Goal: Task Accomplishment & Management: Complete application form

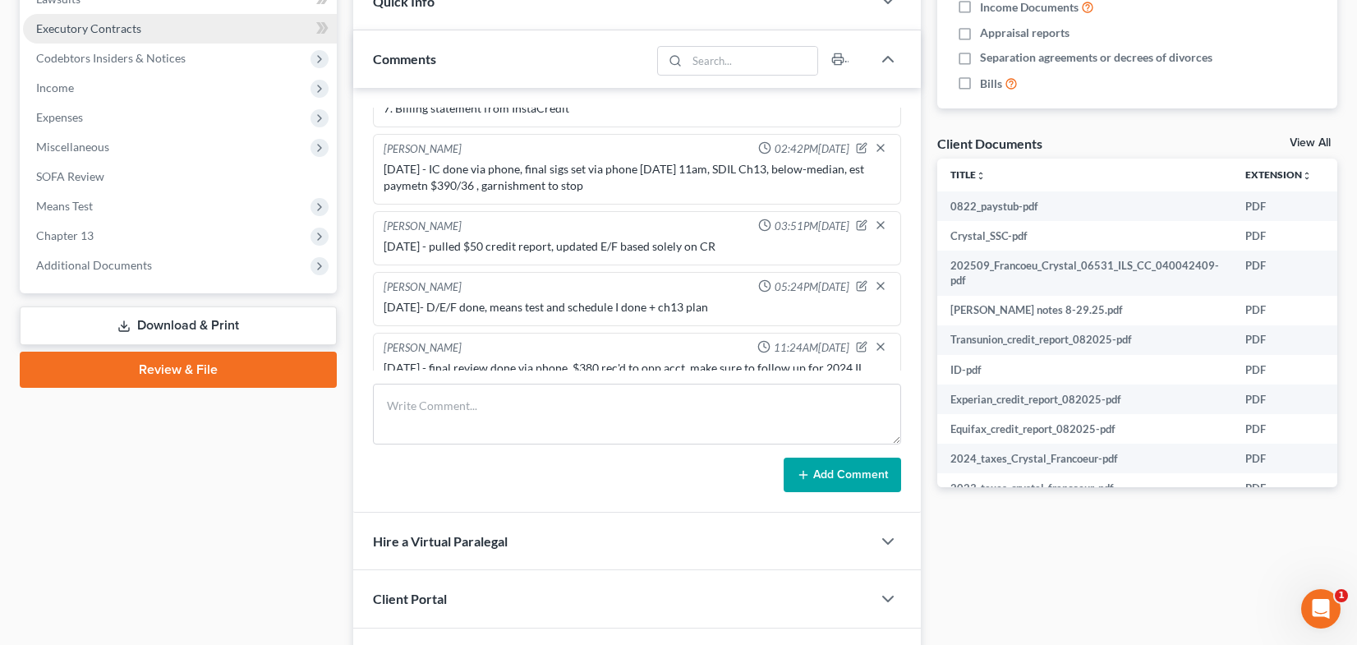
scroll to position [386, 0]
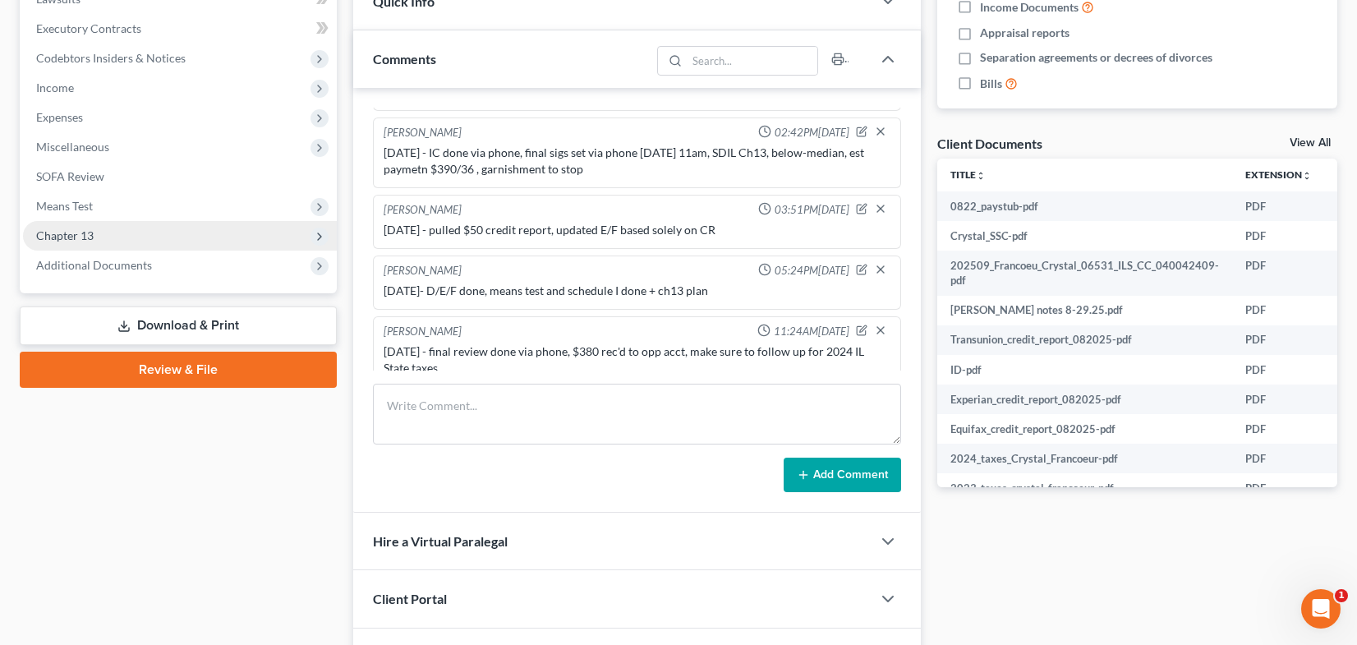
drag, startPoint x: 147, startPoint y: 232, endPoint x: 145, endPoint y: 246, distance: 14.9
click at [147, 232] on span "Chapter 13" at bounding box center [180, 236] width 314 height 30
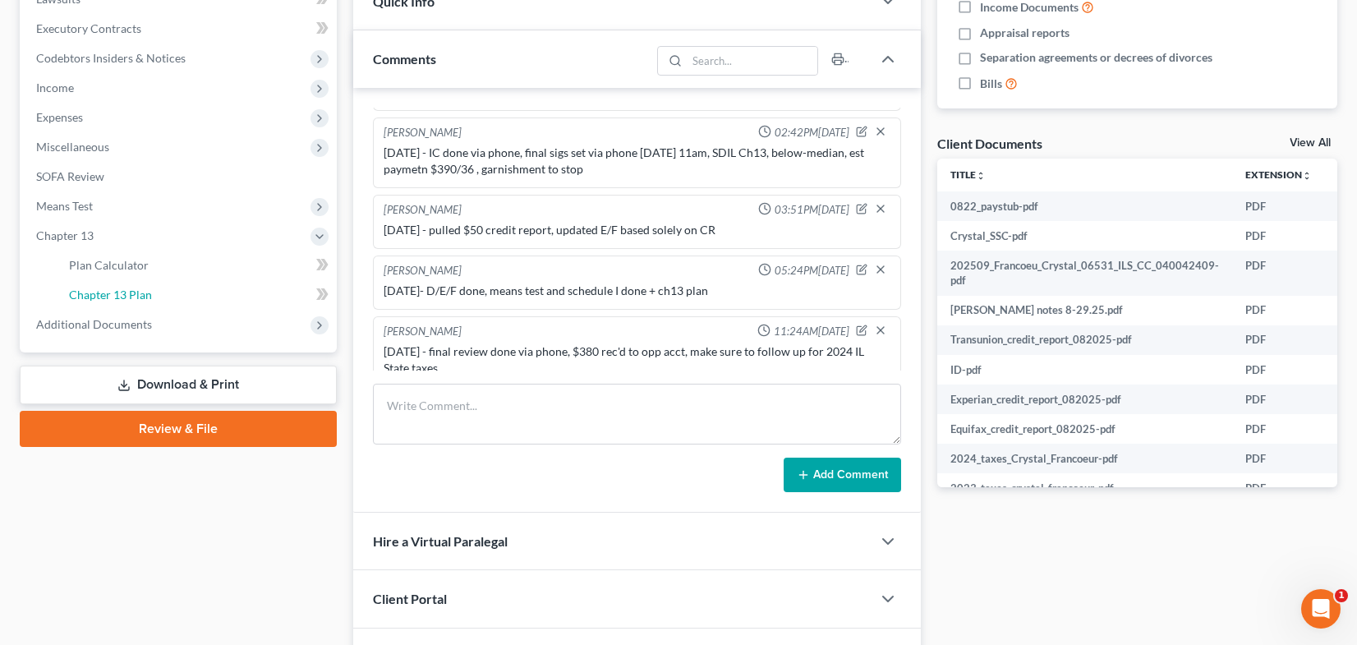
drag, startPoint x: 184, startPoint y: 297, endPoint x: 613, endPoint y: 318, distance: 429.3
click at [185, 297] on link "Chapter 13 Plan" at bounding box center [196, 295] width 281 height 30
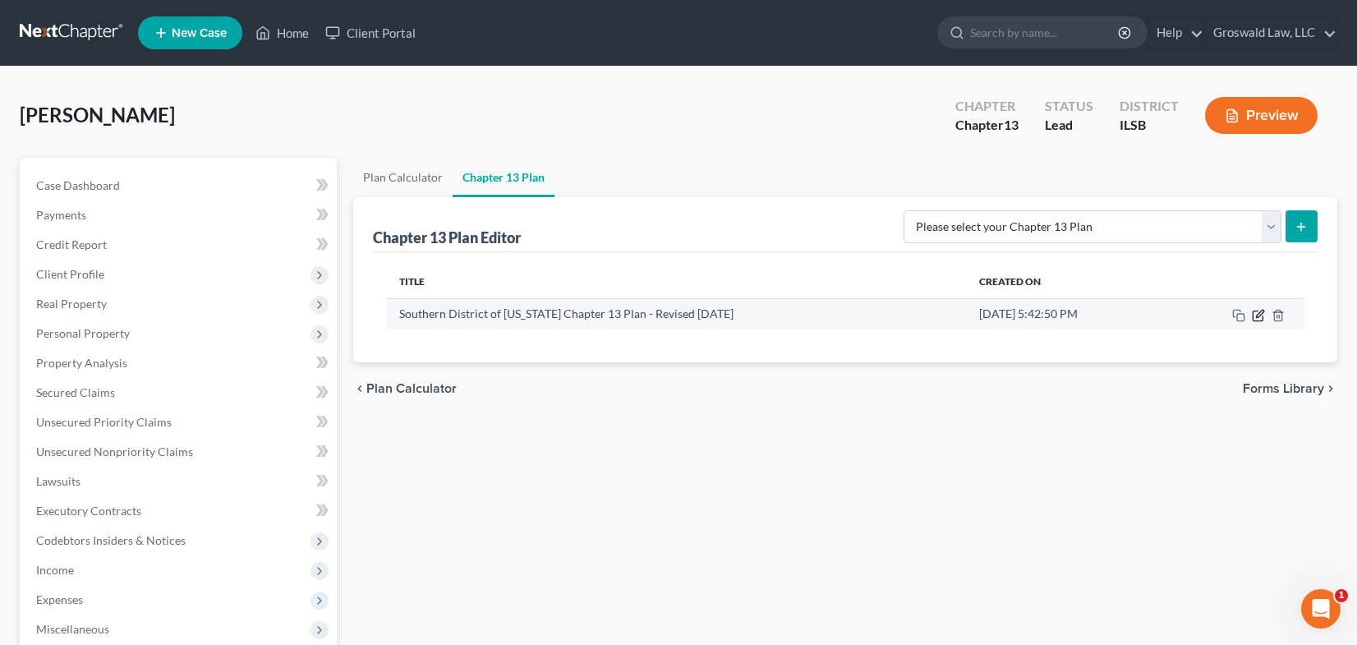
click at [1260, 316] on icon "button" at bounding box center [1258, 315] width 13 height 13
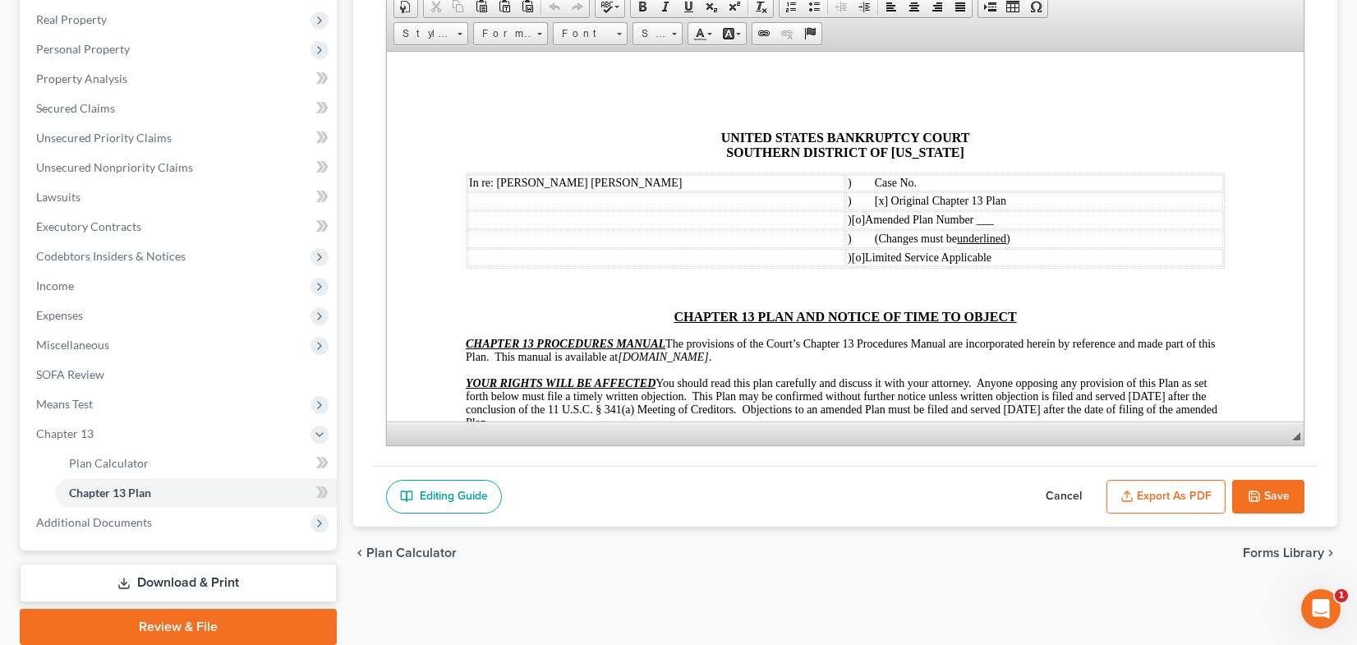
scroll to position [329, 0]
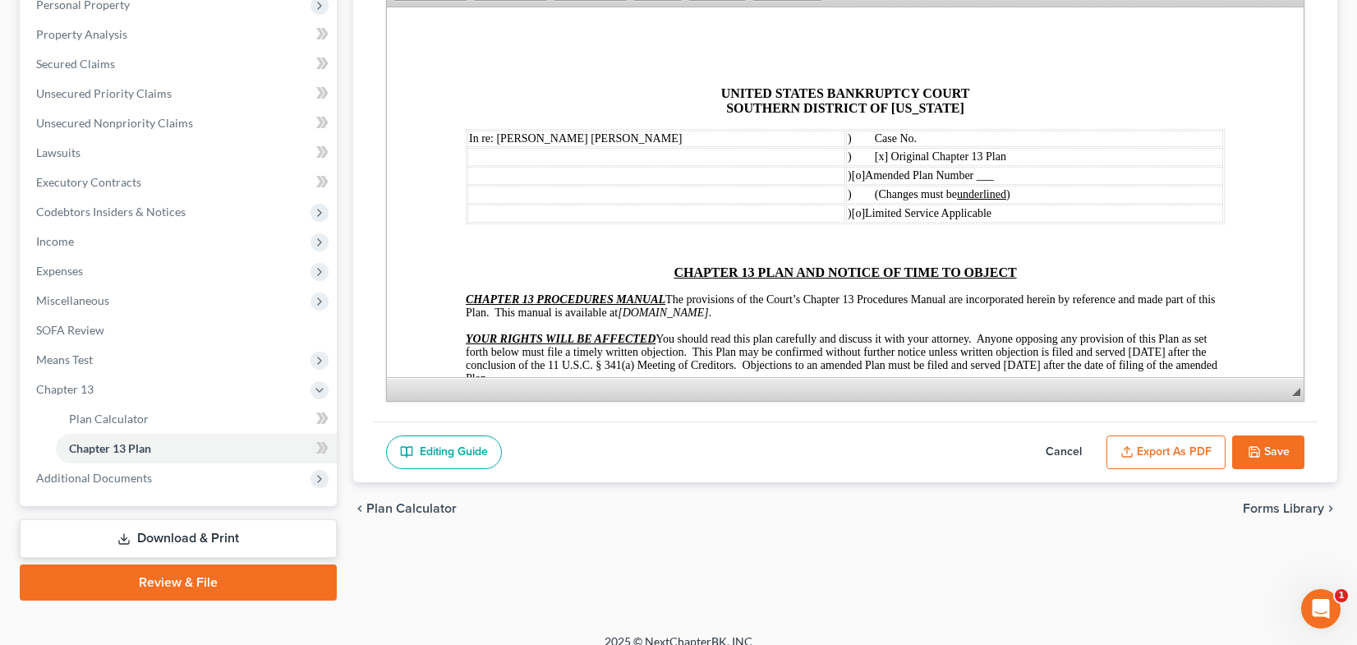
click at [1170, 448] on button "Export as PDF" at bounding box center [1165, 452] width 119 height 35
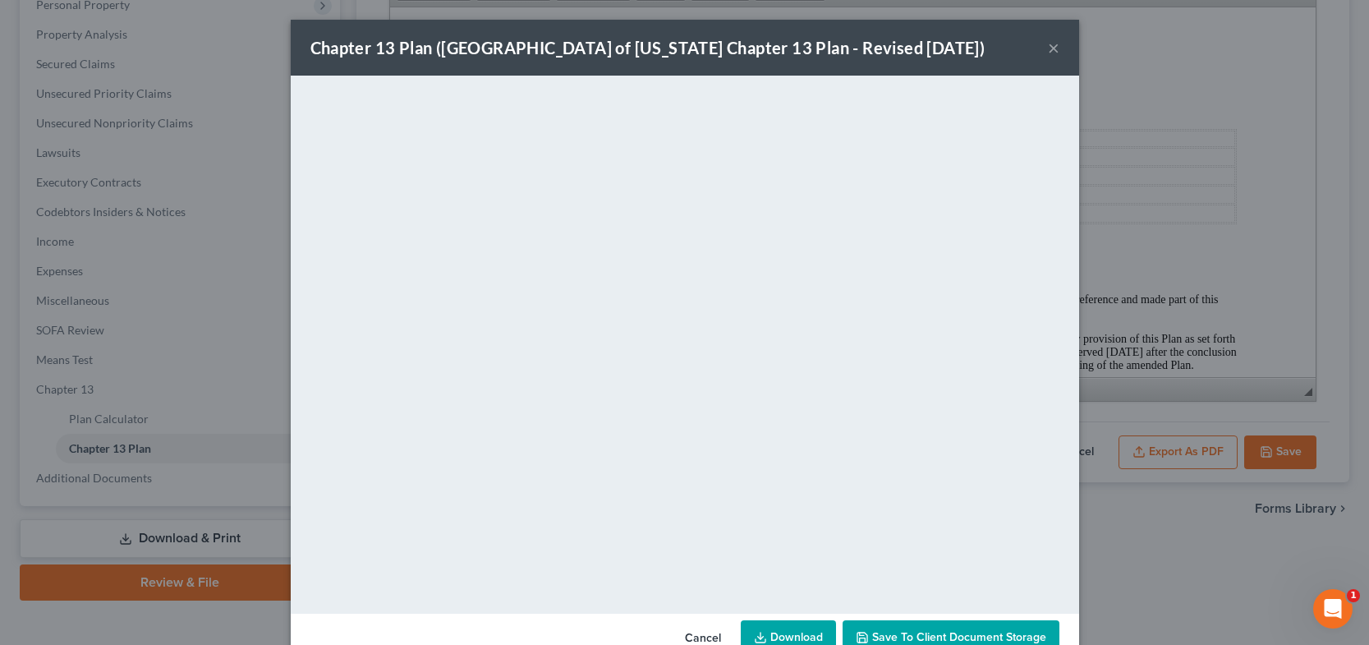
click at [1048, 49] on button "×" at bounding box center [1054, 48] width 12 height 20
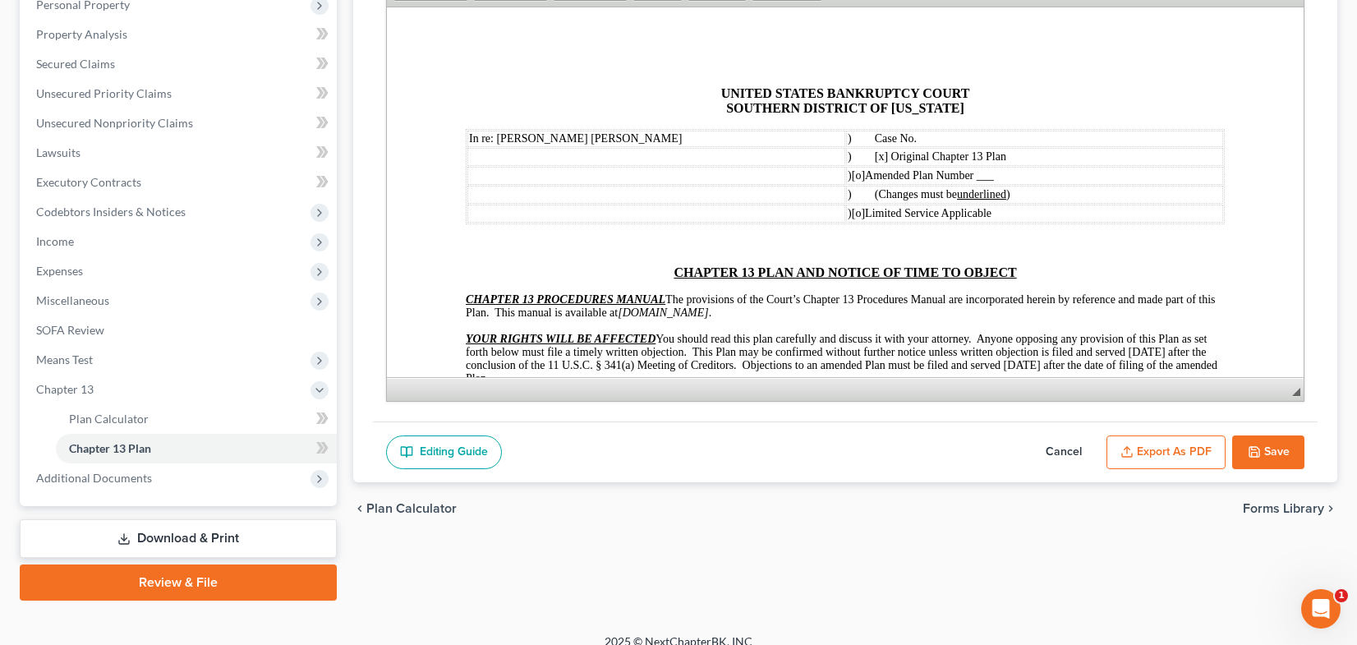
click at [1286, 462] on button "Save" at bounding box center [1268, 452] width 72 height 35
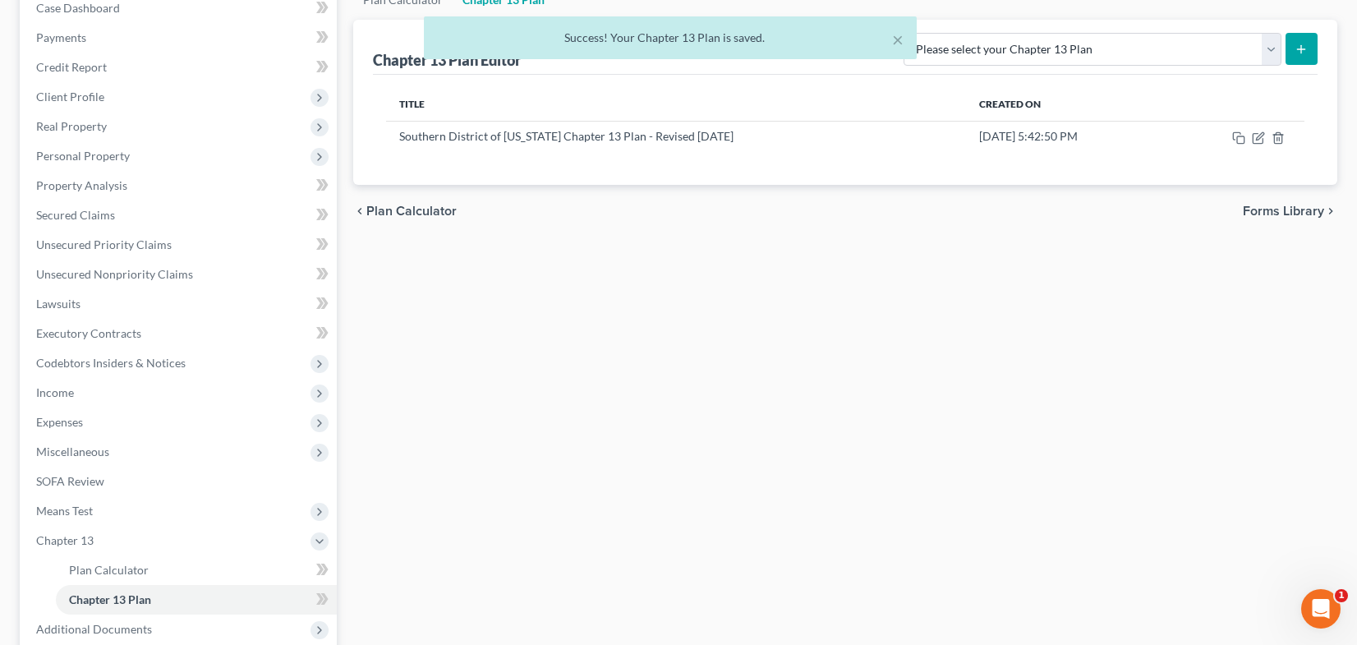
scroll to position [0, 0]
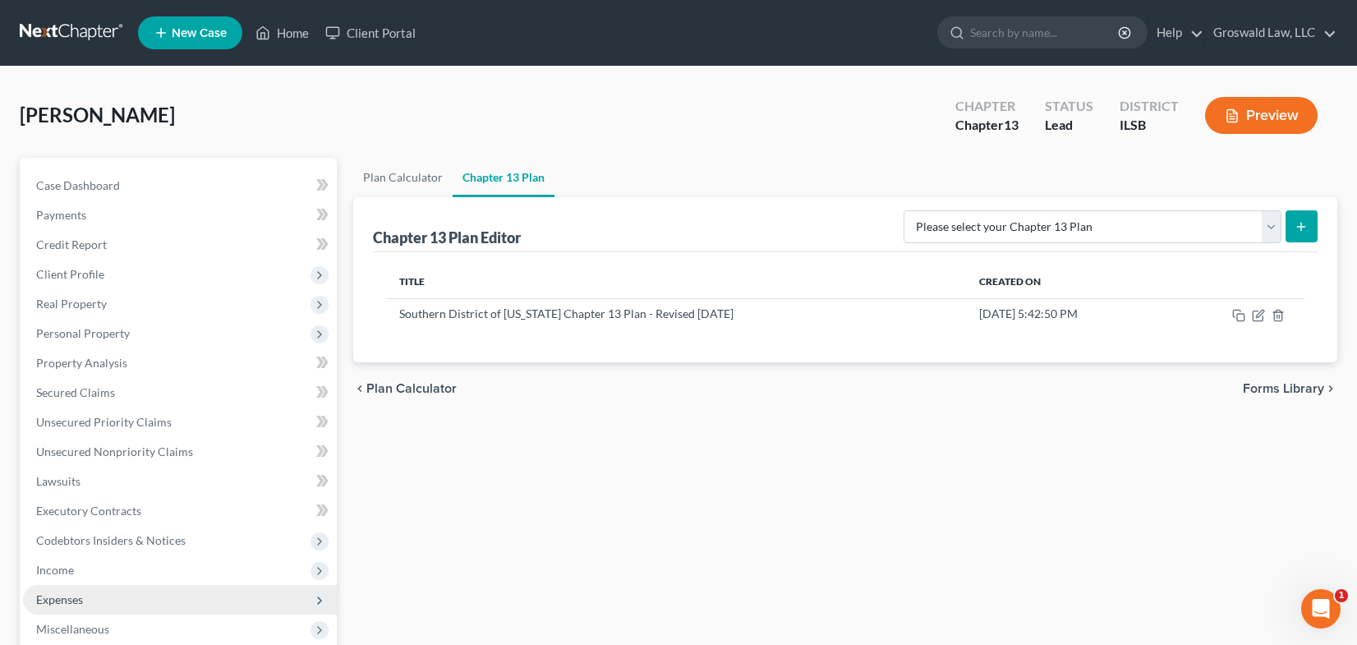
click at [65, 605] on span "Expenses" at bounding box center [59, 599] width 47 height 14
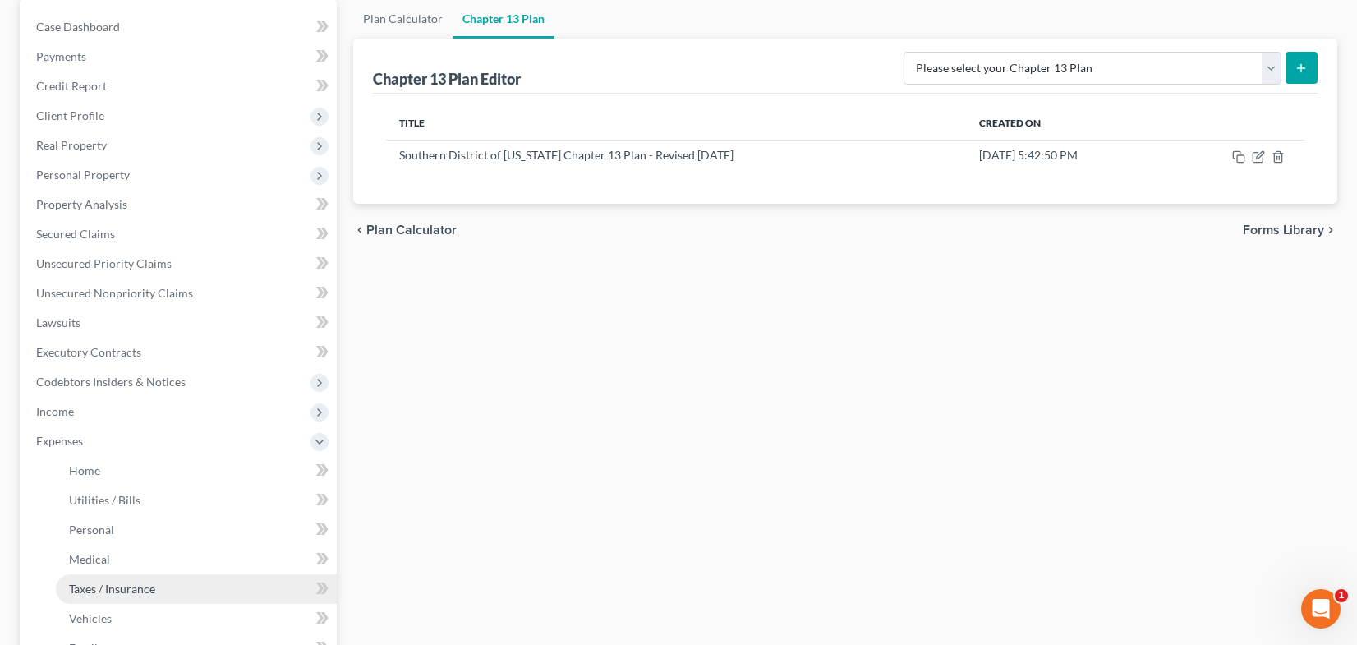
scroll to position [246, 0]
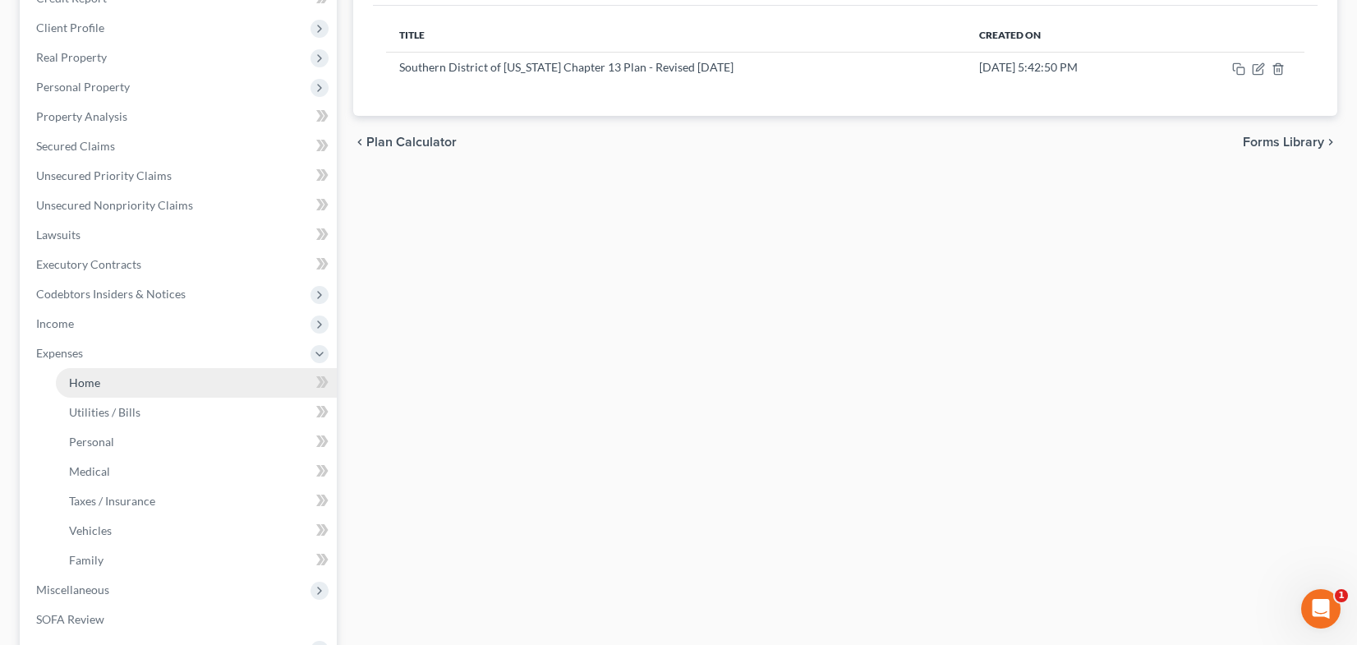
click at [99, 387] on span "Home" at bounding box center [84, 382] width 31 height 14
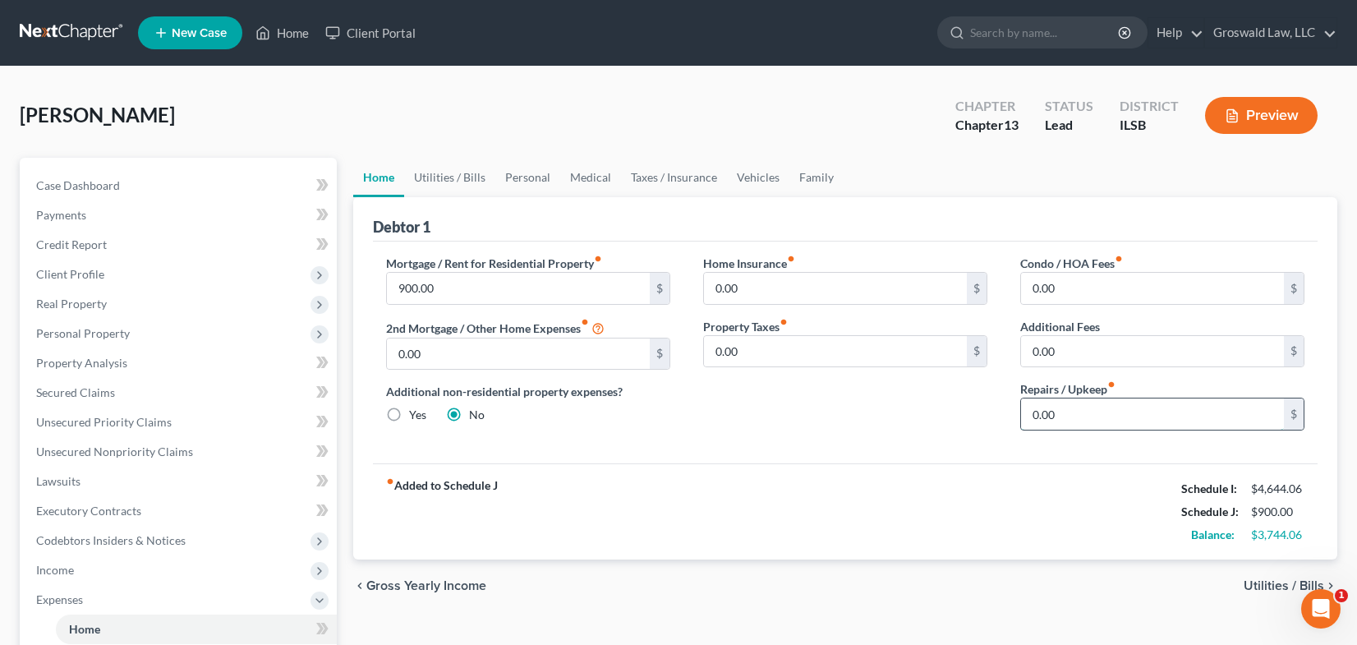
click at [1192, 425] on input "0.00" at bounding box center [1152, 413] width 263 height 31
type input "90"
drag, startPoint x: 932, startPoint y: 405, endPoint x: 932, endPoint y: 397, distance: 8.3
click at [932, 403] on div "Home Insurance fiber_manual_record 0.00 $ Property Taxes fiber_manual_record 0.…" at bounding box center [845, 349] width 317 height 189
click at [440, 173] on link "Utilities / Bills" at bounding box center [449, 177] width 91 height 39
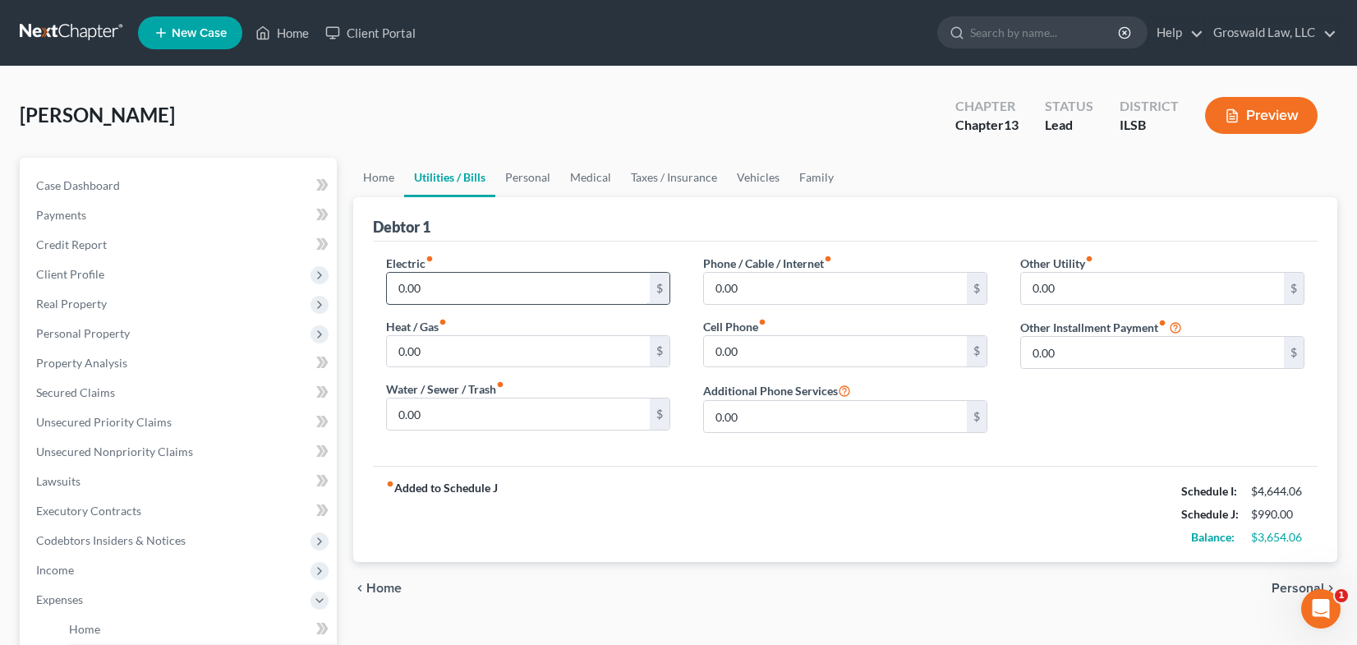
click at [454, 288] on input "0.00" at bounding box center [518, 288] width 263 height 31
type input "100"
type input "25"
type input "75"
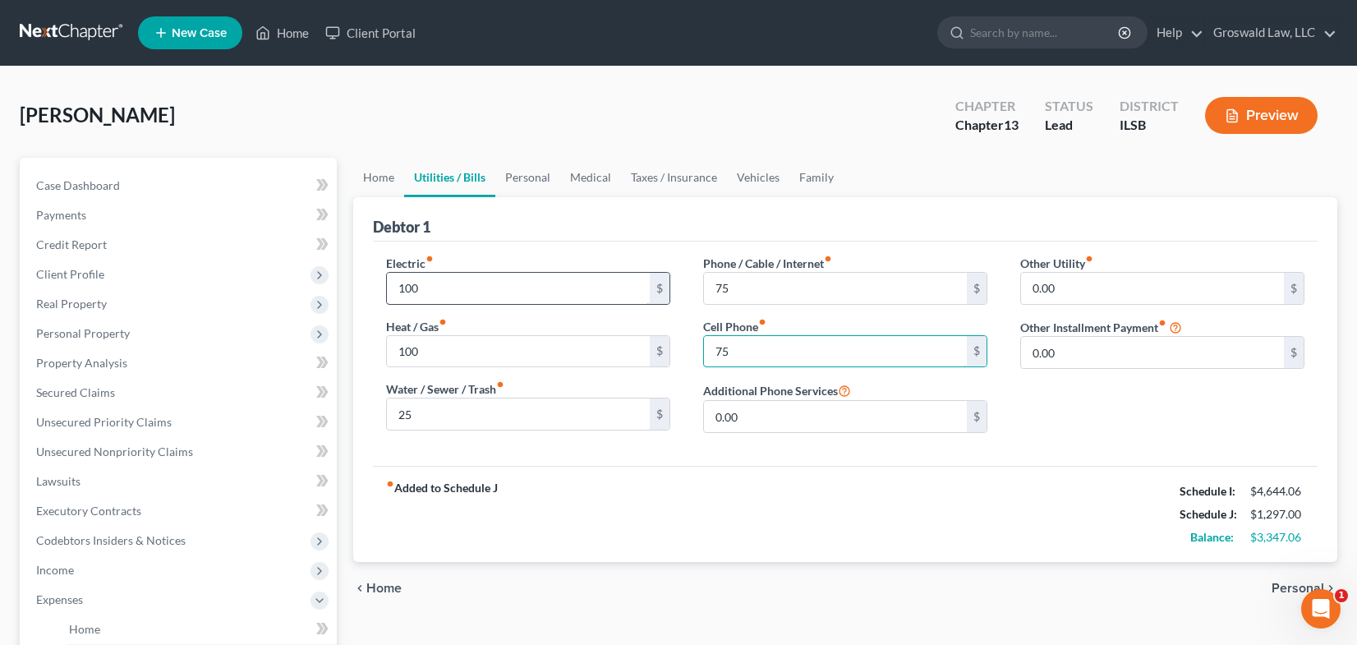
type input "75"
click at [1123, 429] on div "Other Utility fiber_manual_record 0.00 $ Other Installment Payment fiber_manual…" at bounding box center [1162, 350] width 317 height 191
click at [556, 180] on link "Personal" at bounding box center [527, 177] width 65 height 39
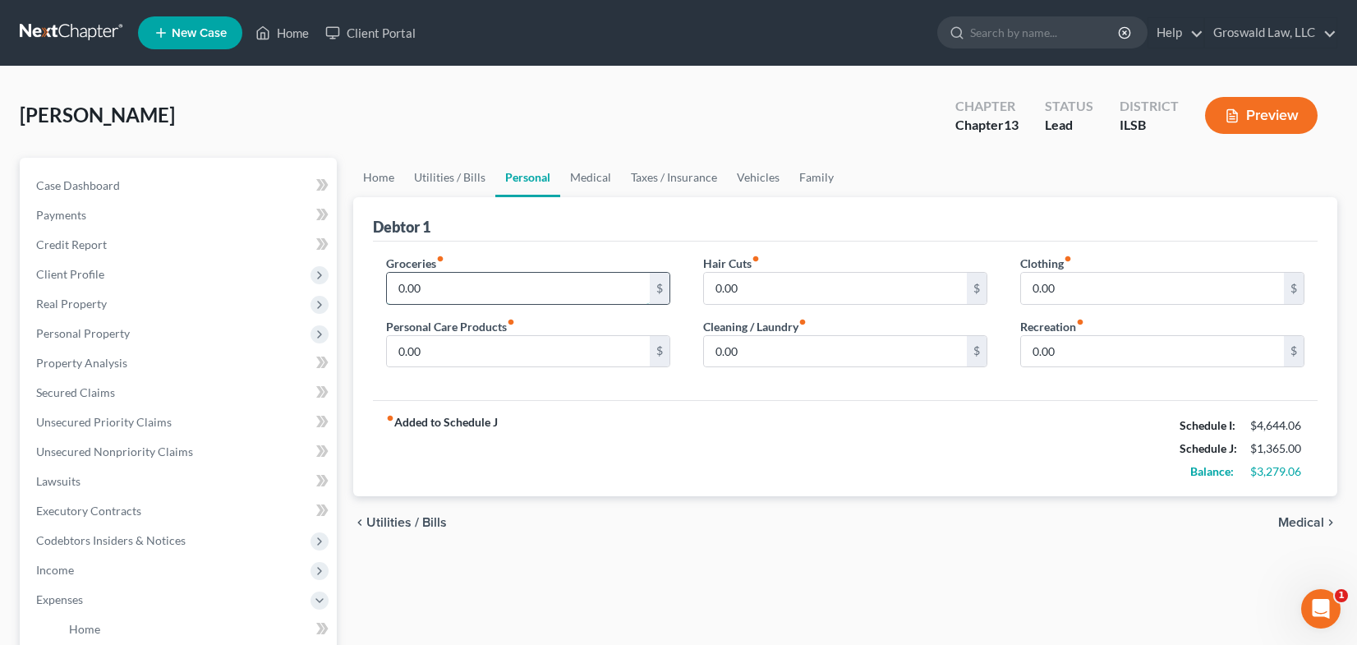
click at [486, 281] on input "0.00" at bounding box center [518, 288] width 263 height 31
type input "1500"
type input "100"
type input "1"
type input "100"
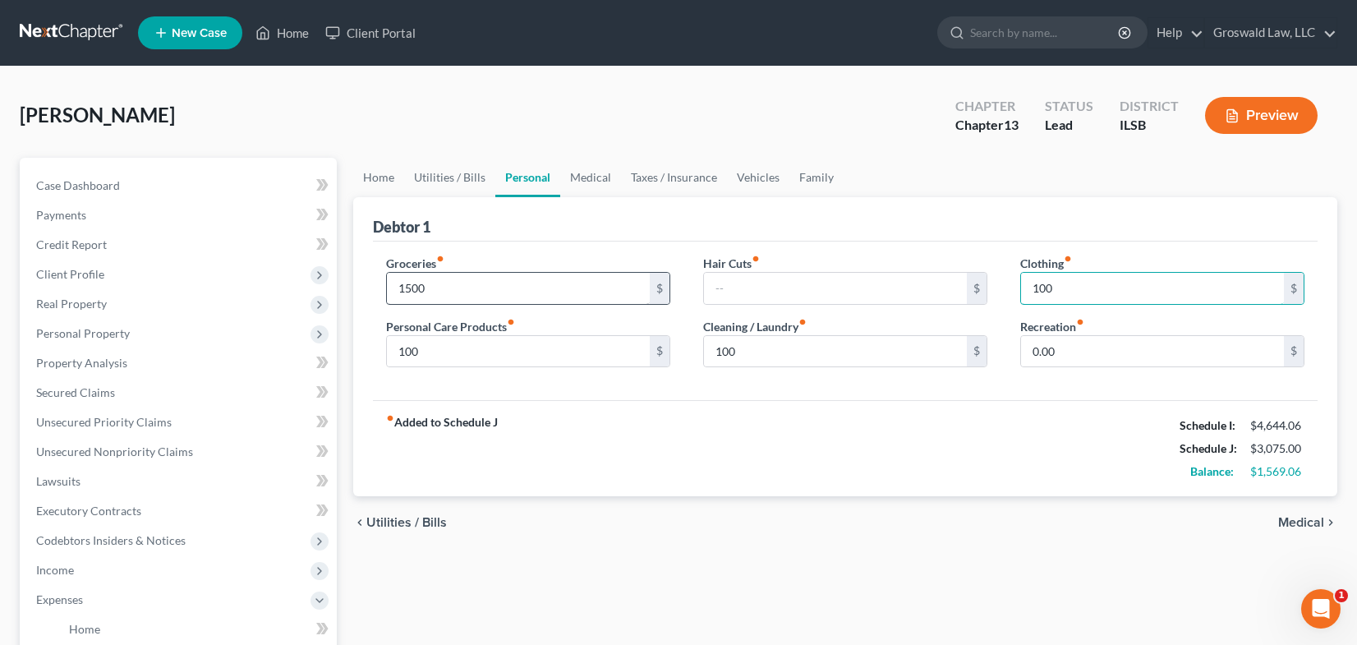
type input "100"
click at [797, 463] on div "fiber_manual_record Added to Schedule J Schedule I: $4,644.06 Schedule J: $3,26…" at bounding box center [845, 448] width 945 height 96
click at [581, 180] on link "Medical" at bounding box center [590, 177] width 61 height 39
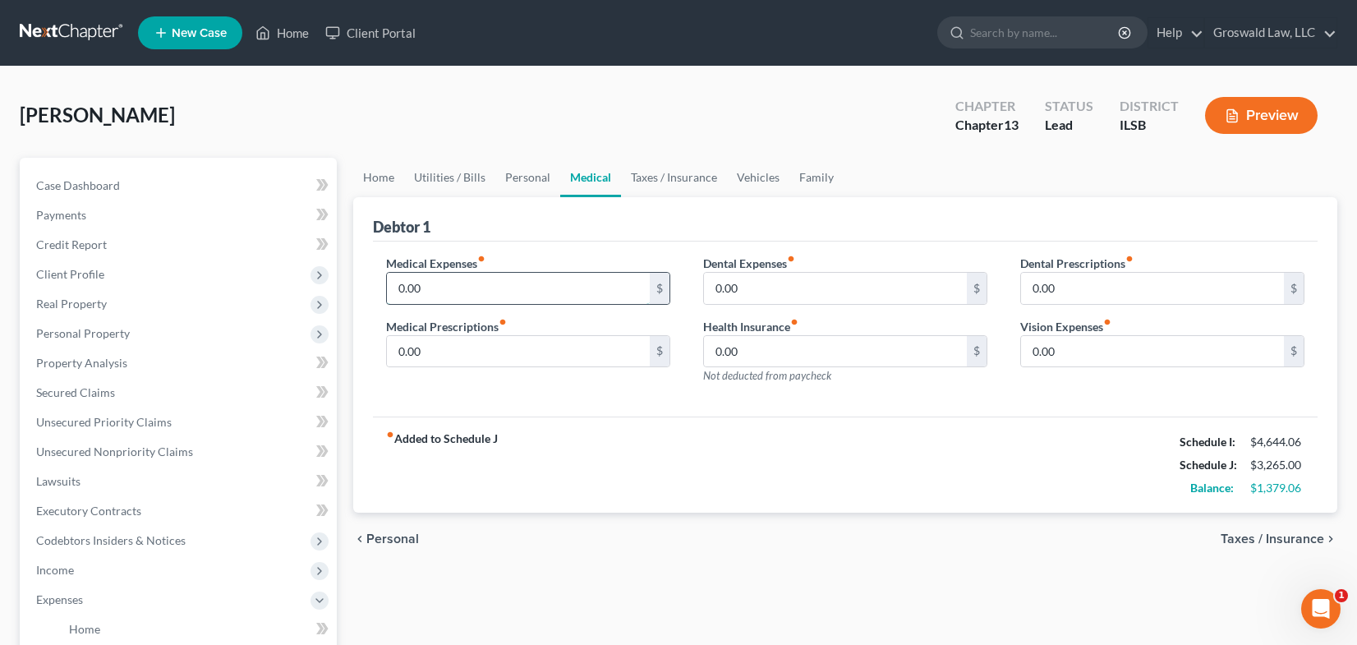
click at [458, 292] on input "0.00" at bounding box center [518, 288] width 263 height 31
type input "200"
click at [951, 495] on div "fiber_manual_record Added to Schedule J Schedule I: $4,644.06 Schedule J: $3,46…" at bounding box center [845, 464] width 945 height 96
click at [646, 174] on link "Taxes / Insurance" at bounding box center [674, 177] width 106 height 39
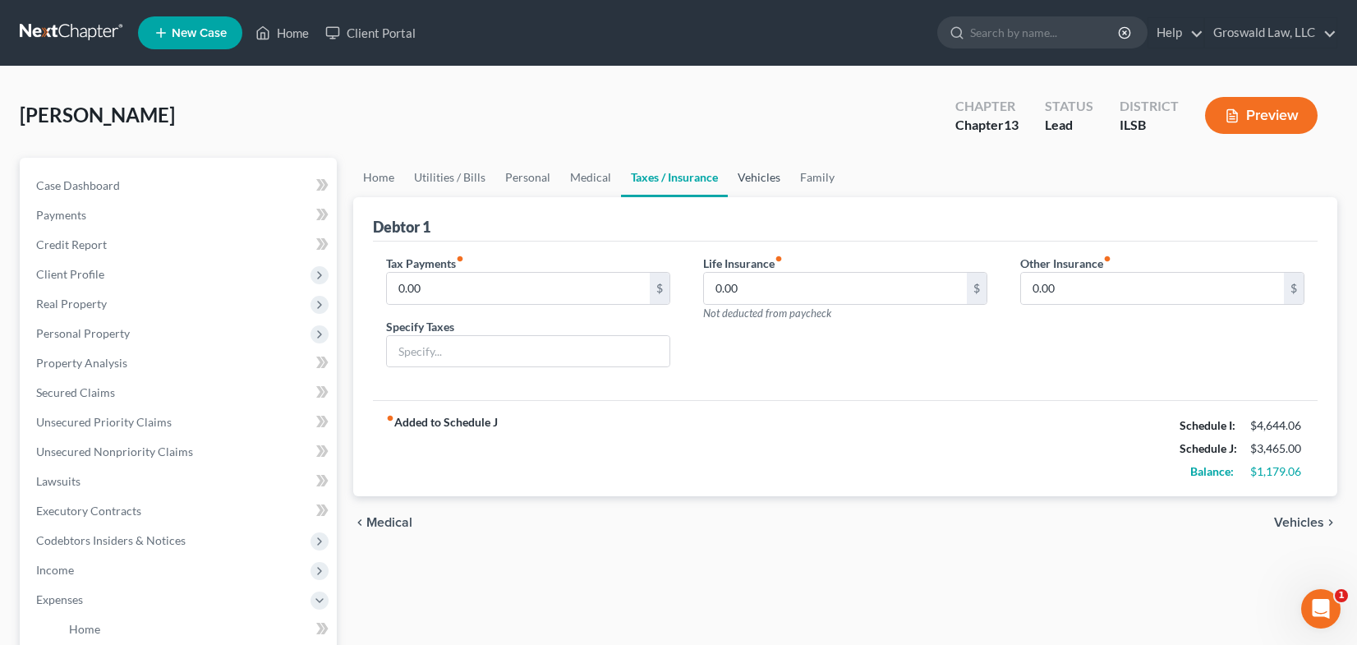
click at [755, 180] on link "Vehicles" at bounding box center [759, 177] width 62 height 39
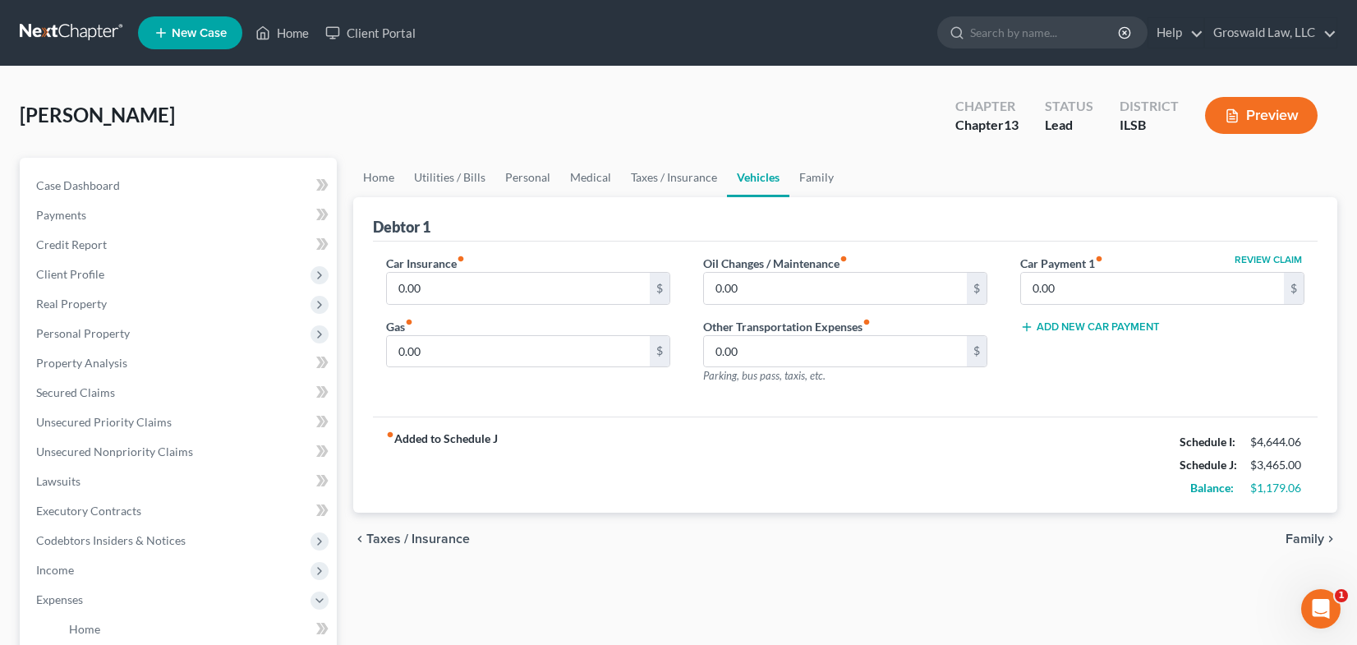
click at [571, 305] on div "Car Insurance fiber_manual_record 0.00 $ Gas fiber_manual_record 0.00 $" at bounding box center [528, 326] width 317 height 143
click at [569, 292] on input "0.00" at bounding box center [518, 288] width 263 height 31
type input "200"
click at [1089, 442] on div "fiber_manual_record Added to Schedule J Schedule I: $4,644.06 Schedule J: $3,86…" at bounding box center [845, 464] width 945 height 96
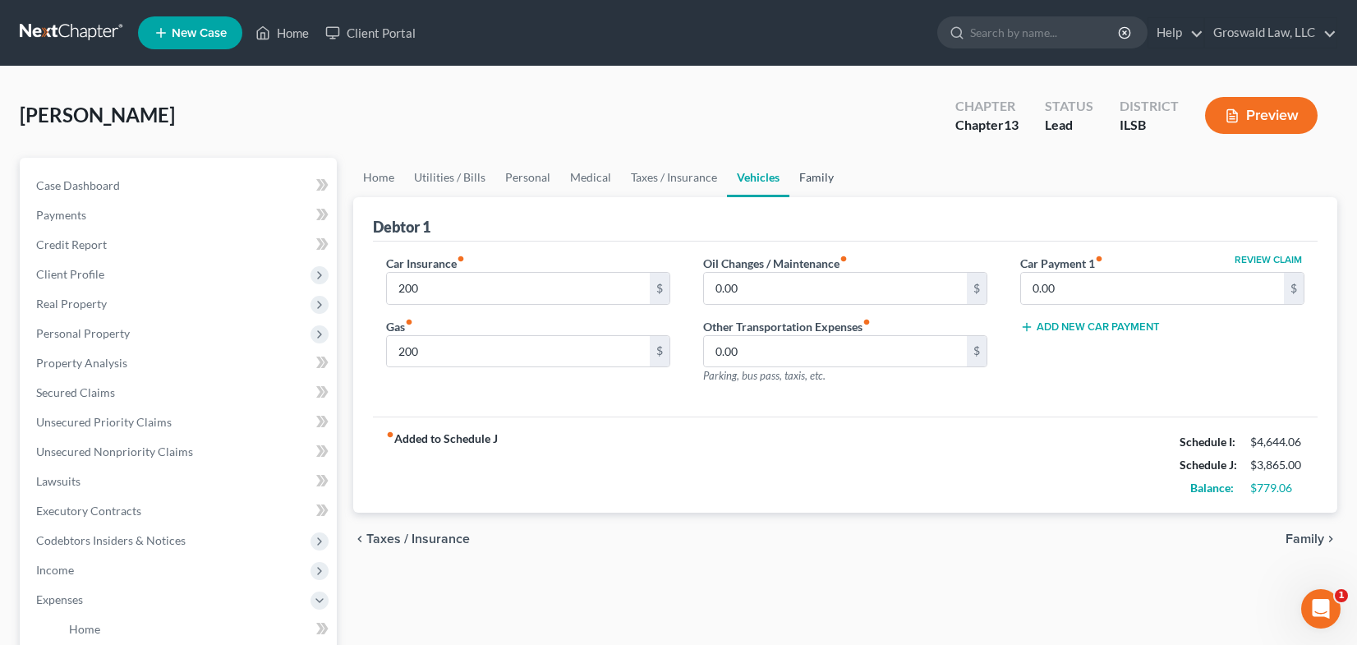
click at [821, 186] on link "Family" at bounding box center [816, 177] width 54 height 39
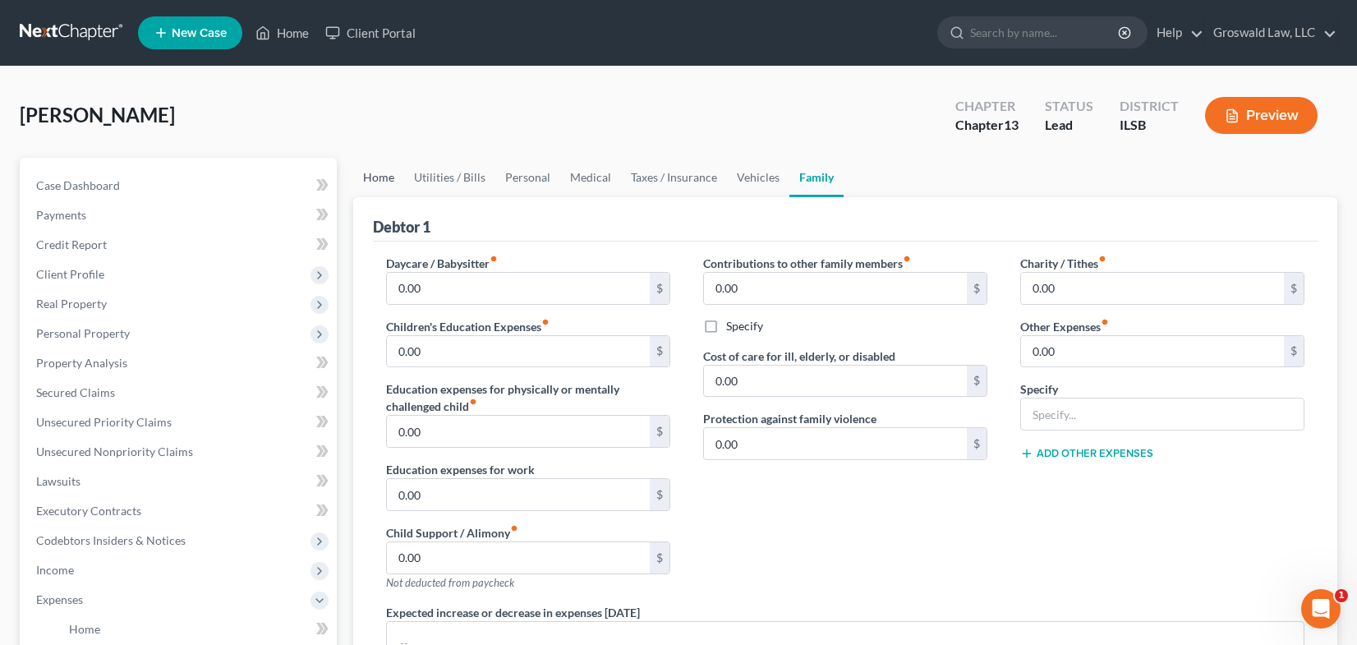
click at [367, 175] on link "Home" at bounding box center [378, 177] width 51 height 39
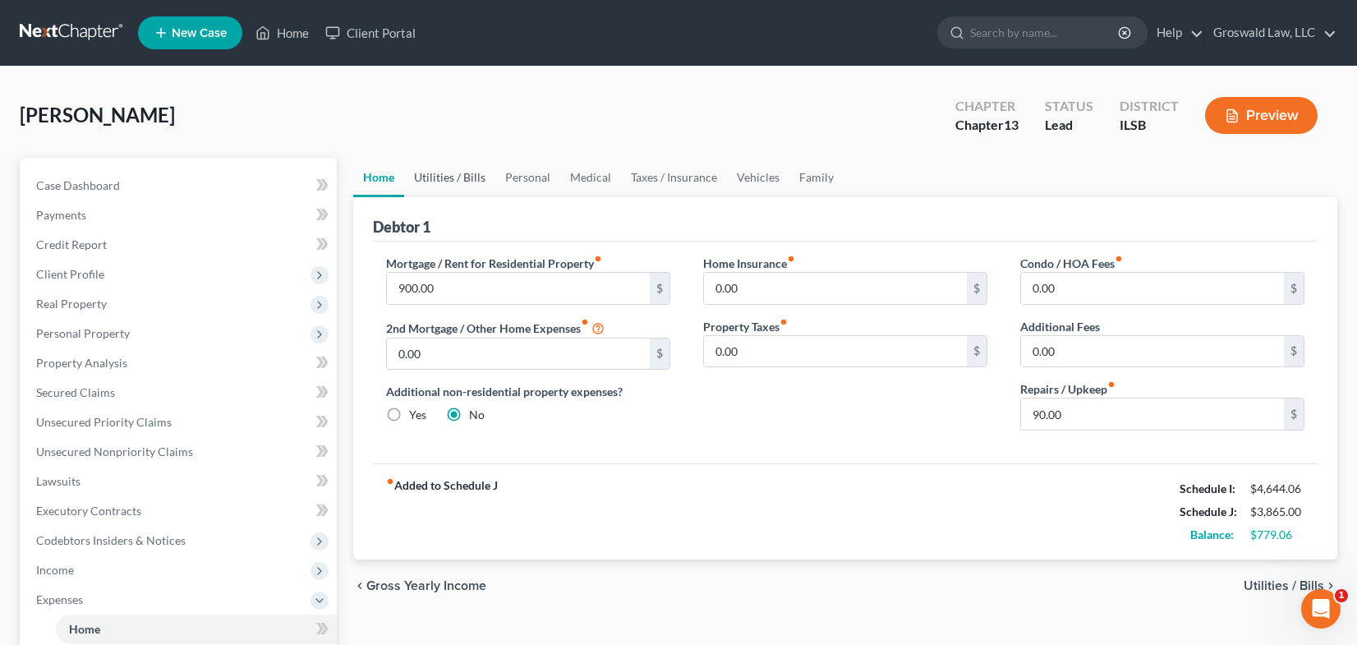
click at [459, 182] on link "Utilities / Bills" at bounding box center [449, 177] width 91 height 39
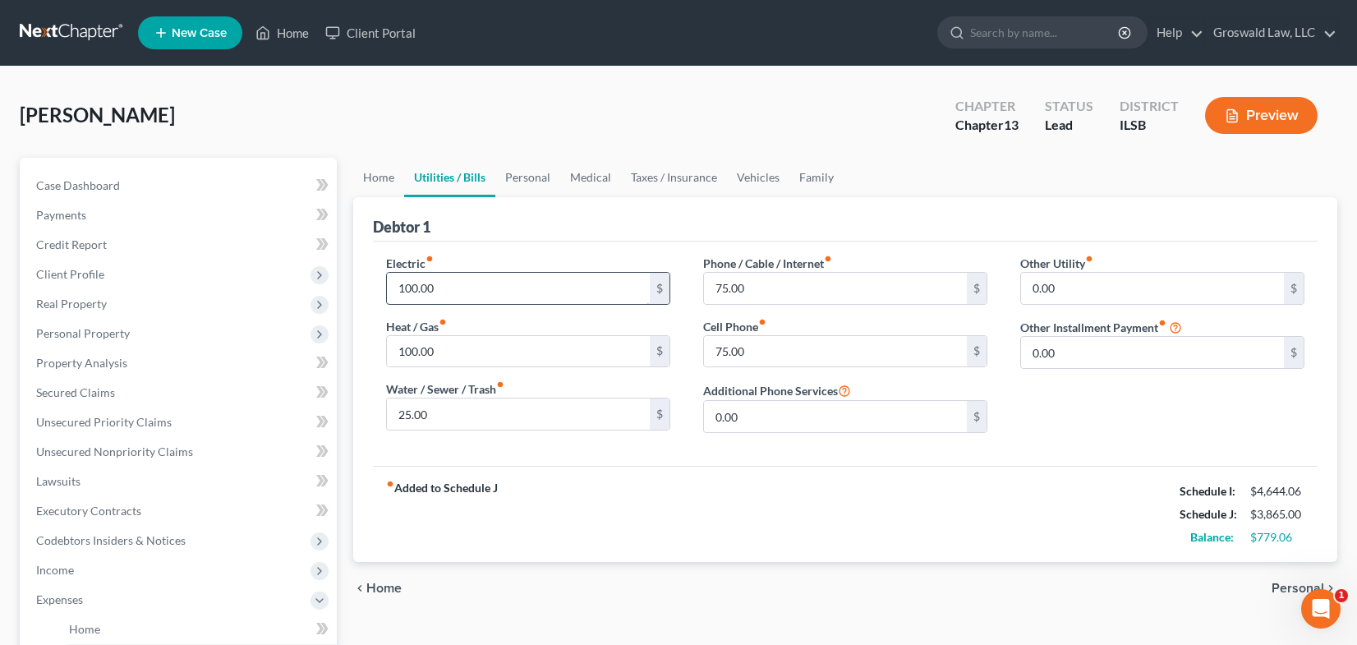
click at [531, 282] on input "100.00" at bounding box center [518, 288] width 263 height 31
type input "125"
type input "75"
type input "95"
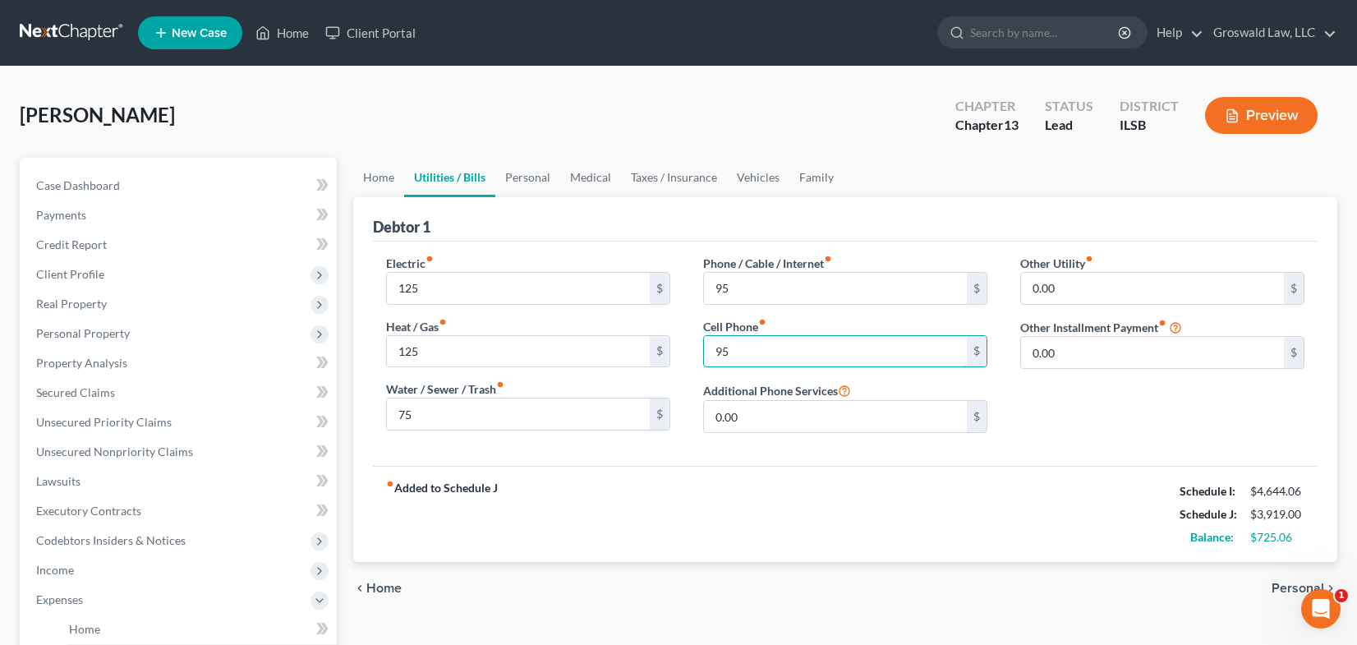
type input "95"
click at [890, 215] on div "Debtor 1" at bounding box center [845, 219] width 945 height 44
click at [526, 169] on link "Personal" at bounding box center [527, 177] width 65 height 39
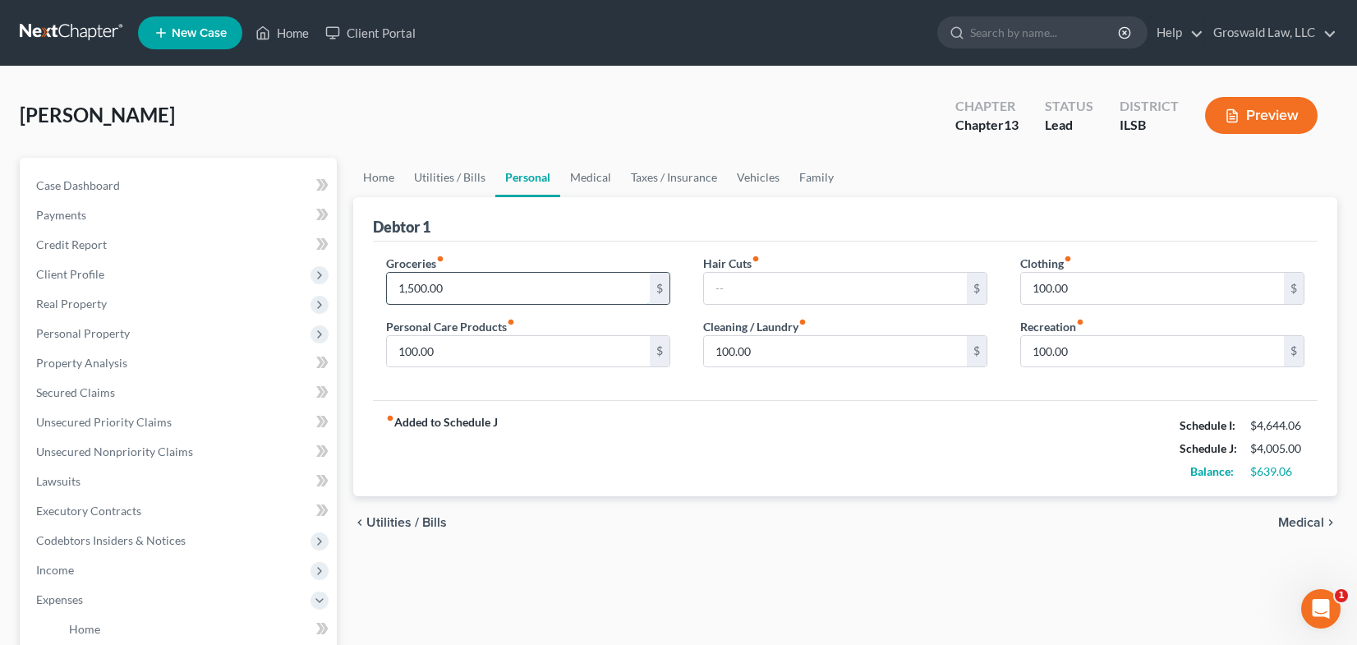
click at [462, 282] on input "1,500.00" at bounding box center [518, 288] width 263 height 31
type input "1600"
type input "125"
click at [471, 283] on input "1600" at bounding box center [518, 288] width 263 height 31
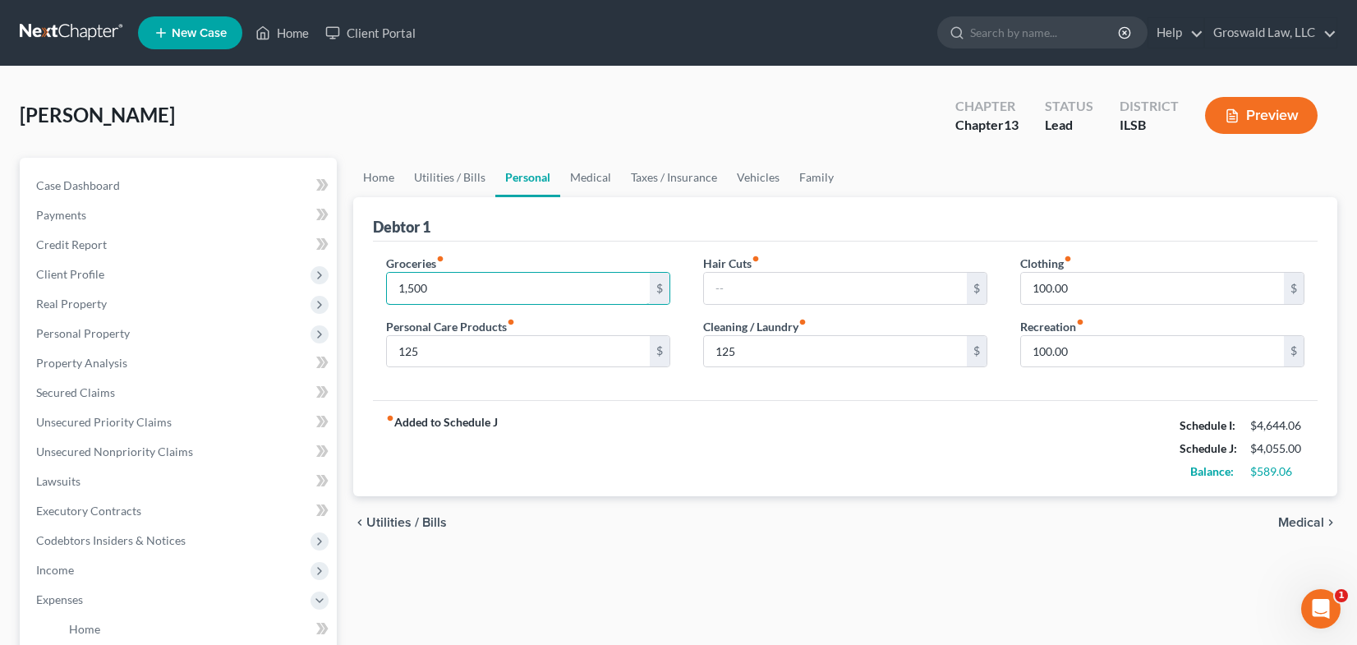
type input "1,500"
click at [1129, 288] on input "150" at bounding box center [1152, 288] width 263 height 31
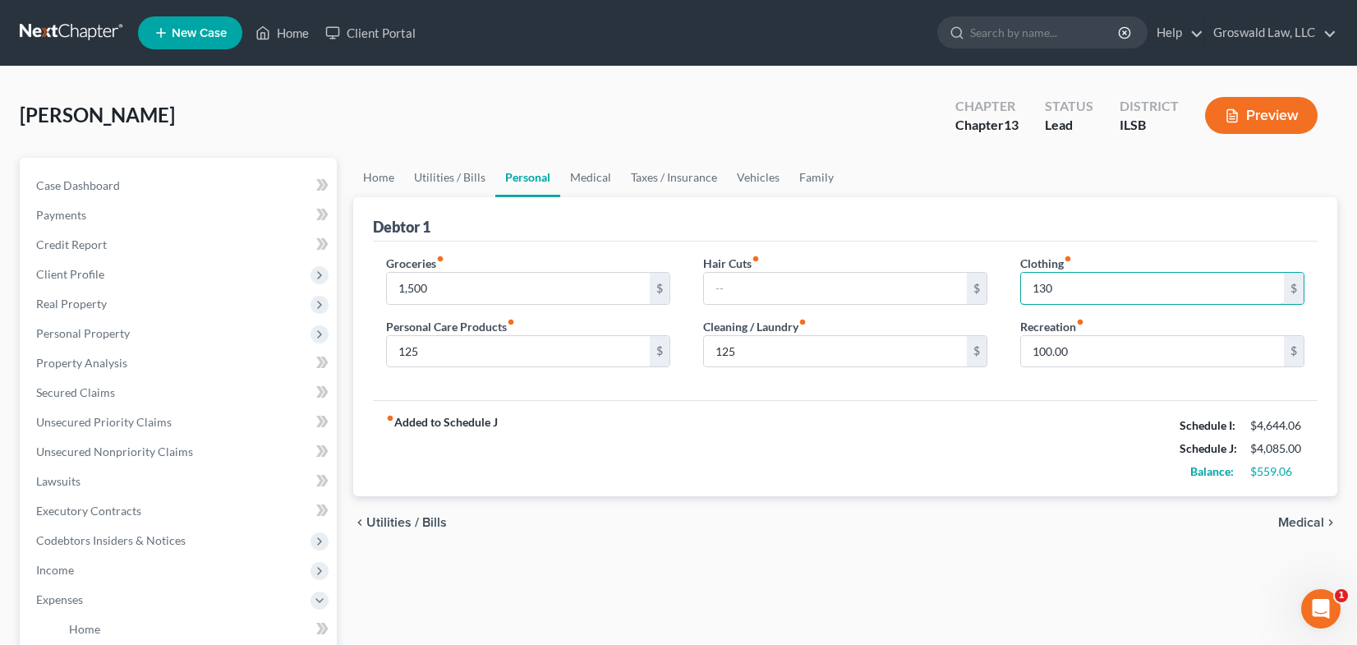
type input "130"
click at [380, 181] on link "Home" at bounding box center [378, 177] width 51 height 39
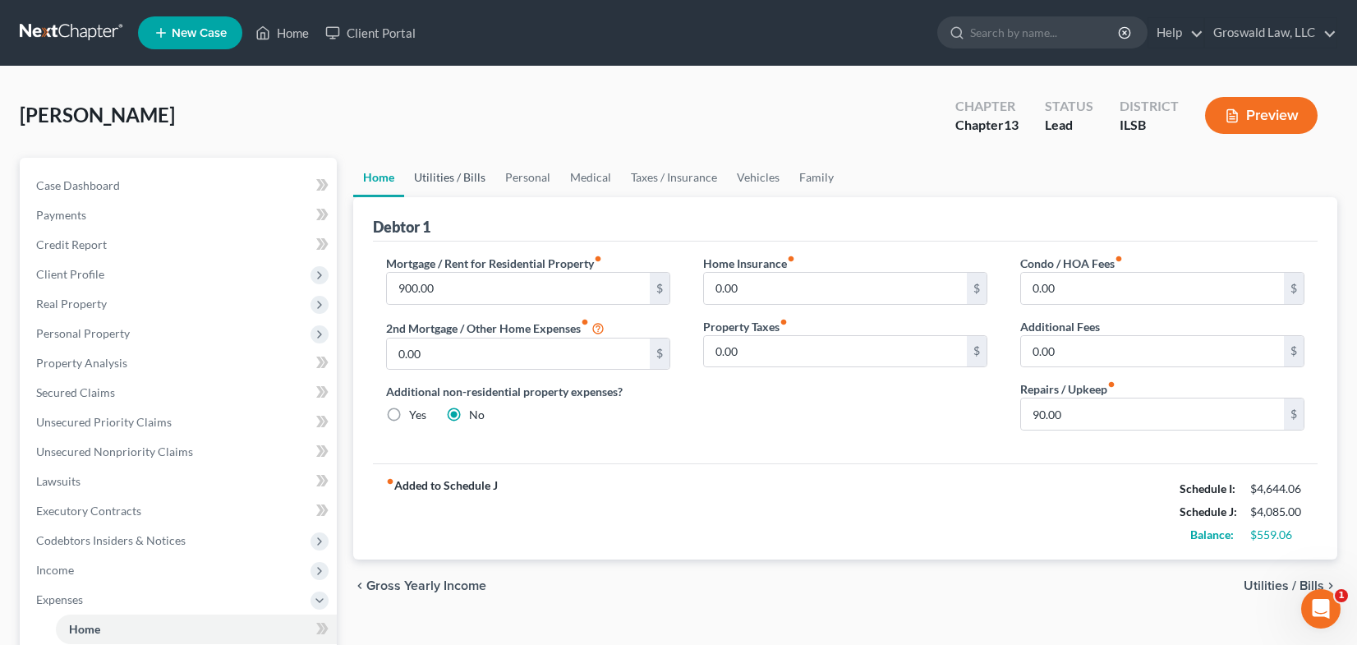
click at [444, 180] on link "Utilities / Bills" at bounding box center [449, 177] width 91 height 39
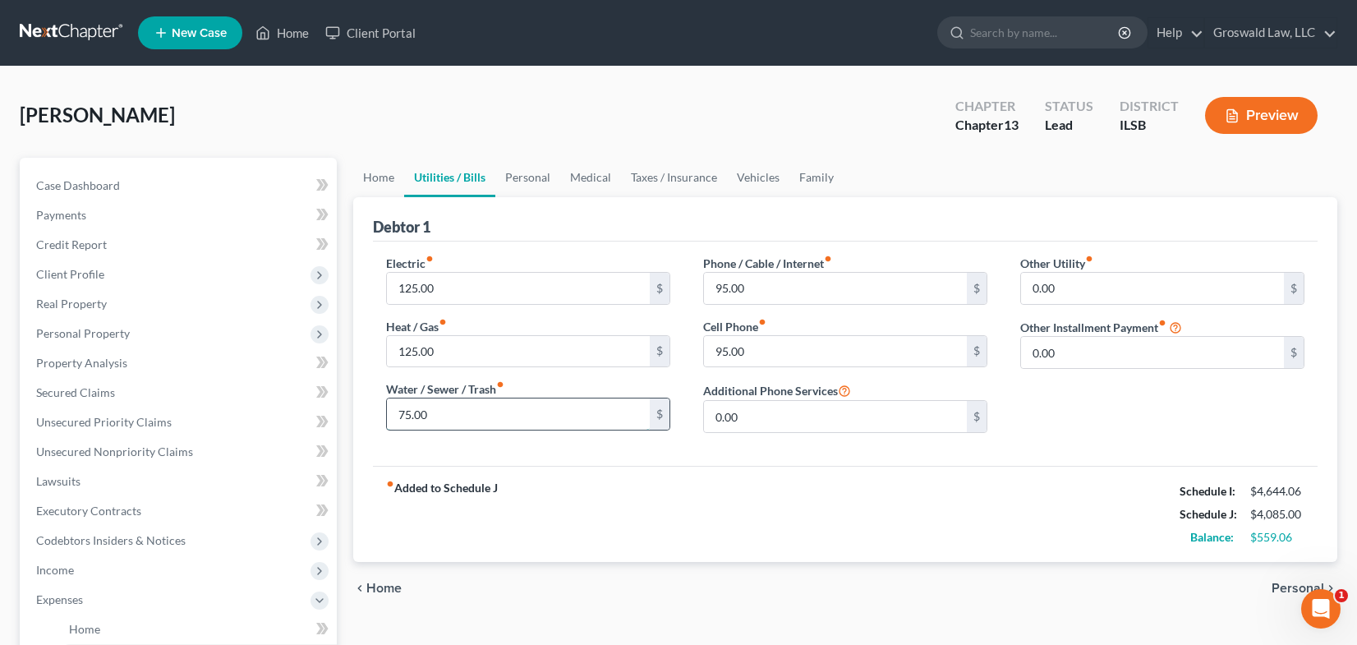
click at [458, 419] on input "75.00" at bounding box center [518, 413] width 263 height 31
click at [748, 491] on div "fiber_manual_record Added to Schedule J Schedule I: $4,644.06 Schedule J: $4,08…" at bounding box center [845, 514] width 945 height 96
click at [1281, 114] on button "Preview" at bounding box center [1261, 115] width 113 height 37
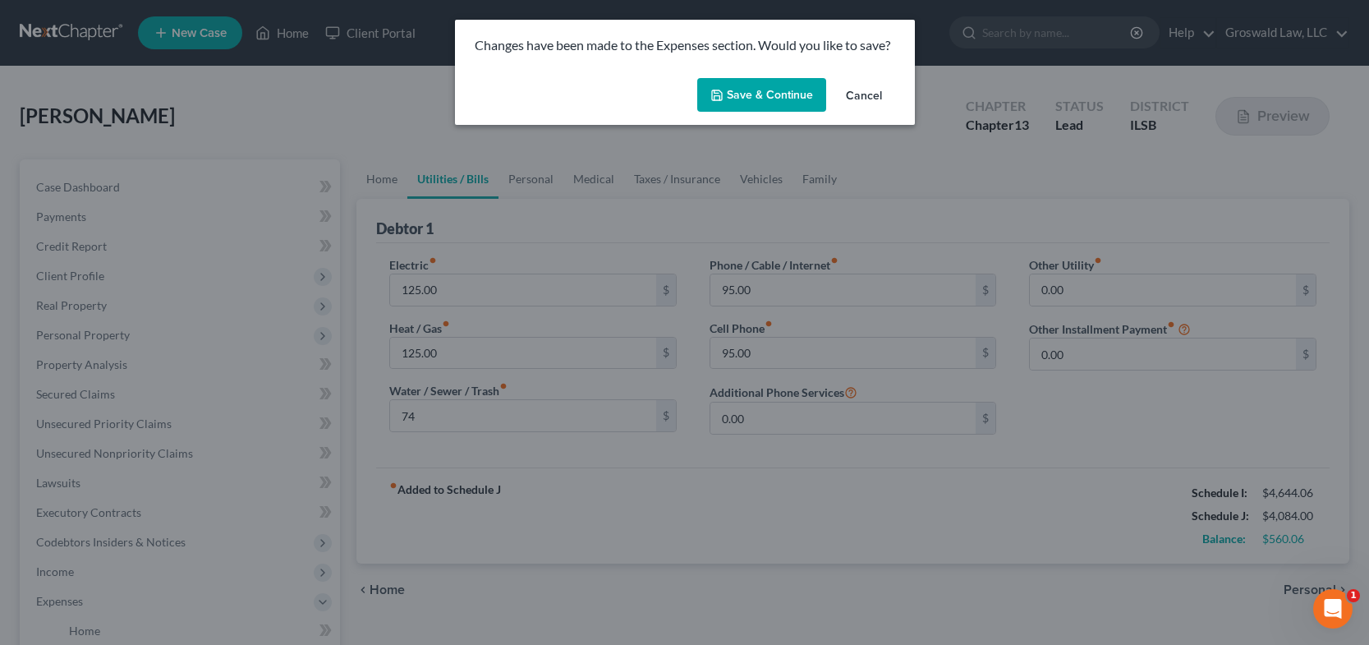
click at [771, 98] on button "Save & Continue" at bounding box center [761, 95] width 129 height 35
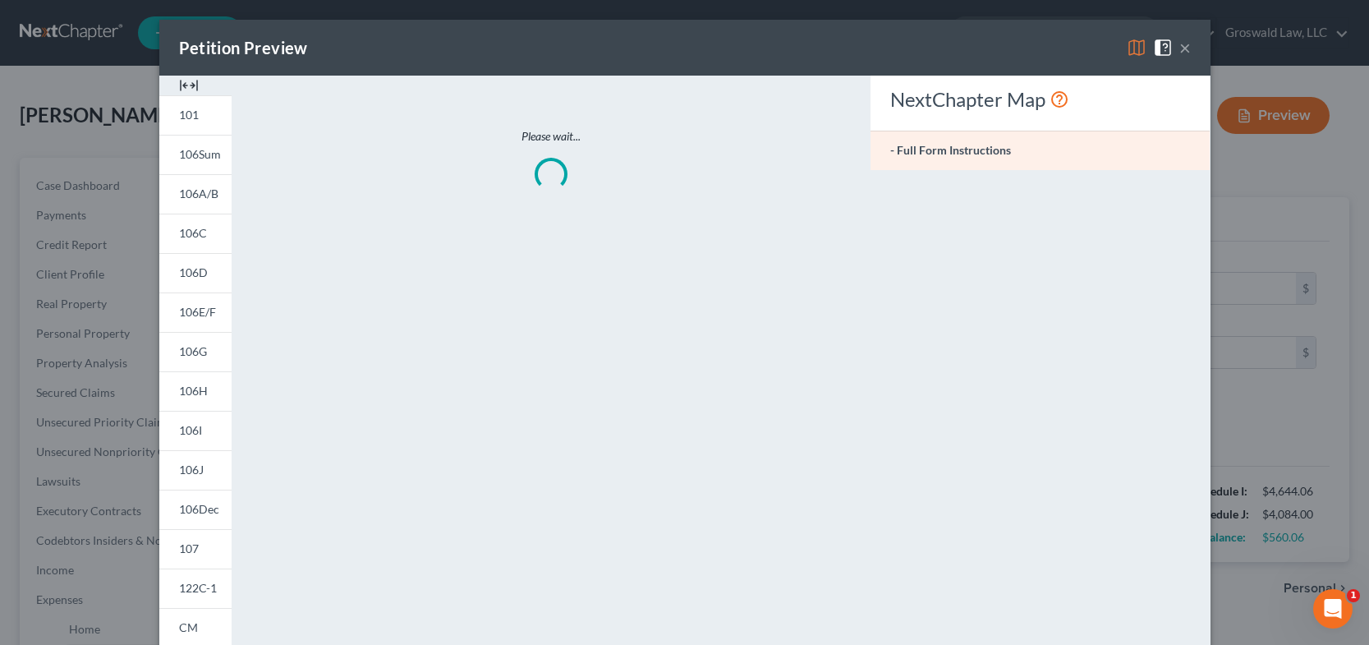
type input "74.00"
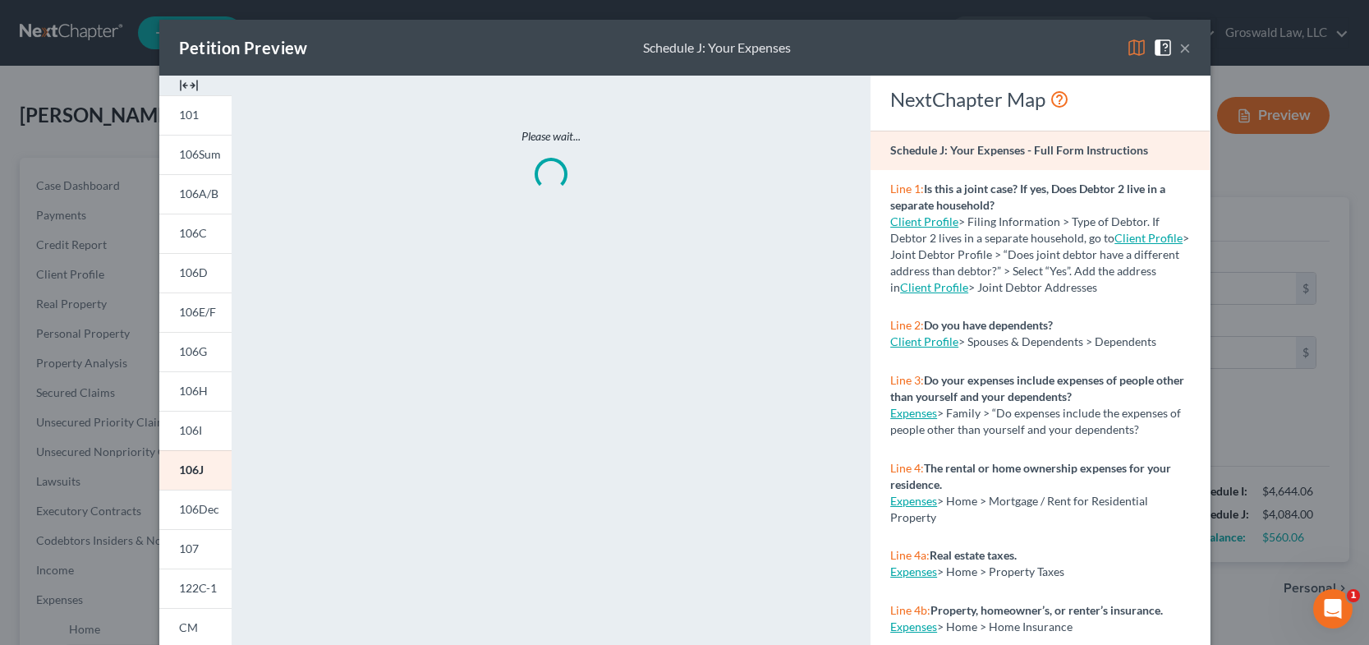
click at [182, 86] on img at bounding box center [189, 86] width 20 height 20
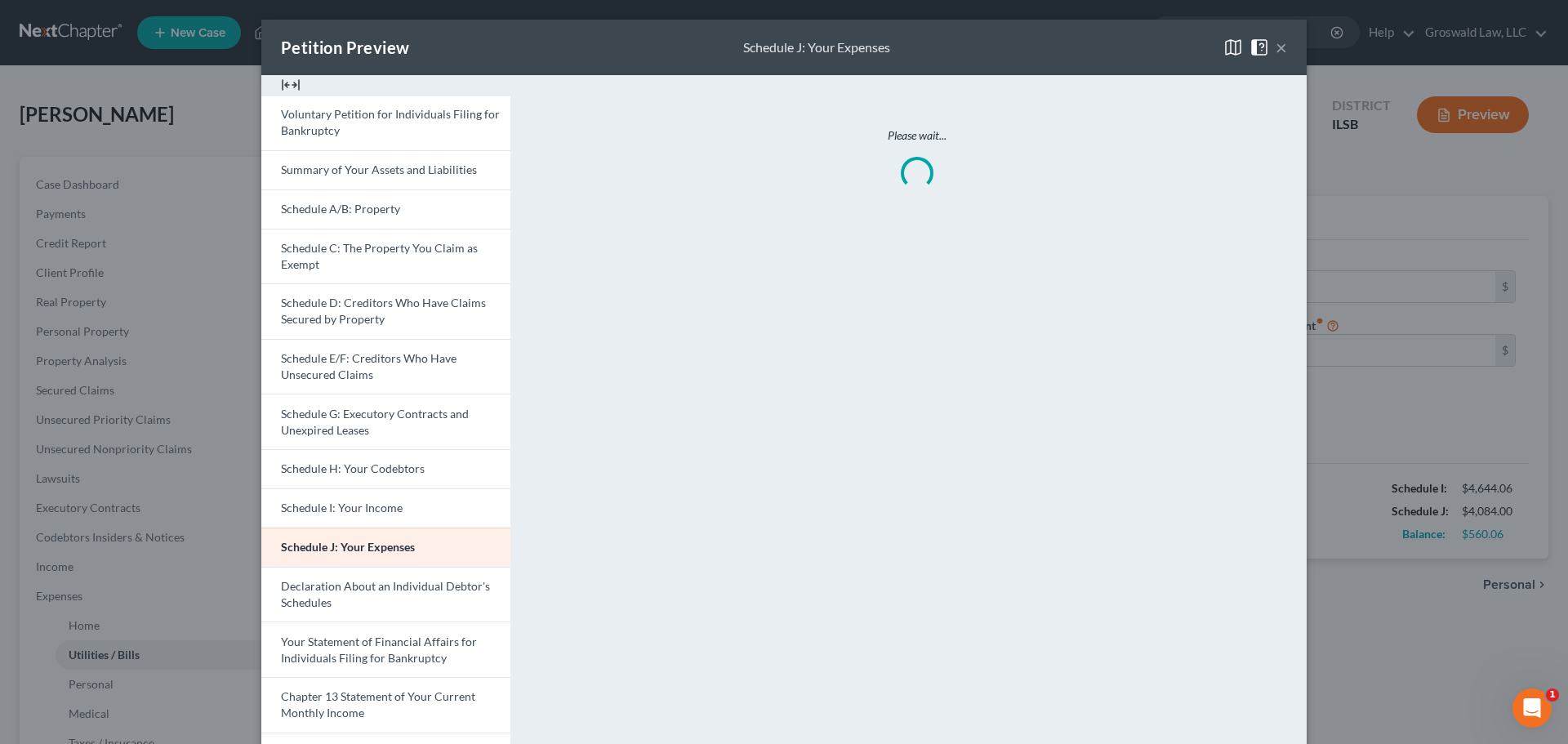
click at [1276, 52] on button "×" at bounding box center [1282, 48] width 12 height 20
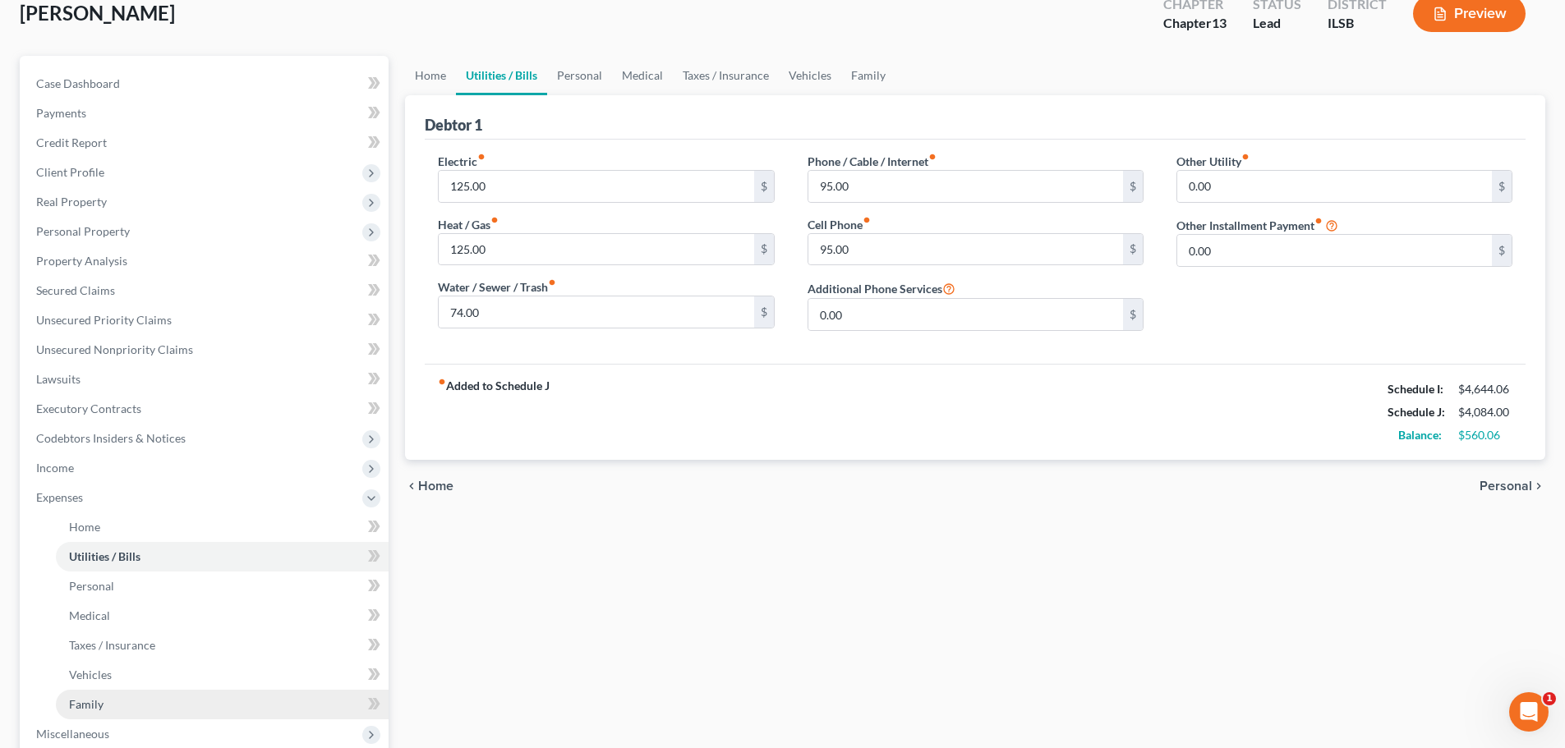
scroll to position [391, 0]
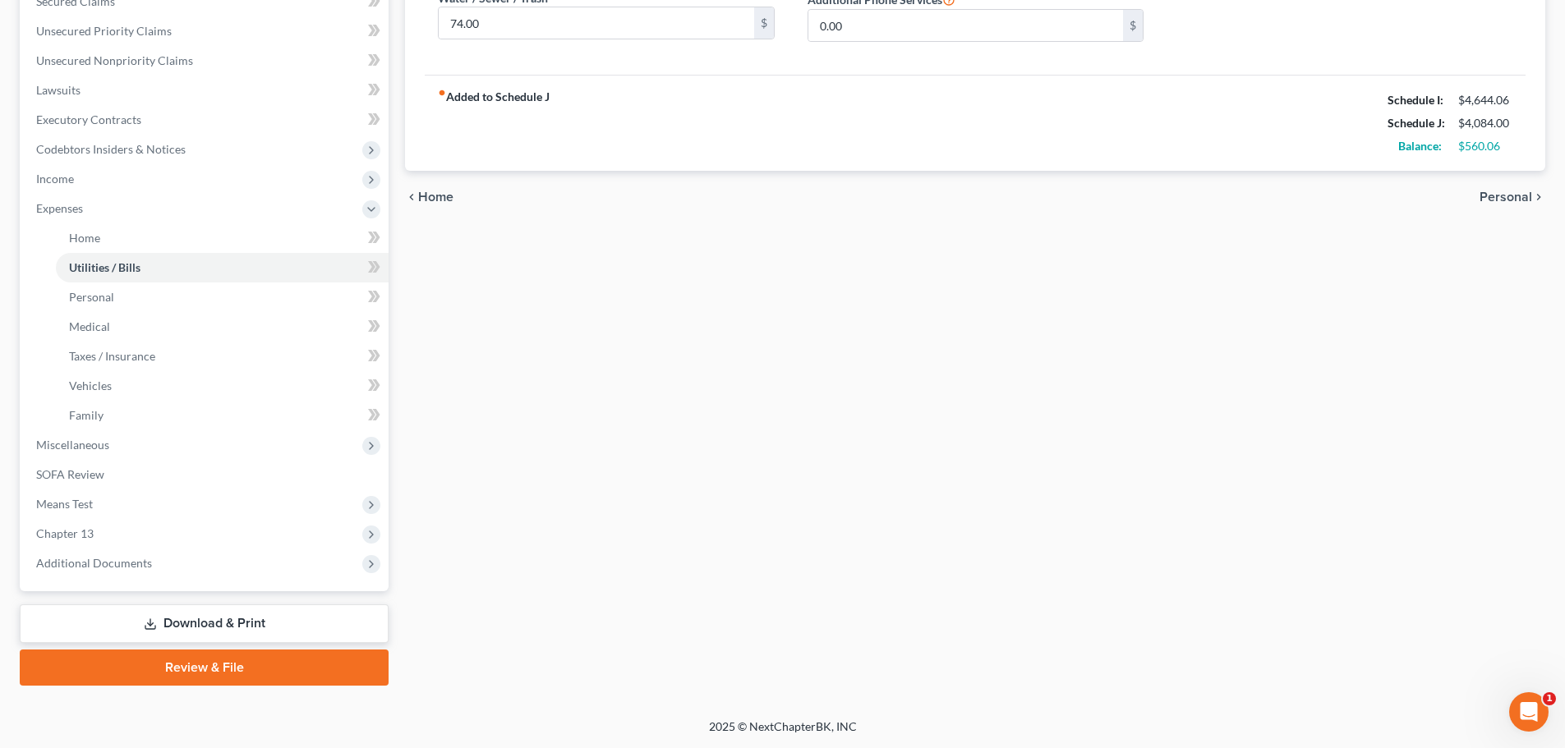
click at [191, 674] on link "Review & File" at bounding box center [204, 668] width 369 height 36
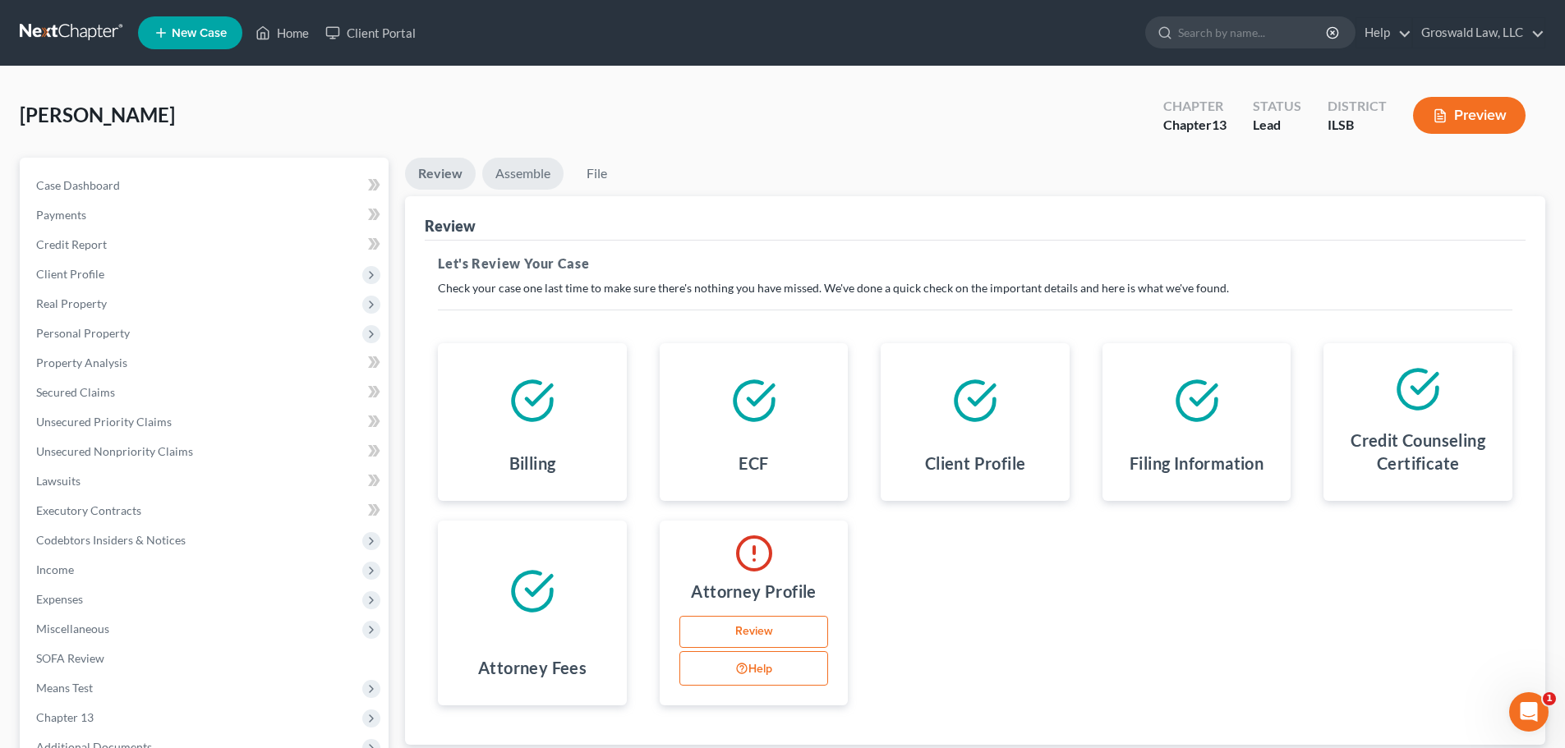
click at [518, 173] on link "Assemble" at bounding box center [522, 174] width 81 height 32
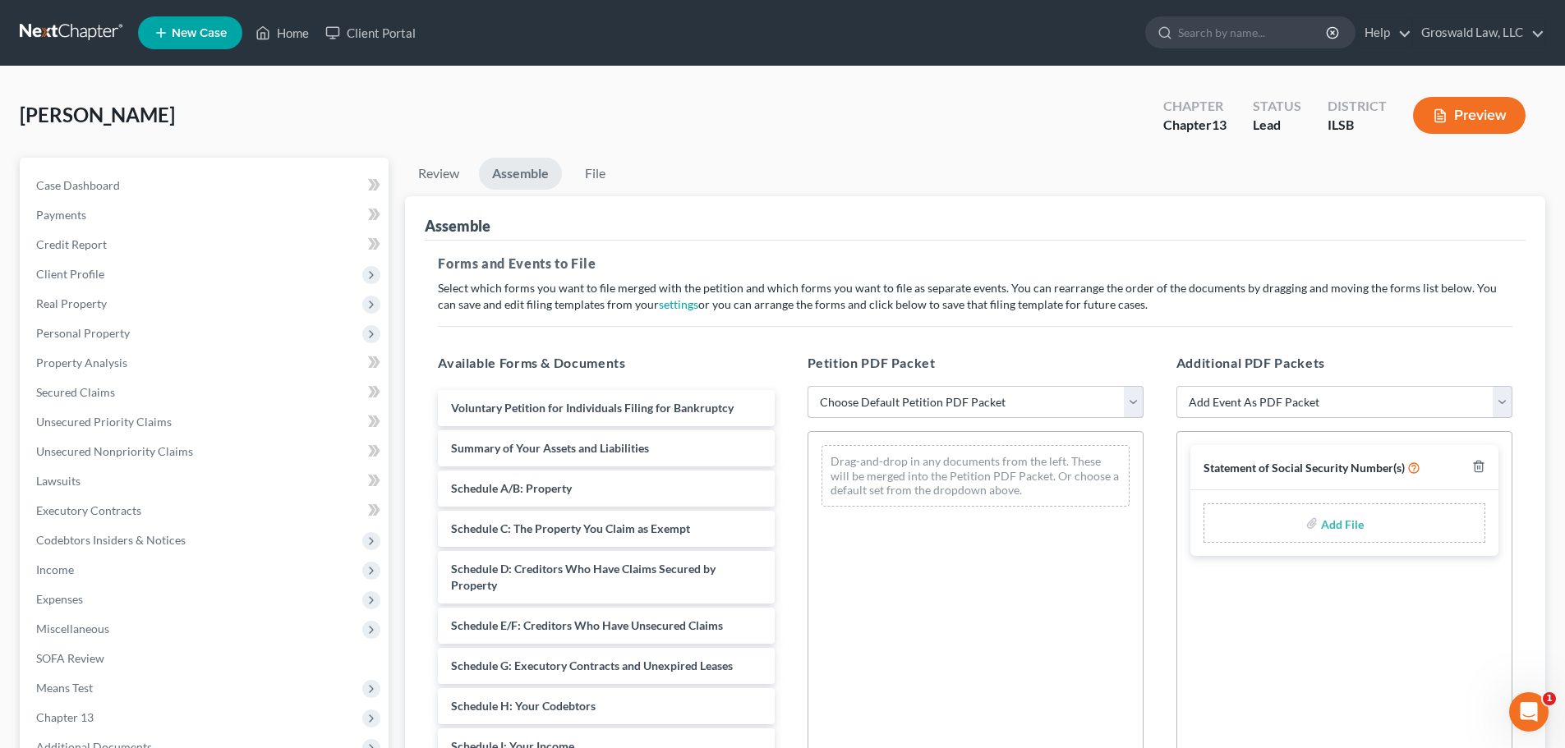
click at [950, 409] on select "Choose Default Petition PDF Packet Complete Bankruptcy Petition (all forms and …" at bounding box center [975, 402] width 336 height 33
select select "0"
click at [807, 386] on select "Choose Default Petition PDF Packet Complete Bankruptcy Petition (all forms and …" at bounding box center [975, 402] width 336 height 33
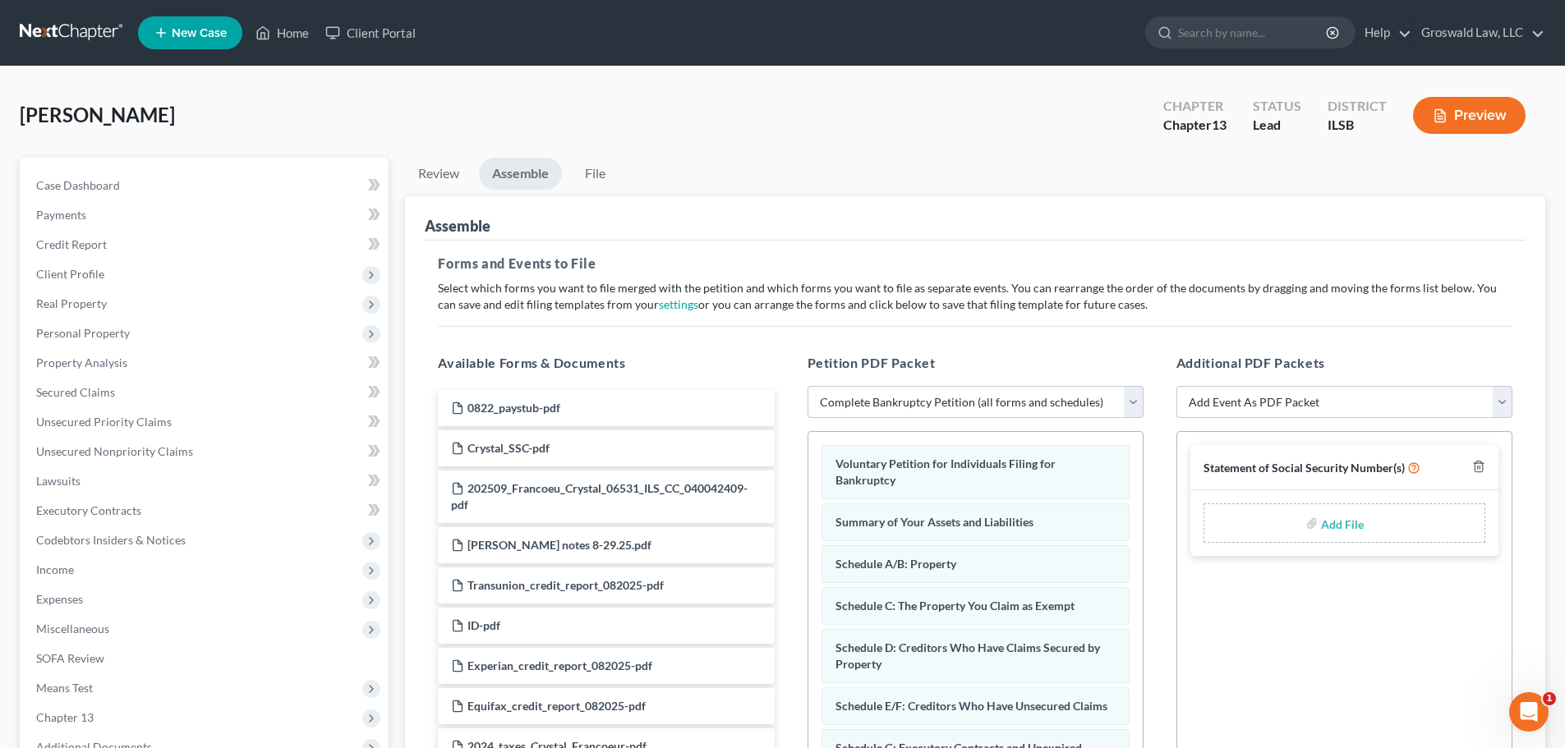
click at [1480, 118] on button "Preview" at bounding box center [1469, 115] width 113 height 37
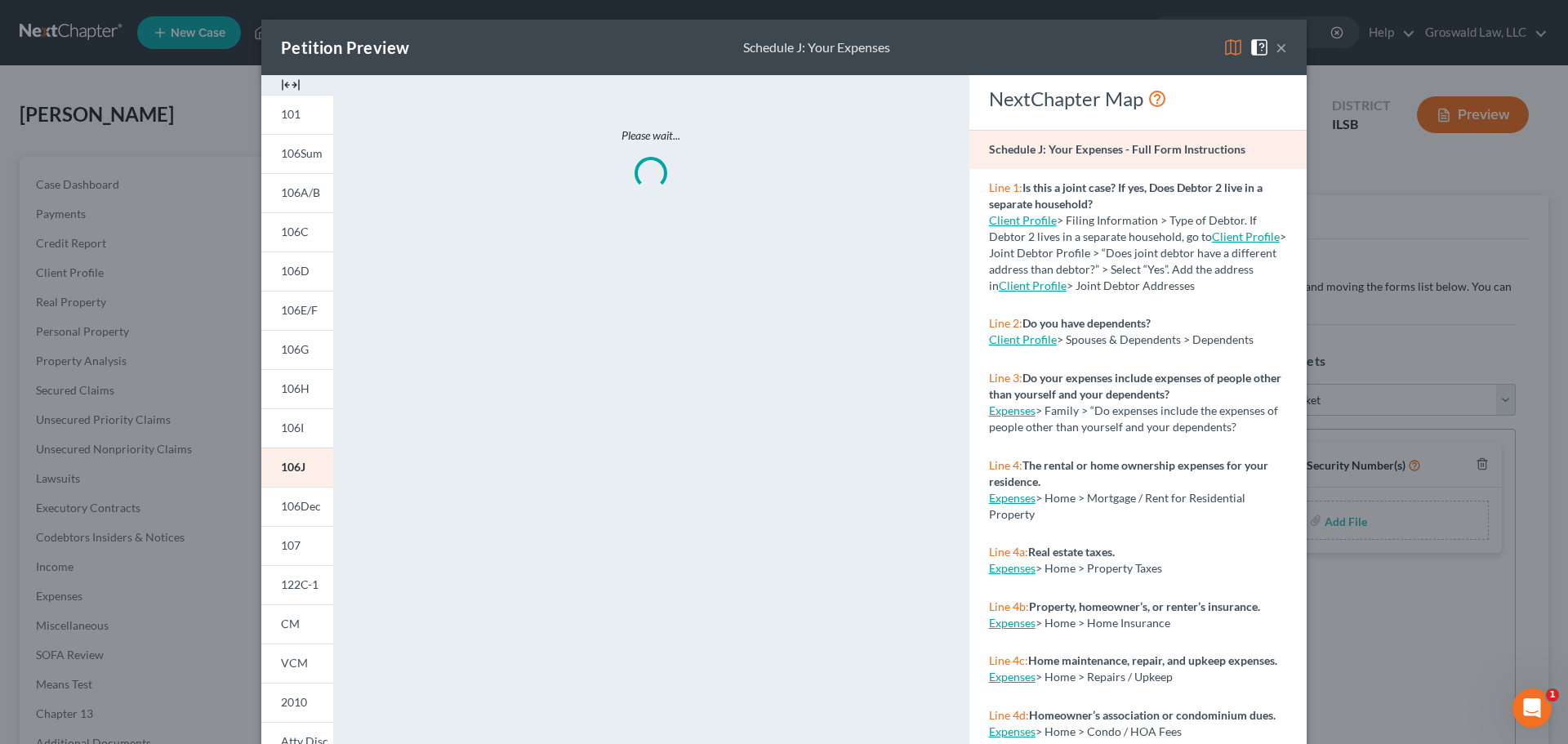
click at [289, 80] on img at bounding box center [291, 86] width 20 height 20
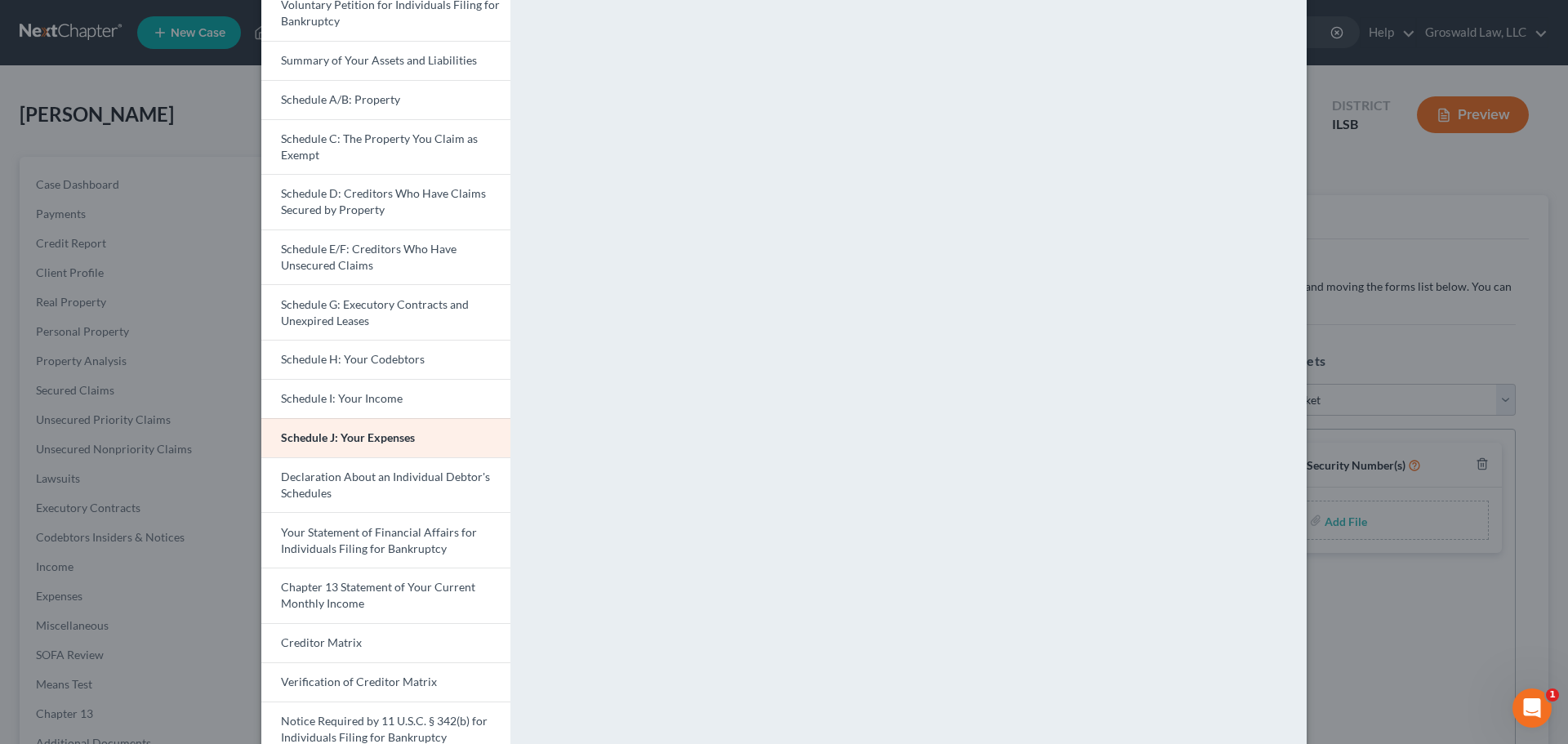
scroll to position [231, 0]
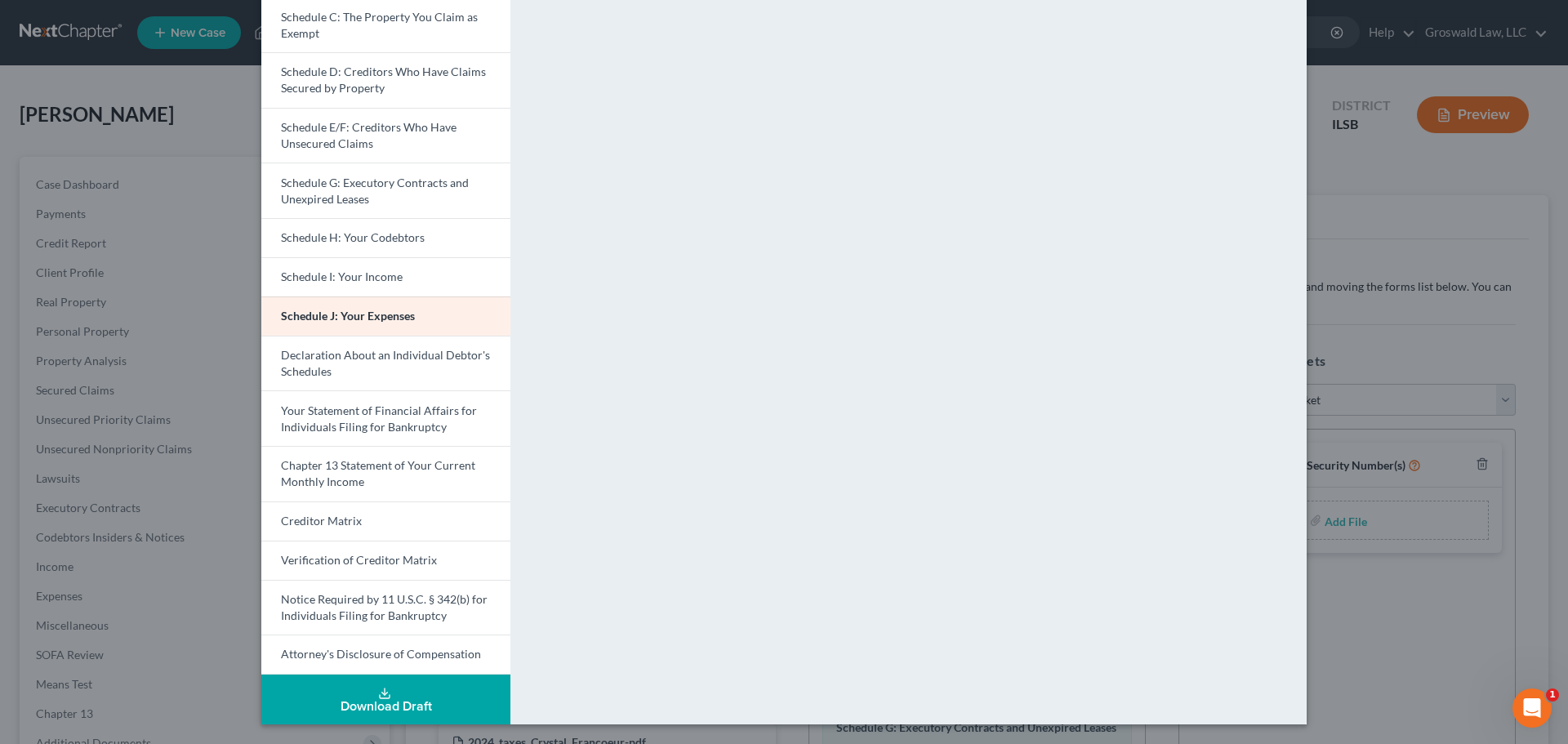
click at [364, 696] on button "Download Draft" at bounding box center [386, 700] width 250 height 50
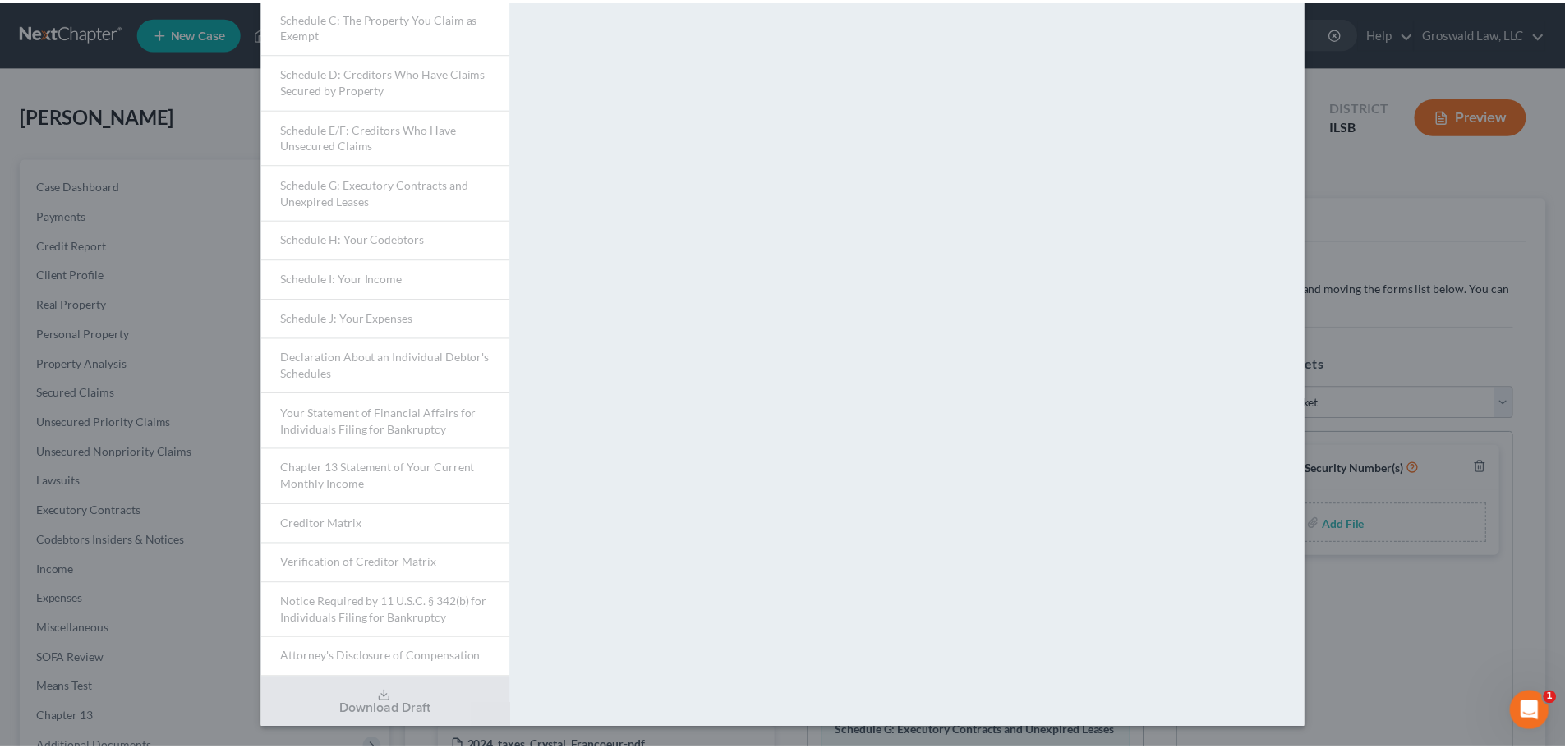
scroll to position [0, 0]
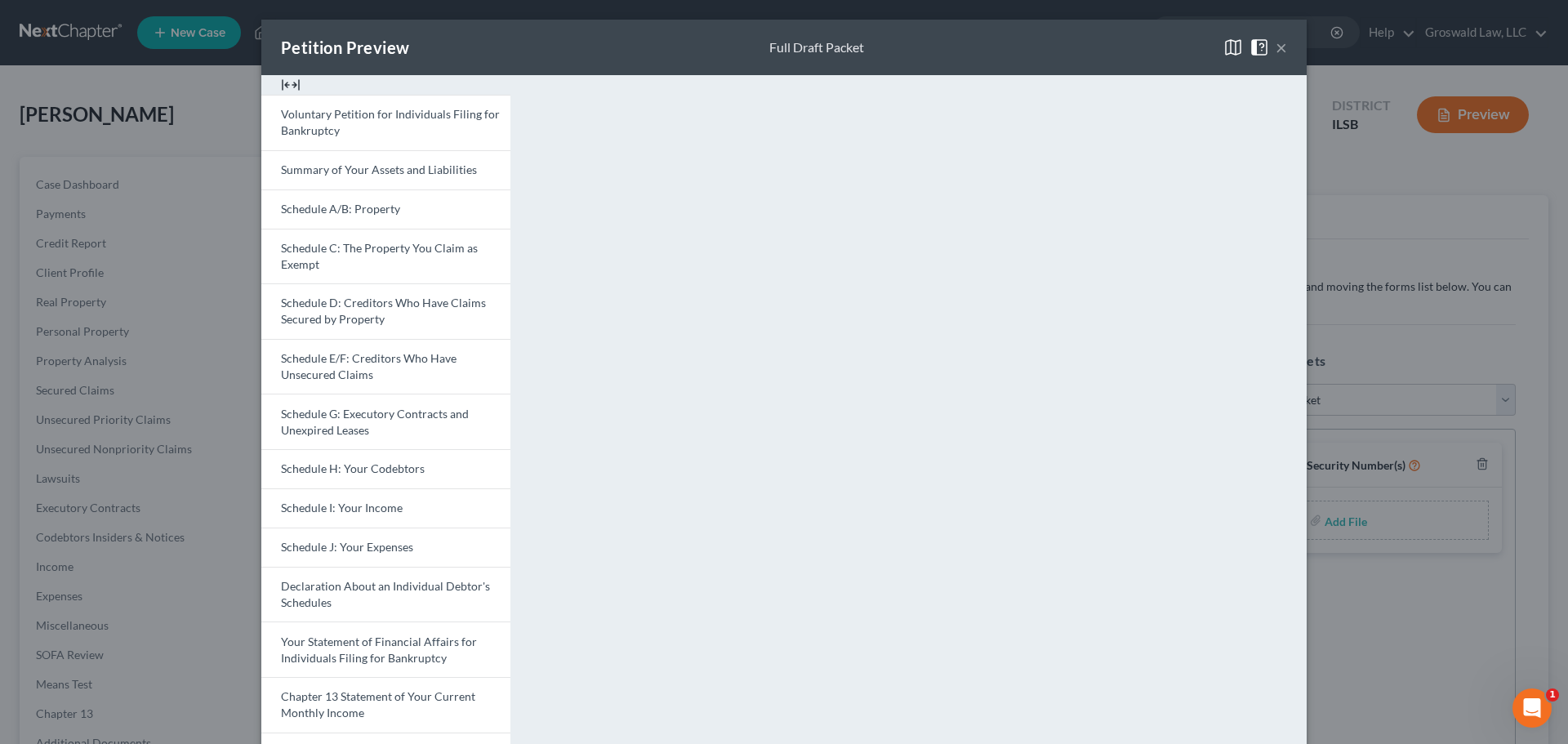
click at [1277, 48] on button "×" at bounding box center [1282, 48] width 12 height 20
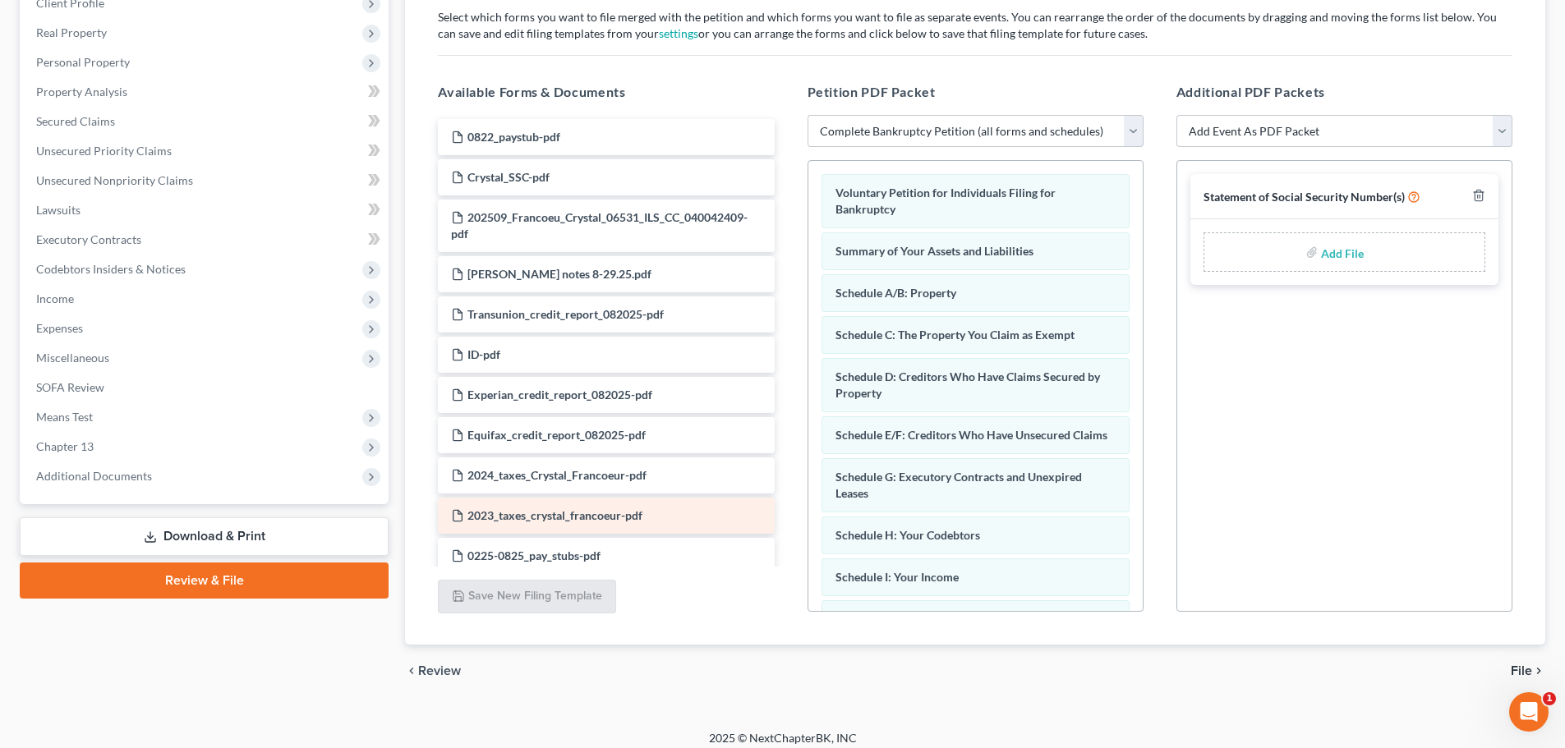
scroll to position [283, 0]
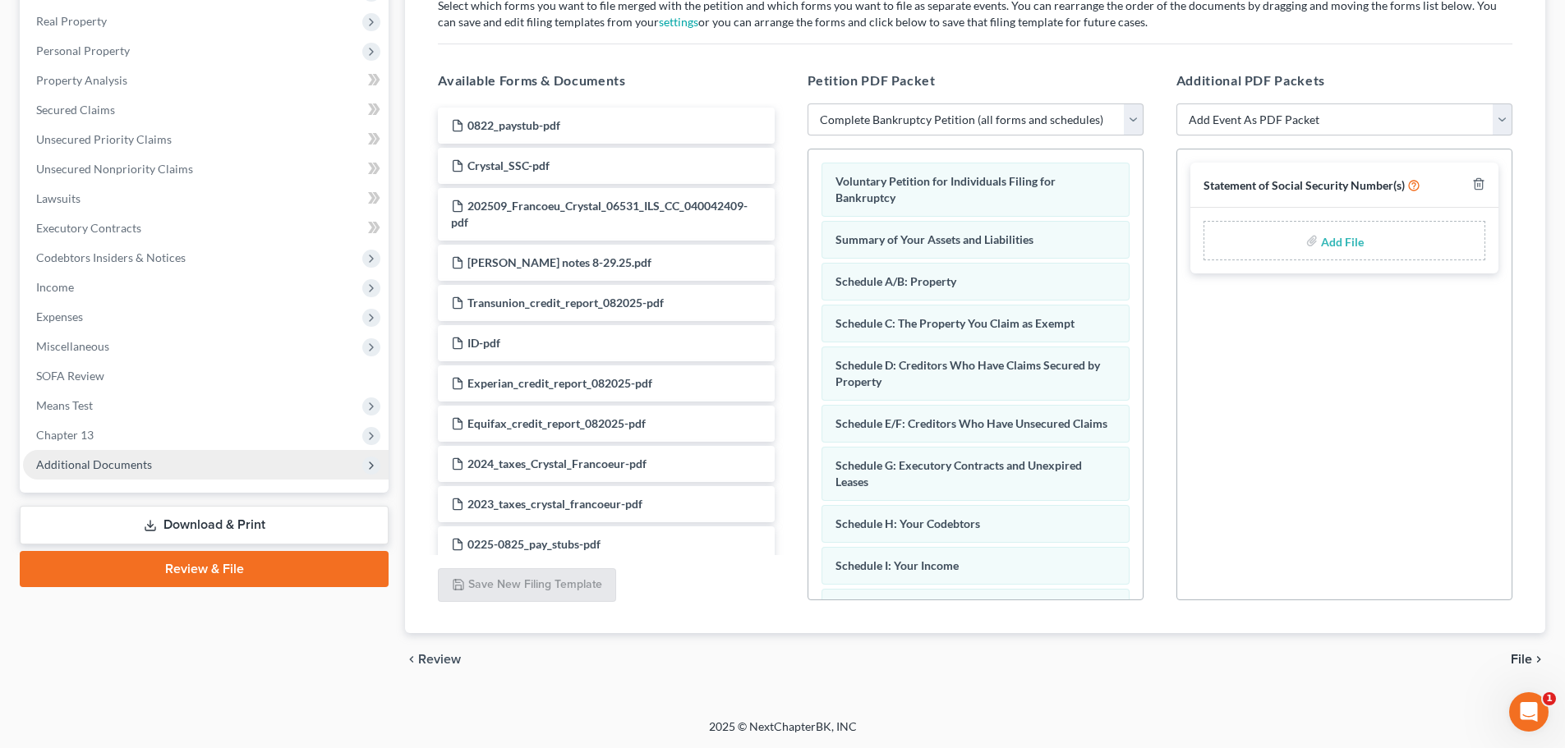
click at [113, 462] on span "Additional Documents" at bounding box center [94, 465] width 116 height 14
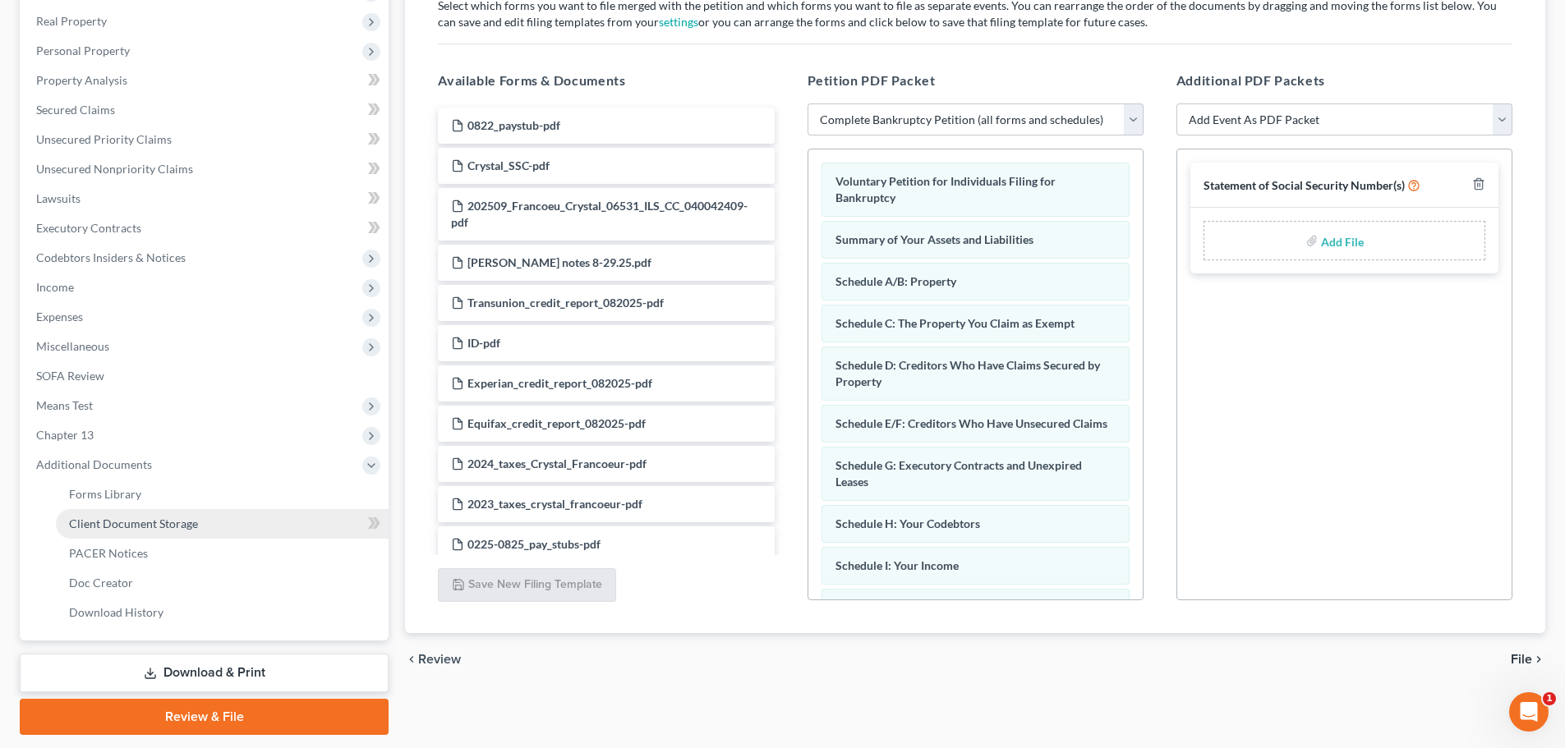
click at [161, 529] on span "Client Document Storage" at bounding box center [133, 524] width 129 height 14
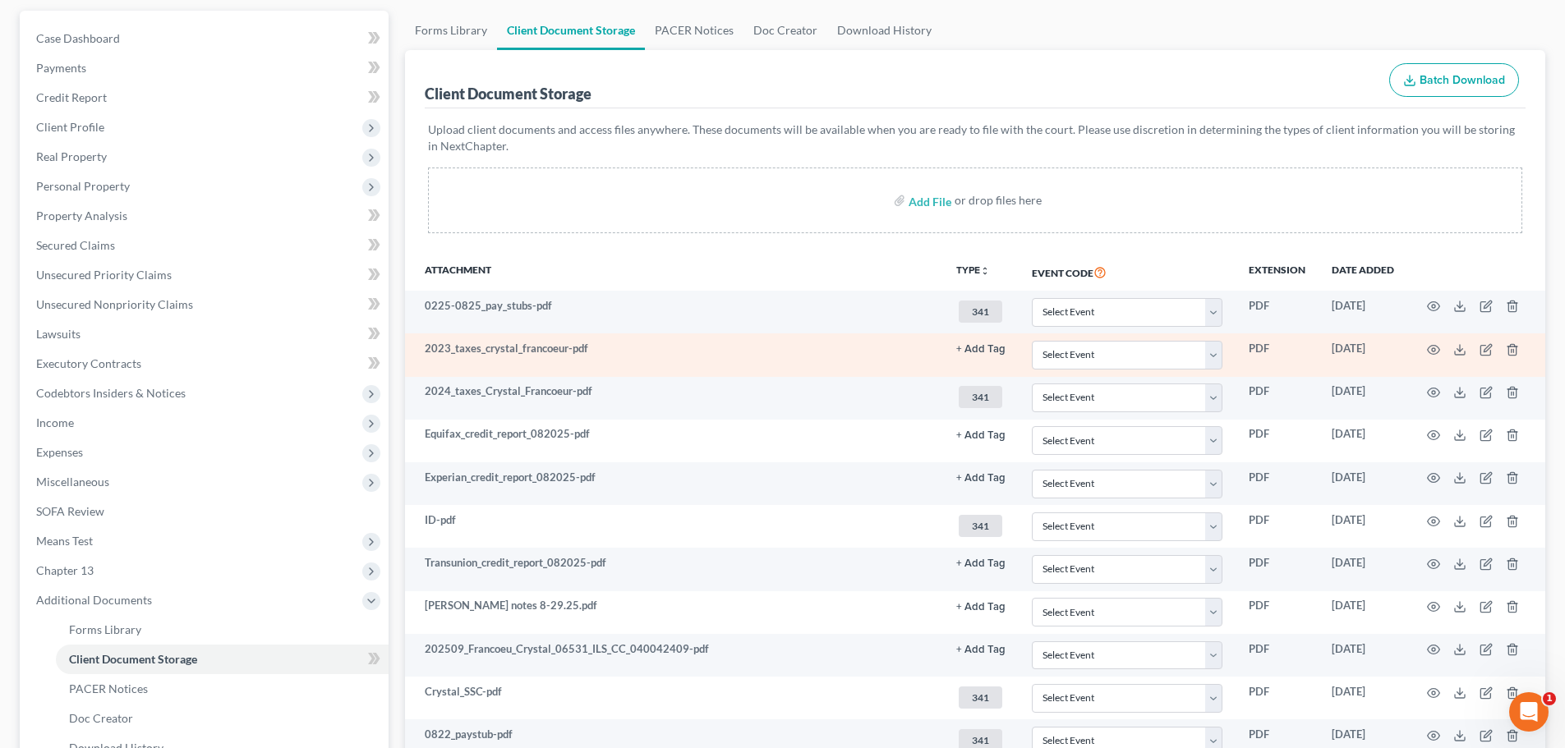
scroll to position [332, 0]
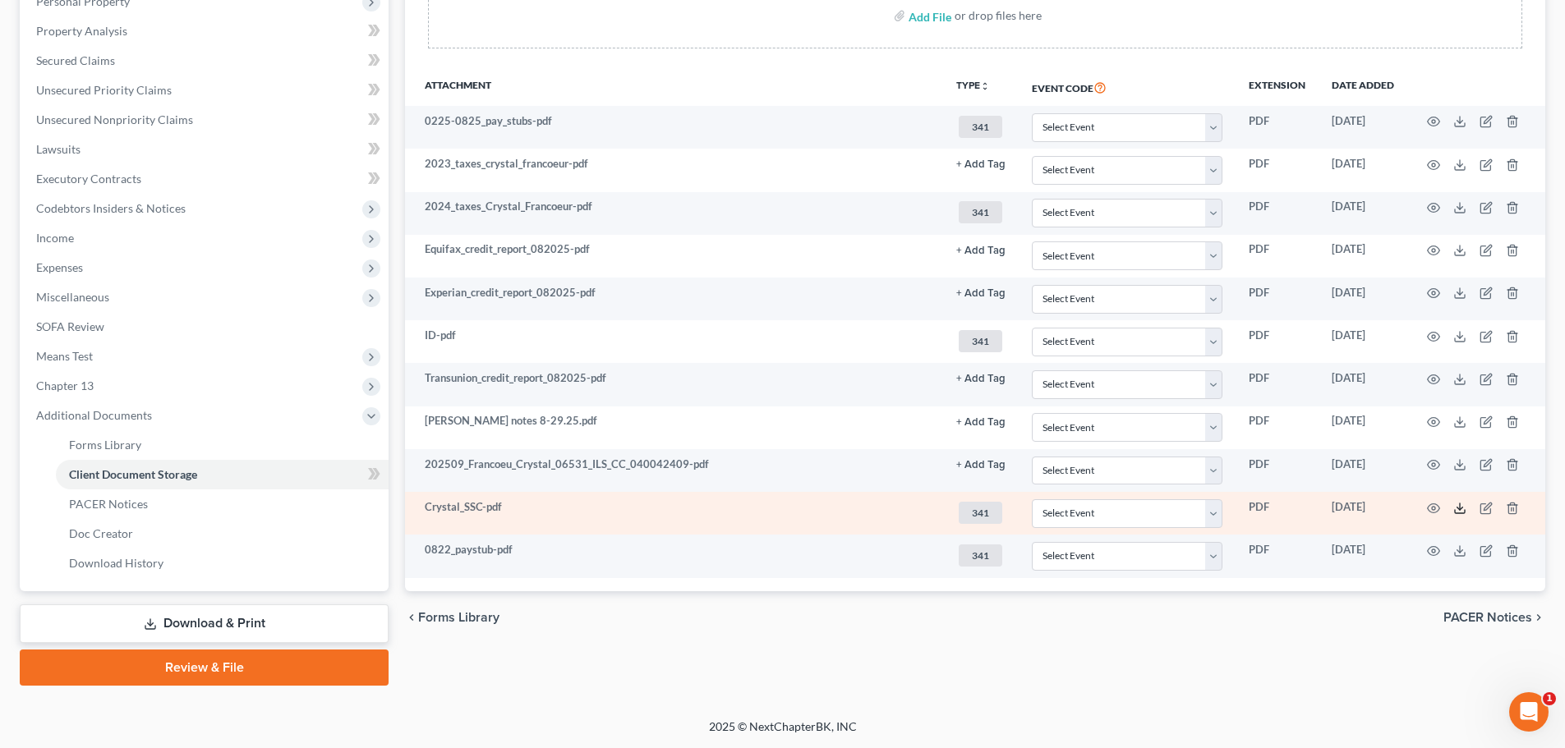
click at [1461, 510] on icon at bounding box center [1459, 508] width 13 height 13
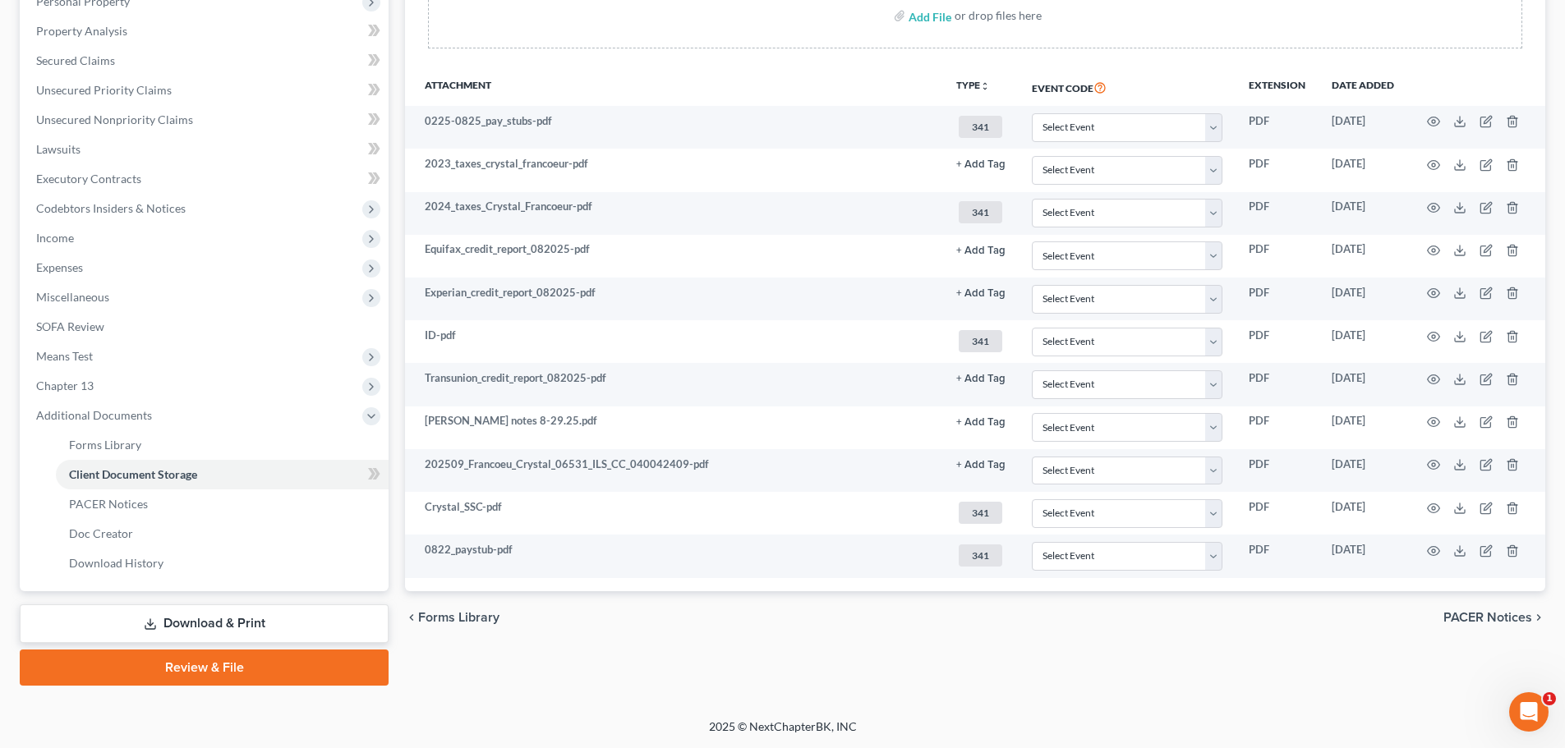
click at [217, 621] on link "Download & Print" at bounding box center [204, 624] width 369 height 39
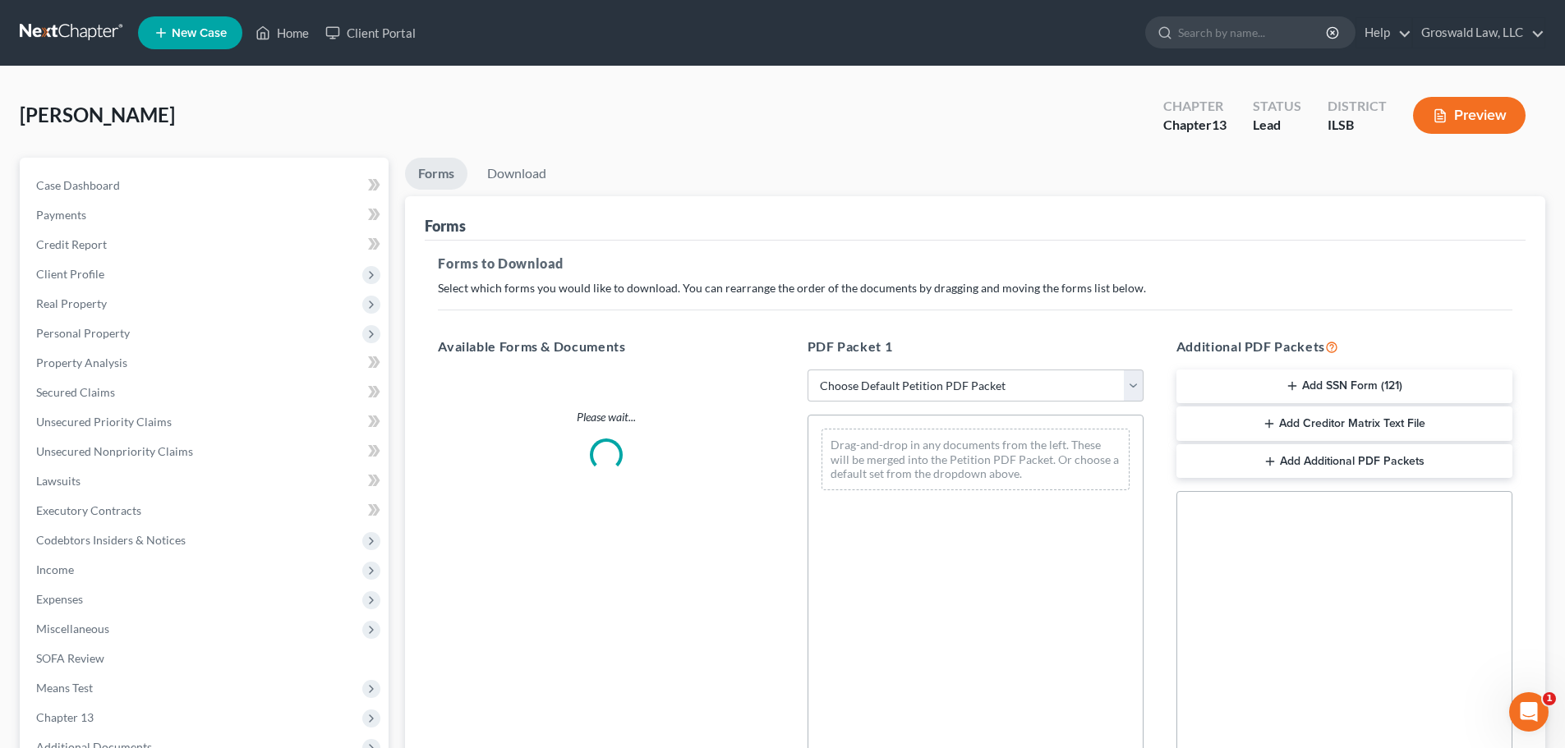
click at [1336, 380] on button "Add SSN Form (121)" at bounding box center [1344, 387] width 336 height 35
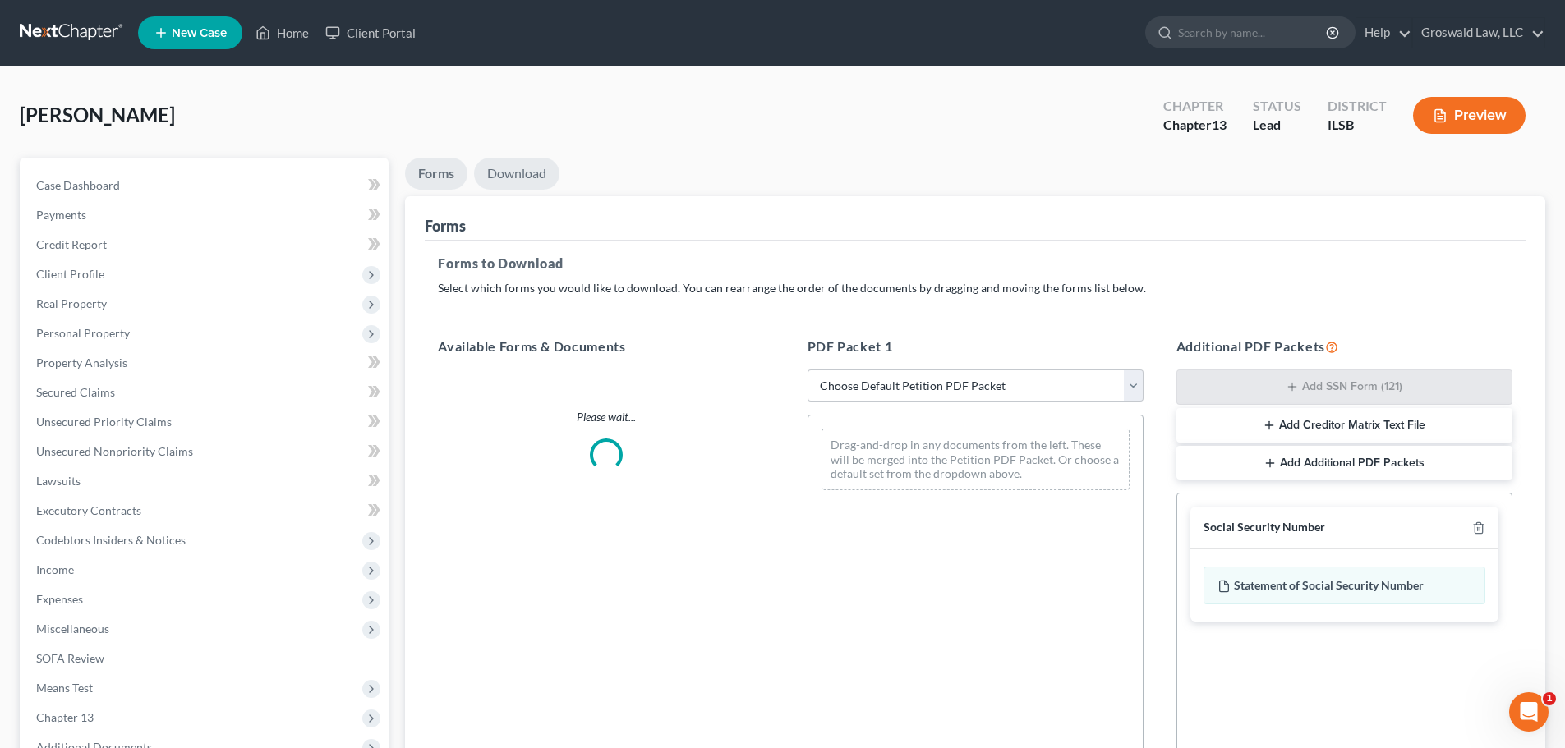
click at [515, 176] on link "Download" at bounding box center [516, 174] width 85 height 32
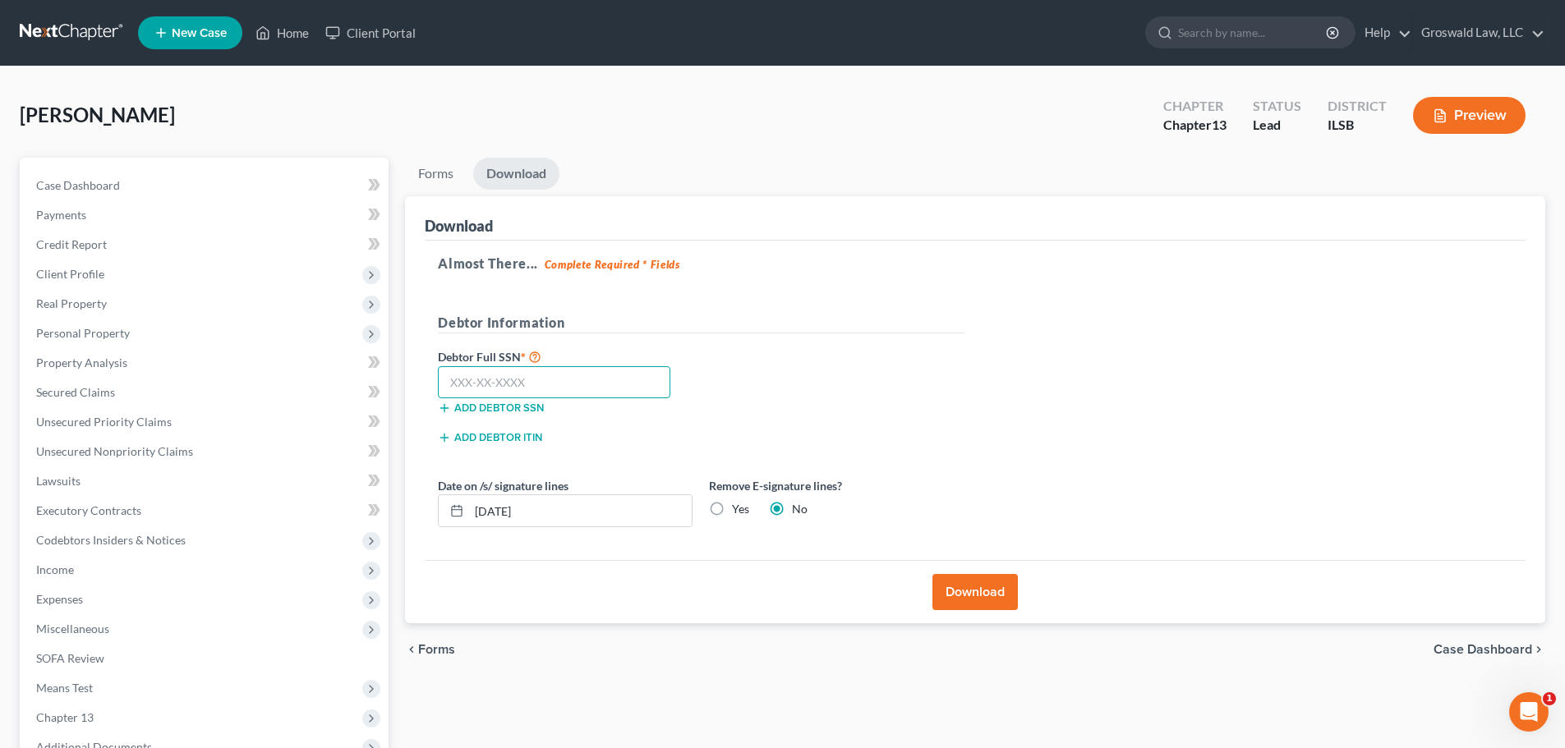
click at [492, 381] on input "text" at bounding box center [554, 382] width 232 height 33
type input "358-78-6674"
click at [988, 582] on button "Download" at bounding box center [974, 592] width 85 height 36
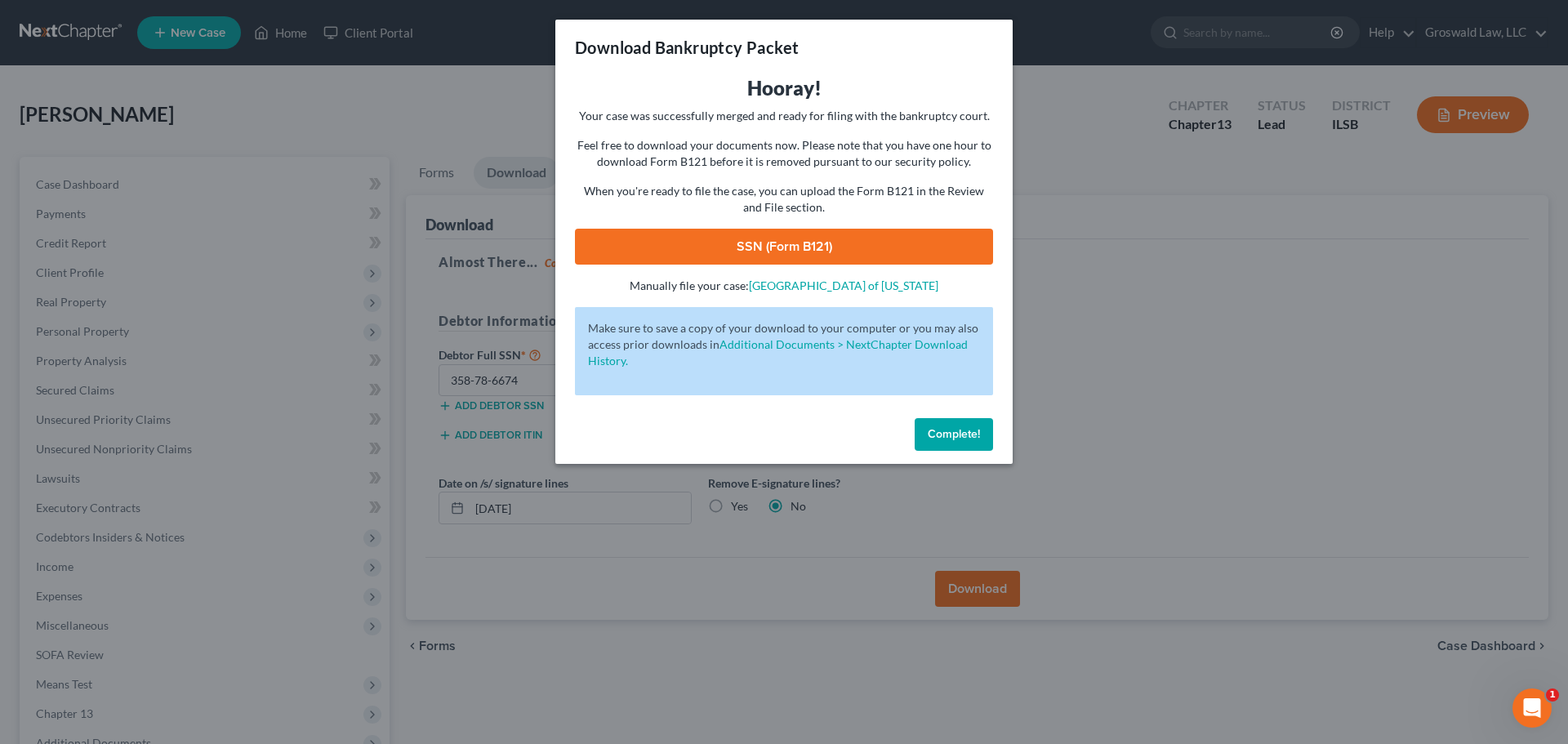
click at [868, 254] on link "SSN (Form B121)" at bounding box center [784, 247] width 419 height 36
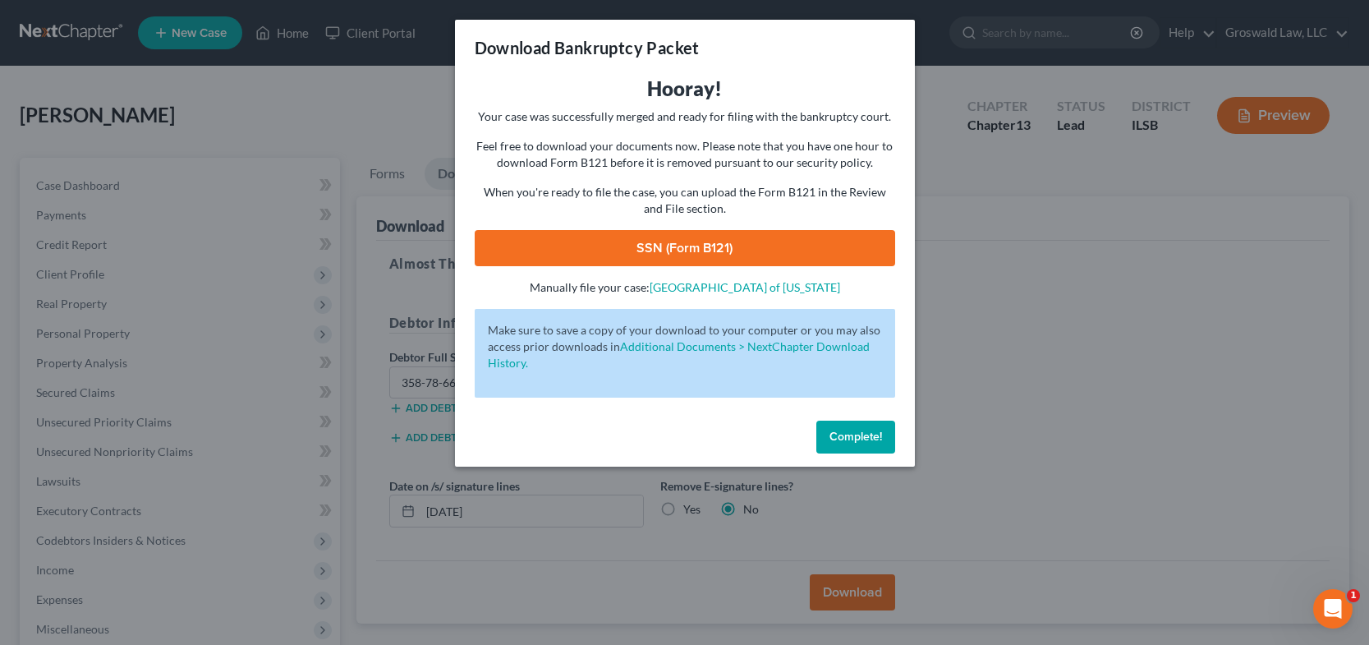
drag, startPoint x: 872, startPoint y: 443, endPoint x: 761, endPoint y: 405, distance: 116.4
click at [872, 443] on span "Complete!" at bounding box center [856, 437] width 53 height 14
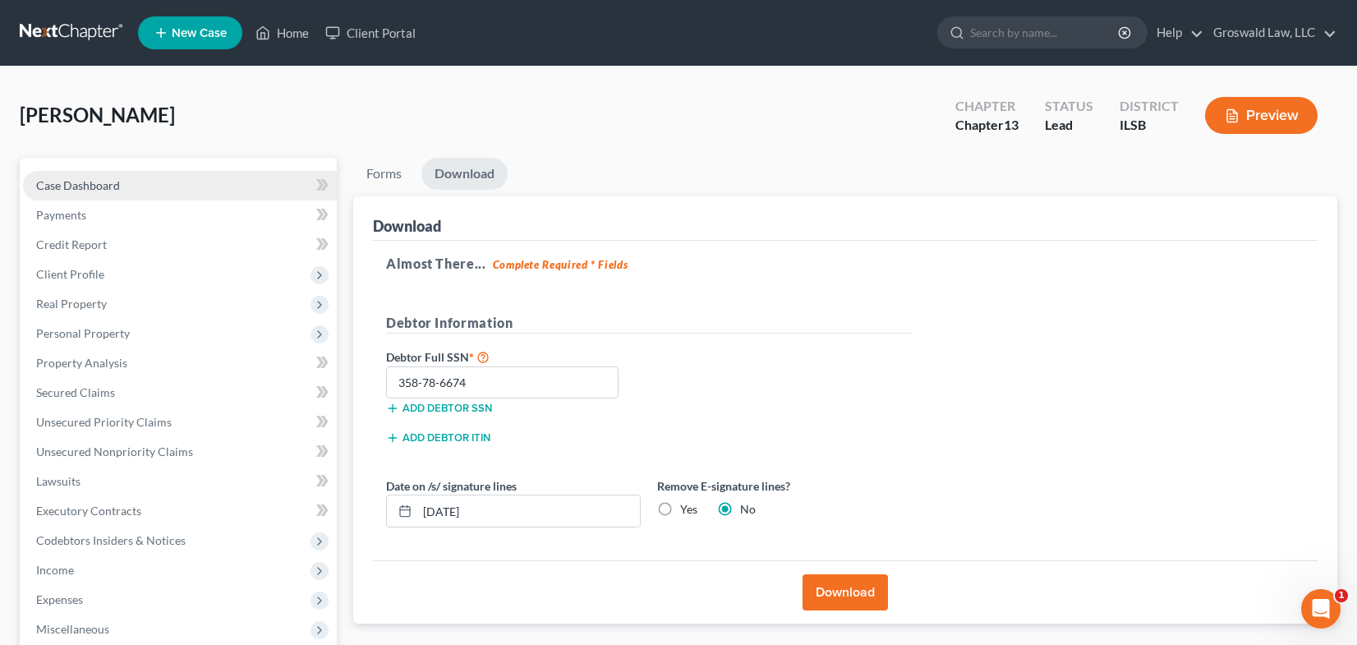
click at [142, 180] on link "Case Dashboard" at bounding box center [180, 186] width 314 height 30
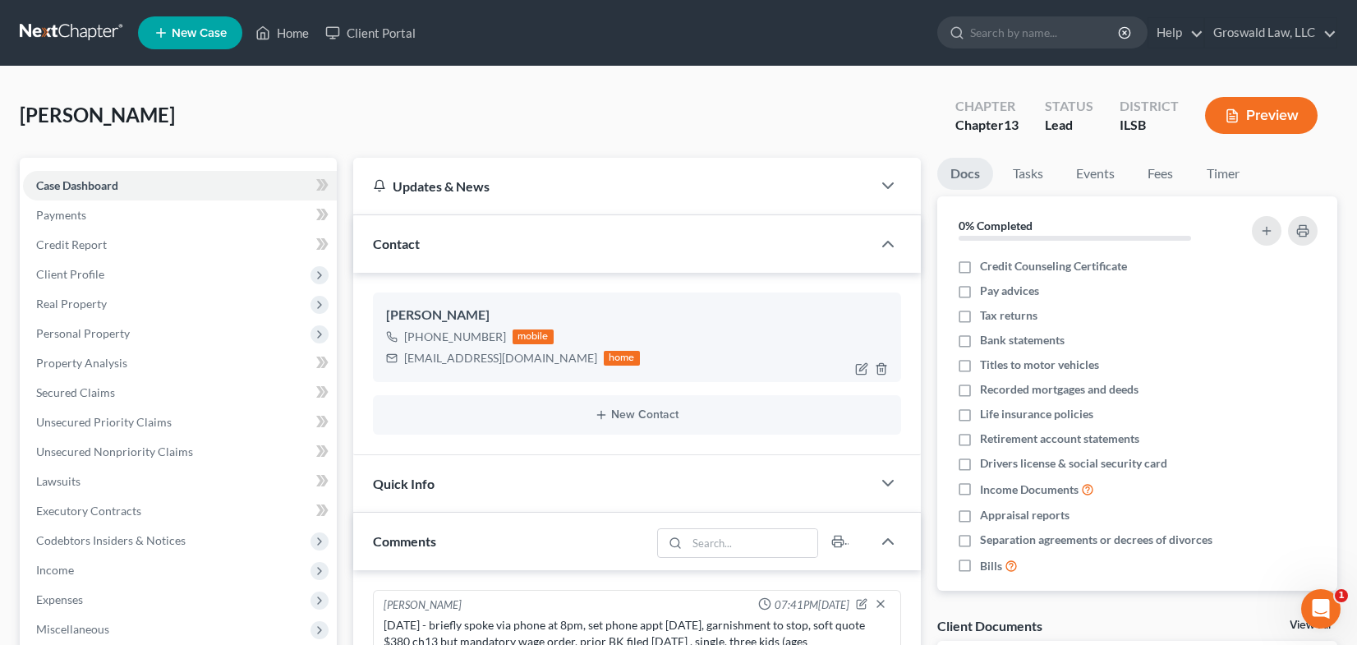
scroll to position [403, 0]
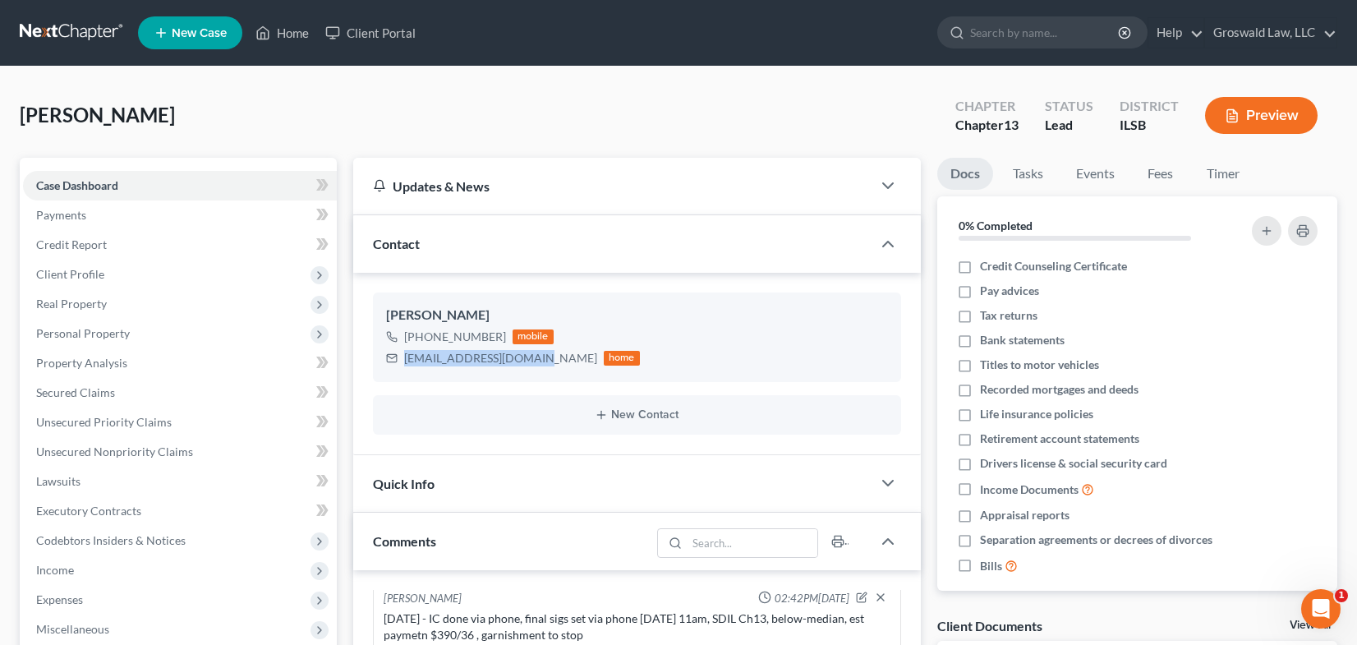
drag, startPoint x: 531, startPoint y: 356, endPoint x: 363, endPoint y: 360, distance: 168.4
click at [363, 360] on div "Crystal Francoeur +1 (618) 830-7485 mobile crystalf1981@gmail.com home New Cont…" at bounding box center [637, 364] width 568 height 182
copy div "[EMAIL_ADDRESS][DOMAIN_NAME]"
click at [292, 38] on link "Home" at bounding box center [282, 33] width 70 height 30
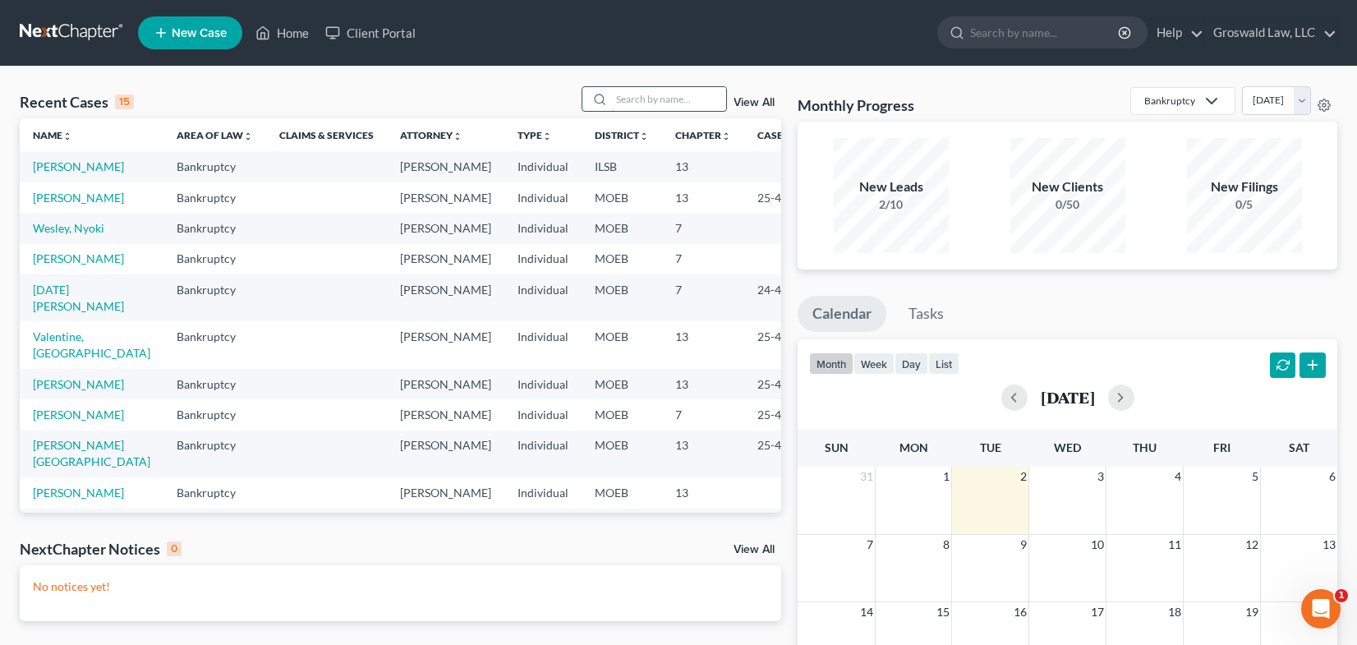
click at [683, 91] on input "search" at bounding box center [668, 99] width 115 height 24
type input "n"
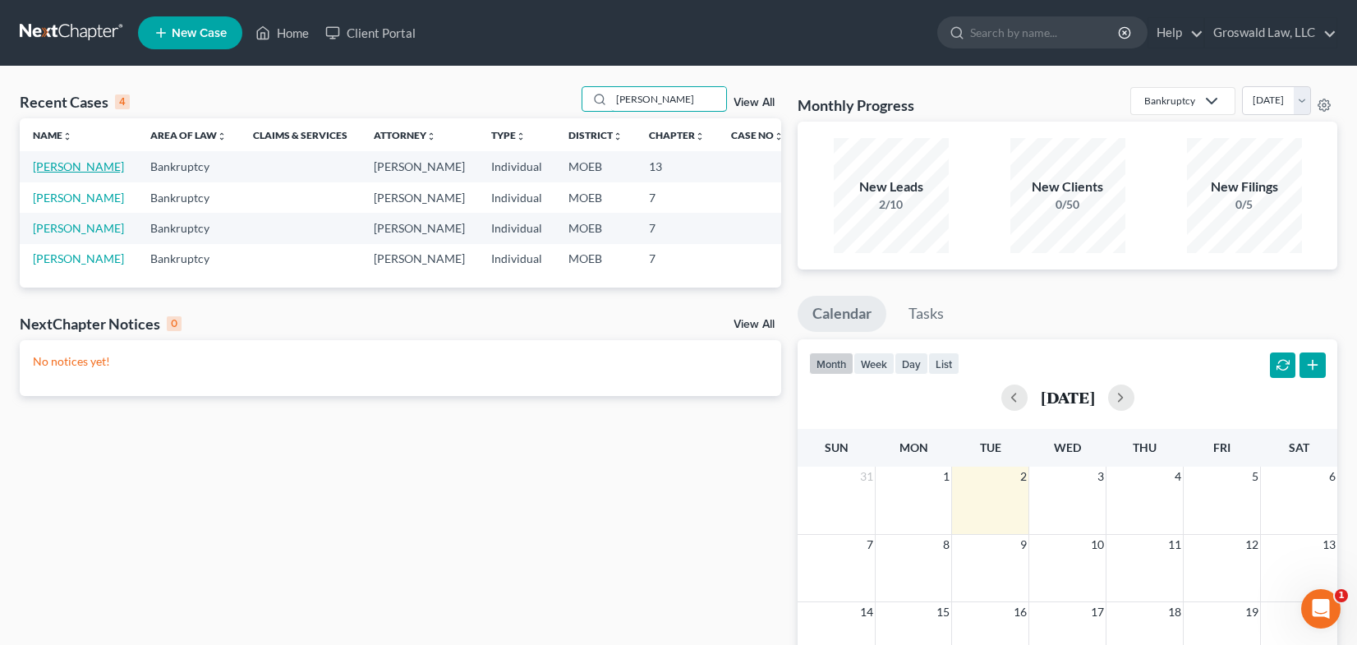
type input "natasha"
click at [67, 173] on link "[PERSON_NAME]" at bounding box center [78, 166] width 91 height 14
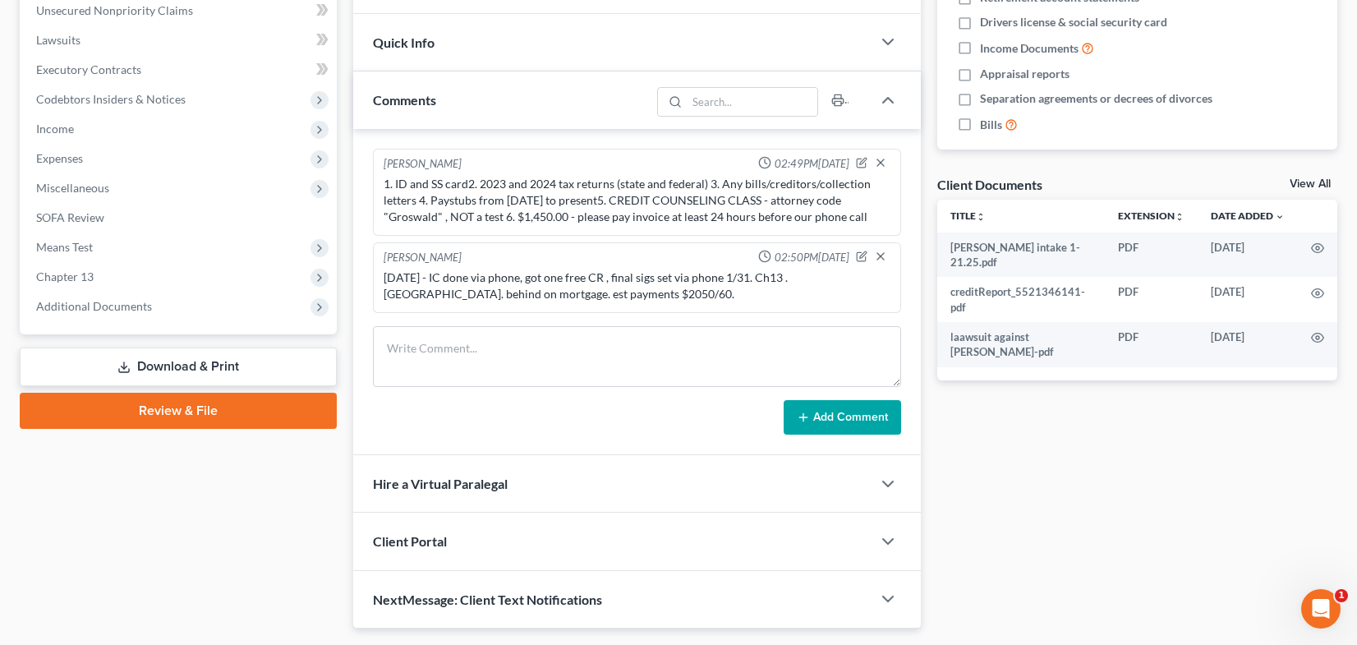
scroll to position [405, 0]
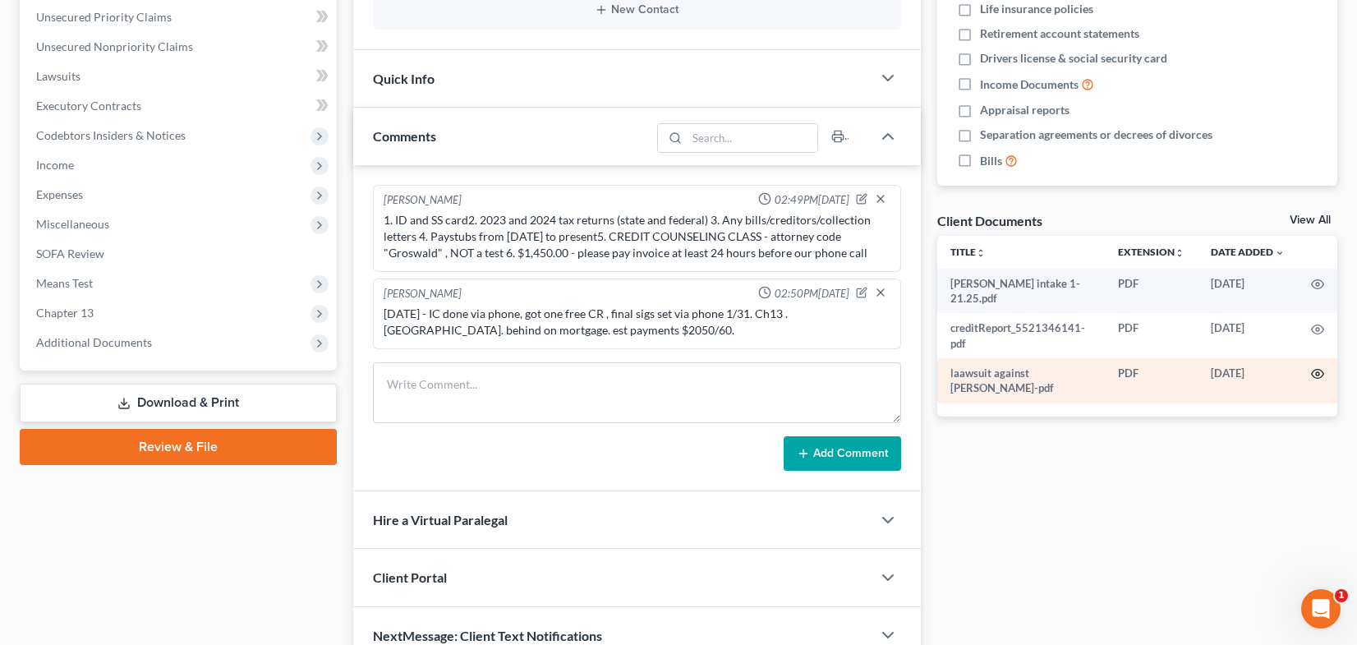
click at [1319, 374] on circle "button" at bounding box center [1317, 373] width 3 height 3
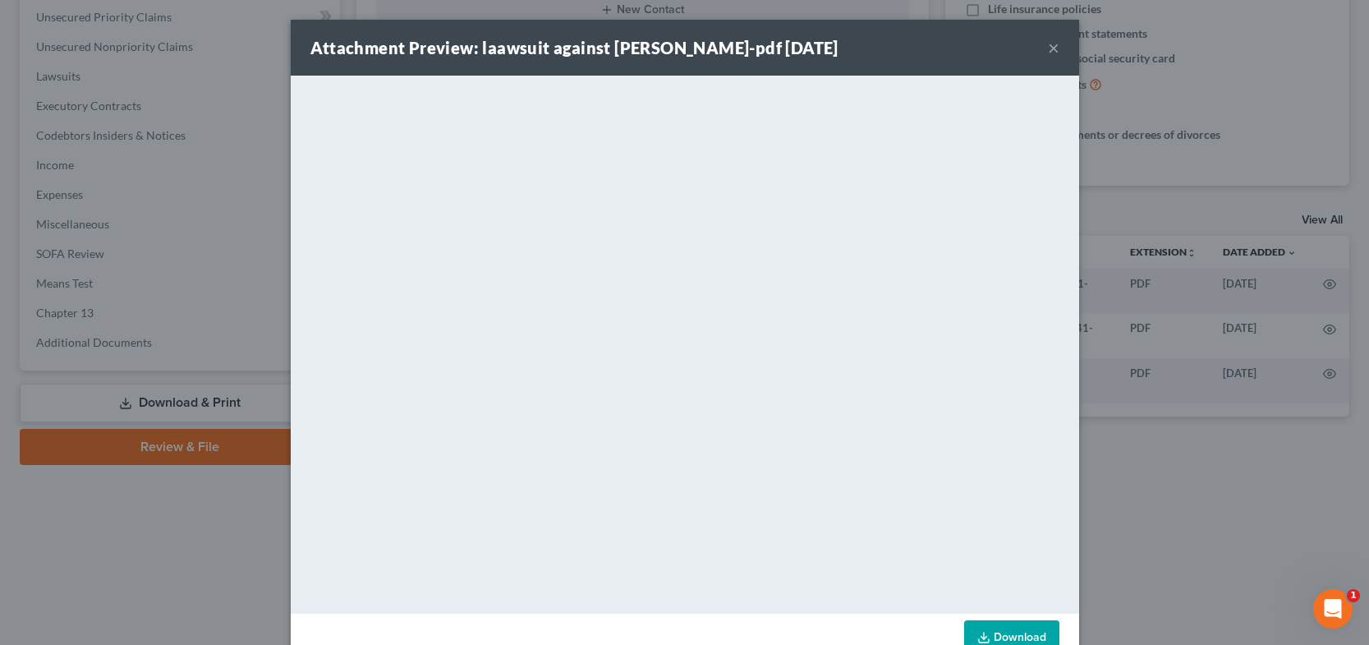
click at [1051, 48] on button "×" at bounding box center [1054, 48] width 12 height 20
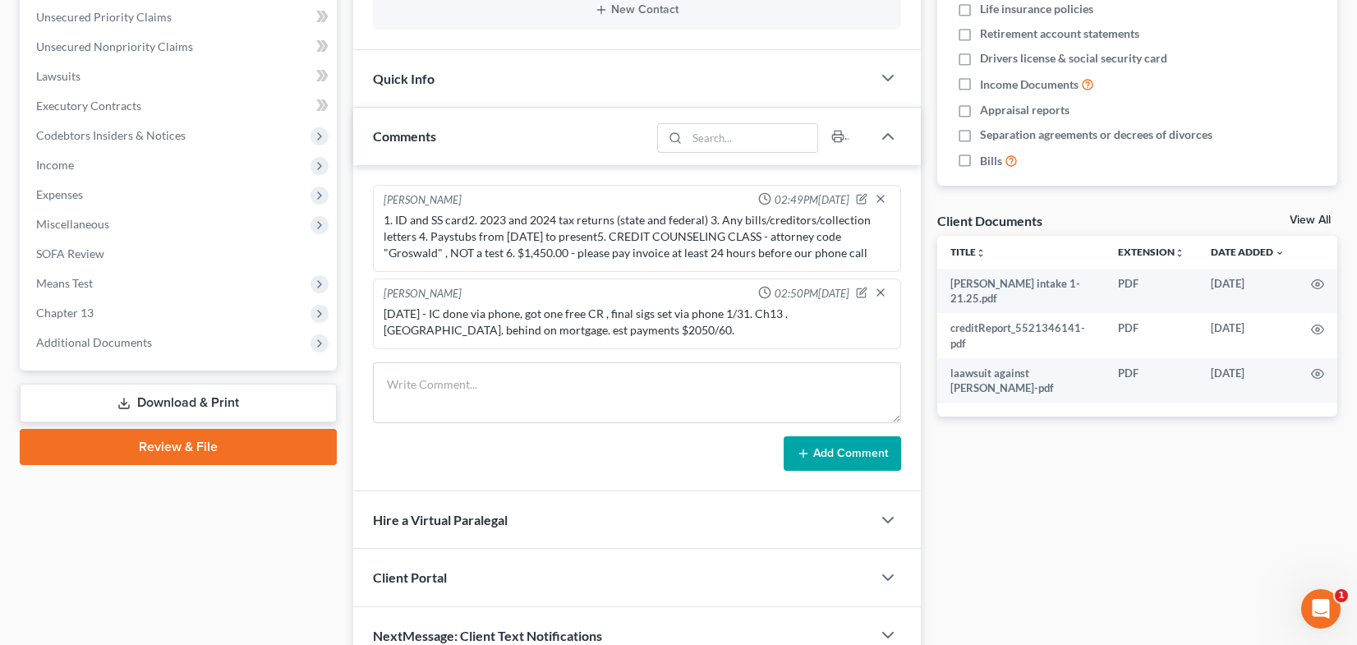
scroll to position [0, 0]
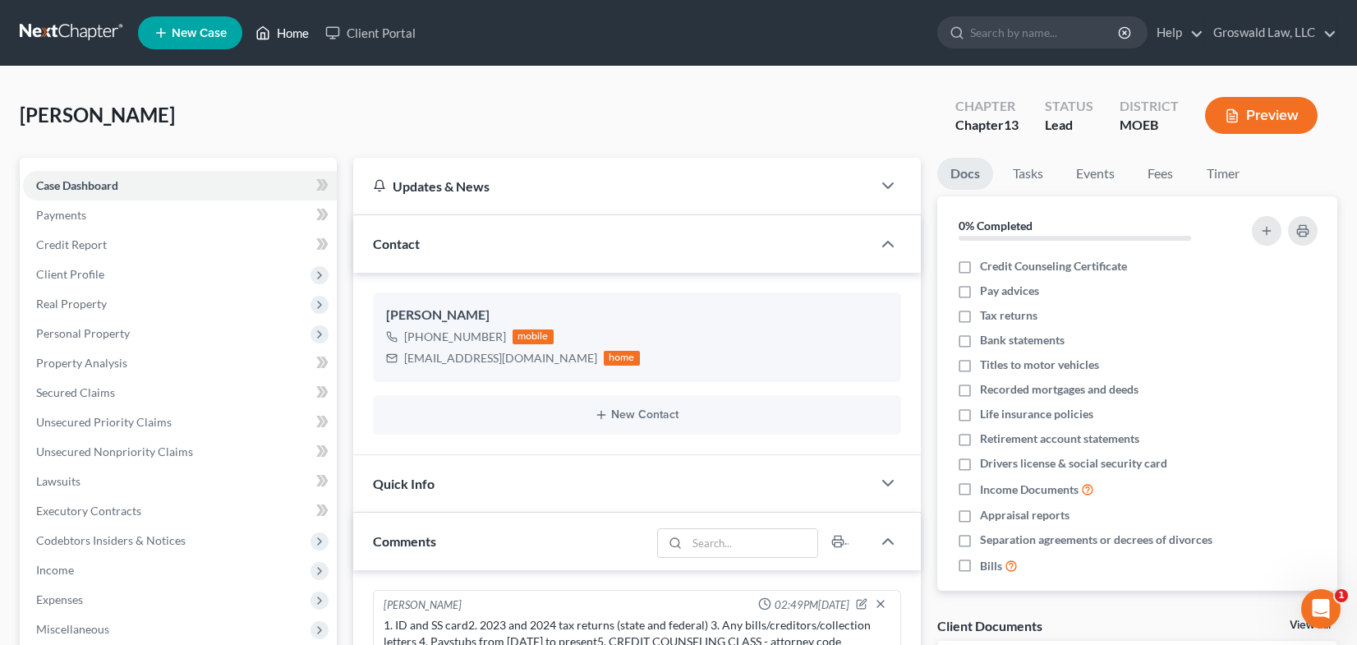
click at [287, 29] on link "Home" at bounding box center [282, 33] width 70 height 30
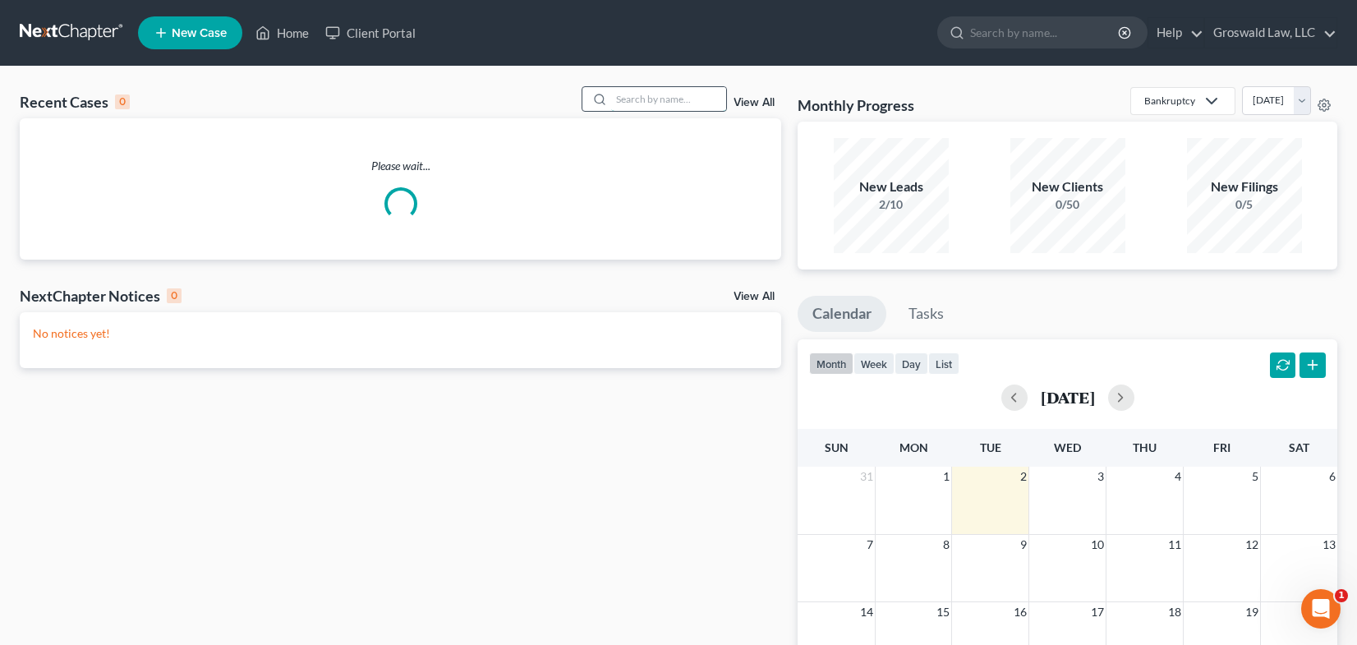
click at [692, 93] on input "search" at bounding box center [668, 99] width 115 height 24
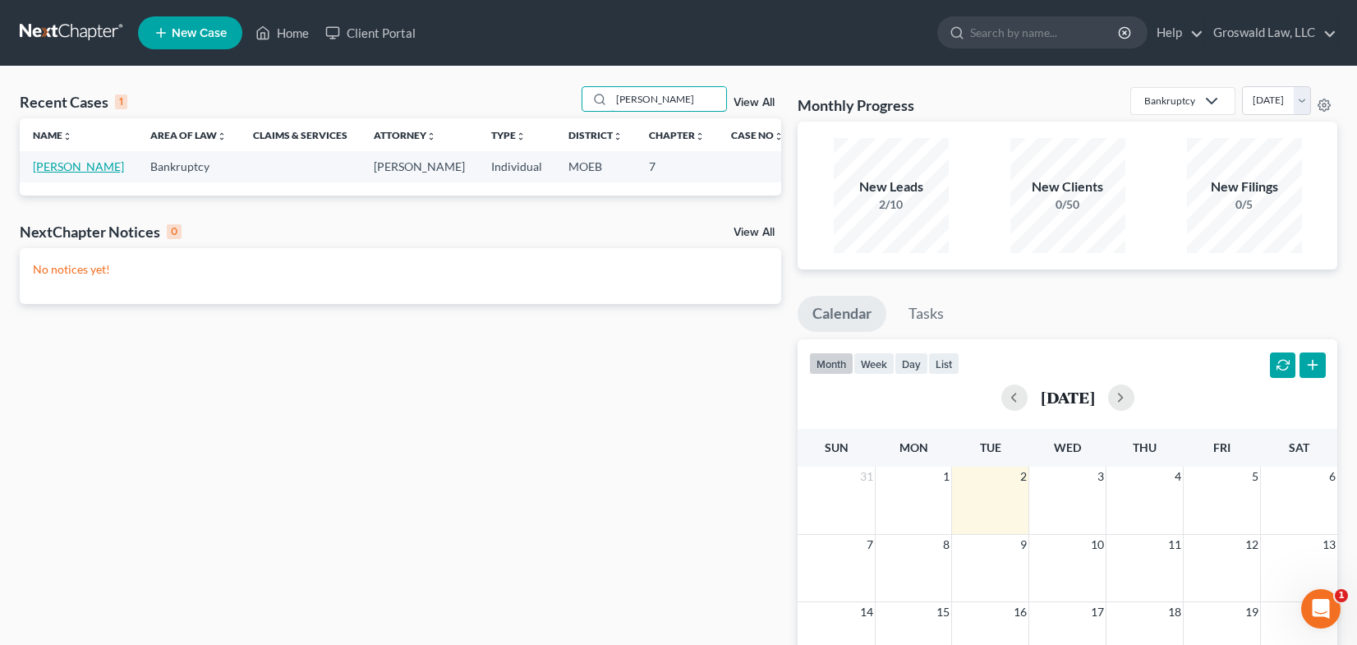
type input "parezo"
click at [56, 172] on link "[PERSON_NAME]" at bounding box center [78, 166] width 91 height 14
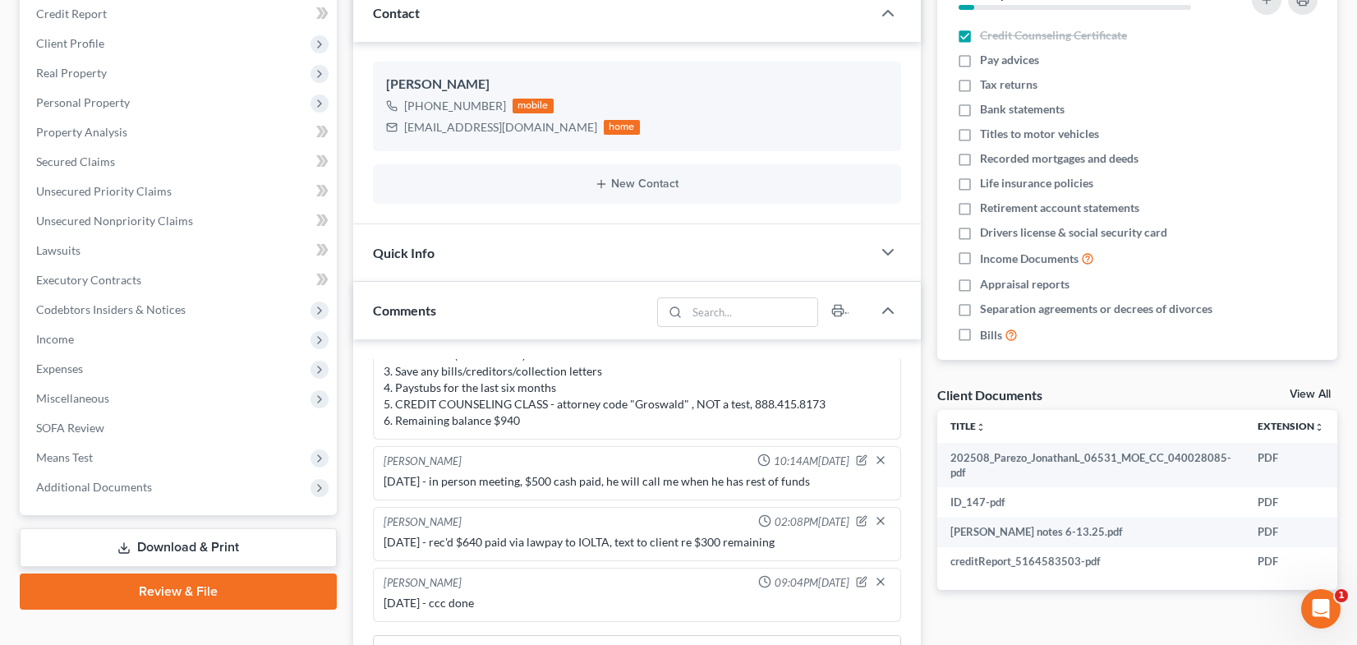
scroll to position [411, 0]
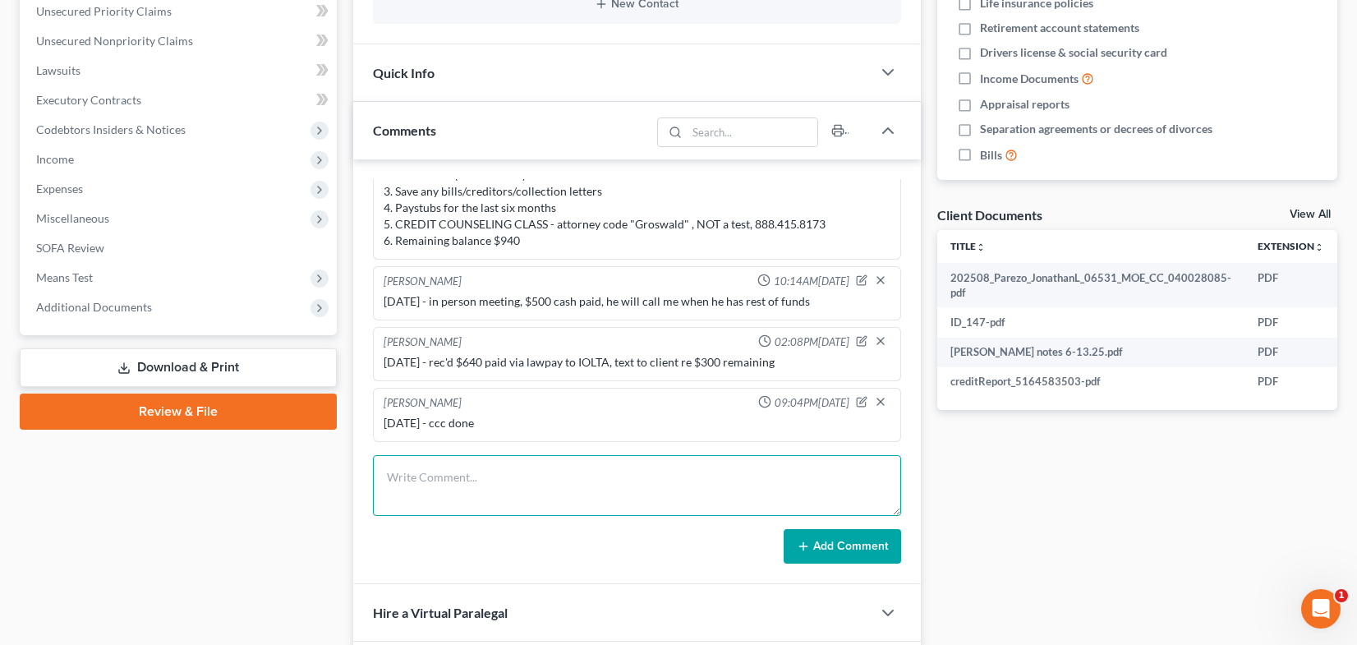
click at [415, 480] on textarea at bounding box center [637, 485] width 528 height 61
type textarea "9/1/25 - rec'd $300 to iolta"
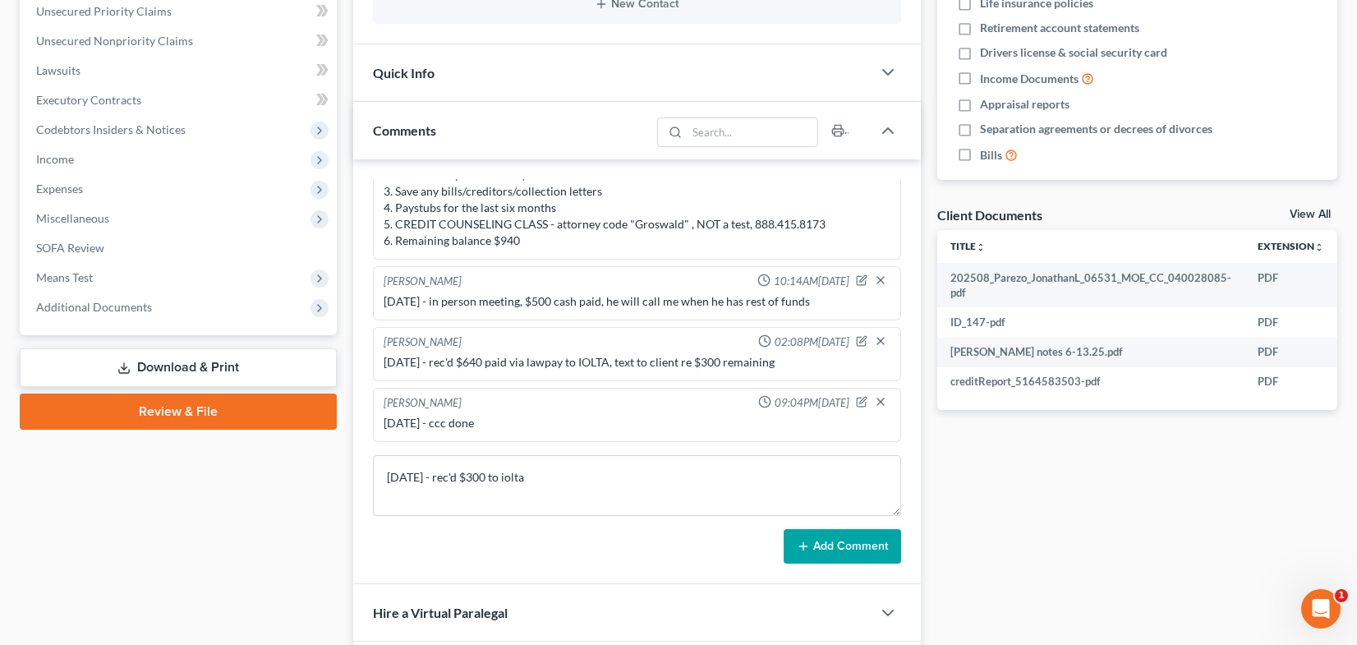
click at [840, 545] on button "Add Comment" at bounding box center [842, 546] width 117 height 35
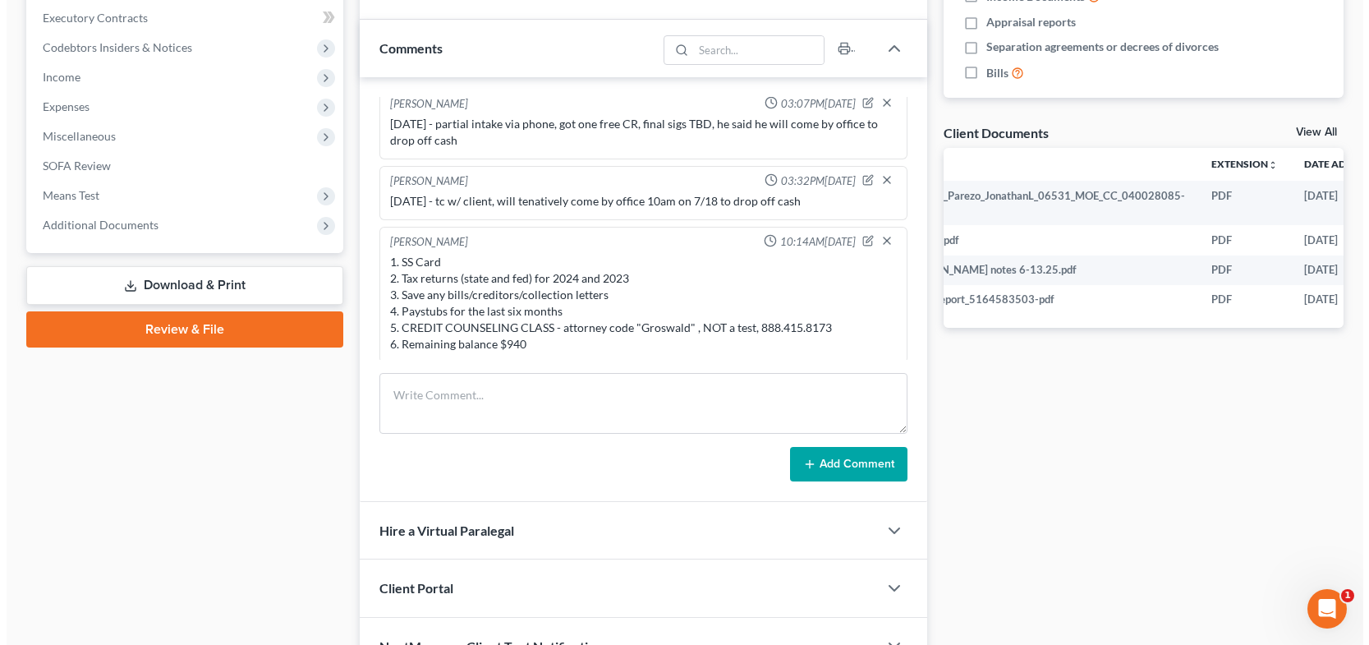
scroll to position [0, 133]
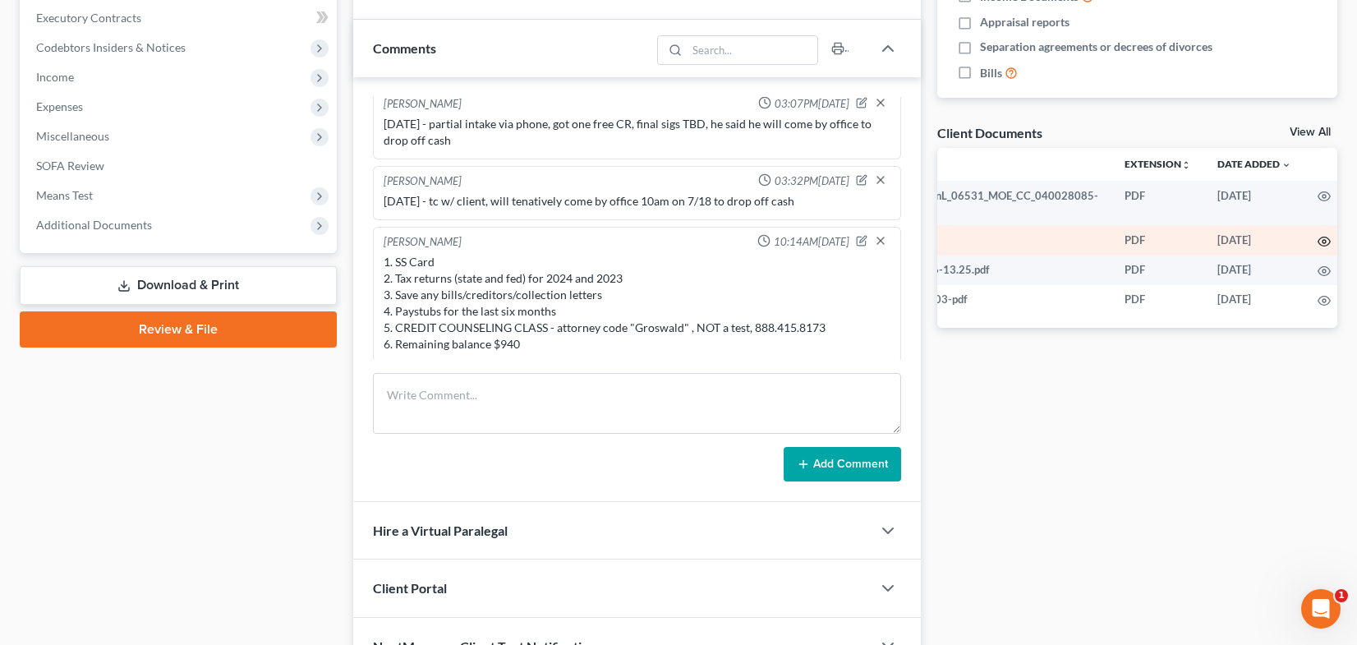
click at [1318, 244] on icon "button" at bounding box center [1324, 241] width 13 height 13
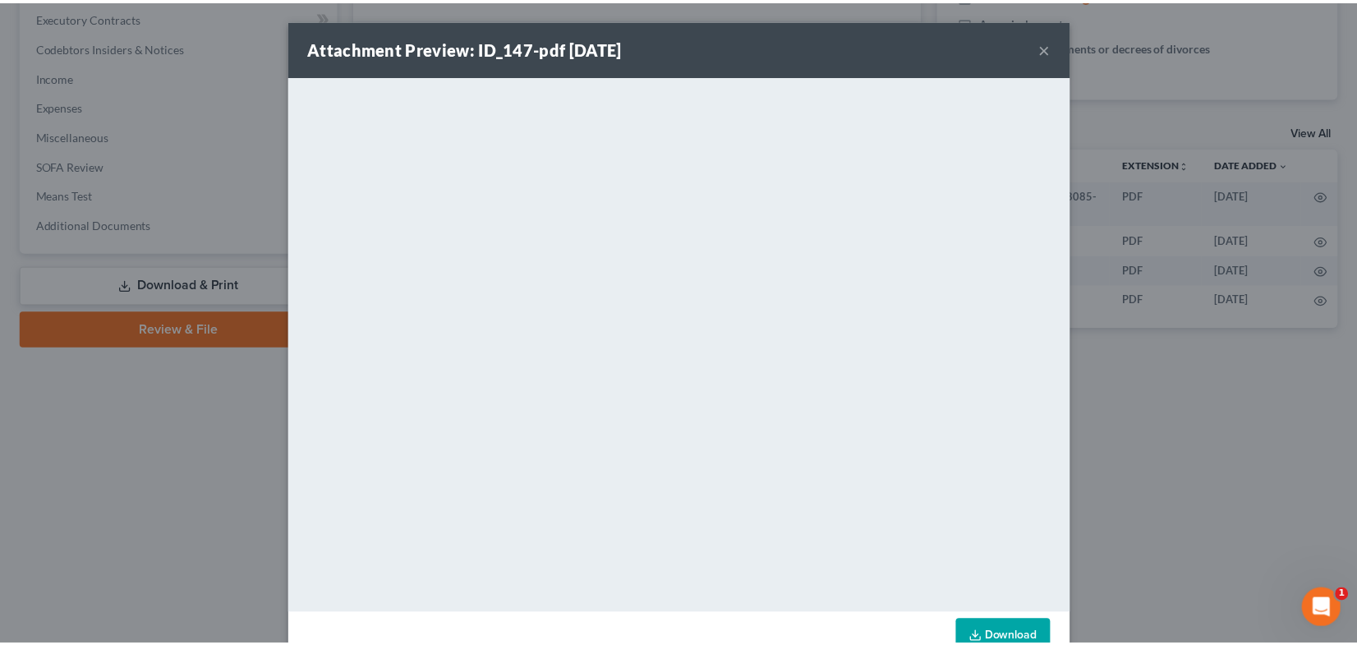
scroll to position [0, 130]
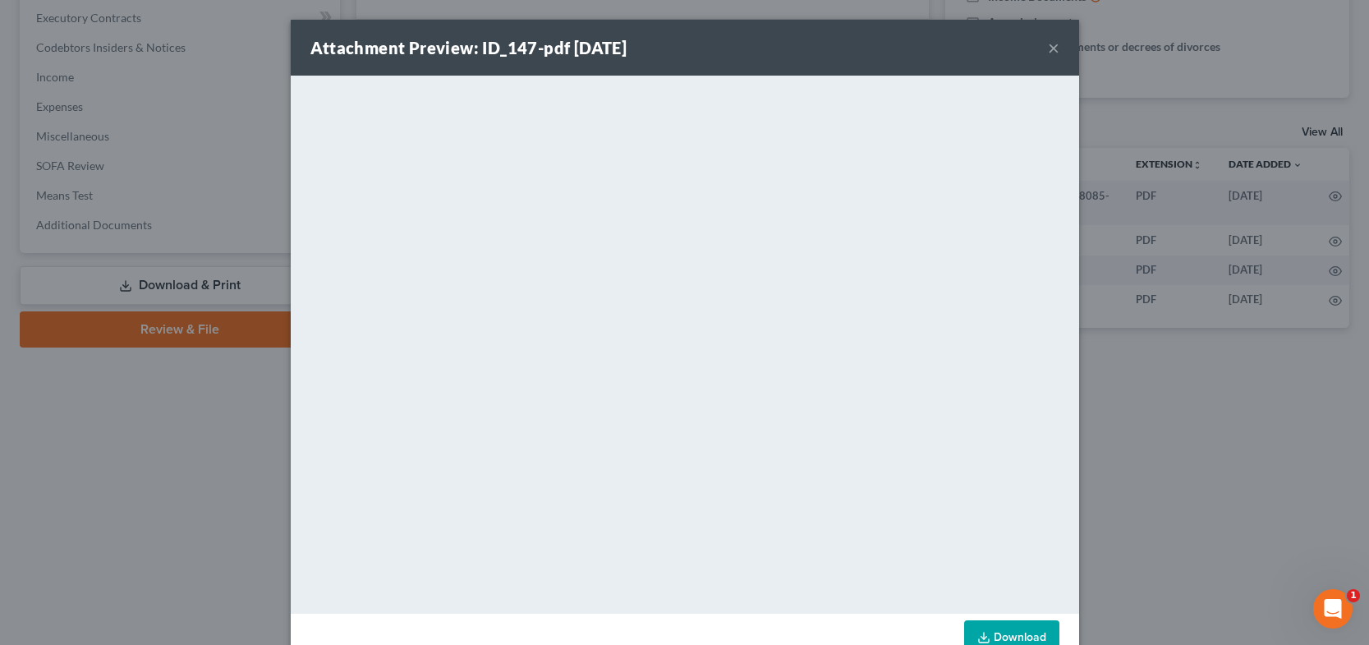
click at [1048, 53] on button "×" at bounding box center [1054, 48] width 12 height 20
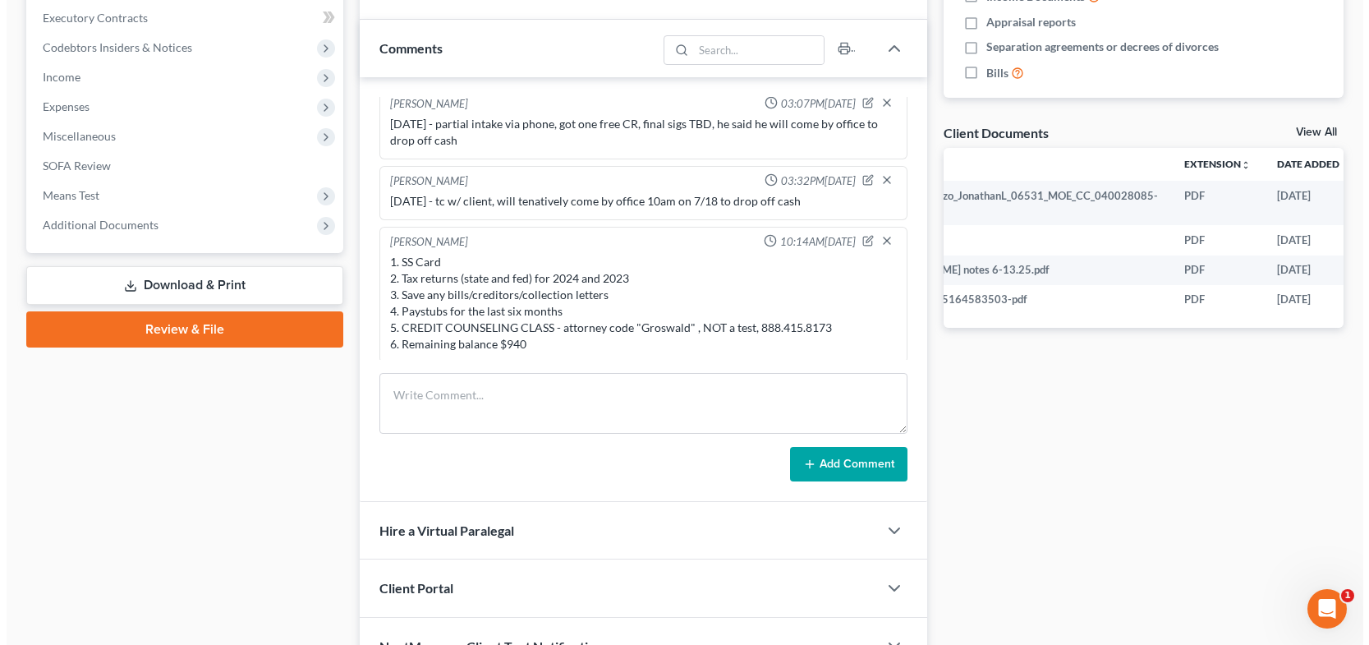
scroll to position [0, 133]
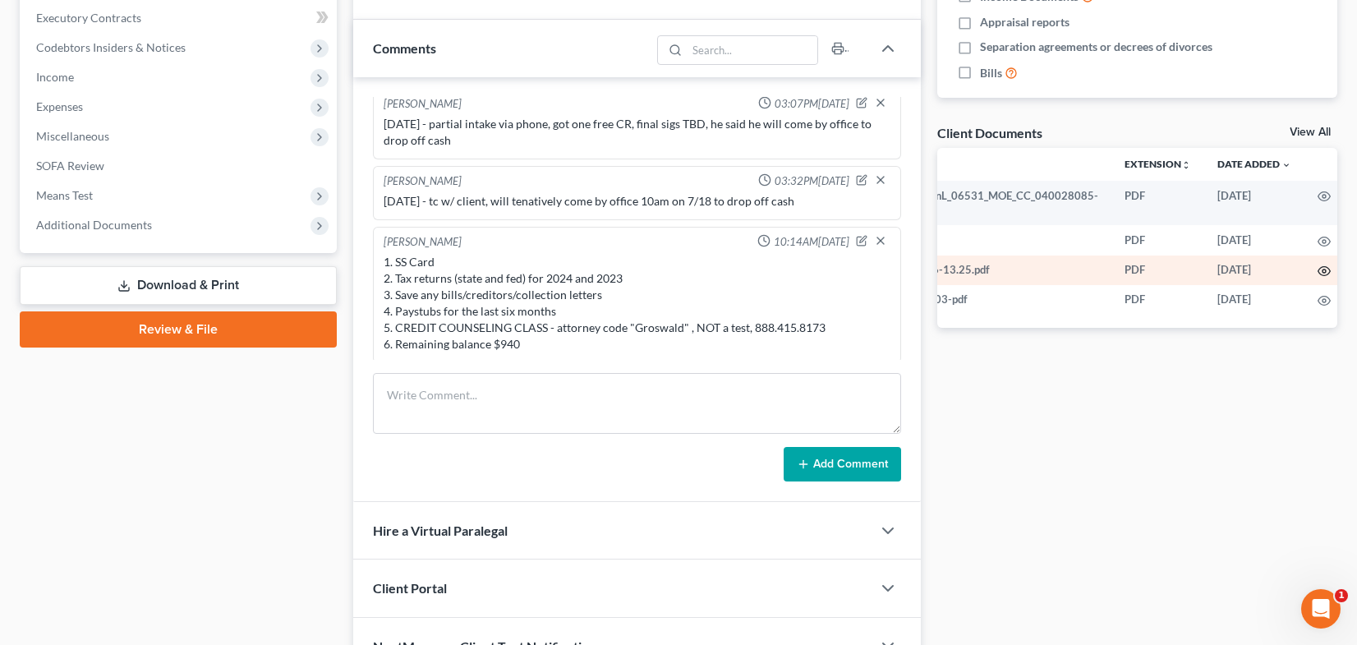
click at [1323, 272] on circle "button" at bounding box center [1324, 270] width 3 height 3
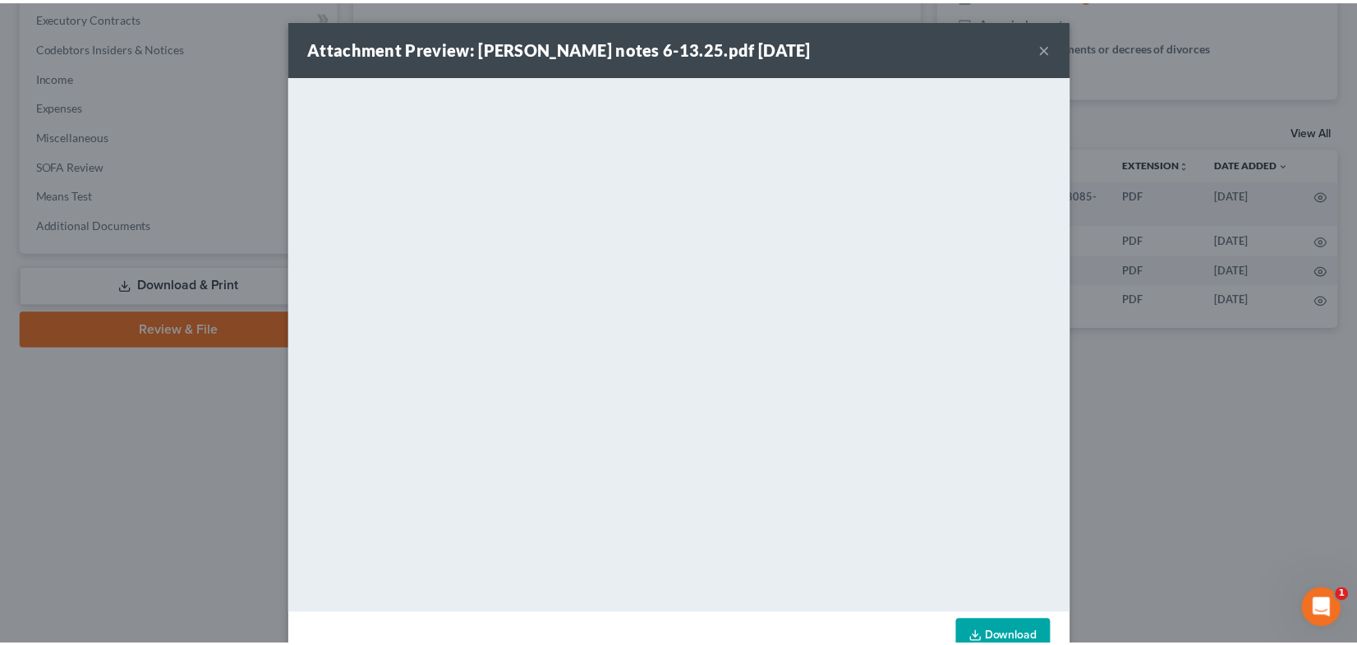
scroll to position [0, 130]
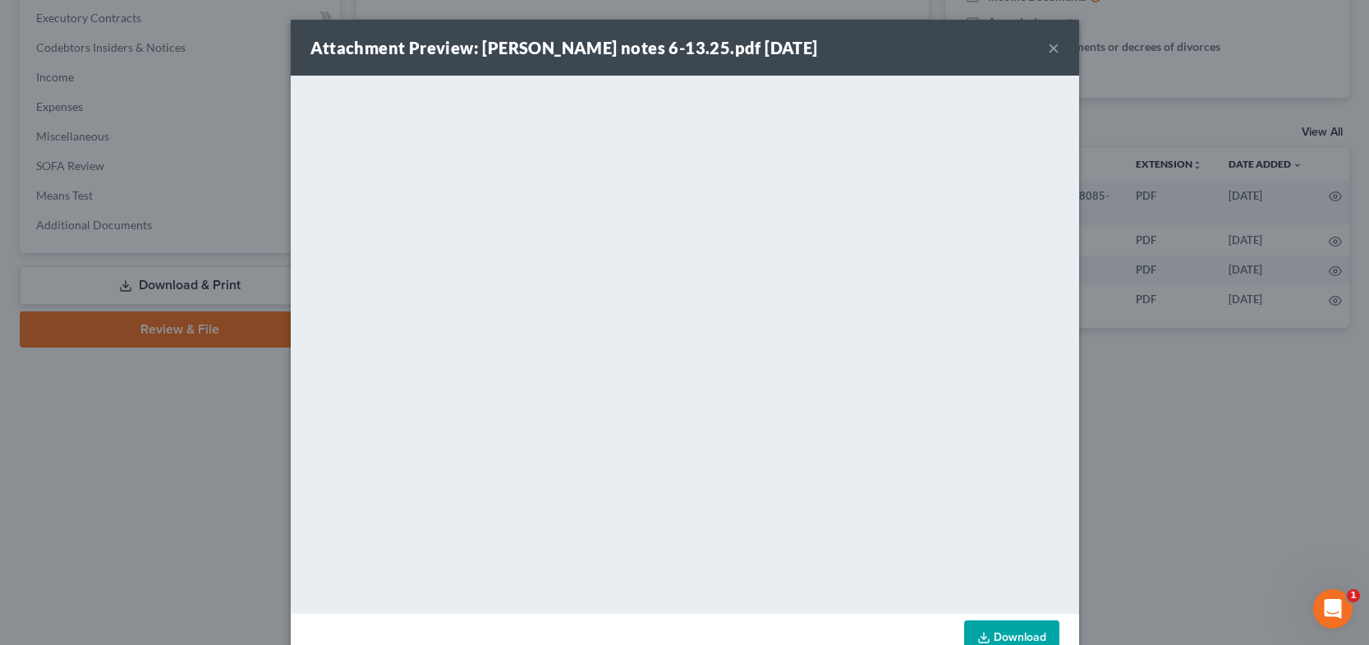
click at [1048, 47] on button "×" at bounding box center [1054, 48] width 12 height 20
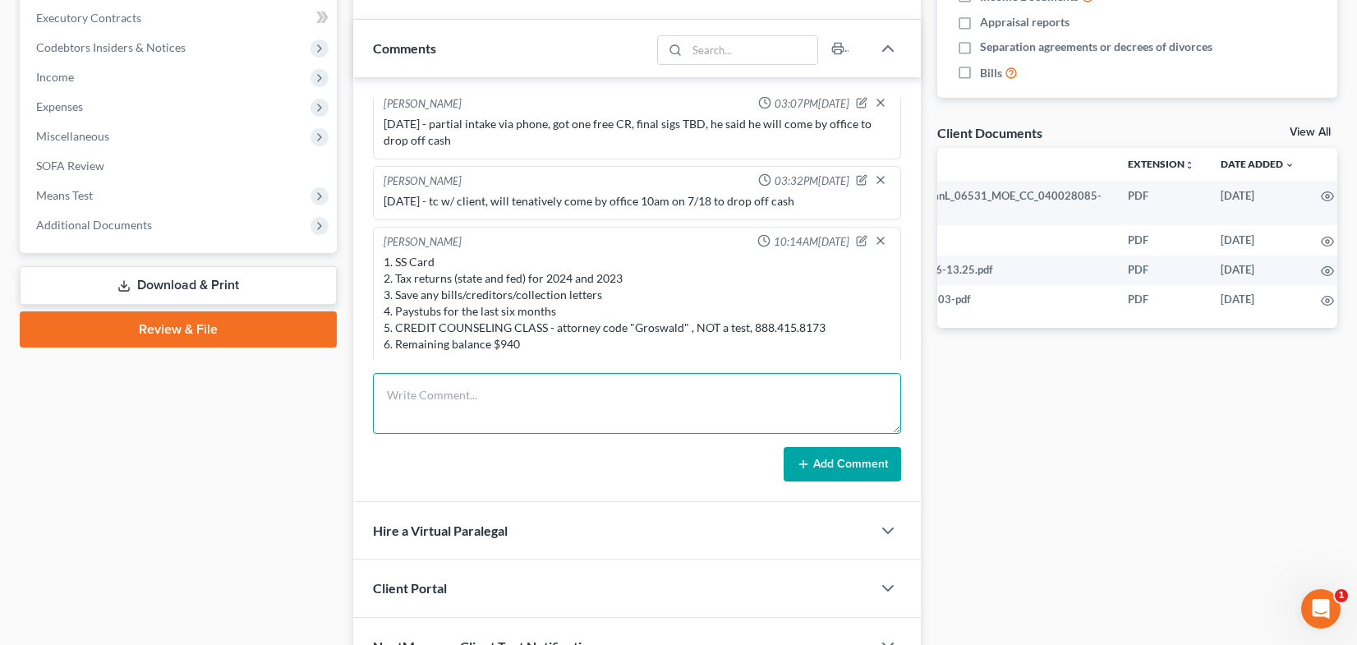
click at [485, 385] on textarea at bounding box center [637, 403] width 528 height 61
type textarea "9/2/25 - spoke via phone, fee paid in full , set in person final sogs for 9/5 a…"
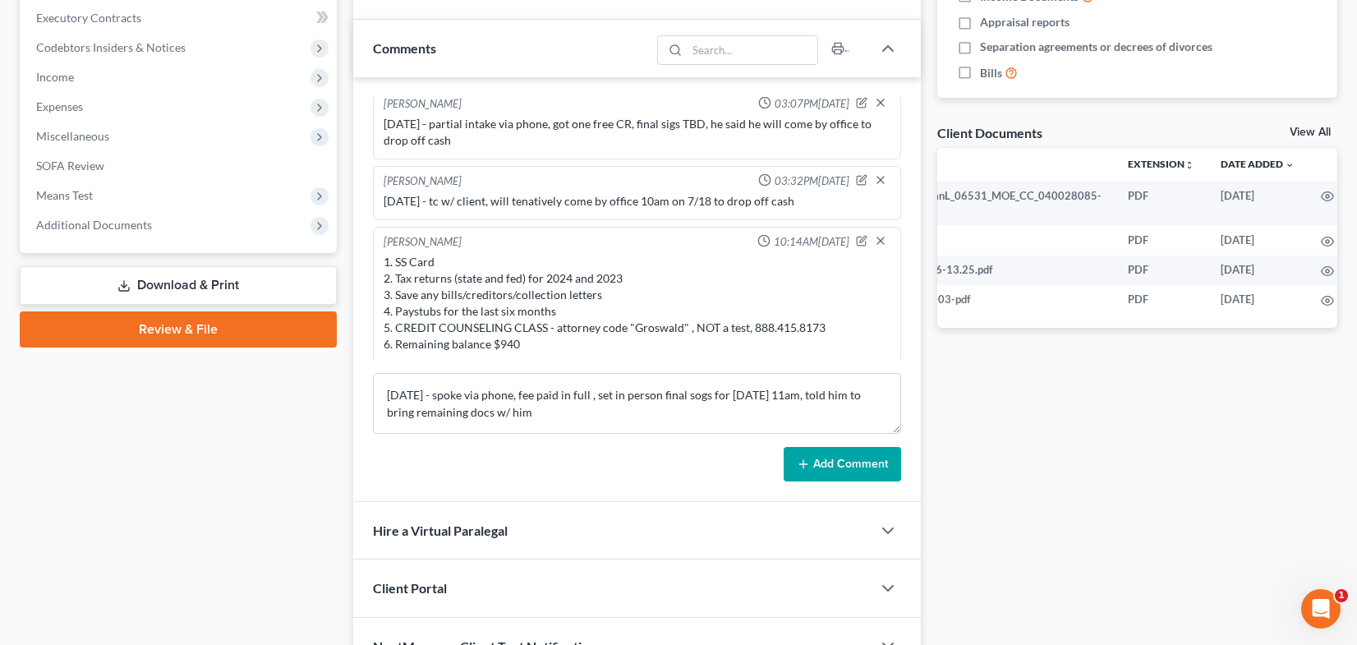
drag, startPoint x: 821, startPoint y: 459, endPoint x: 912, endPoint y: 452, distance: 90.7
click at [822, 459] on button "Add Comment" at bounding box center [842, 464] width 117 height 35
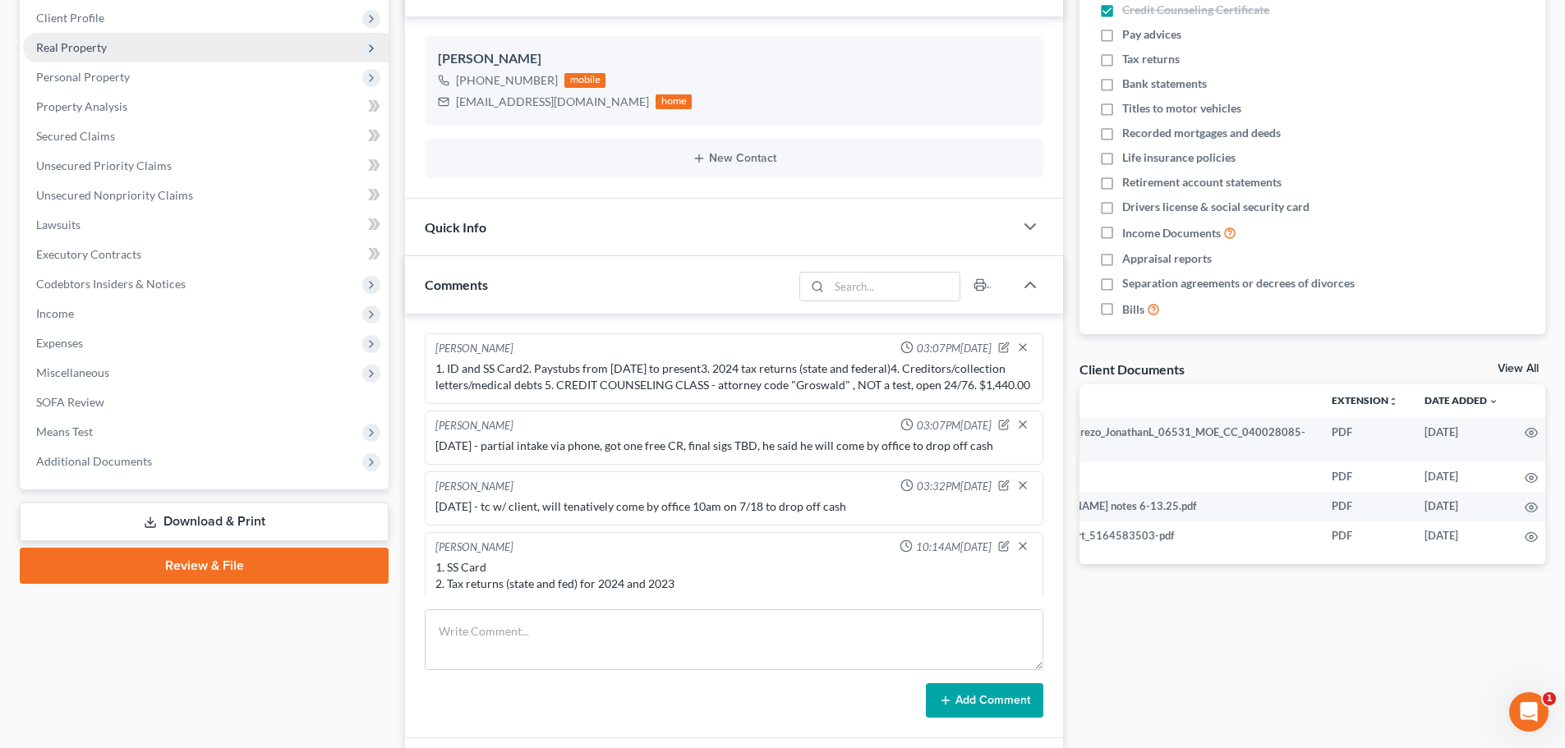
scroll to position [0, 0]
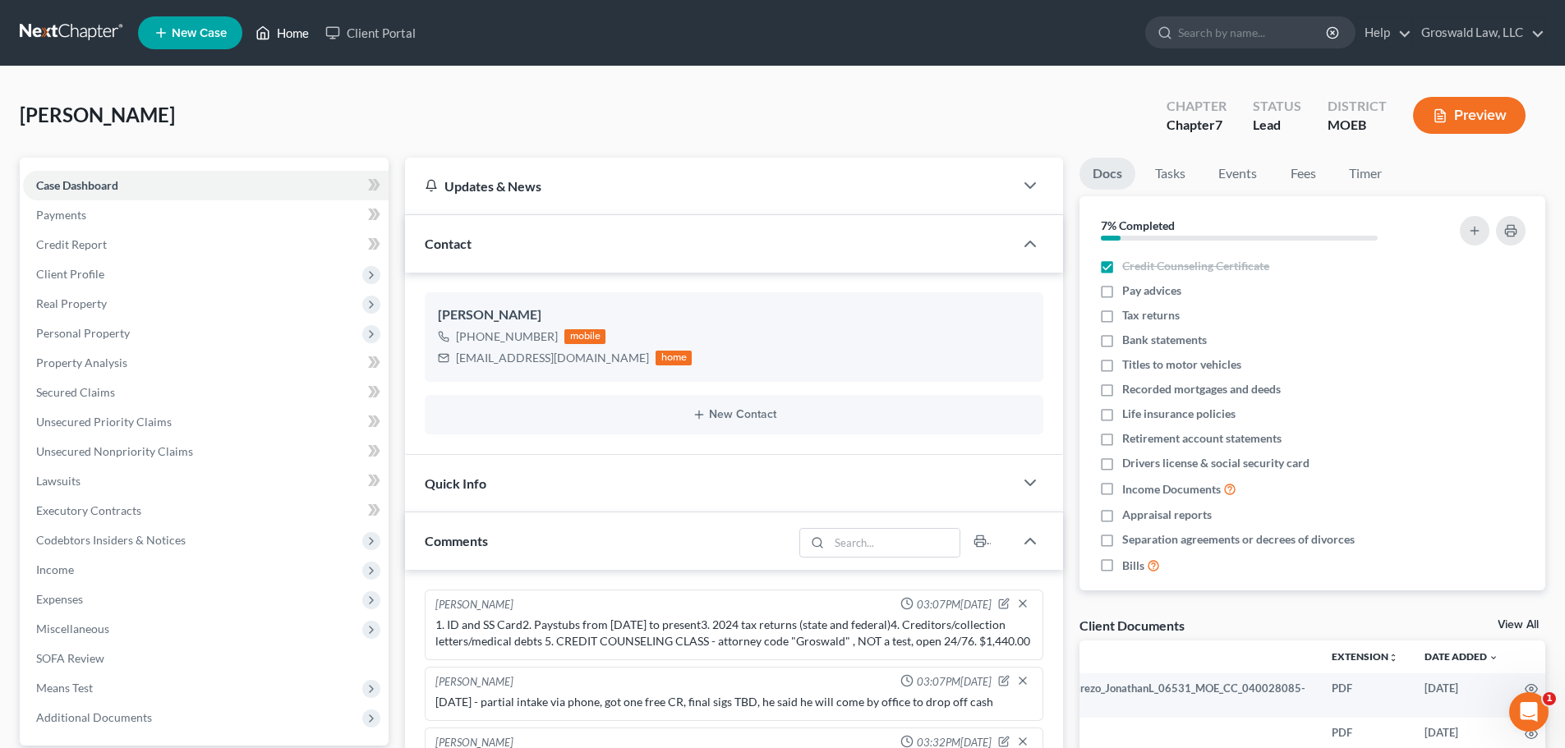
click at [283, 34] on link "Home" at bounding box center [282, 33] width 70 height 30
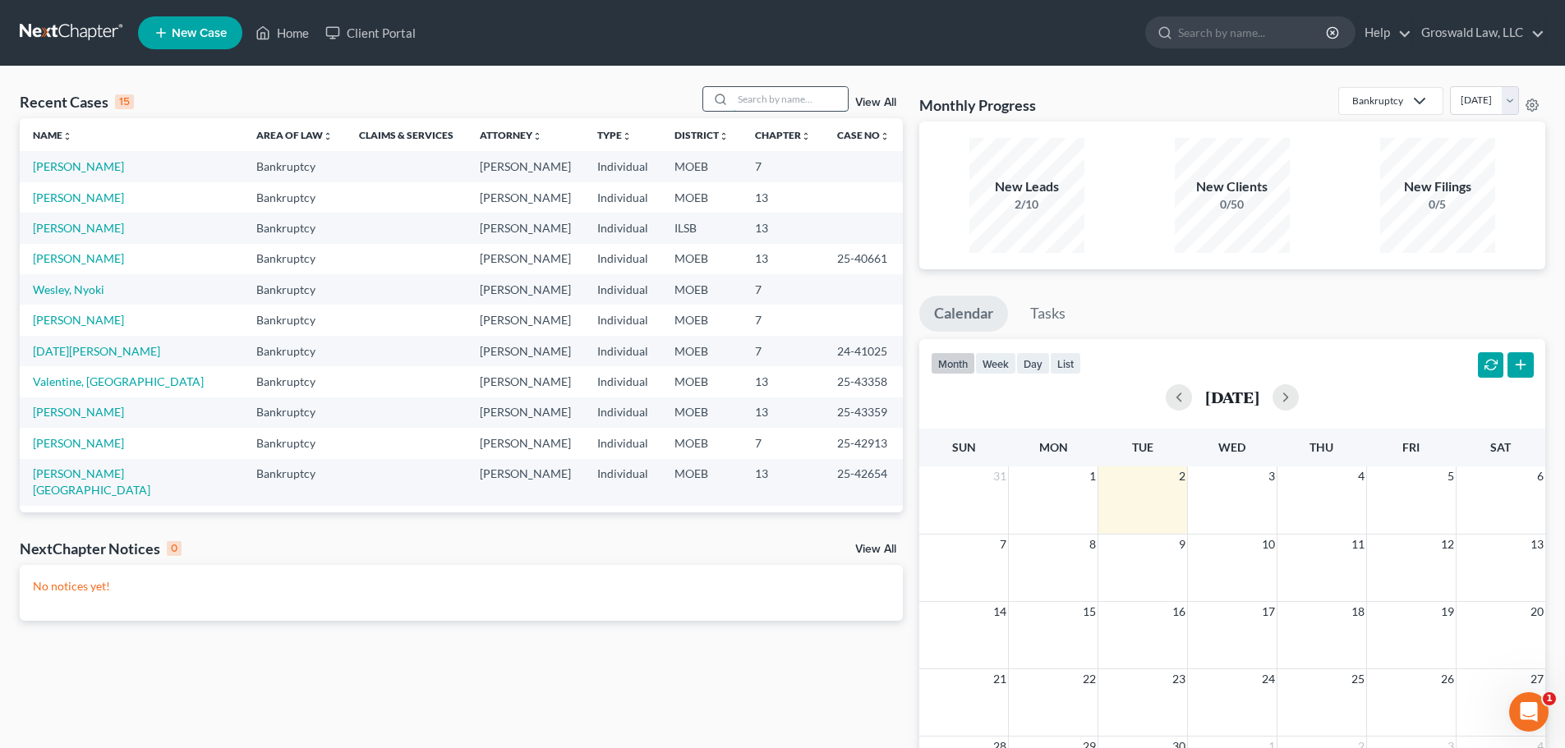
click at [817, 107] on input "search" at bounding box center [790, 99] width 115 height 24
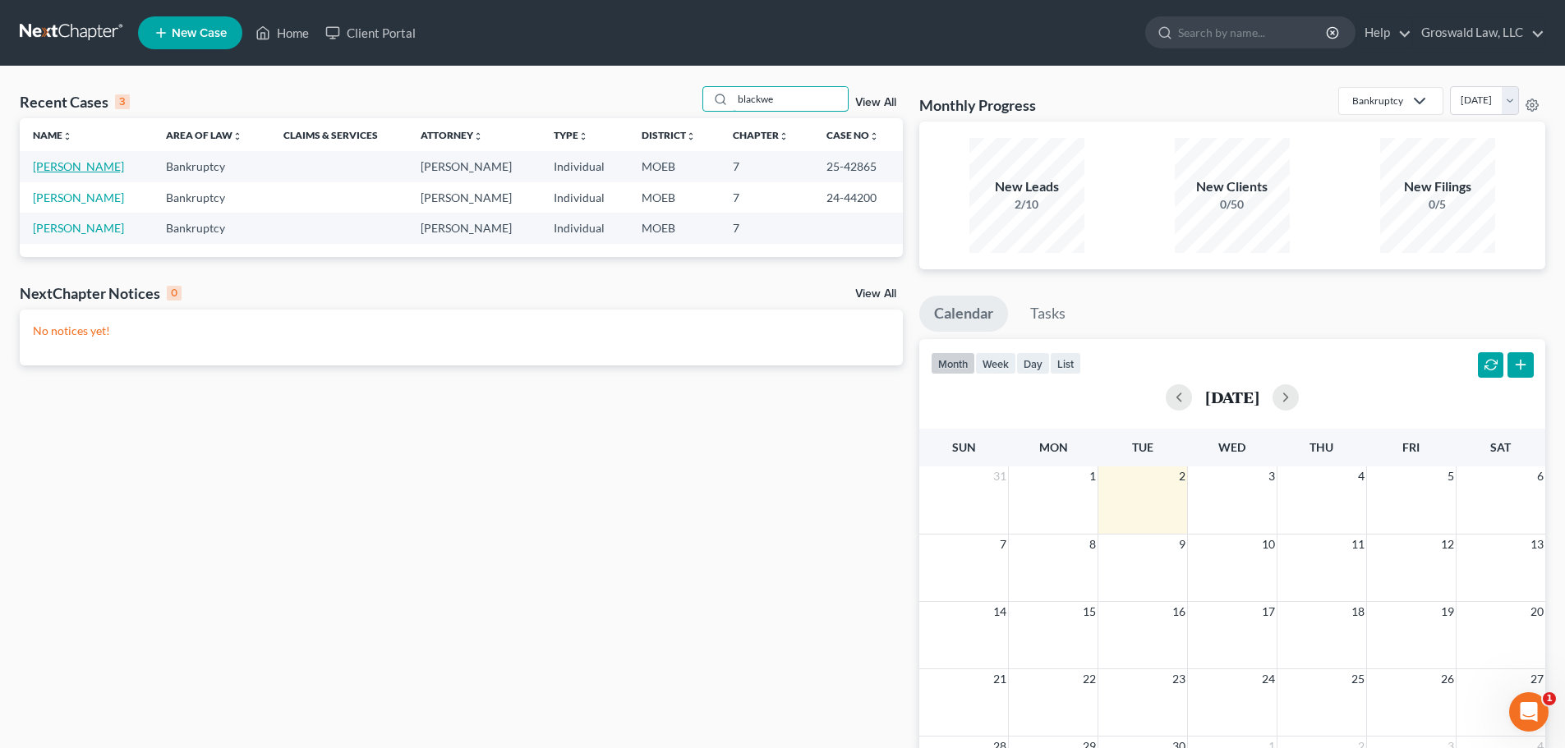
type input "blackwe"
click at [90, 168] on link "[PERSON_NAME]" at bounding box center [78, 166] width 91 height 14
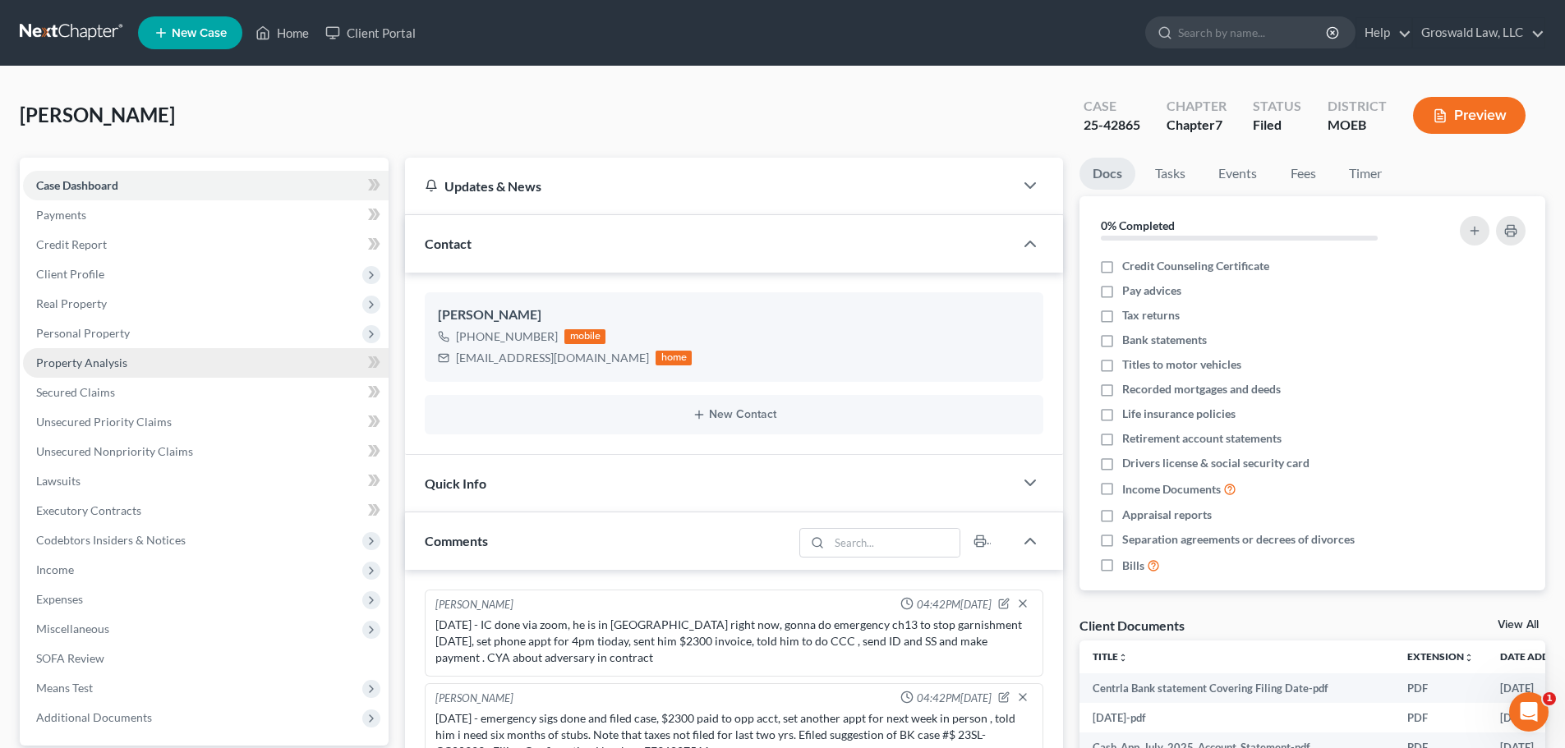
scroll to position [1700, 0]
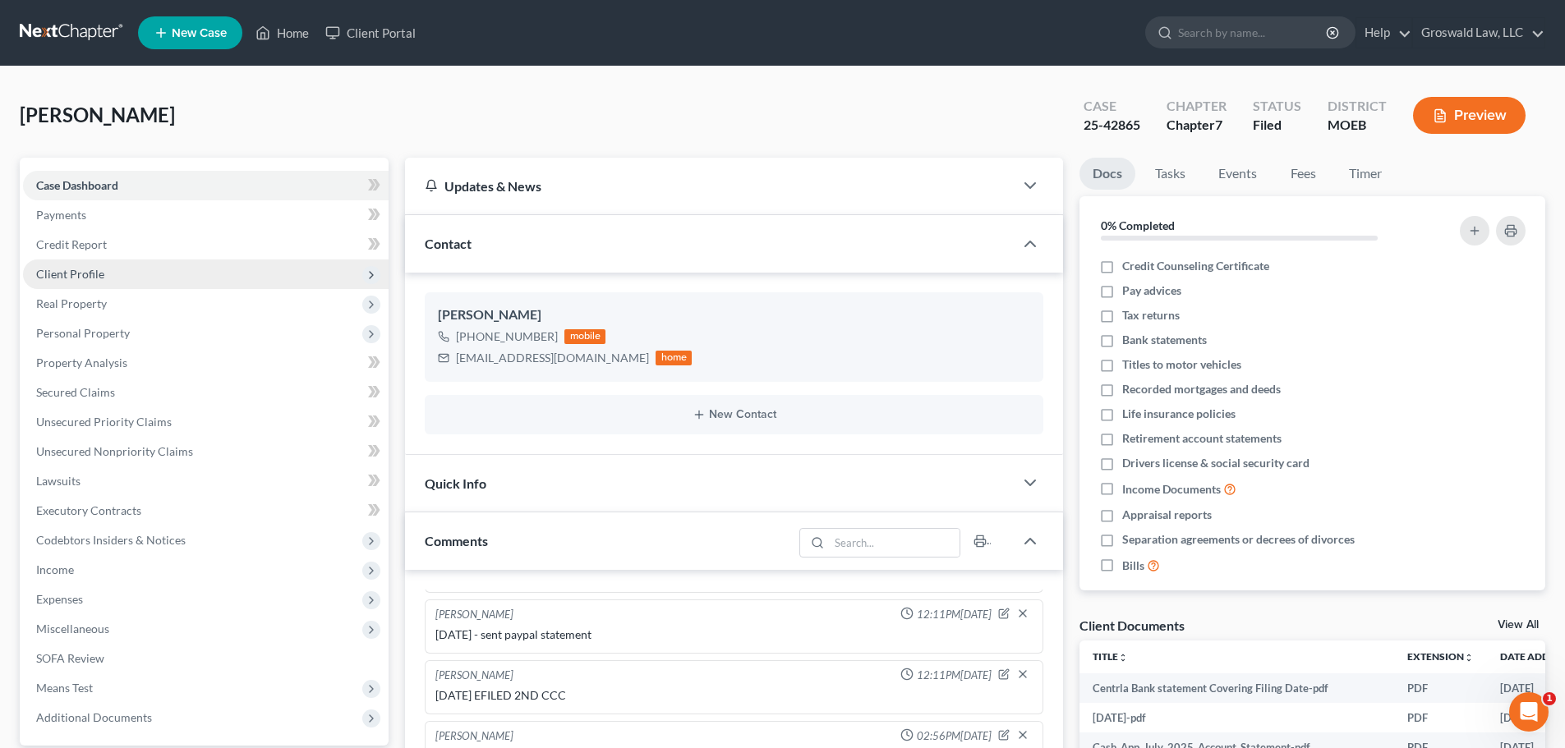
click at [84, 274] on span "Client Profile" at bounding box center [70, 274] width 68 height 14
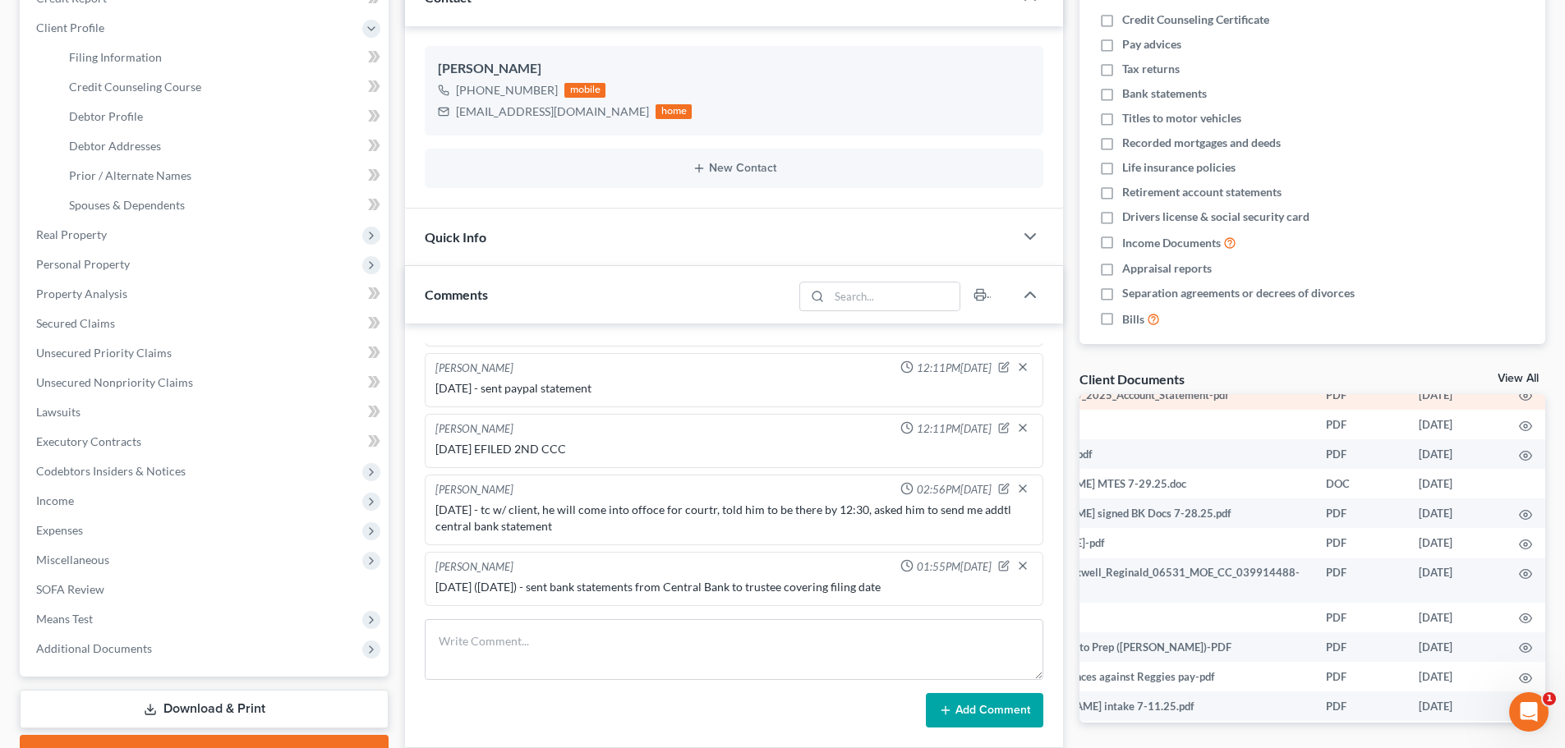
scroll to position [0, 85]
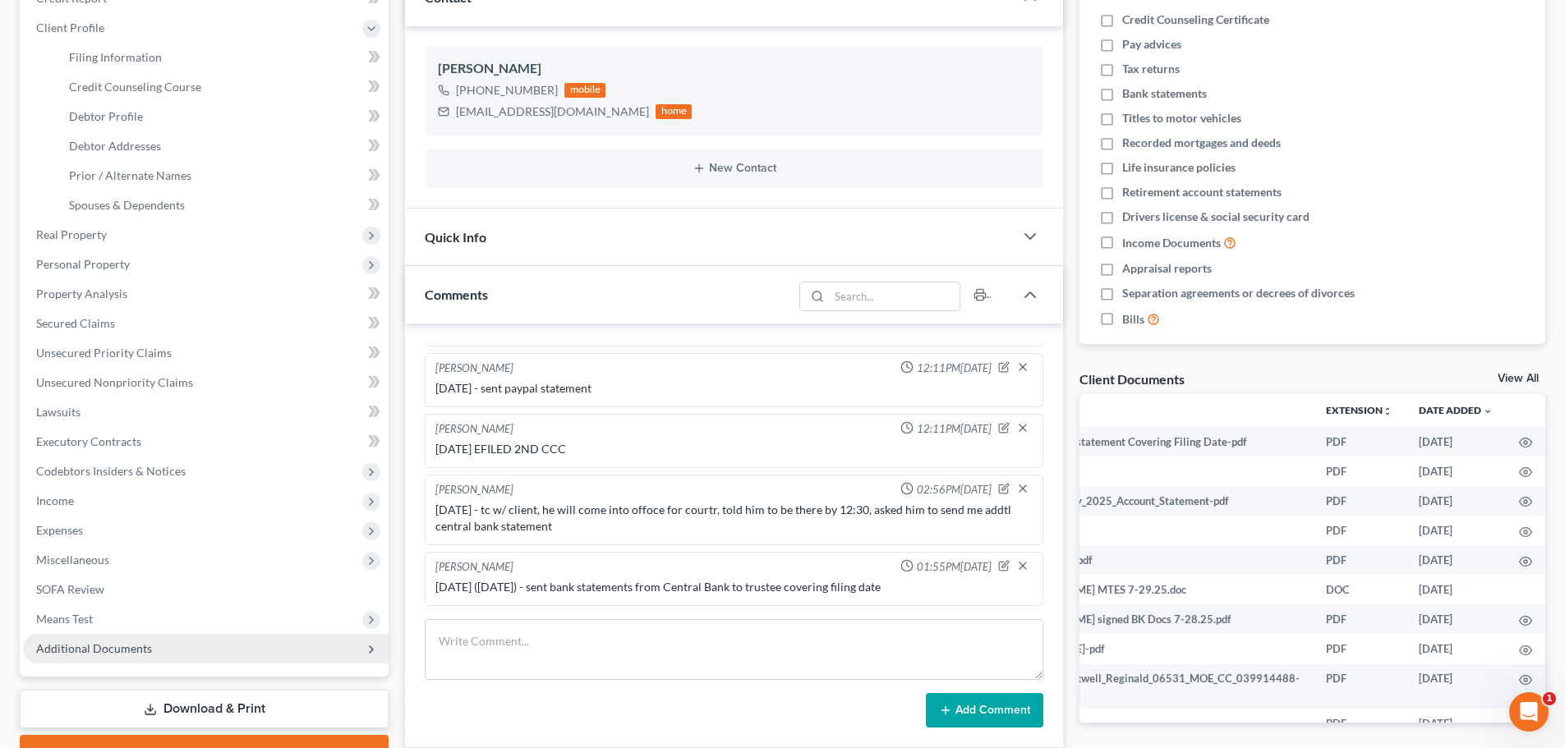
click at [145, 646] on span "Additional Documents" at bounding box center [94, 649] width 116 height 14
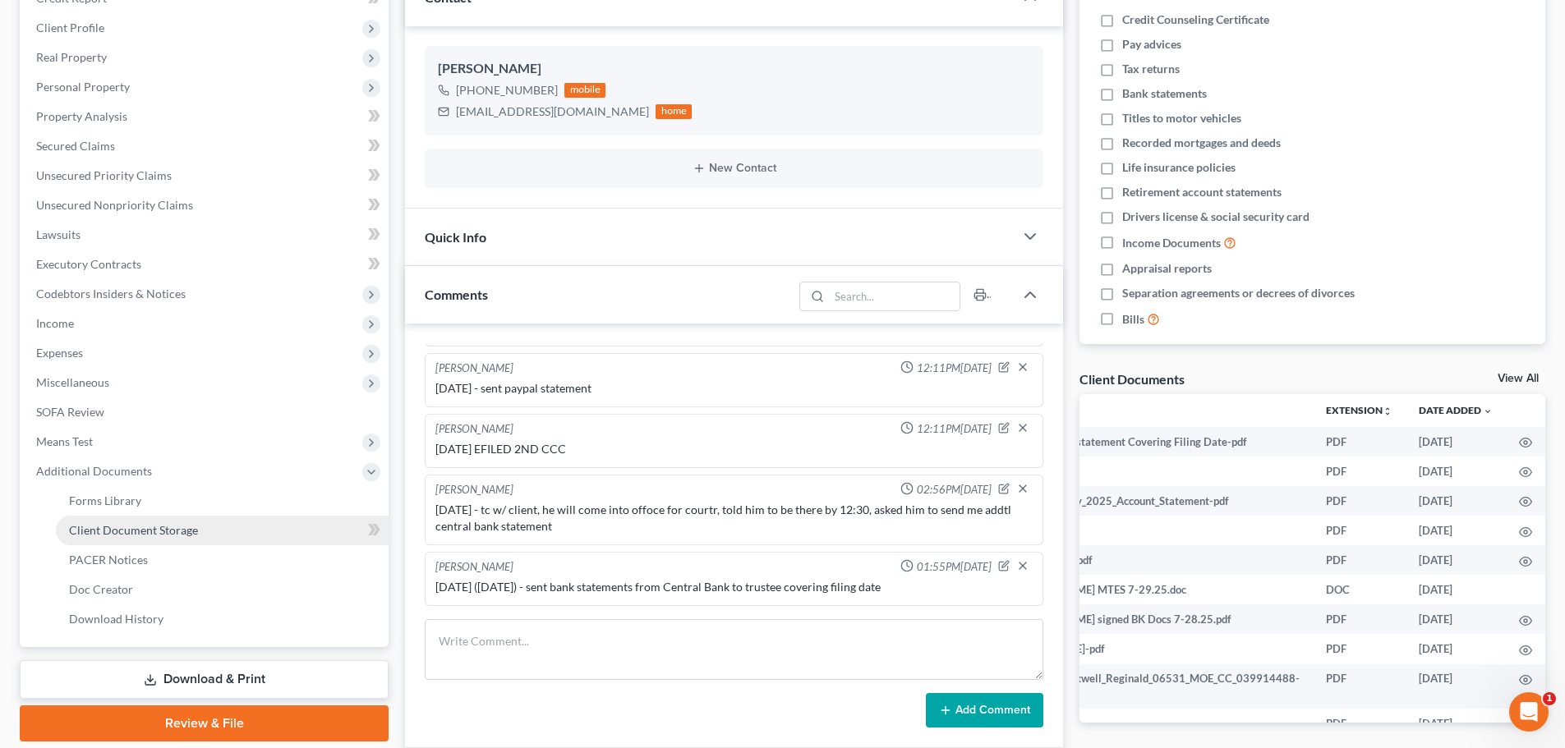
click at [233, 524] on link "Client Document Storage" at bounding box center [222, 531] width 333 height 30
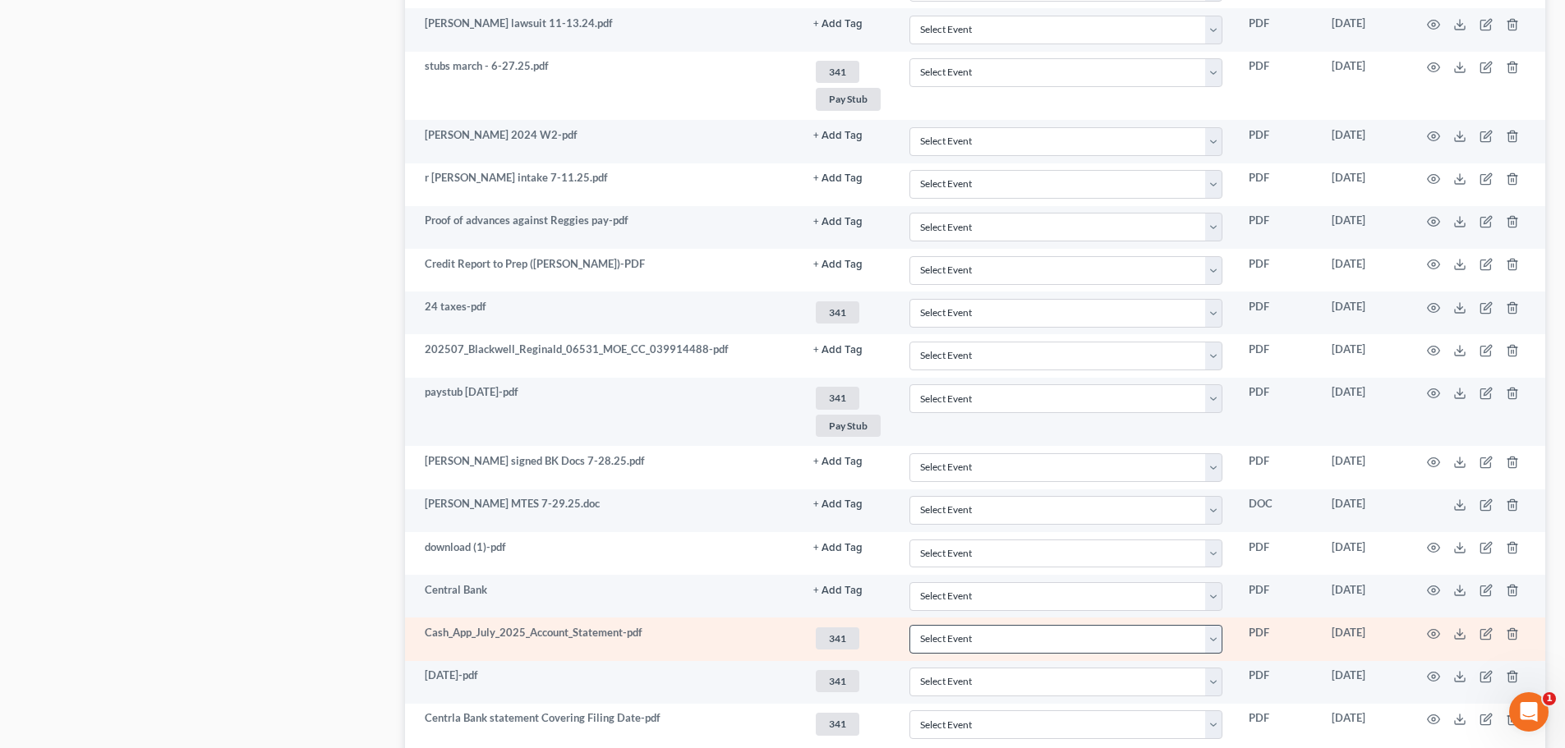
scroll to position [1157, 0]
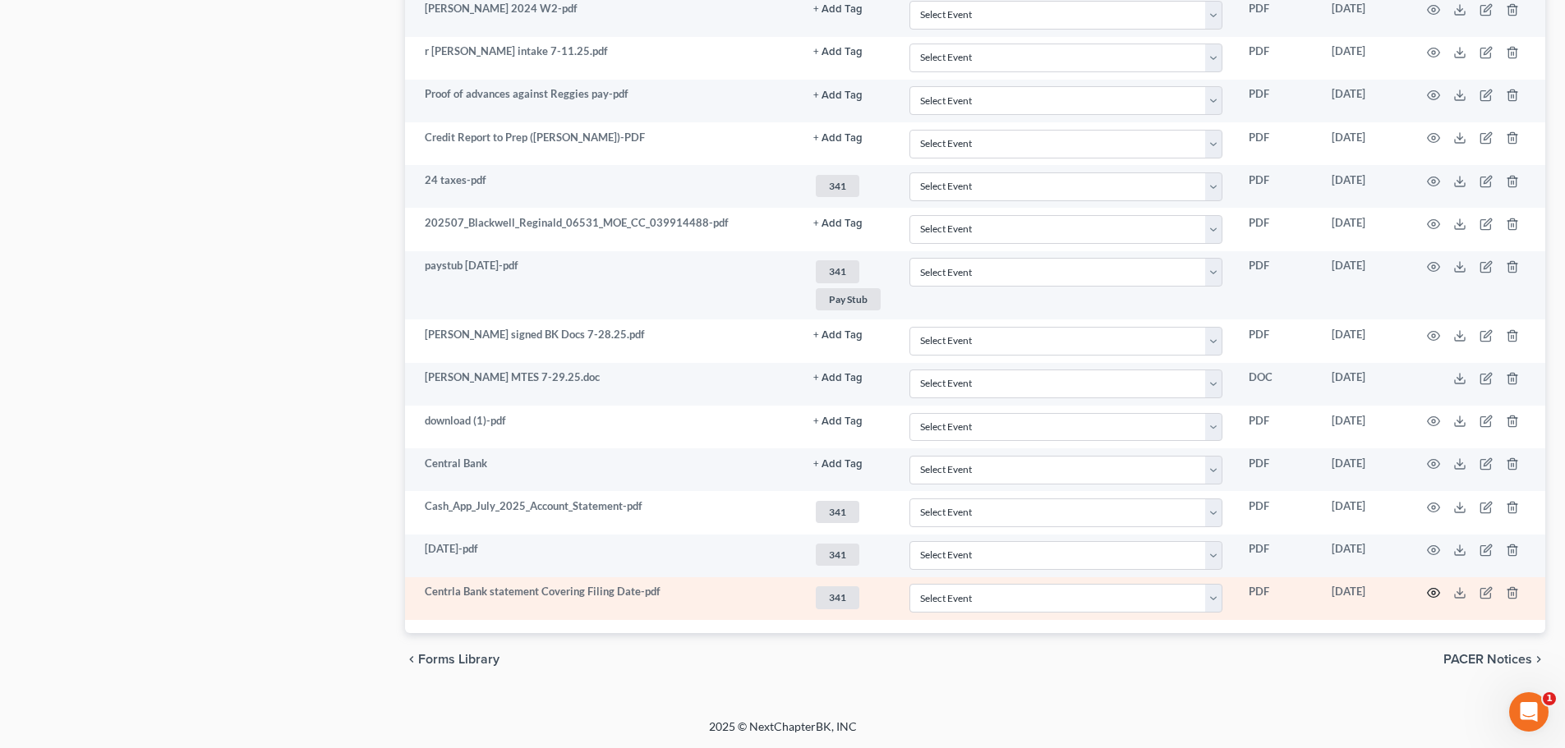
click at [1433, 592] on icon "button" at bounding box center [1433, 593] width 13 height 13
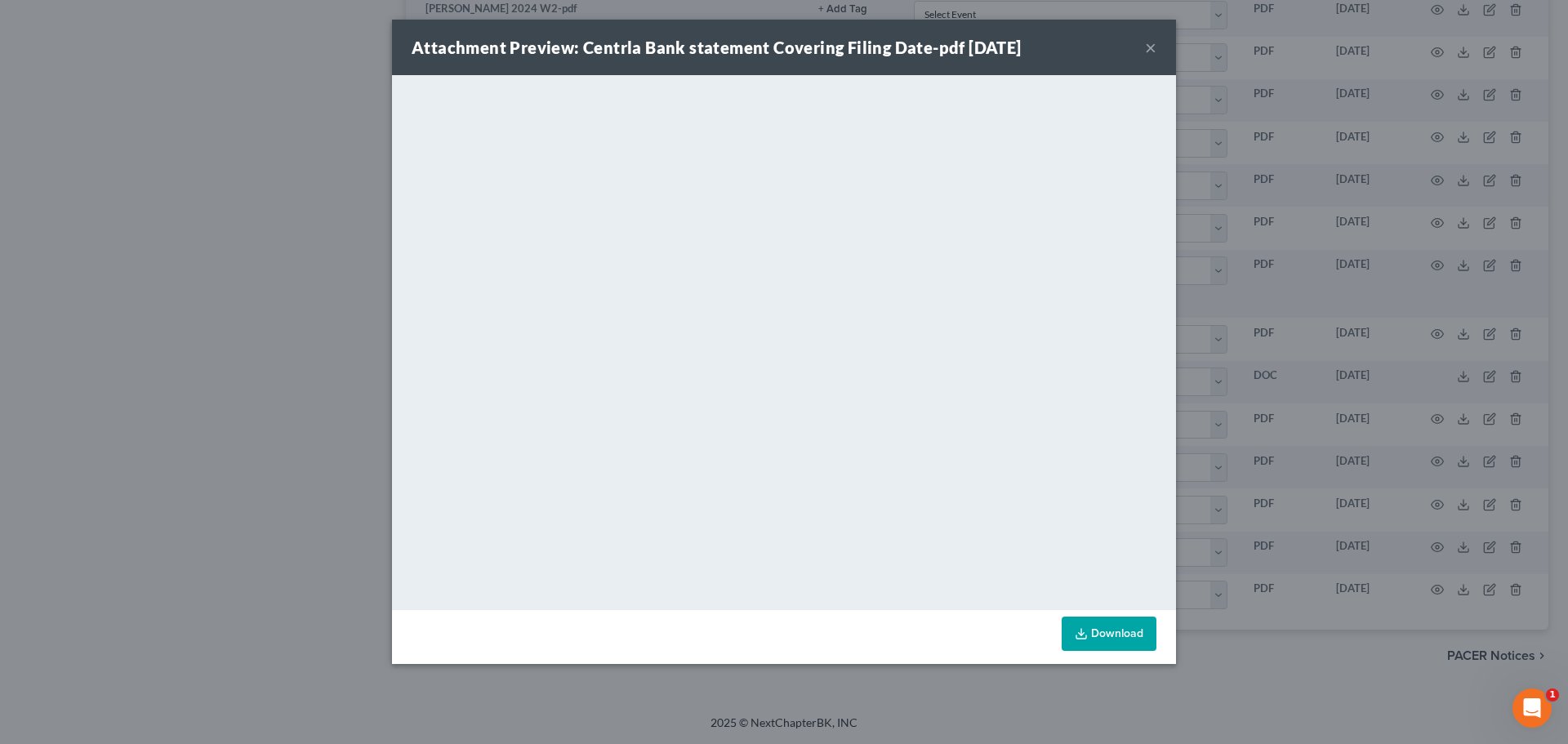
click at [1154, 51] on button "×" at bounding box center [1151, 48] width 12 height 20
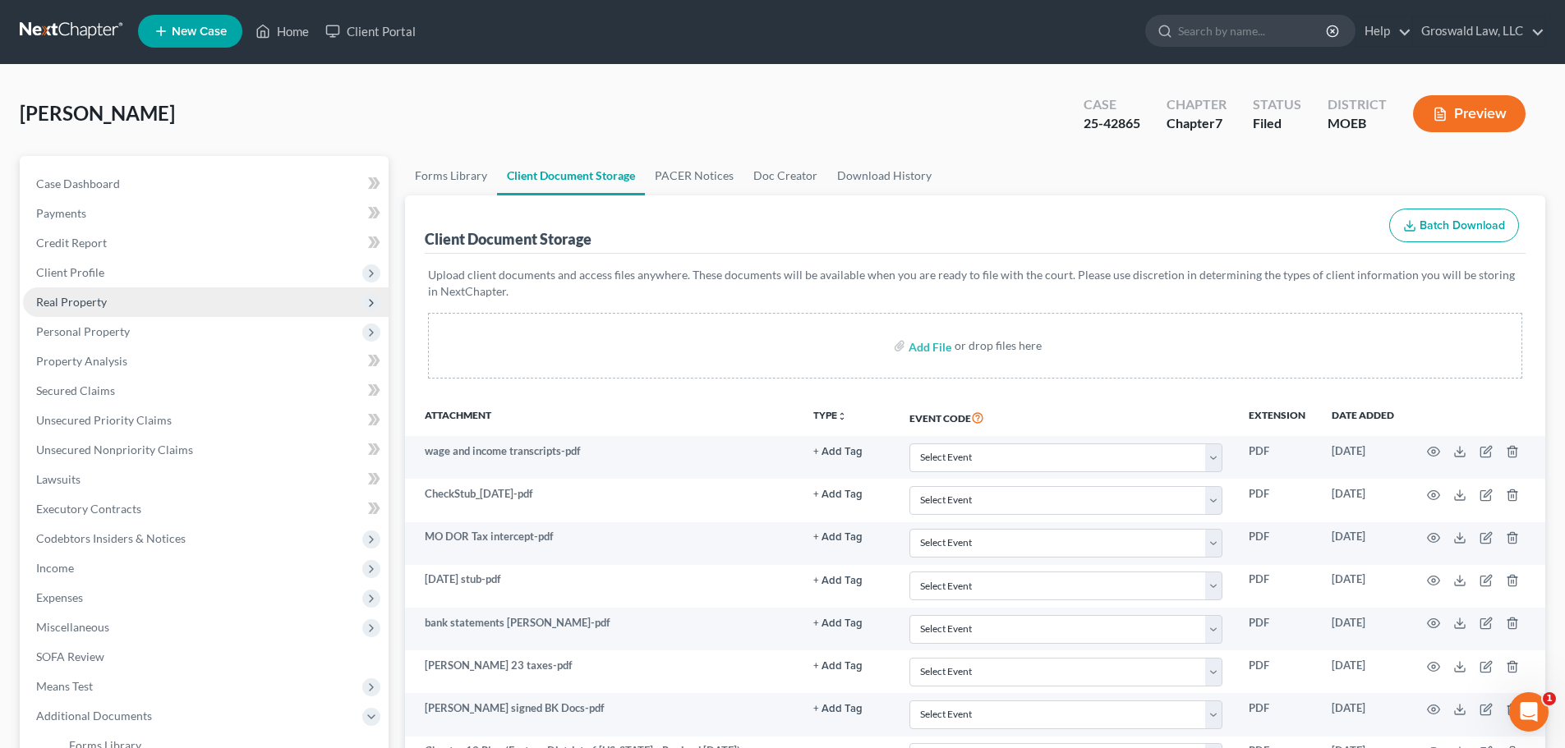
scroll to position [0, 0]
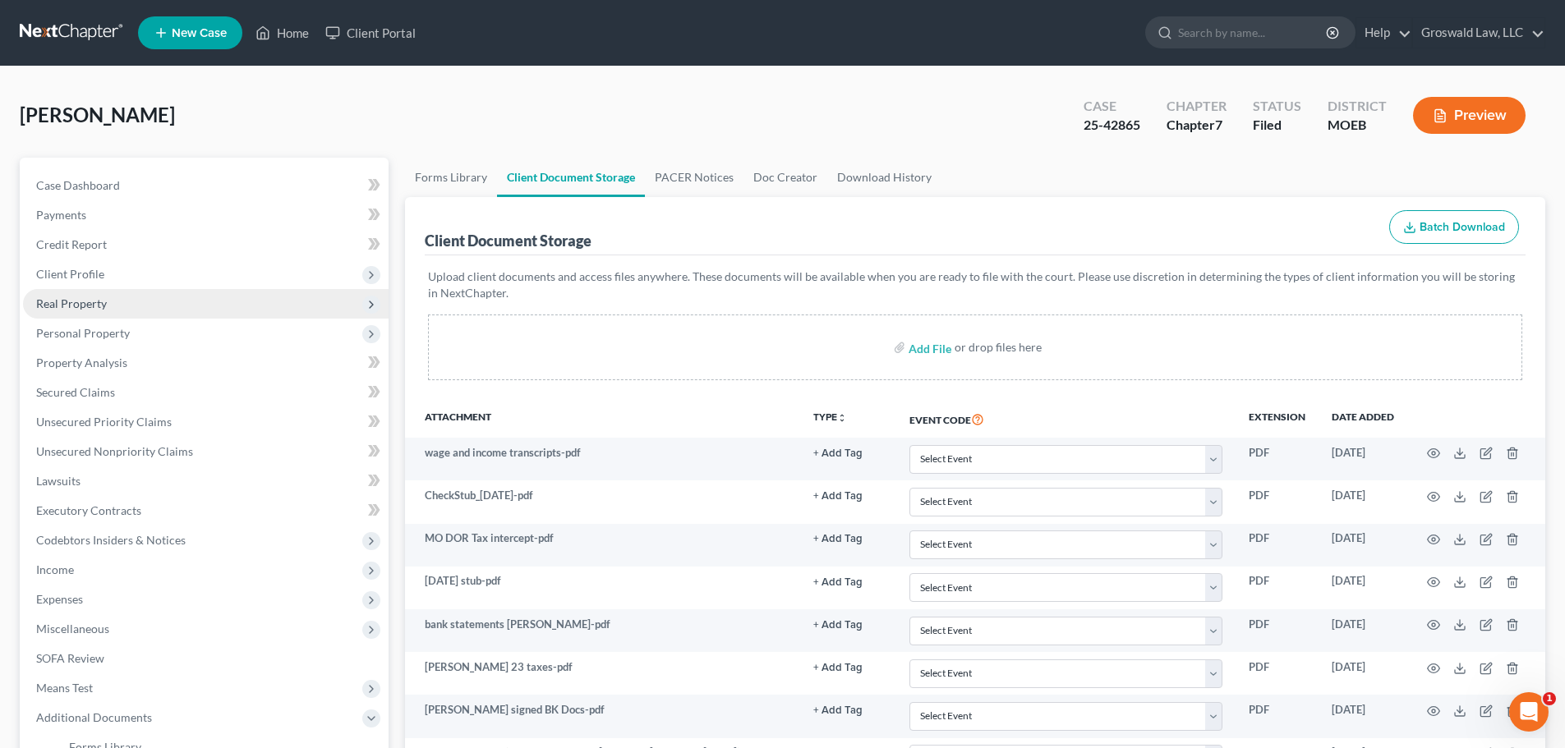
drag, startPoint x: 121, startPoint y: 273, endPoint x: 121, endPoint y: 306, distance: 33.7
click at [121, 273] on span "Client Profile" at bounding box center [206, 275] width 366 height 30
click at [131, 302] on span "Filing Information" at bounding box center [115, 304] width 93 height 14
select select "0"
select select "3"
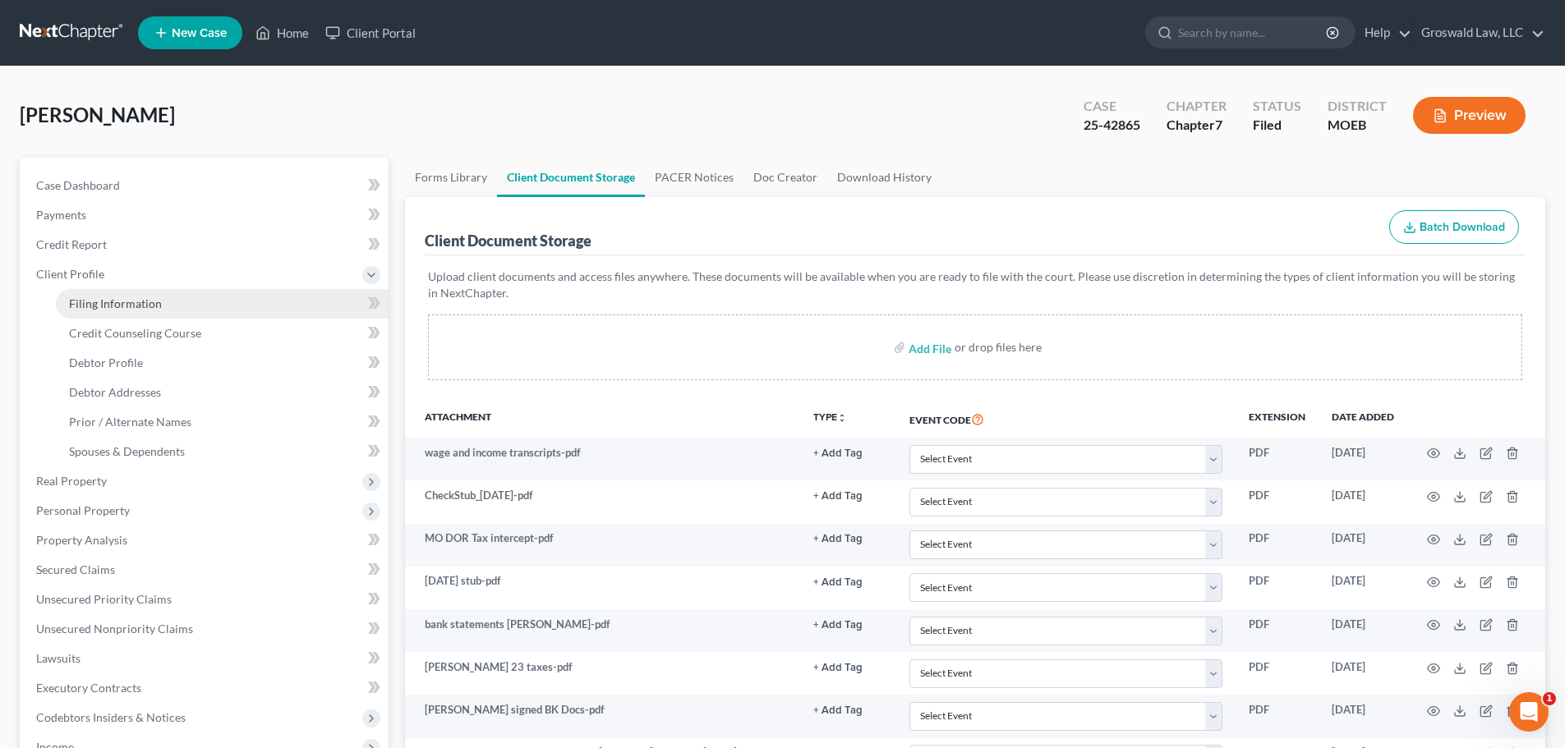
select select "0"
select select "45"
select select "0"
select select "26"
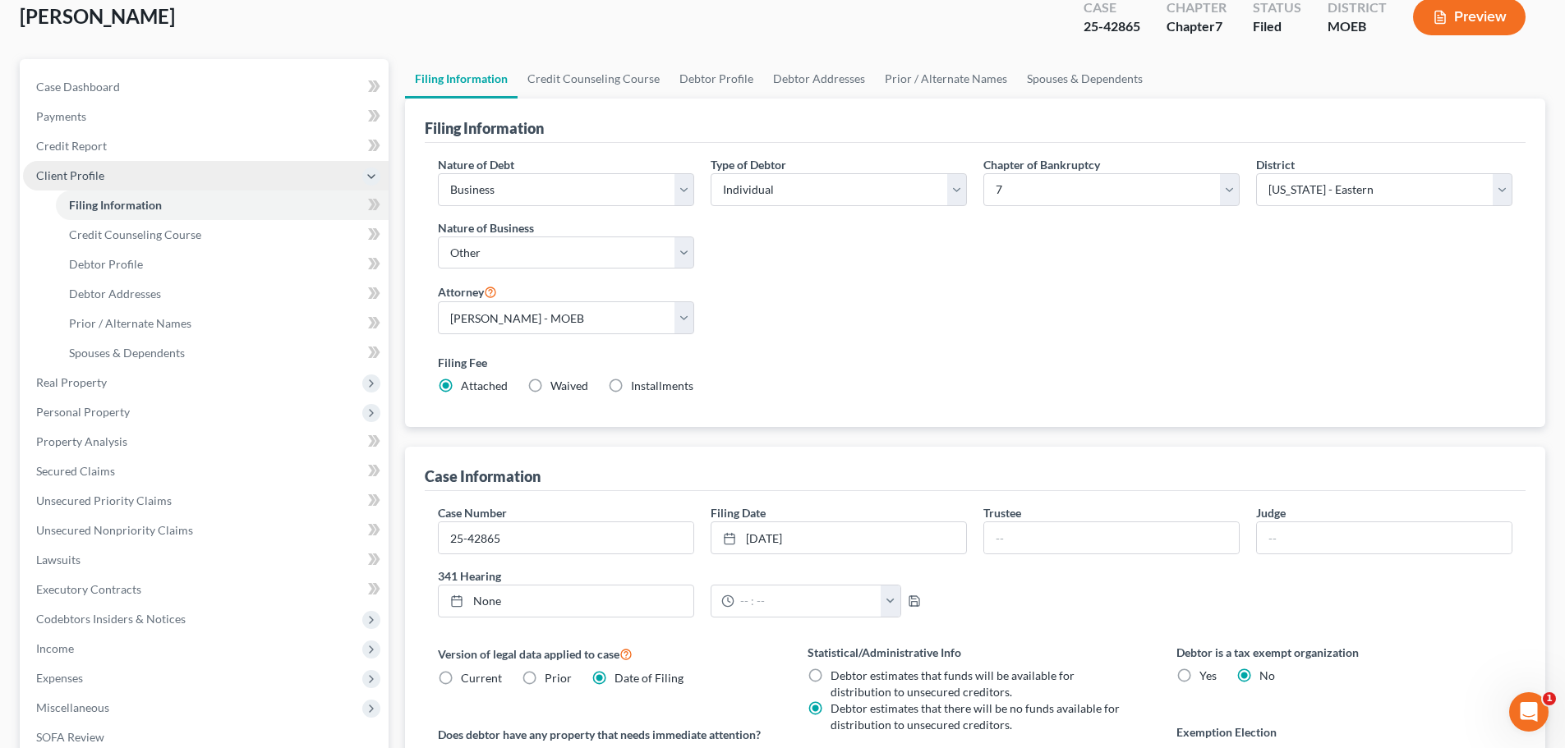
scroll to position [69, 0]
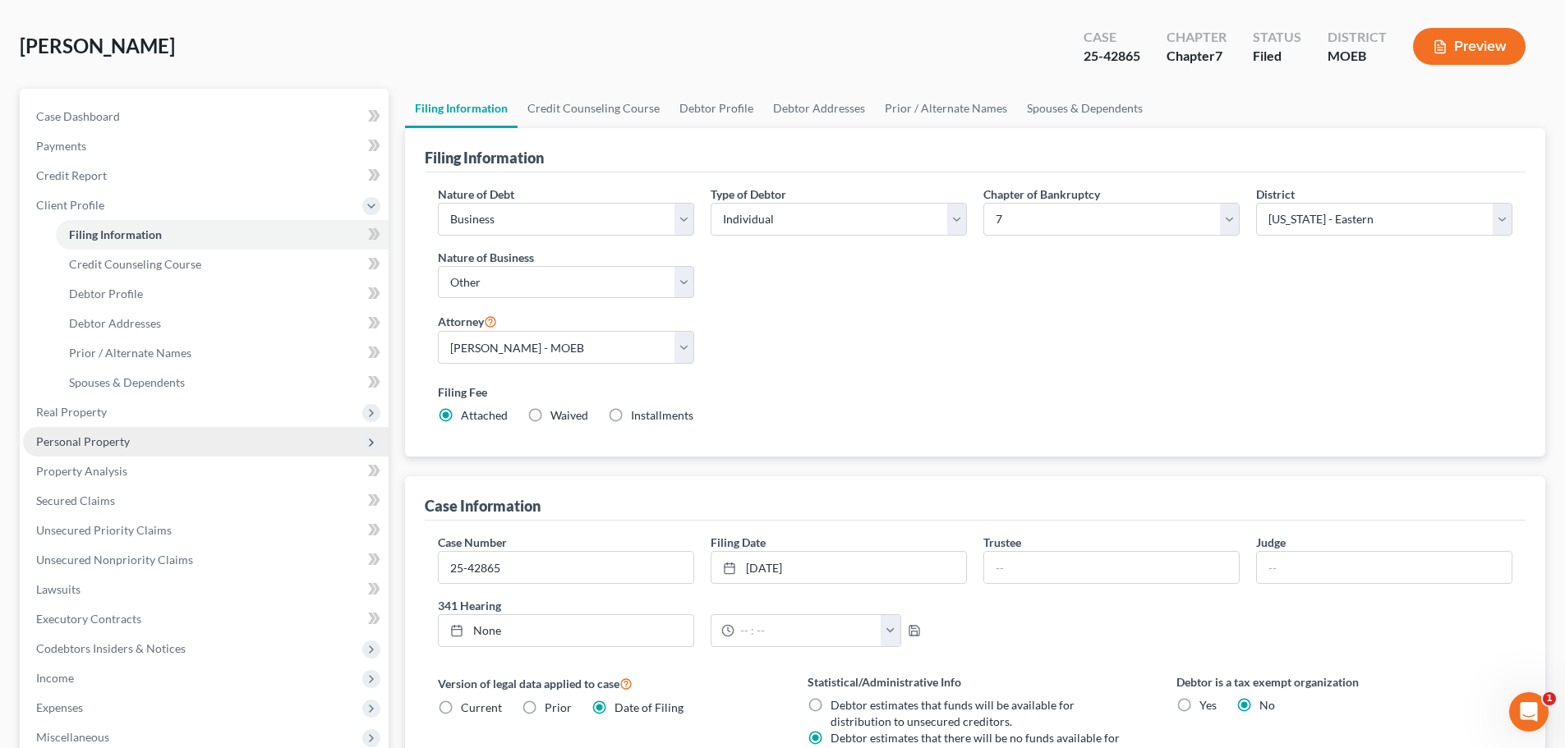
click at [126, 447] on span "Personal Property" at bounding box center [83, 442] width 94 height 14
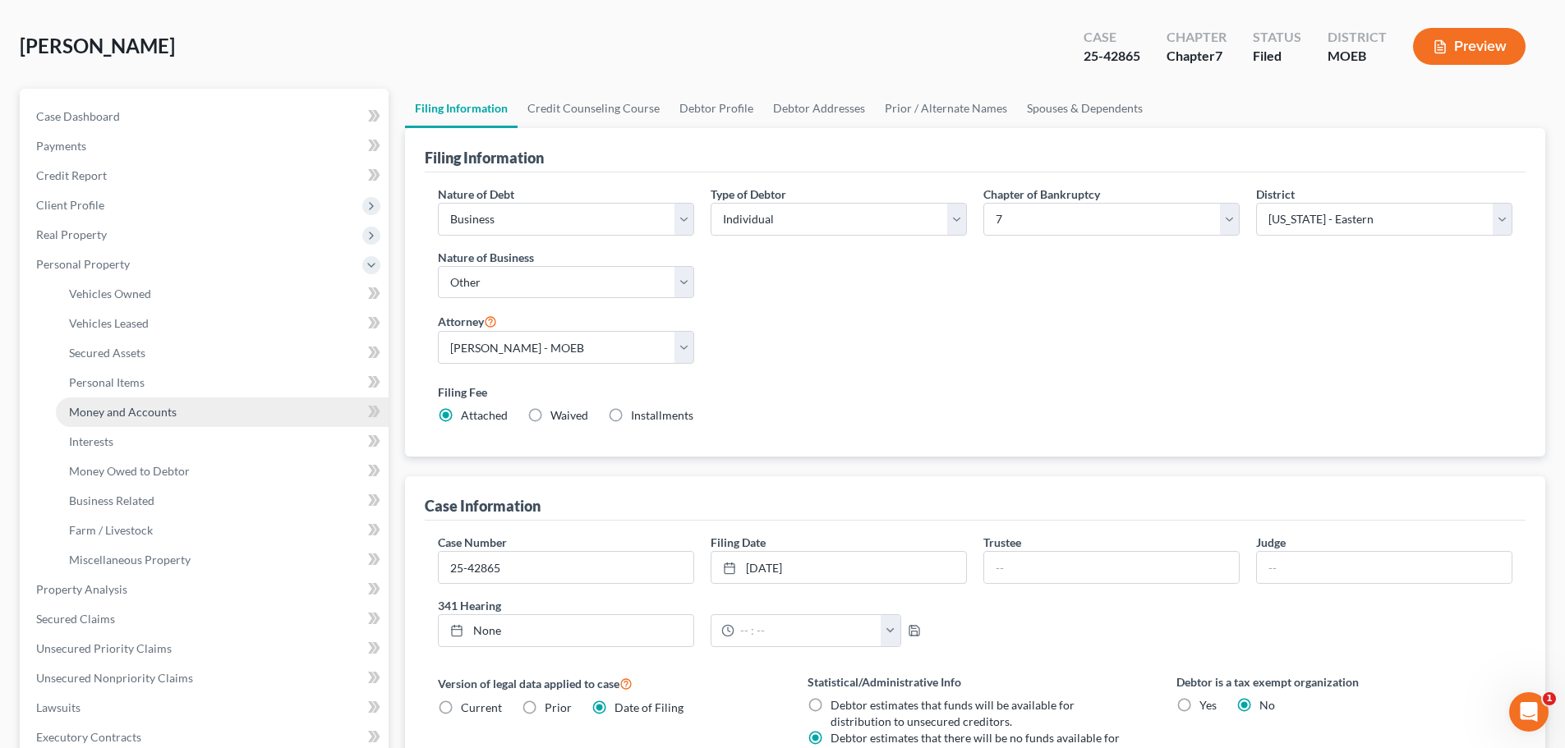
click at [127, 411] on span "Money and Accounts" at bounding box center [123, 412] width 108 height 14
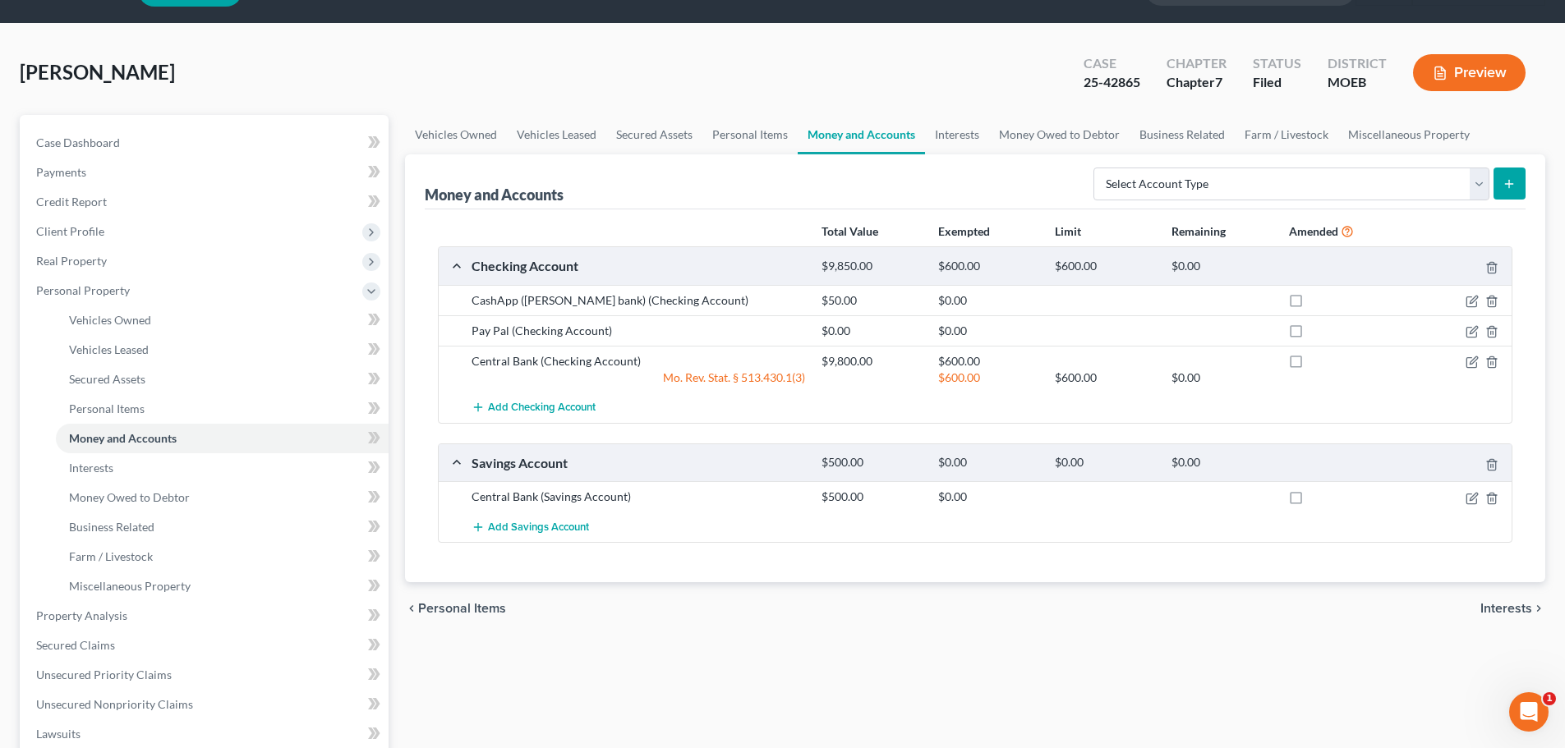
scroll to position [450, 0]
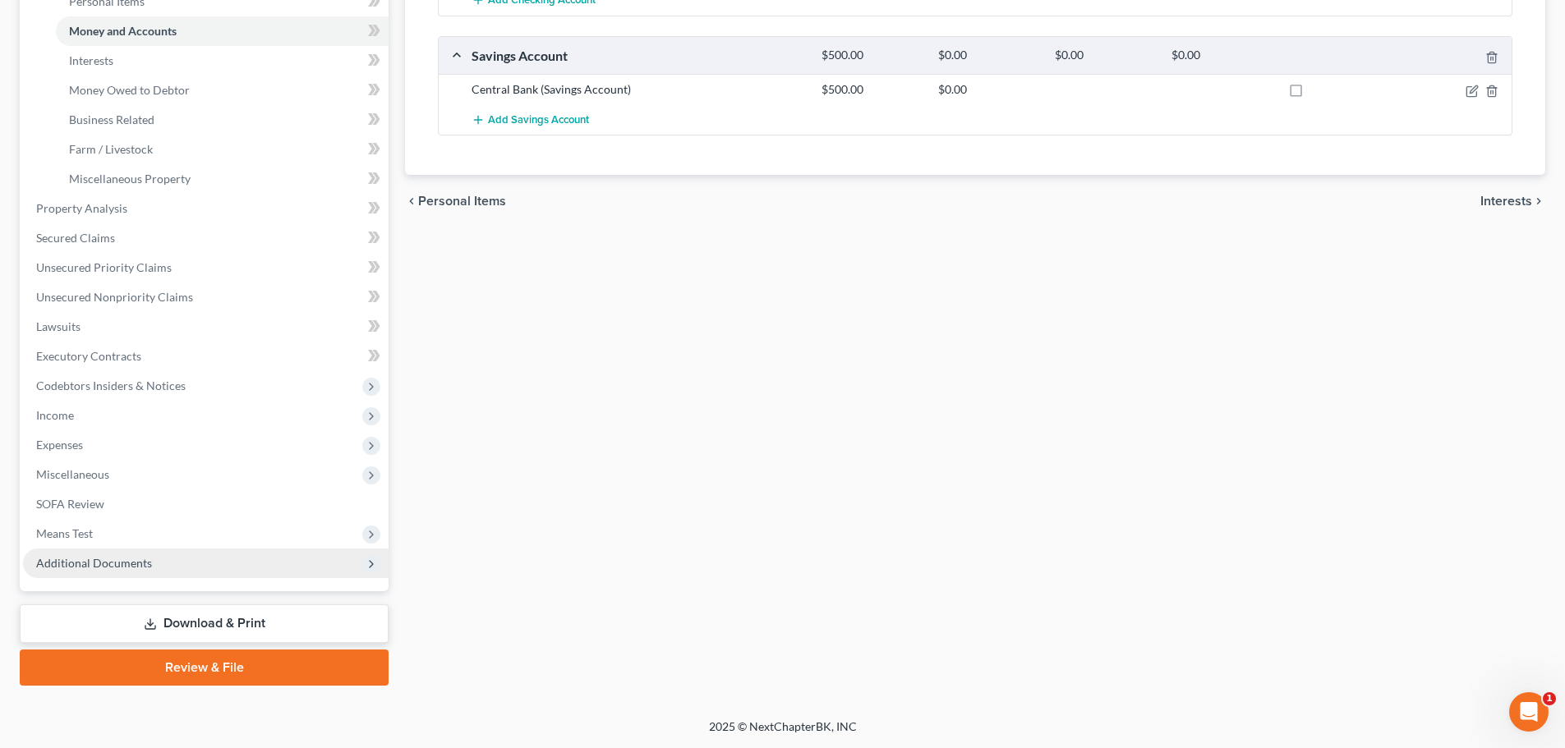
click at [156, 571] on span "Additional Documents" at bounding box center [206, 564] width 366 height 30
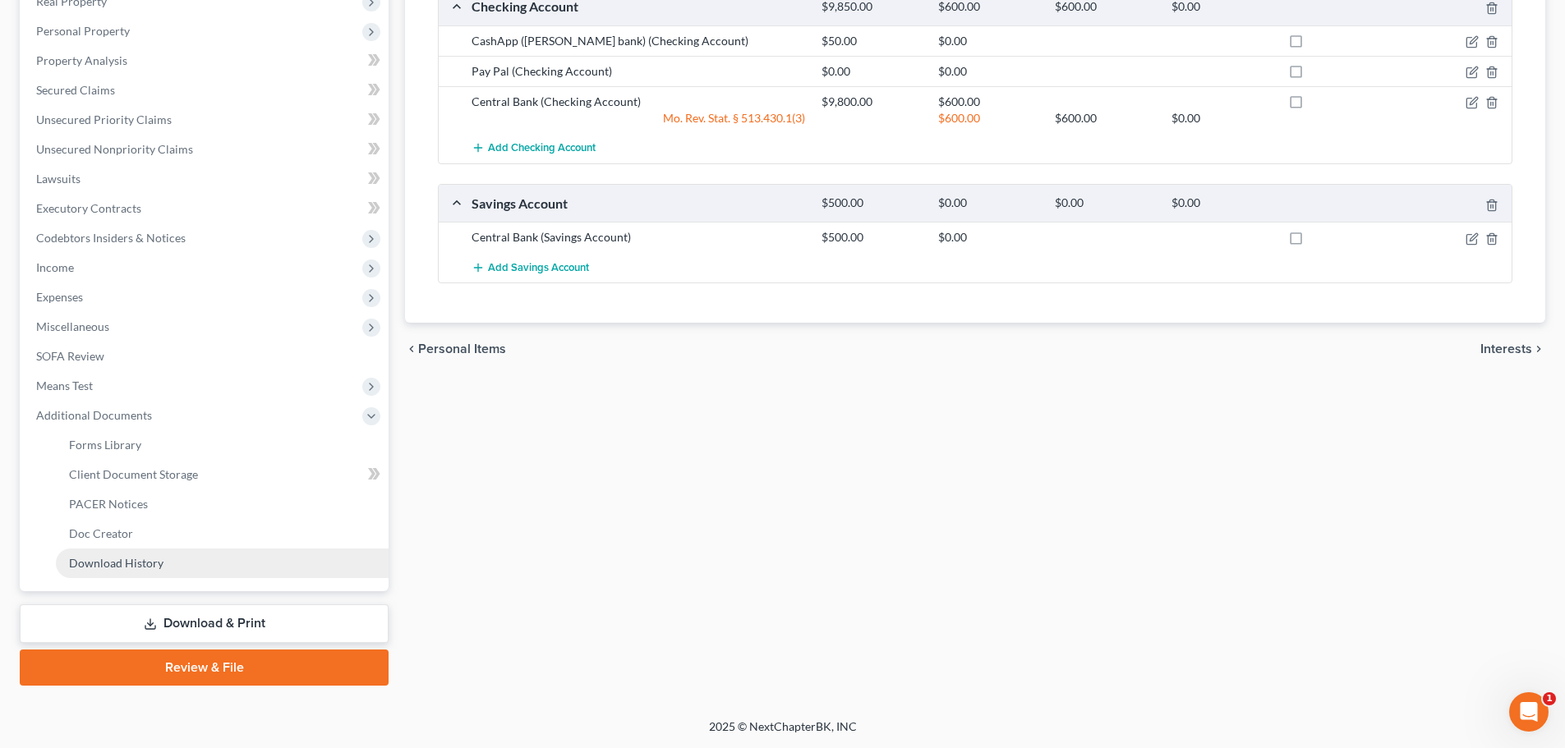
scroll to position [302, 0]
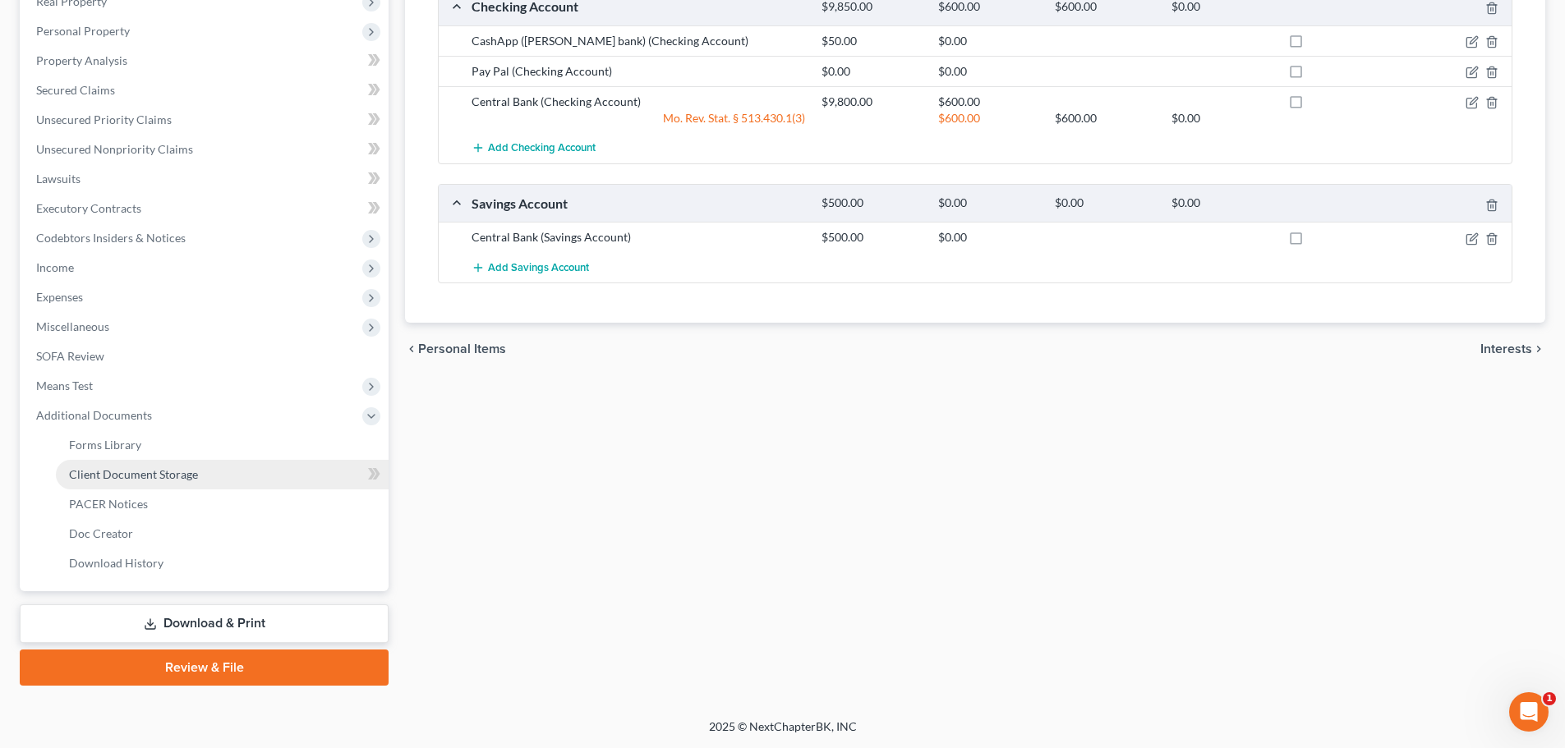
click at [228, 472] on link "Client Document Storage" at bounding box center [222, 475] width 333 height 30
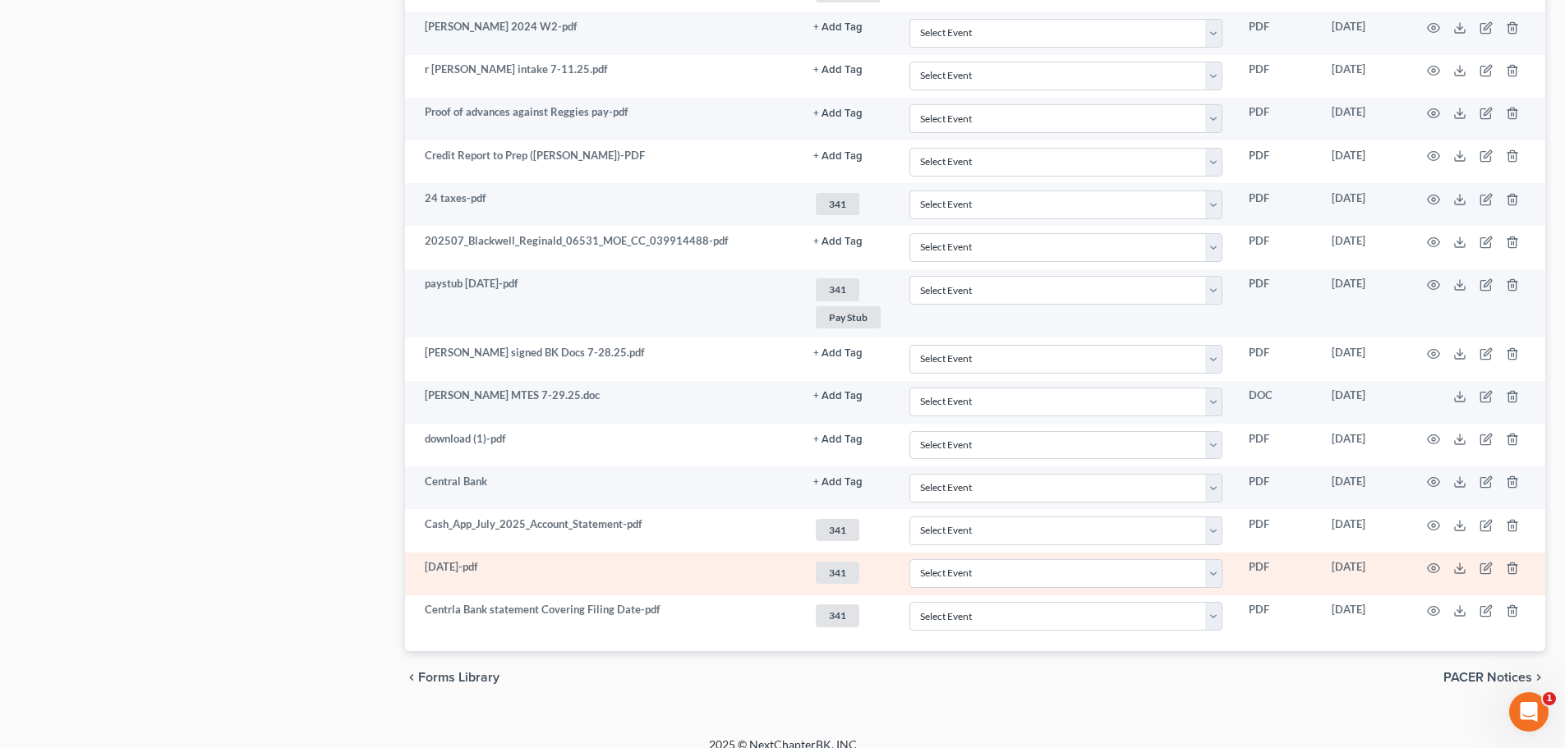
scroll to position [1157, 0]
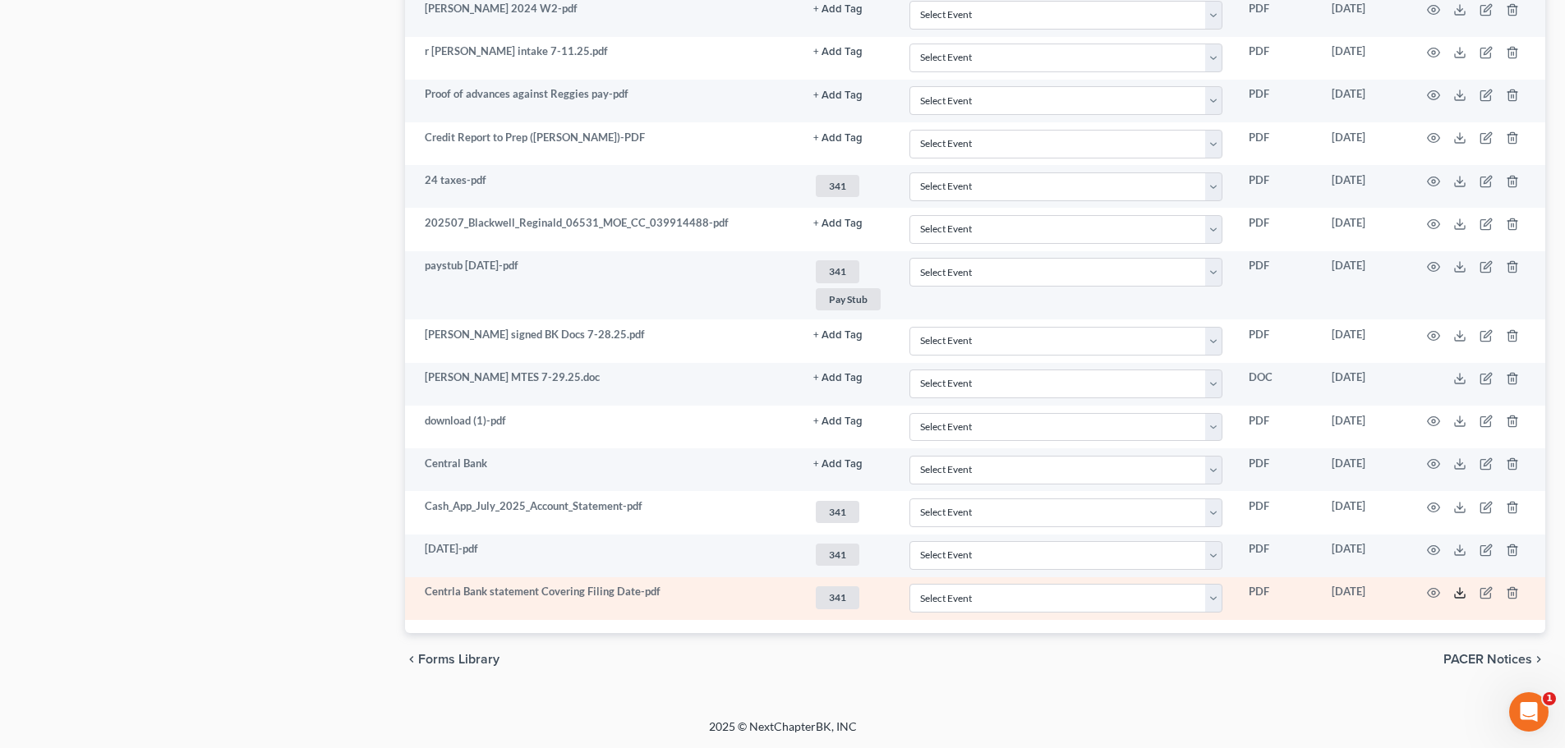
click at [1461, 597] on icon at bounding box center [1459, 593] width 13 height 13
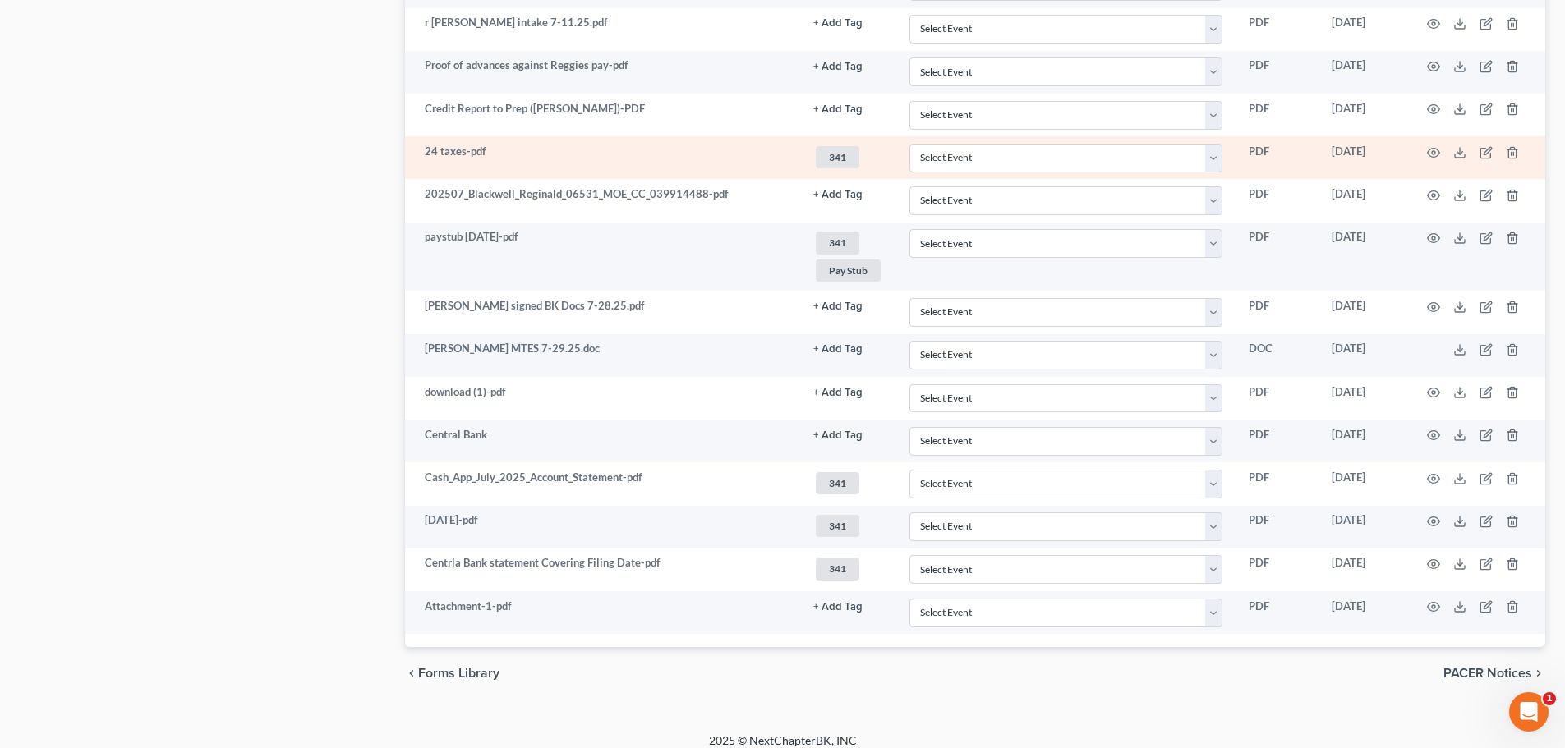
scroll to position [1199, 0]
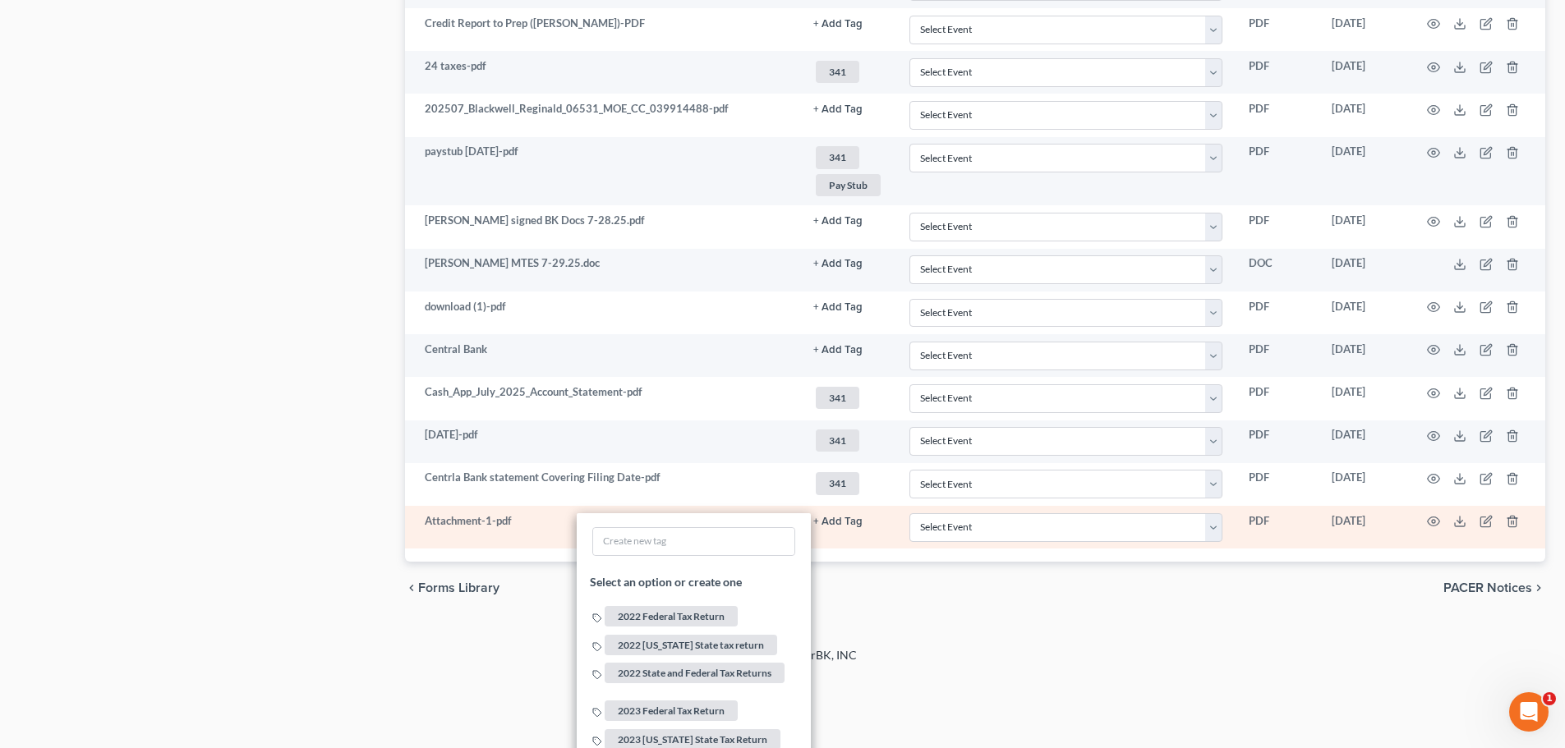
scroll to position [1528, 0]
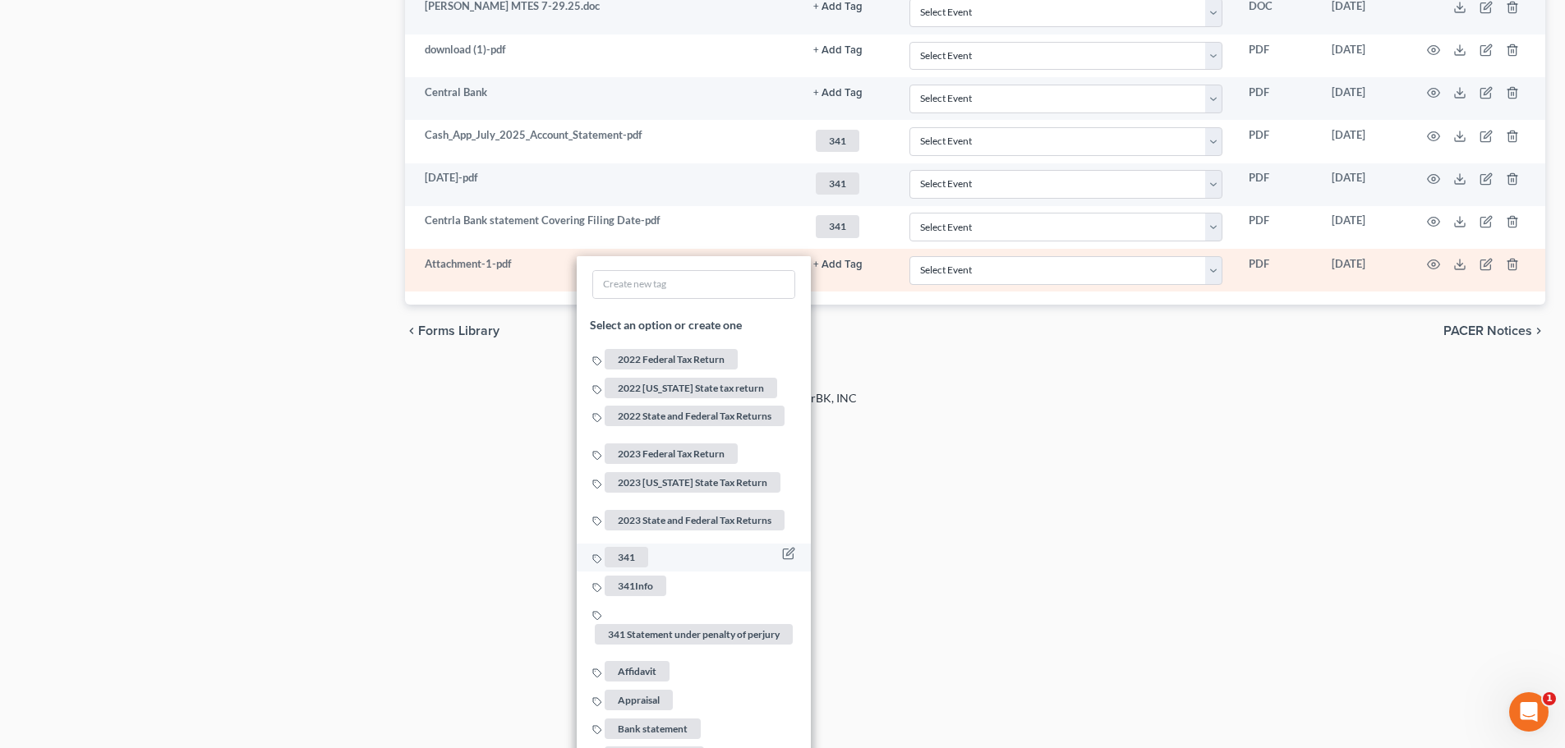
click at [620, 547] on span "341" at bounding box center [627, 557] width 44 height 21
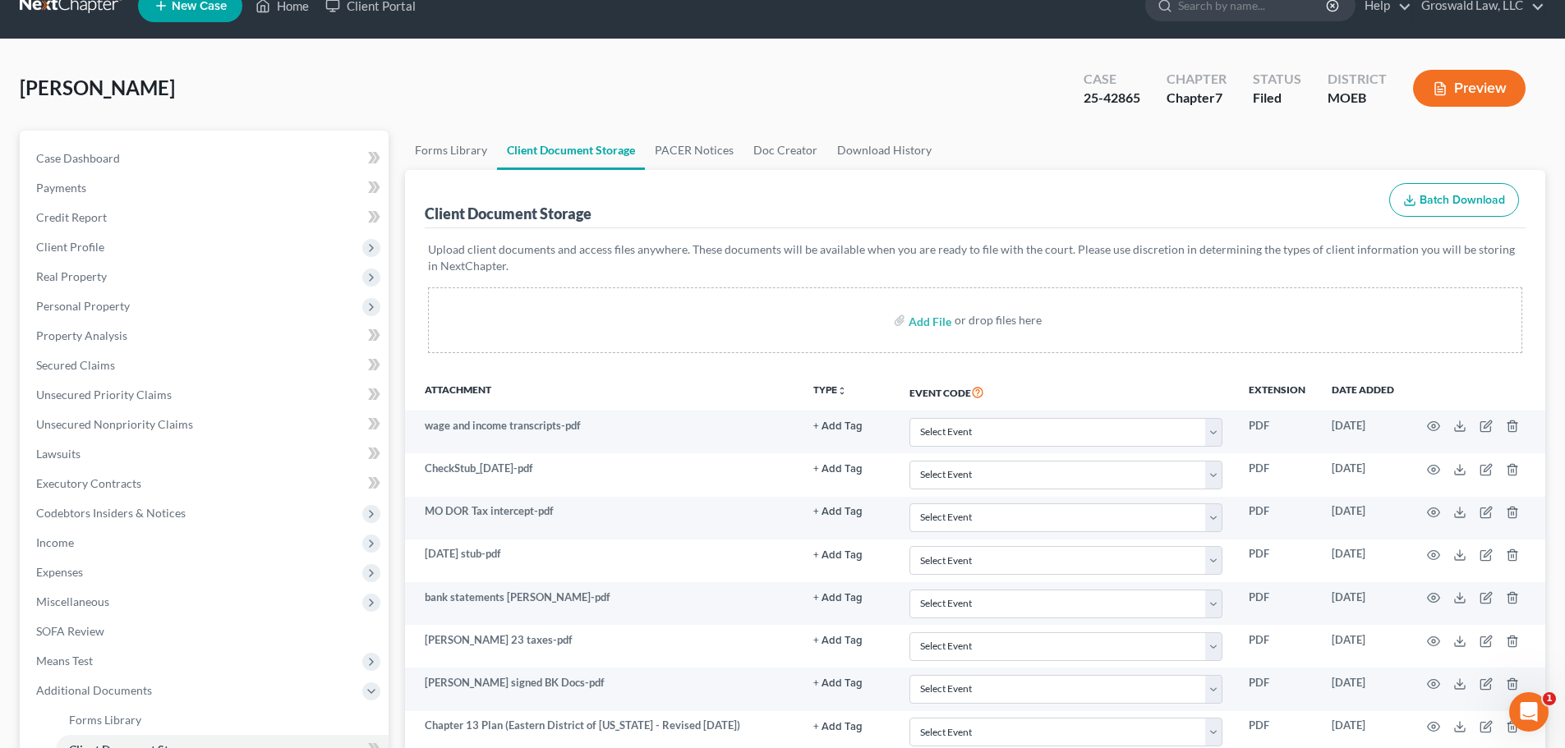
scroll to position [0, 0]
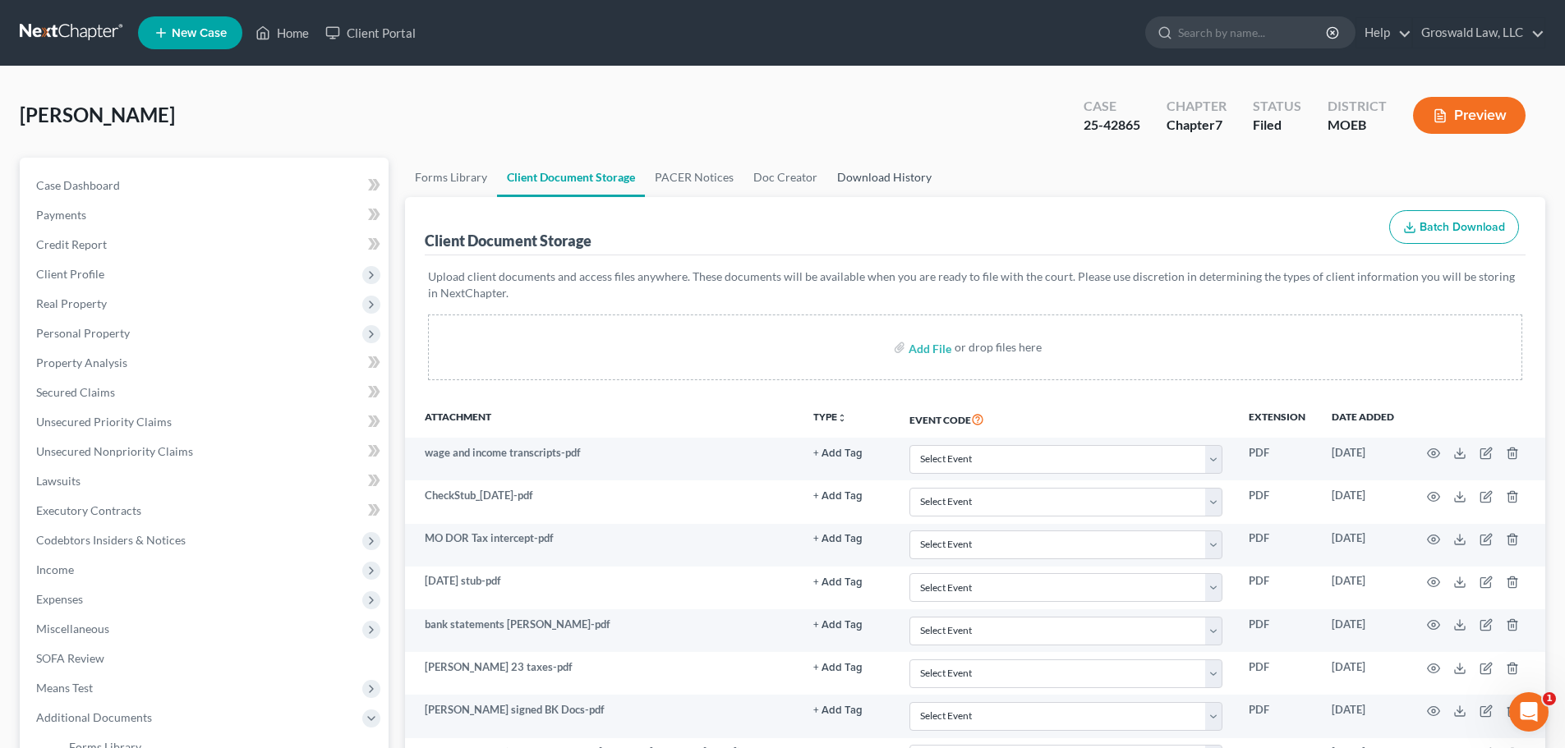
click at [887, 168] on link "Download History" at bounding box center [884, 177] width 114 height 39
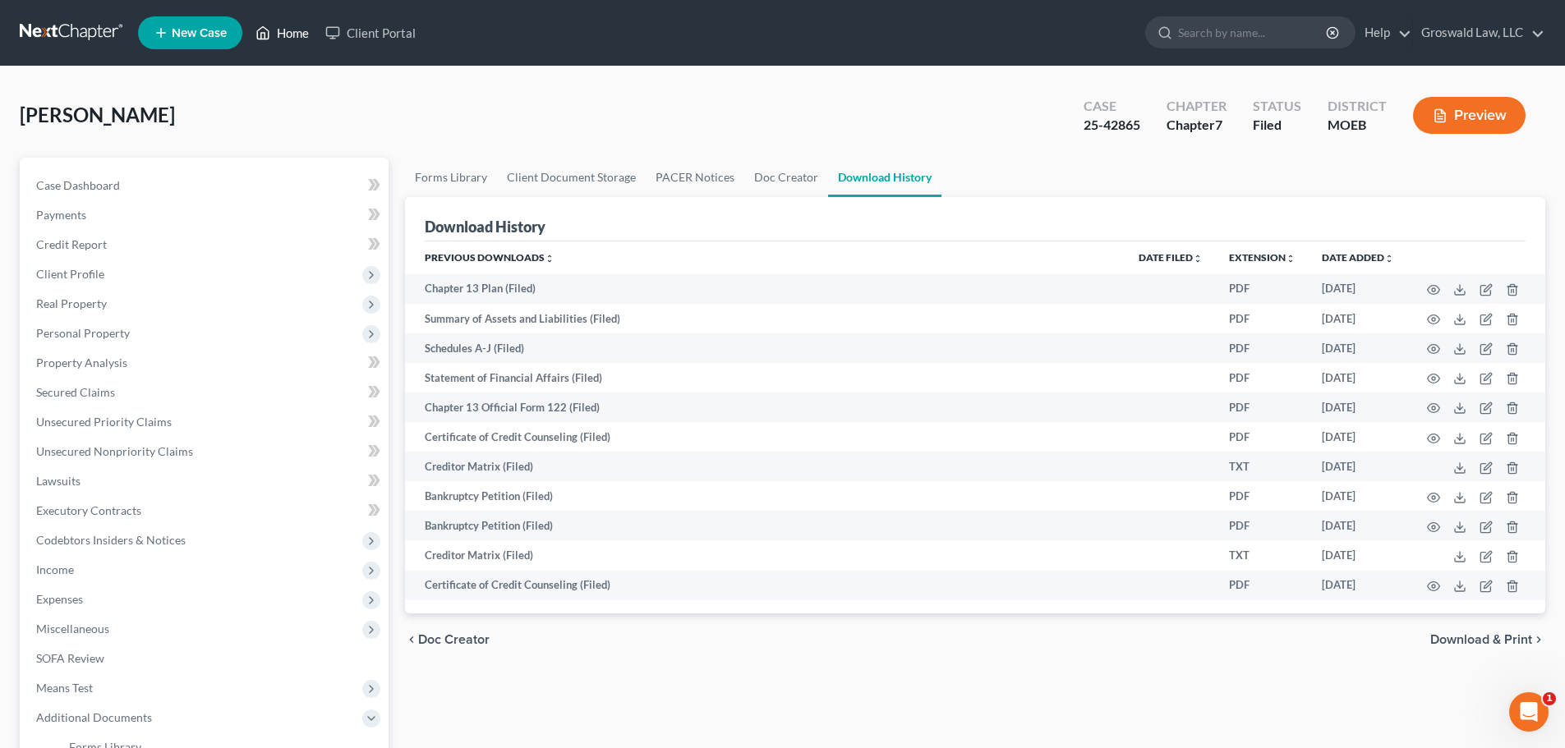
click at [269, 30] on icon at bounding box center [262, 33] width 15 height 20
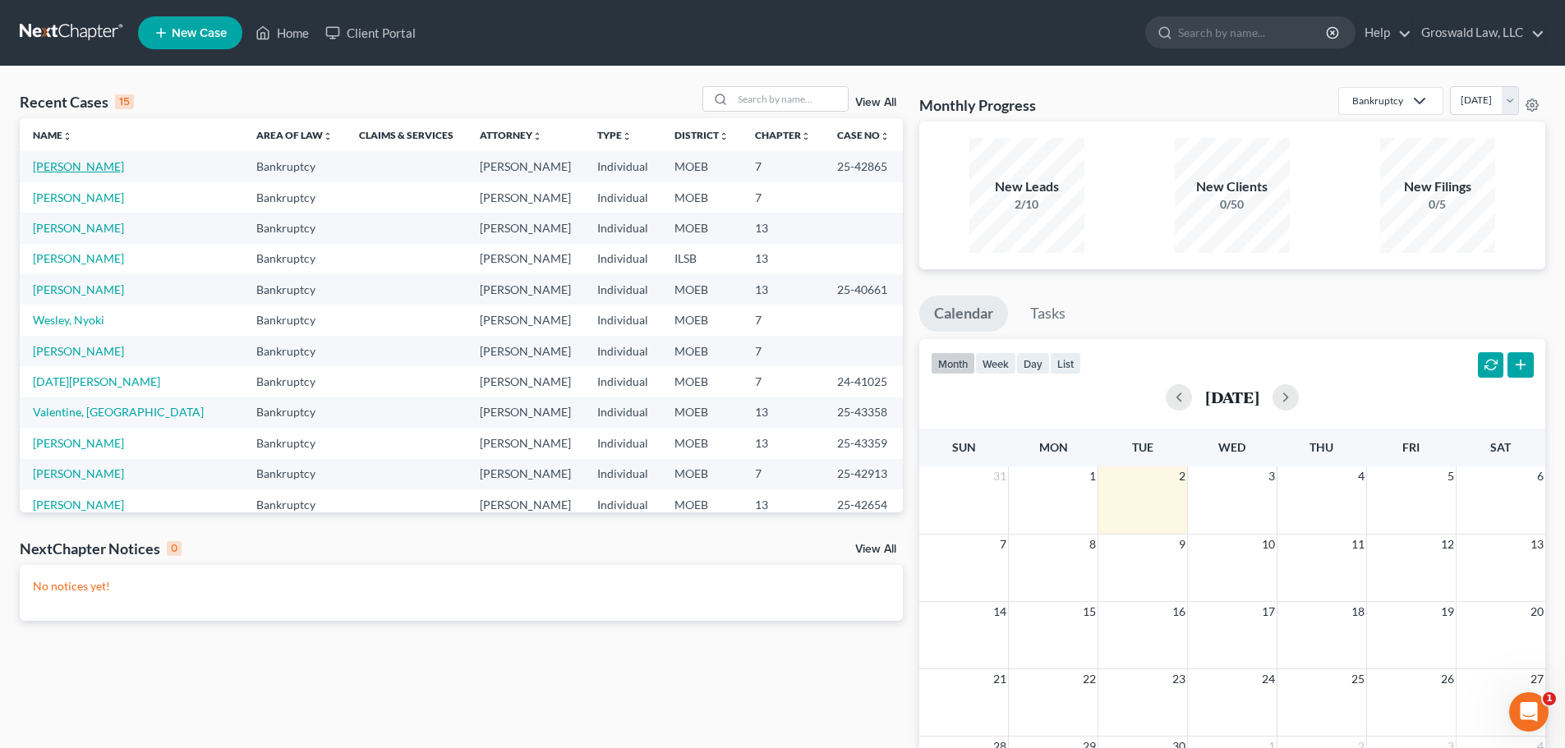
click at [70, 170] on link "[PERSON_NAME]" at bounding box center [78, 166] width 91 height 14
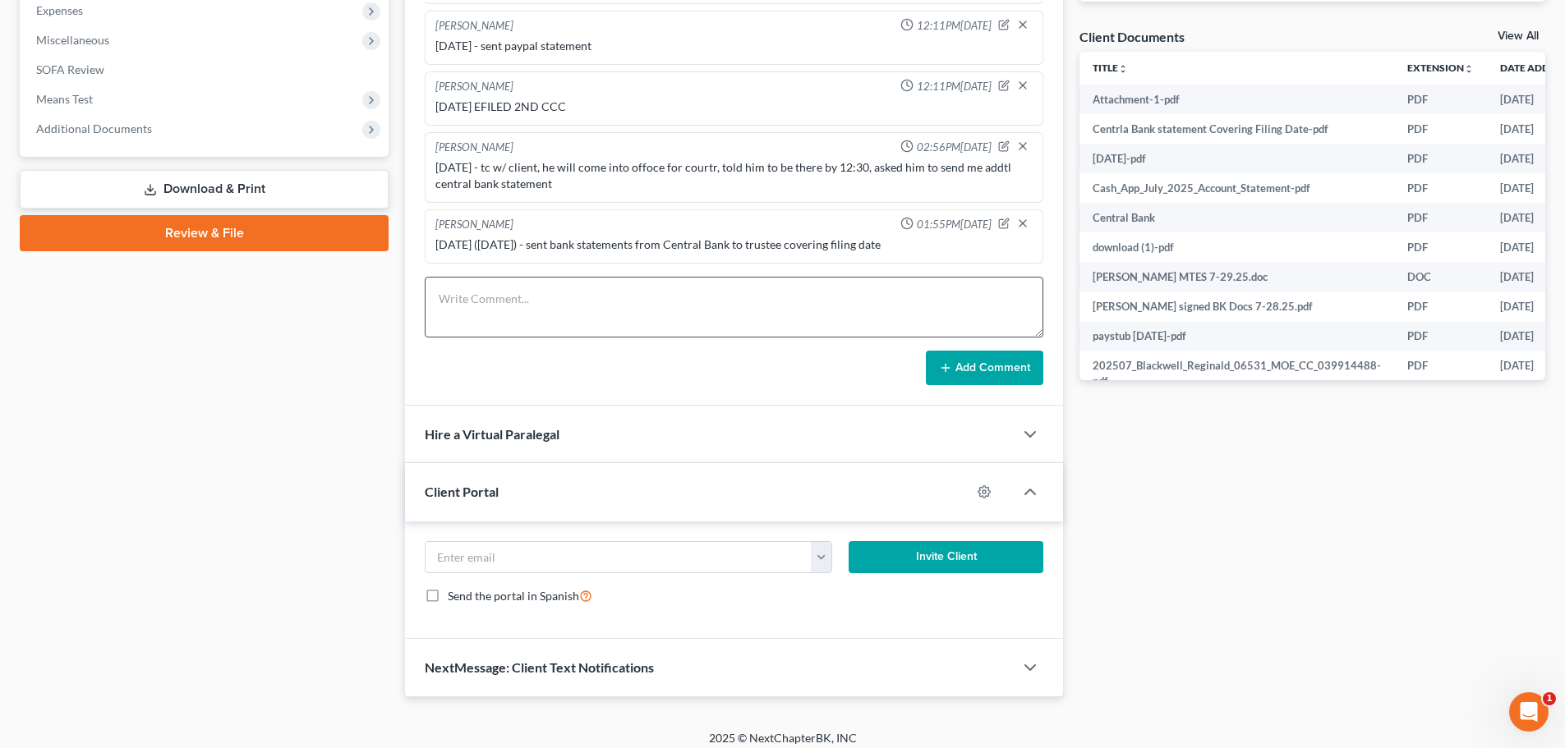
scroll to position [600, 0]
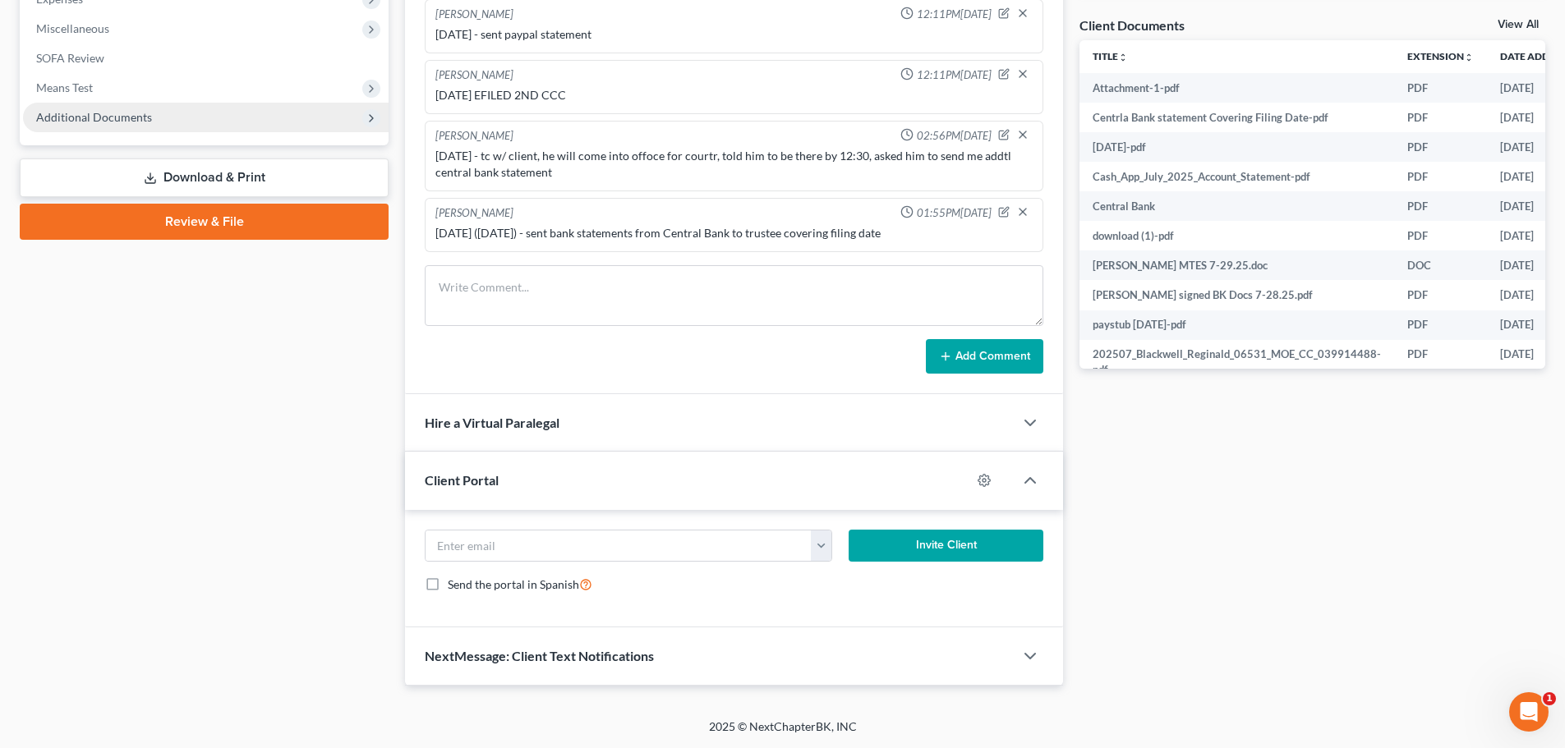
click at [175, 117] on span "Additional Documents" at bounding box center [206, 118] width 366 height 30
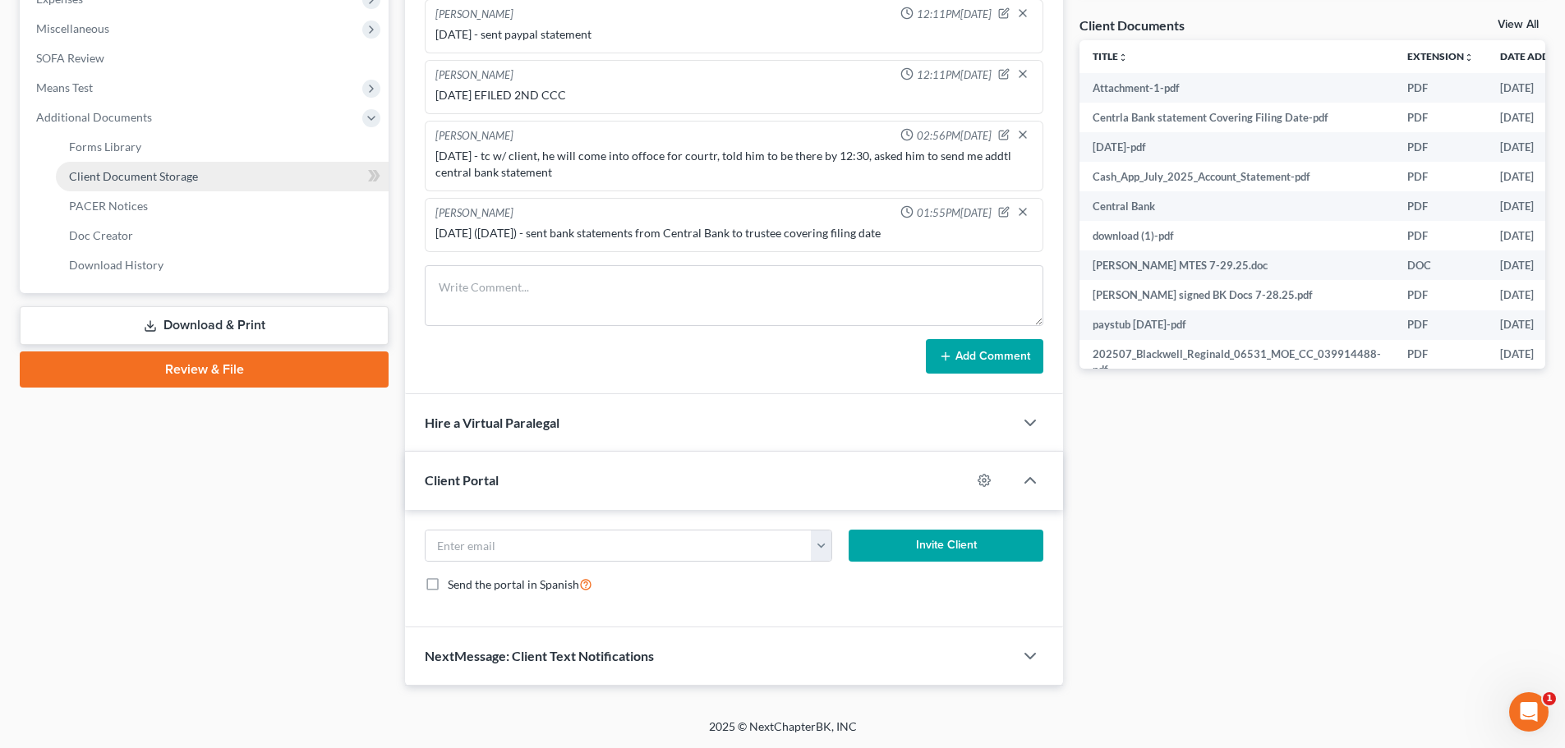
click at [186, 163] on link "Client Document Storage" at bounding box center [222, 177] width 333 height 30
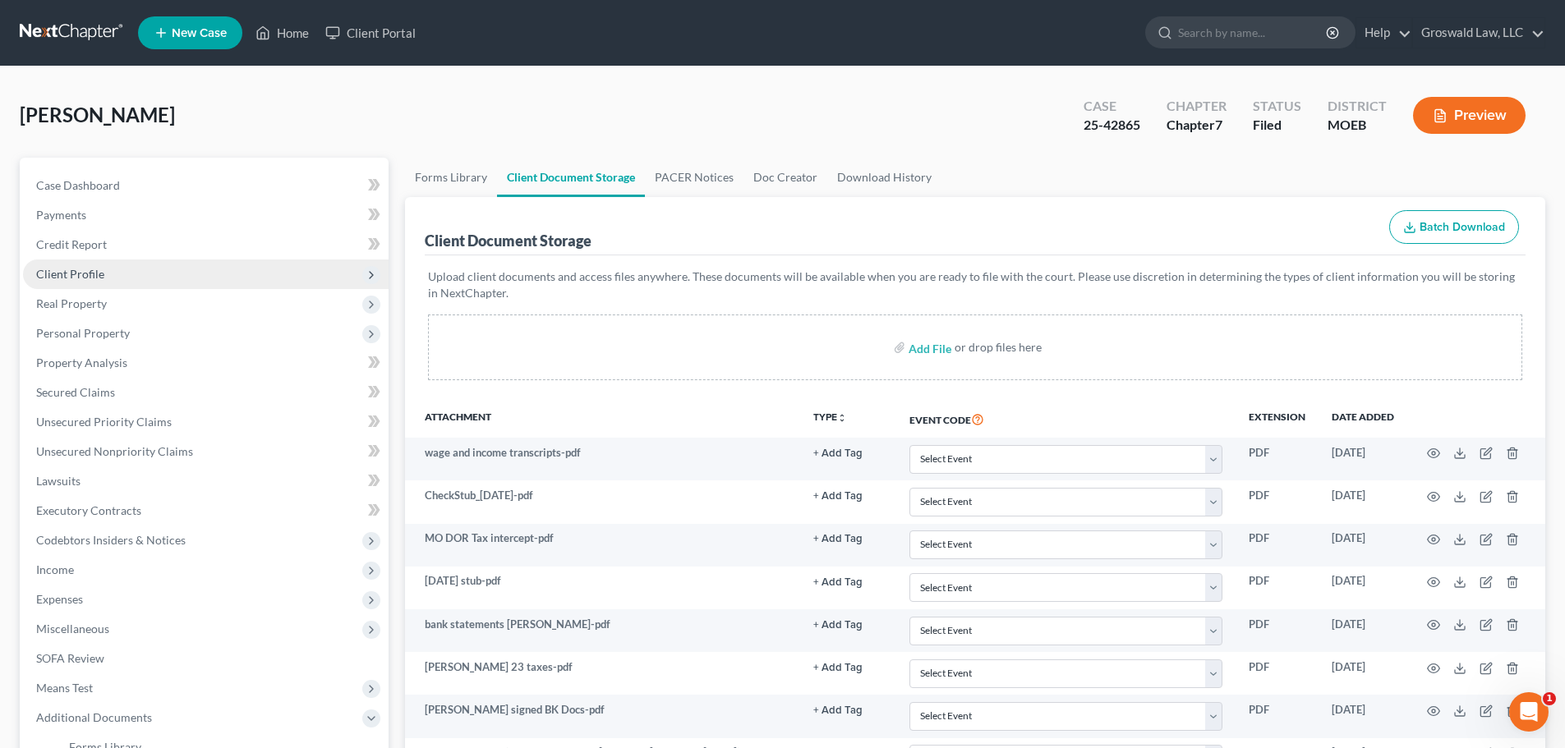
click at [86, 276] on span "Client Profile" at bounding box center [70, 274] width 68 height 14
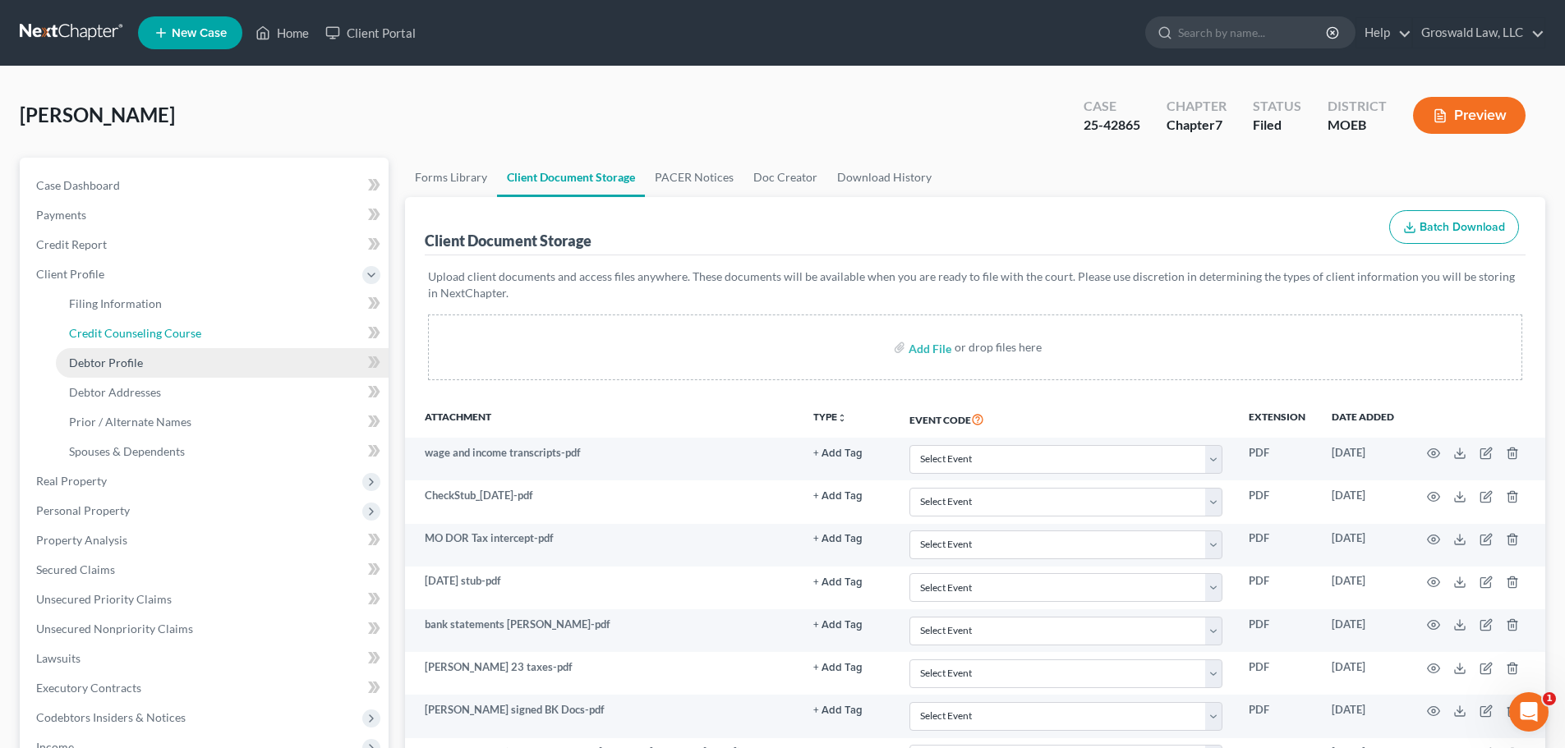
click at [98, 329] on span "Credit Counseling Course" at bounding box center [135, 333] width 132 height 14
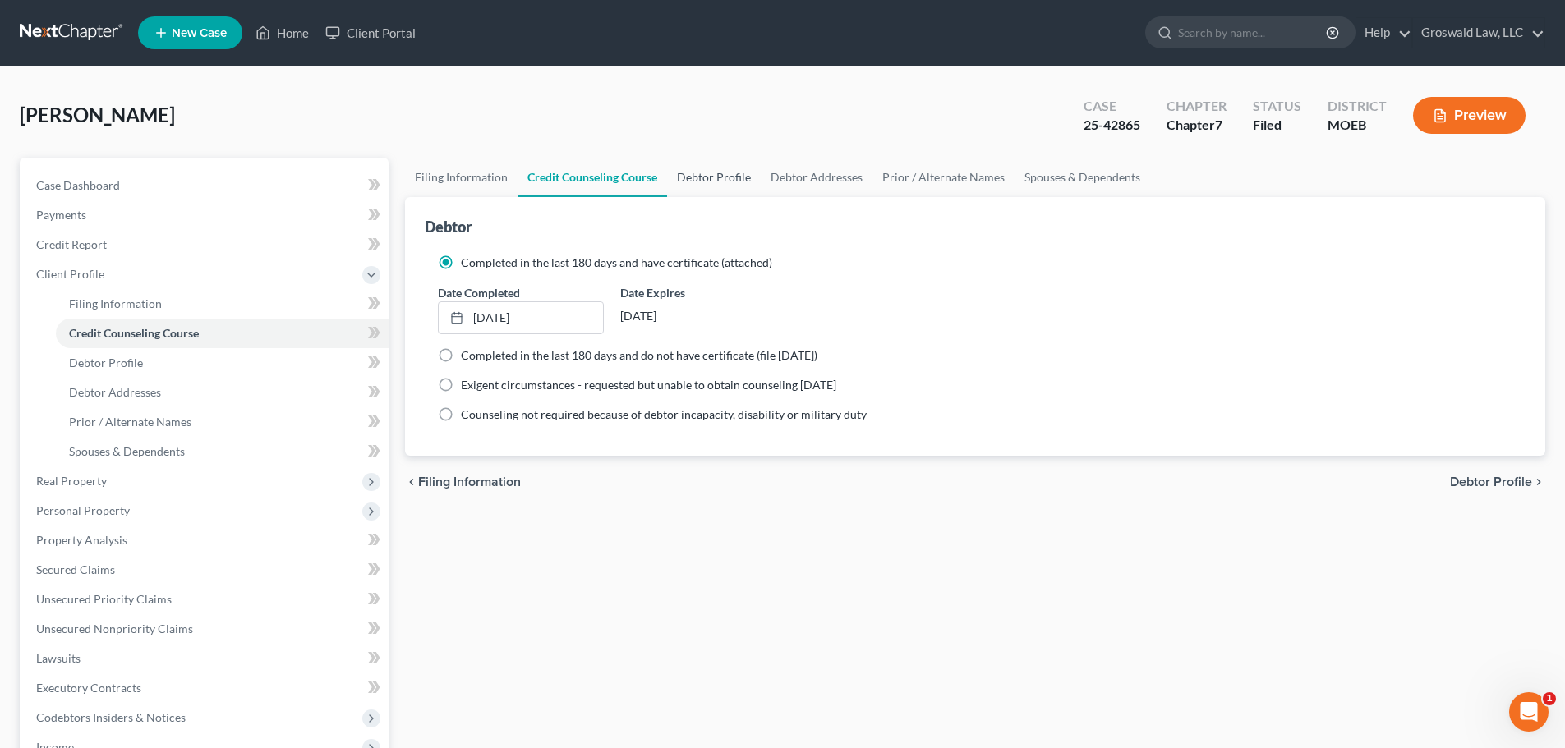
click at [714, 178] on link "Debtor Profile" at bounding box center [714, 177] width 94 height 39
select select "0"
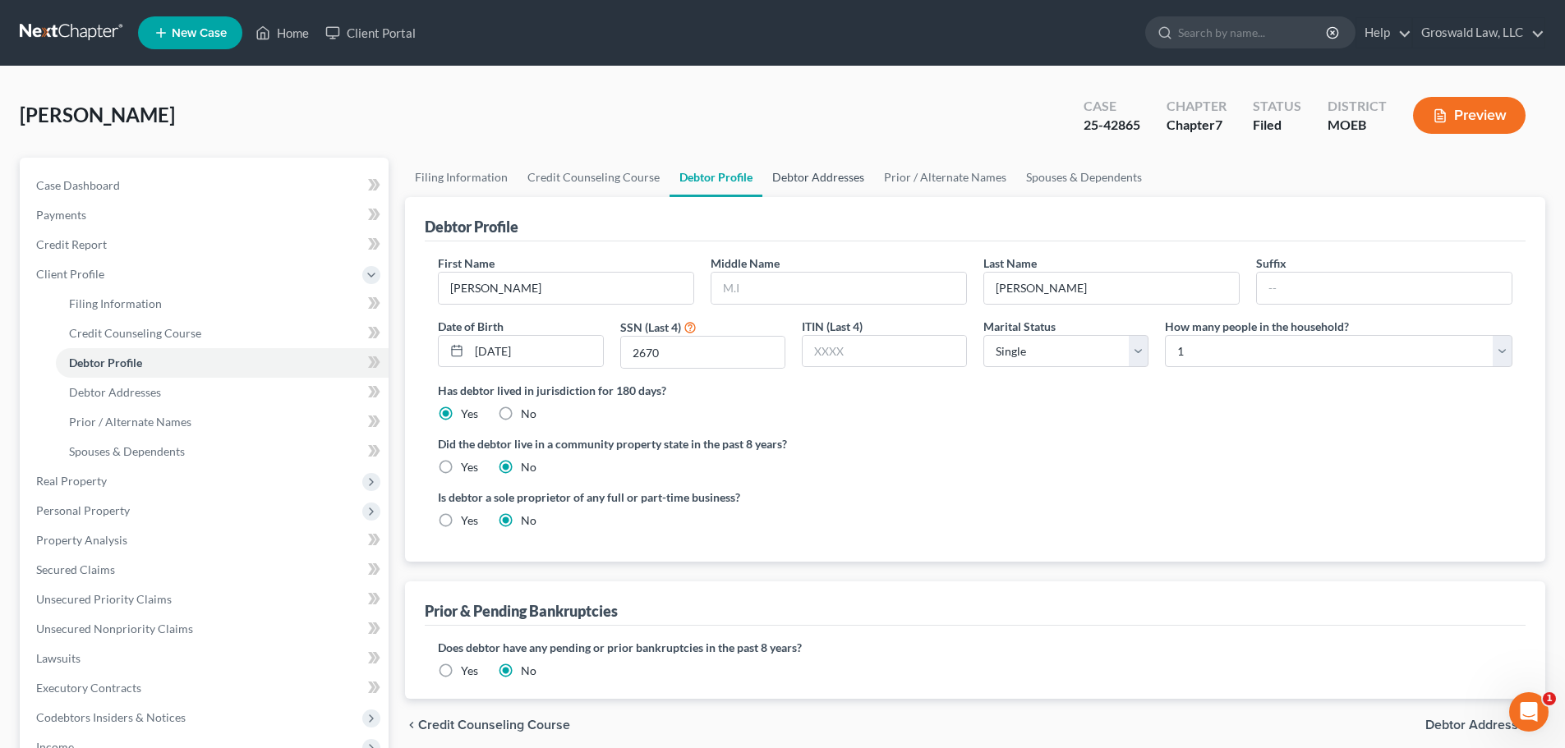
radio input "true"
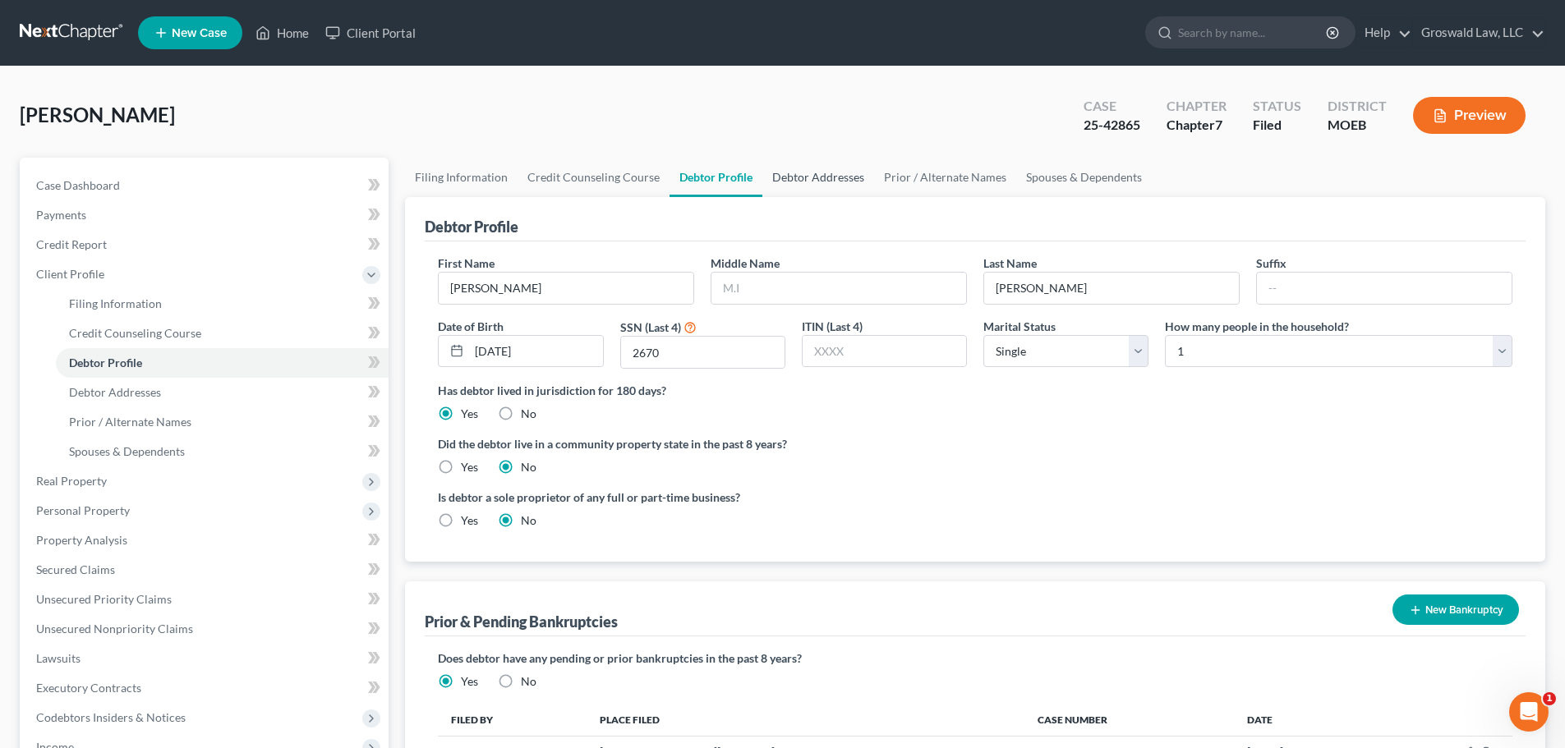
click at [784, 175] on link "Debtor Addresses" at bounding box center [818, 177] width 112 height 39
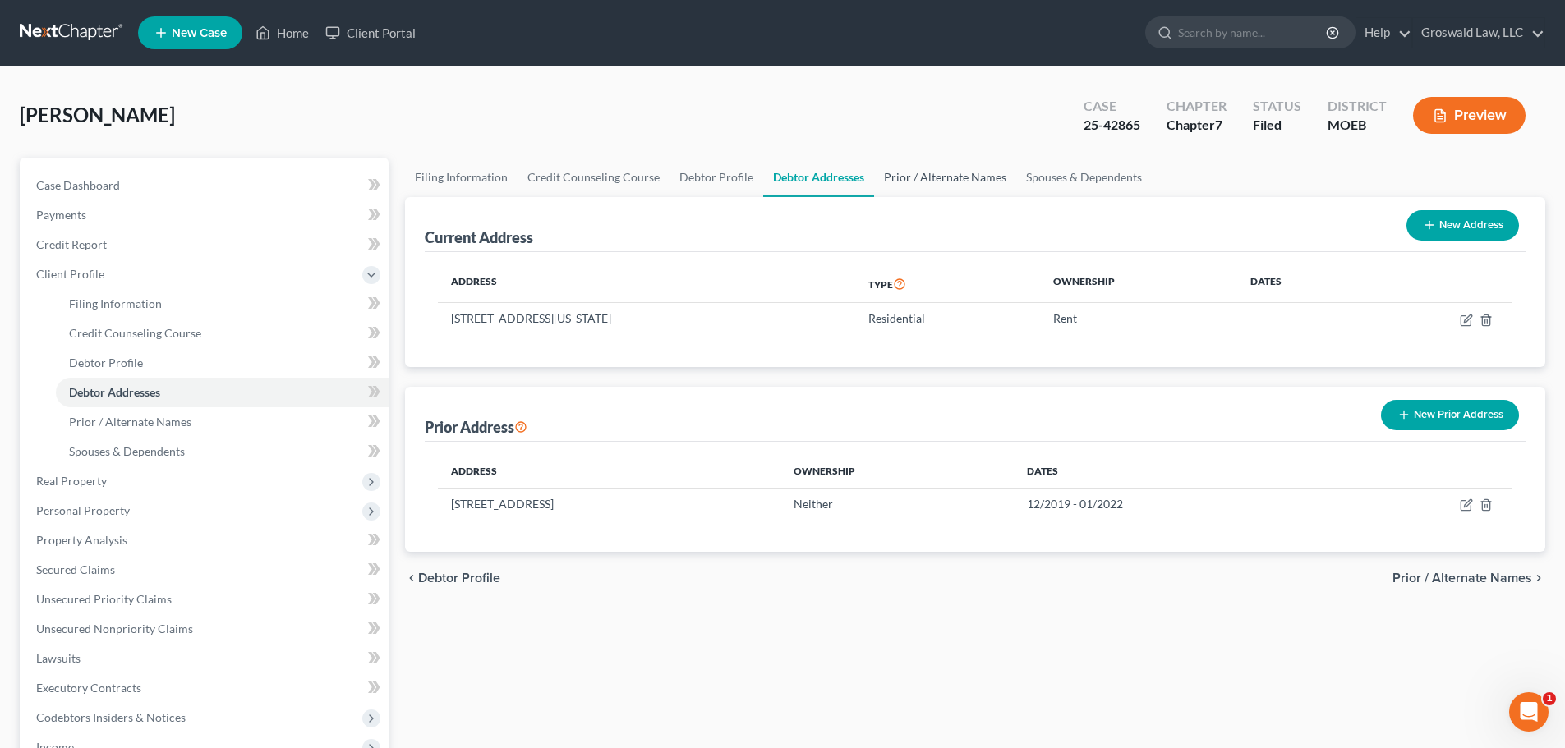
click at [960, 170] on link "Prior / Alternate Names" at bounding box center [945, 177] width 142 height 39
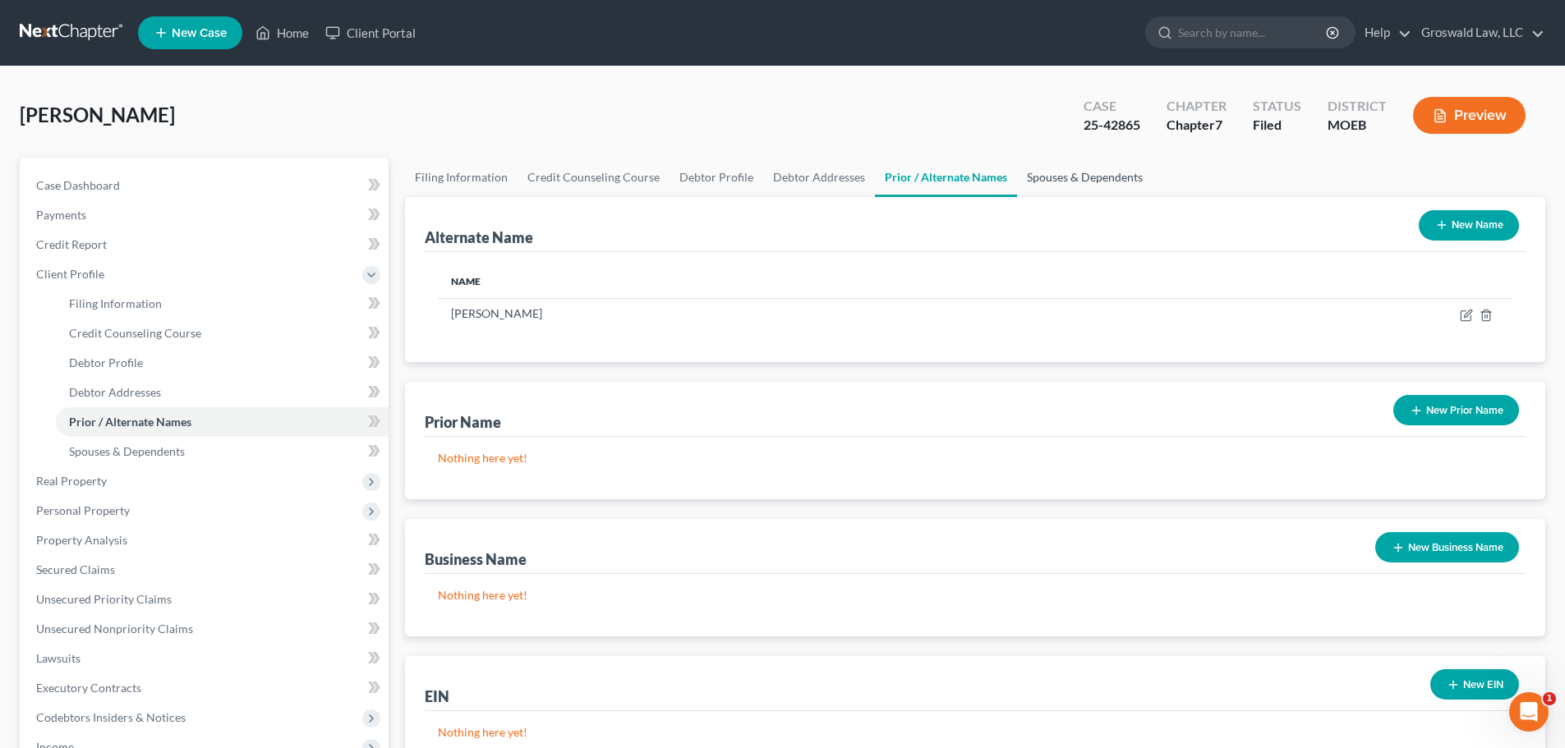
click at [1044, 171] on link "Spouses & Dependents" at bounding box center [1085, 177] width 136 height 39
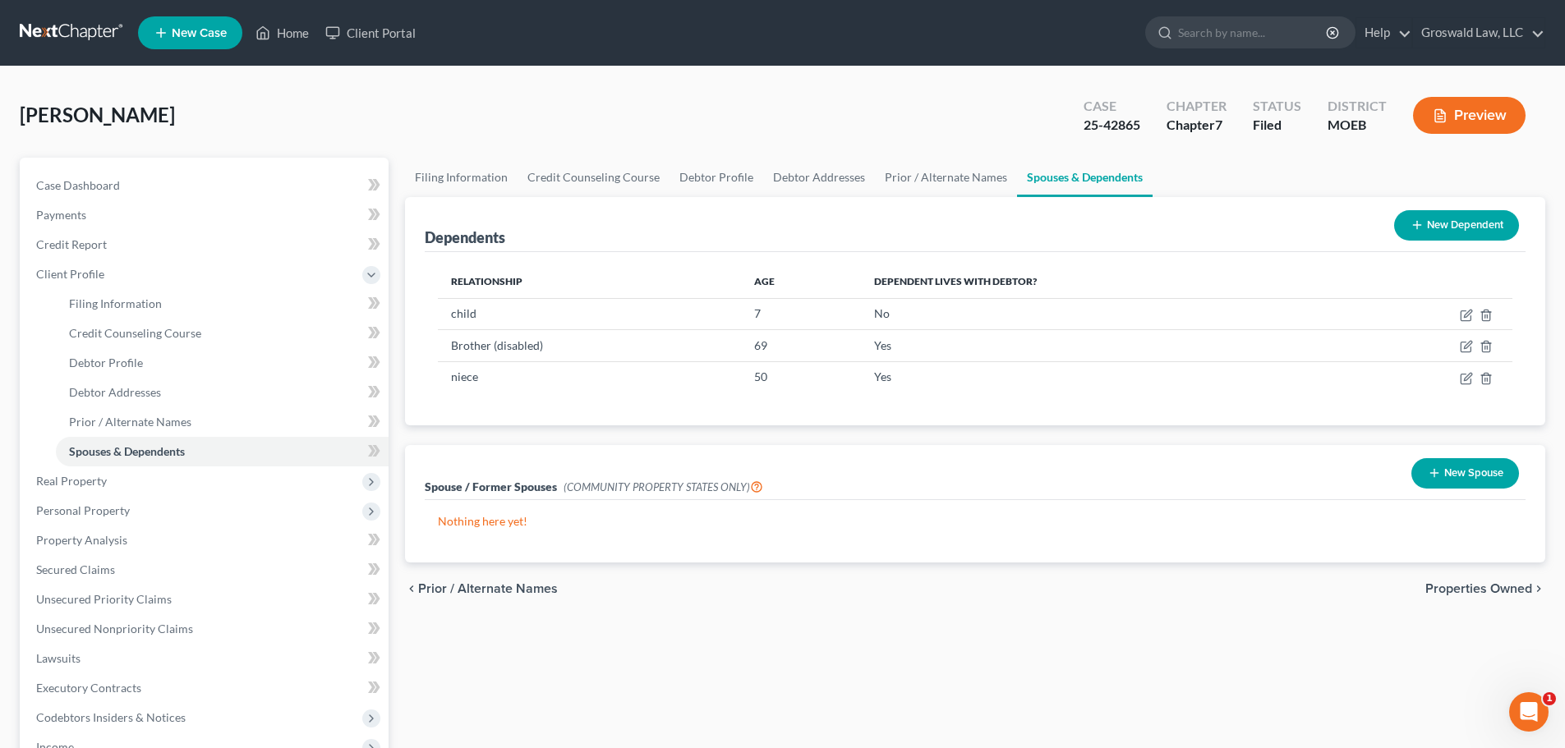
click at [1449, 113] on button "Preview" at bounding box center [1469, 115] width 113 height 37
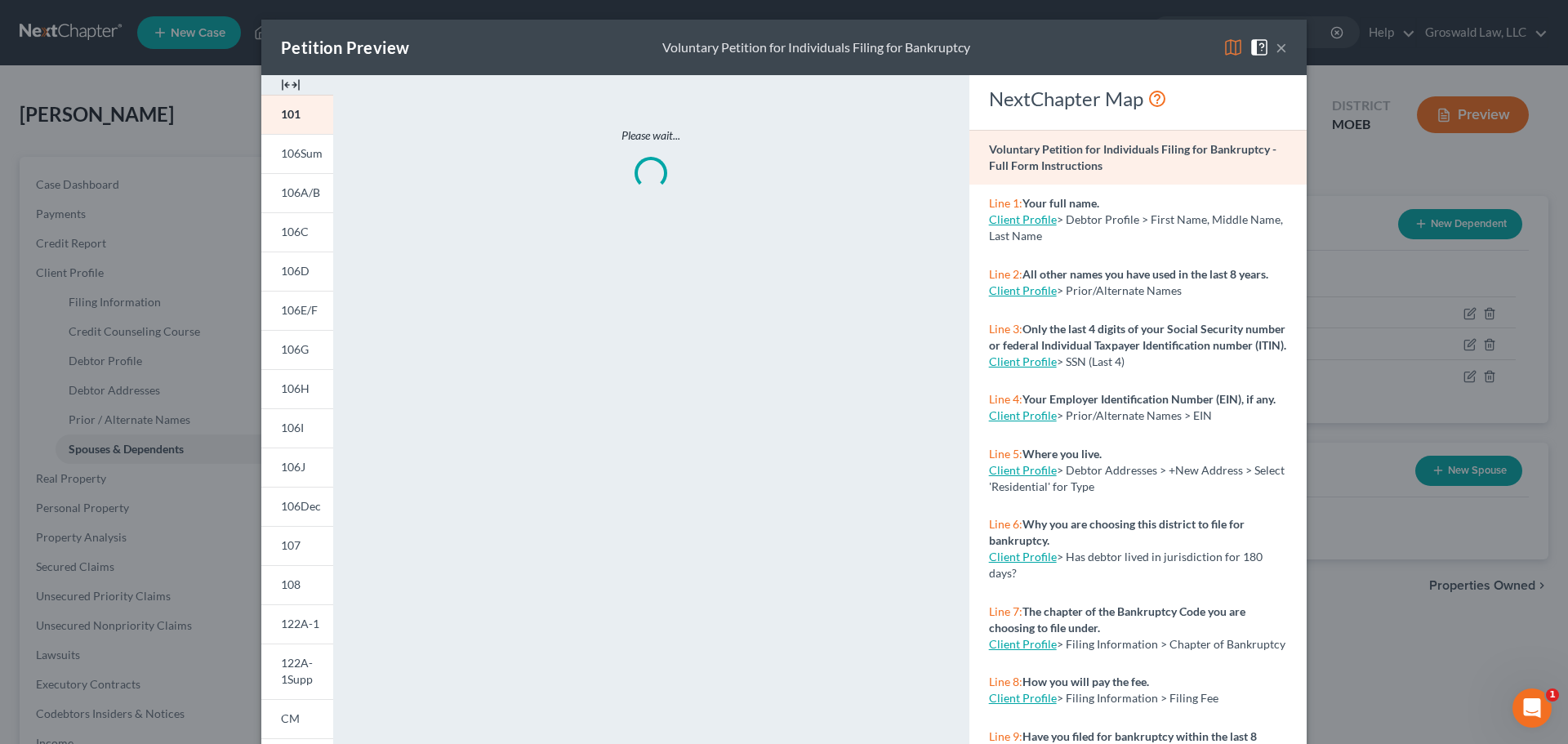
click at [296, 80] on div at bounding box center [297, 86] width 72 height 20
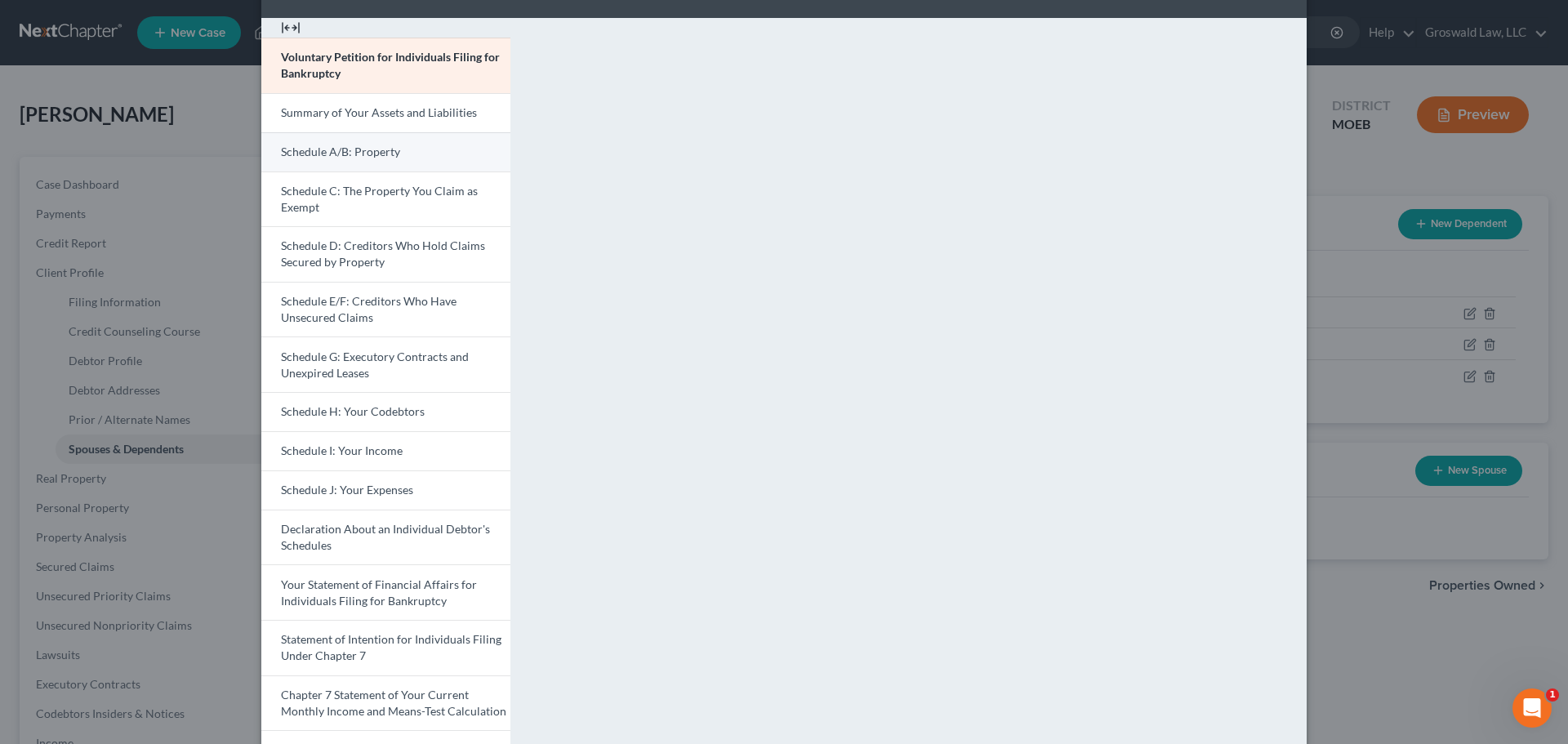
scroll to position [15, 0]
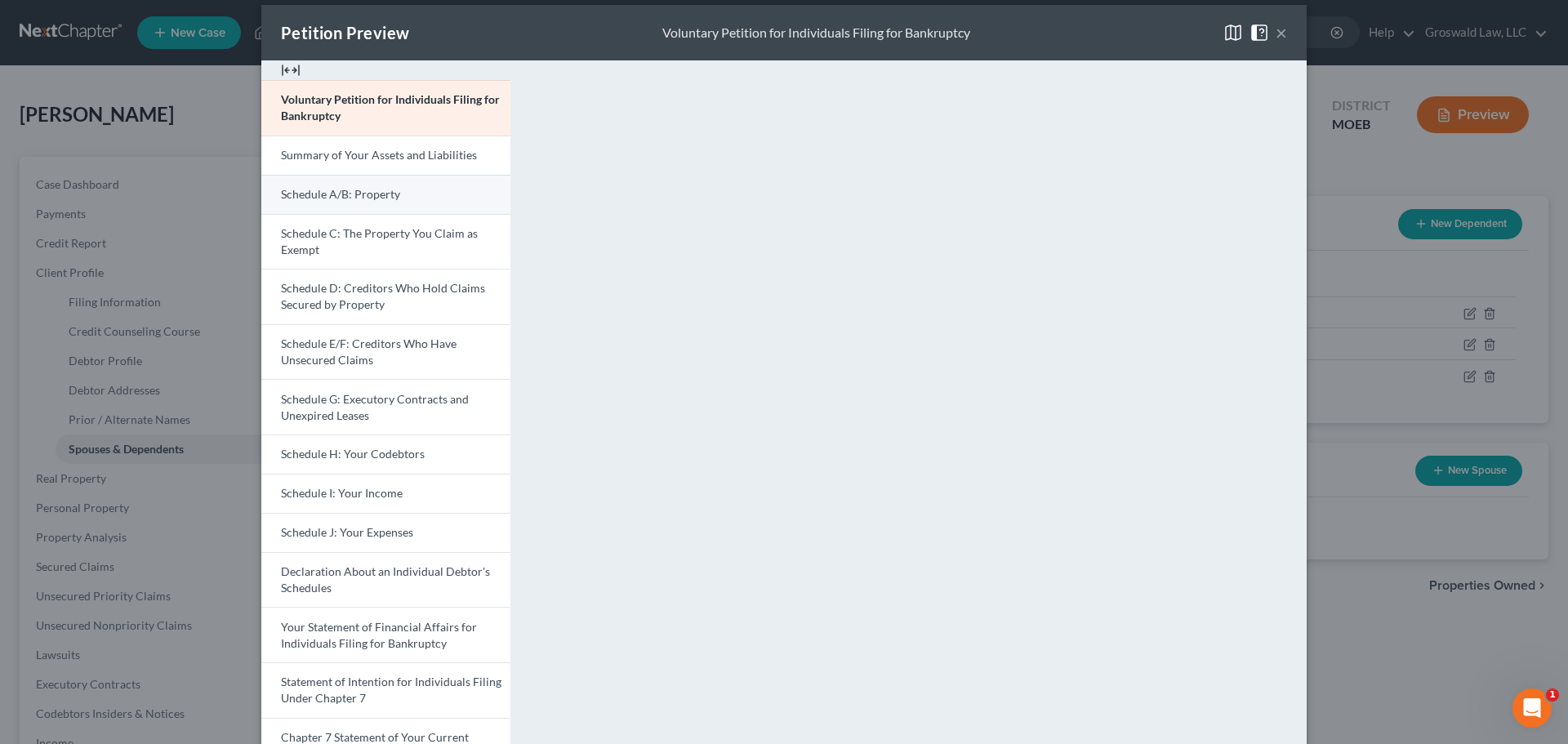
click at [365, 195] on span "Schedule A/B: Property" at bounding box center [341, 194] width 119 height 14
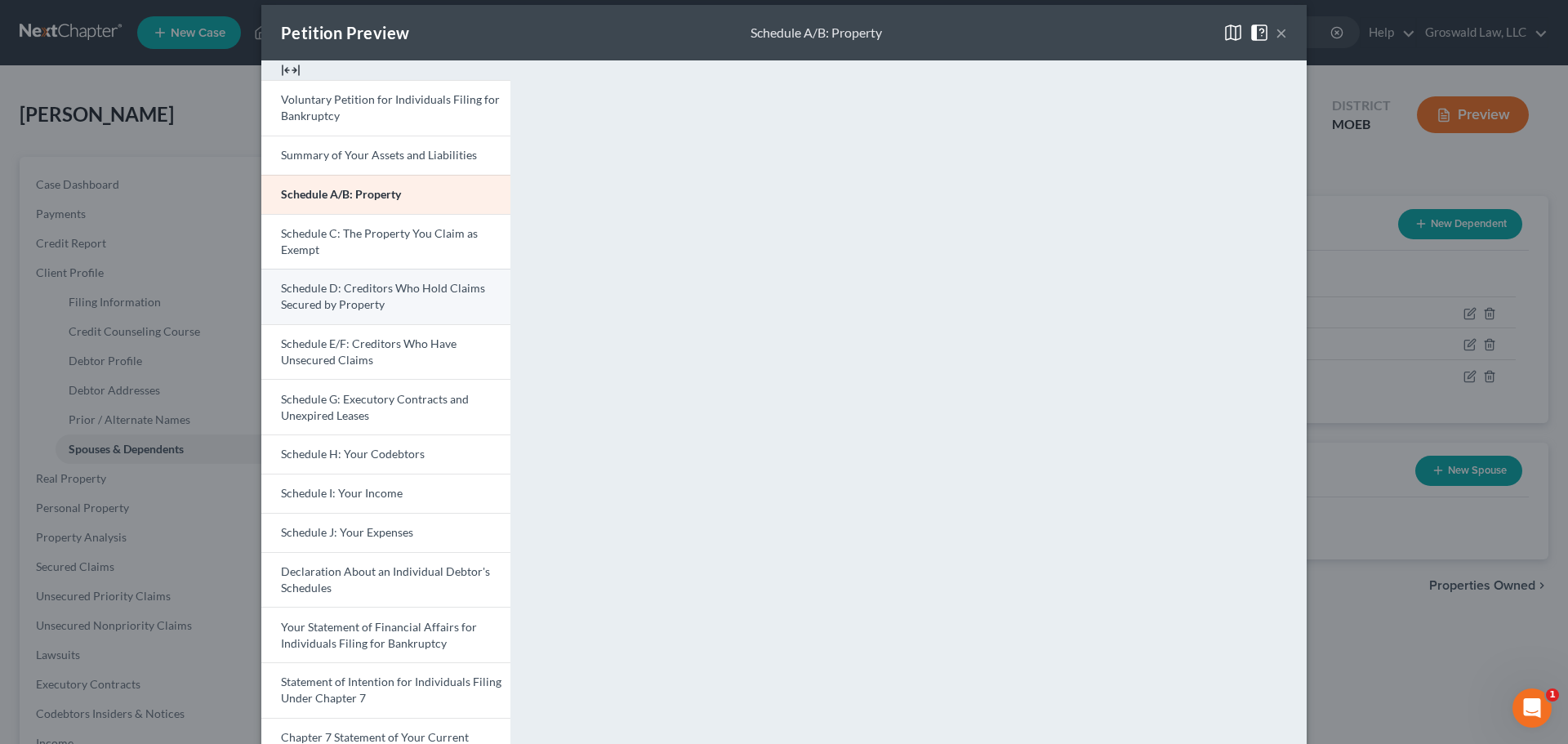
click at [358, 304] on span "Schedule D: Creditors Who Hold Claims Secured by Property" at bounding box center [383, 296] width 204 height 30
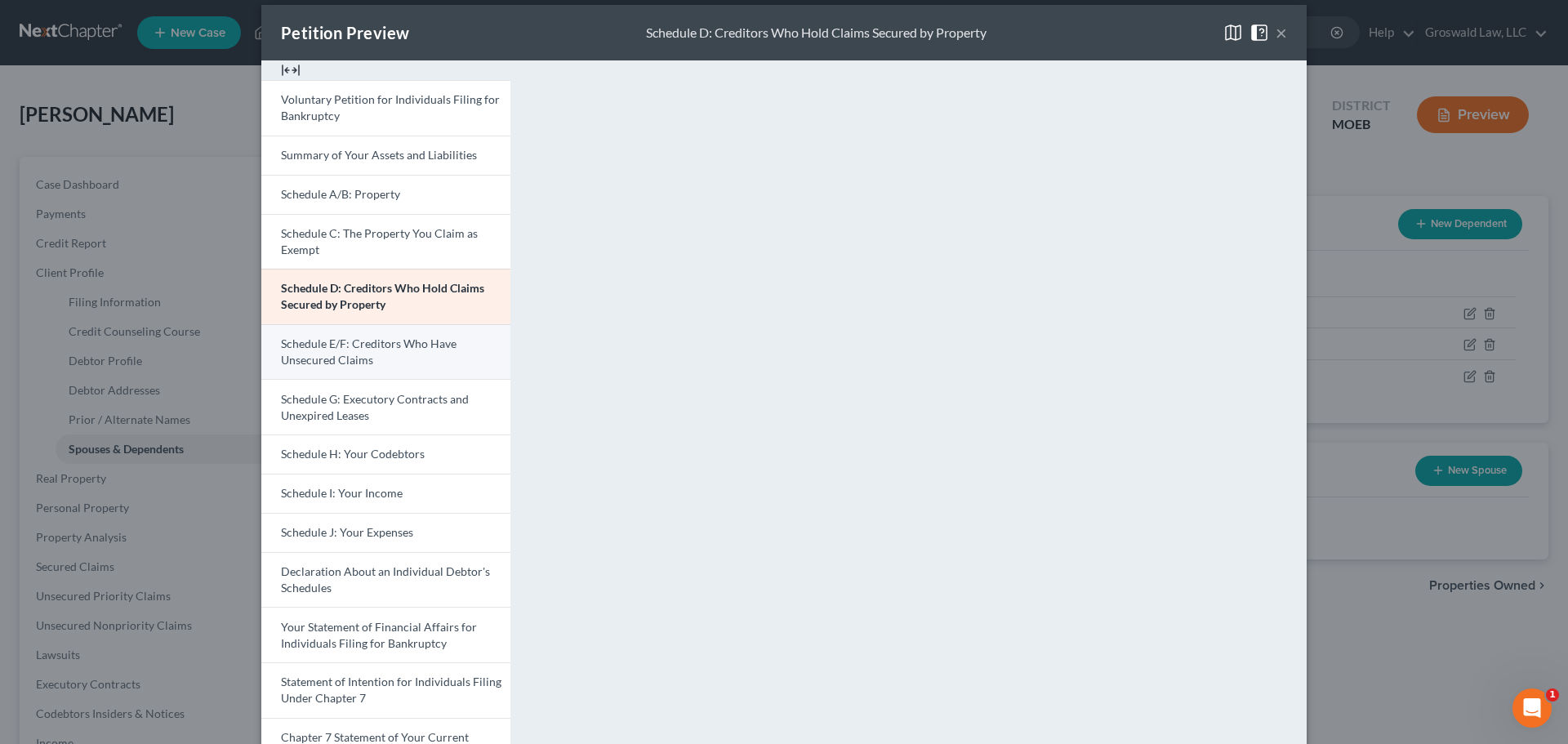
click at [418, 343] on span "Schedule E/F: Creditors Who Have Unsecured Claims" at bounding box center [369, 351] width 176 height 30
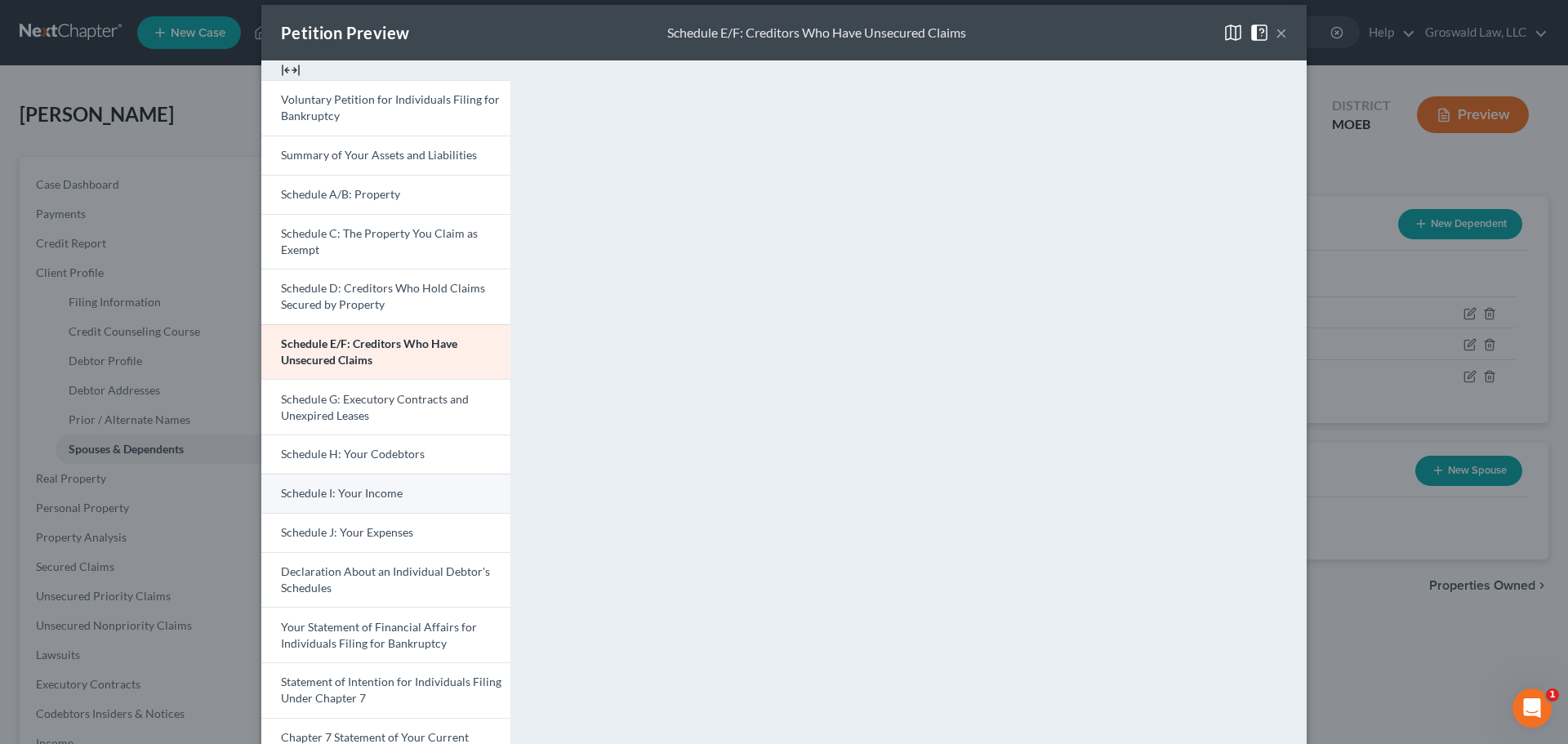
click at [384, 485] on link "Schedule I: Your Income" at bounding box center [386, 492] width 250 height 39
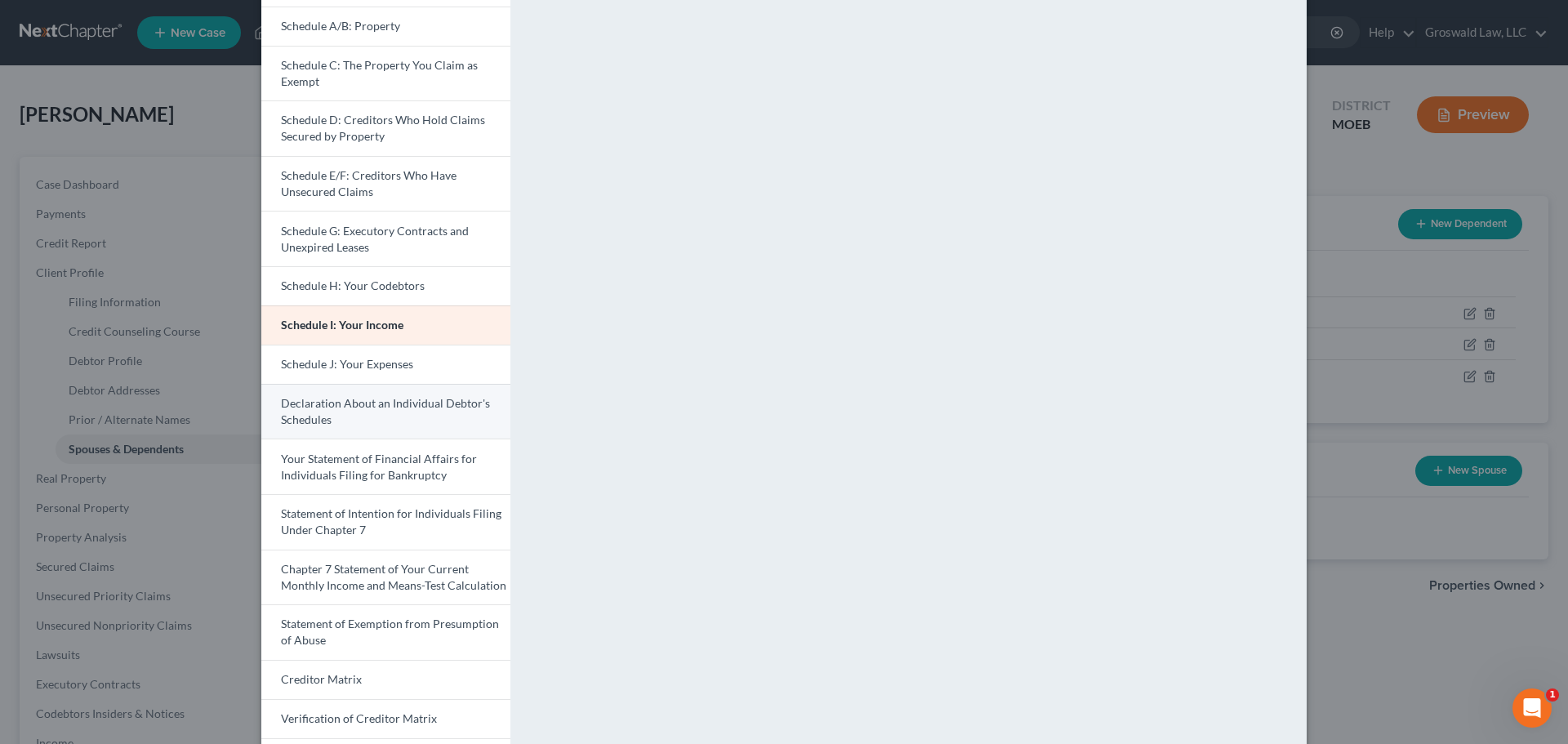
scroll to position [178, 0]
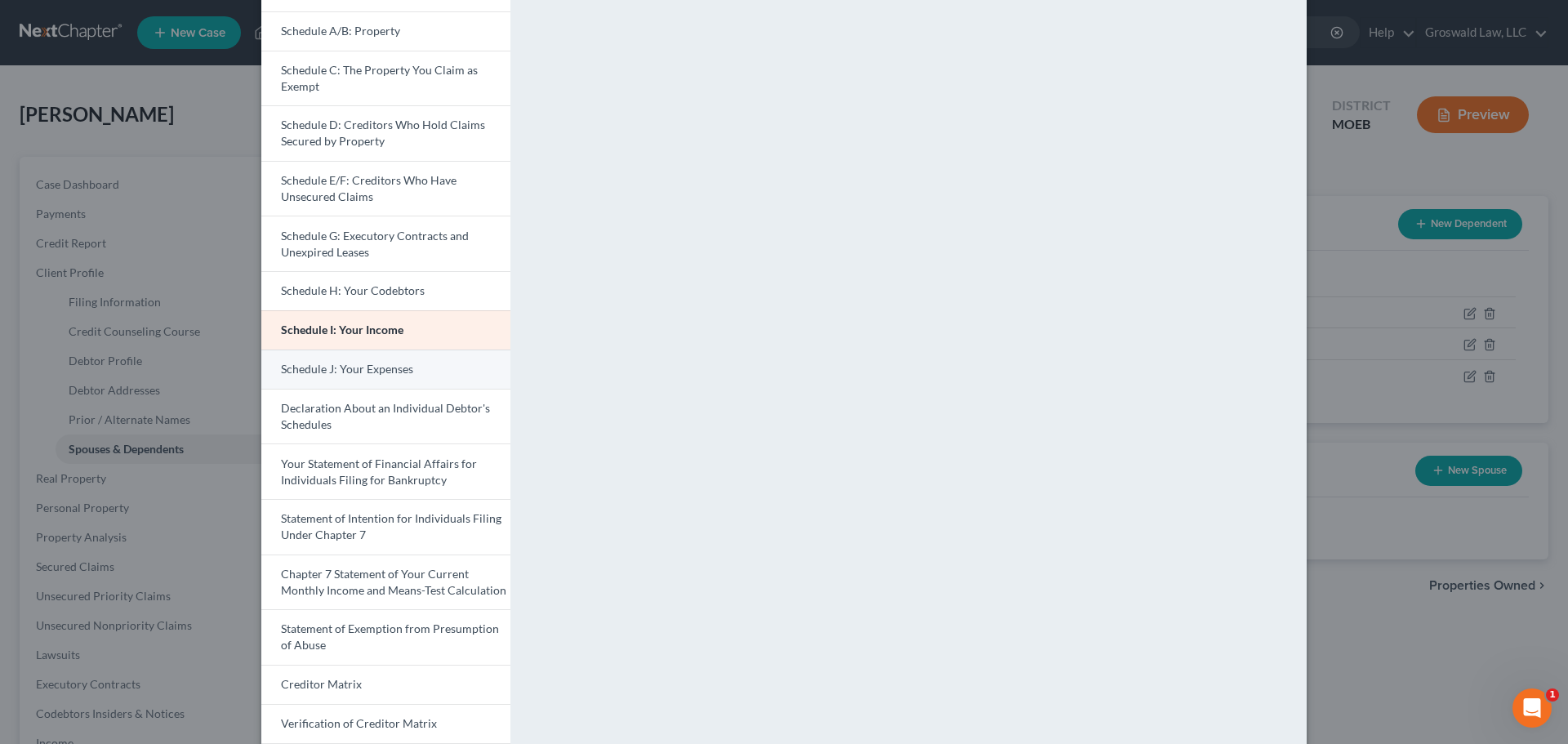
click at [381, 362] on span "Schedule J: Your Expenses" at bounding box center [347, 369] width 132 height 14
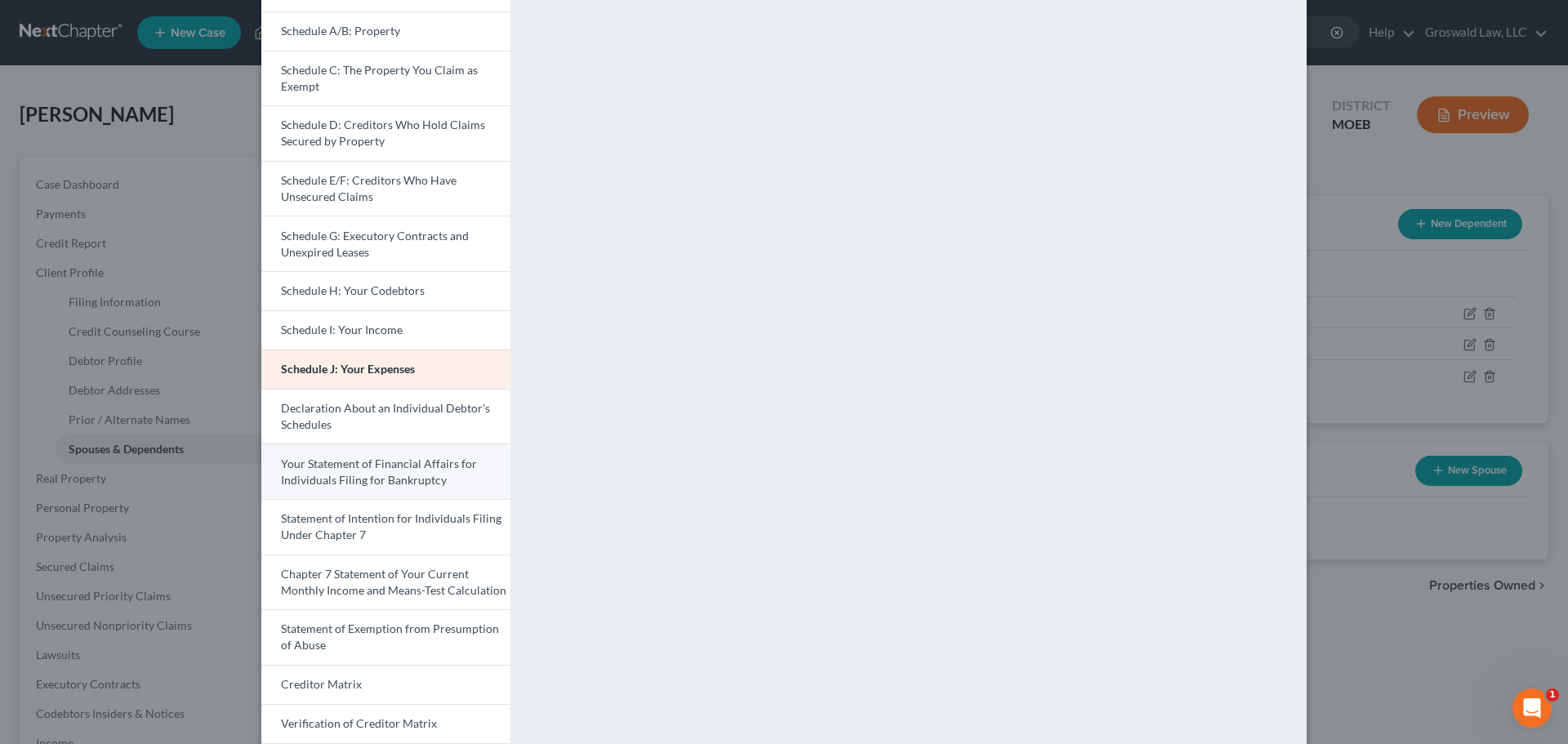
click at [387, 473] on span "Your Statement of Financial Affairs for Individuals Filing for Bankruptcy" at bounding box center [379, 471] width 196 height 30
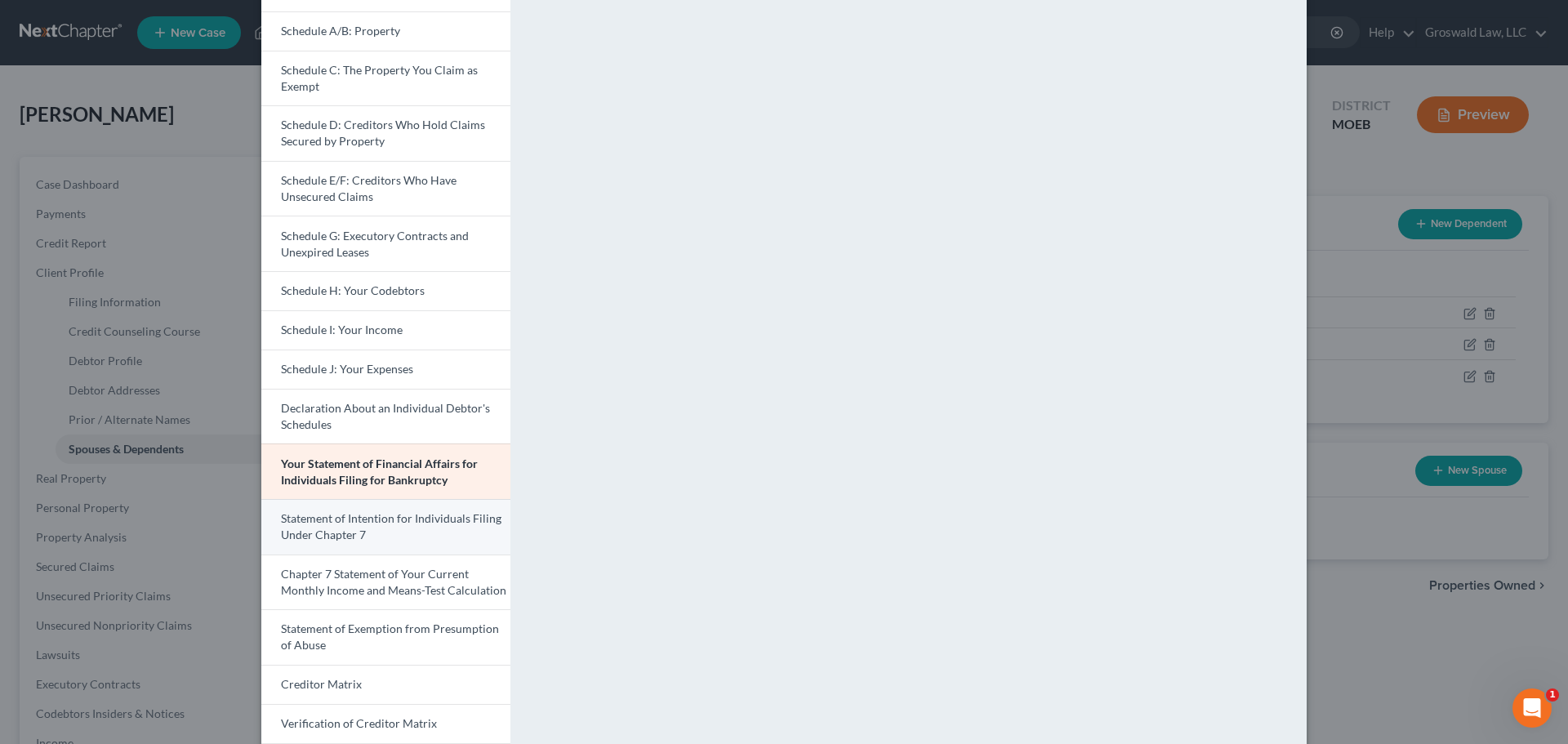
click at [405, 530] on link "Statement of Intention for Individuals Filing Under Chapter 7" at bounding box center [386, 527] width 250 height 56
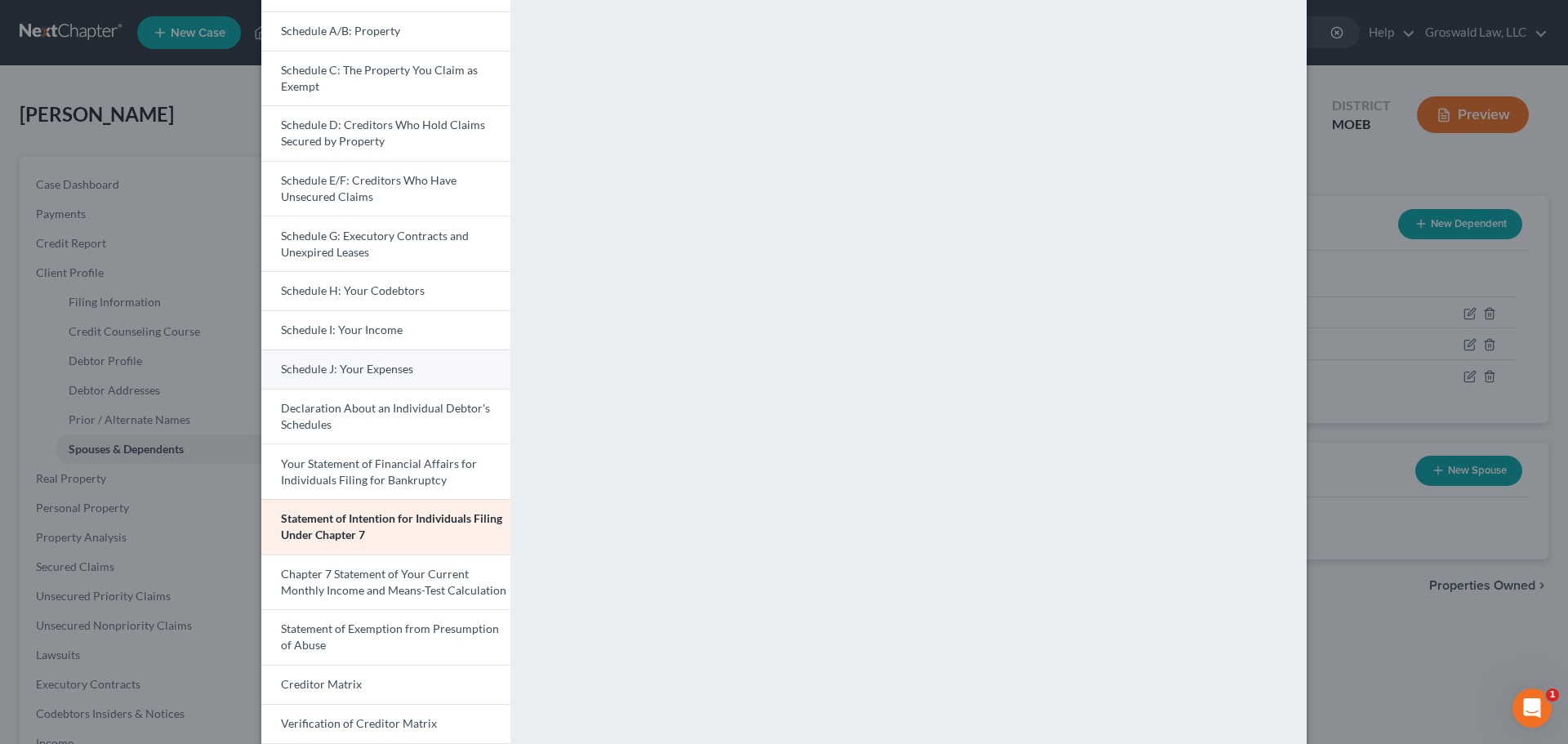
click at [348, 374] on span "Schedule J: Your Expenses" at bounding box center [347, 369] width 132 height 14
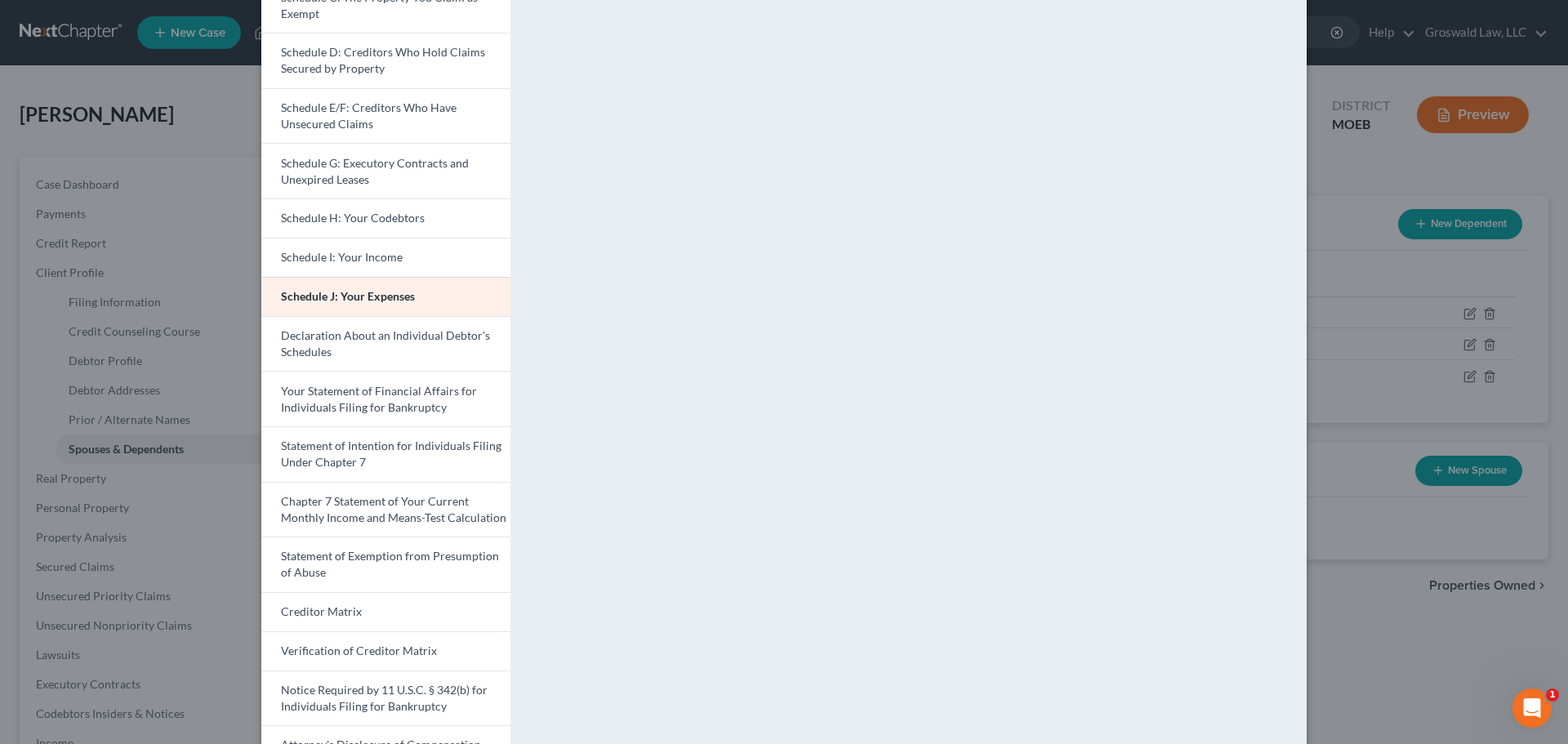
scroll to position [260, 0]
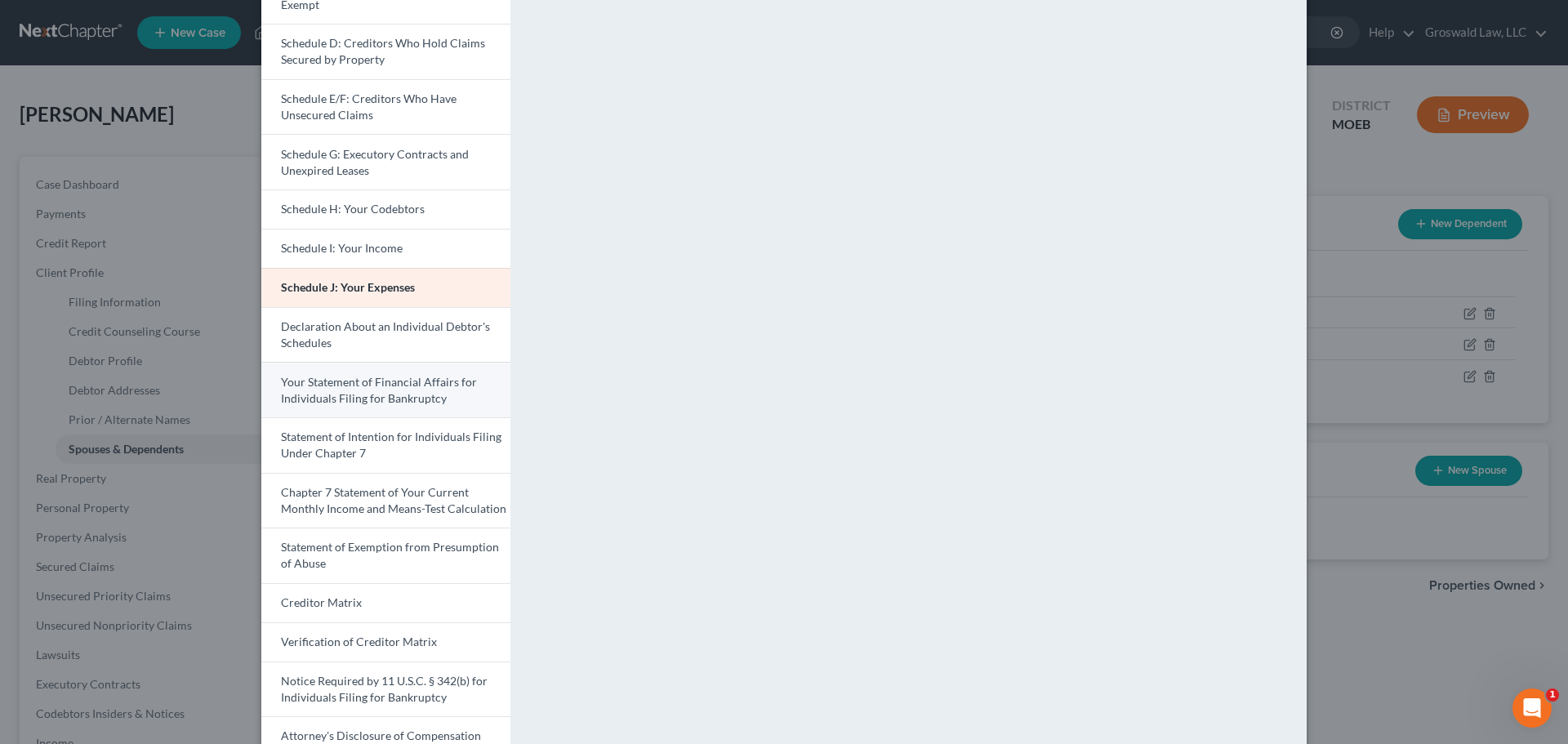
click at [382, 385] on span "Your Statement of Financial Affairs for Individuals Filing for Bankruptcy" at bounding box center [379, 390] width 196 height 30
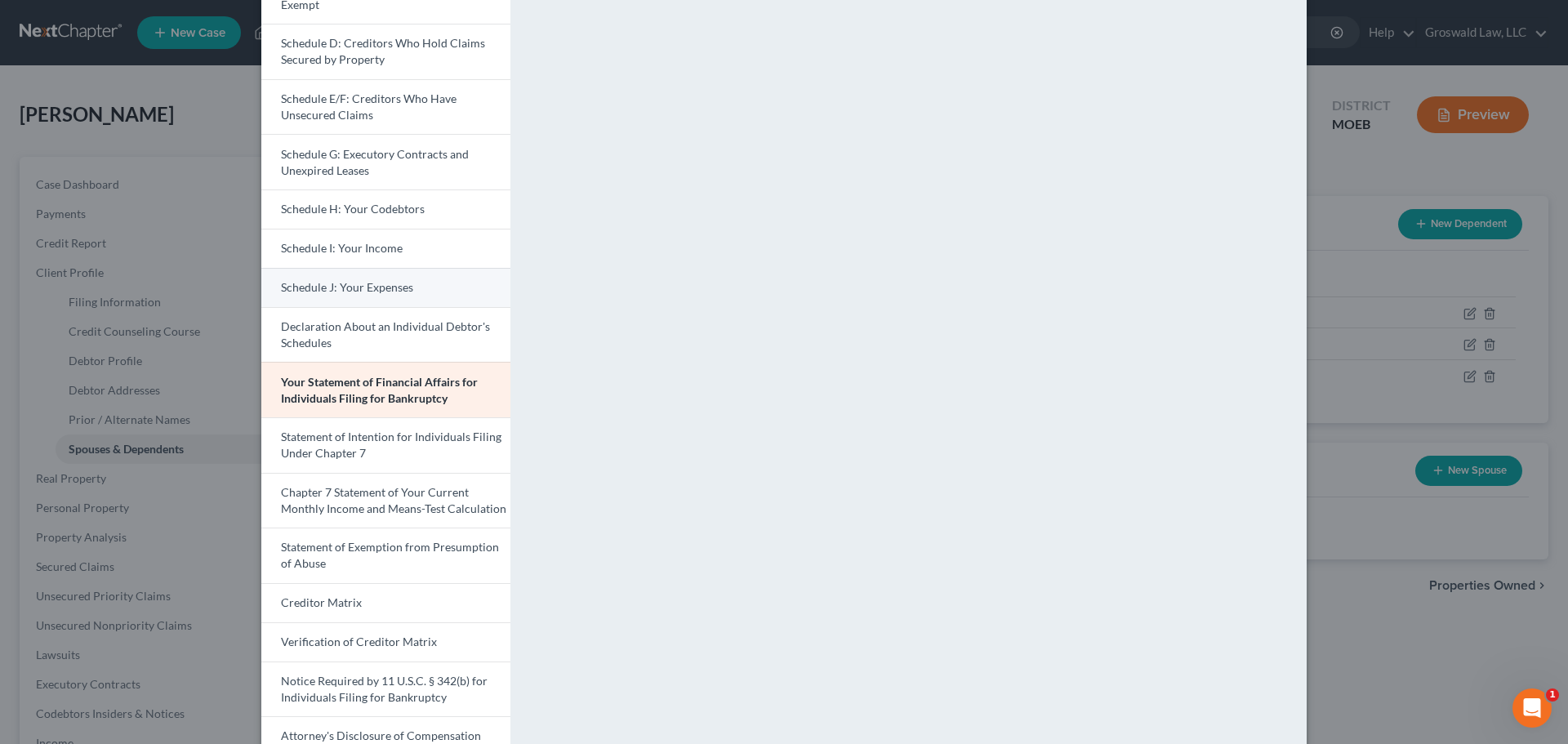
click at [318, 289] on span "Schedule J: Your Expenses" at bounding box center [347, 287] width 132 height 14
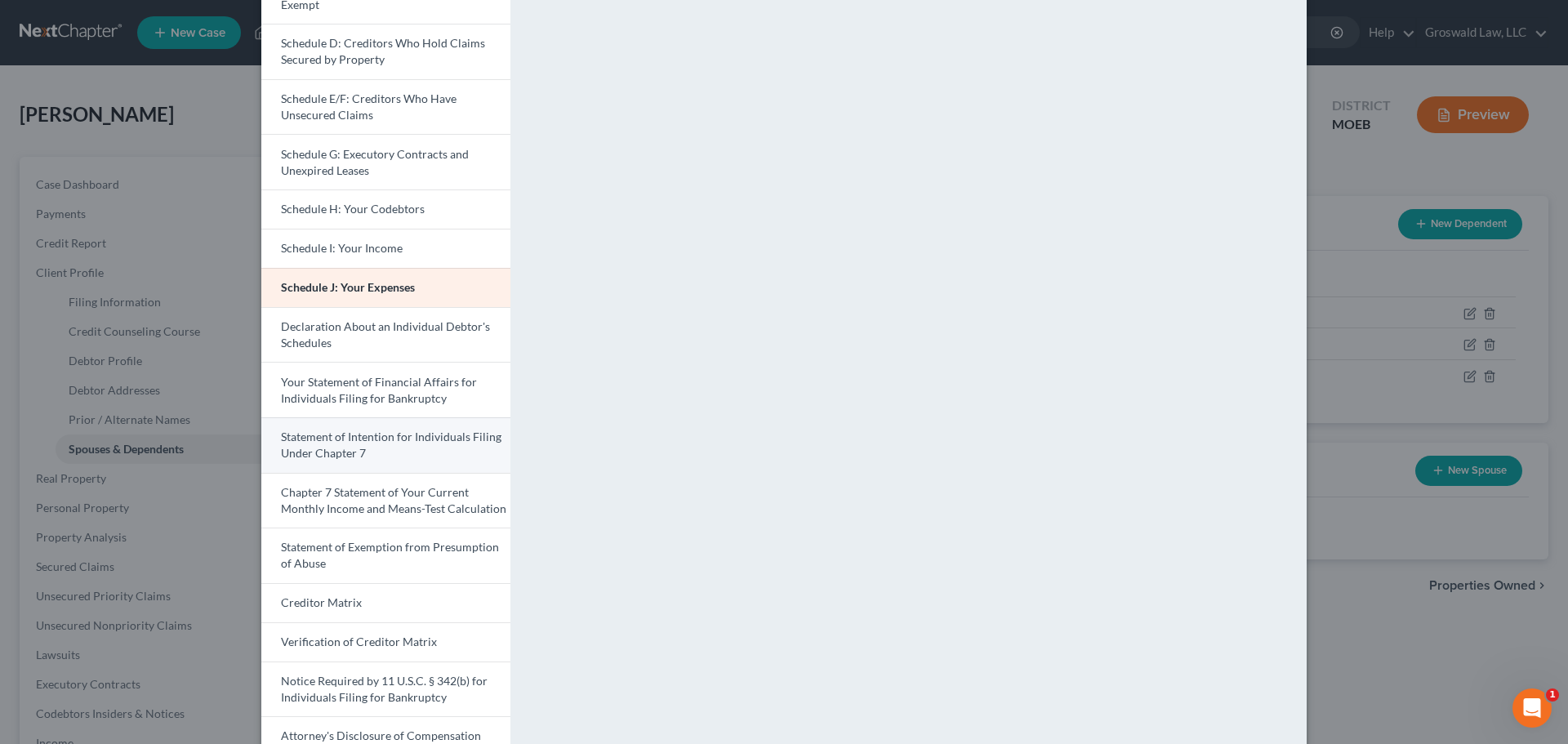
scroll to position [341, 0]
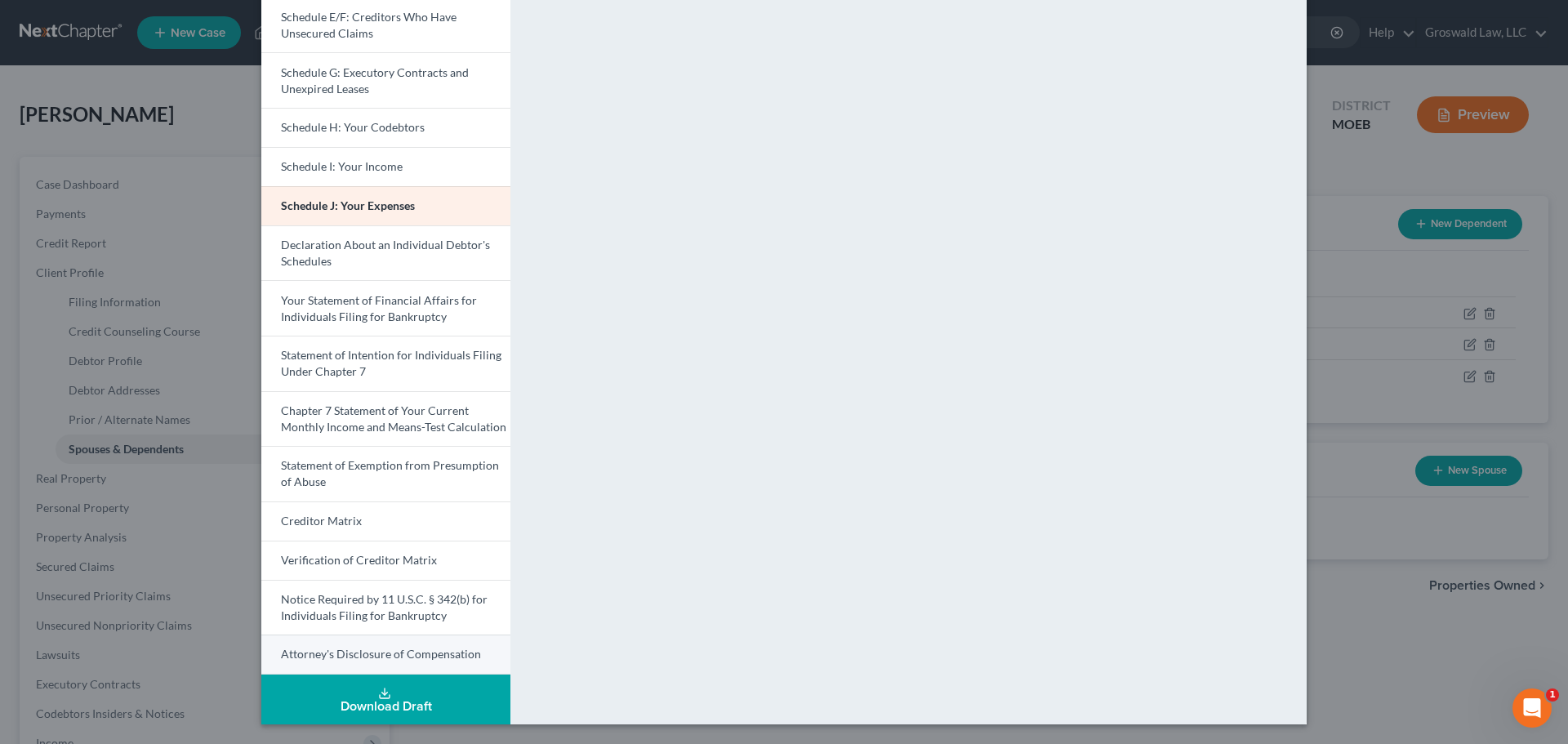
click at [377, 656] on span "Attorney's Disclosure of Compensation" at bounding box center [381, 654] width 200 height 14
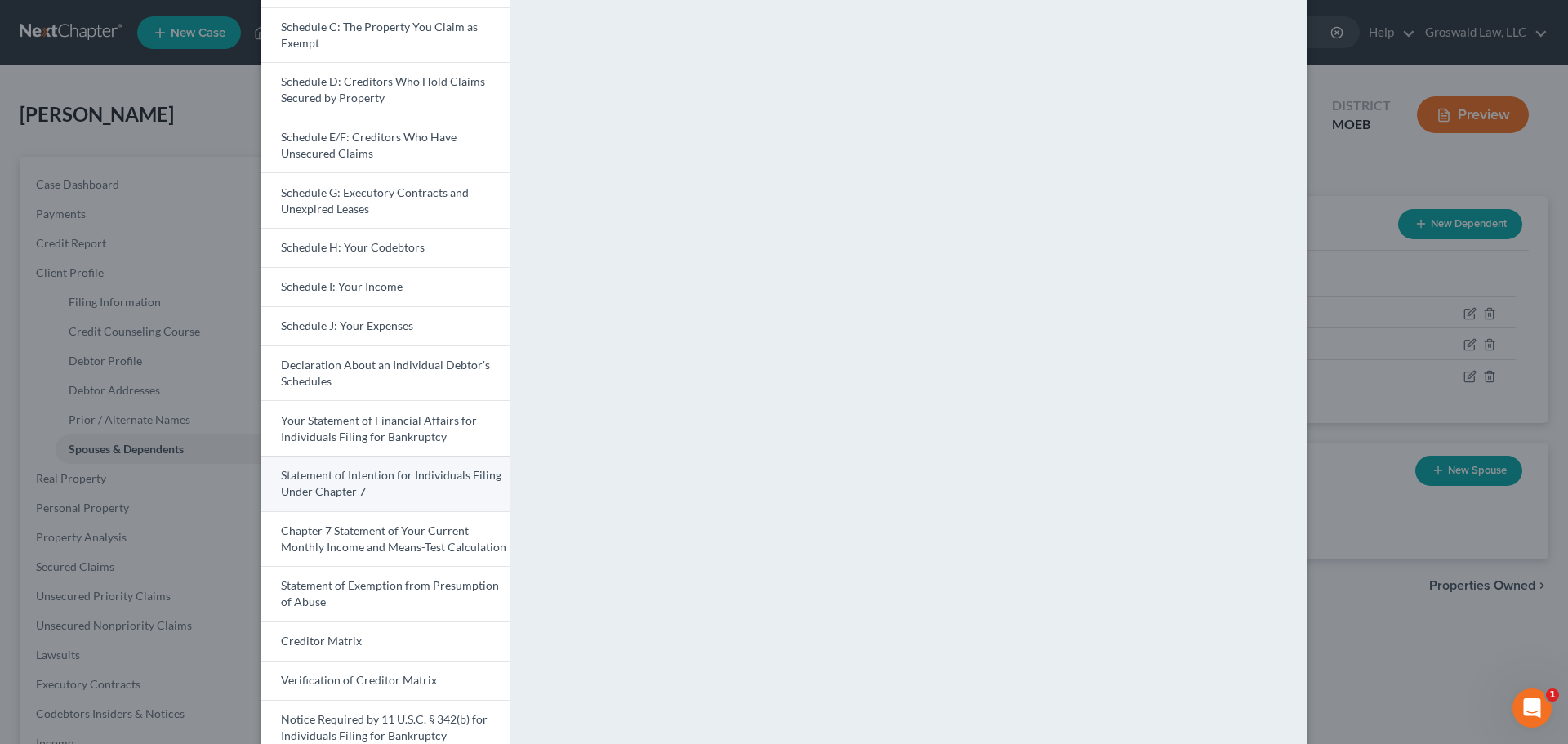
scroll to position [178, 0]
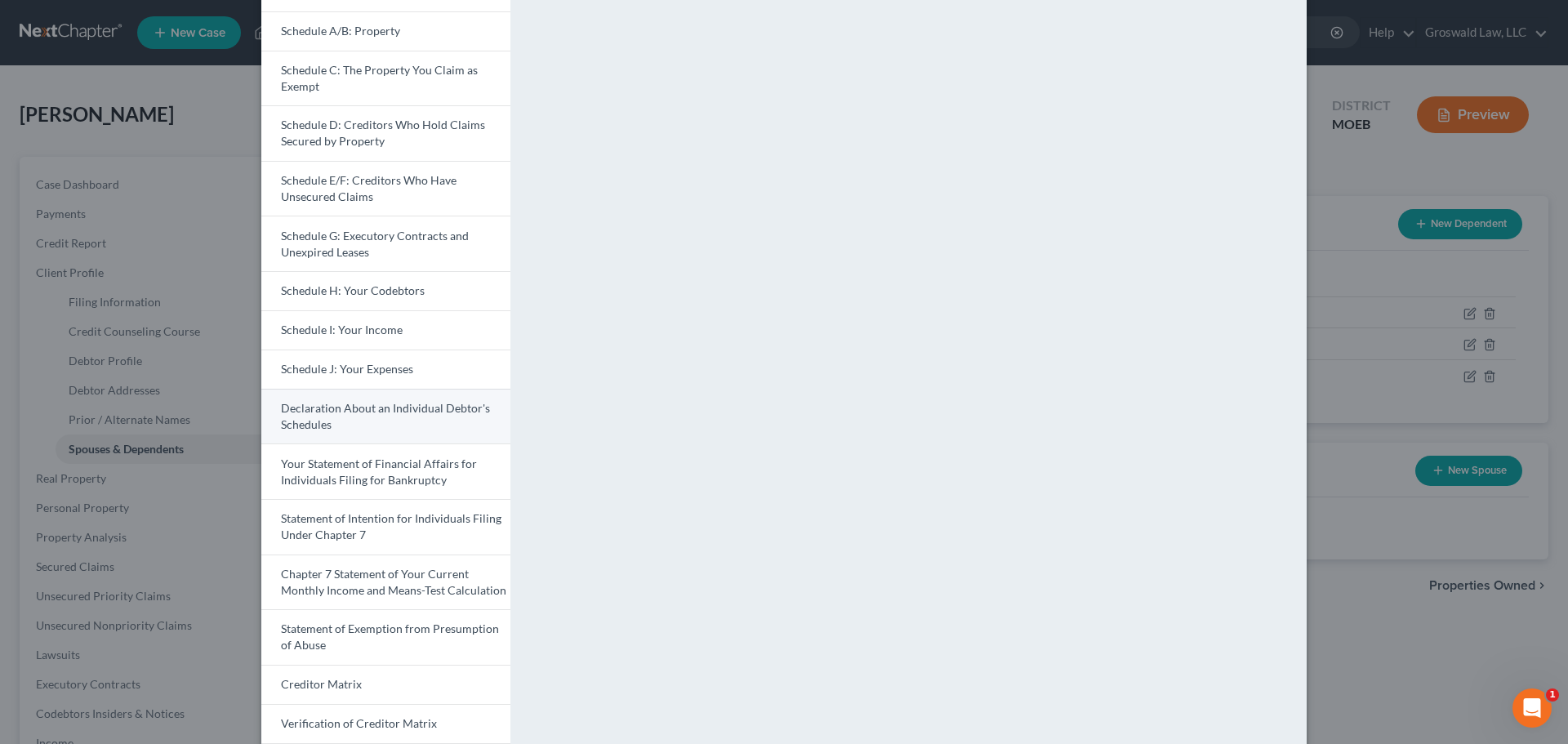
click at [362, 411] on span "Declaration About an Individual Debtor's Schedules" at bounding box center [386, 416] width 209 height 30
click at [346, 372] on span "Schedule J: Your Expenses" at bounding box center [347, 369] width 132 height 14
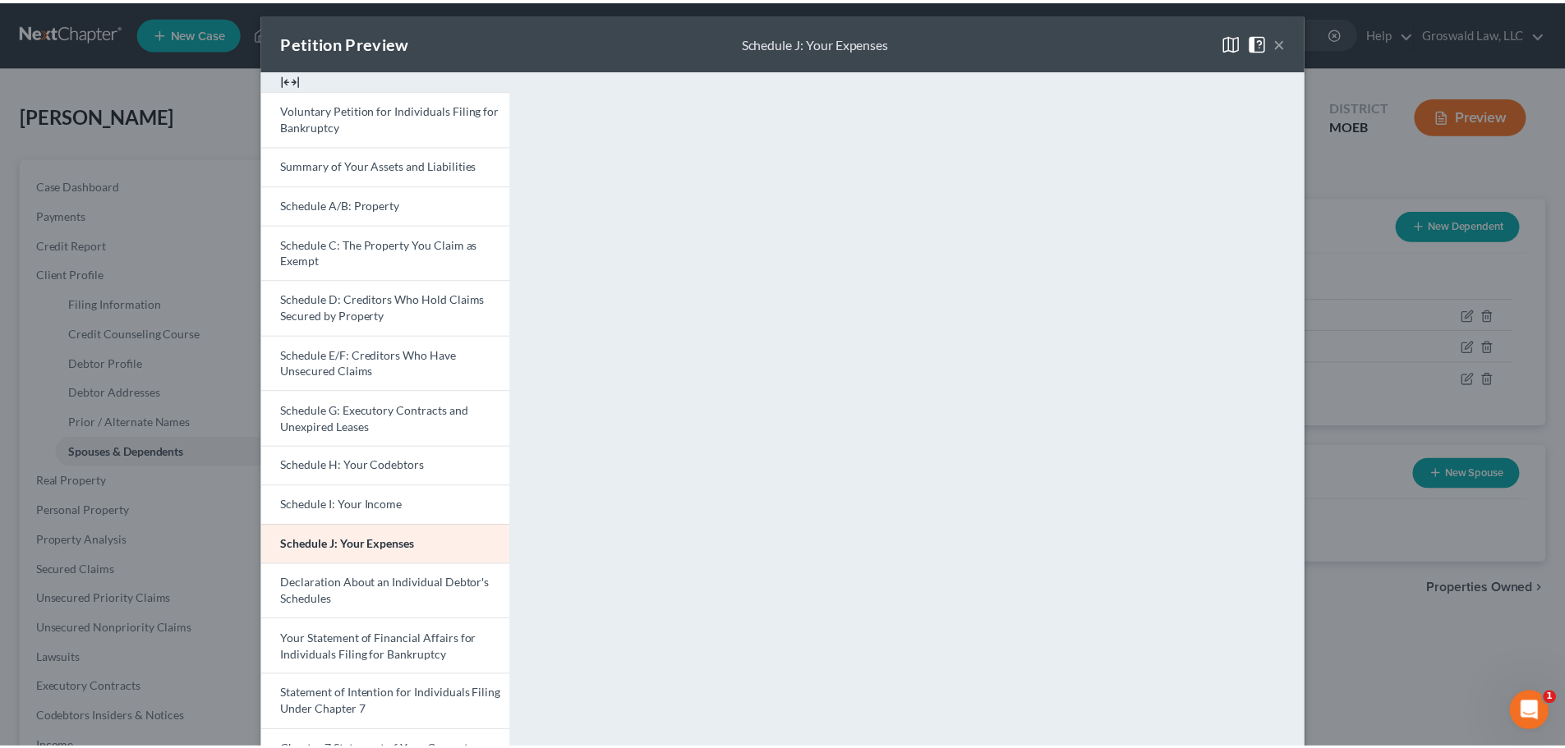
scroll to position [0, 0]
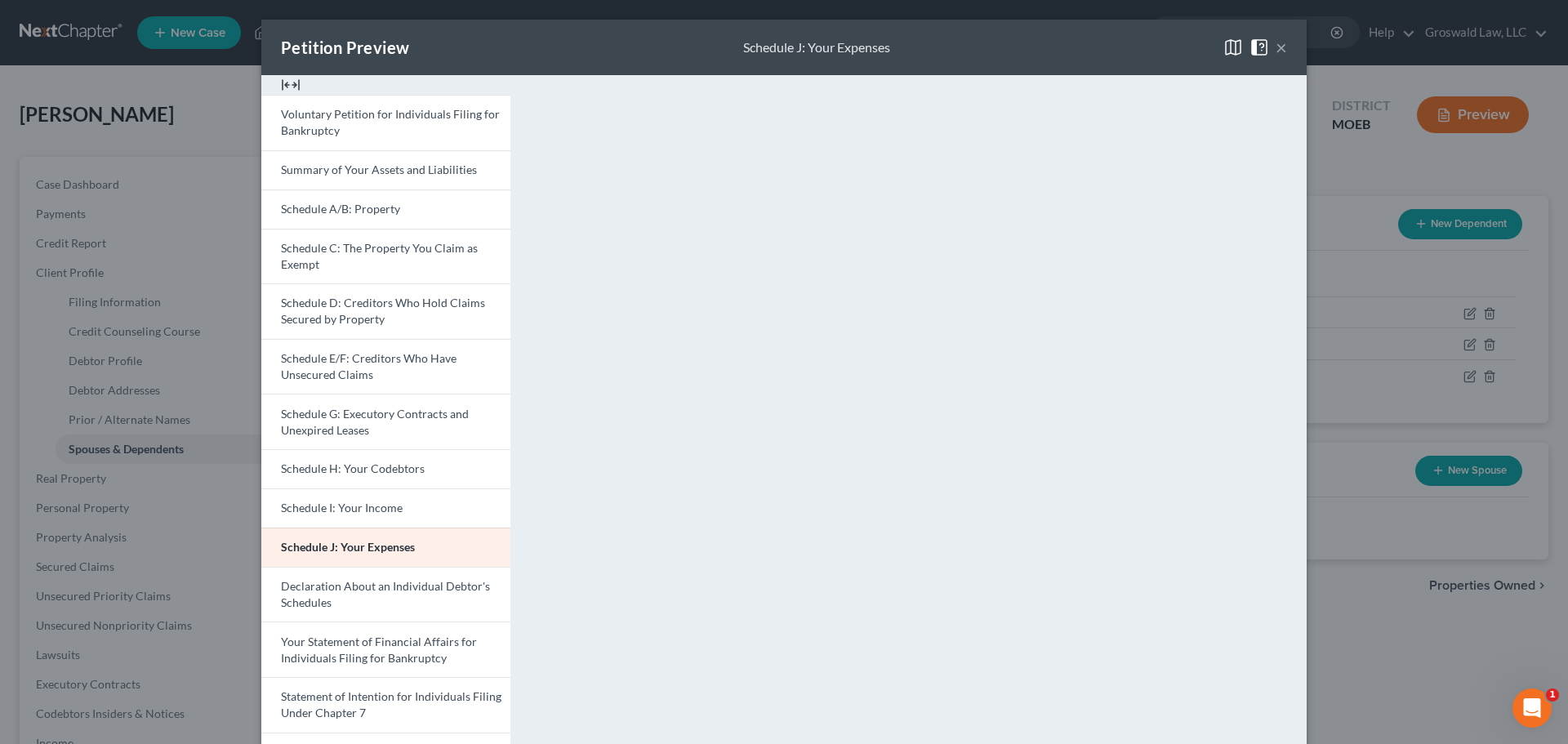
drag, startPoint x: 1272, startPoint y: 49, endPoint x: 1253, endPoint y: 51, distance: 19.1
click at [1276, 49] on button "×" at bounding box center [1282, 48] width 12 height 20
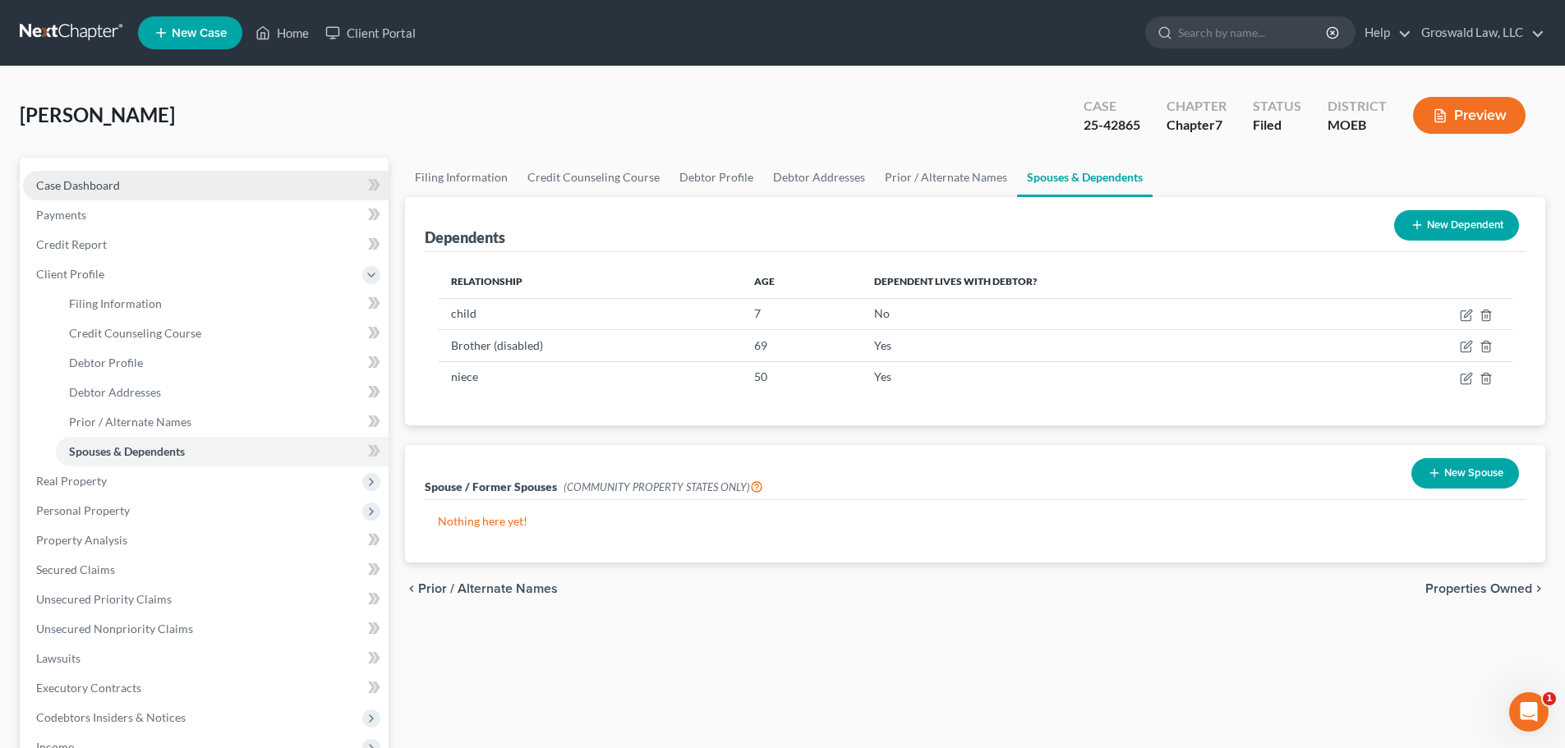
click at [119, 184] on link "Case Dashboard" at bounding box center [206, 186] width 366 height 30
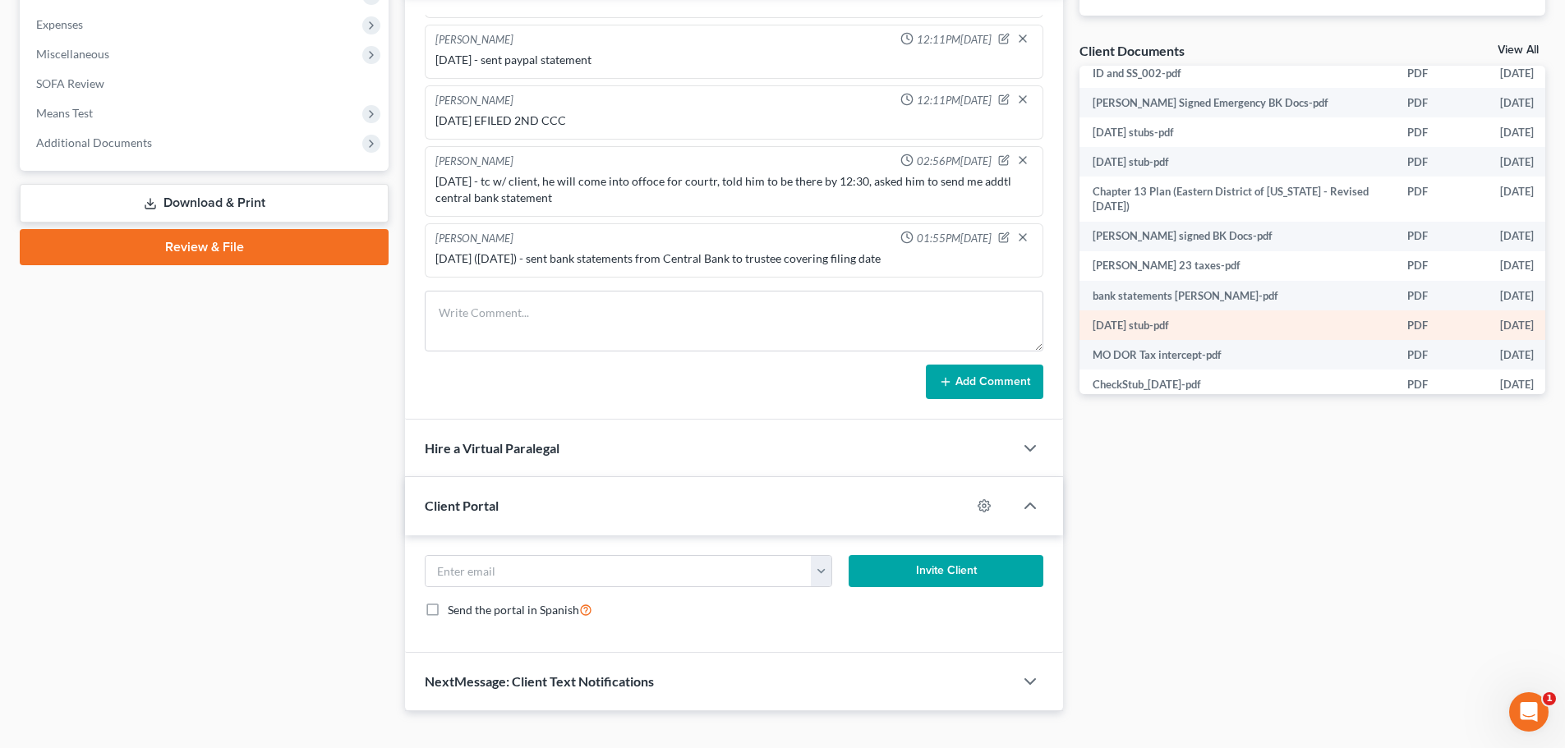
scroll to position [679, 0]
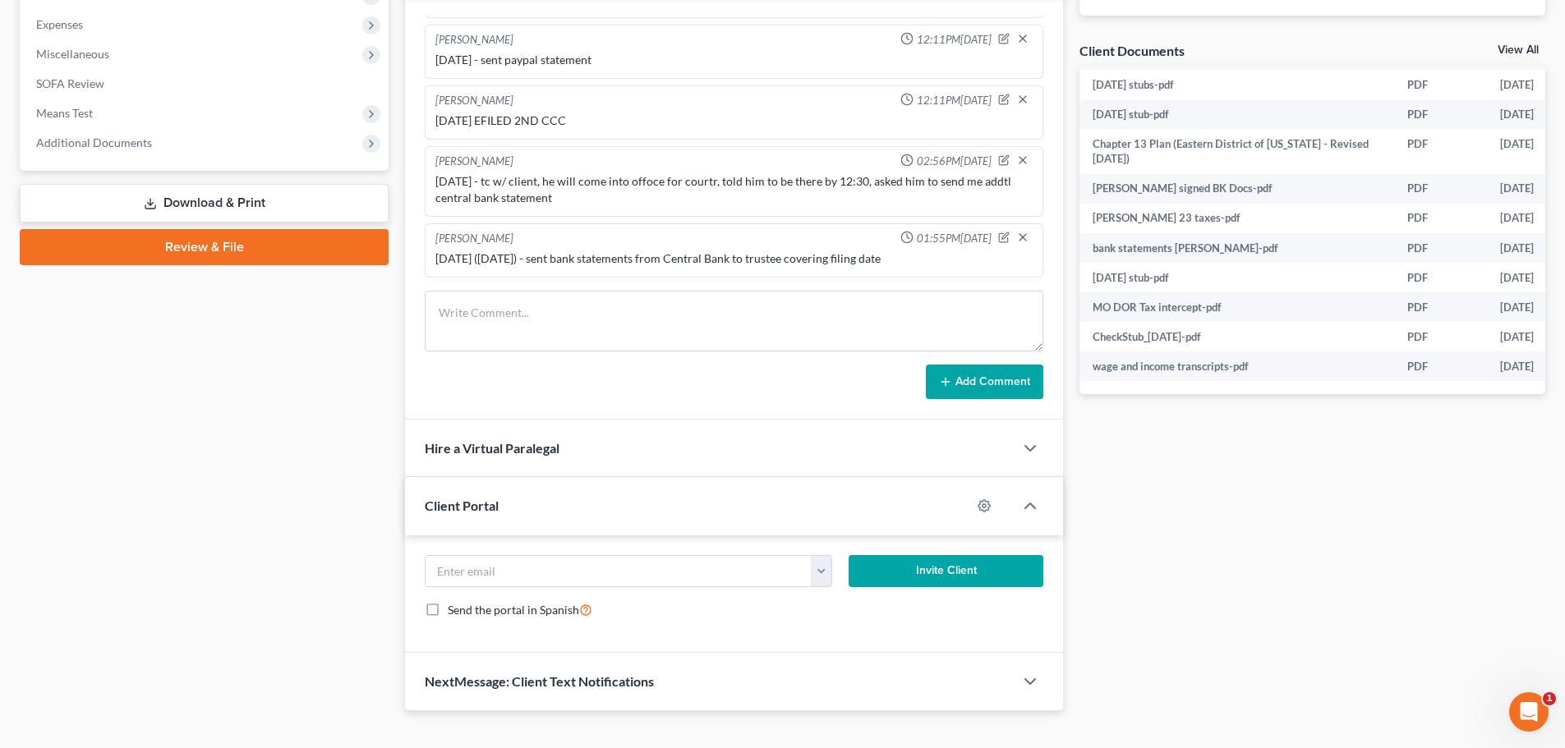
click at [224, 140] on span "Additional Documents" at bounding box center [206, 143] width 366 height 30
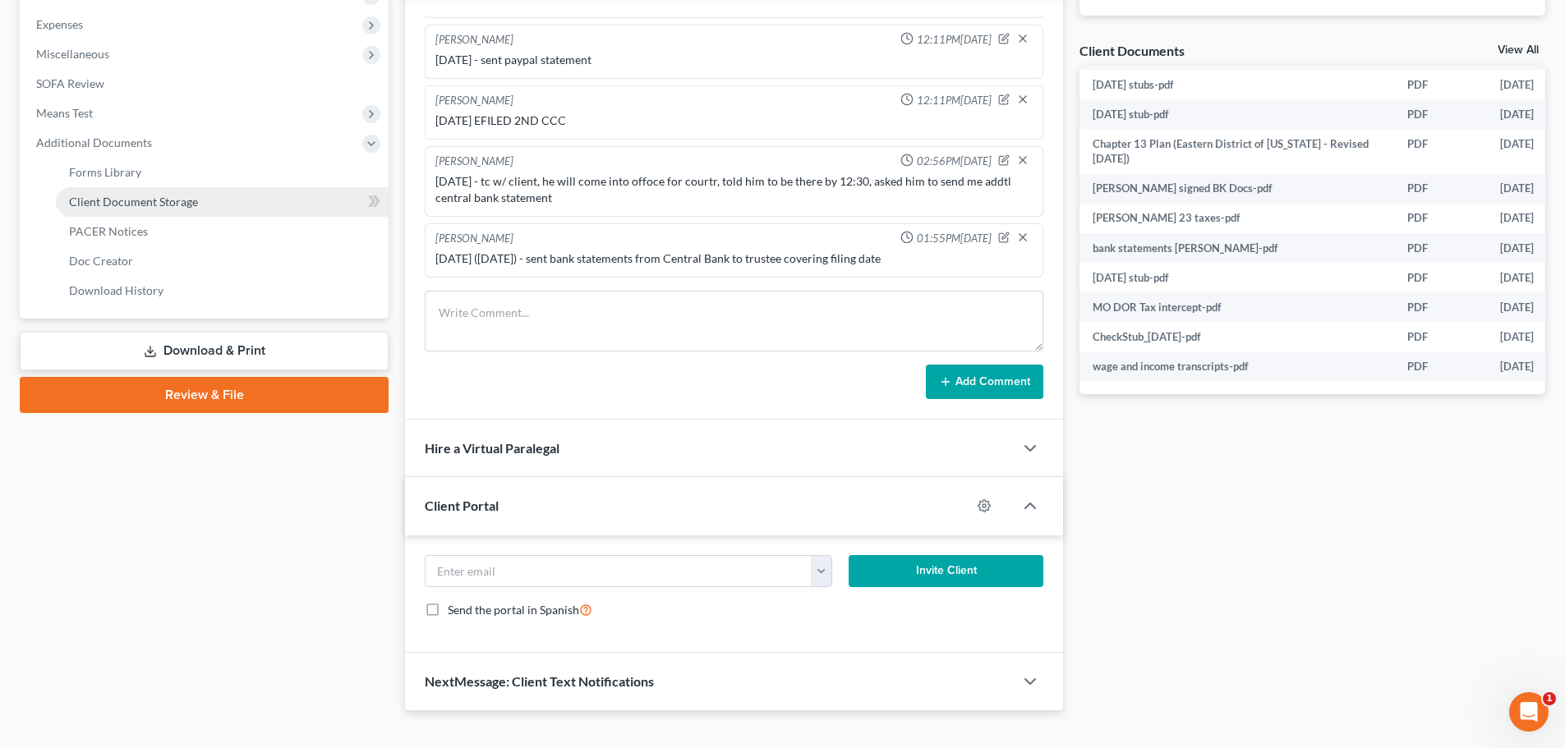
click at [188, 208] on span "Client Document Storage" at bounding box center [133, 202] width 129 height 14
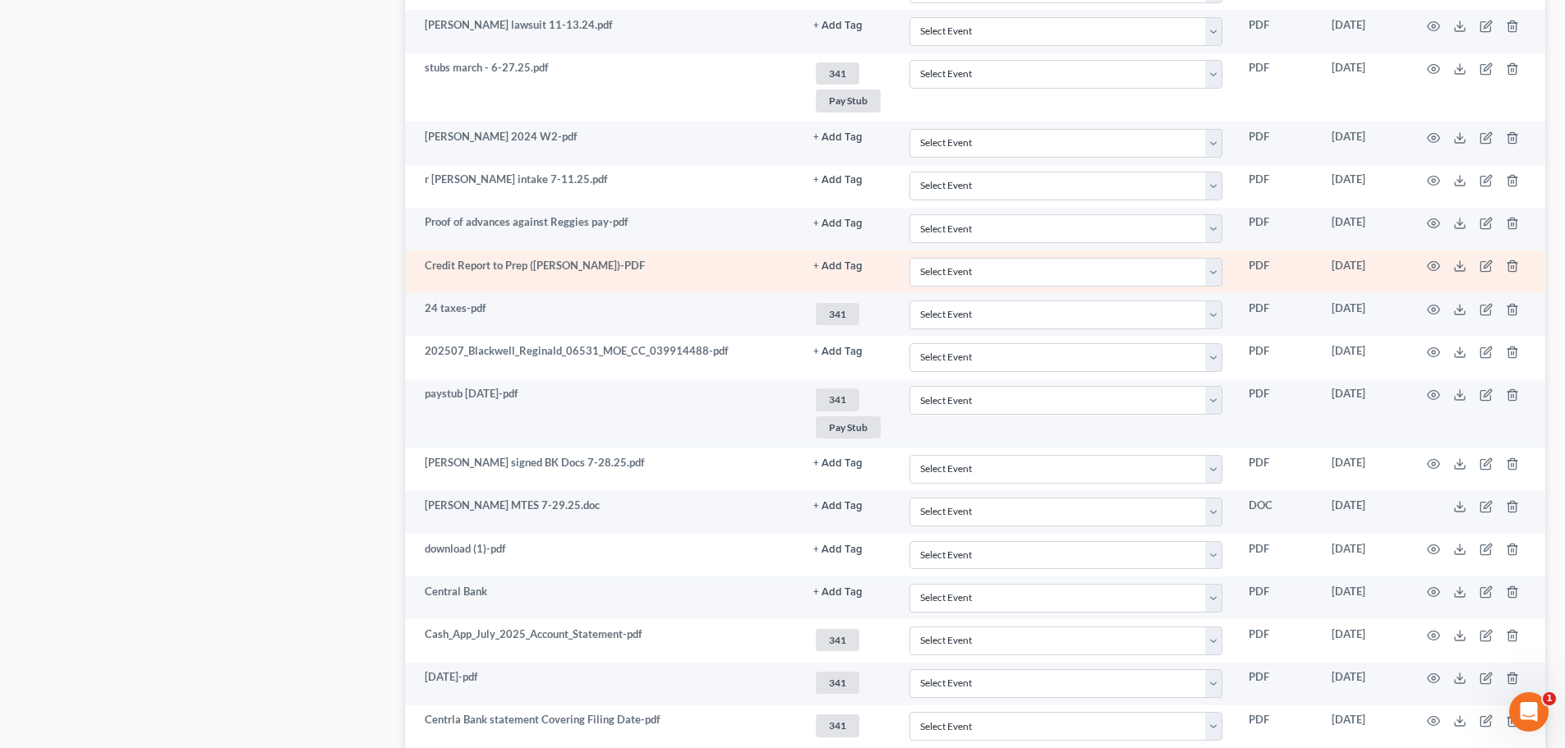
scroll to position [986, 0]
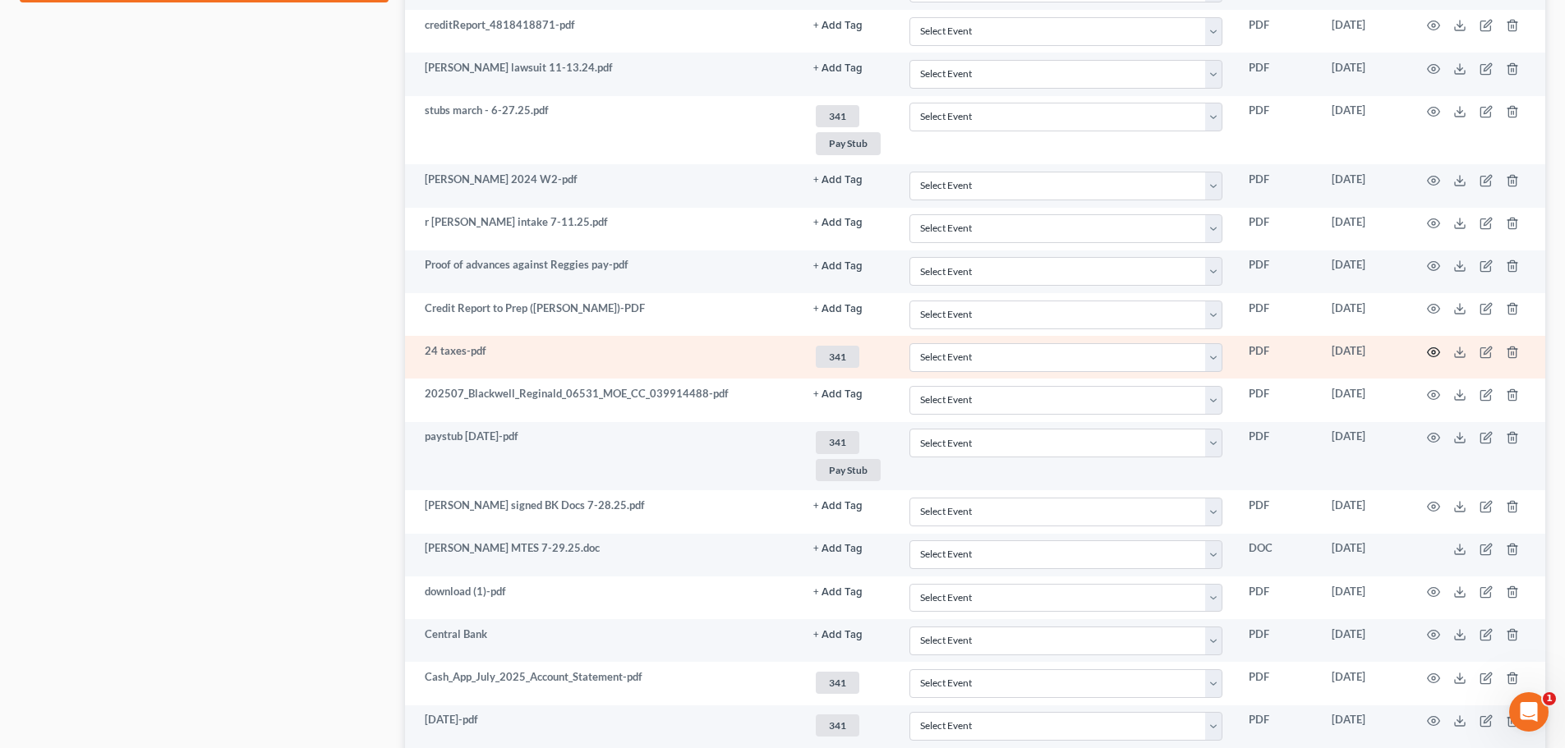
click at [1432, 351] on circle "button" at bounding box center [1433, 352] width 3 height 3
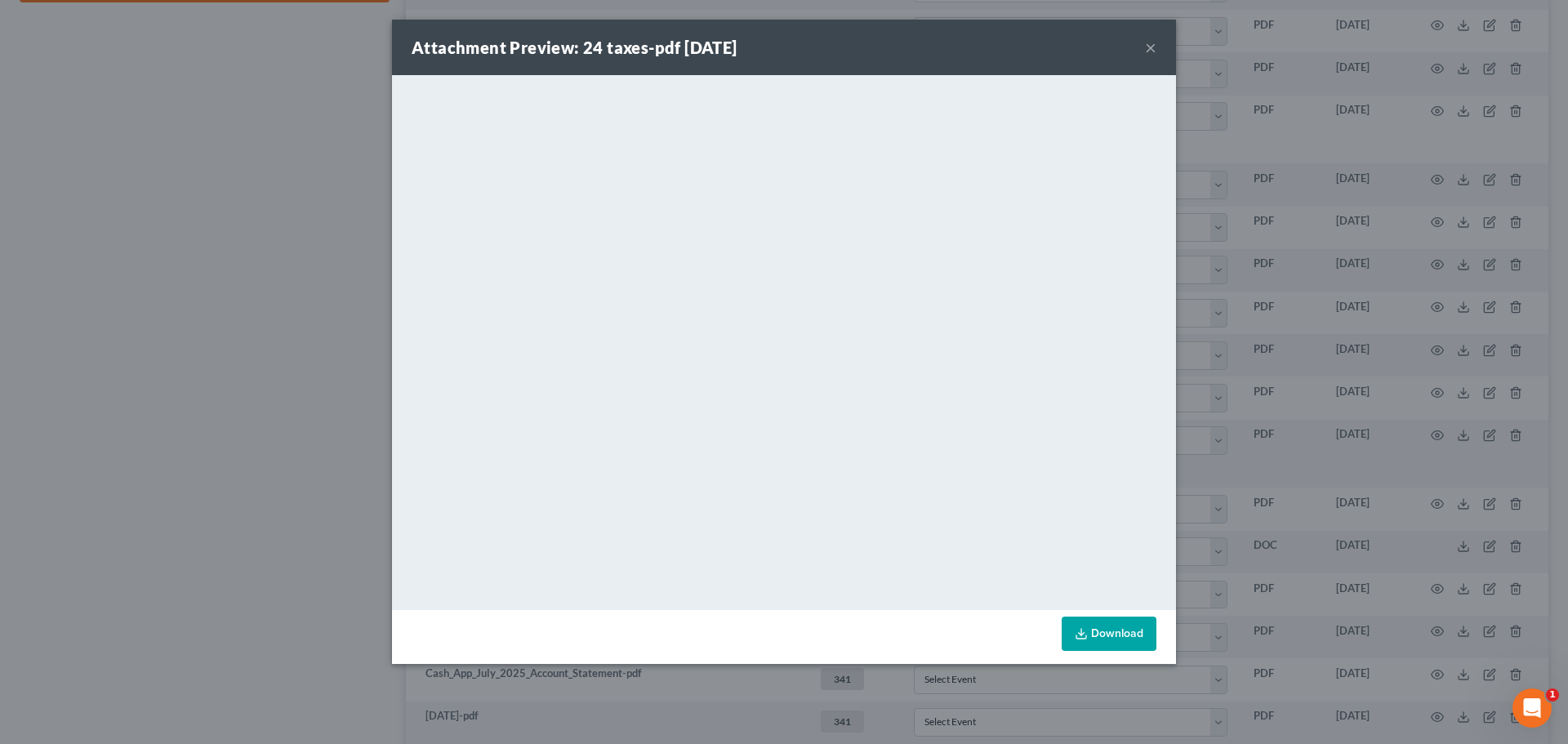
click at [1150, 44] on button "×" at bounding box center [1151, 48] width 12 height 20
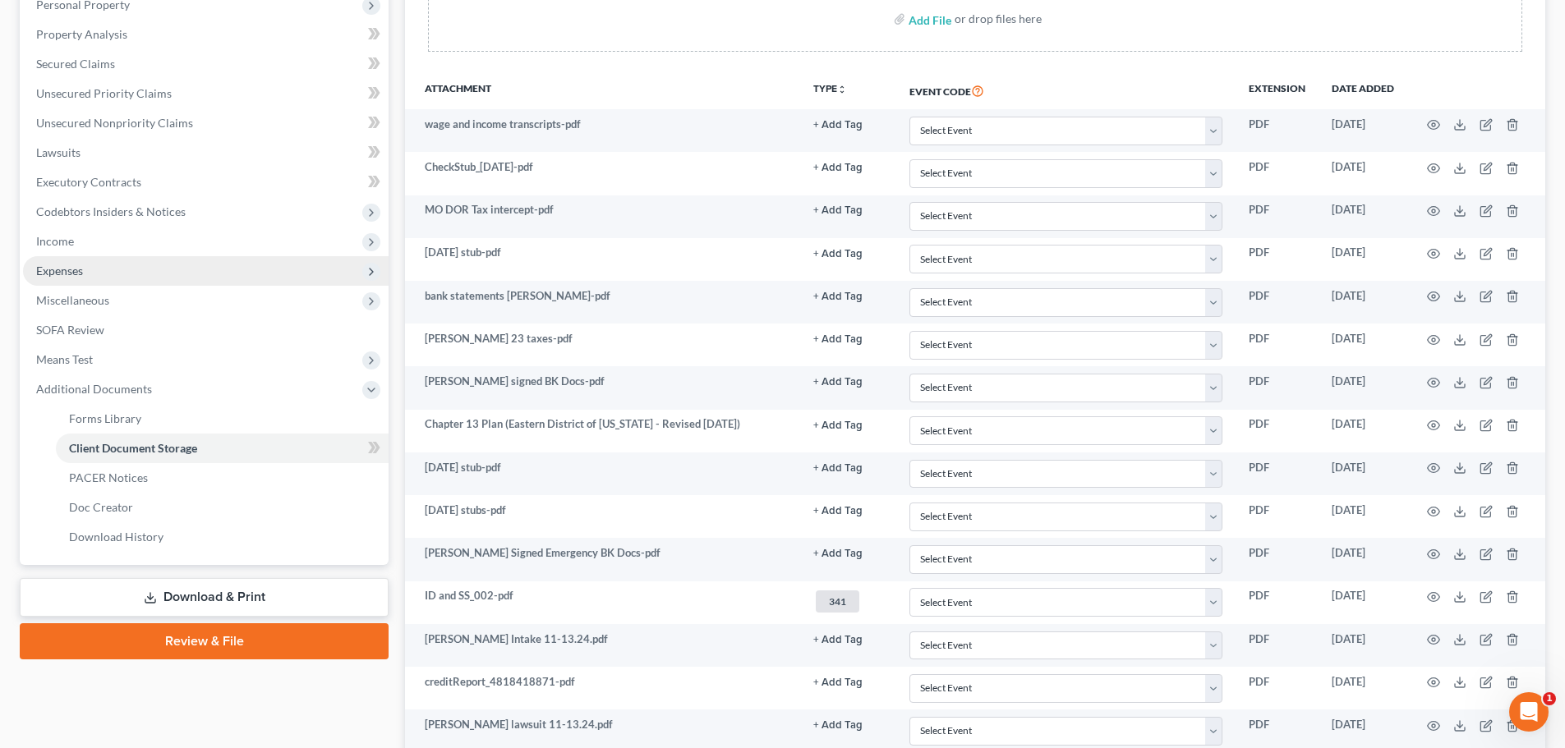
scroll to position [0, 0]
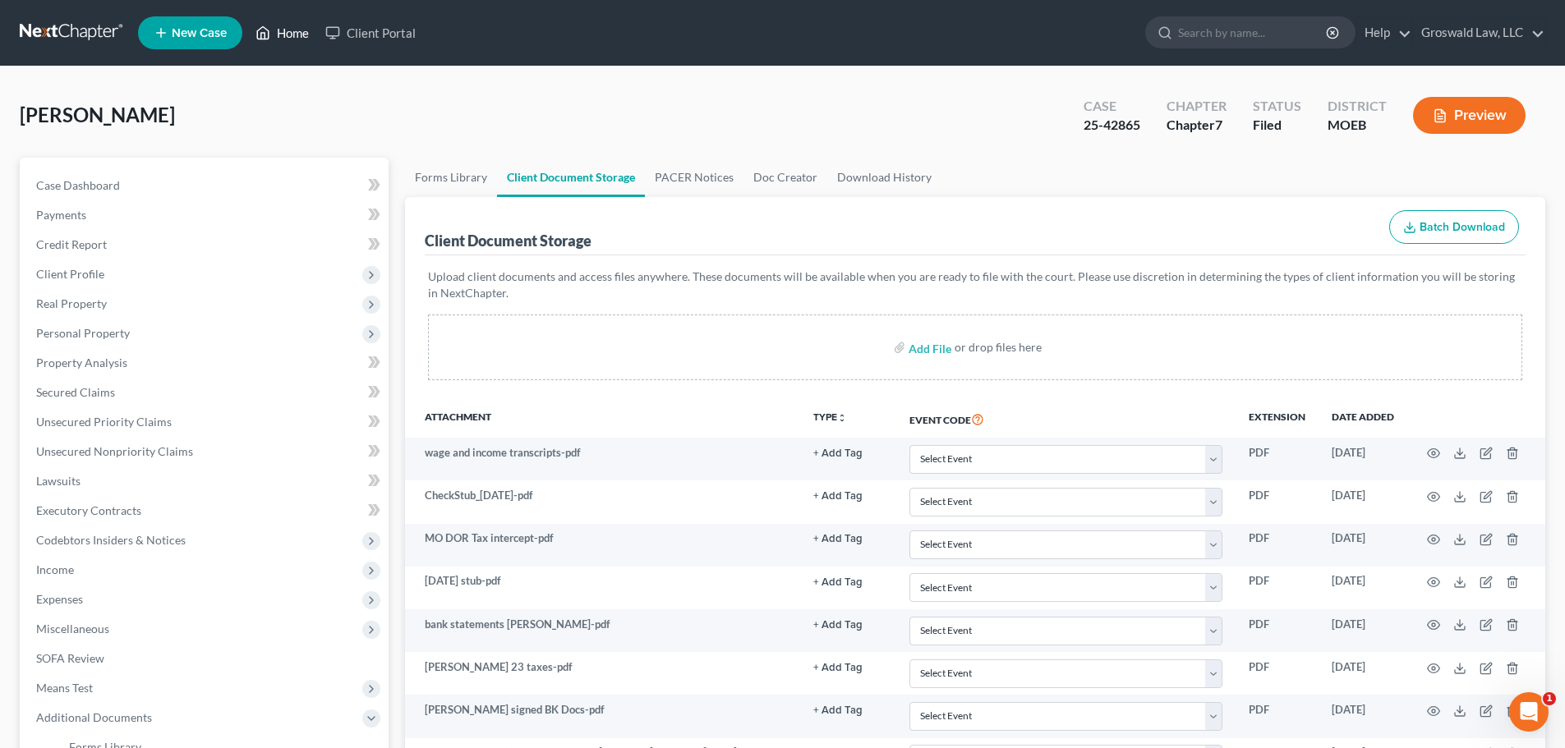
click at [300, 33] on link "Home" at bounding box center [282, 33] width 70 height 30
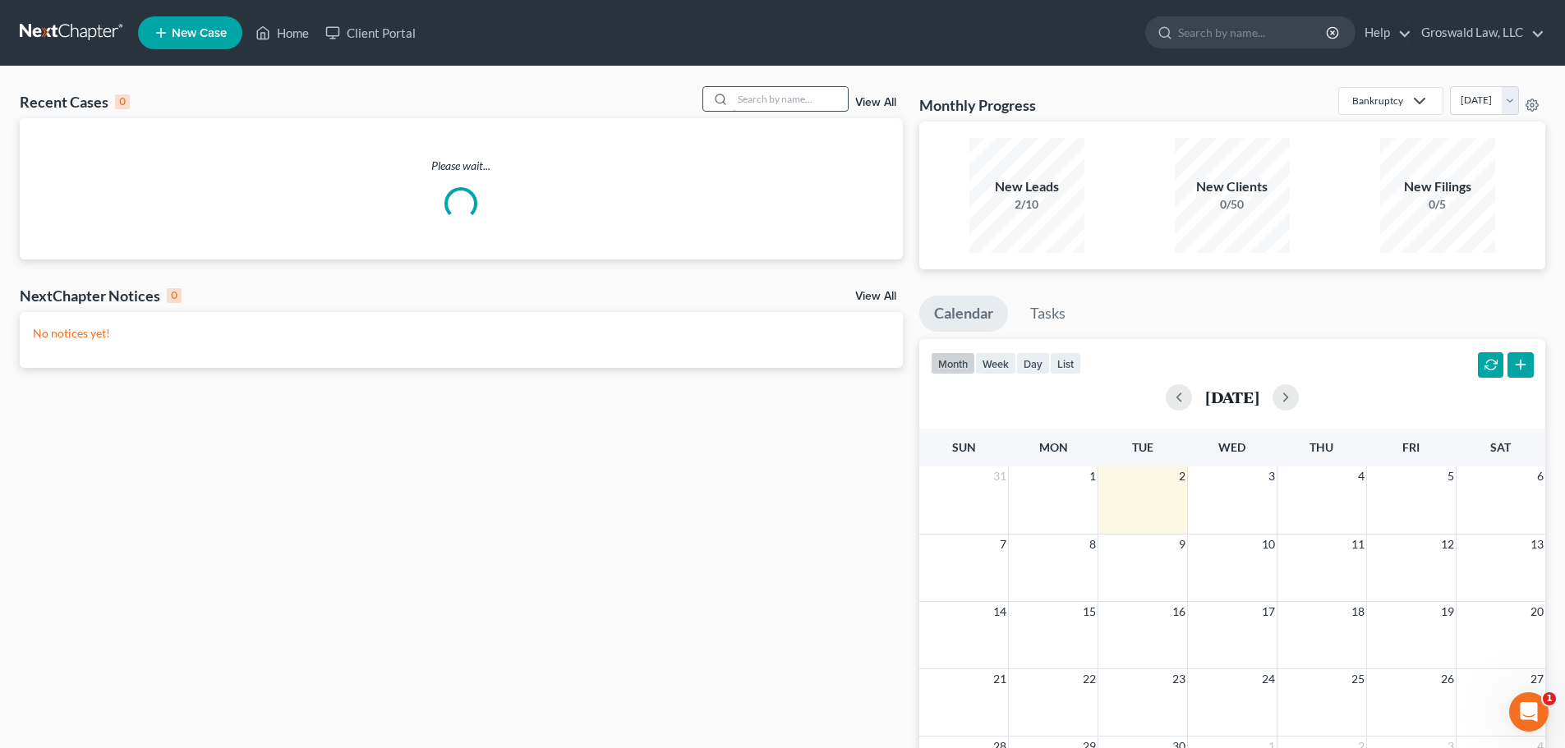
click at [803, 99] on input "search" at bounding box center [790, 99] width 115 height 24
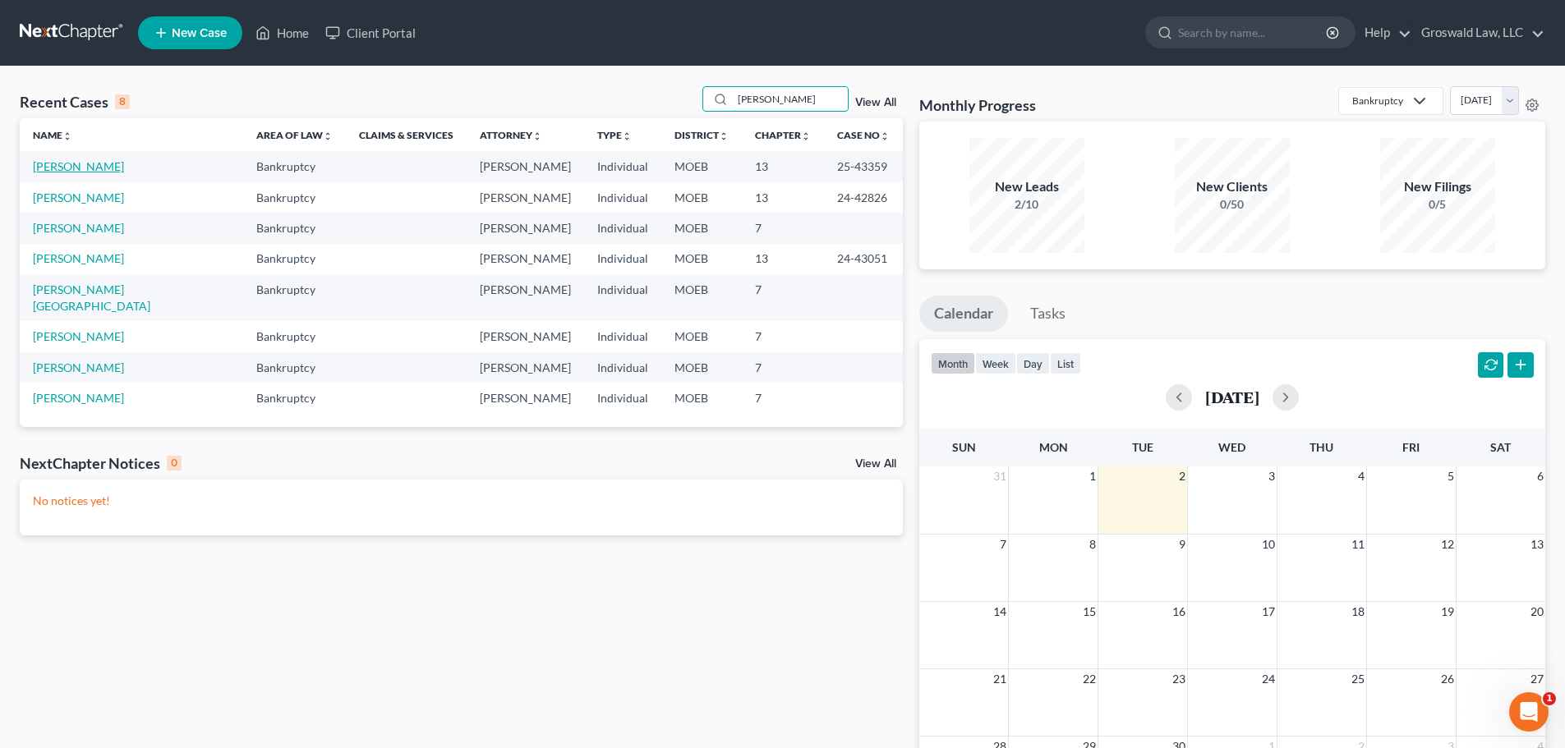
type input "miller"
click at [75, 169] on link "[PERSON_NAME]" at bounding box center [78, 166] width 91 height 14
select select "6"
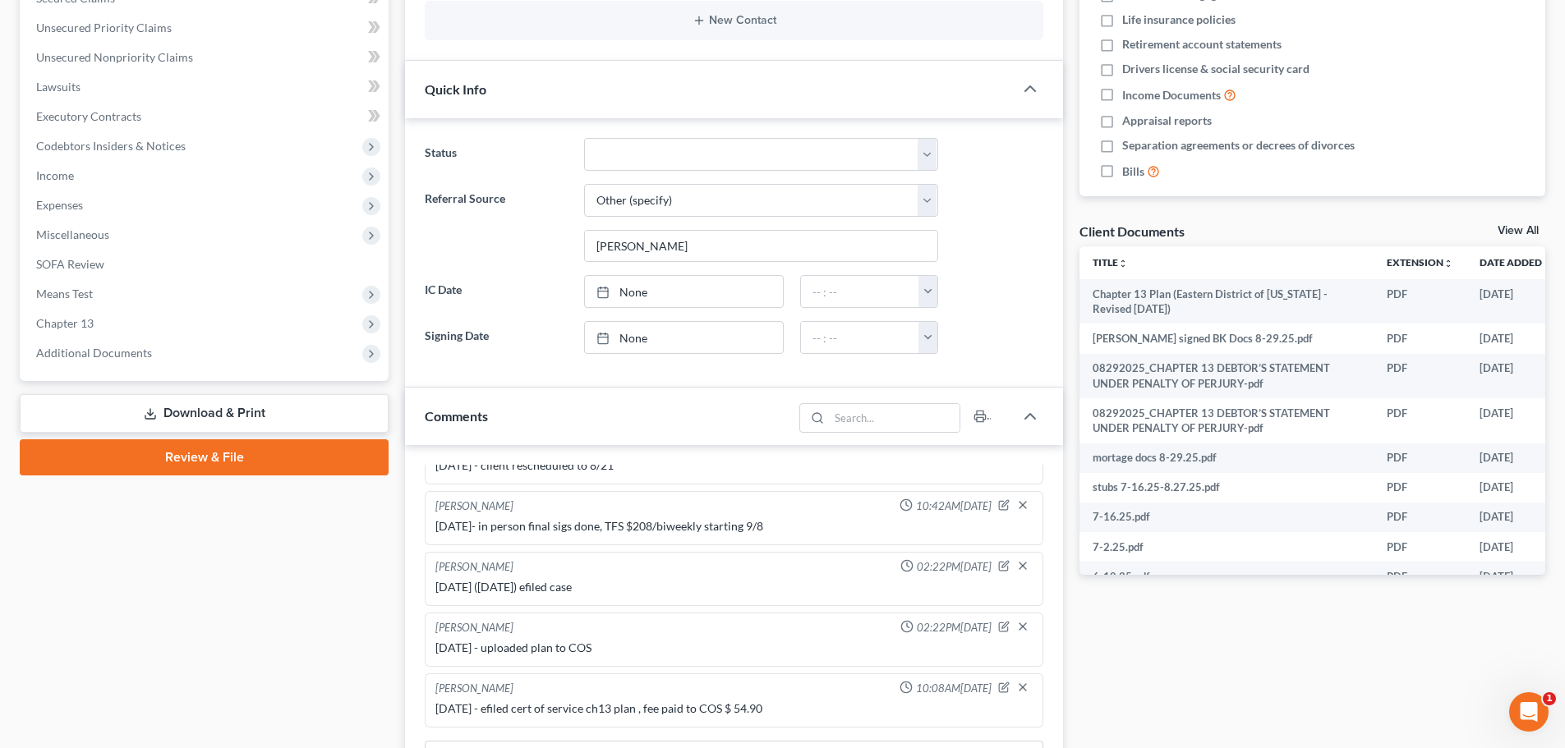
scroll to position [739, 0]
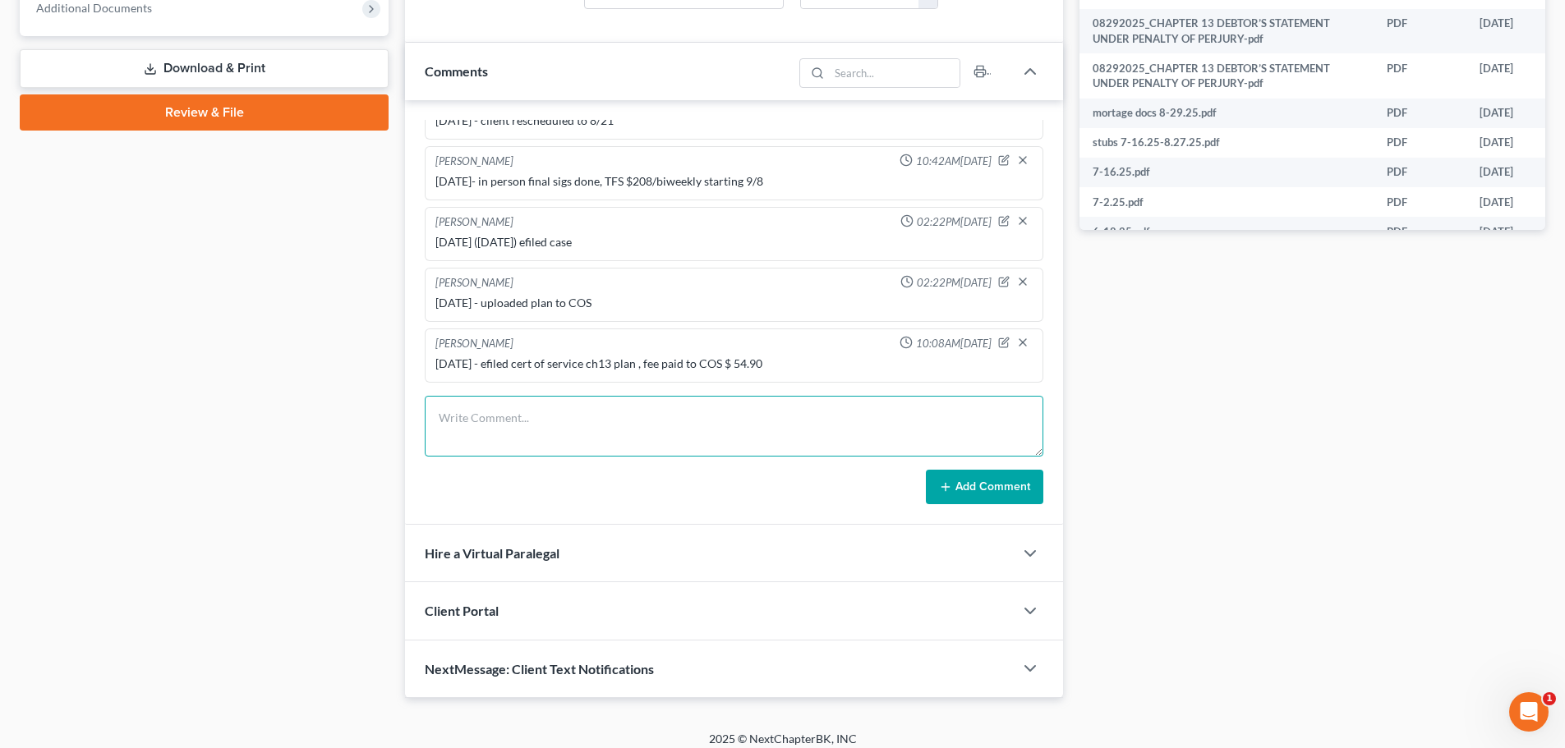
click at [560, 435] on textarea at bounding box center [734, 426] width 619 height 61
drag, startPoint x: 721, startPoint y: 408, endPoint x: 671, endPoint y: 407, distance: 50.1
click at [721, 409] on textarea "9/2/25 - rec'd HUD POC for $%" at bounding box center [734, 426] width 619 height 61
paste textarea "$15198.75"
type textarea "9/2/25 - rec'd HUD POC for $$15198.75 , can possibly lower guarnatee"
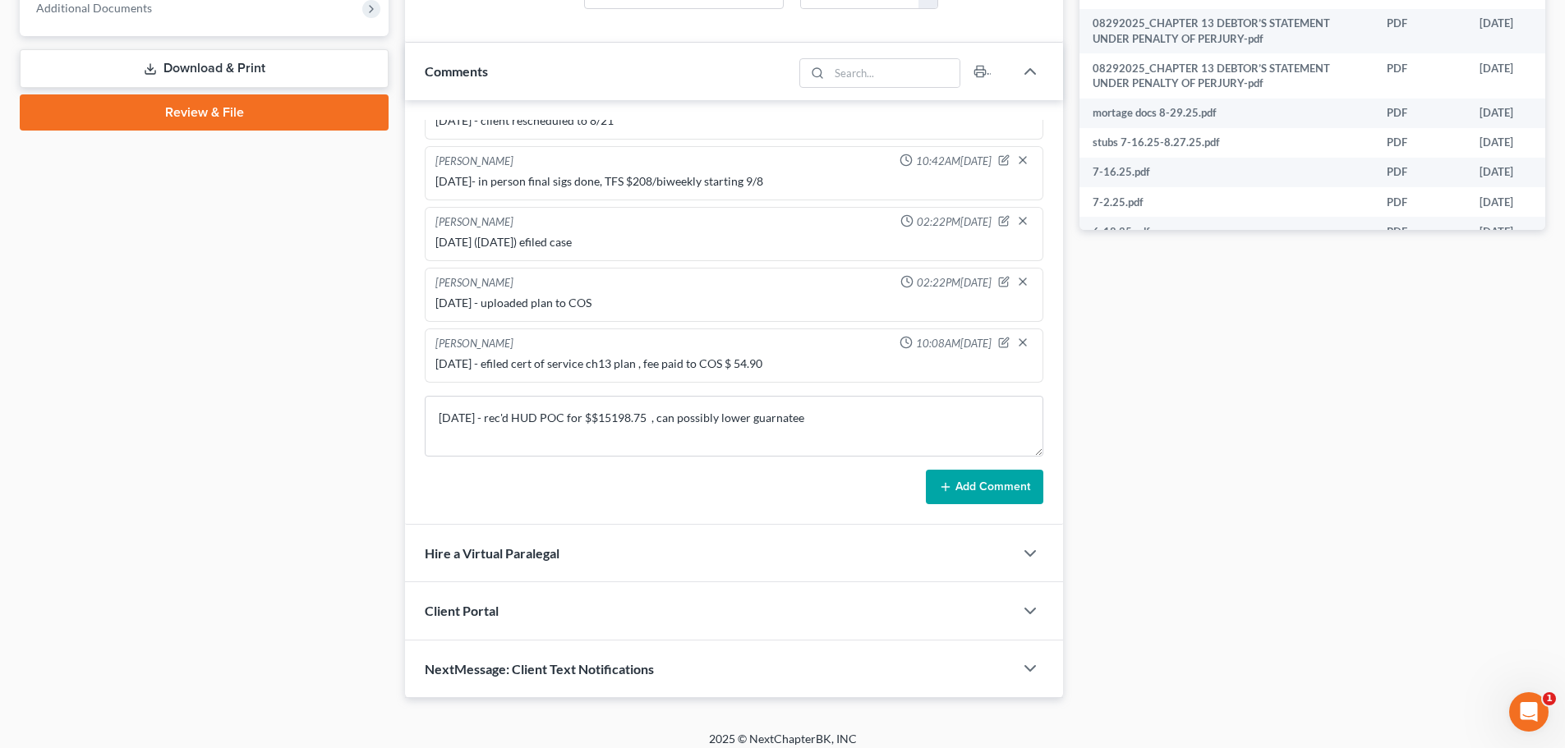
click at [946, 480] on button "Add Comment" at bounding box center [984, 487] width 117 height 35
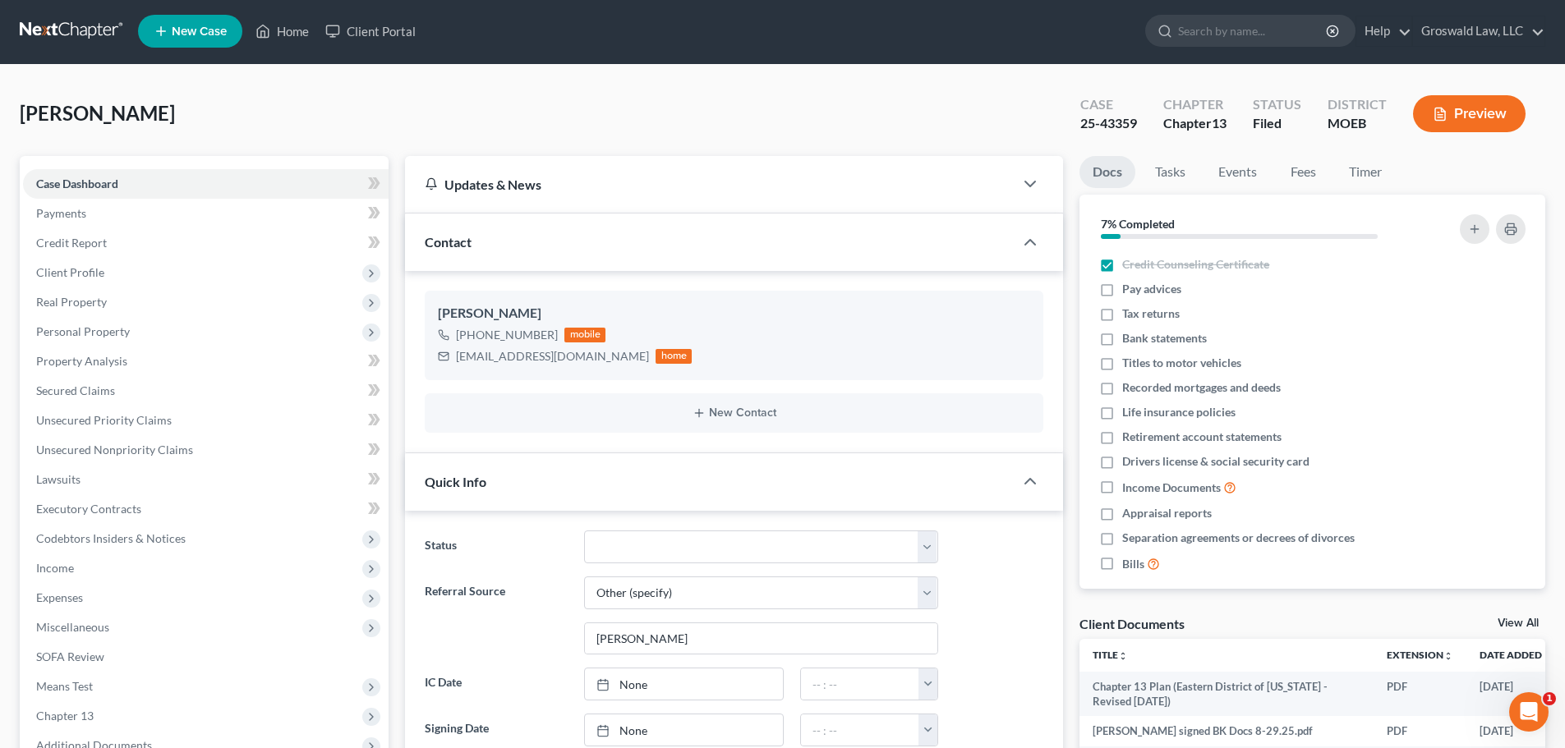
scroll to position [0, 0]
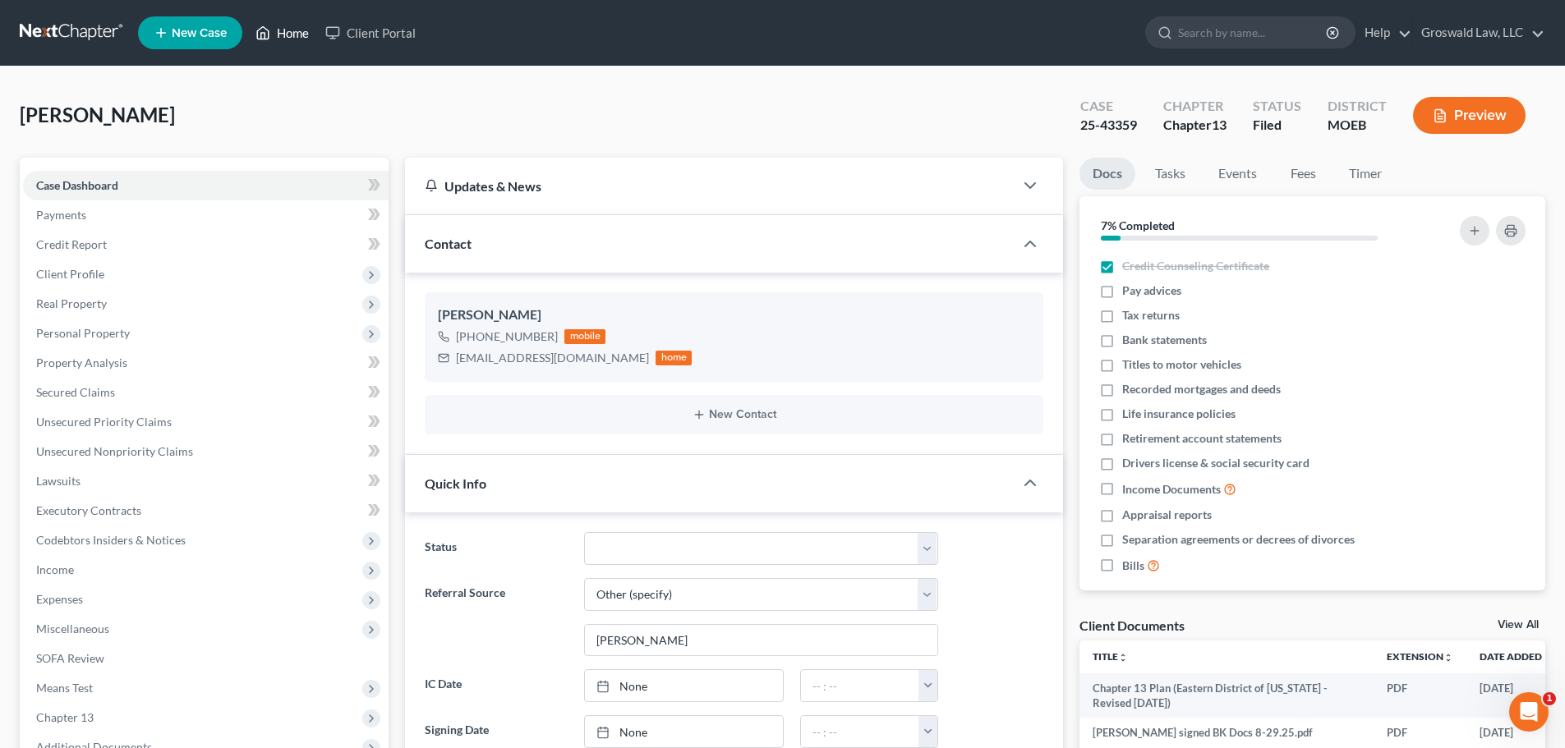
click at [293, 37] on link "Home" at bounding box center [282, 33] width 70 height 30
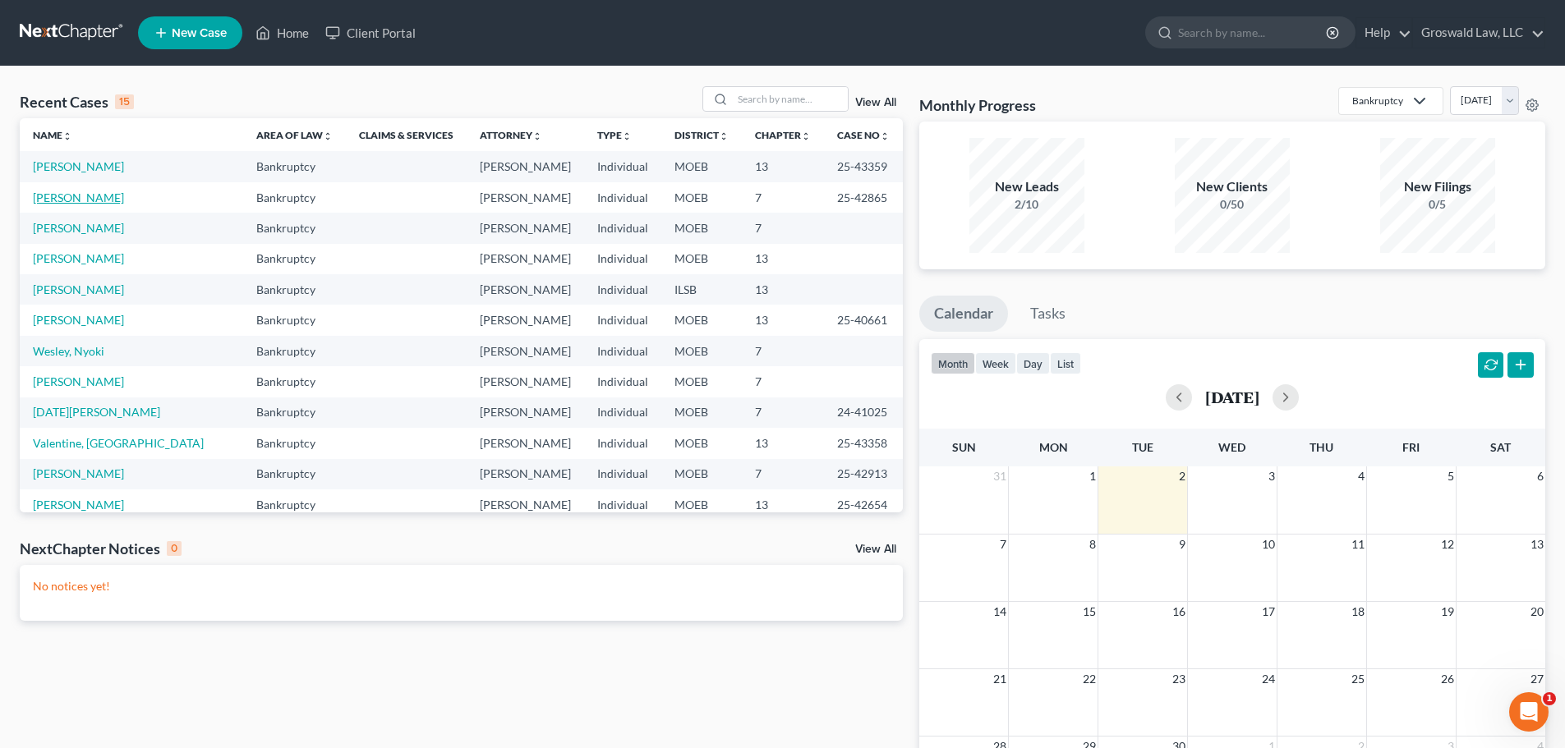
click at [98, 199] on link "[PERSON_NAME]" at bounding box center [78, 198] width 91 height 14
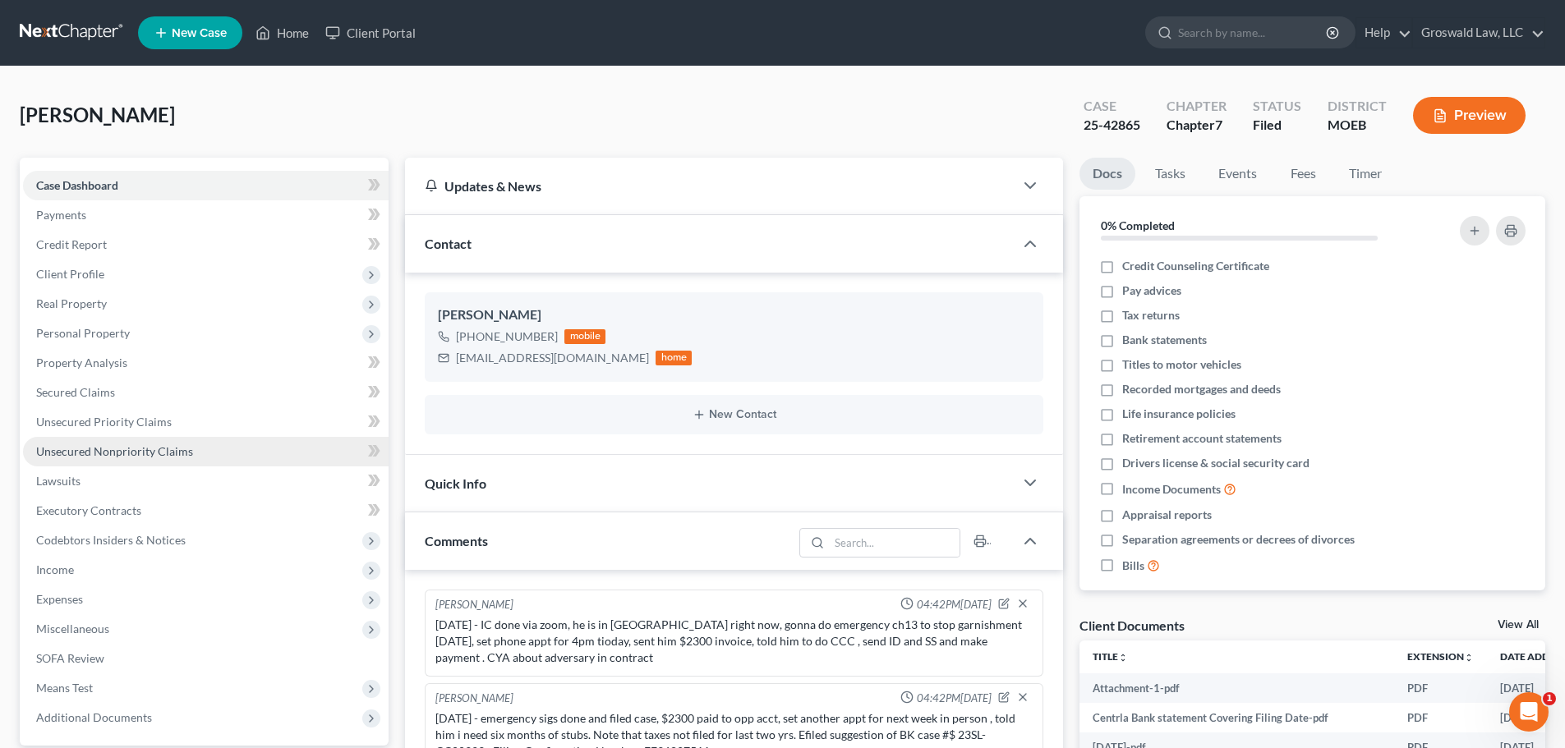
scroll to position [1700, 0]
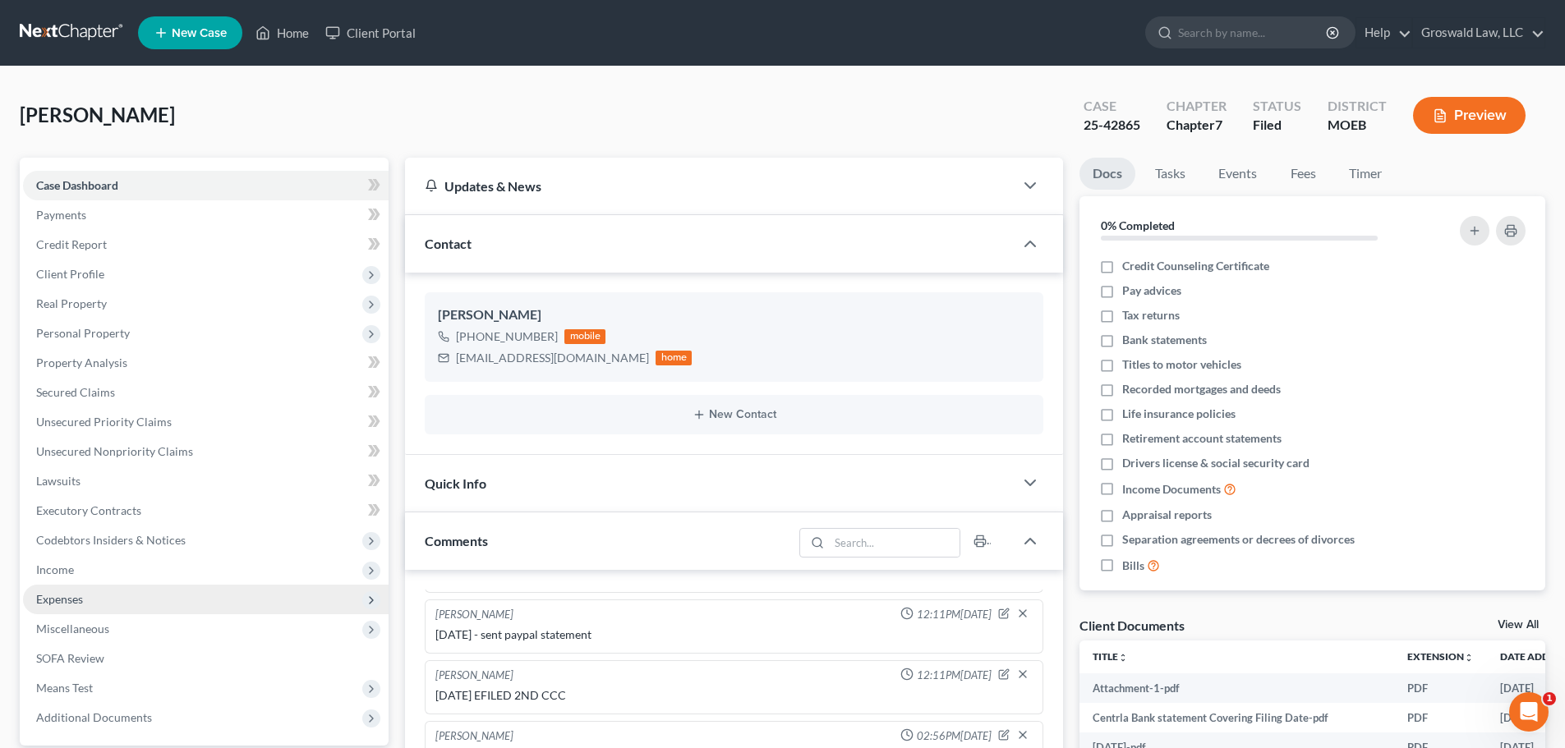
click at [80, 568] on span "Income" at bounding box center [206, 570] width 366 height 30
click at [168, 601] on span "Employment Income" at bounding box center [121, 599] width 105 height 14
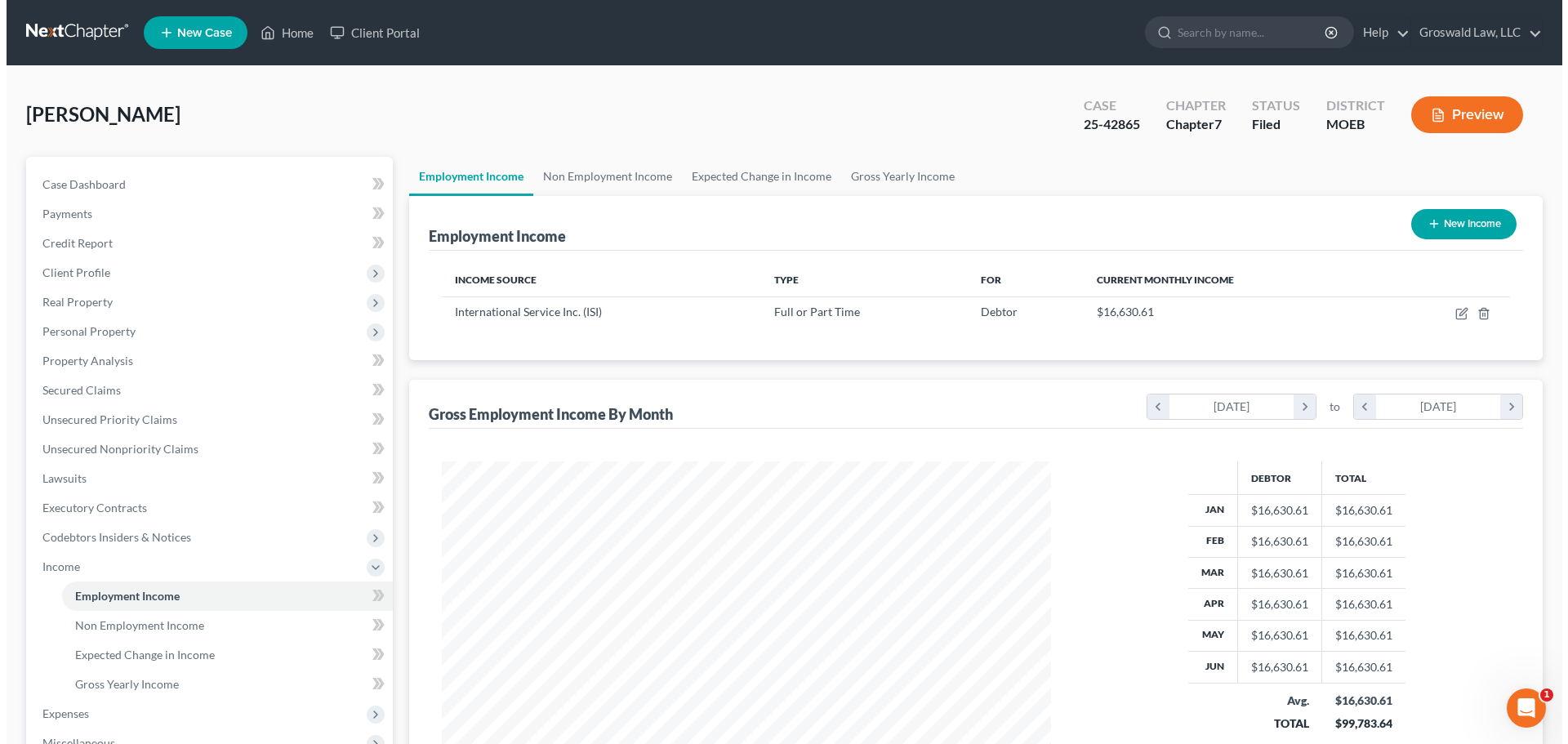
scroll to position [304, 642]
click at [1462, 109] on button "Preview" at bounding box center [1461, 114] width 112 height 37
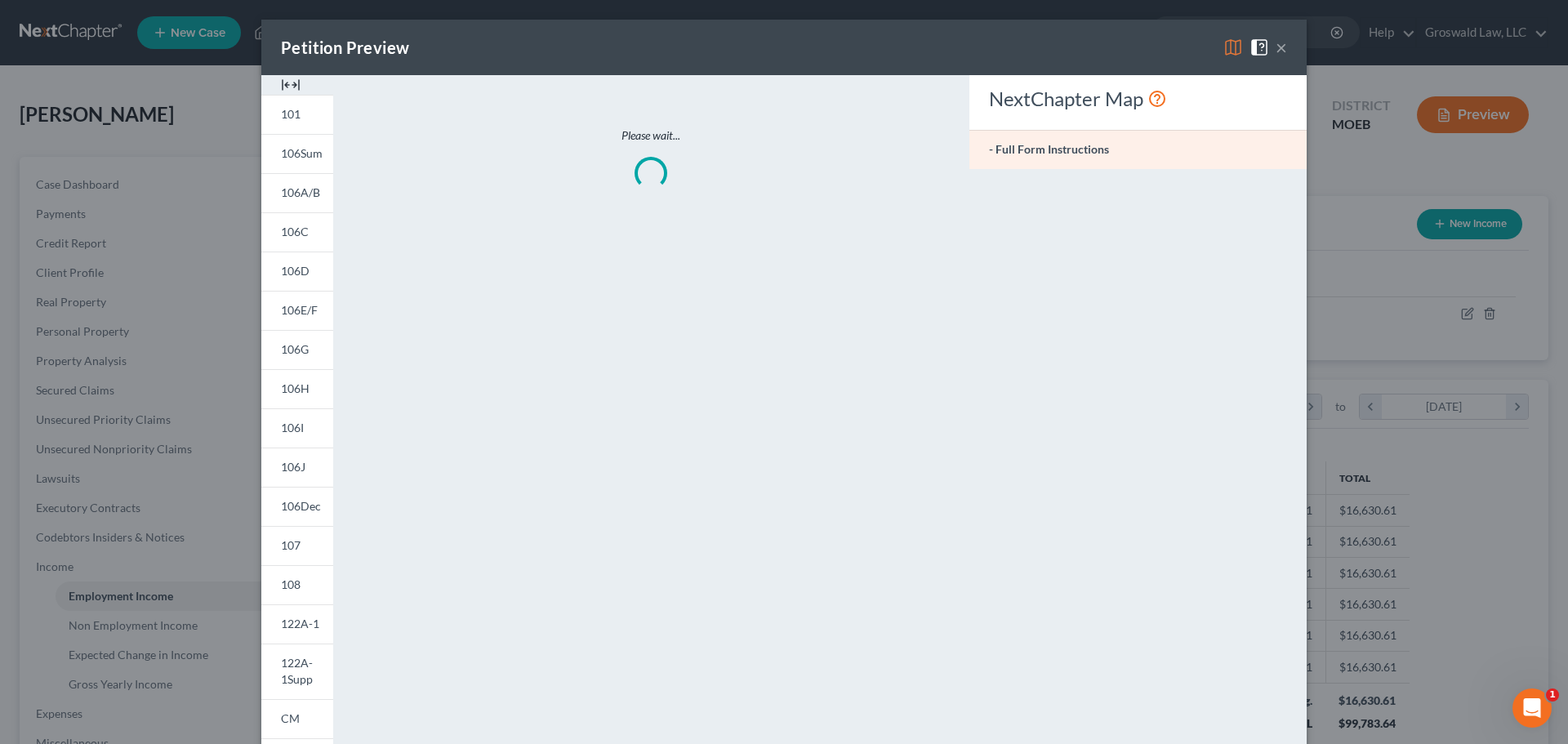
scroll to position [307, 647]
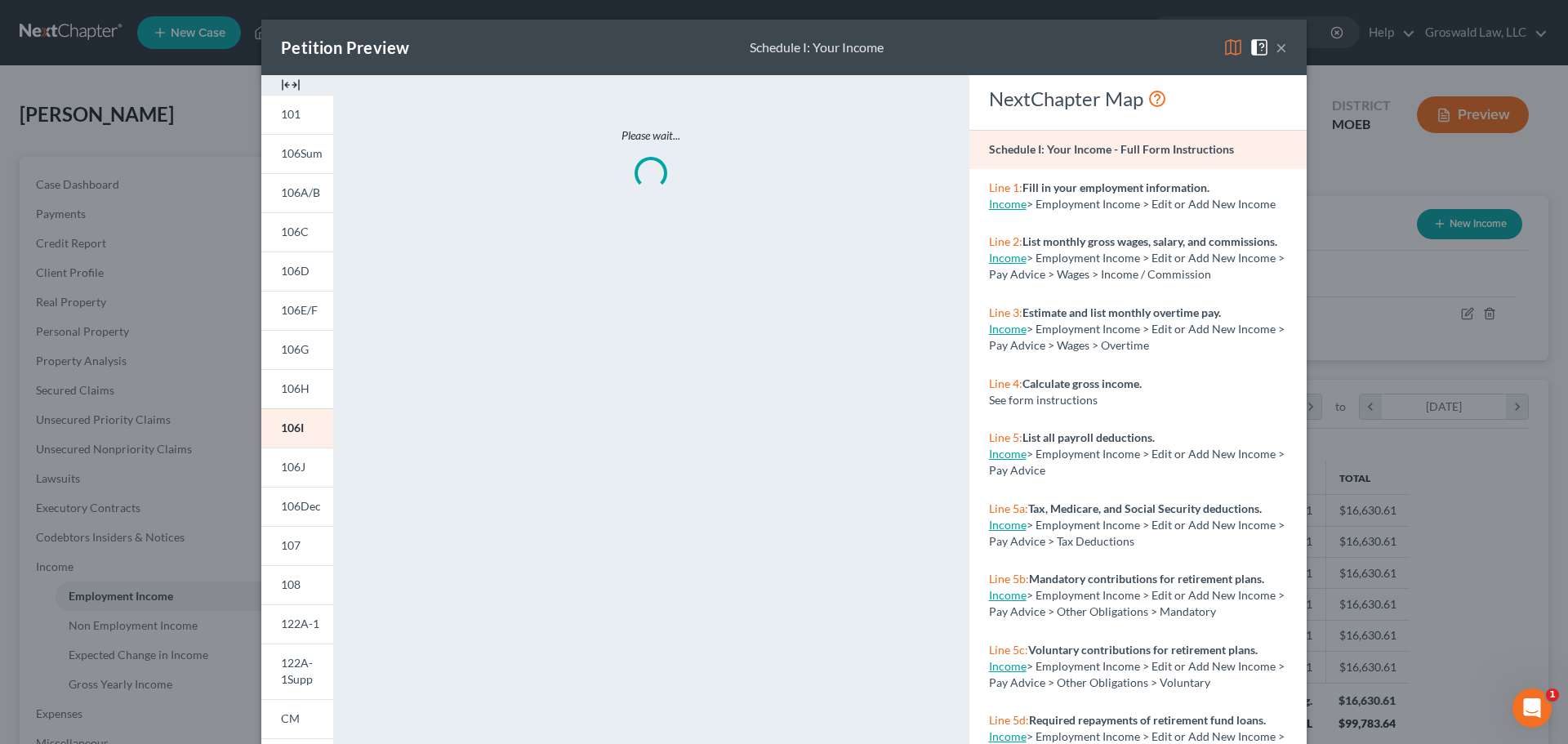
click at [289, 80] on img at bounding box center [291, 86] width 20 height 20
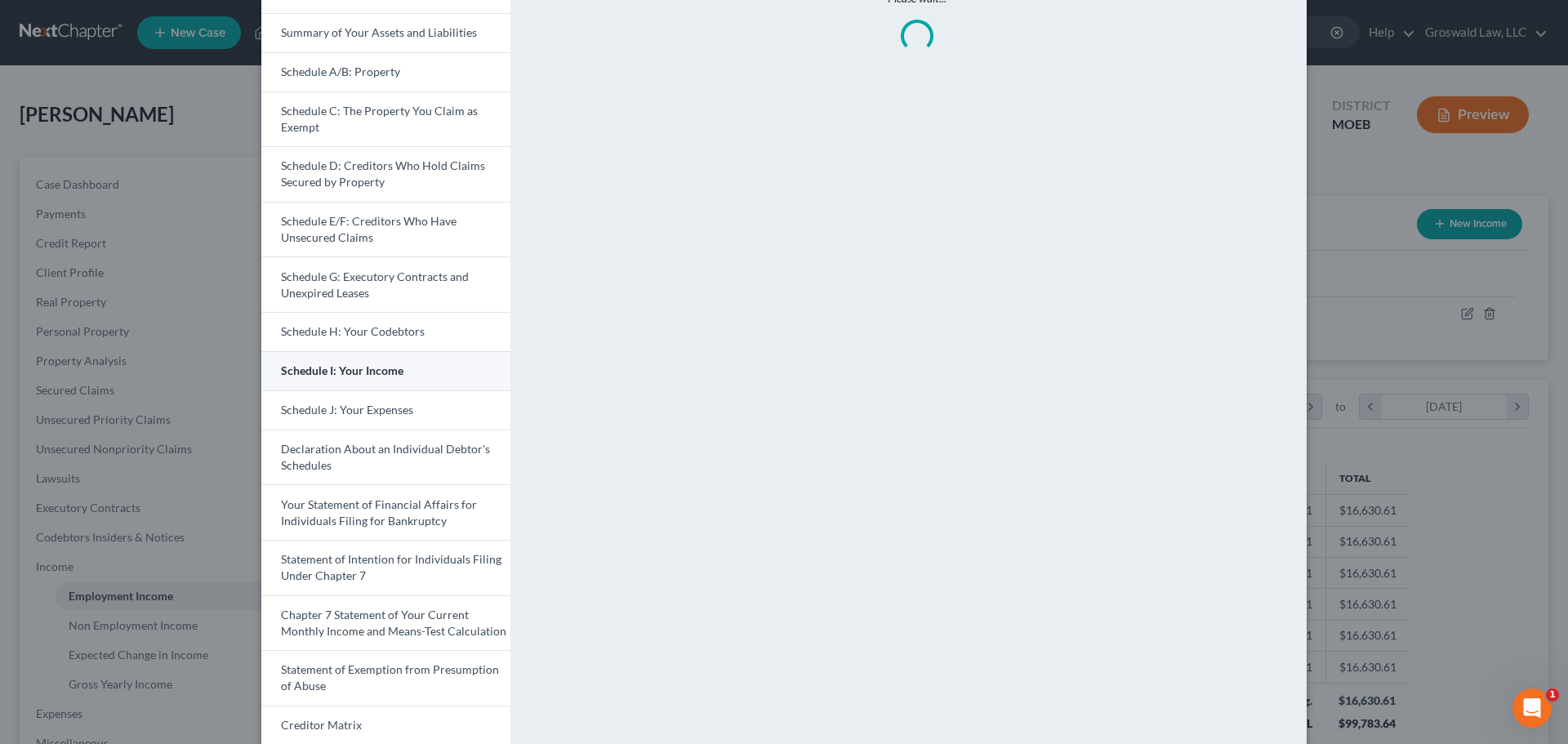
scroll to position [163, 0]
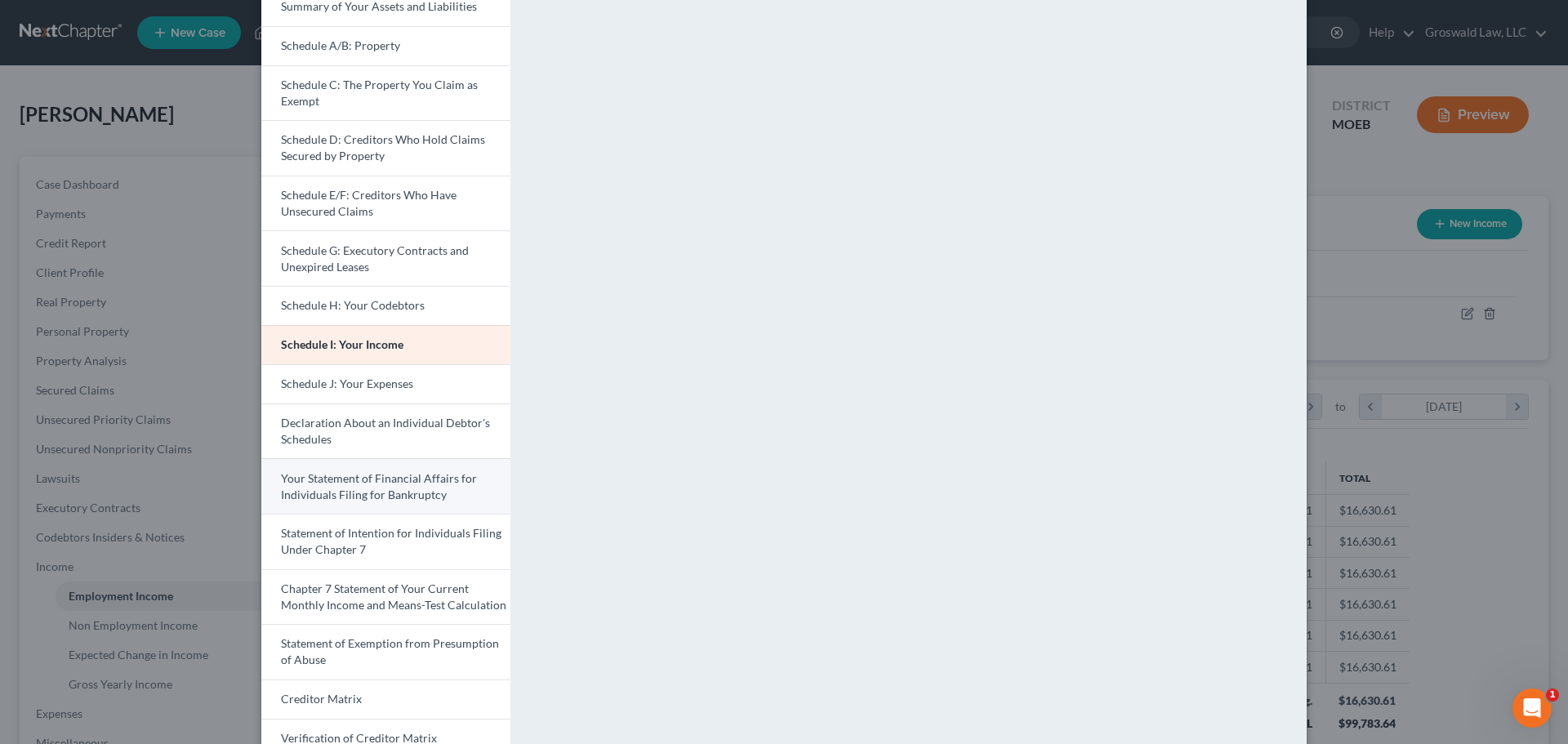
click at [370, 483] on span "Your Statement of Financial Affairs for Individuals Filing for Bankruptcy" at bounding box center [379, 486] width 196 height 30
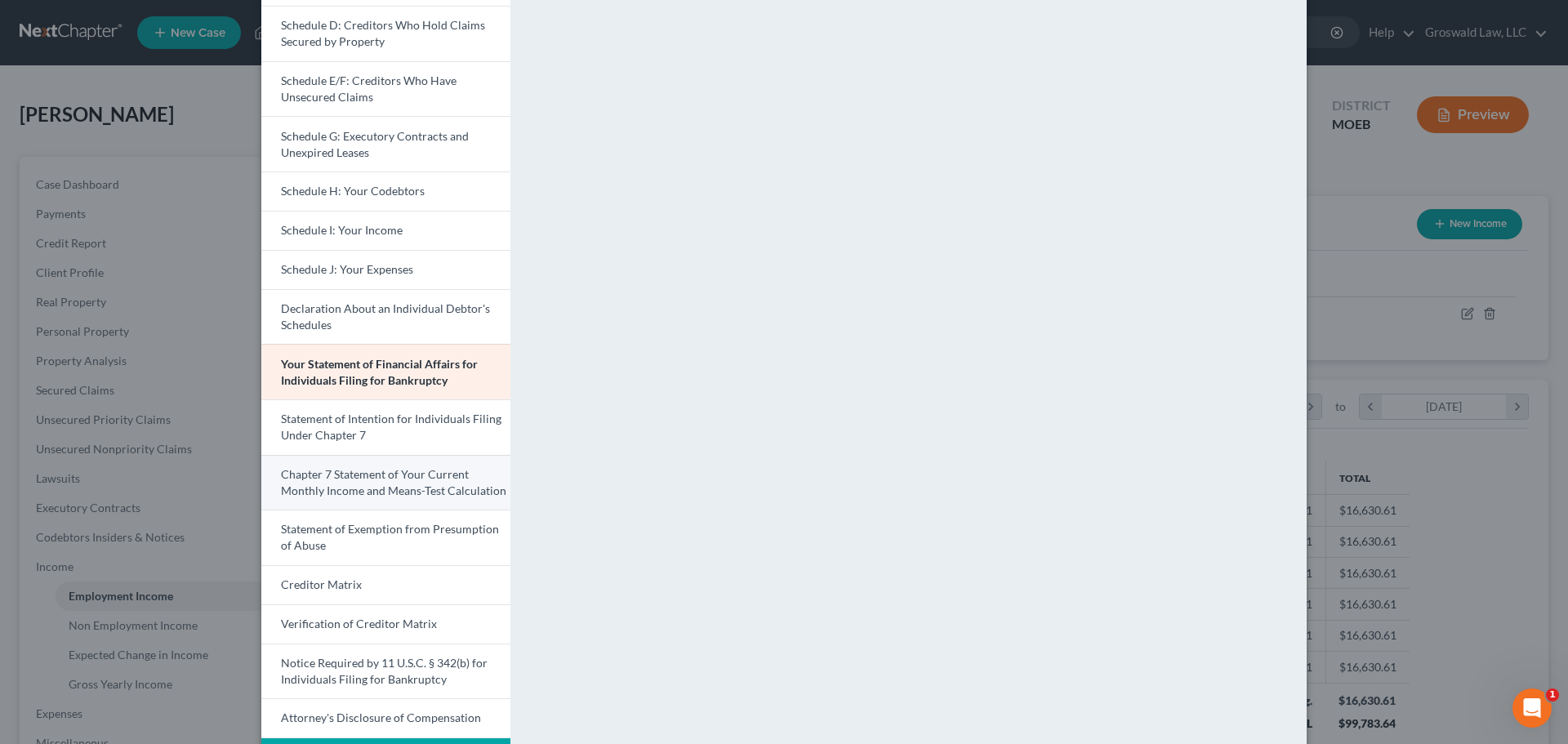
scroll to position [327, 0]
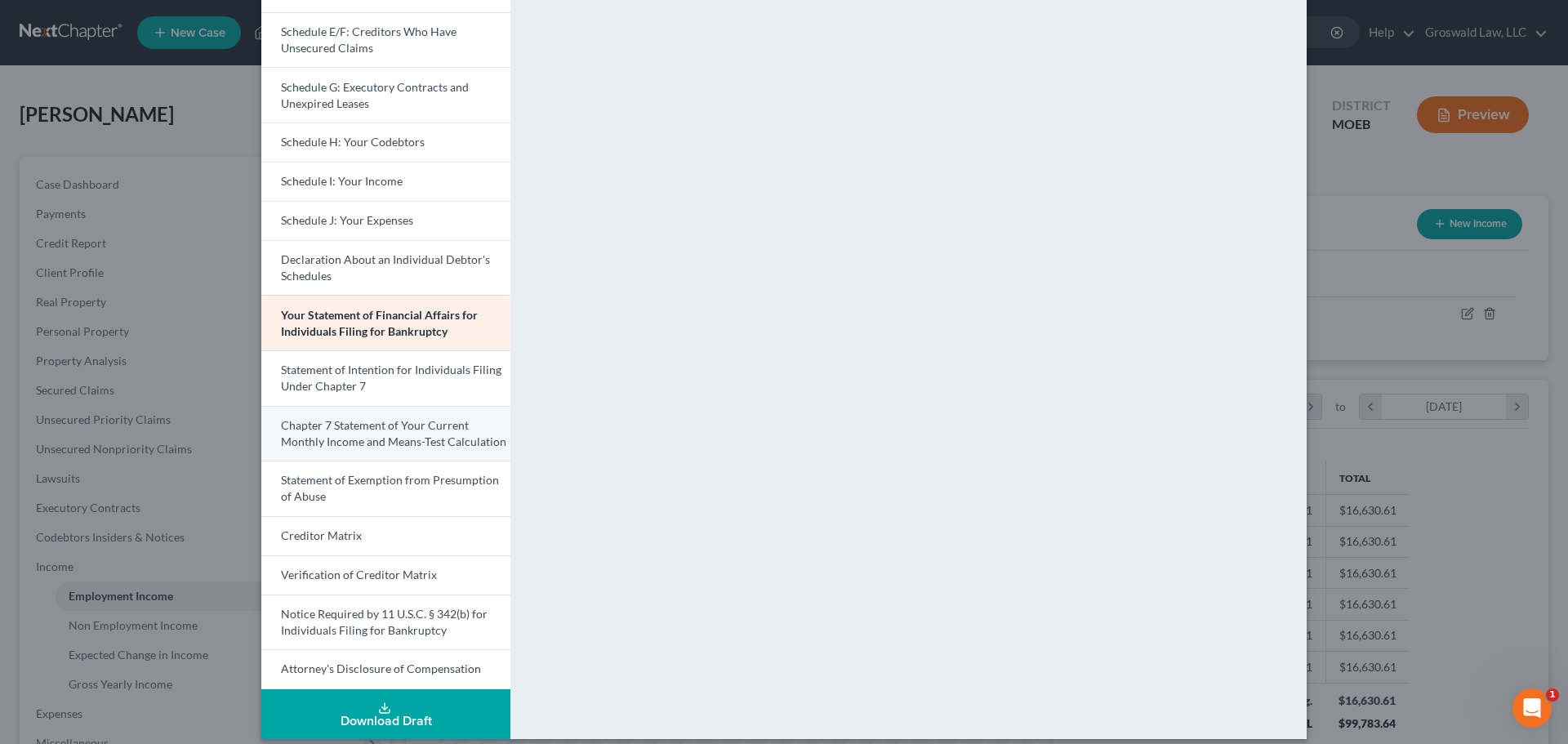
click at [387, 434] on span "Chapter 7 Statement of Your Current Monthly Income and Means-Test Calculation" at bounding box center [394, 434] width 226 height 30
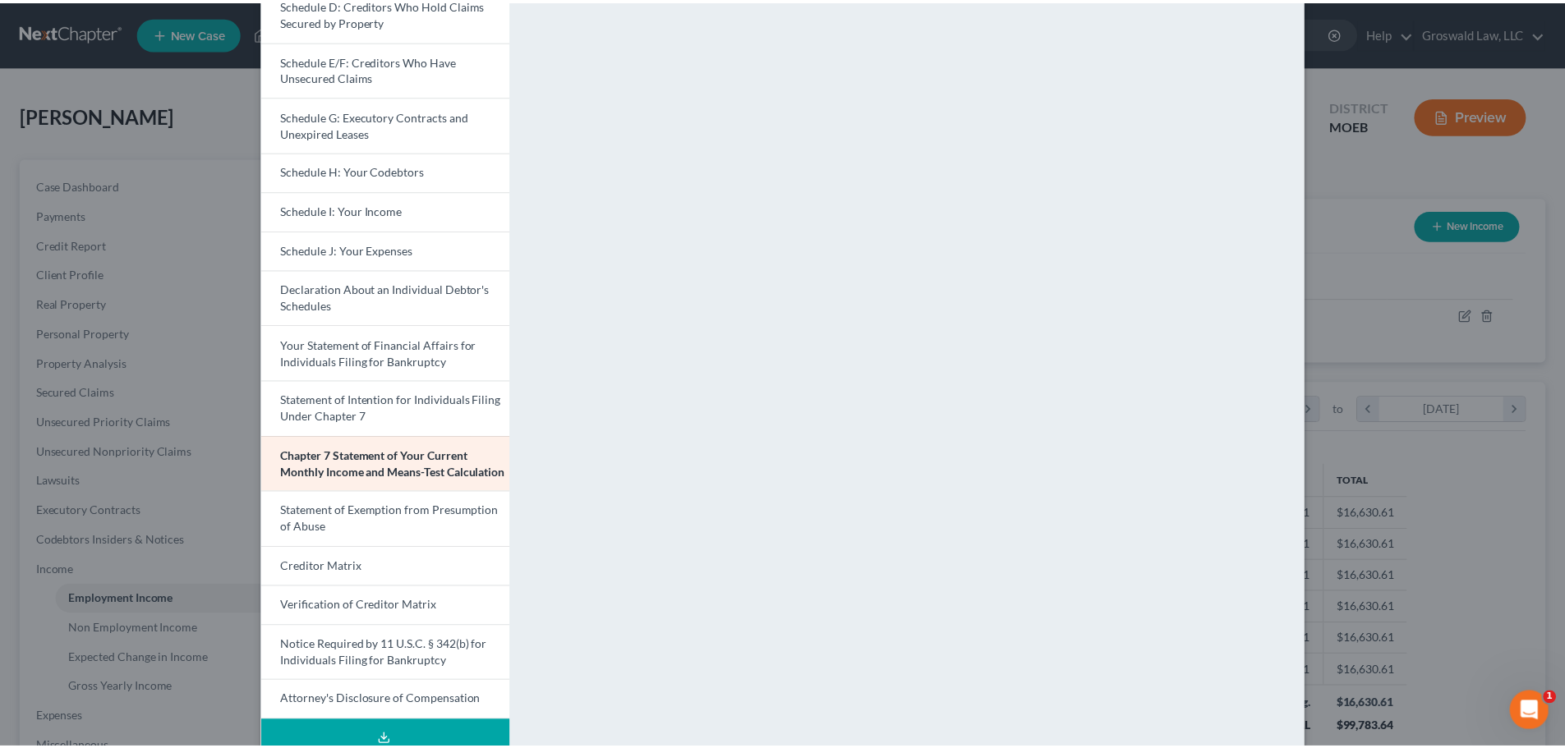
scroll to position [0, 0]
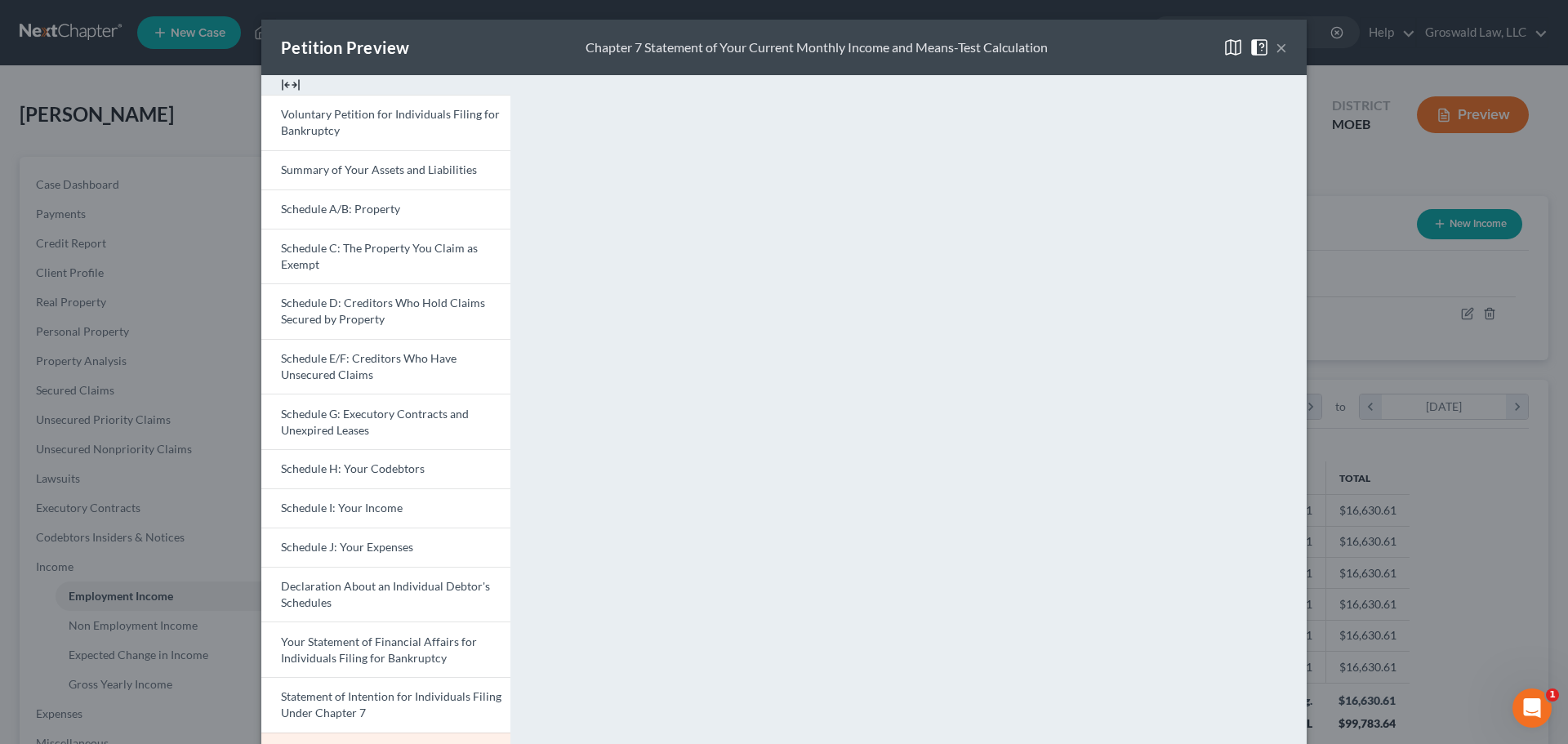
click at [1276, 48] on button "×" at bounding box center [1282, 48] width 12 height 20
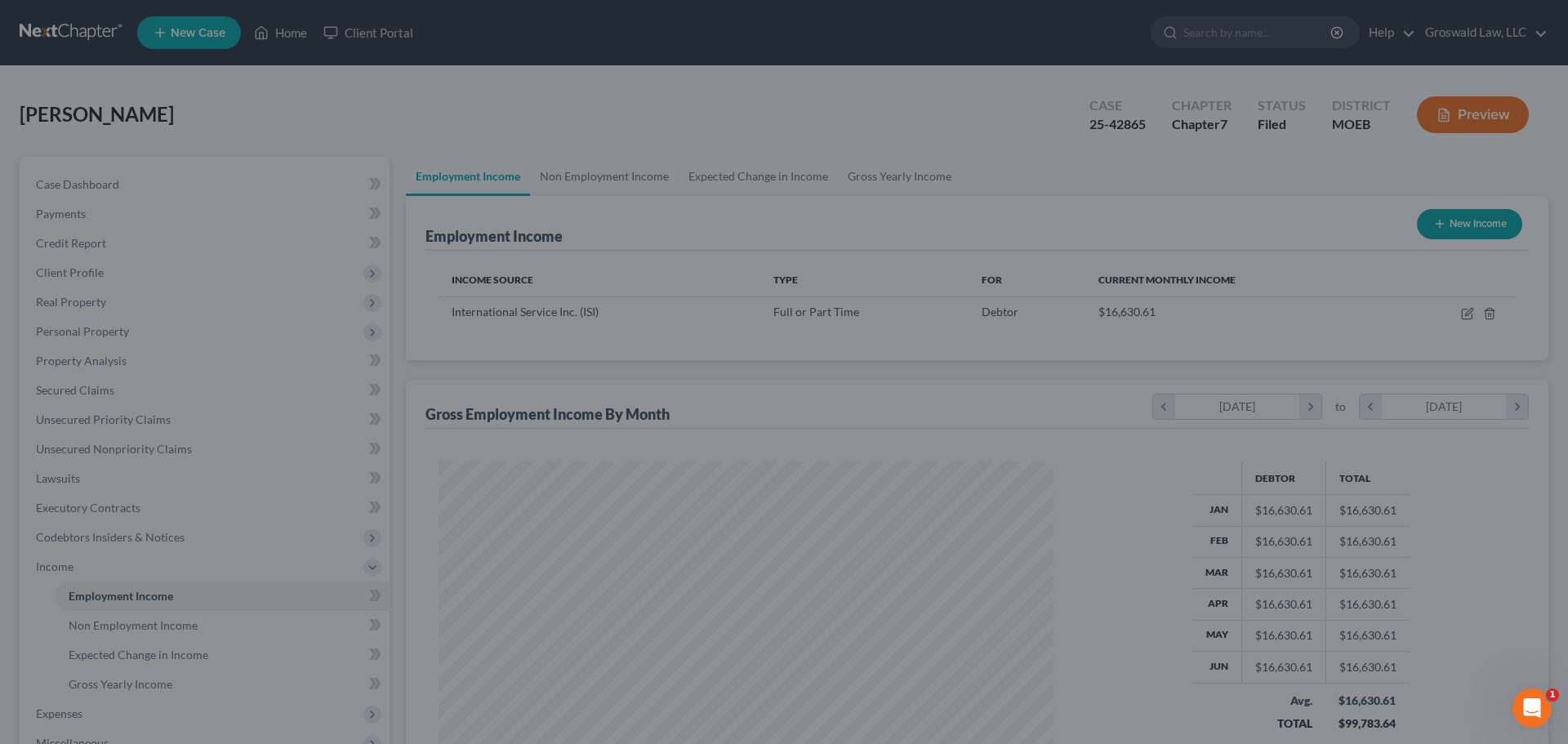
scroll to position [816743, 816111]
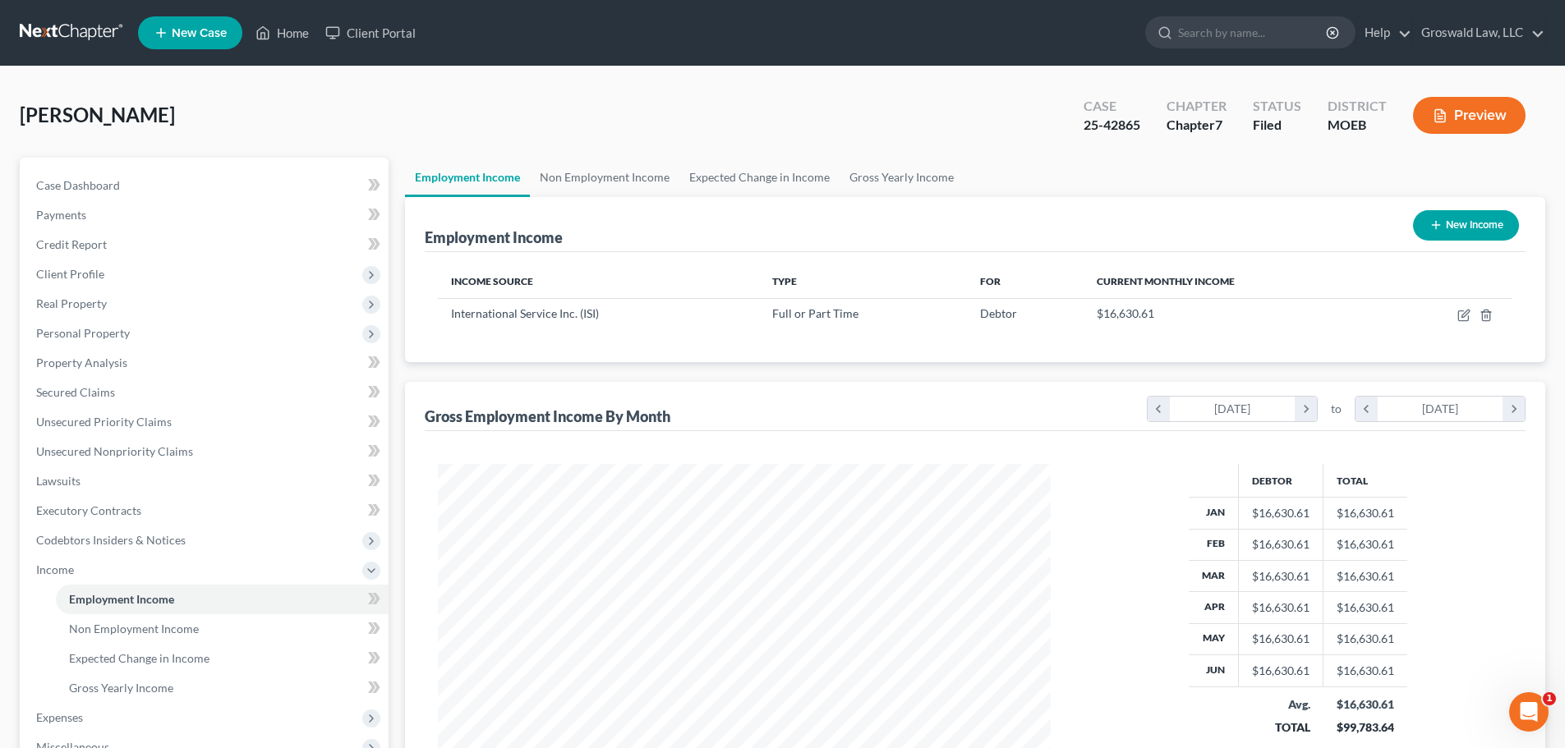
click at [1477, 116] on button "Preview" at bounding box center [1469, 115] width 113 height 37
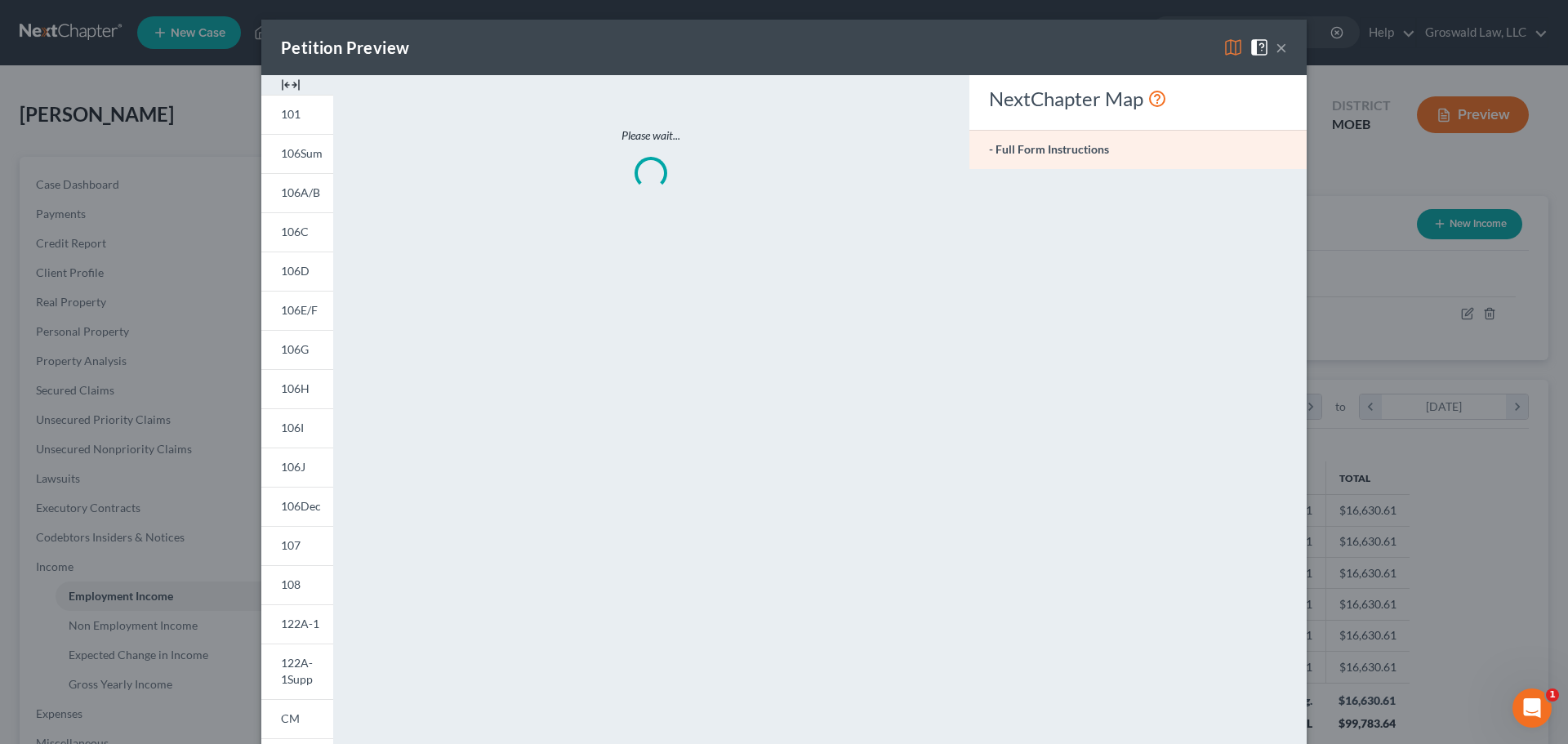
scroll to position [307, 647]
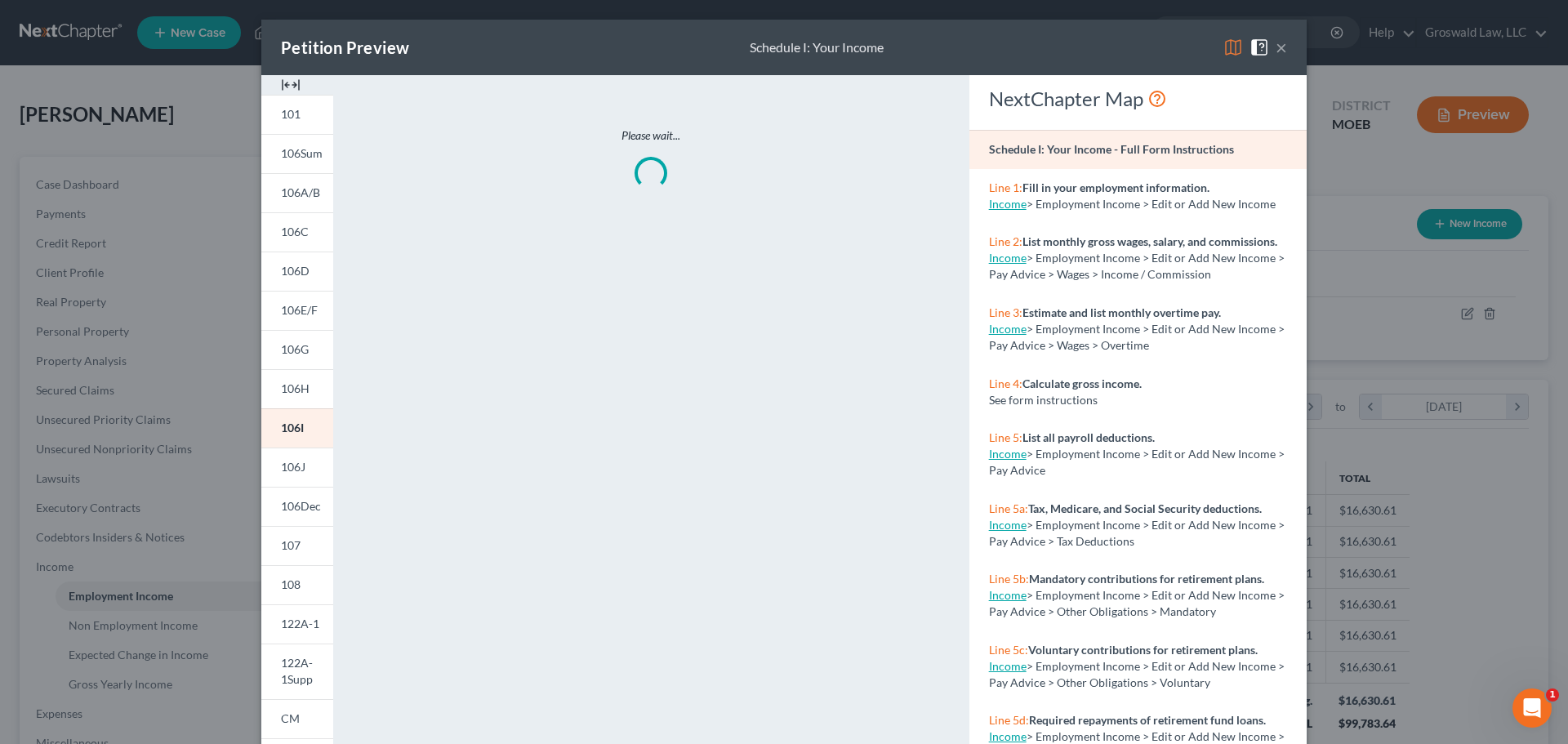
click at [320, 81] on div at bounding box center [297, 86] width 72 height 20
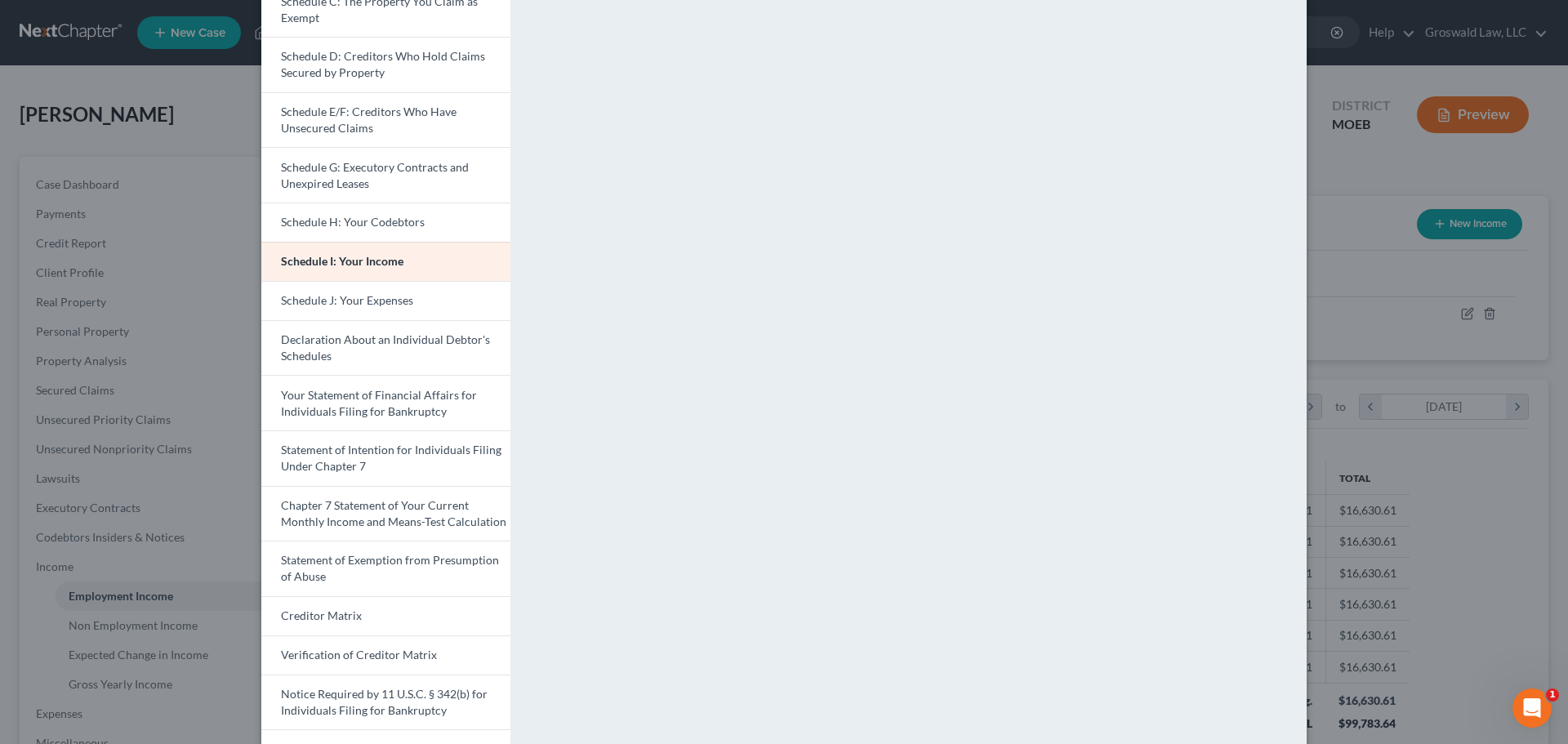
scroll to position [327, 0]
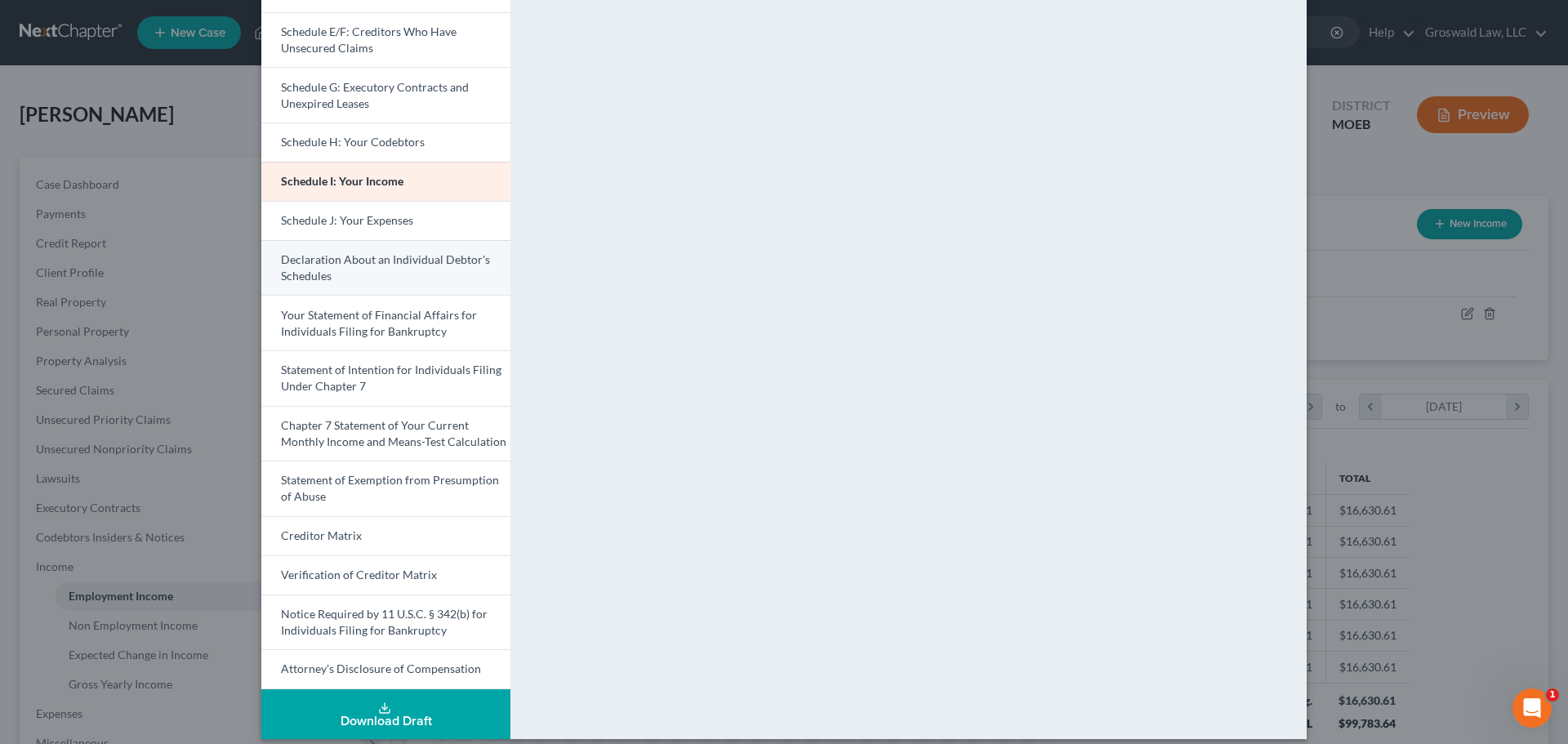
click at [461, 275] on link "Declaration About an Individual Debtor's Schedules" at bounding box center [386, 269] width 250 height 56
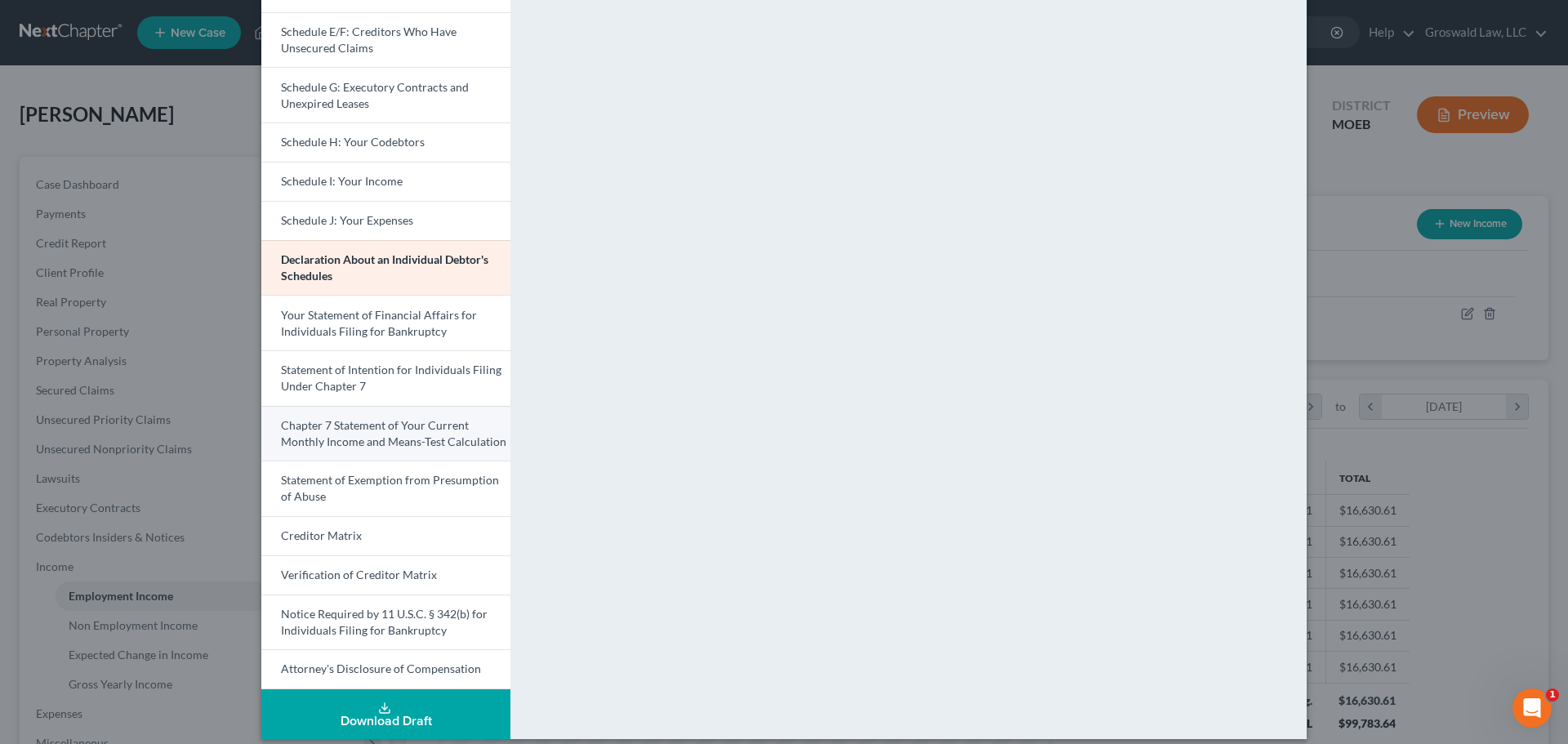
click at [381, 433] on link "Chapter 7 Statement of Your Current Monthly Income and Means-Test Calculation" at bounding box center [386, 434] width 250 height 56
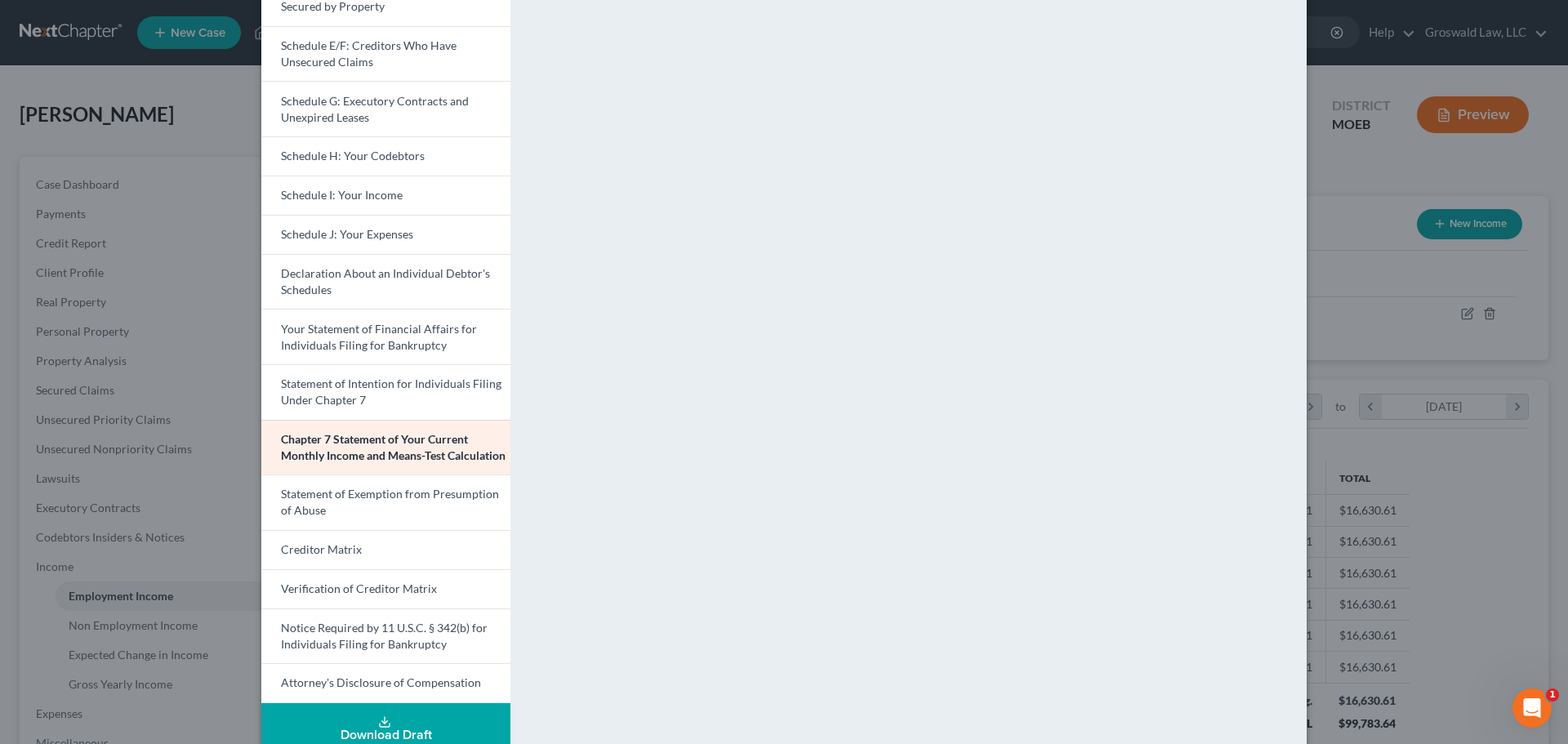
scroll to position [341, 0]
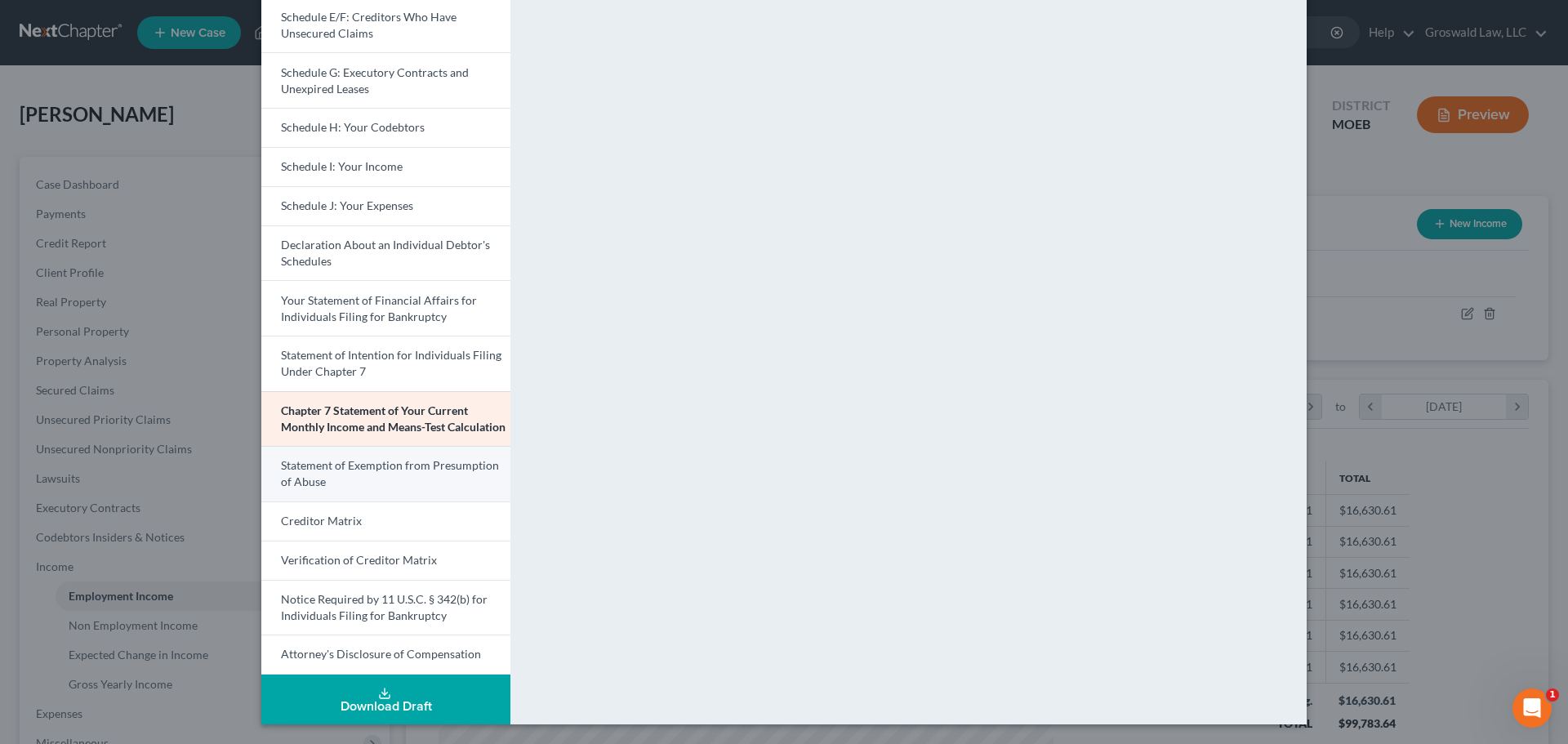
click at [464, 469] on span "Statement of Exemption from Presumption of Abuse" at bounding box center [390, 473] width 218 height 30
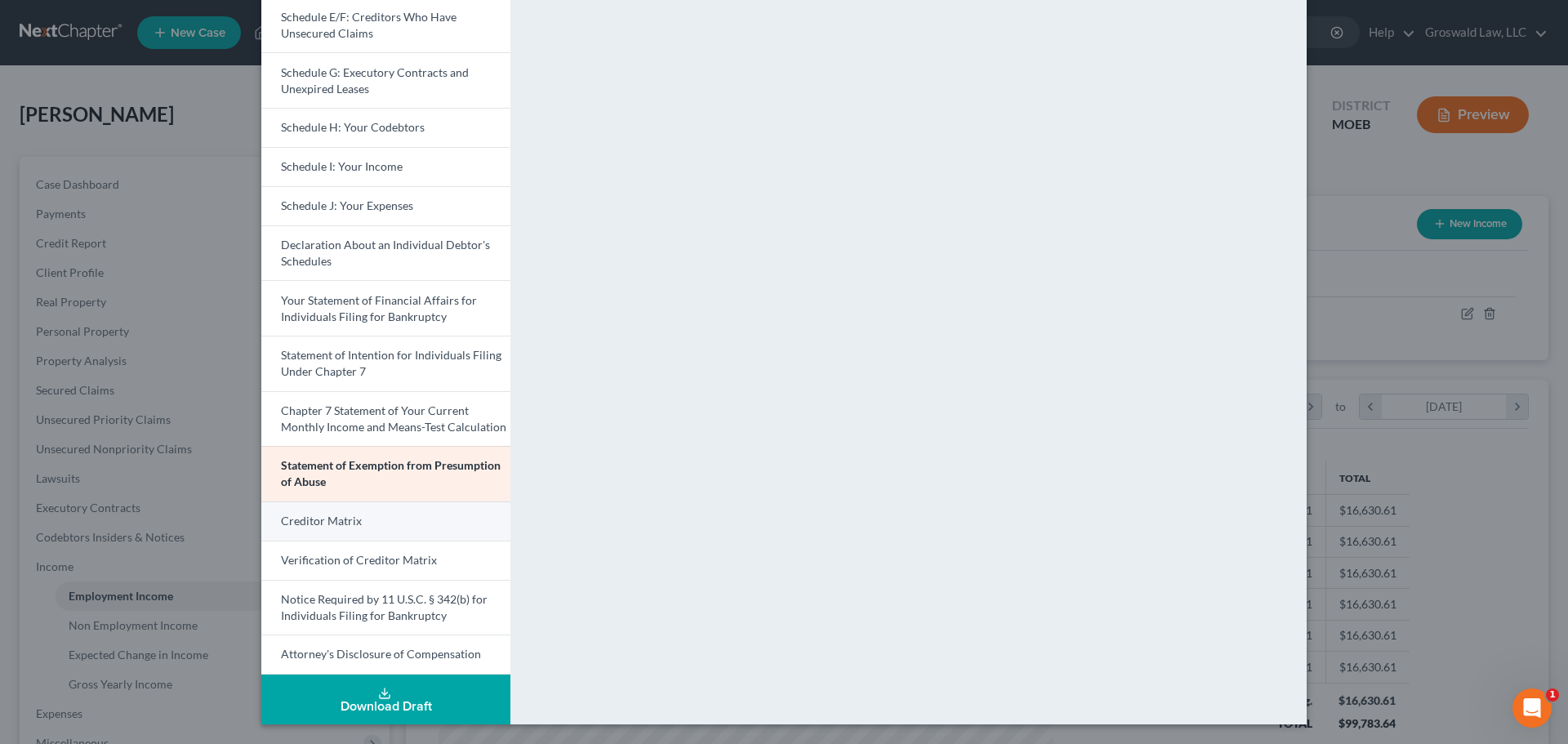
click at [357, 523] on link "Creditor Matrix" at bounding box center [386, 520] width 250 height 39
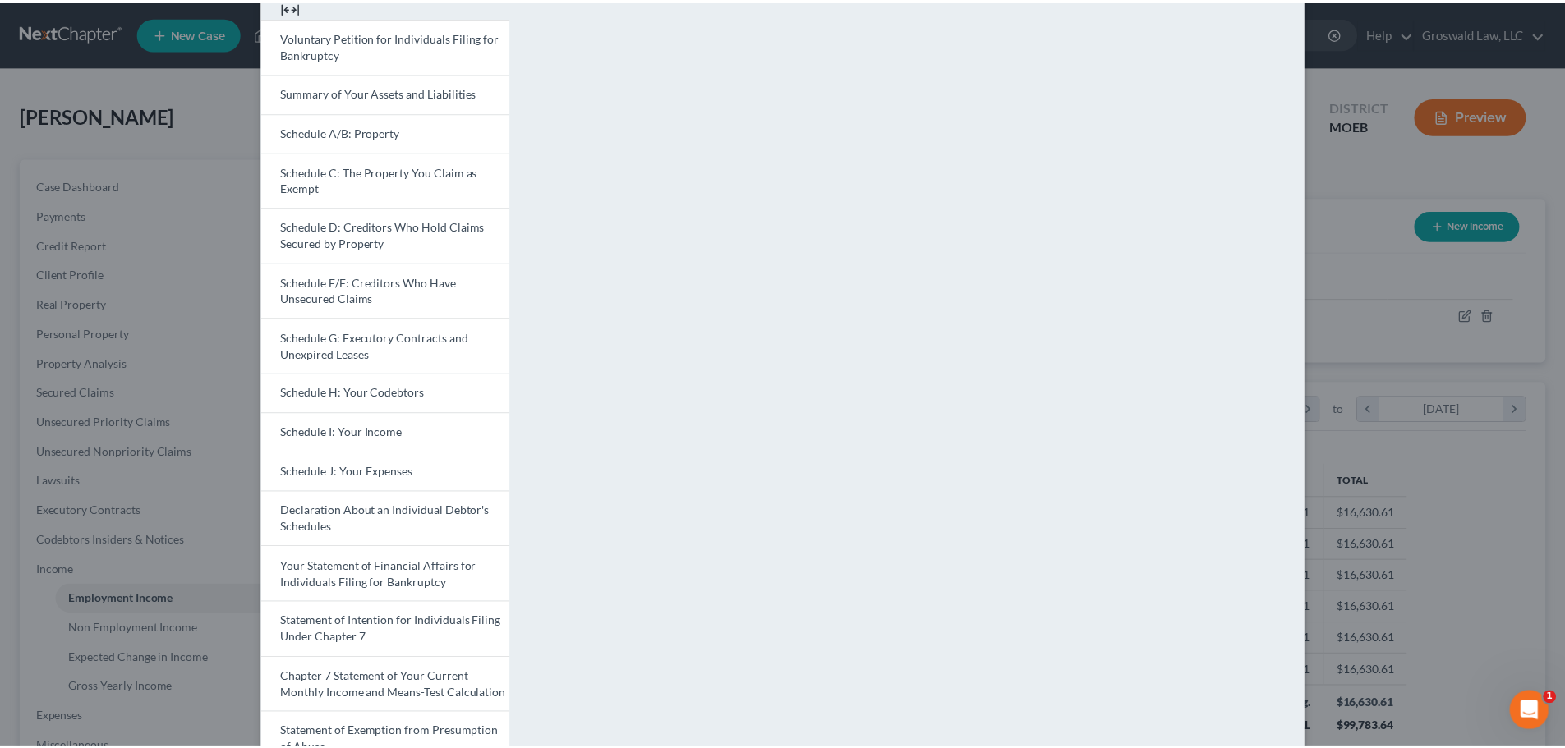
scroll to position [0, 0]
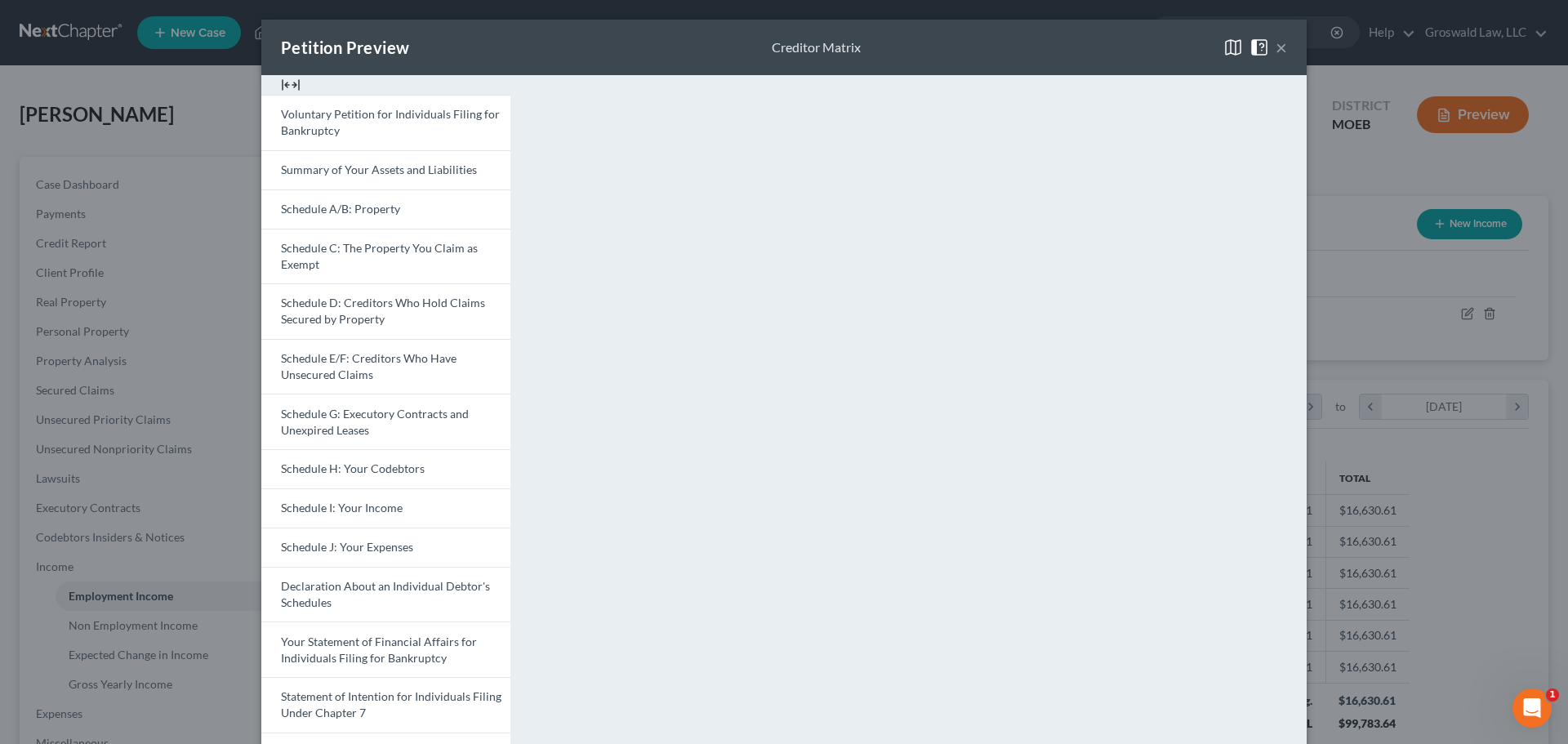
click at [1276, 49] on button "×" at bounding box center [1282, 48] width 12 height 20
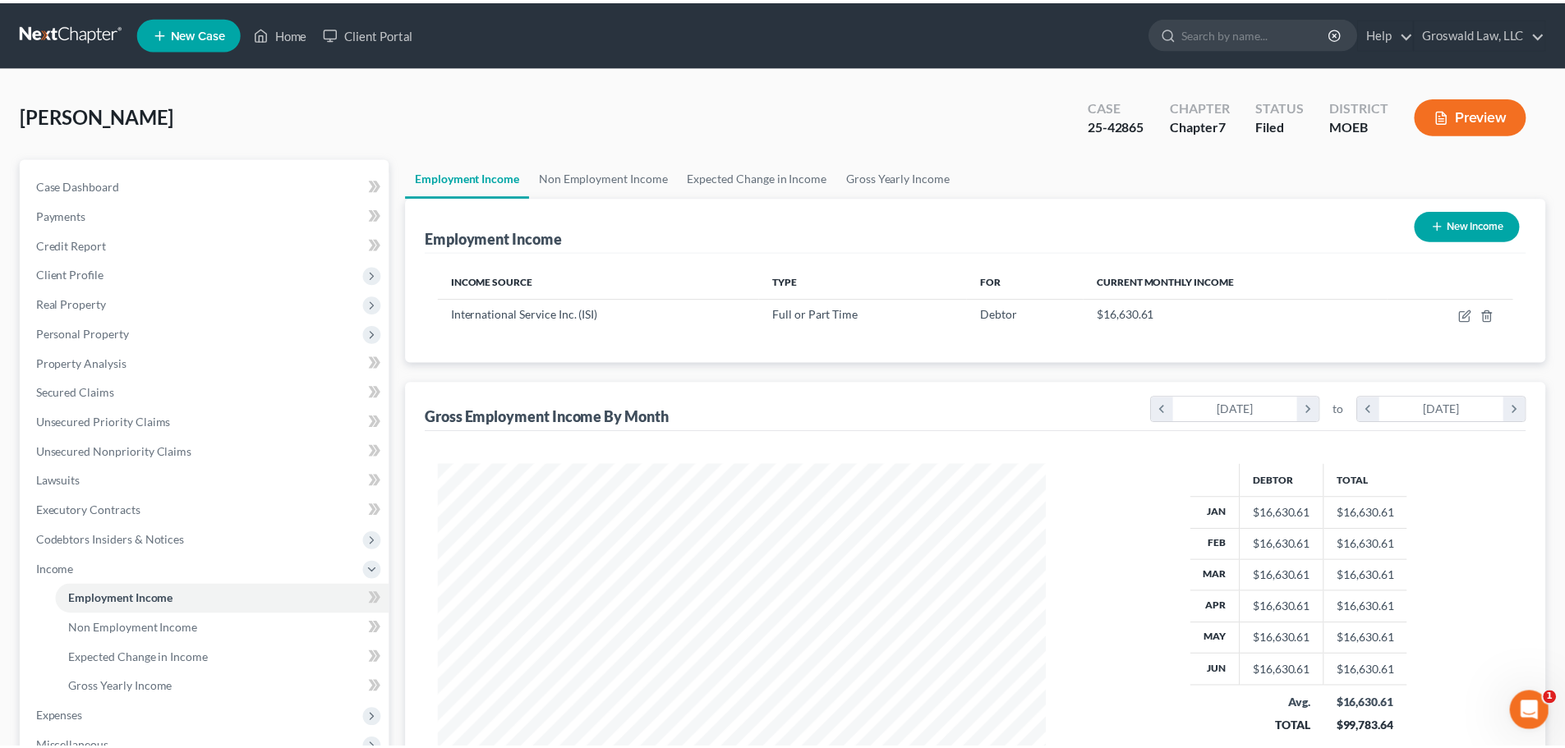
scroll to position [821134, 820795]
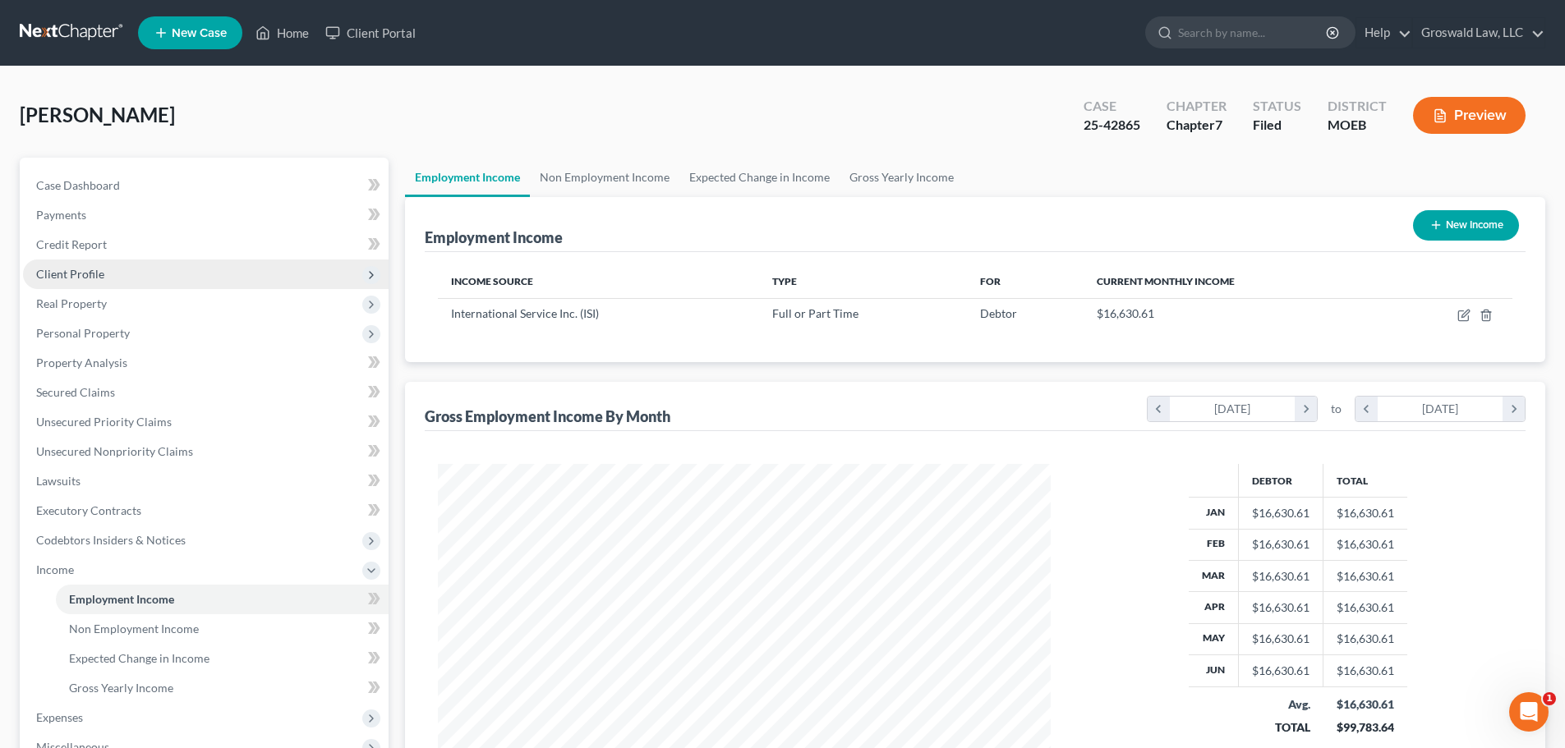
click at [95, 269] on span "Client Profile" at bounding box center [70, 274] width 68 height 14
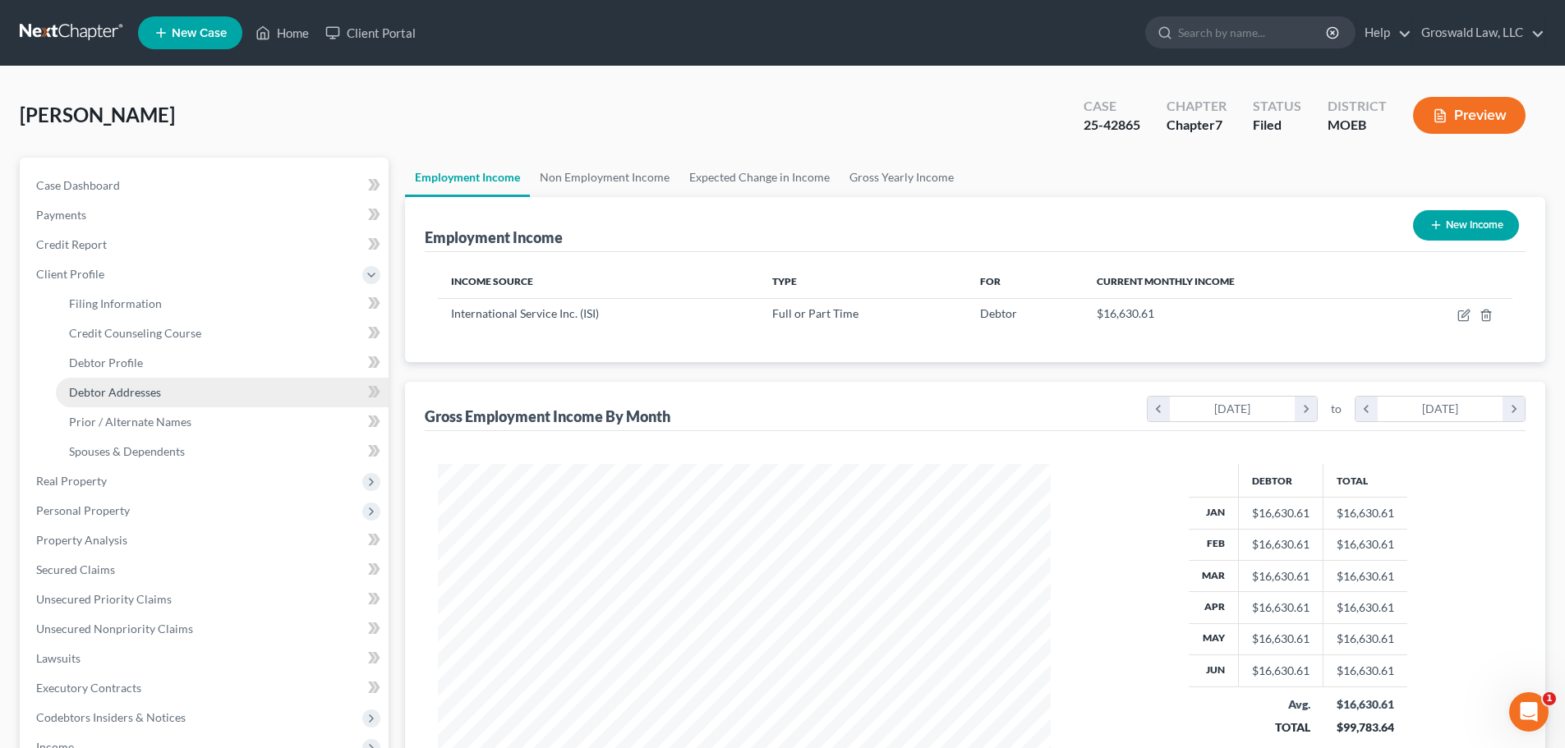
click at [123, 392] on span "Debtor Addresses" at bounding box center [115, 392] width 92 height 14
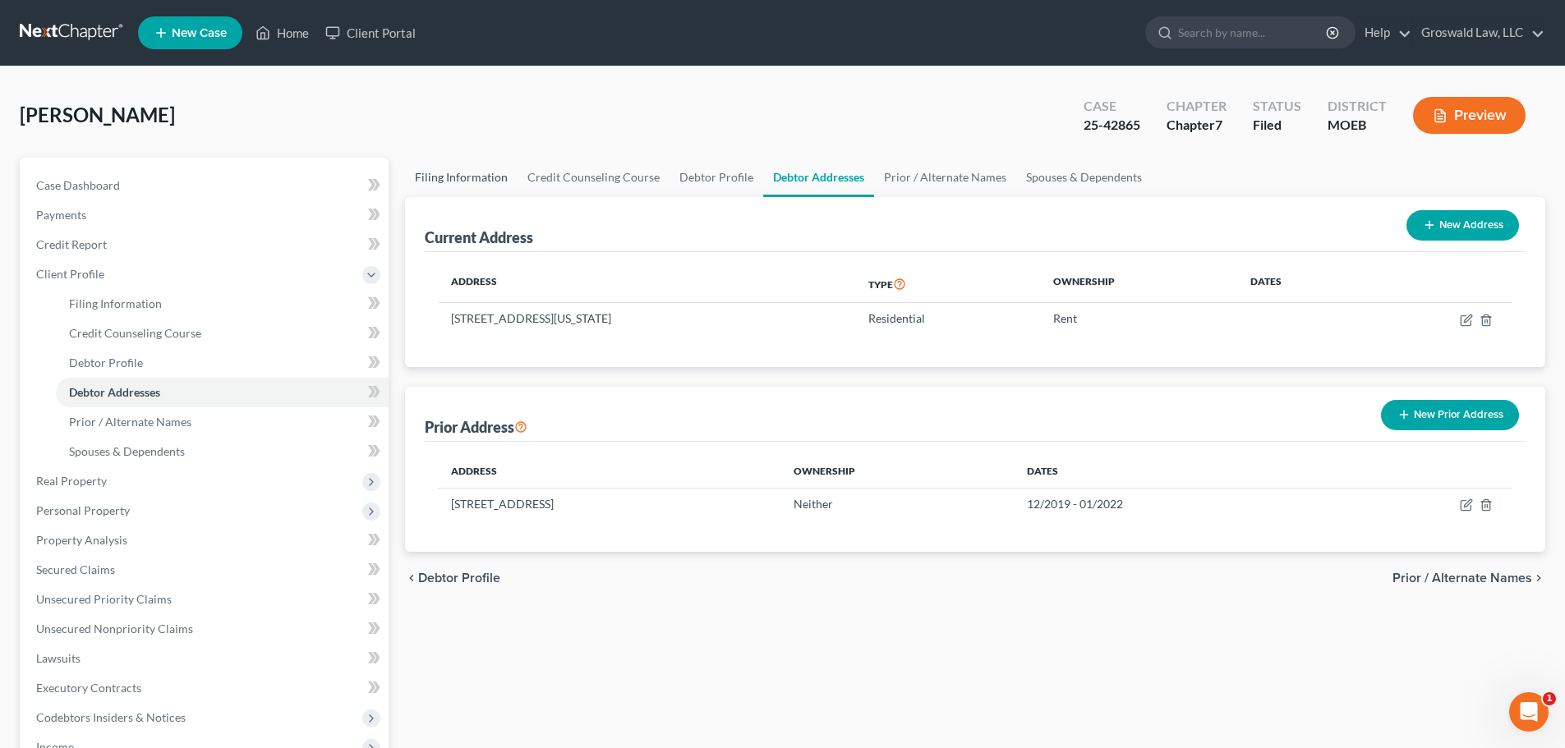
click at [473, 175] on link "Filing Information" at bounding box center [461, 177] width 113 height 39
select select "0"
select select "3"
select select "0"
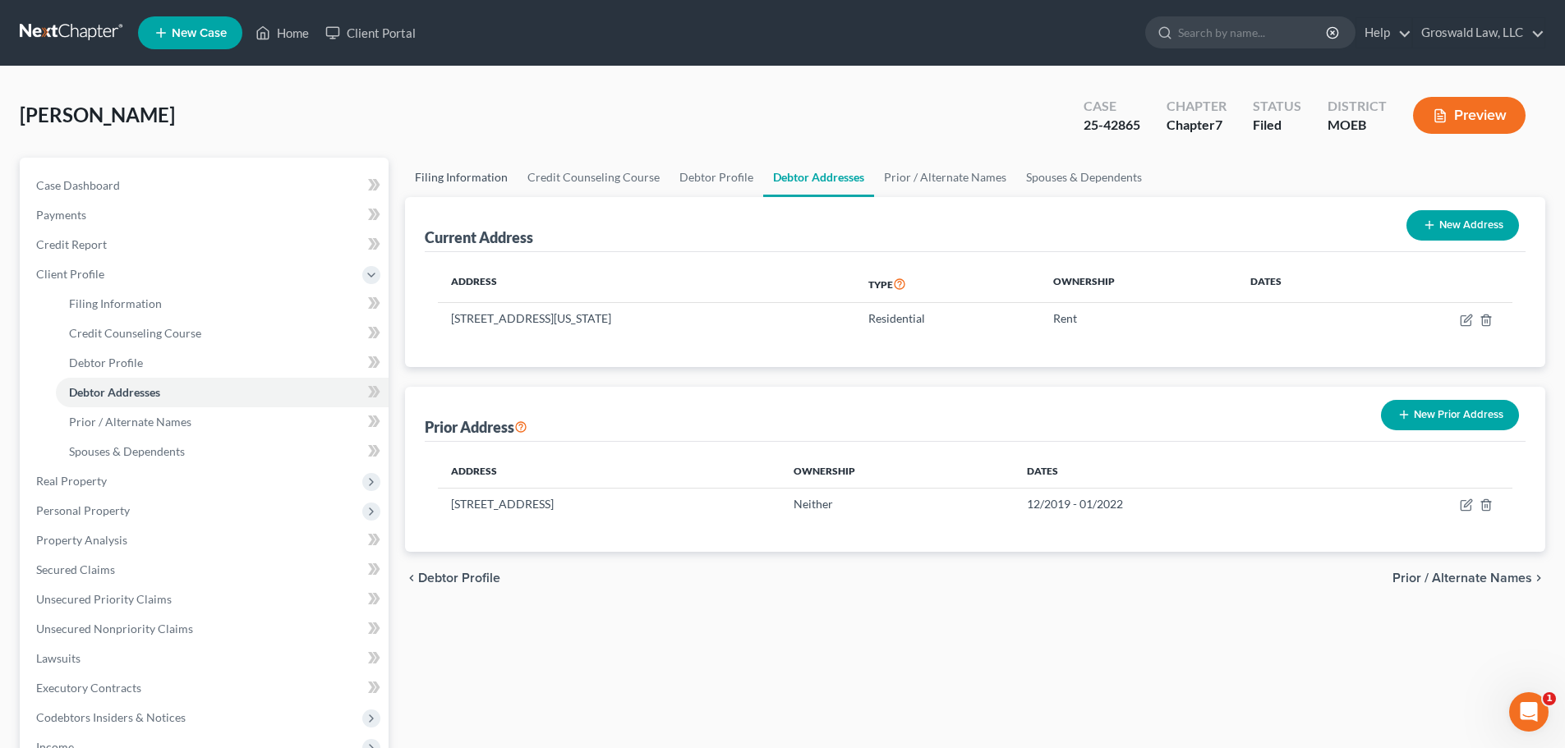
select select "45"
select select "0"
select select "26"
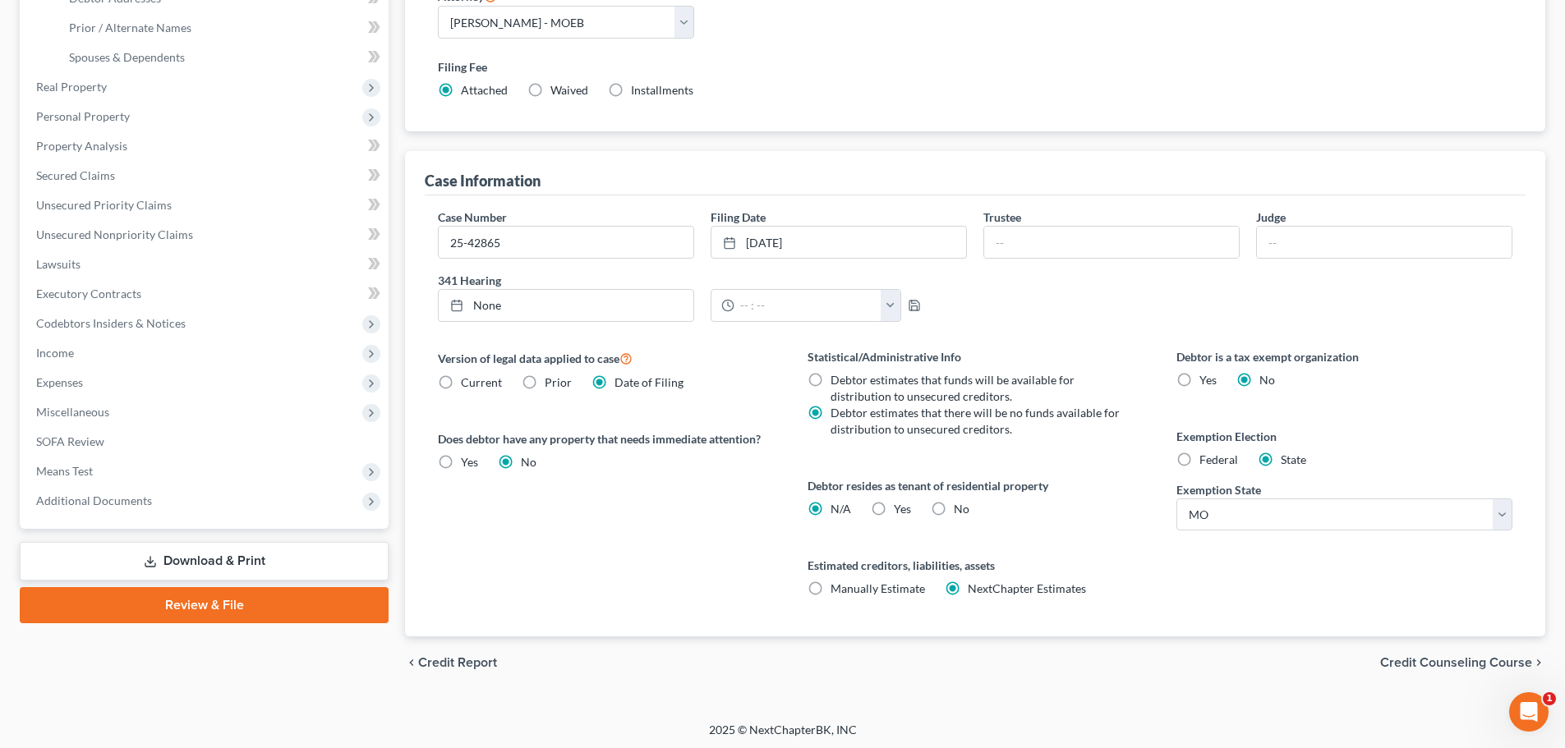
scroll to position [398, 0]
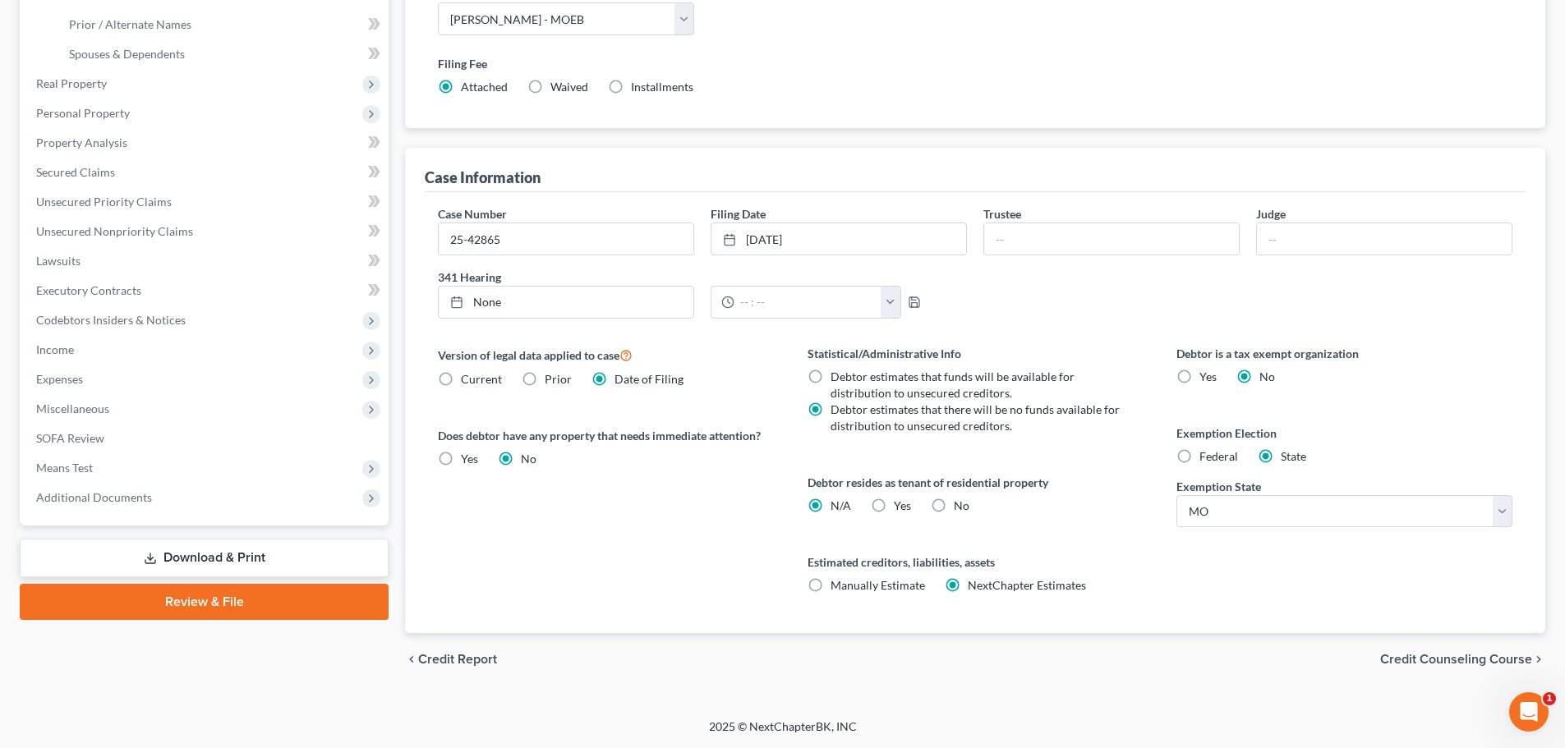
click at [228, 505] on span "Additional Documents" at bounding box center [206, 498] width 366 height 30
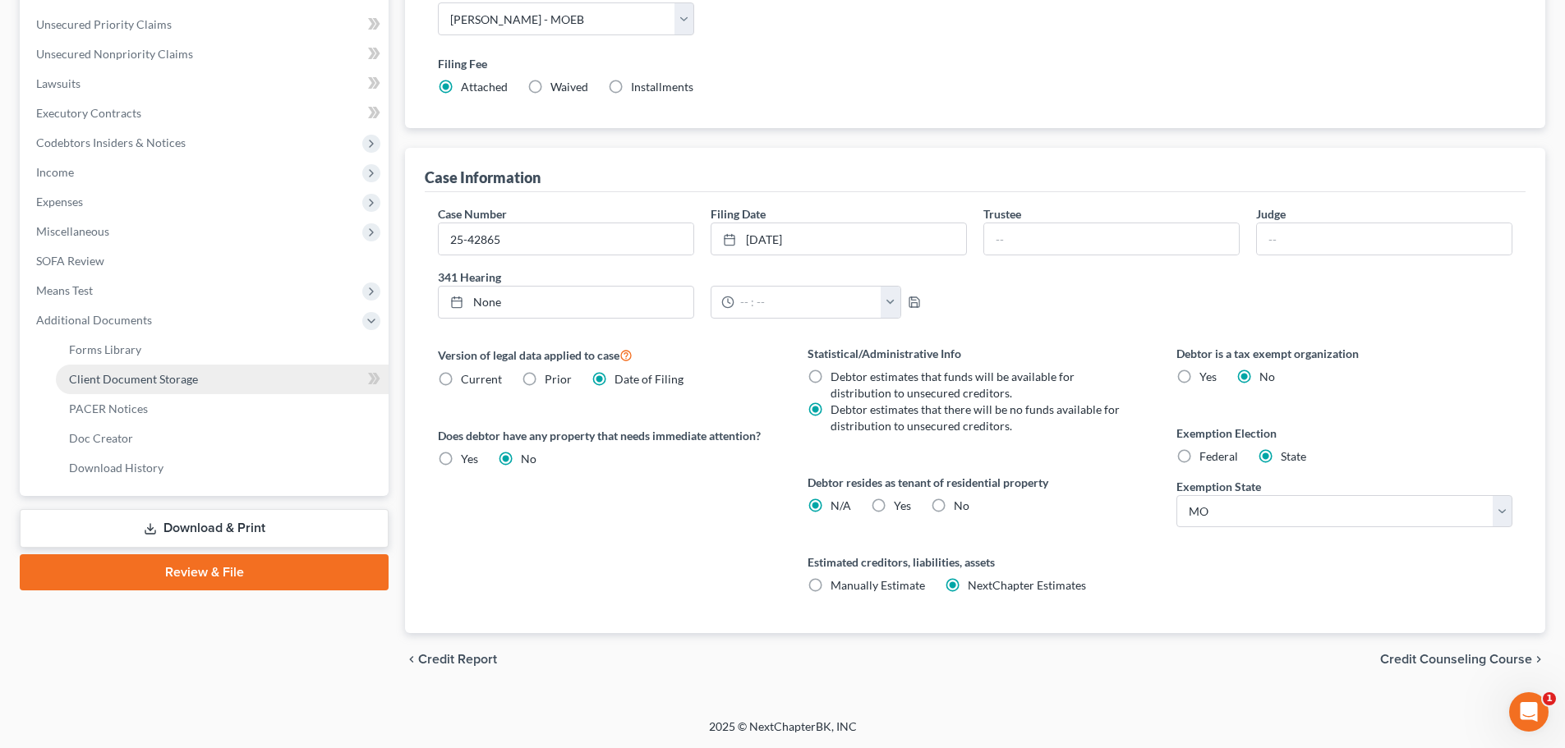
click at [266, 379] on link "Client Document Storage" at bounding box center [222, 380] width 333 height 30
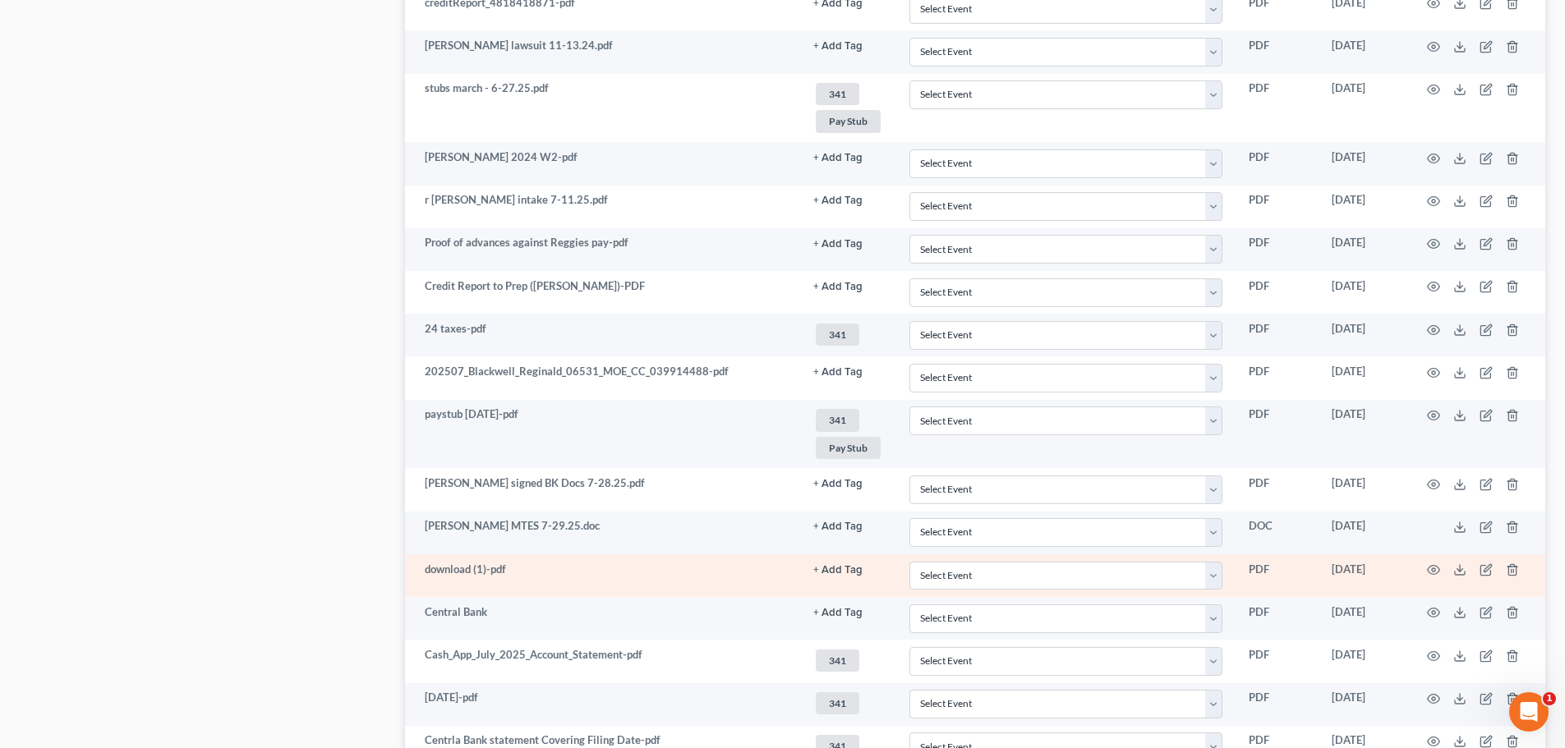
scroll to position [1199, 0]
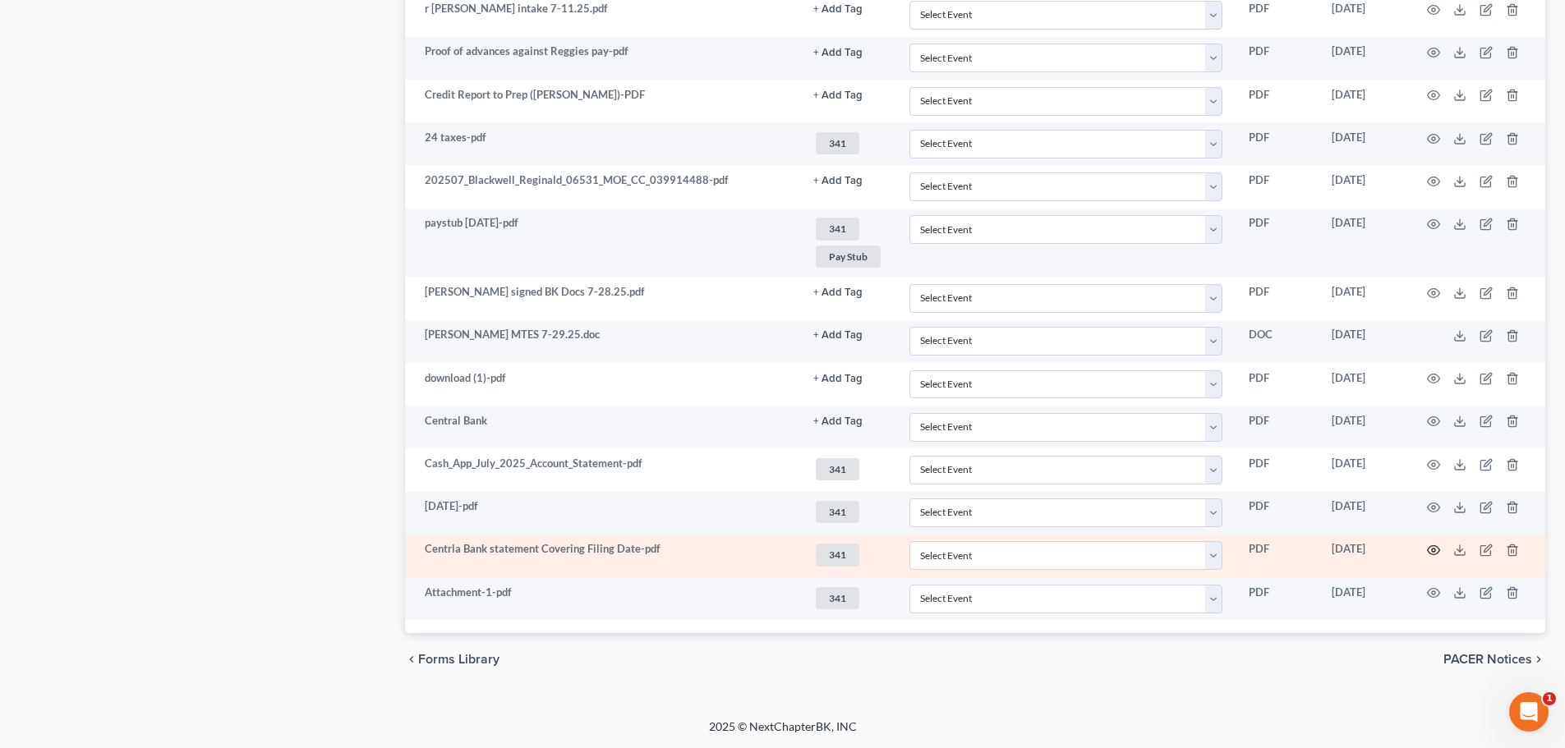
click at [1438, 548] on icon "button" at bounding box center [1434, 550] width 12 height 9
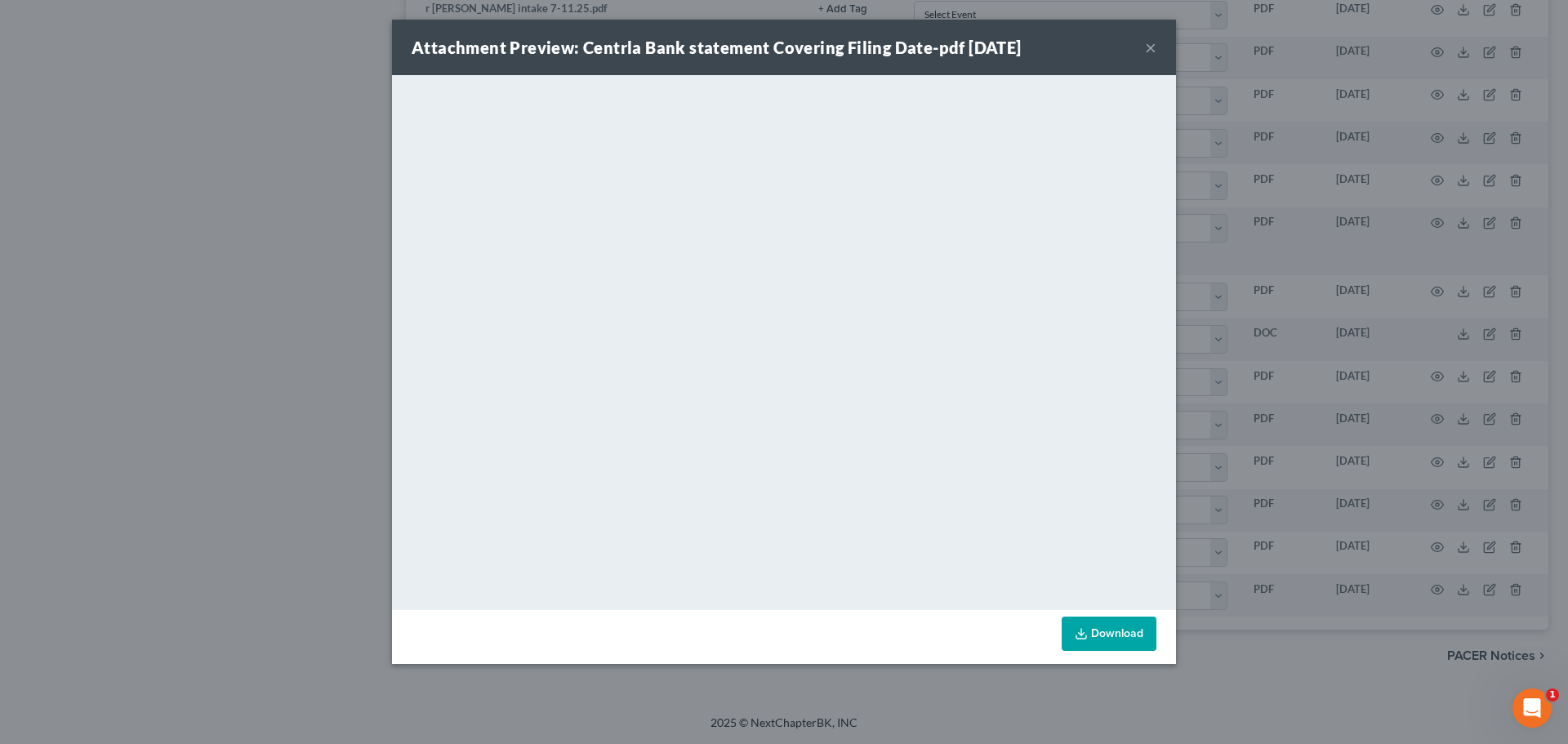
click at [1153, 55] on button "×" at bounding box center [1151, 48] width 12 height 20
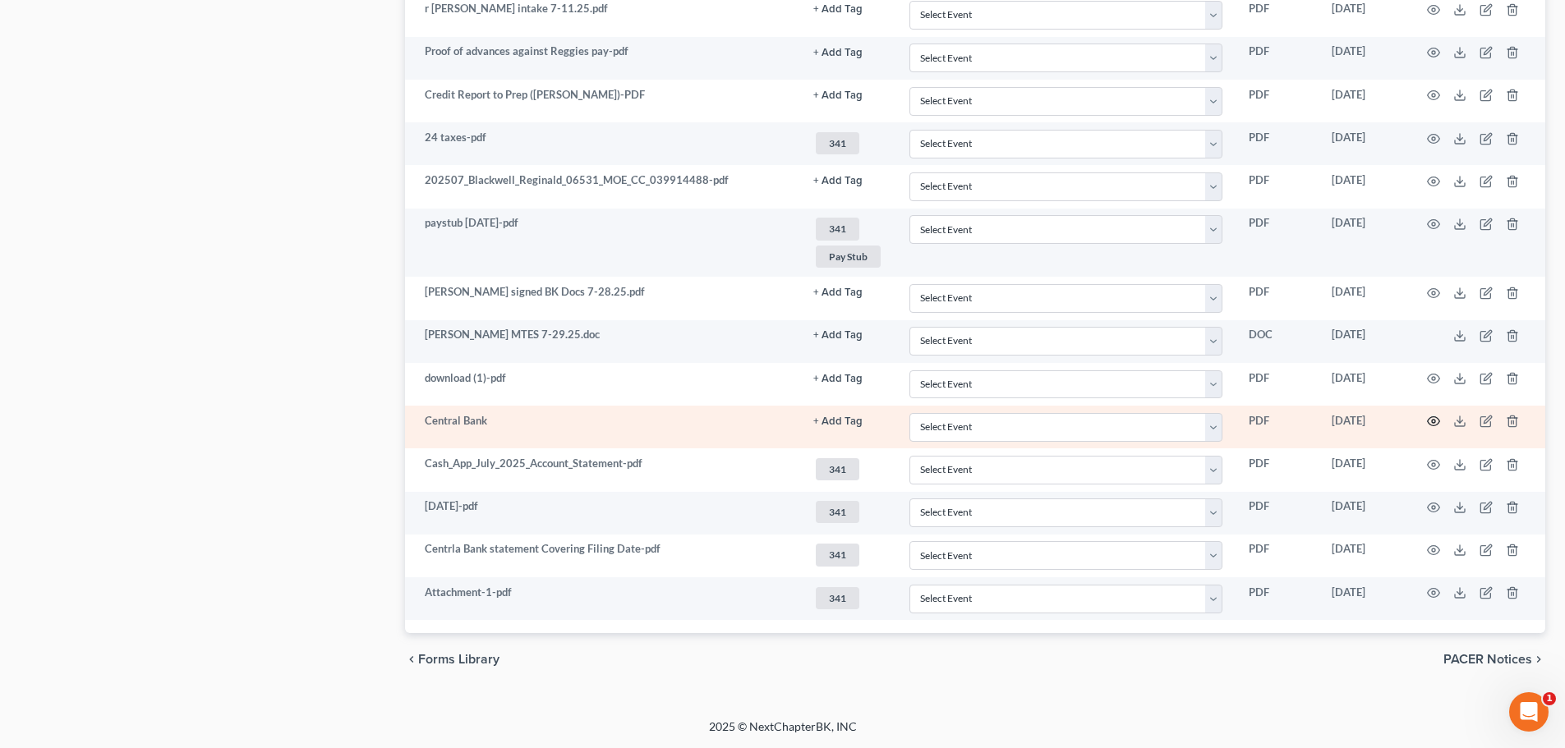
click at [1431, 421] on icon "button" at bounding box center [1433, 421] width 13 height 13
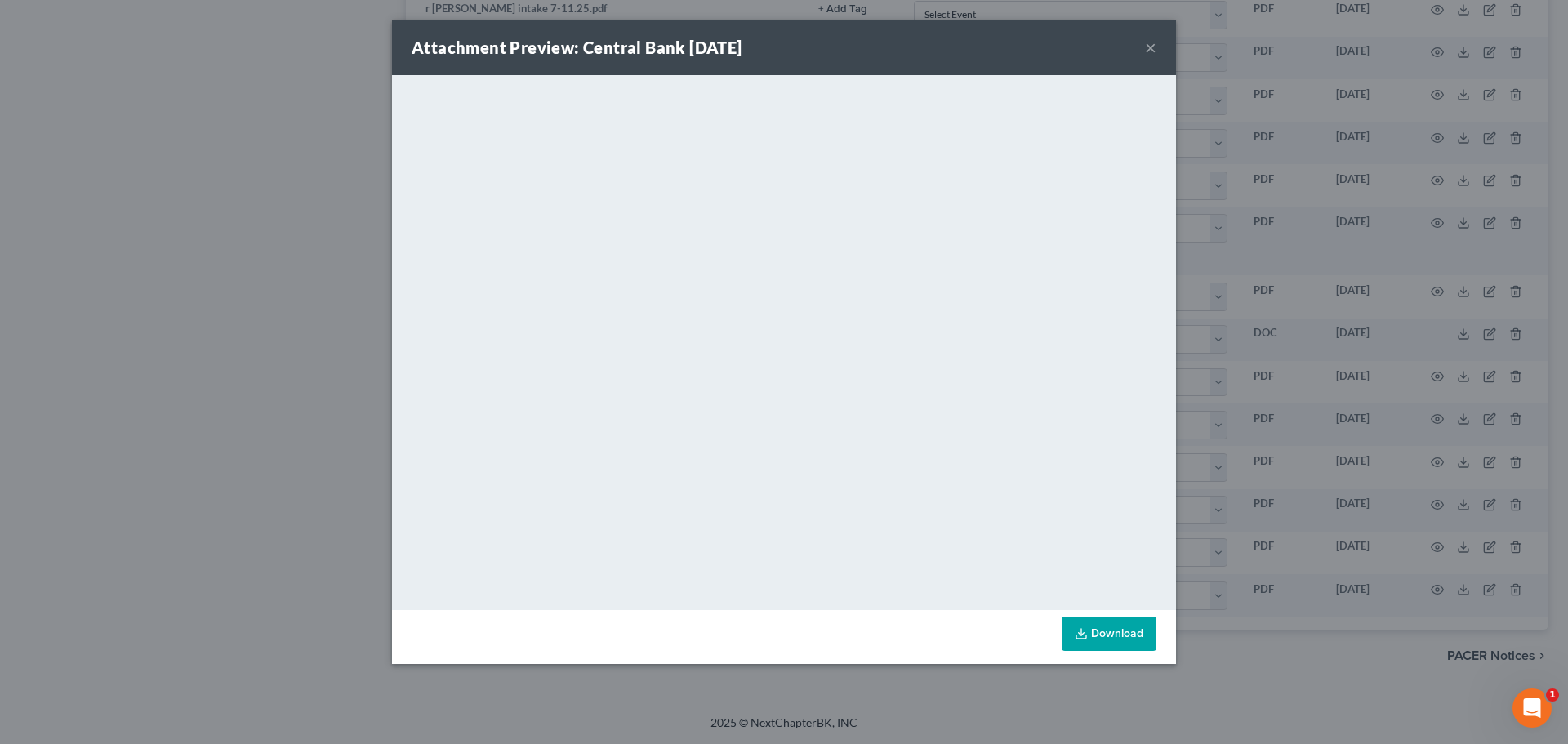
click at [1154, 51] on button "×" at bounding box center [1151, 48] width 12 height 20
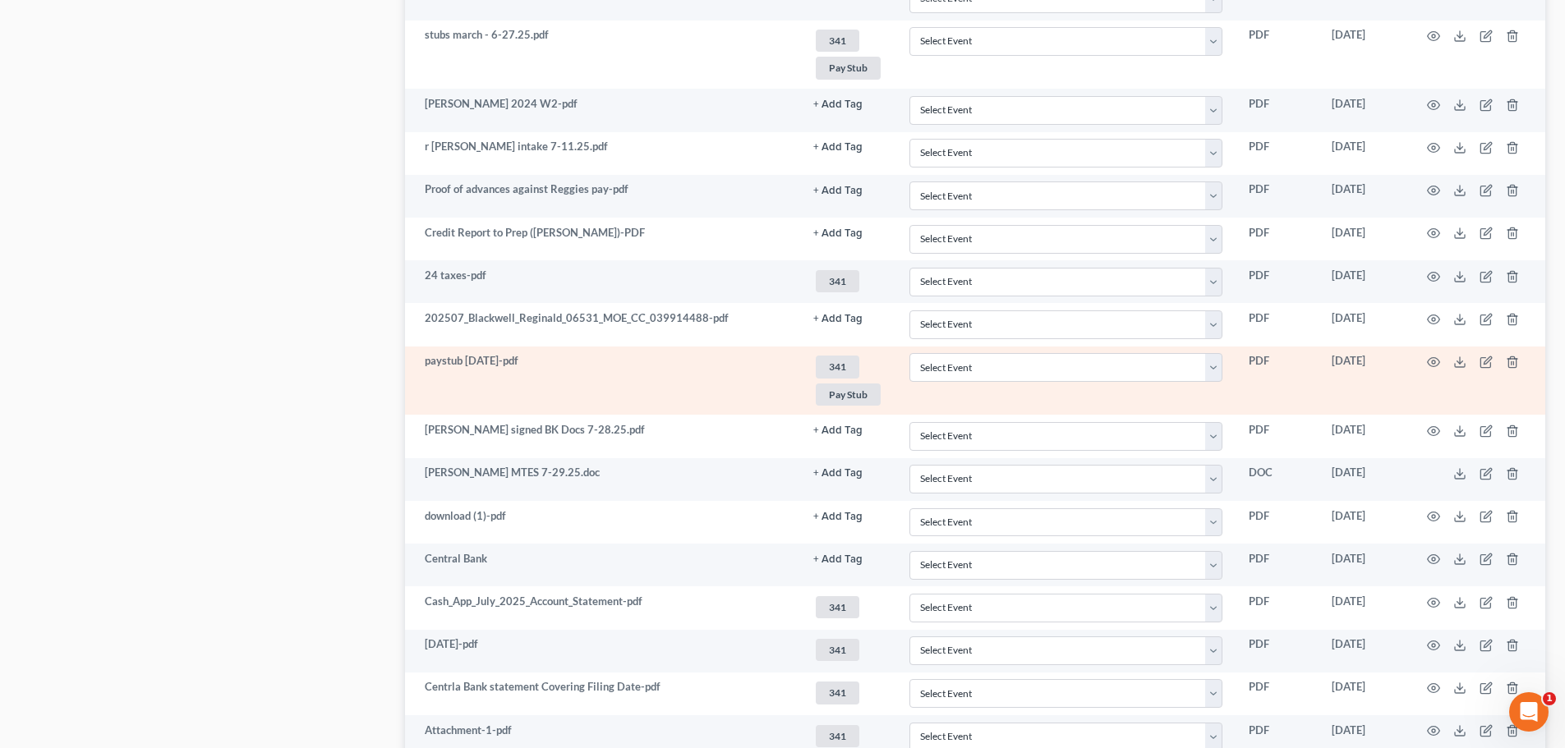
scroll to position [1035, 0]
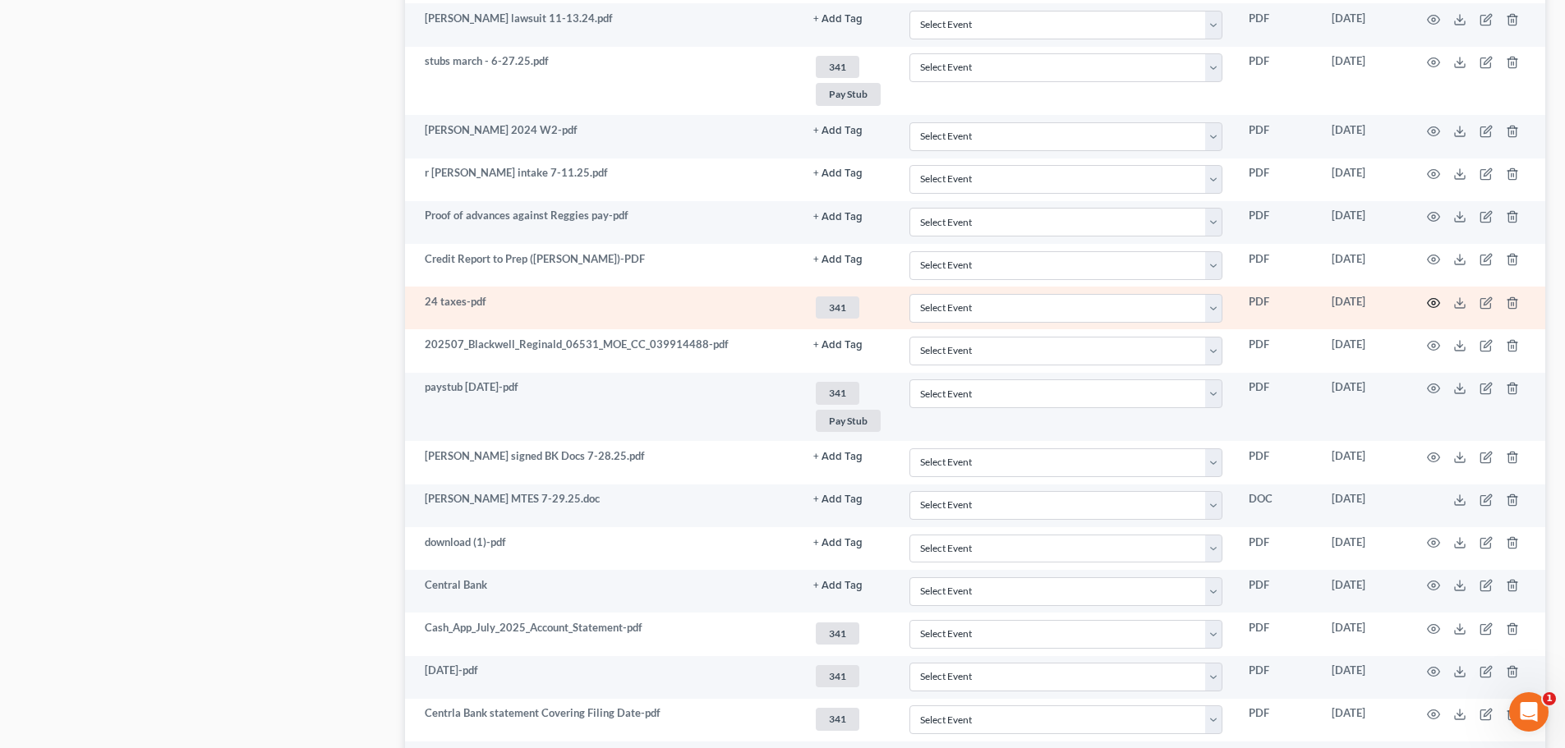
click at [1435, 300] on icon "button" at bounding box center [1433, 303] width 13 height 13
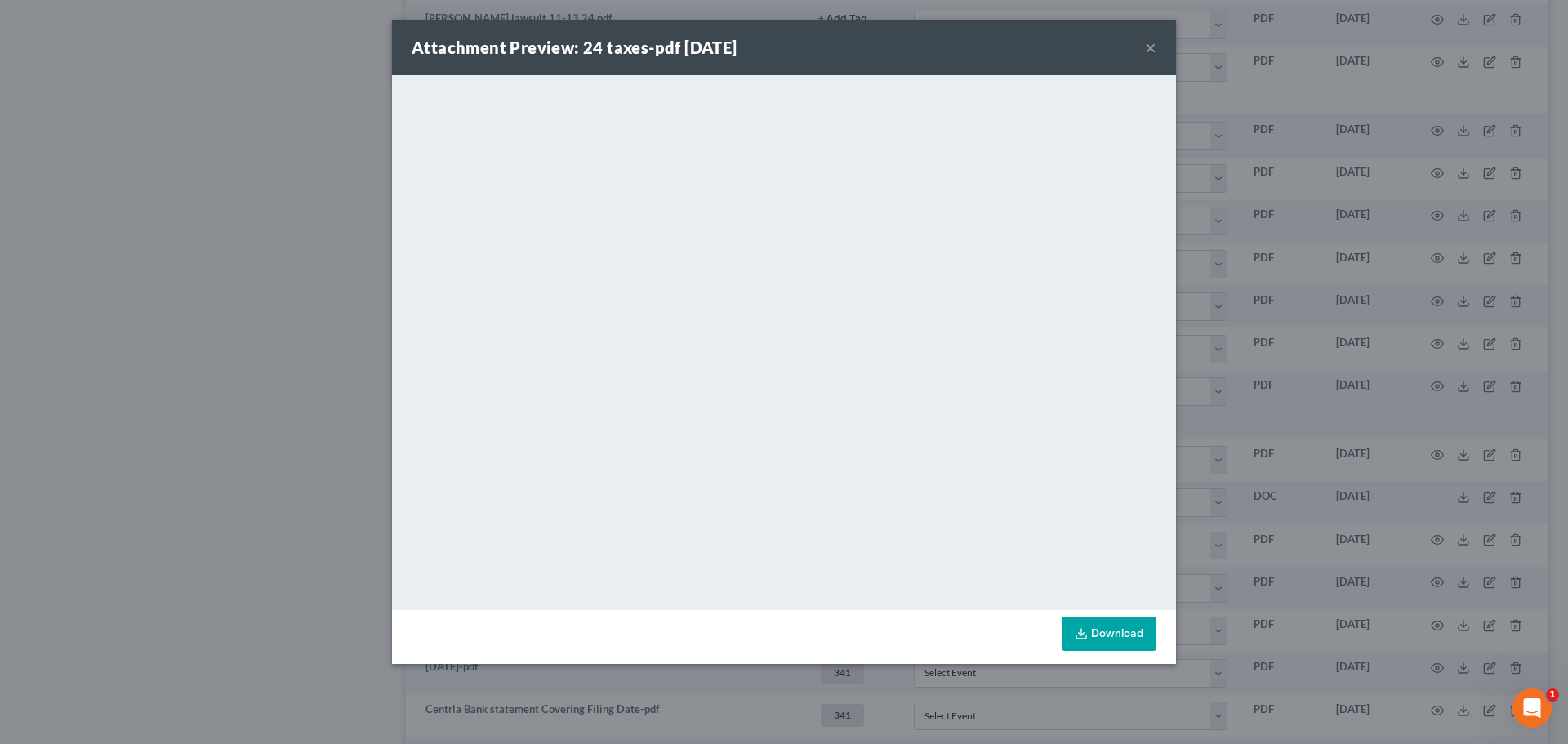
click at [1151, 53] on button "×" at bounding box center [1151, 48] width 12 height 20
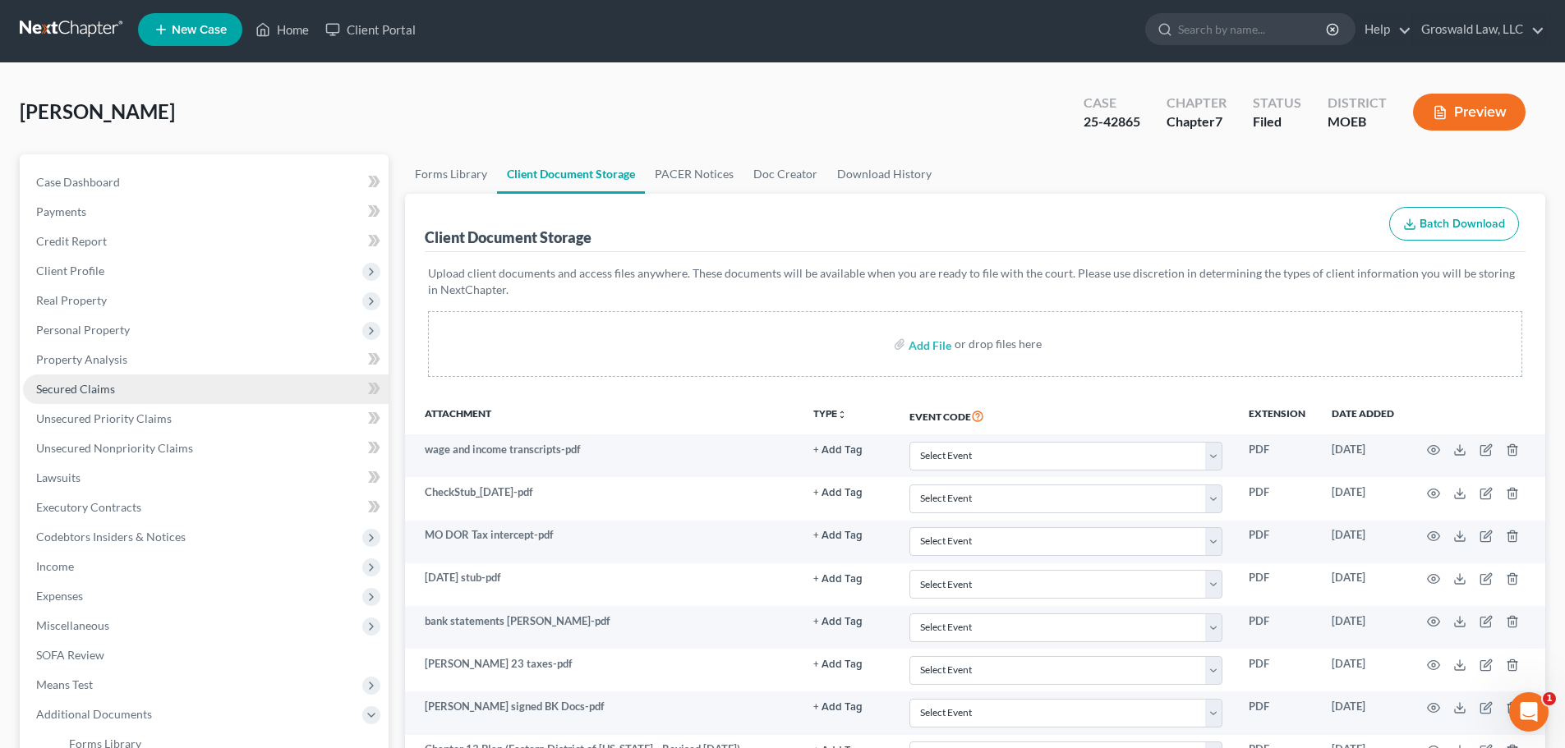
scroll to position [0, 0]
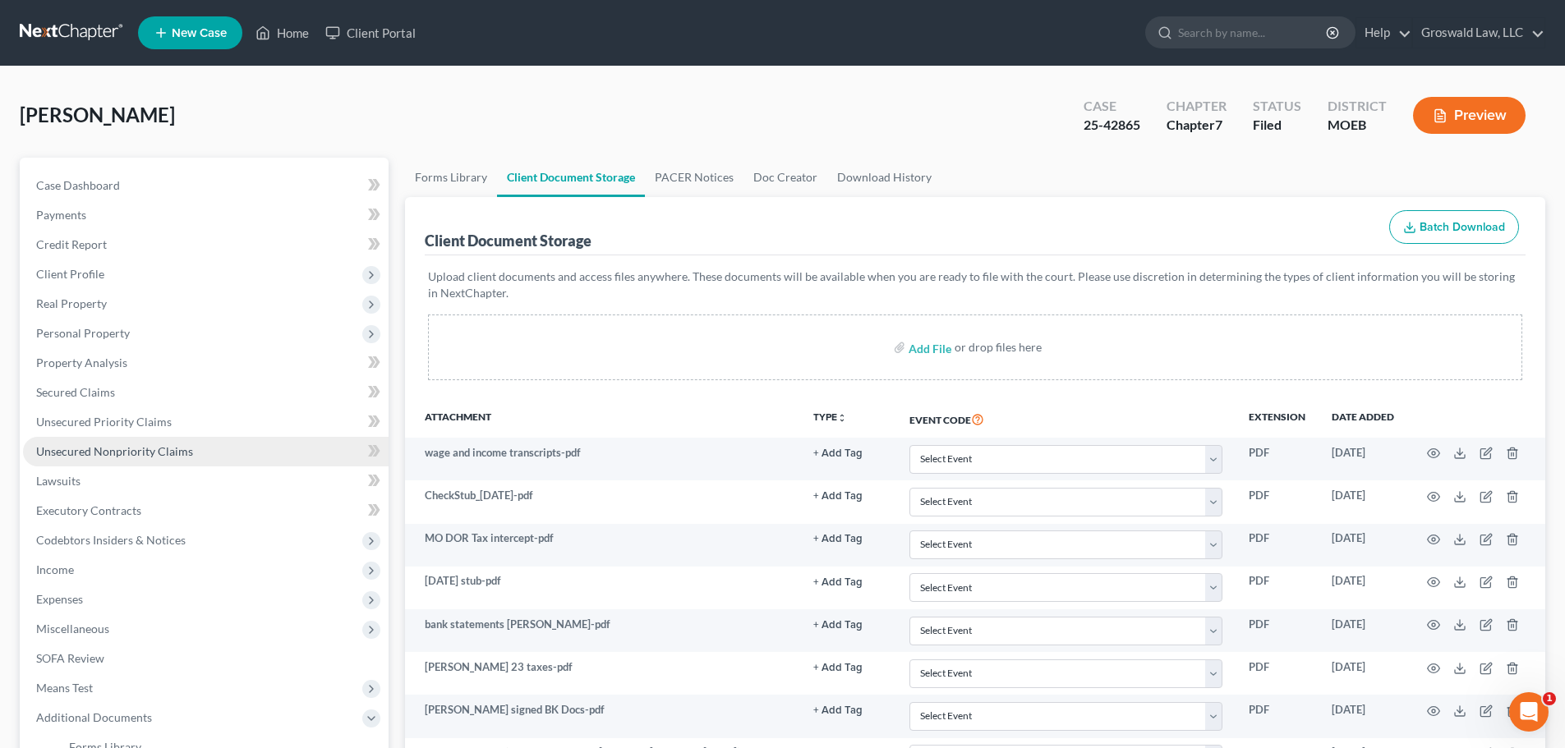
click at [168, 451] on span "Unsecured Nonpriority Claims" at bounding box center [114, 451] width 157 height 14
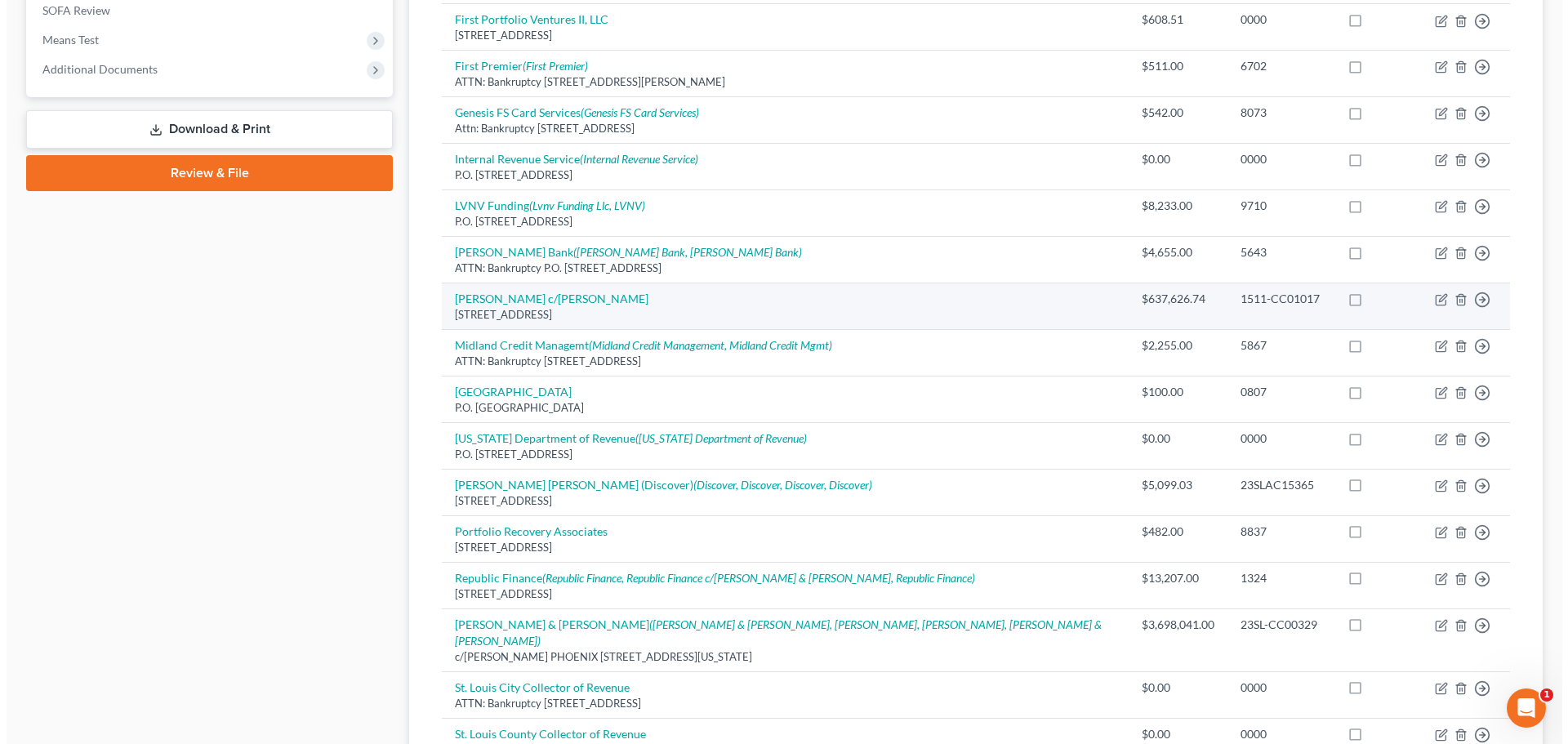
scroll to position [735, 0]
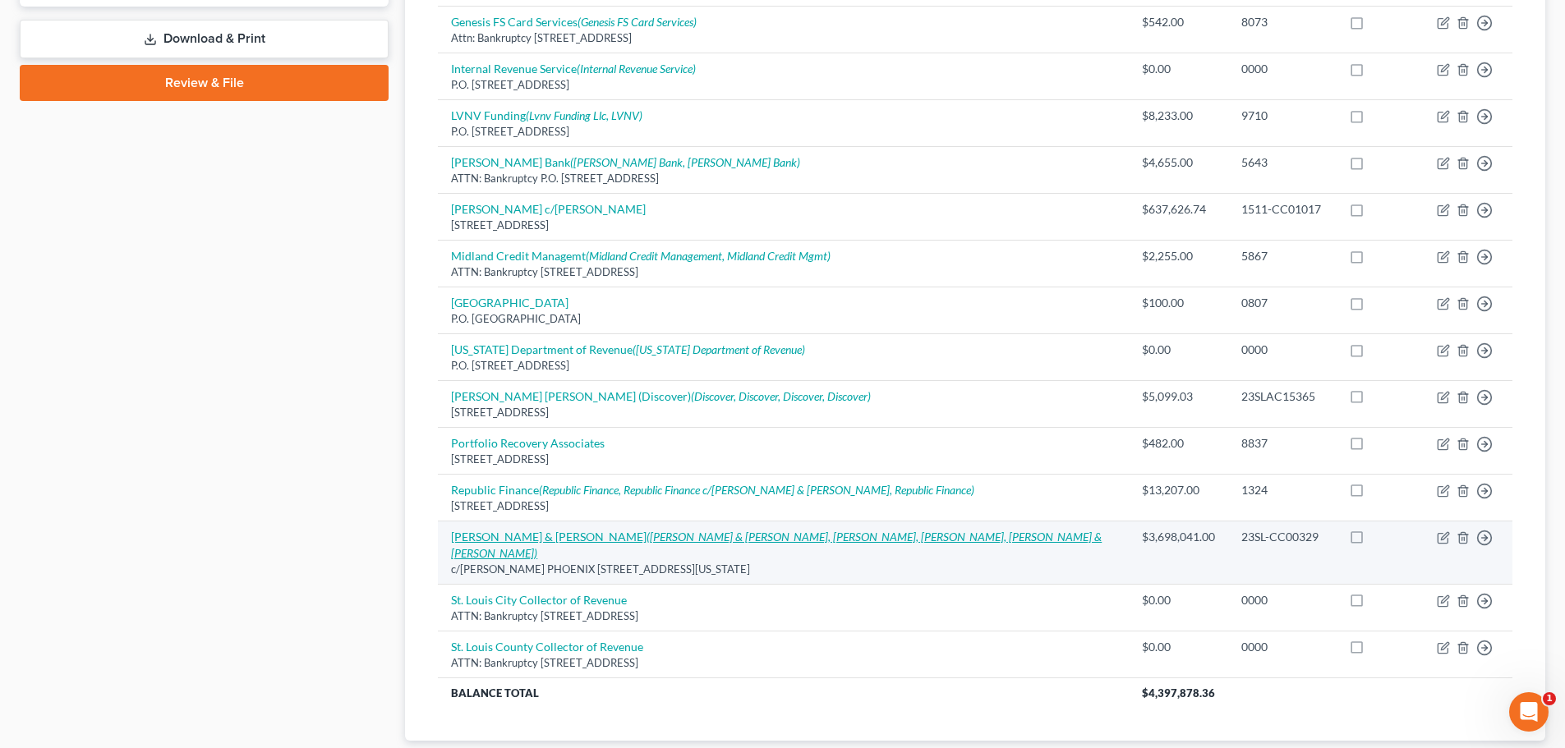
click at [725, 530] on icon "(Rodney Gunter & Demarre Carrol, Rodney Gunter, Demarre Carroll, Rodney Gunter …" at bounding box center [776, 545] width 651 height 30
select select "26"
select select "14"
select select "0"
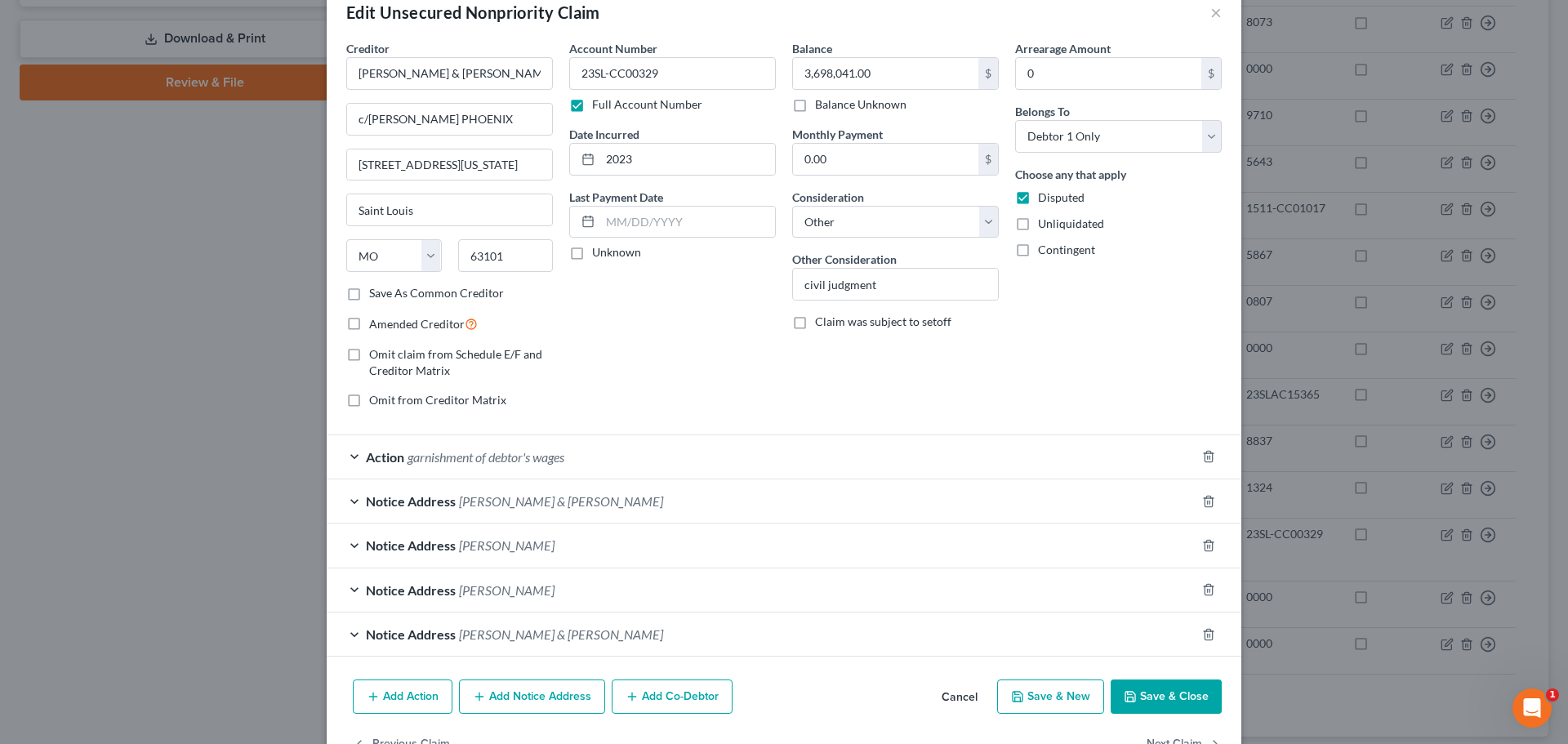
scroll to position [85, 0]
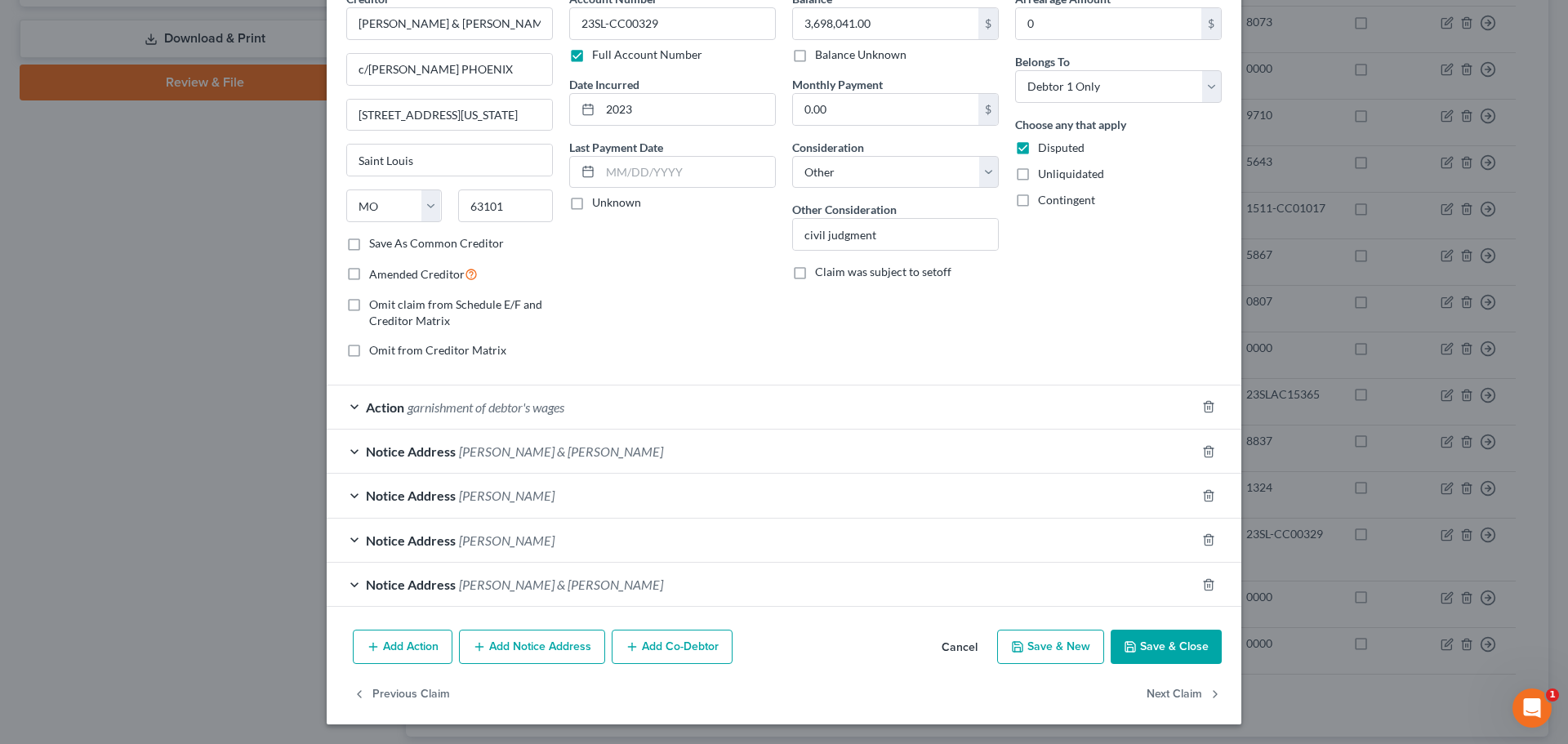
click at [496, 457] on span "Rodney Gunter & Demarre Carrol" at bounding box center [561, 452] width 204 height 16
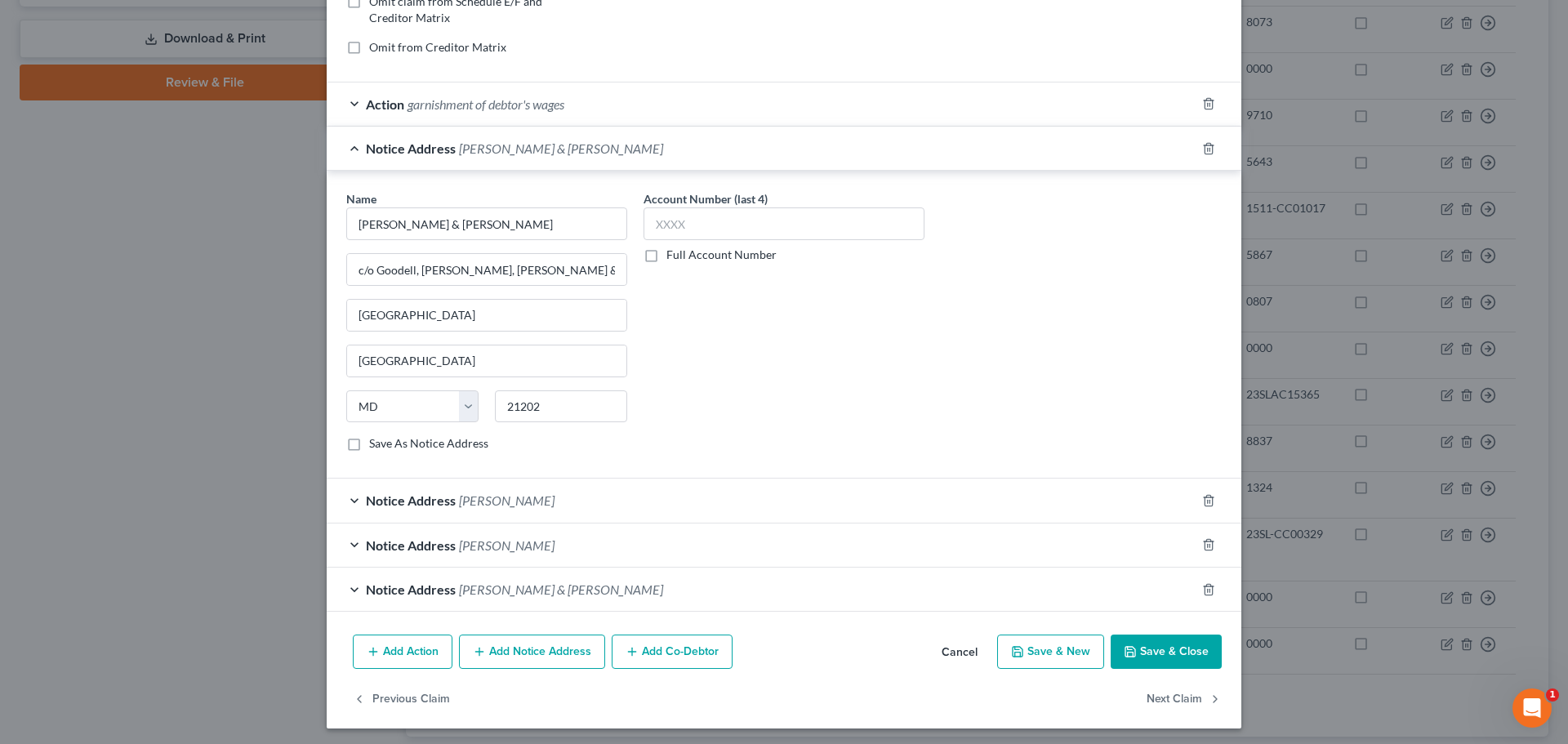
scroll to position [392, 0]
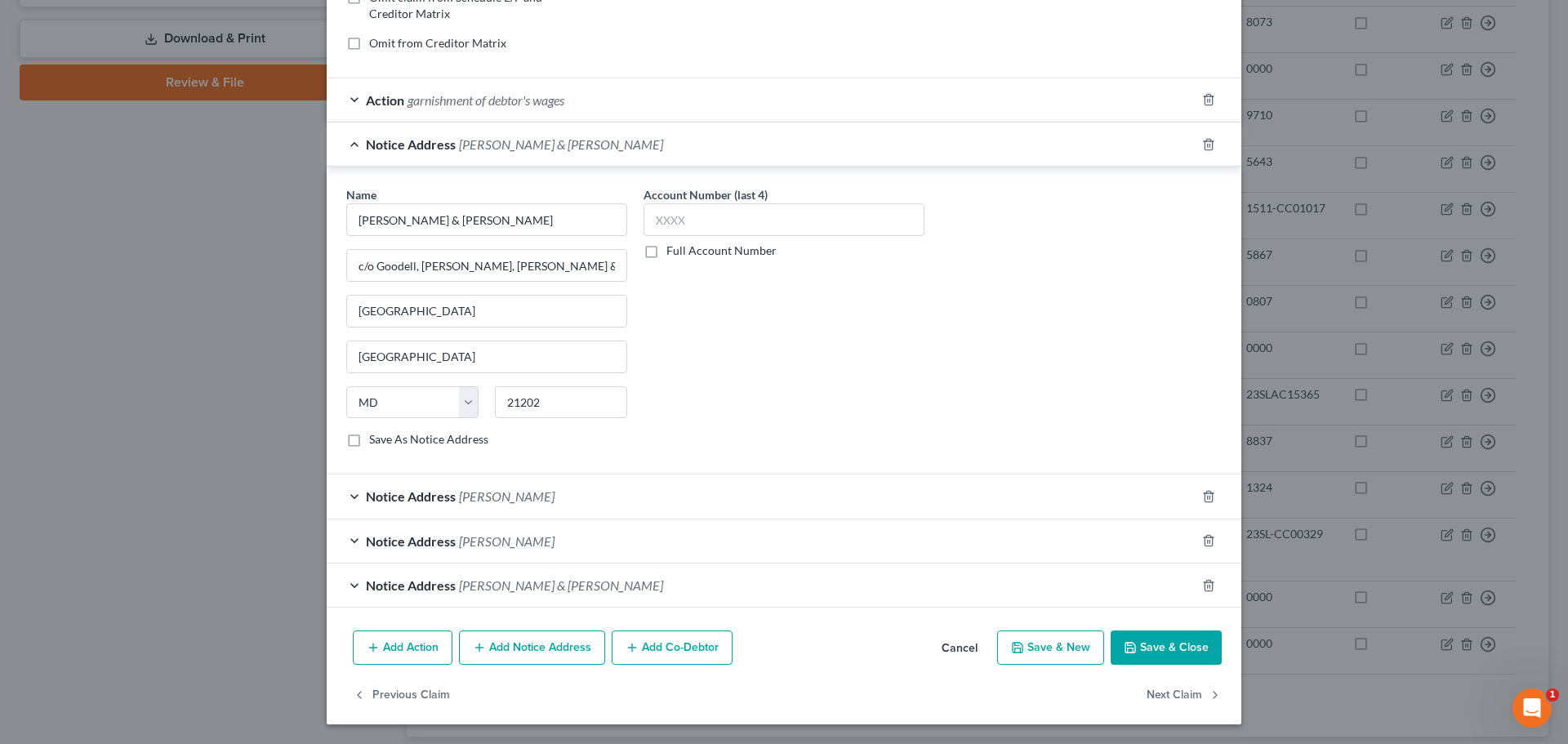
click at [482, 503] on span "Rodney Gunter" at bounding box center [507, 496] width 95 height 16
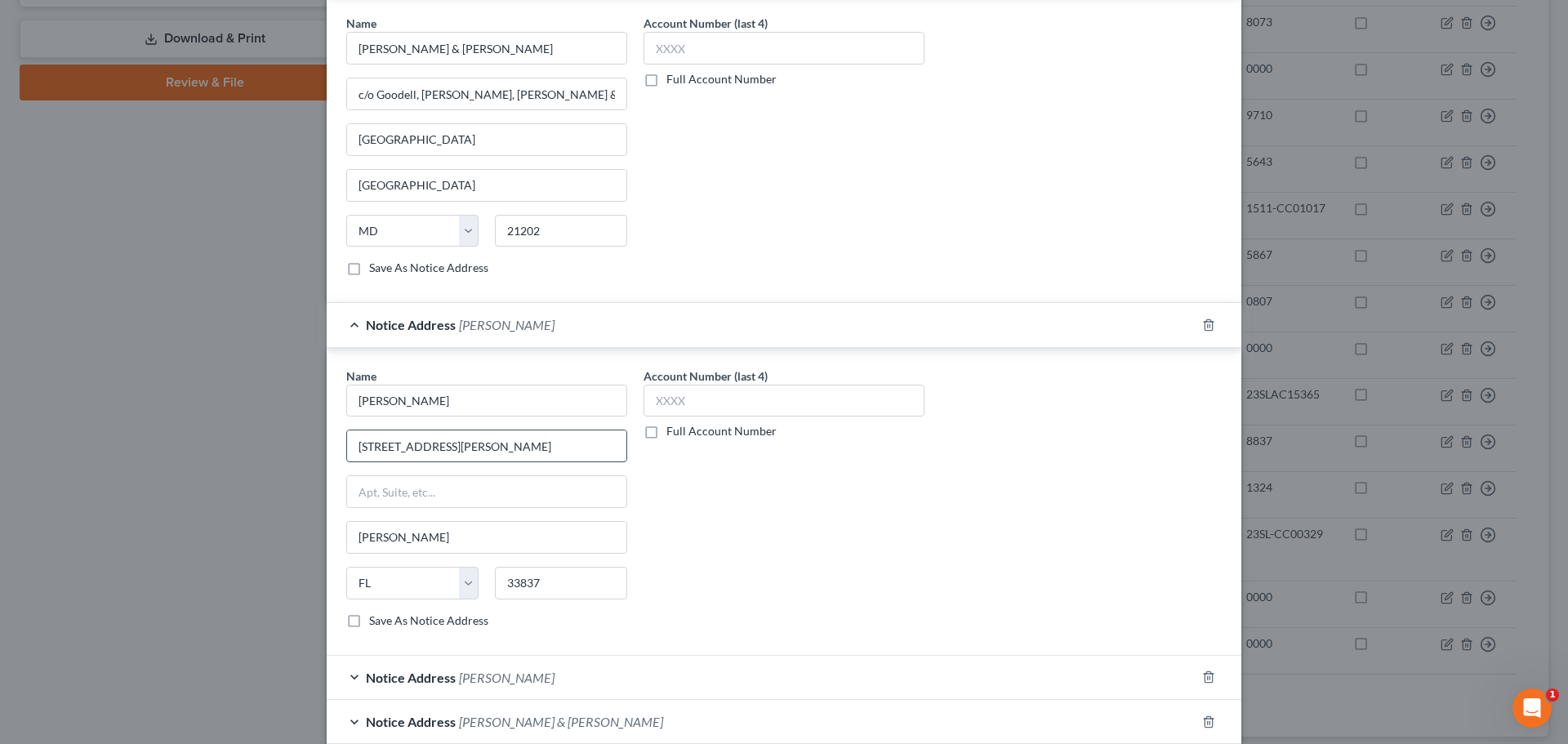
scroll to position [700, 0]
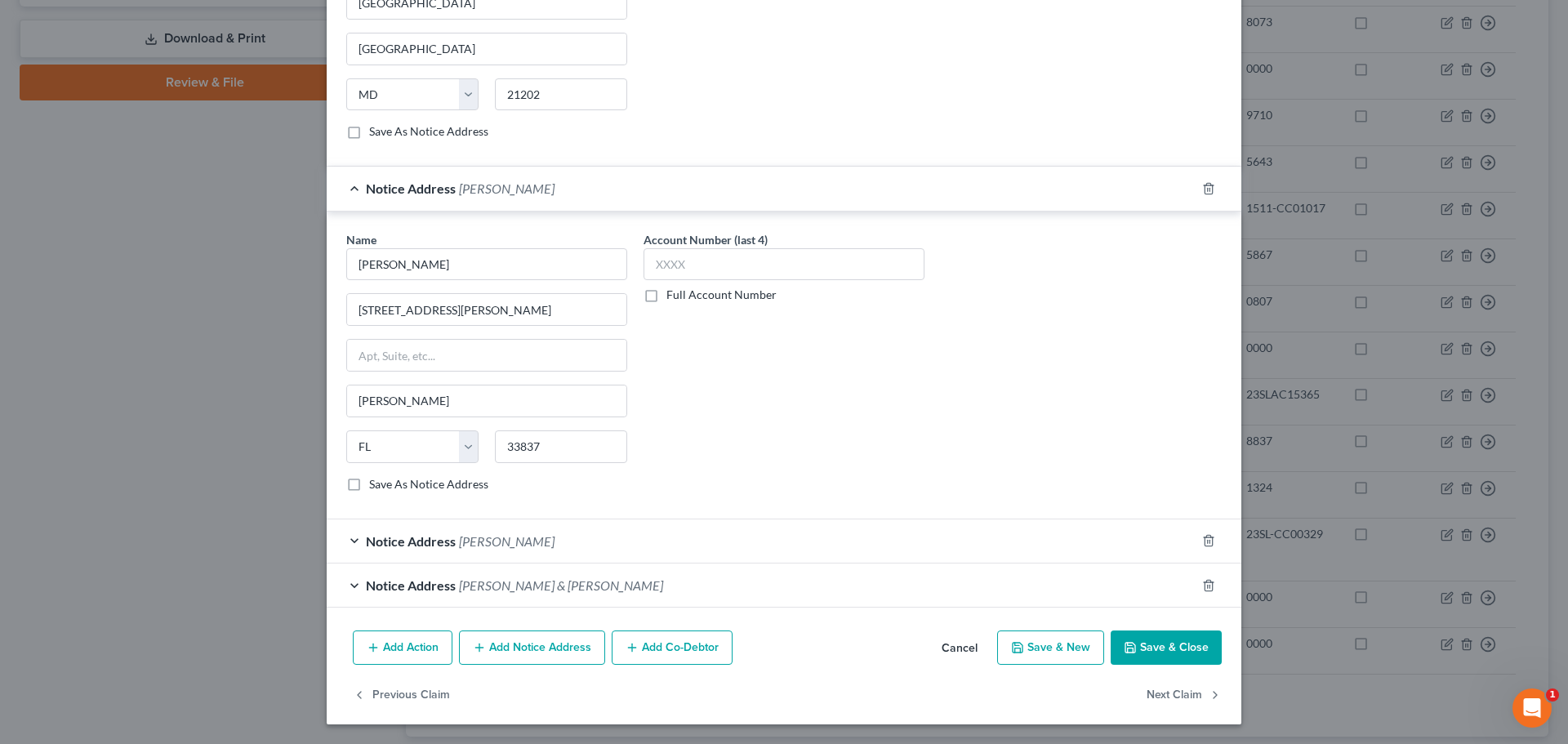
click at [478, 532] on div "Notice Address Demarre Carroll" at bounding box center [762, 541] width 869 height 44
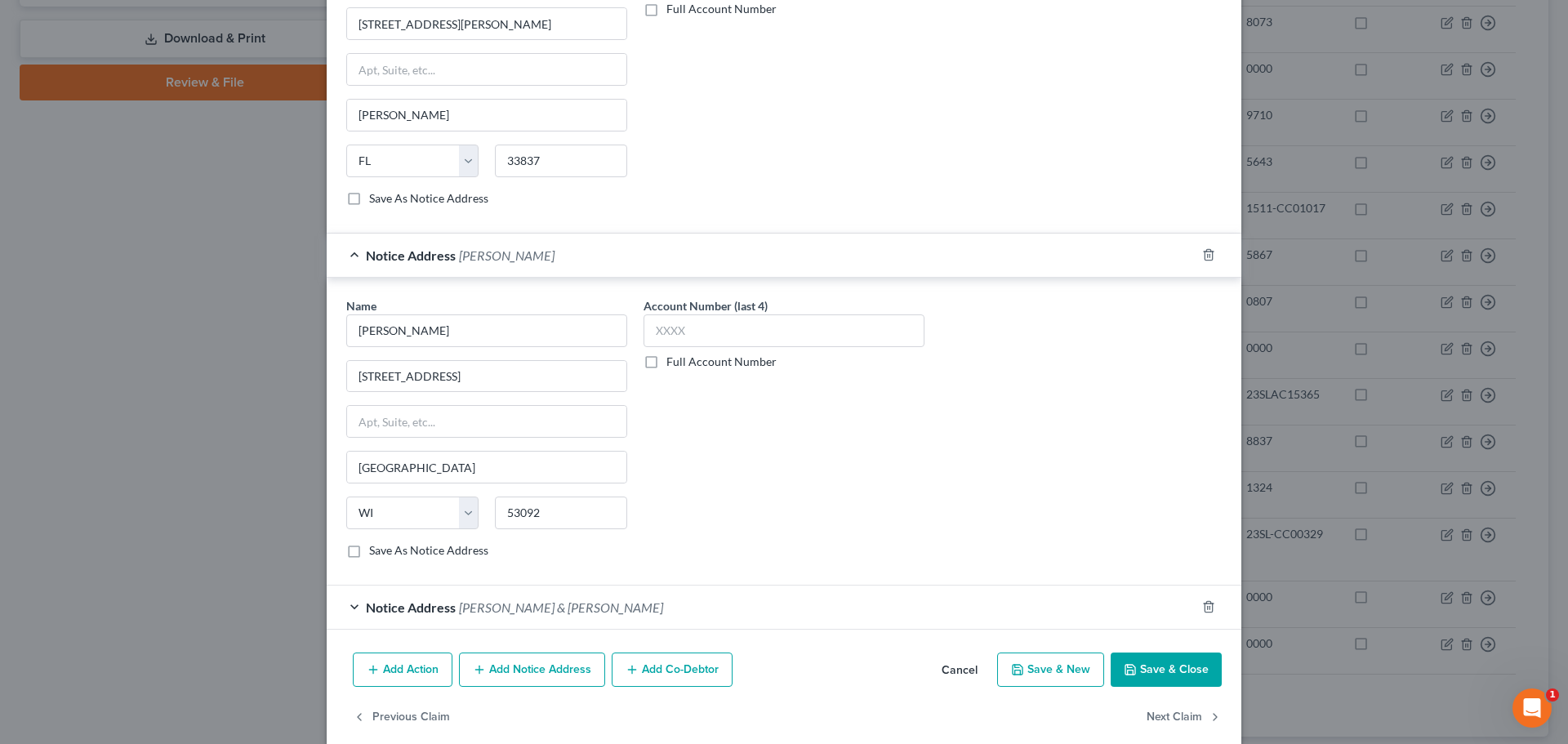
scroll to position [1009, 0]
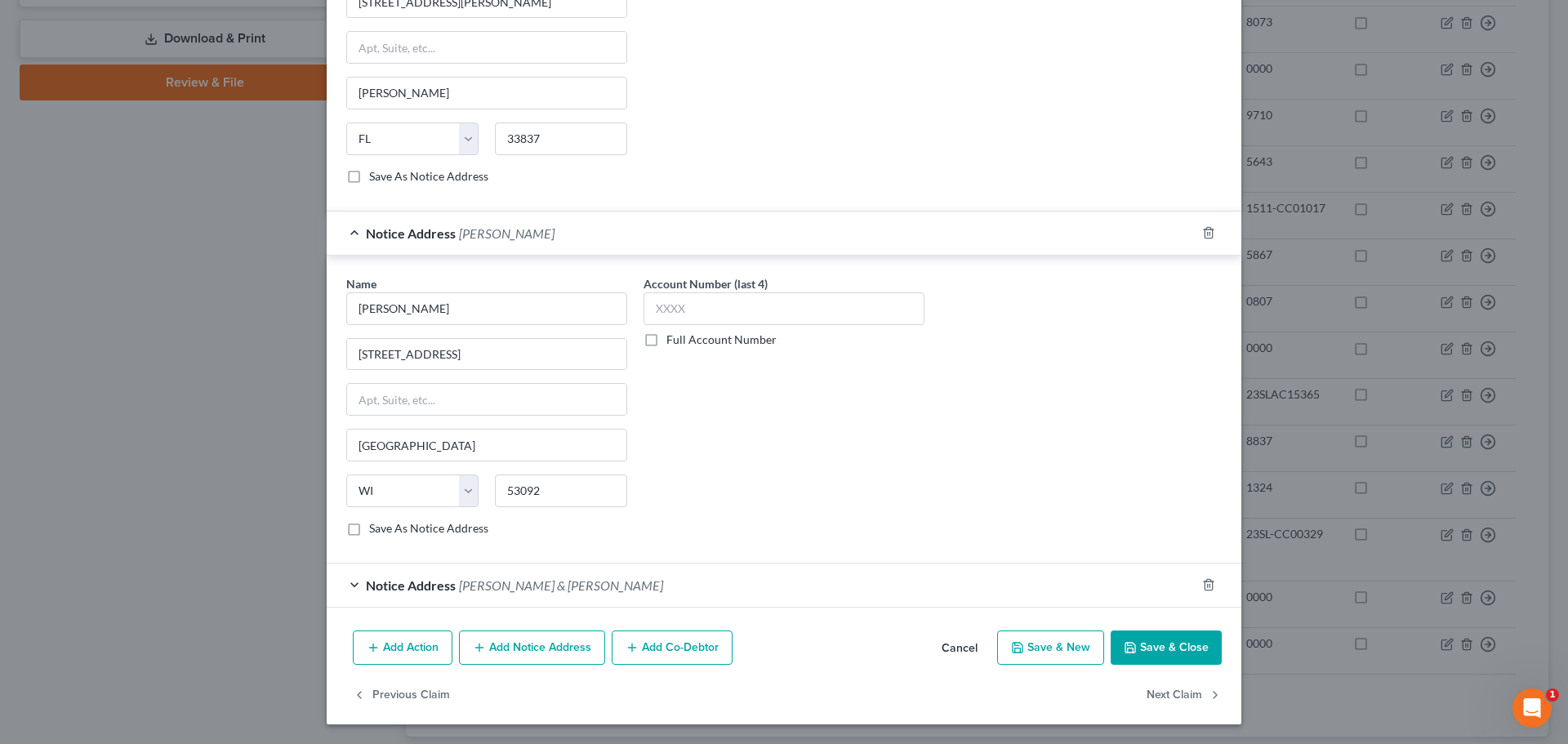
click at [474, 586] on span "Rodney Gunter & Demarre Carrol" at bounding box center [561, 586] width 204 height 16
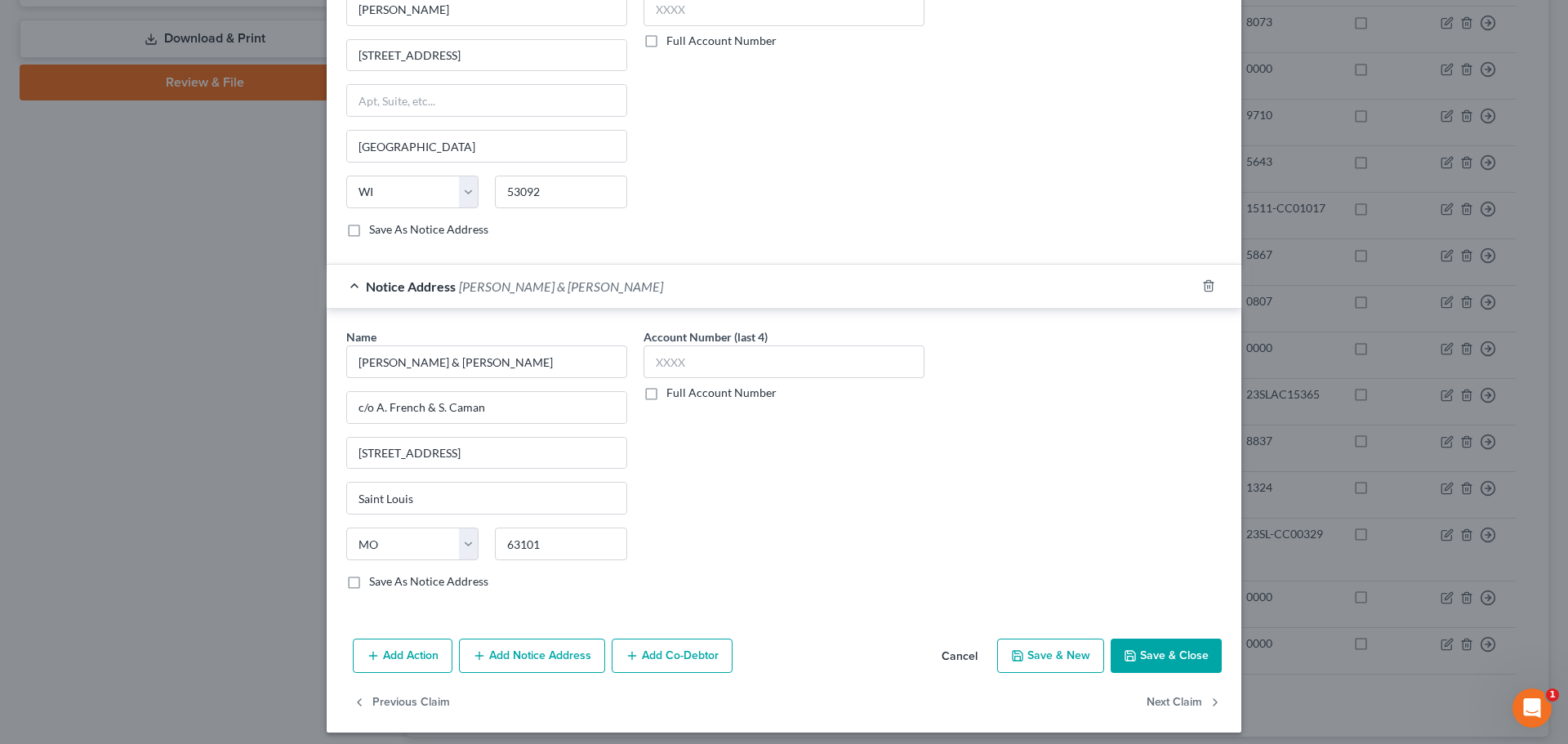
scroll to position [1316, 0]
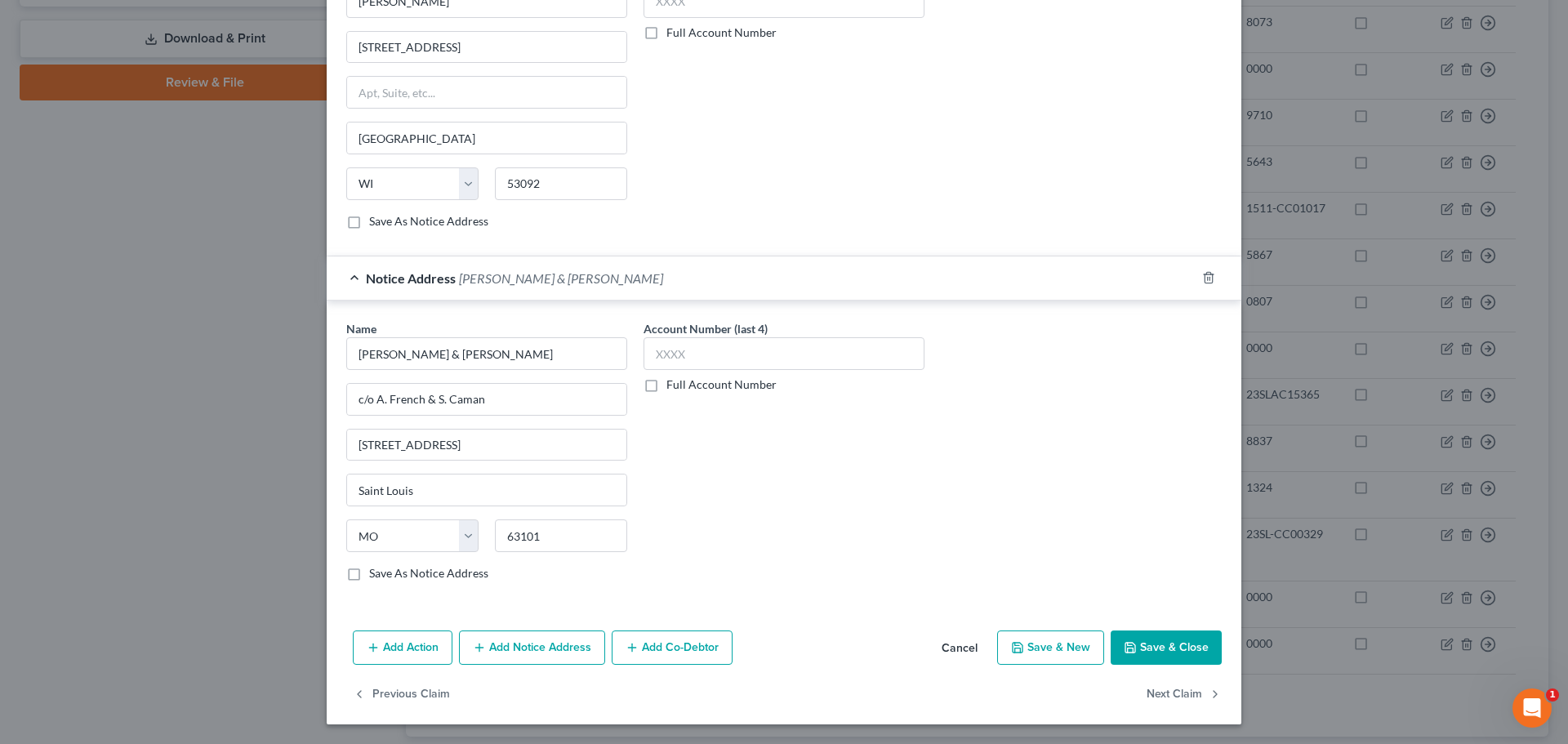
drag, startPoint x: 956, startPoint y: 650, endPoint x: 889, endPoint y: 561, distance: 111.4
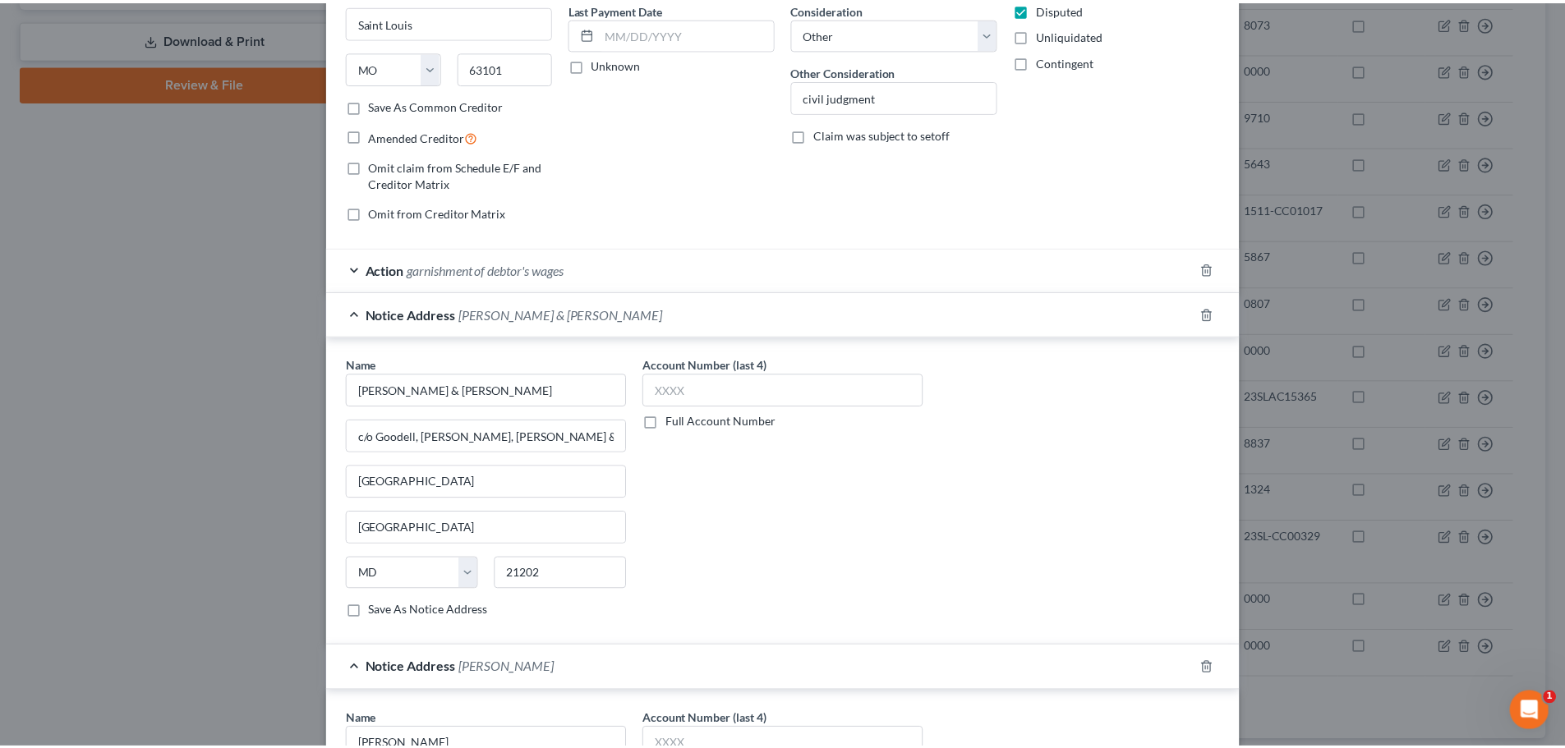
scroll to position [0, 0]
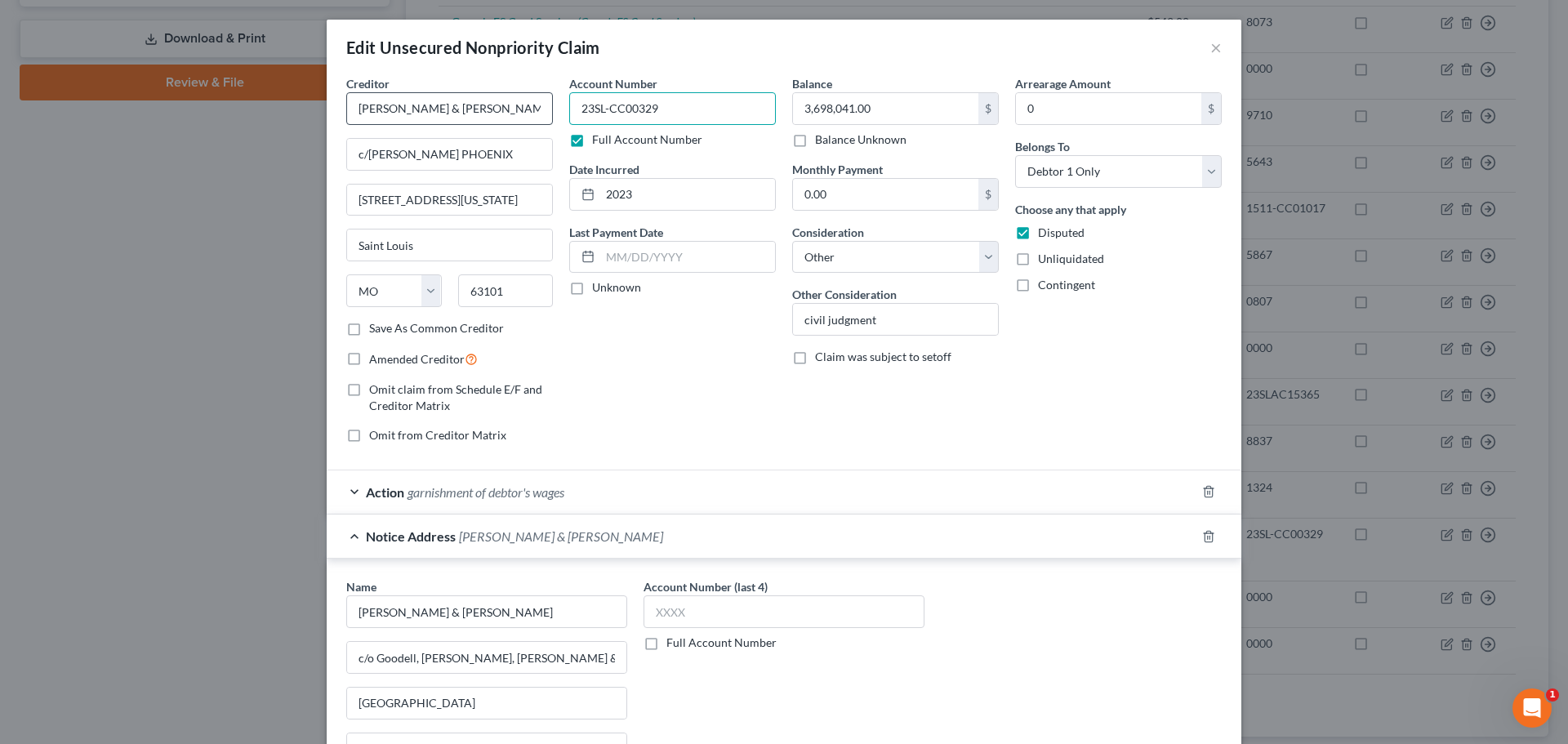
drag, startPoint x: 675, startPoint y: 107, endPoint x: 402, endPoint y: 104, distance: 273.0
click at [381, 101] on div "Creditor * Rodney Gunter & Demarre Carrol c/o SANDBERG PHOENIX 600 Washington A…" at bounding box center [784, 267] width 892 height 382
click at [1211, 53] on button "×" at bounding box center [1216, 48] width 12 height 20
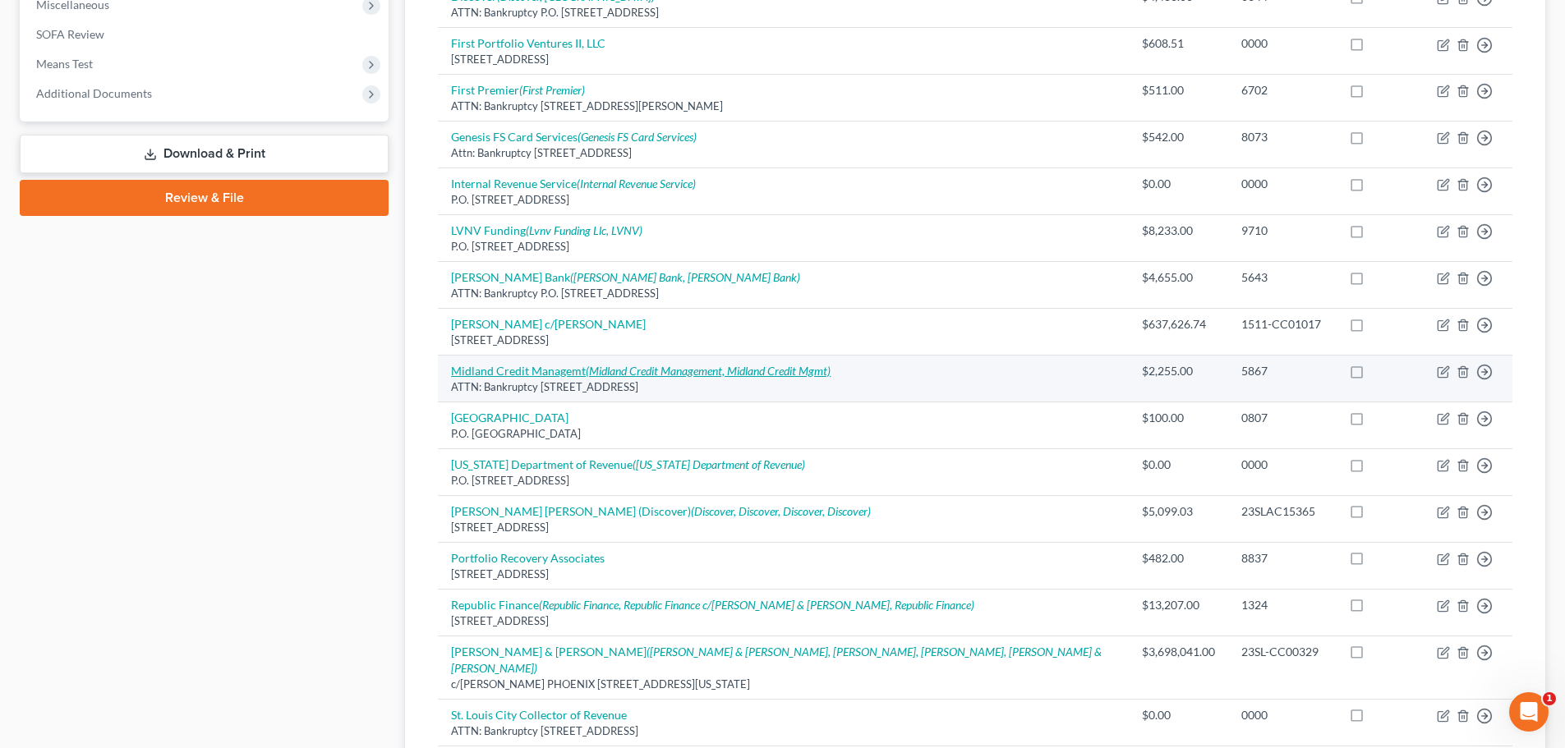
scroll to position [570, 0]
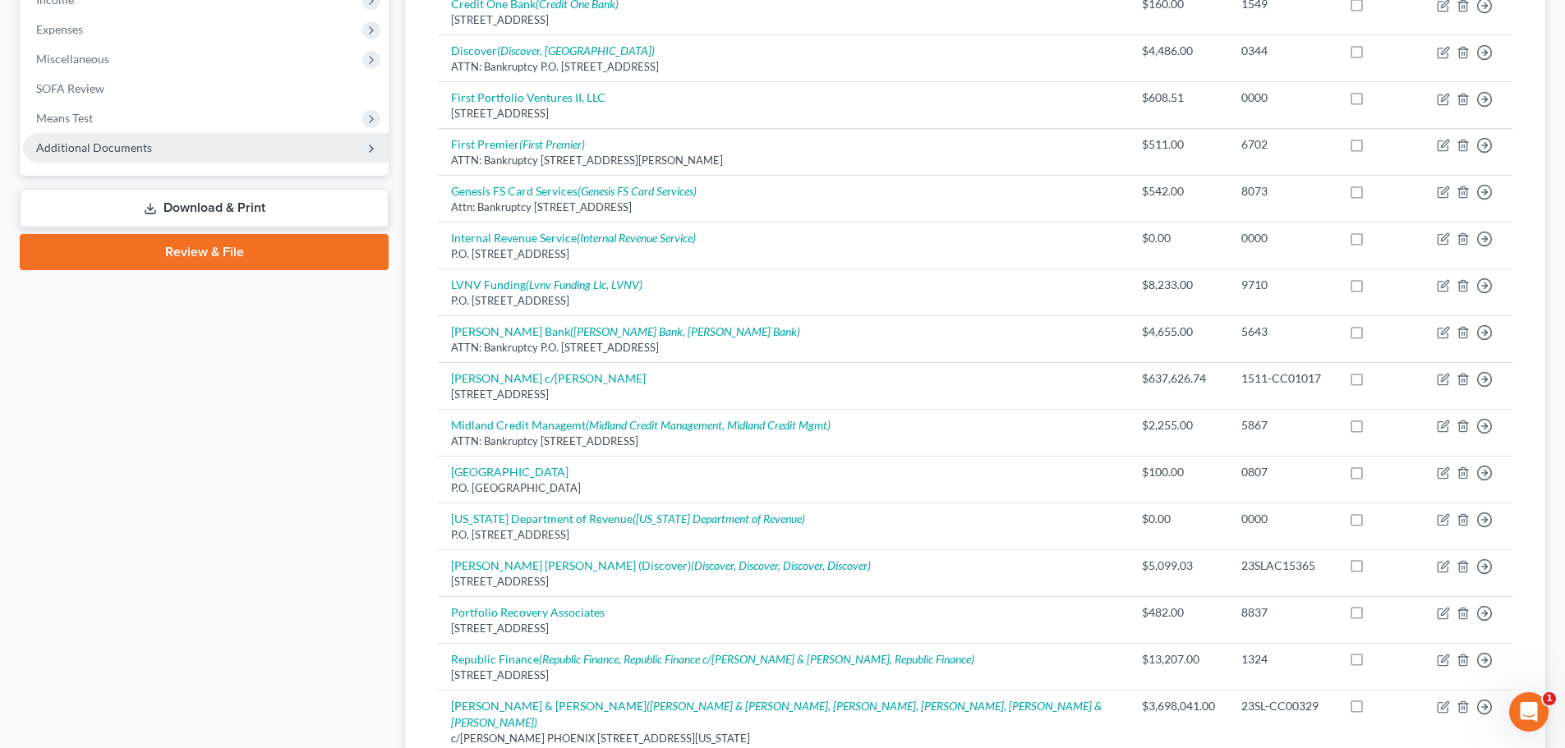
click at [154, 150] on span "Additional Documents" at bounding box center [206, 148] width 366 height 30
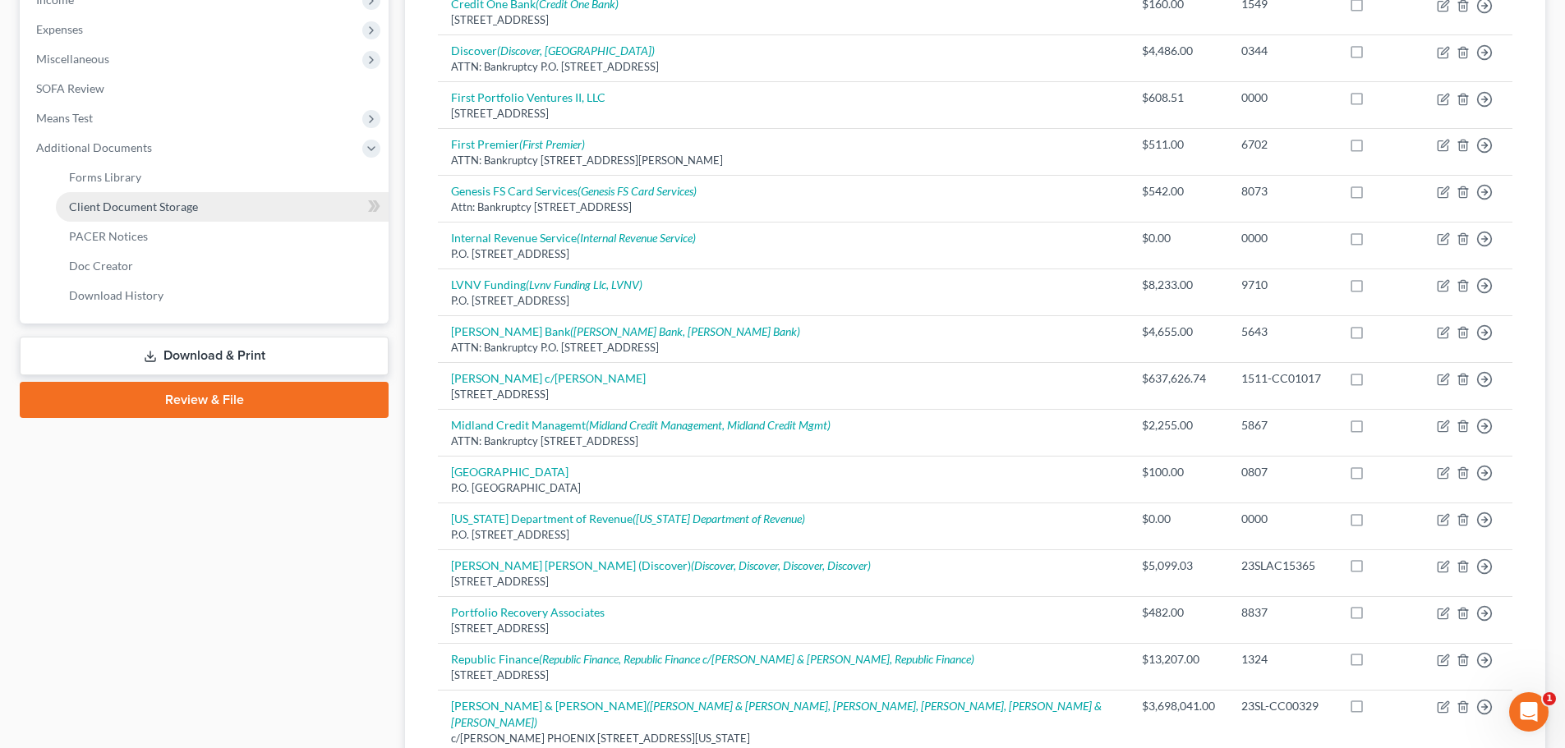
click at [190, 208] on span "Client Document Storage" at bounding box center [133, 207] width 129 height 14
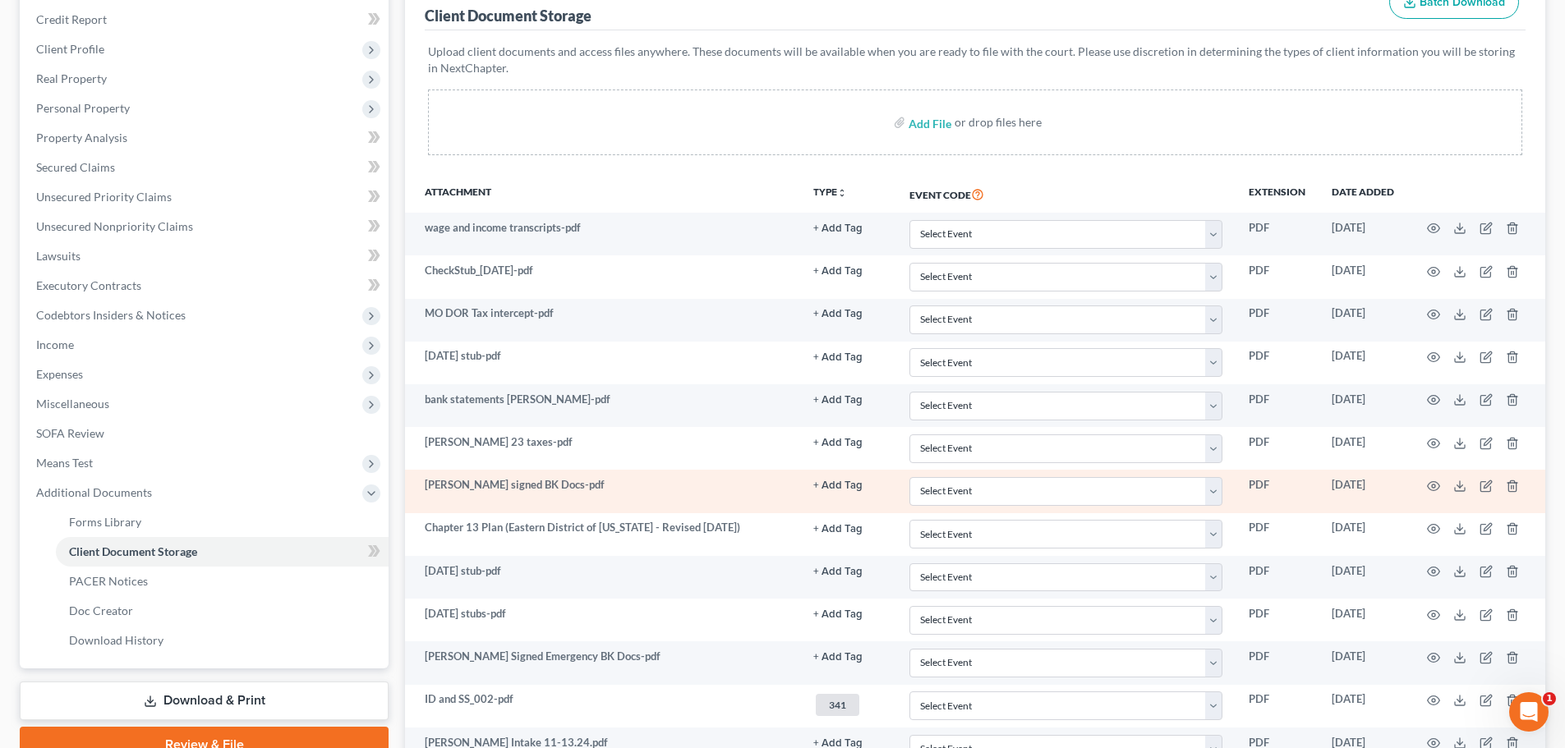
scroll to position [246, 0]
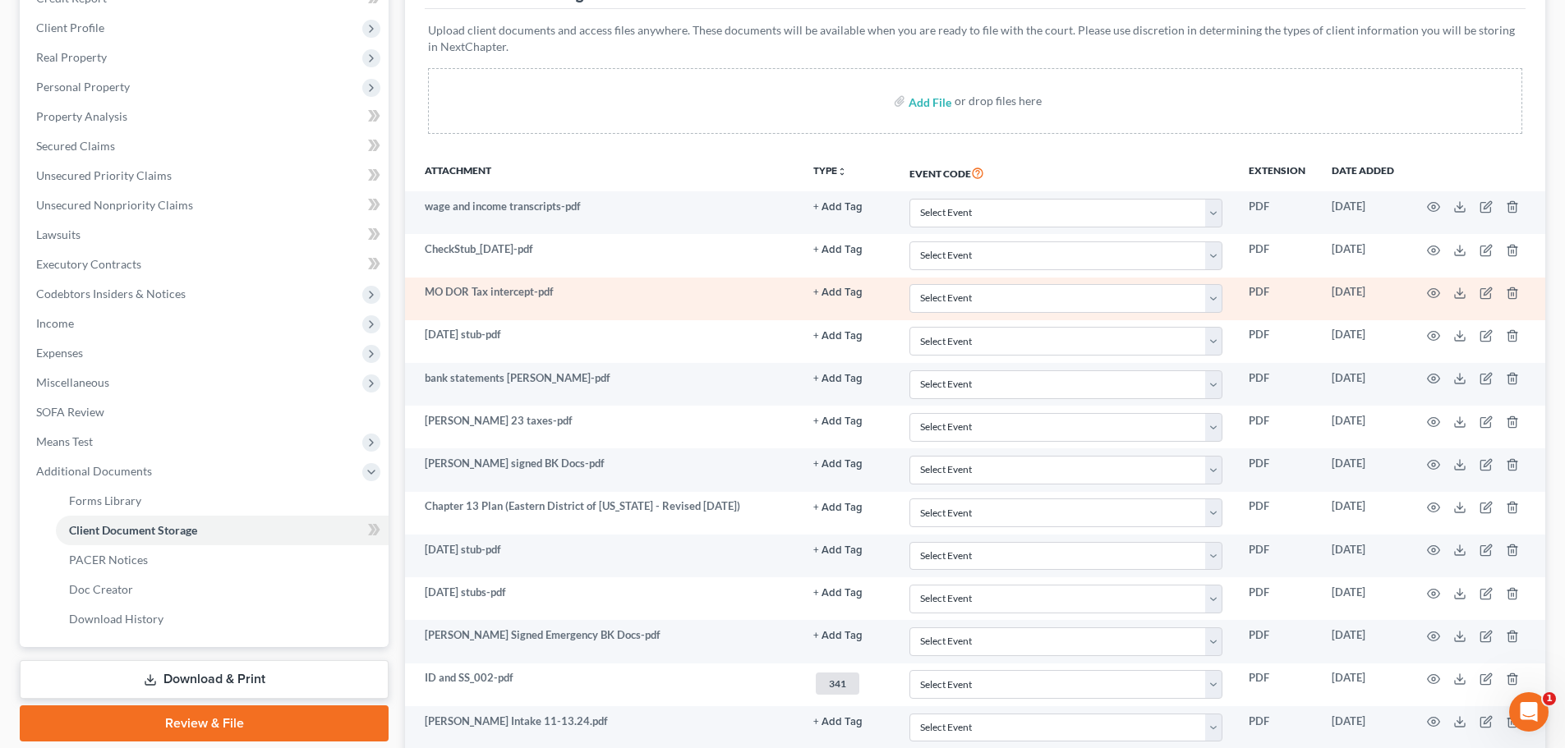
click at [1440, 296] on td at bounding box center [1476, 299] width 138 height 43
click at [1433, 292] on icon "button" at bounding box center [1433, 293] width 13 height 13
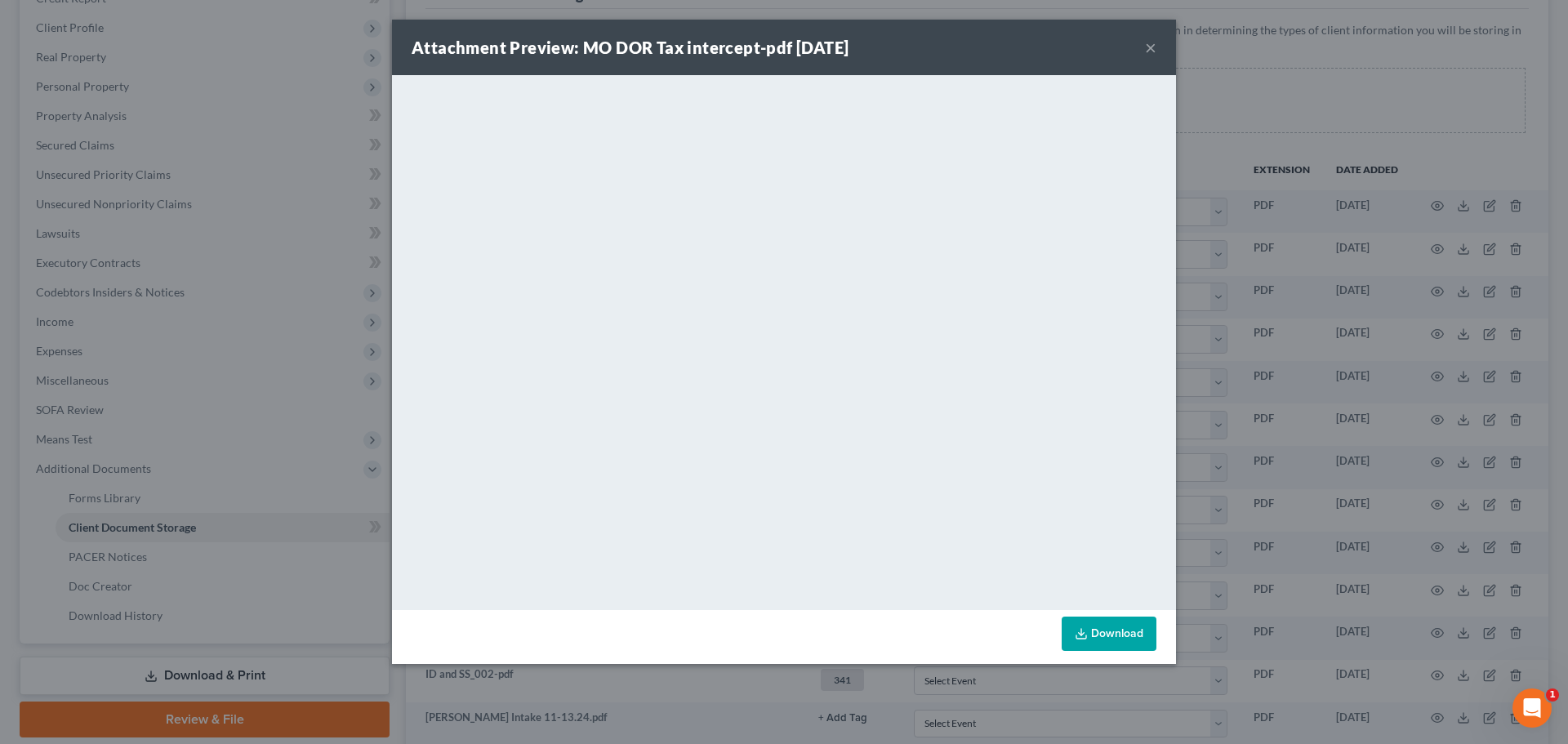
click at [1145, 47] on button "×" at bounding box center [1151, 48] width 12 height 20
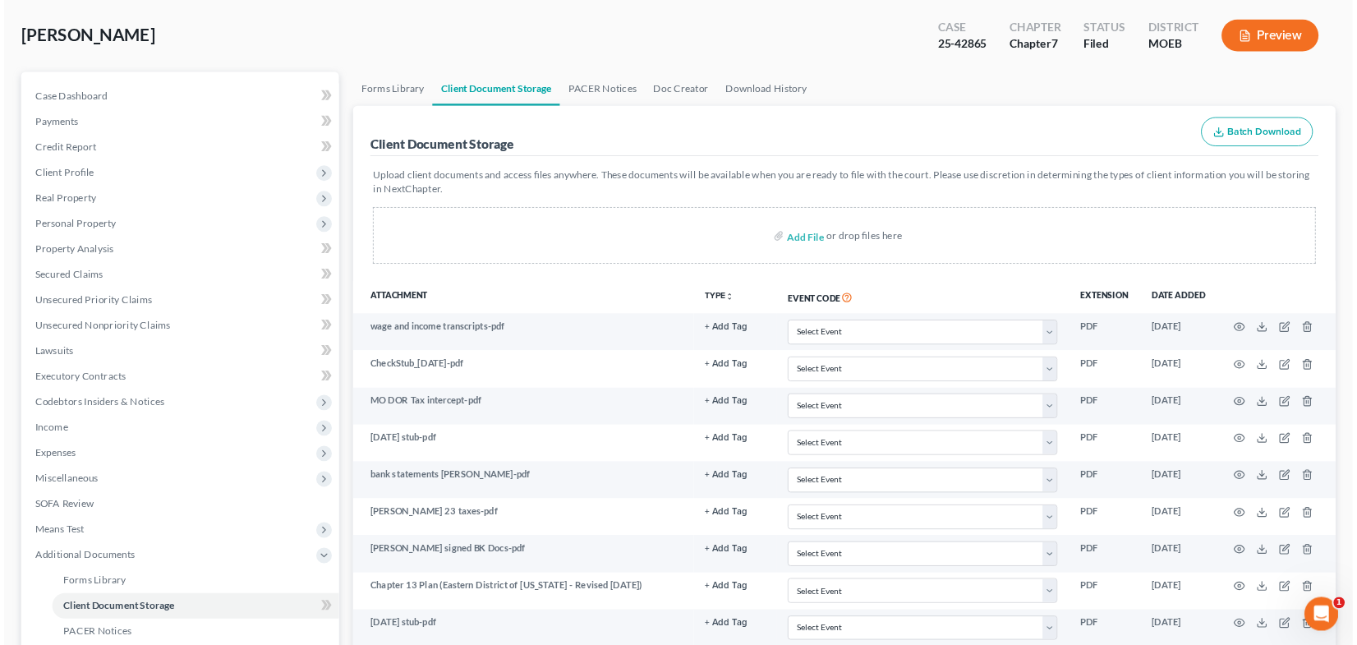
scroll to position [0, 0]
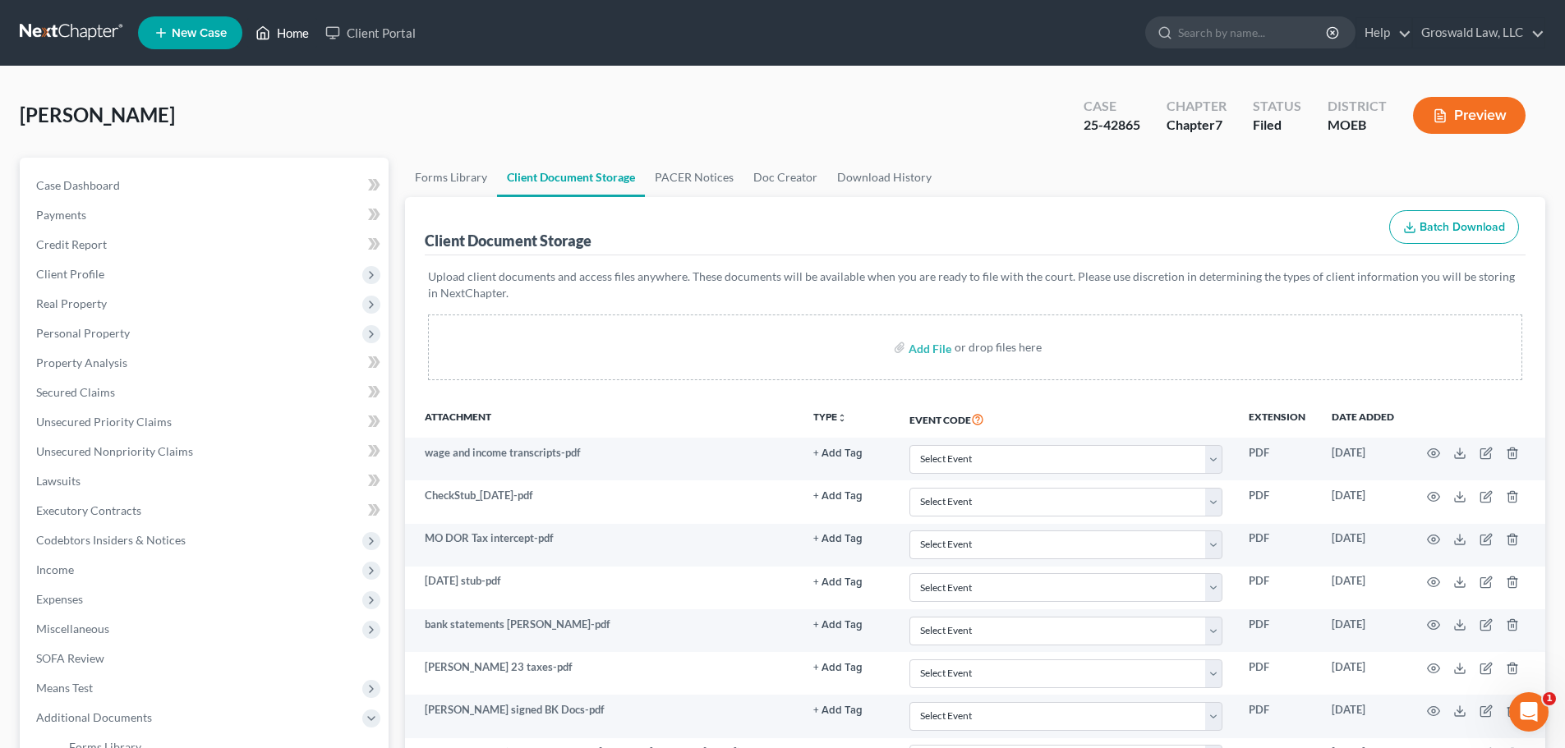
drag, startPoint x: 285, startPoint y: 39, endPoint x: 341, endPoint y: 65, distance: 61.4
click at [285, 39] on link "Home" at bounding box center [282, 33] width 70 height 30
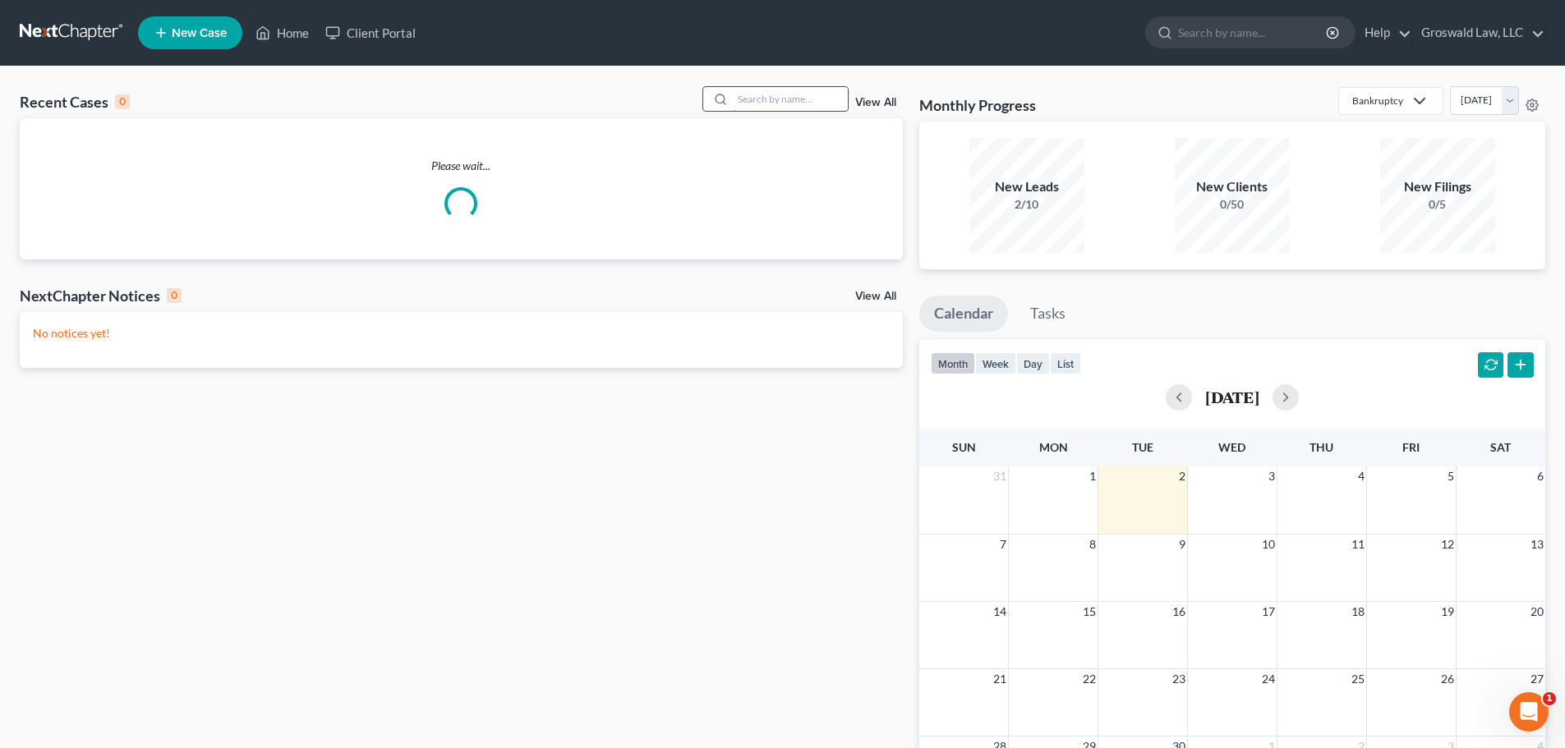
click at [757, 94] on input "search" at bounding box center [790, 99] width 115 height 24
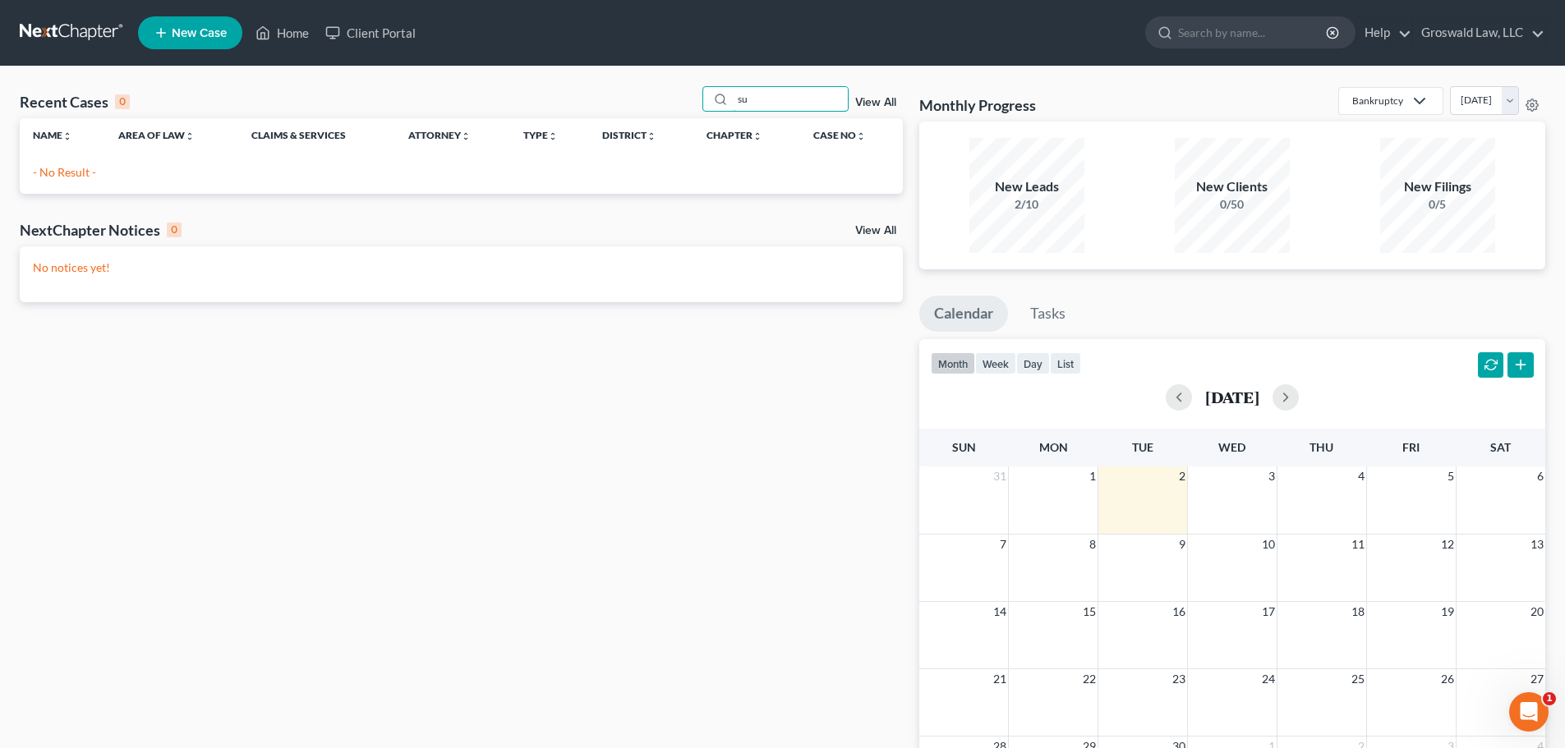
type input "s"
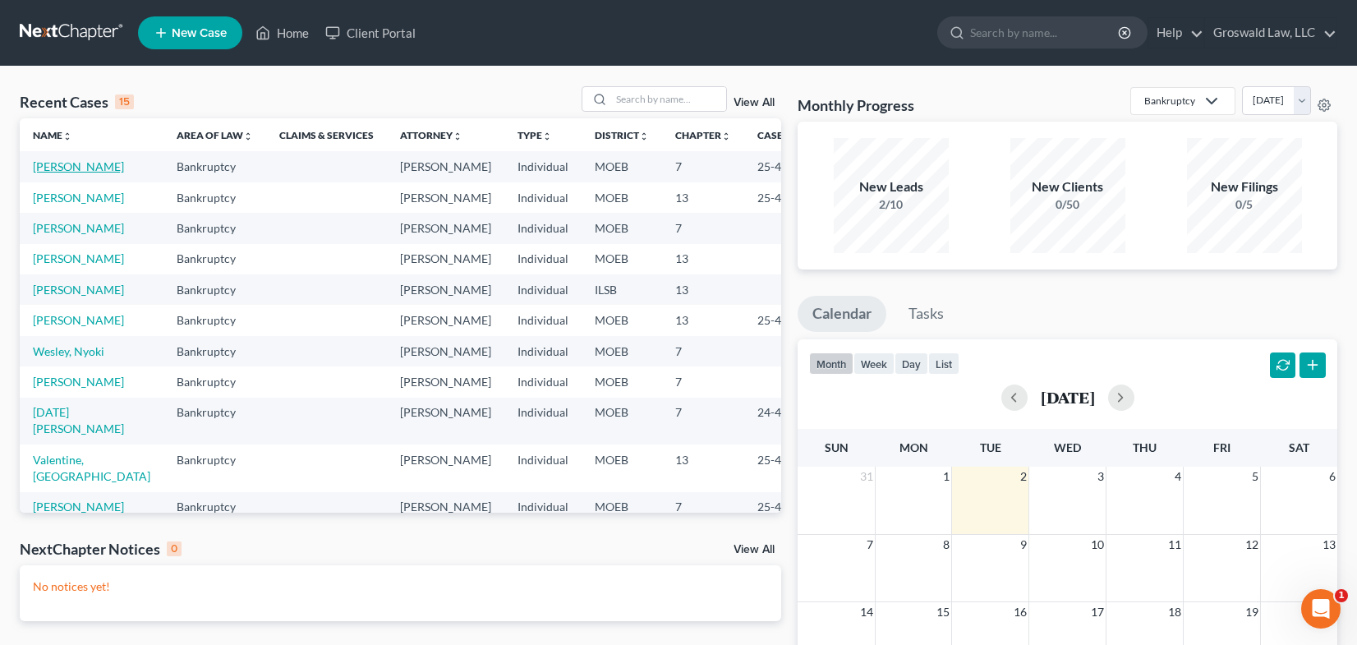
click at [70, 173] on link "[PERSON_NAME]" at bounding box center [78, 166] width 91 height 14
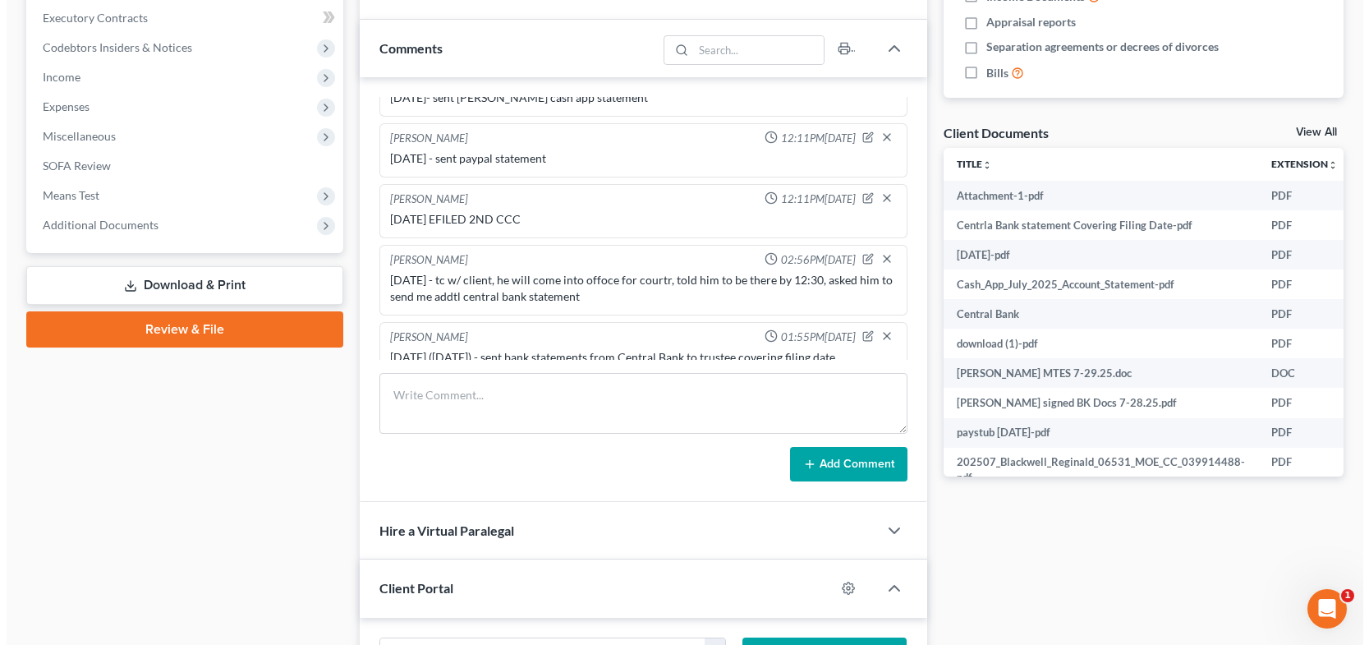
scroll to position [0, 150]
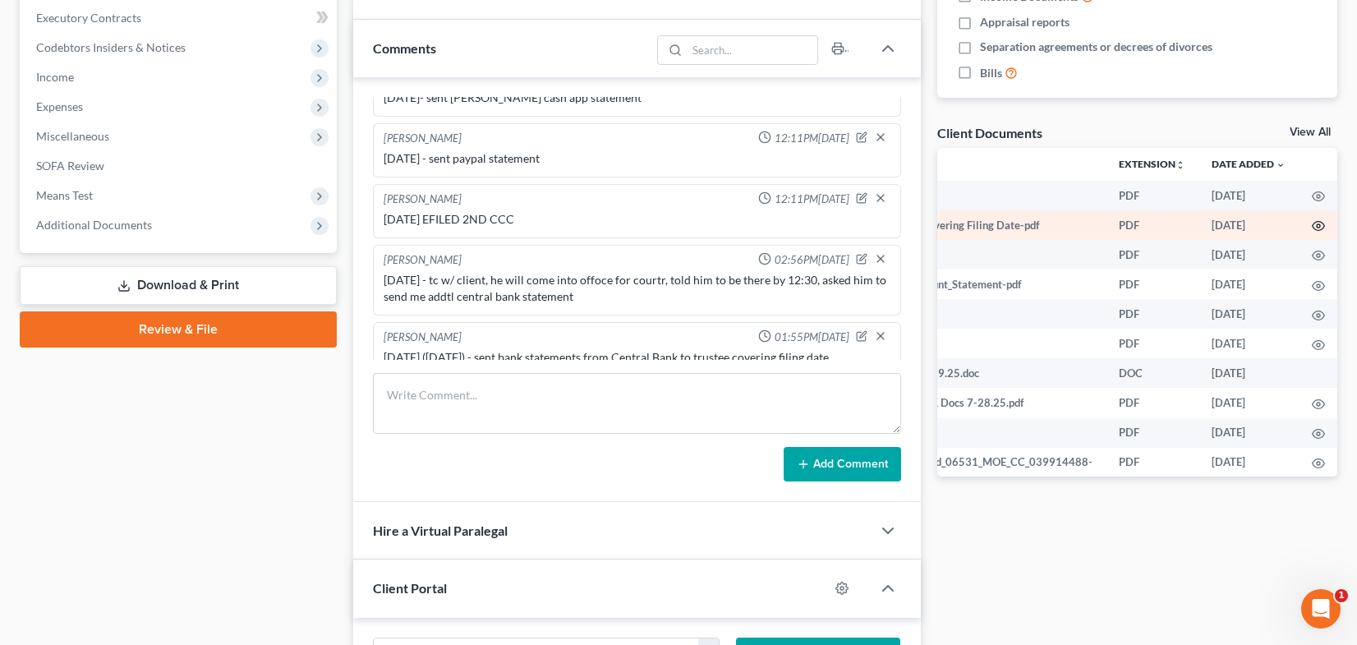
click at [1317, 228] on circle "button" at bounding box center [1318, 225] width 3 height 3
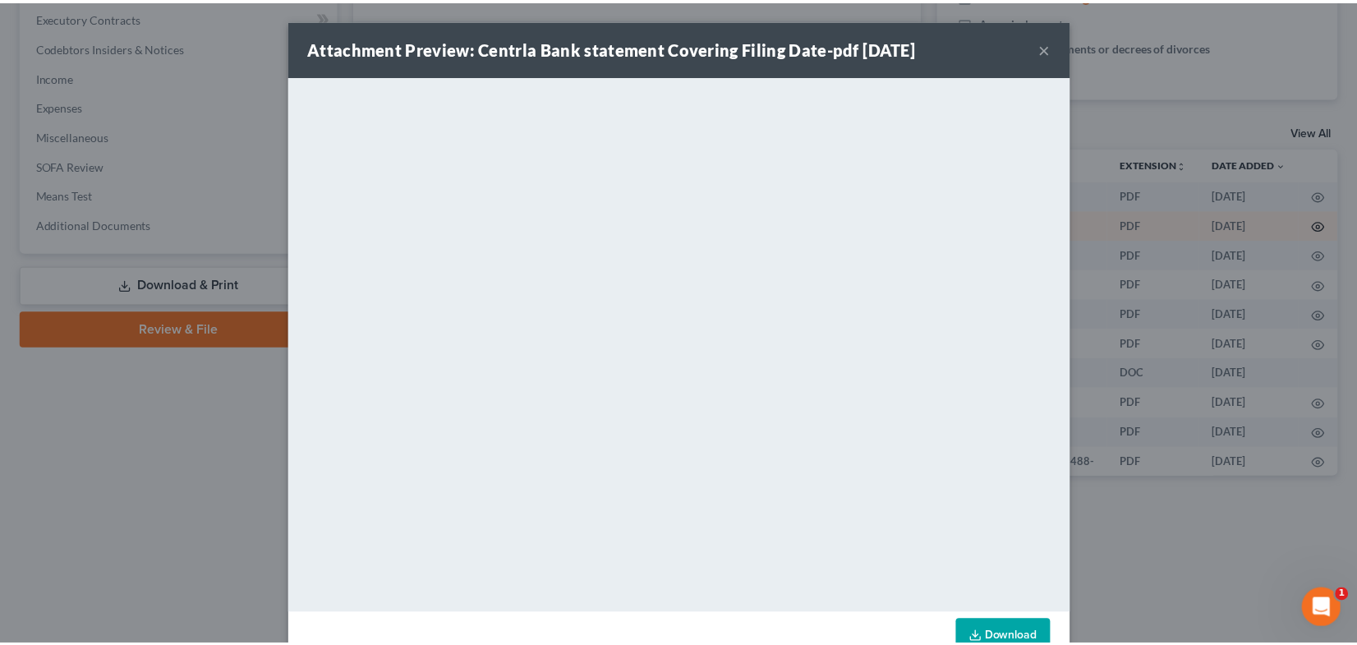
scroll to position [0, 147]
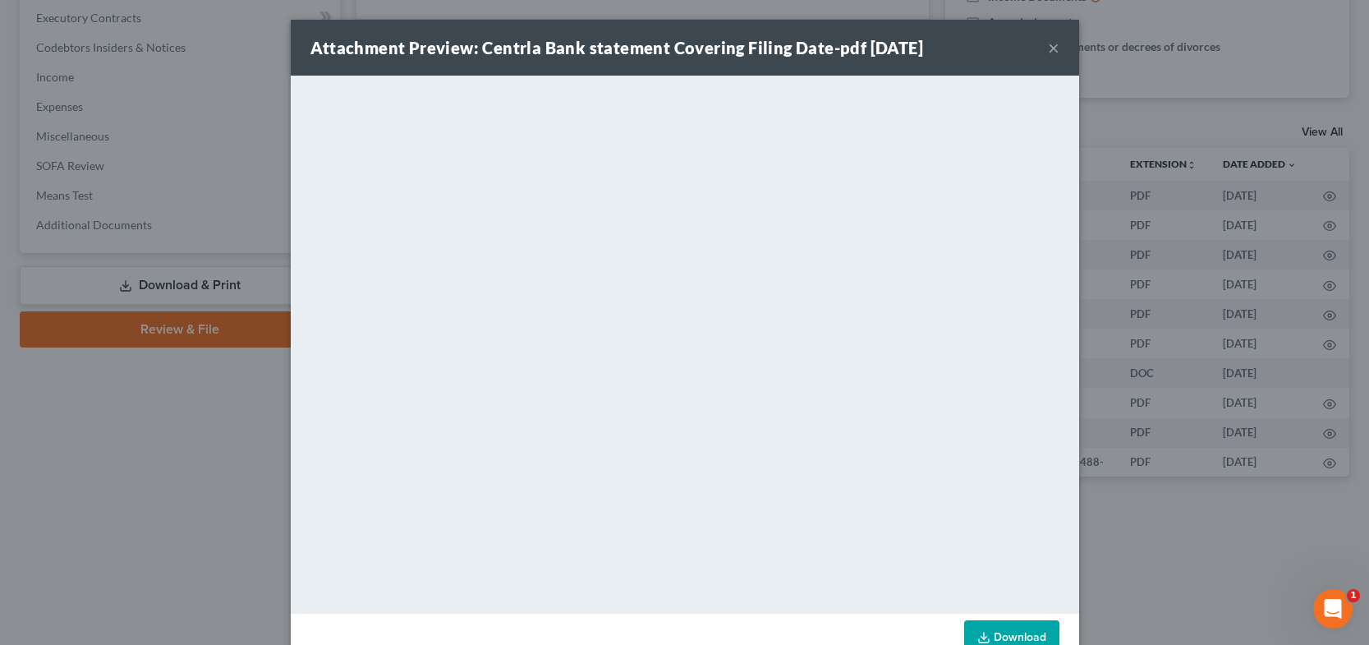
click at [1053, 49] on div "Attachment Preview: Centrla Bank statement Covering Filing Date-pdf 08/31/2025 ×" at bounding box center [685, 48] width 789 height 56
drag, startPoint x: 1042, startPoint y: 50, endPoint x: 949, endPoint y: 78, distance: 97.7
click at [1048, 50] on button "×" at bounding box center [1054, 48] width 12 height 20
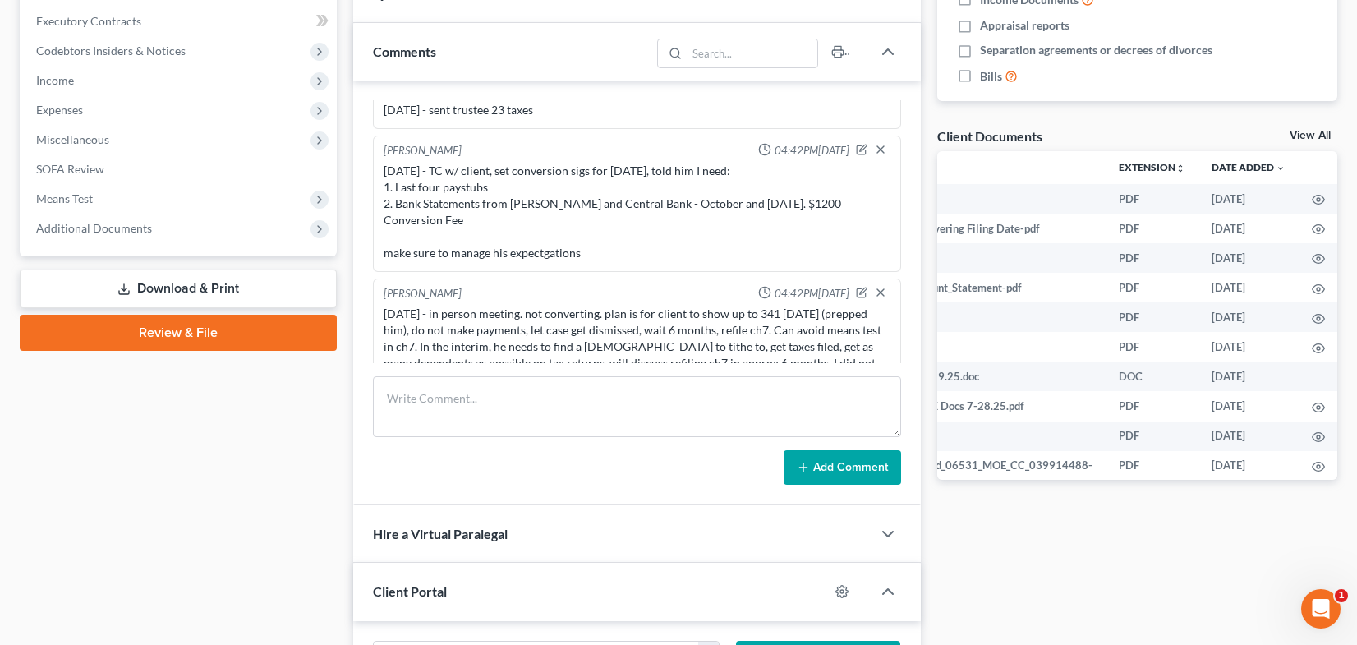
scroll to position [0, 0]
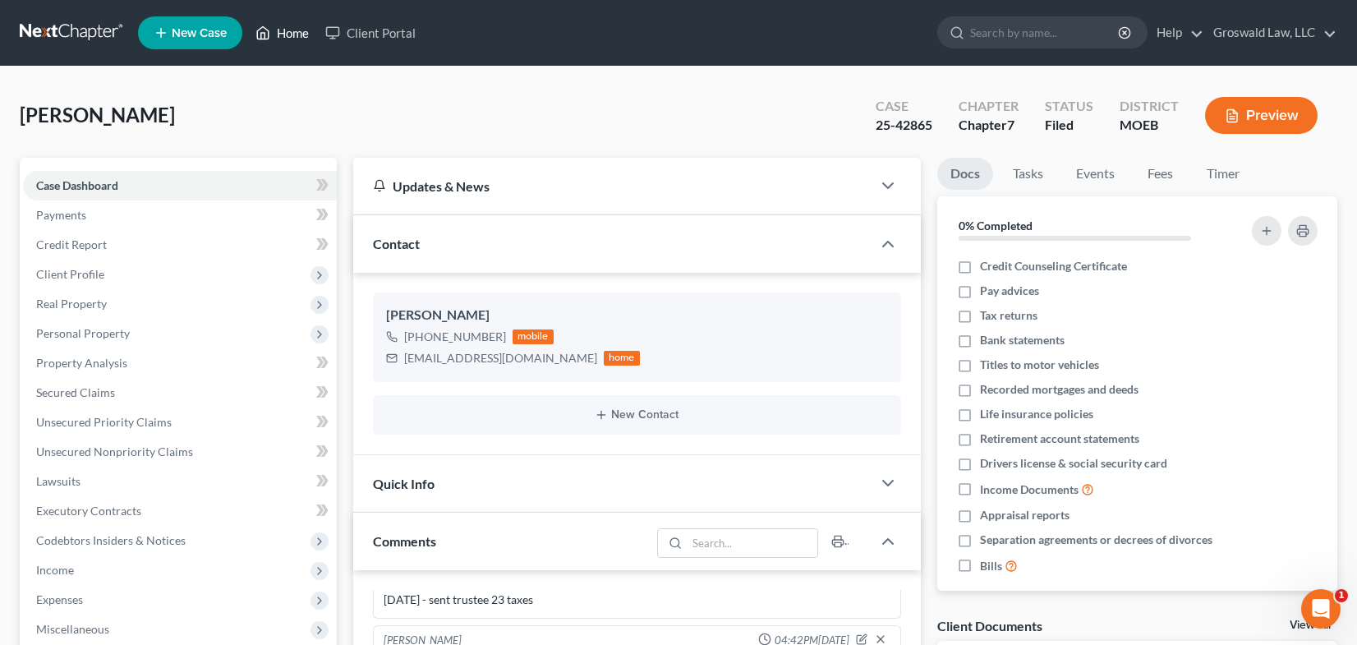
click at [304, 27] on link "Home" at bounding box center [282, 33] width 70 height 30
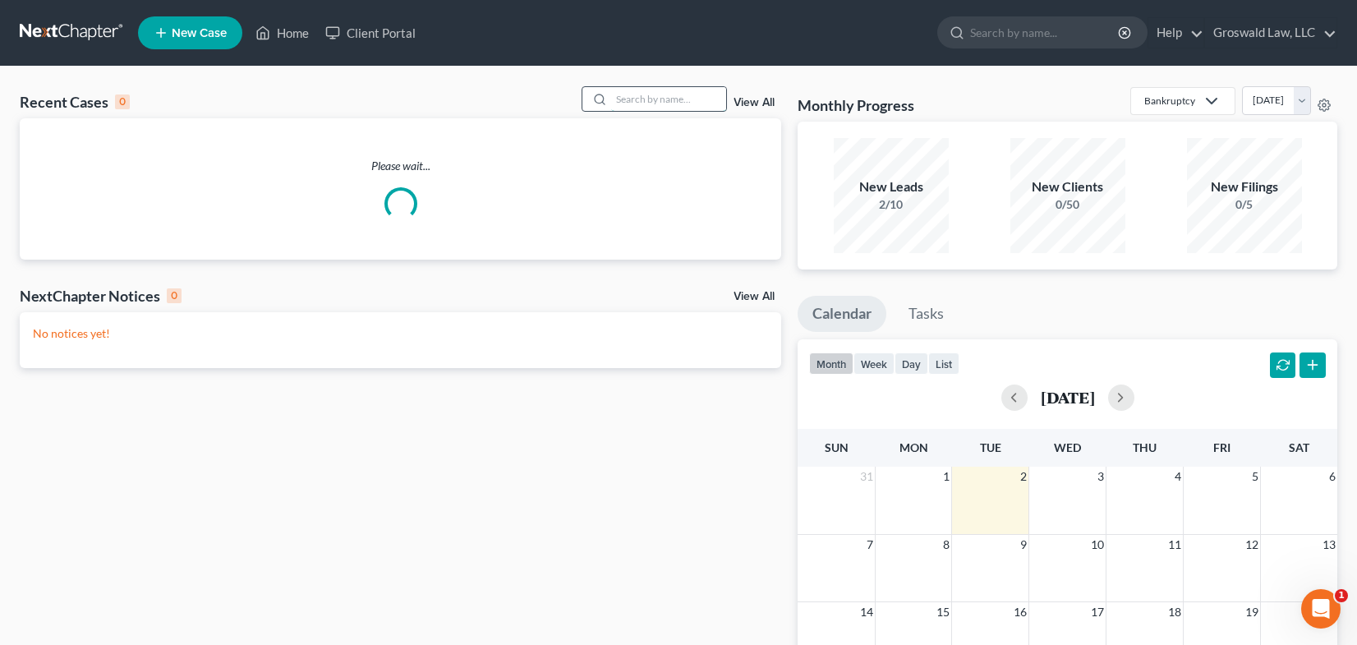
click at [694, 100] on input "search" at bounding box center [668, 99] width 115 height 24
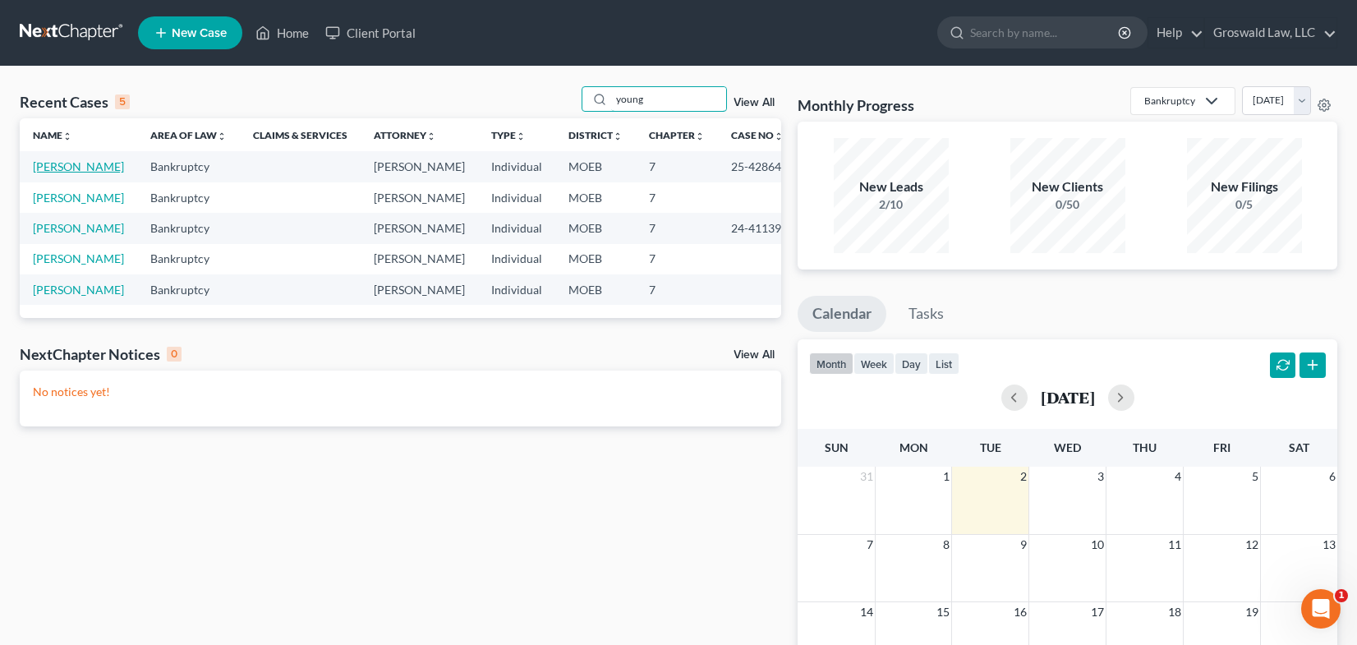
type input "young"
click at [84, 172] on link "[PERSON_NAME]" at bounding box center [78, 166] width 91 height 14
select select "6"
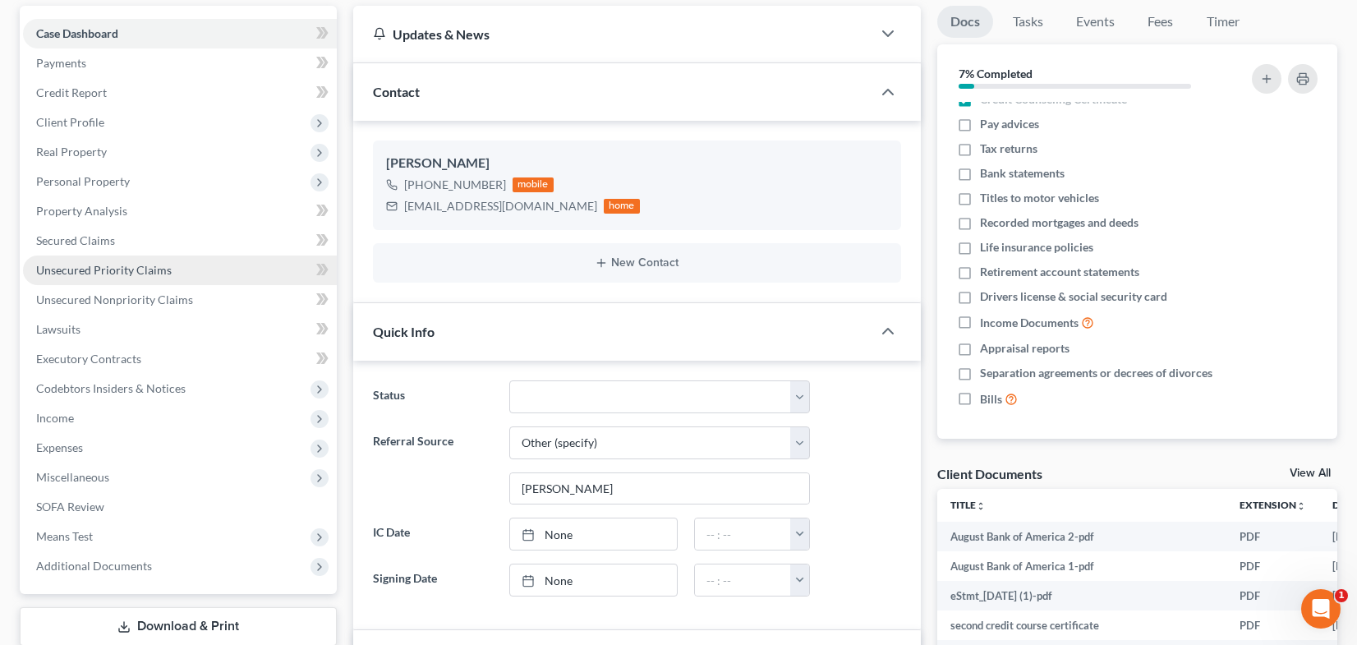
scroll to position [116, 0]
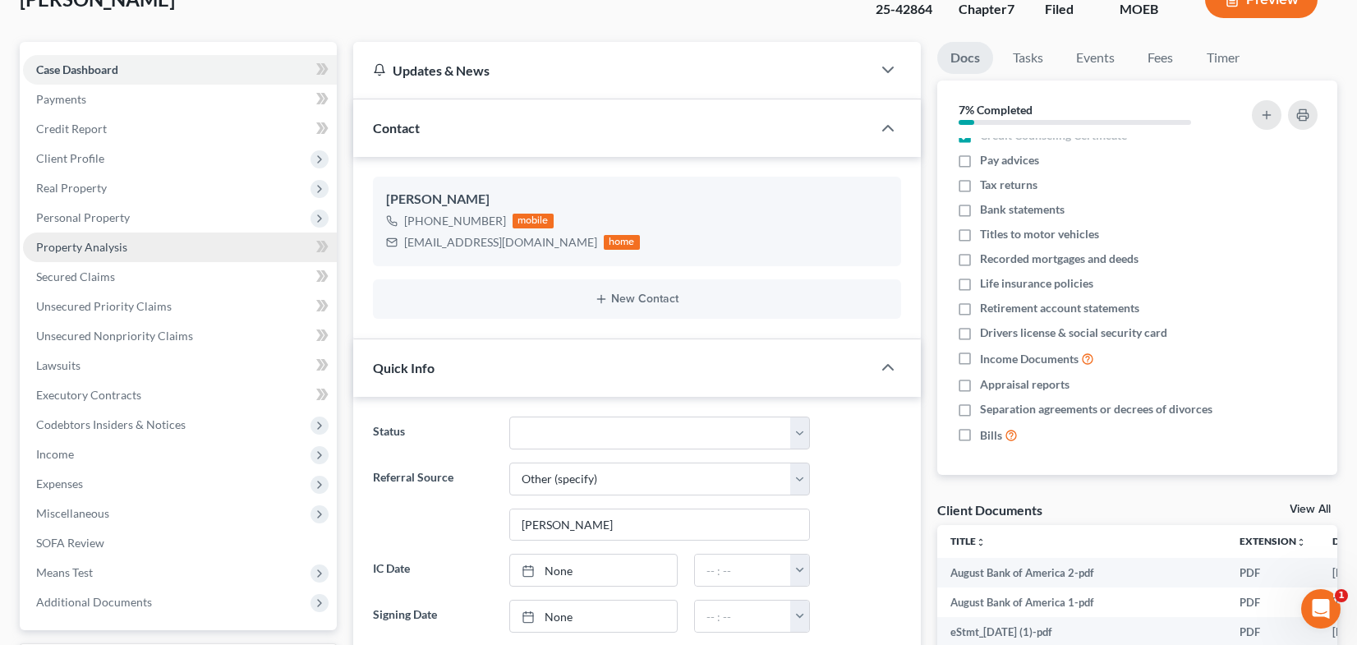
drag, startPoint x: 85, startPoint y: 217, endPoint x: 227, endPoint y: 260, distance: 148.6
click at [85, 217] on span "Personal Property" at bounding box center [83, 217] width 94 height 14
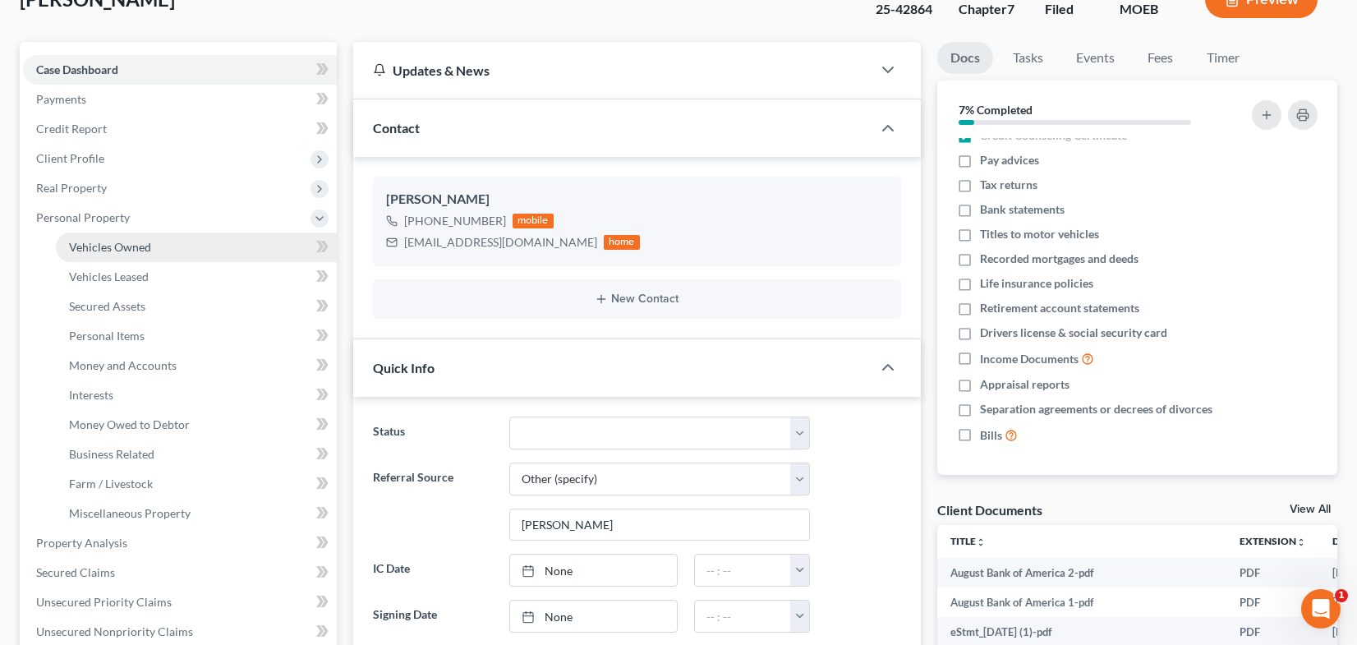
click at [177, 255] on link "Vehicles Owned" at bounding box center [196, 247] width 281 height 30
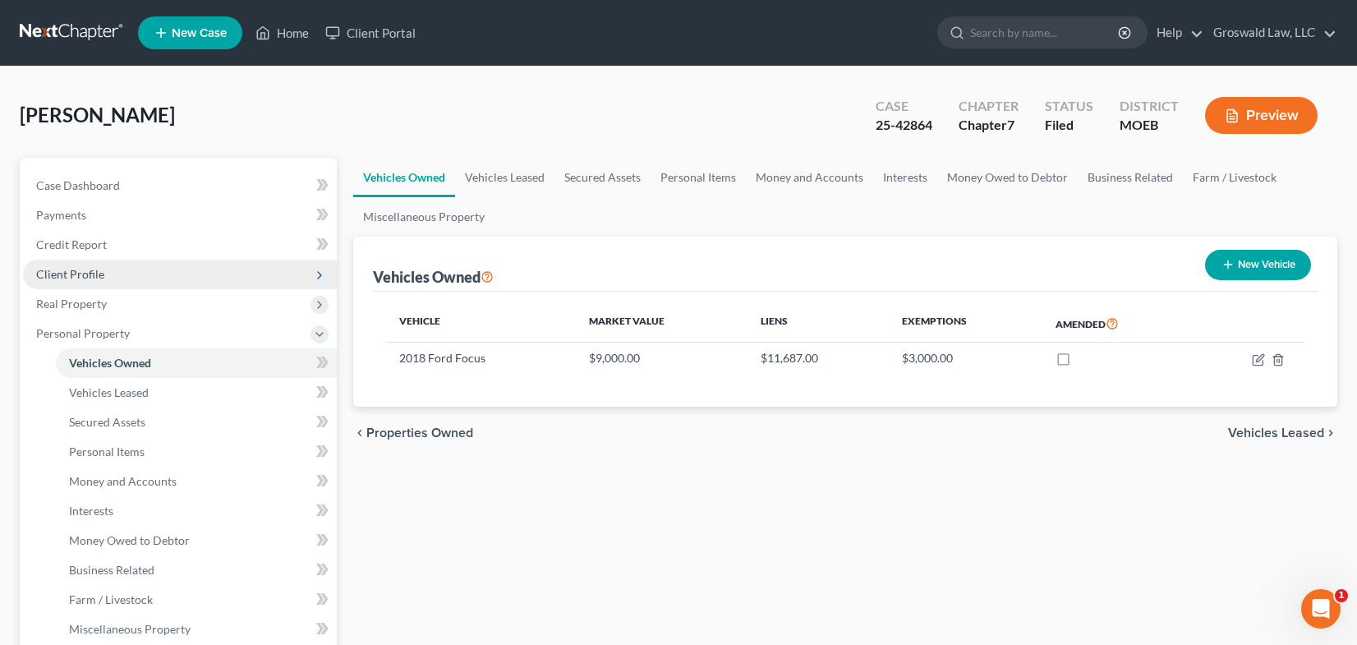
click at [83, 274] on span "Client Profile" at bounding box center [70, 274] width 68 height 14
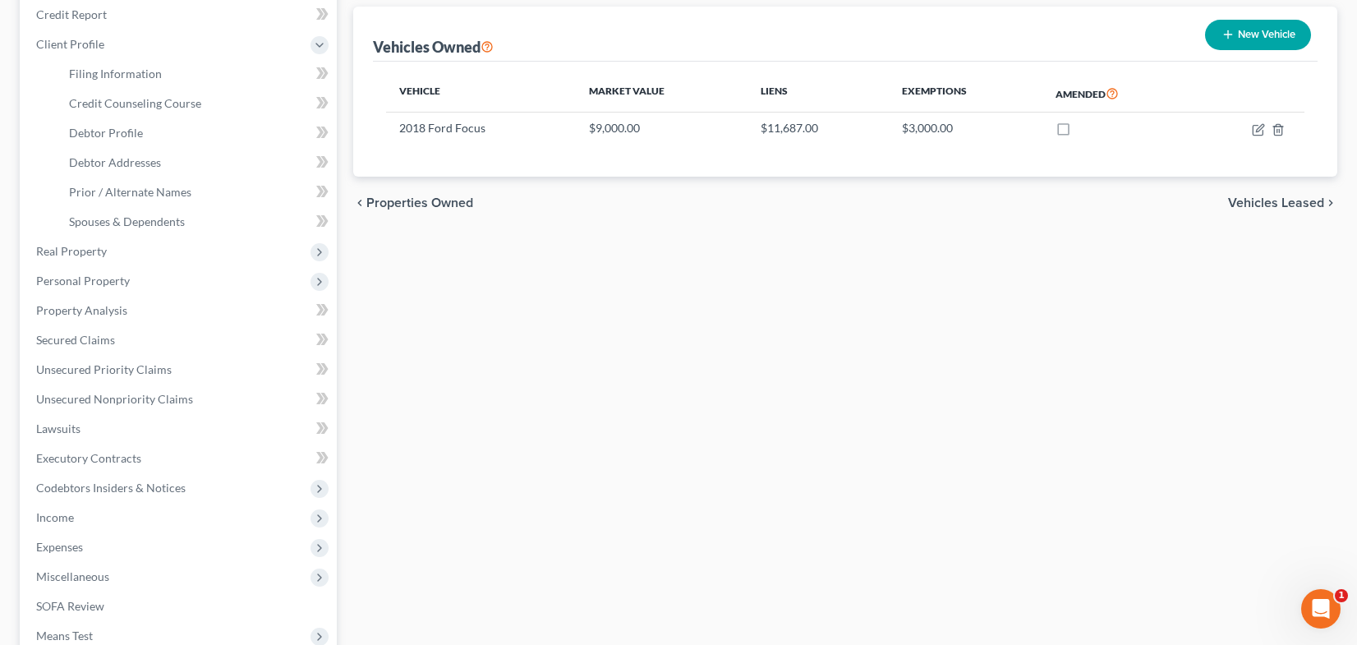
scroll to position [246, 0]
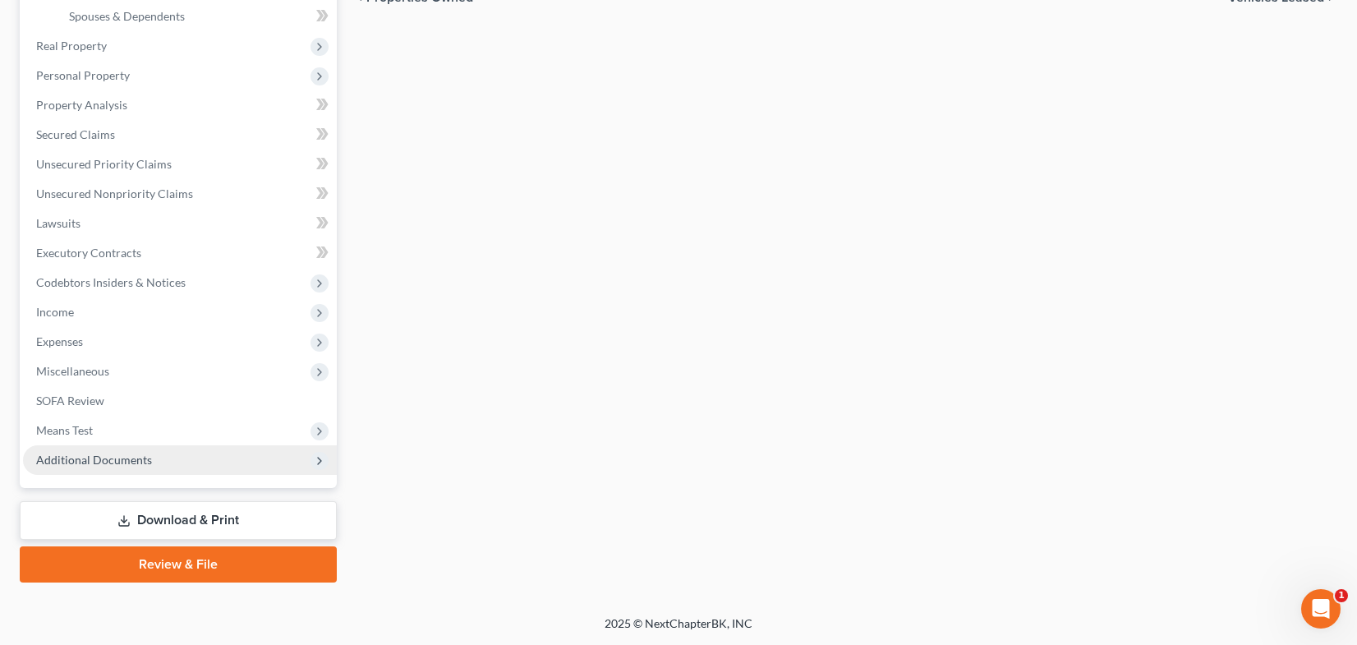
click at [186, 445] on span "Additional Documents" at bounding box center [180, 460] width 314 height 30
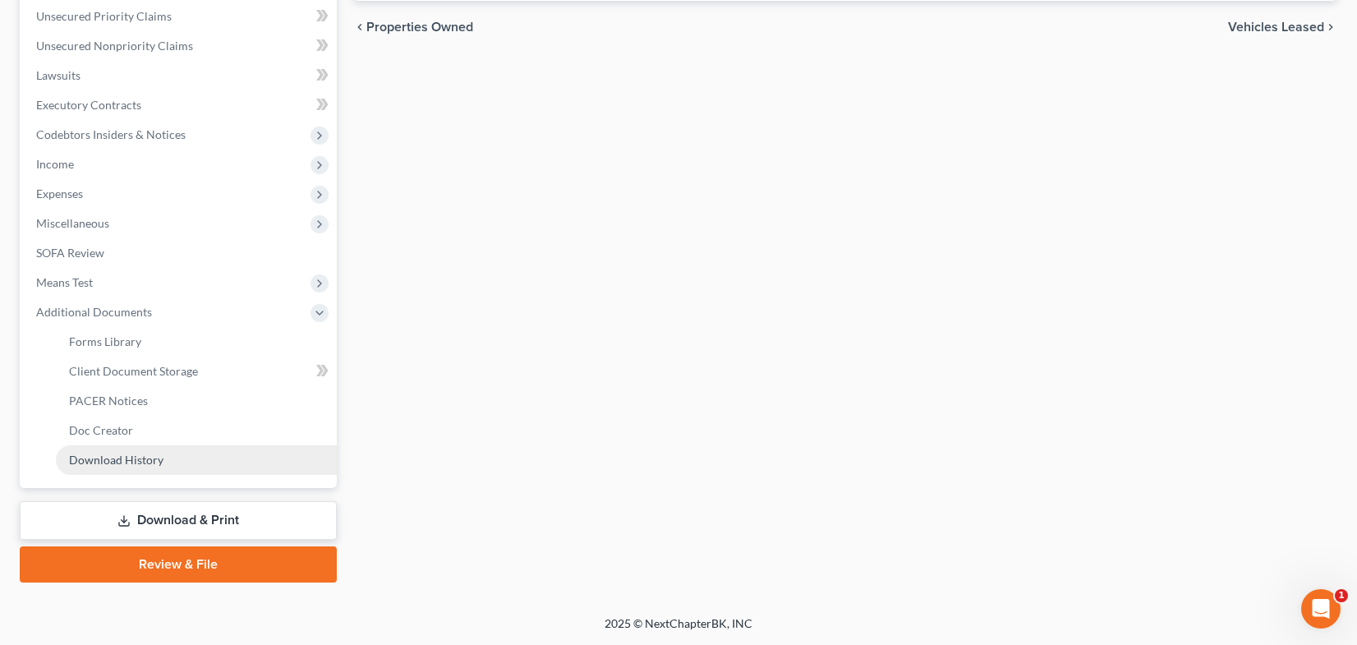
scroll to position [406, 0]
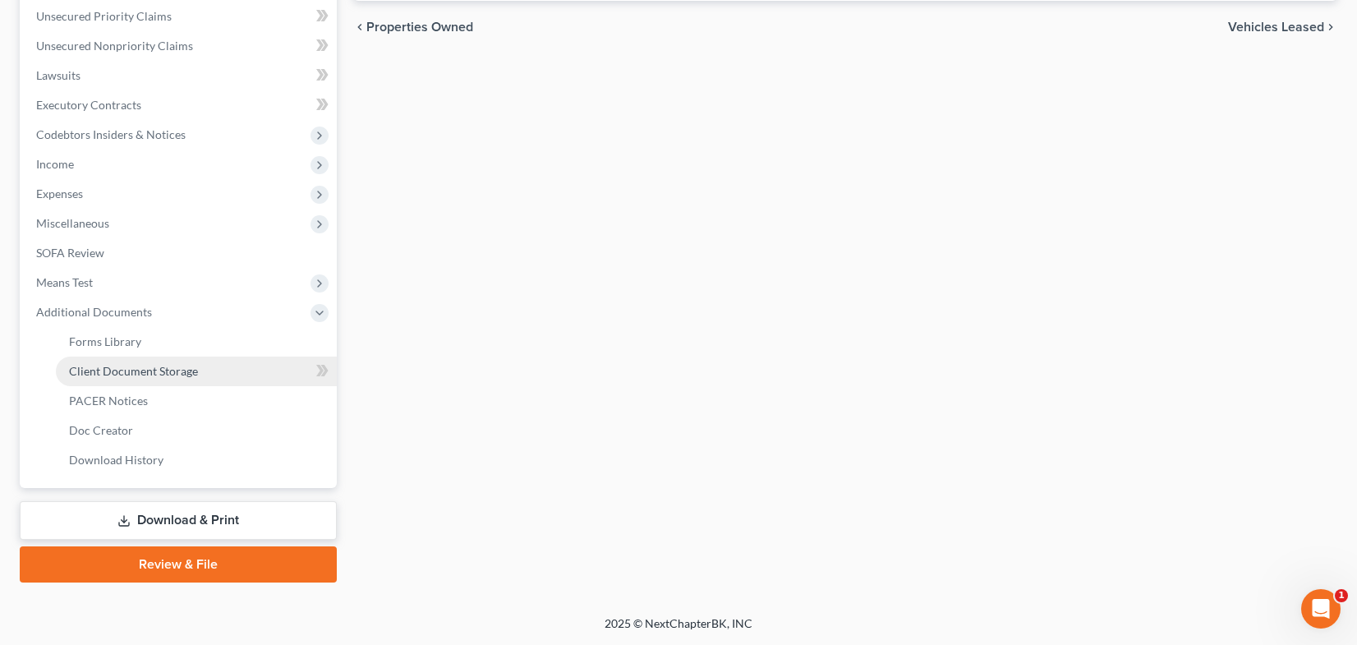
click at [176, 370] on span "Client Document Storage" at bounding box center [133, 371] width 129 height 14
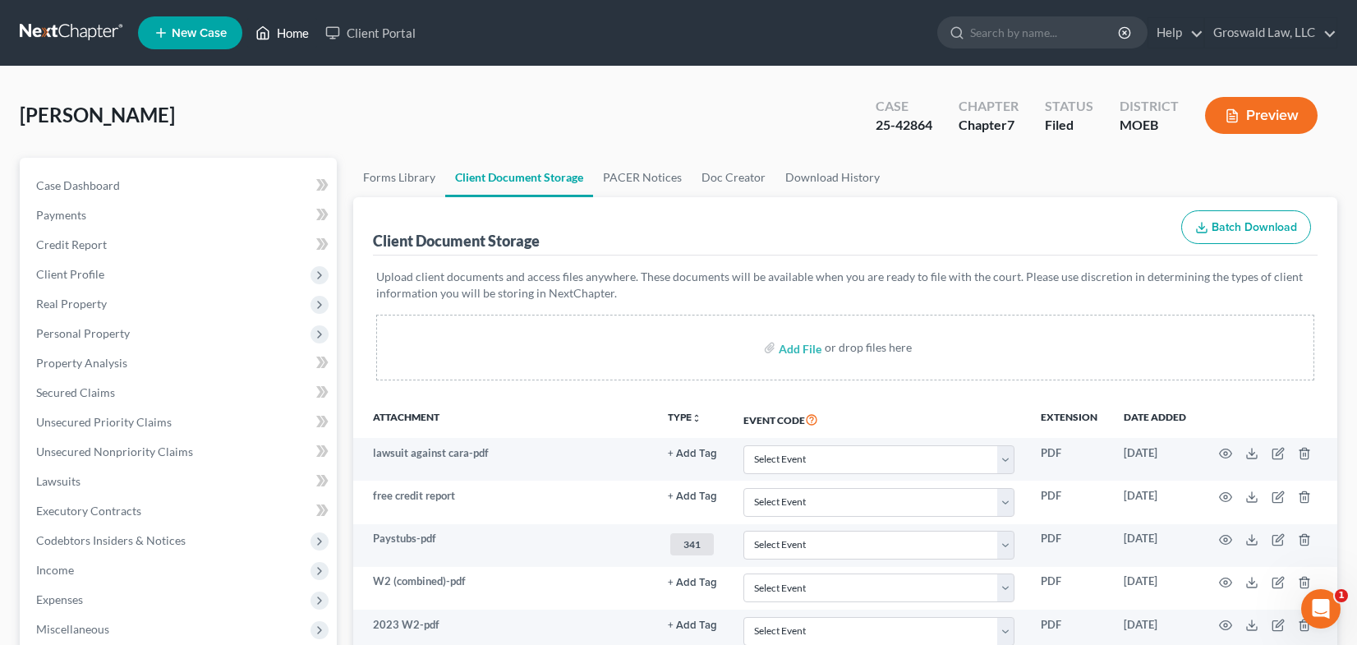
click at [281, 44] on link "Home" at bounding box center [282, 33] width 70 height 30
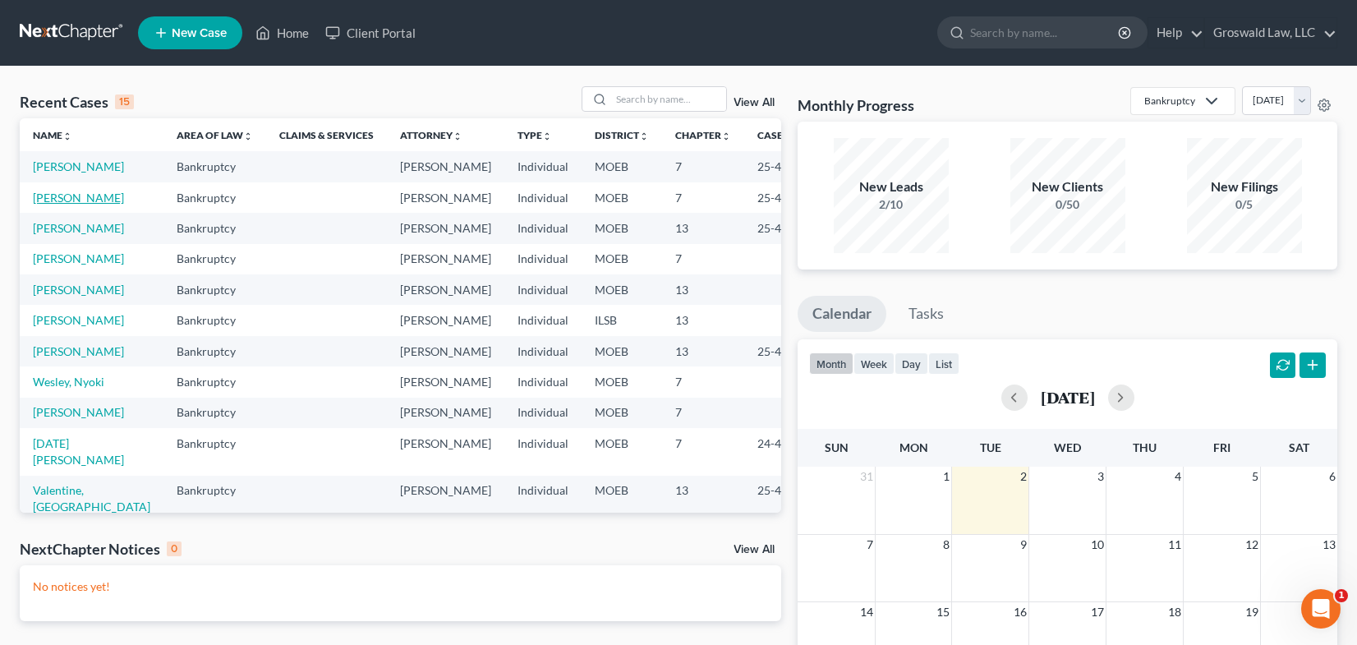
click at [65, 205] on link "[PERSON_NAME]" at bounding box center [78, 198] width 91 height 14
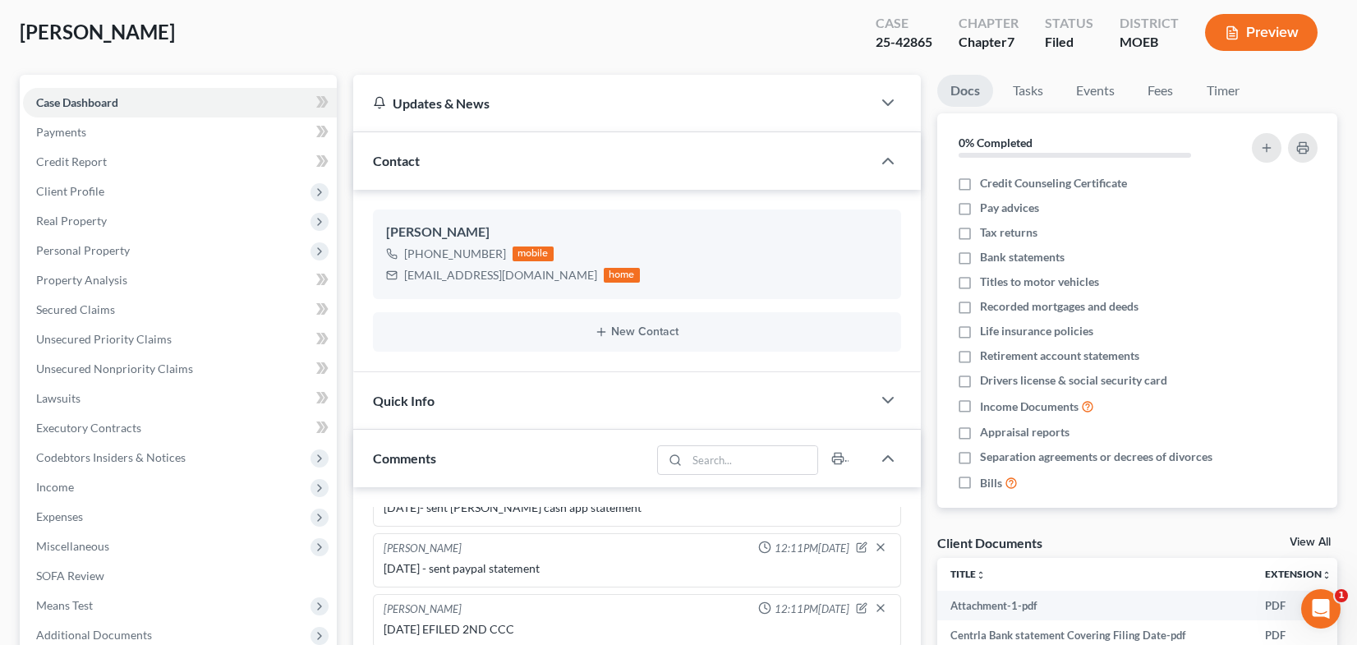
scroll to position [411, 0]
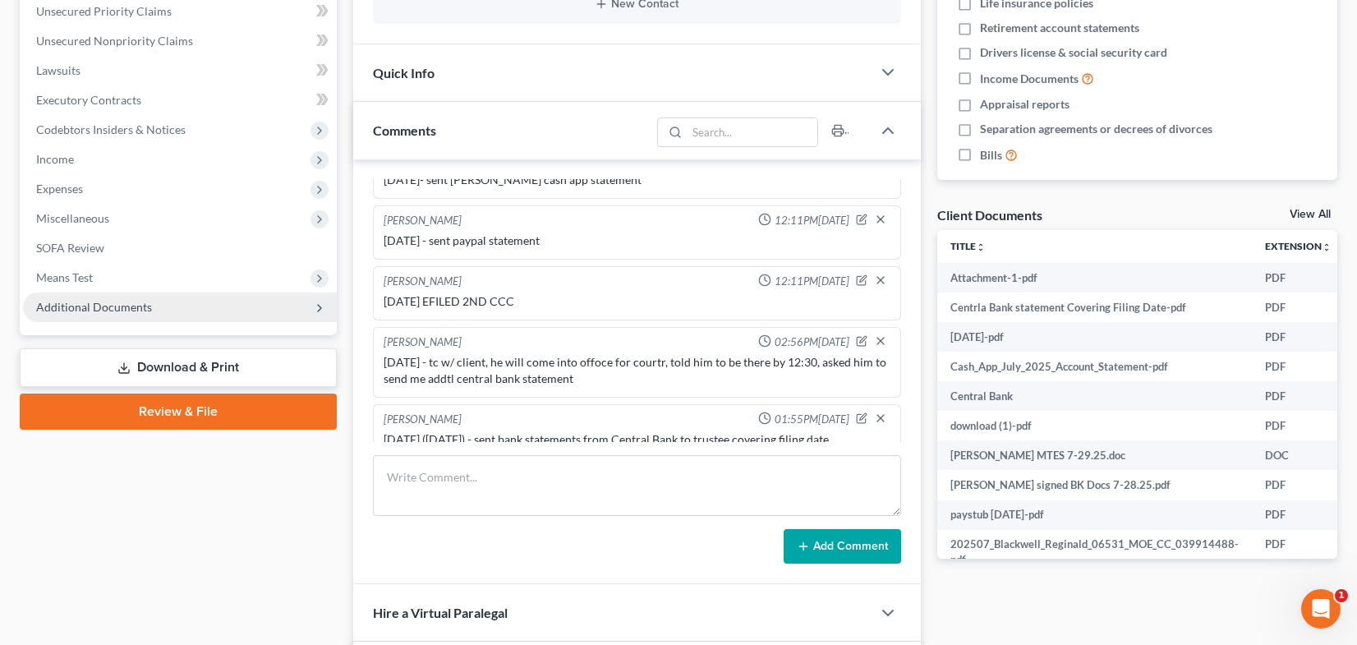
click at [108, 306] on span "Additional Documents" at bounding box center [94, 307] width 116 height 14
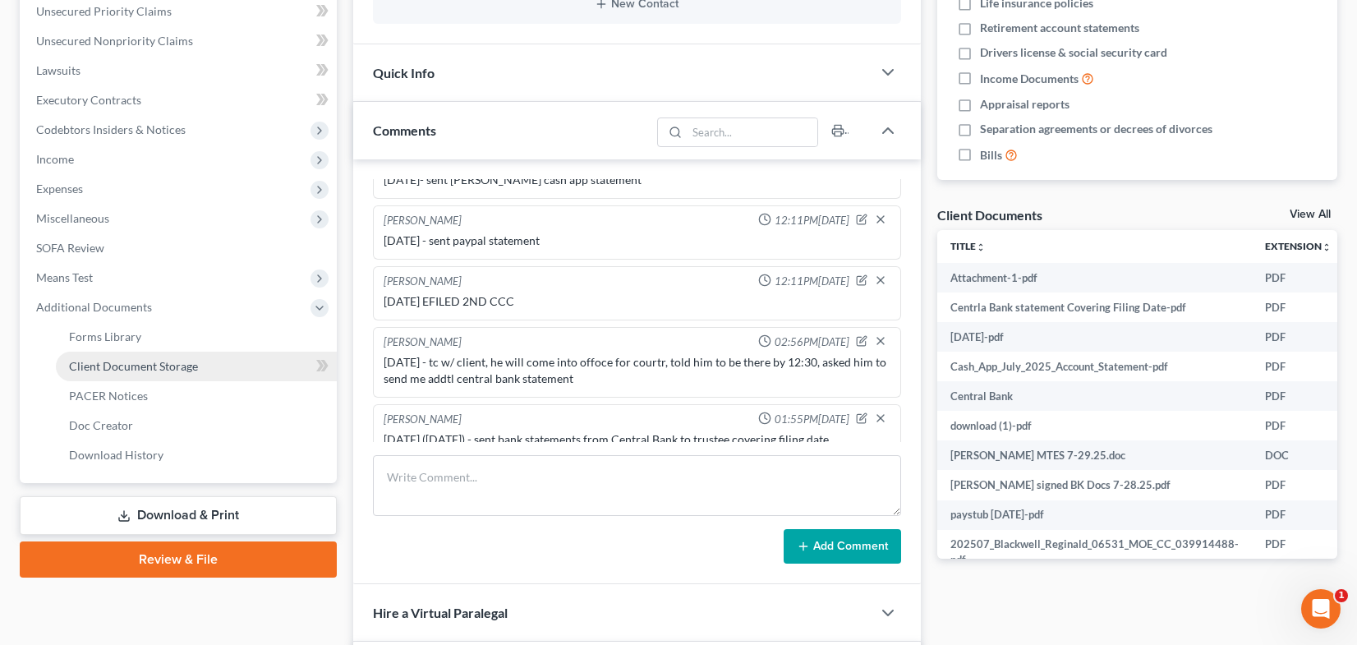
click at [145, 375] on link "Client Document Storage" at bounding box center [196, 367] width 281 height 30
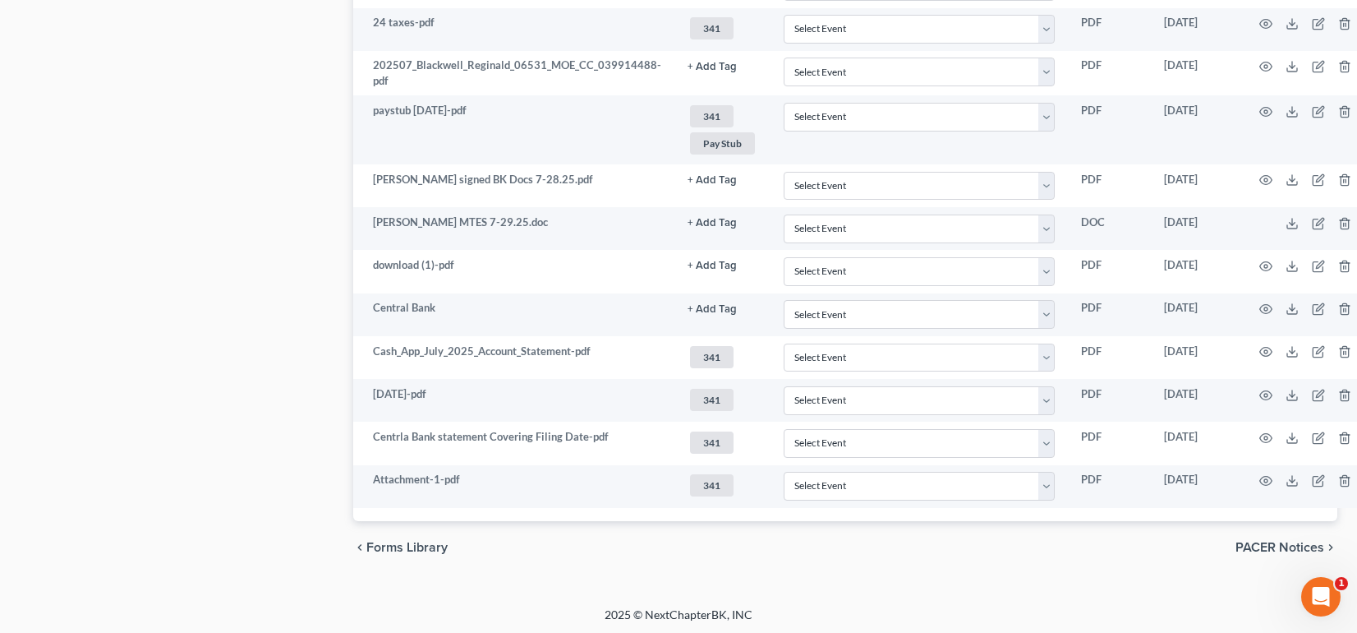
scroll to position [1319, 0]
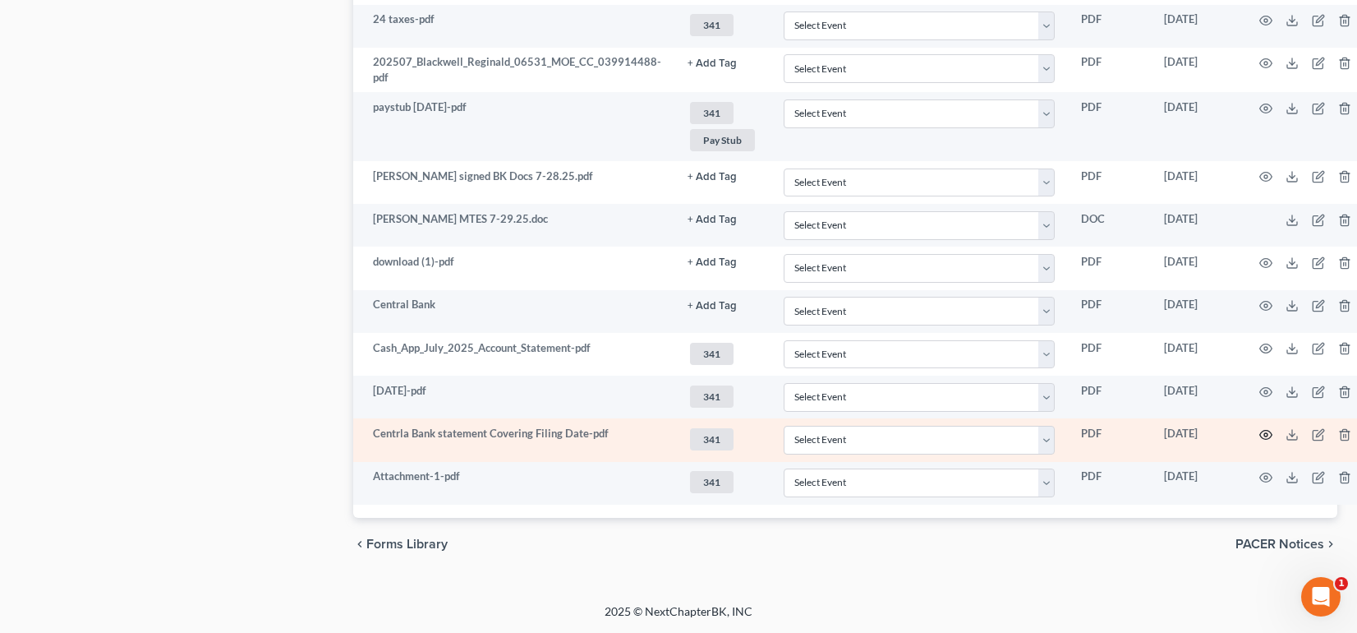
click at [1264, 433] on circle "button" at bounding box center [1265, 434] width 3 height 3
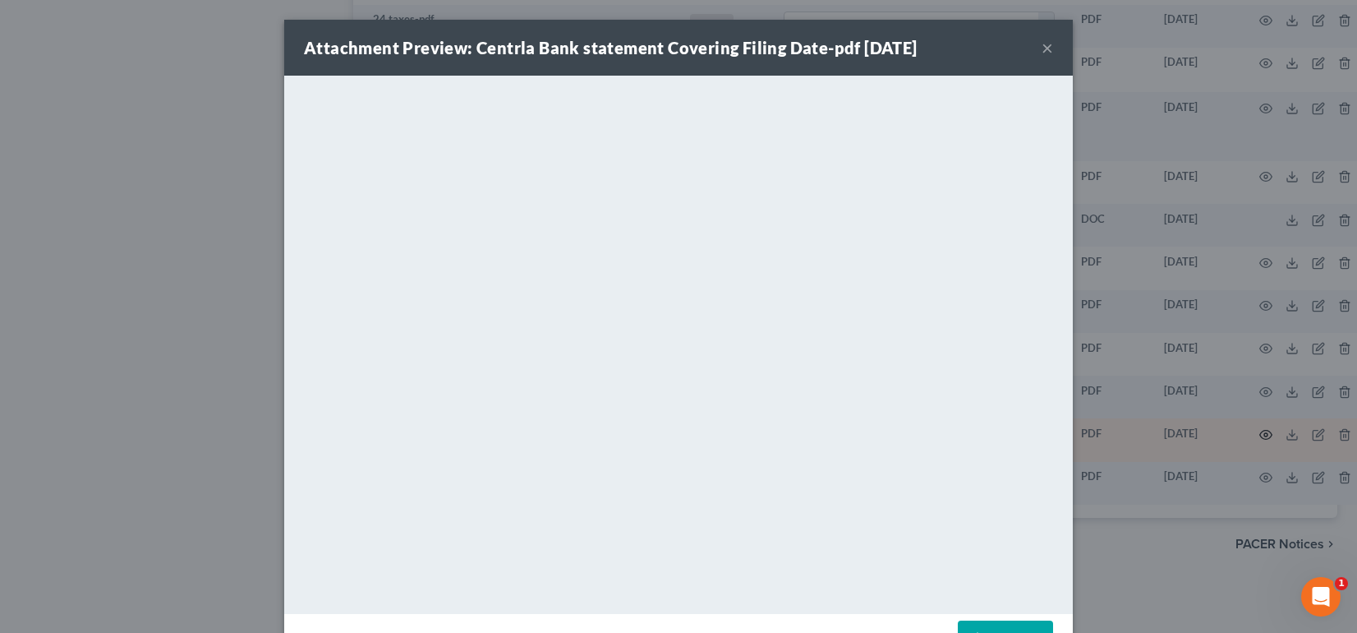
scroll to position [1307, 0]
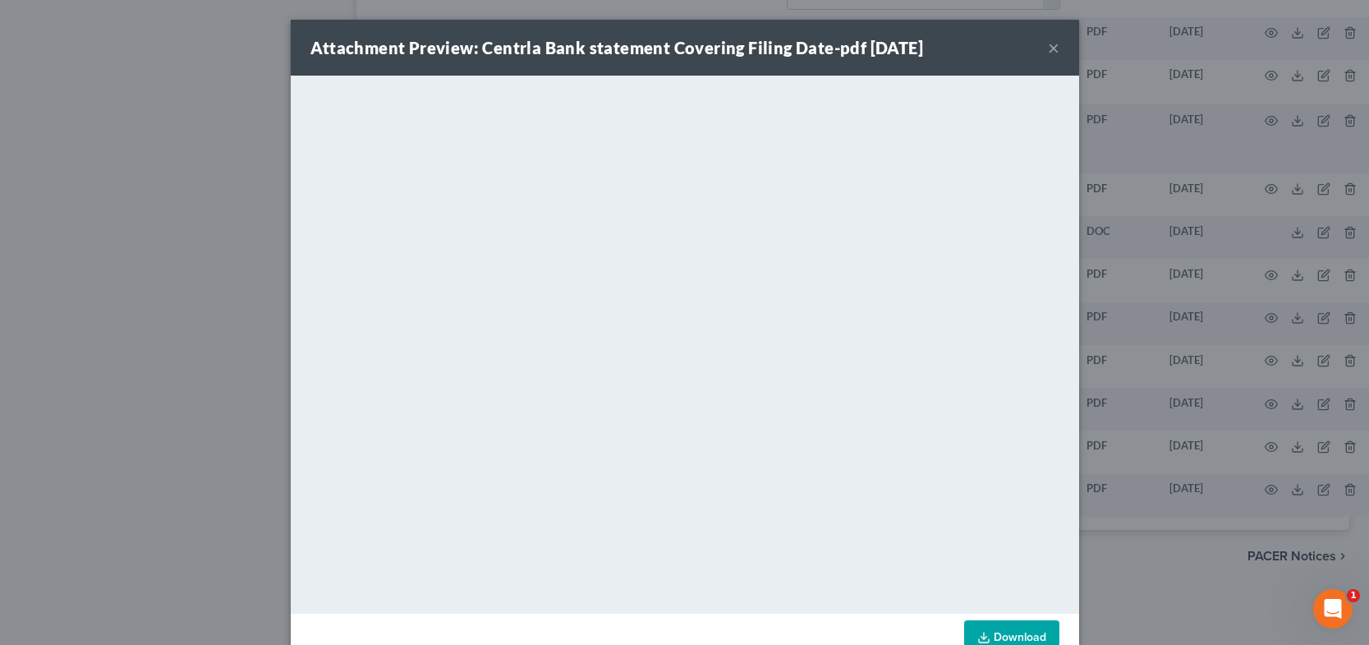
click at [1050, 49] on button "×" at bounding box center [1054, 48] width 12 height 20
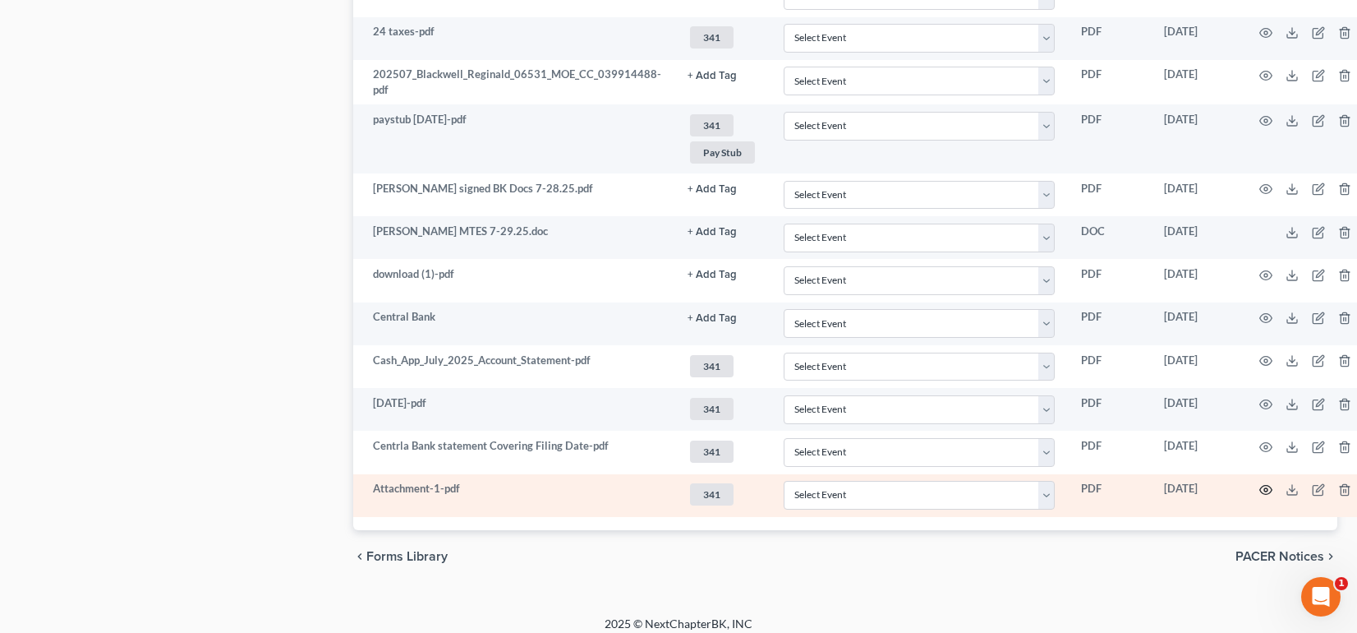
click at [1260, 488] on icon "button" at bounding box center [1266, 489] width 12 height 9
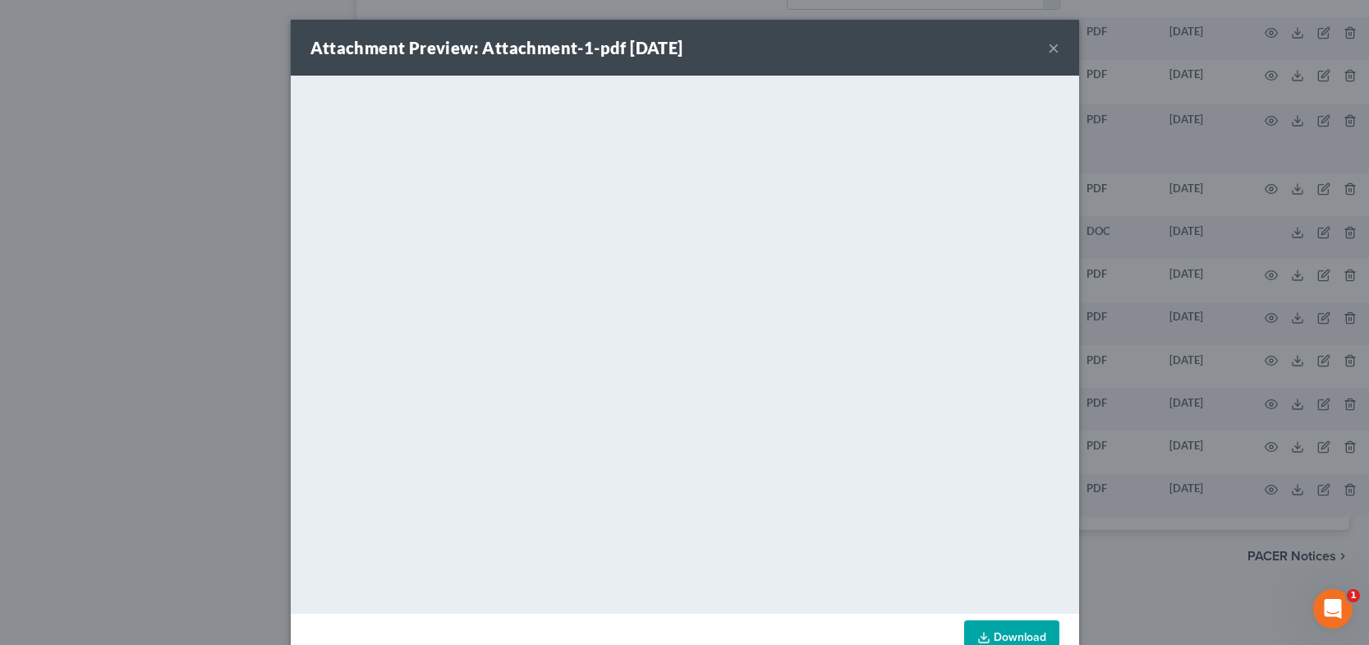
click at [1037, 49] on div "Attachment Preview: Attachment-1-pdf 09/02/2025 ×" at bounding box center [685, 48] width 789 height 56
click at [1048, 53] on button "×" at bounding box center [1054, 48] width 12 height 20
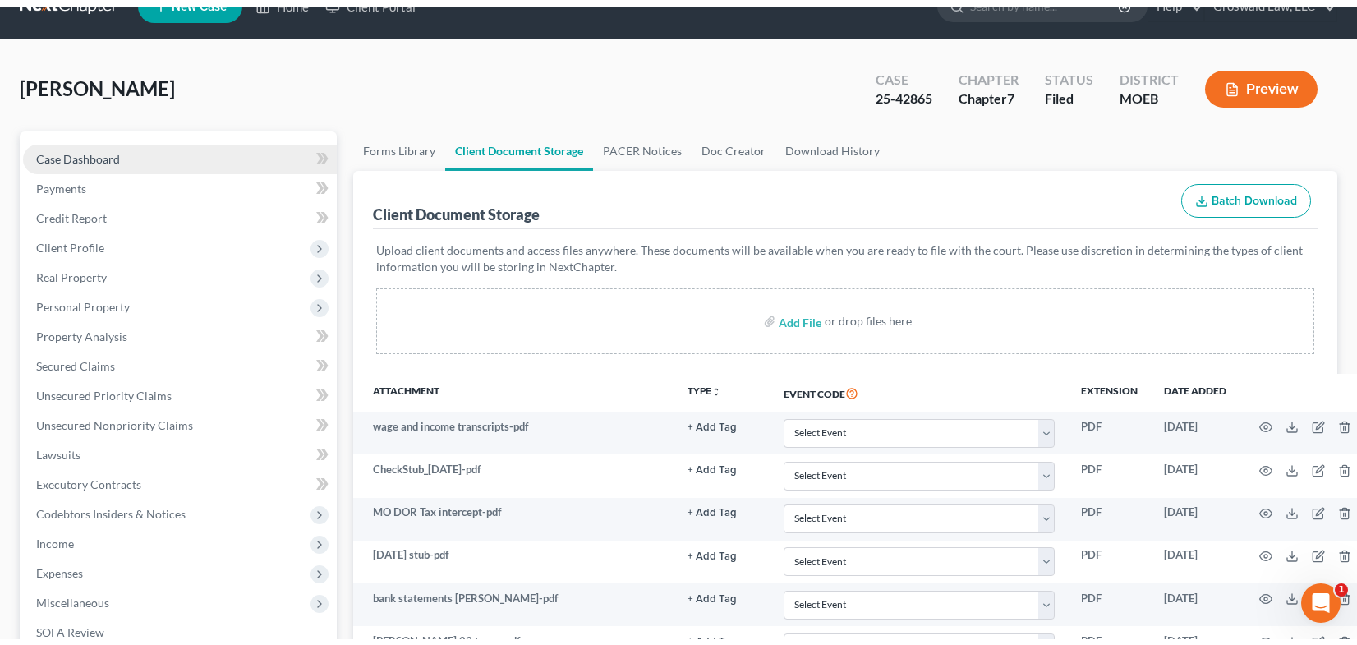
scroll to position [0, 0]
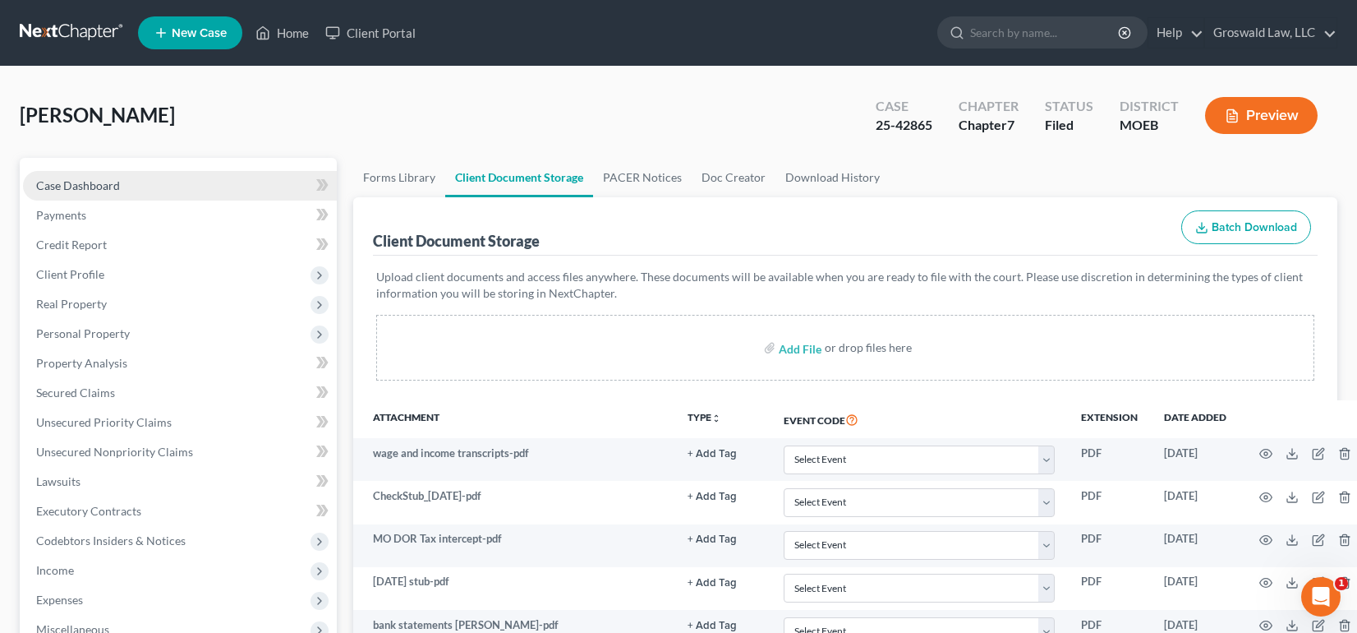
click at [71, 191] on span "Case Dashboard" at bounding box center [78, 185] width 84 height 14
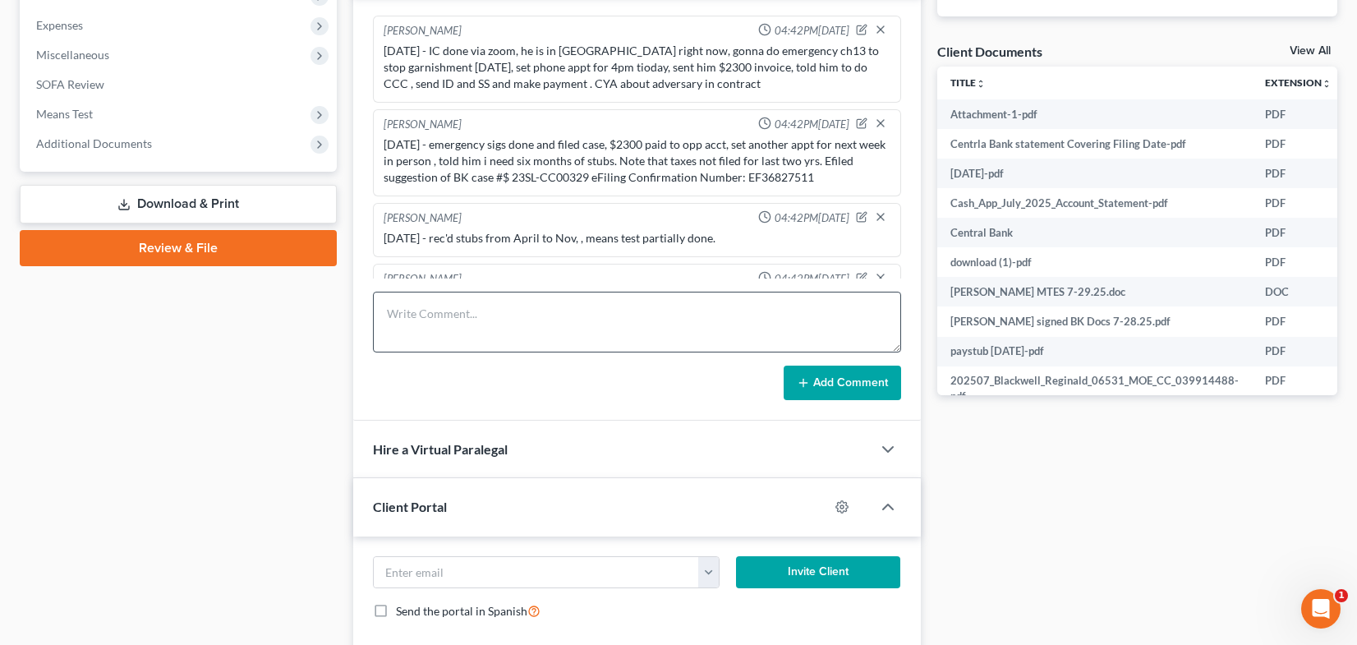
scroll to position [1700, 0]
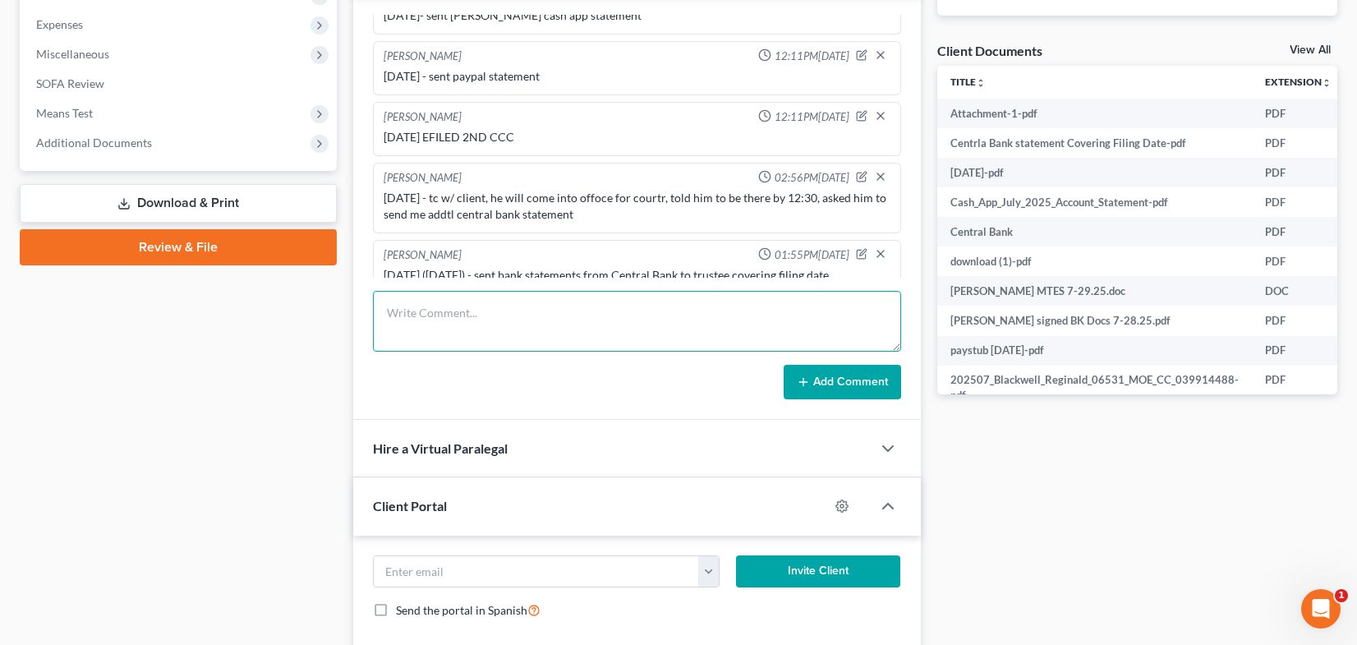
click at [454, 310] on textarea at bounding box center [637, 321] width 528 height 61
type textarea "[DATE] - 341 held and concluded w/ client in office, trustee [PERSON_NAME] aske…"
click at [826, 381] on button "Add Comment" at bounding box center [842, 382] width 117 height 35
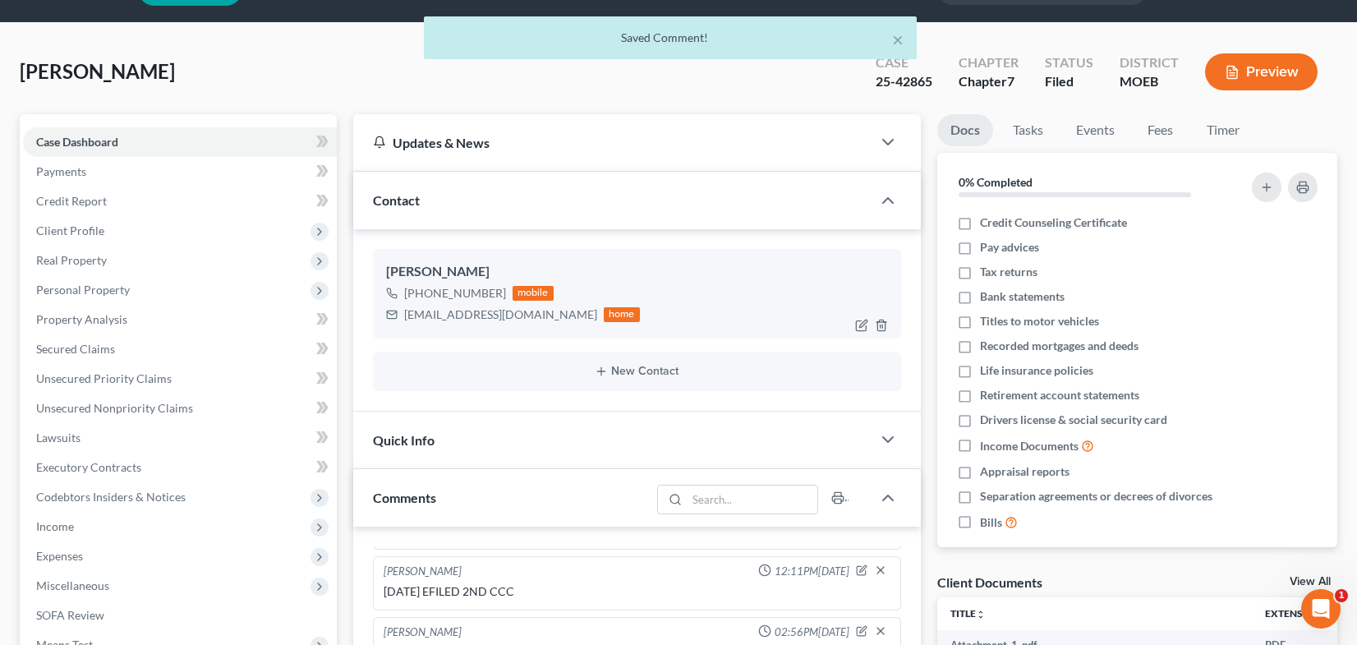
scroll to position [0, 0]
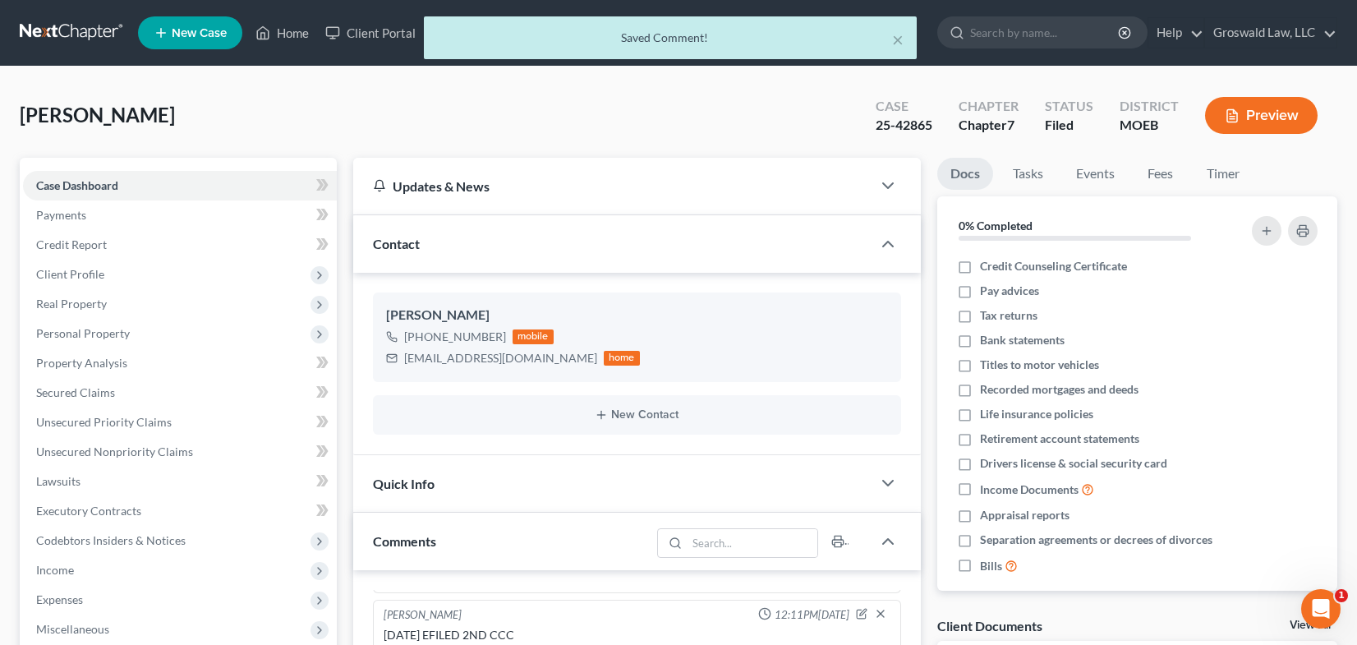
click at [280, 30] on div "× Saved Comment!" at bounding box center [670, 41] width 1357 height 51
click at [899, 44] on button "×" at bounding box center [898, 40] width 12 height 20
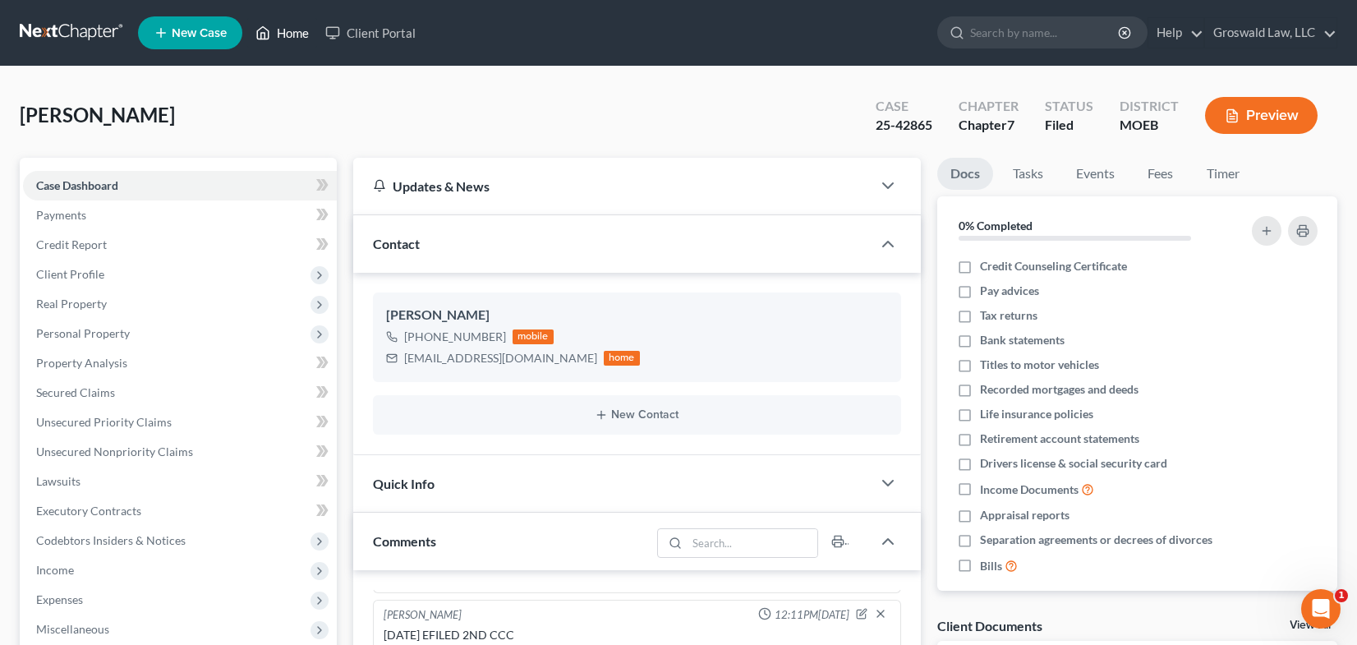
click at [298, 33] on link "Home" at bounding box center [282, 33] width 70 height 30
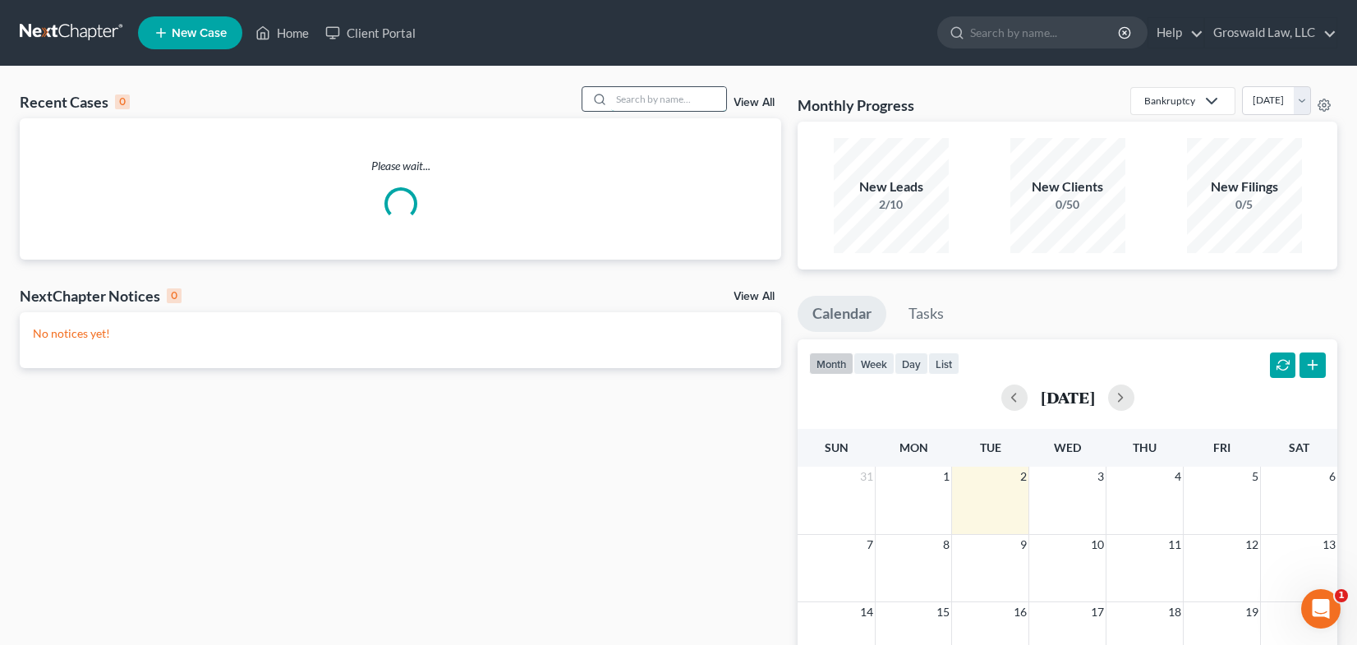
click at [713, 99] on input "search" at bounding box center [668, 99] width 115 height 24
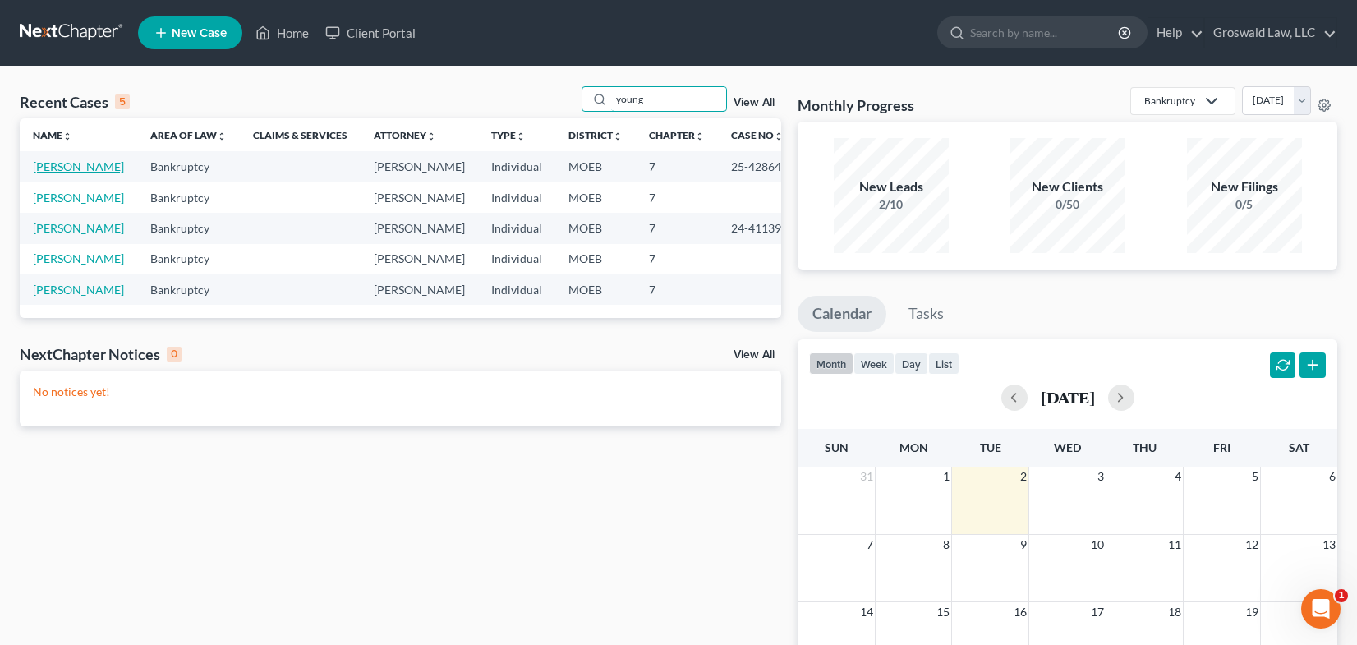
type input "young"
click at [63, 172] on link "[PERSON_NAME]" at bounding box center [78, 166] width 91 height 14
select select "6"
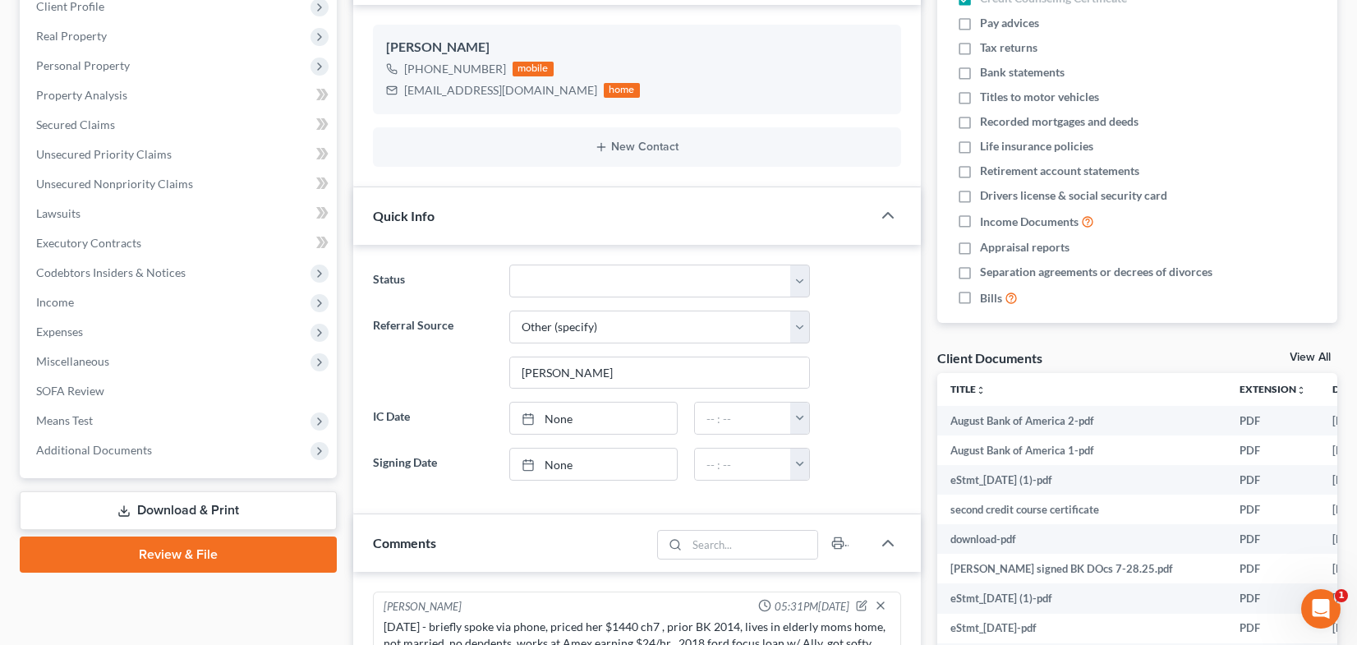
scroll to position [996, 0]
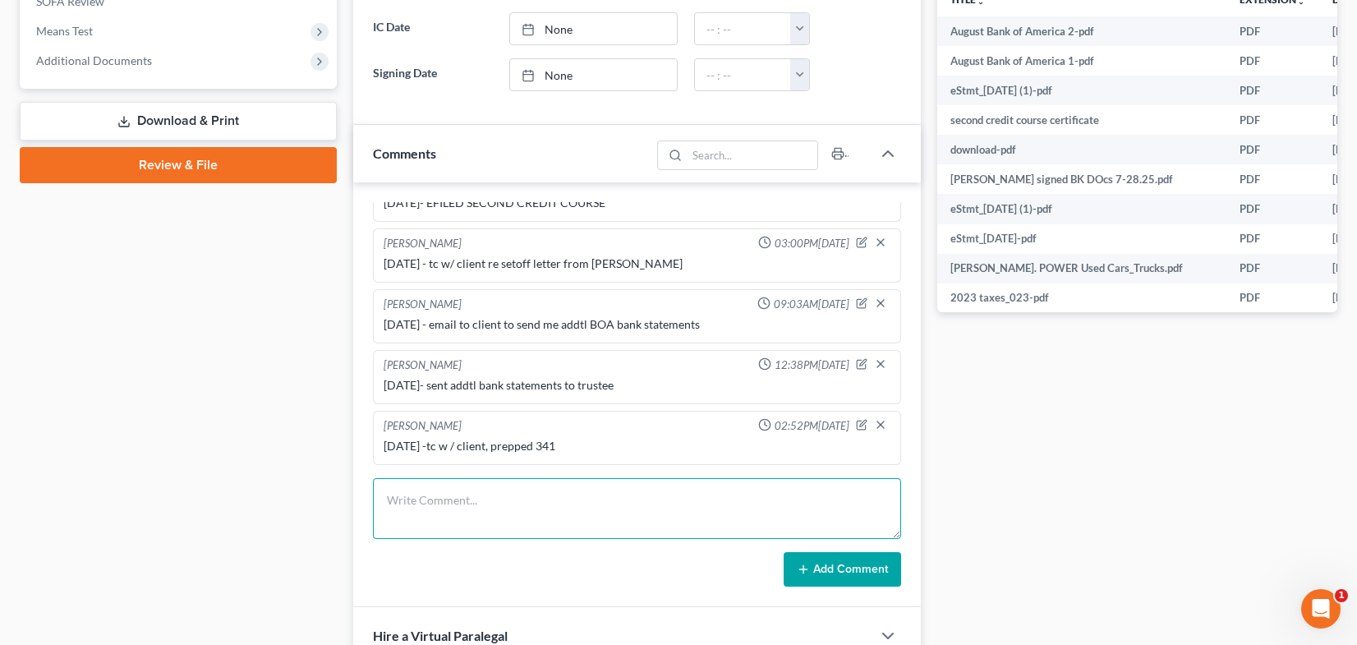
click at [532, 489] on textarea at bounding box center [637, 508] width 528 height 61
type textarea "9/2/25 - 341 held and concluded, client called in remotely"
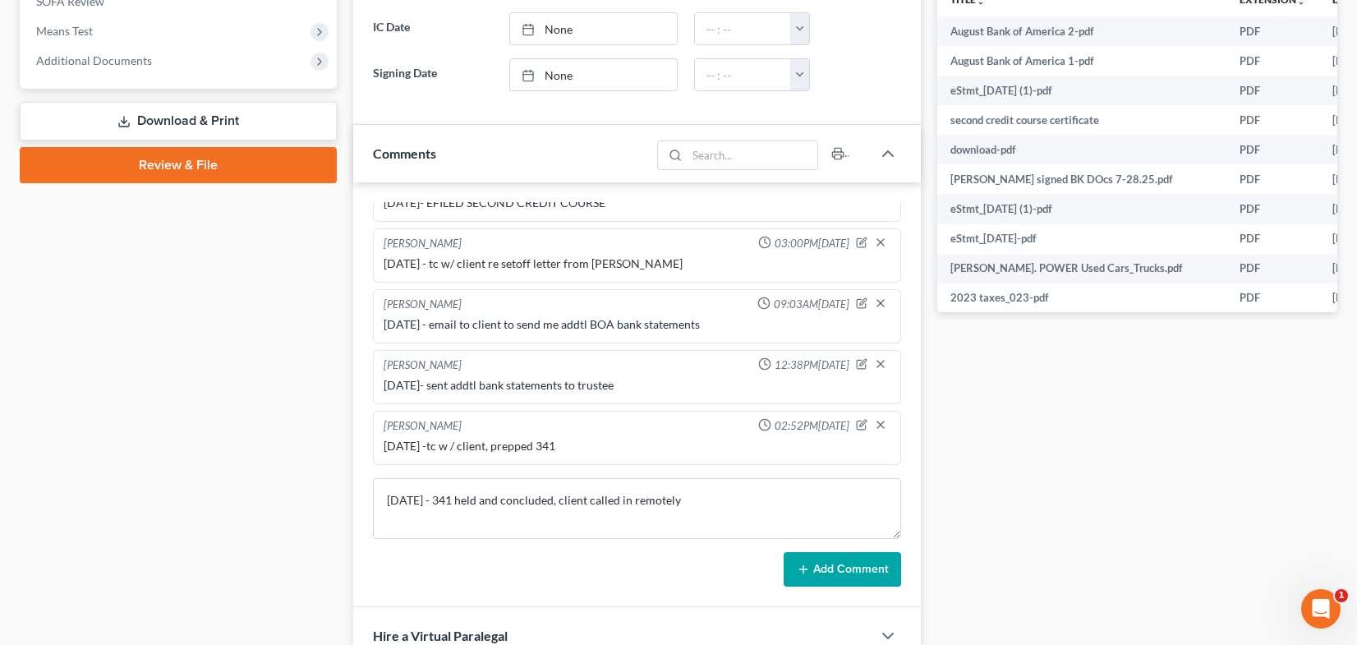
click at [874, 571] on button "Add Comment" at bounding box center [842, 569] width 117 height 35
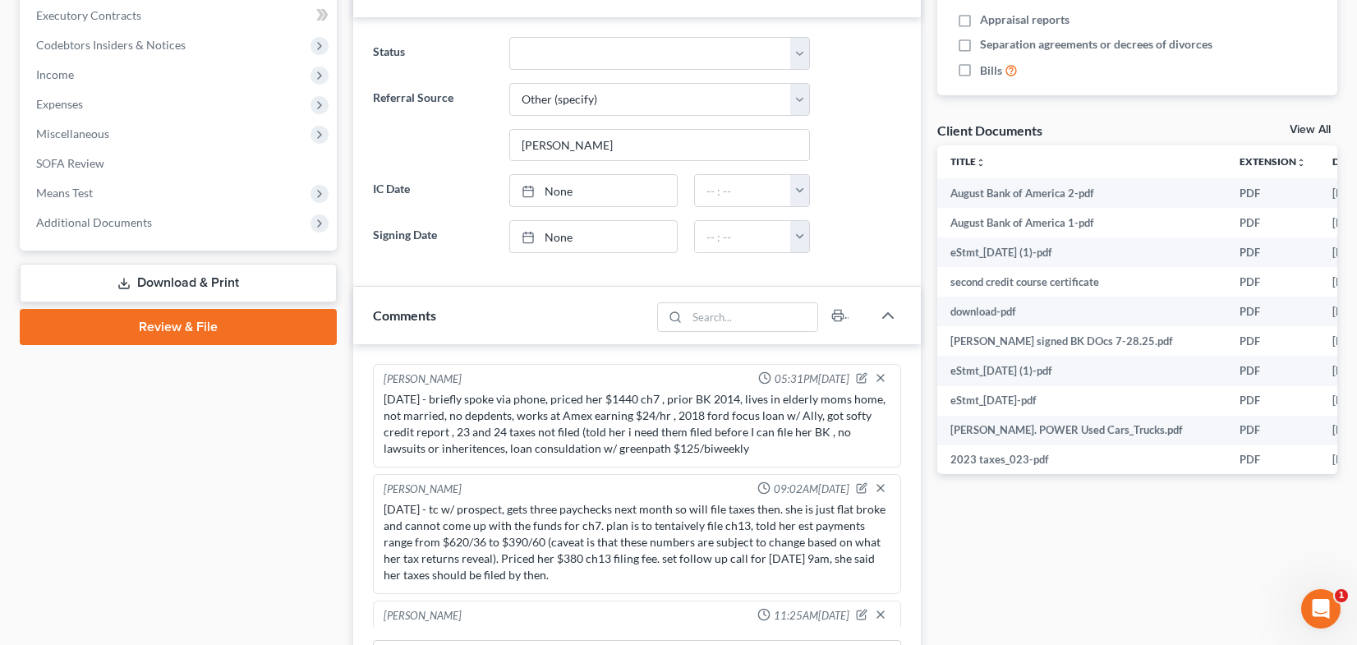
scroll to position [0, 0]
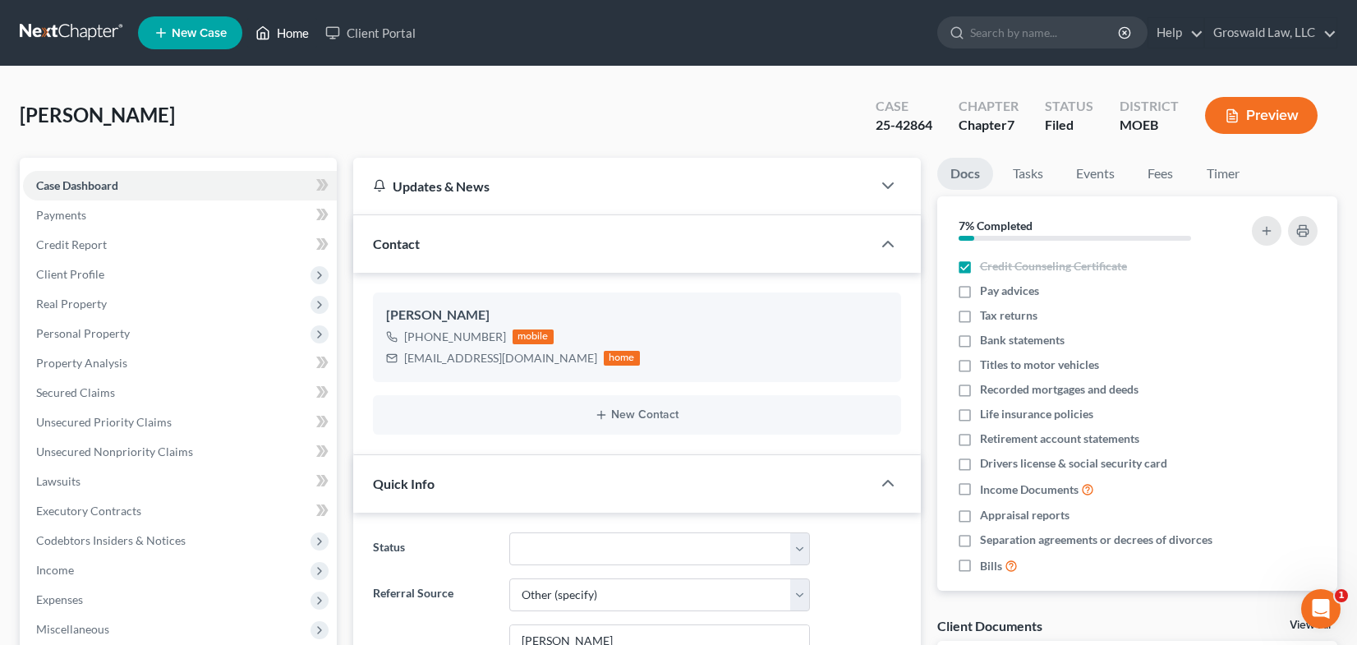
drag, startPoint x: 298, startPoint y: 29, endPoint x: 676, endPoint y: 69, distance: 380.0
click at [298, 29] on link "Home" at bounding box center [282, 33] width 70 height 30
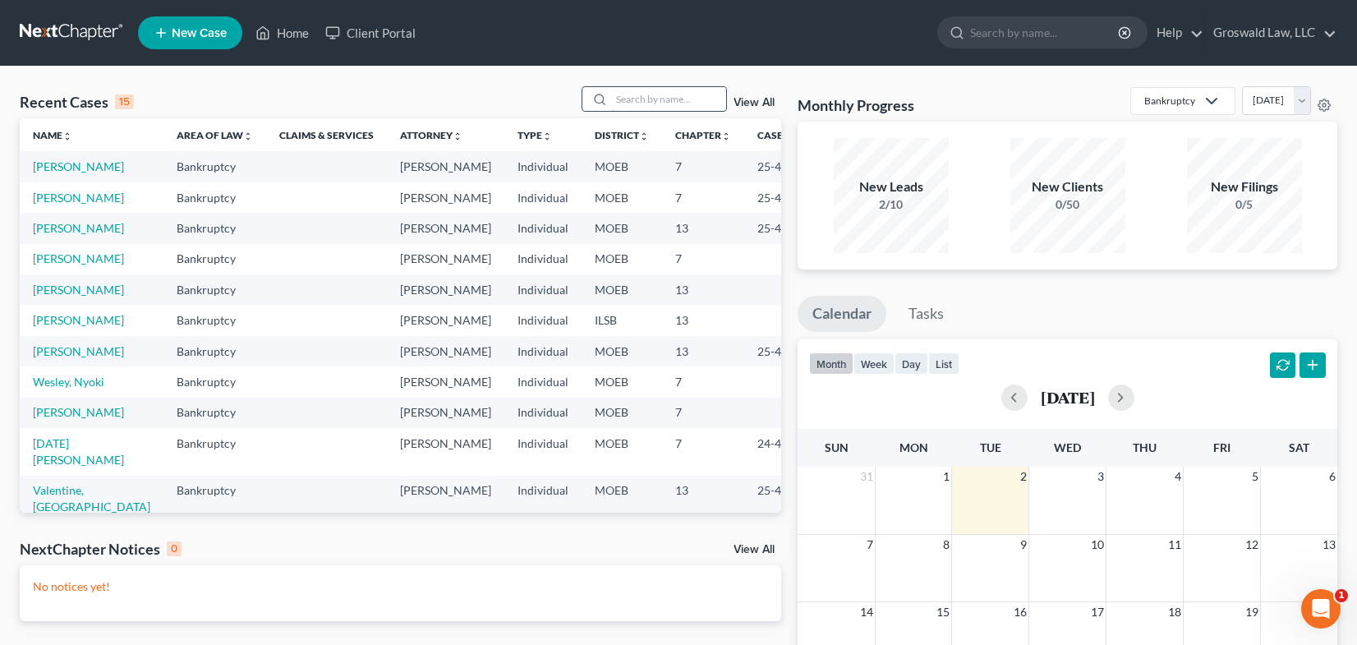
click at [652, 100] on input "search" at bounding box center [668, 99] width 115 height 24
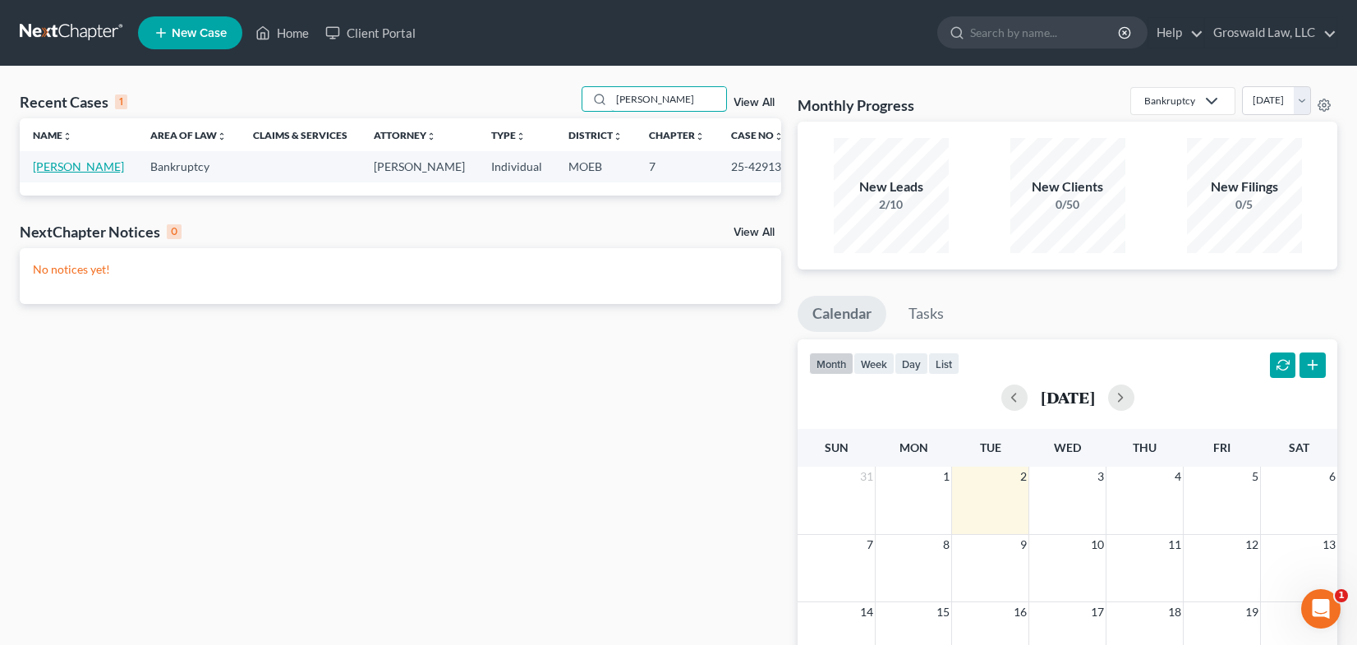
type input "roney"
click at [76, 168] on link "[PERSON_NAME]" at bounding box center [78, 166] width 91 height 14
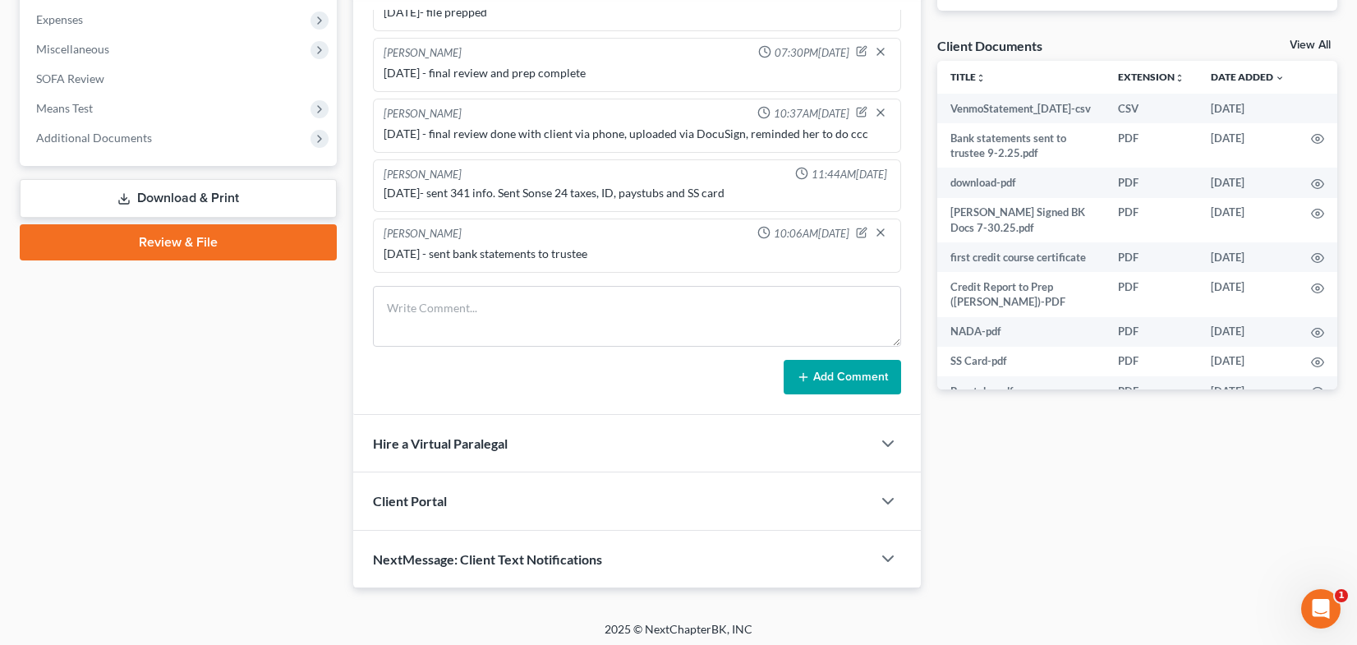
scroll to position [586, 0]
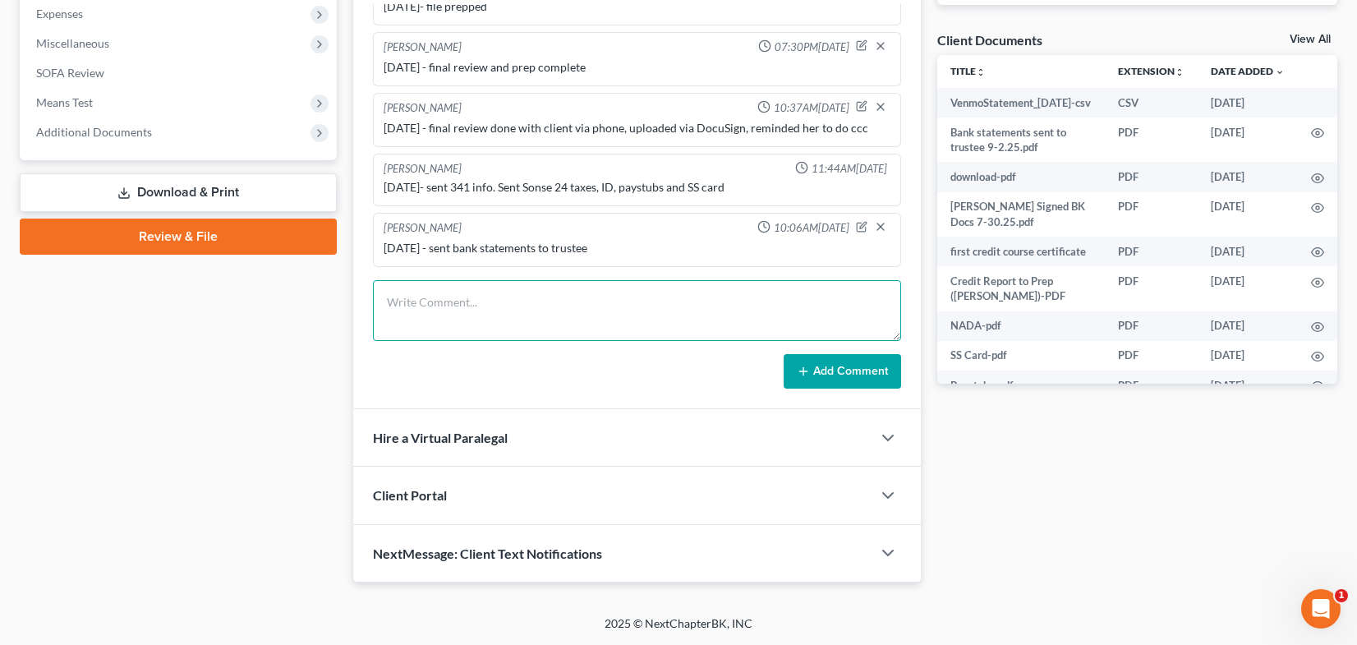
click at [592, 319] on textarea at bounding box center [637, 310] width 528 height 61
type textarea "9/2/25 - EFILED 2ND CCC"
click at [839, 364] on button "Add Comment" at bounding box center [842, 371] width 117 height 35
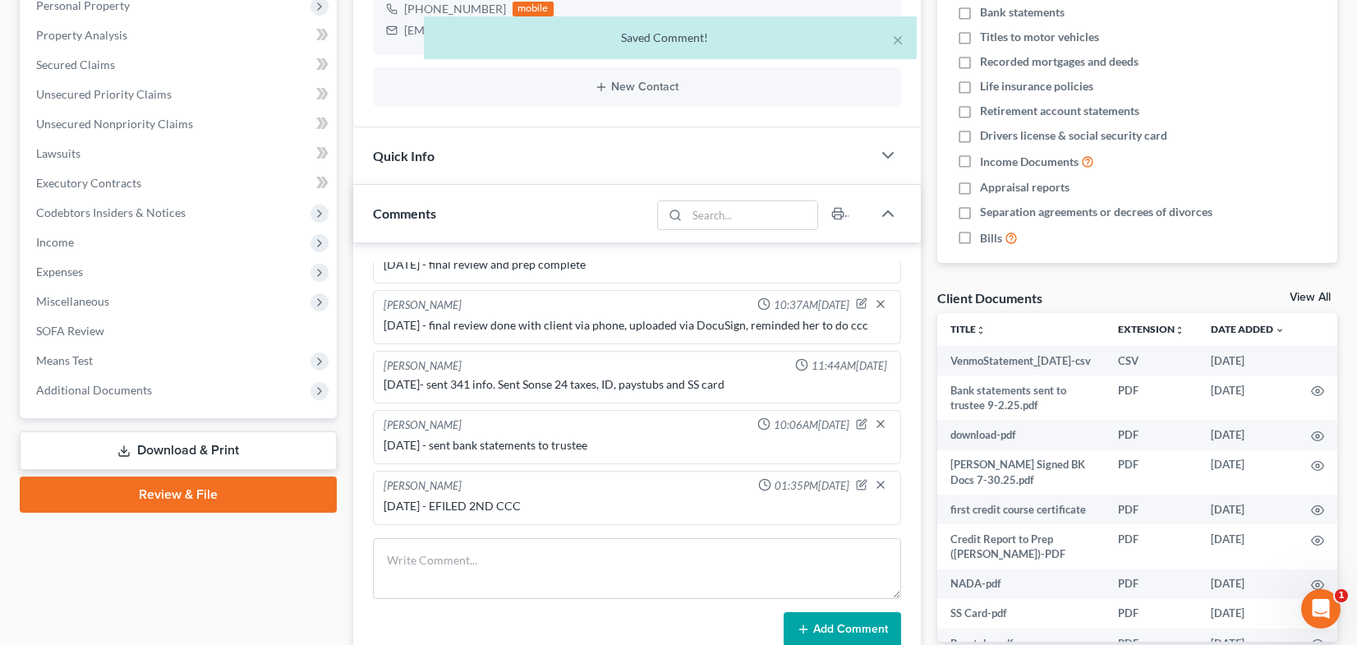
scroll to position [0, 0]
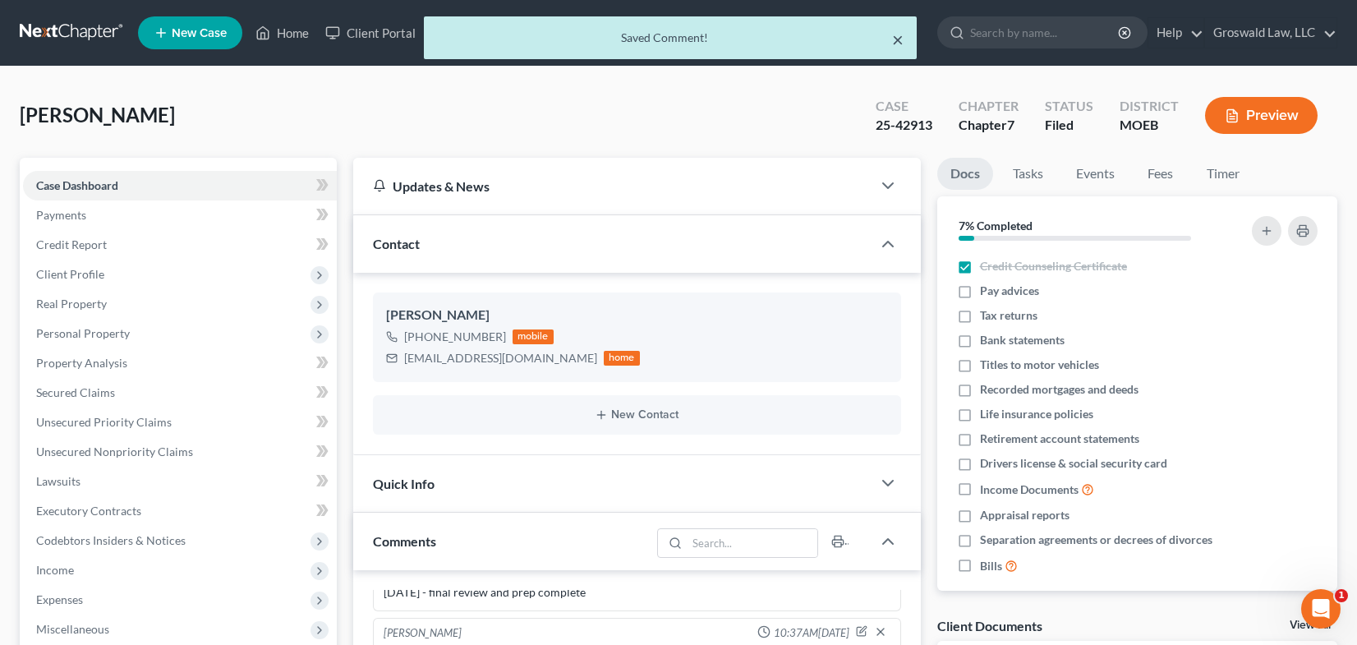
click at [899, 38] on button "×" at bounding box center [898, 40] width 12 height 20
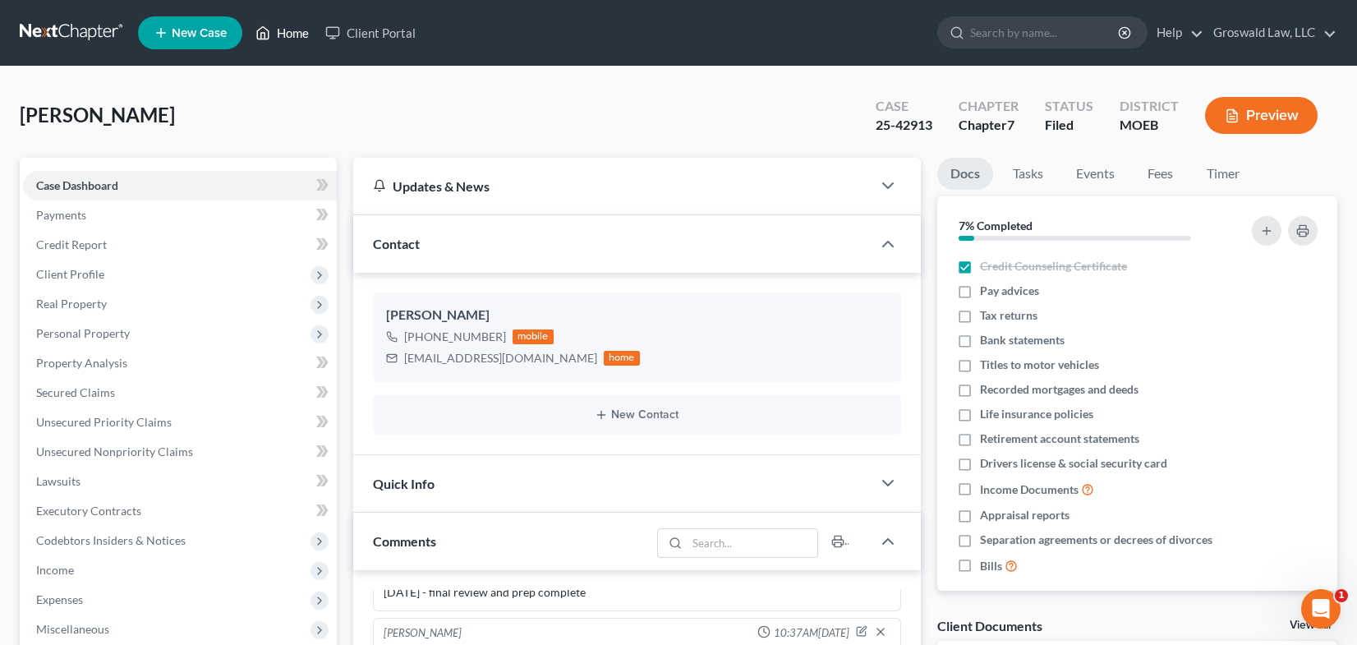
click at [272, 36] on link "Home" at bounding box center [282, 33] width 70 height 30
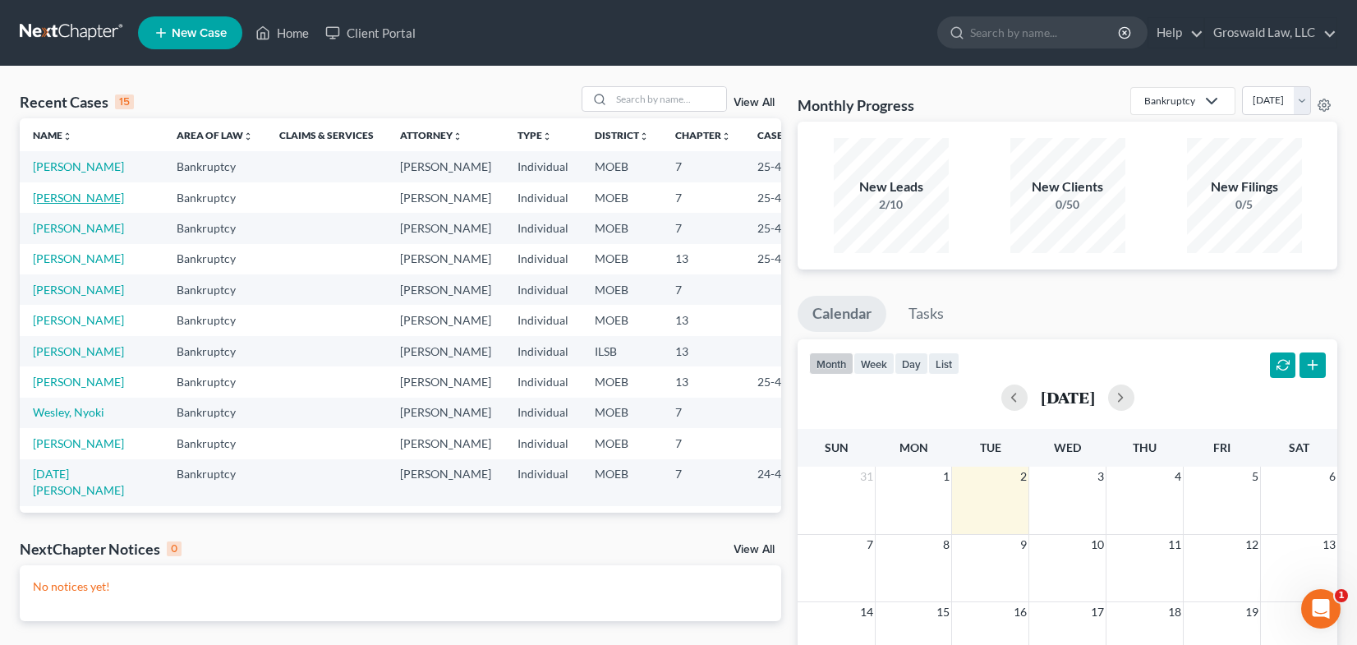
click at [71, 205] on link "[PERSON_NAME]" at bounding box center [78, 198] width 91 height 14
select select "6"
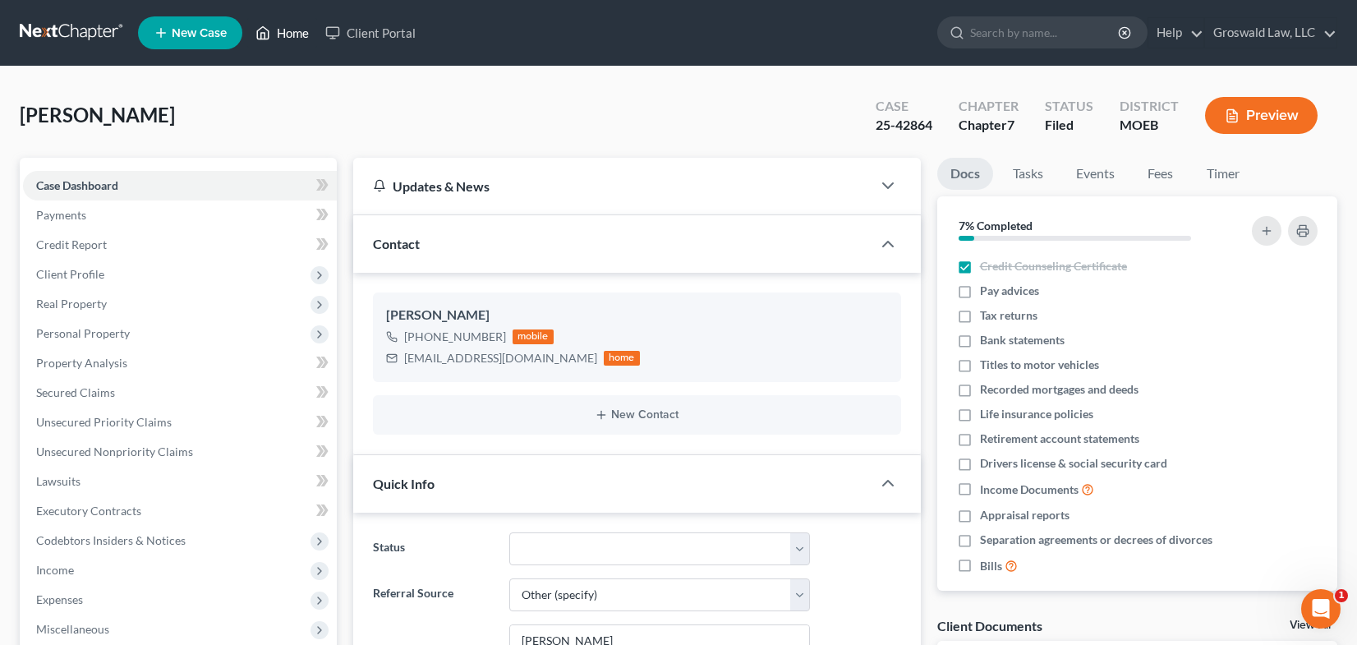
click at [292, 34] on link "Home" at bounding box center [282, 33] width 70 height 30
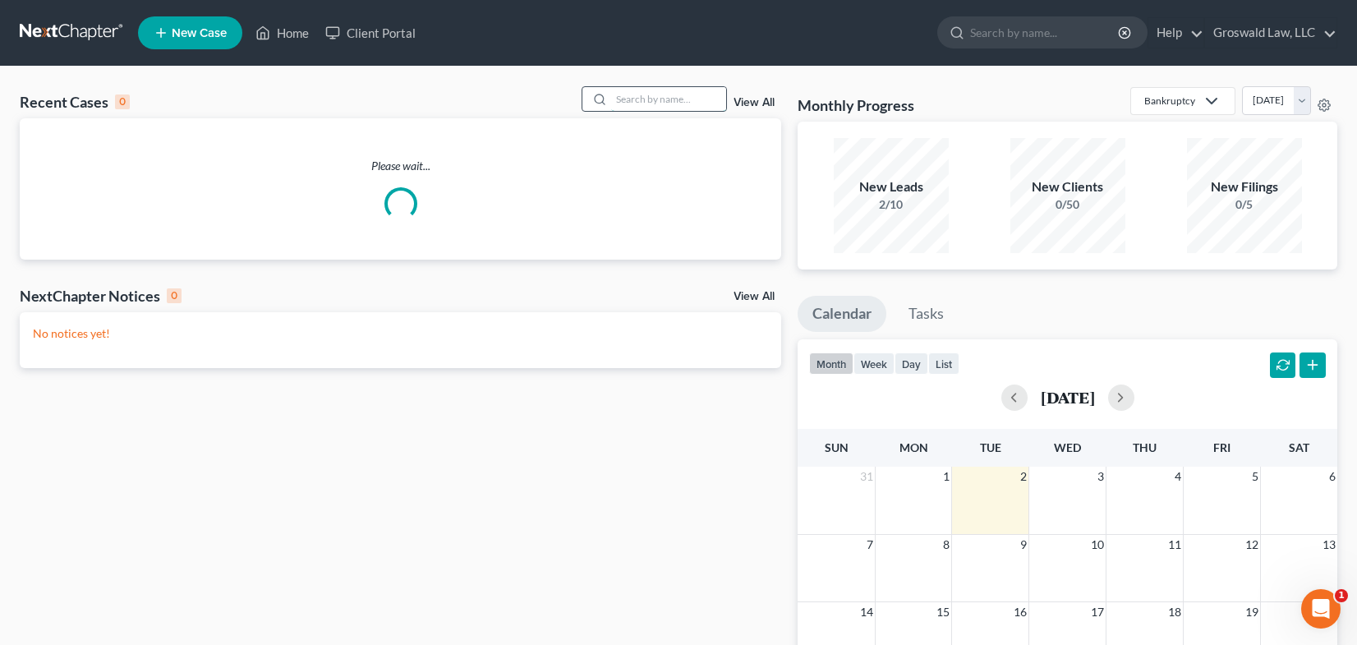
click at [679, 90] on input "search" at bounding box center [668, 99] width 115 height 24
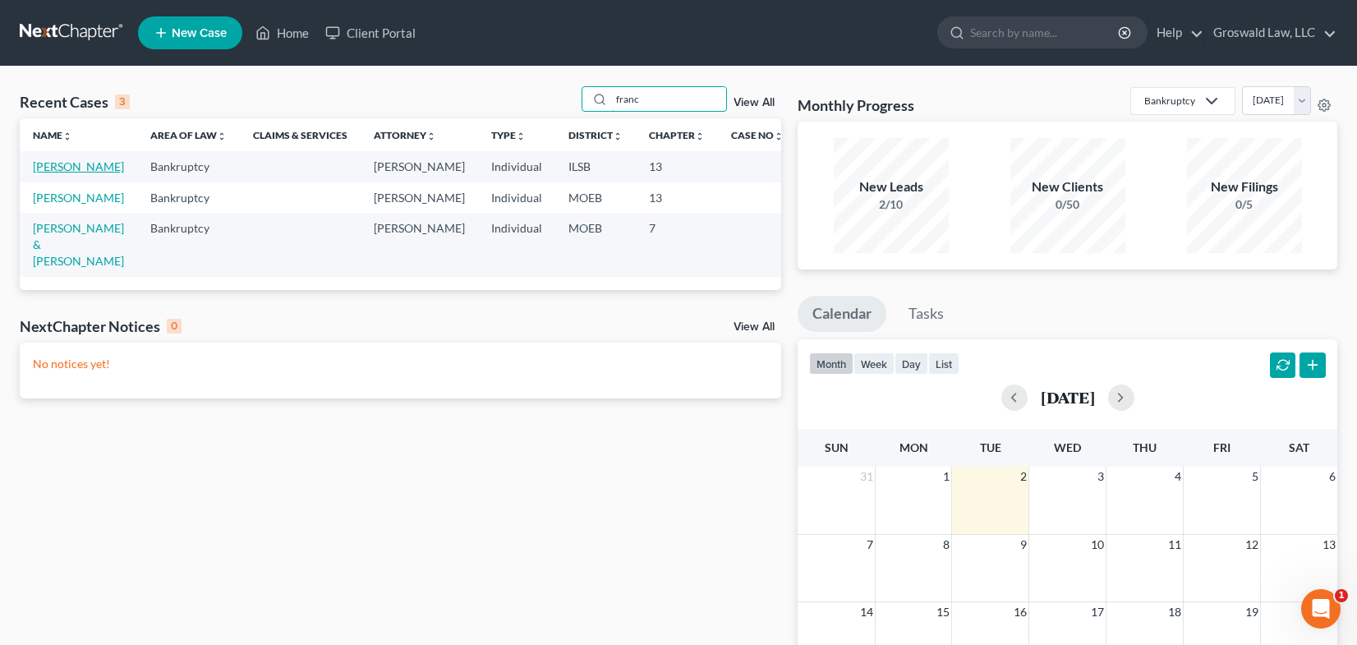
type input "franc"
click at [60, 173] on link "[PERSON_NAME]" at bounding box center [78, 166] width 91 height 14
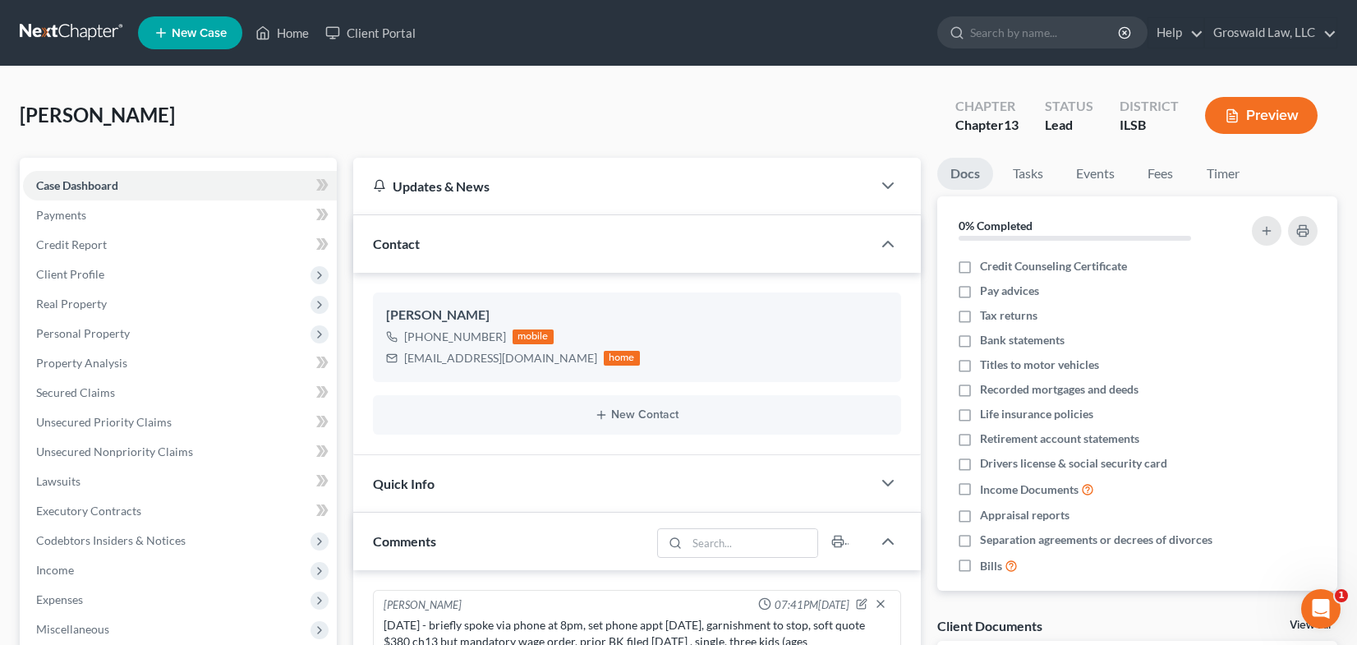
scroll to position [403, 0]
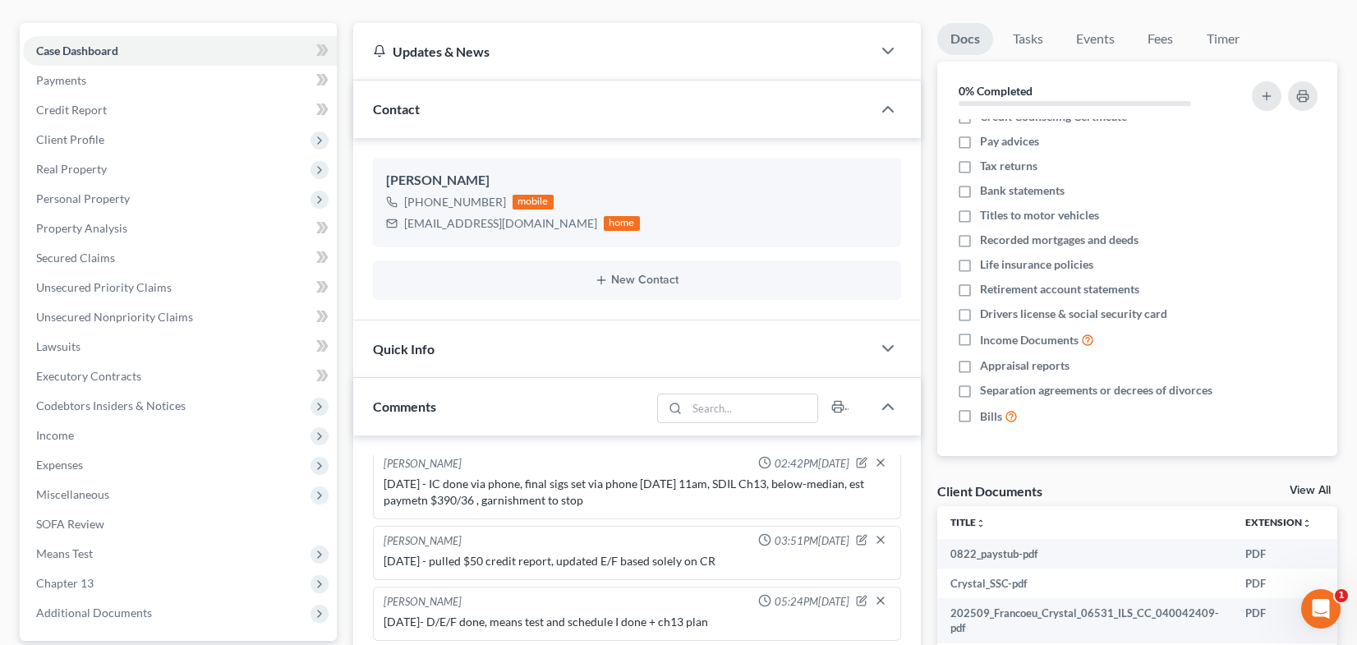
scroll to position [493, 0]
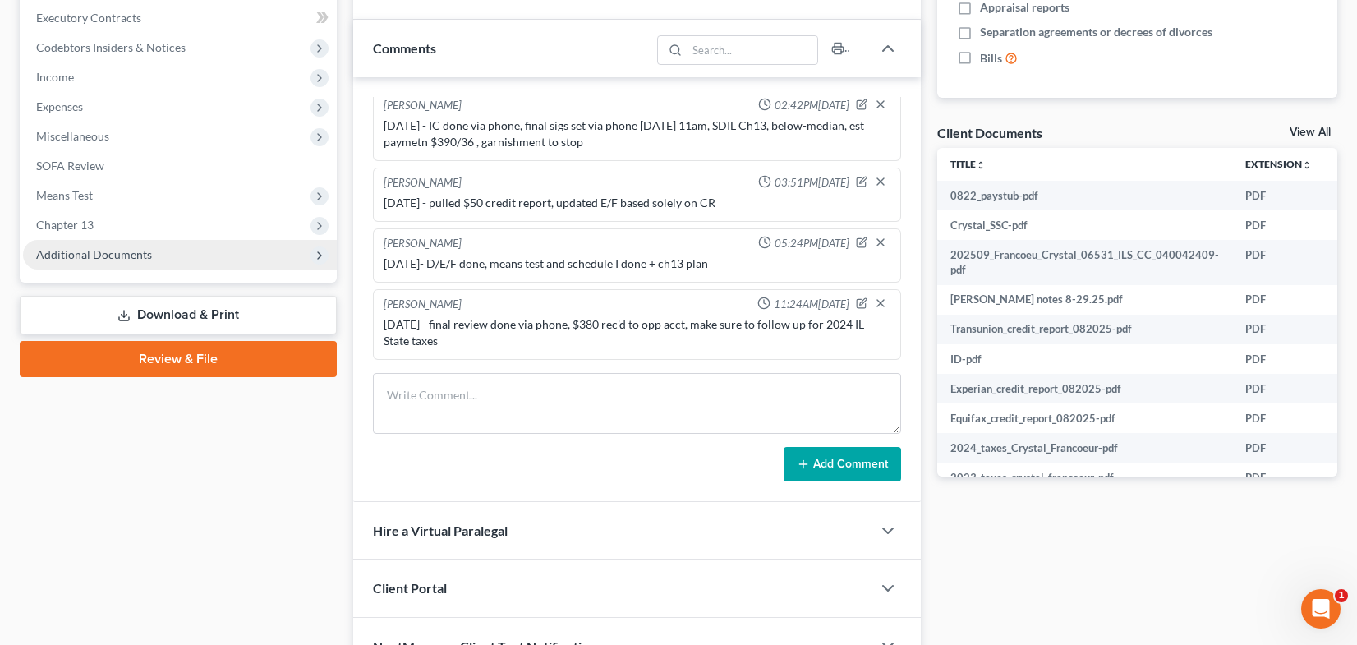
click at [178, 256] on span "Additional Documents" at bounding box center [180, 255] width 314 height 30
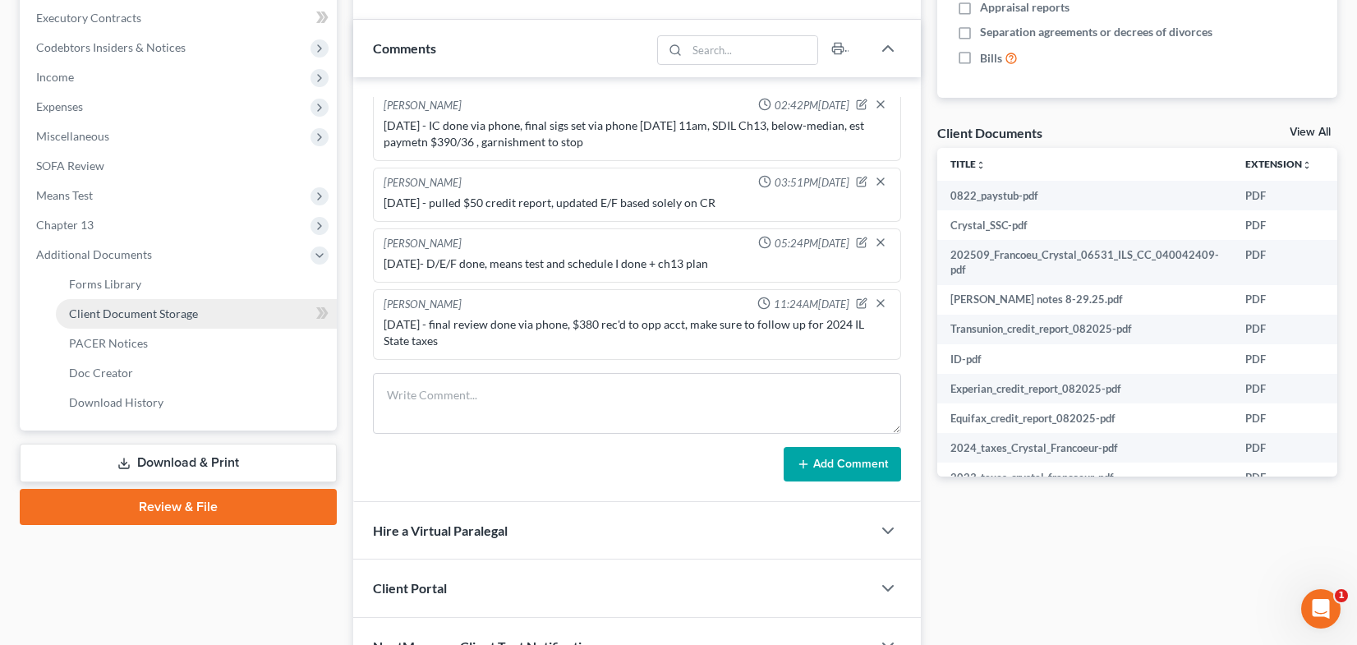
click at [195, 312] on span "Client Document Storage" at bounding box center [133, 313] width 129 height 14
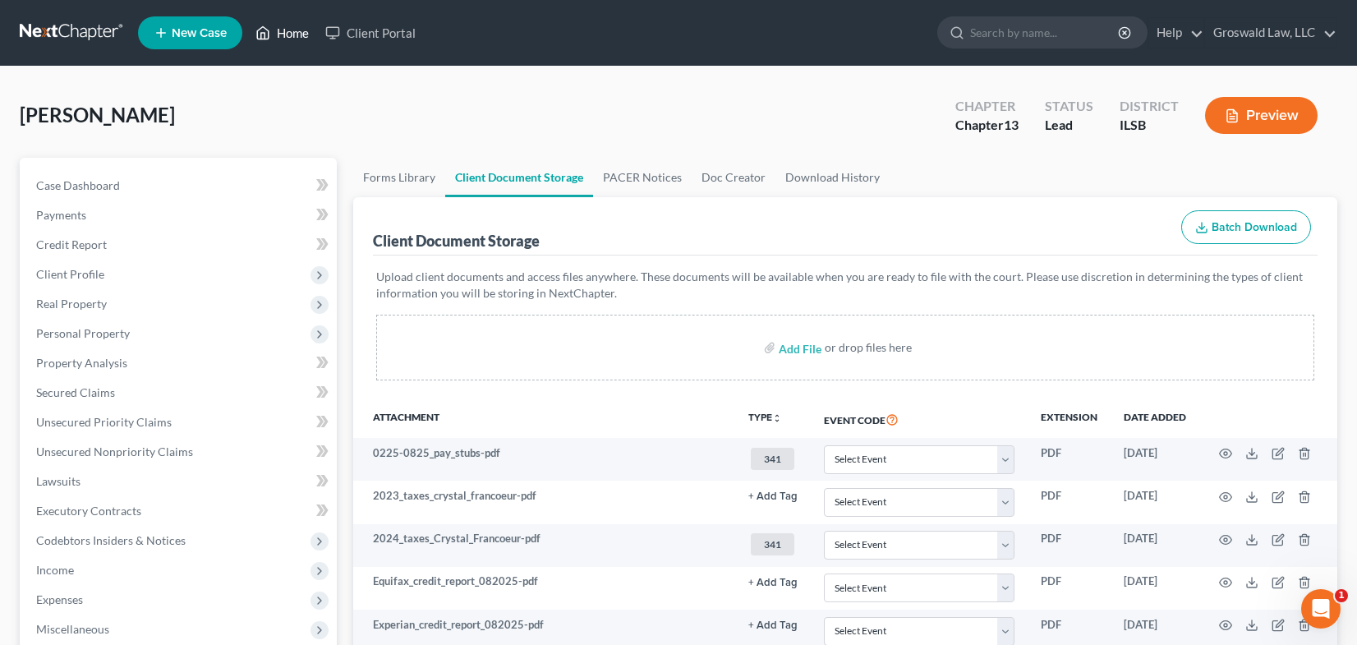
drag, startPoint x: 289, startPoint y: 25, endPoint x: 29, endPoint y: 109, distance: 273.8
click at [289, 25] on link "Home" at bounding box center [282, 33] width 70 height 30
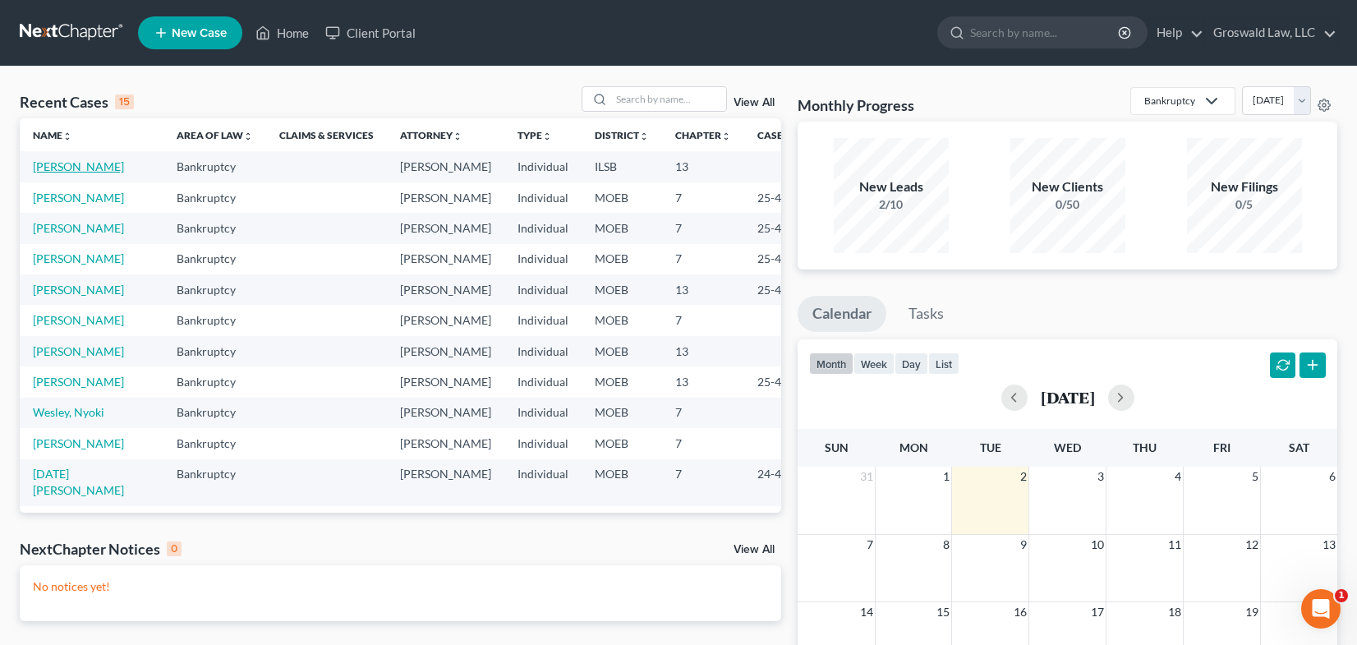
click at [51, 173] on link "[PERSON_NAME]" at bounding box center [78, 166] width 91 height 14
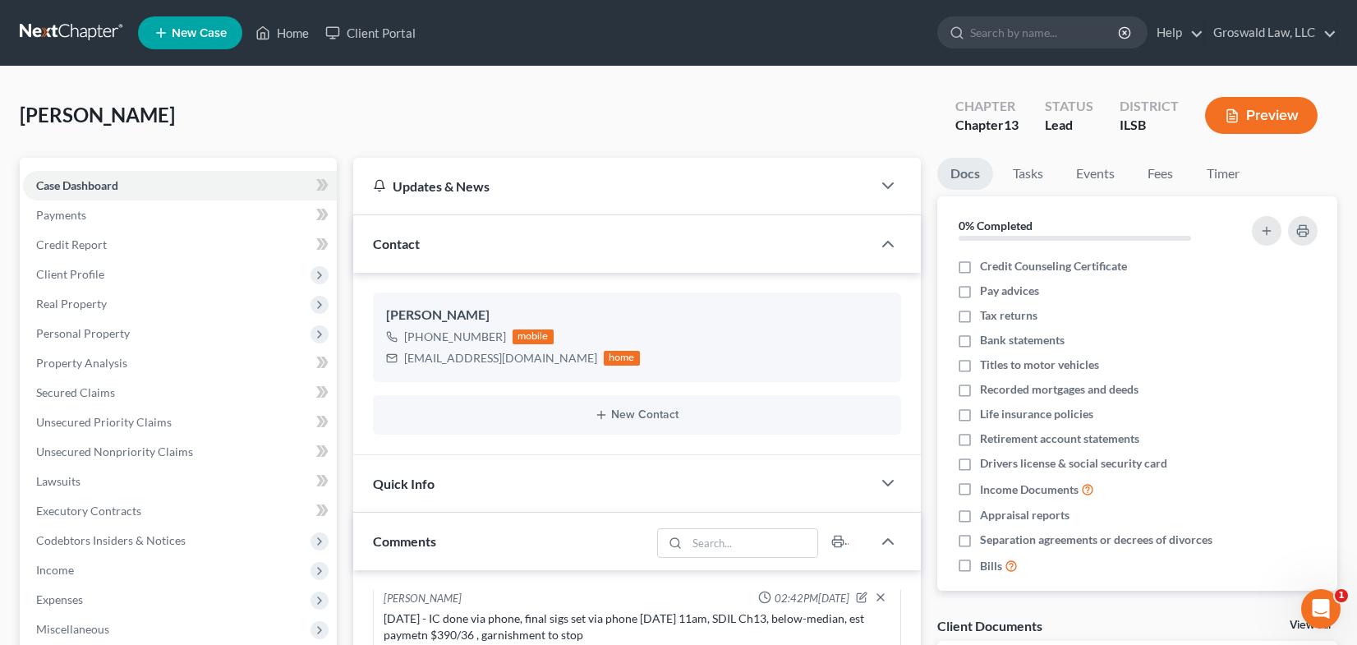
click at [1277, 117] on button "Preview" at bounding box center [1261, 115] width 113 height 37
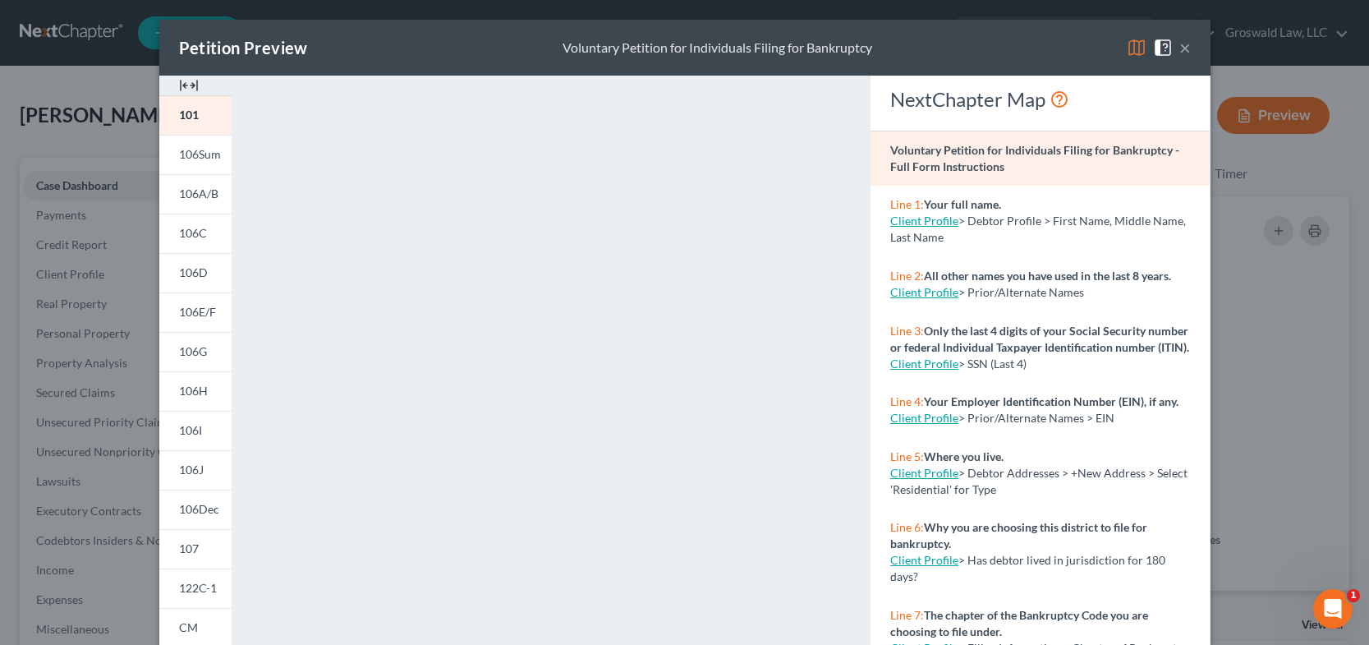
click at [172, 82] on div at bounding box center [195, 86] width 72 height 20
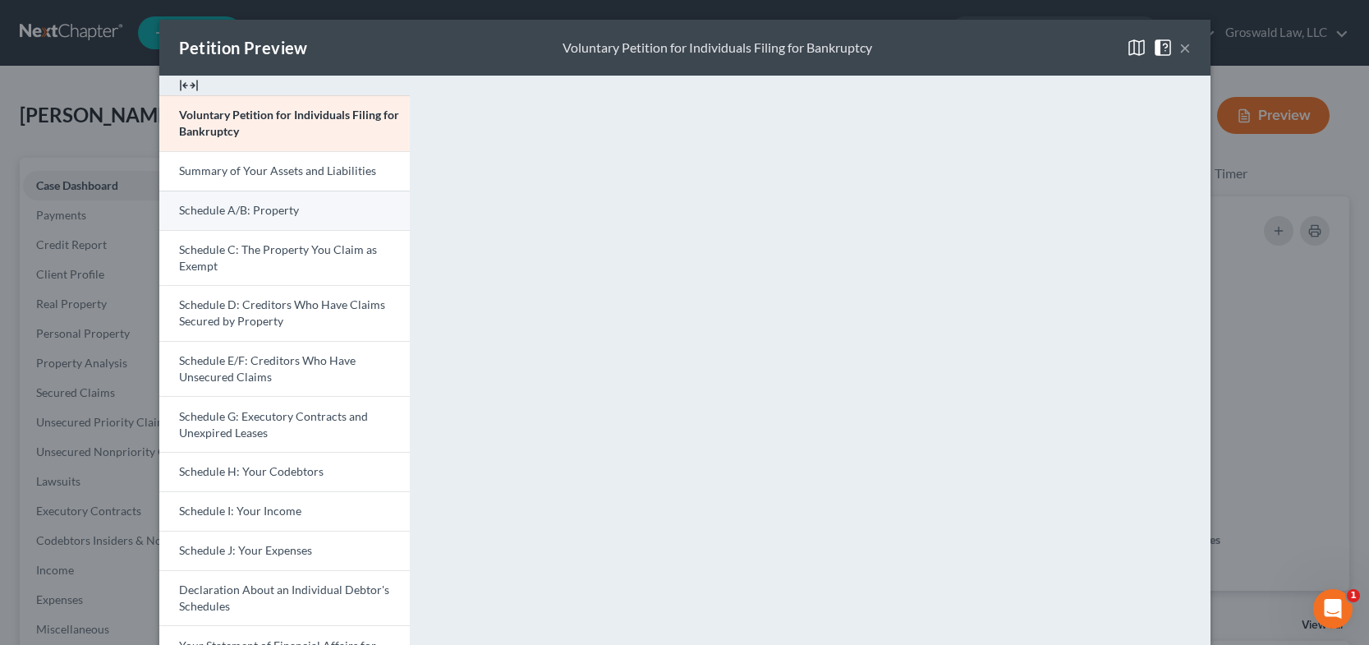
click at [295, 215] on link "Schedule A/B: Property" at bounding box center [284, 210] width 251 height 39
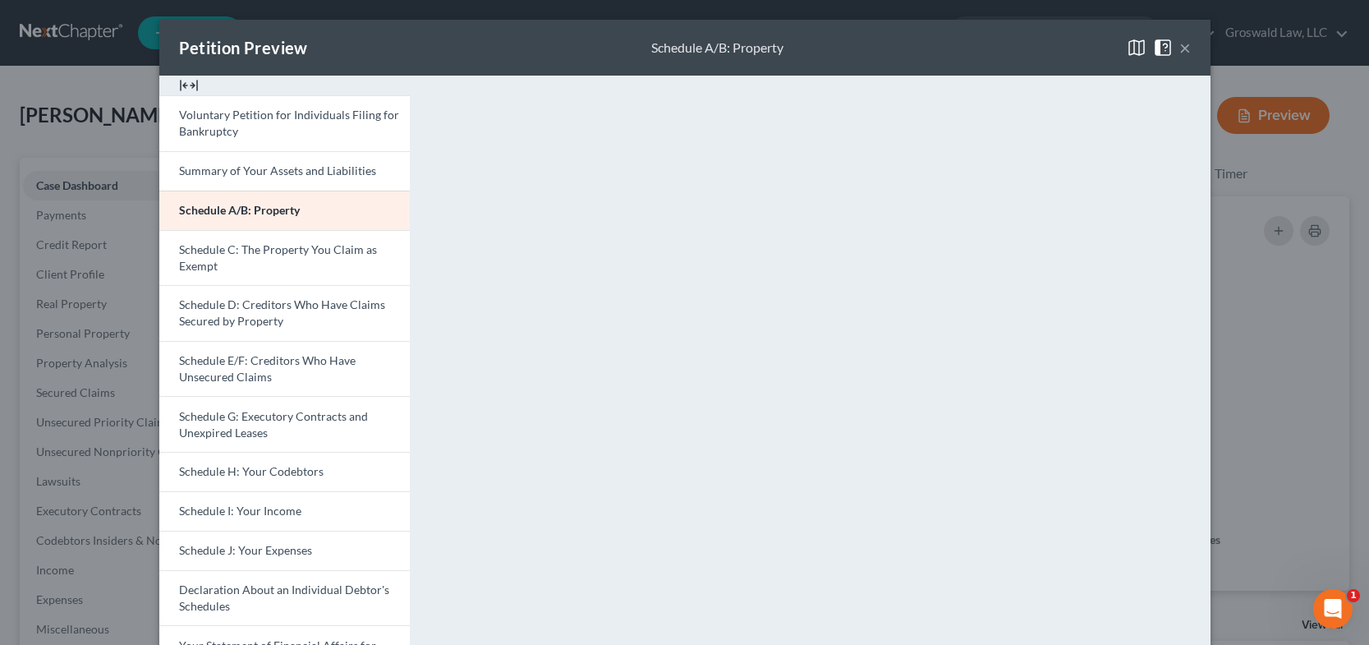
click at [1180, 44] on button "×" at bounding box center [1186, 48] width 12 height 20
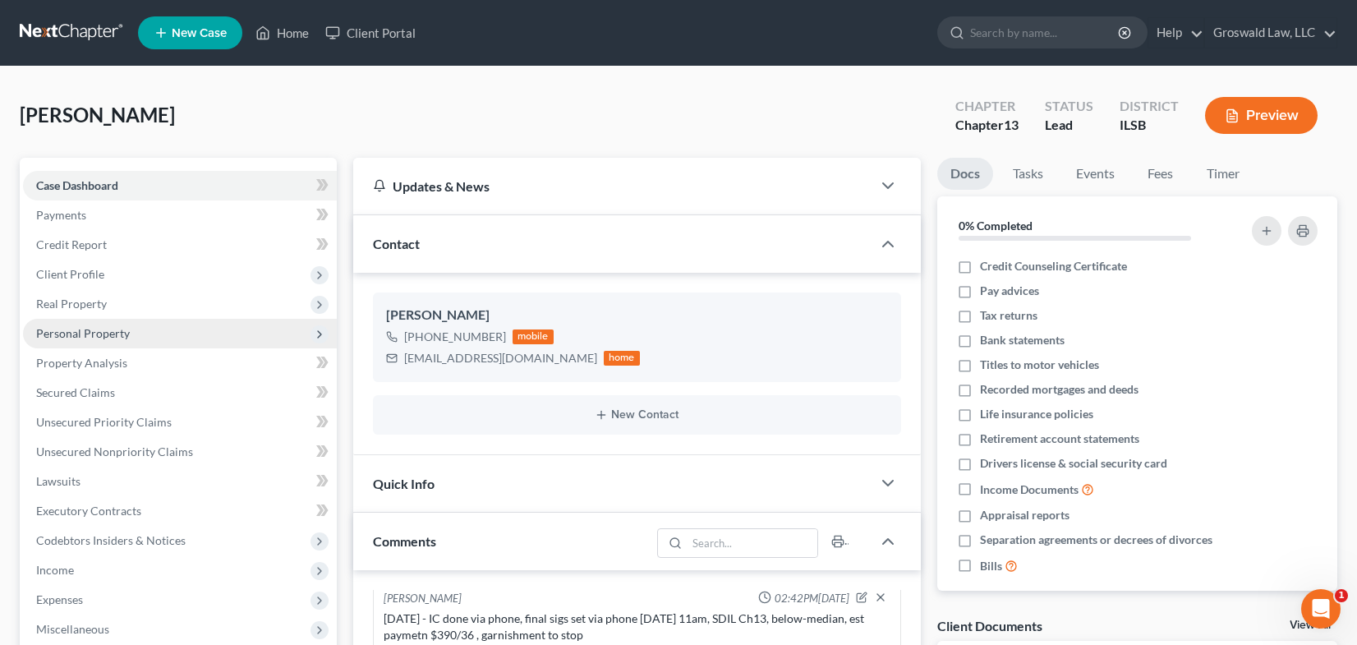
click at [68, 335] on span "Personal Property" at bounding box center [83, 333] width 94 height 14
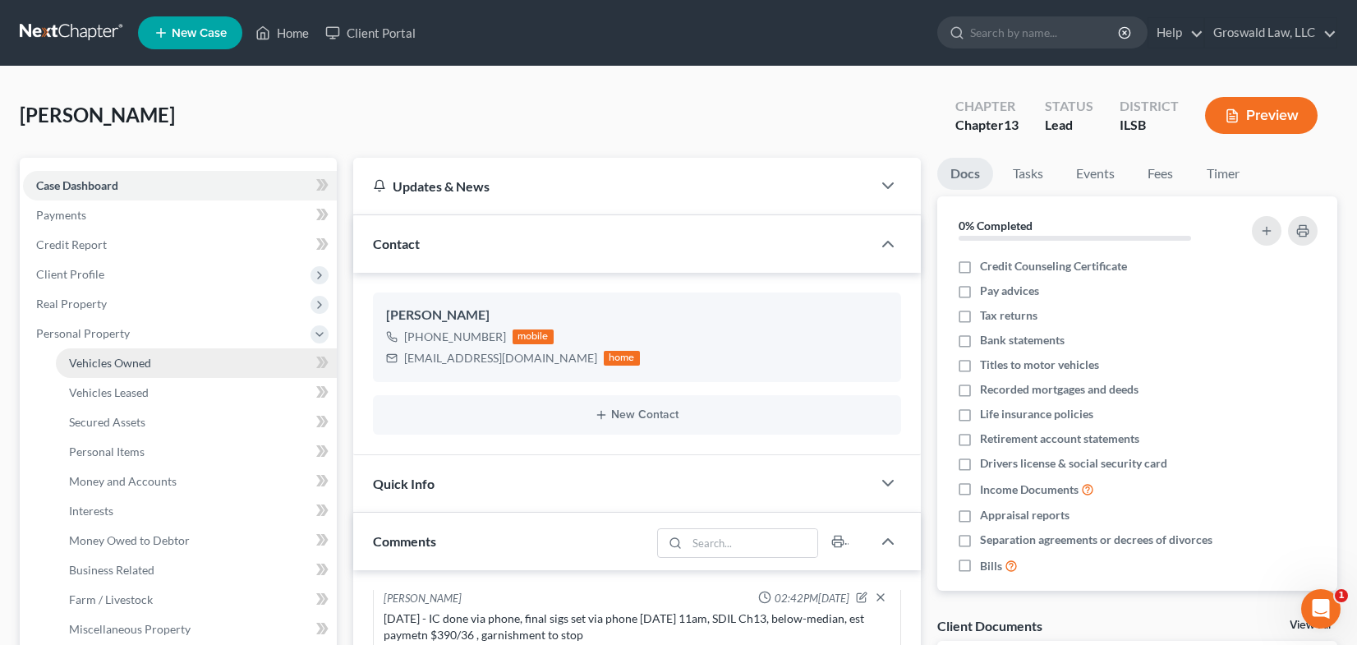
click at [88, 357] on span "Vehicles Owned" at bounding box center [110, 363] width 82 height 14
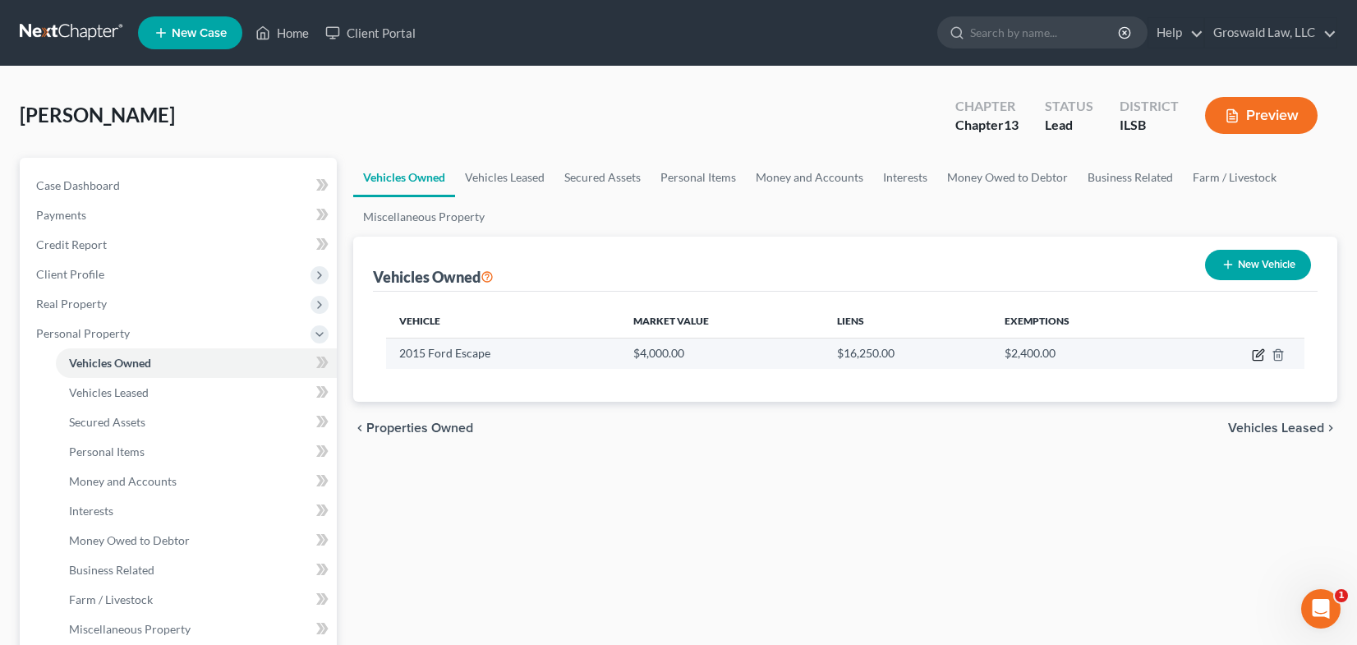
click at [1255, 357] on icon "button" at bounding box center [1258, 354] width 13 height 13
select select "0"
select select "11"
select select "0"
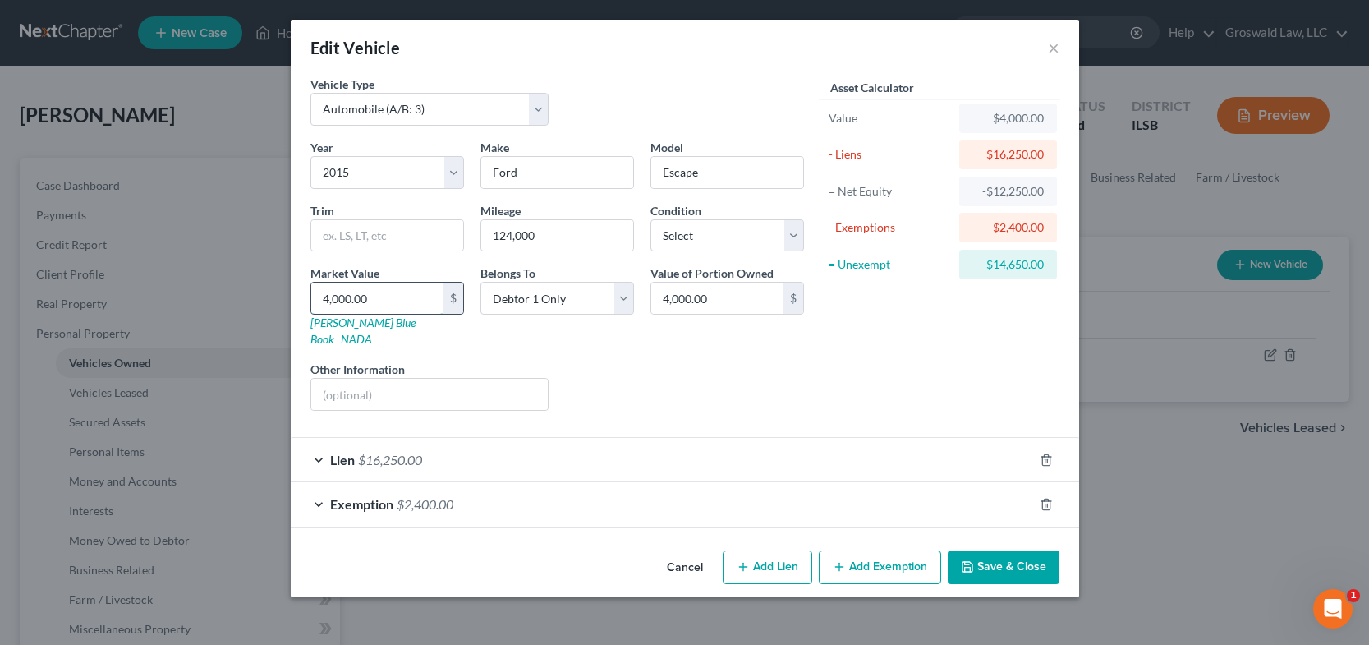
click at [407, 300] on input "4,000.00" at bounding box center [377, 298] width 132 height 31
type input "3"
type input "3.00"
type input "32"
type input "32.00"
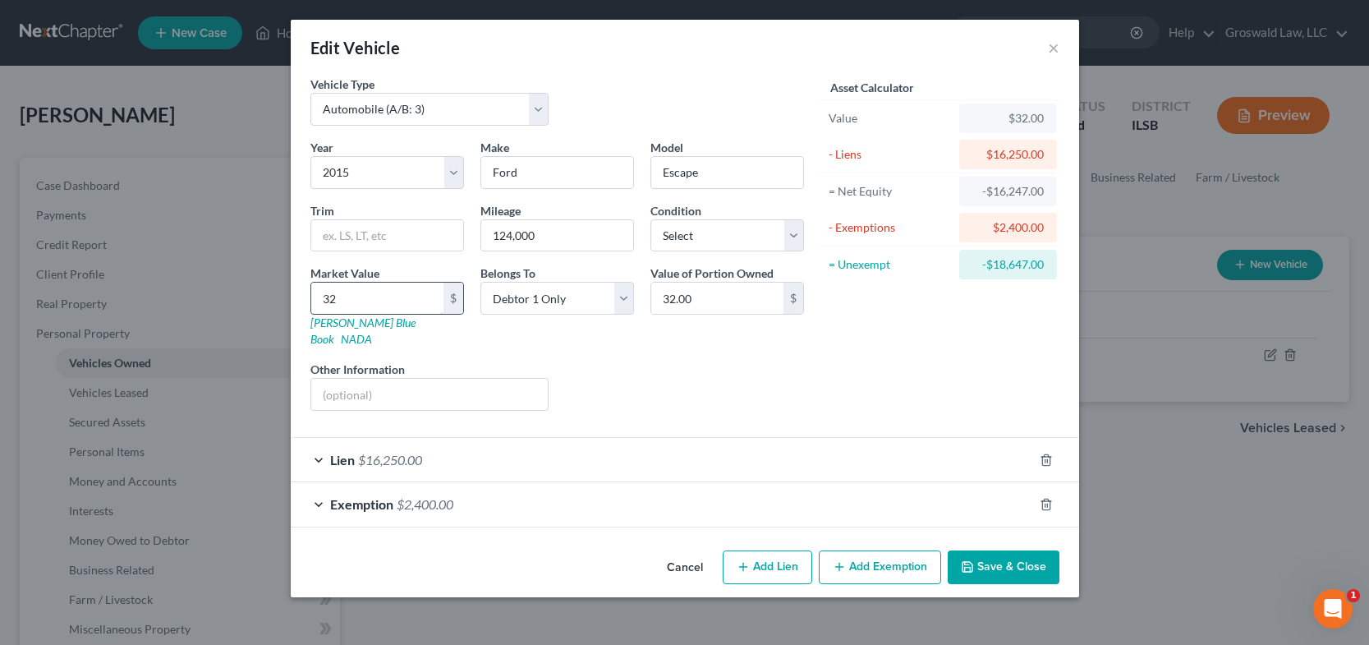
type input "325"
type input "325.00"
type input "3250"
type input "3,250.00"
type input "3,250"
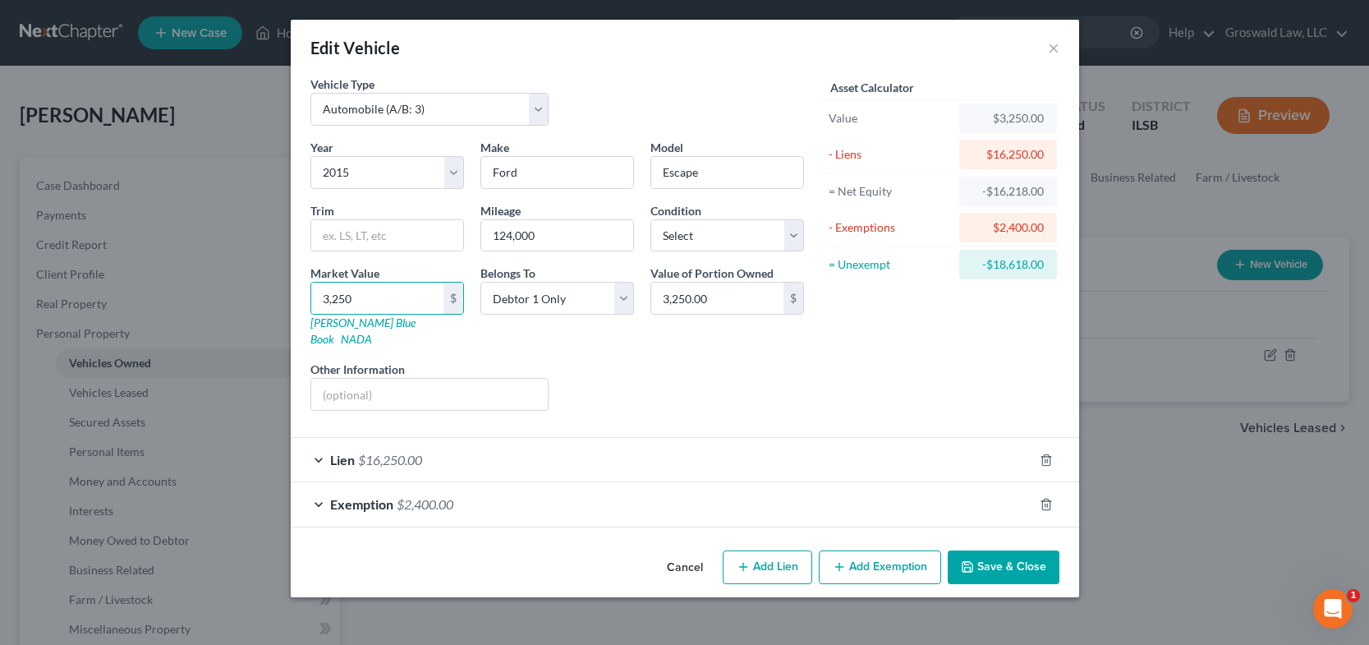
click at [991, 550] on button "Save & Close" at bounding box center [1004, 567] width 112 height 35
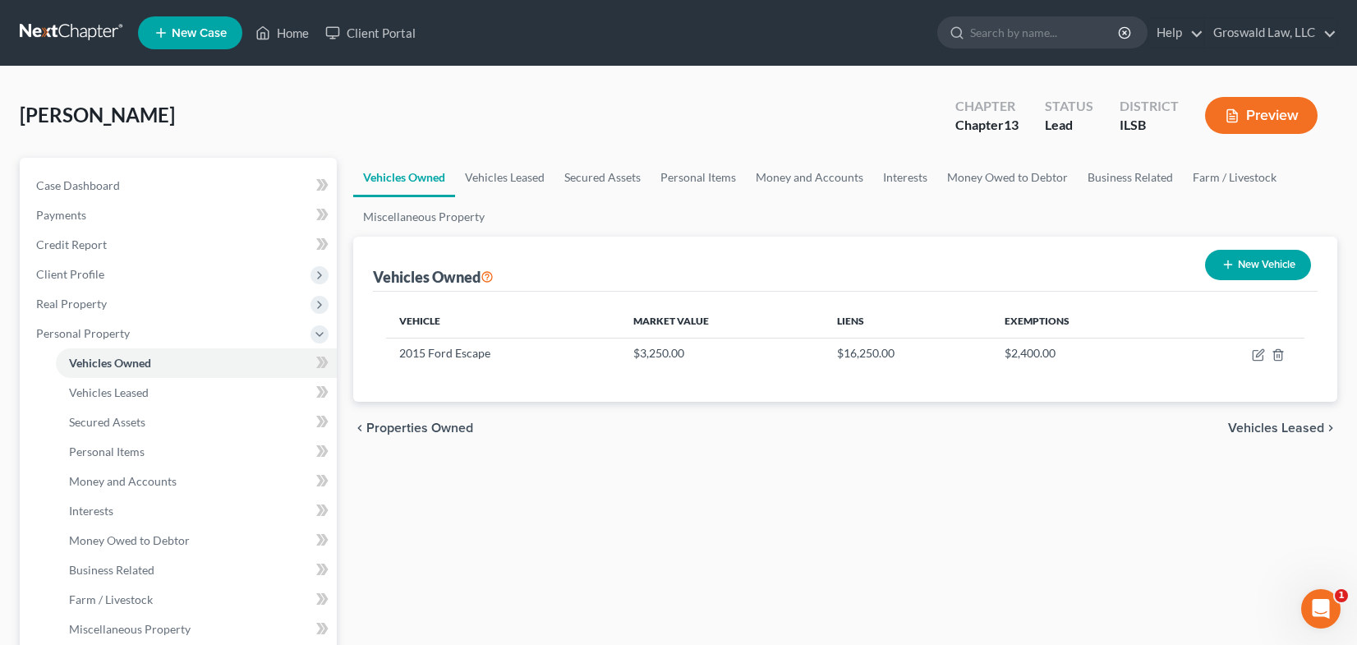
click at [1249, 109] on button "Preview" at bounding box center [1261, 115] width 113 height 37
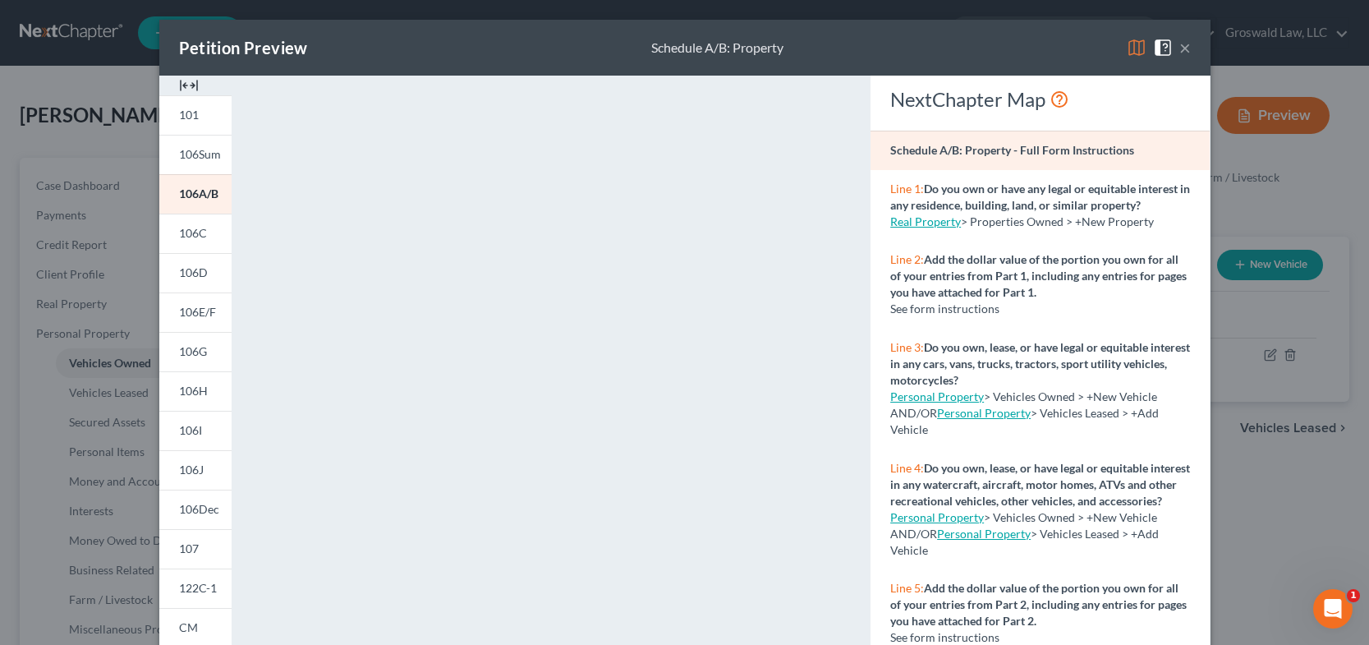
click at [185, 82] on img at bounding box center [189, 86] width 20 height 20
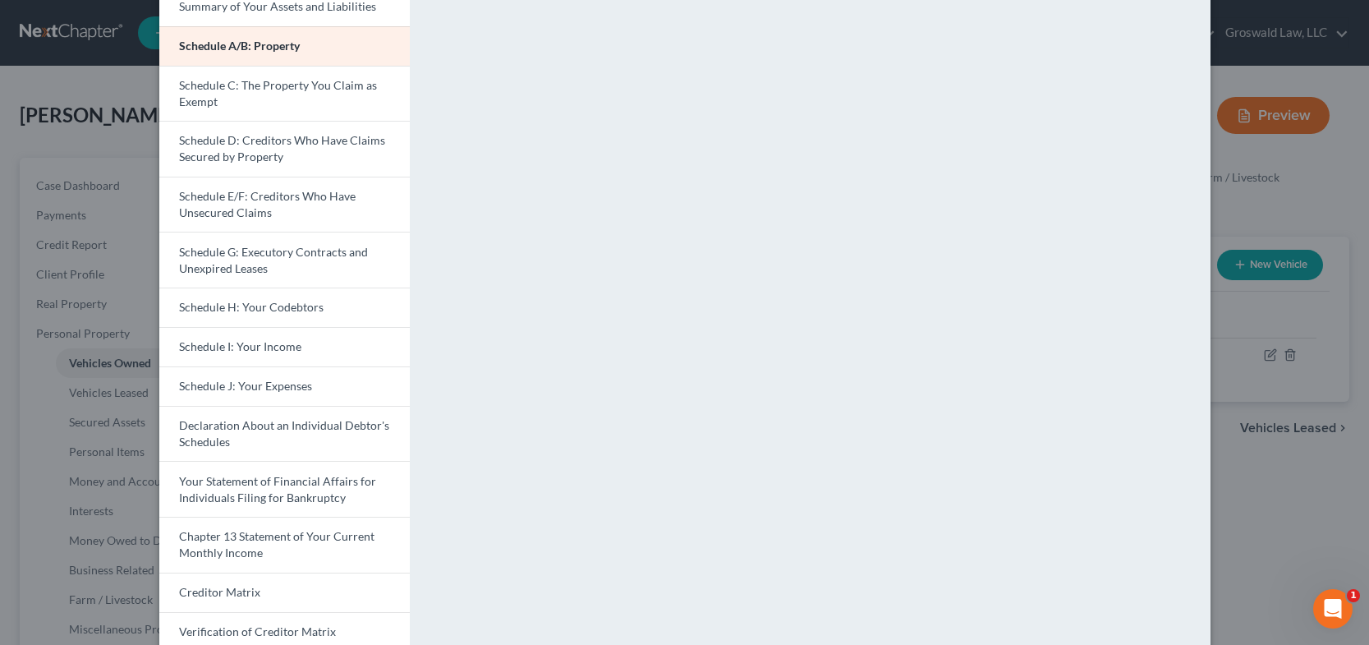
scroll to position [246, 0]
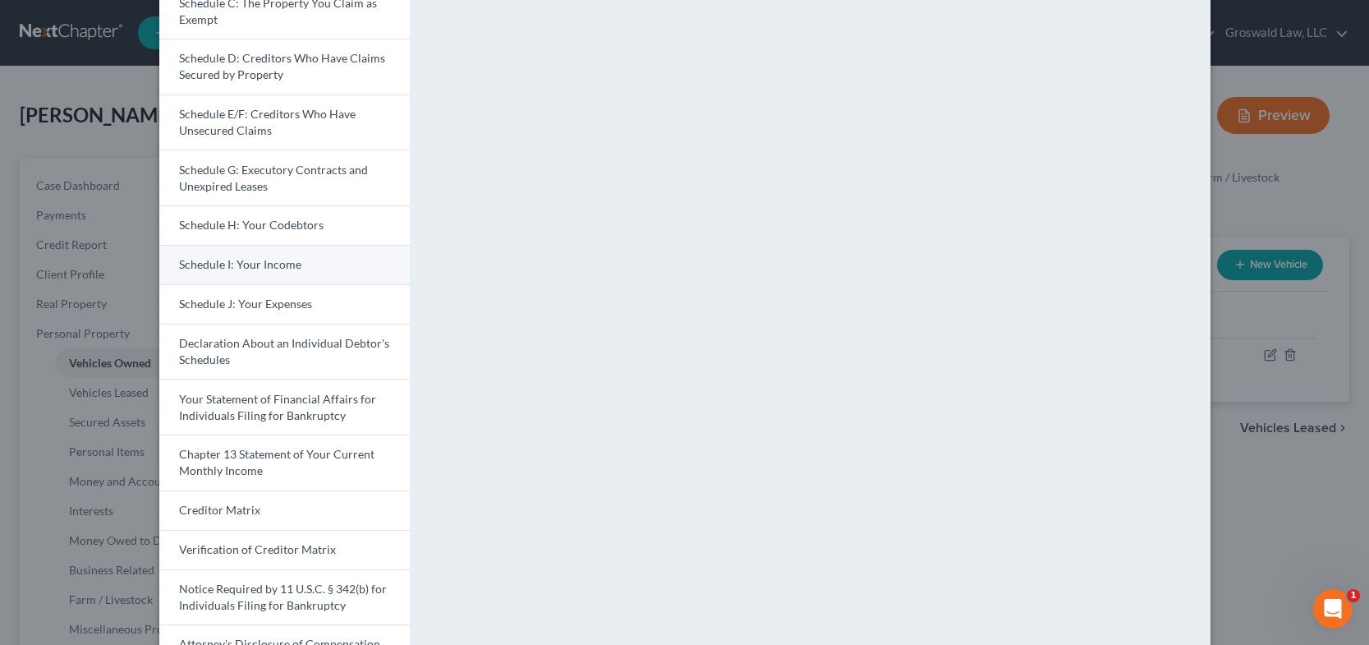
click at [256, 268] on span "Schedule I: Your Income" at bounding box center [240, 264] width 122 height 14
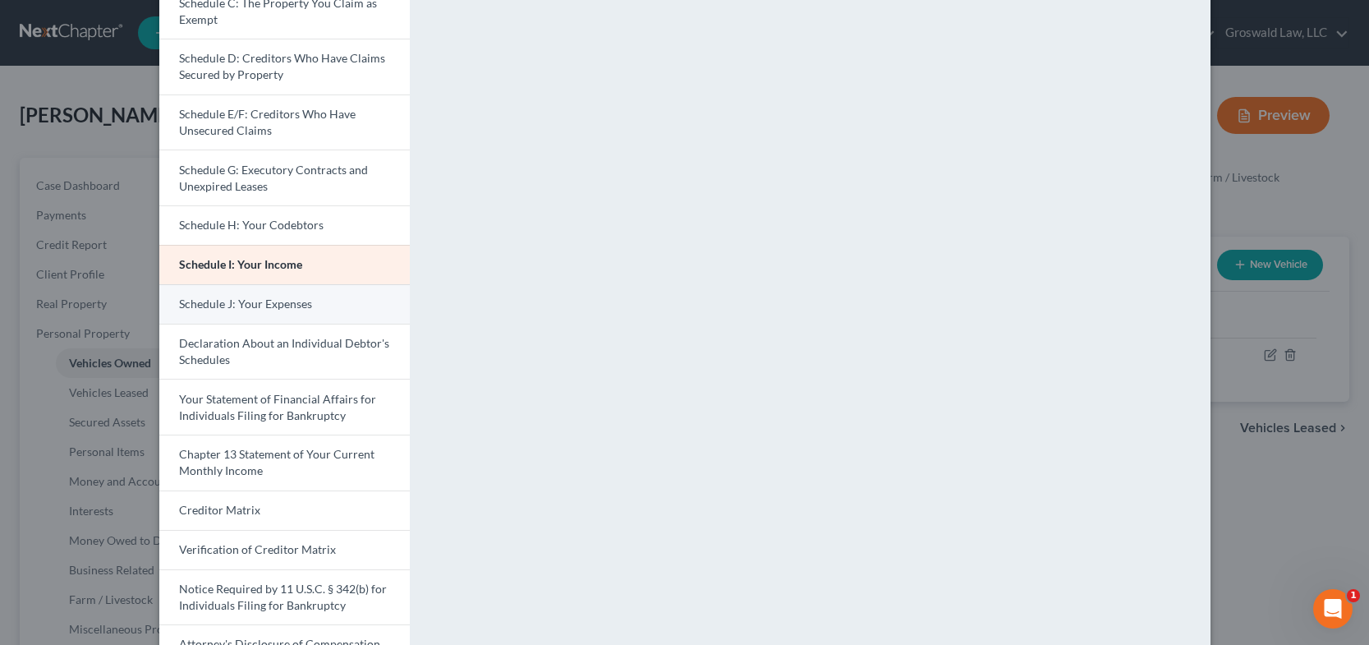
click at [247, 310] on span "Schedule J: Your Expenses" at bounding box center [245, 304] width 133 height 14
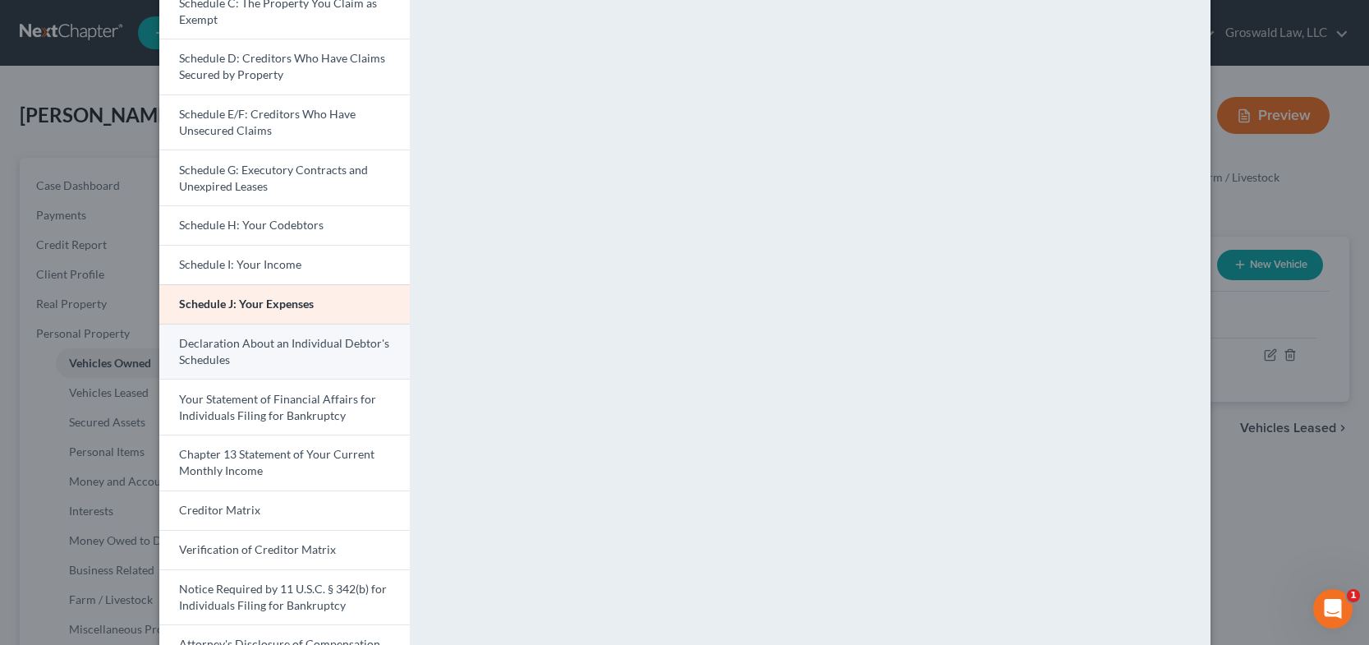
click at [239, 362] on link "Declaration About an Individual Debtor's Schedules" at bounding box center [284, 352] width 251 height 56
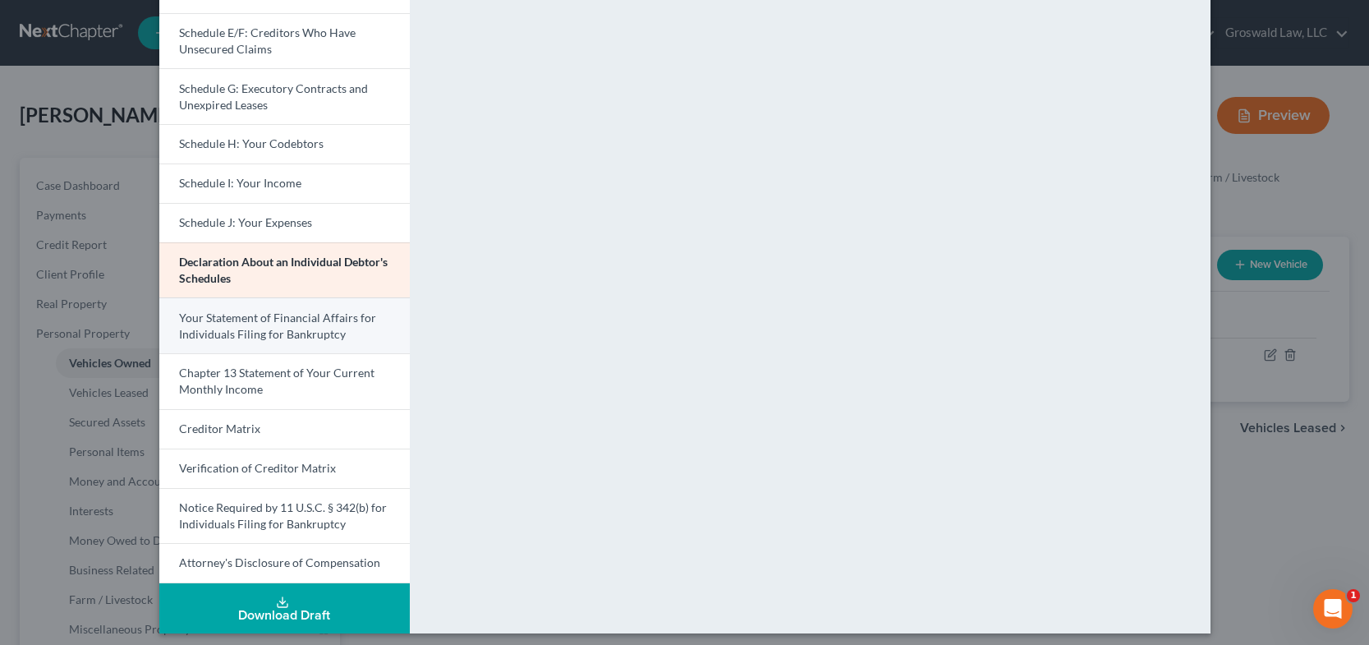
scroll to position [329, 0]
click at [269, 329] on span "Your Statement of Financial Affairs for Individuals Filing for Bankruptcy" at bounding box center [277, 325] width 197 height 30
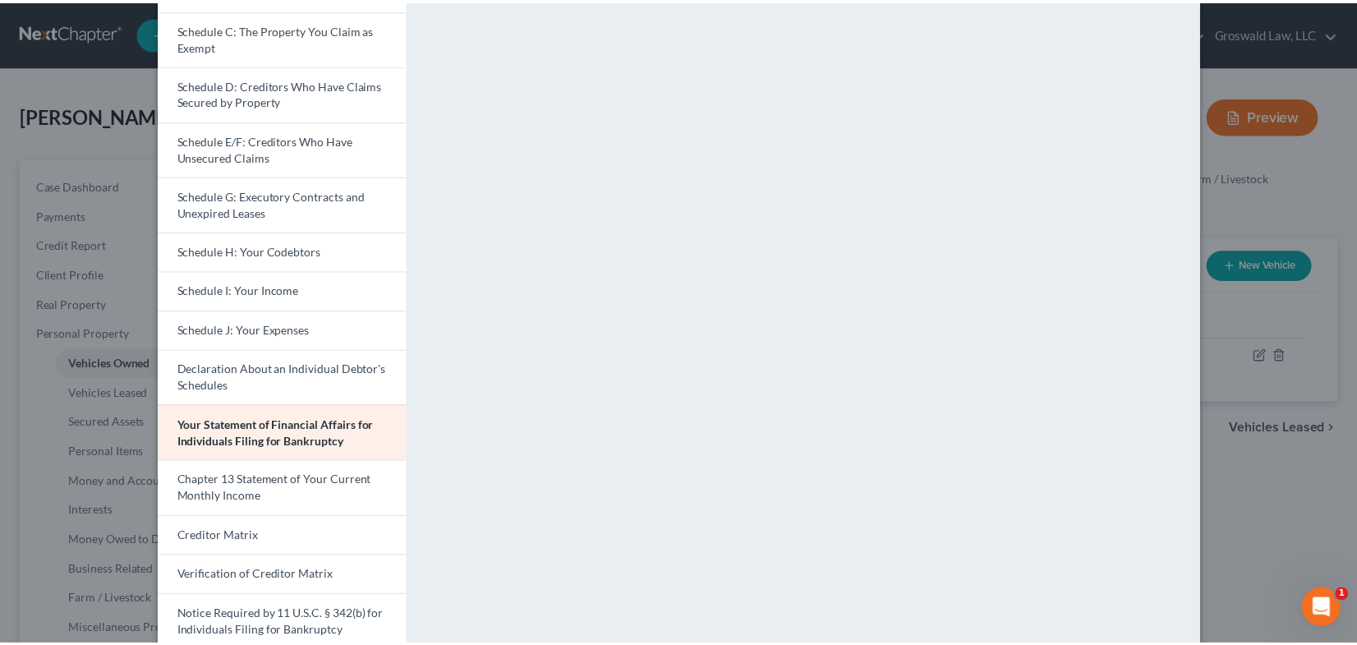
scroll to position [0, 0]
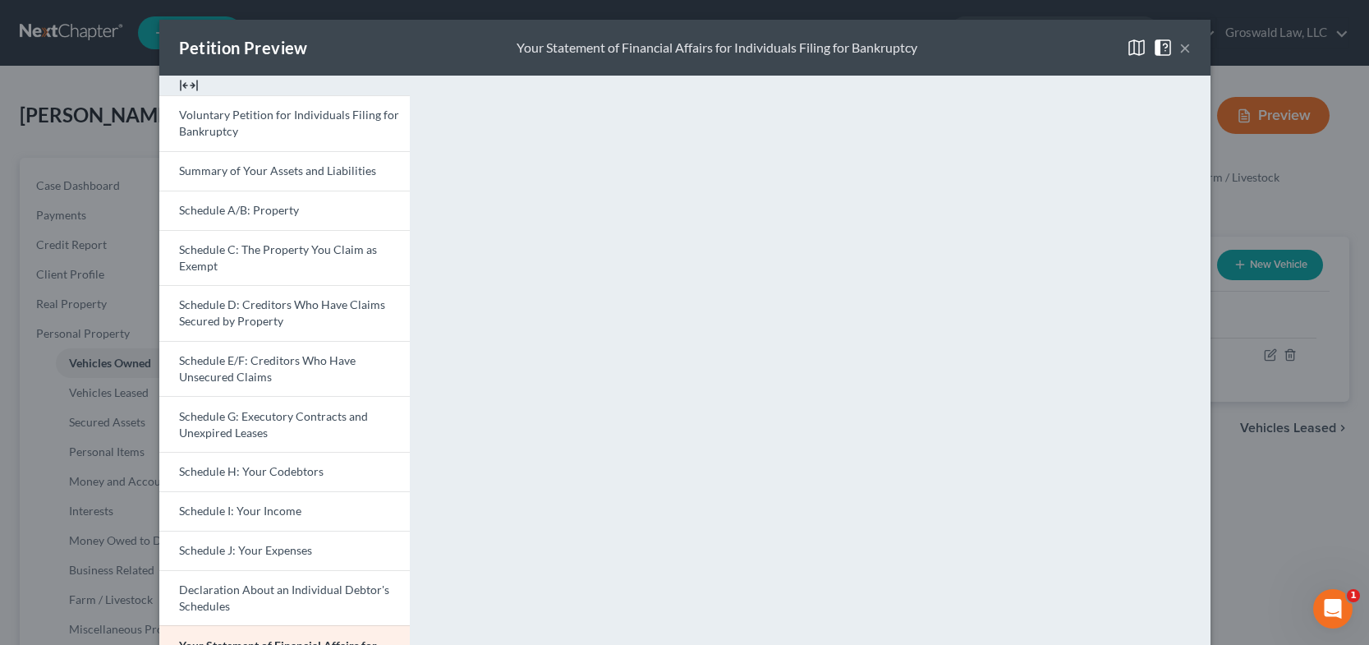
click at [1180, 46] on button "×" at bounding box center [1186, 48] width 12 height 20
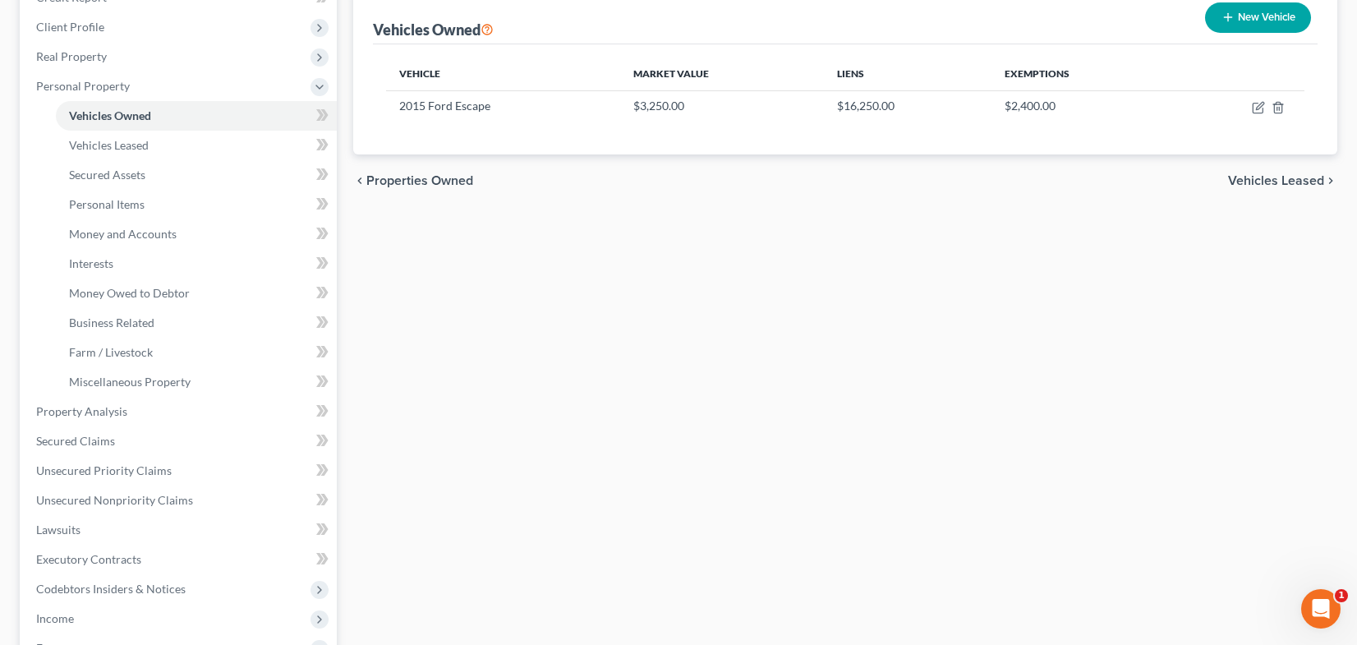
scroll to position [583, 0]
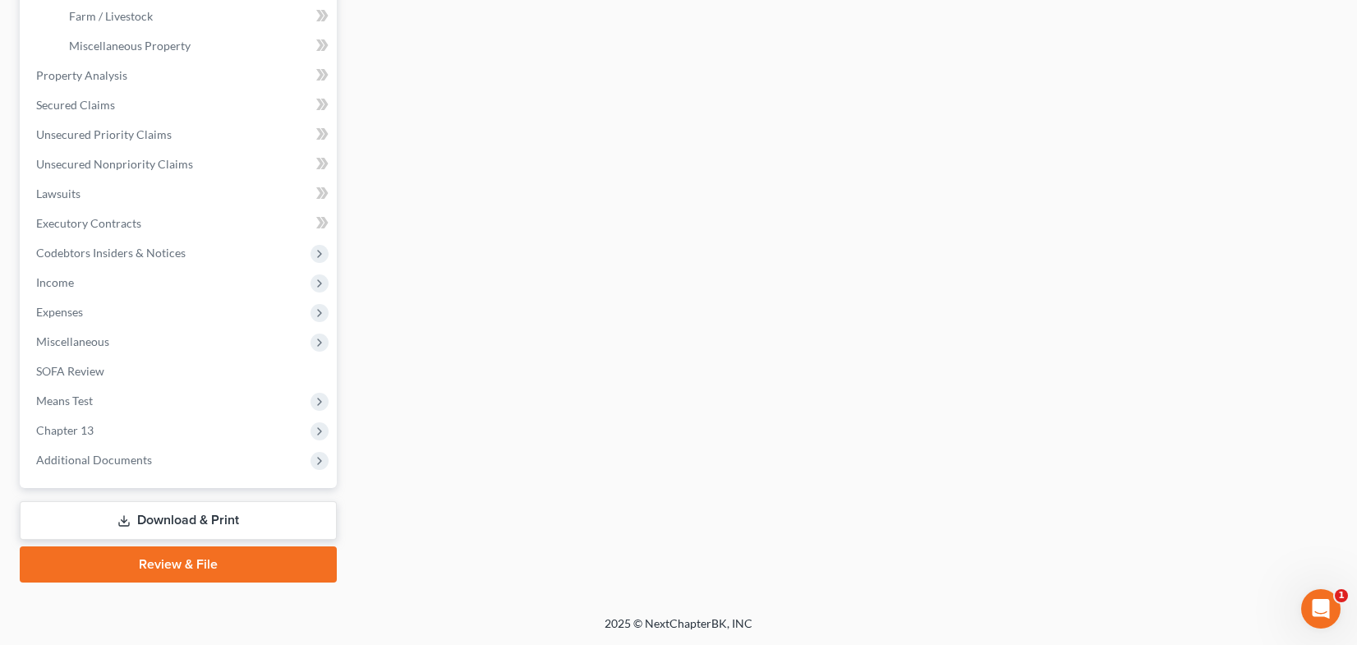
click at [184, 561] on link "Review & File" at bounding box center [178, 564] width 317 height 36
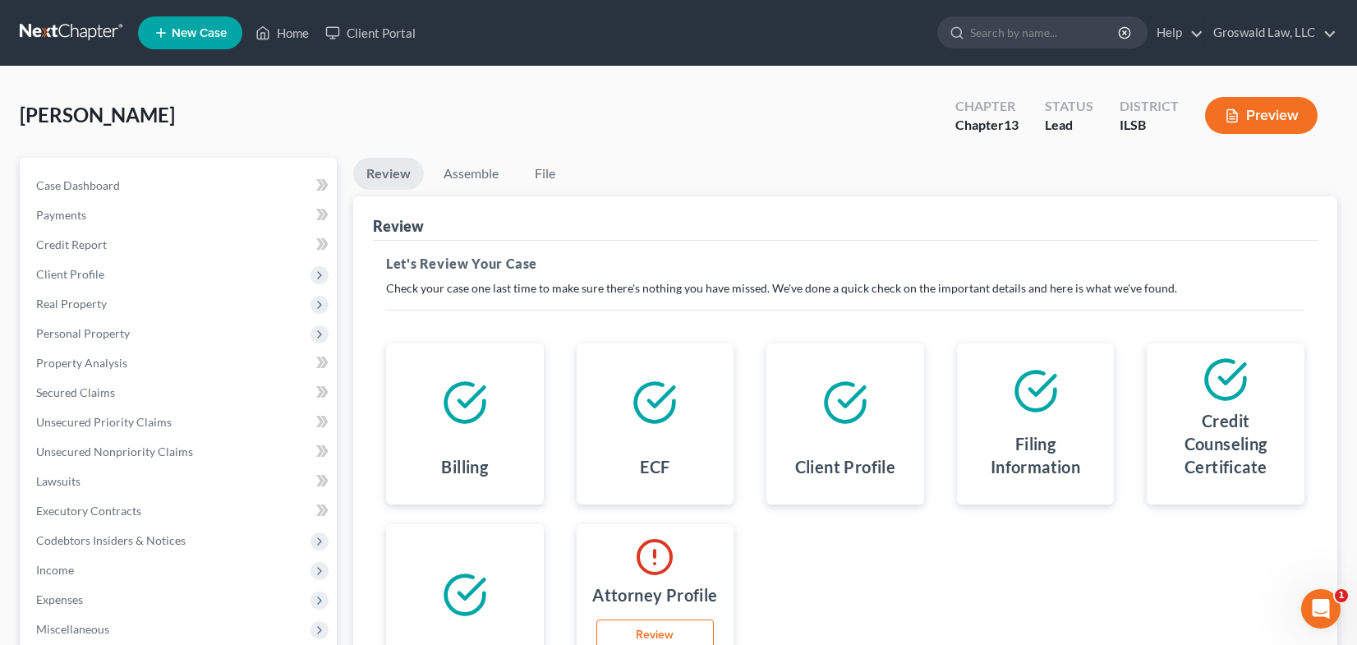
click at [644, 637] on link "Review" at bounding box center [655, 635] width 118 height 33
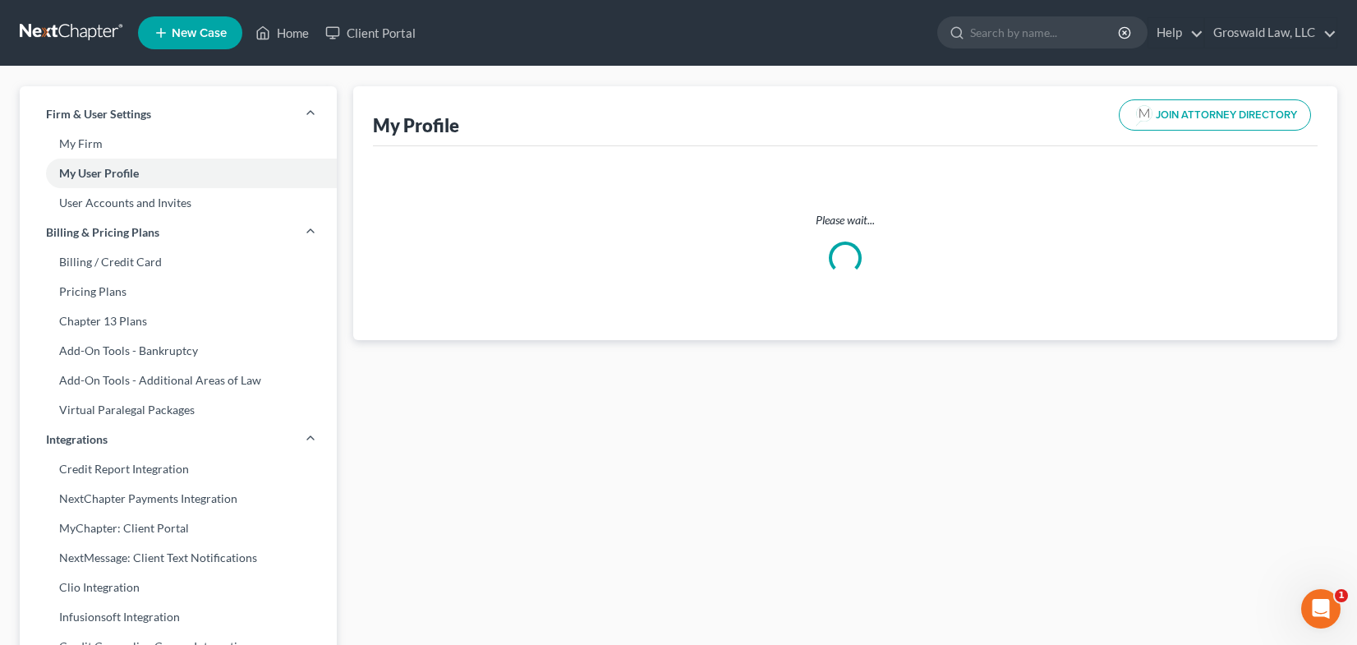
select select "26"
select select "45"
select select "attorney"
select select "0"
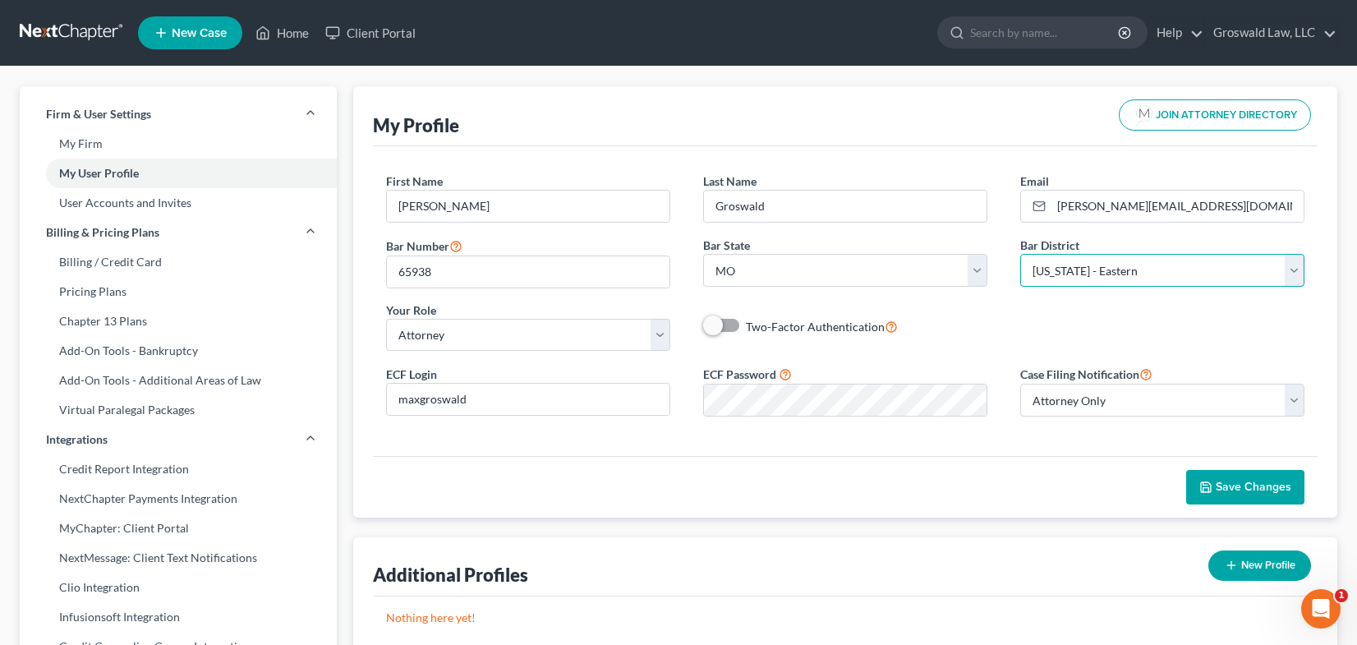
click at [1136, 275] on select "Select [US_STATE] - [GEOGRAPHIC_DATA] [US_STATE] - [GEOGRAPHIC_DATA][US_STATE] …" at bounding box center [1162, 270] width 284 height 33
select select "26"
click at [1020, 254] on select "Select [US_STATE] - [GEOGRAPHIC_DATA] [US_STATE] - [GEOGRAPHIC_DATA][US_STATE] …" at bounding box center [1162, 270] width 284 height 33
click at [1218, 494] on span "Save Changes" at bounding box center [1254, 487] width 76 height 14
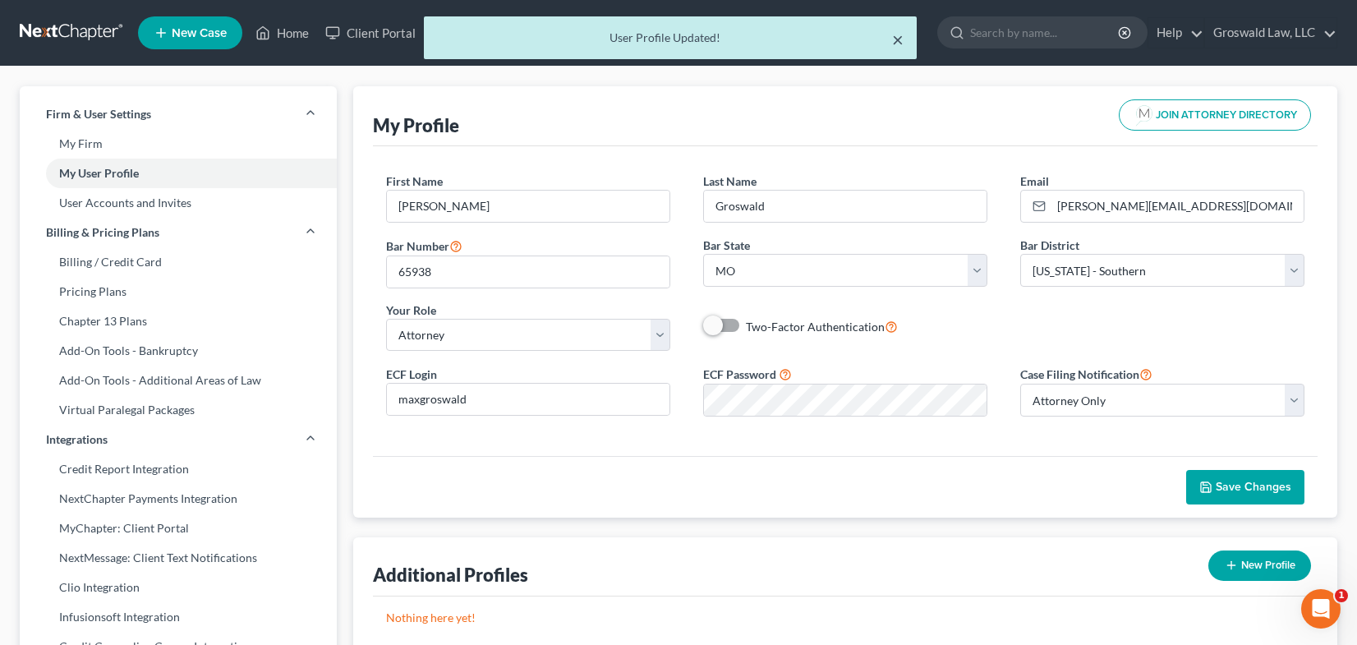
click at [895, 39] on button "×" at bounding box center [898, 40] width 12 height 20
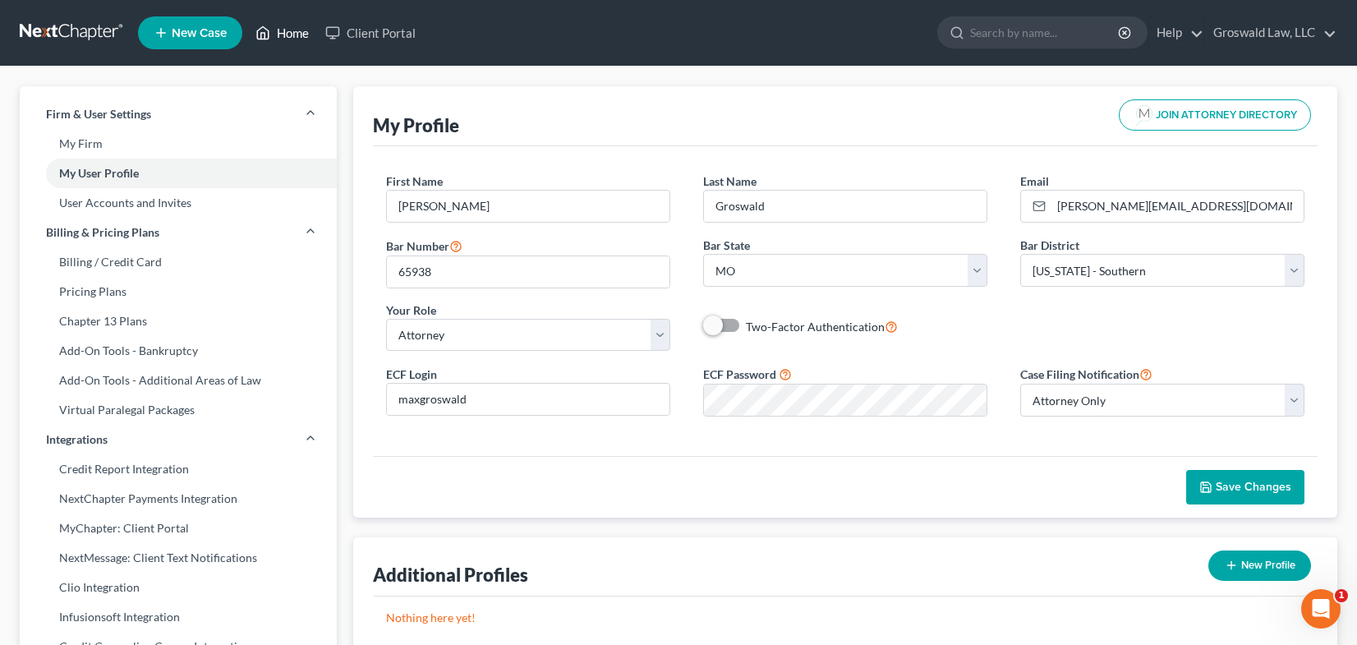
click at [293, 25] on link "Home" at bounding box center [282, 33] width 70 height 30
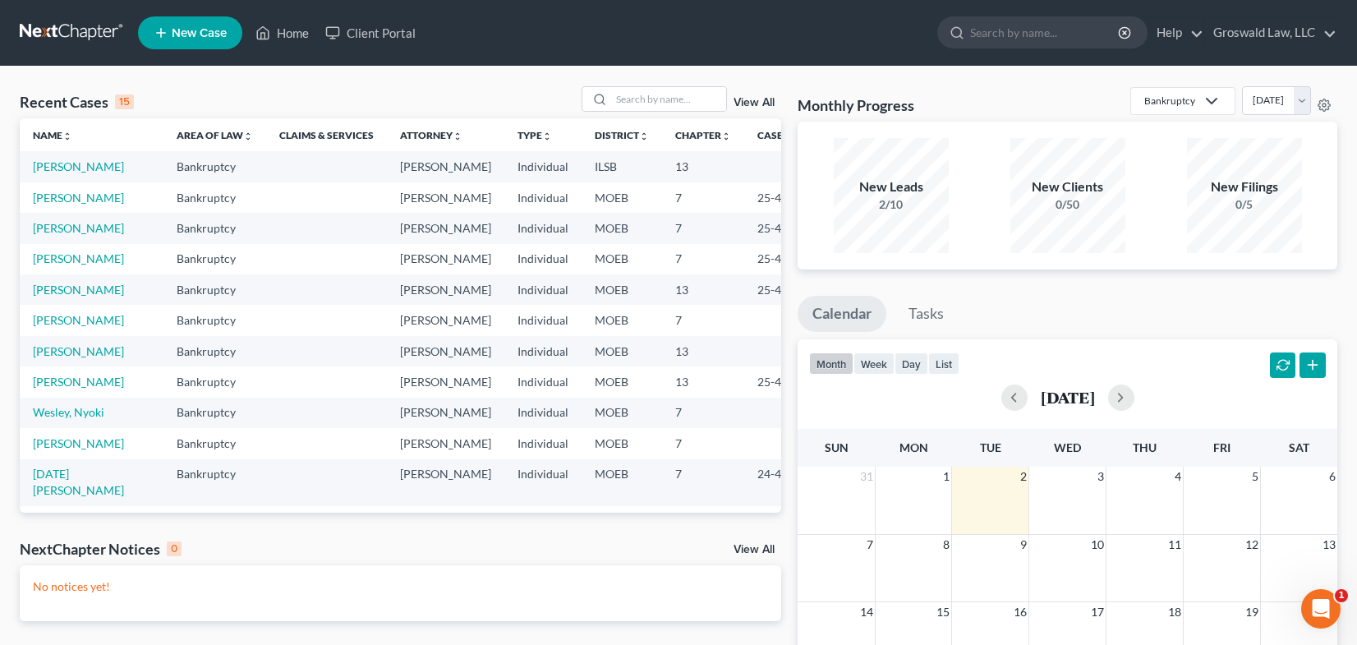
click at [52, 175] on td "[PERSON_NAME]" at bounding box center [92, 166] width 144 height 30
click at [53, 173] on link "[PERSON_NAME]" at bounding box center [78, 166] width 91 height 14
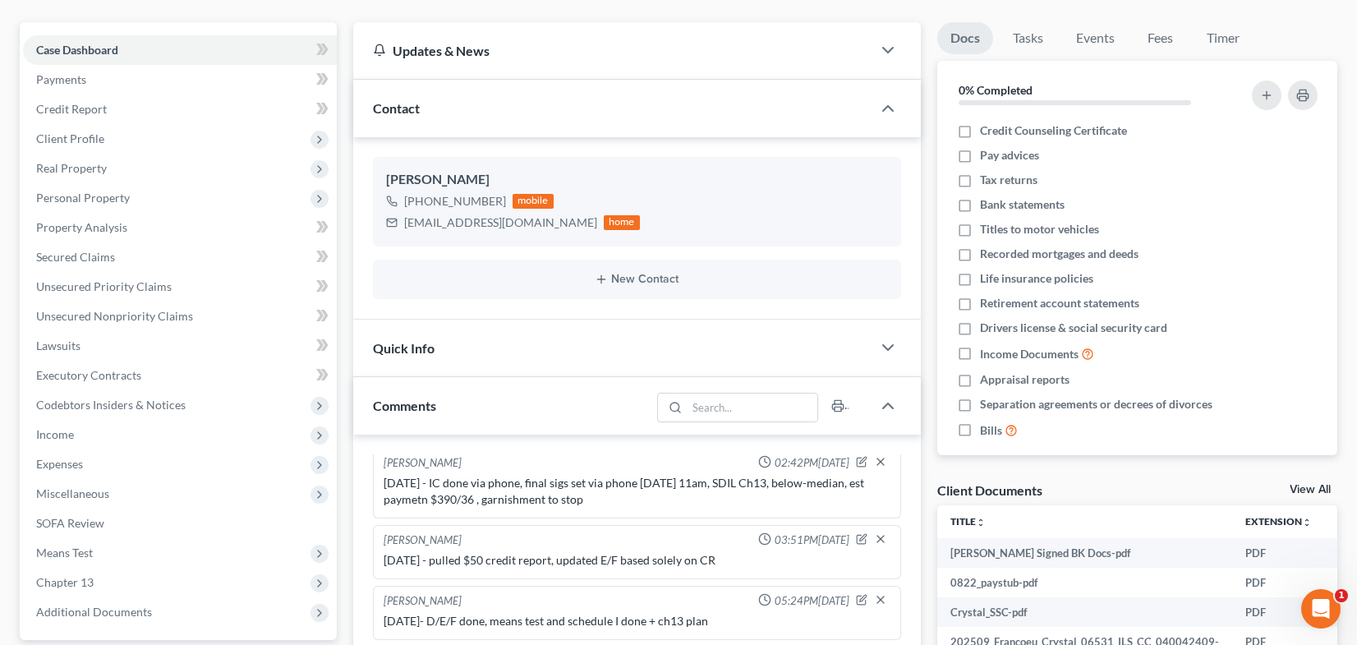
scroll to position [586, 0]
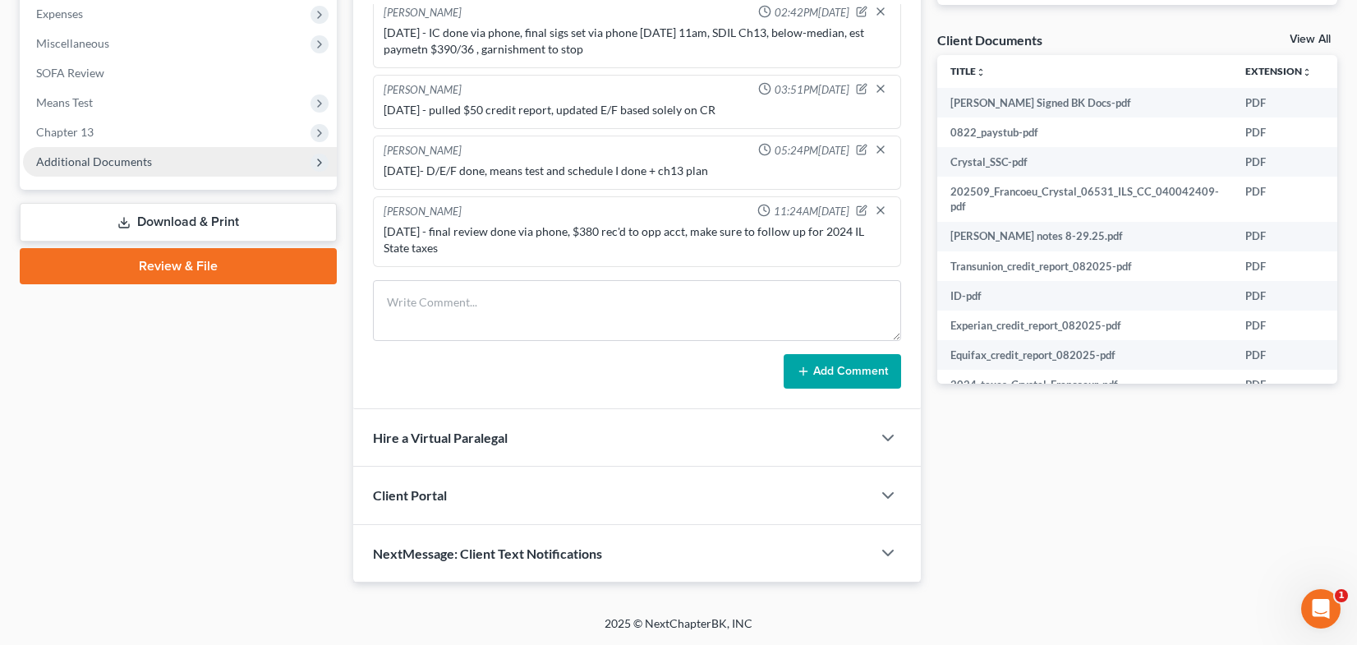
click at [134, 163] on span "Additional Documents" at bounding box center [94, 161] width 116 height 14
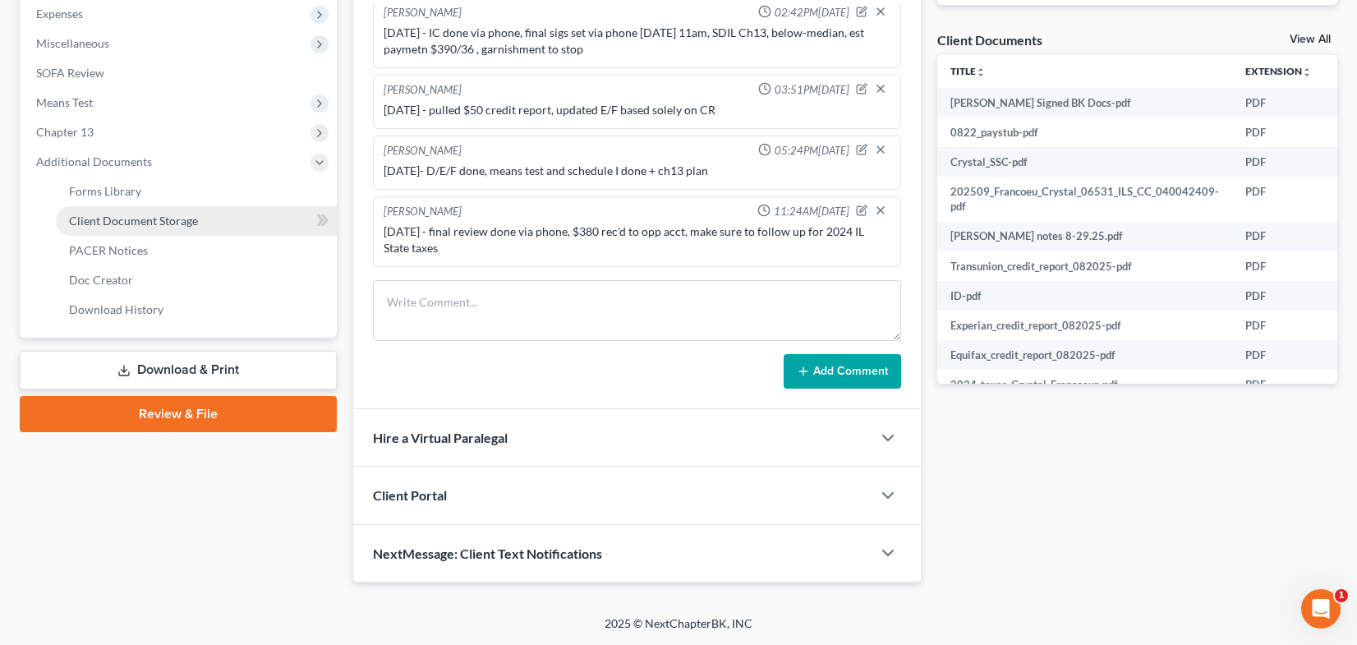
click at [150, 218] on span "Client Document Storage" at bounding box center [133, 221] width 129 height 14
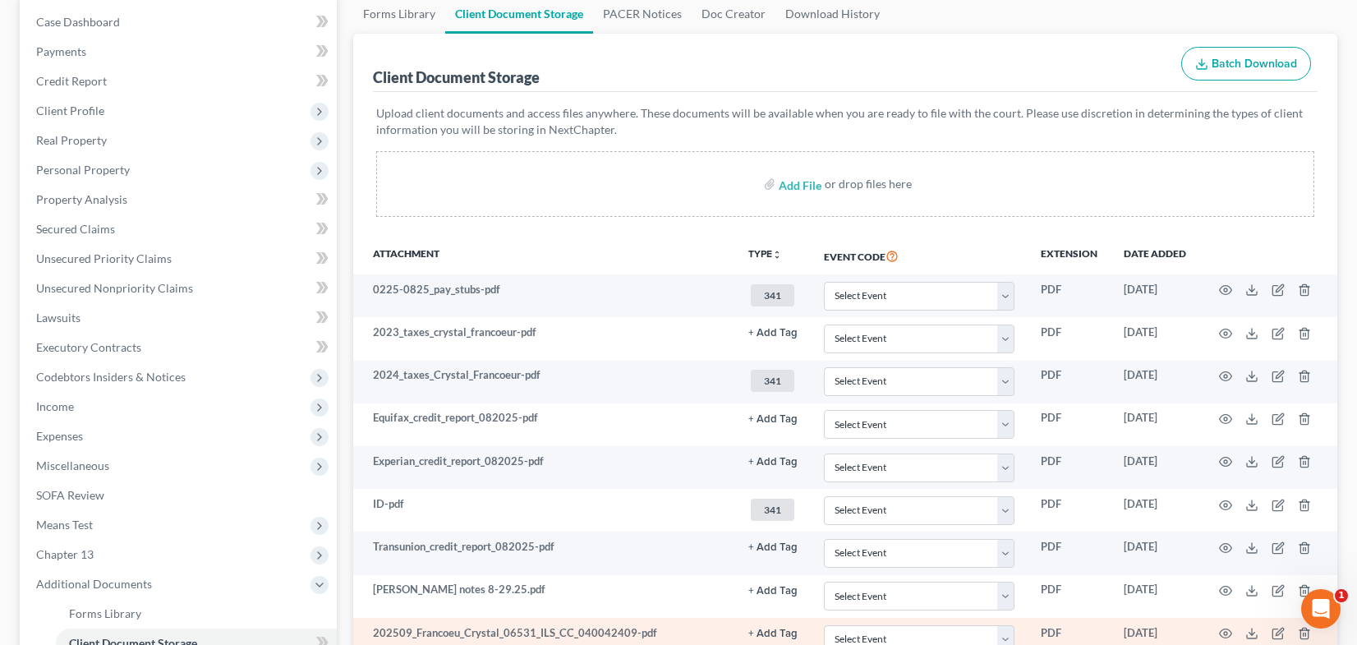
scroll to position [436, 0]
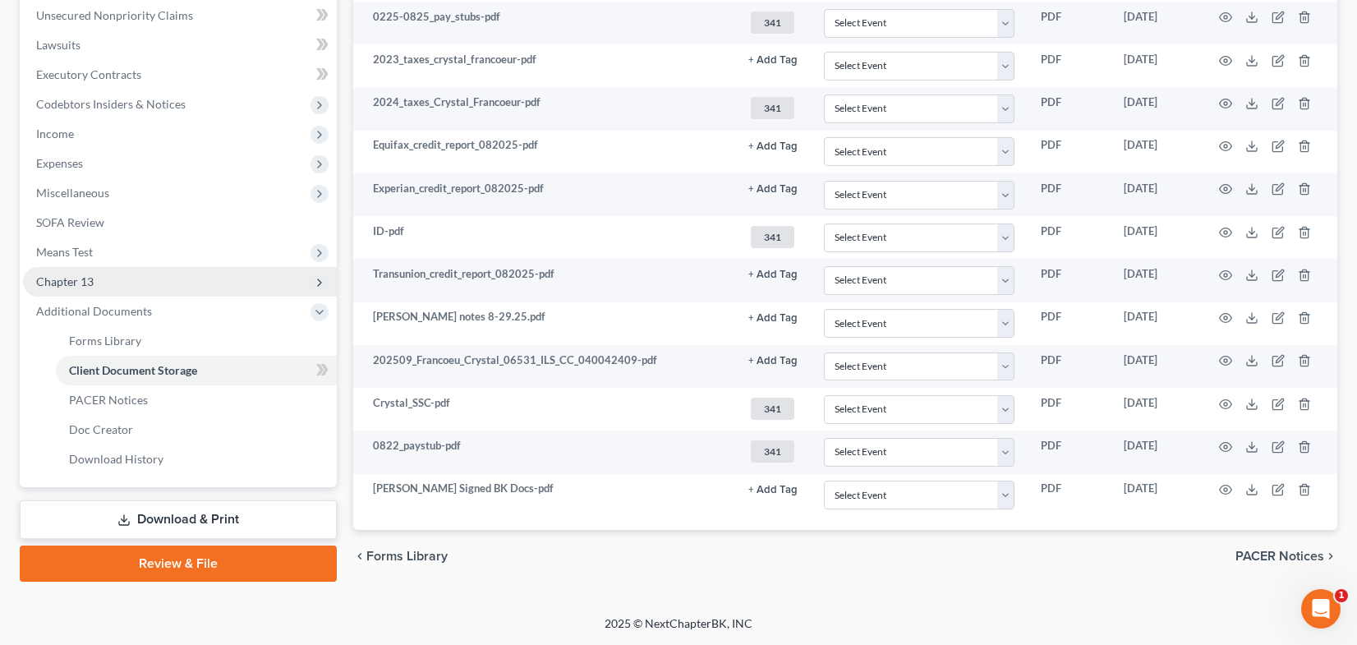
click at [85, 282] on span "Chapter 13" at bounding box center [65, 281] width 58 height 14
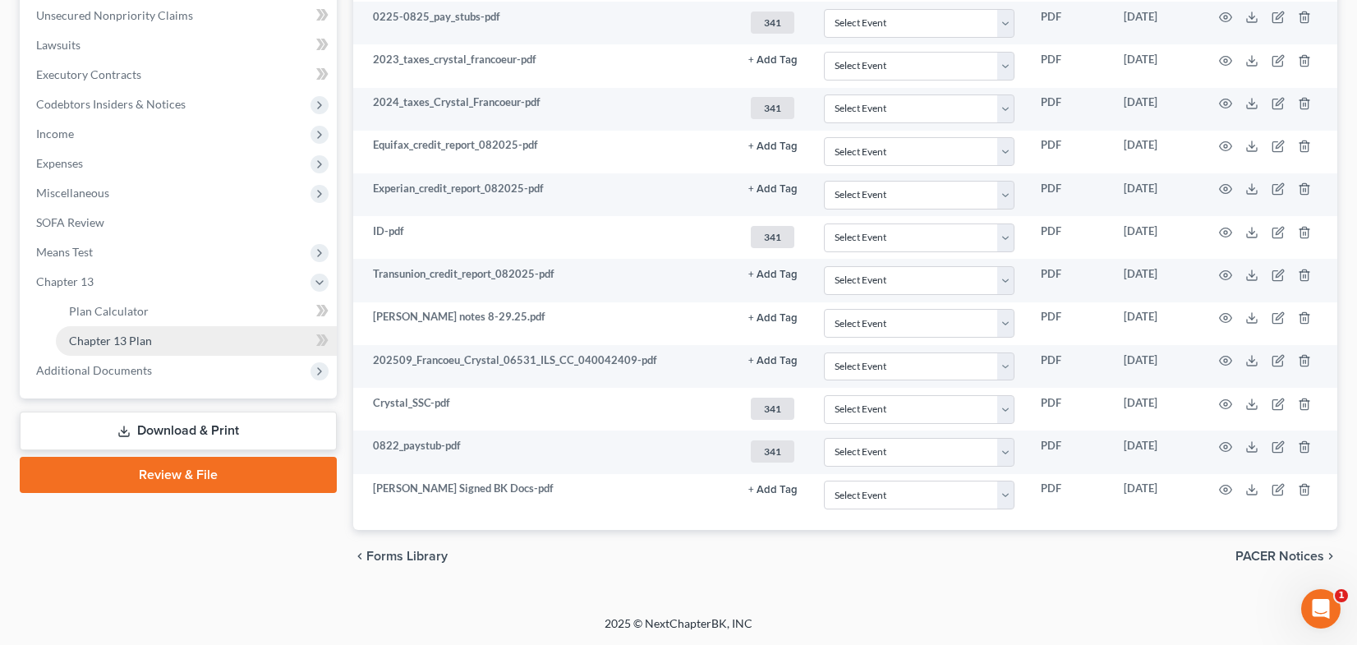
click at [122, 338] on span "Chapter 13 Plan" at bounding box center [110, 341] width 83 height 14
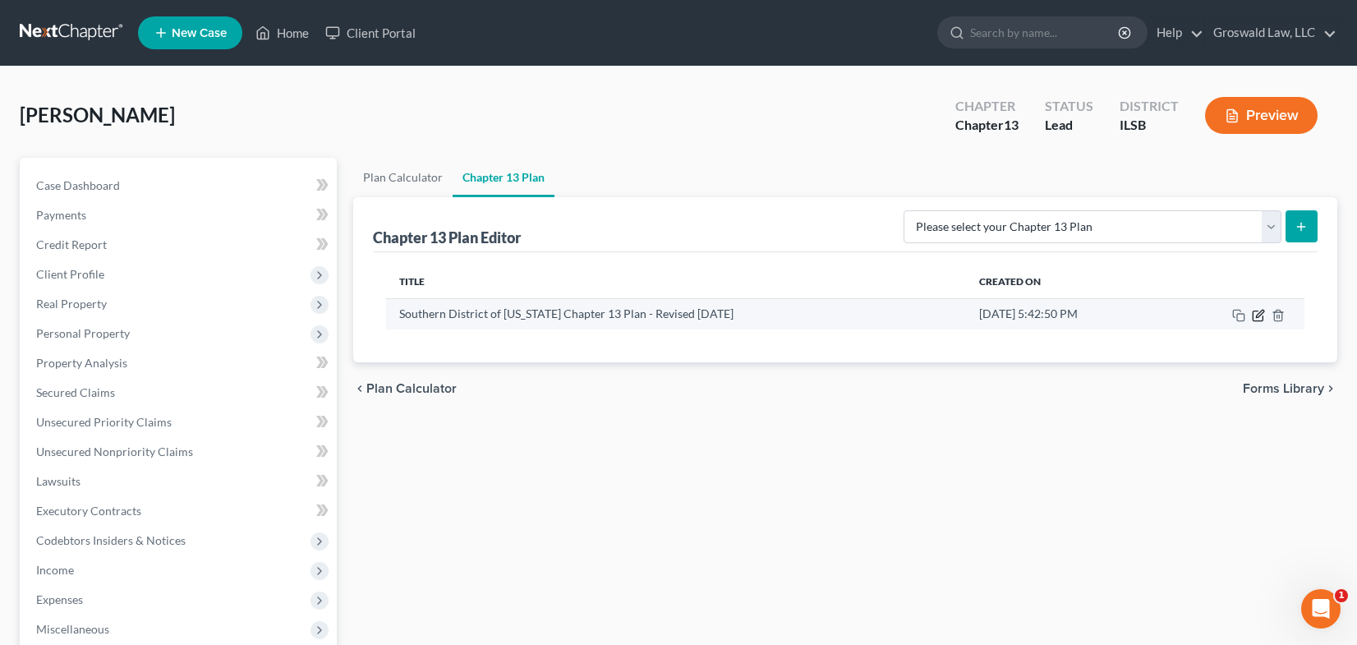
click at [1256, 315] on icon "button" at bounding box center [1258, 315] width 13 height 13
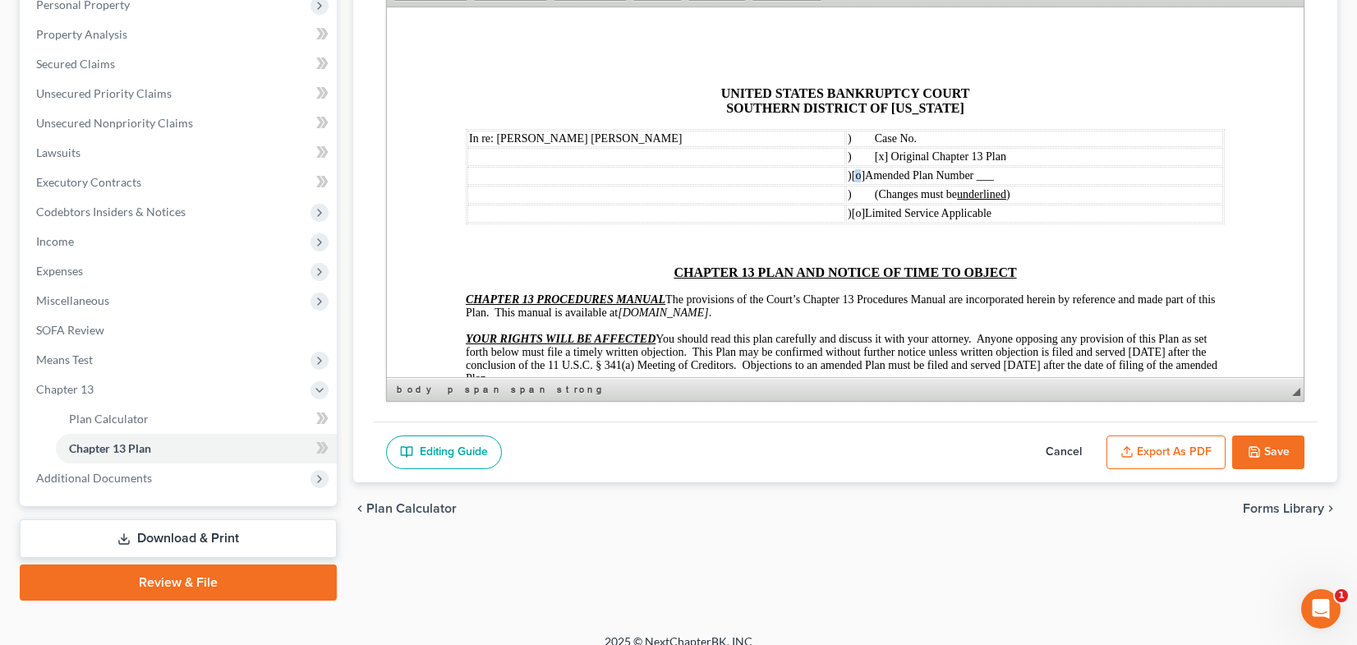
click at [865, 178] on span "[o]" at bounding box center [858, 174] width 13 height 12
click at [865, 216] on span "[o]" at bounding box center [858, 212] width 13 height 12
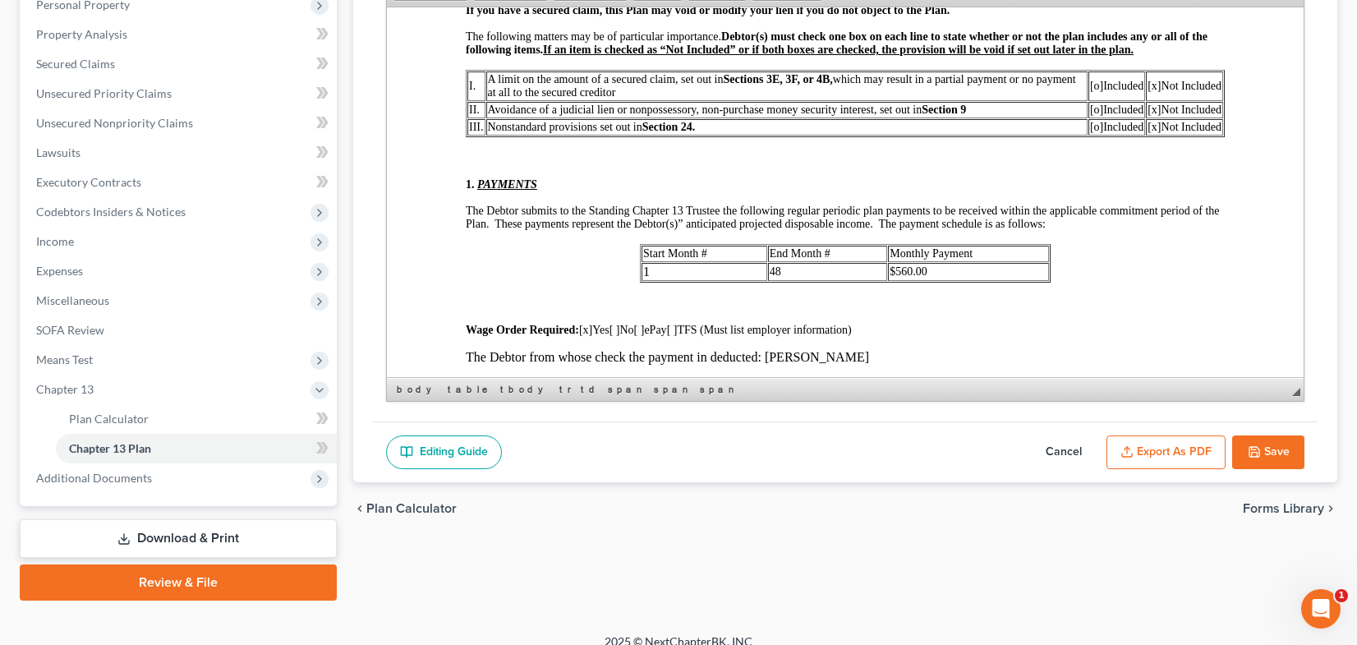
scroll to position [493, 0]
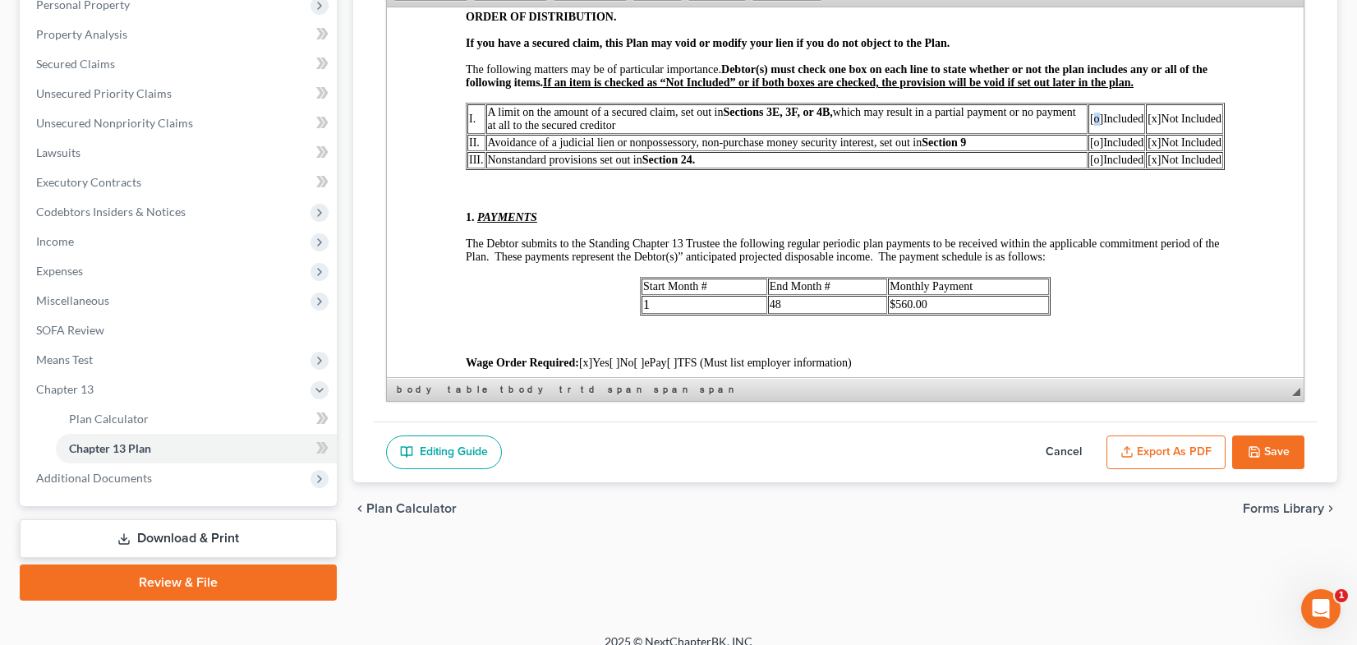
click at [1090, 119] on span "[o]" at bounding box center [1096, 118] width 13 height 12
click at [1090, 144] on span "[o]" at bounding box center [1096, 142] width 13 height 12
click at [1090, 163] on span "[o]" at bounding box center [1096, 159] width 13 height 12
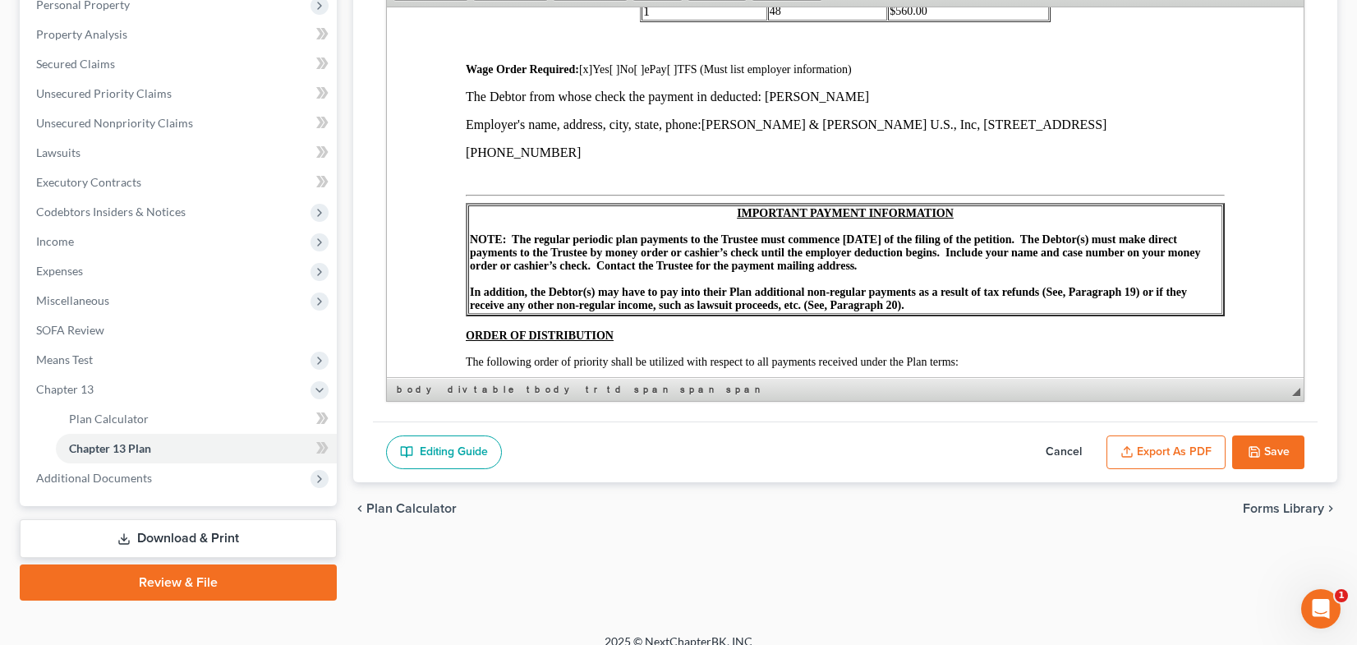
scroll to position [821, 0]
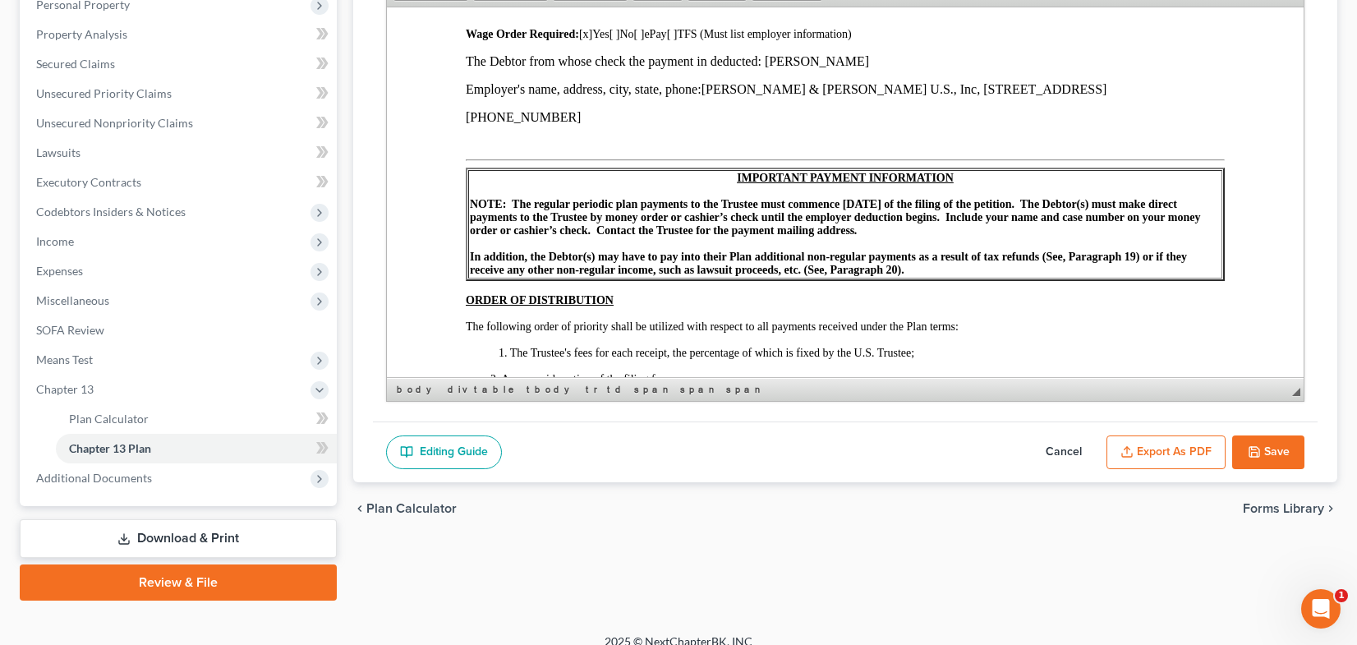
click at [1204, 87] on p "Employer's name, address, city, state, phone: Cushman & Wakefield U.S., Inc, 57…" at bounding box center [845, 88] width 759 height 15
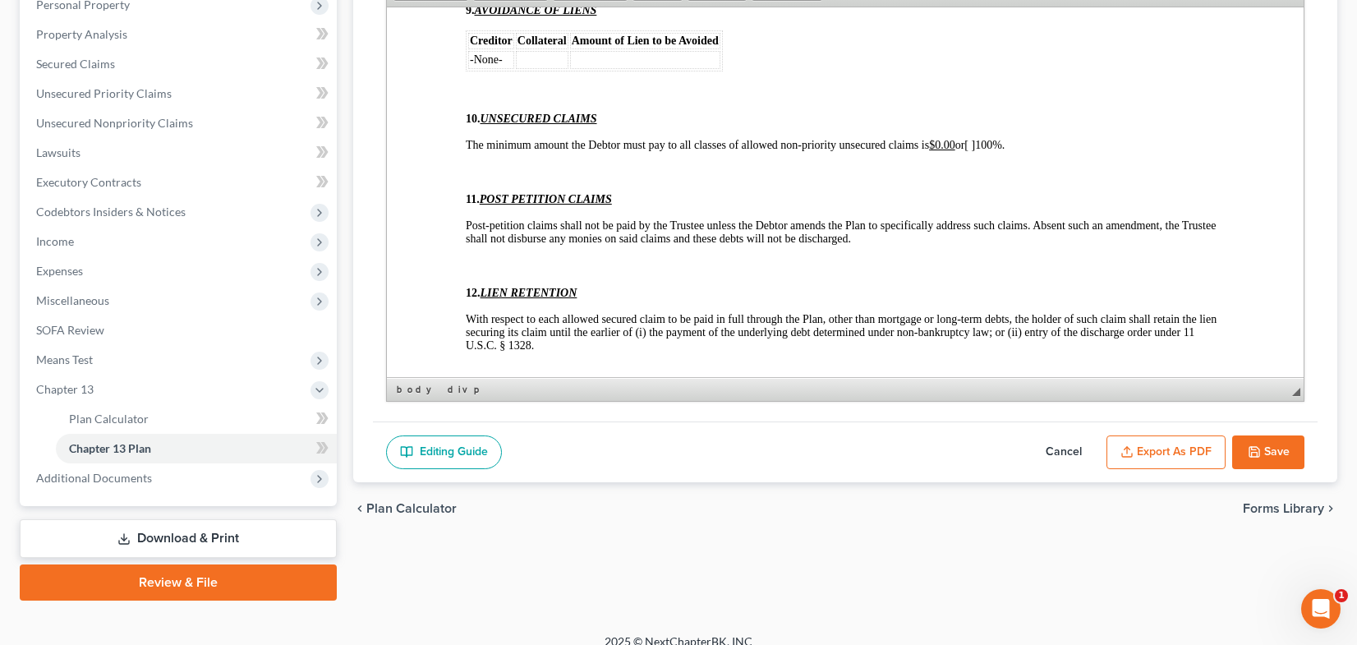
scroll to position [4846, 0]
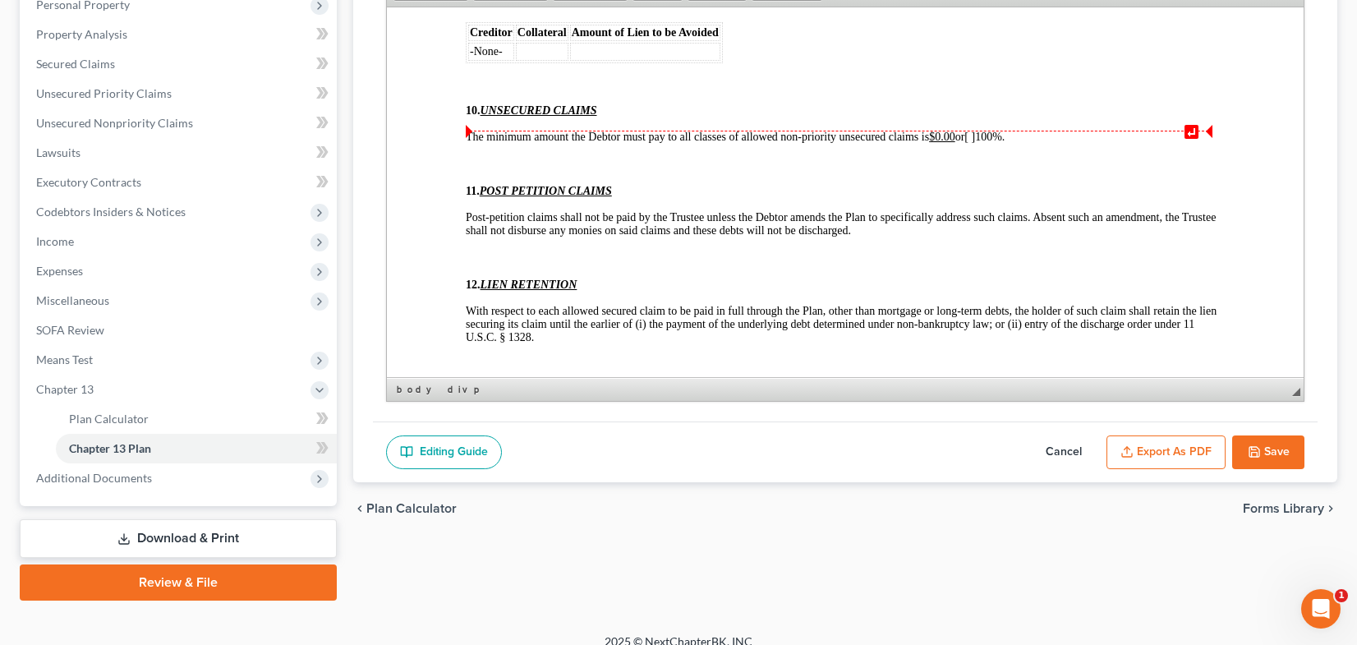
click at [585, 90] on p at bounding box center [845, 83] width 759 height 15
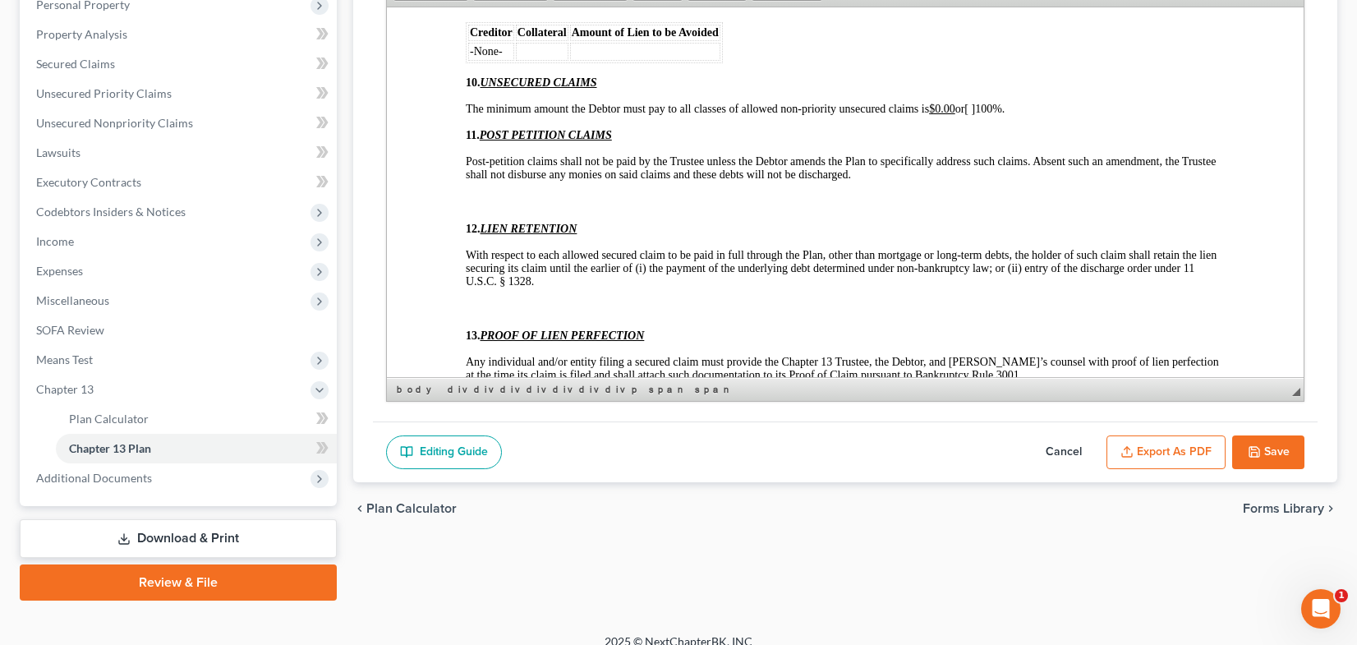
click at [567, 209] on p at bounding box center [845, 201] width 759 height 15
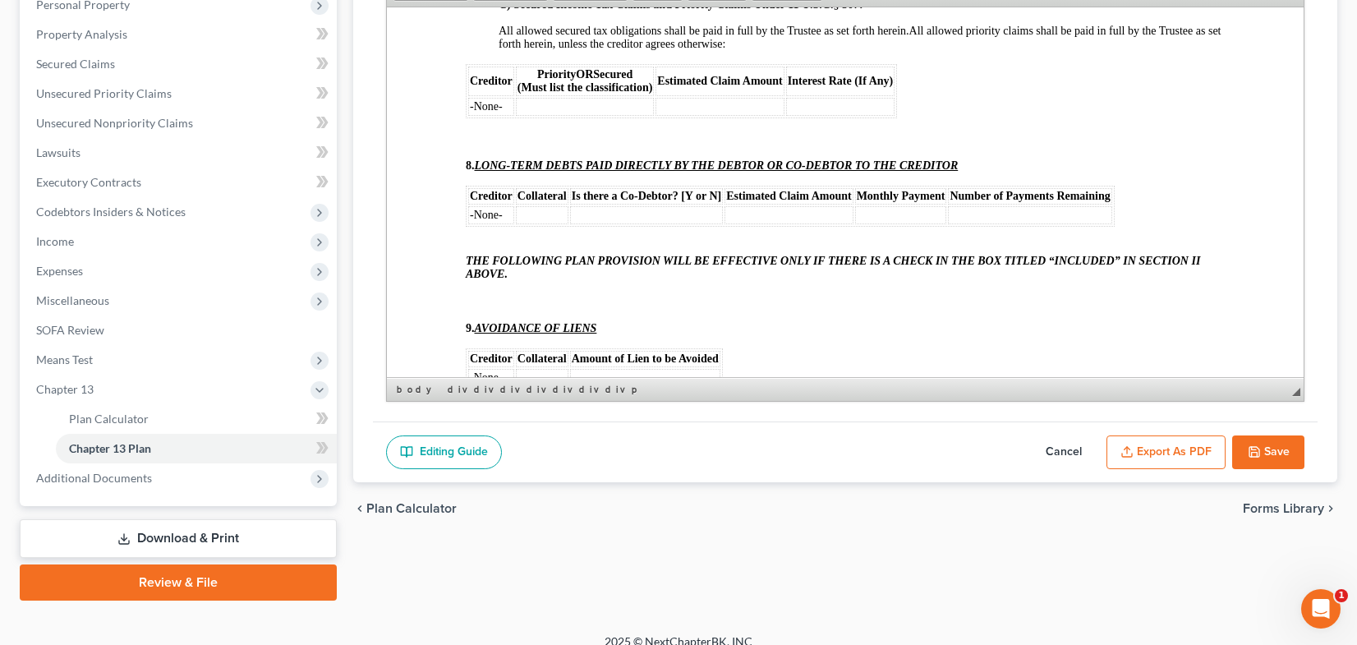
scroll to position [4518, 0]
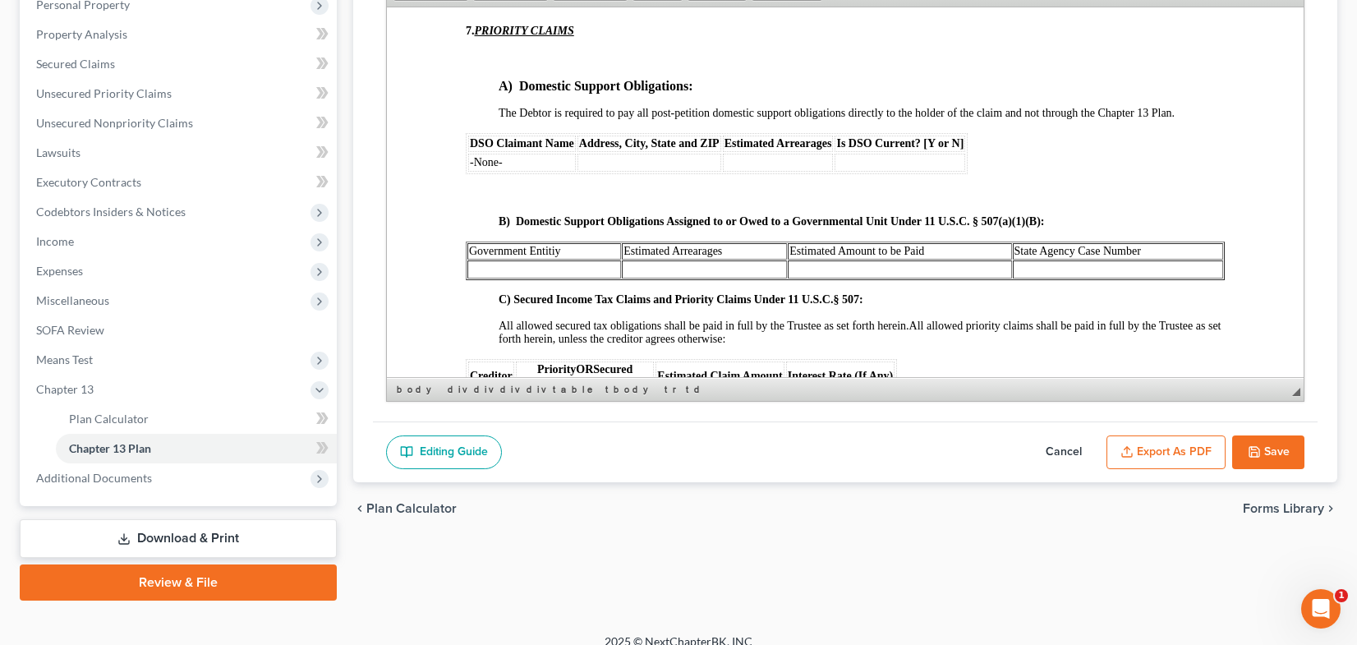
scroll to position [4189, 0]
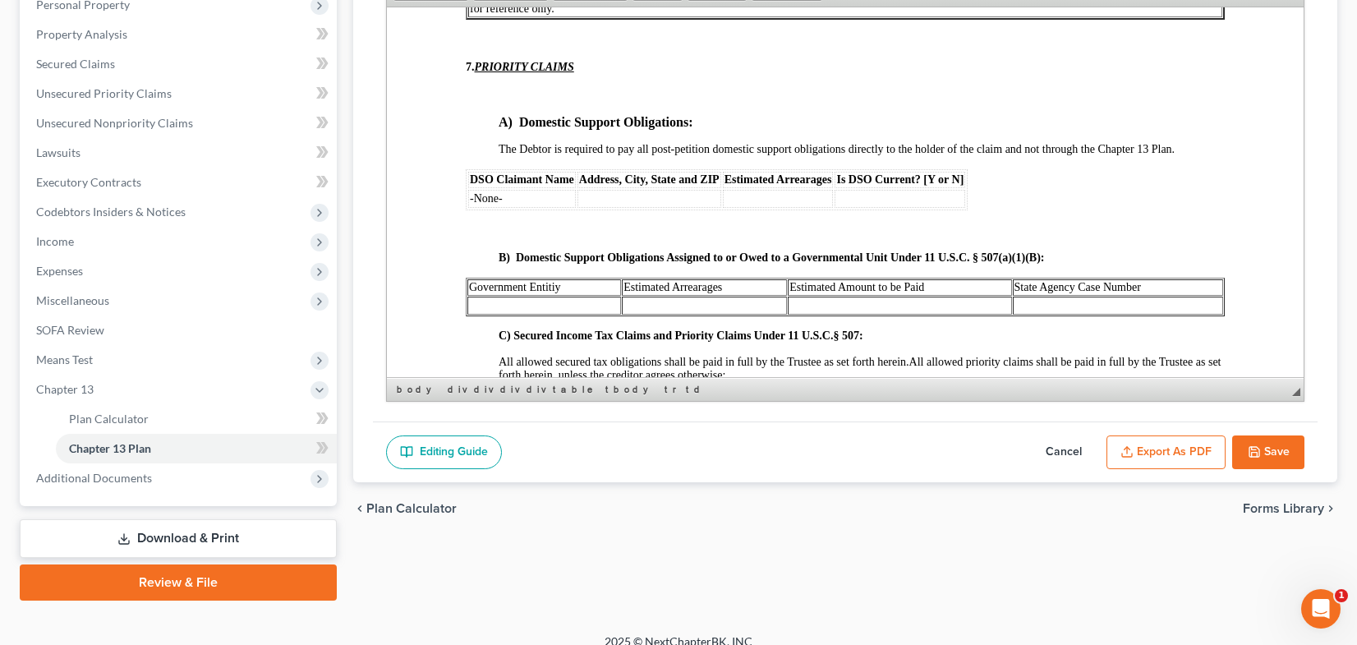
click at [502, 237] on p at bounding box center [862, 230] width 726 height 15
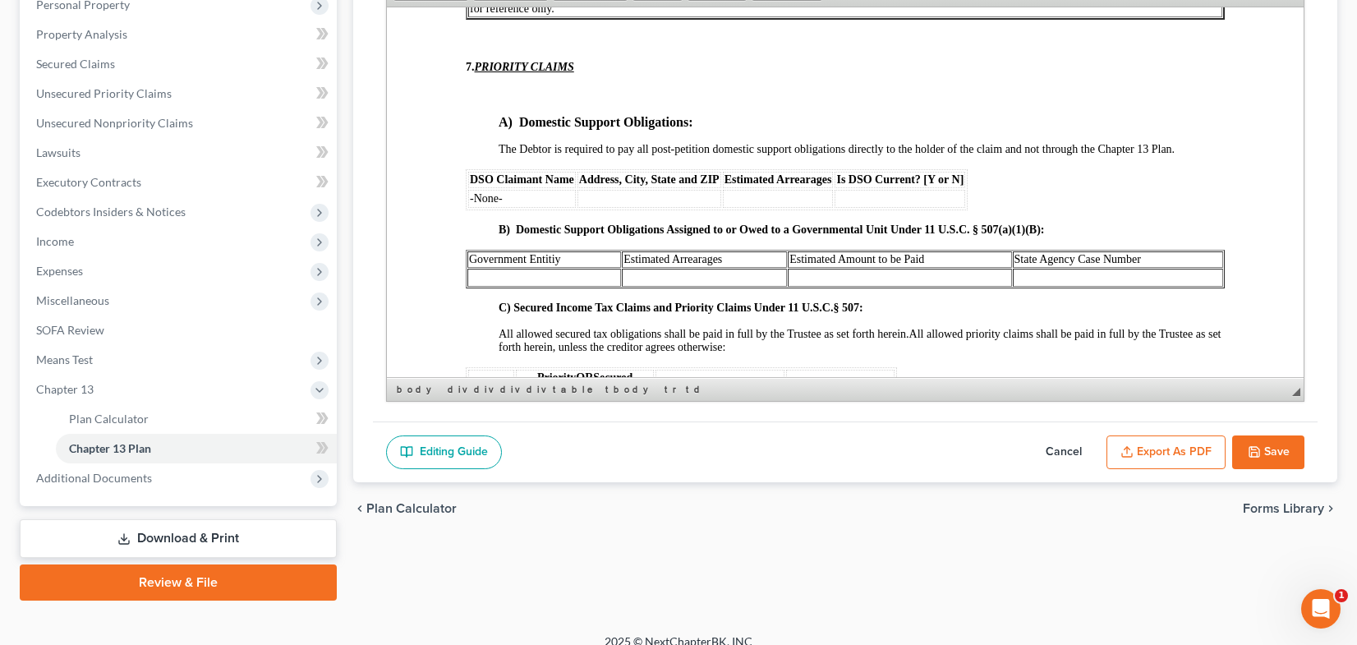
click at [513, 101] on p at bounding box center [845, 93] width 759 height 15
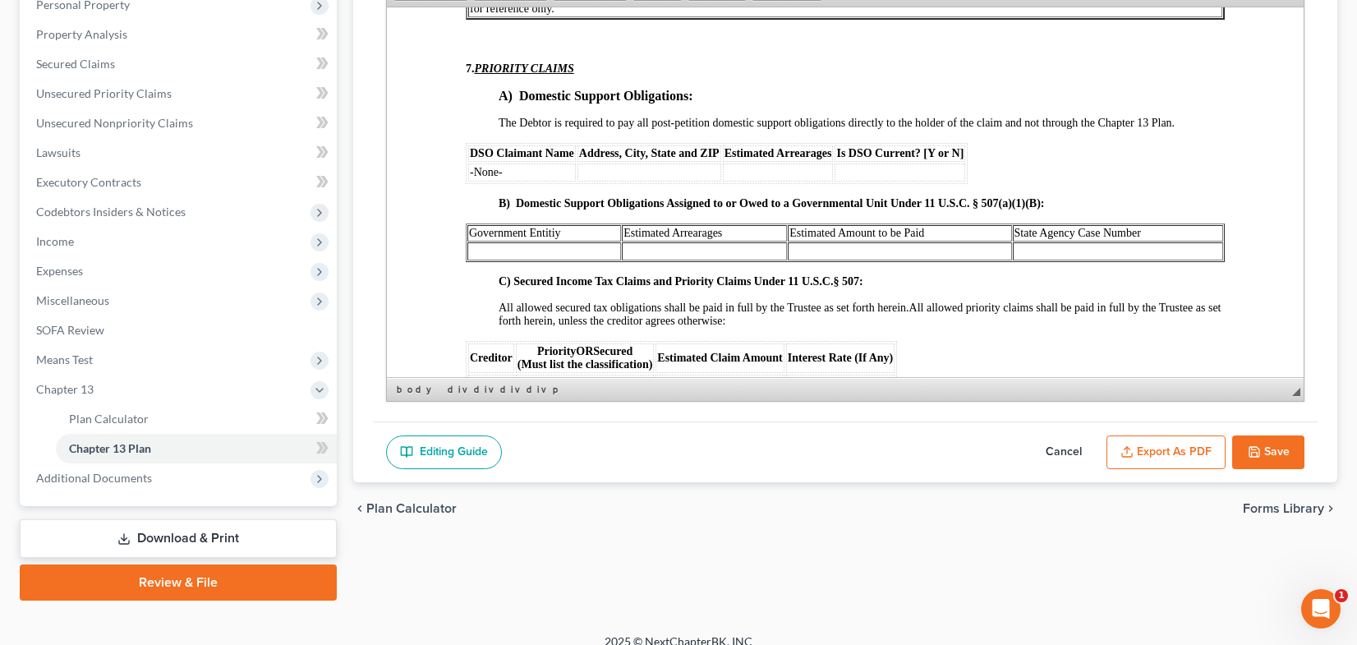
click at [500, 47] on p at bounding box center [845, 39] width 759 height 15
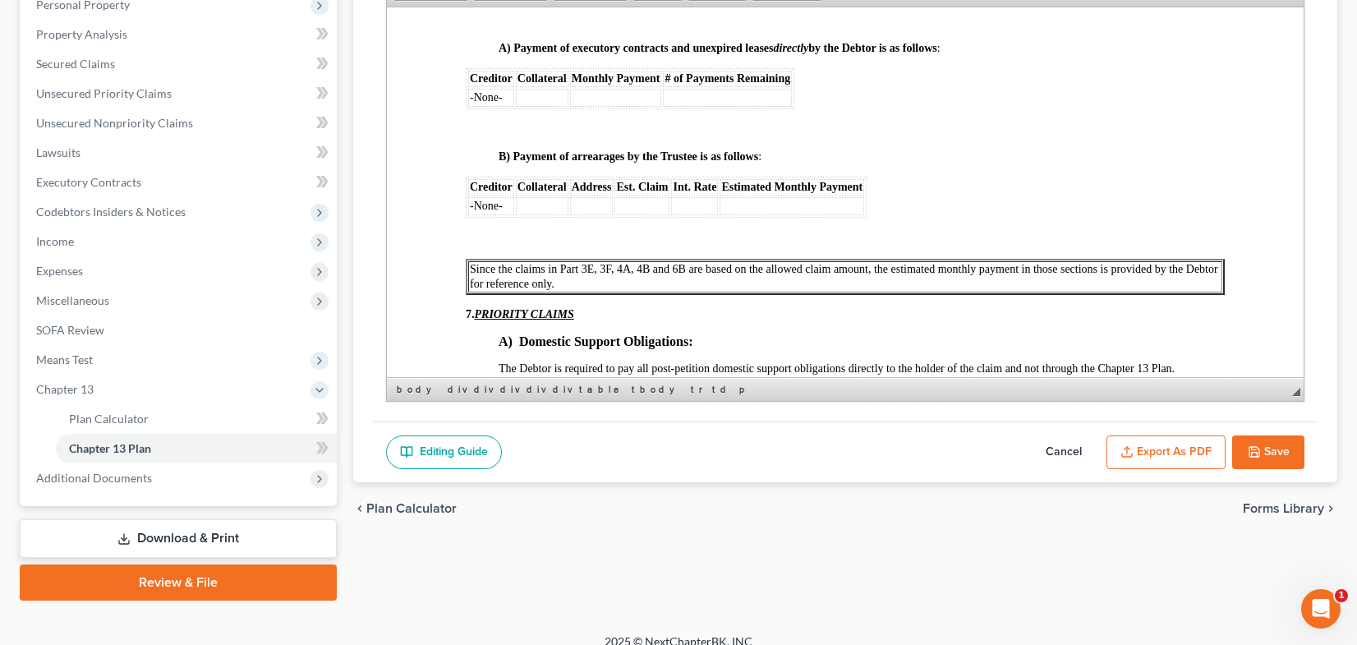
scroll to position [3779, 0]
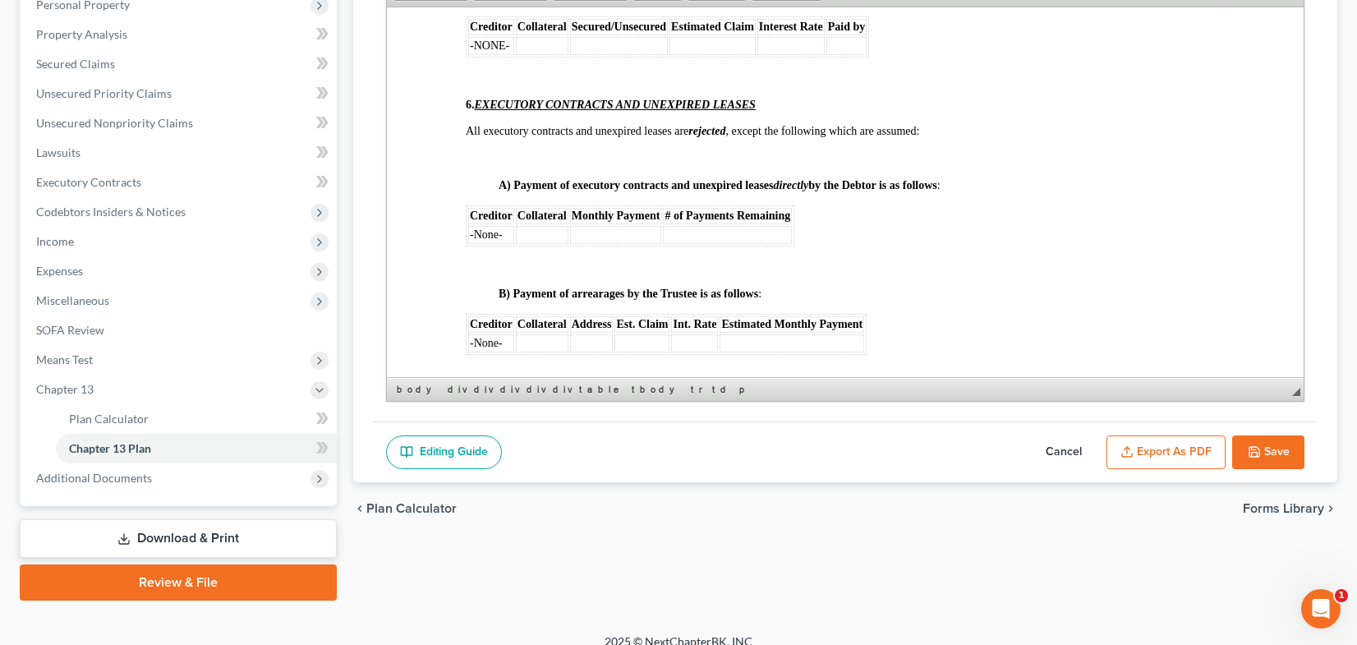
click at [507, 165] on p at bounding box center [862, 157] width 726 height 15
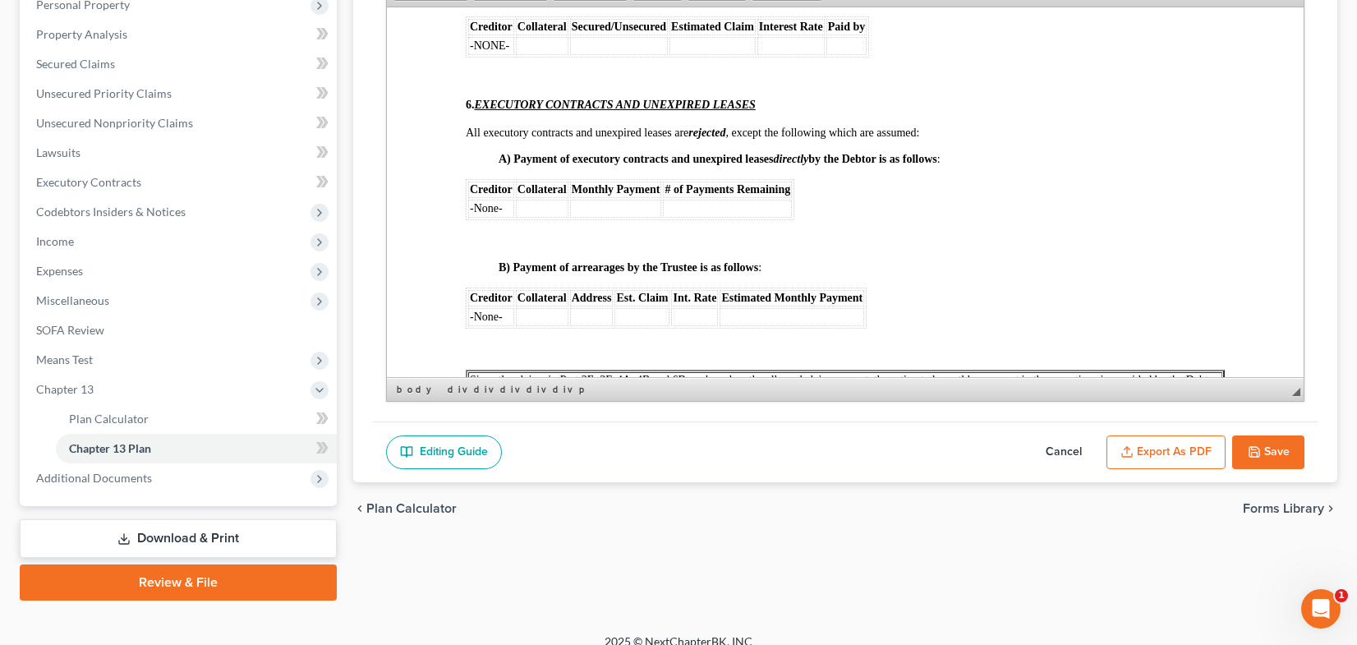
click at [475, 85] on p at bounding box center [845, 77] width 759 height 15
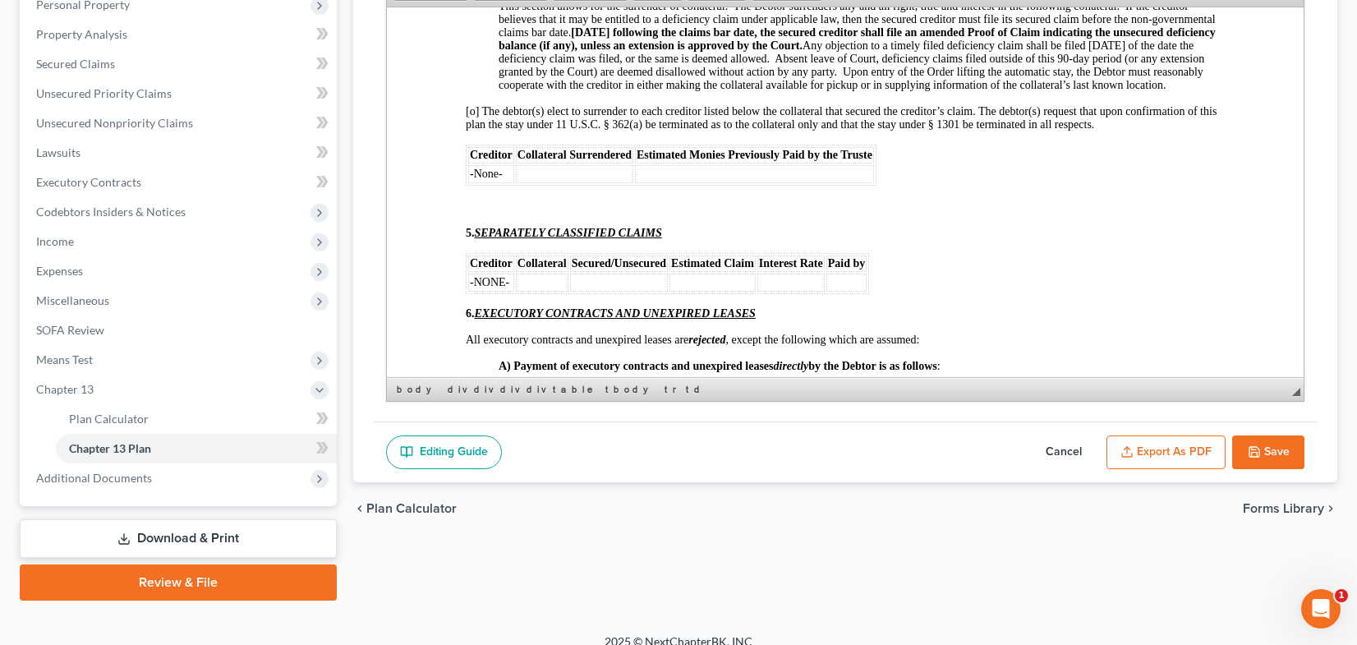
scroll to position [3532, 0]
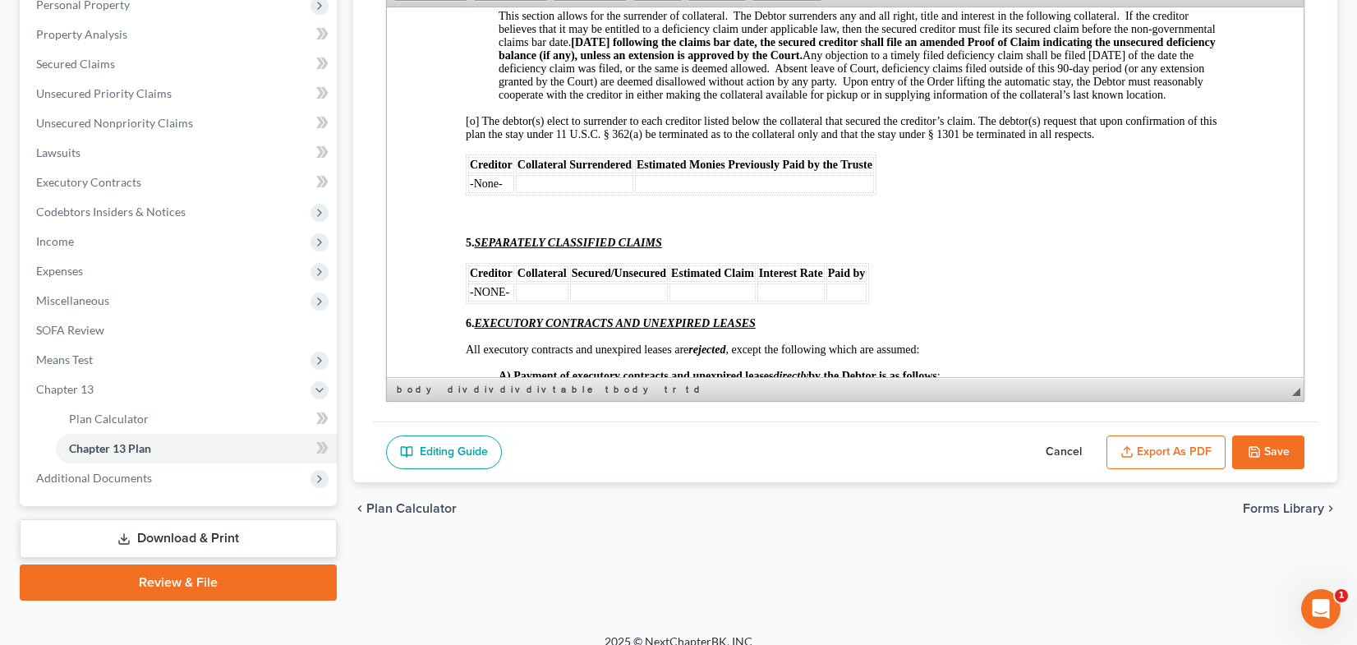
click at [476, 223] on p at bounding box center [845, 215] width 759 height 15
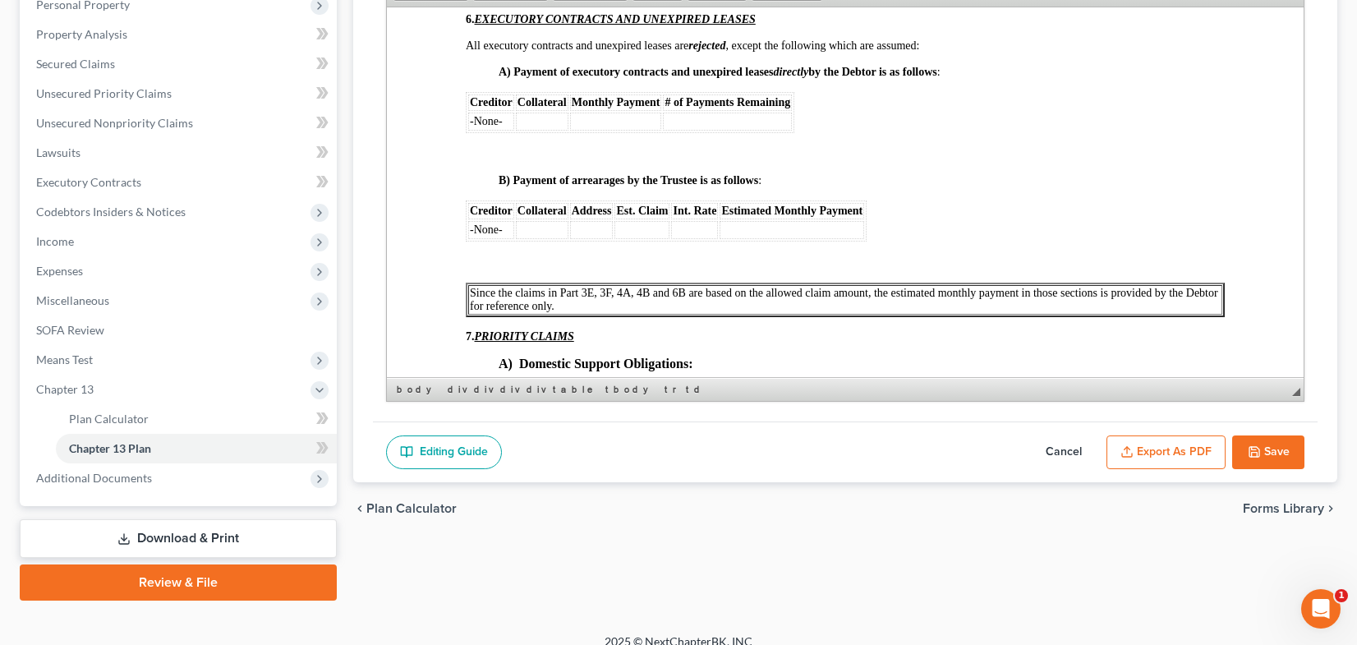
scroll to position [3861, 0]
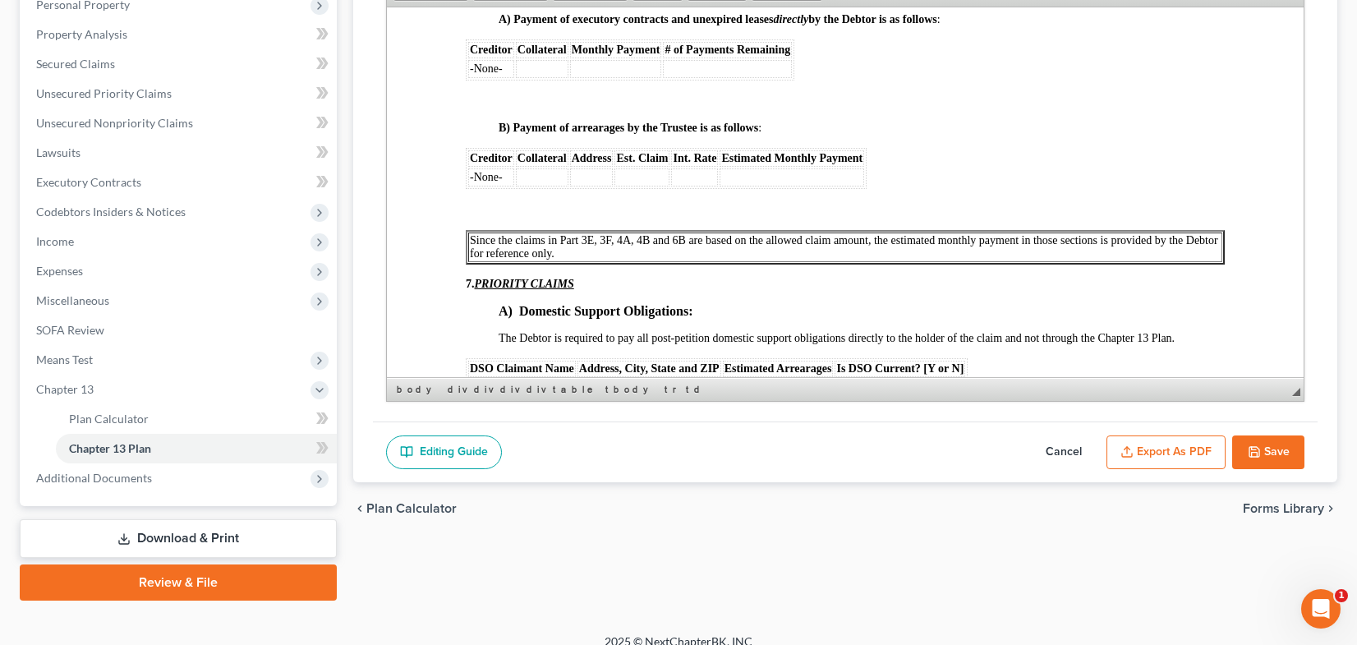
click at [485, 139] on div "6. EXECUTORY CONTRACTS AND UNEXPIRED LEASES All executory contracts and unexpir…" at bounding box center [845, 112] width 759 height 304
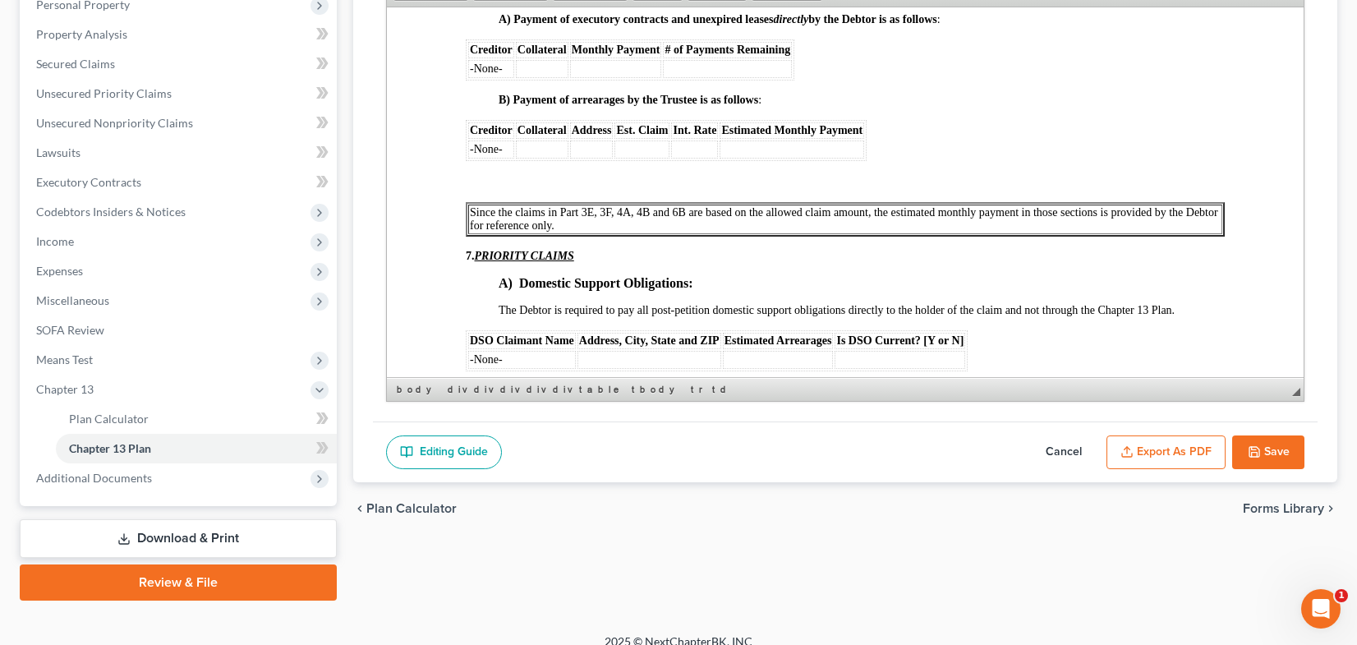
click at [508, 188] on p at bounding box center [862, 180] width 726 height 15
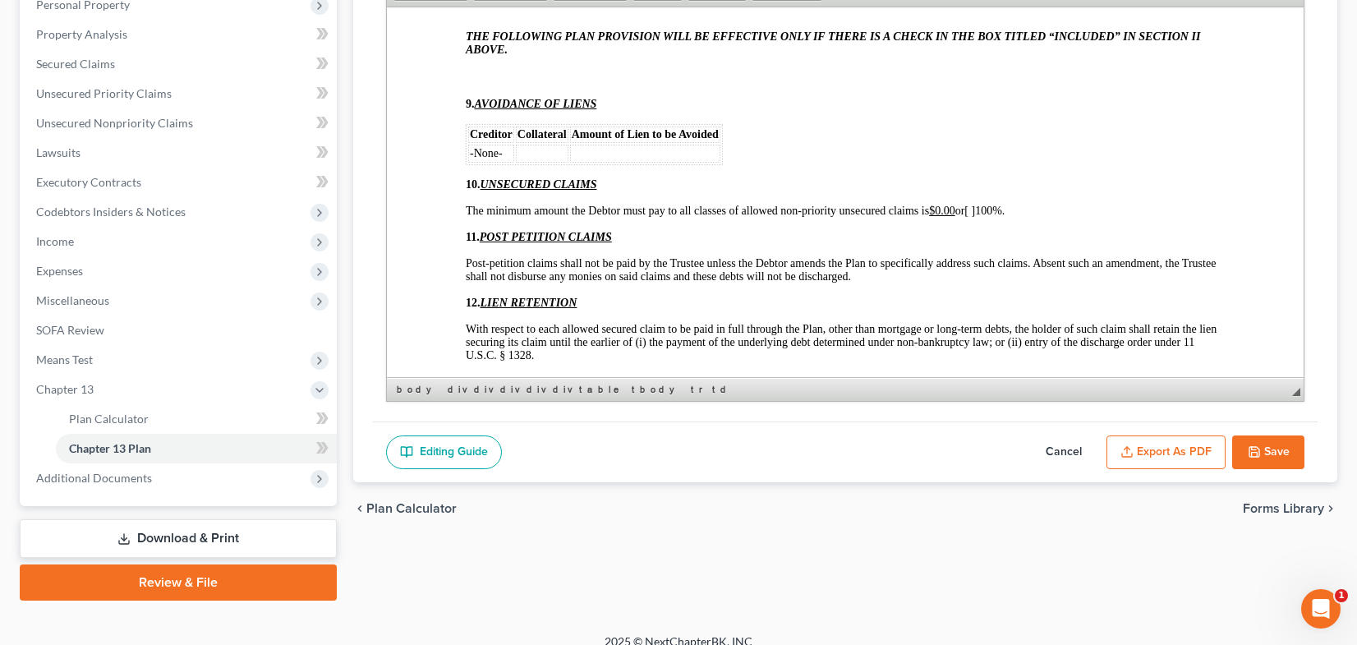
scroll to position [4518, 0]
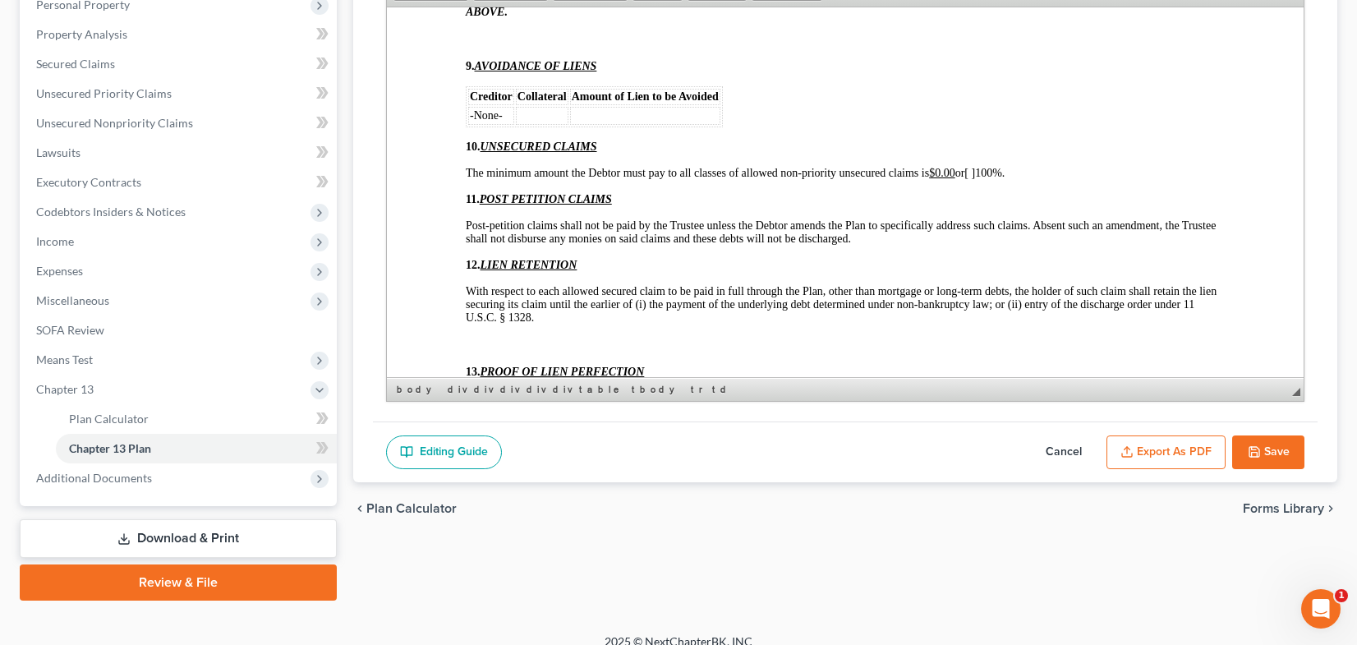
click at [474, 46] on p at bounding box center [845, 38] width 759 height 15
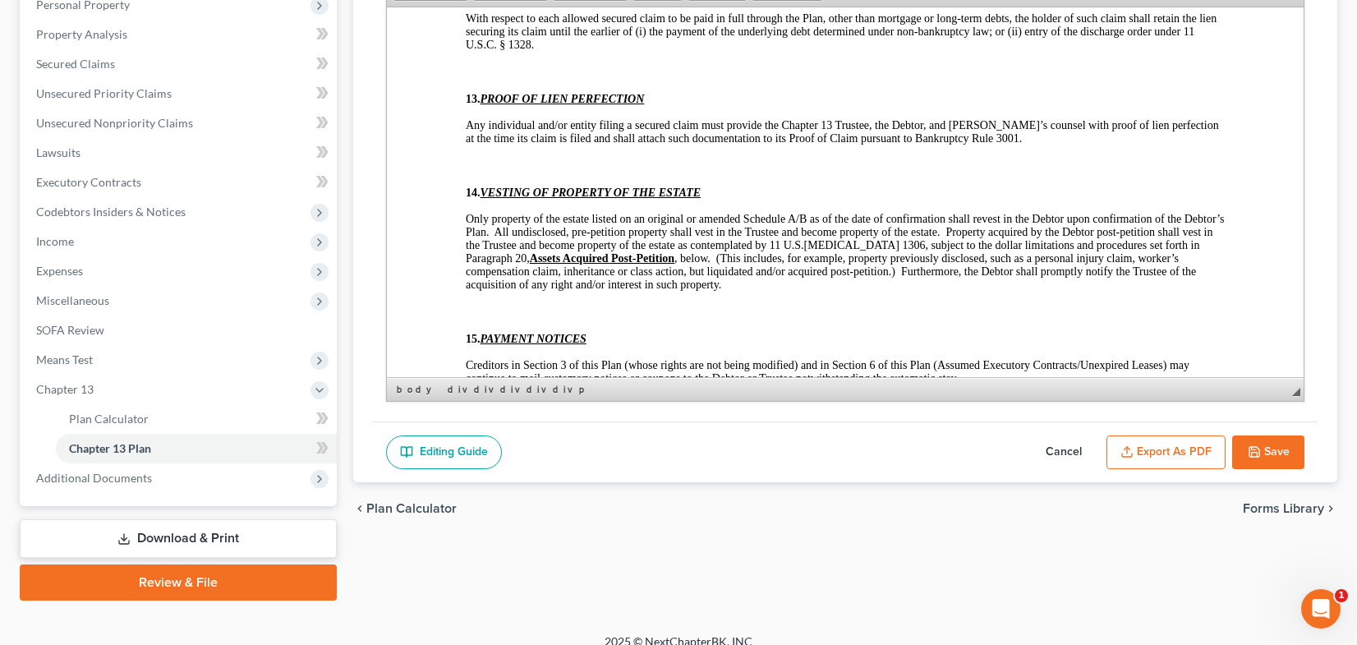
click at [552, 79] on p at bounding box center [845, 71] width 759 height 15
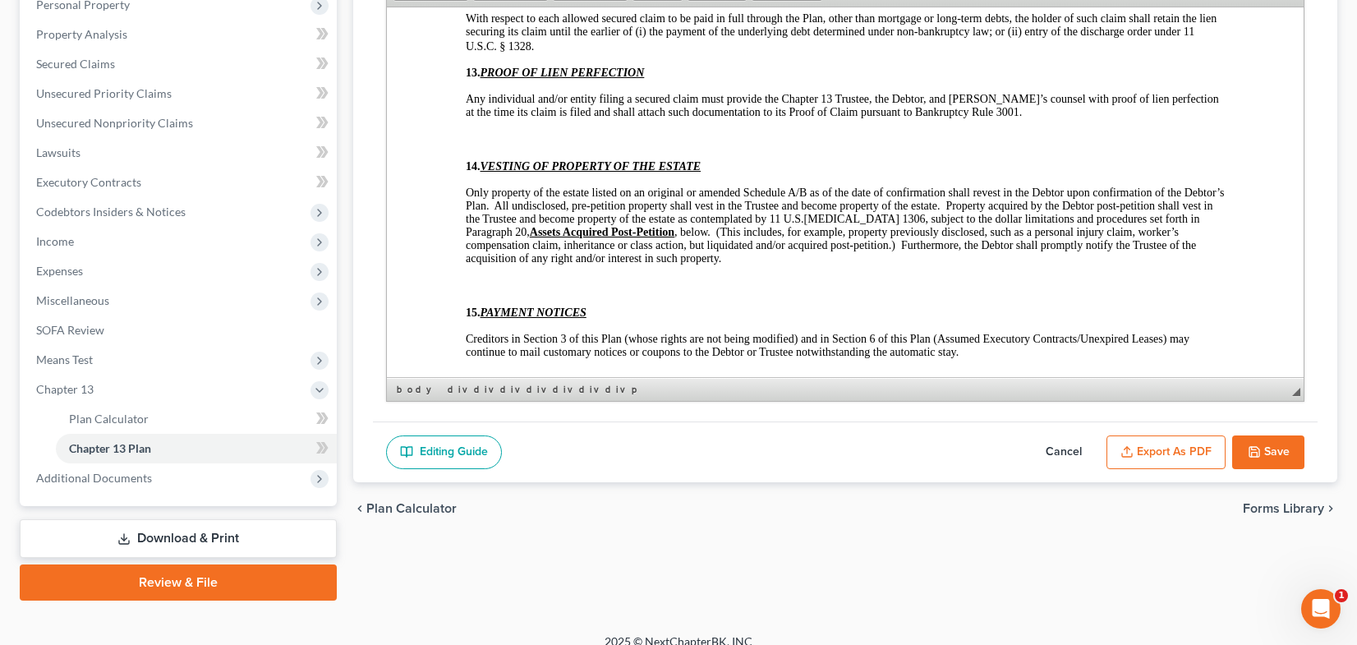
click at [542, 146] on p at bounding box center [845, 138] width 759 height 15
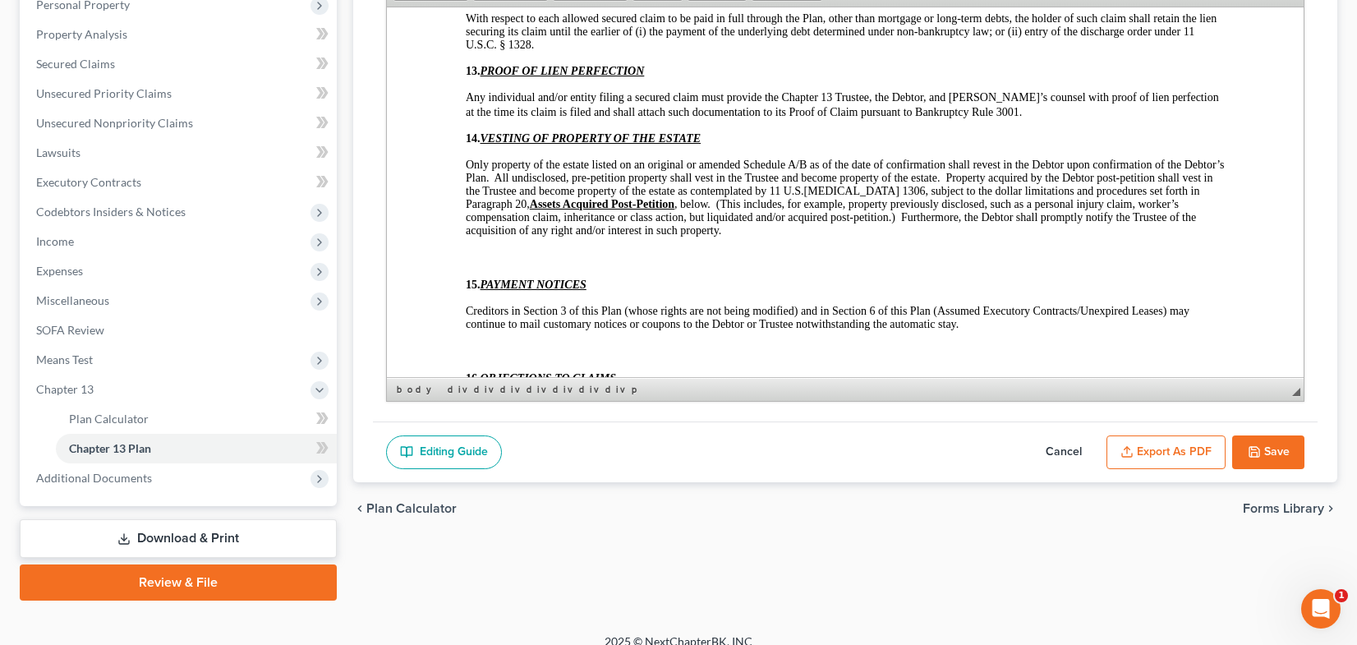
click at [485, 265] on p at bounding box center [845, 257] width 759 height 15
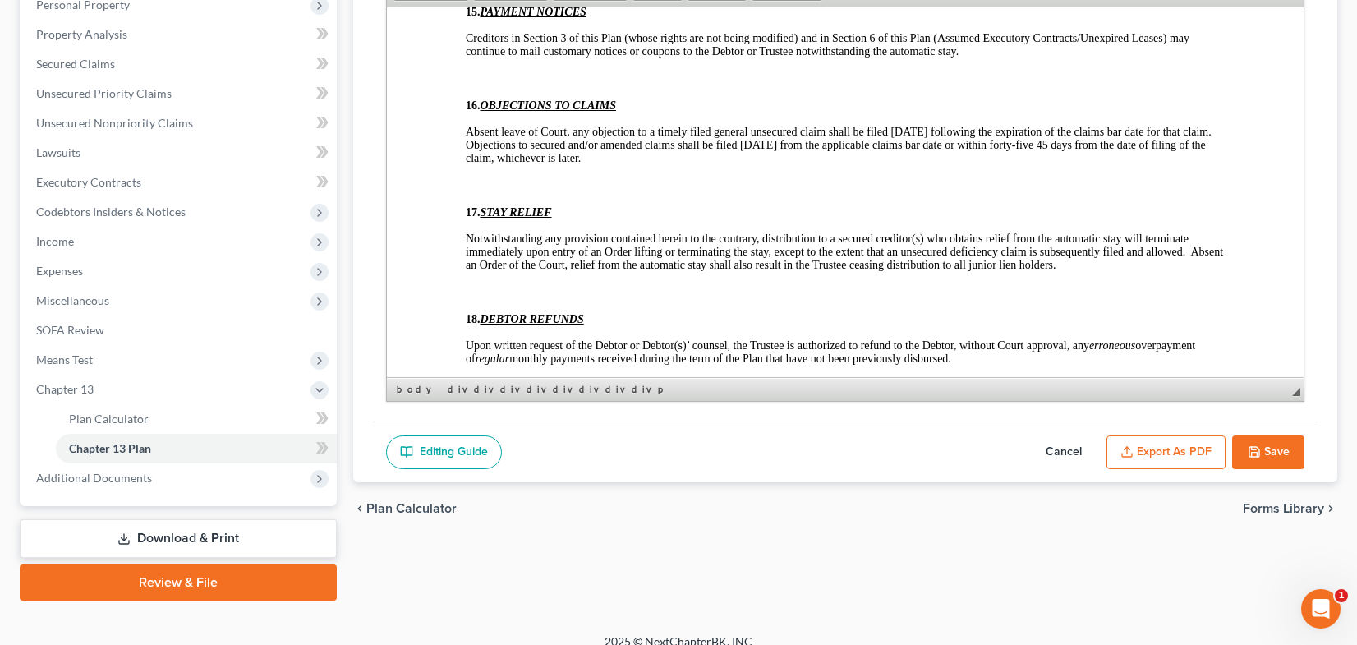
scroll to position [5009, 0]
click at [480, 84] on p at bounding box center [845, 76] width 759 height 15
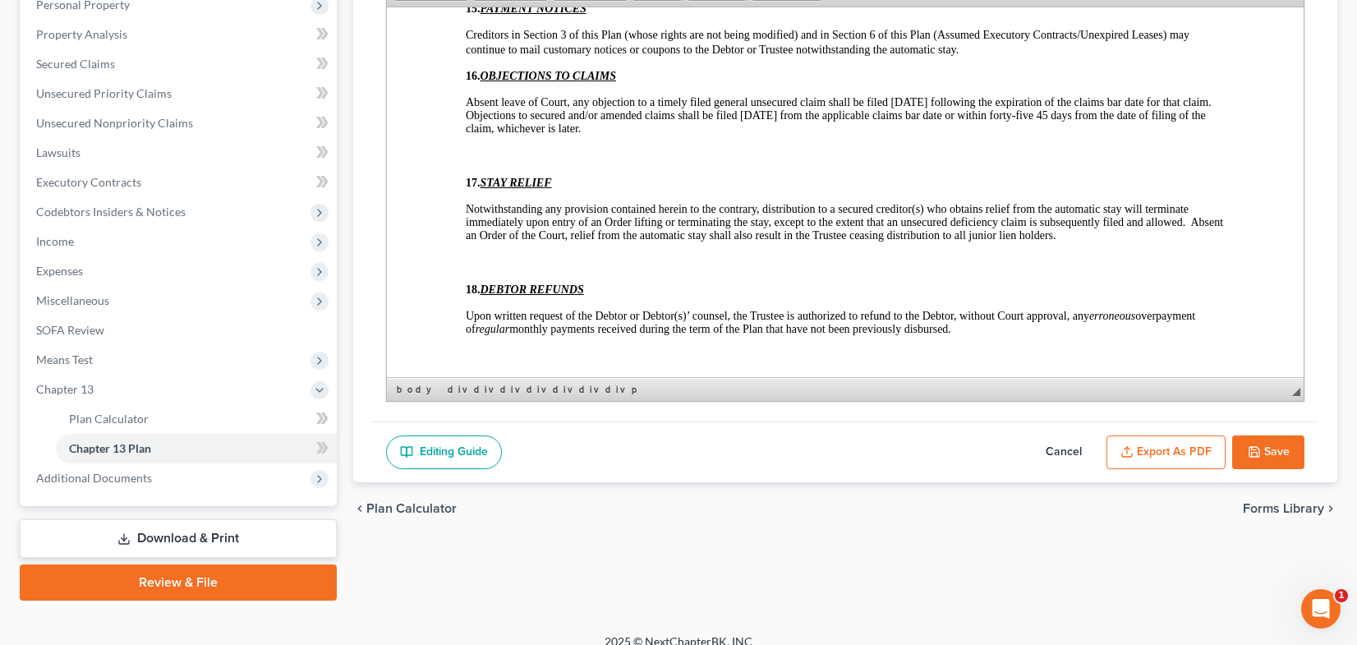
click at [483, 204] on div "10. UNSECURED CLAIMS The minimum amount the Debtor must pay to all classes of a…" at bounding box center [845, 66] width 759 height 893
click at [484, 161] on p at bounding box center [845, 153] width 759 height 15
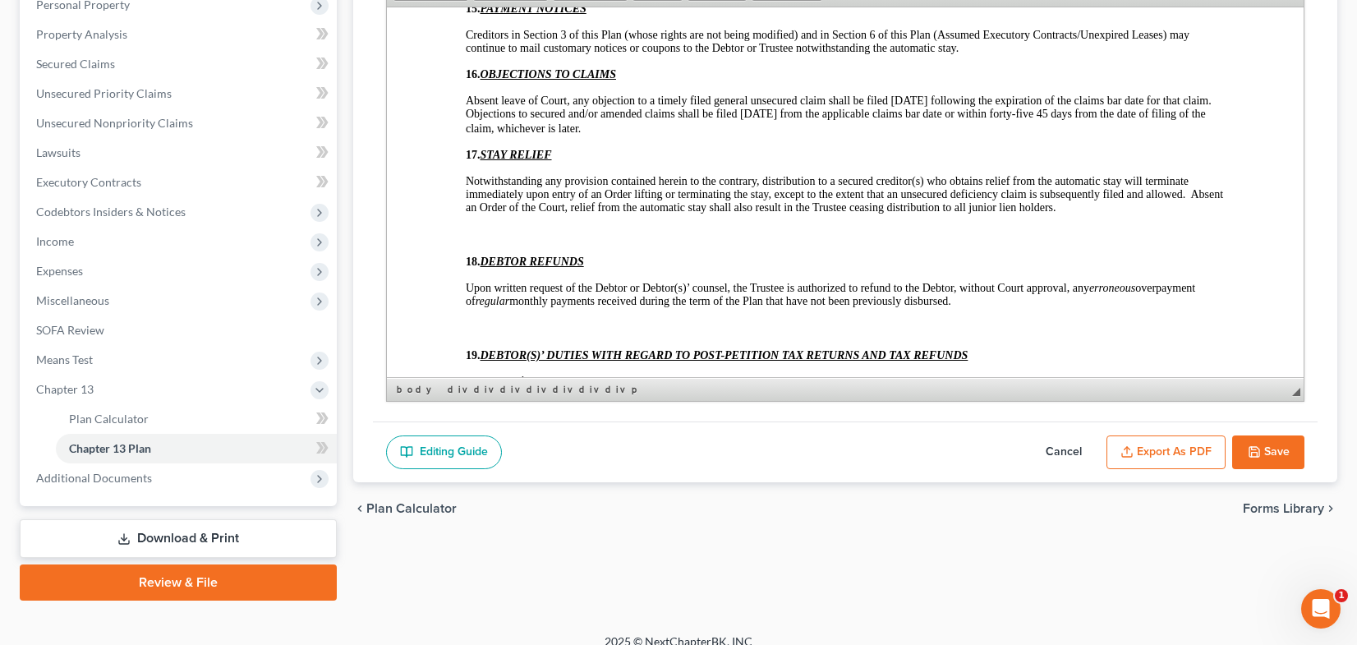
click at [488, 242] on p at bounding box center [845, 234] width 759 height 15
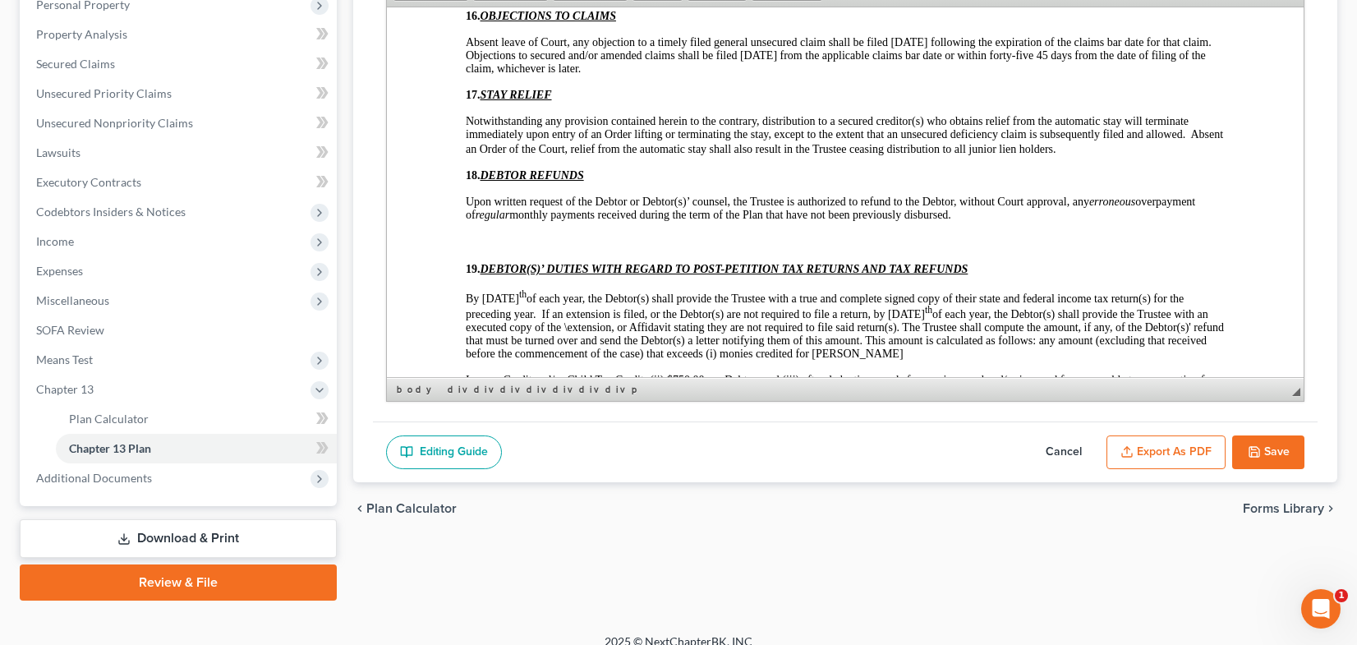
scroll to position [5173, 0]
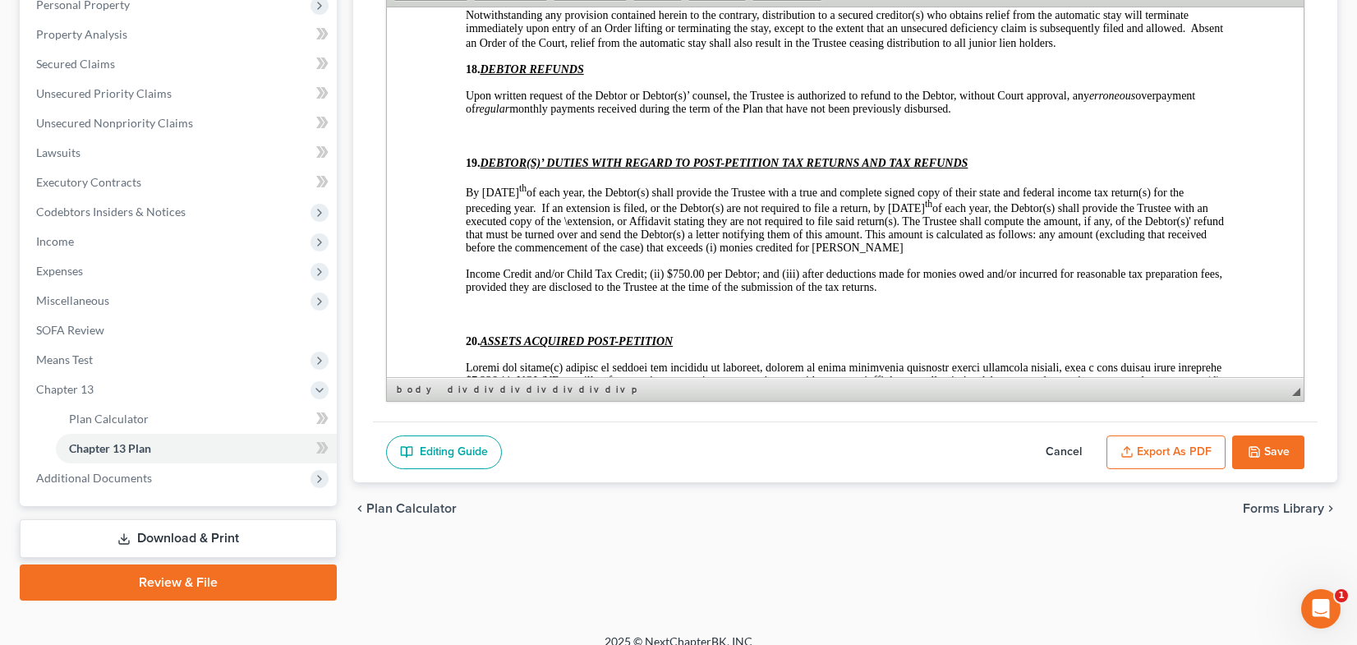
click at [483, 143] on p at bounding box center [845, 135] width 759 height 15
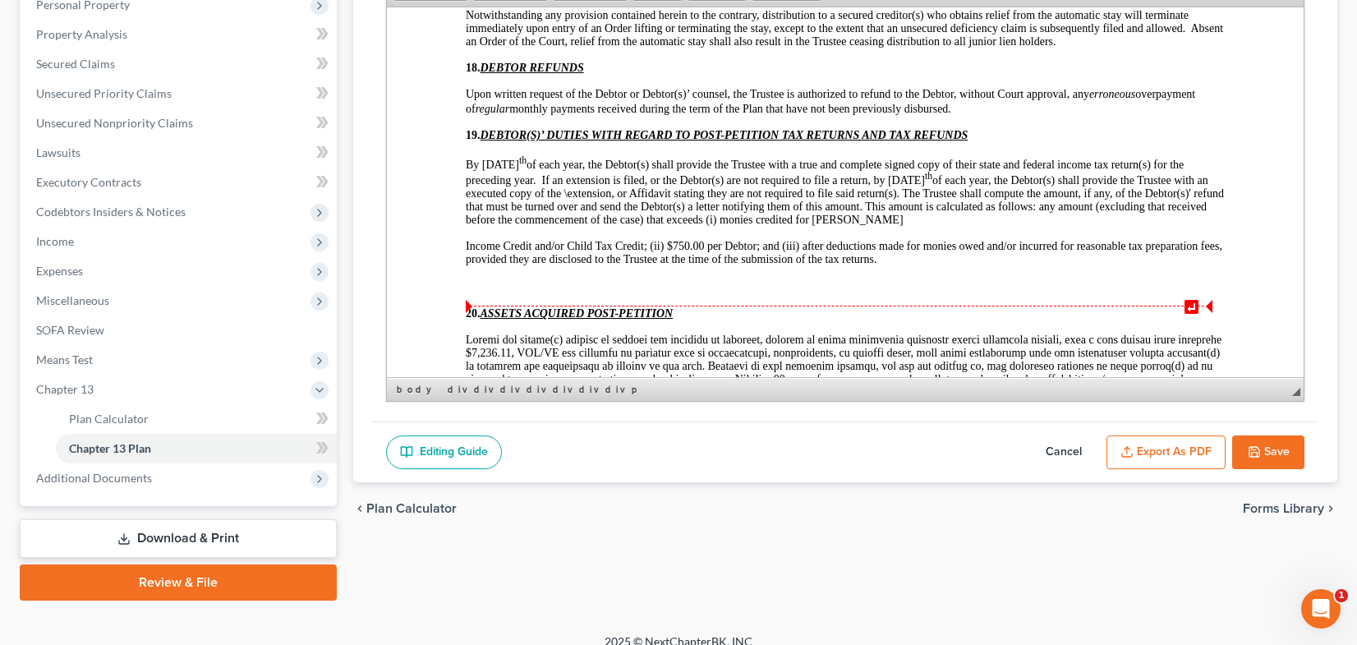
click at [481, 293] on p at bounding box center [845, 285] width 759 height 15
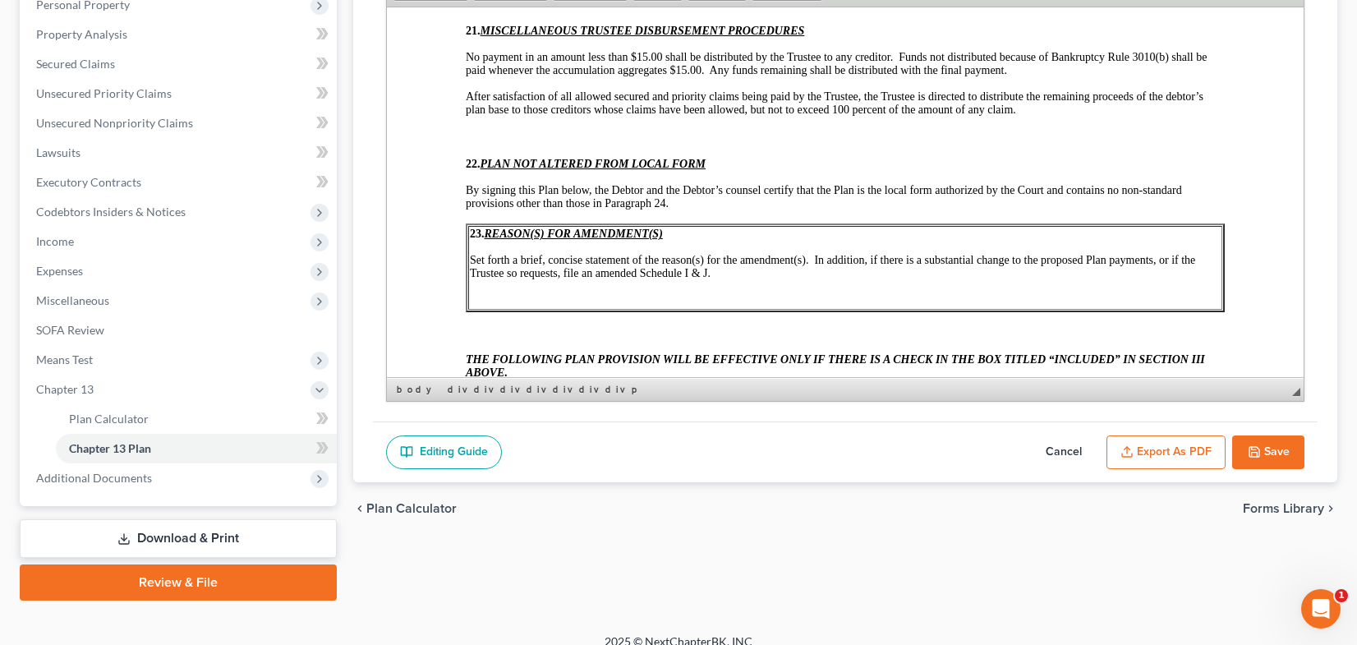
click at [498, 144] on p at bounding box center [845, 136] width 759 height 15
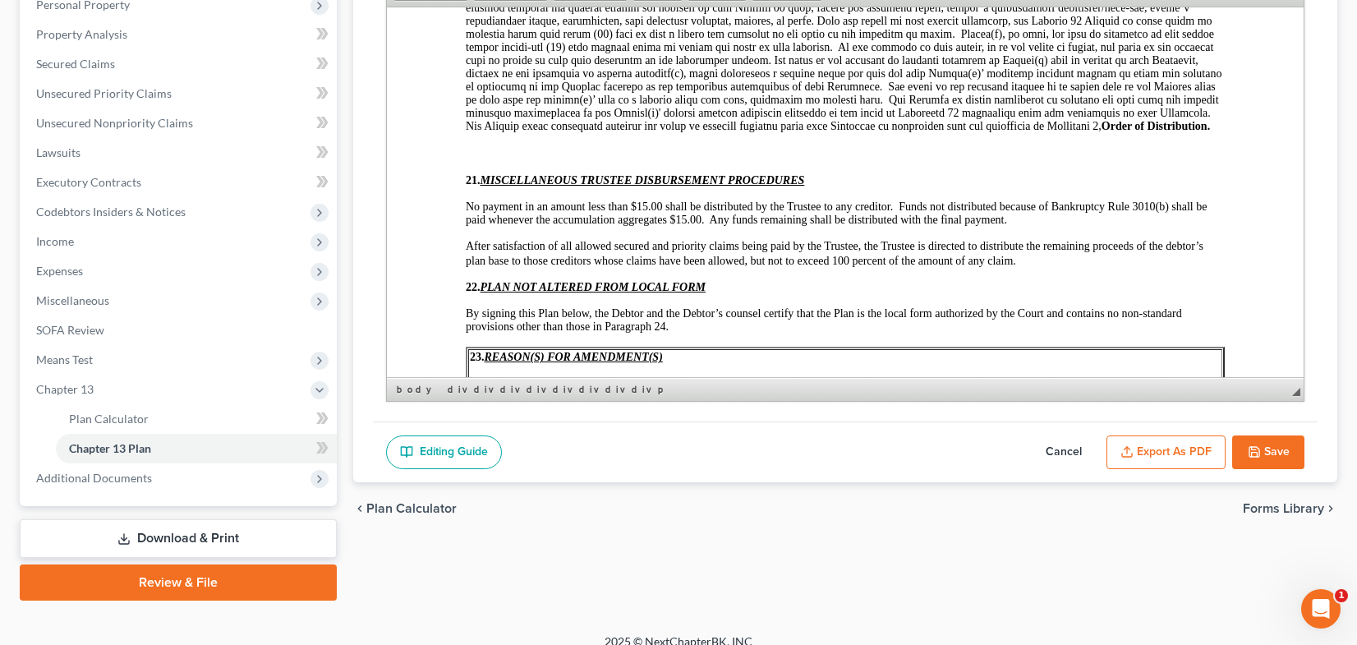
scroll to position [5500, 0]
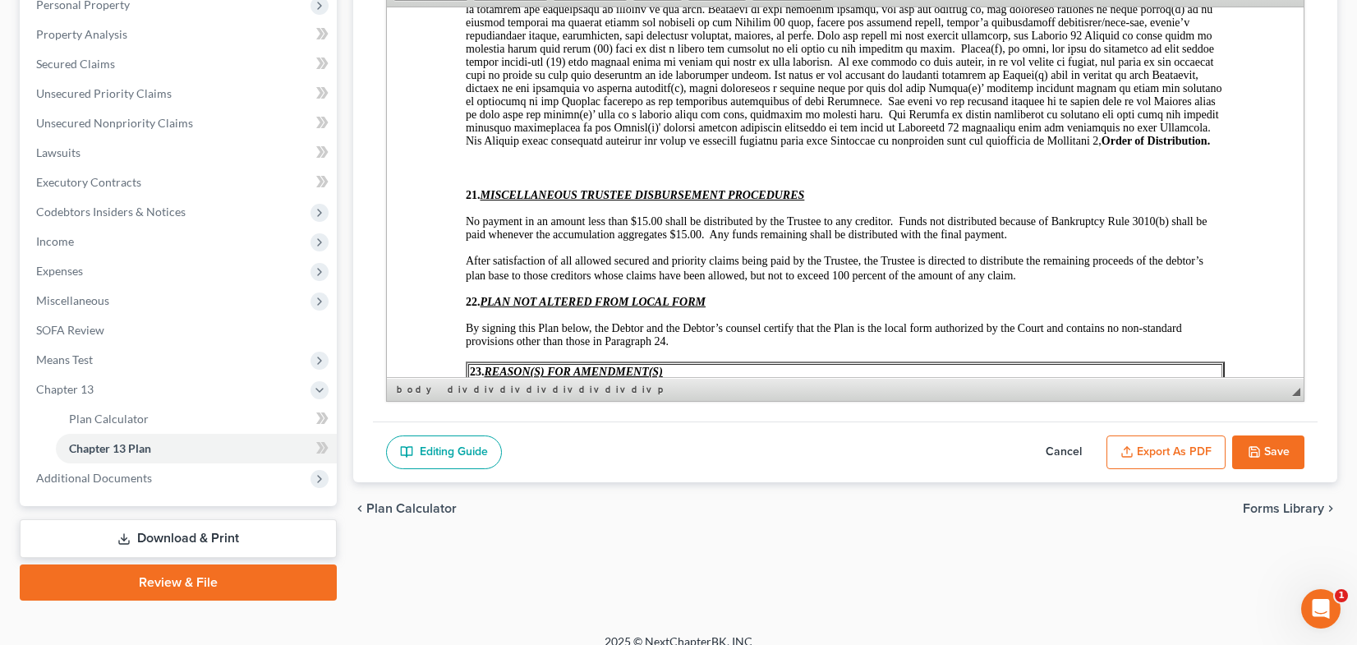
click at [485, 175] on p at bounding box center [845, 167] width 759 height 15
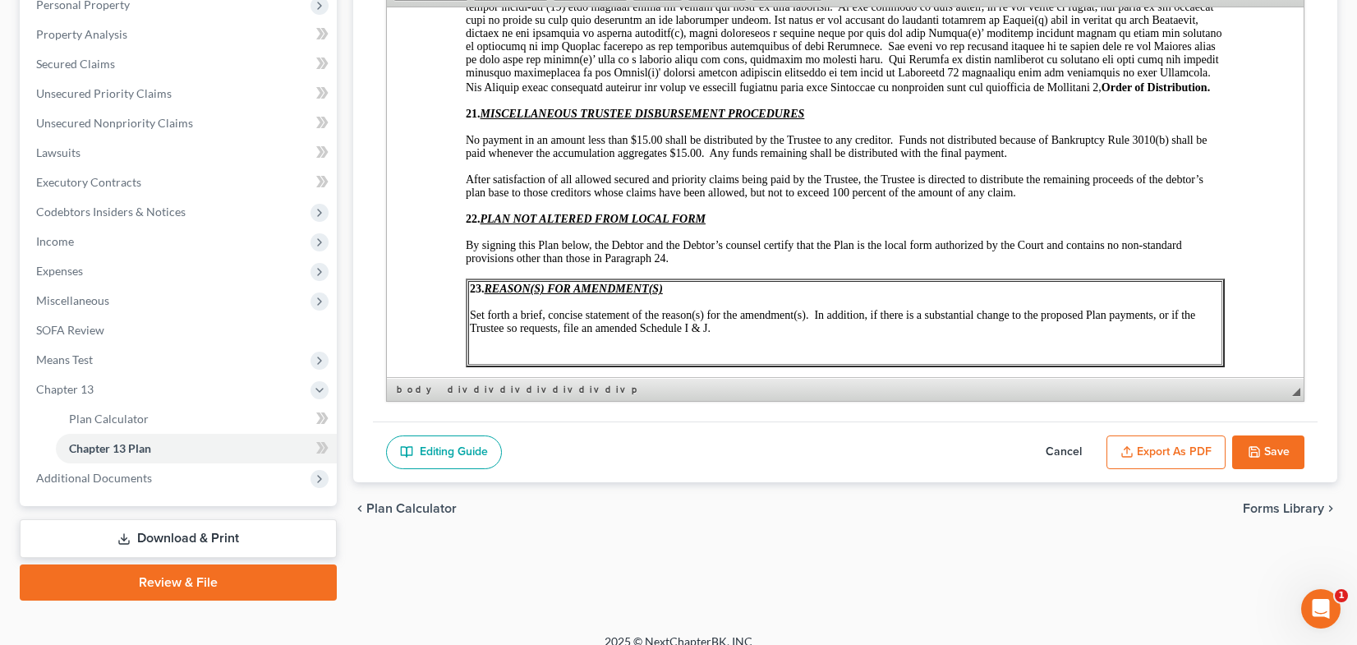
scroll to position [5747, 0]
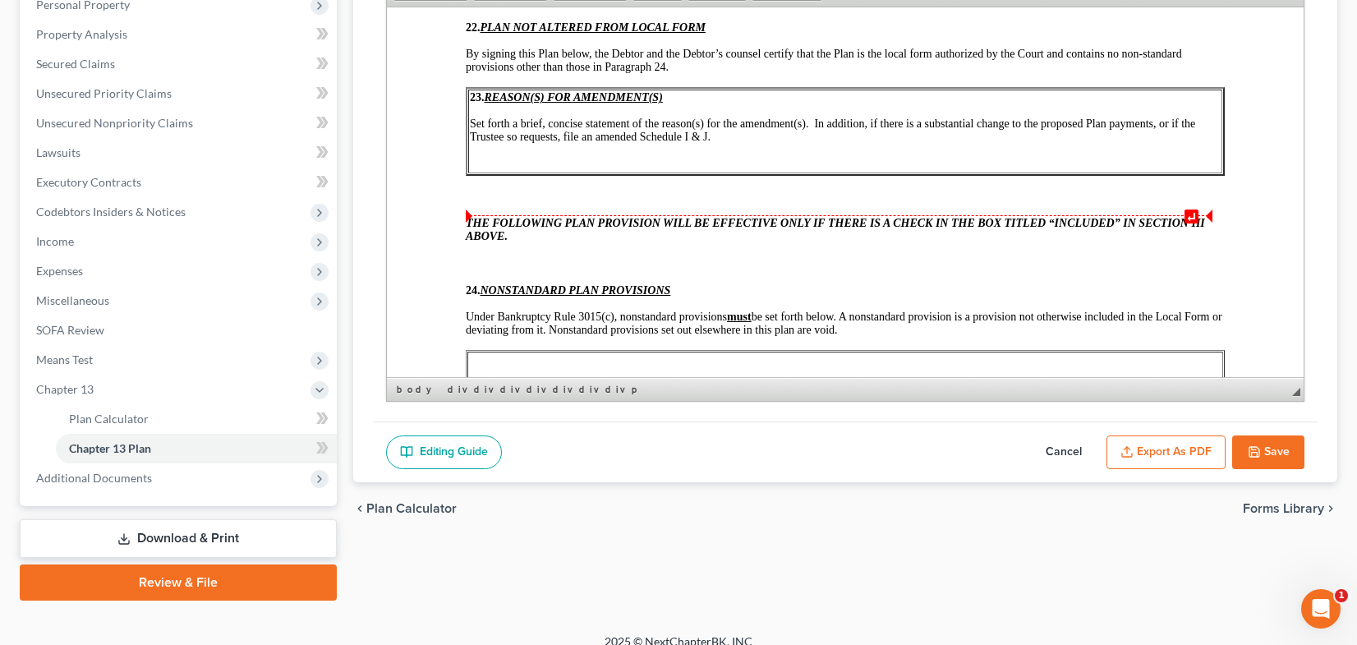
click at [485, 203] on p at bounding box center [845, 195] width 759 height 15
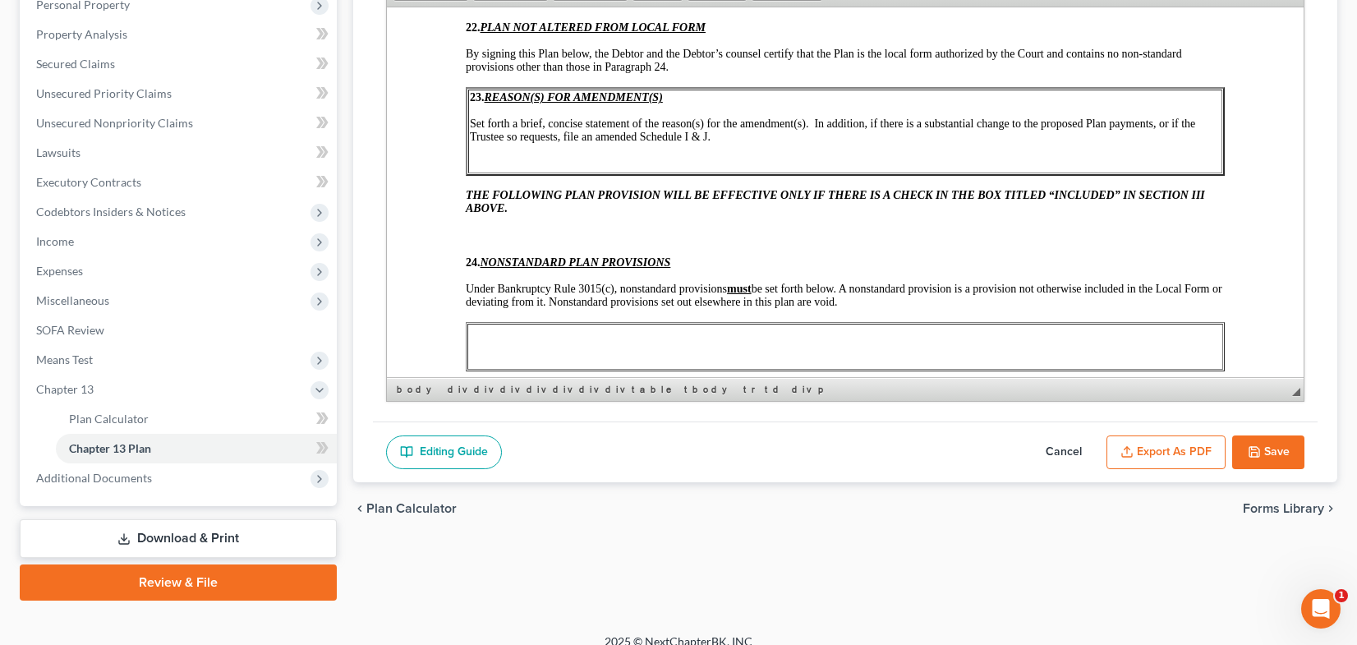
click at [477, 242] on p at bounding box center [845, 235] width 759 height 15
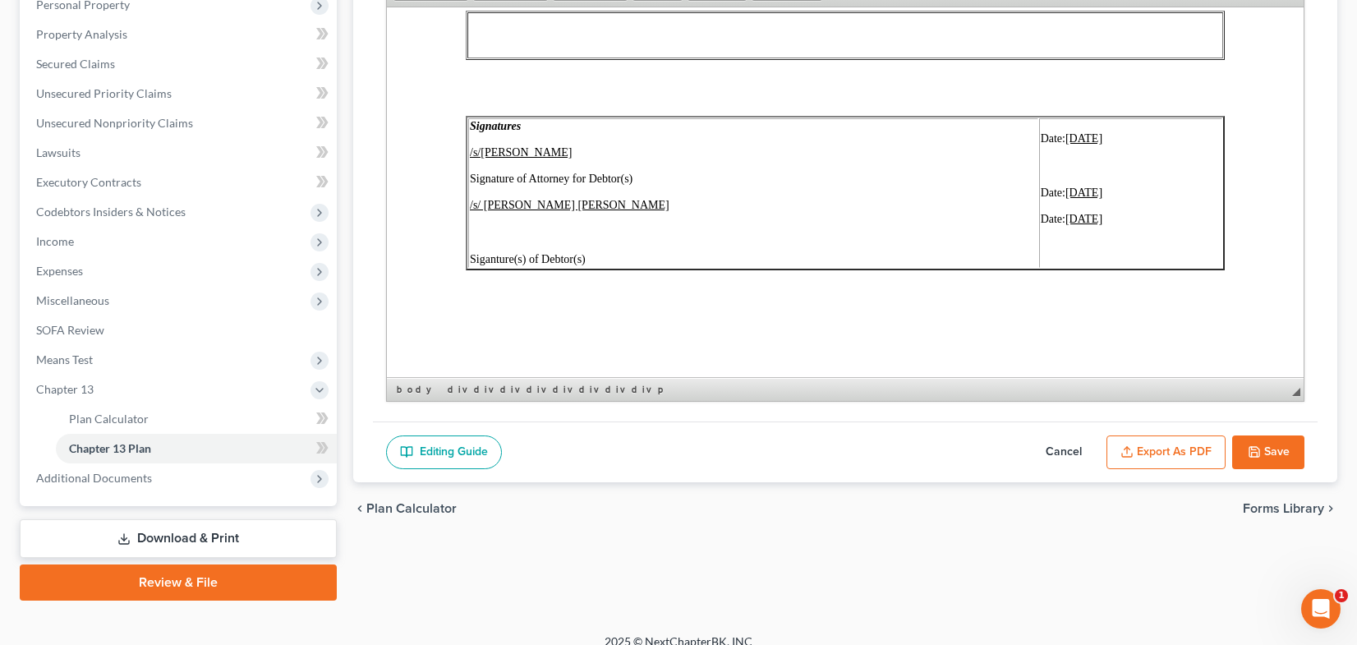
scroll to position [6070, 0]
click at [1065, 137] on u "09/01/2025" at bounding box center [1083, 137] width 37 height 12
click at [1065, 196] on u "09/01/2025" at bounding box center [1083, 192] width 37 height 12
click at [1065, 219] on u "09/01/2025" at bounding box center [1083, 218] width 37 height 12
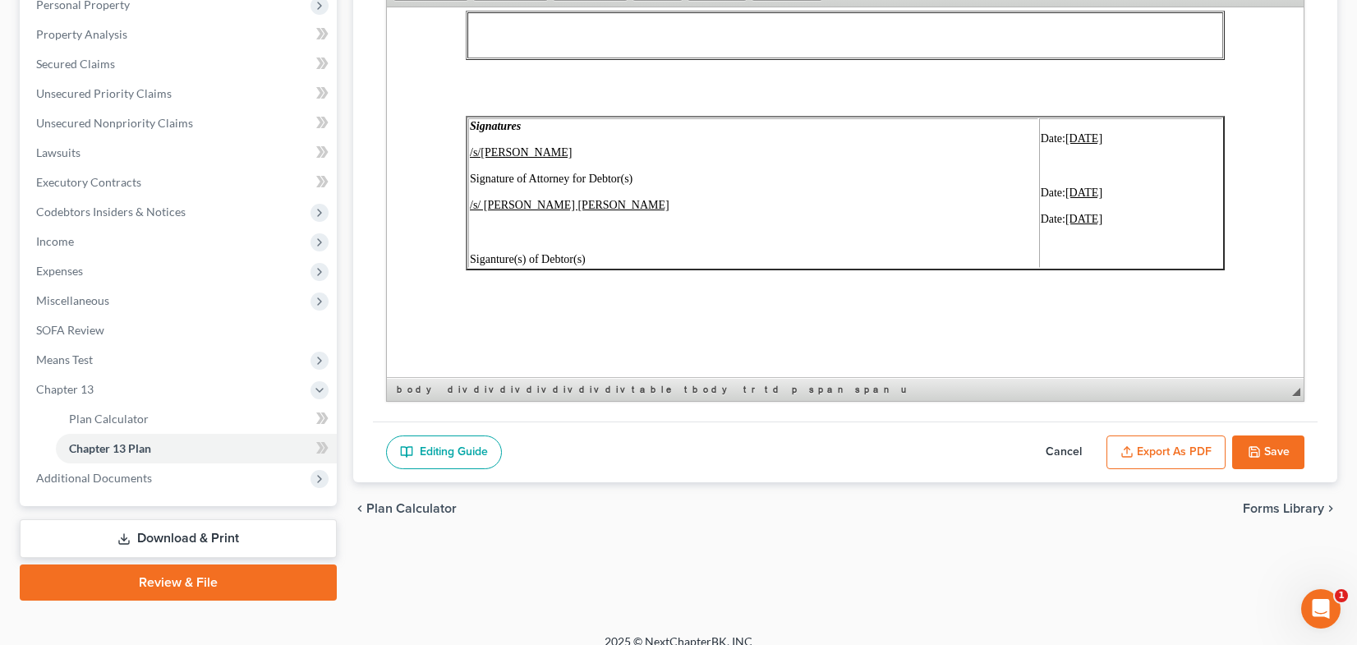
click at [658, 170] on td "Signatures /s/Maxwell Groswald Signature of Attorney for Debtor(s) /s/ Crystal …" at bounding box center [753, 192] width 570 height 150
click at [650, 159] on td "Signatures /s/Maxwell Groswald Signature of Attorney for Debtor(s) /s/ Crystal …" at bounding box center [753, 192] width 570 height 150
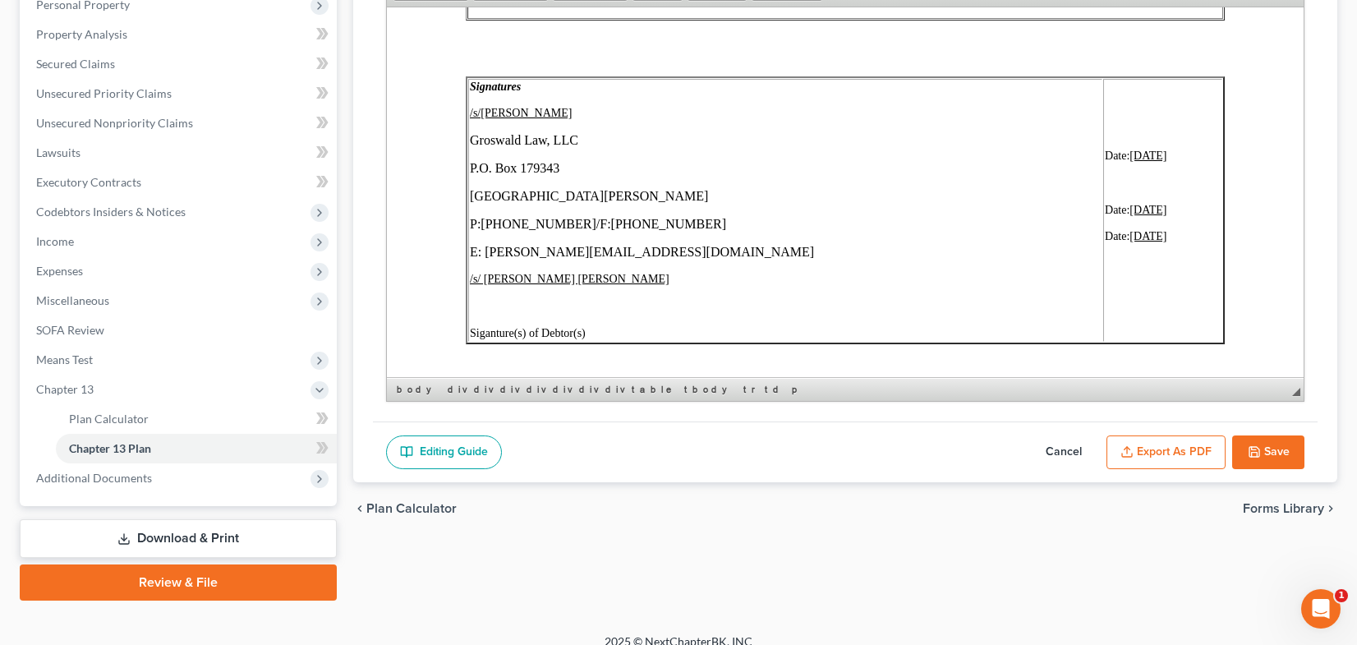
click at [692, 119] on p "/s/Maxwell Groswald" at bounding box center [785, 112] width 631 height 13
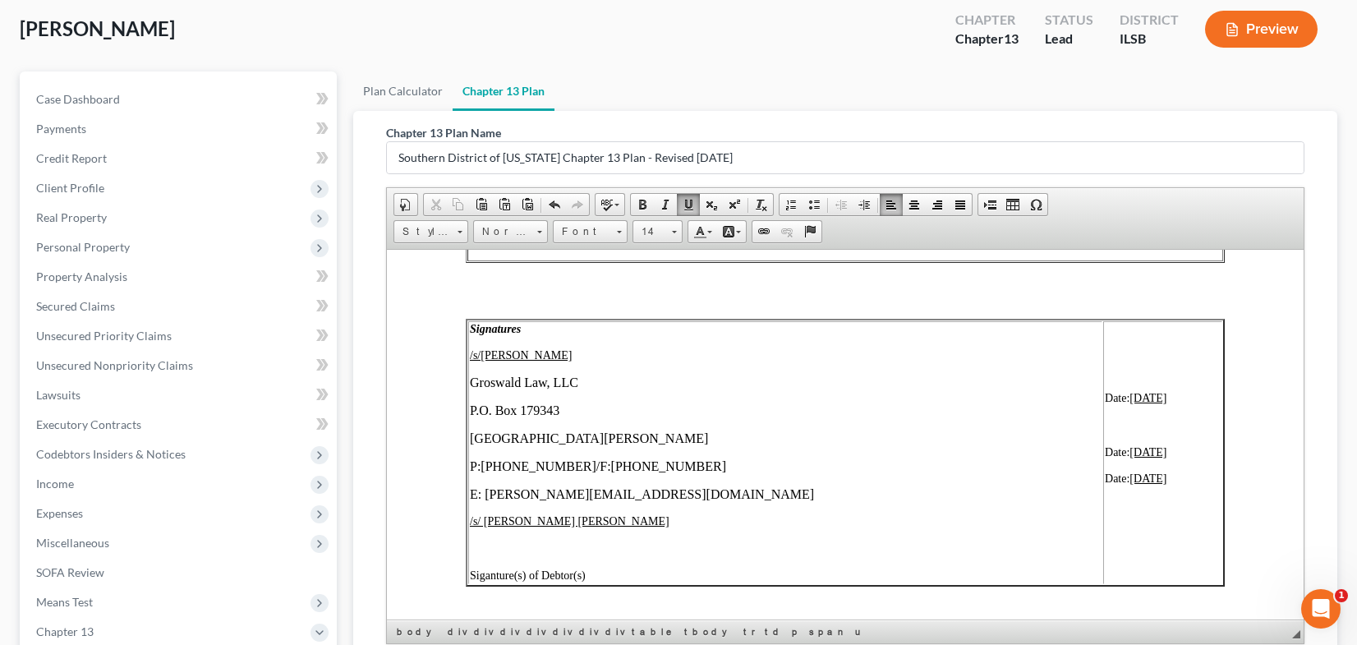
scroll to position [82, 0]
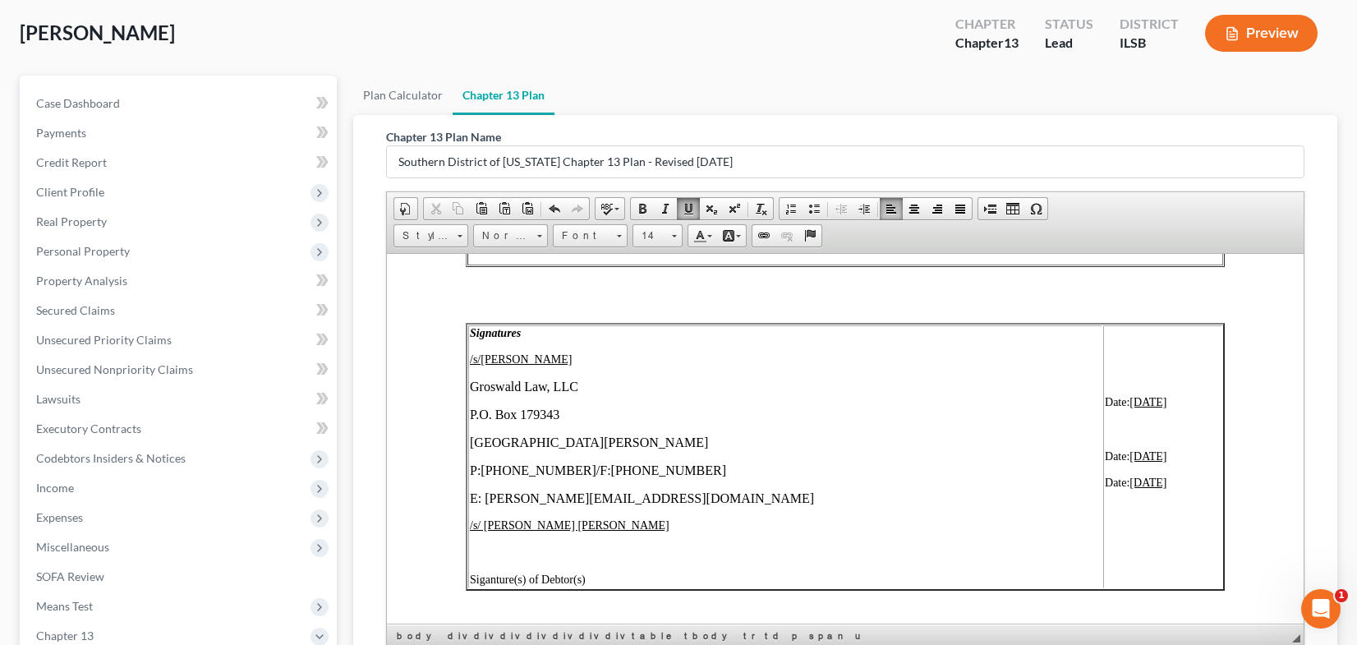
click at [689, 208] on span at bounding box center [688, 208] width 13 height 13
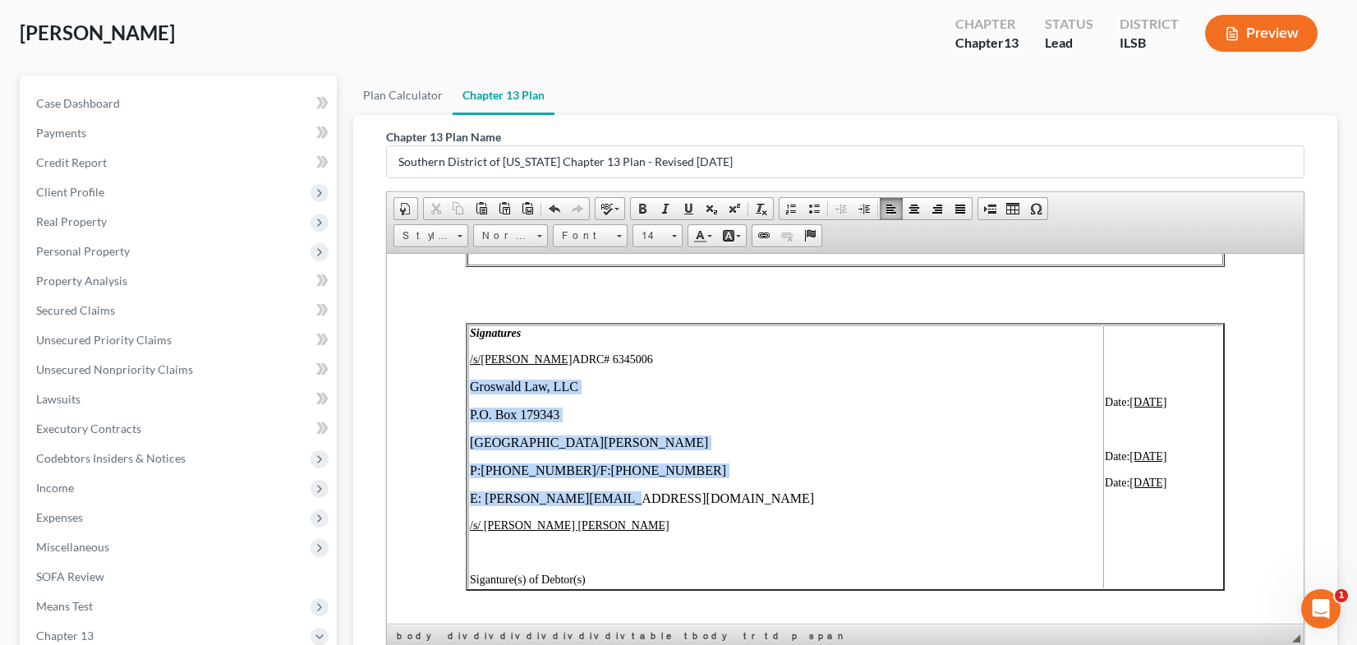
drag, startPoint x: 614, startPoint y: 531, endPoint x: 467, endPoint y: 416, distance: 186.7
click at [467, 416] on table "Signatures /s/Maxwell Groswald ADRC# 6345006 Groswald Law, LLC P.O. Box 179343 …" at bounding box center [845, 456] width 759 height 268
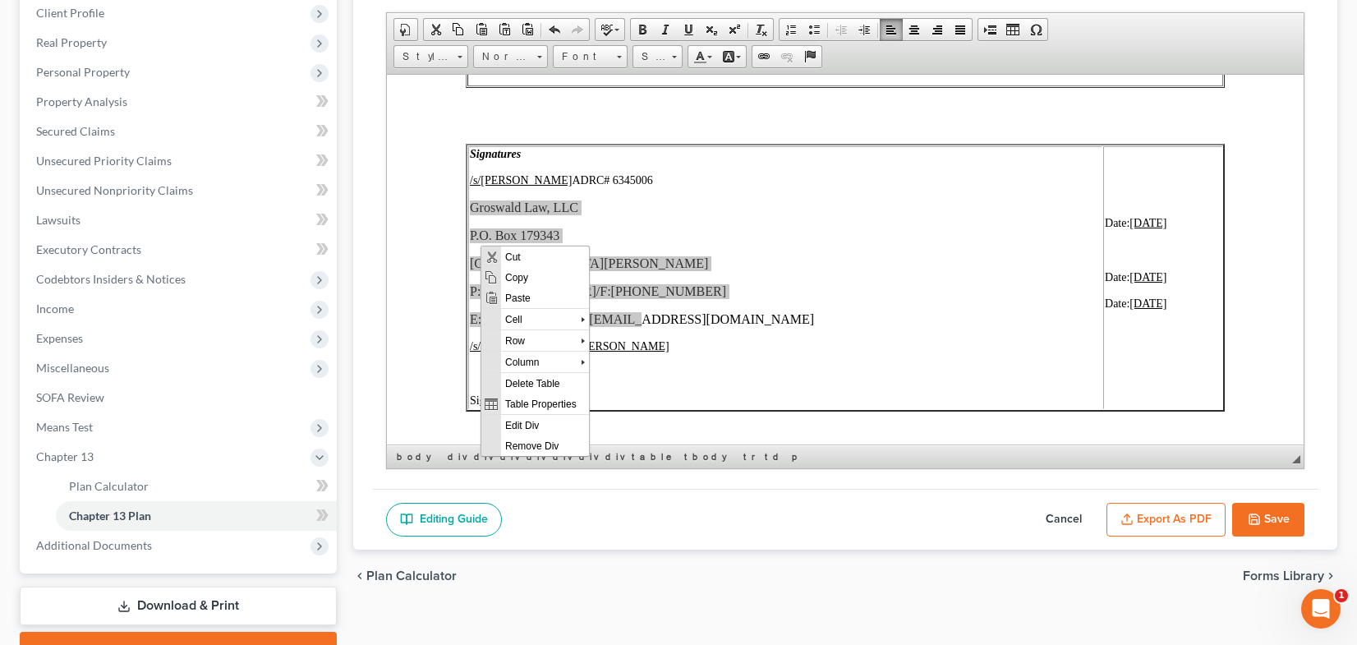
scroll to position [329, 0]
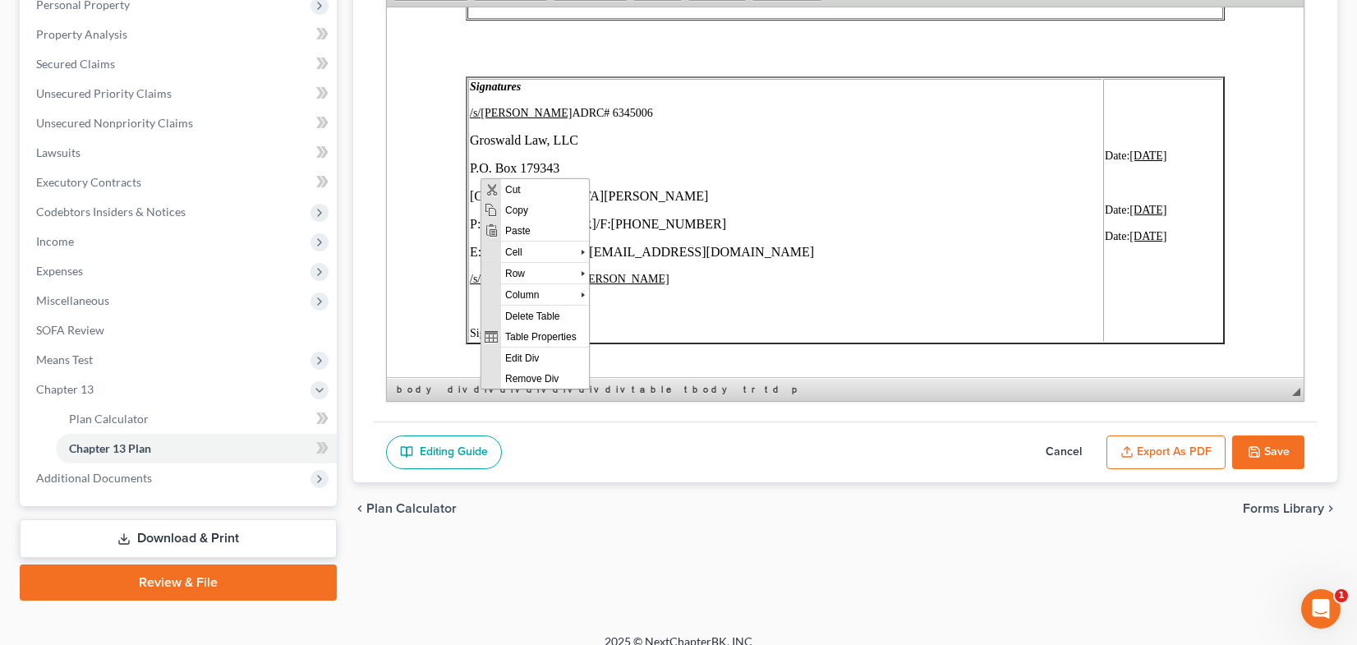
click at [1103, 282] on td "Date: 09/02/2025 Date: 09/02/2025 Date: 09/02/2025" at bounding box center [1162, 209] width 119 height 263
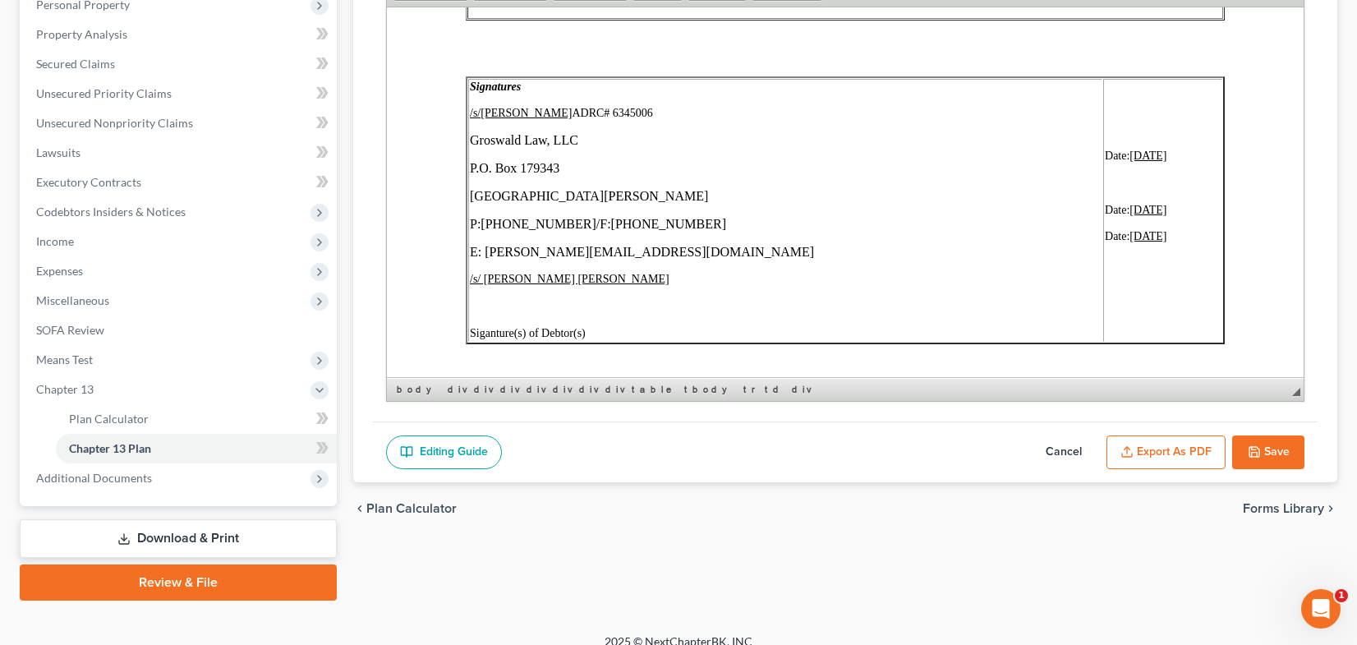
click at [1144, 452] on button "Export as PDF" at bounding box center [1165, 452] width 119 height 35
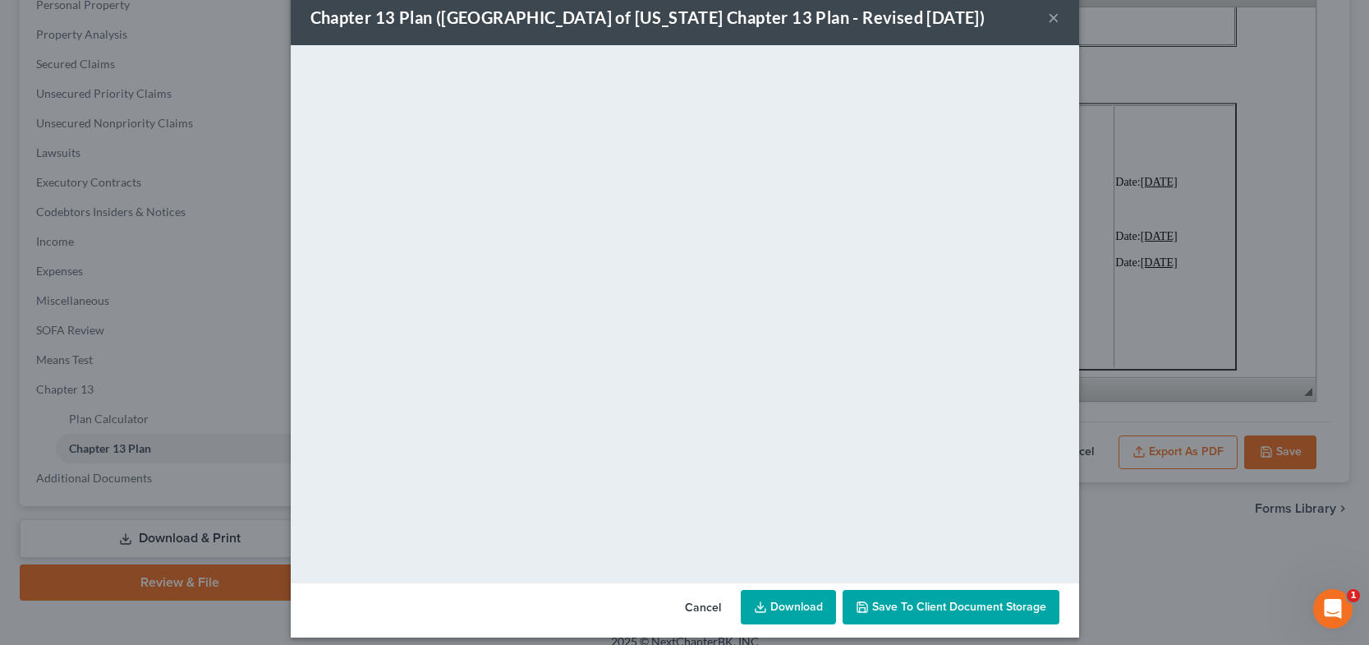
scroll to position [43, 0]
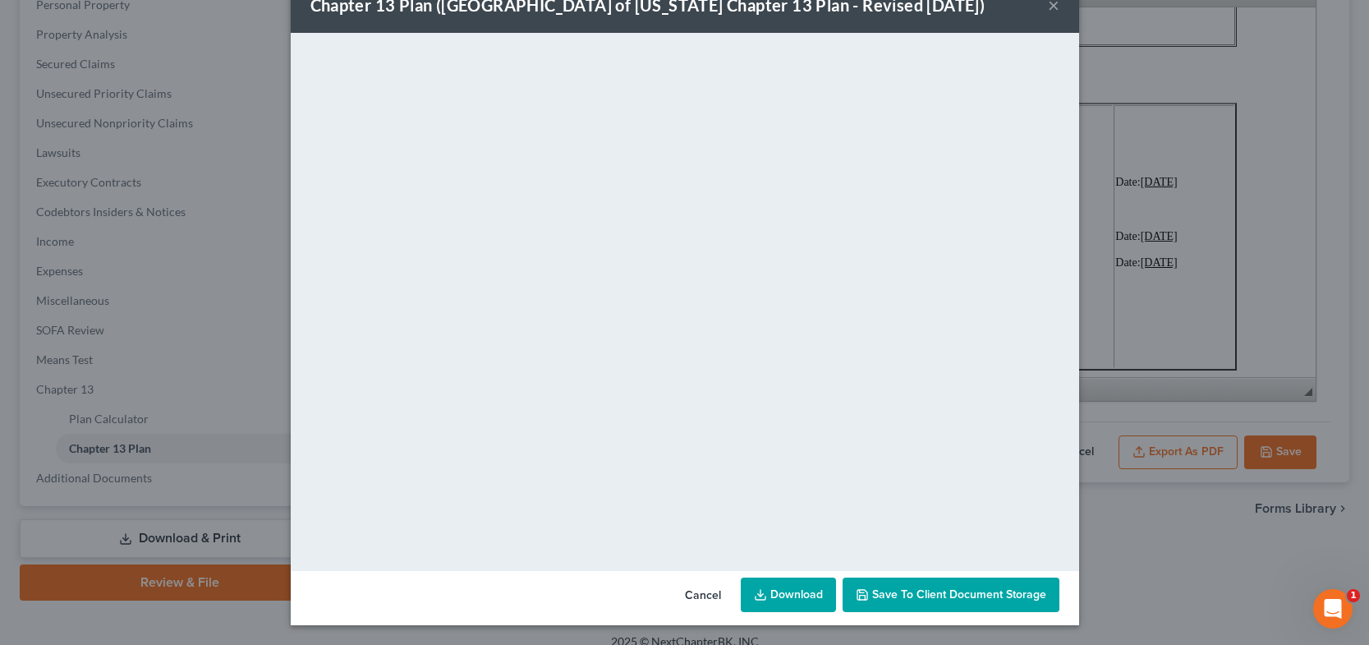
click at [950, 588] on span "Save to Client Document Storage" at bounding box center [959, 594] width 174 height 14
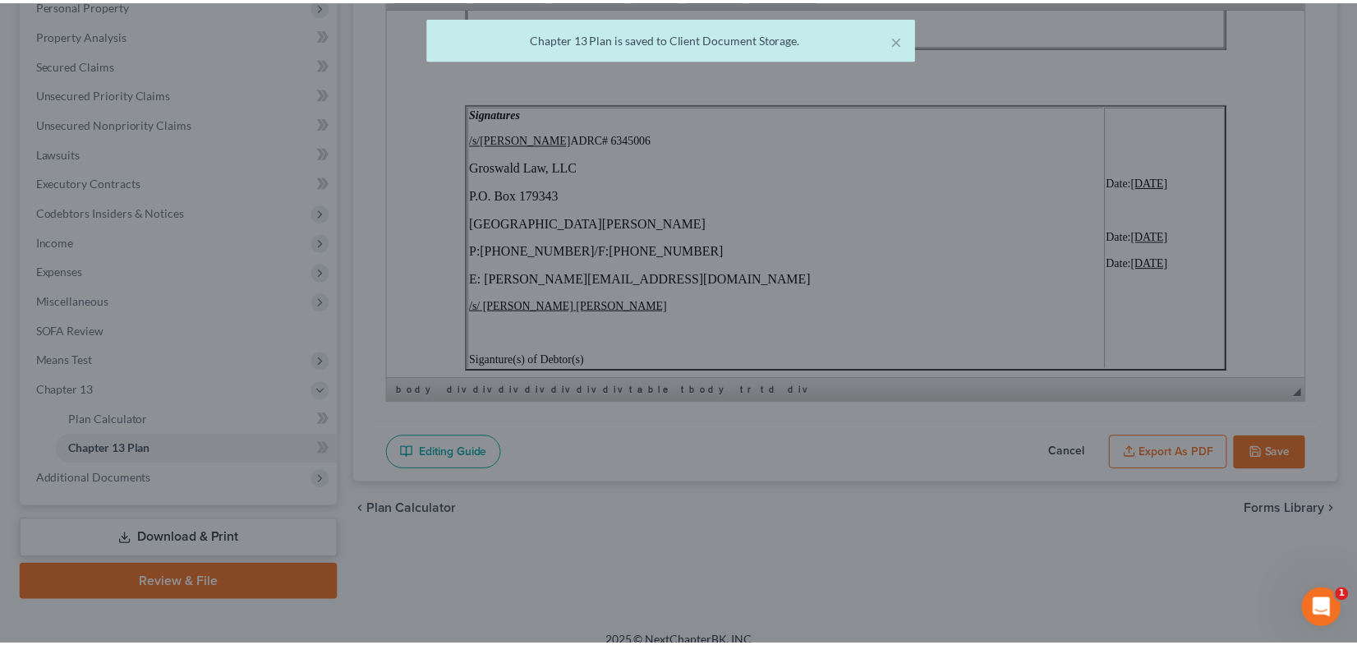
scroll to position [6068, 0]
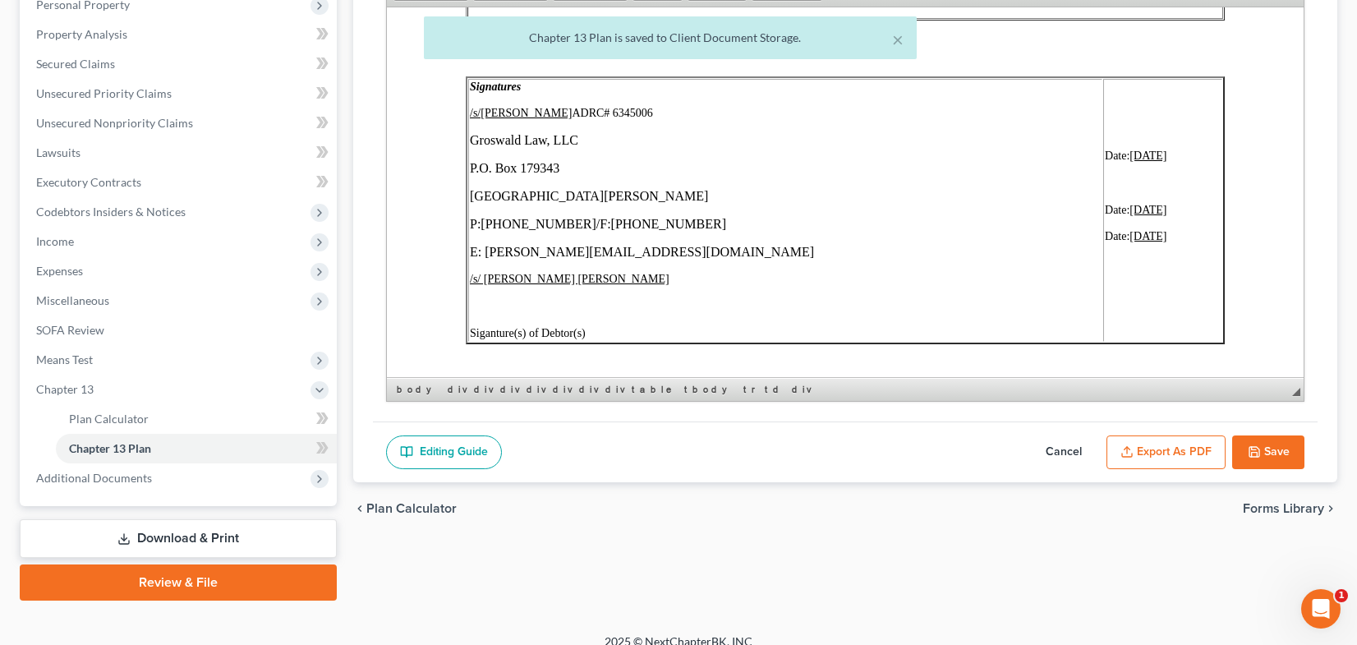
click at [1267, 451] on button "Save" at bounding box center [1268, 452] width 72 height 35
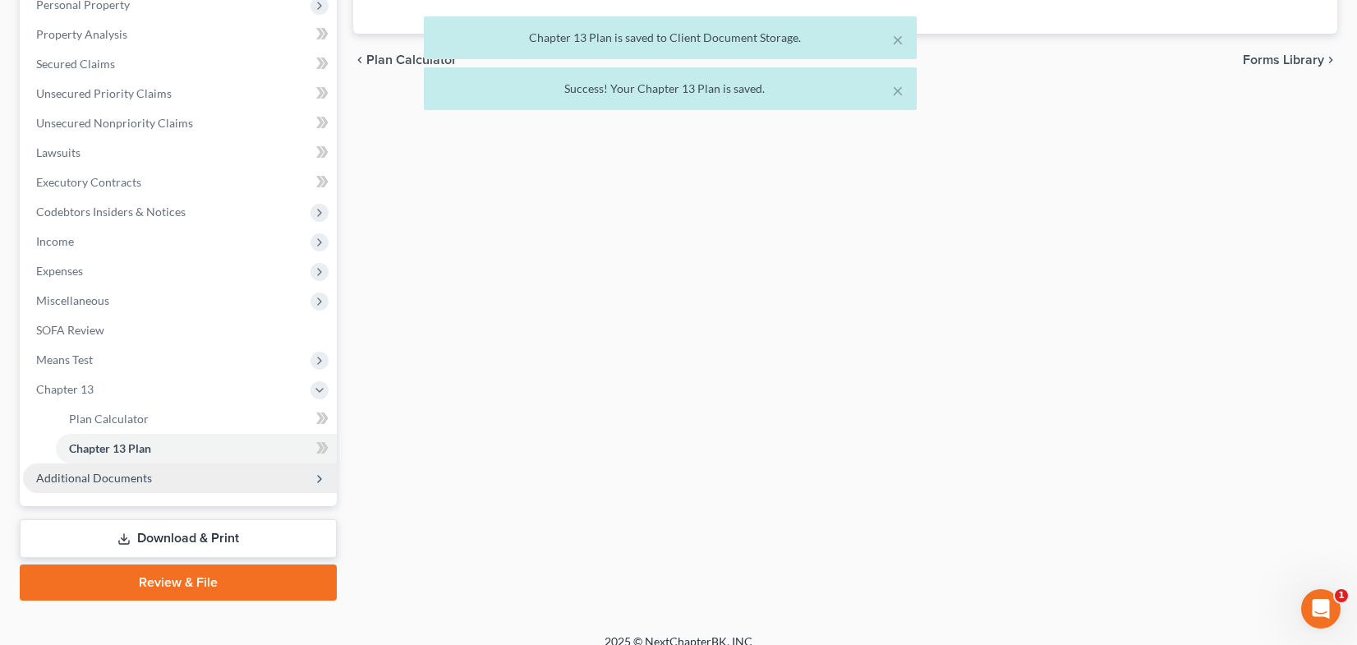
click at [194, 477] on span "Additional Documents" at bounding box center [180, 478] width 314 height 30
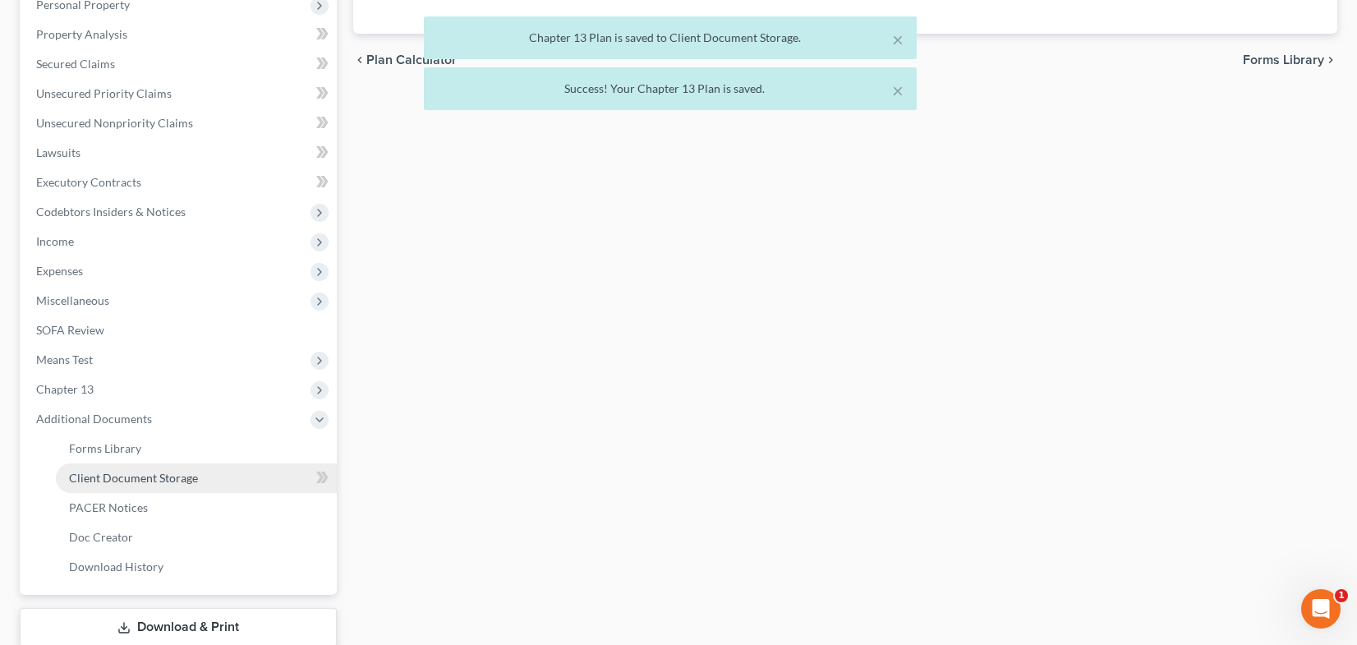
click at [187, 485] on link "Client Document Storage" at bounding box center [196, 478] width 281 height 30
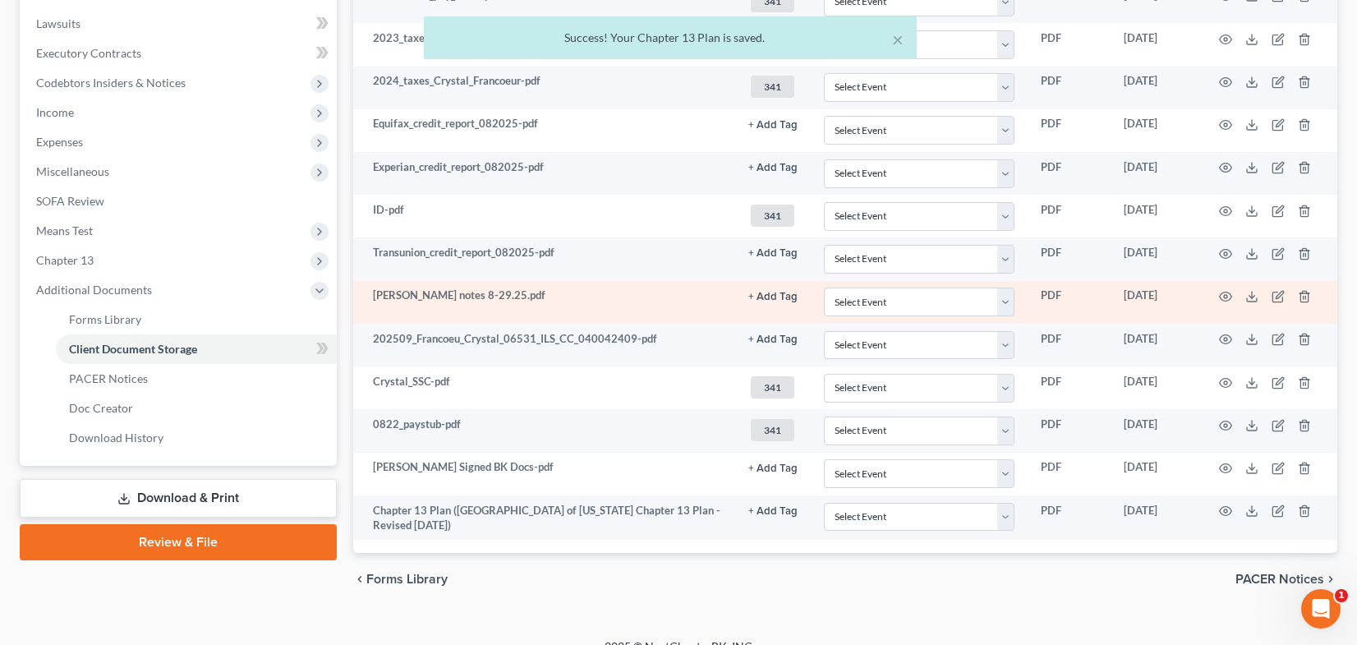
scroll to position [481, 0]
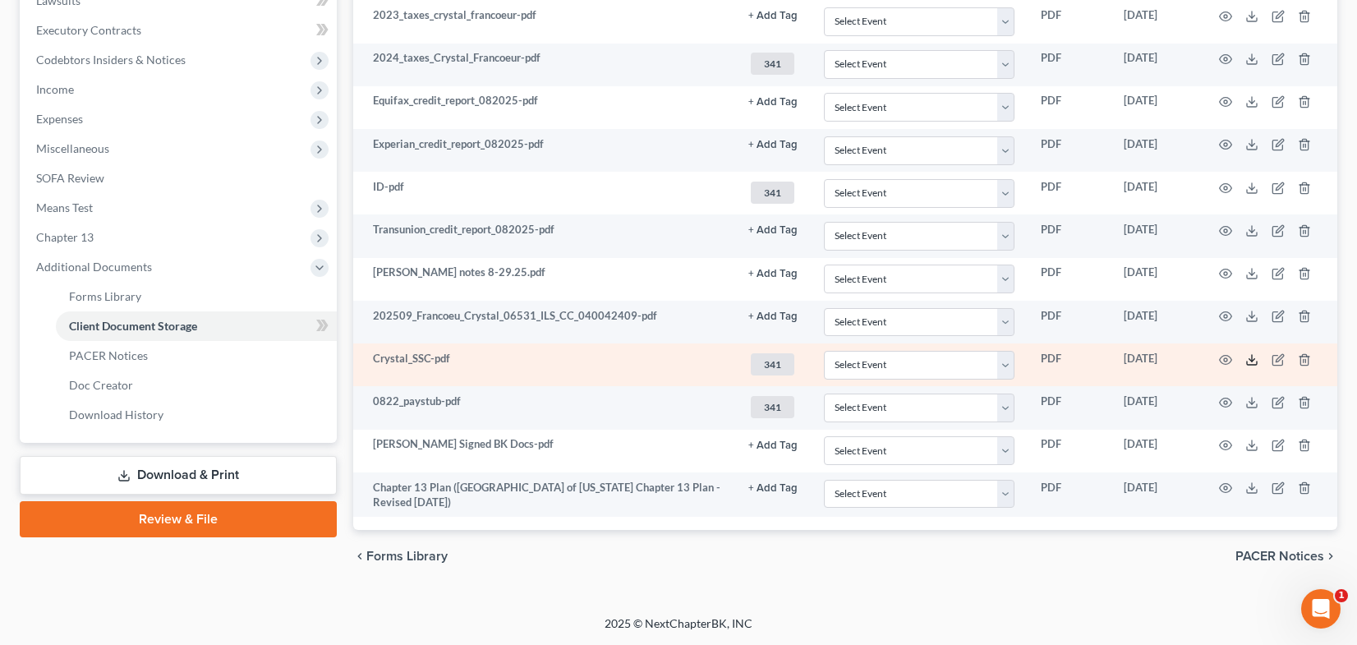
click at [1251, 361] on polyline at bounding box center [1252, 359] width 6 height 2
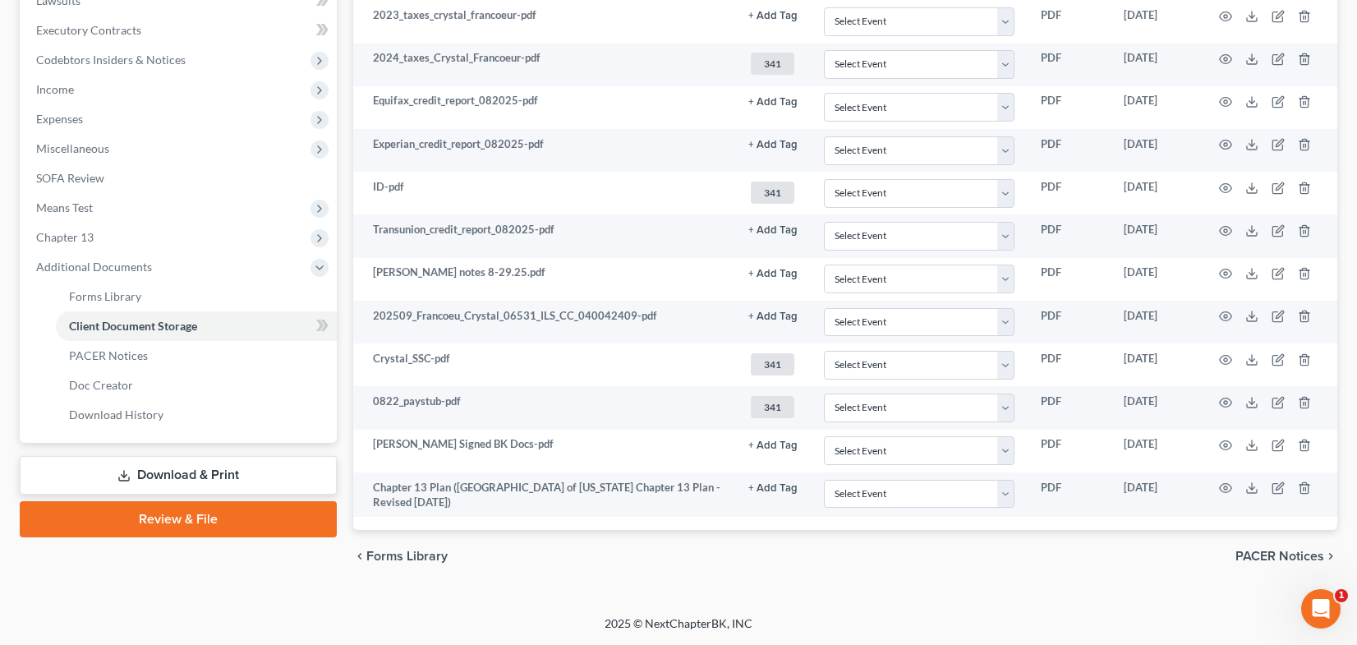
click at [260, 528] on link "Review & File" at bounding box center [178, 519] width 317 height 36
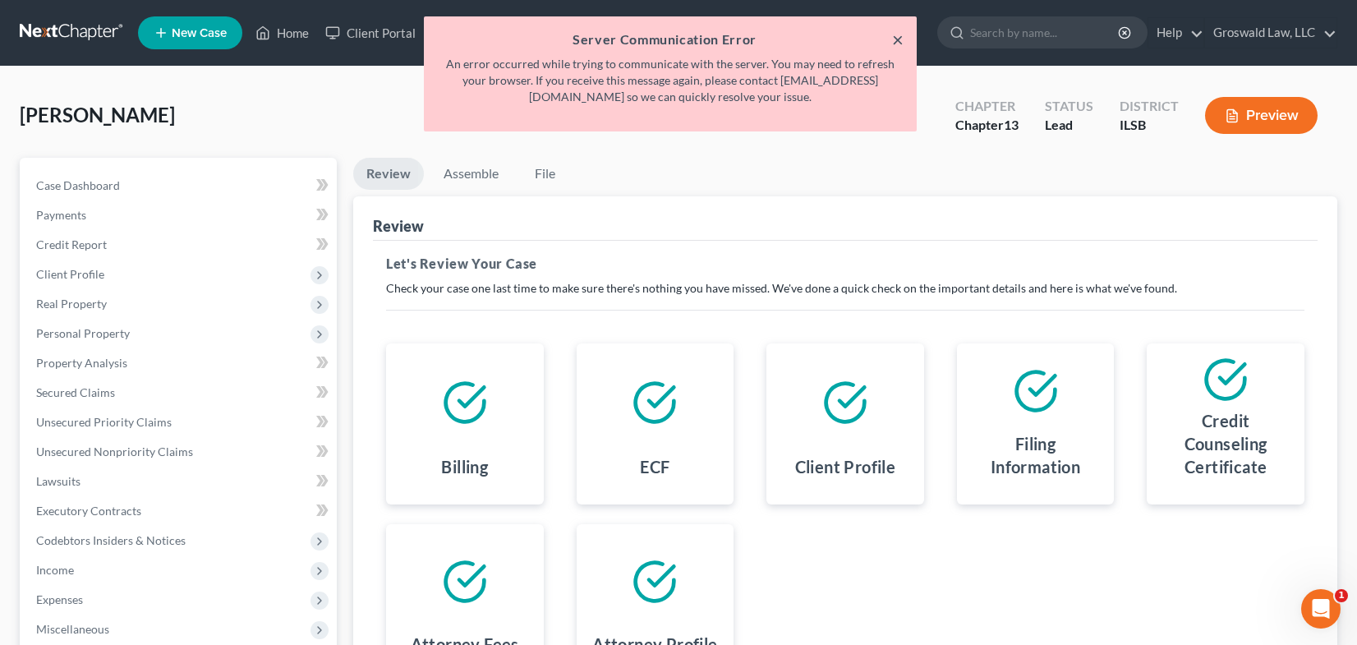
click at [896, 37] on button "×" at bounding box center [898, 40] width 12 height 20
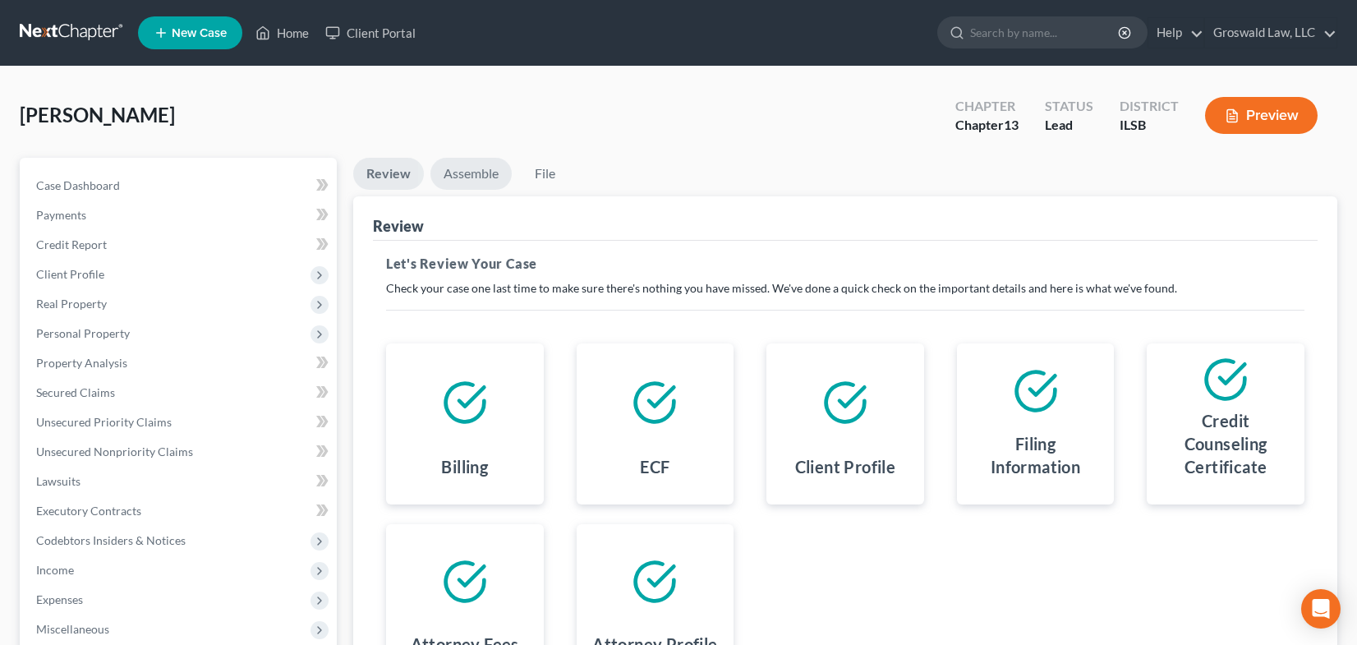
click at [482, 167] on link "Assemble" at bounding box center [470, 174] width 81 height 32
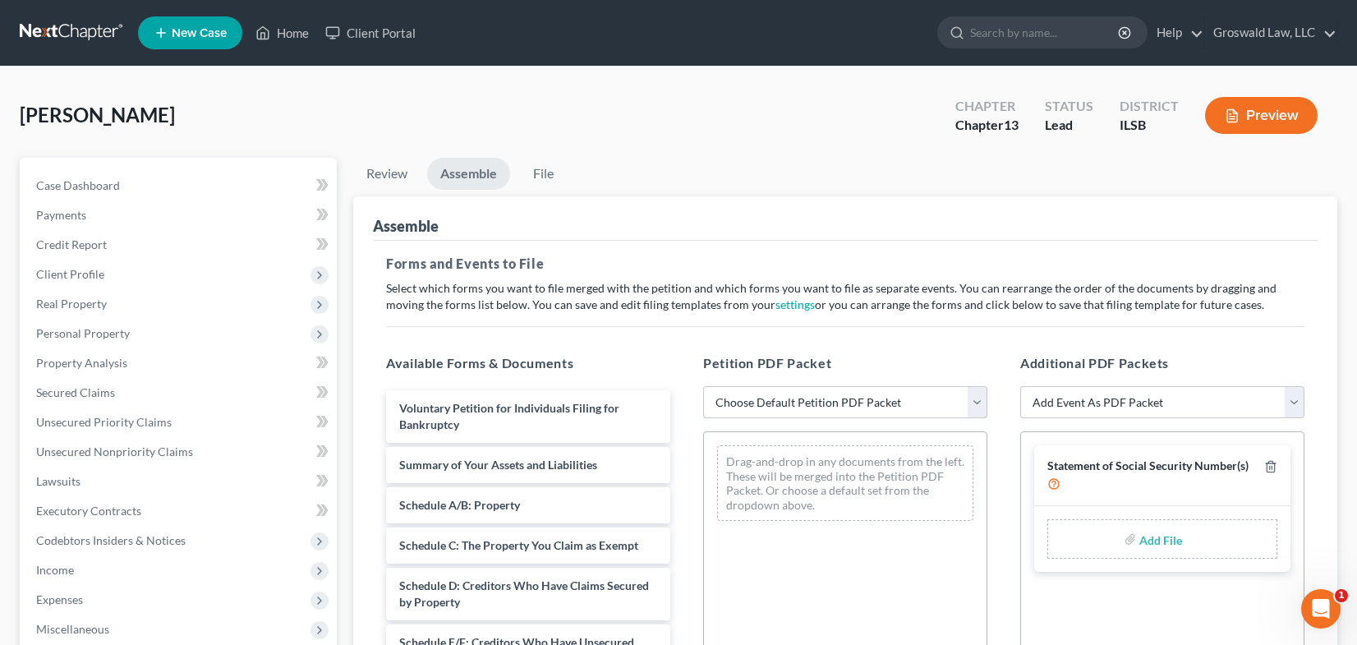
click at [845, 404] on select "Choose Default Petition PDF Packet Complete Bankruptcy Petition (all forms and …" at bounding box center [845, 402] width 284 height 33
select select "0"
click at [703, 386] on select "Choose Default Petition PDF Packet Complete Bankruptcy Petition (all forms and …" at bounding box center [845, 402] width 284 height 33
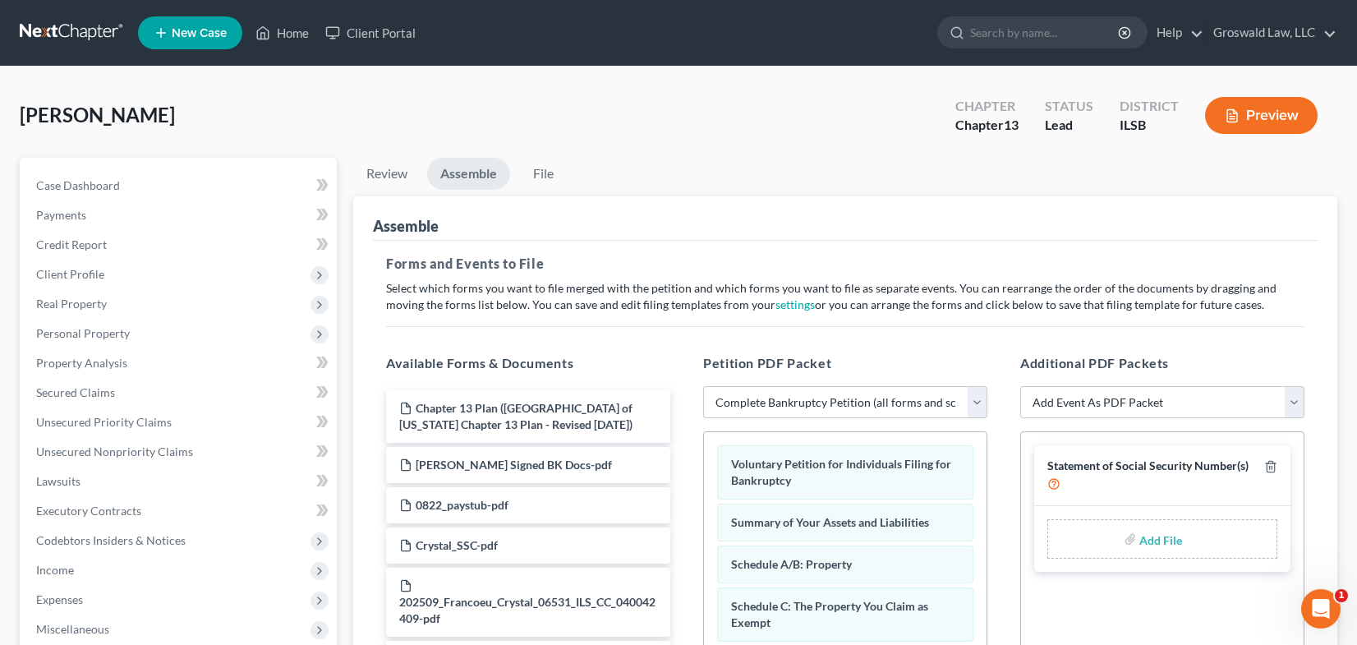
click at [1156, 536] on input "file" at bounding box center [1158, 539] width 39 height 30
type input "C:\fakepath\Form 121.pdf"
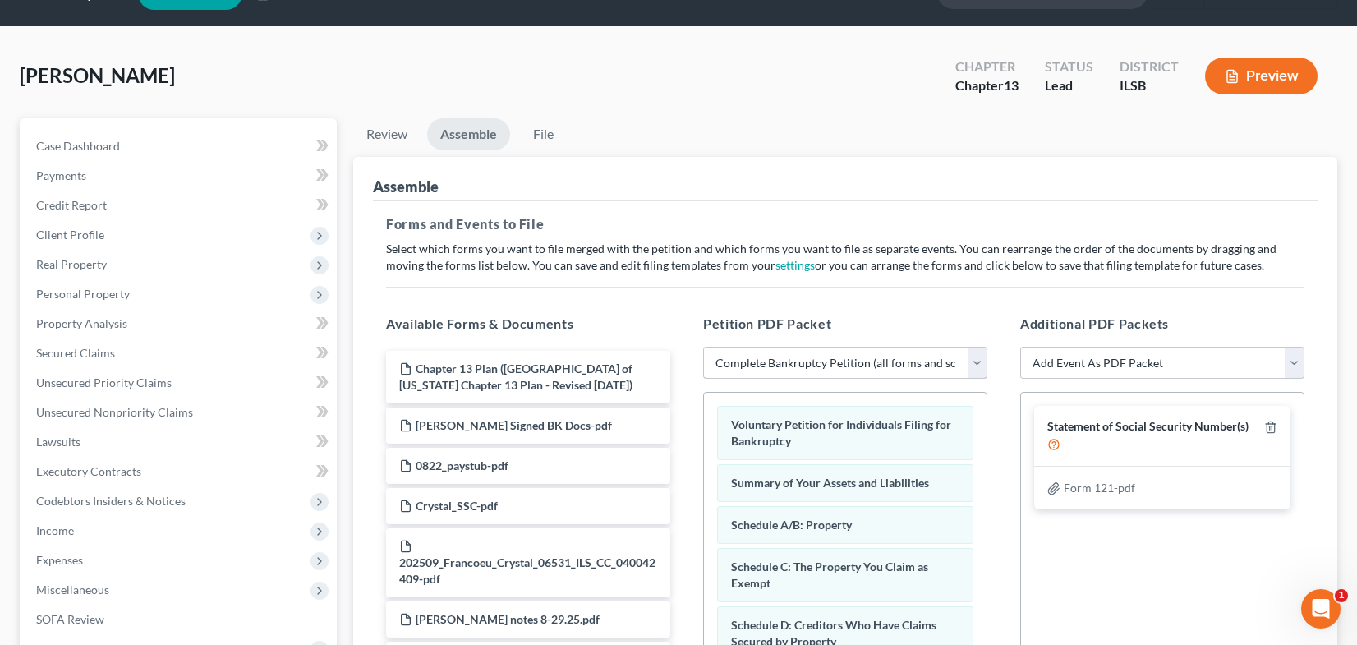
scroll to position [82, 0]
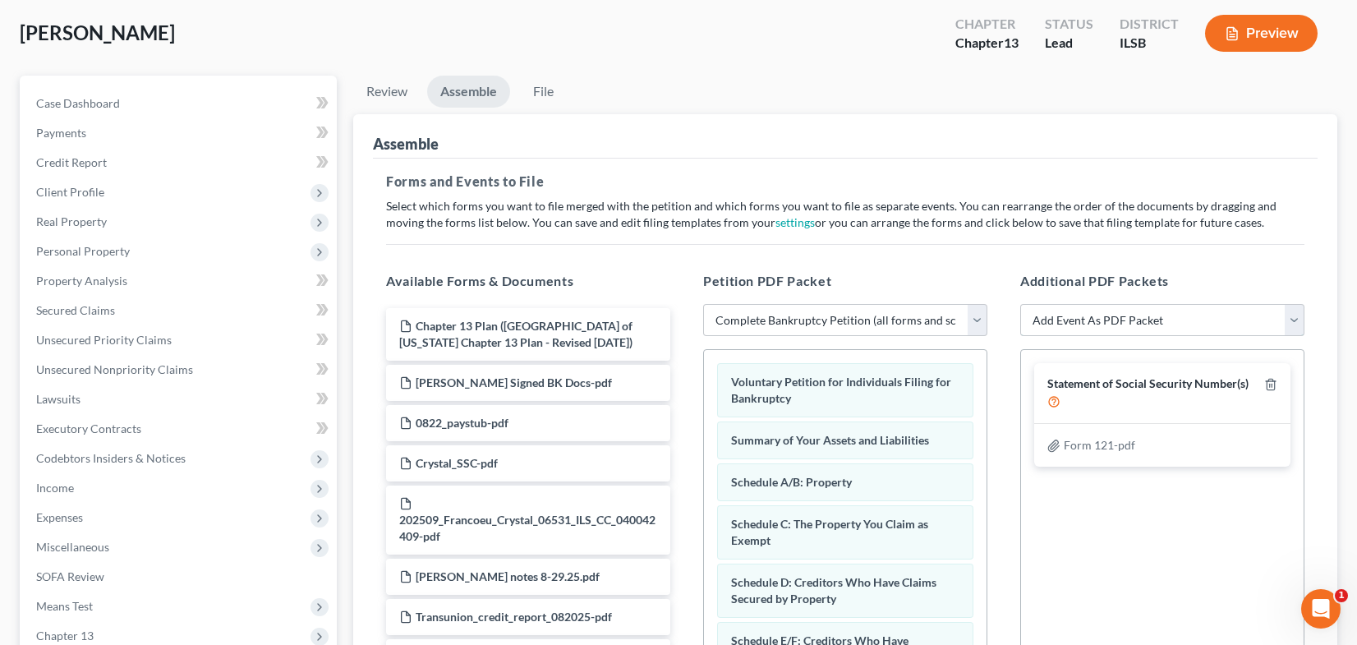
click at [1073, 317] on select "Add Event As PDF Packet Certificate of Credit Counseling Chapter 13 Plan Debtor…" at bounding box center [1162, 320] width 284 height 33
select select "1"
click at [1020, 304] on select "Add Event As PDF Packet Certificate of Credit Counseling Chapter 13 Plan Debtor…" at bounding box center [1162, 320] width 284 height 33
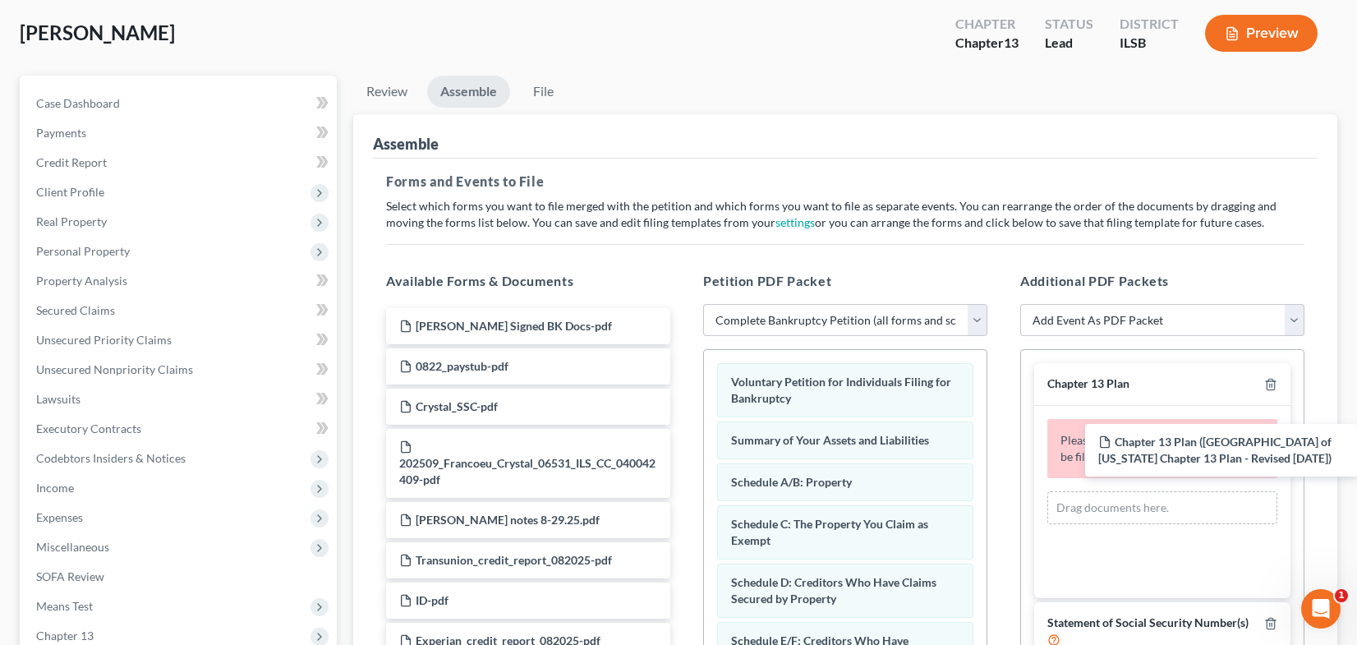
drag, startPoint x: 467, startPoint y: 317, endPoint x: 1165, endPoint y: 422, distance: 705.3
click at [683, 424] on div "Chapter 13 Plan ([GEOGRAPHIC_DATA] of [US_STATE] Chapter 13 Plan - Revised [DAT…" at bounding box center [528, 564] width 311 height 512
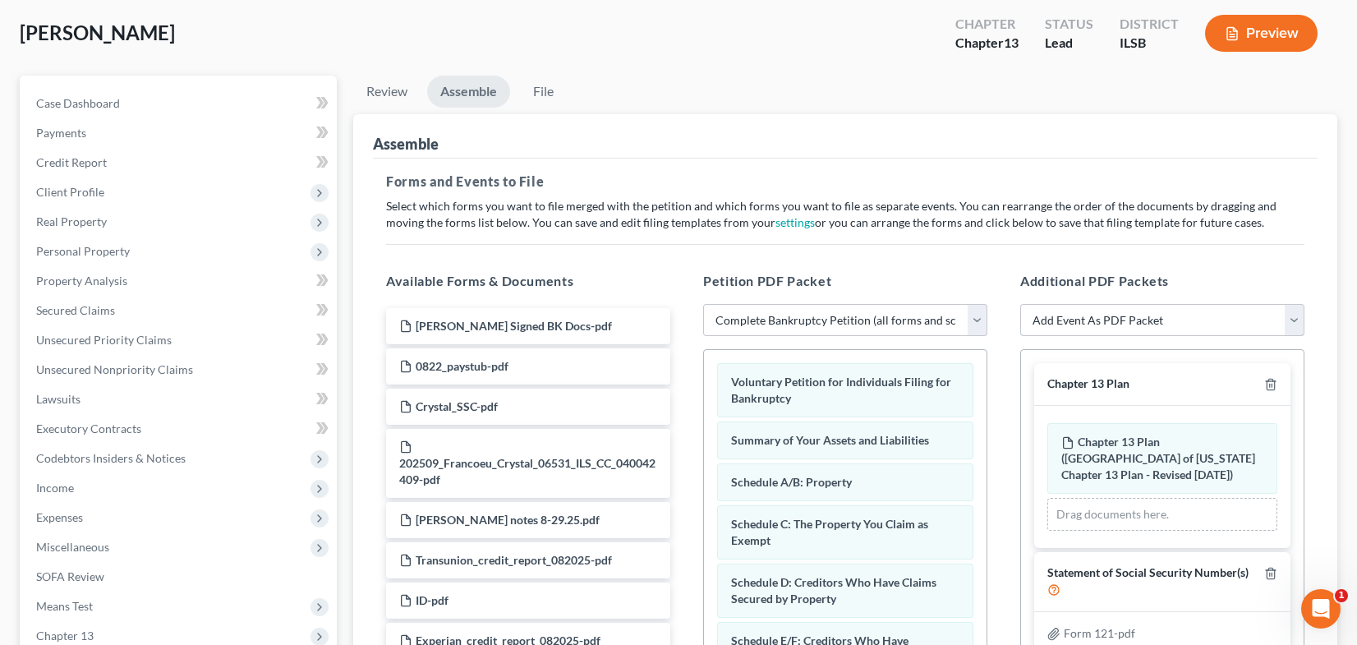
click at [1122, 320] on select "Add Event As PDF Packet Certificate of Credit Counseling Chapter 13 Plan Debtor…" at bounding box center [1162, 320] width 284 height 33
select select "0"
click at [1020, 304] on select "Add Event As PDF Packet Certificate of Credit Counseling Chapter 13 Plan Debtor…" at bounding box center [1162, 320] width 284 height 33
select select
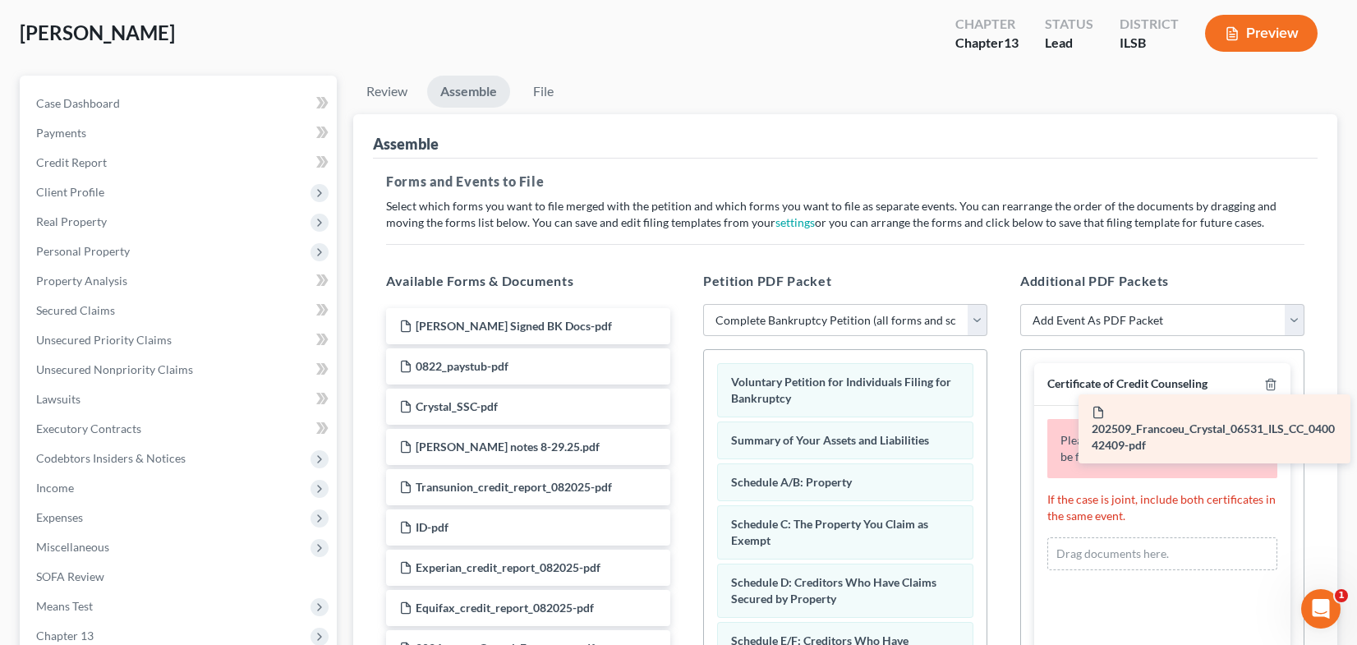
drag, startPoint x: 481, startPoint y: 464, endPoint x: 1166, endPoint y: 420, distance: 686.5
click at [683, 423] on div "202509_Francoeu_Crystal_06531_ILS_CC_040042409-pdf [PERSON_NAME] Signed BK Docs…" at bounding box center [528, 527] width 311 height 439
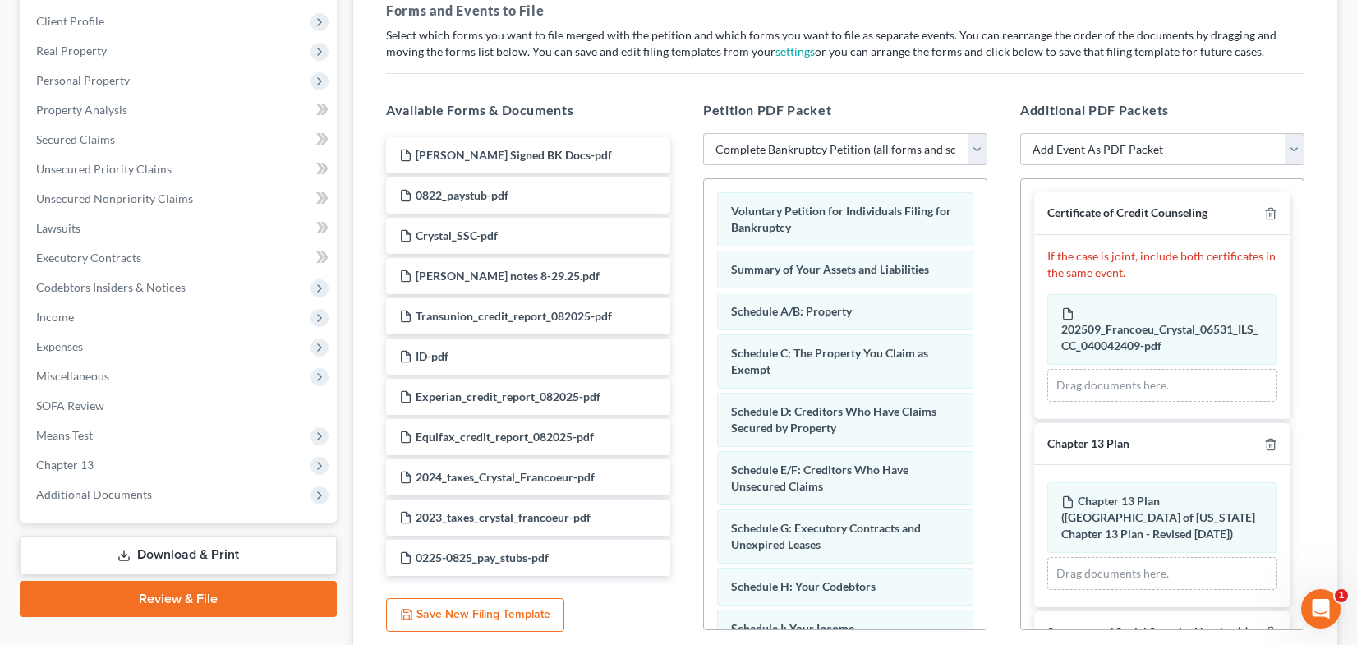
scroll to position [0, 0]
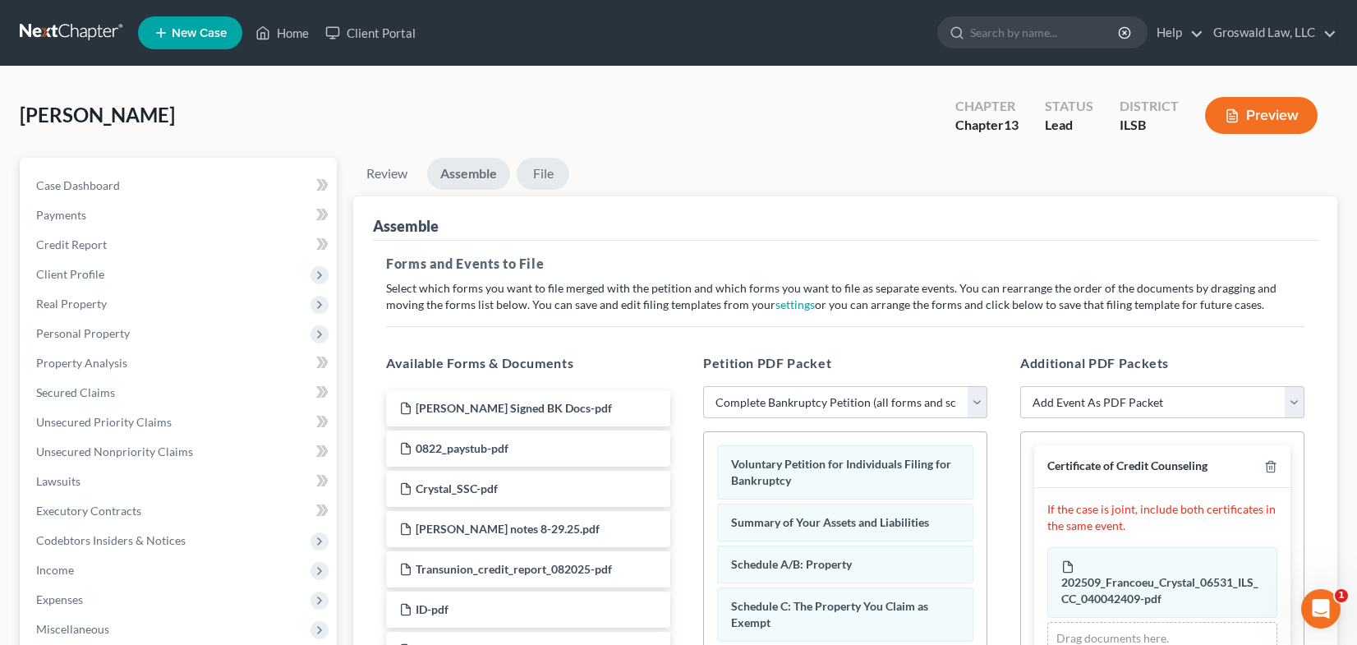
click at [536, 171] on link "File" at bounding box center [543, 174] width 53 height 32
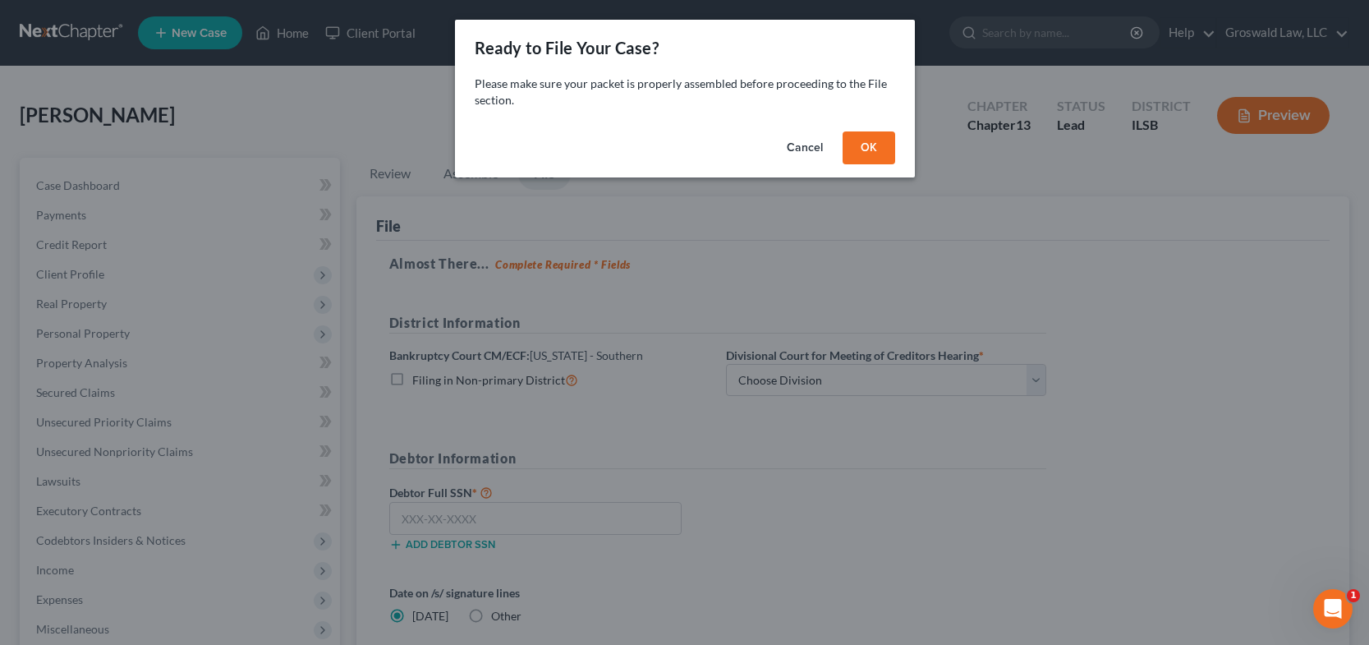
click at [863, 143] on button "OK" at bounding box center [869, 147] width 53 height 33
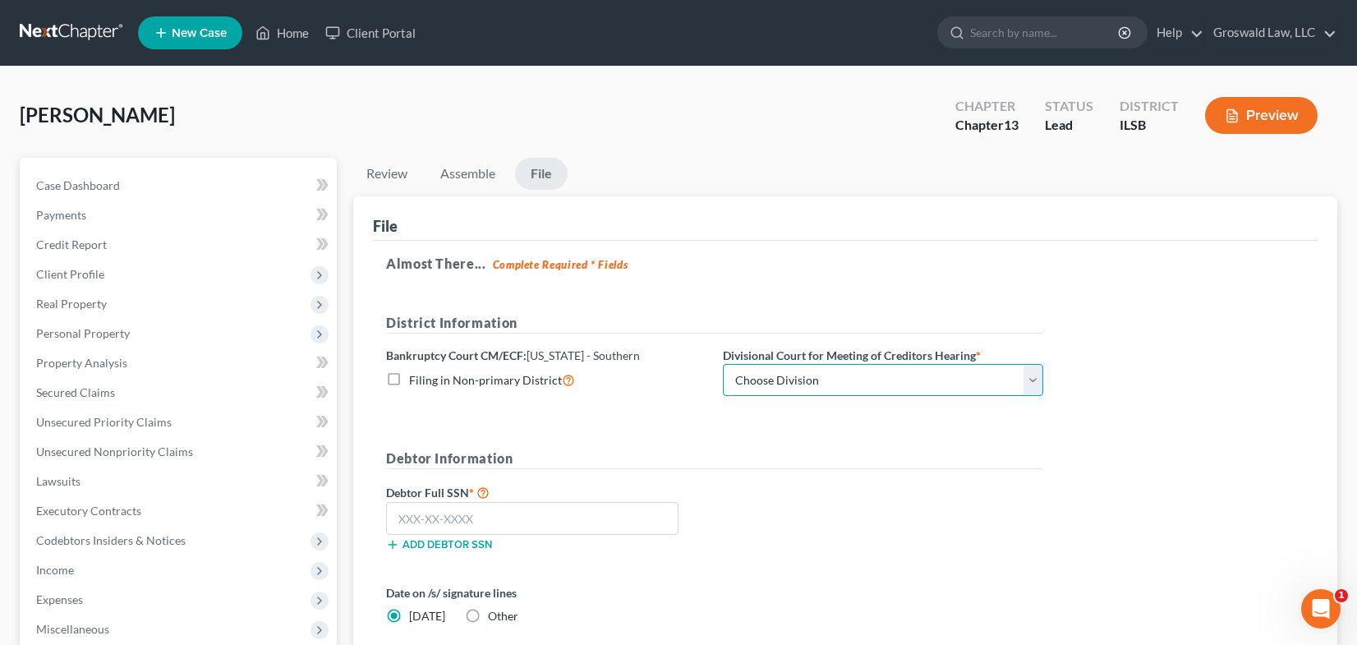
click at [823, 380] on select "Choose Division [PERSON_NAME] [GEOGRAPHIC_DATA] [GEOGRAPHIC_DATA][PERSON_NAME]" at bounding box center [883, 380] width 320 height 33
select select "2"
click at [723, 364] on select "Choose Division [PERSON_NAME] [GEOGRAPHIC_DATA] [GEOGRAPHIC_DATA][PERSON_NAME]" at bounding box center [883, 380] width 320 height 33
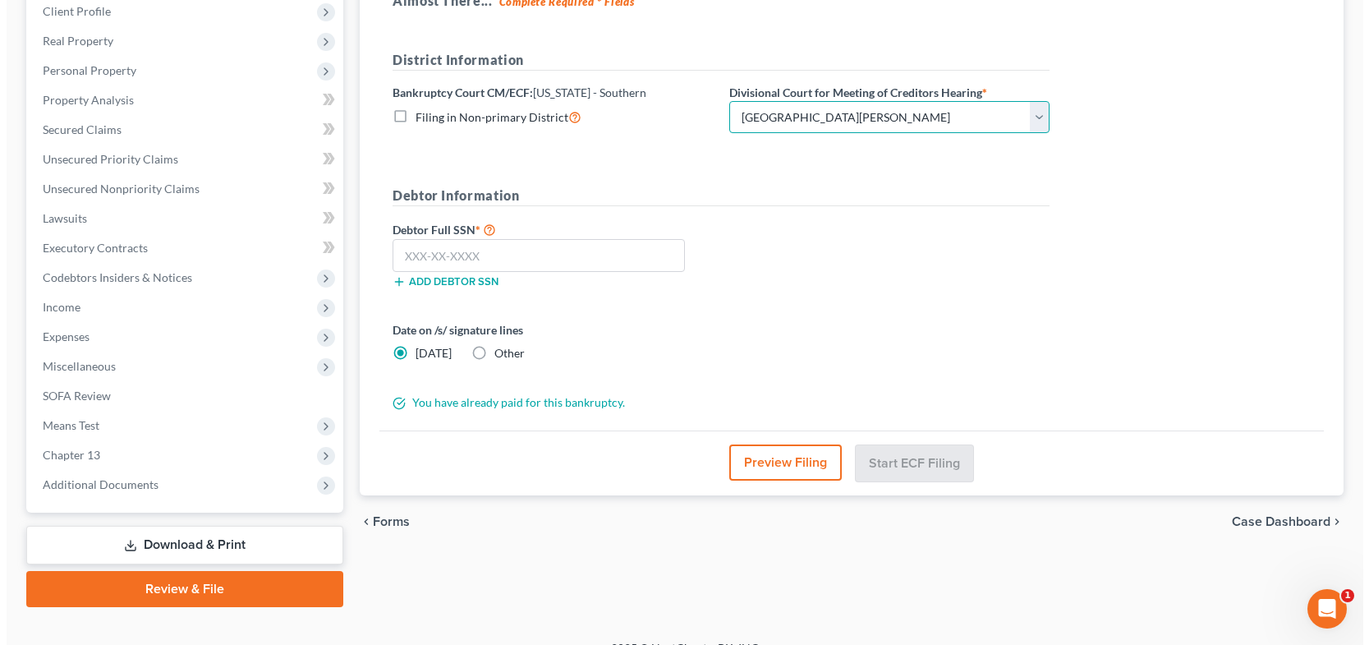
scroll to position [288, 0]
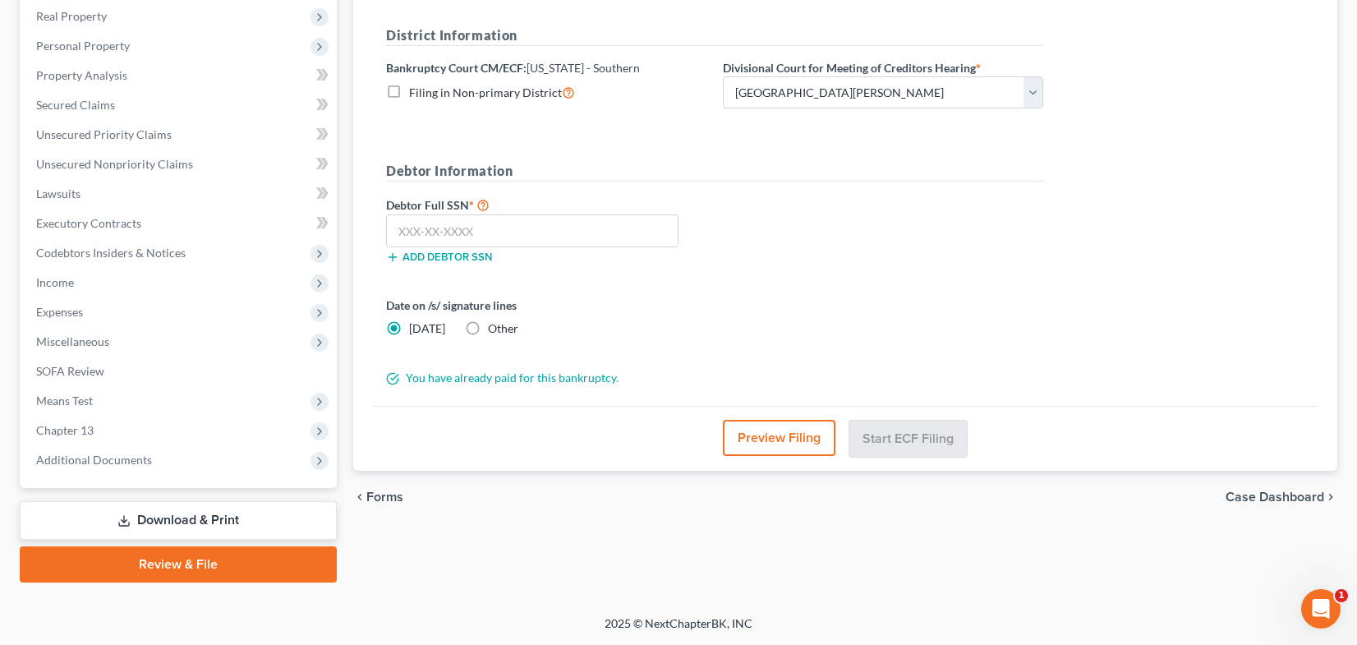
click at [774, 432] on button "Preview Filing" at bounding box center [779, 438] width 113 height 36
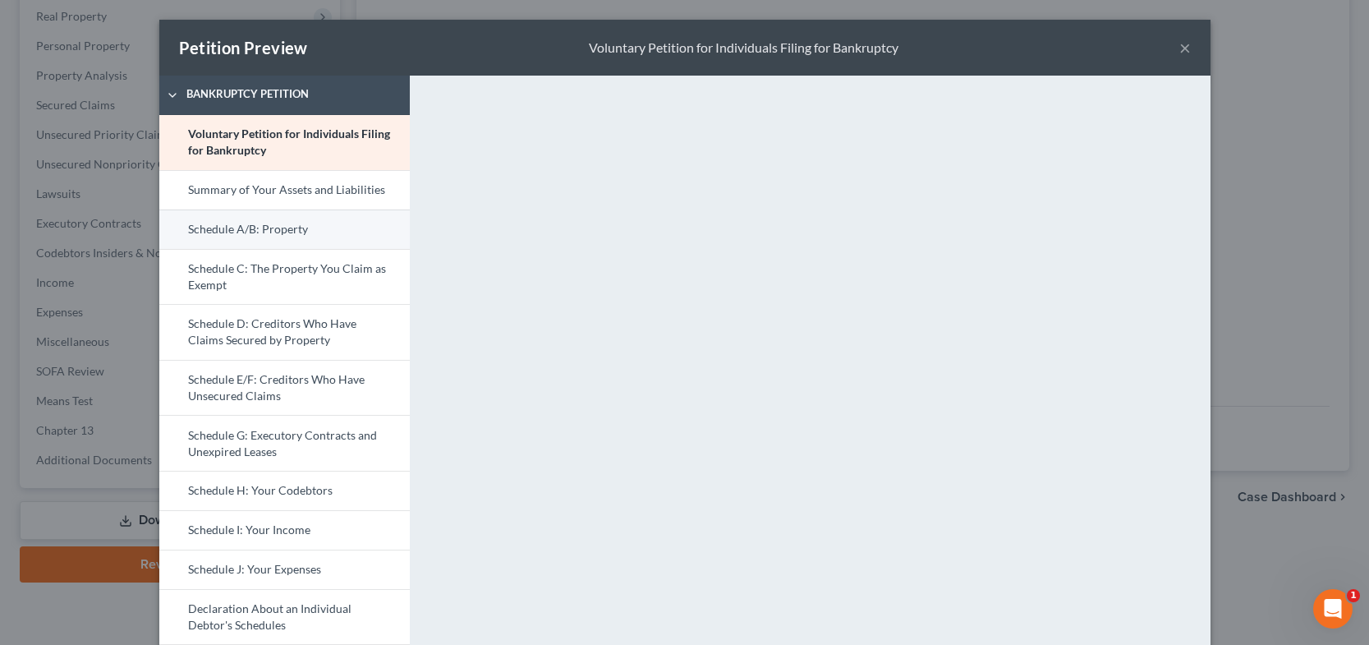
click at [281, 226] on link "Schedule A/B: Property" at bounding box center [284, 228] width 251 height 39
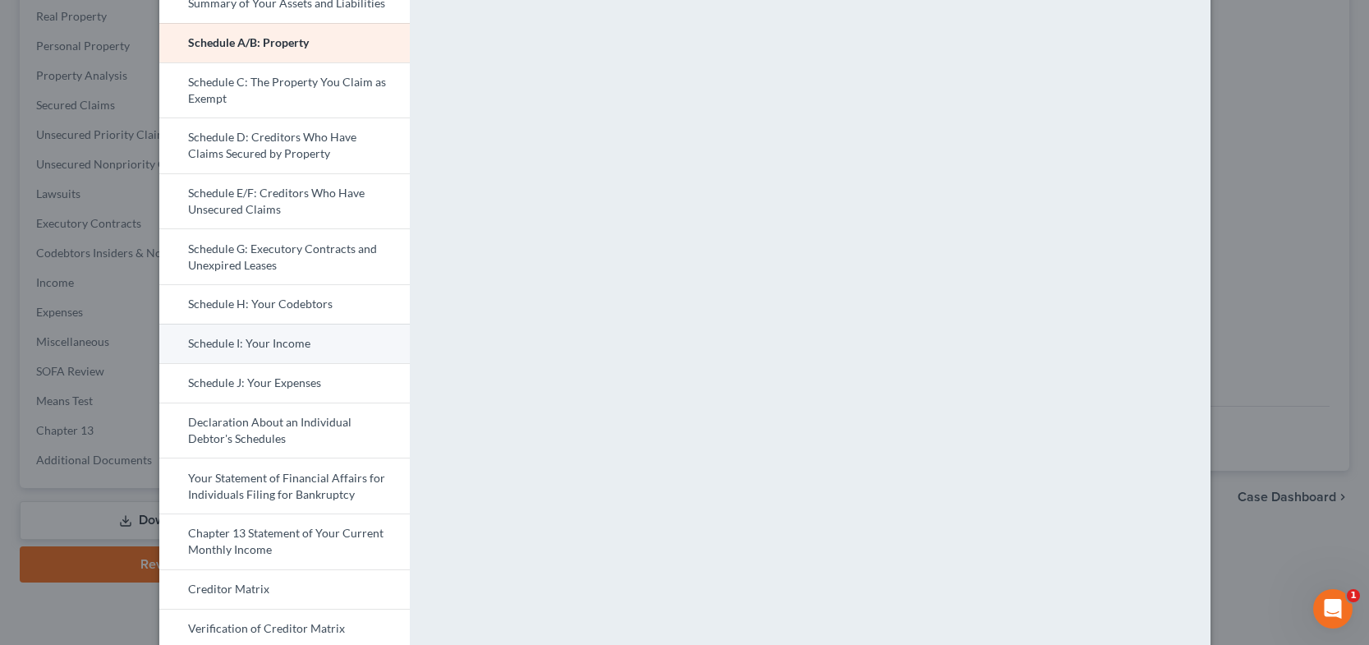
scroll to position [246, 0]
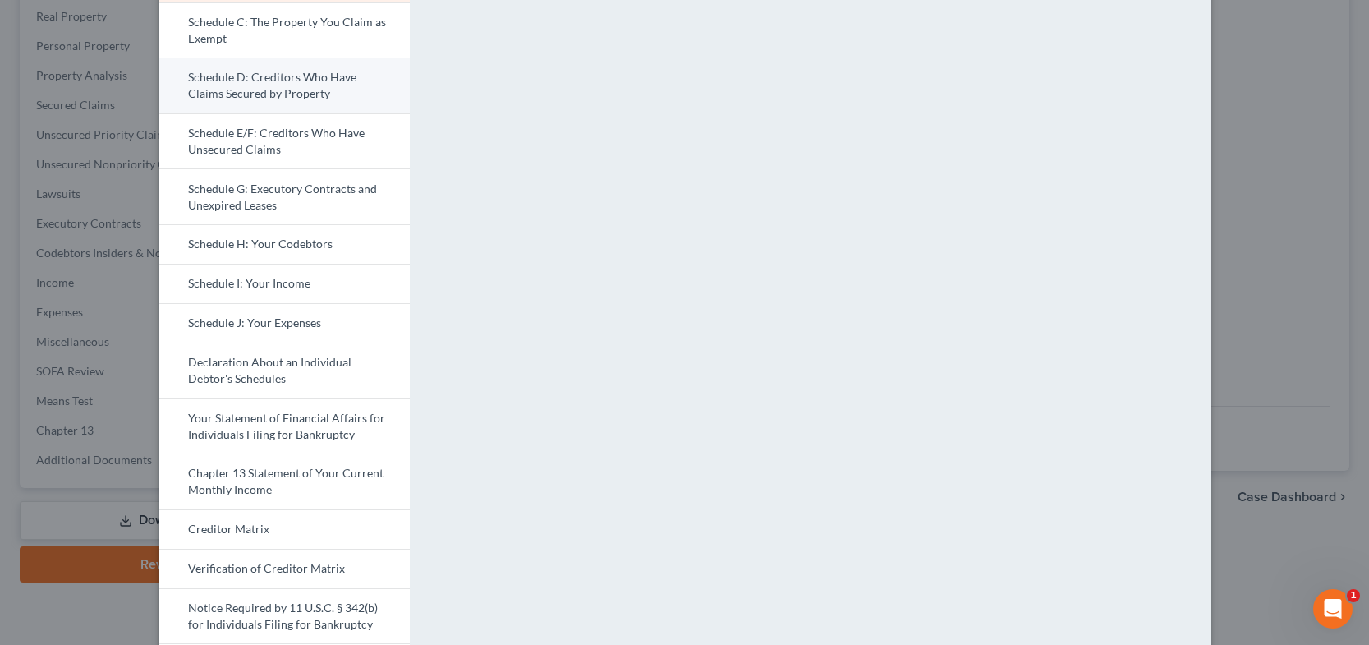
click at [296, 94] on link "Schedule D: Creditors Who Have Claims Secured by Property" at bounding box center [284, 86] width 251 height 56
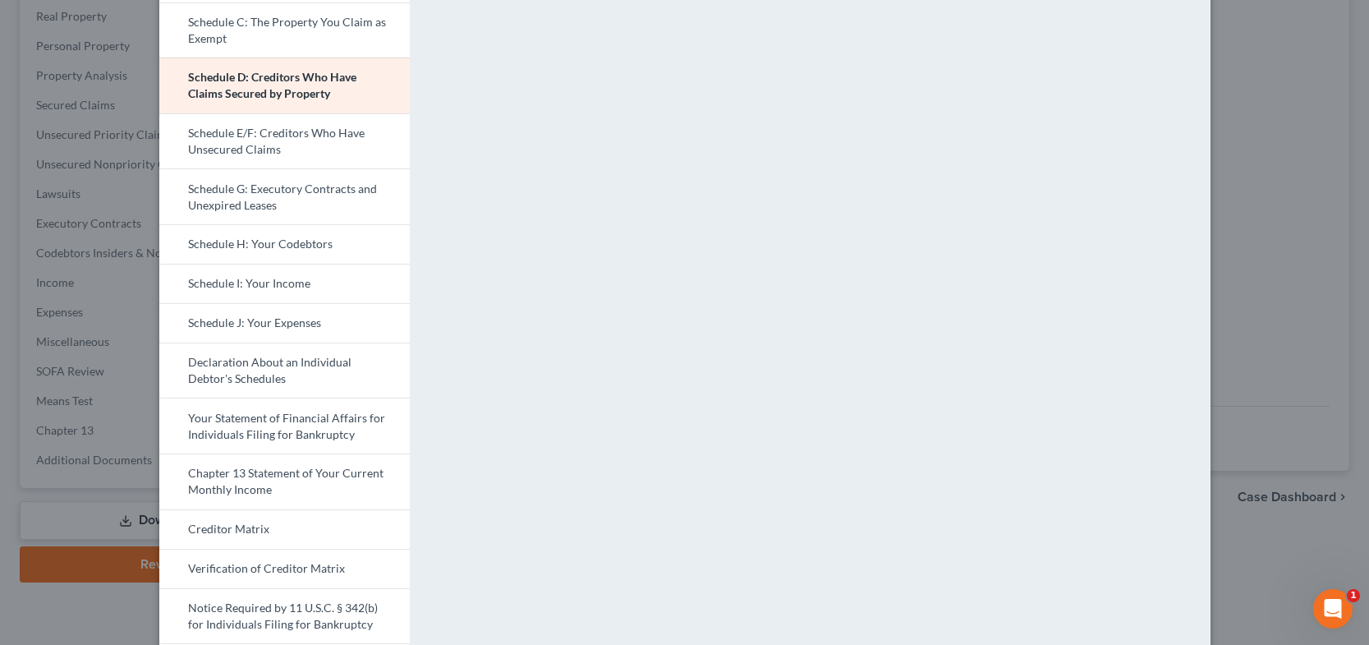
scroll to position [164, 0]
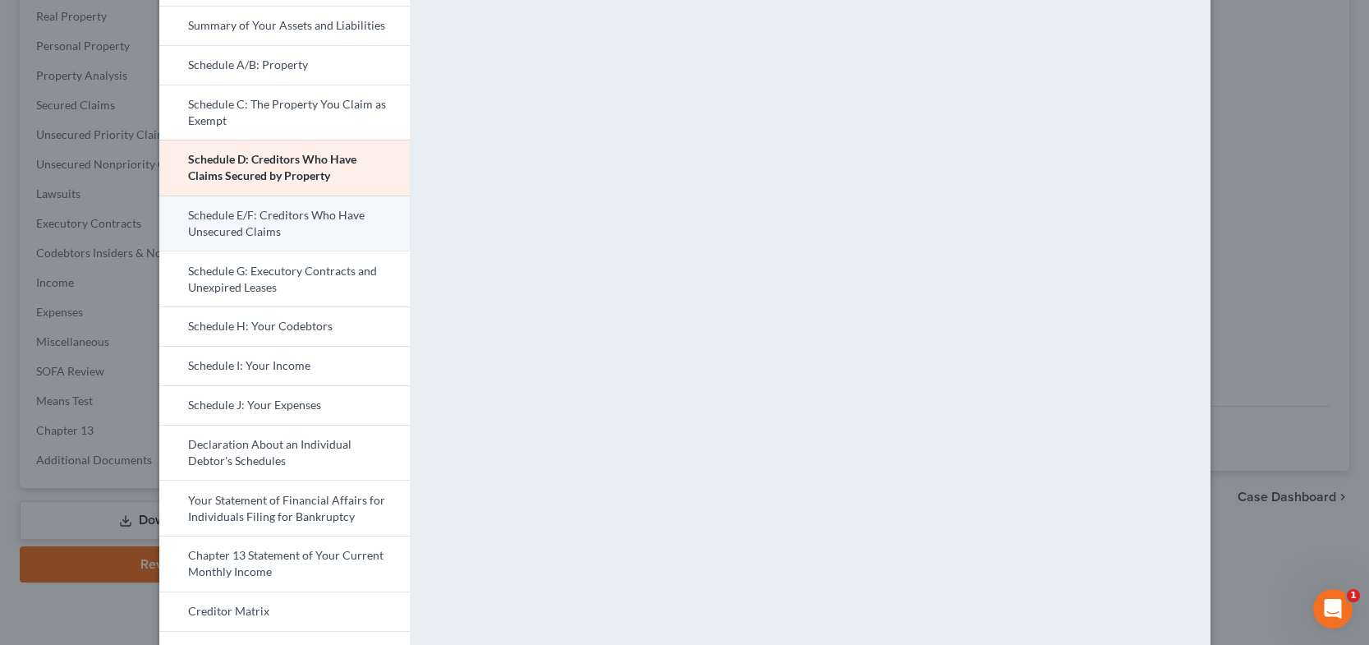
click at [265, 221] on link "Schedule E/F: Creditors Who Have Unsecured Claims" at bounding box center [284, 224] width 251 height 56
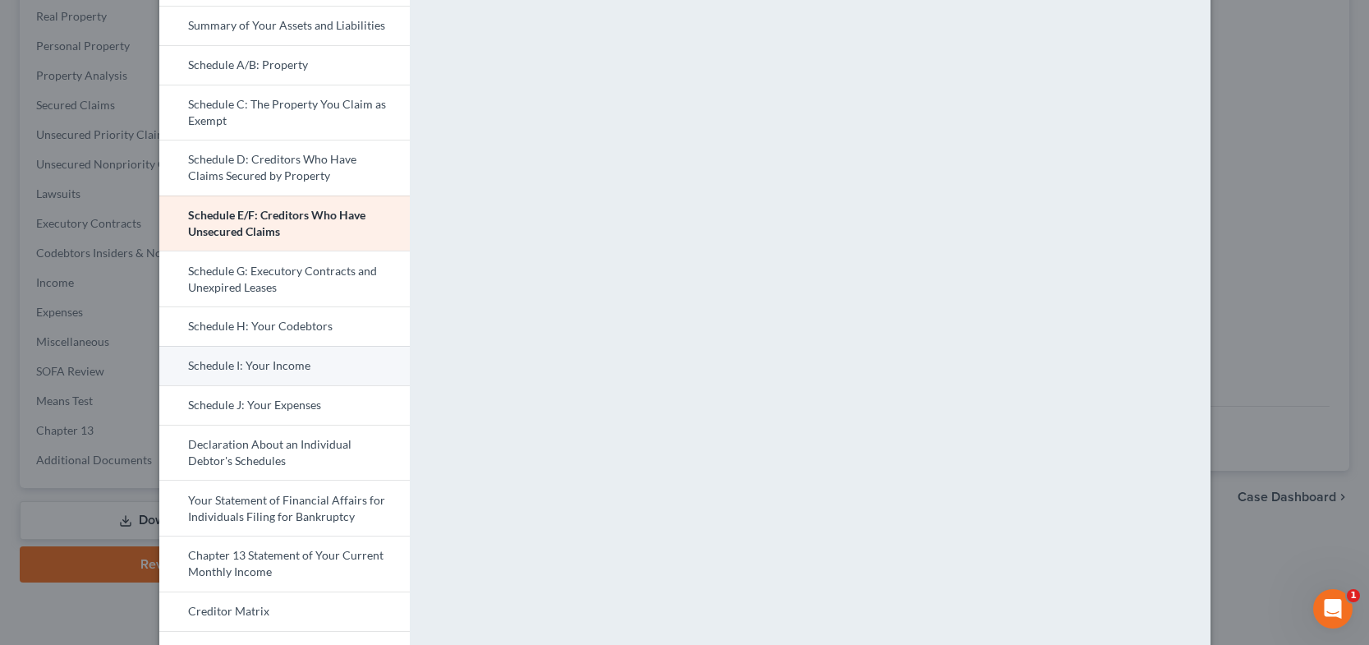
click at [209, 370] on link "Schedule I: Your Income" at bounding box center [284, 365] width 251 height 39
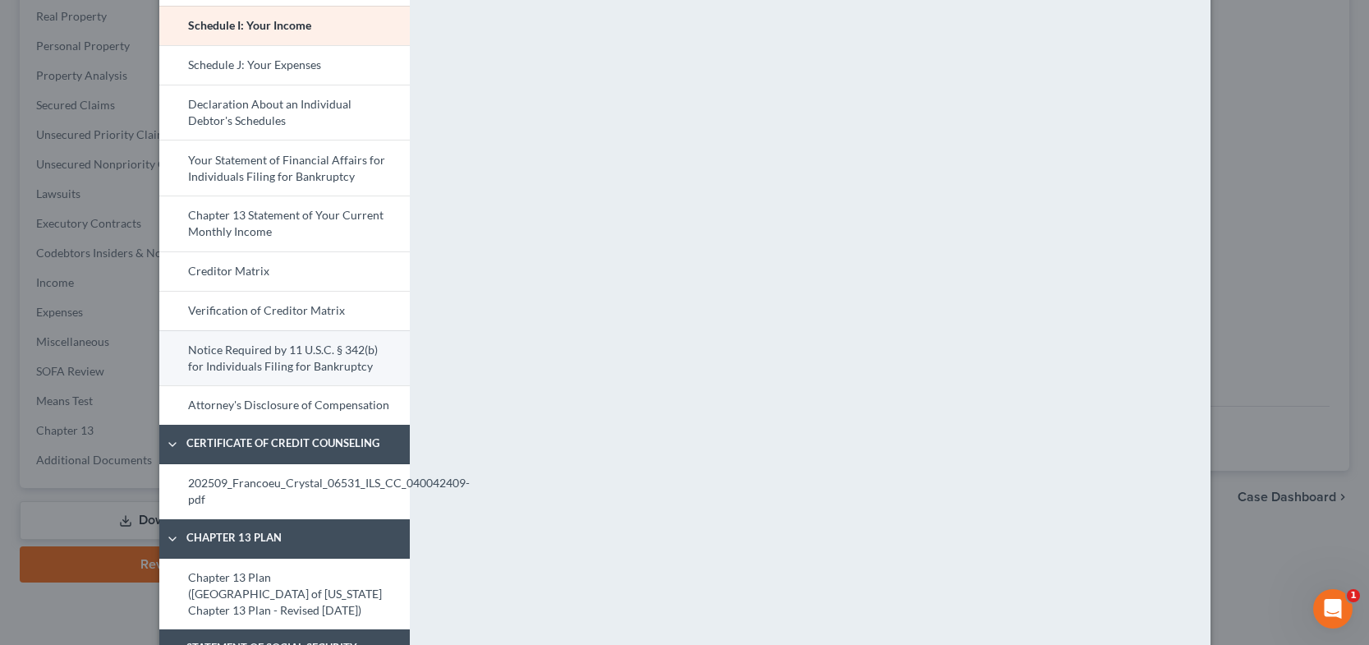
scroll to position [575, 0]
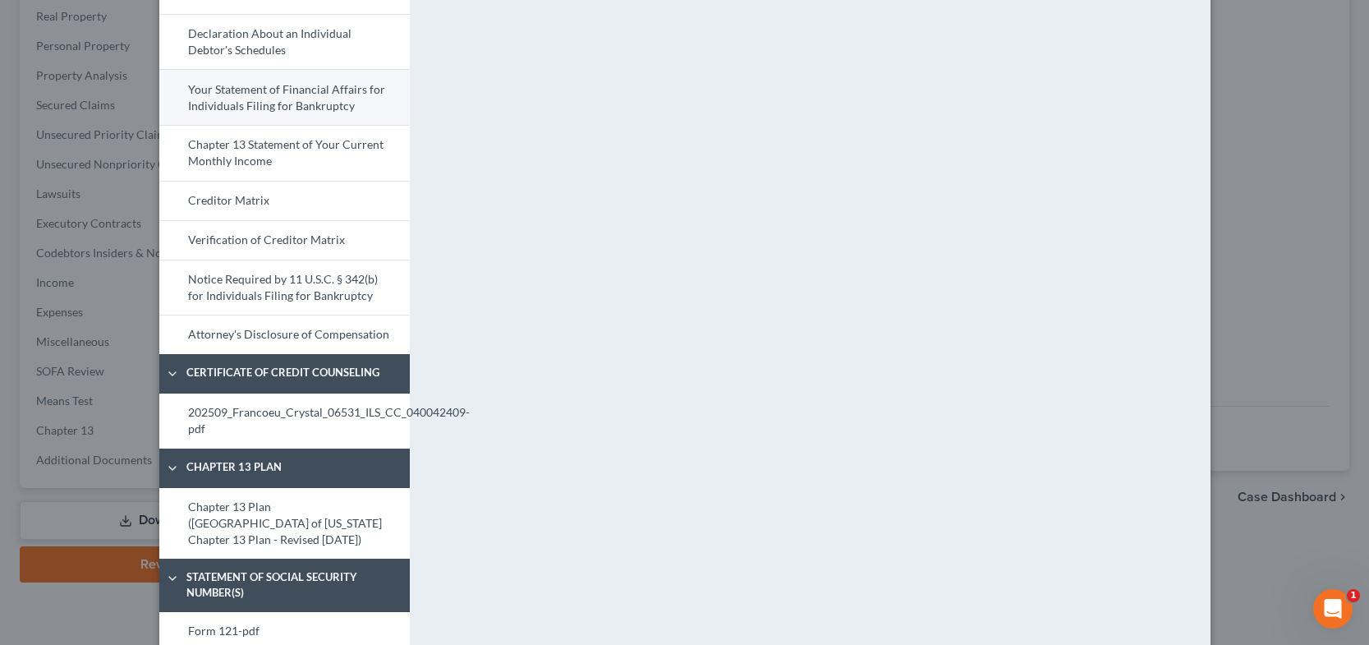
click at [289, 99] on link "Your Statement of Financial Affairs for Individuals Filing for Bankruptcy" at bounding box center [284, 97] width 251 height 56
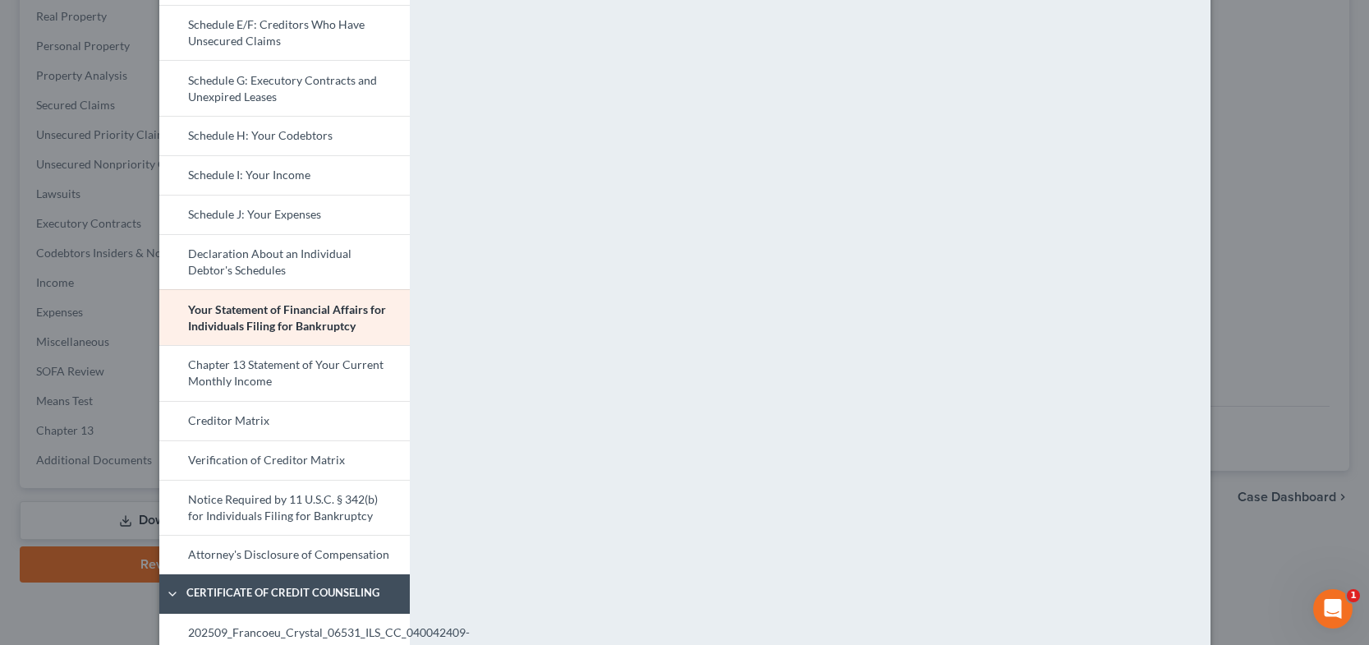
scroll to position [601, 0]
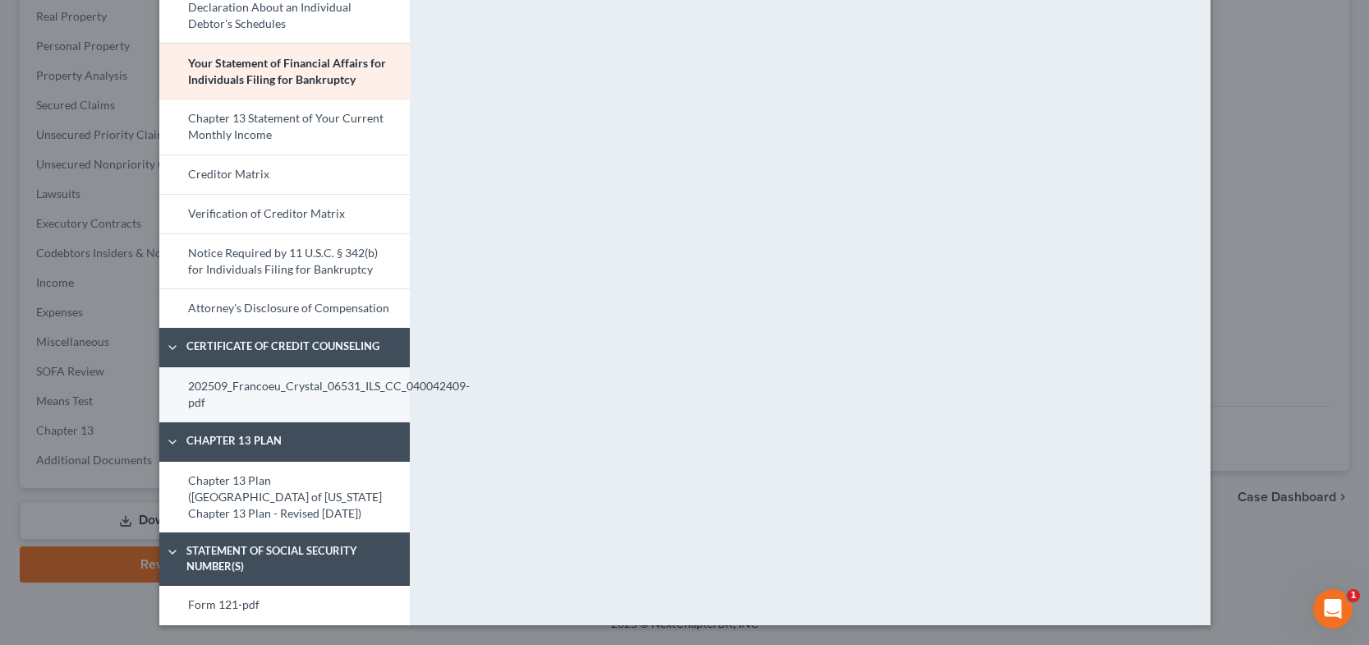
click at [257, 400] on link "202509_Francoeu_Crystal_06531_ILS_CC_040042409-pdf" at bounding box center [284, 394] width 251 height 55
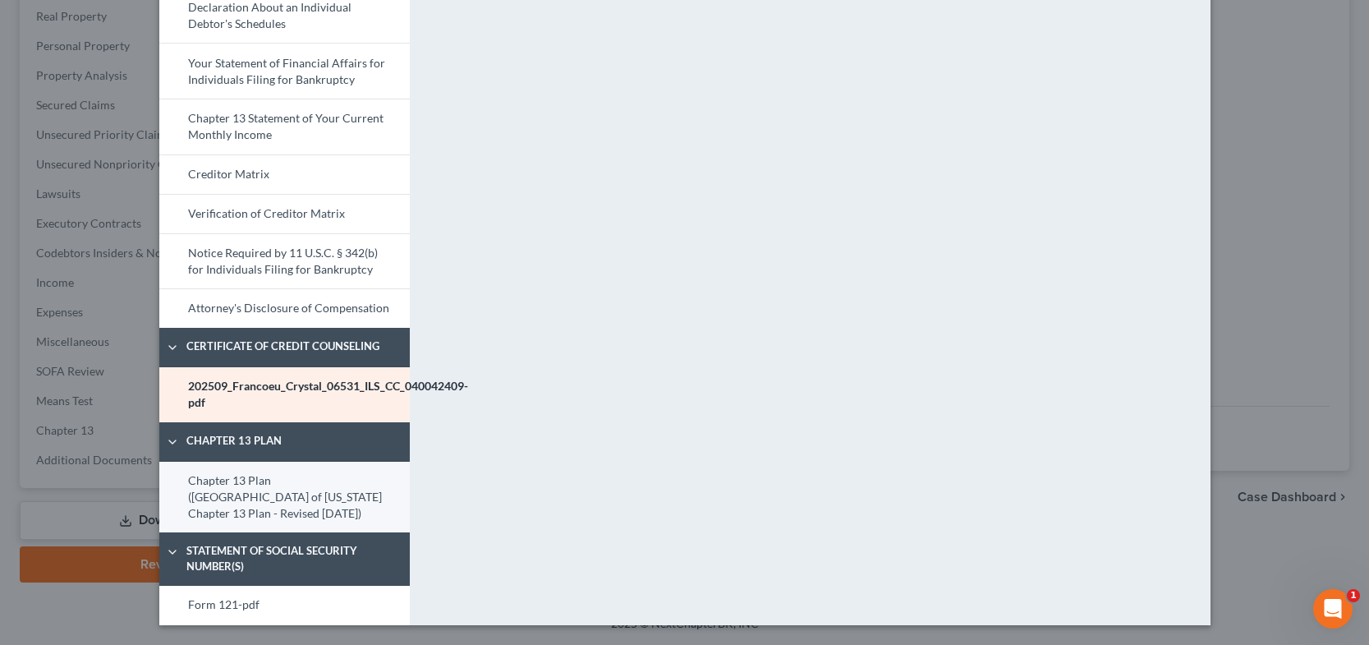
click at [182, 499] on link "Chapter 13 Plan ([GEOGRAPHIC_DATA] of [US_STATE] Chapter 13 Plan - Revised [DAT…" at bounding box center [284, 497] width 251 height 71
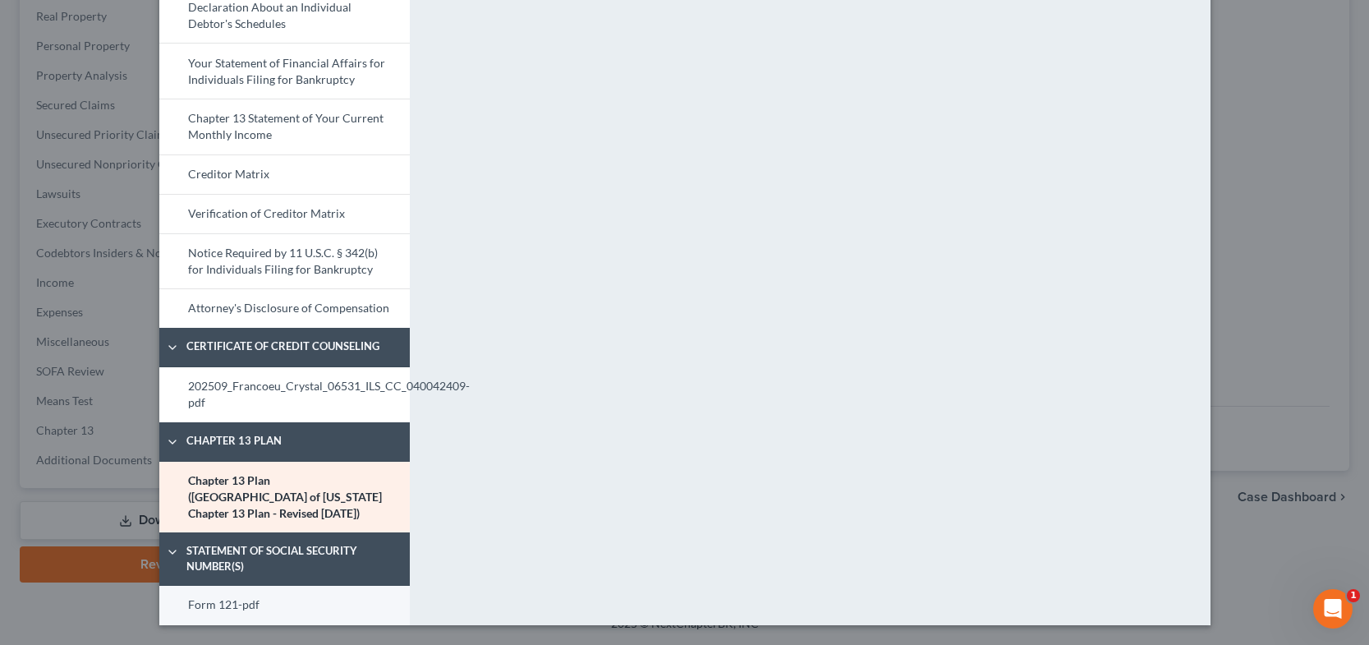
click at [269, 613] on link "Form 121-pdf" at bounding box center [284, 605] width 251 height 39
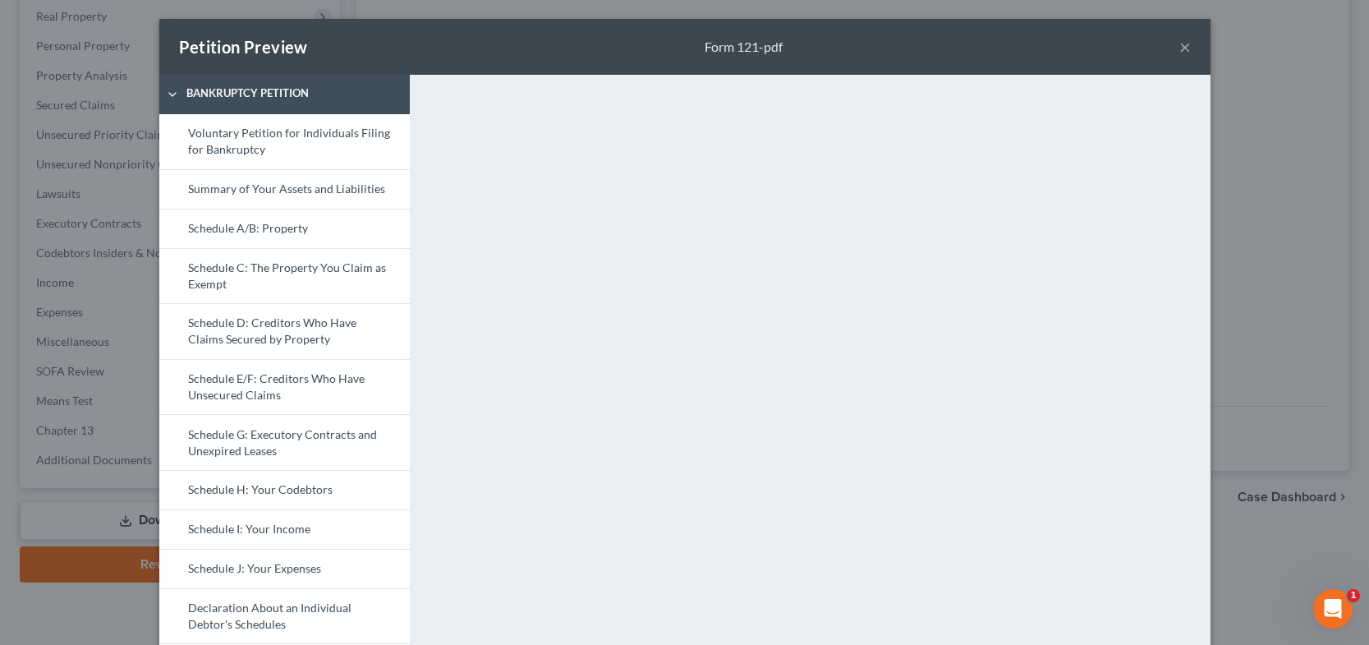
scroll to position [0, 0]
click at [1180, 46] on button "×" at bounding box center [1186, 48] width 12 height 20
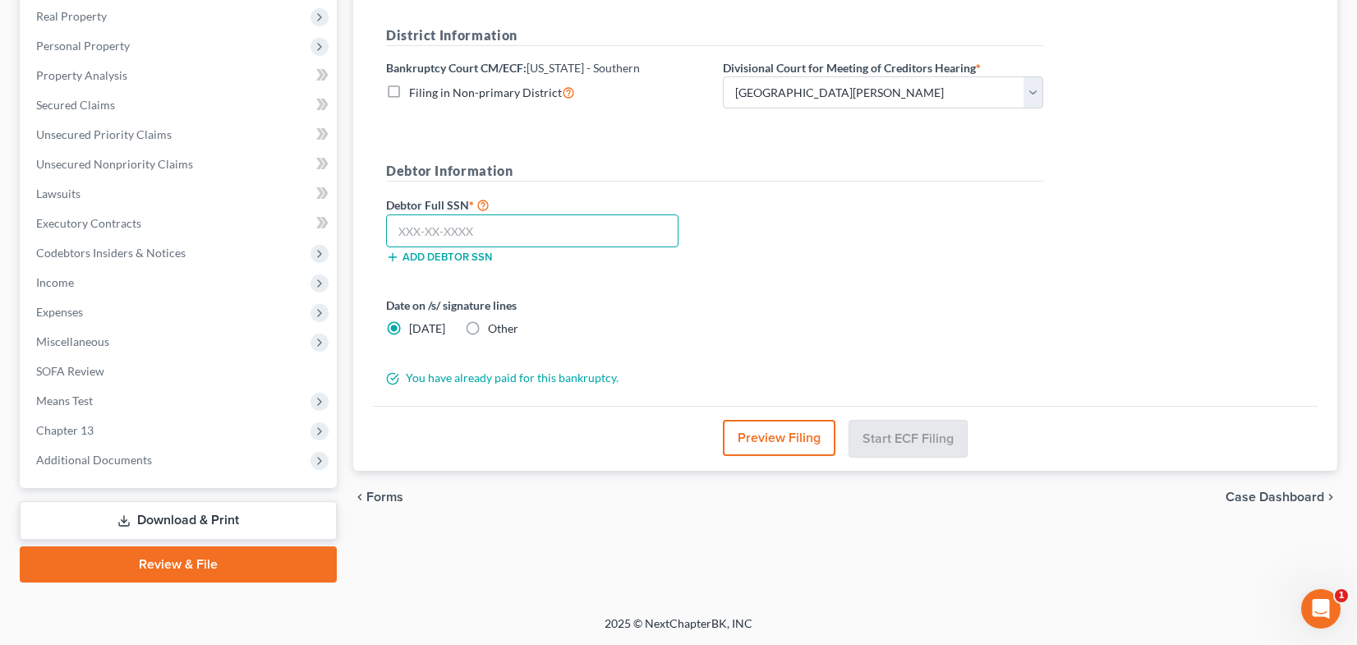
click at [530, 236] on input "text" at bounding box center [532, 230] width 292 height 33
paste input "358-78-6674"
type input "358-78-6674"
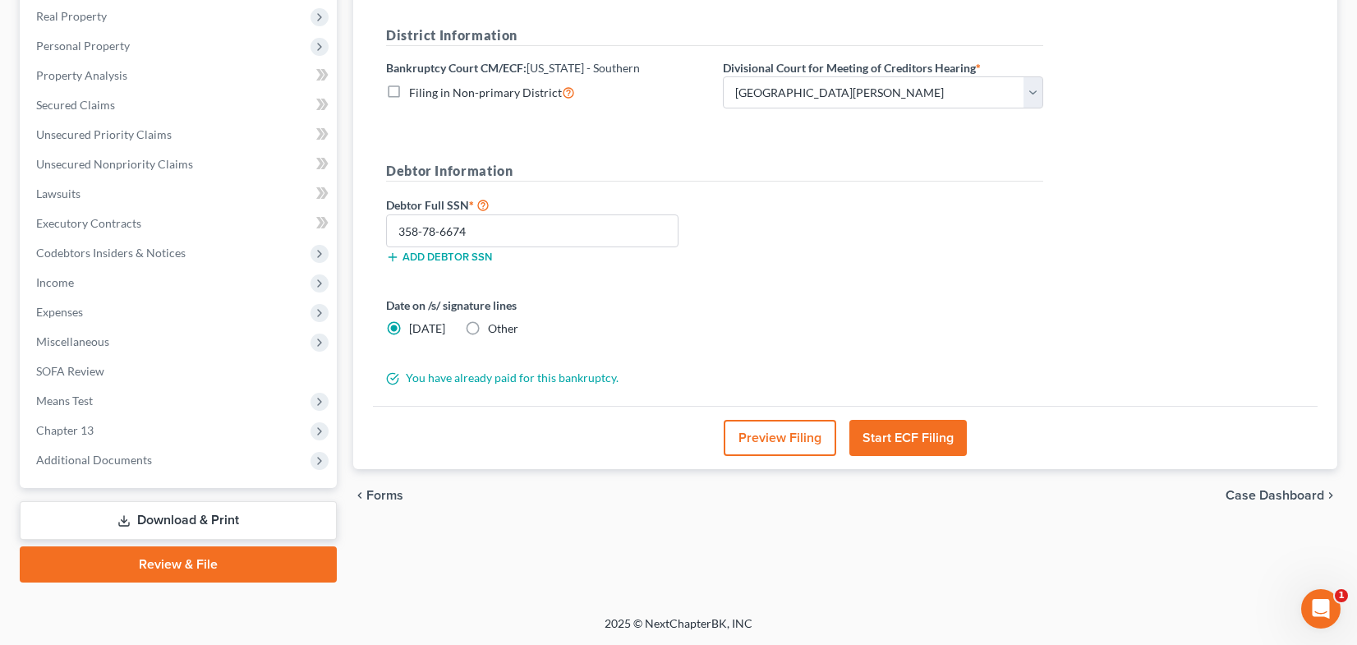
click at [909, 435] on button "Start ECF Filing" at bounding box center [907, 438] width 117 height 36
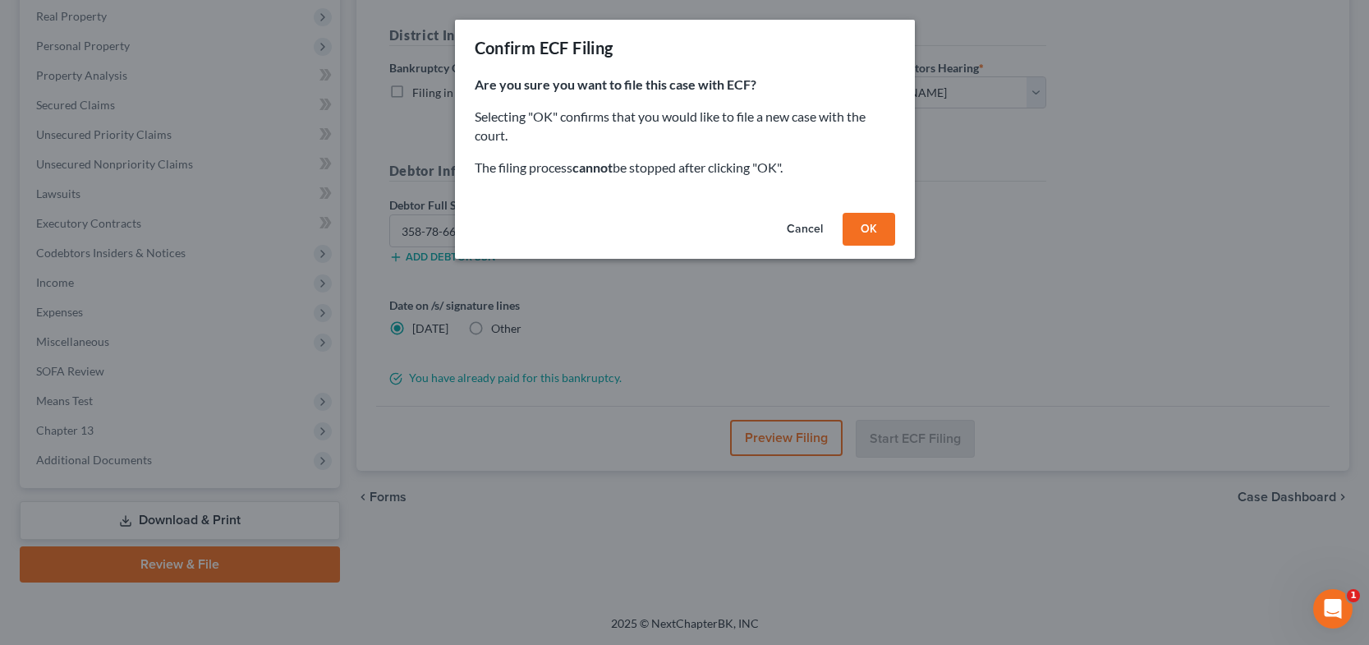
click at [875, 228] on button "OK" at bounding box center [869, 229] width 53 height 33
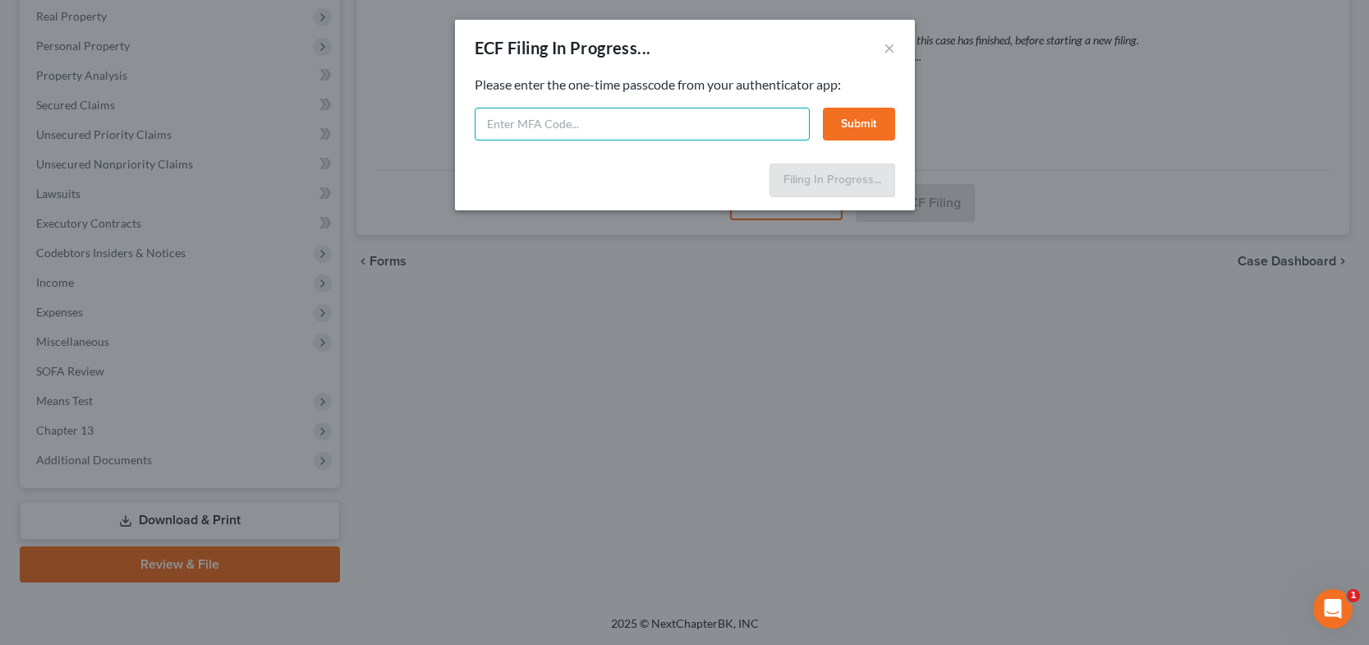
click at [752, 118] on input "text" at bounding box center [642, 124] width 335 height 33
type input "696891"
click at [859, 130] on button "Submit" at bounding box center [859, 124] width 72 height 33
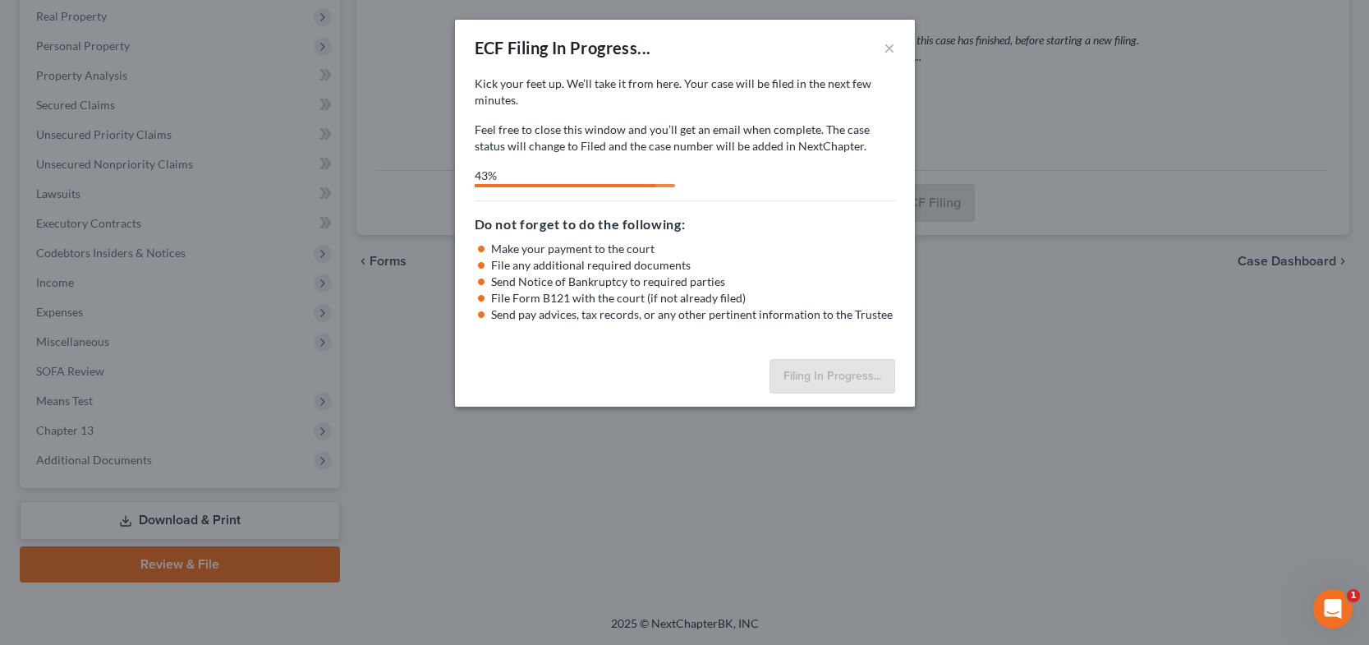
select select "2"
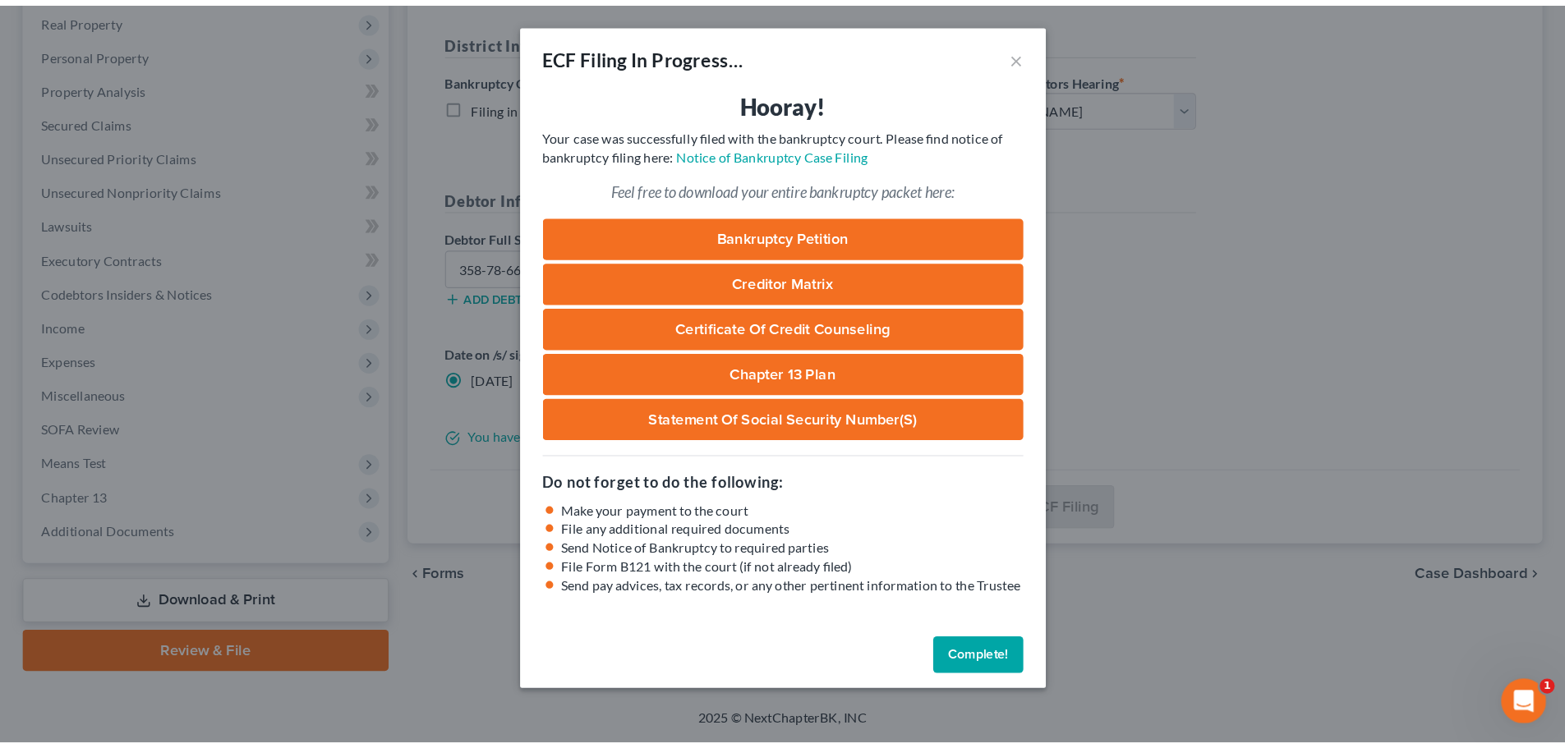
scroll to position [184, 0]
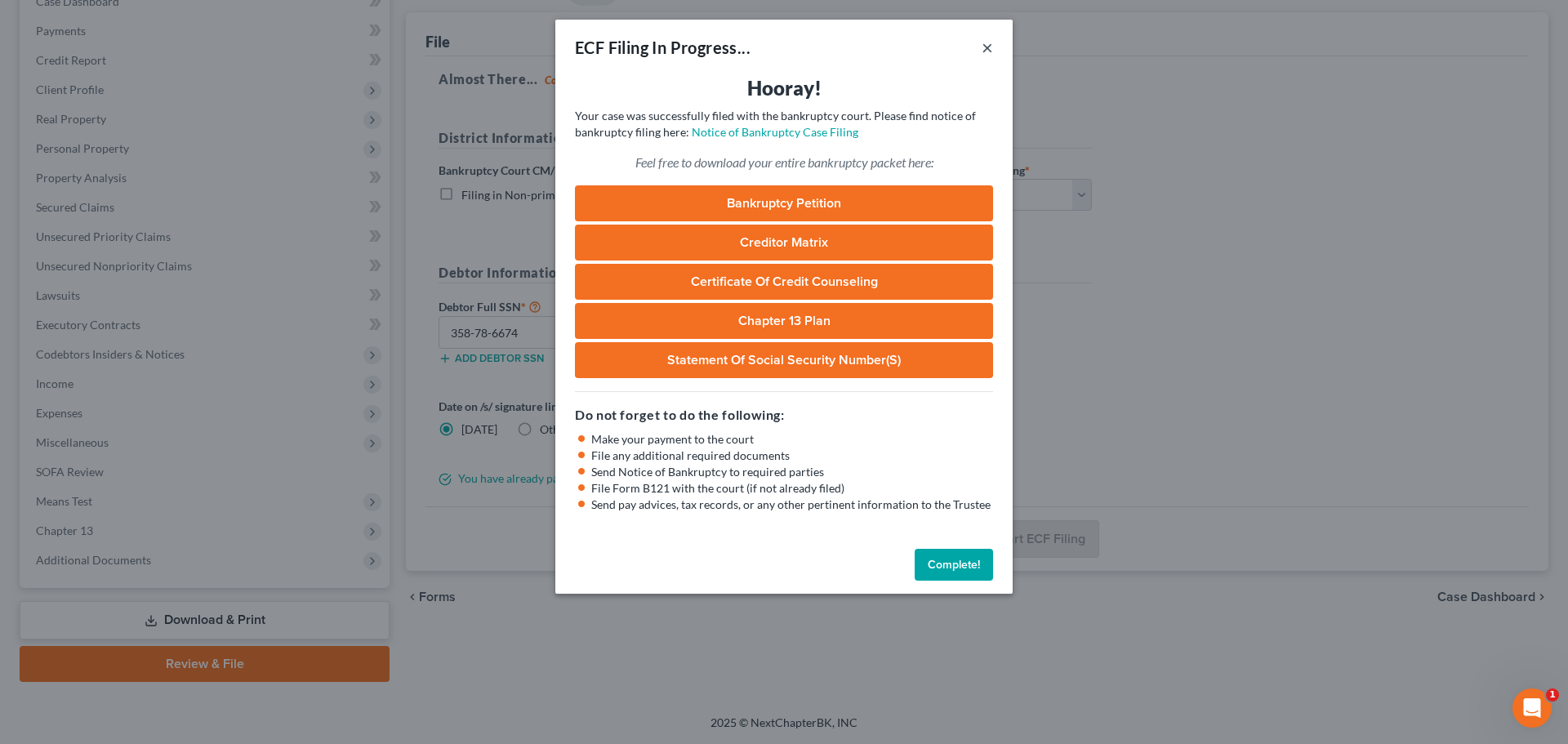
click at [987, 48] on button "×" at bounding box center [987, 48] width 12 height 20
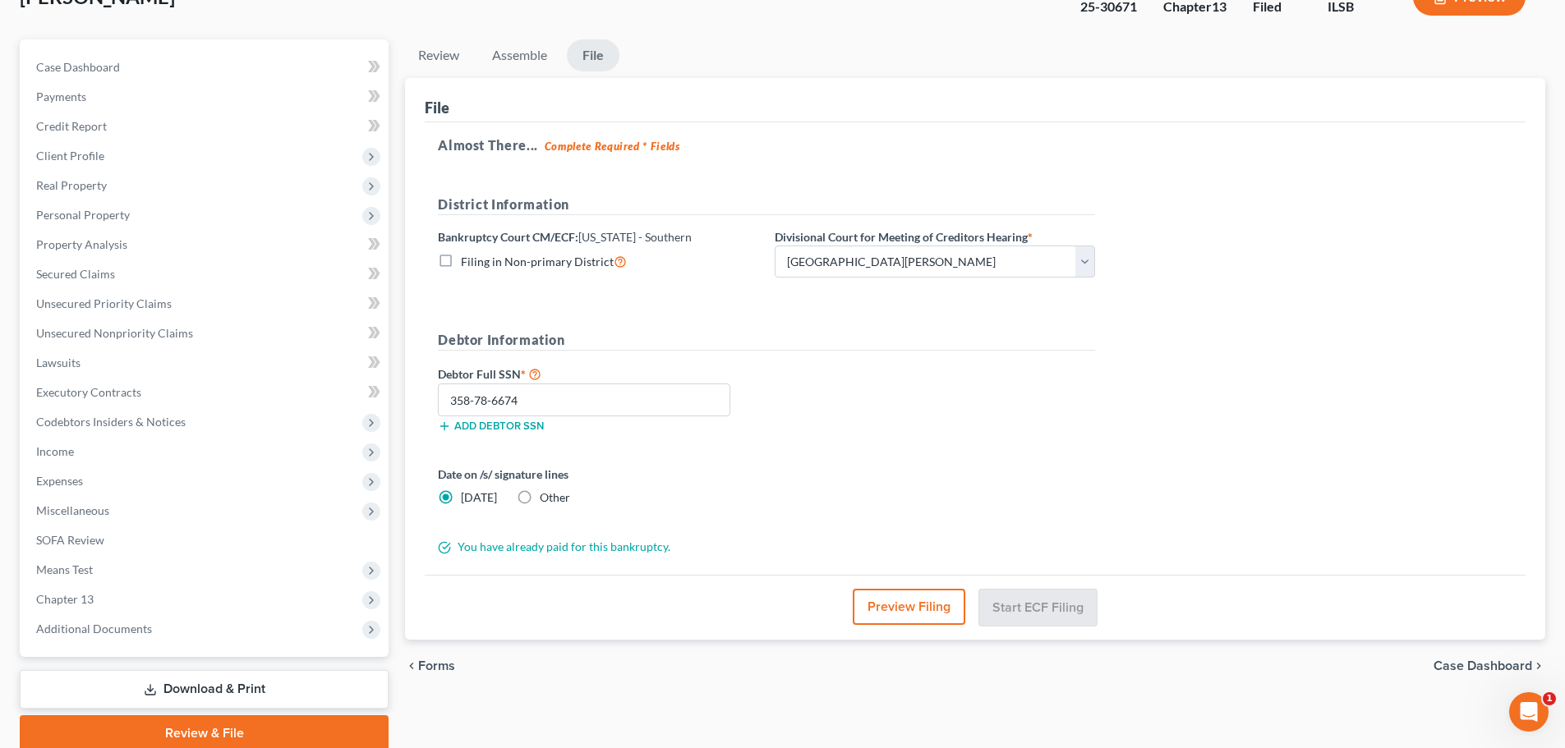
scroll to position [0, 0]
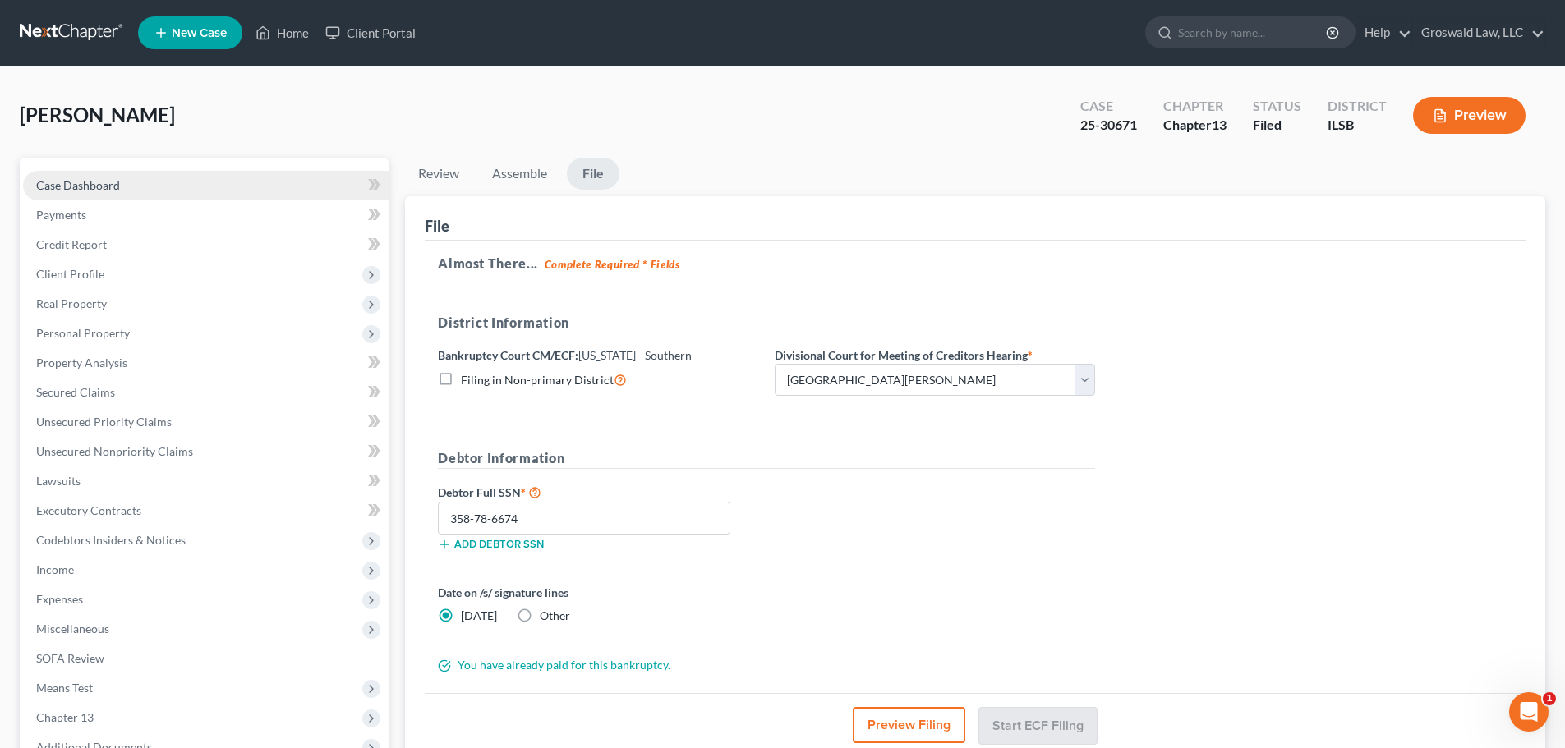
click at [124, 183] on link "Case Dashboard" at bounding box center [206, 186] width 366 height 30
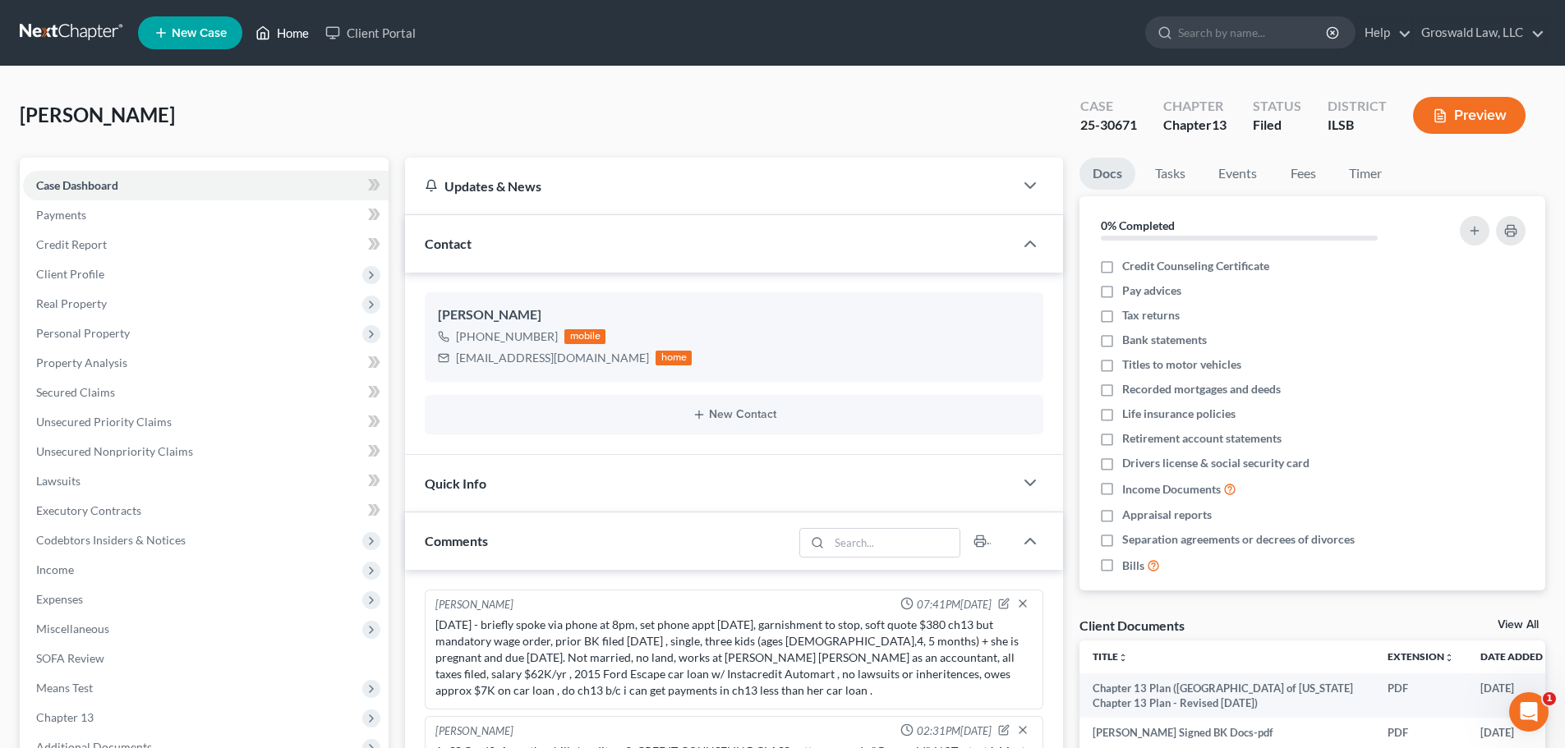
click at [288, 25] on link "Home" at bounding box center [282, 33] width 70 height 30
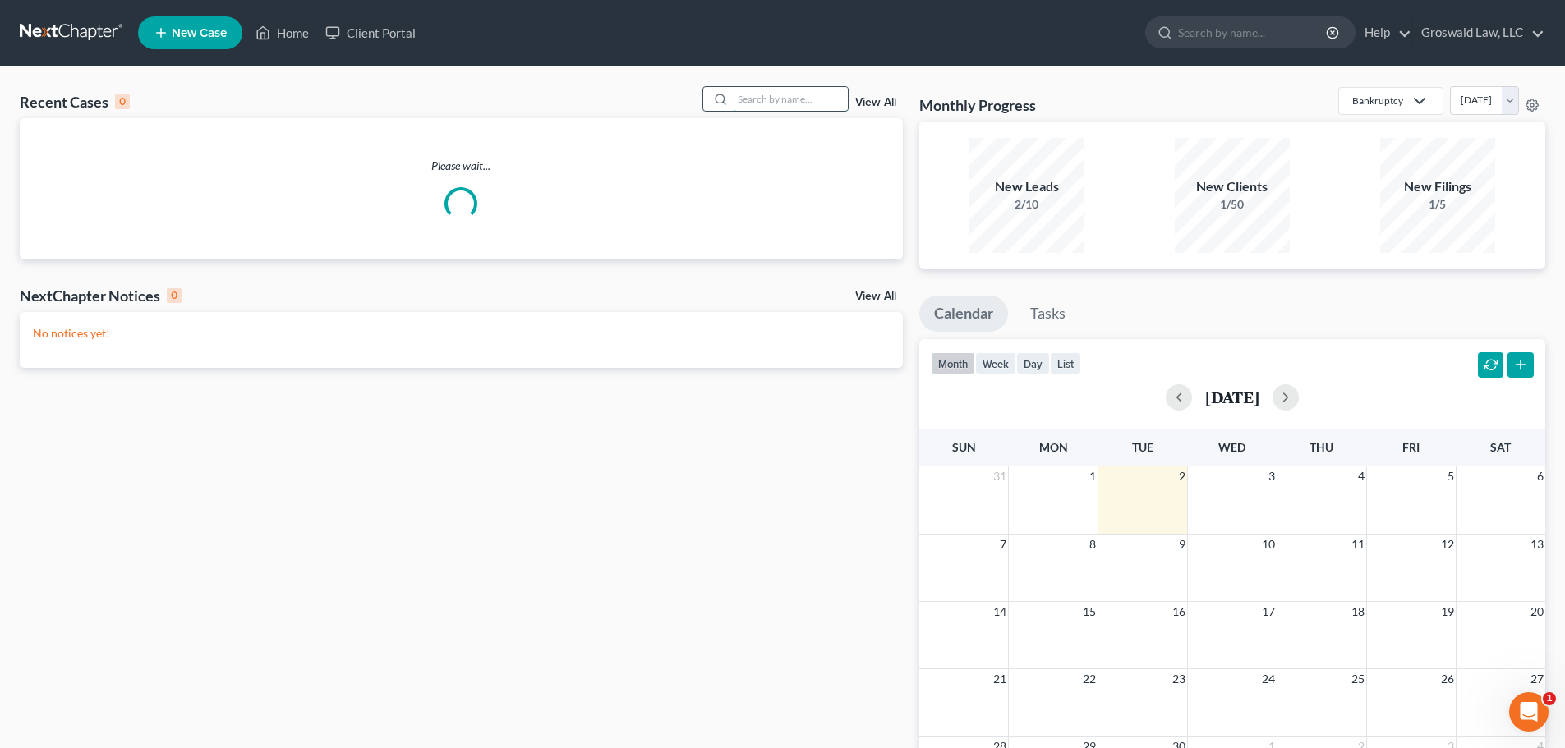
click at [777, 100] on input "search" at bounding box center [790, 99] width 115 height 24
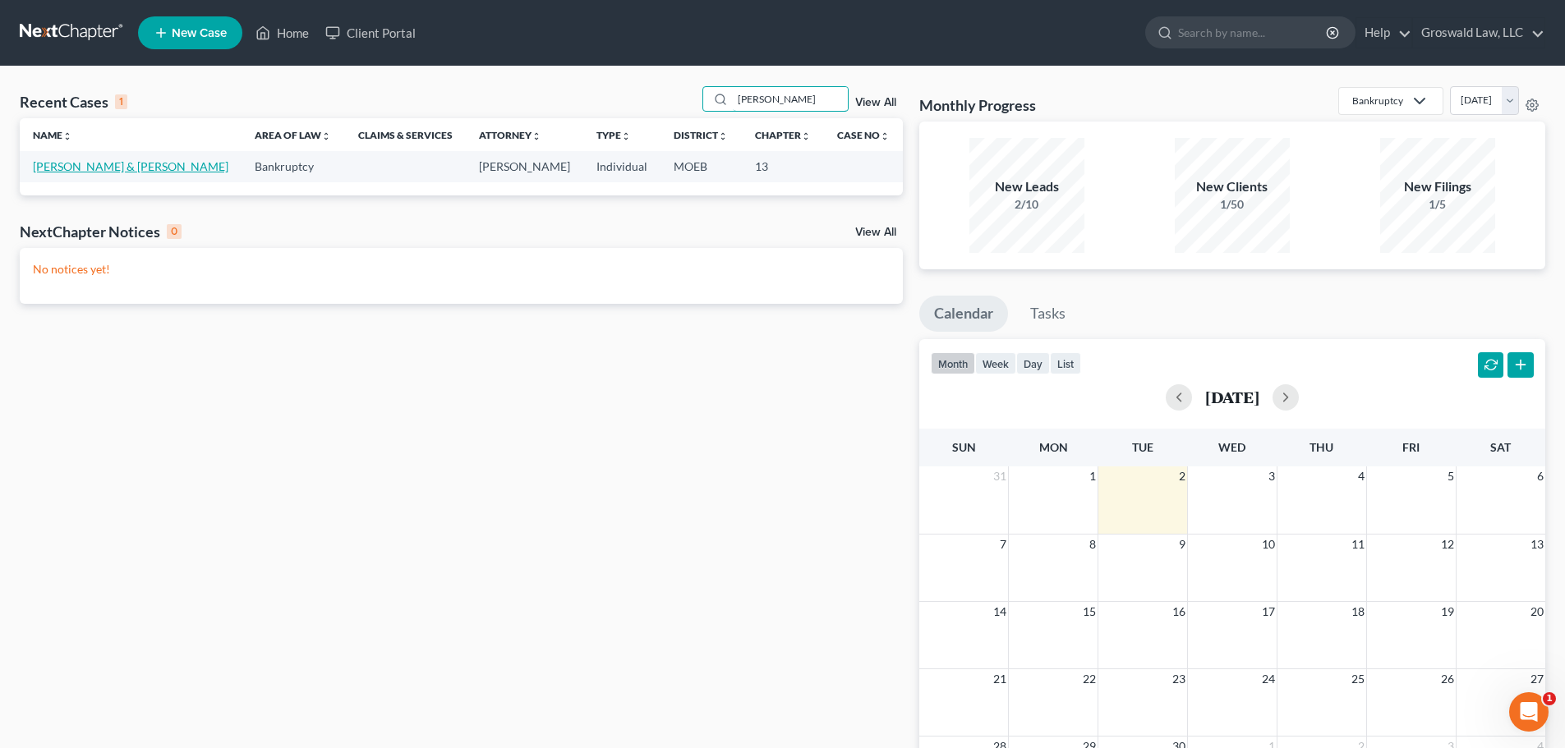
type input "[PERSON_NAME]"
click at [88, 168] on link "[PERSON_NAME] & [PERSON_NAME]" at bounding box center [131, 166] width 196 height 14
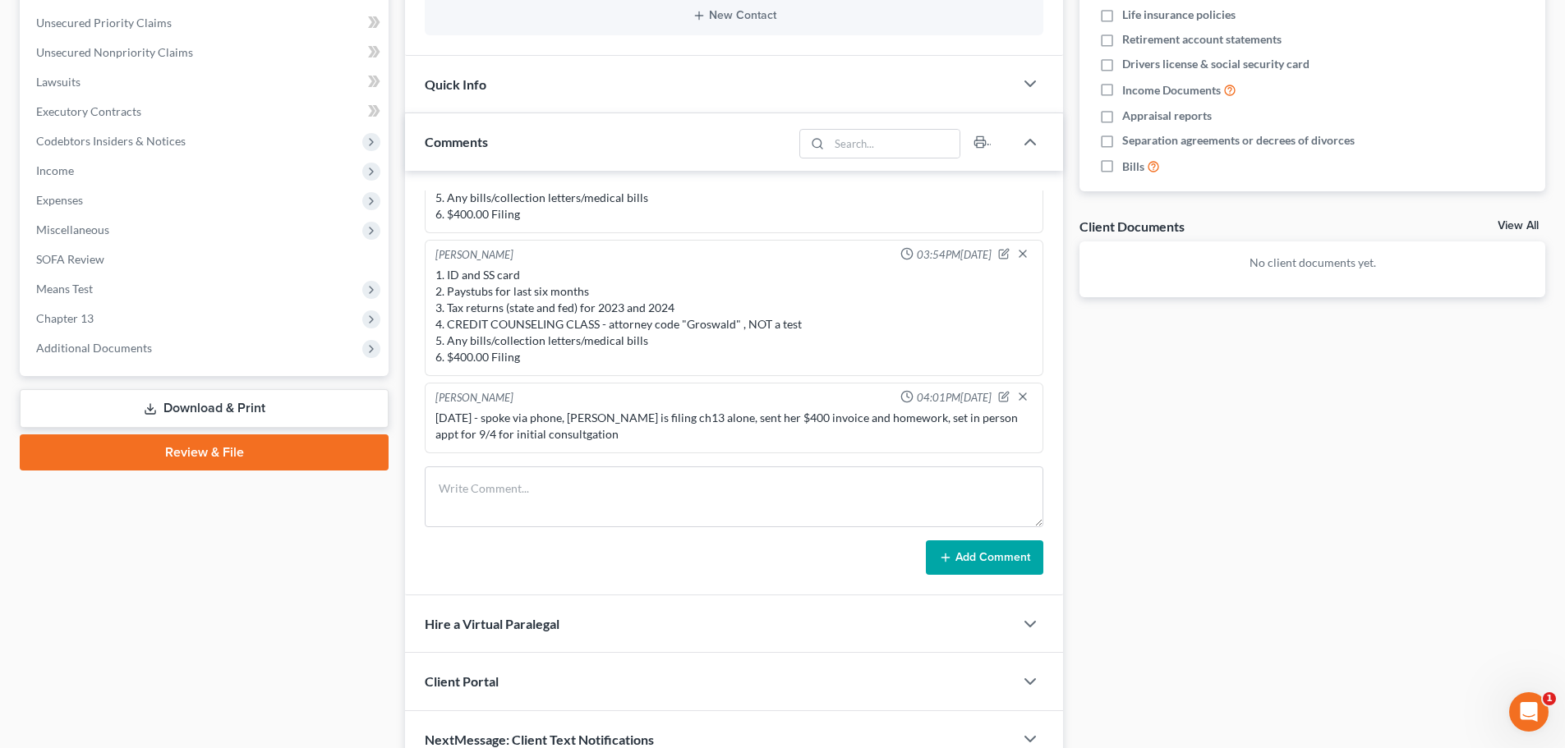
scroll to position [400, 0]
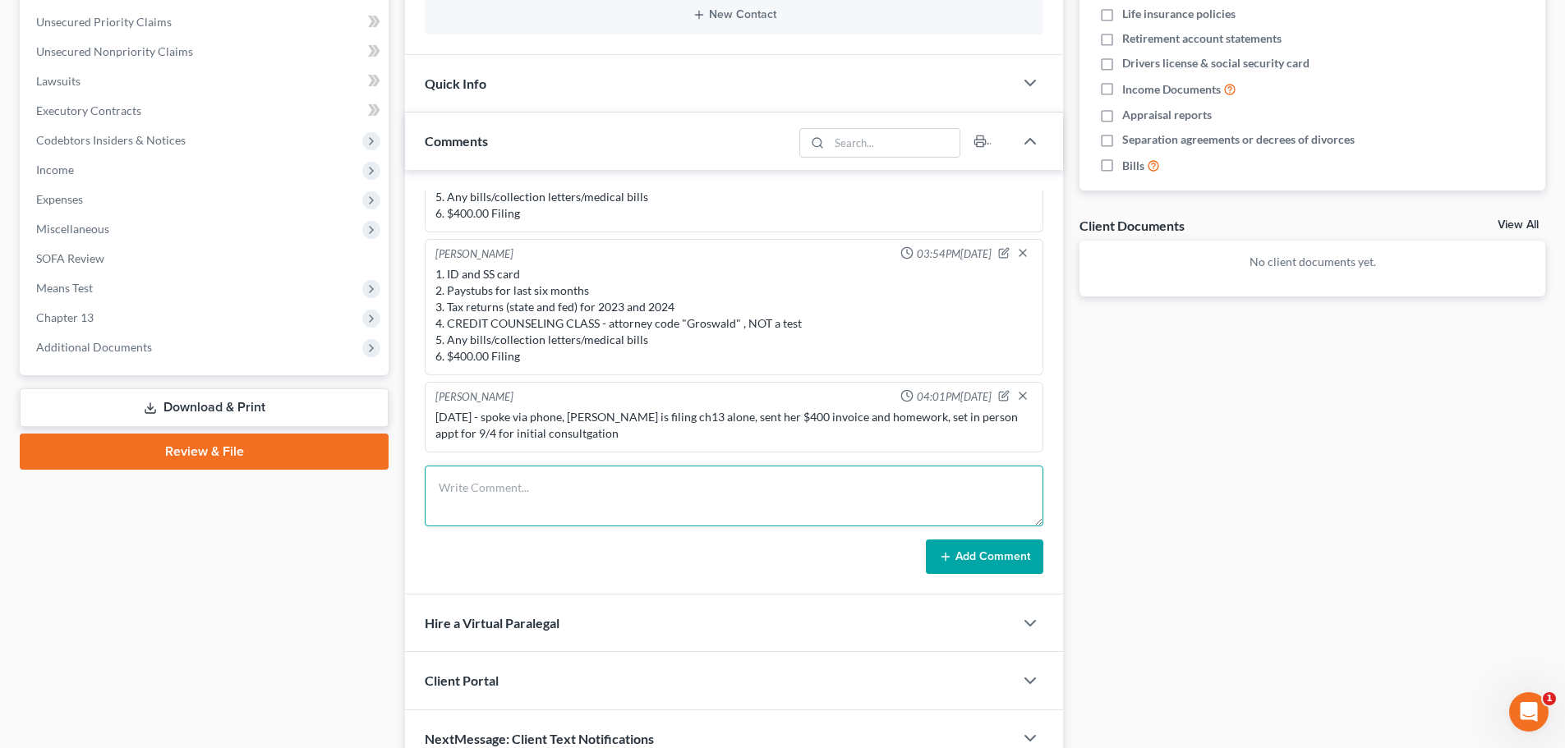
click at [636, 491] on textarea at bounding box center [734, 496] width 619 height 61
drag, startPoint x: 960, startPoint y: 508, endPoint x: 964, endPoint y: 499, distance: 10.7
click at [961, 508] on textarea "[DATE] - spoke briefly, re-set appt for [DATE] evening via phone, she said her …" at bounding box center [734, 496] width 619 height 61
type textarea "[DATE] - spoke briefly, re-set appt for [DATE] evening via phone, she said her …"
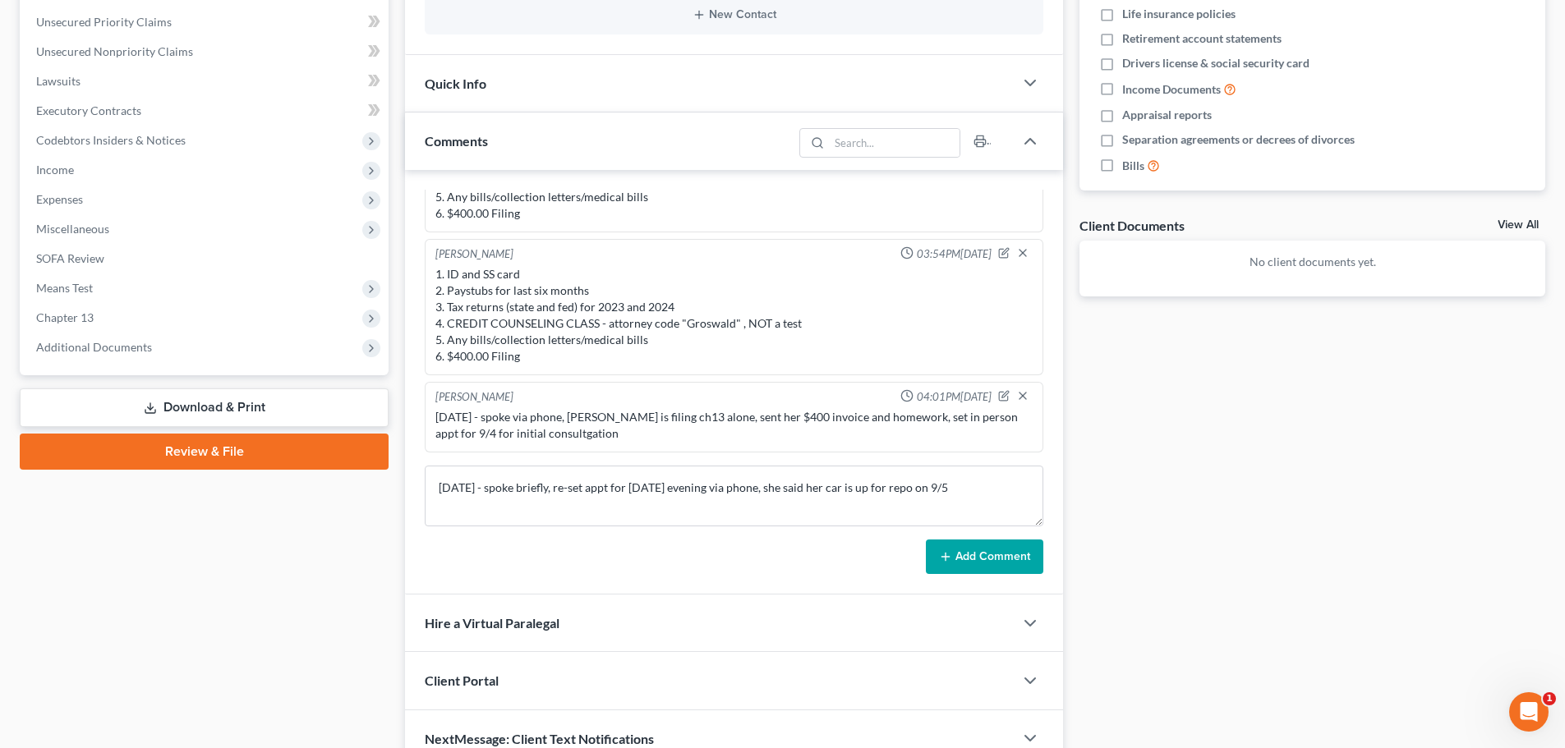
click at [962, 563] on button "Add Comment" at bounding box center [984, 557] width 117 height 35
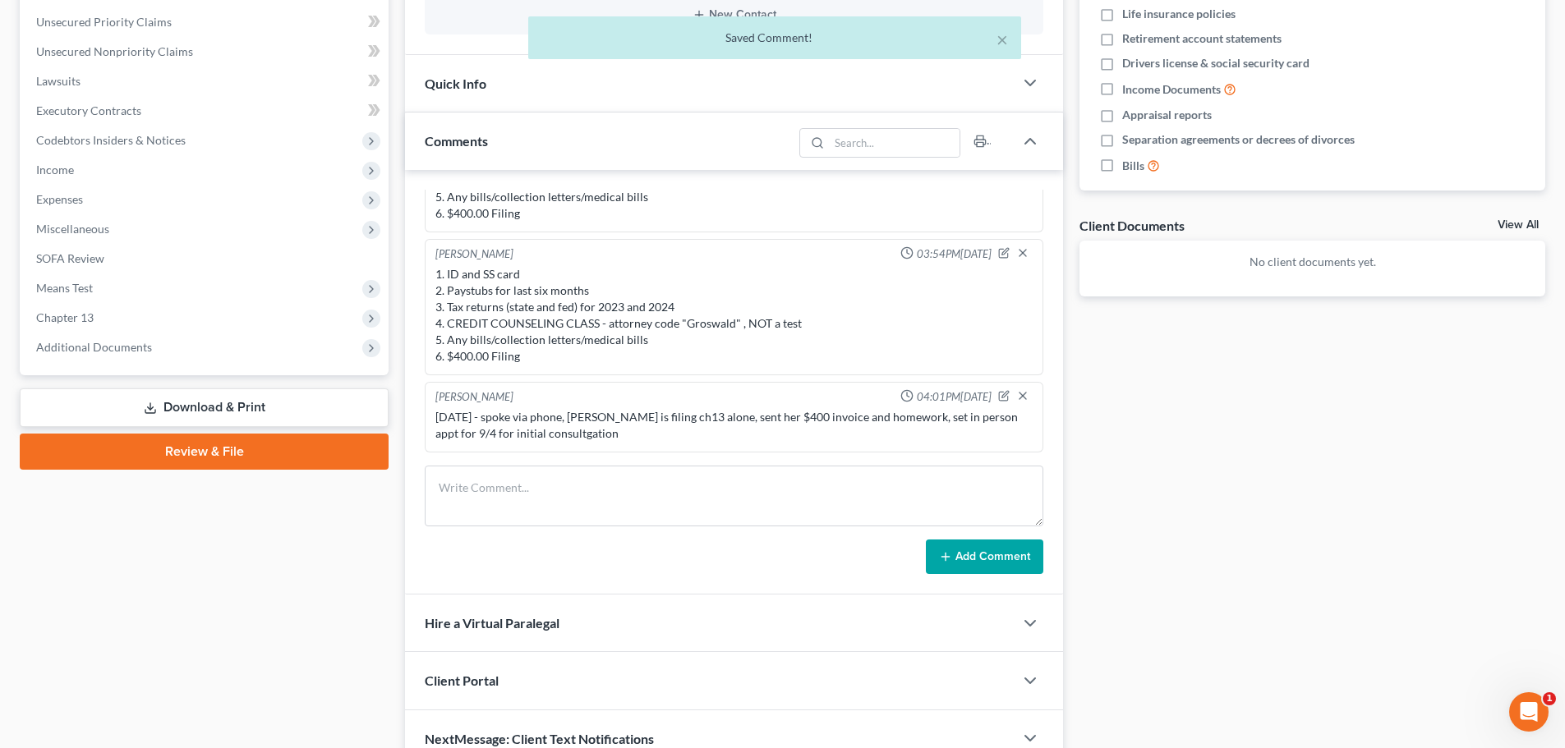
scroll to position [154, 0]
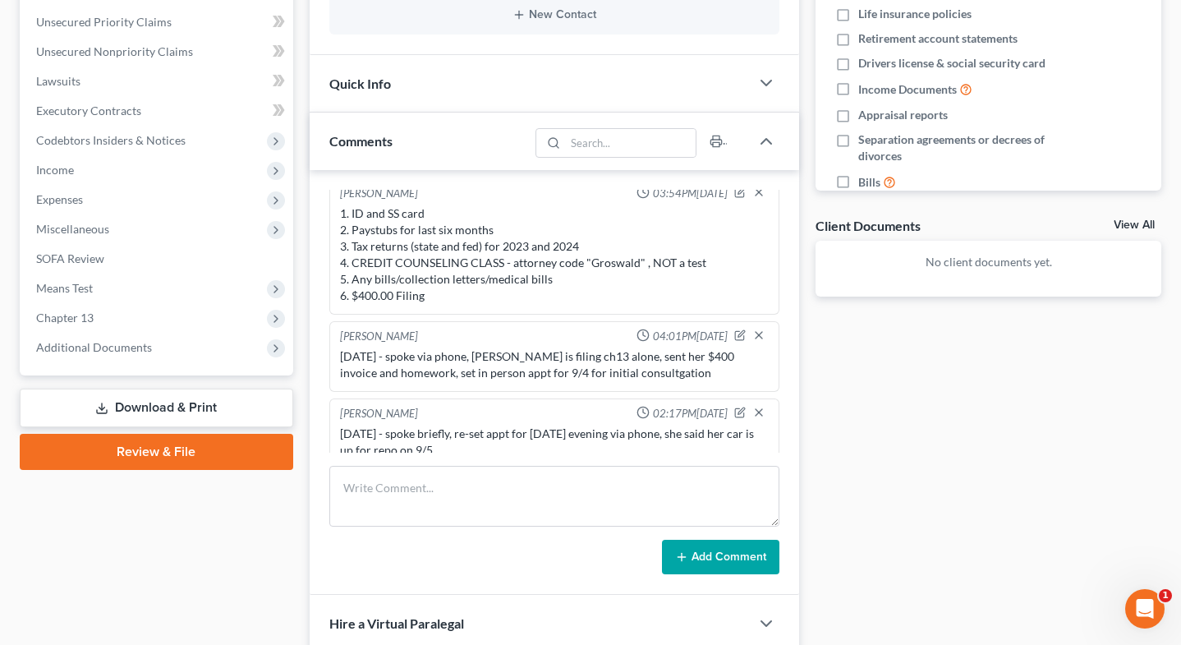
click at [894, 393] on div "Docs Tasks Events Fees Timer 0% Completed Nothing here yet! Credit Counseling C…" at bounding box center [988, 263] width 362 height 1010
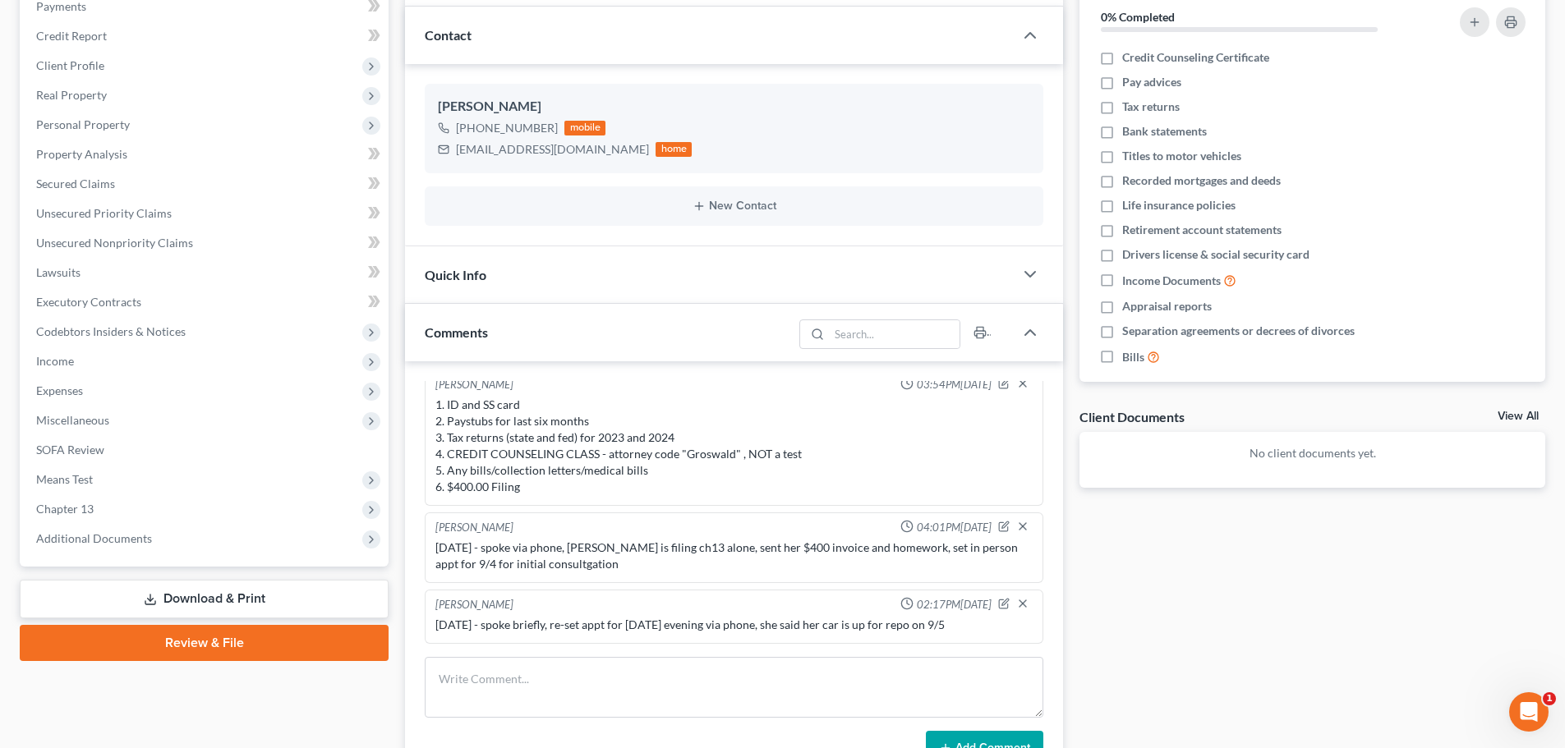
scroll to position [0, 0]
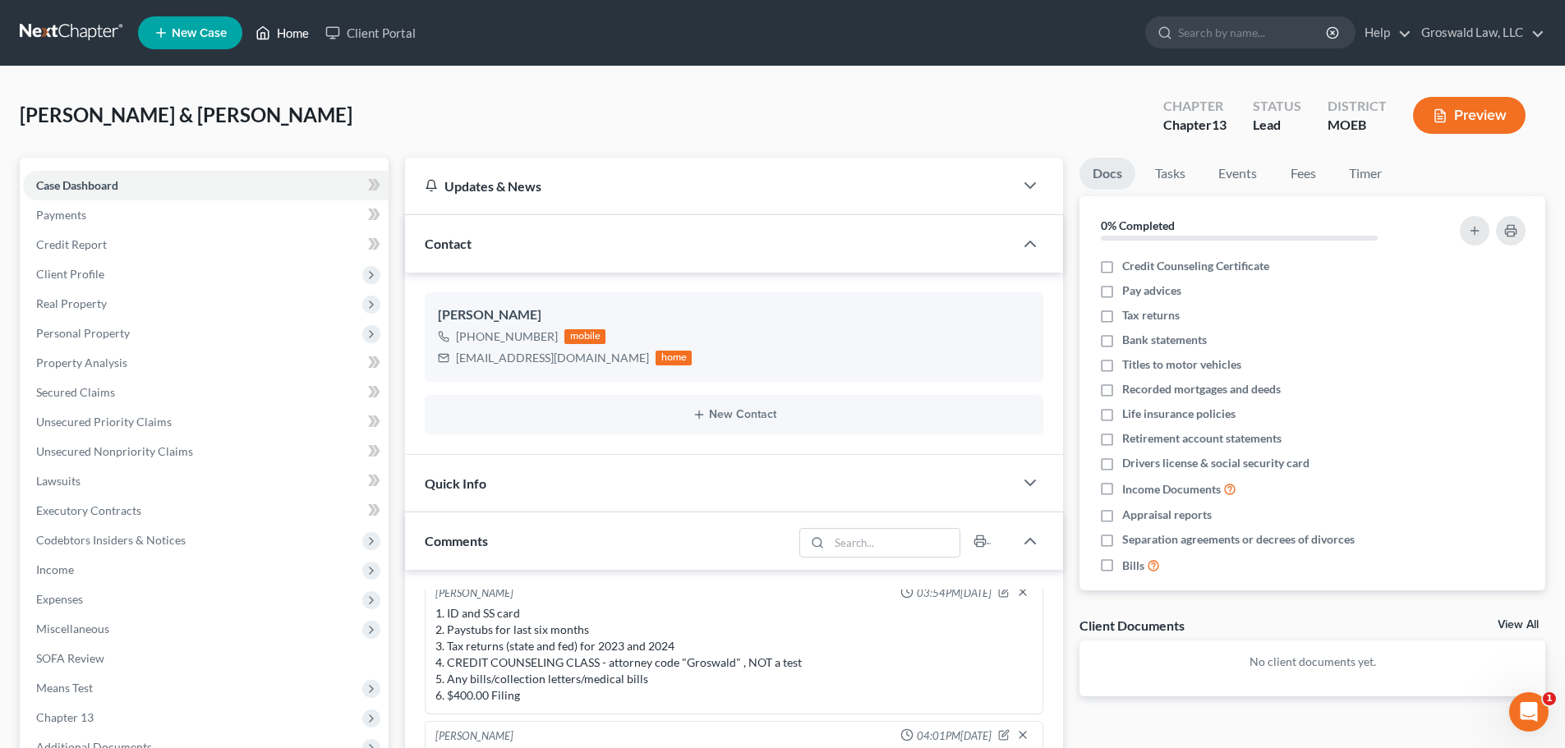
click at [293, 39] on link "Home" at bounding box center [282, 33] width 70 height 30
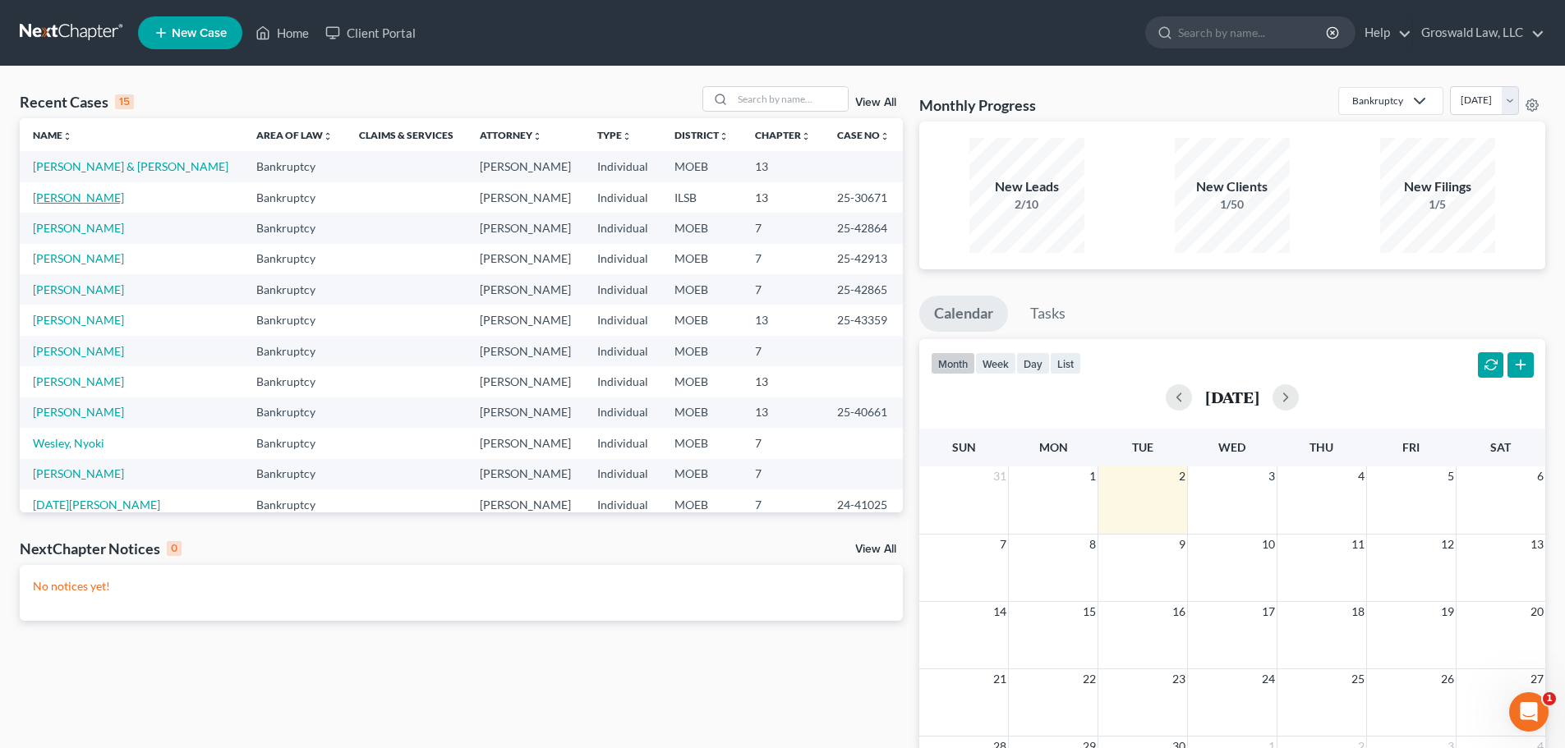
click at [99, 195] on link "[PERSON_NAME]" at bounding box center [78, 198] width 91 height 14
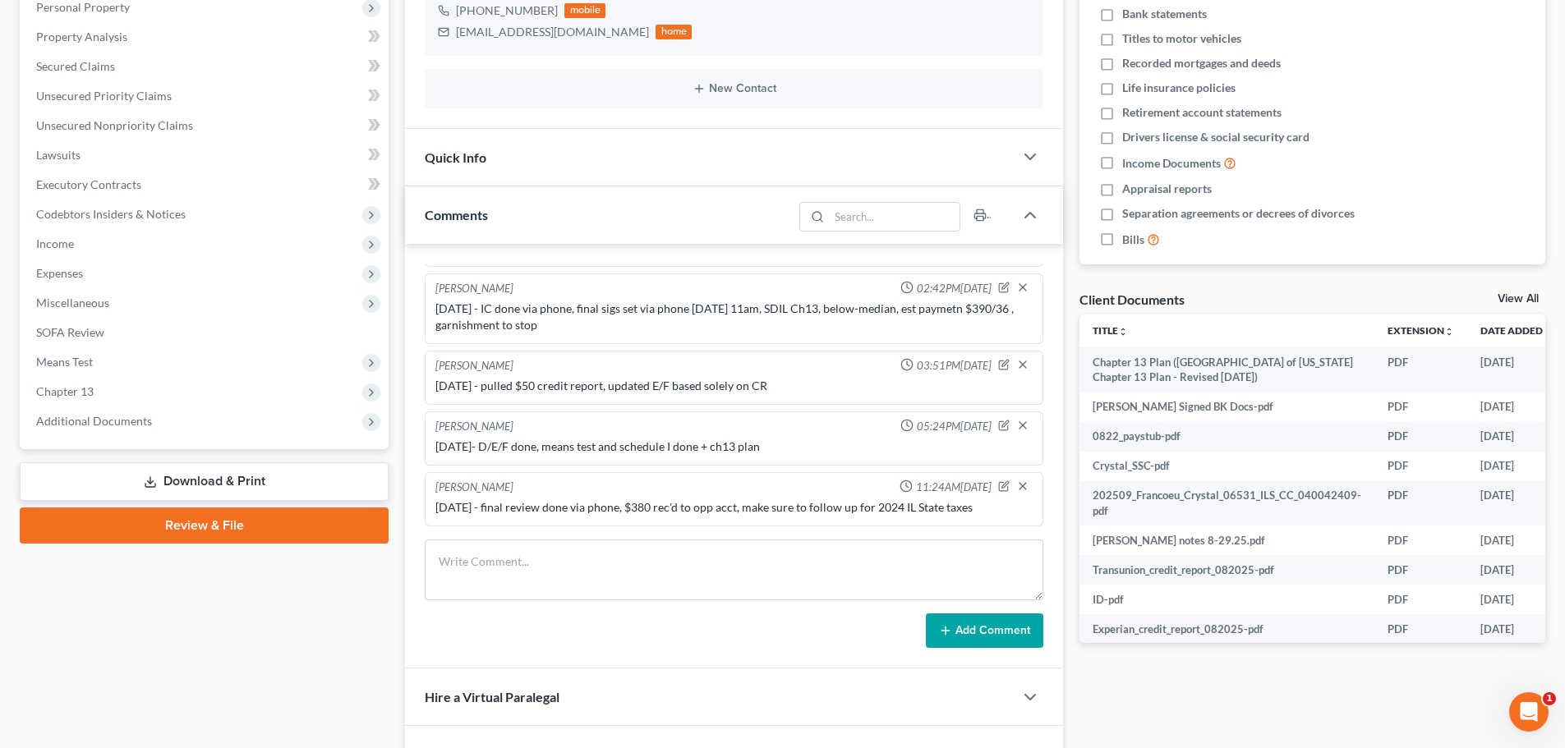
scroll to position [411, 0]
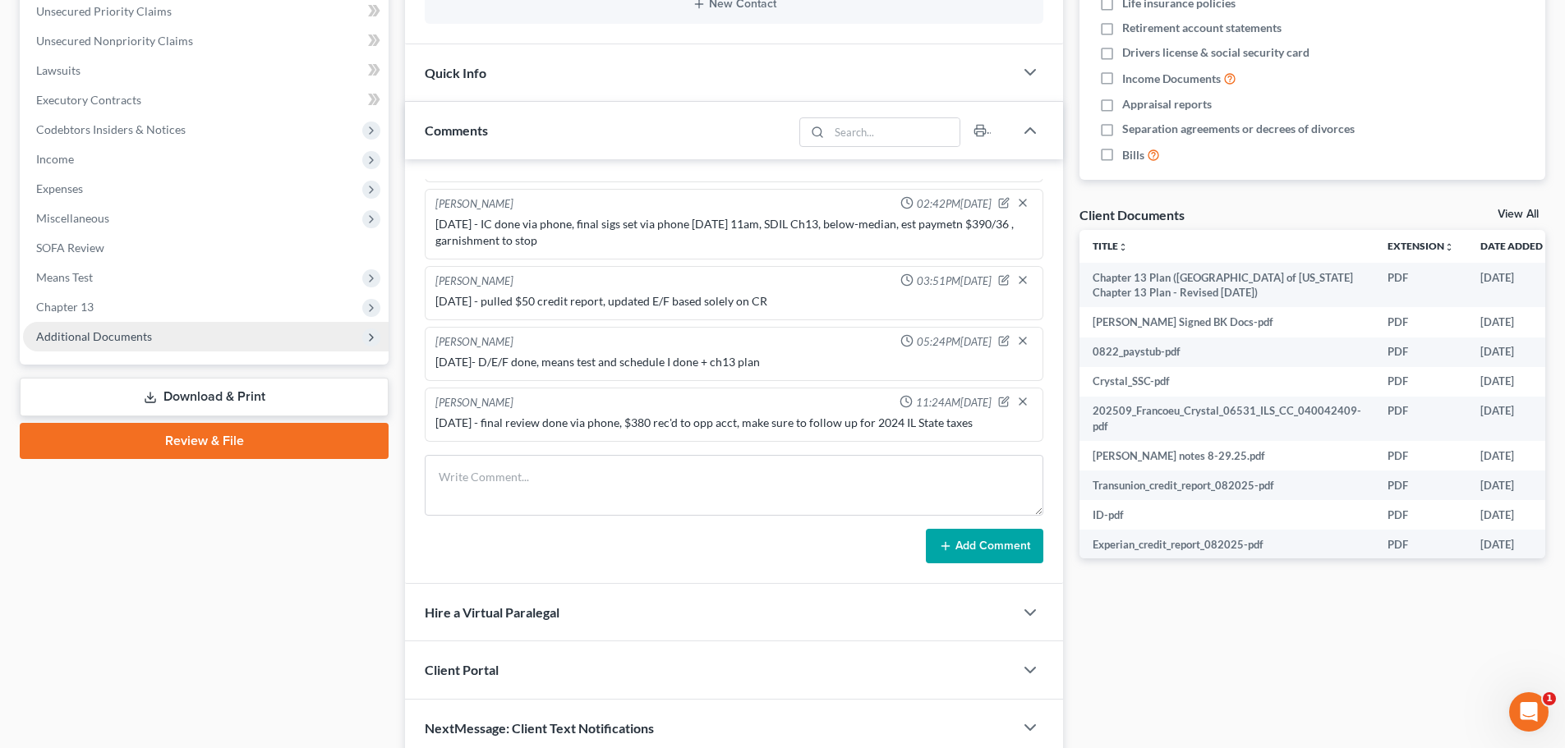
click at [194, 336] on span "Additional Documents" at bounding box center [206, 337] width 366 height 30
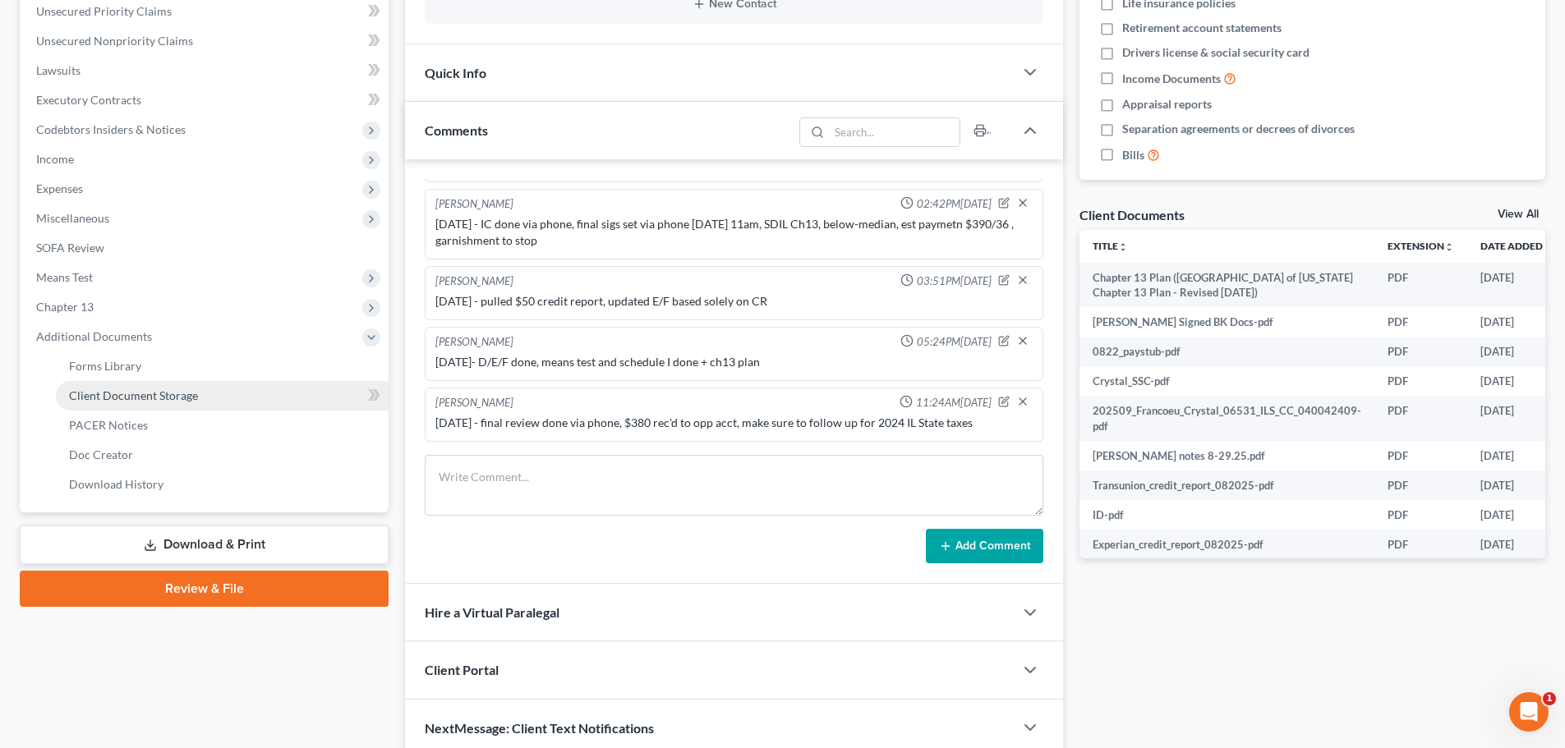
click at [203, 395] on link "Client Document Storage" at bounding box center [222, 396] width 333 height 30
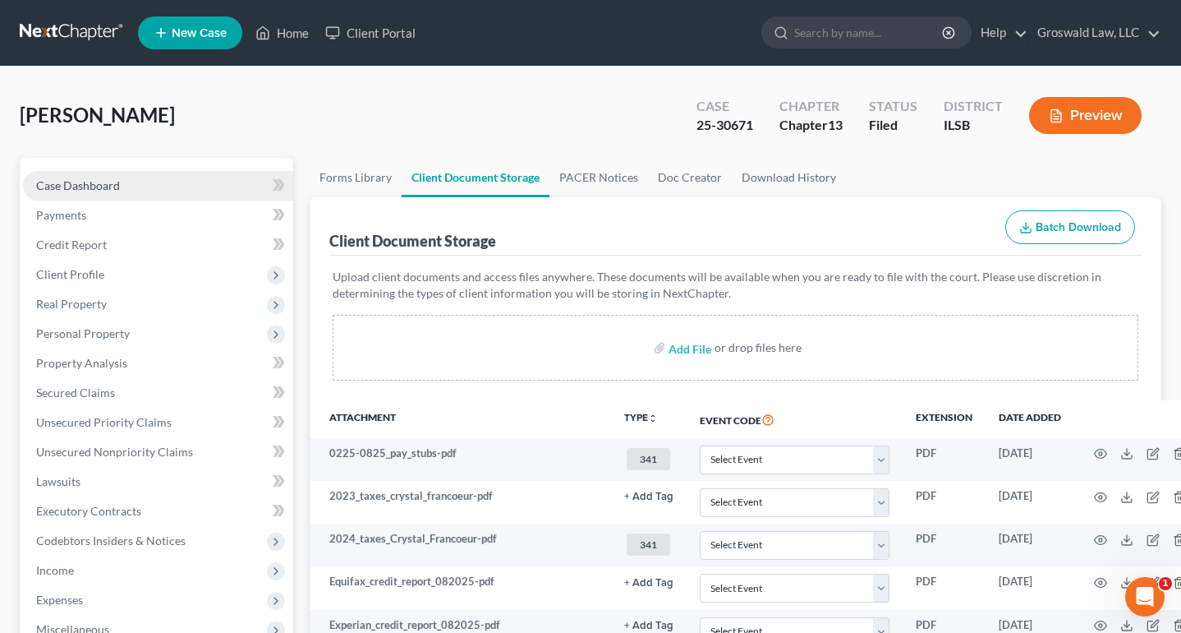
click at [69, 176] on link "Case Dashboard" at bounding box center [158, 186] width 270 height 30
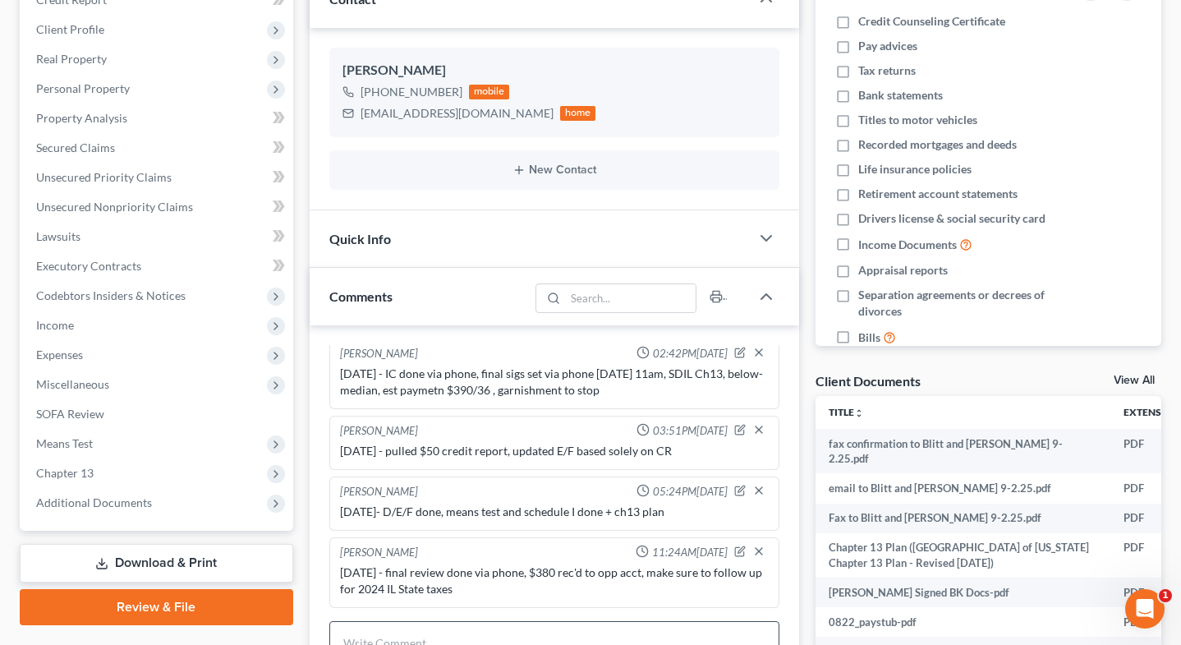
scroll to position [586, 0]
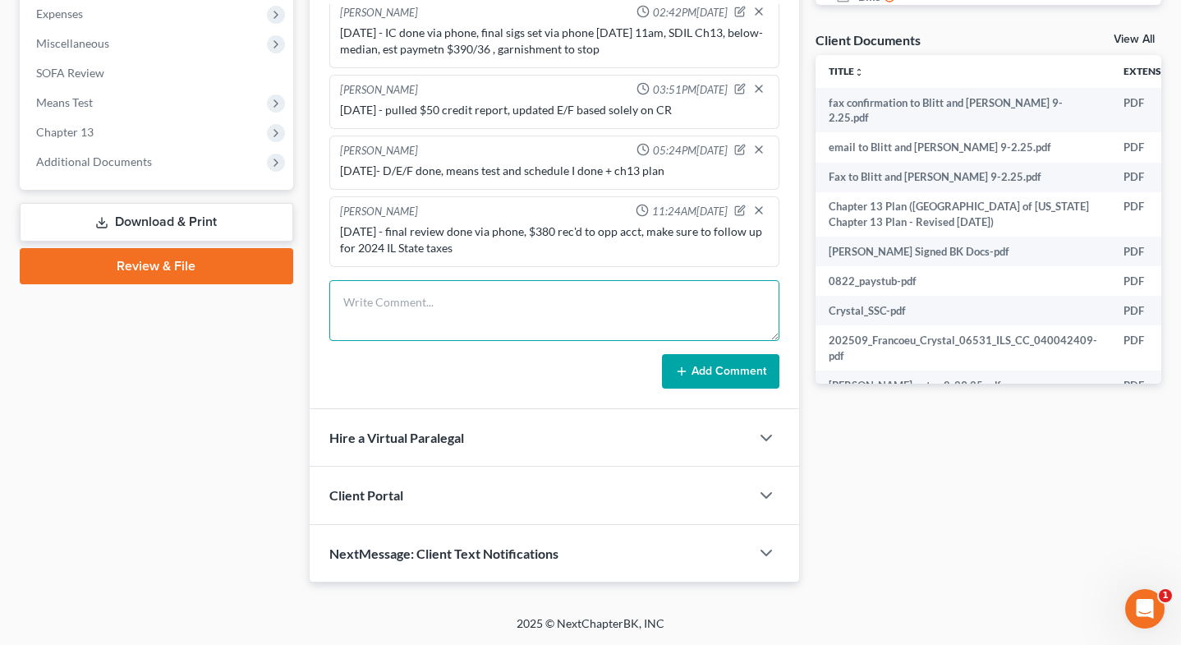
click at [506, 311] on textarea at bounding box center [554, 310] width 451 height 61
paste textarea "7332375788"
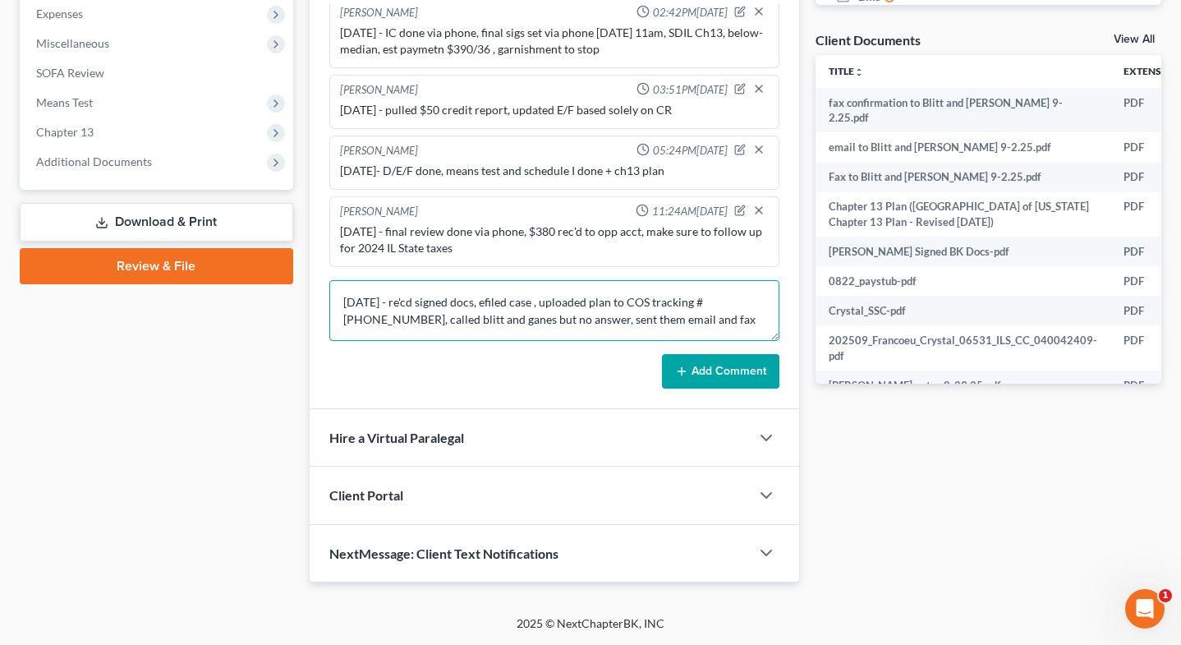
type textarea "[DATE] - re'cd signed docs, efiled case , uploaded plan to COS tracking #[PHONE…"
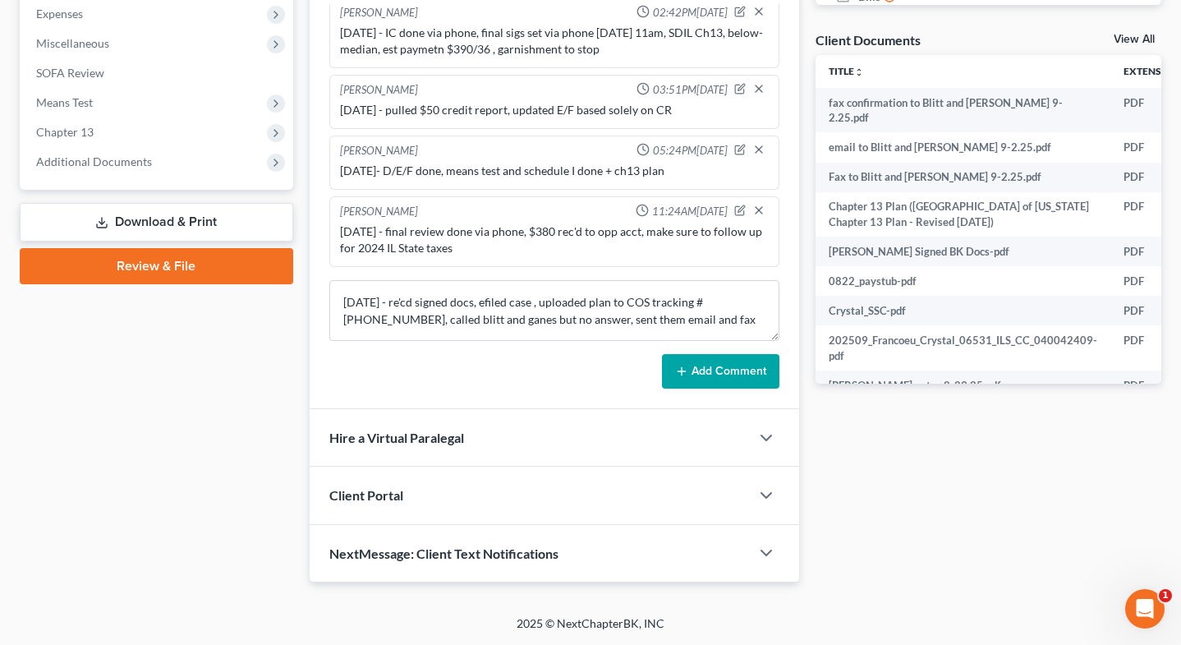
click at [738, 369] on button "Add Comment" at bounding box center [720, 371] width 117 height 35
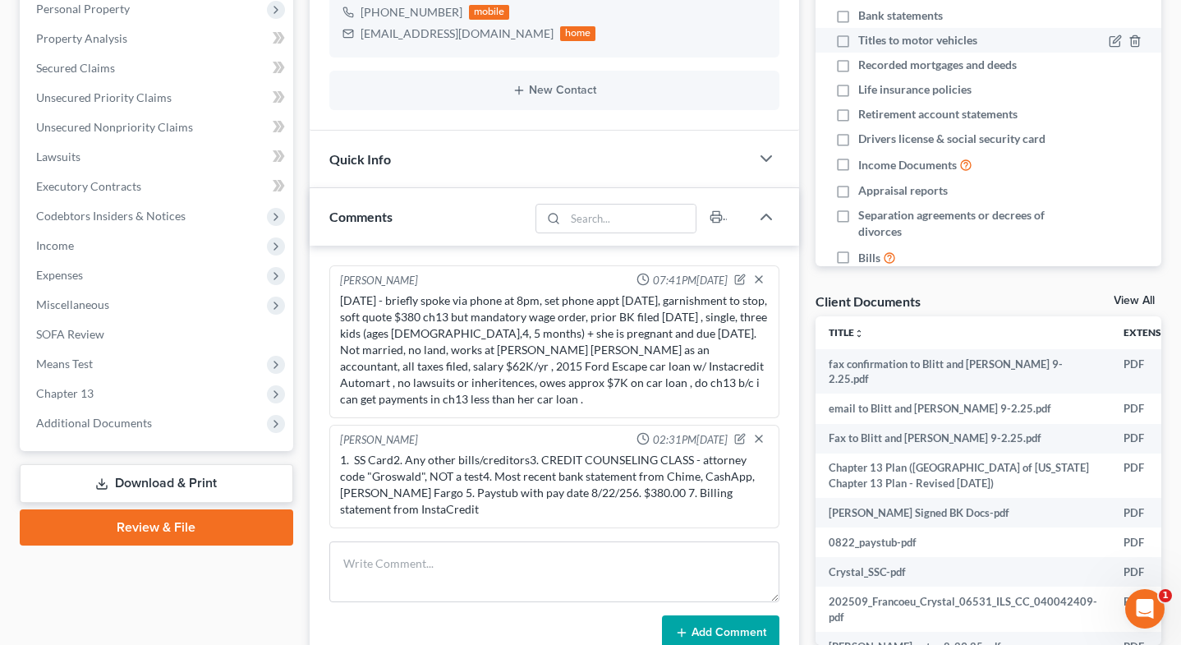
scroll to position [0, 0]
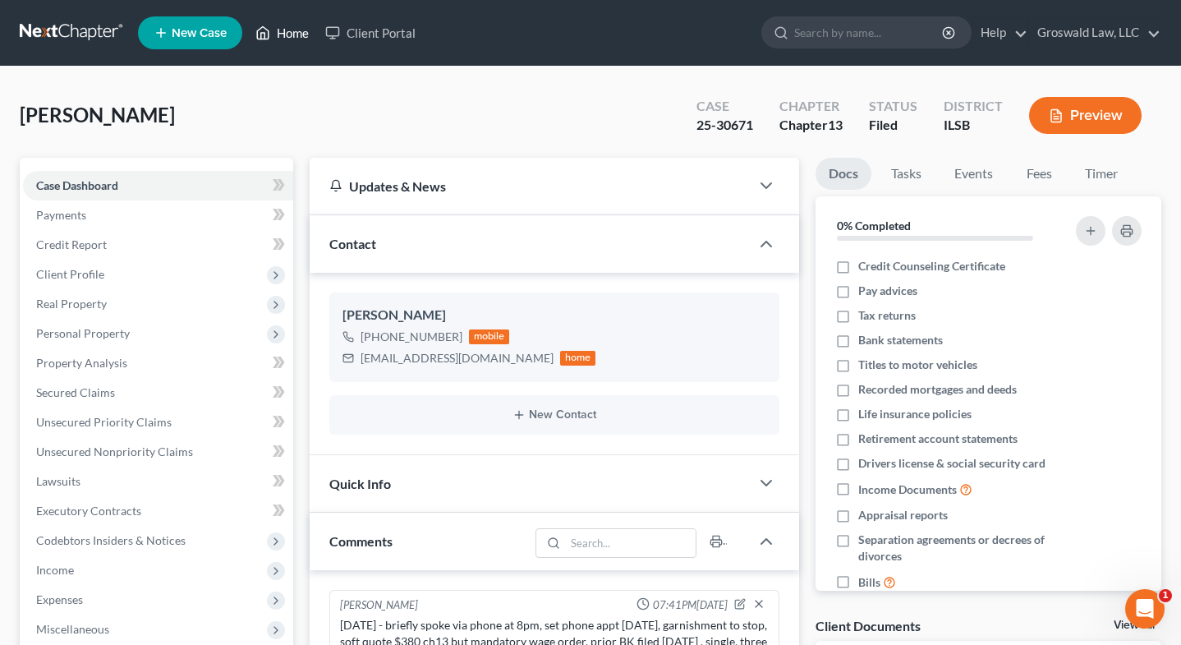
click at [283, 37] on link "Home" at bounding box center [282, 33] width 70 height 30
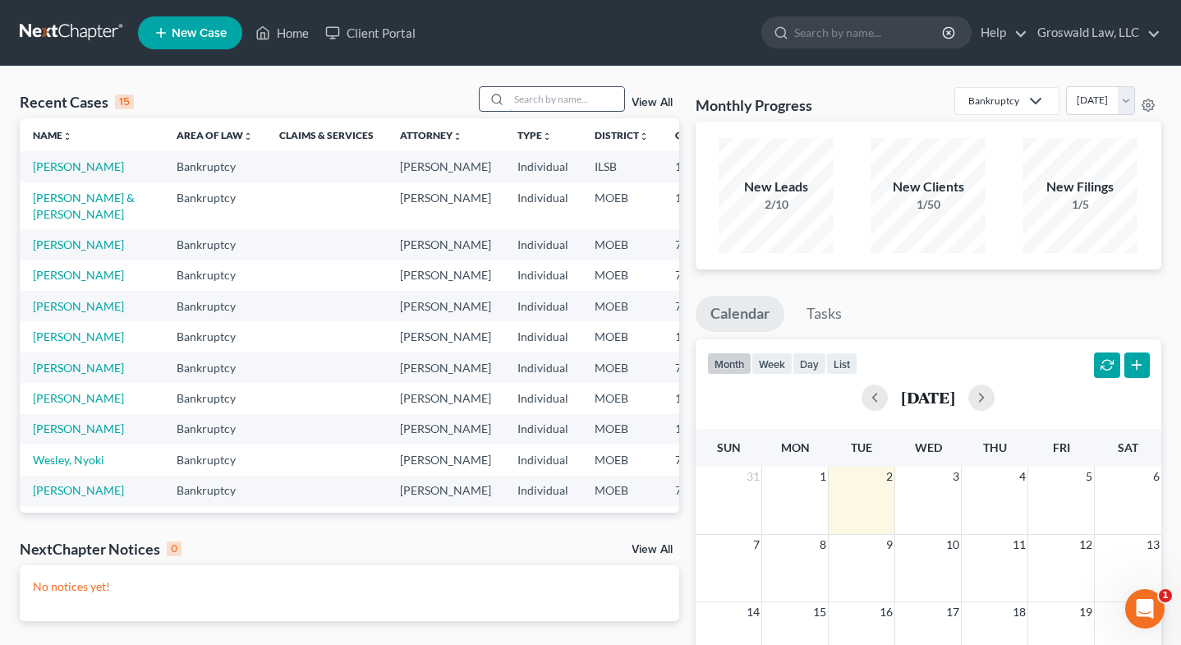
click at [568, 102] on input "search" at bounding box center [566, 99] width 115 height 24
type input "m"
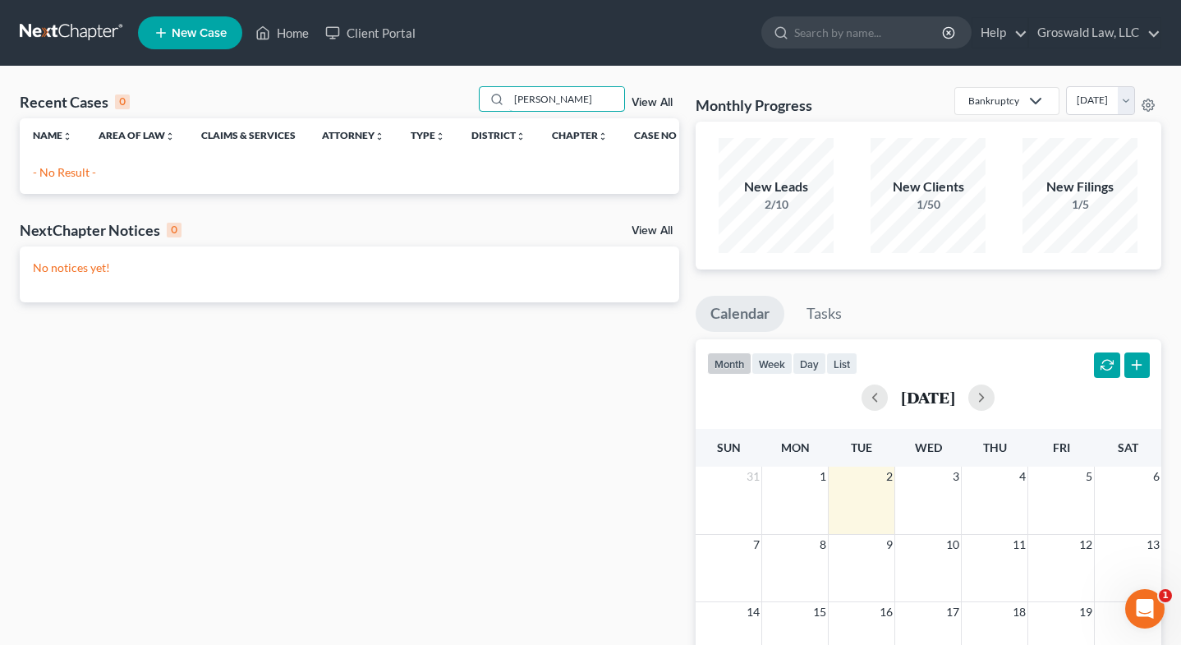
type input "[PERSON_NAME]"
click at [216, 29] on span "New Case" at bounding box center [199, 33] width 55 height 12
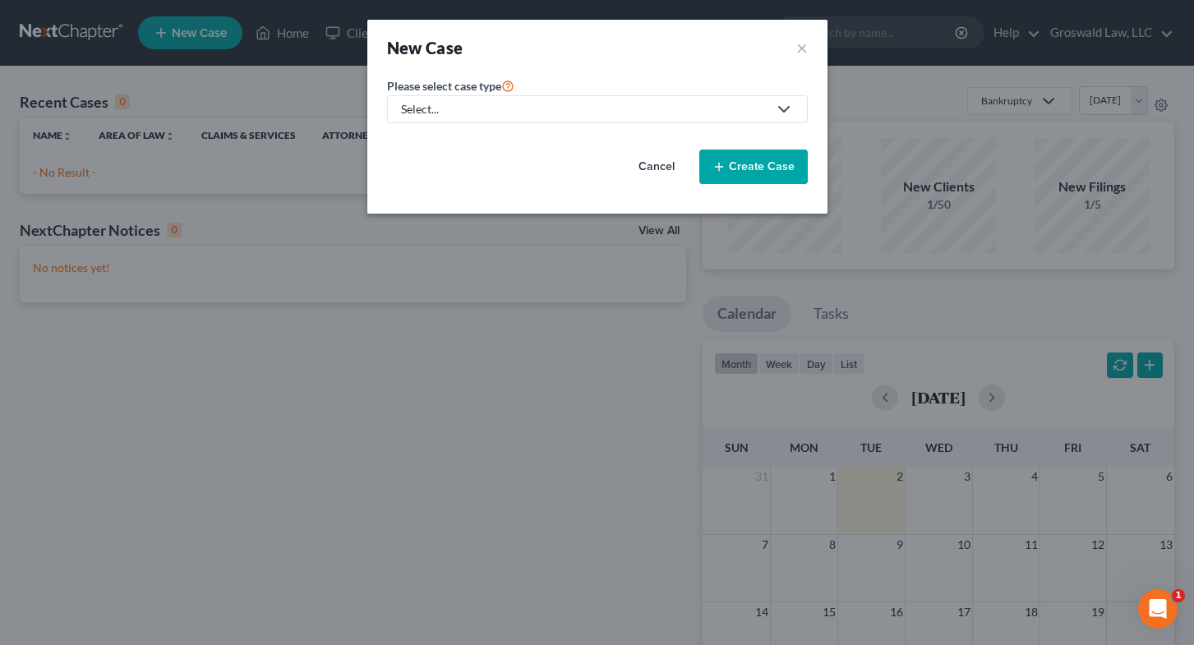
click at [416, 113] on div "Select..." at bounding box center [584, 109] width 366 height 16
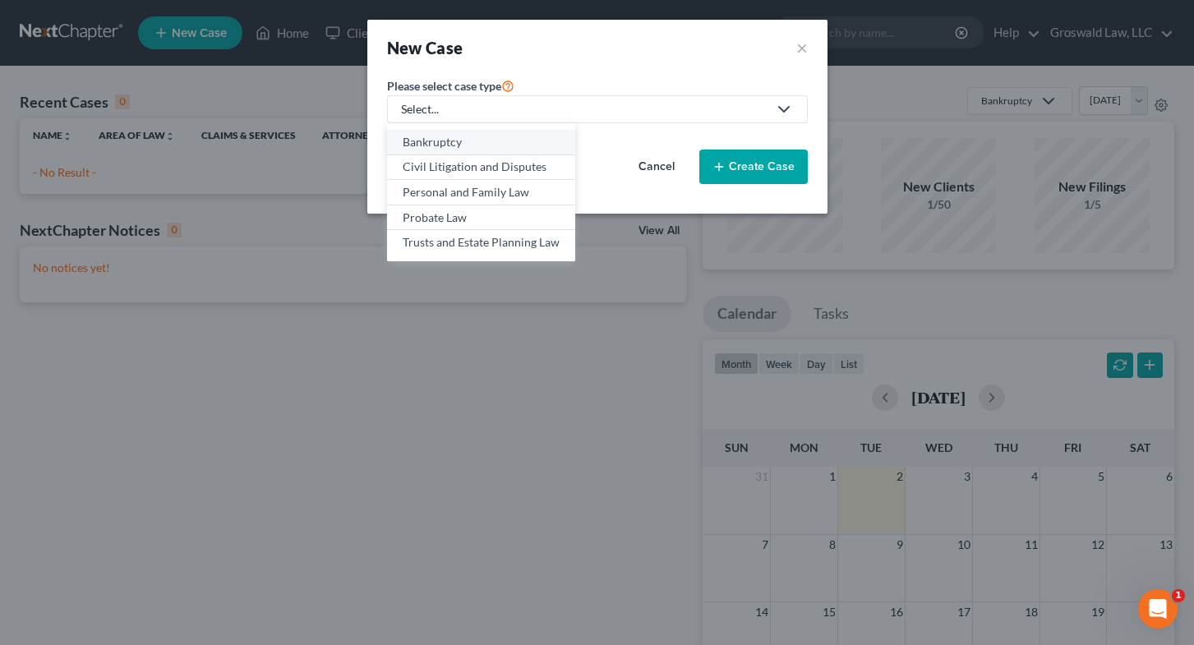
click at [440, 148] on div "Bankruptcy" at bounding box center [481, 142] width 157 height 16
select select "45"
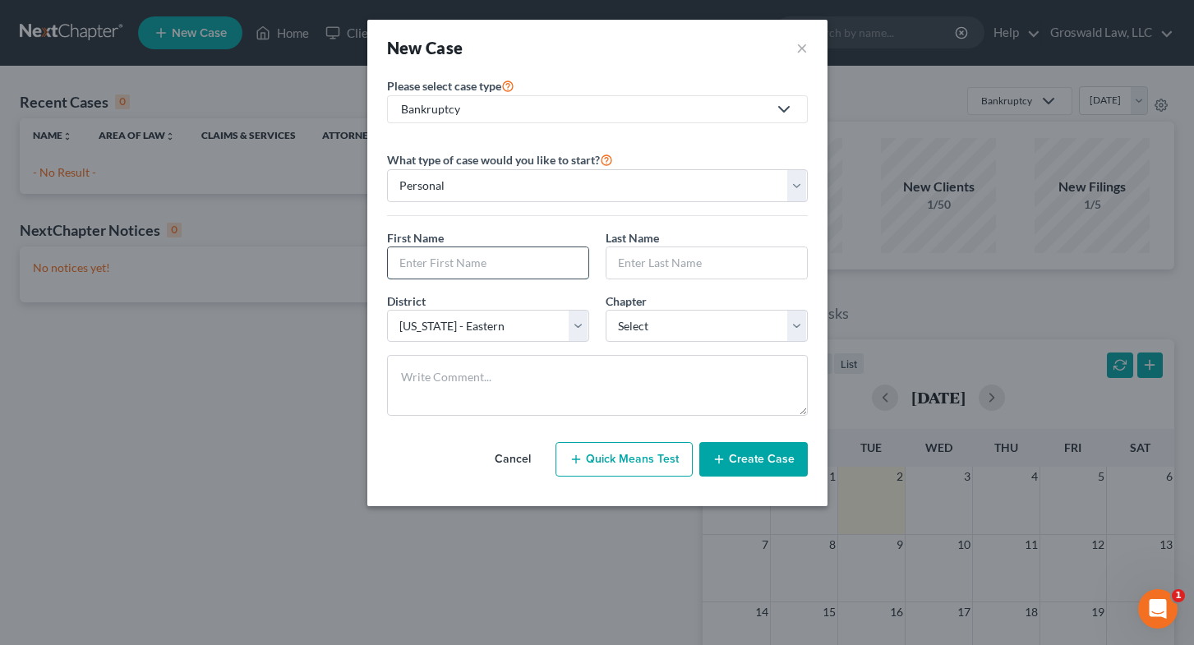
click at [434, 262] on input "text" at bounding box center [488, 262] width 200 height 31
type input "[PERSON_NAME]"
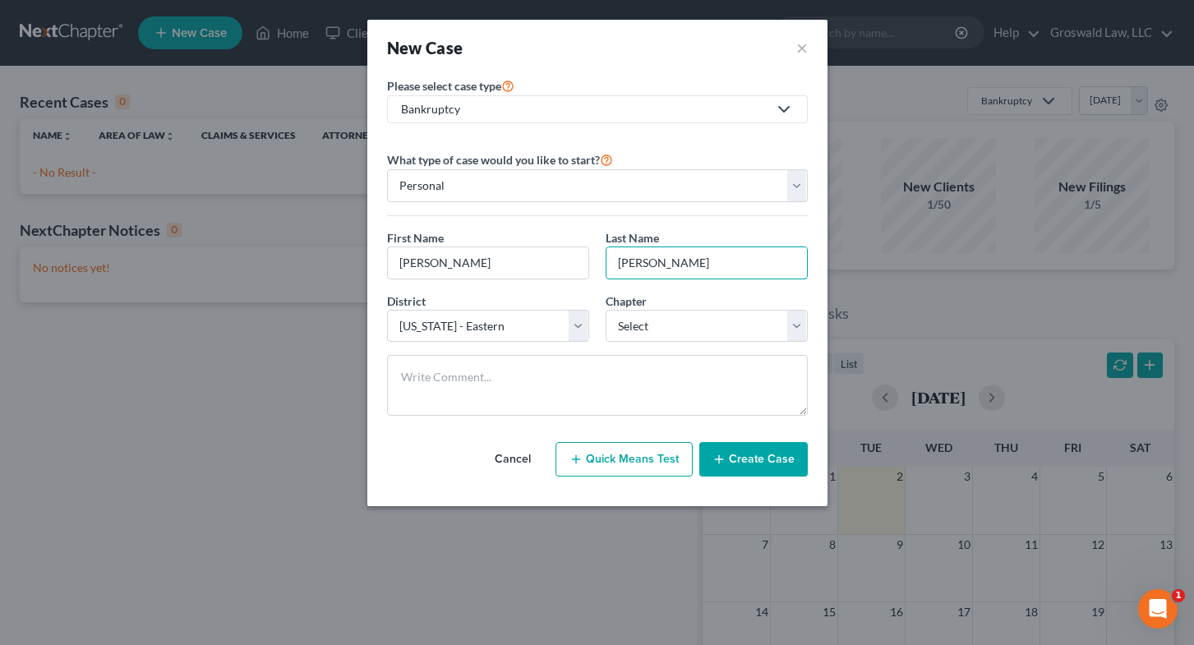
type input "[PERSON_NAME]"
click at [504, 333] on select "Select [US_STATE] - [GEOGRAPHIC_DATA] [US_STATE] - [GEOGRAPHIC_DATA][US_STATE] …" at bounding box center [488, 326] width 202 height 33
select select "45"
click at [387, 310] on select "Select [US_STATE] - [GEOGRAPHIC_DATA] [US_STATE] - [GEOGRAPHIC_DATA][US_STATE] …" at bounding box center [488, 326] width 202 height 33
click at [715, 324] on select "Select 7 11 12 13" at bounding box center [706, 326] width 202 height 33
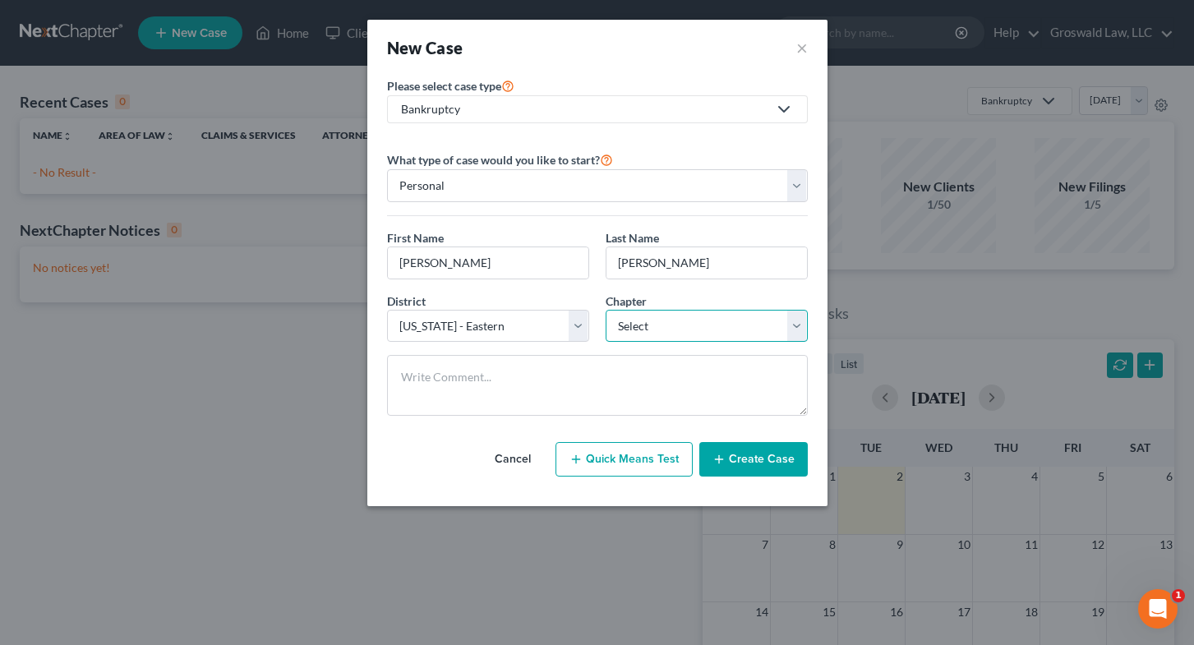
select select "0"
click at [605, 310] on select "Select 7 11 12 13" at bounding box center [706, 326] width 202 height 33
click at [751, 459] on button "Create Case" at bounding box center [753, 459] width 108 height 35
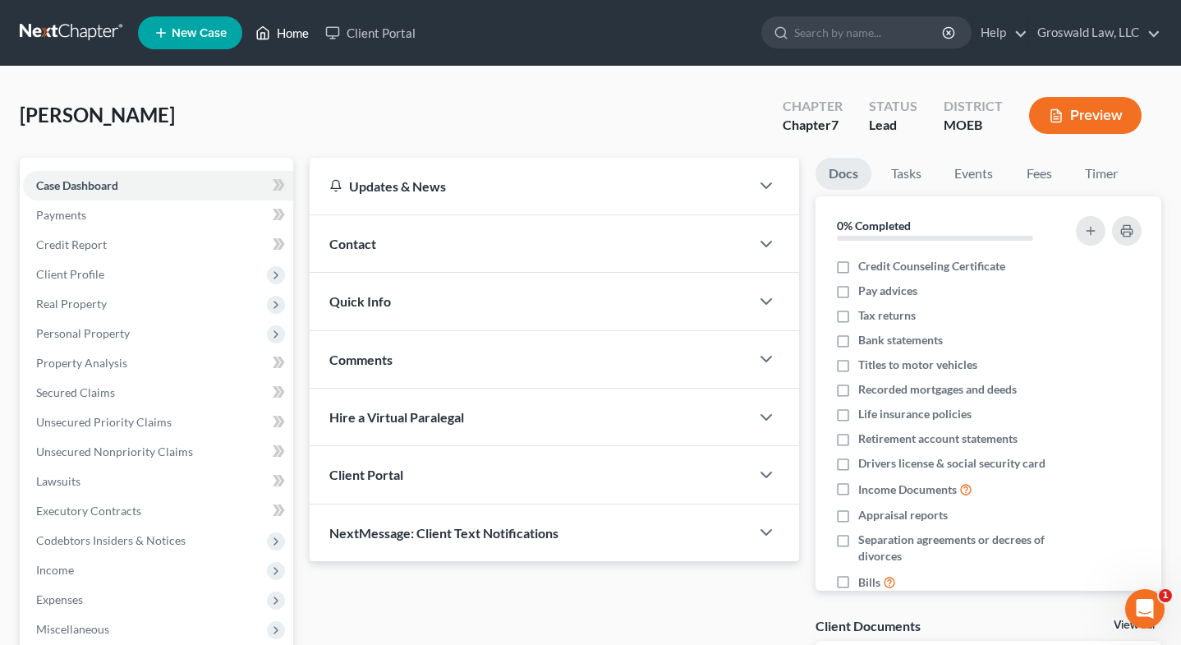
click at [291, 32] on link "Home" at bounding box center [282, 33] width 70 height 30
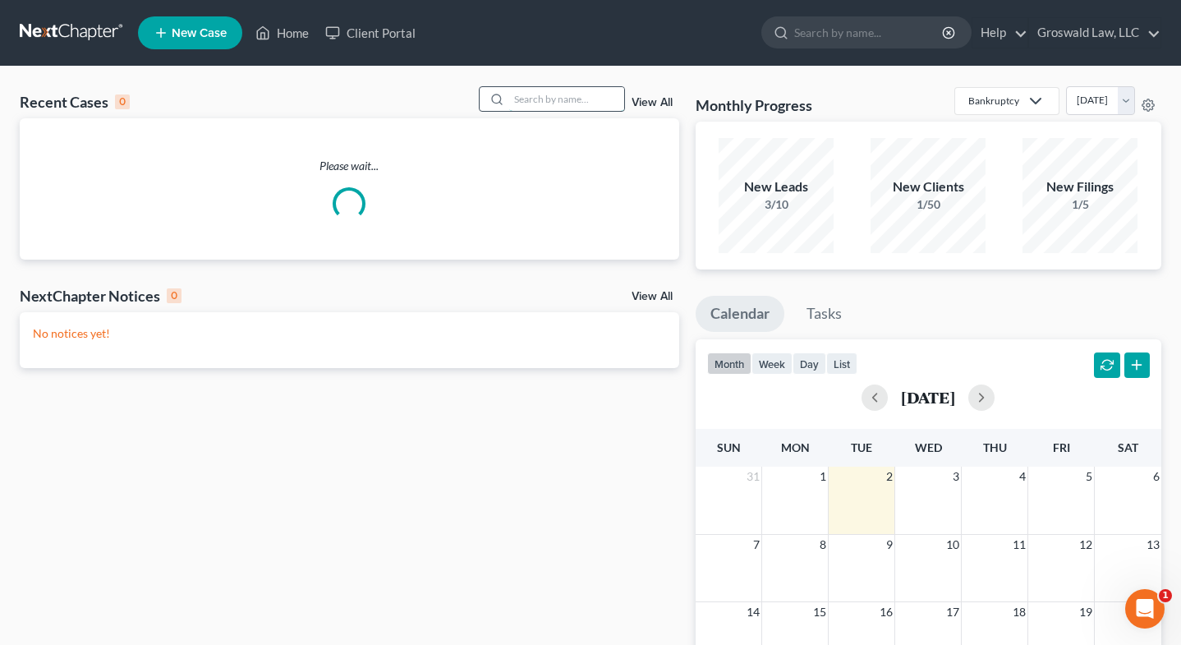
click at [593, 99] on input "search" at bounding box center [566, 99] width 115 height 24
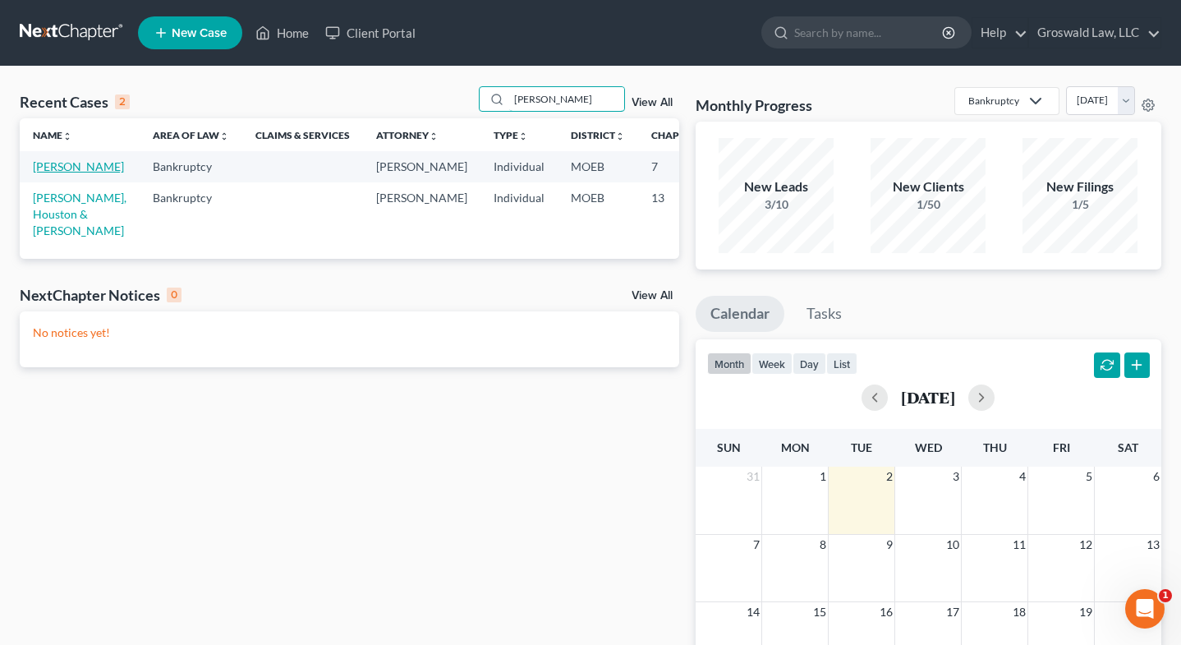
type input "[PERSON_NAME]"
click at [52, 173] on link "[PERSON_NAME]" at bounding box center [78, 166] width 91 height 14
select select "6"
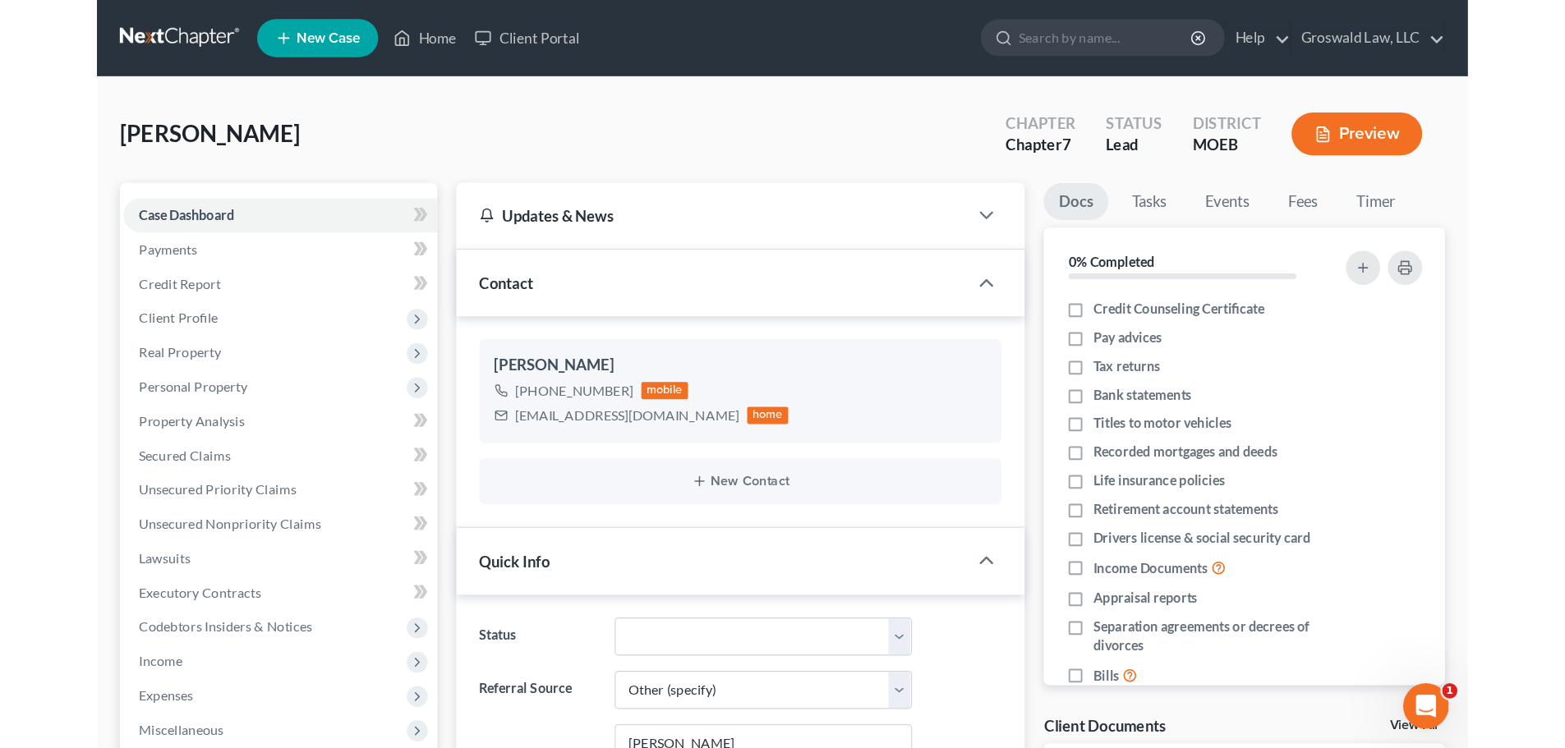
scroll to position [147, 0]
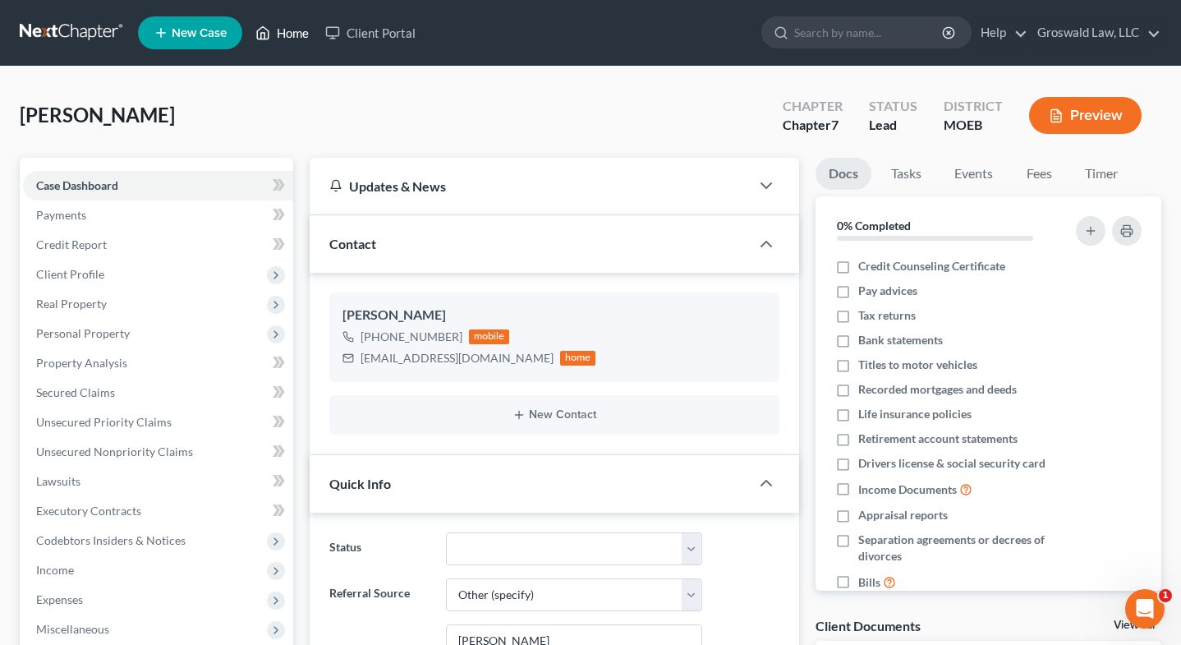
click at [291, 26] on link "Home" at bounding box center [282, 33] width 70 height 30
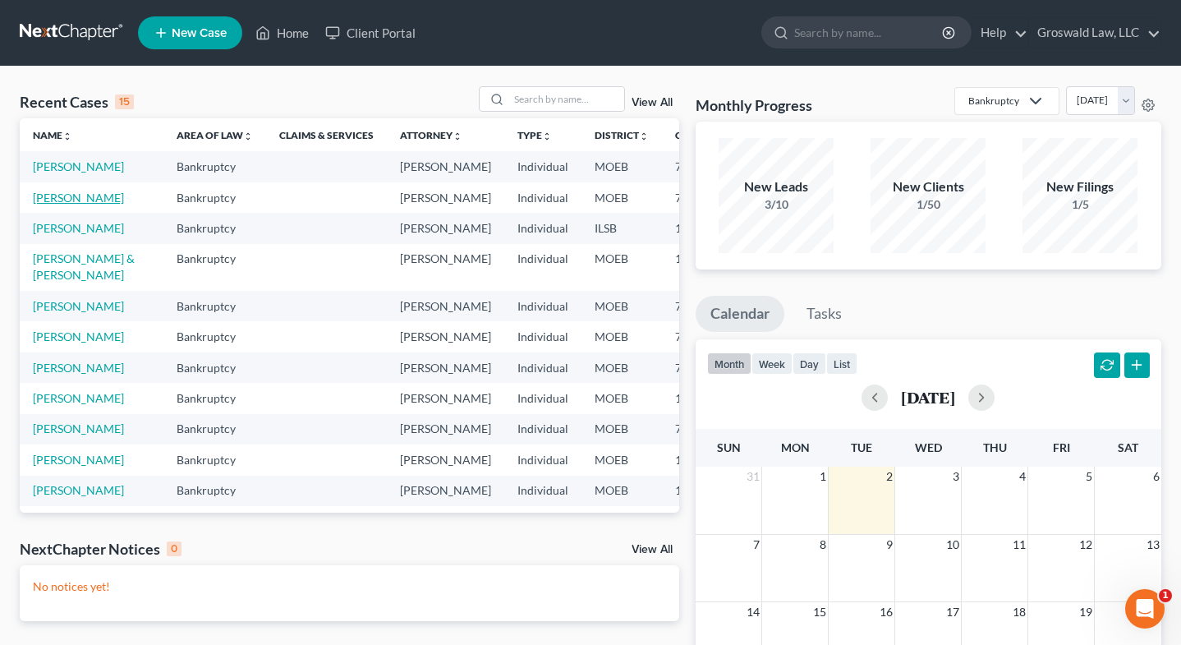
click at [48, 205] on link "[PERSON_NAME]" at bounding box center [78, 198] width 91 height 14
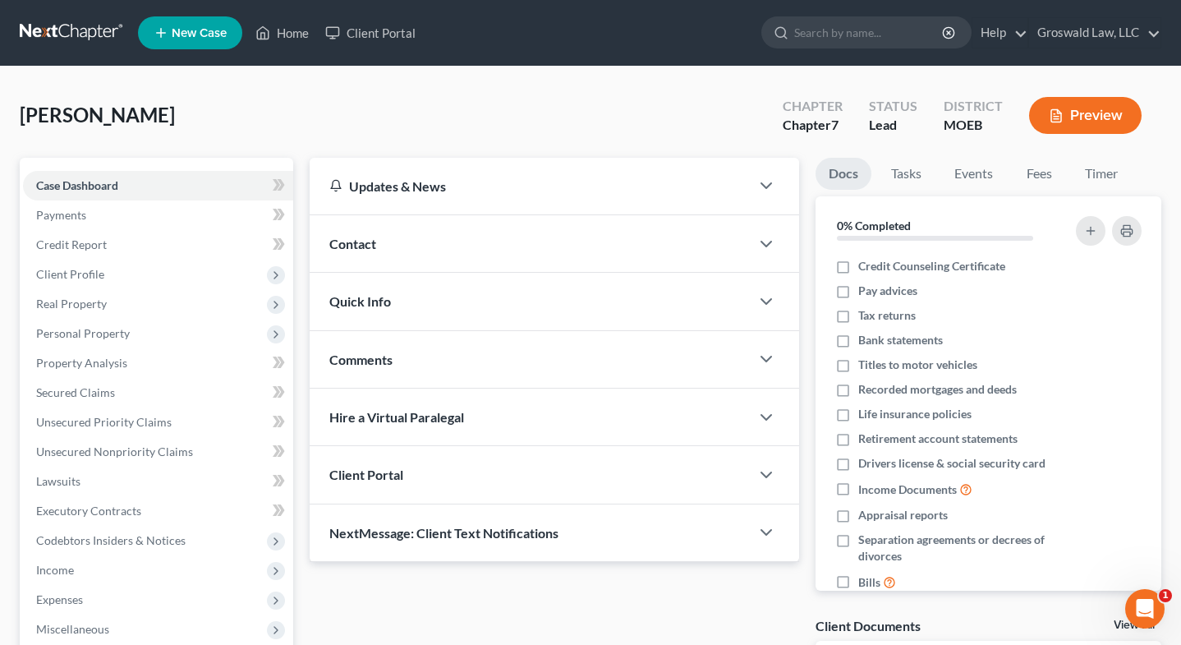
click at [420, 241] on div "Contact" at bounding box center [530, 243] width 441 height 57
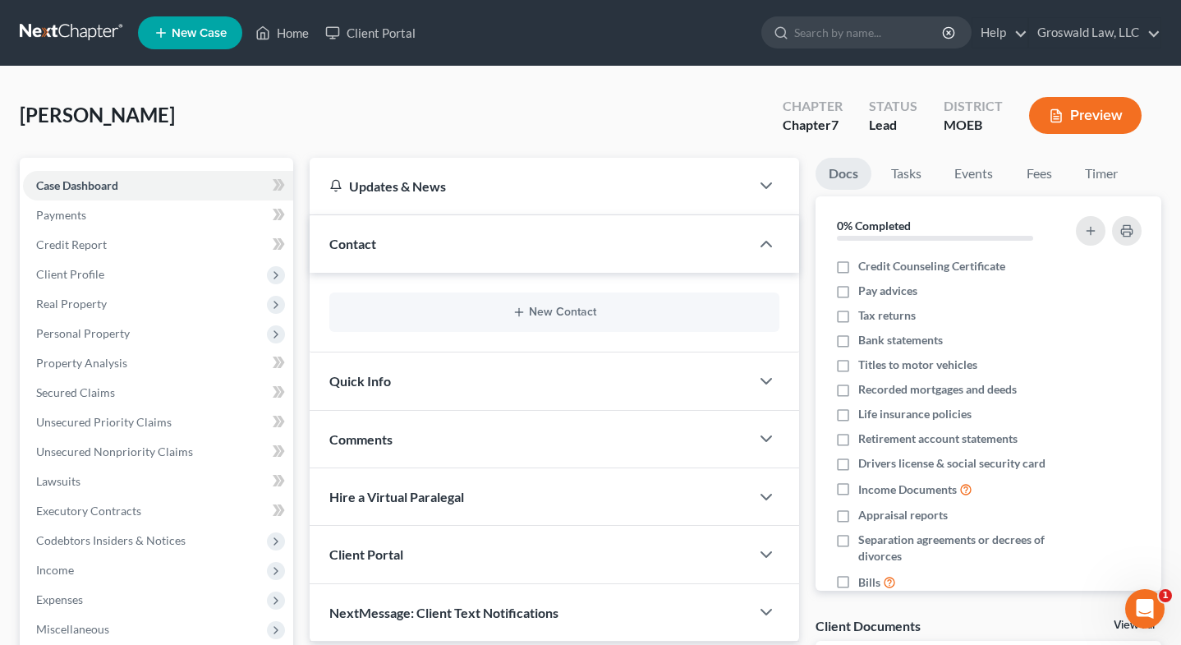
click at [583, 298] on div "New Contact" at bounding box center [554, 311] width 451 height 39
click at [564, 312] on button "New Contact" at bounding box center [555, 312] width 425 height 13
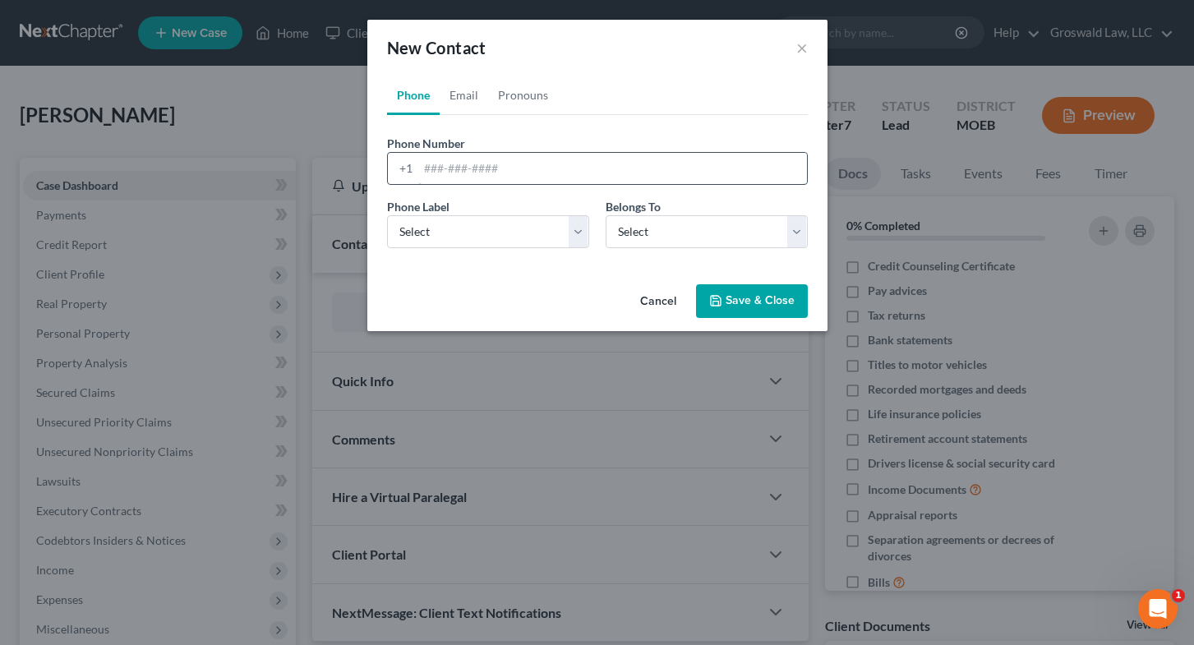
click at [663, 164] on input "tel" at bounding box center [612, 168] width 389 height 31
paste input "461-8082"
type input "[PHONE_NUMBER]"
select select "0"
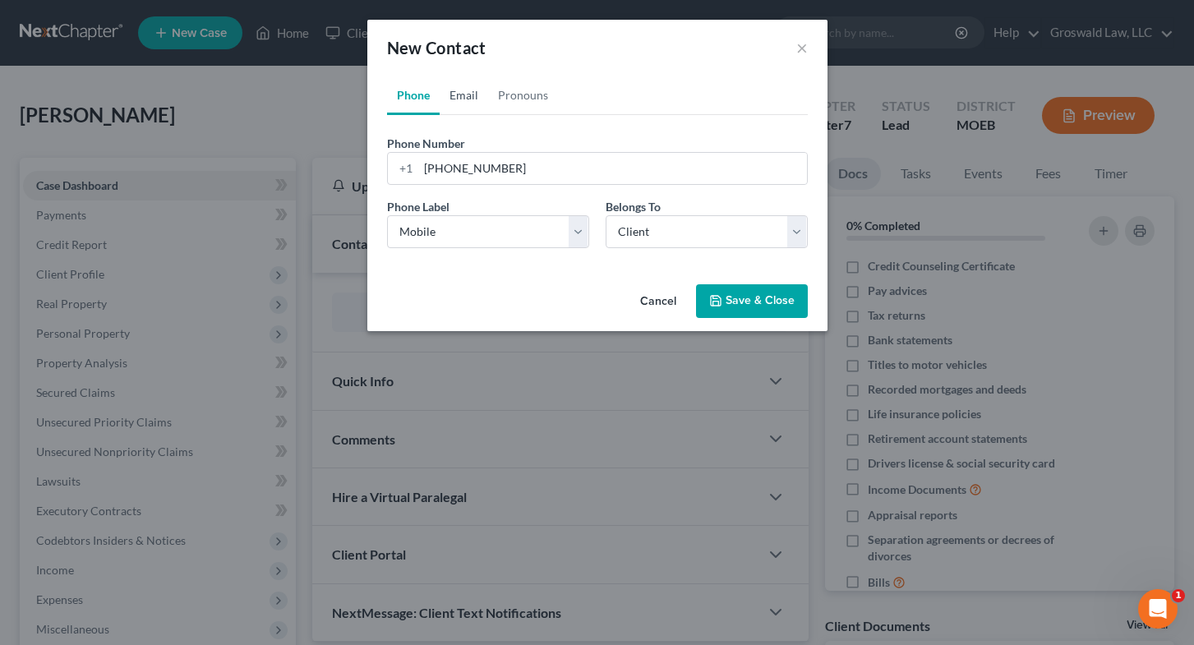
click at [451, 97] on link "Email" at bounding box center [463, 95] width 48 height 39
click at [483, 161] on input "email" at bounding box center [612, 168] width 389 height 31
paste input "[EMAIL_ADDRESS][DOMAIN_NAME]"
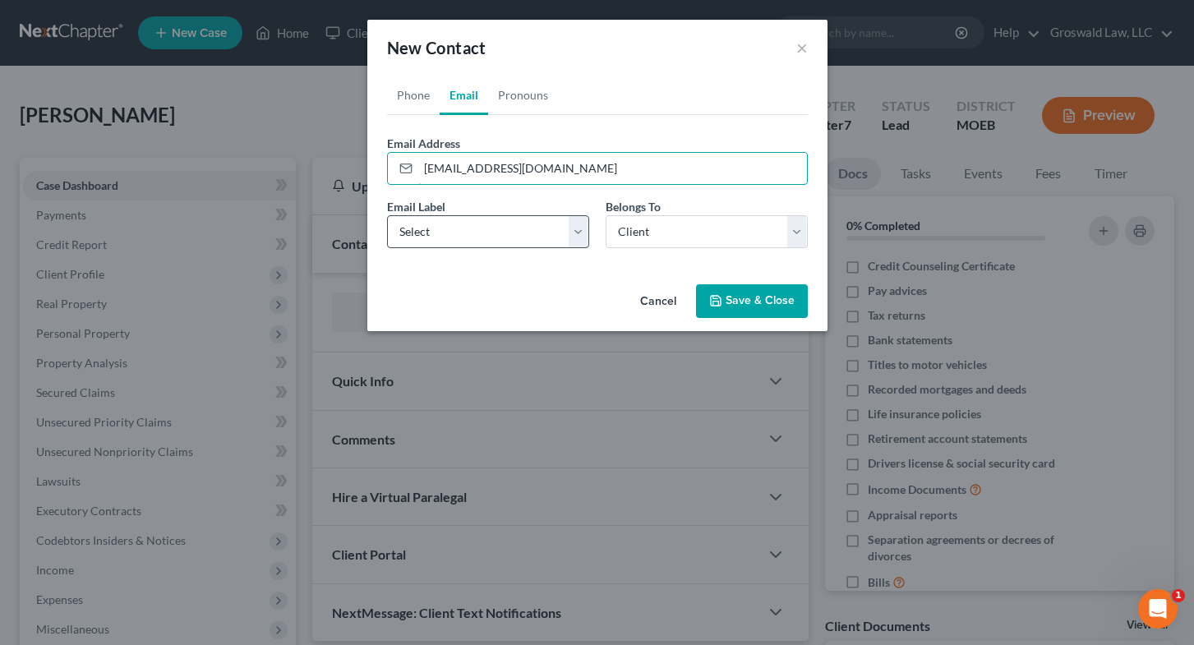
type input "[EMAIL_ADDRESS][DOMAIN_NAME]"
click at [446, 229] on select "Select Home Work Other" at bounding box center [488, 231] width 202 height 33
select select "0"
click at [387, 215] on select "Select Home Work Other" at bounding box center [488, 231] width 202 height 33
click at [783, 303] on button "Save & Close" at bounding box center [752, 301] width 112 height 35
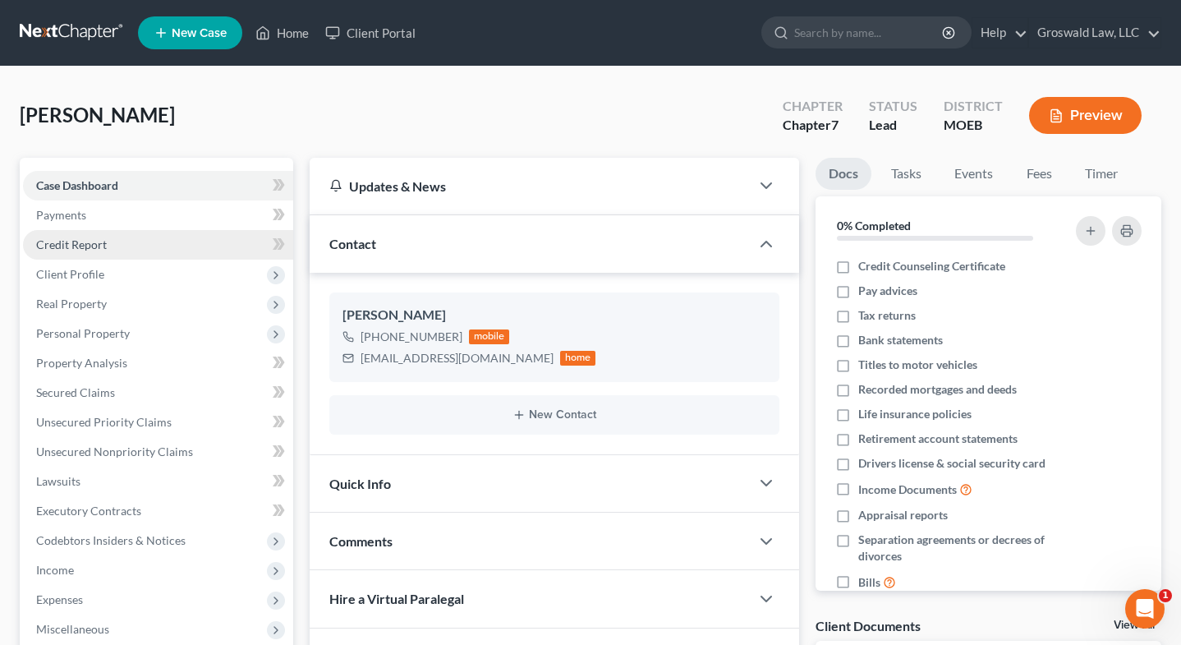
click at [75, 251] on link "Credit Report" at bounding box center [158, 245] width 270 height 30
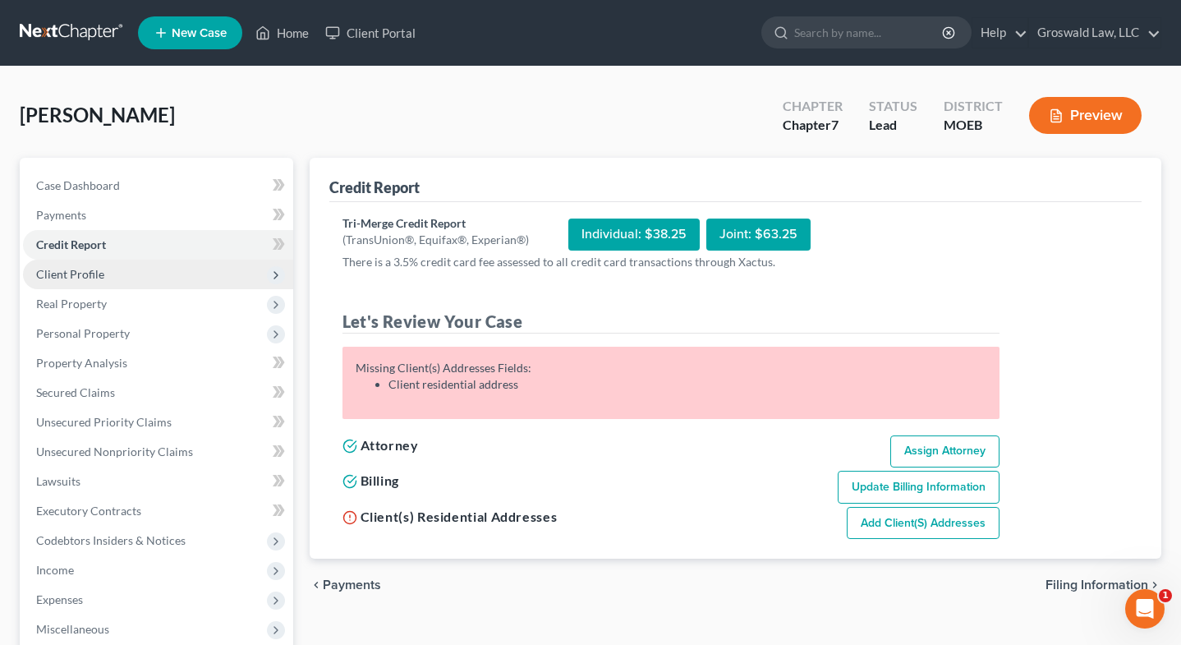
click at [90, 273] on span "Client Profile" at bounding box center [70, 274] width 68 height 14
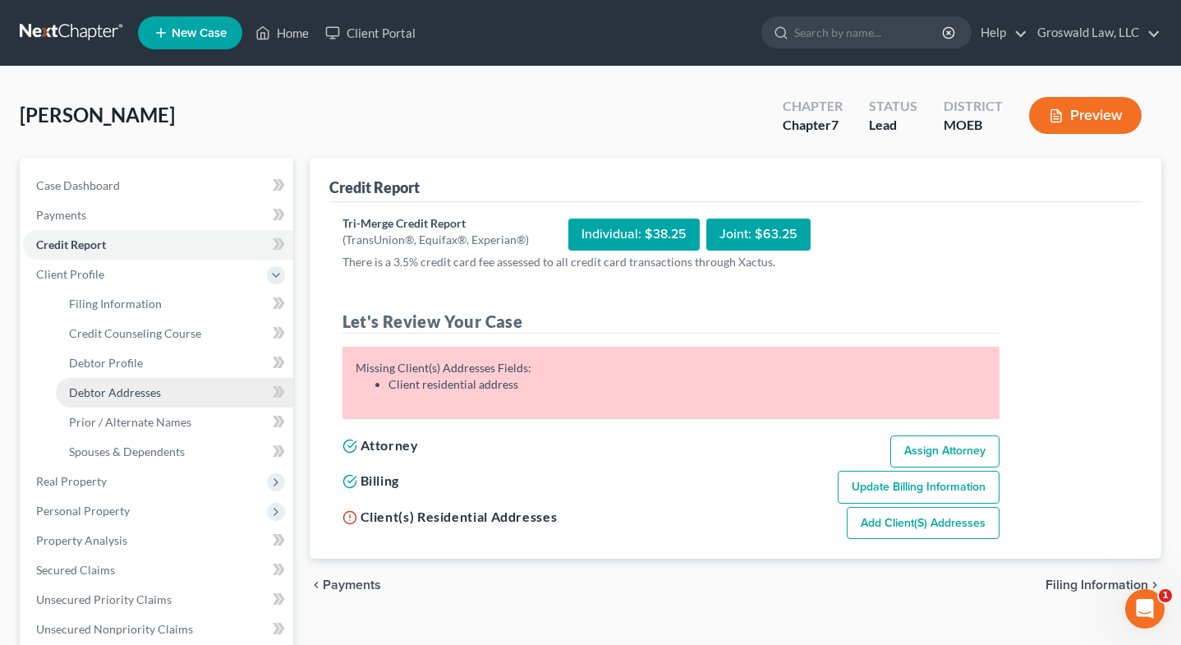
click at [128, 395] on span "Debtor Addresses" at bounding box center [115, 392] width 92 height 14
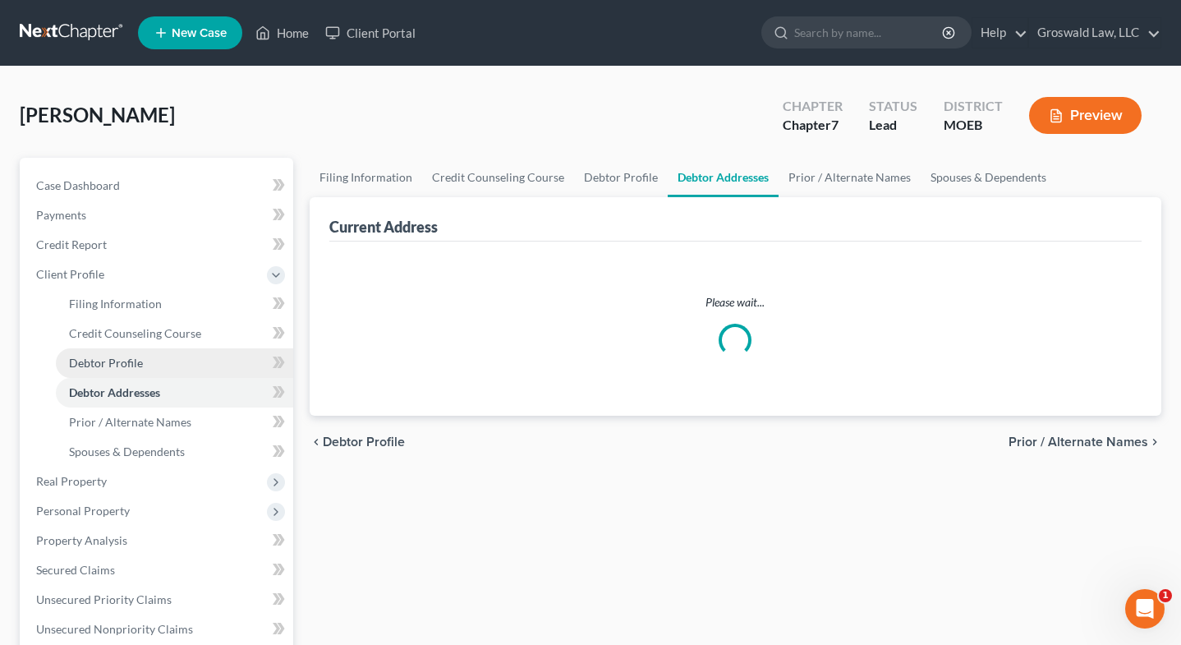
select select "0"
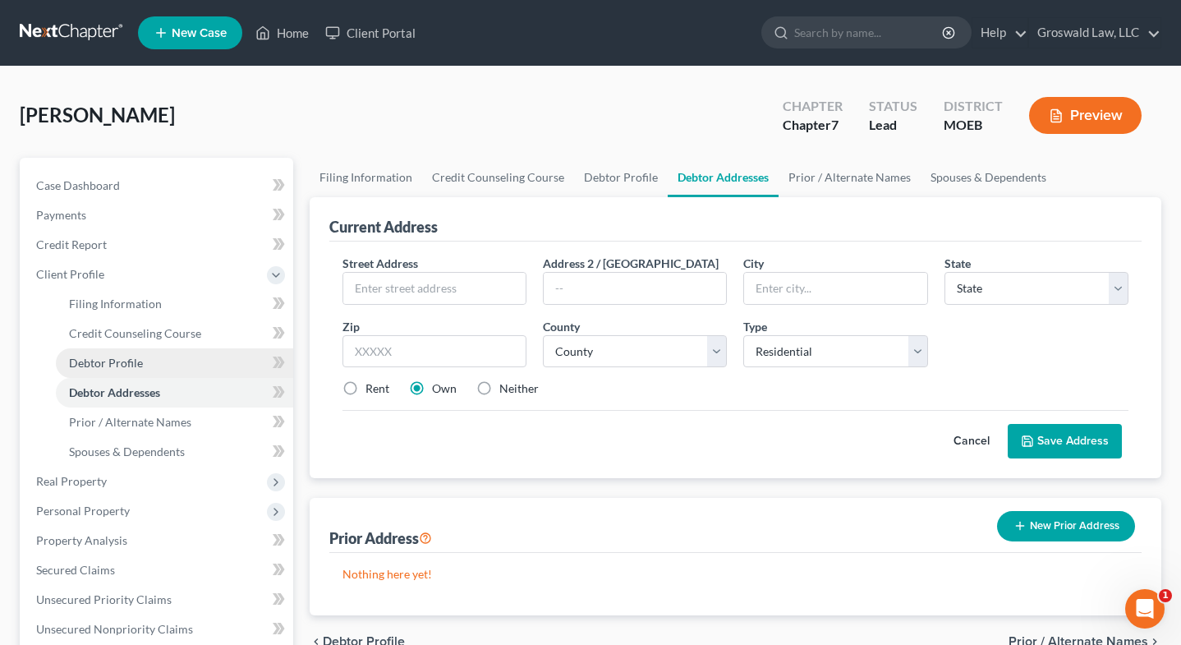
click at [127, 357] on span "Debtor Profile" at bounding box center [106, 363] width 74 height 14
select select "0"
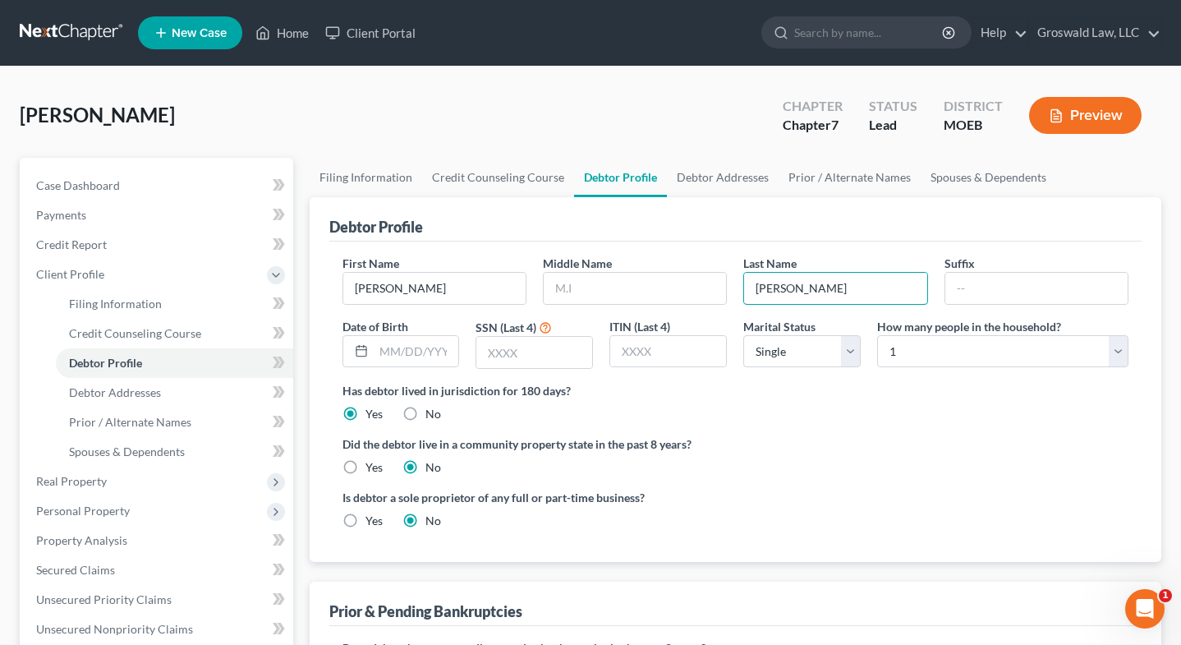
drag, startPoint x: 865, startPoint y: 285, endPoint x: 304, endPoint y: 281, distance: 561.1
click at [304, 288] on div "Filing Information Credit Counseling Course Debtor Profile Debtor Addresses Pri…" at bounding box center [735, 588] width 869 height 860
type input "[PERSON_NAME]"
click at [558, 283] on input "text" at bounding box center [635, 288] width 182 height 31
type input "A."
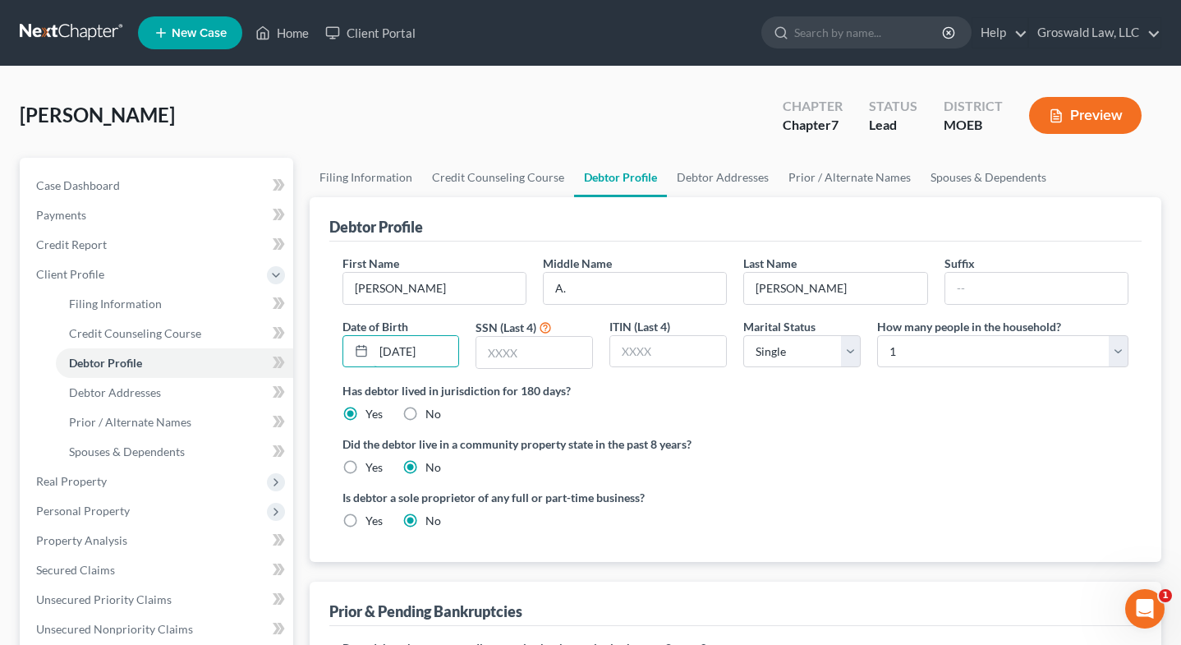
type input "[DATE]"
click at [804, 219] on div "Debtor Profile" at bounding box center [735, 219] width 813 height 44
click at [554, 347] on input "text" at bounding box center [534, 352] width 116 height 31
type input "6125"
click at [737, 180] on link "Debtor Addresses" at bounding box center [723, 177] width 112 height 39
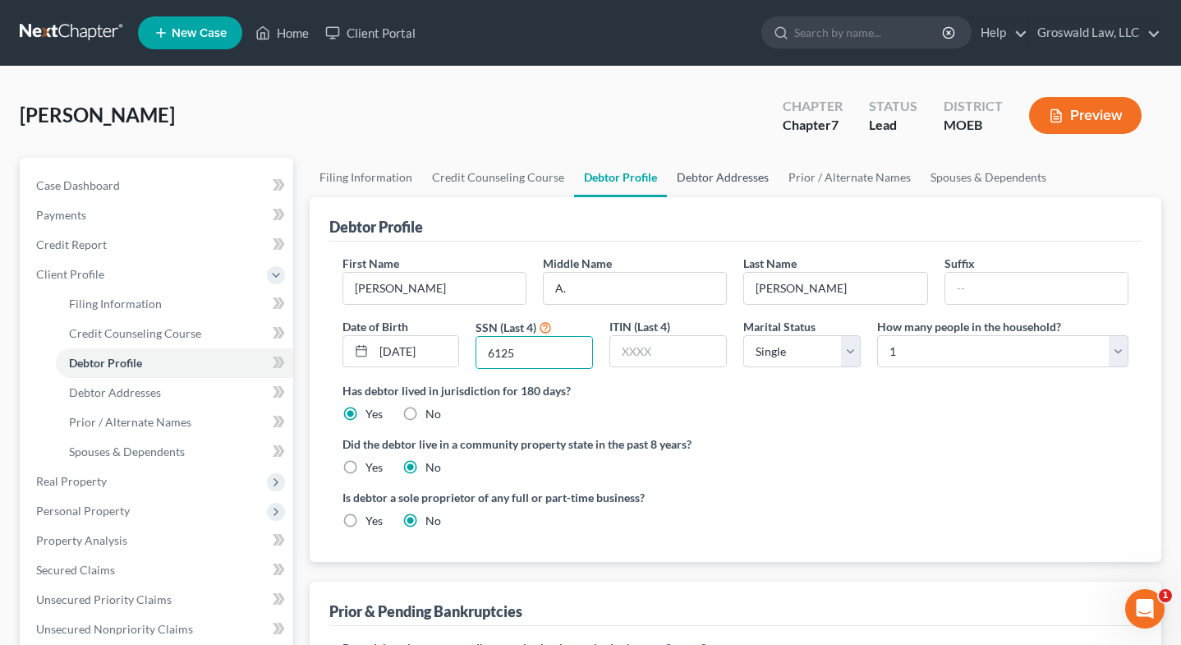
select select "0"
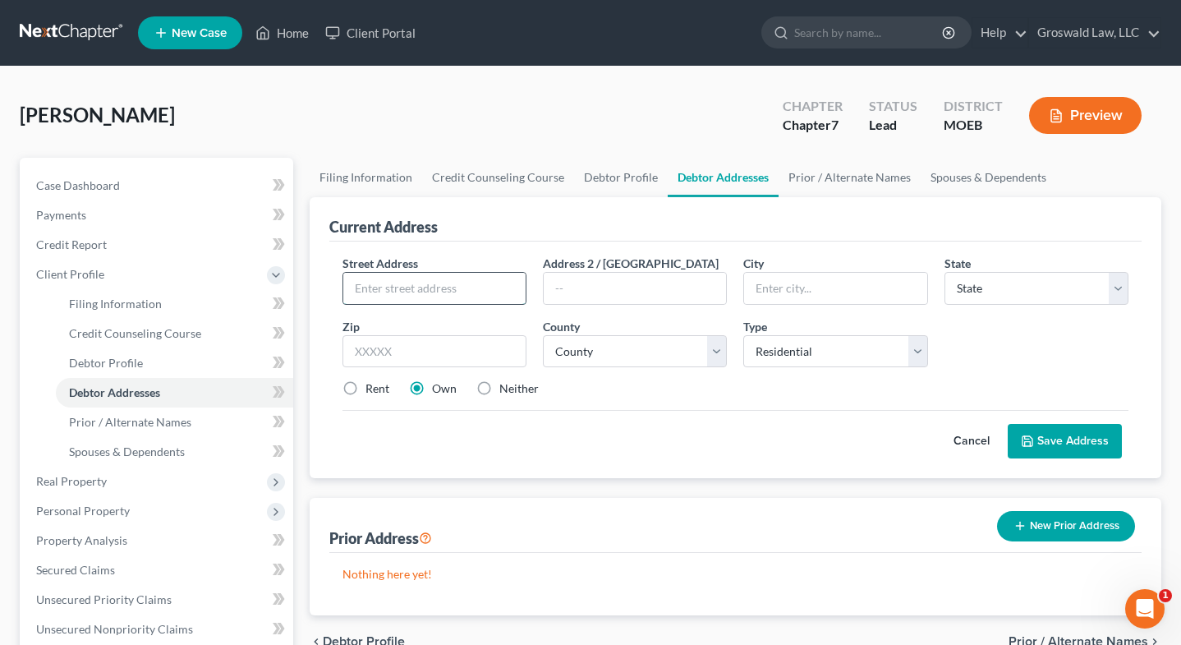
click at [387, 285] on input "text" at bounding box center [434, 288] width 182 height 31
type input "[STREET_ADDRESS]"
type input "63107"
type input "Saint Louis"
select select "26"
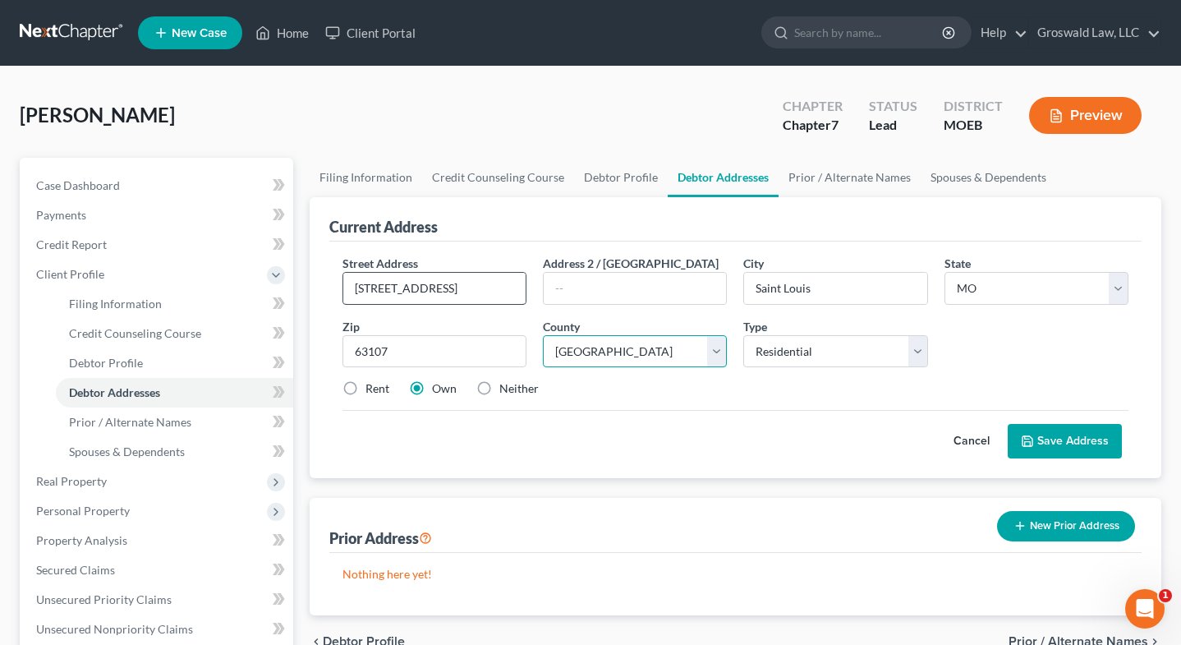
select select "101"
click at [1051, 439] on button "Save Address" at bounding box center [1065, 441] width 114 height 35
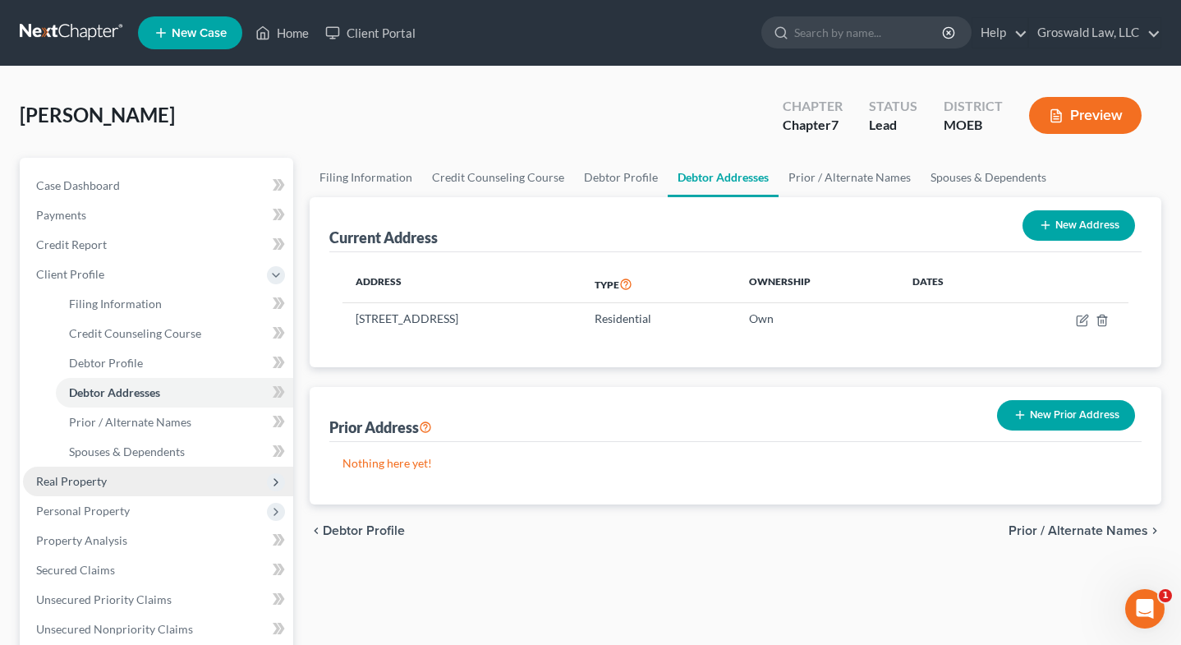
click at [76, 482] on span "Real Property" at bounding box center [71, 481] width 71 height 14
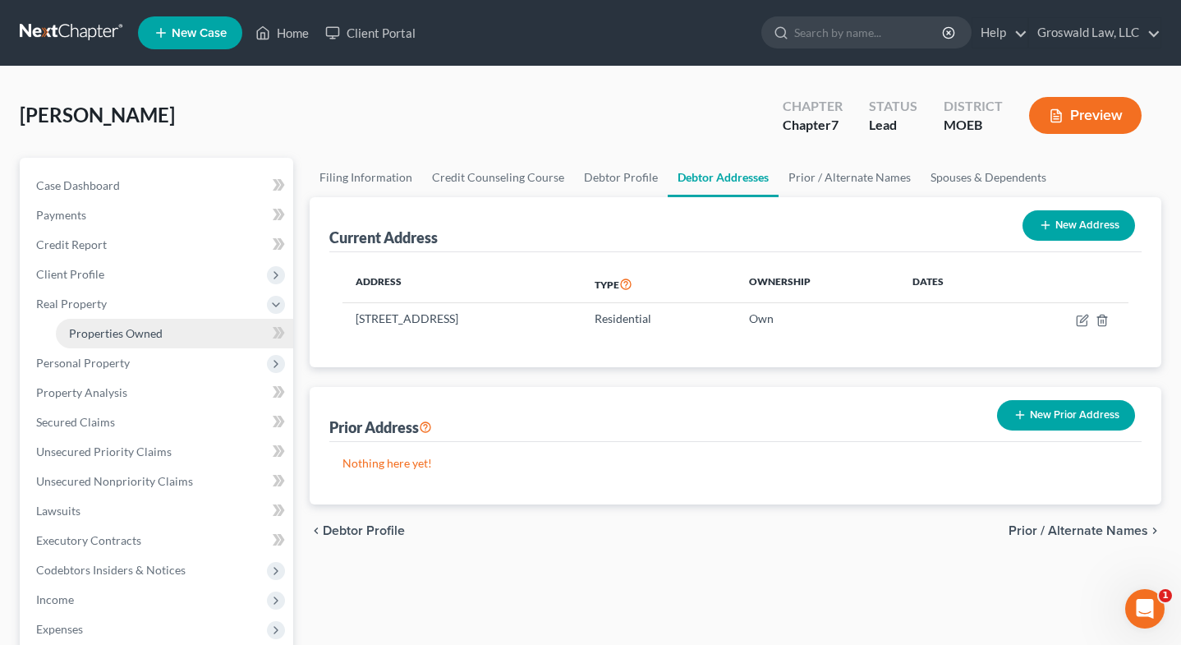
click at [112, 334] on span "Properties Owned" at bounding box center [116, 333] width 94 height 14
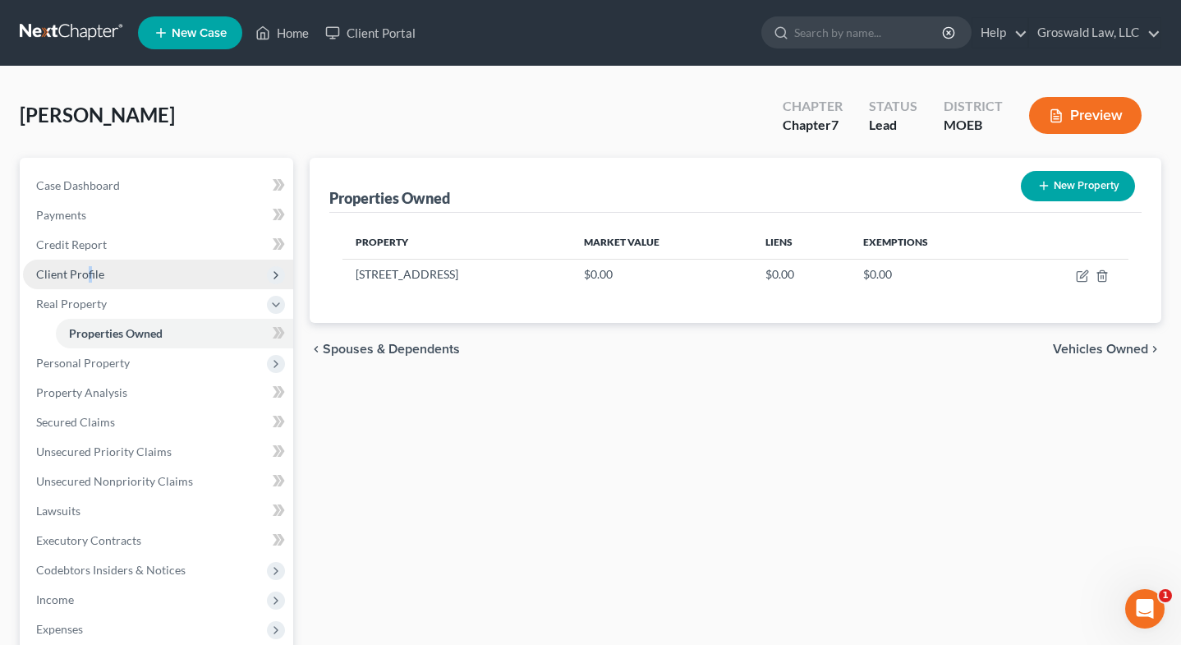
click at [90, 277] on span "Client Profile" at bounding box center [70, 274] width 68 height 14
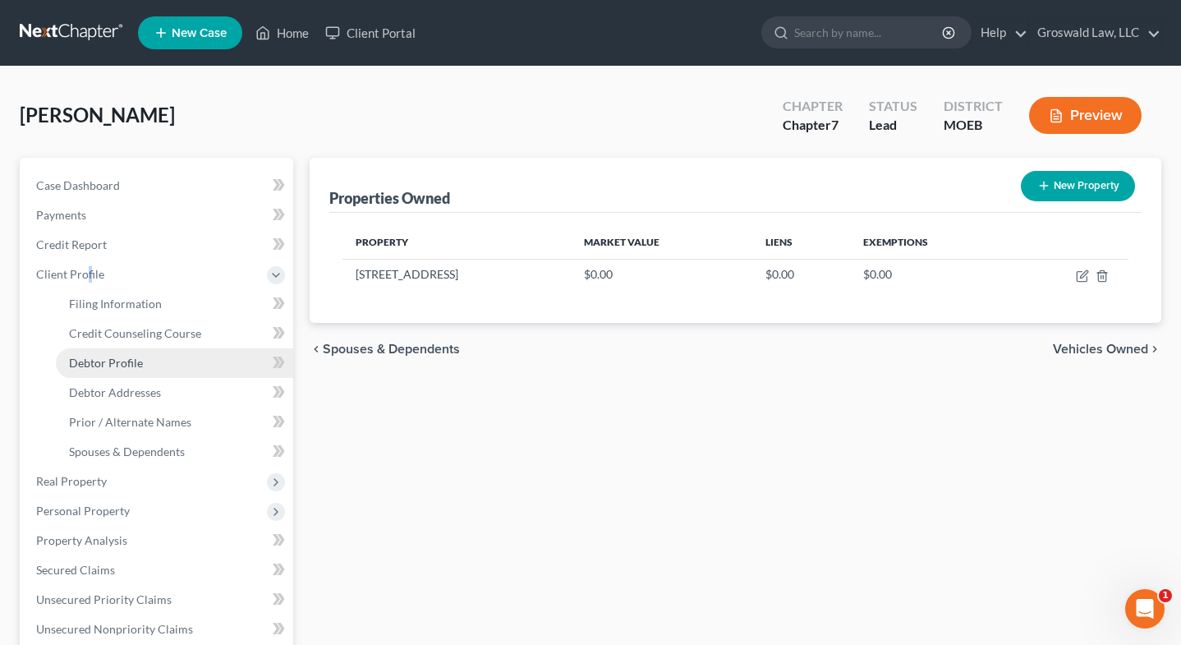
click at [105, 362] on span "Debtor Profile" at bounding box center [106, 363] width 74 height 14
select select "0"
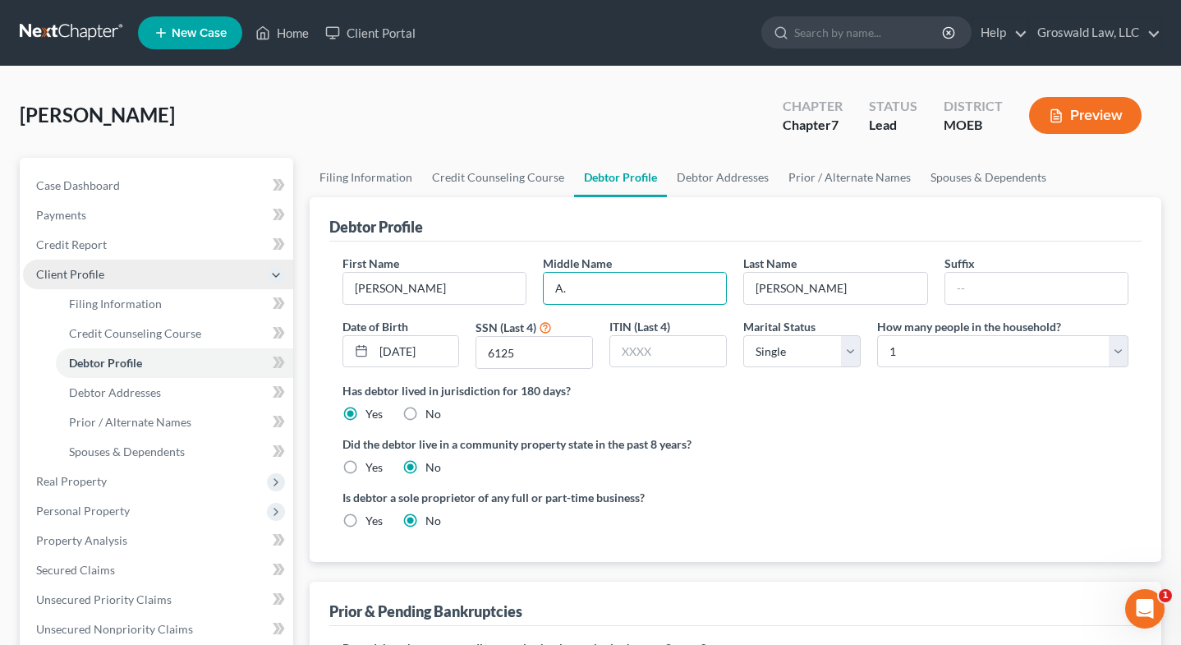
drag, startPoint x: 614, startPoint y: 287, endPoint x: 258, endPoint y: 274, distance: 355.9
click at [259, 280] on div "Petition Navigation Case Dashboard Payments Invoices Payments Payments Credit R…" at bounding box center [591, 588] width 1158 height 860
type input "[PERSON_NAME]"
click at [480, 120] on div "[PERSON_NAME] Upgraded Chapter Chapter 7 Status Lead District MOEB Preview" at bounding box center [591, 121] width 1142 height 71
click at [577, 127] on div "[PERSON_NAME] Upgraded Chapter Chapter 7 Status Lead District MOEB Preview" at bounding box center [591, 121] width 1142 height 71
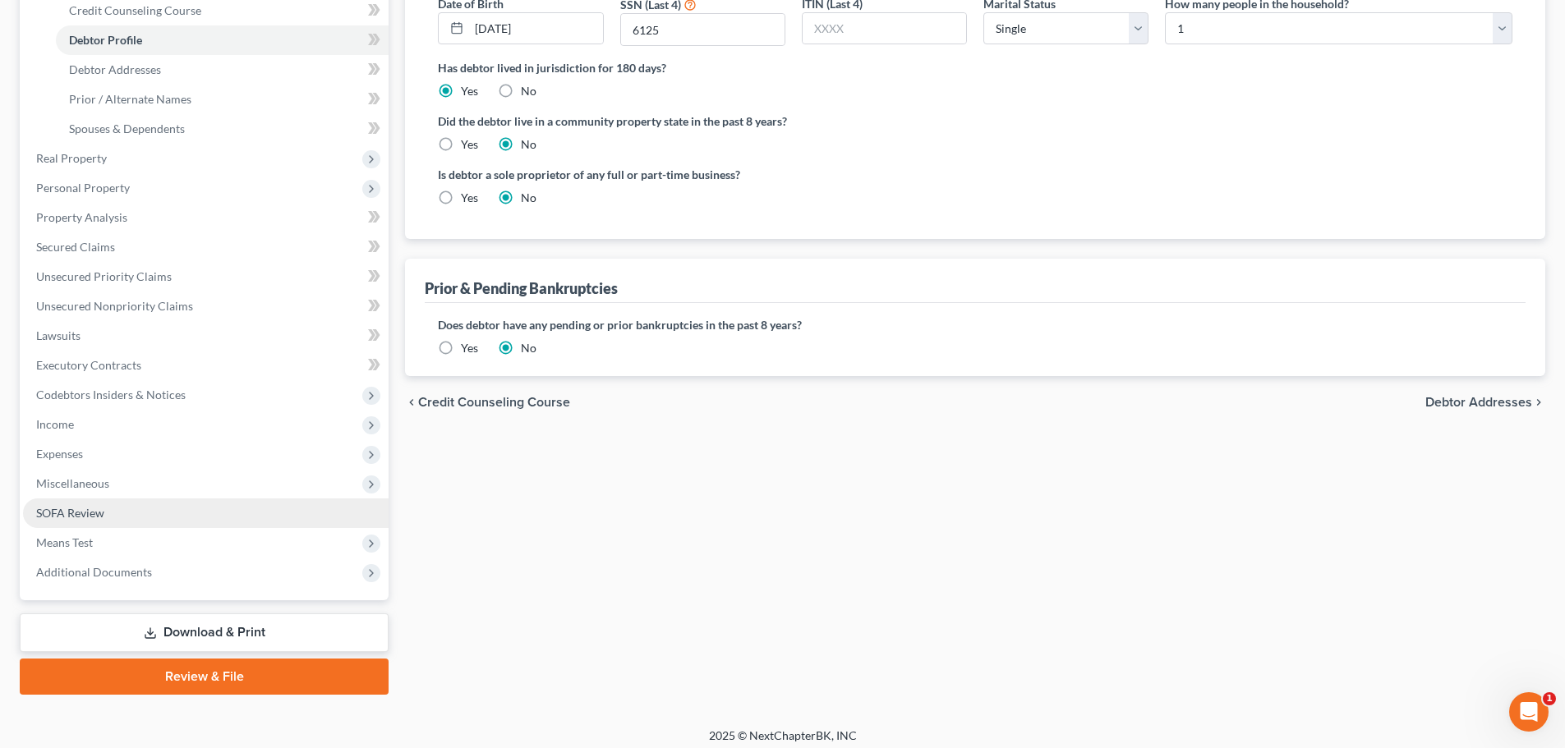
scroll to position [329, 0]
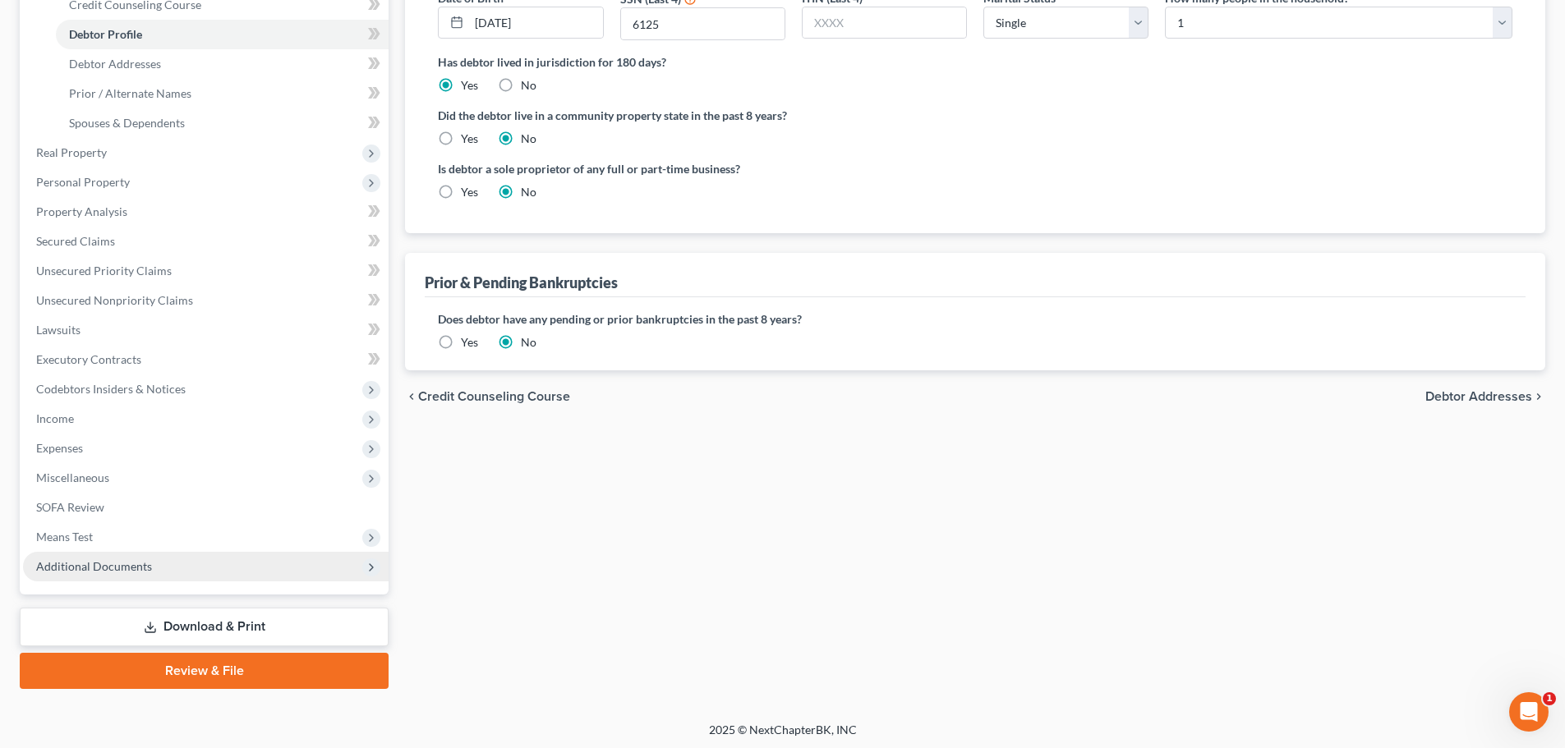
click at [168, 567] on span "Additional Documents" at bounding box center [206, 567] width 366 height 30
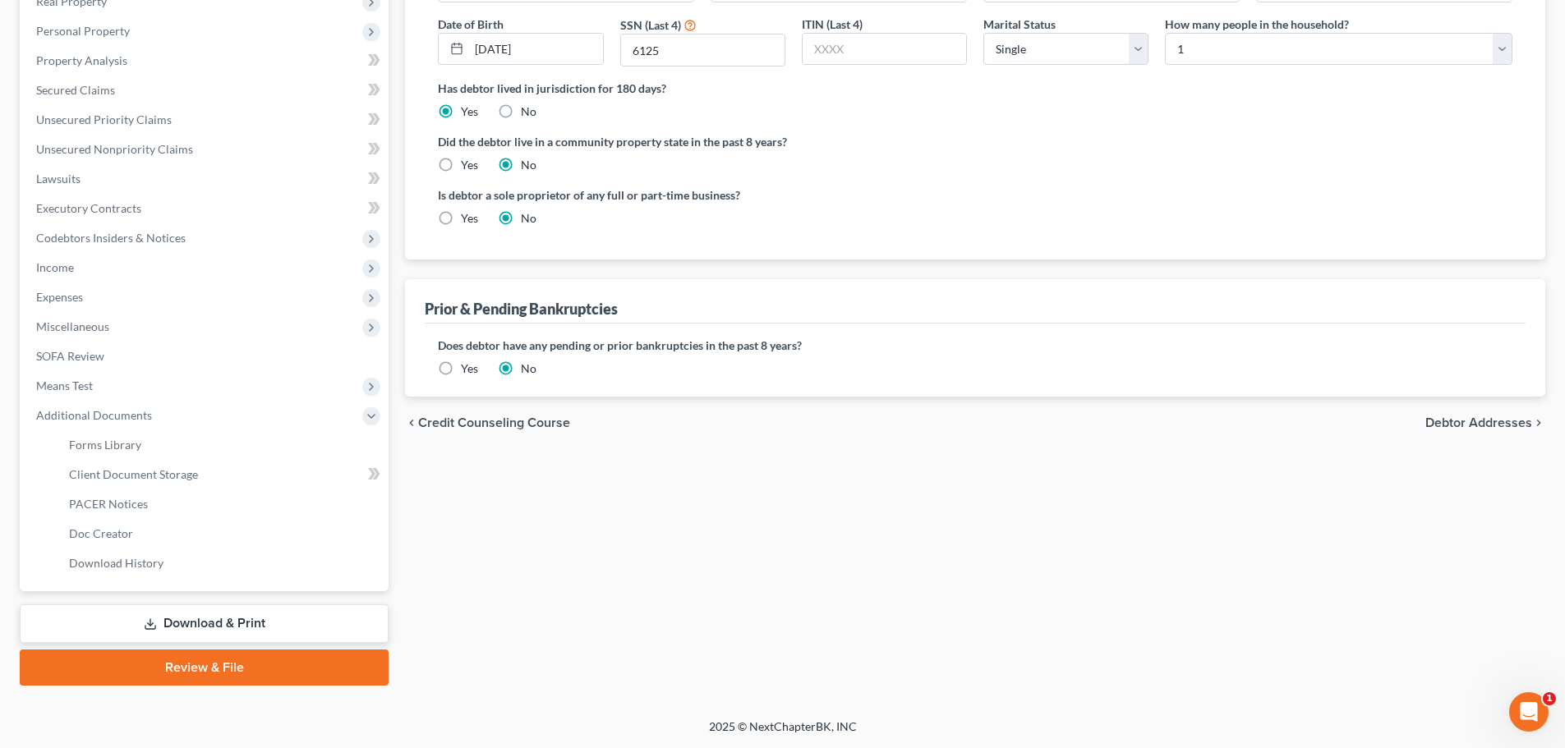
scroll to position [302, 0]
click at [207, 475] on link "Client Document Storage" at bounding box center [222, 475] width 333 height 30
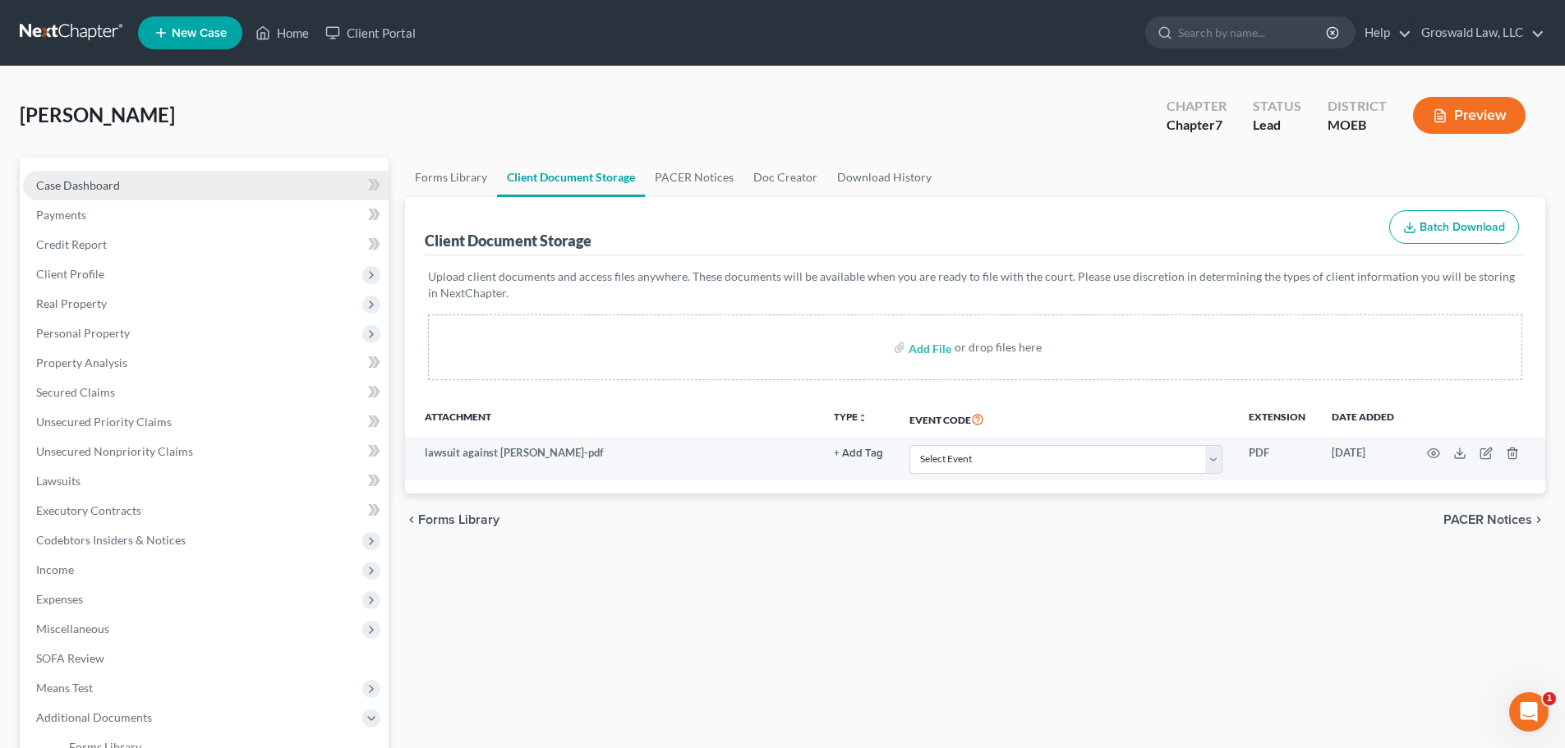
click at [98, 176] on link "Case Dashboard" at bounding box center [206, 186] width 366 height 30
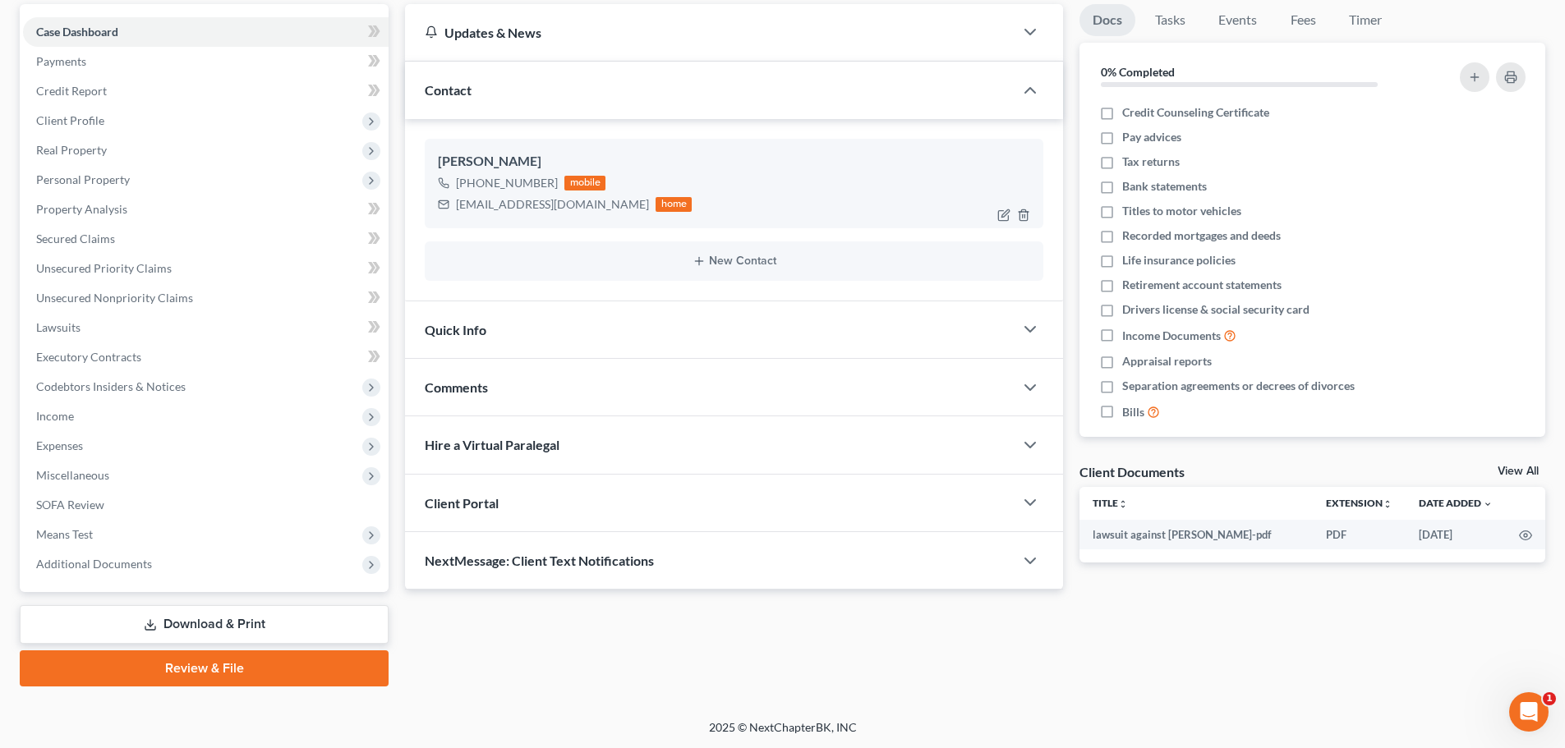
scroll to position [154, 0]
click at [584, 392] on div "Comments" at bounding box center [709, 386] width 609 height 57
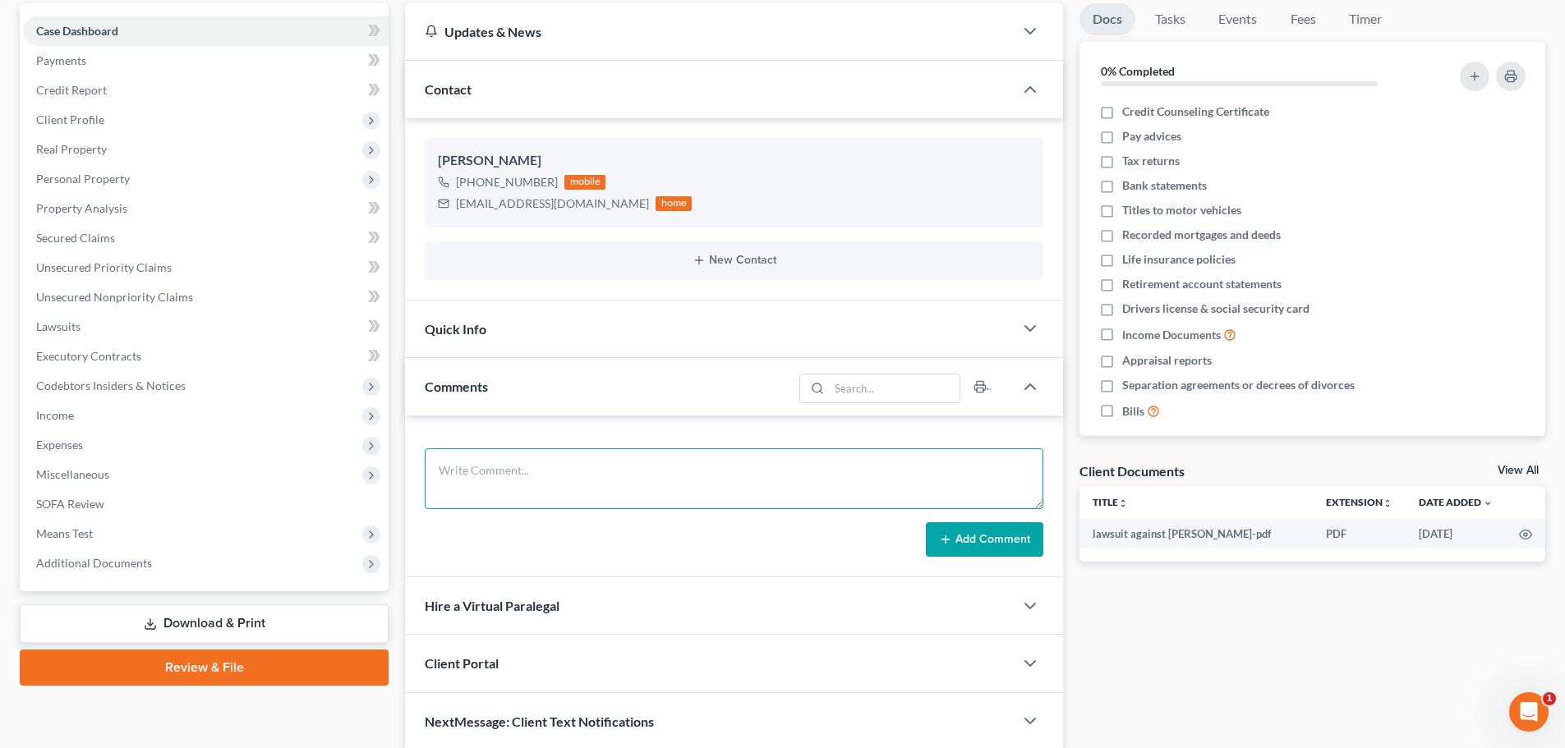
click at [557, 485] on textarea at bounding box center [734, 479] width 619 height 61
click at [835, 465] on textarea "[DATE] - spoke via phone, owns house , garnishment case #" at bounding box center [734, 479] width 619 height 61
paste textarea "[EMAIL_ADDRESS][DOMAIN_NAME]"
drag, startPoint x: 879, startPoint y: 468, endPoint x: 734, endPoint y: 475, distance: 144.7
click at [734, 475] on textarea "[DATE] - spoke via phone, owns house , garnishment case # [EMAIL_ADDRESS][DOMAI…" at bounding box center [734, 479] width 619 height 61
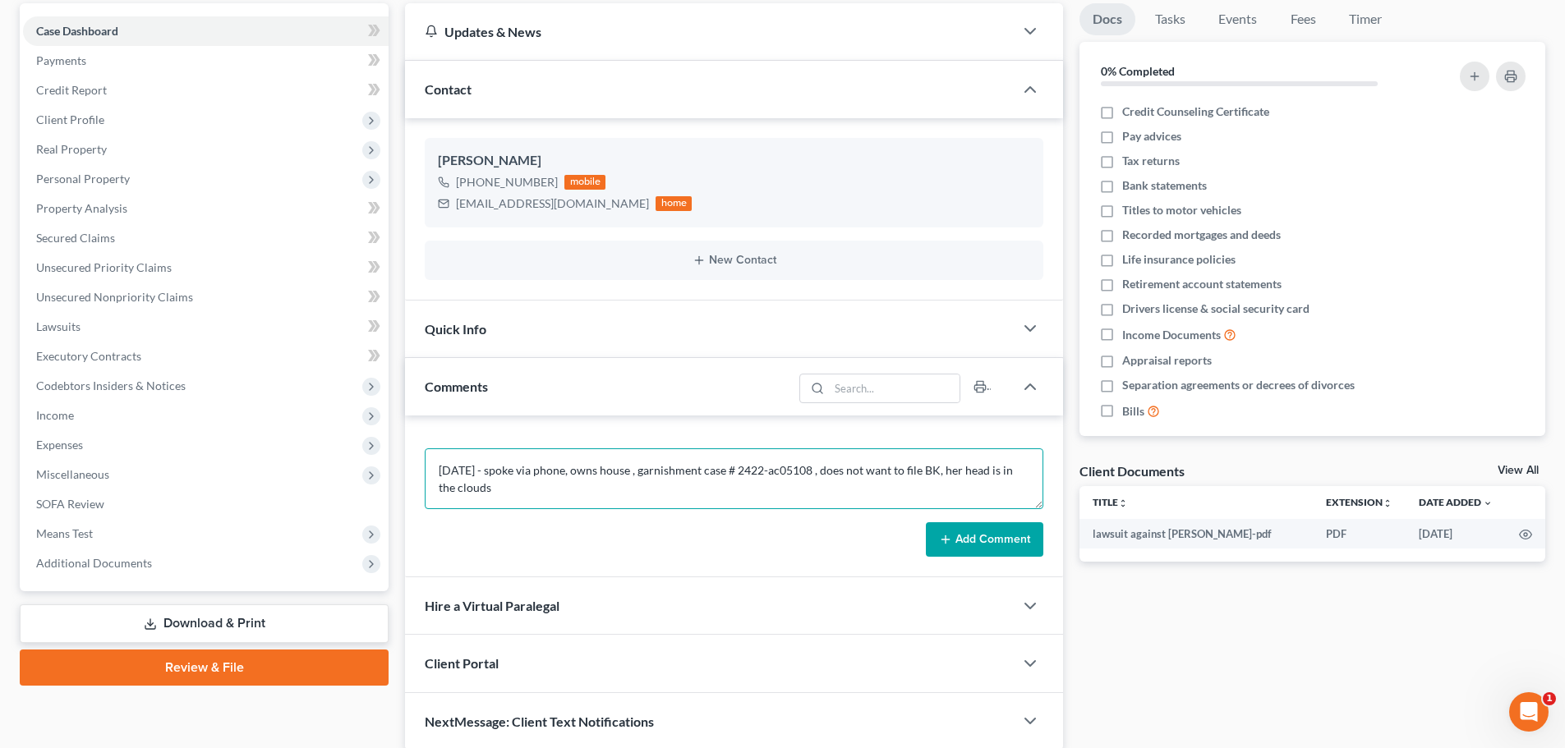
click at [623, 475] on textarea "[DATE] - spoke via phone, owns house , garnishment case # 2422-ac05108 , does n…" at bounding box center [734, 479] width 619 height 61
click at [593, 476] on textarea "[DATE] - spoke via phone, owns house , garnishment case # 2422-ac05108 , does n…" at bounding box center [734, 479] width 619 height 61
drag, startPoint x: 591, startPoint y: 490, endPoint x: 59, endPoint y: 444, distance: 533.5
click at [59, 444] on div "Petition Navigation Case Dashboard Payments Invoices Payments Payments Credit R…" at bounding box center [783, 377] width 1542 height 748
type textarea "[DATE] - spoke via phone, owns her home on Palm , MSD garnishment case # 2422-a…"
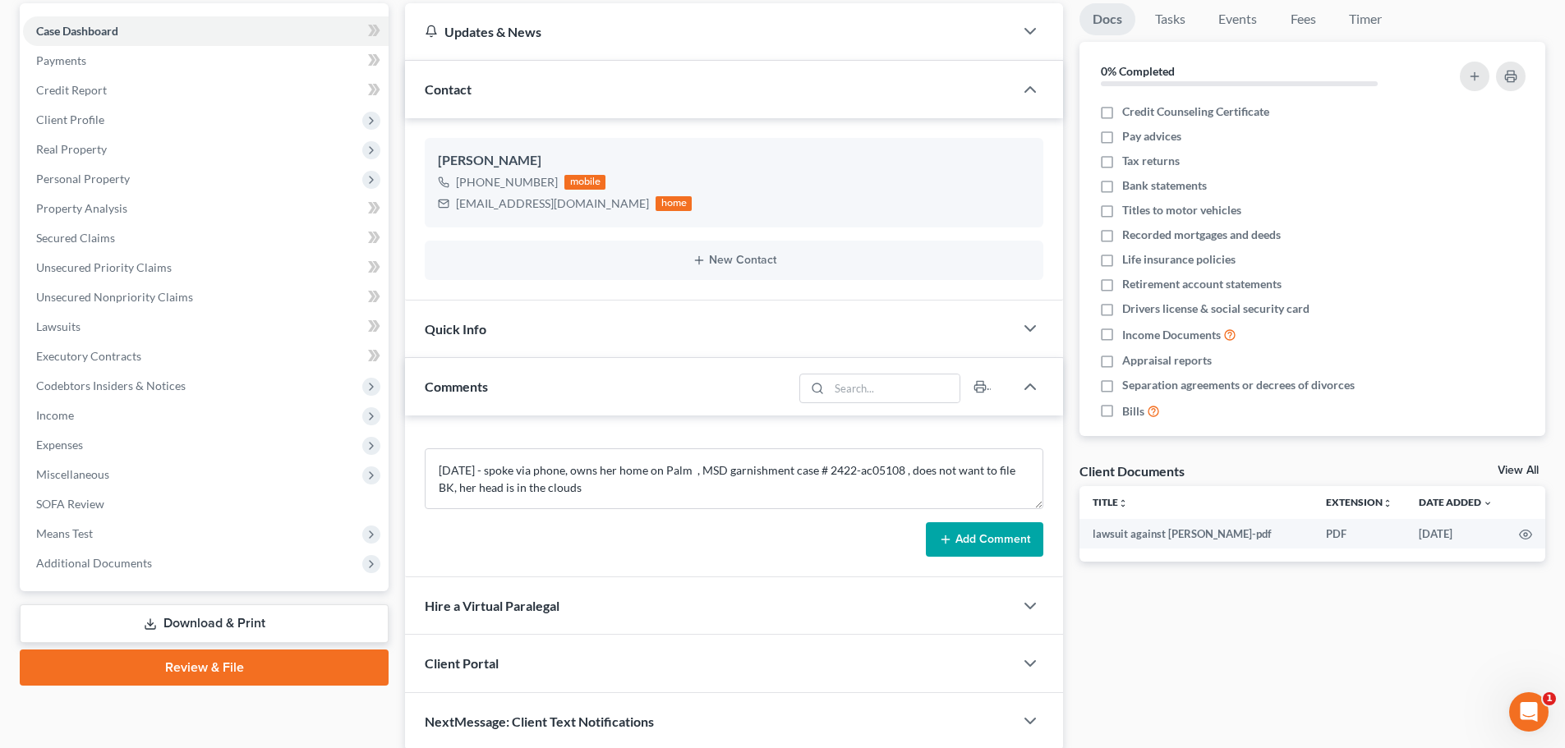
click at [945, 537] on line at bounding box center [945, 539] width 0 height 7
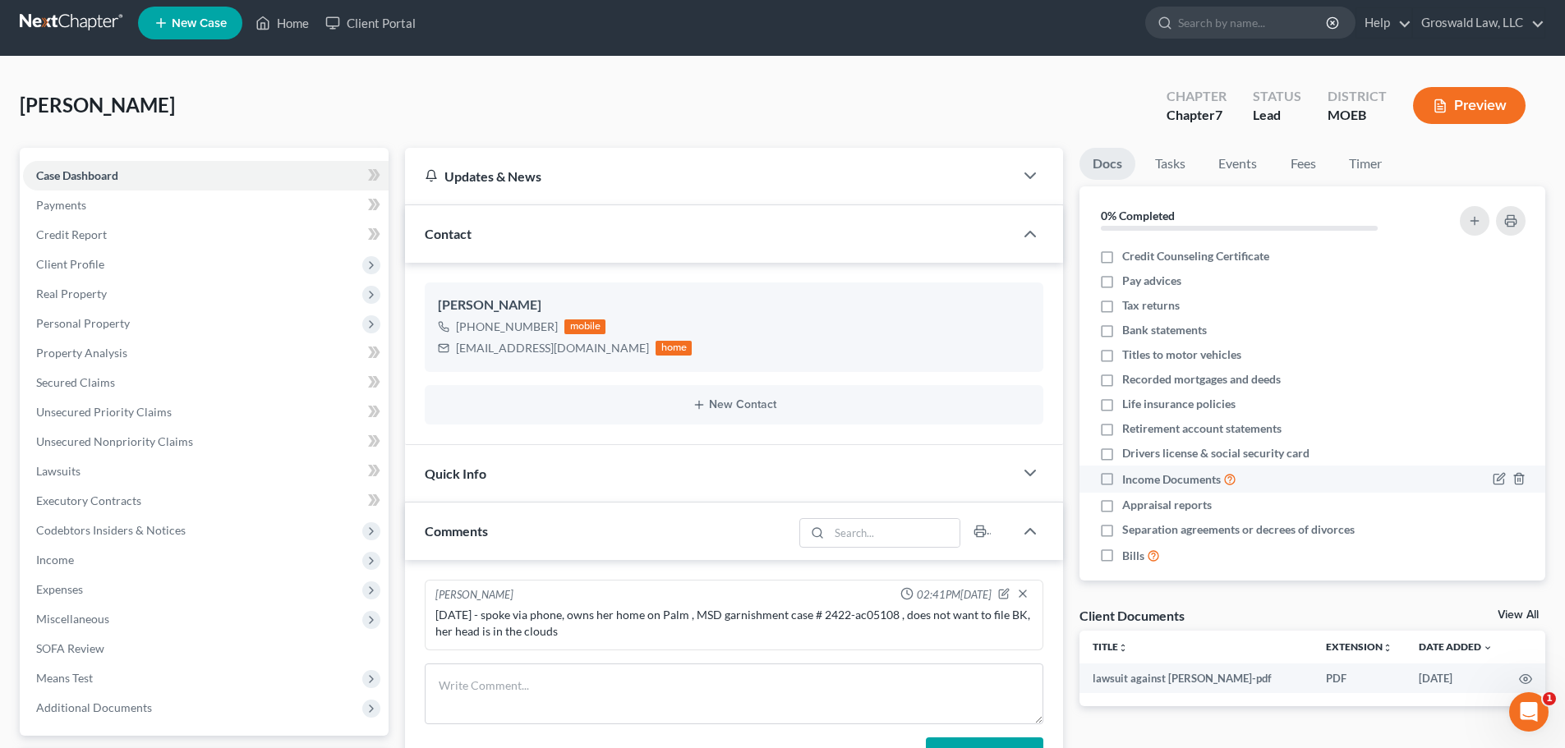
scroll to position [0, 0]
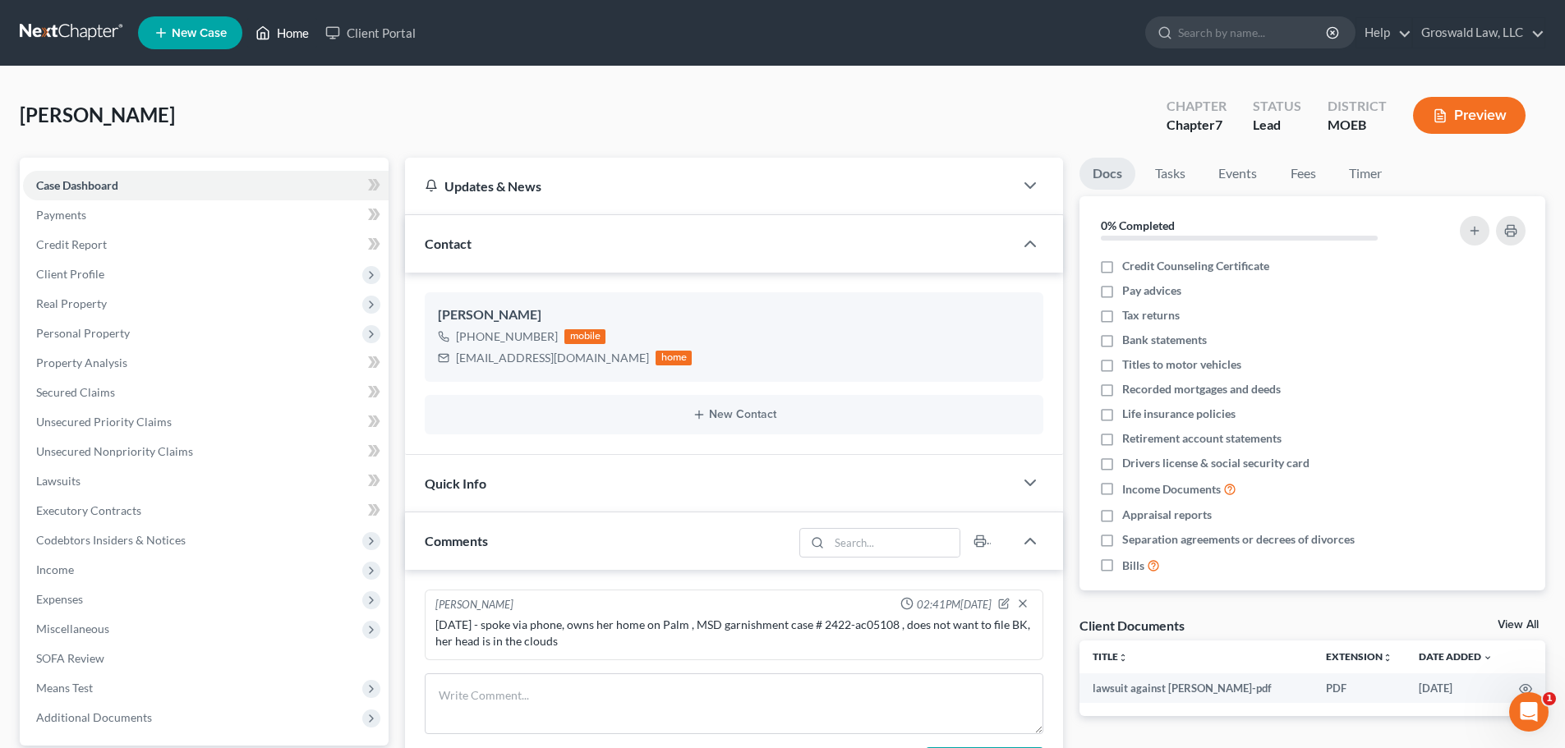
click at [292, 37] on link "Home" at bounding box center [282, 33] width 70 height 30
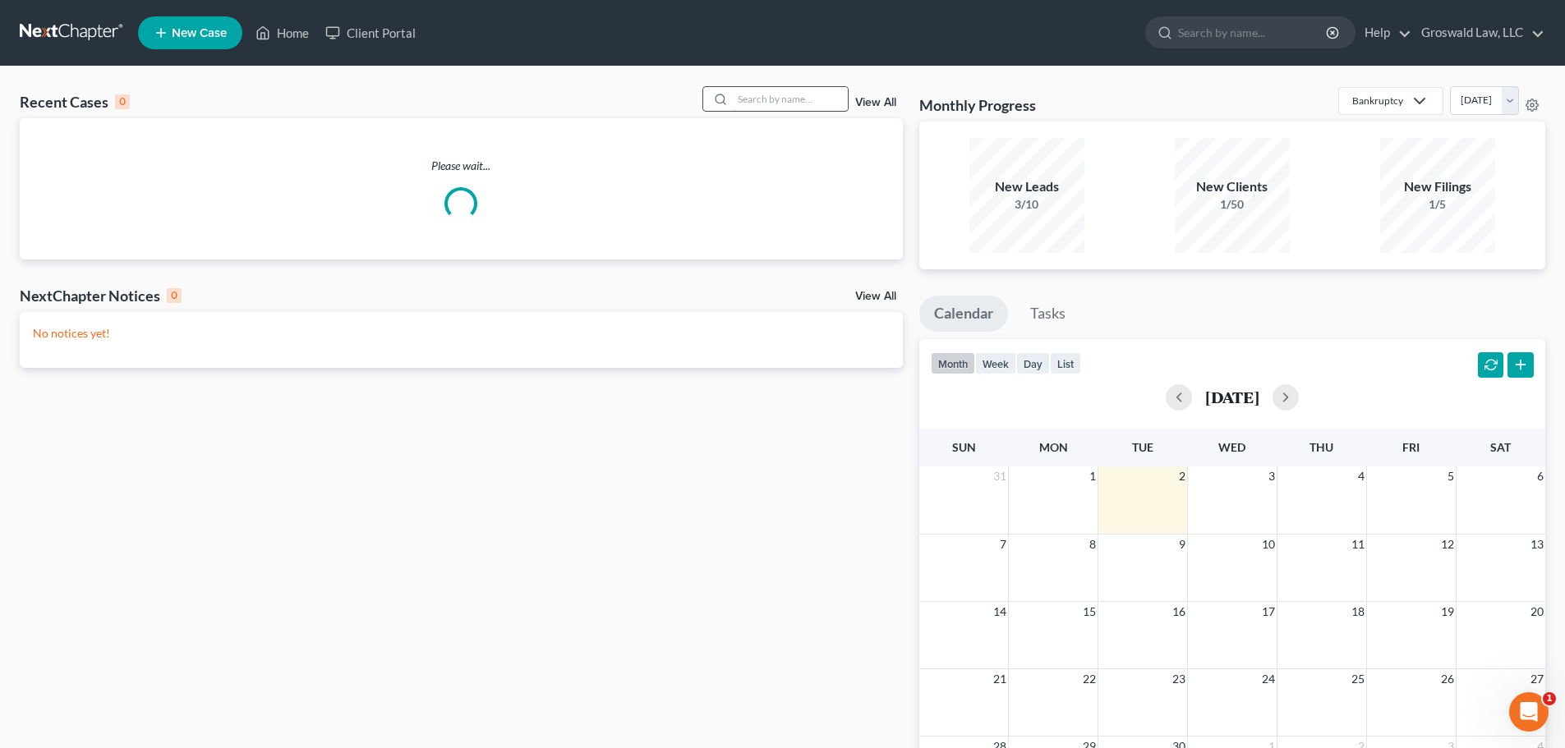
click at [825, 106] on input "search" at bounding box center [790, 99] width 115 height 24
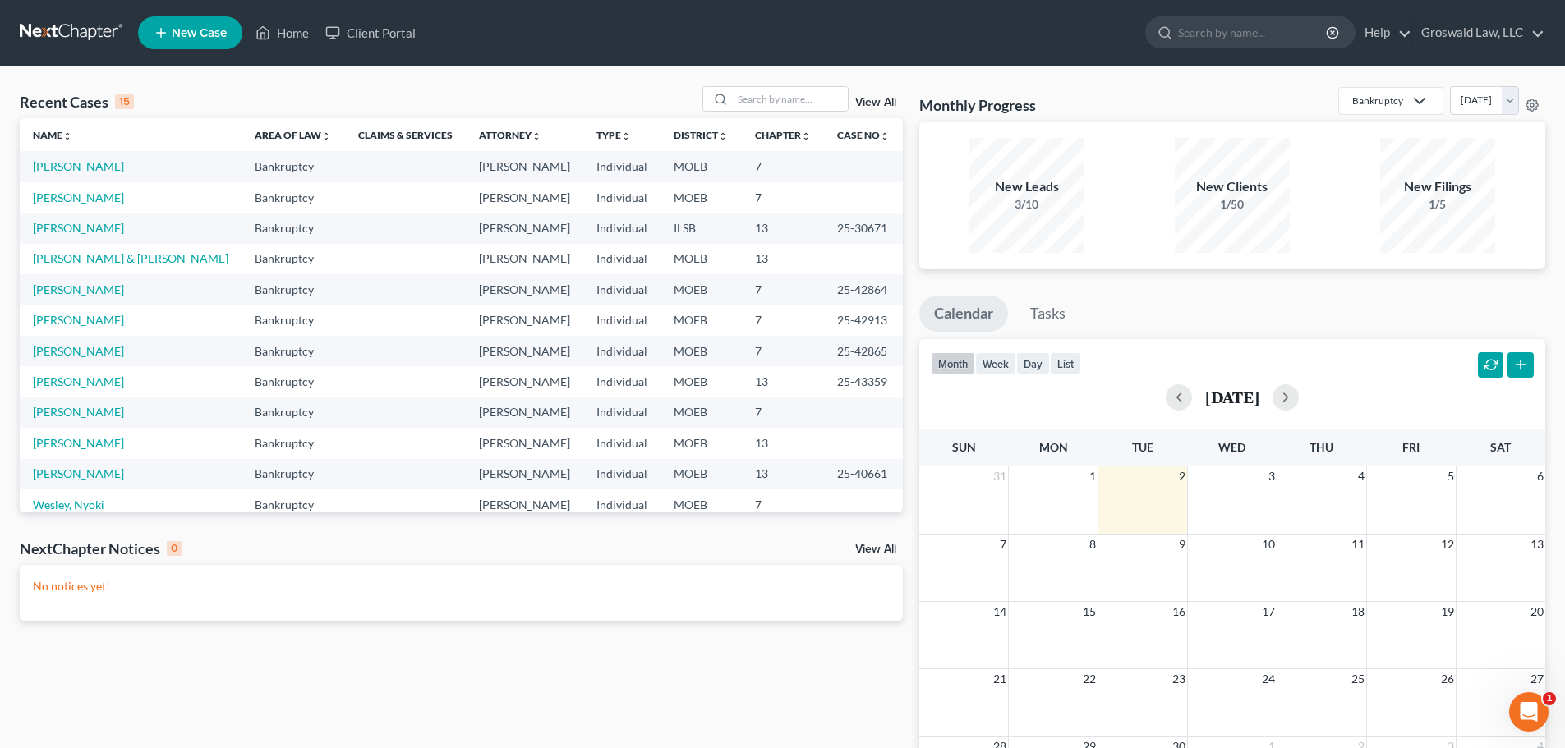
click at [189, 31] on span "New Case" at bounding box center [199, 33] width 55 height 12
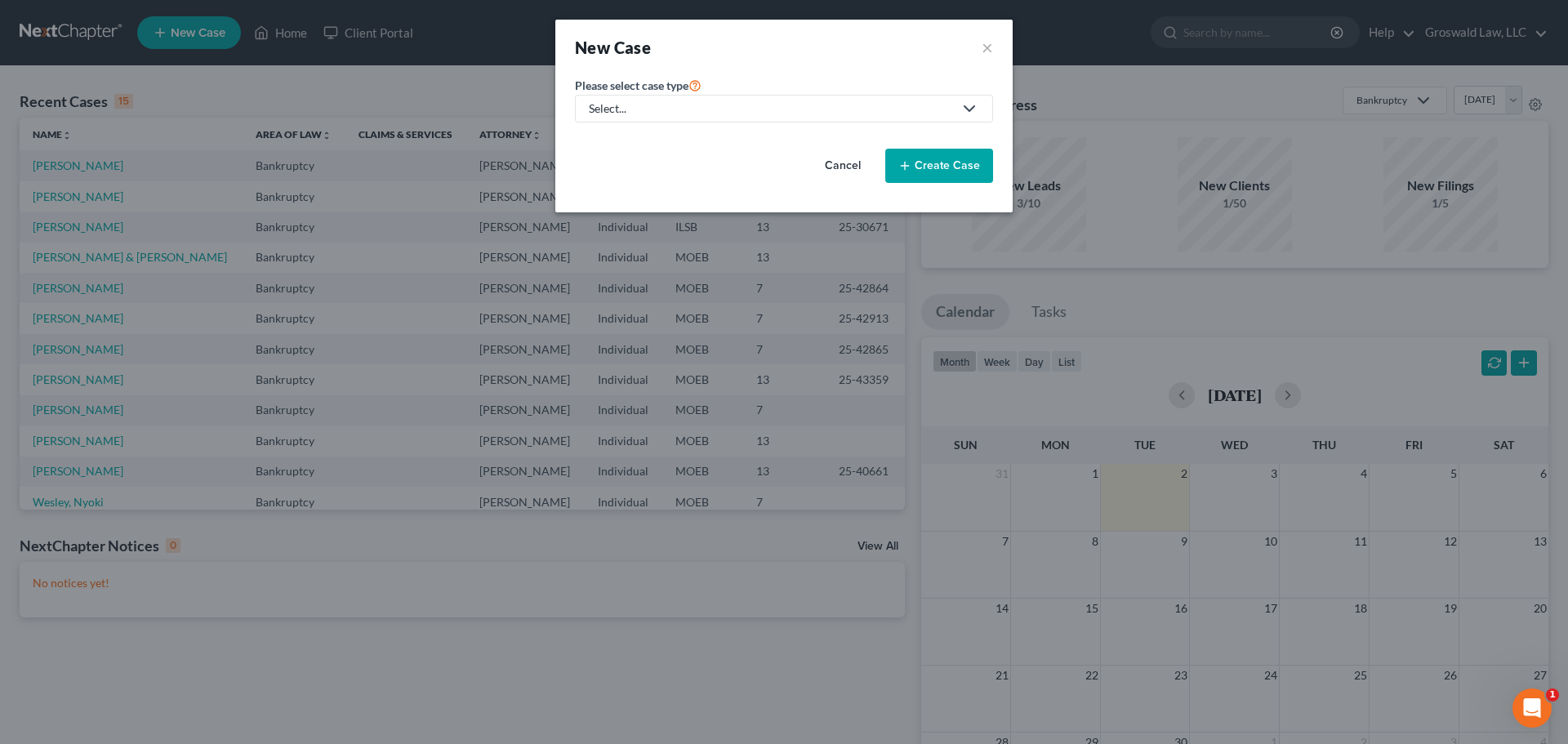
click at [636, 104] on div "Select..." at bounding box center [771, 108] width 364 height 16
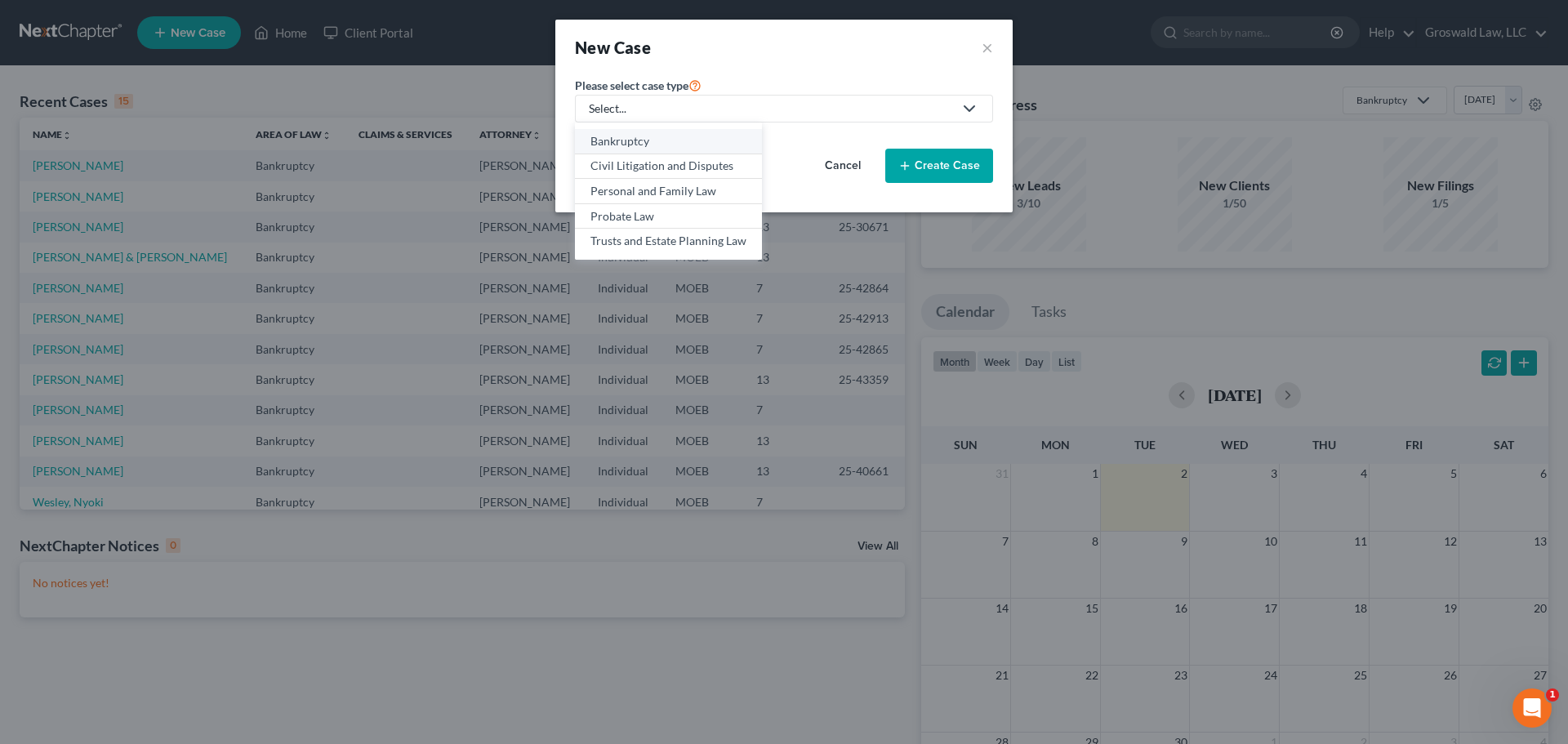
click at [654, 139] on div "Bankruptcy" at bounding box center [668, 141] width 156 height 16
select select "45"
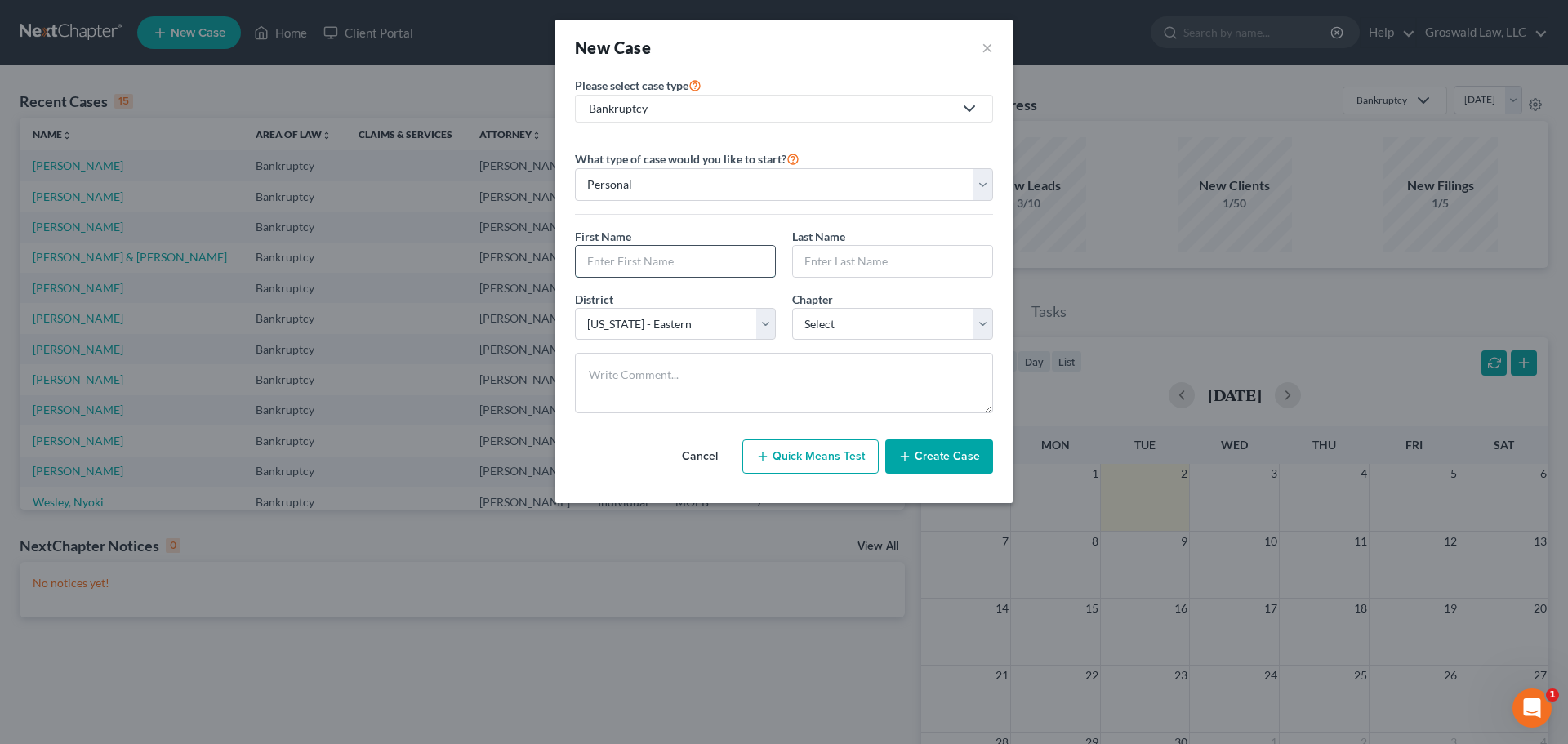
click at [680, 264] on input "text" at bounding box center [675, 261] width 199 height 31
type input "Emoke"
type input "[PERSON_NAME]"
select select "0"
click at [945, 458] on button "Create Case" at bounding box center [939, 457] width 107 height 35
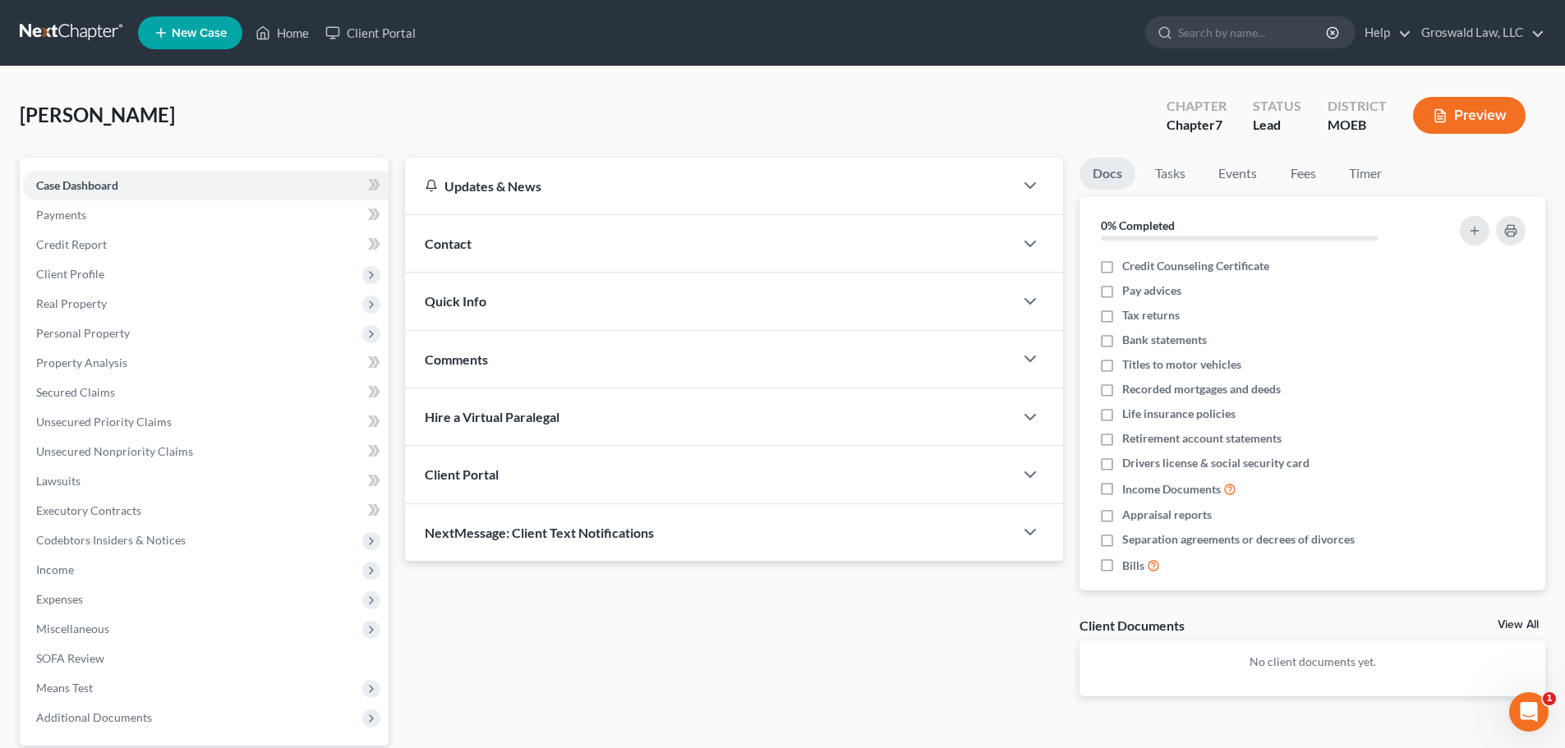
click at [531, 246] on div "Contact" at bounding box center [709, 243] width 609 height 57
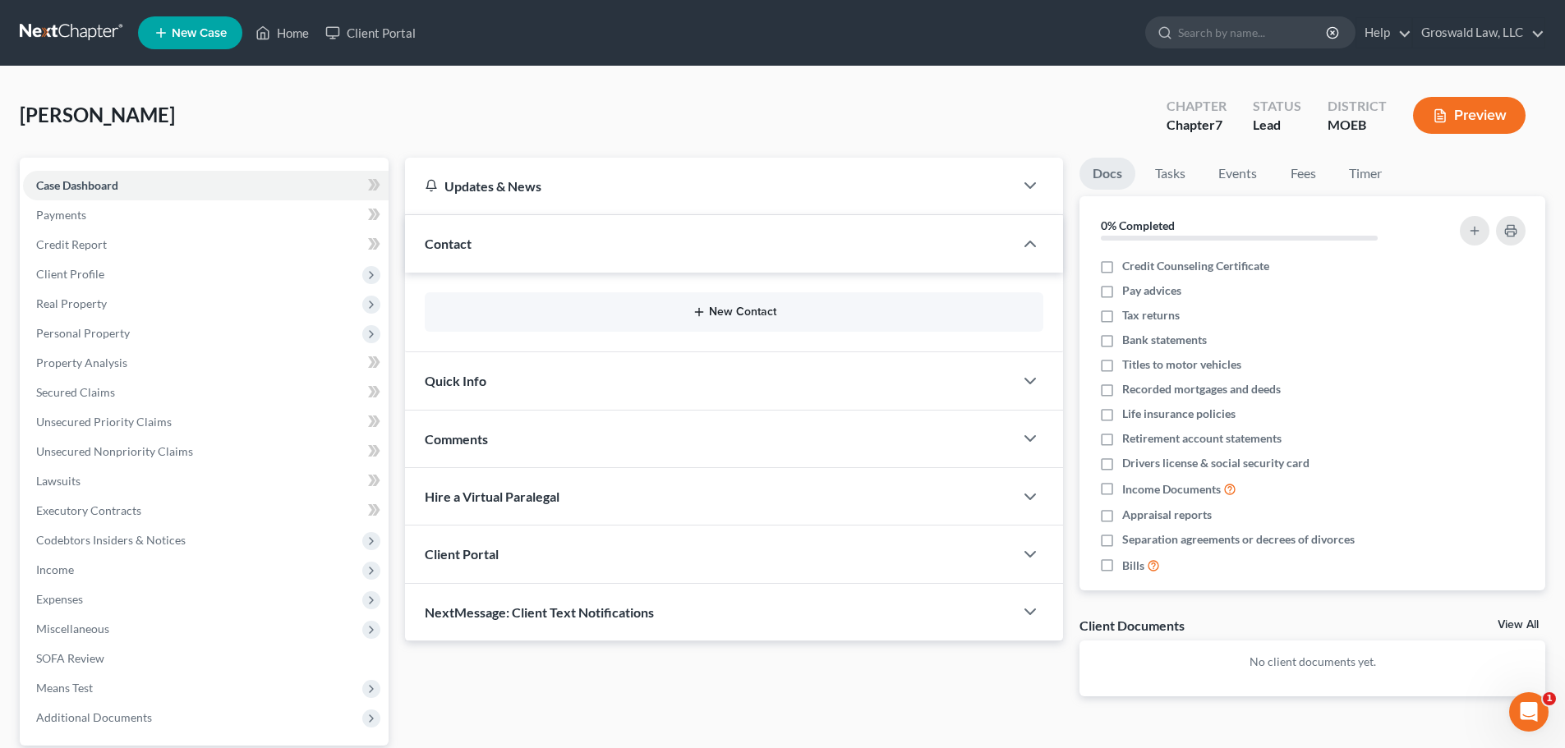
click at [707, 312] on button "New Contact" at bounding box center [734, 312] width 592 height 13
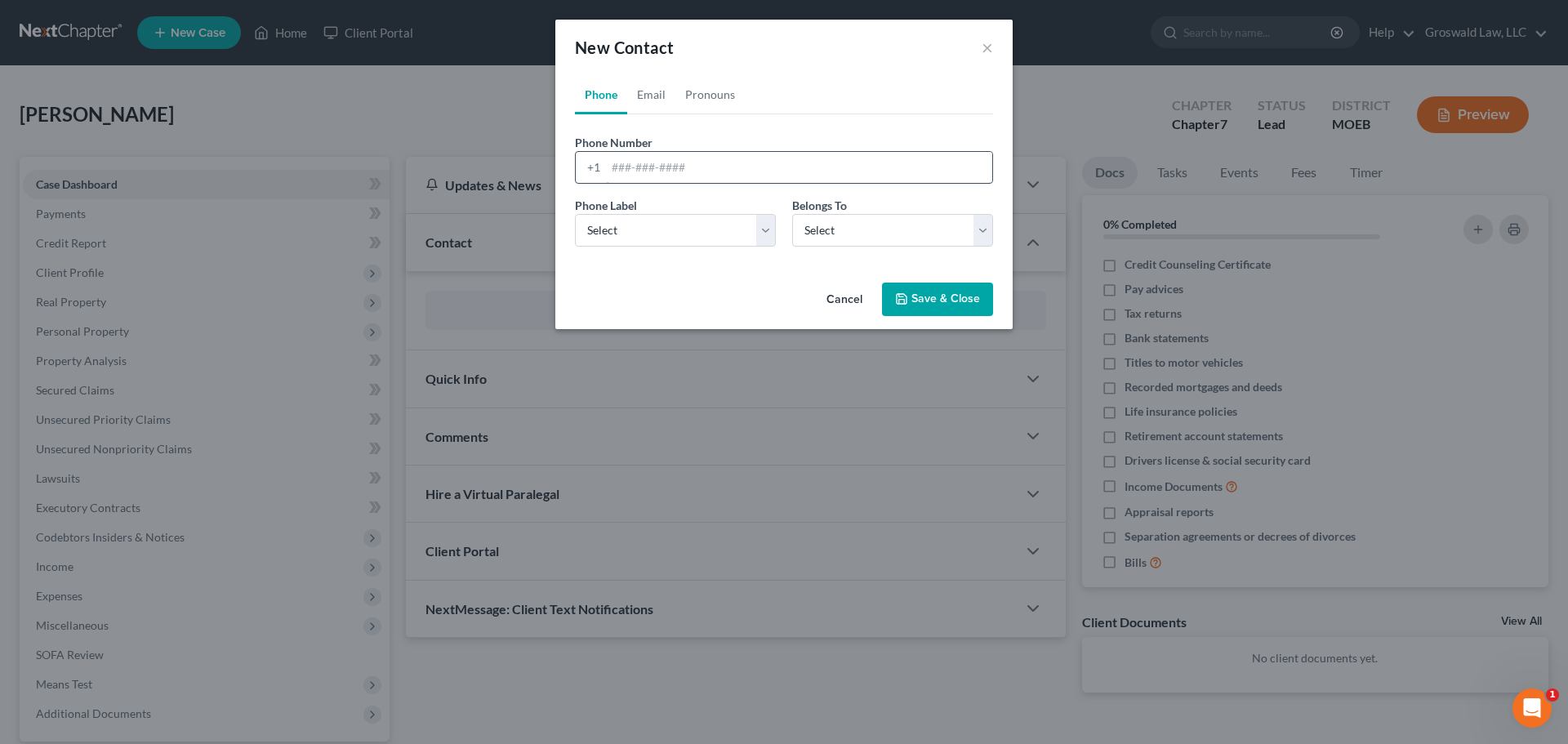
click at [679, 162] on input "tel" at bounding box center [799, 167] width 387 height 31
type input "[PHONE_NUMBER]"
select select "0"
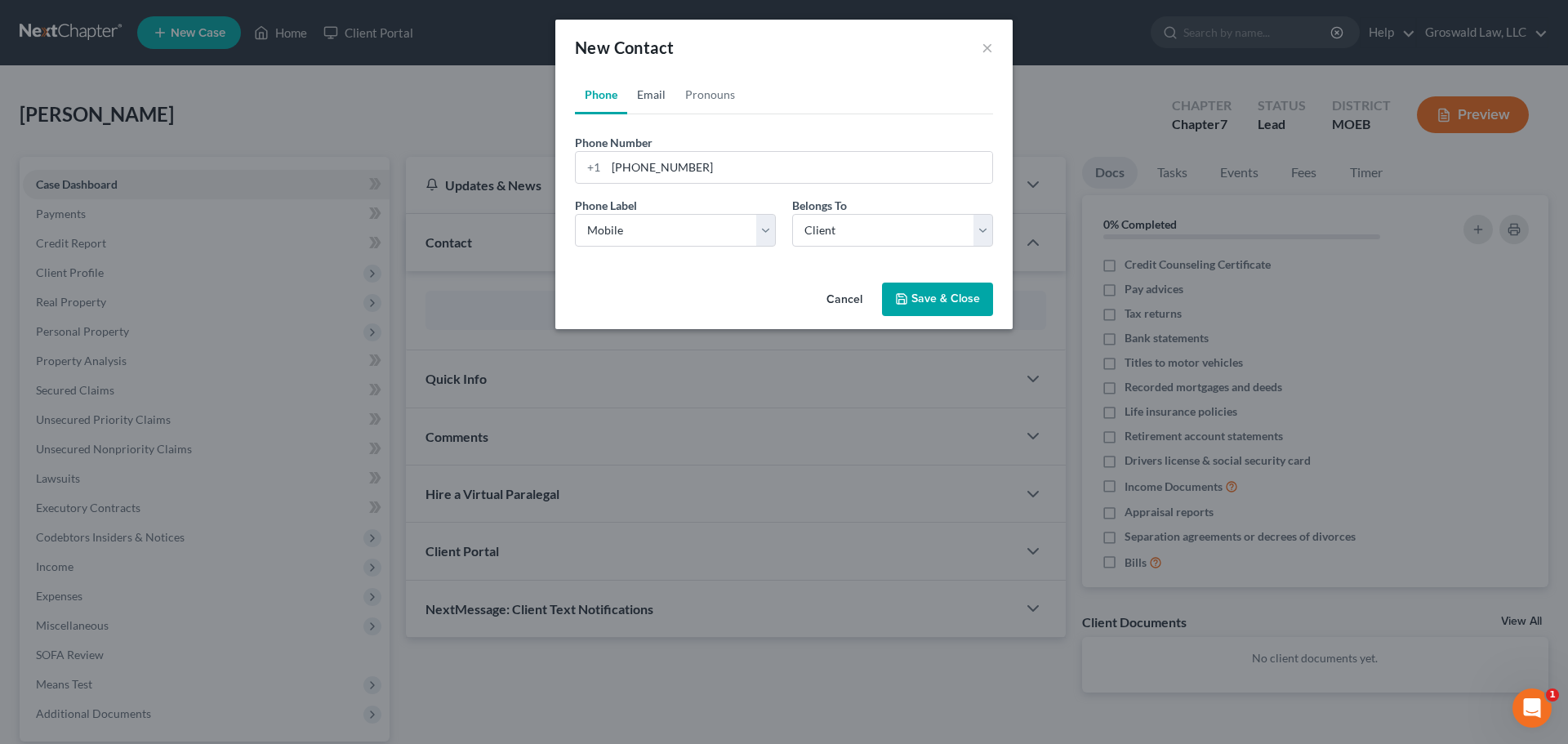
click at [644, 92] on link "Email" at bounding box center [651, 94] width 48 height 39
click at [675, 149] on div "Email Address" at bounding box center [784, 159] width 419 height 50
click at [668, 174] on input "email" at bounding box center [799, 167] width 387 height 31
type input "[EMAIL_ADDRESS][DOMAIN_NAME]"
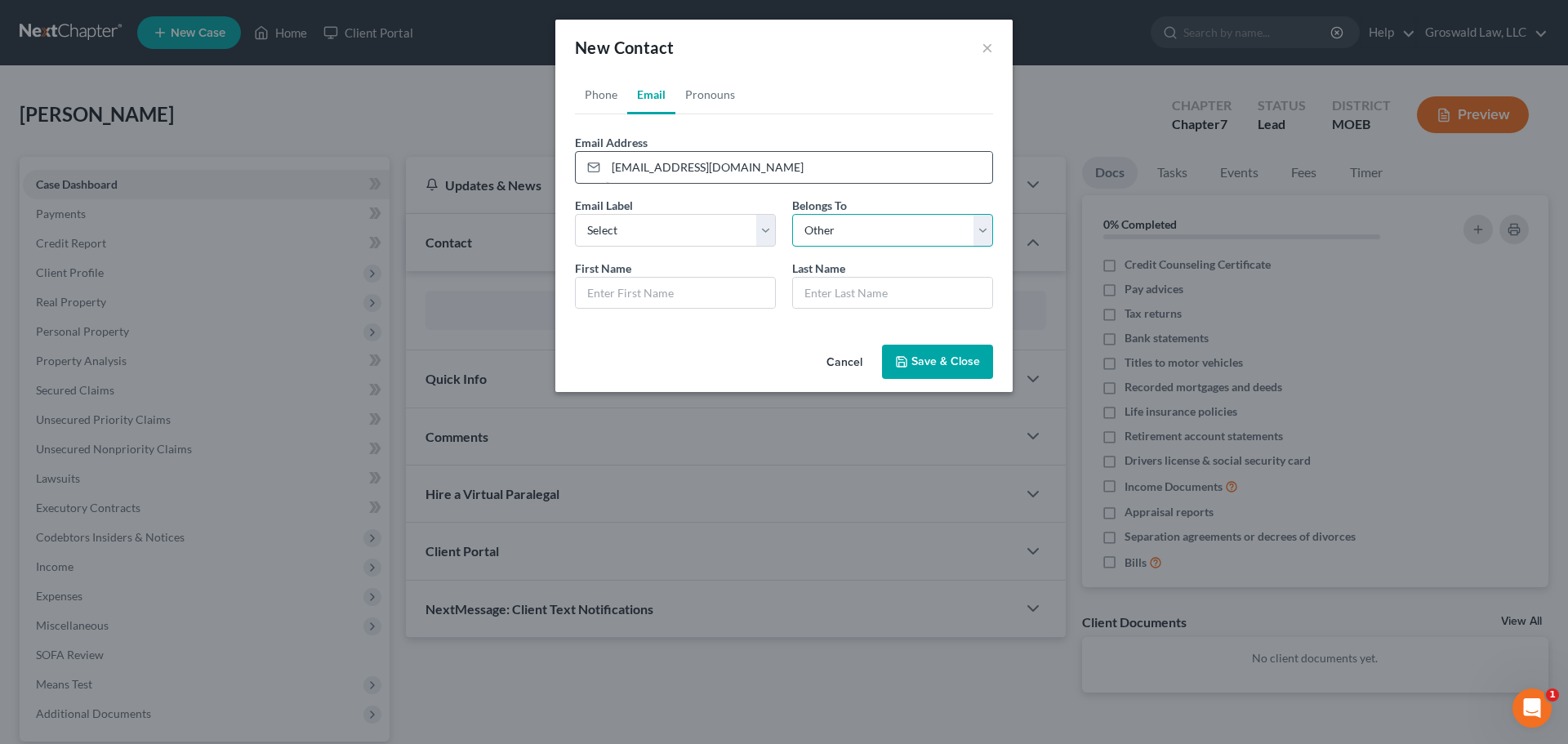
select select "0"
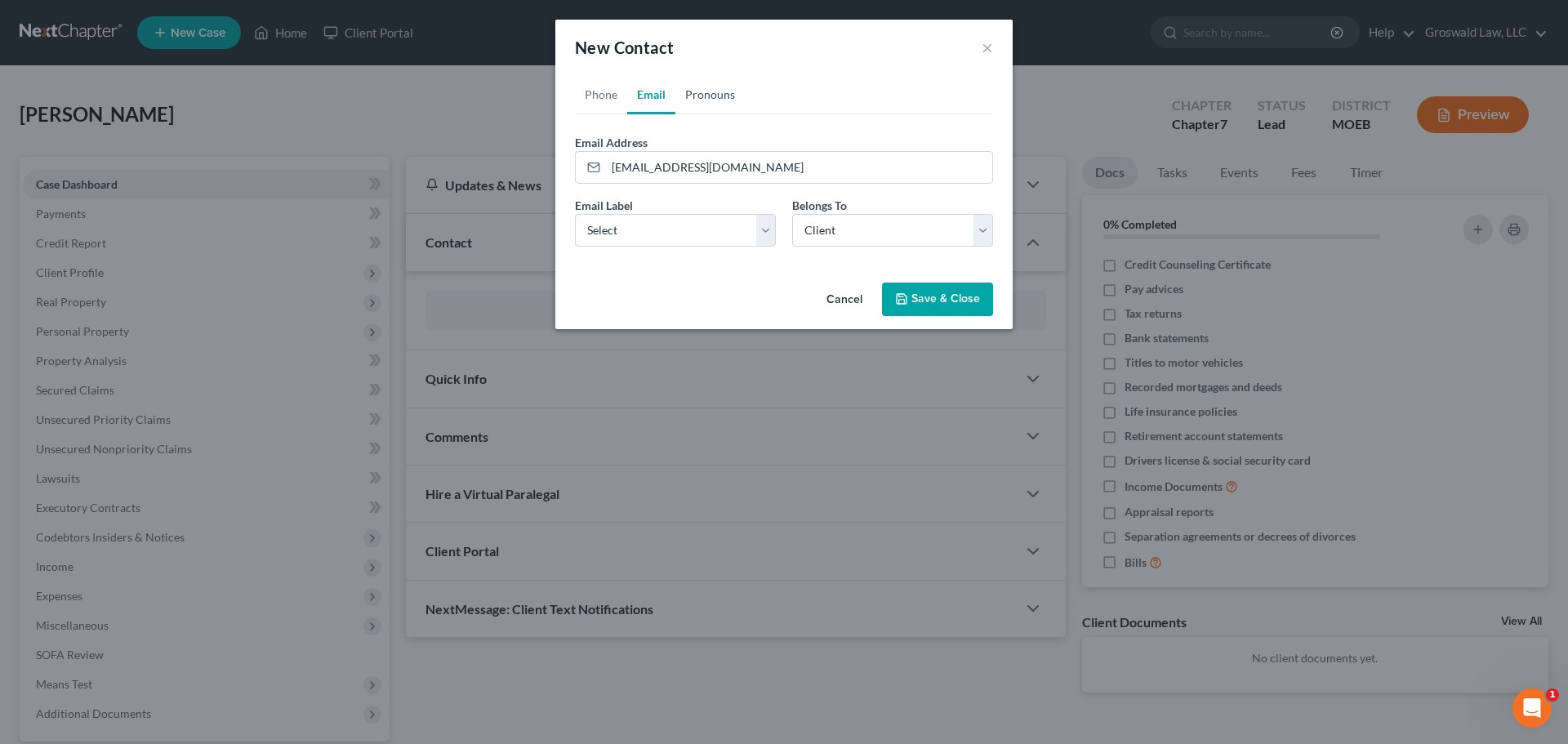
click at [721, 91] on link "Pronouns" at bounding box center [710, 94] width 70 height 39
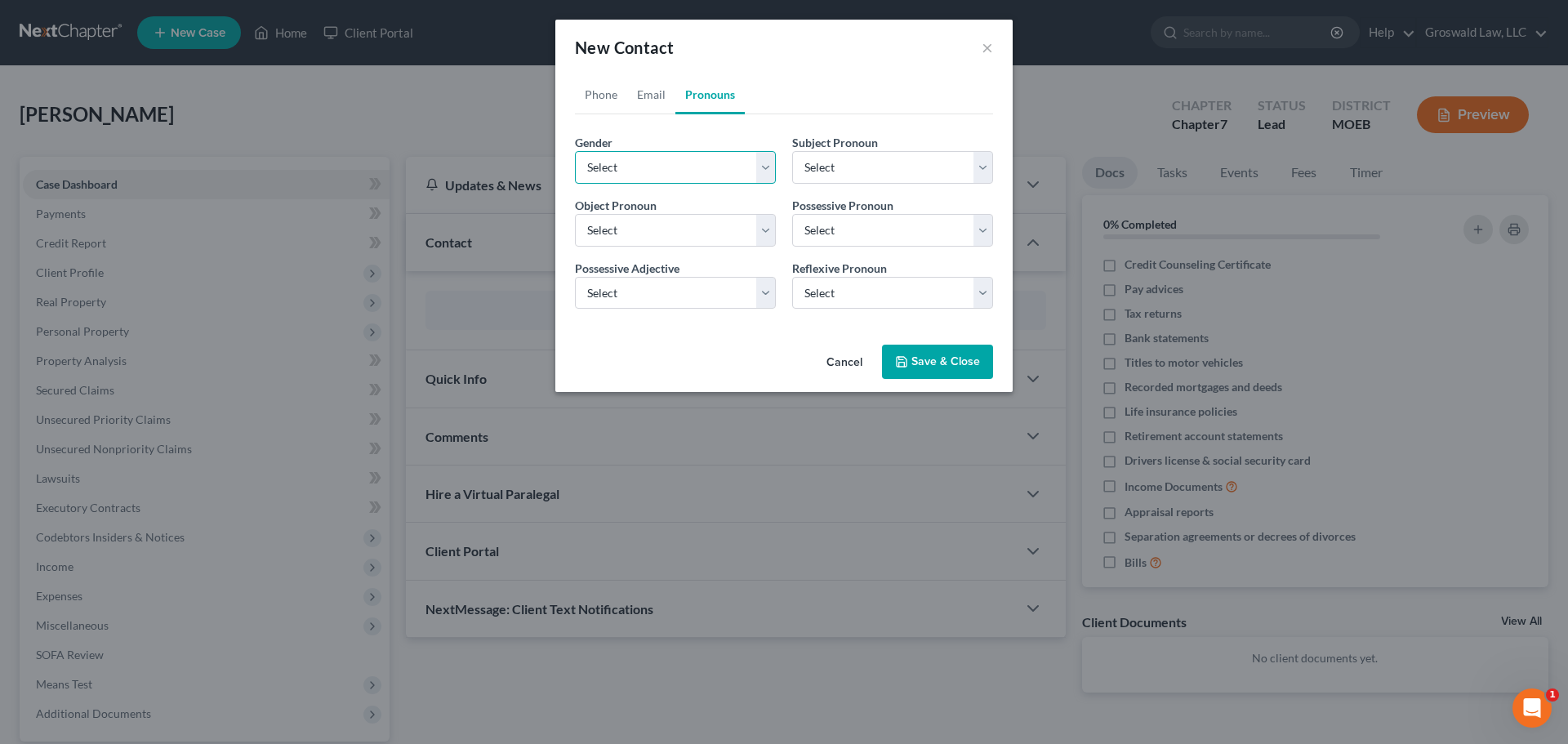
drag, startPoint x: 649, startPoint y: 173, endPoint x: 647, endPoint y: 183, distance: 10.2
click at [649, 173] on select "Select [DEMOGRAPHIC_DATA] [DEMOGRAPHIC_DATA] [DEMOGRAPHIC_DATA] More Than One P…" at bounding box center [675, 167] width 201 height 33
select select "1"
click at [575, 151] on select "Select [DEMOGRAPHIC_DATA] [DEMOGRAPHIC_DATA] [DEMOGRAPHIC_DATA] More Than One P…" at bounding box center [675, 167] width 201 height 33
select select "1"
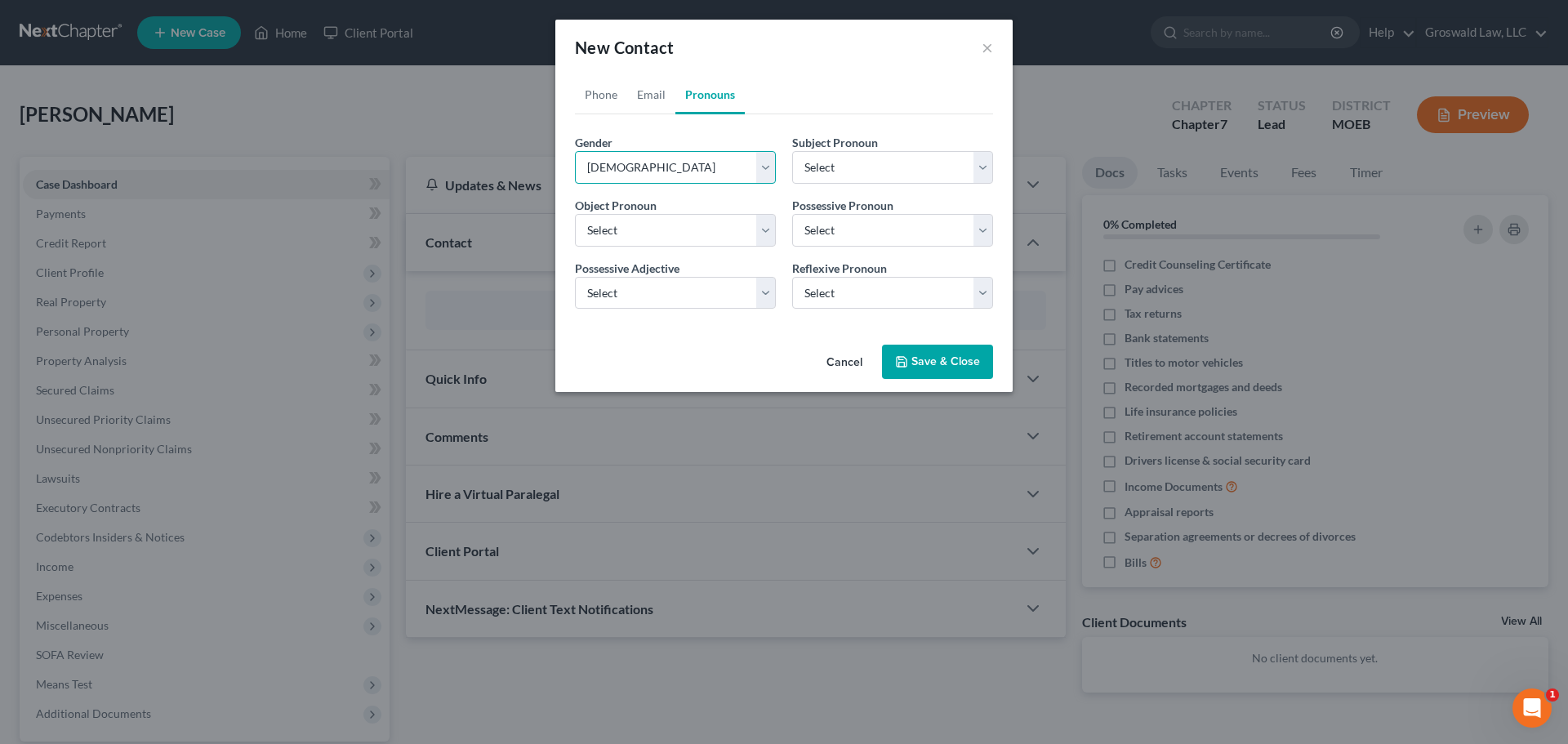
select select "1"
click at [917, 352] on button "Save & Close" at bounding box center [938, 362] width 111 height 35
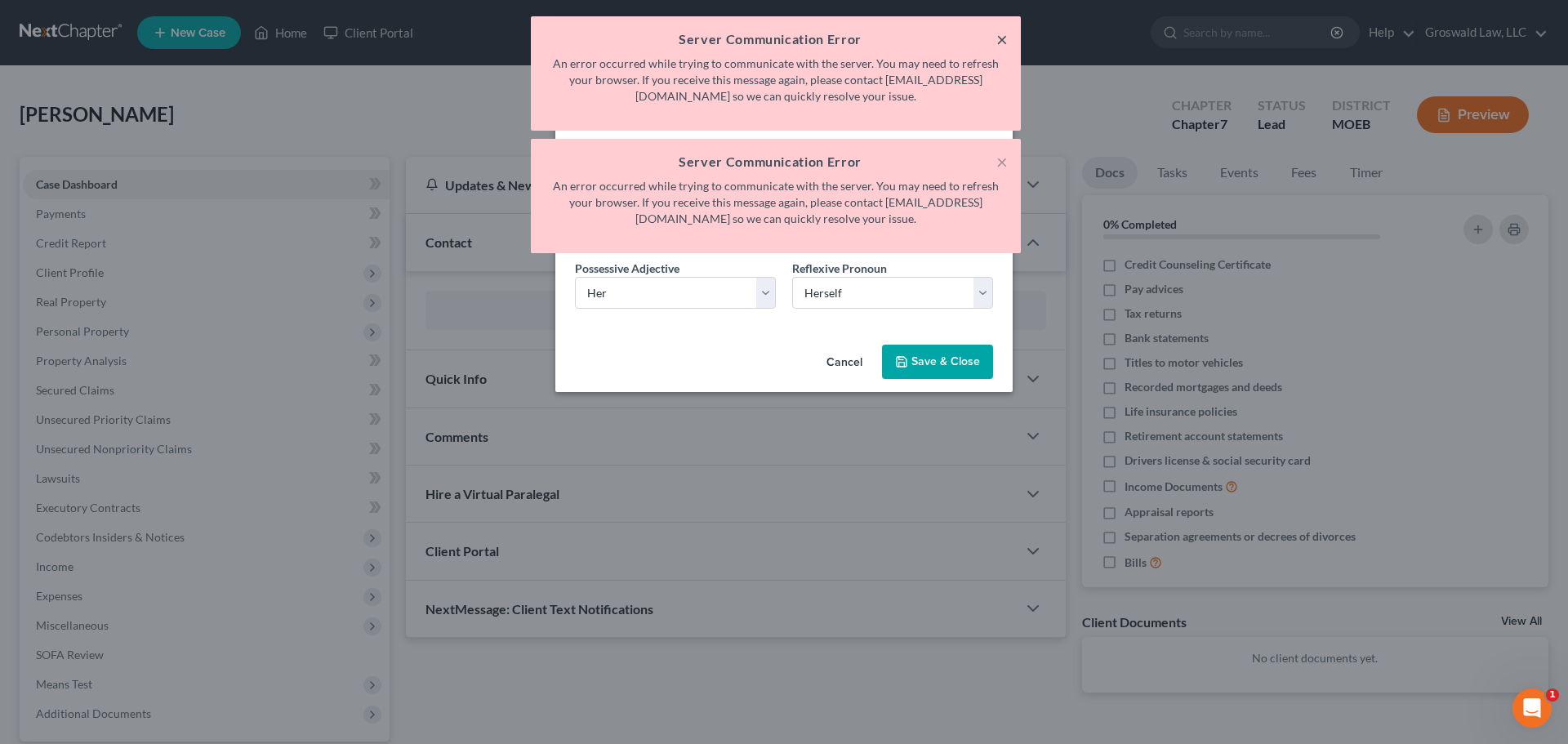
click at [1004, 41] on button "×" at bounding box center [1002, 40] width 12 height 20
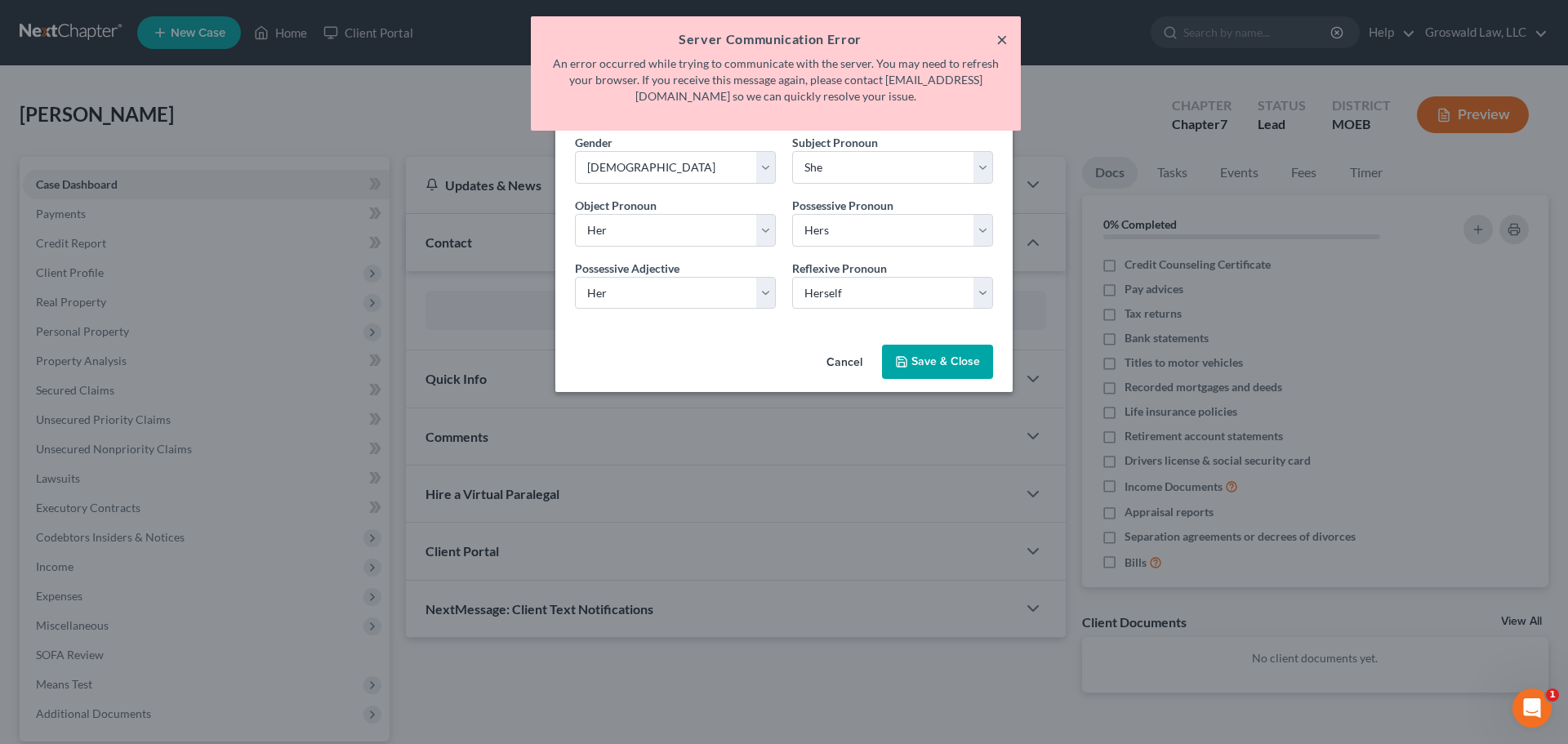
click at [997, 44] on button "×" at bounding box center [1002, 40] width 12 height 20
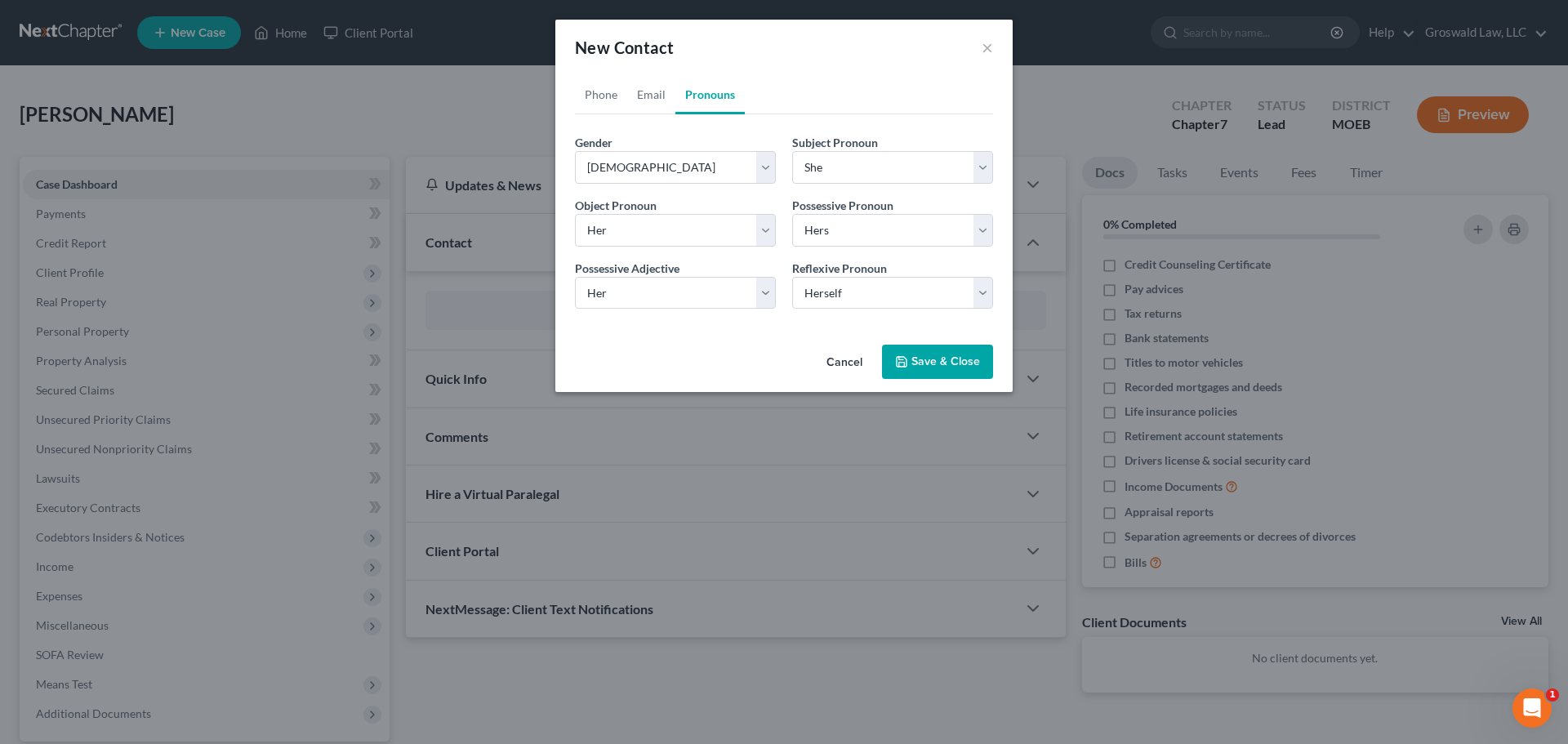
click at [924, 359] on button "Save & Close" at bounding box center [938, 362] width 111 height 35
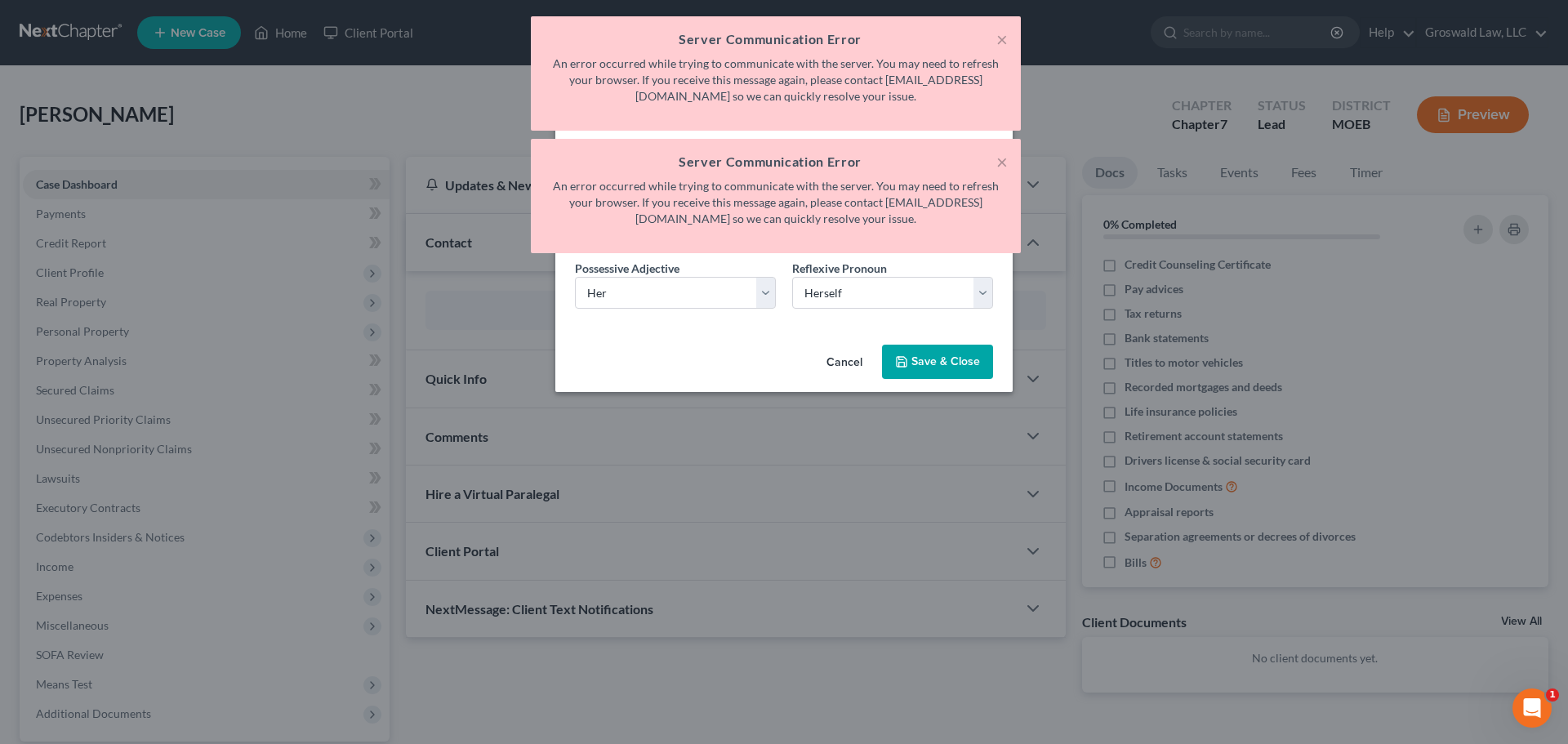
click at [1008, 34] on div "× Server Communication Error An error occurred while trying to communicate with…" at bounding box center [776, 73] width 490 height 114
drag, startPoint x: 1002, startPoint y: 37, endPoint x: 993, endPoint y: 82, distance: 45.9
click at [1001, 39] on button "×" at bounding box center [1002, 40] width 12 height 20
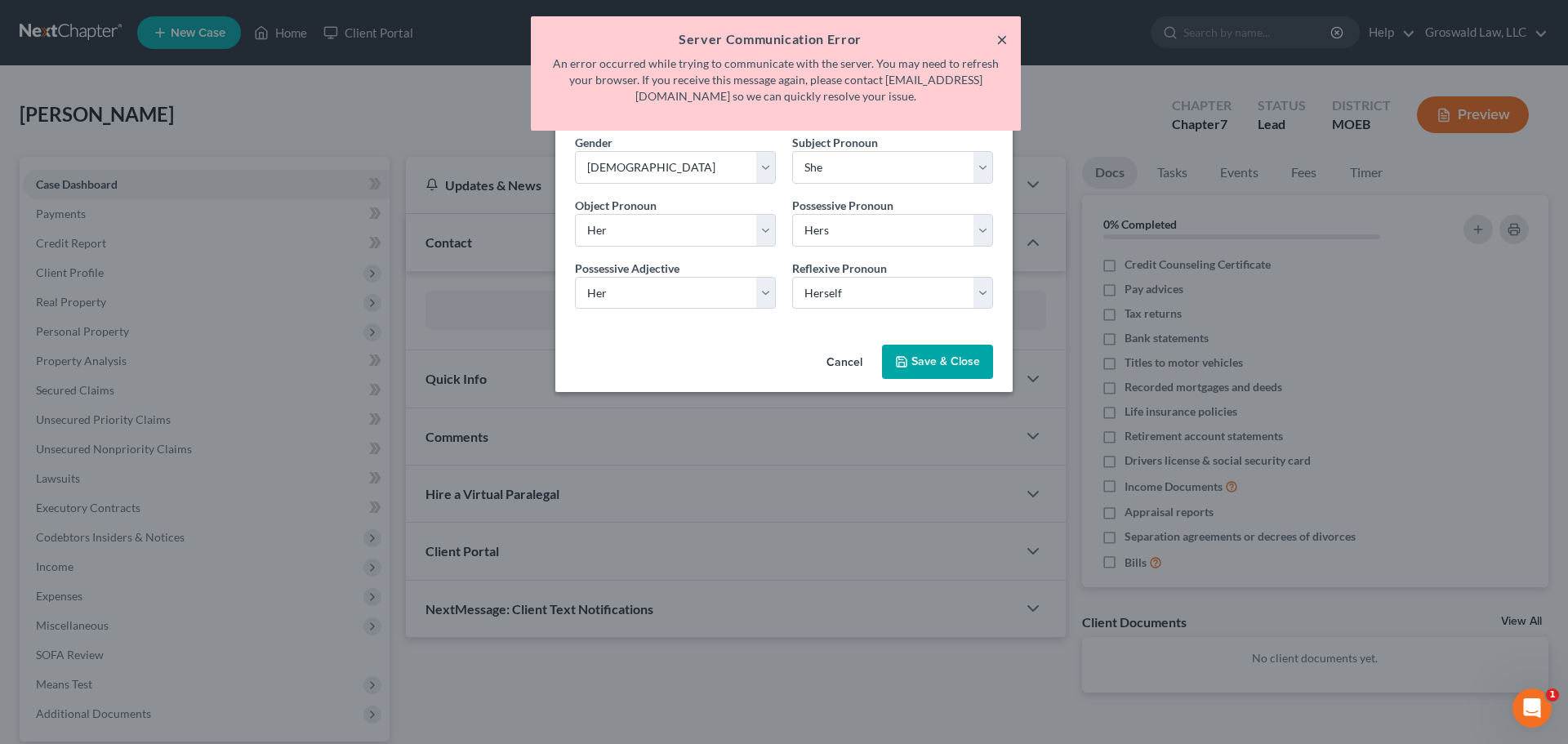
click at [1005, 42] on button "×" at bounding box center [1002, 40] width 12 height 20
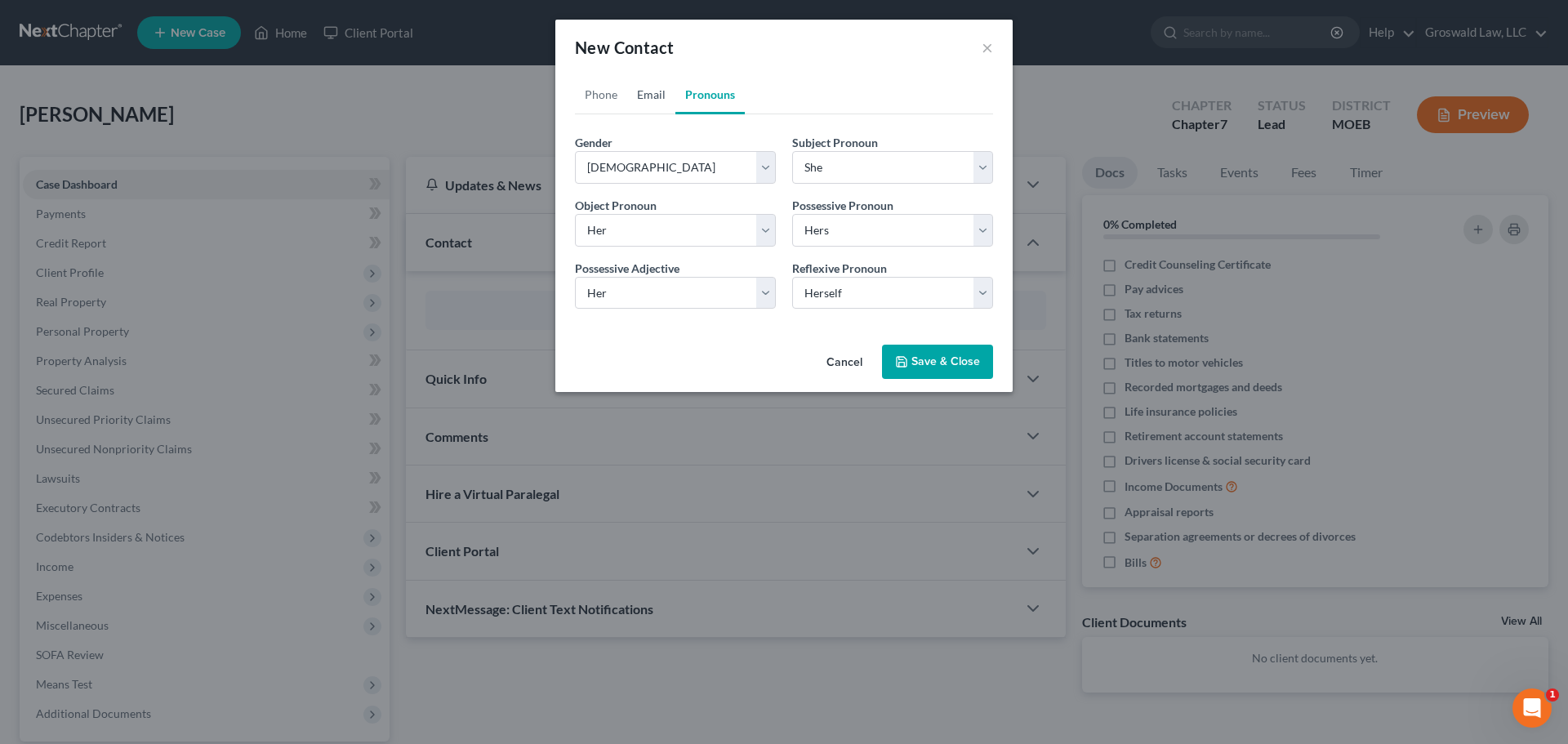
click at [635, 95] on link "Email" at bounding box center [651, 94] width 48 height 39
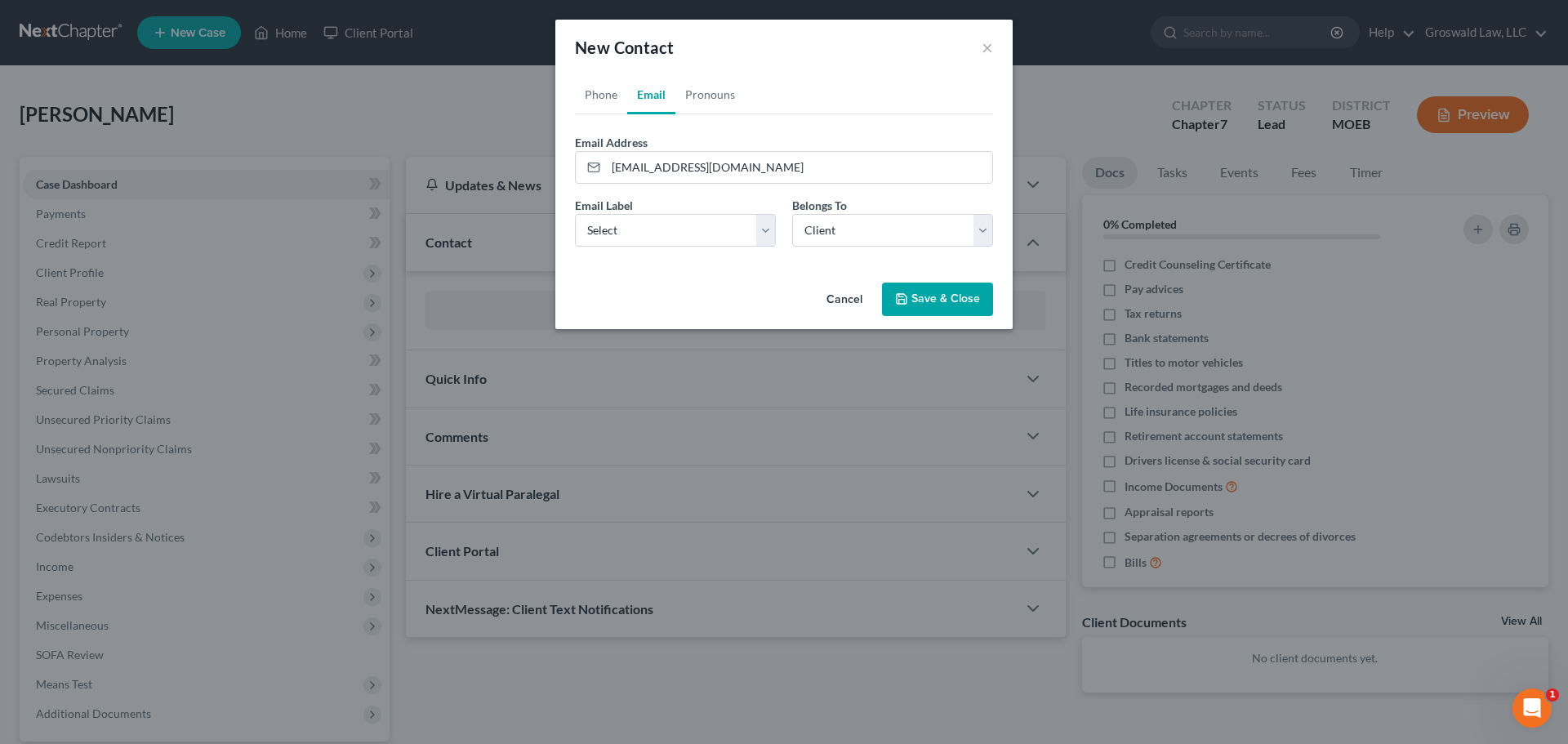
click at [954, 293] on button "Save & Close" at bounding box center [938, 299] width 111 height 35
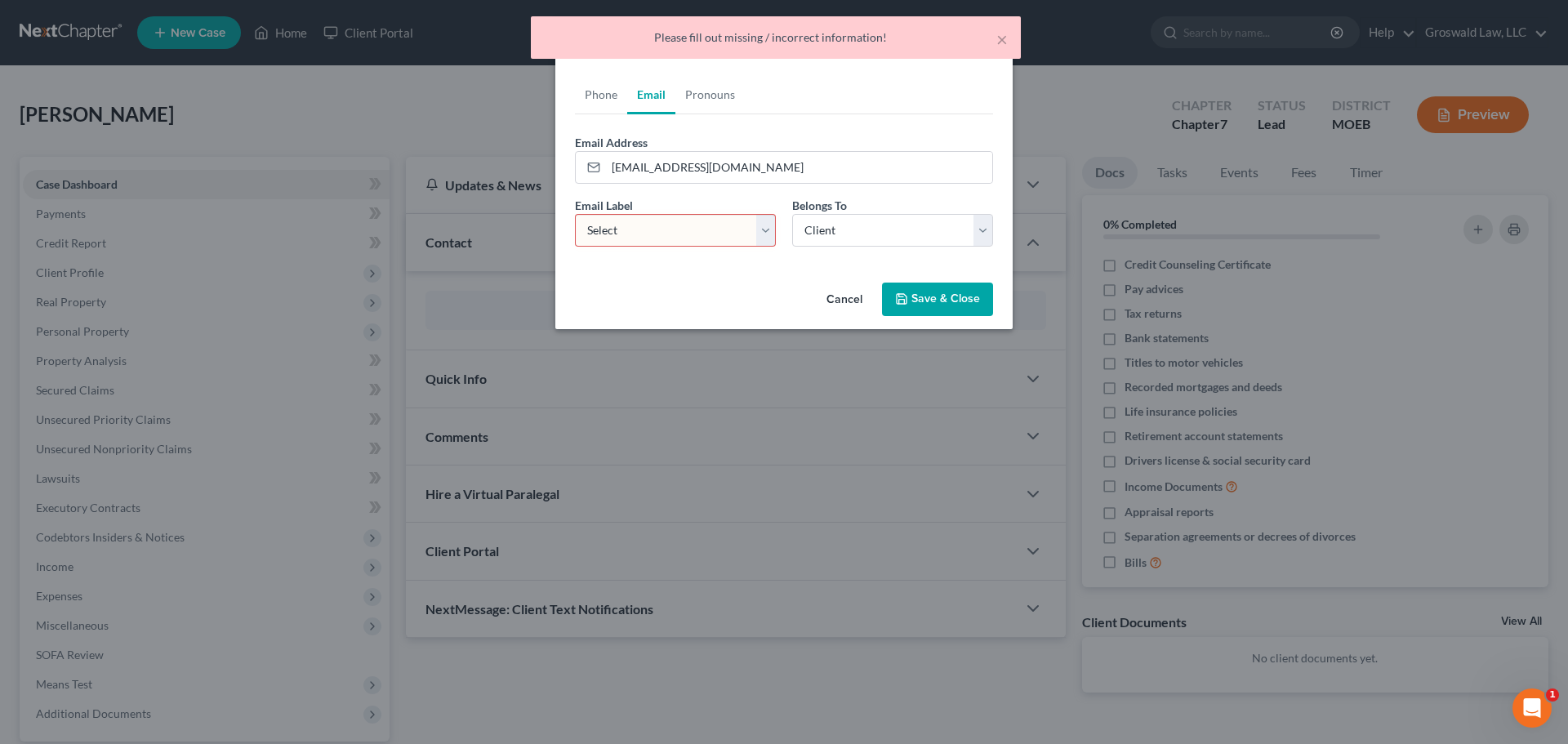
click at [676, 238] on select "Select Home Work Other" at bounding box center [675, 230] width 201 height 33
select select "0"
click at [575, 214] on select "Select Home Work Other" at bounding box center [675, 230] width 201 height 33
click at [927, 292] on button "Save & Close" at bounding box center [938, 299] width 111 height 35
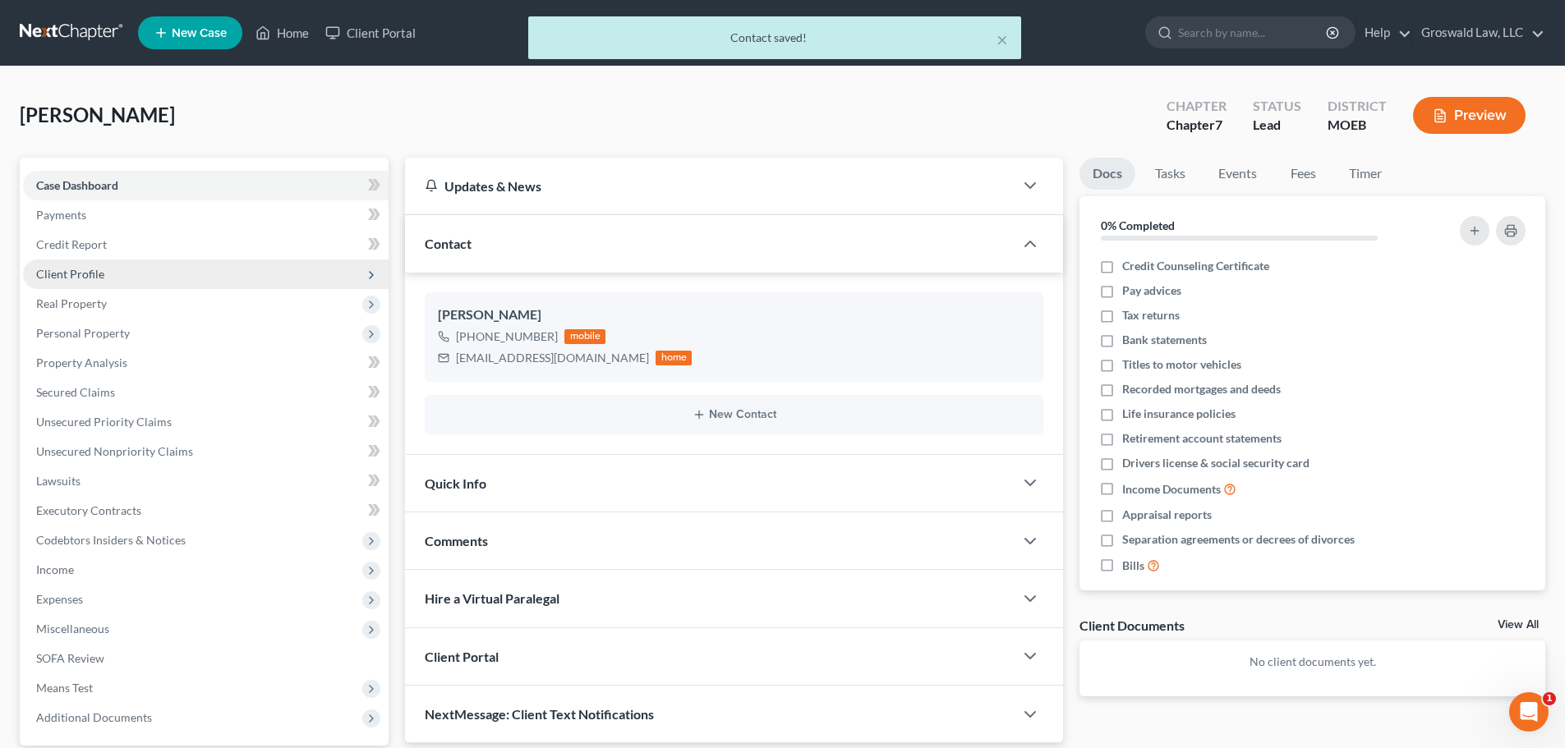
click at [77, 278] on span "Client Profile" at bounding box center [70, 274] width 68 height 14
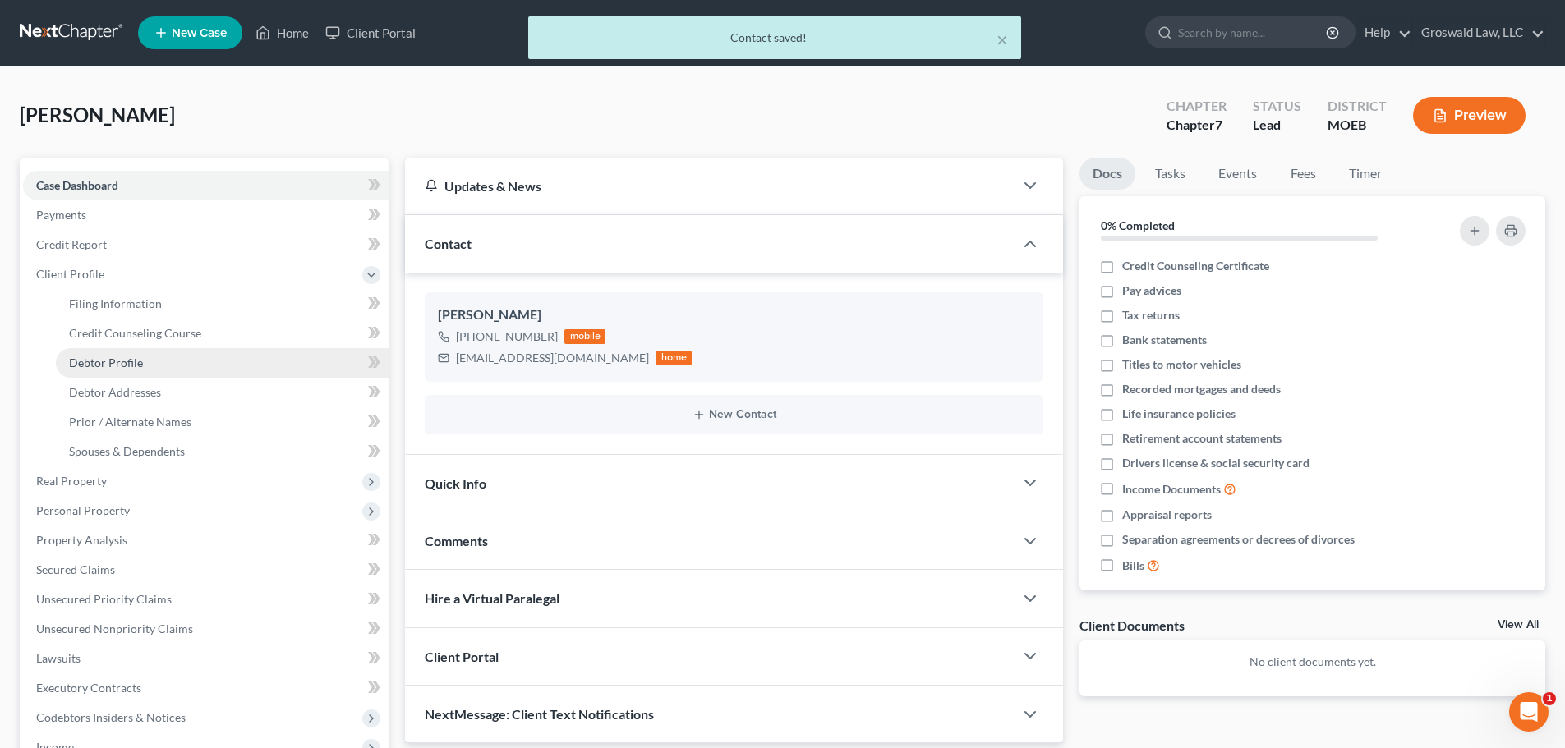
drag, startPoint x: 81, startPoint y: 368, endPoint x: 87, endPoint y: 357, distance: 12.5
click at [81, 368] on span "Debtor Profile" at bounding box center [106, 363] width 74 height 14
select select "0"
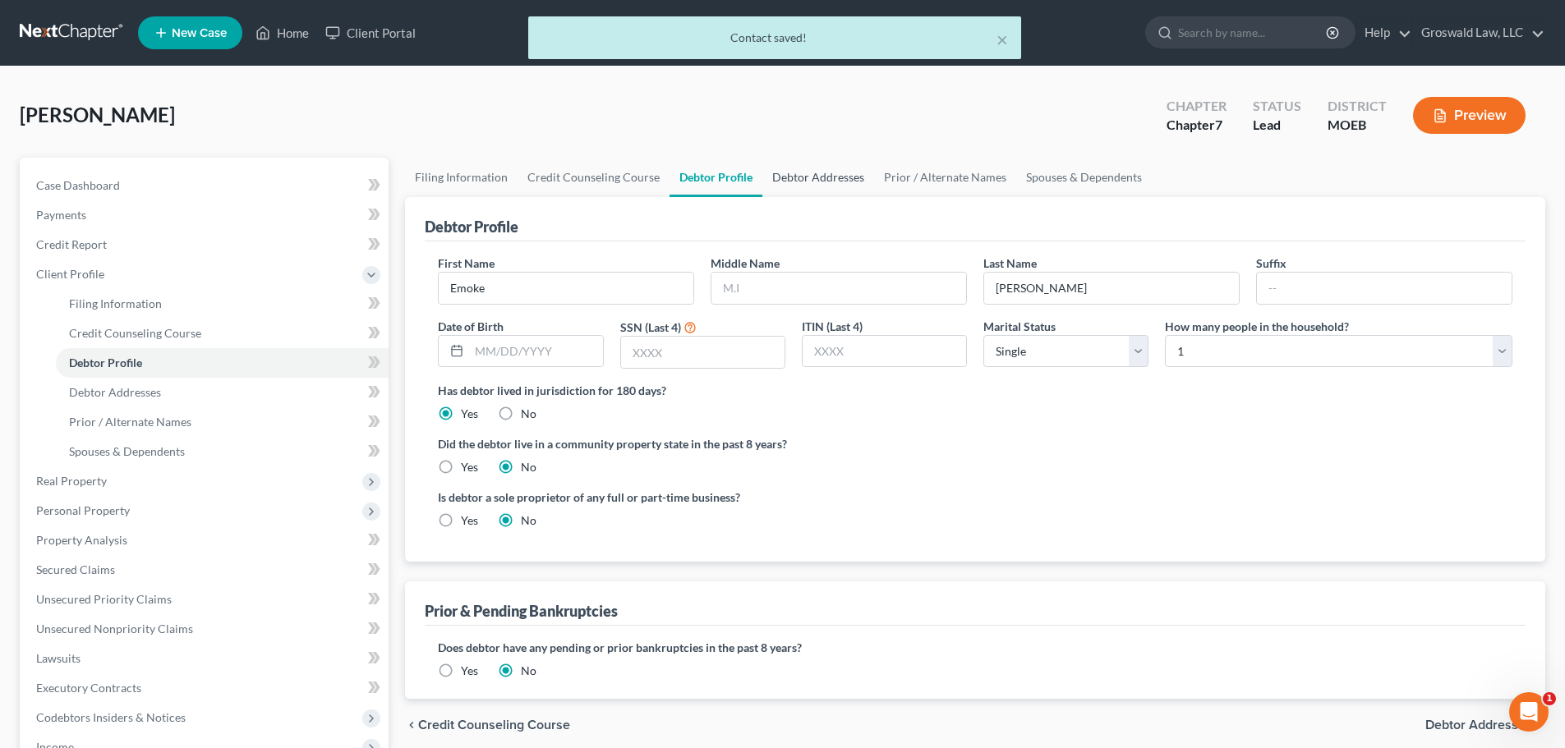
click at [850, 172] on link "Debtor Addresses" at bounding box center [818, 177] width 112 height 39
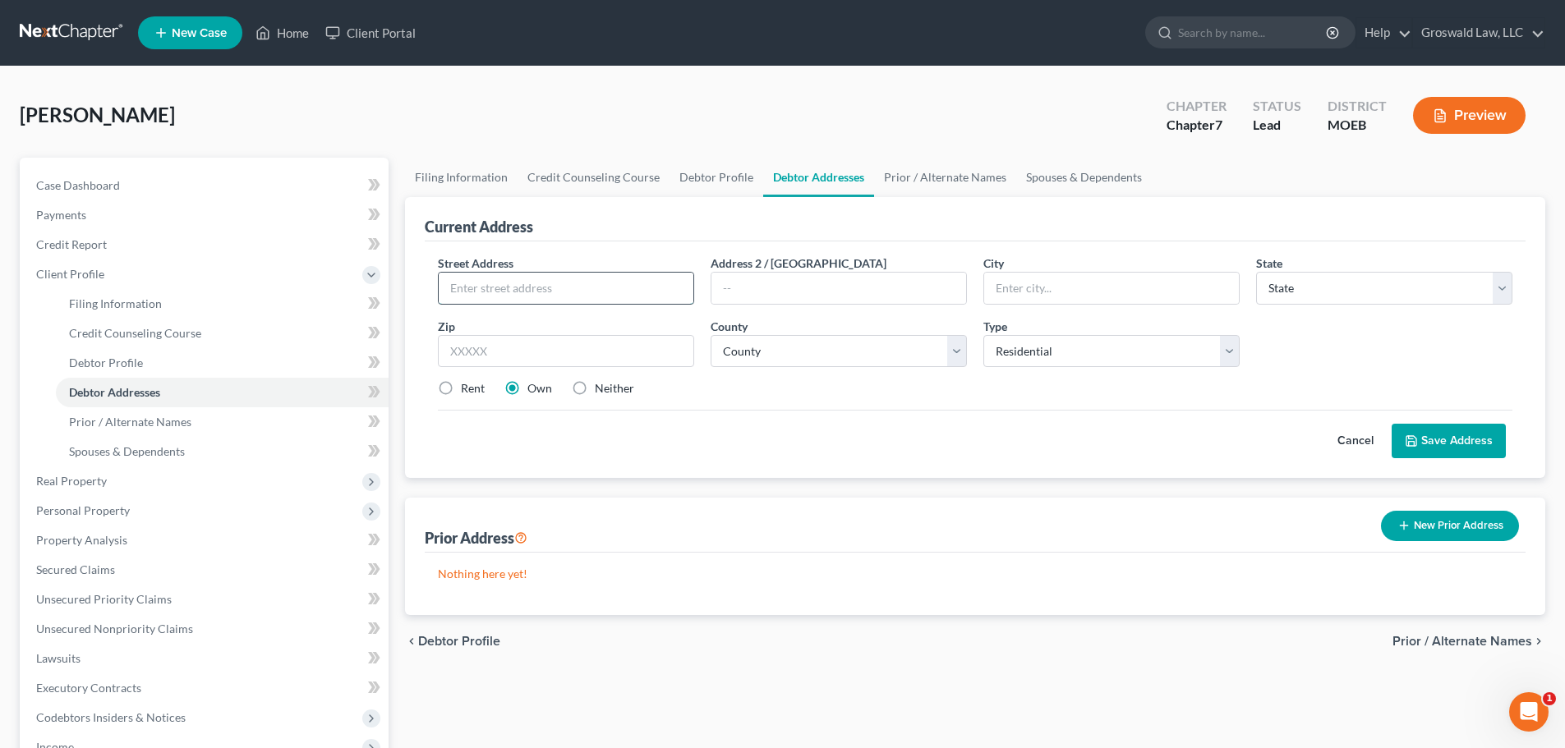
click at [623, 294] on input "text" at bounding box center [566, 288] width 255 height 31
click at [1033, 348] on select "Select Residential Mailing Rental Business" at bounding box center [1111, 351] width 256 height 33
select select "1"
click at [983, 335] on select "Select Residential Mailing Rental Business" at bounding box center [1111, 351] width 256 height 33
click at [608, 287] on input "text" at bounding box center [566, 288] width 255 height 31
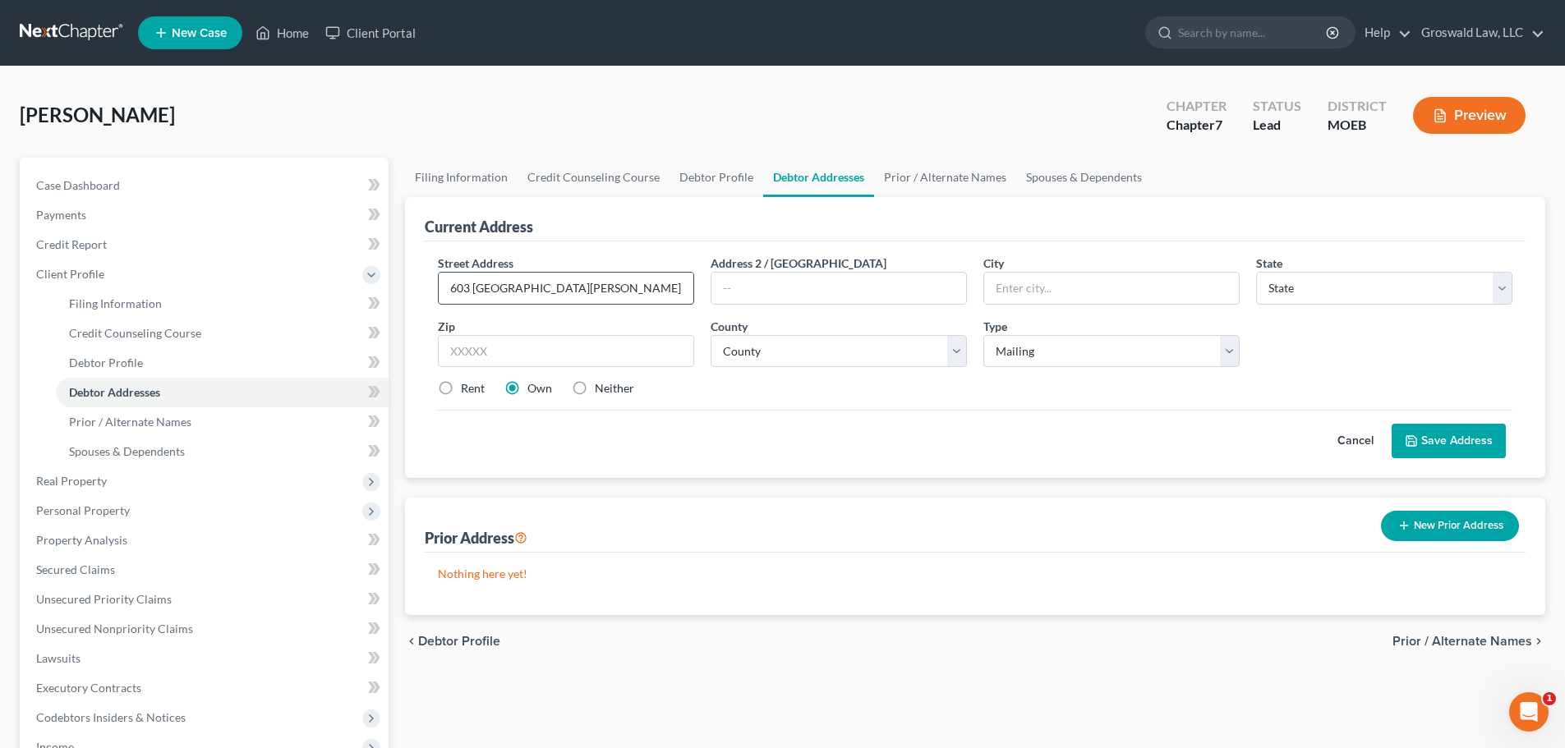
click at [618, 282] on input "603 [GEOGRAPHIC_DATA][PERSON_NAME]" at bounding box center [566, 288] width 255 height 31
type input "[STREET_ADDRESS][PERSON_NAME]"
type input "65401"
type input "Rolla"
select select "26"
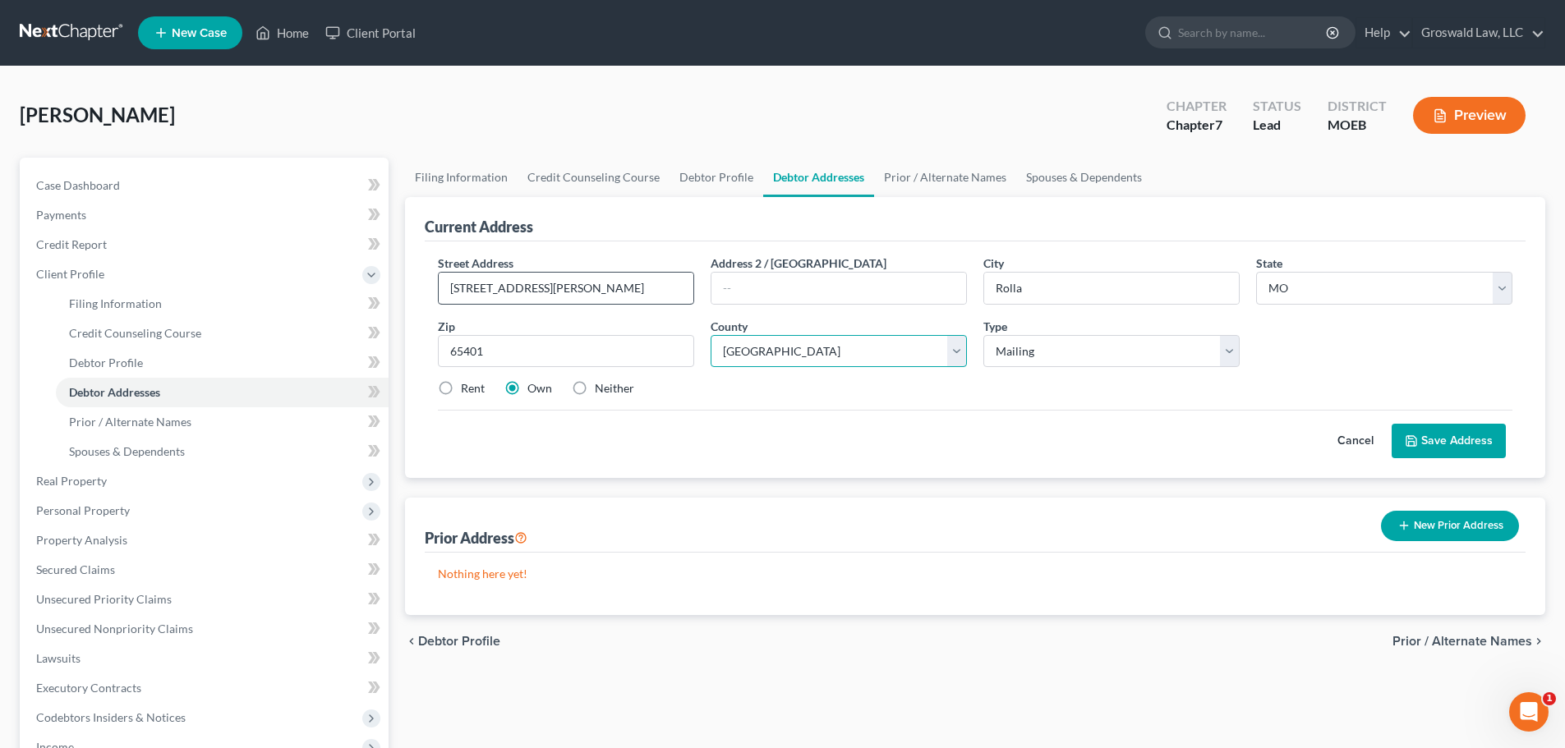
select select "80"
click at [595, 393] on label "Neither" at bounding box center [614, 388] width 39 height 16
click at [601, 391] on input "Neither" at bounding box center [606, 385] width 11 height 11
radio input "true"
click at [1369, 453] on button "Save Address" at bounding box center [1449, 441] width 114 height 35
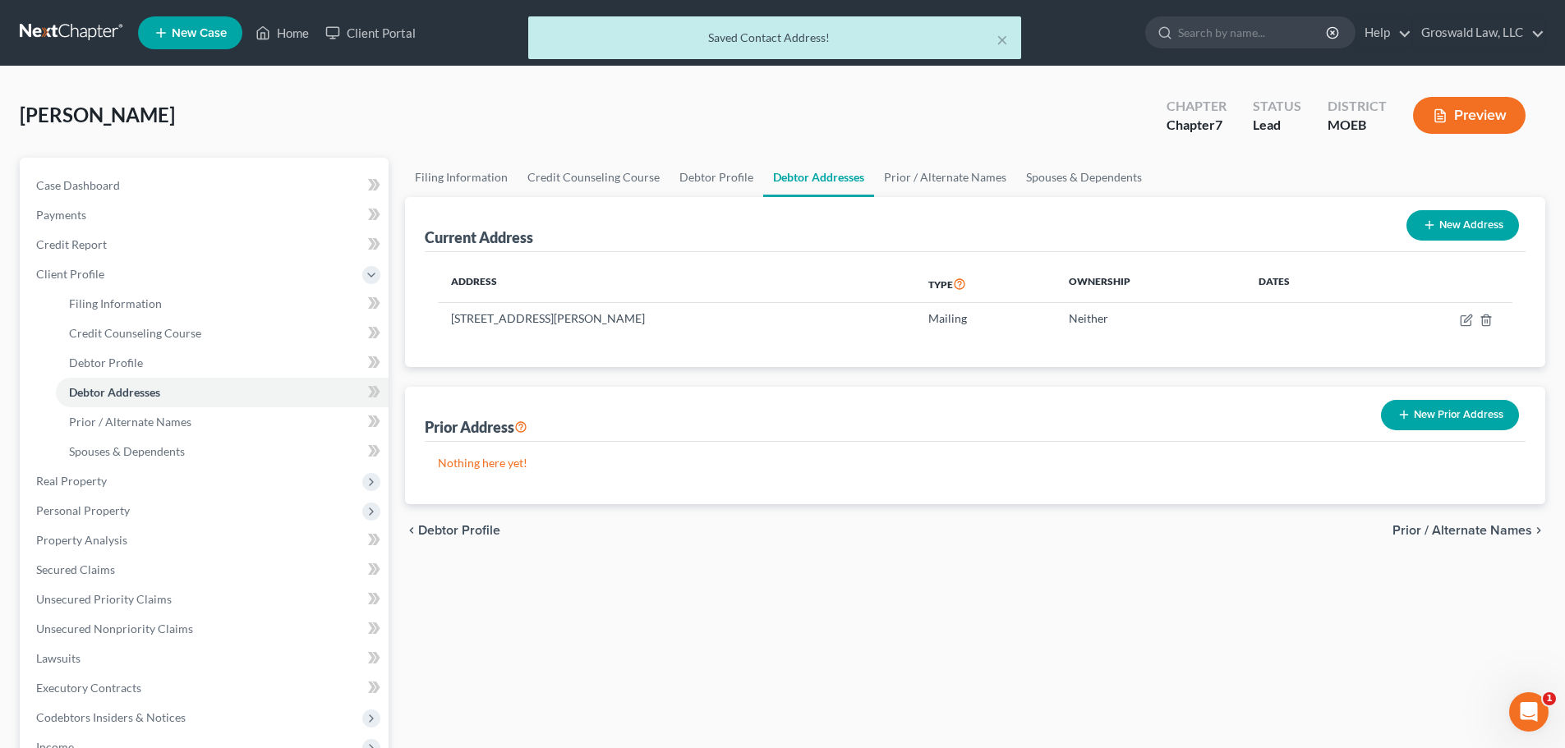
click at [1369, 214] on button "New Address" at bounding box center [1462, 225] width 113 height 30
select select "0"
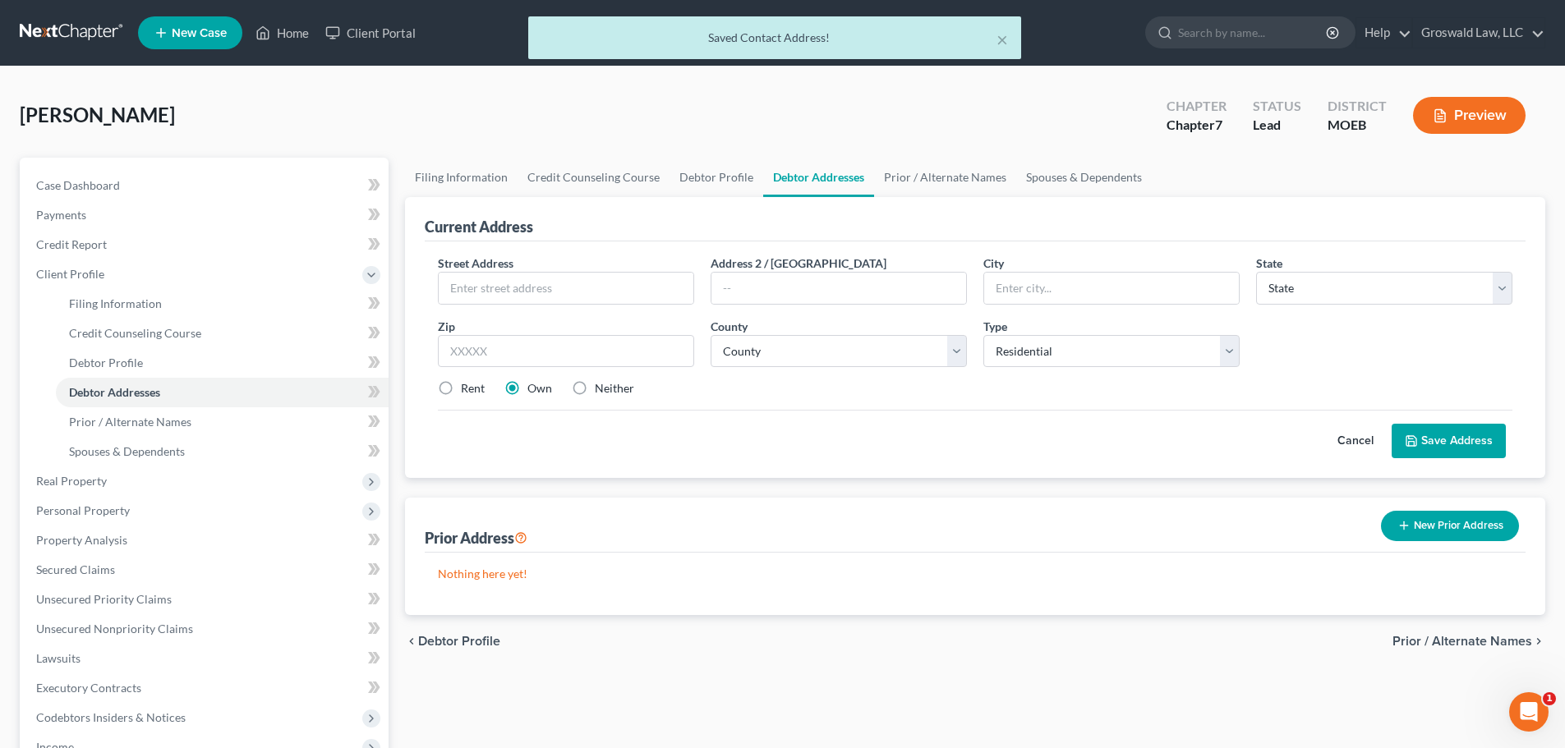
click at [595, 391] on label "Neither" at bounding box center [614, 388] width 39 height 16
click at [601, 391] on input "Neither" at bounding box center [606, 385] width 11 height 11
radio input "true"
click at [564, 284] on input "text" at bounding box center [566, 288] width 255 height 31
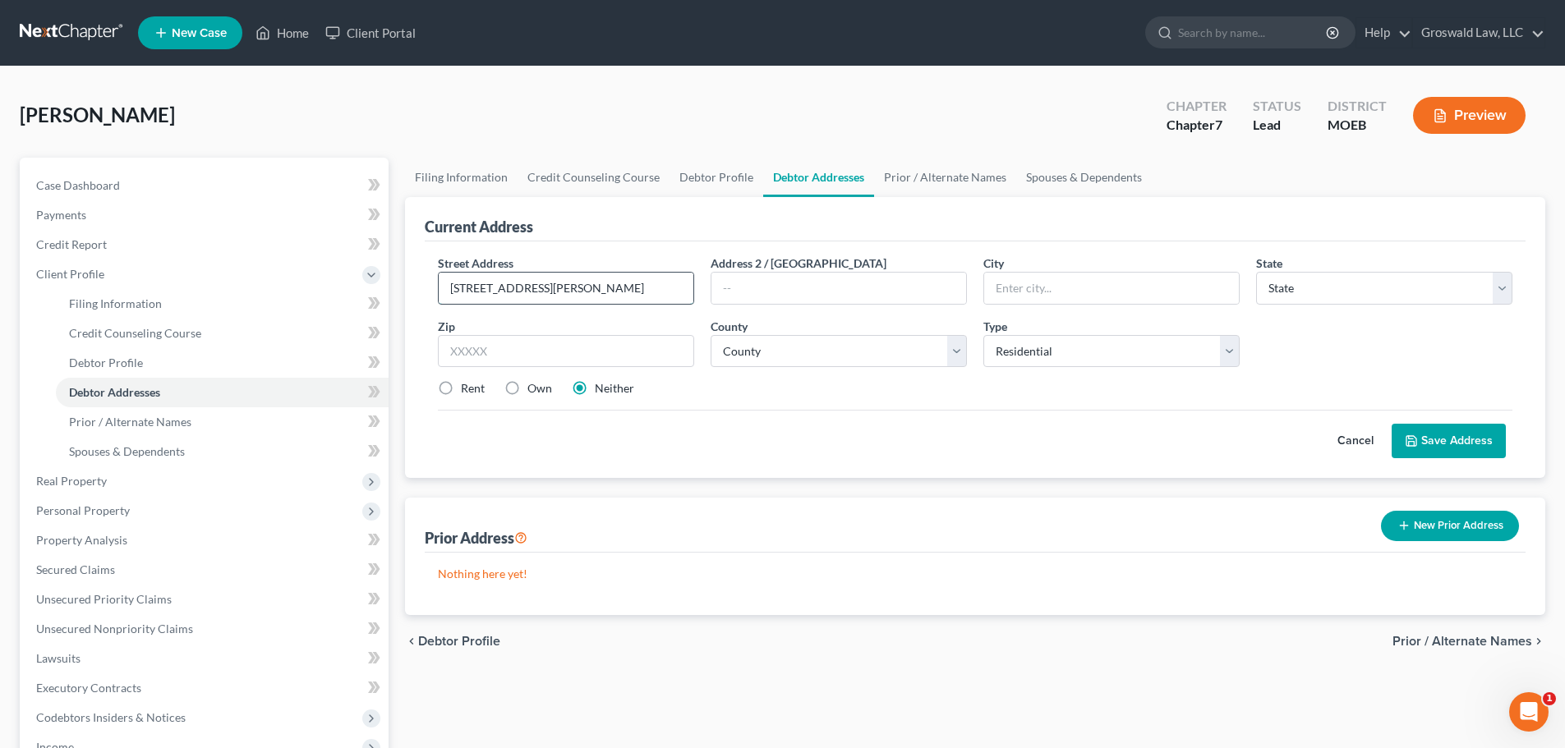
type input "[STREET_ADDRESS][PERSON_NAME]"
type input "65401"
type input "Rolla"
select select "26"
click at [781, 349] on select "County" at bounding box center [839, 351] width 256 height 33
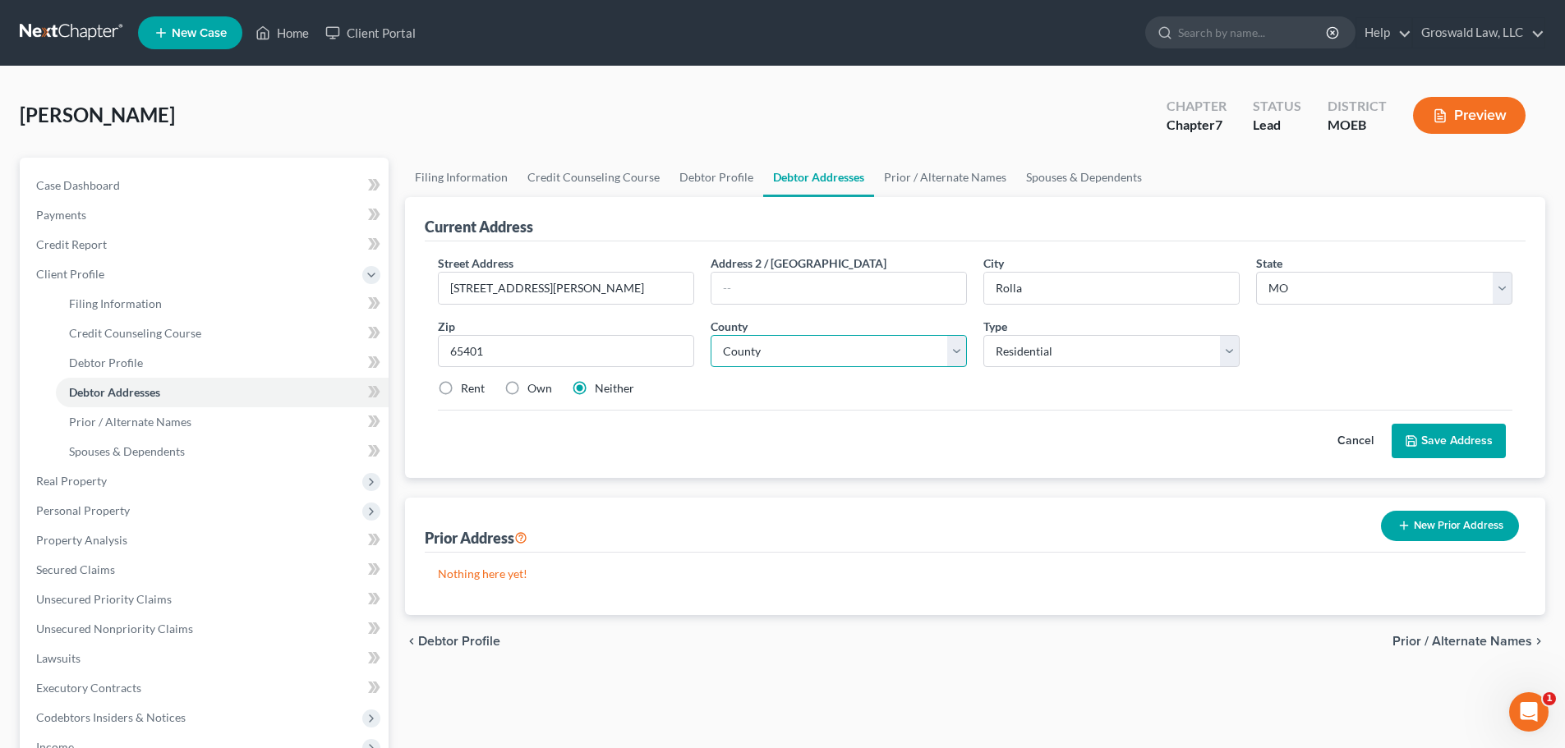
select select "80"
click at [711, 335] on select "County [GEOGRAPHIC_DATA] [GEOGRAPHIC_DATA] [GEOGRAPHIC_DATA] [GEOGRAPHIC_DATA] …" at bounding box center [839, 351] width 256 height 33
click at [1369, 441] on button "Save Address" at bounding box center [1449, 441] width 114 height 35
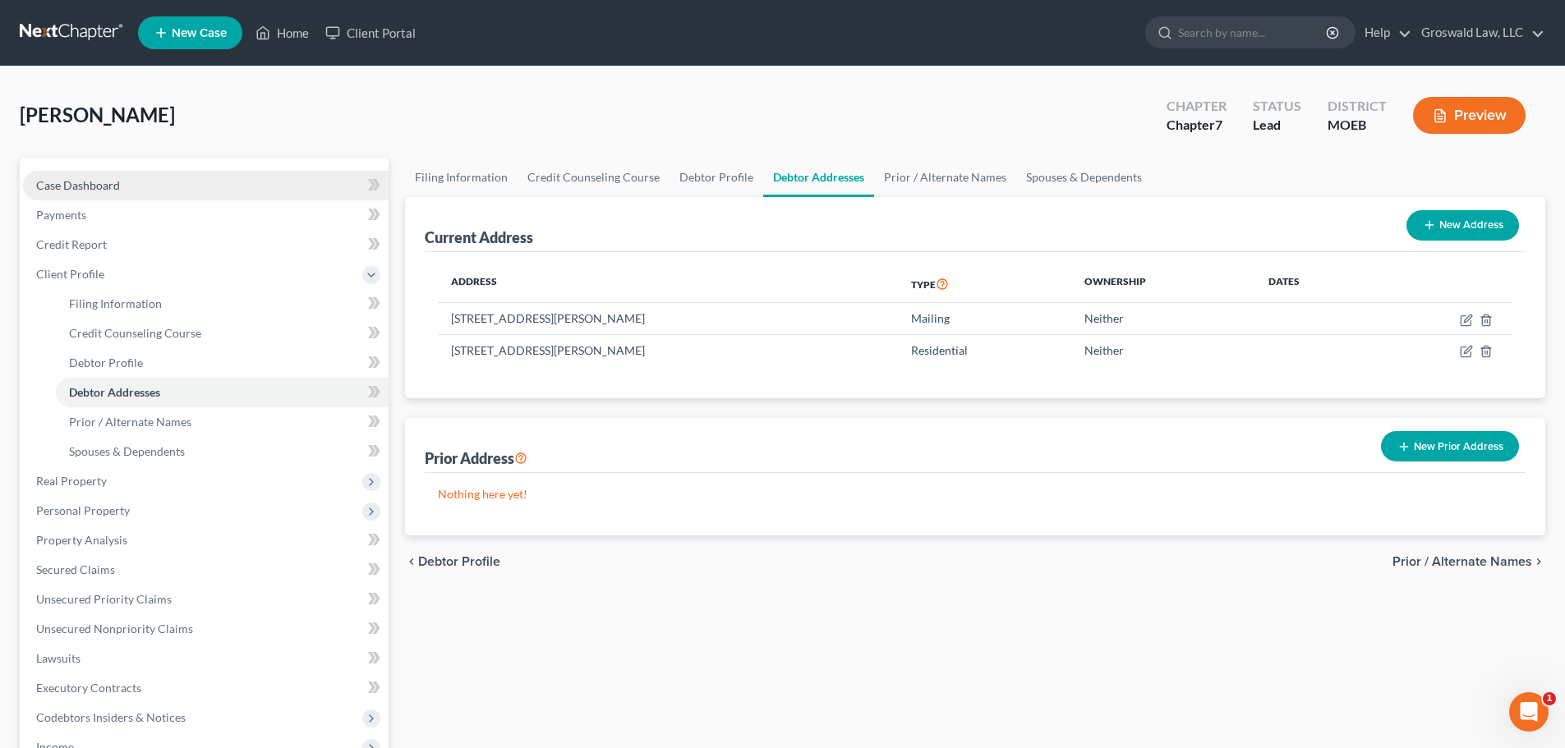
drag, startPoint x: 182, startPoint y: 182, endPoint x: 224, endPoint y: 185, distance: 42.0
click at [182, 182] on link "Case Dashboard" at bounding box center [206, 186] width 366 height 30
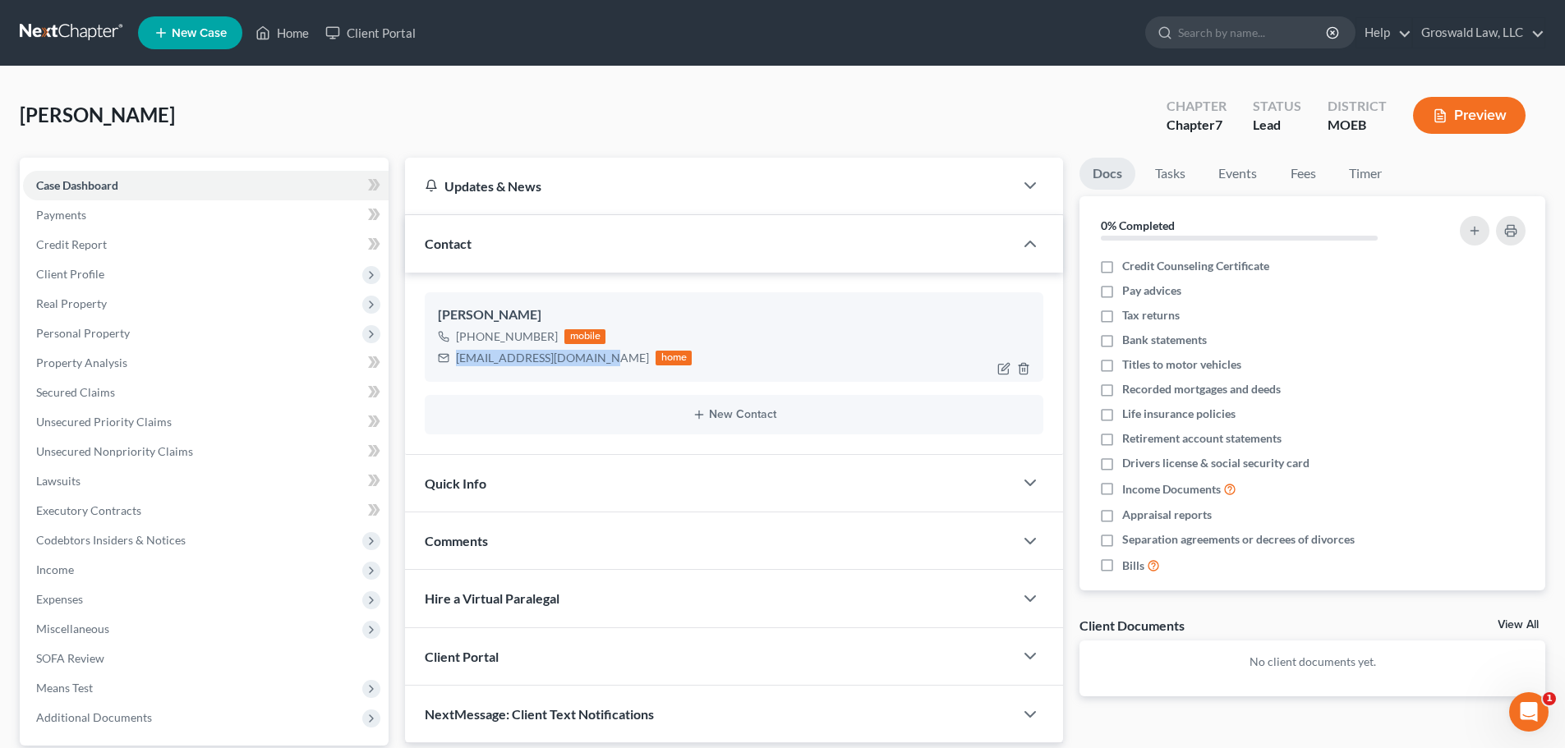
drag, startPoint x: 596, startPoint y: 361, endPoint x: 435, endPoint y: 370, distance: 162.1
click at [435, 370] on div "[PERSON_NAME] [PHONE_NUMBER] mobile [EMAIL_ADDRESS][DOMAIN_NAME] home" at bounding box center [734, 336] width 619 height 89
copy div "[EMAIL_ADDRESS][DOMAIN_NAME]"
click at [468, 476] on span "Quick Info" at bounding box center [456, 484] width 62 height 16
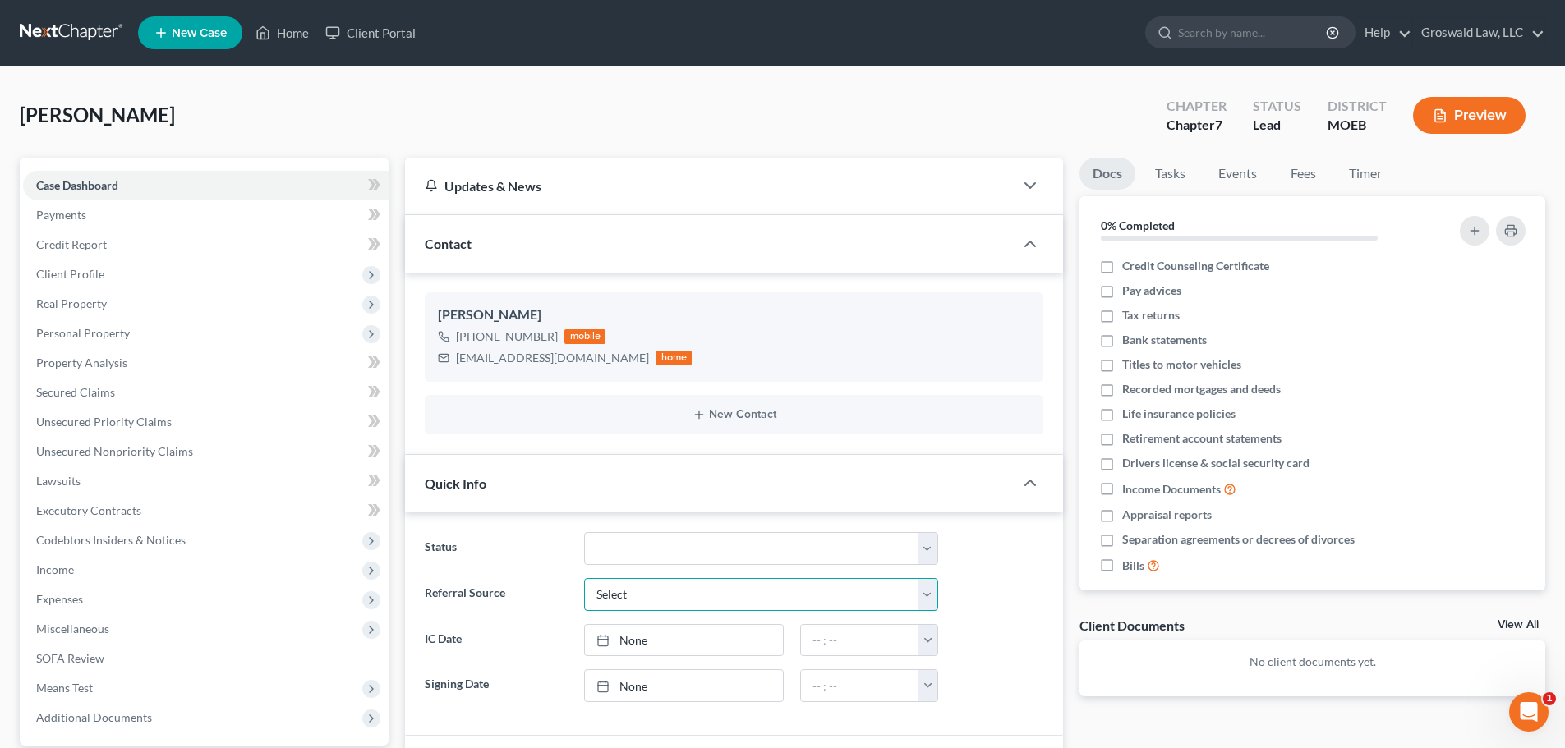
click at [614, 596] on select "Select Word Of Mouth Previous Clients Direct Mail Website Google Search Modern …" at bounding box center [761, 594] width 354 height 33
select select "6"
click at [584, 578] on select "Select Word Of Mouth Previous Clients Direct Mail Website Google Search Modern …" at bounding box center [761, 594] width 354 height 33
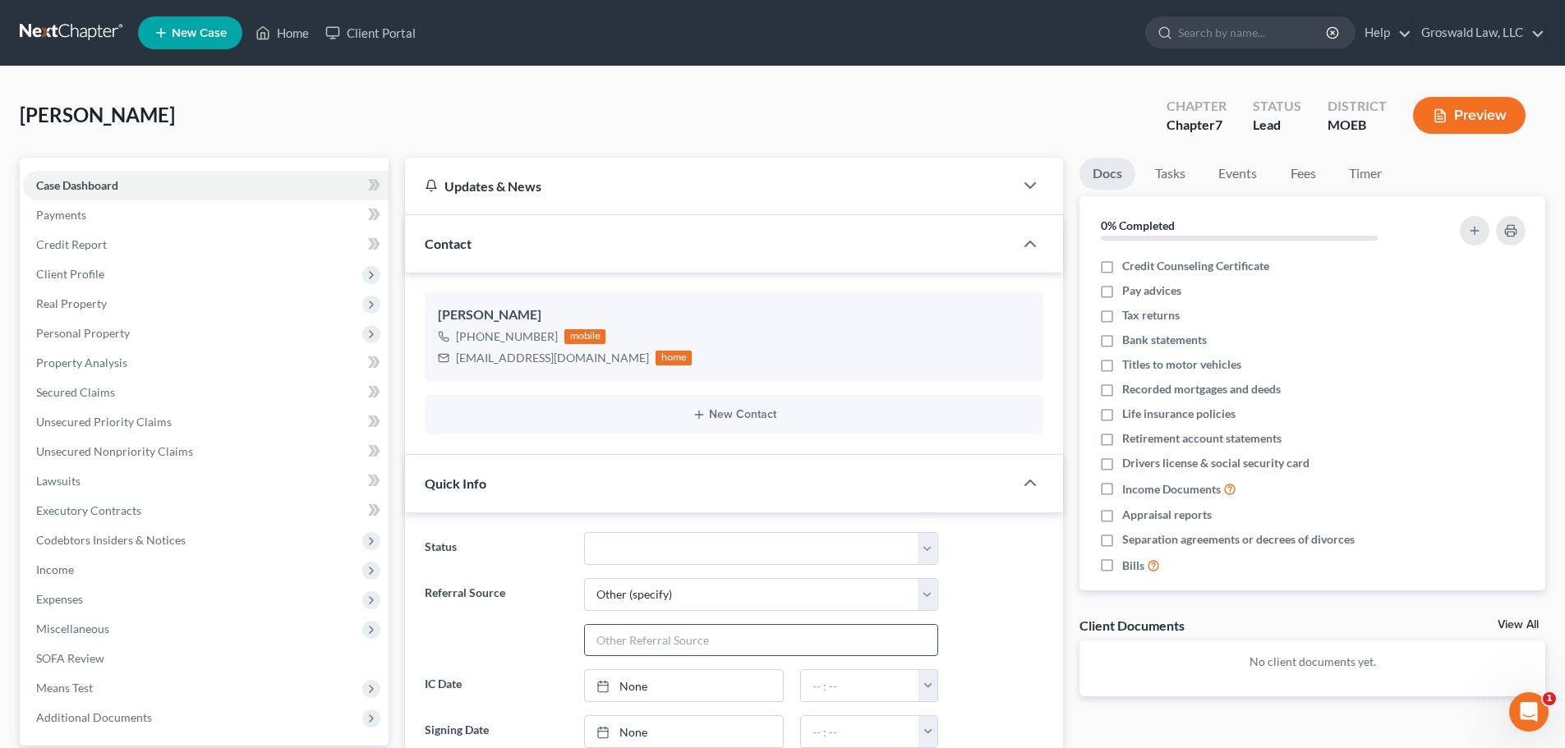
drag, startPoint x: 627, startPoint y: 633, endPoint x: 638, endPoint y: 630, distance: 12.0
click at [628, 633] on input "text" at bounding box center [761, 640] width 352 height 31
type input "[PERSON_NAME]"
drag, startPoint x: 1025, startPoint y: 627, endPoint x: 1033, endPoint y: 610, distance: 18.0
click at [1026, 627] on div "Referral Source Select Word Of Mouth Previous Clients Direct Mail Website Googl…" at bounding box center [733, 617] width 635 height 79
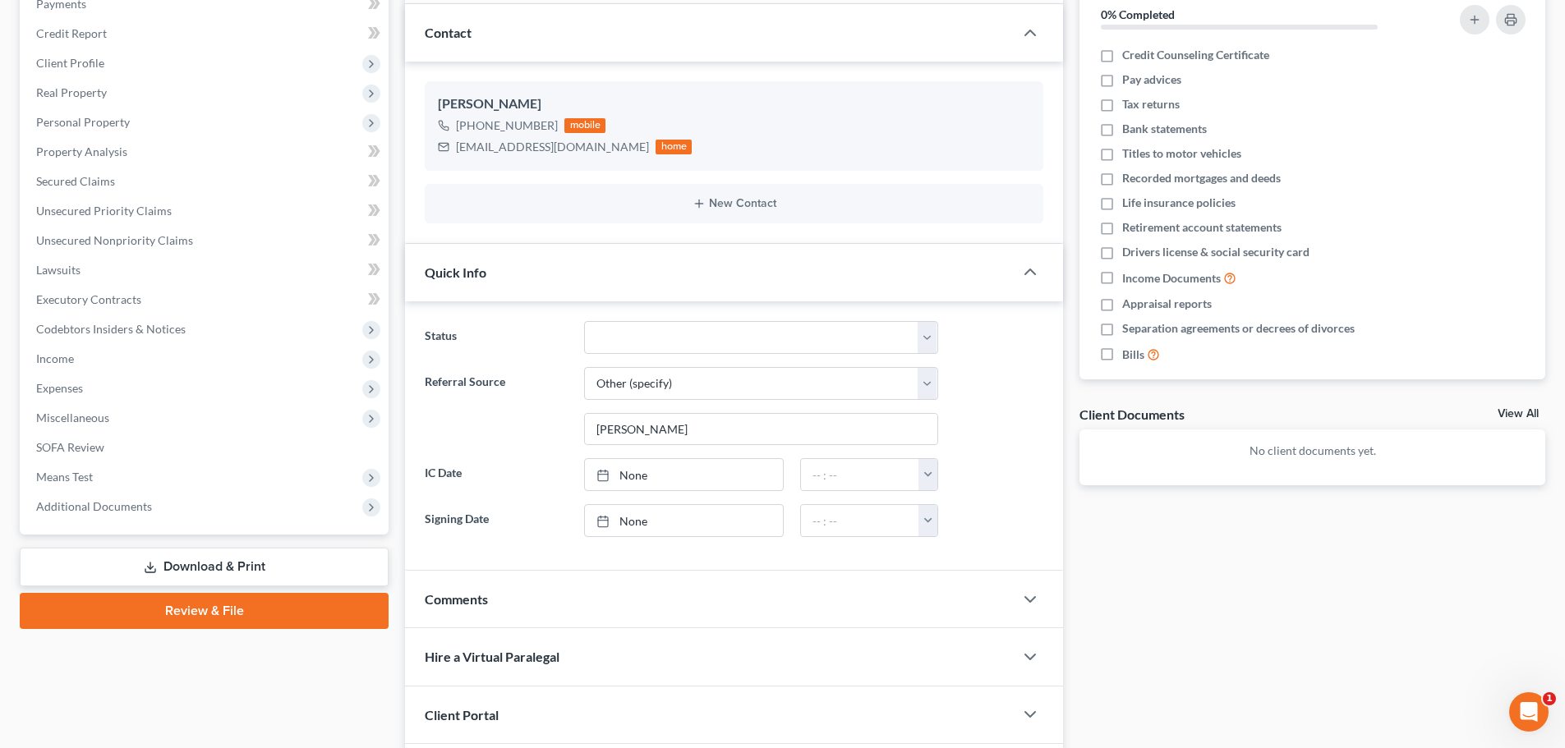
scroll to position [327, 0]
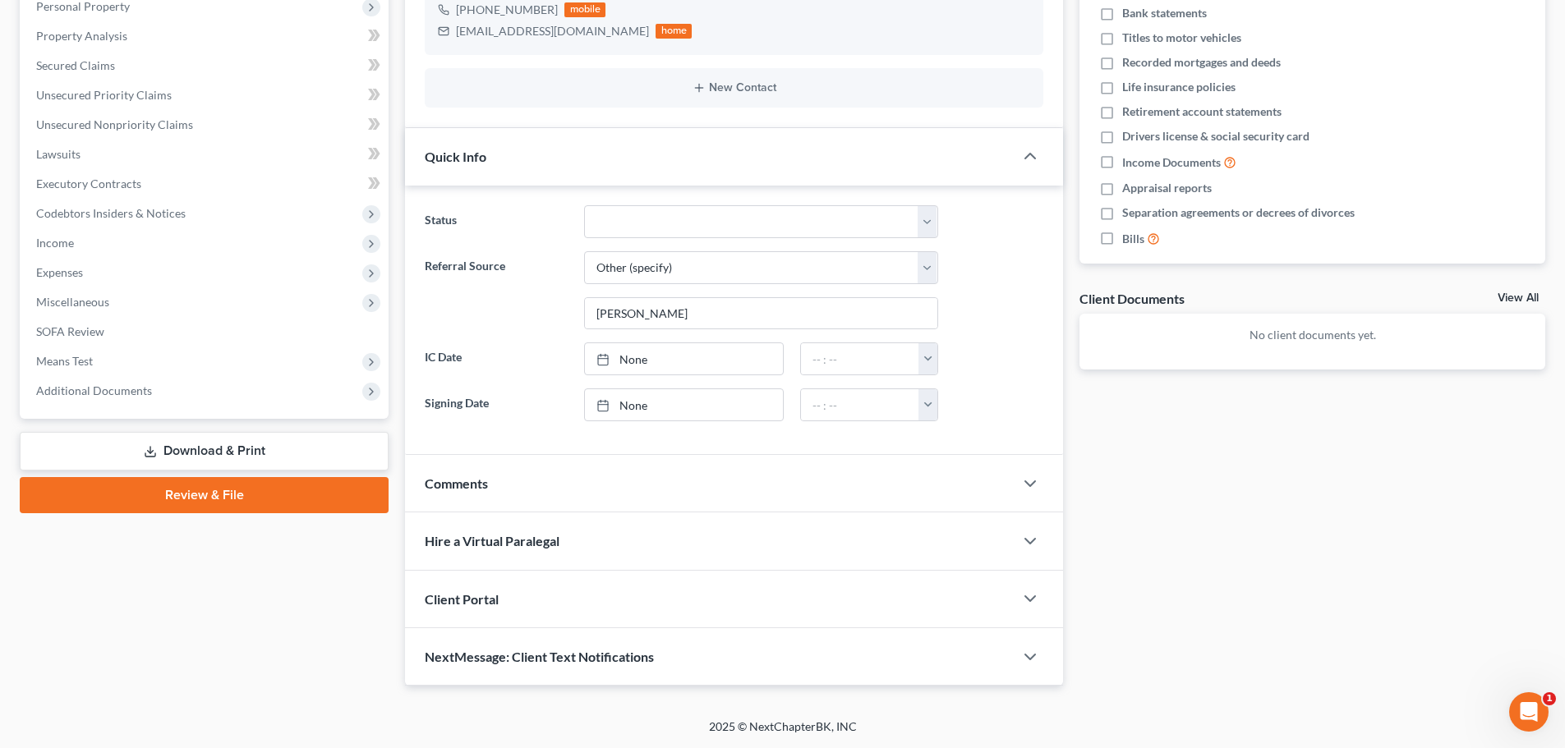
click at [449, 499] on div "Comments" at bounding box center [709, 483] width 609 height 57
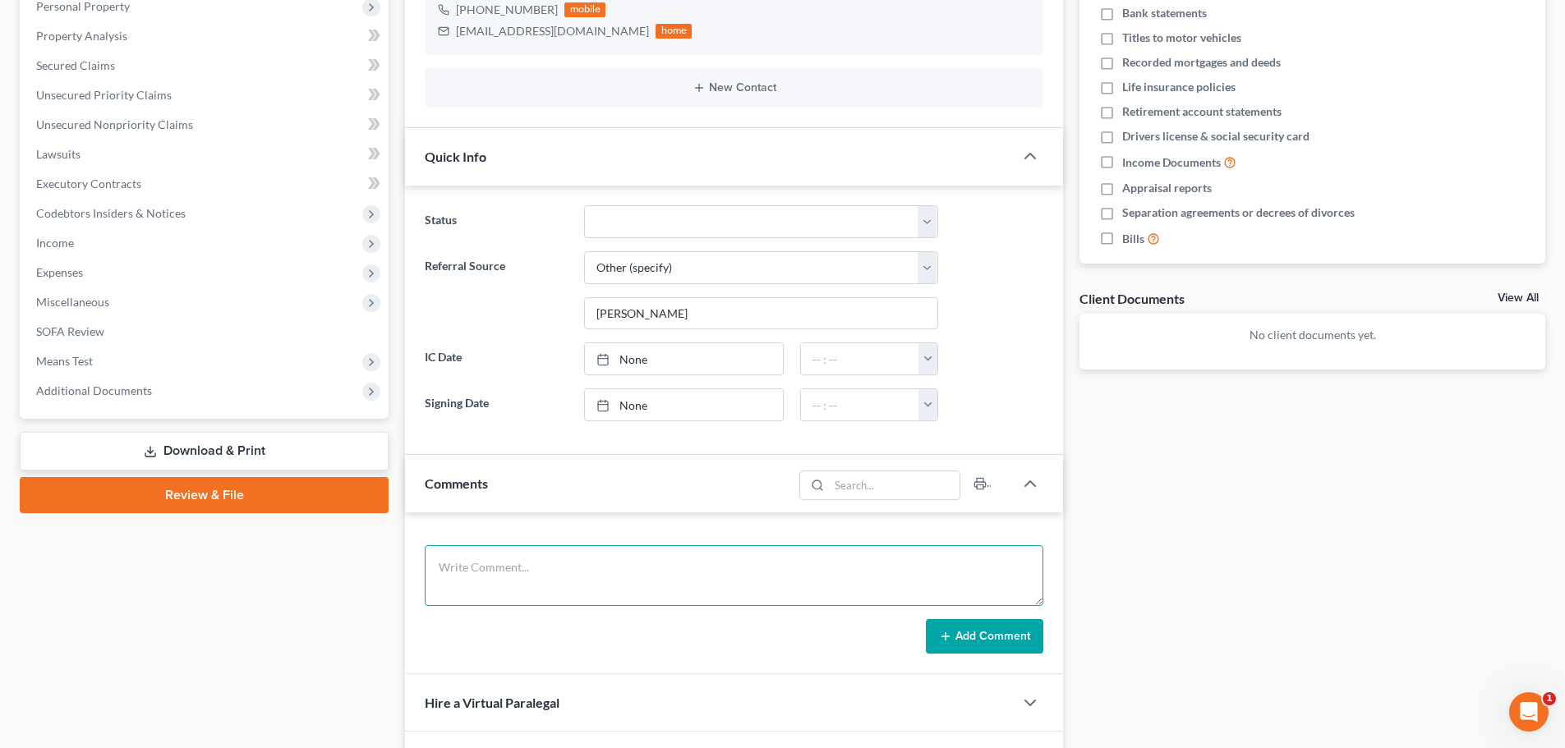
click at [531, 595] on textarea at bounding box center [734, 575] width 619 height 61
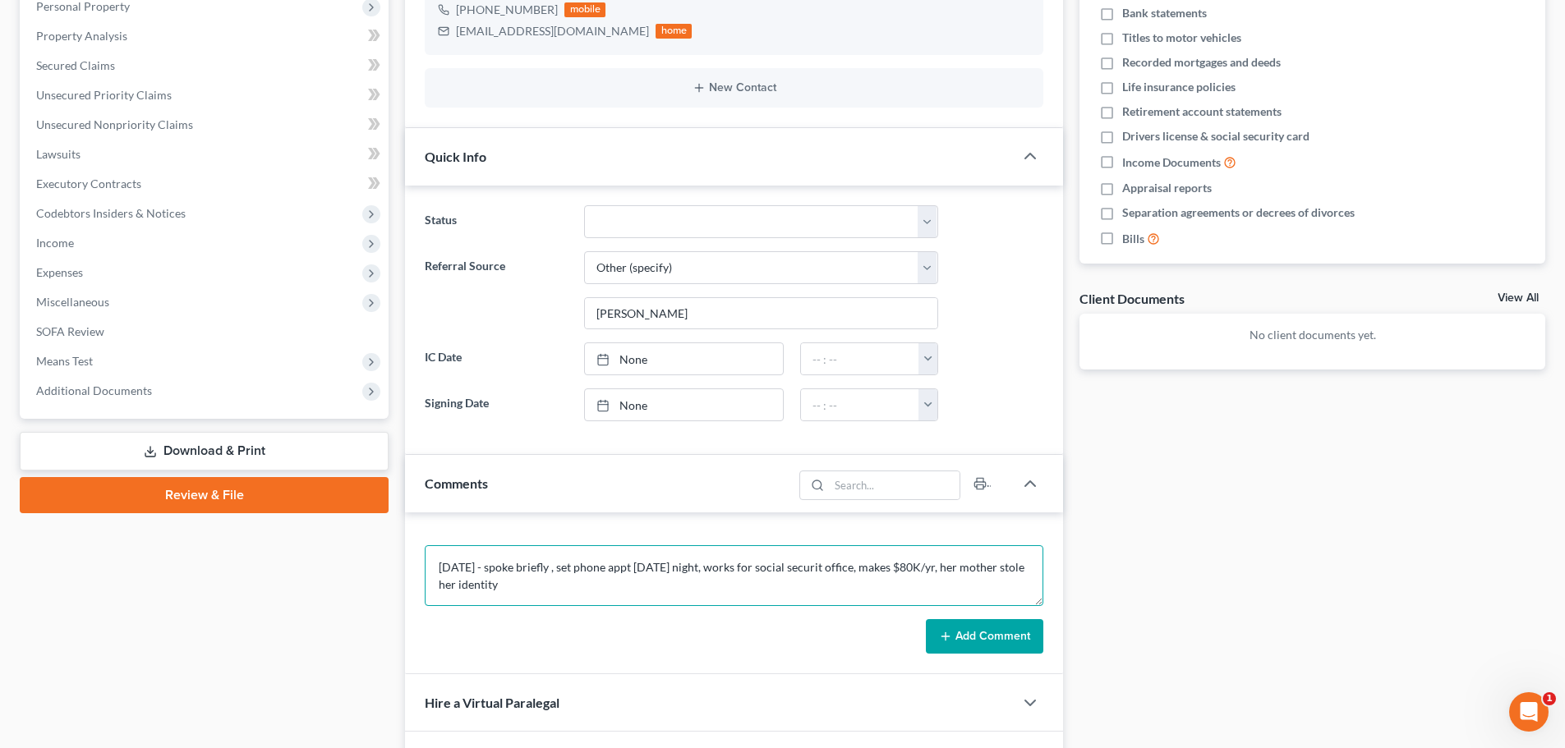
type textarea "[DATE] - spoke briefly , set phone appt [DATE] night, works for social securit …"
click at [968, 632] on button "Add Comment" at bounding box center [984, 636] width 117 height 35
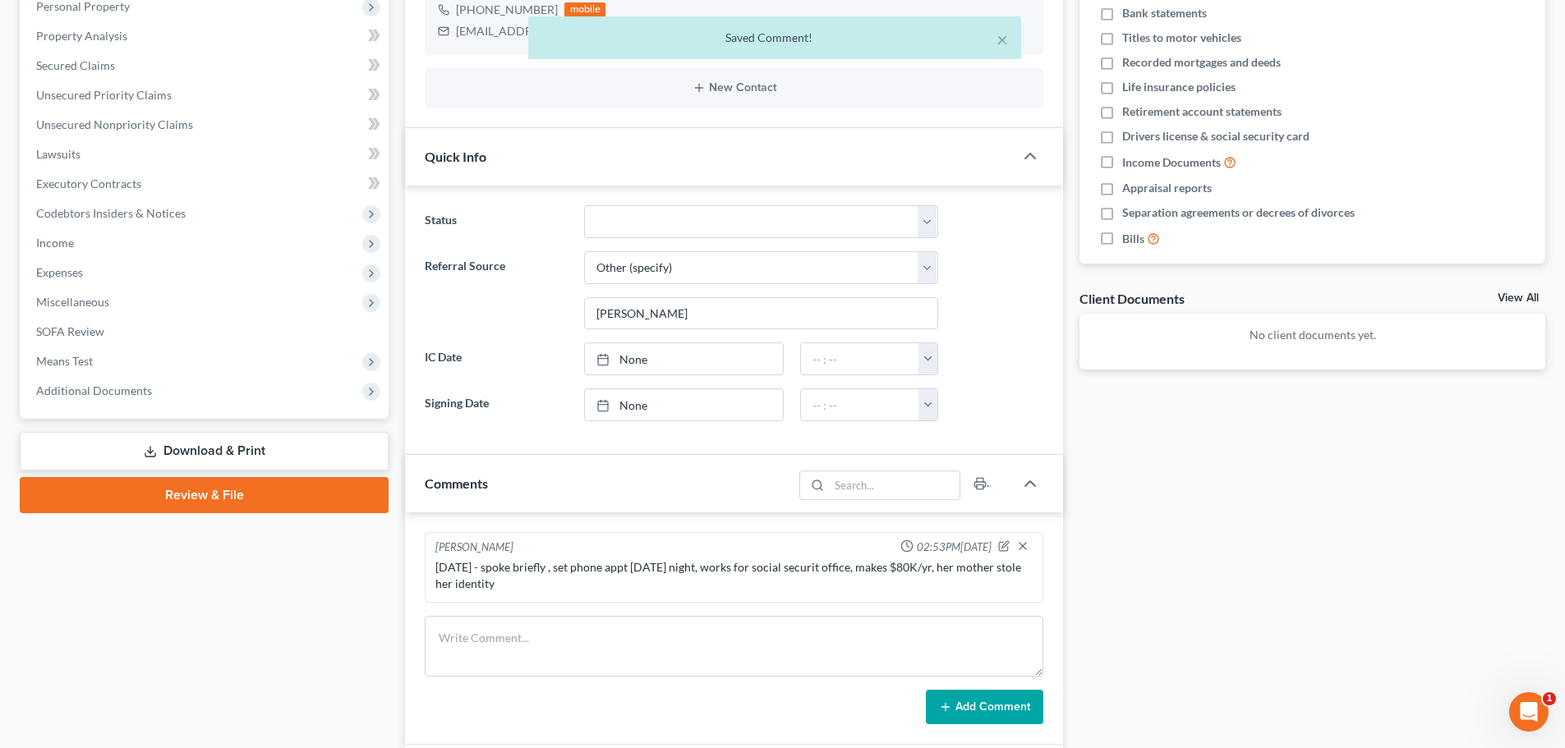
scroll to position [0, 0]
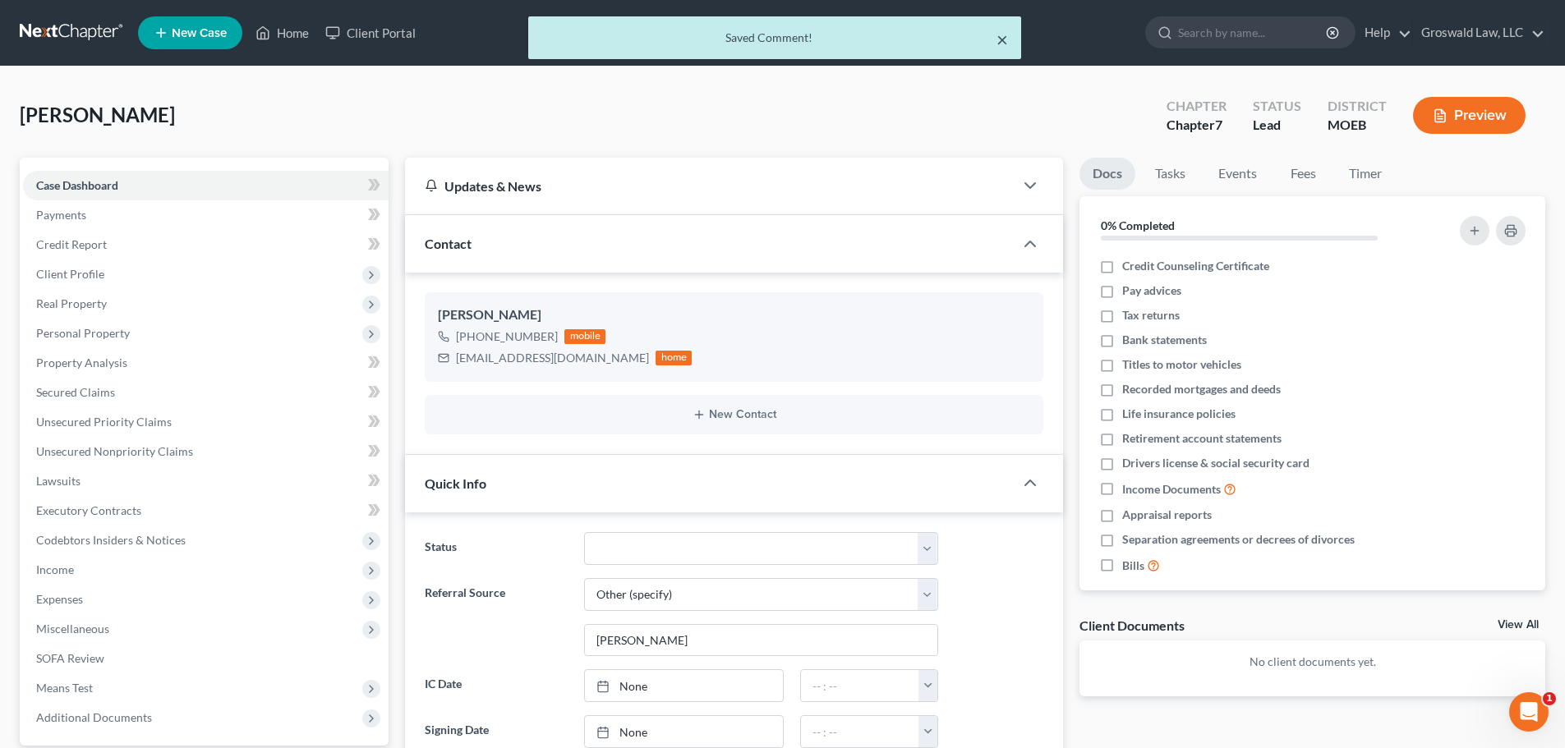
click at [1001, 38] on button "×" at bounding box center [1002, 40] width 12 height 20
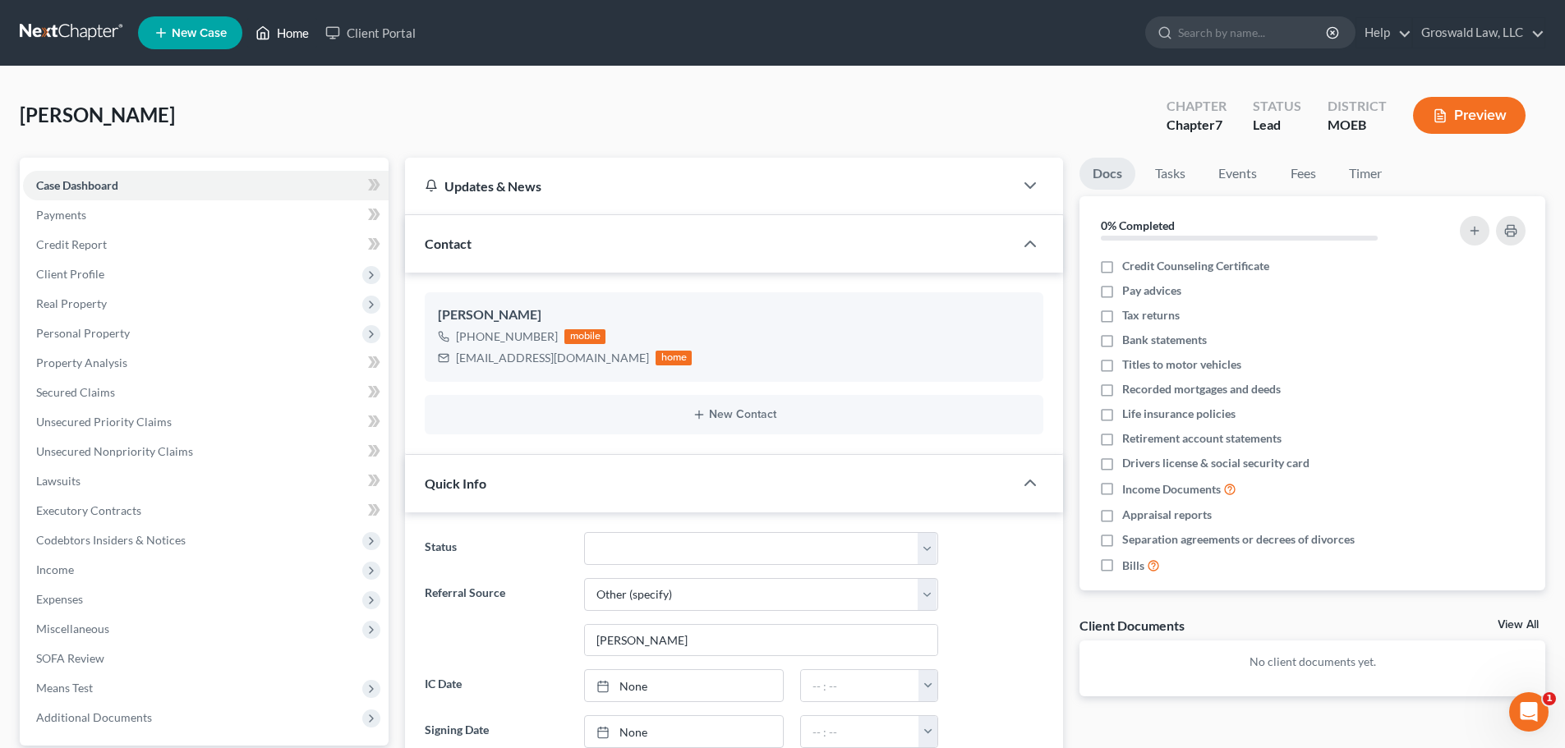
click at [274, 42] on link "Home" at bounding box center [282, 33] width 70 height 30
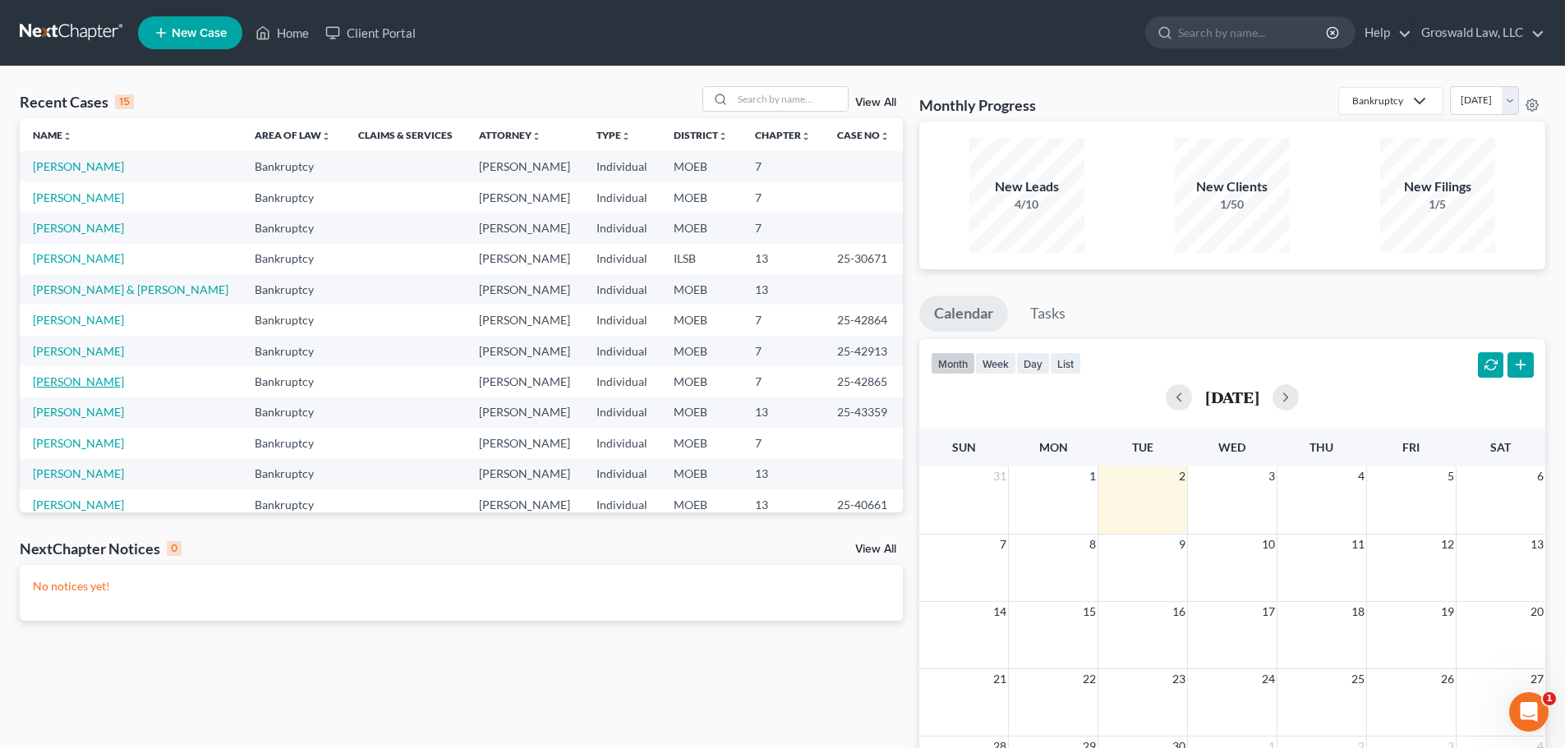
click at [83, 380] on link "[PERSON_NAME]" at bounding box center [78, 382] width 91 height 14
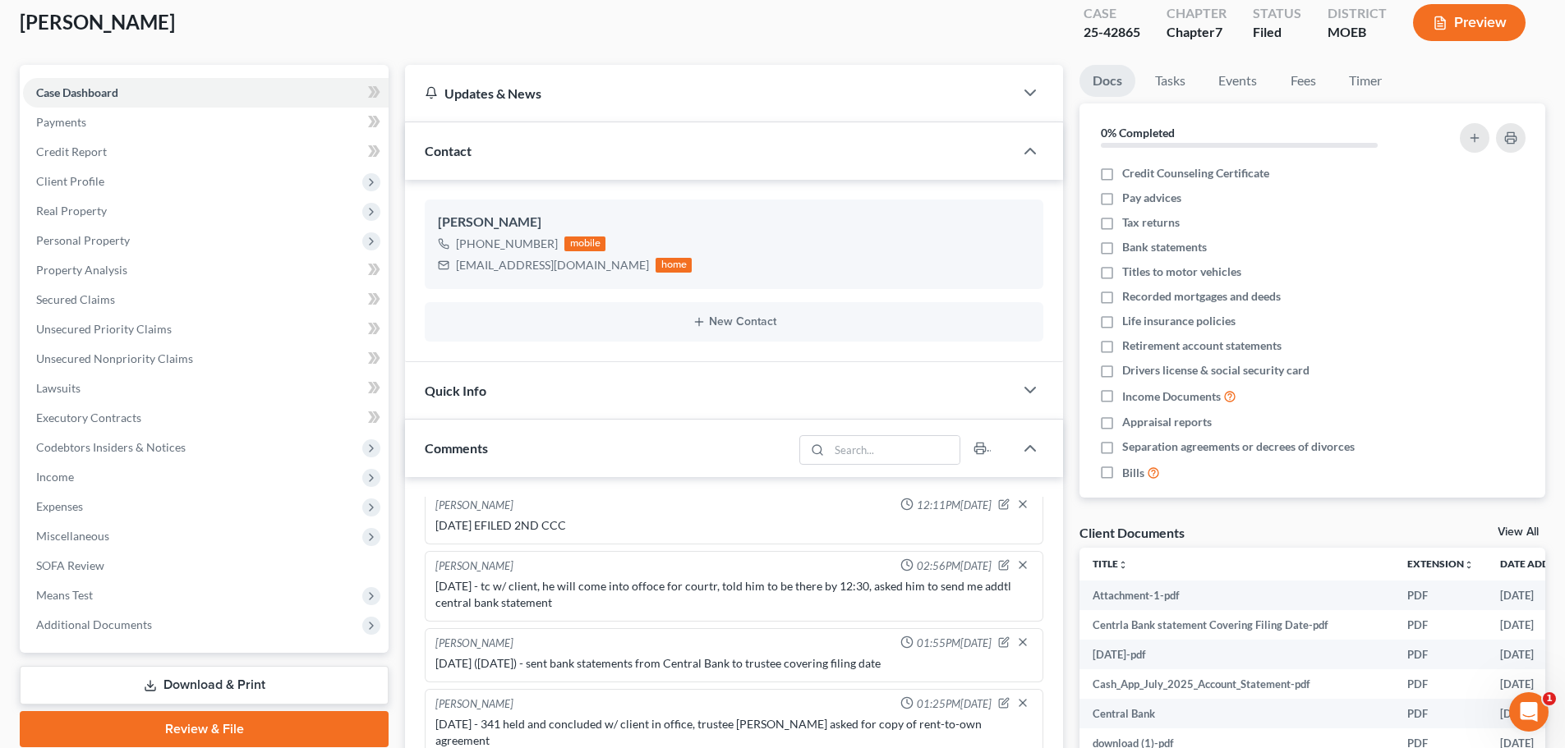
scroll to position [493, 0]
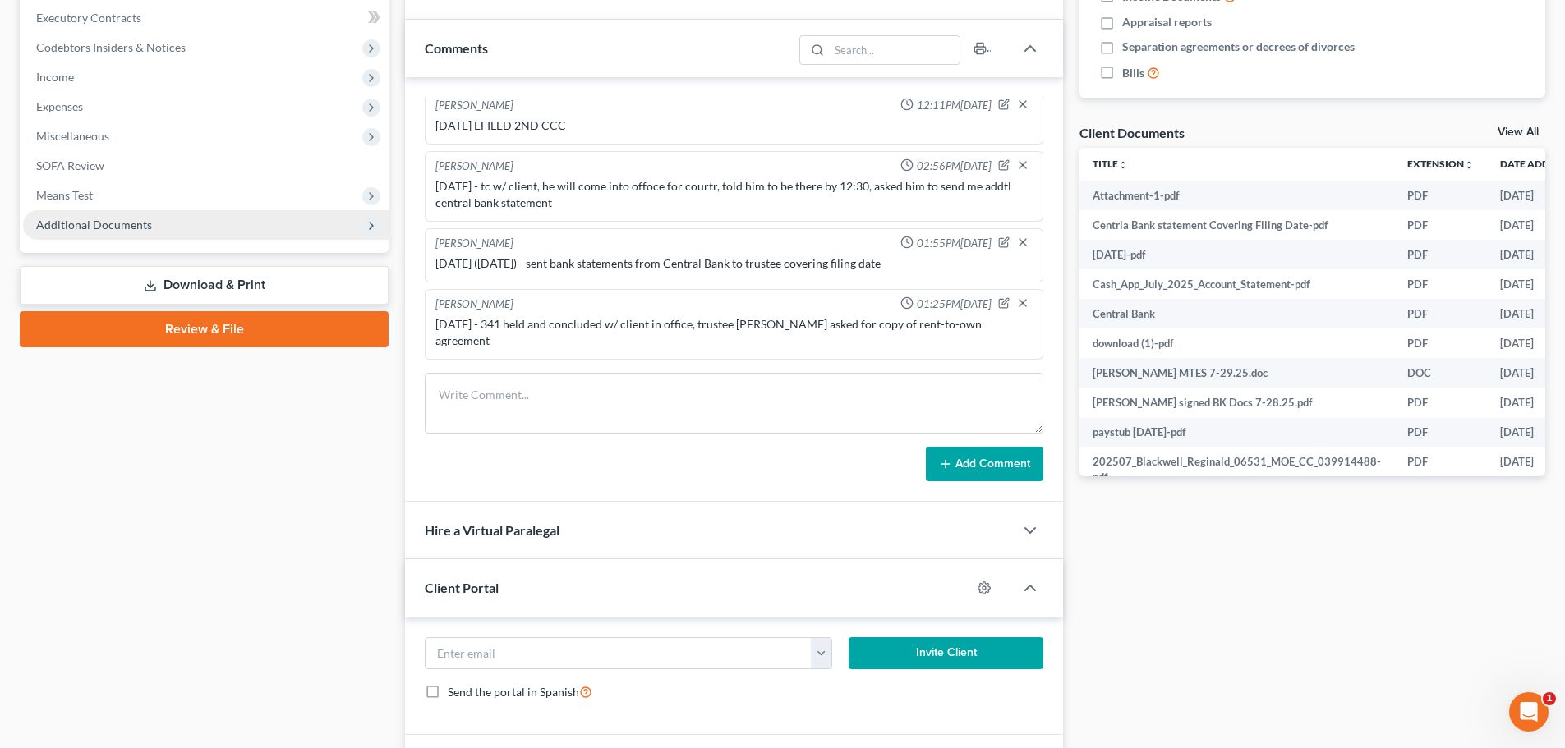
click at [171, 211] on span "Additional Documents" at bounding box center [206, 225] width 366 height 30
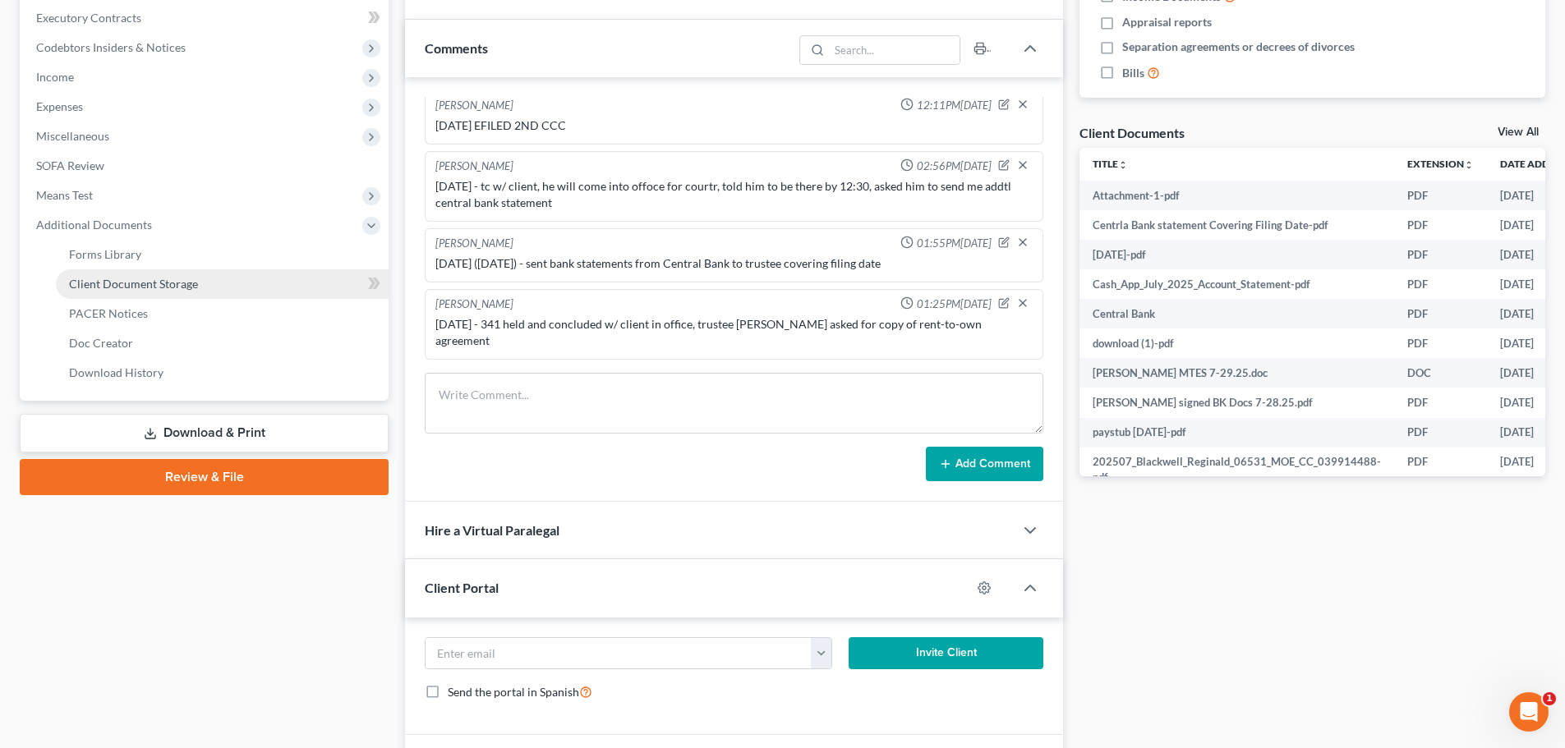
click at [196, 293] on link "Client Document Storage" at bounding box center [222, 284] width 333 height 30
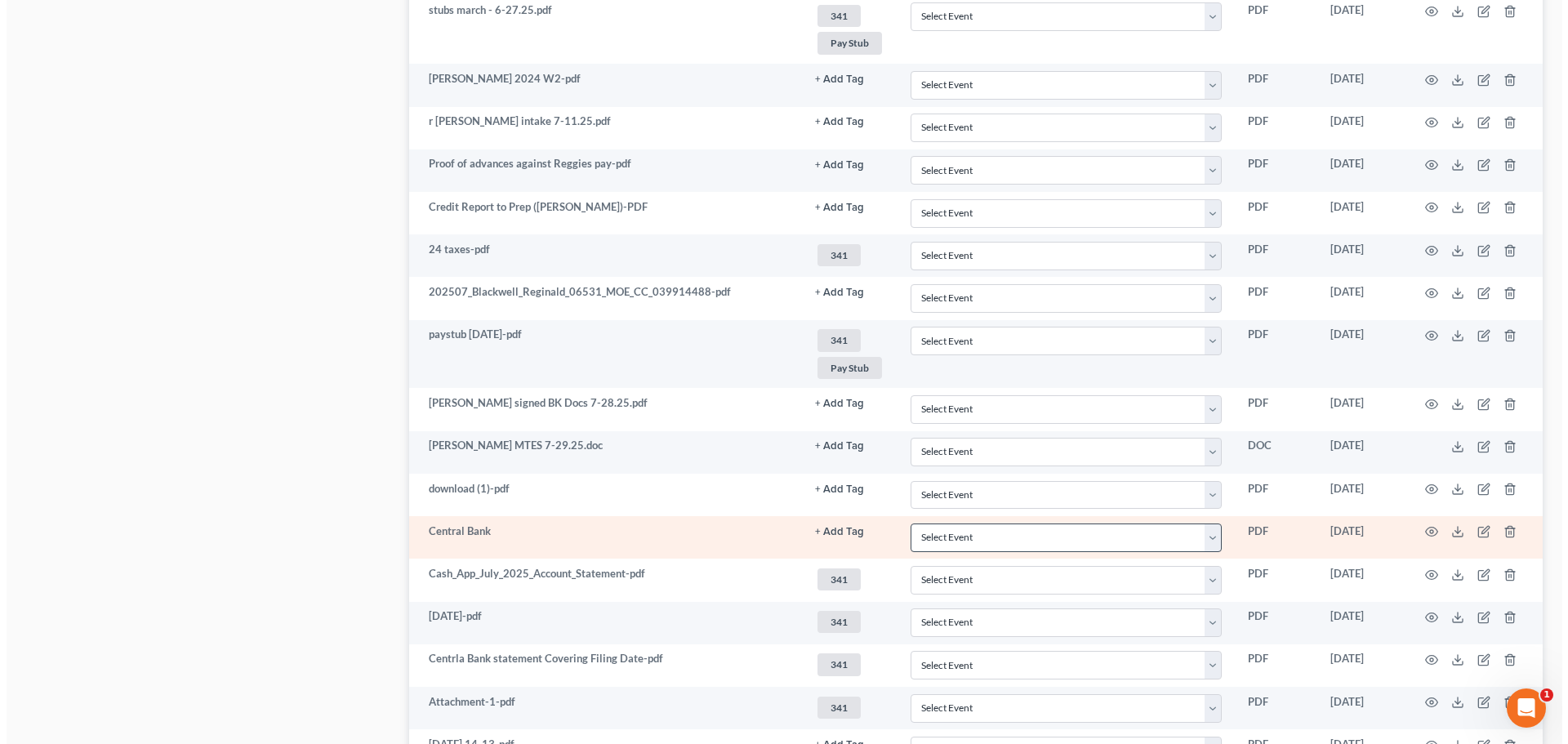
scroll to position [1235, 0]
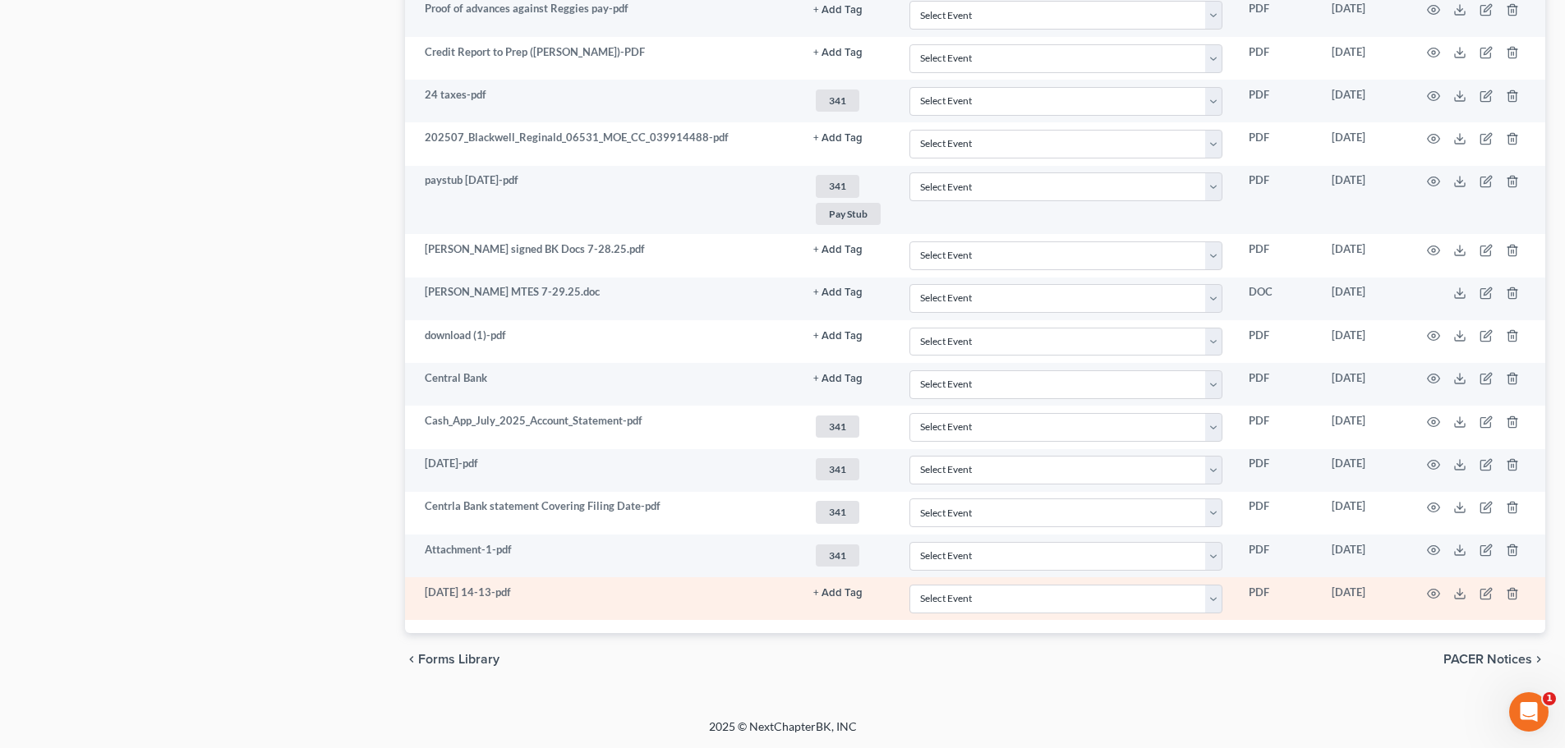
click at [1369, 592] on td at bounding box center [1476, 598] width 138 height 43
click at [1369, 595] on icon "button" at bounding box center [1433, 593] width 13 height 13
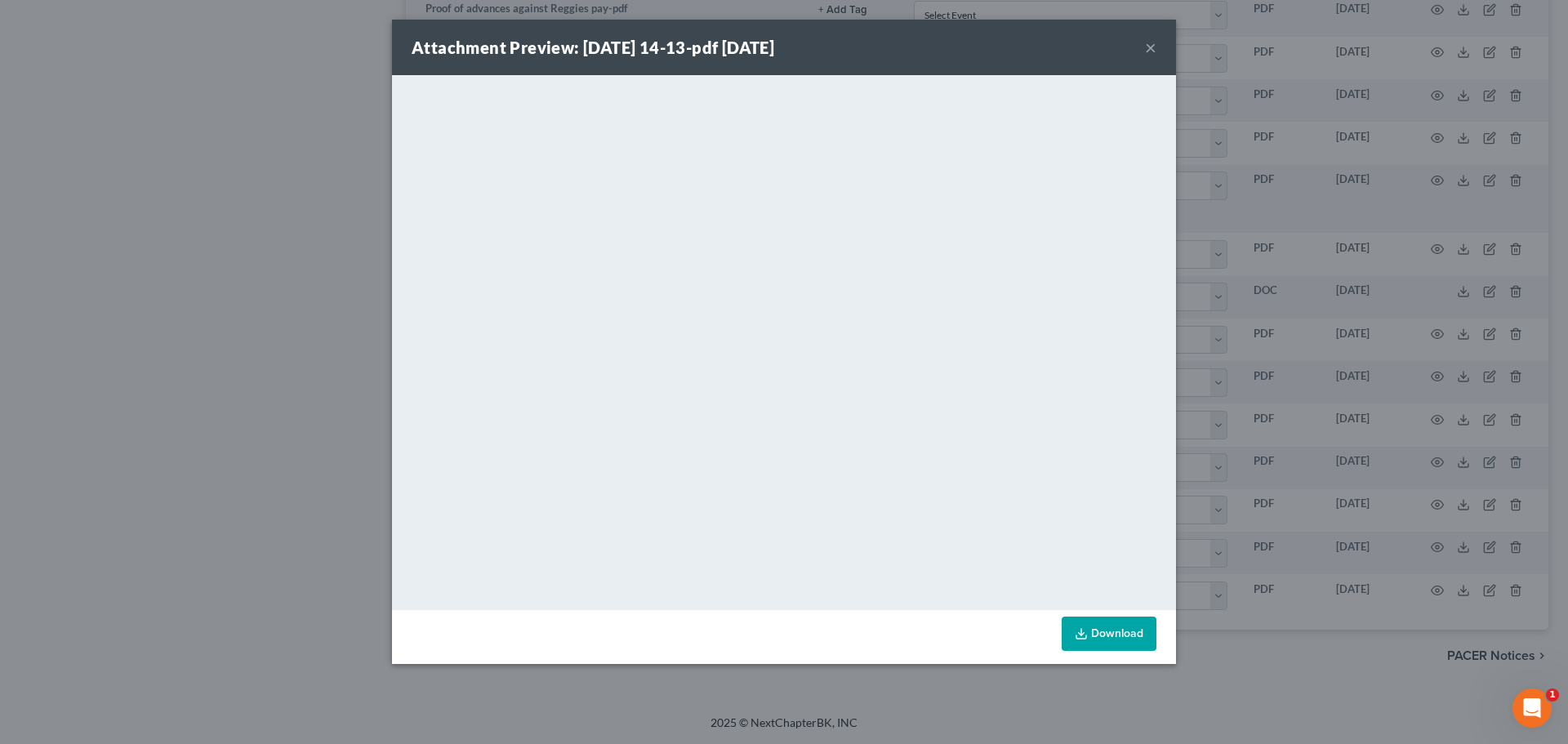
click at [1149, 49] on button "×" at bounding box center [1151, 48] width 12 height 20
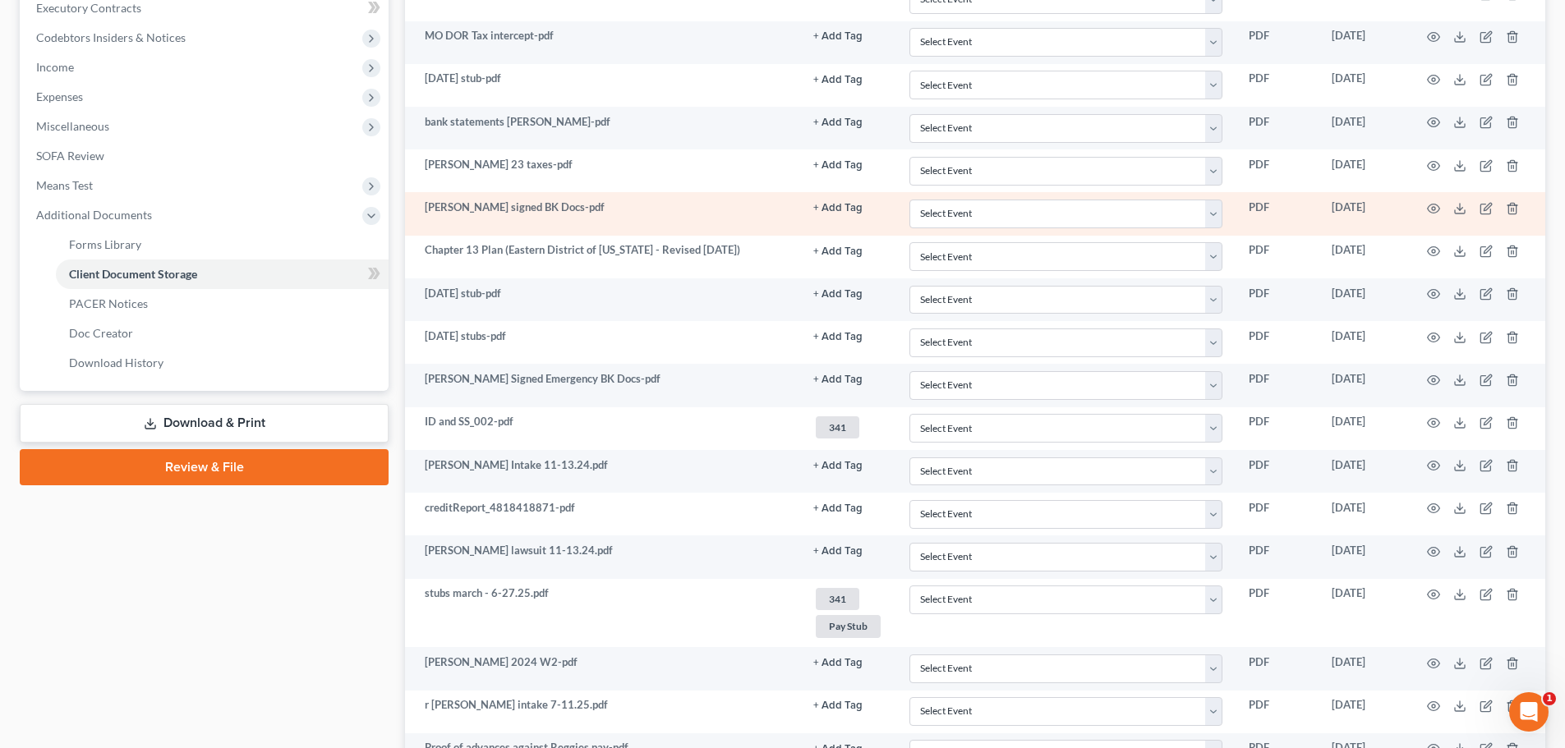
scroll to position [0, 0]
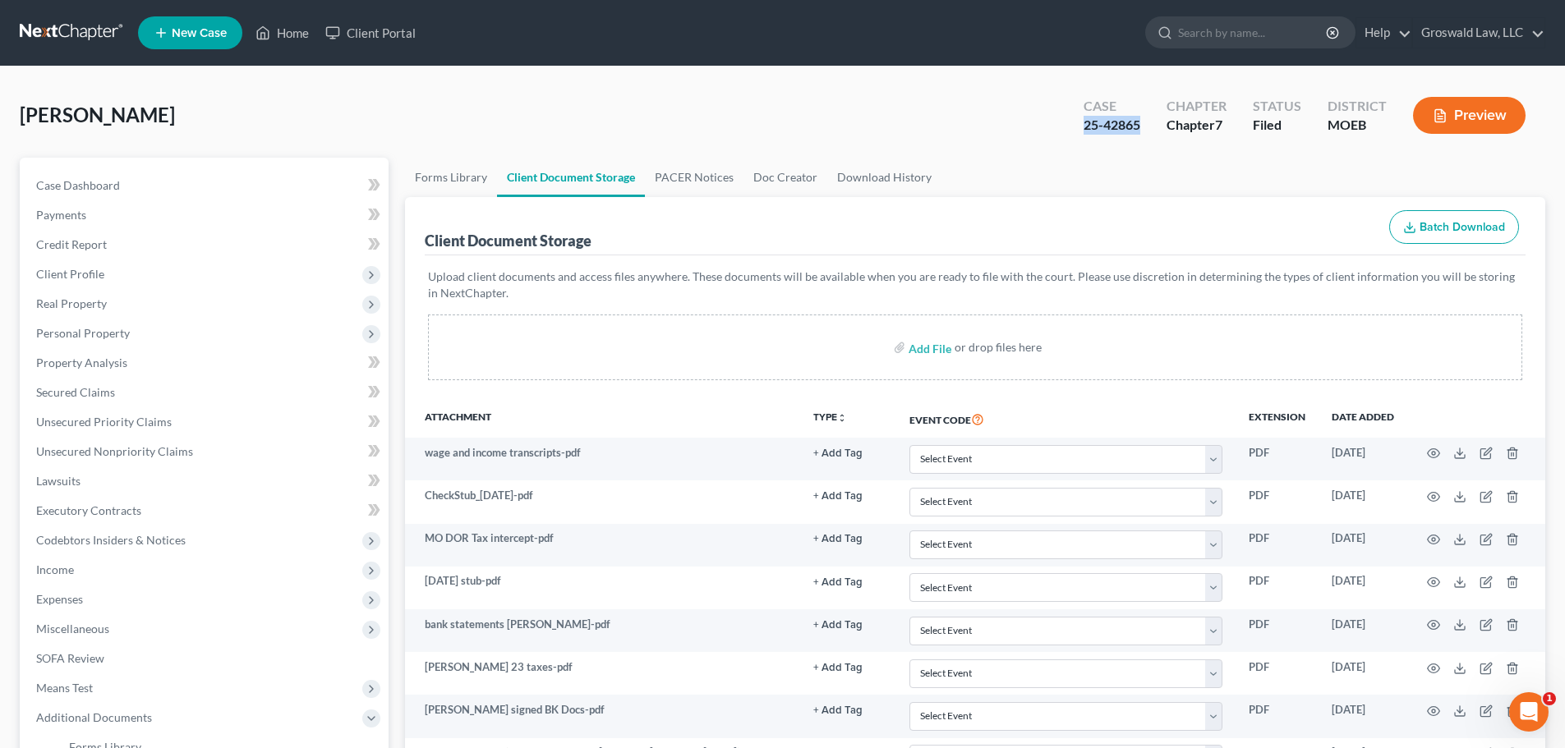
drag, startPoint x: 1082, startPoint y: 117, endPoint x: 1142, endPoint y: 125, distance: 60.4
click at [1142, 125] on div "Case 25-42865" at bounding box center [1111, 117] width 83 height 48
copy div "25-42865"
click at [295, 33] on link "Home" at bounding box center [282, 33] width 70 height 30
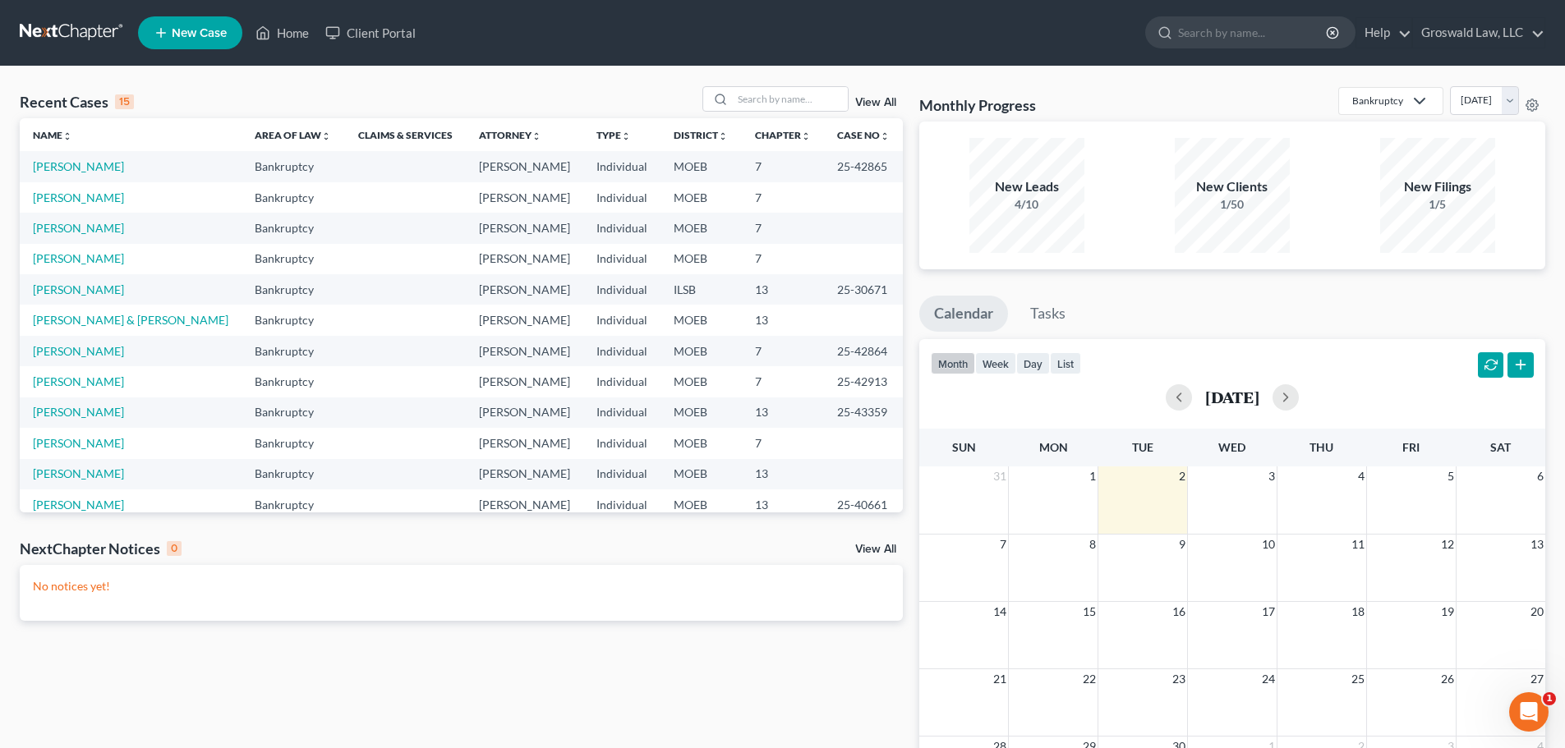
click at [194, 34] on span "New Case" at bounding box center [199, 33] width 55 height 12
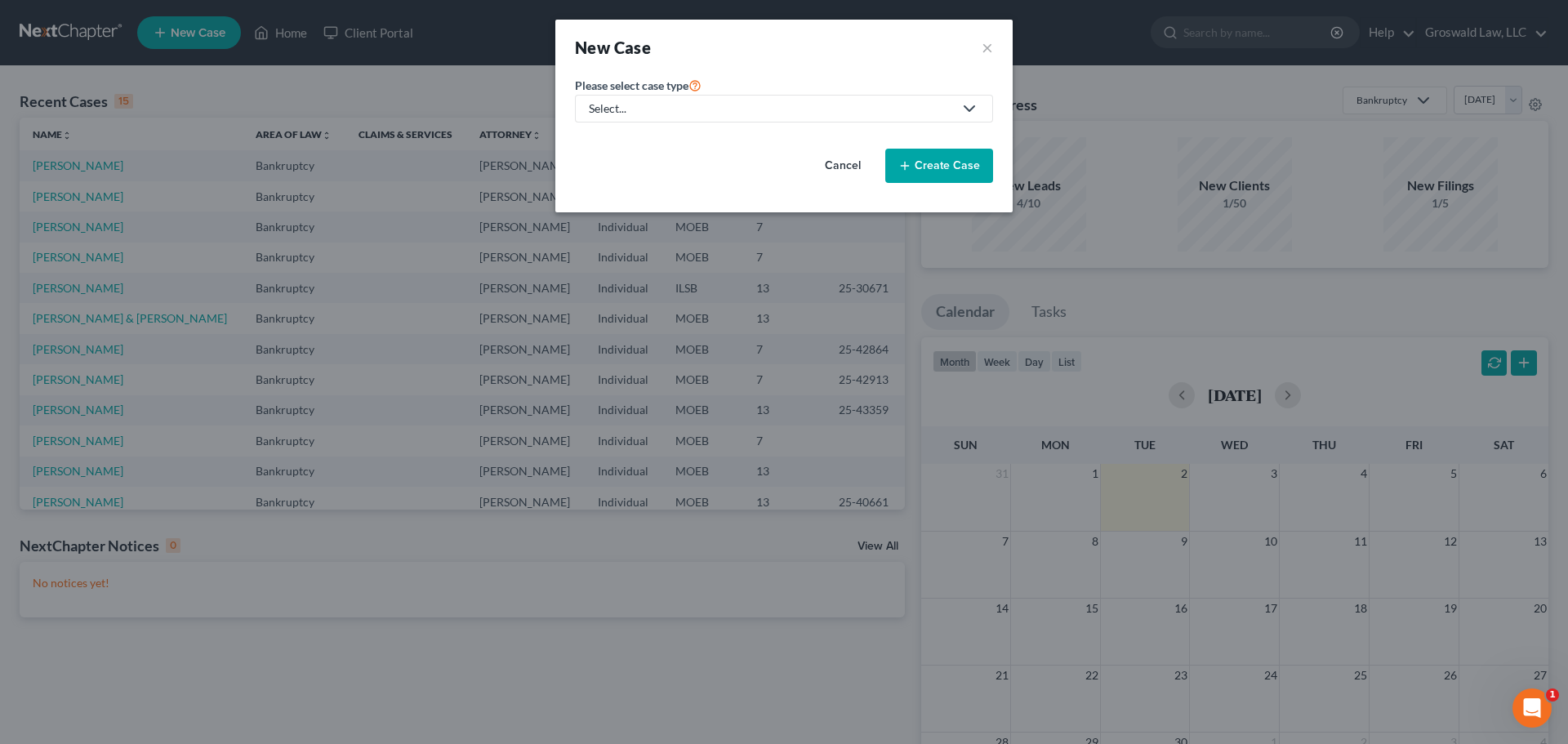
click at [657, 104] on div "Select..." at bounding box center [771, 108] width 364 height 16
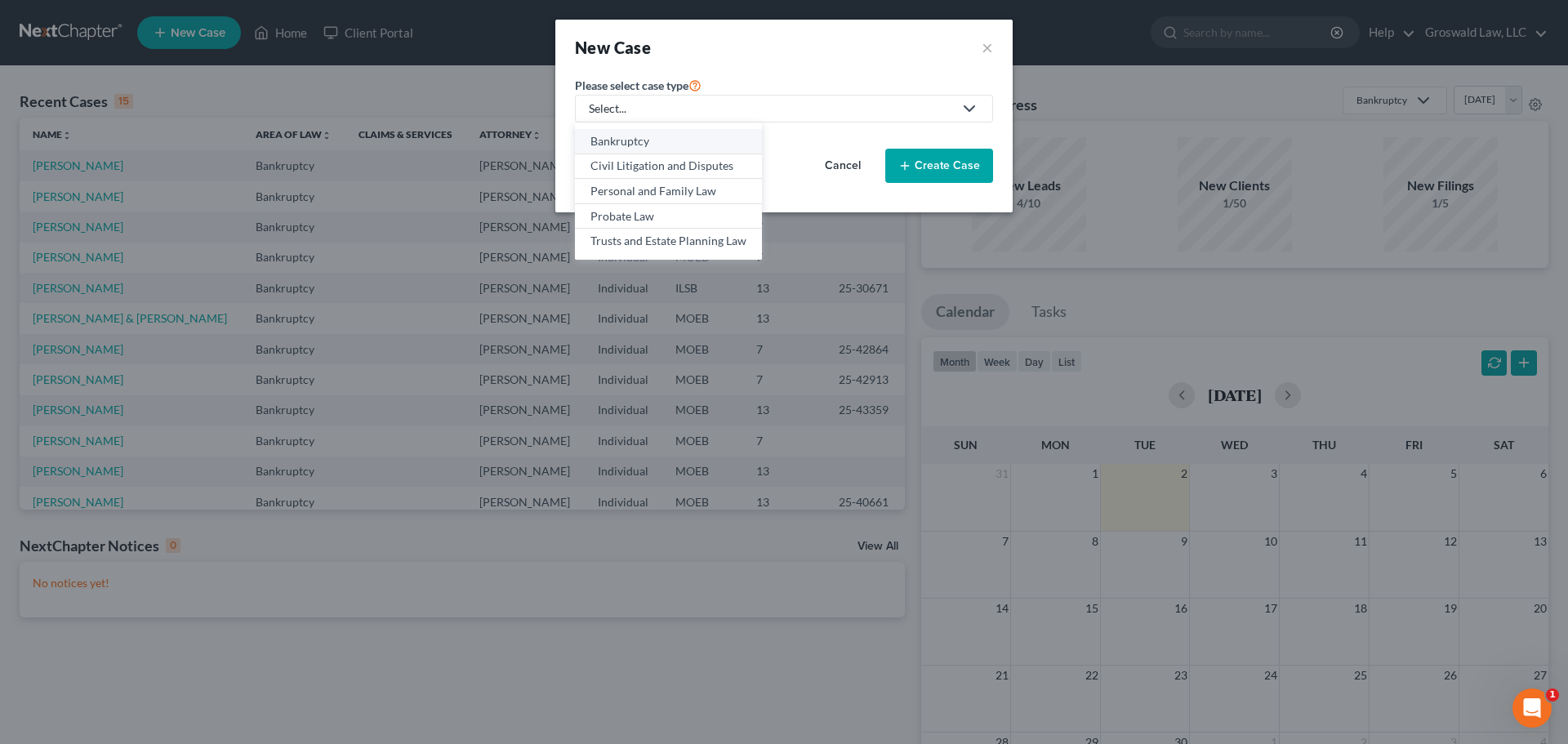
click at [649, 139] on div "Bankruptcy" at bounding box center [668, 141] width 156 height 16
select select "45"
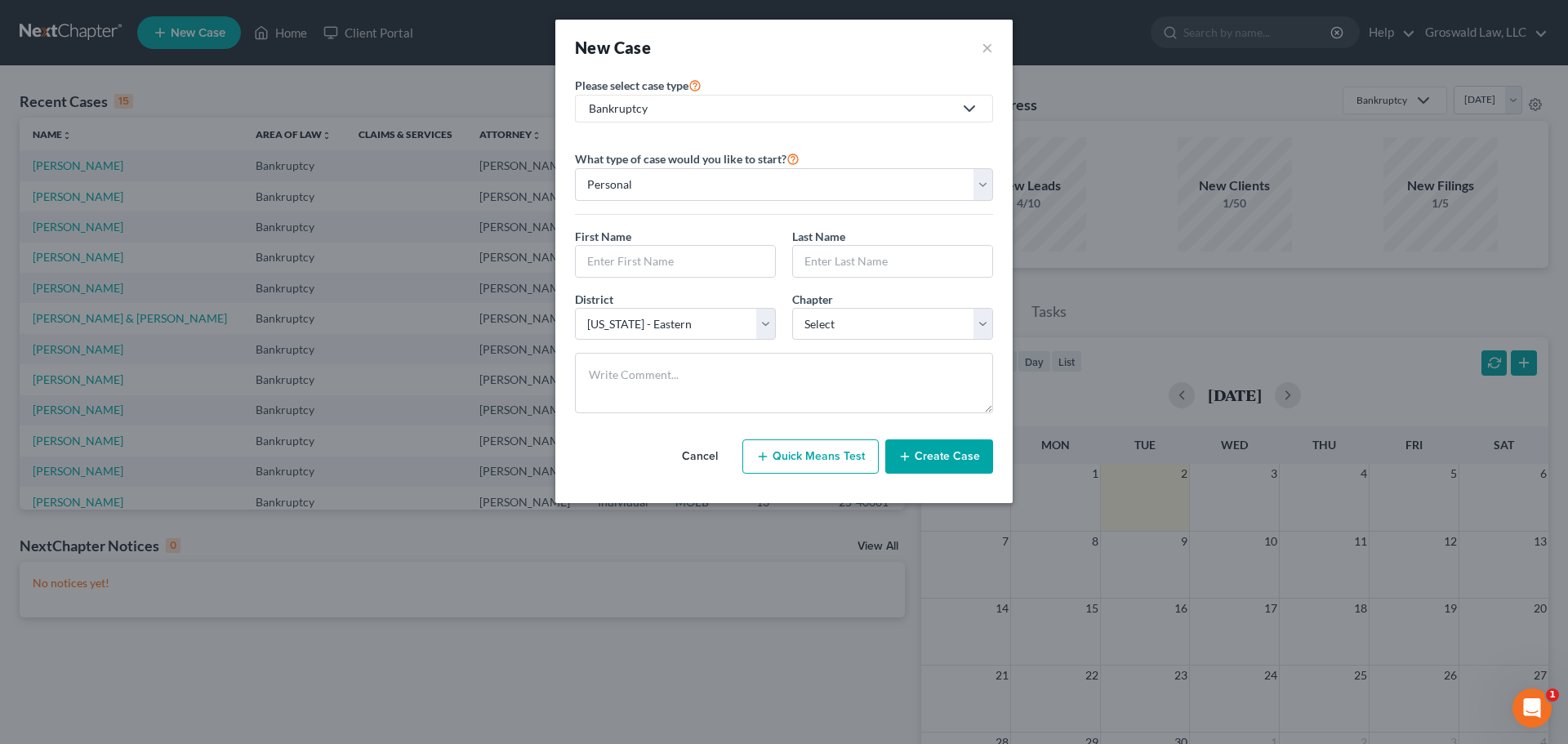
click at [981, 45] on div "New Case ×" at bounding box center [784, 47] width 419 height 23
click at [985, 48] on button "×" at bounding box center [987, 47] width 12 height 23
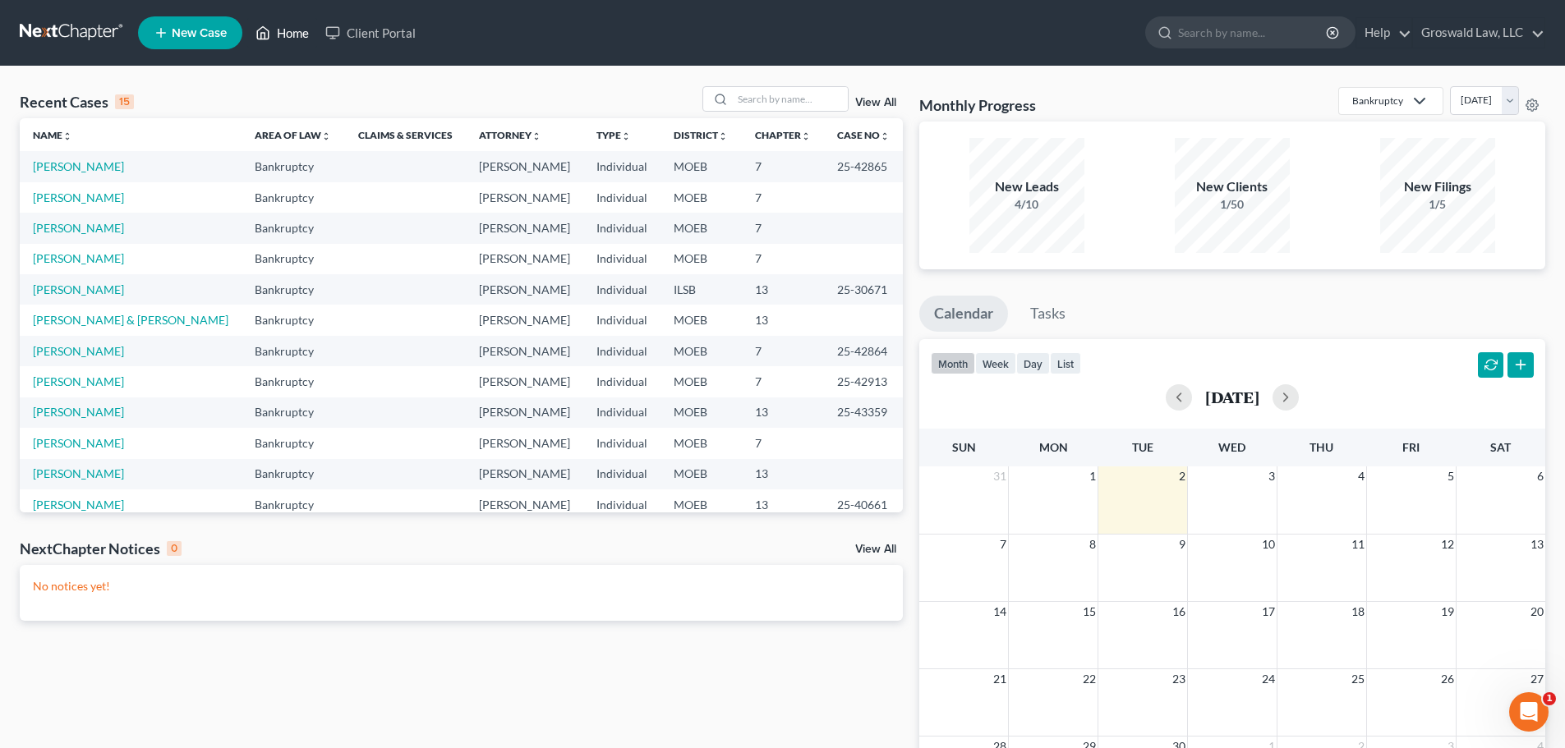
click at [272, 33] on link "Home" at bounding box center [282, 33] width 70 height 30
click at [778, 99] on input "search" at bounding box center [790, 99] width 115 height 24
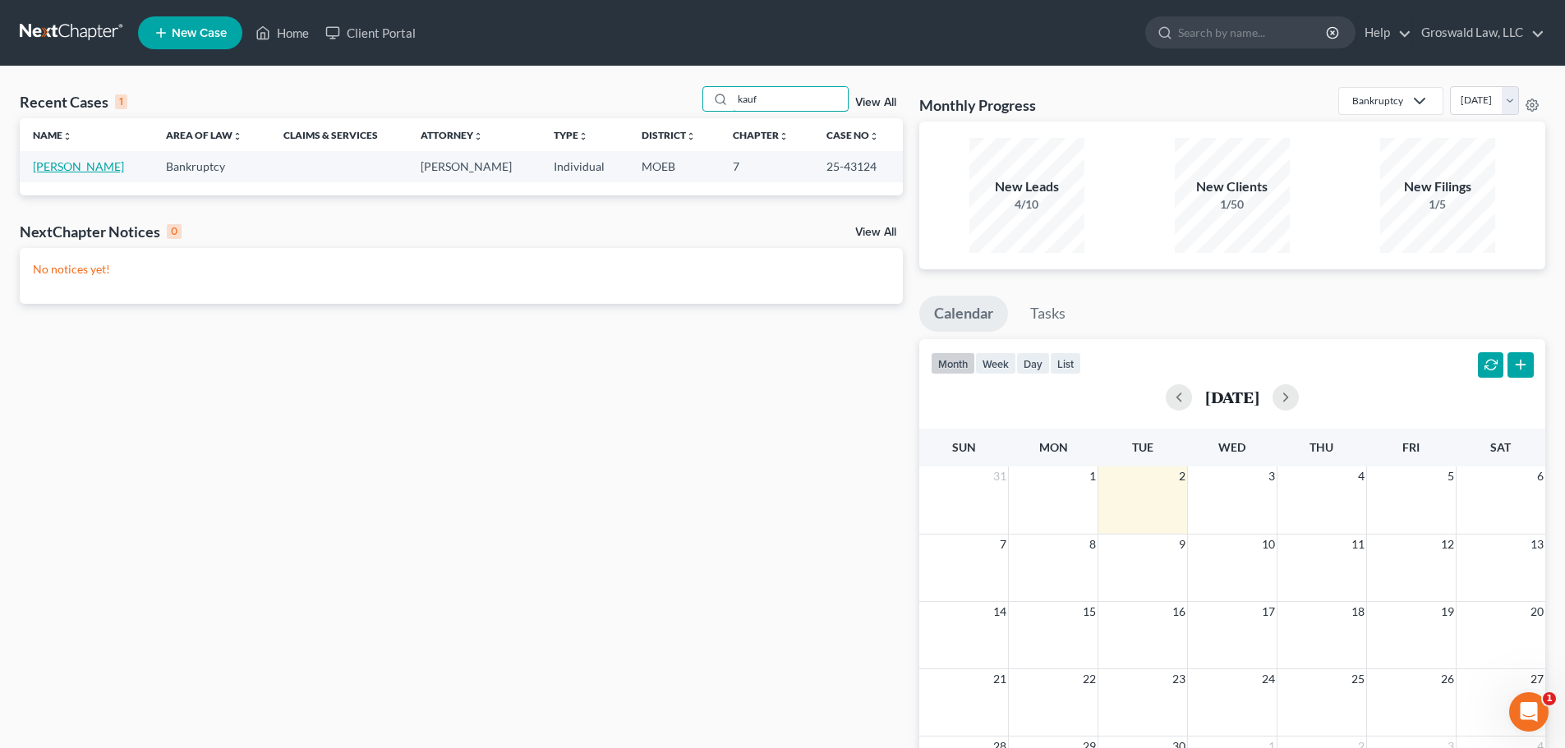
type input "kauf"
click at [69, 170] on link "[PERSON_NAME]" at bounding box center [78, 166] width 91 height 14
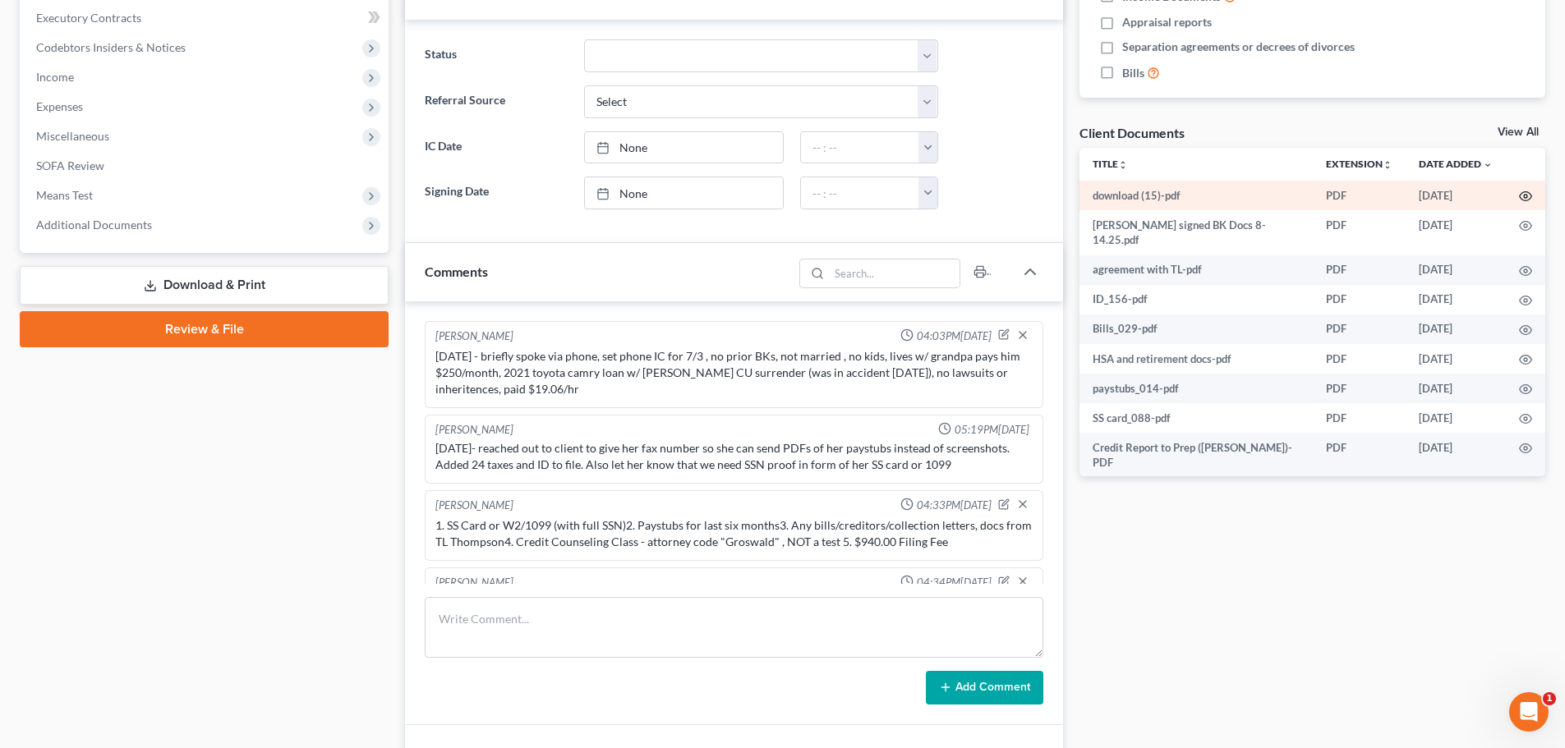
click at [1369, 200] on icon "button" at bounding box center [1525, 196] width 13 height 13
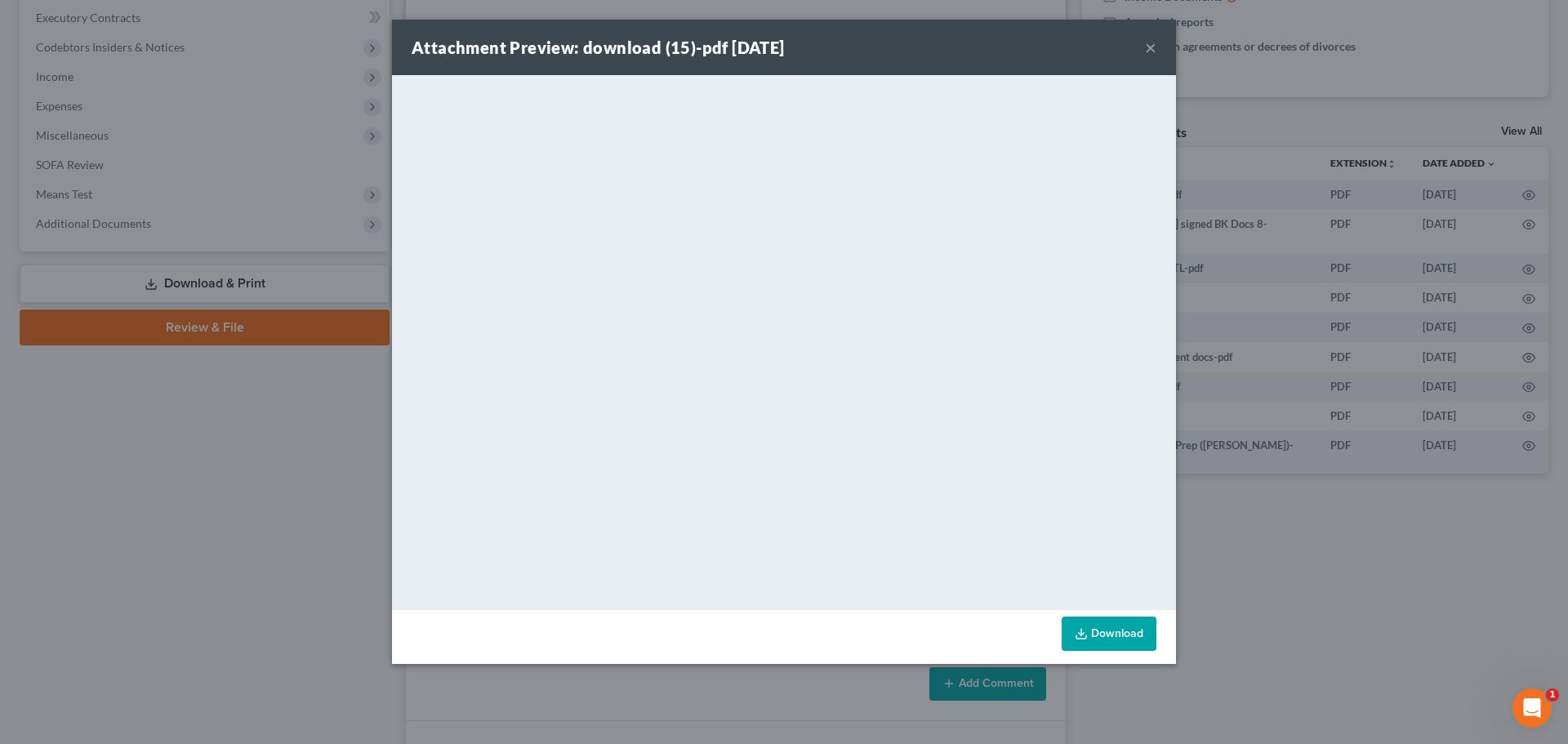
click at [1153, 44] on button "×" at bounding box center [1151, 48] width 12 height 20
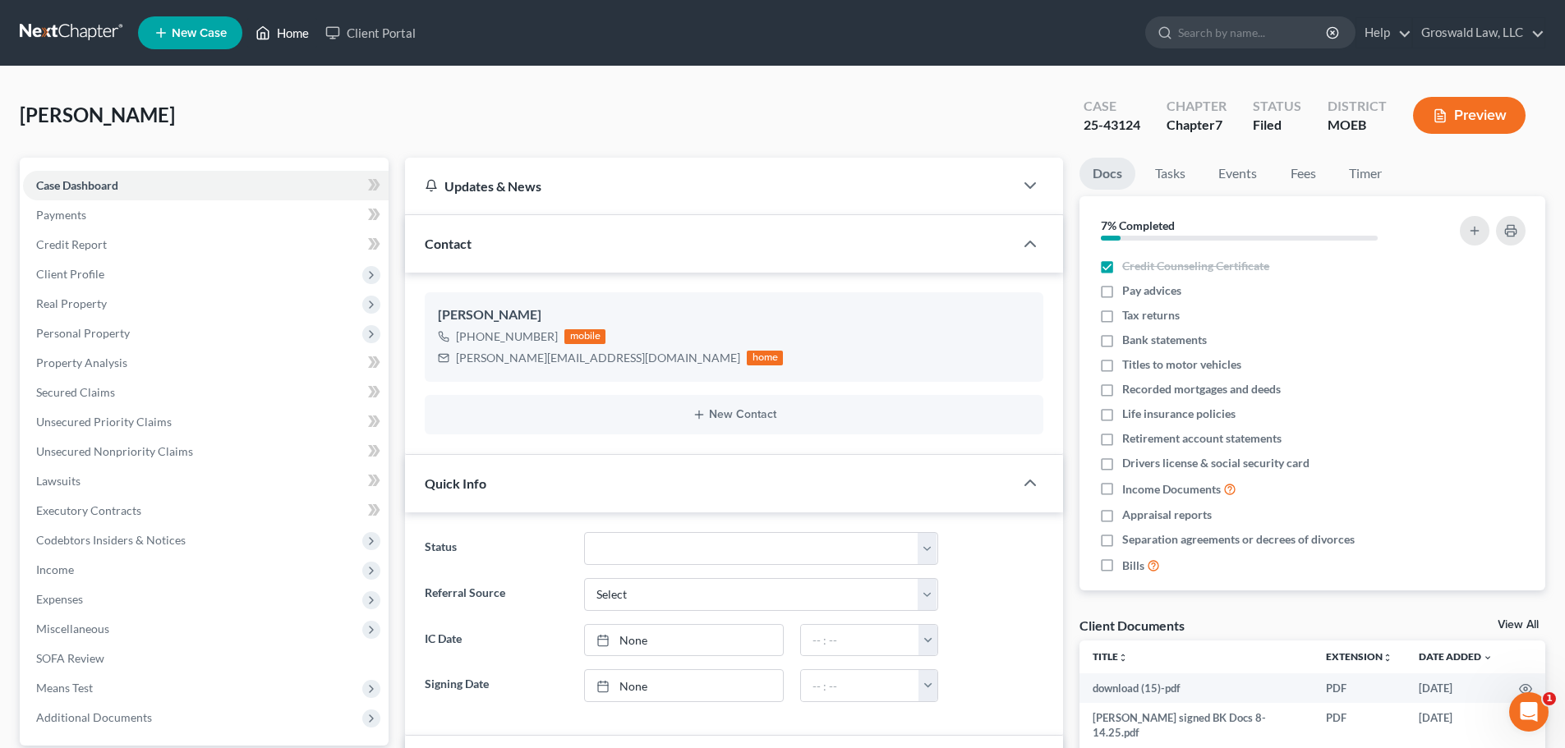
click at [291, 30] on link "Home" at bounding box center [282, 33] width 70 height 30
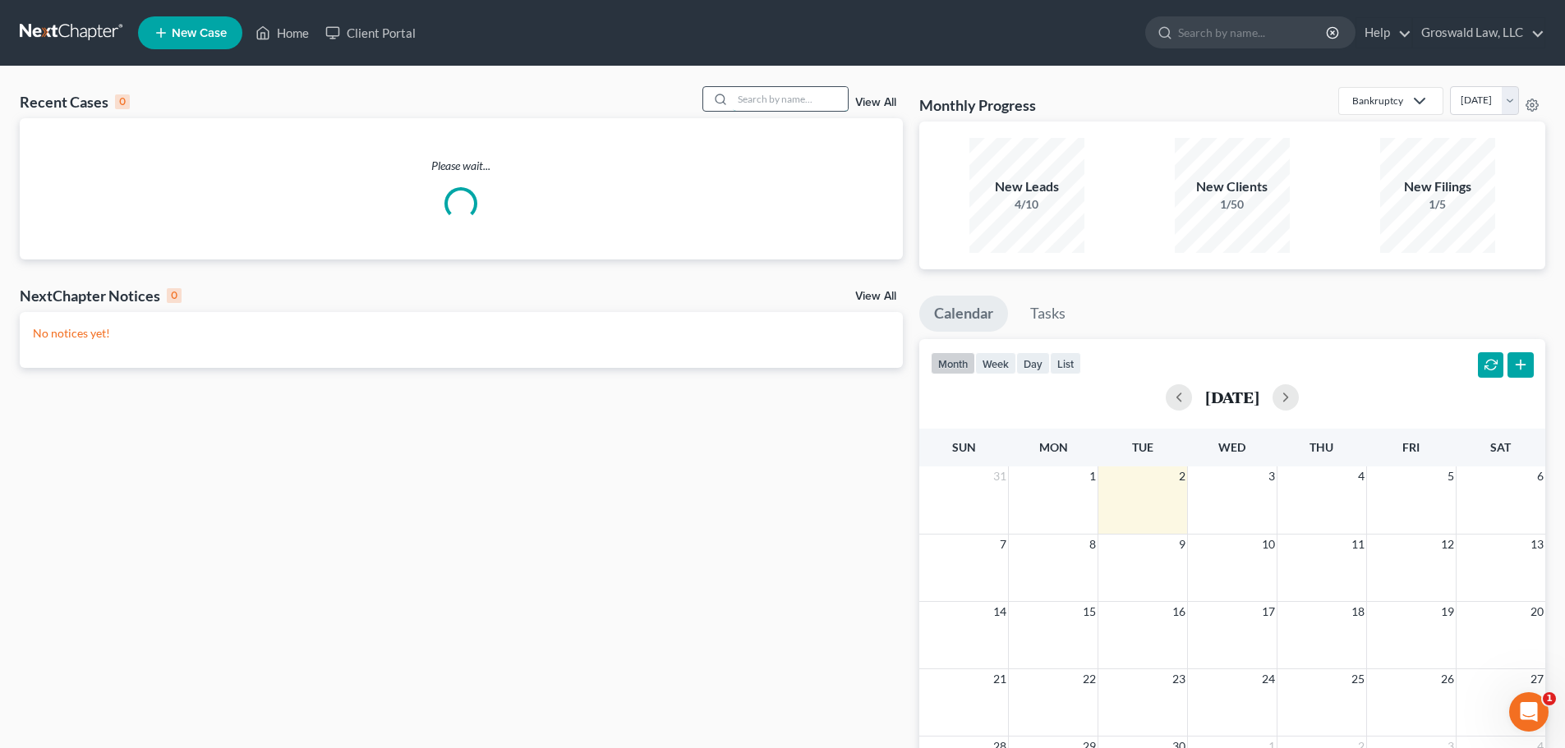
click at [782, 105] on input "search" at bounding box center [790, 99] width 115 height 24
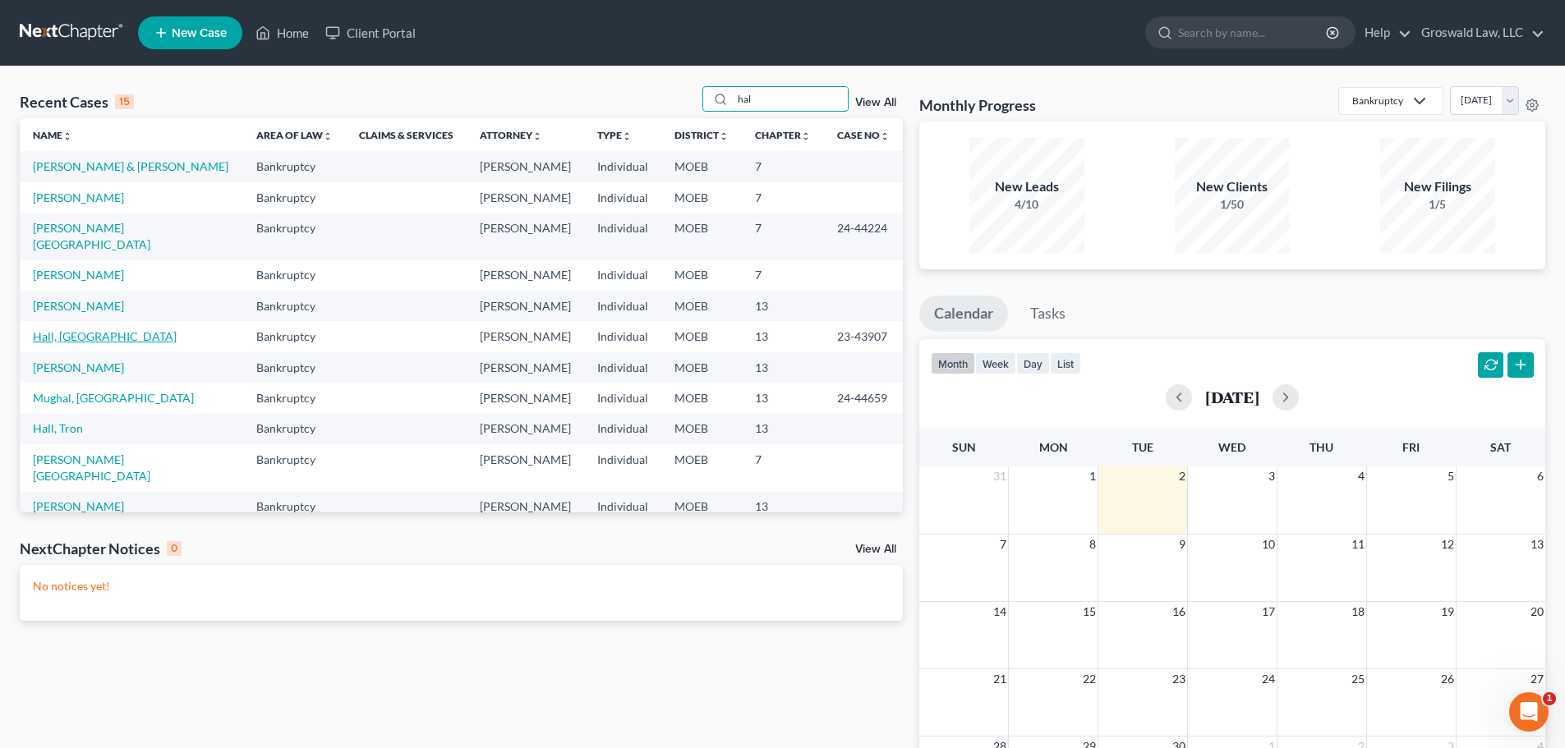
type input "hal"
click at [65, 329] on link "Hall, [GEOGRAPHIC_DATA]" at bounding box center [105, 336] width 144 height 14
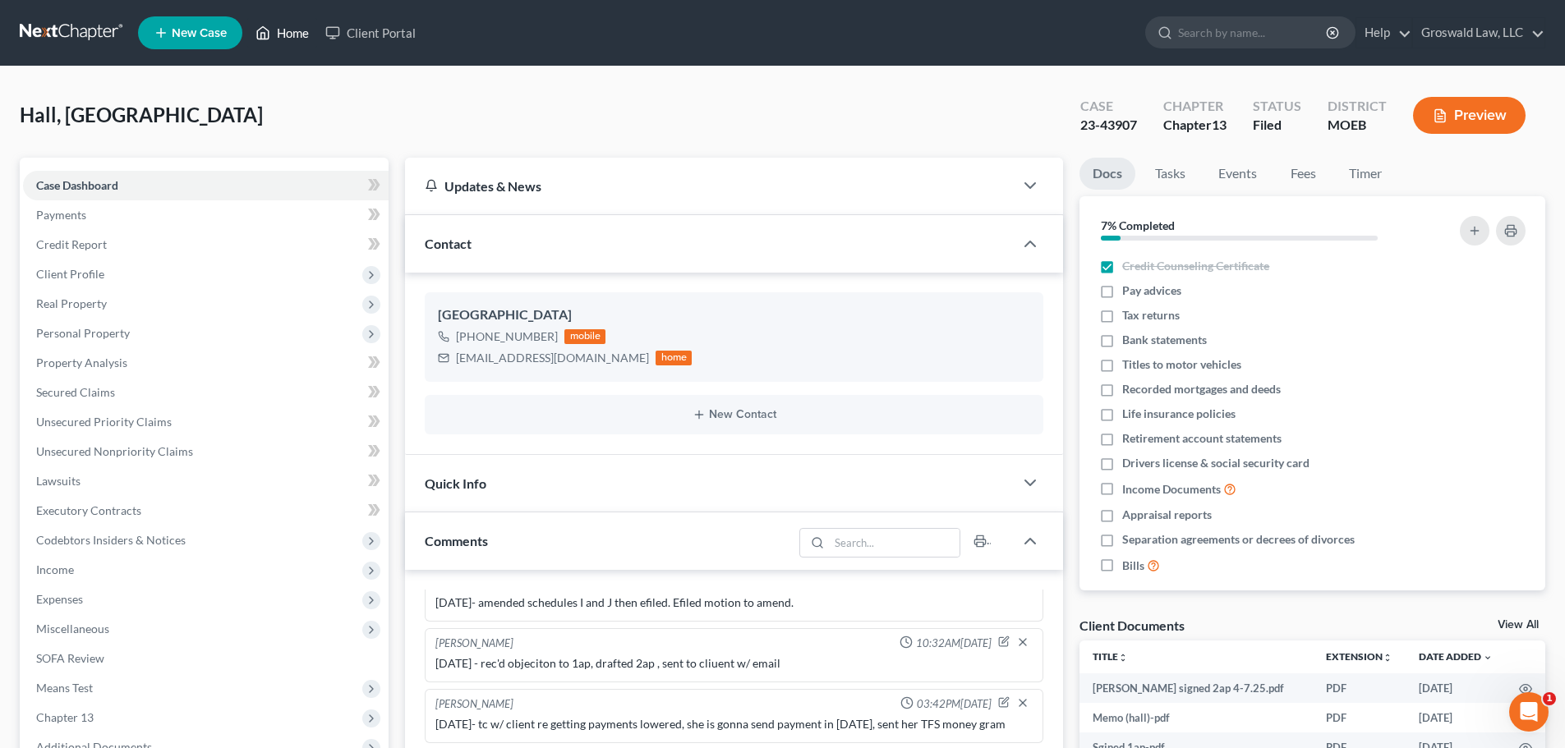
click at [295, 30] on link "Home" at bounding box center [282, 33] width 70 height 30
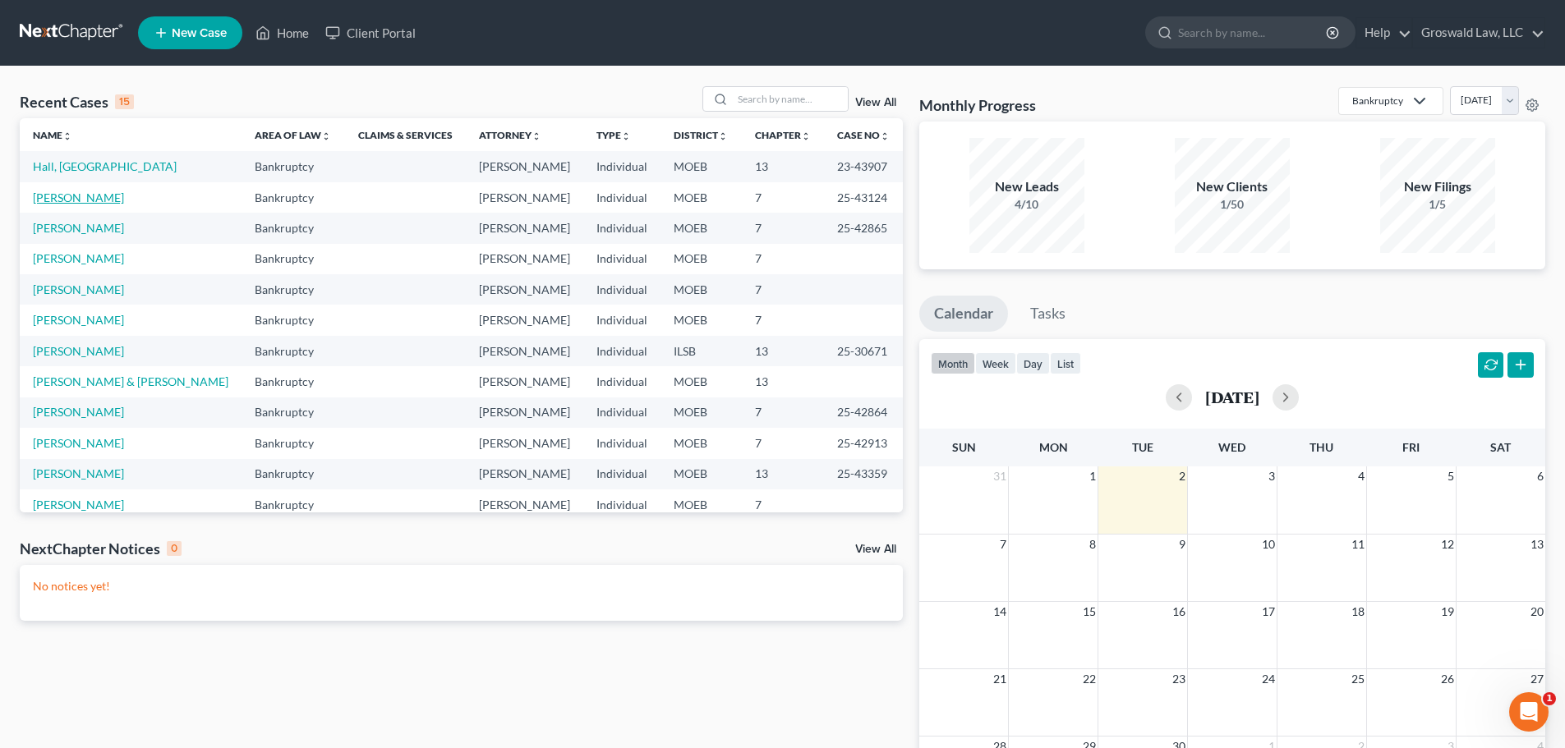
click at [90, 195] on link "[PERSON_NAME]" at bounding box center [78, 198] width 91 height 14
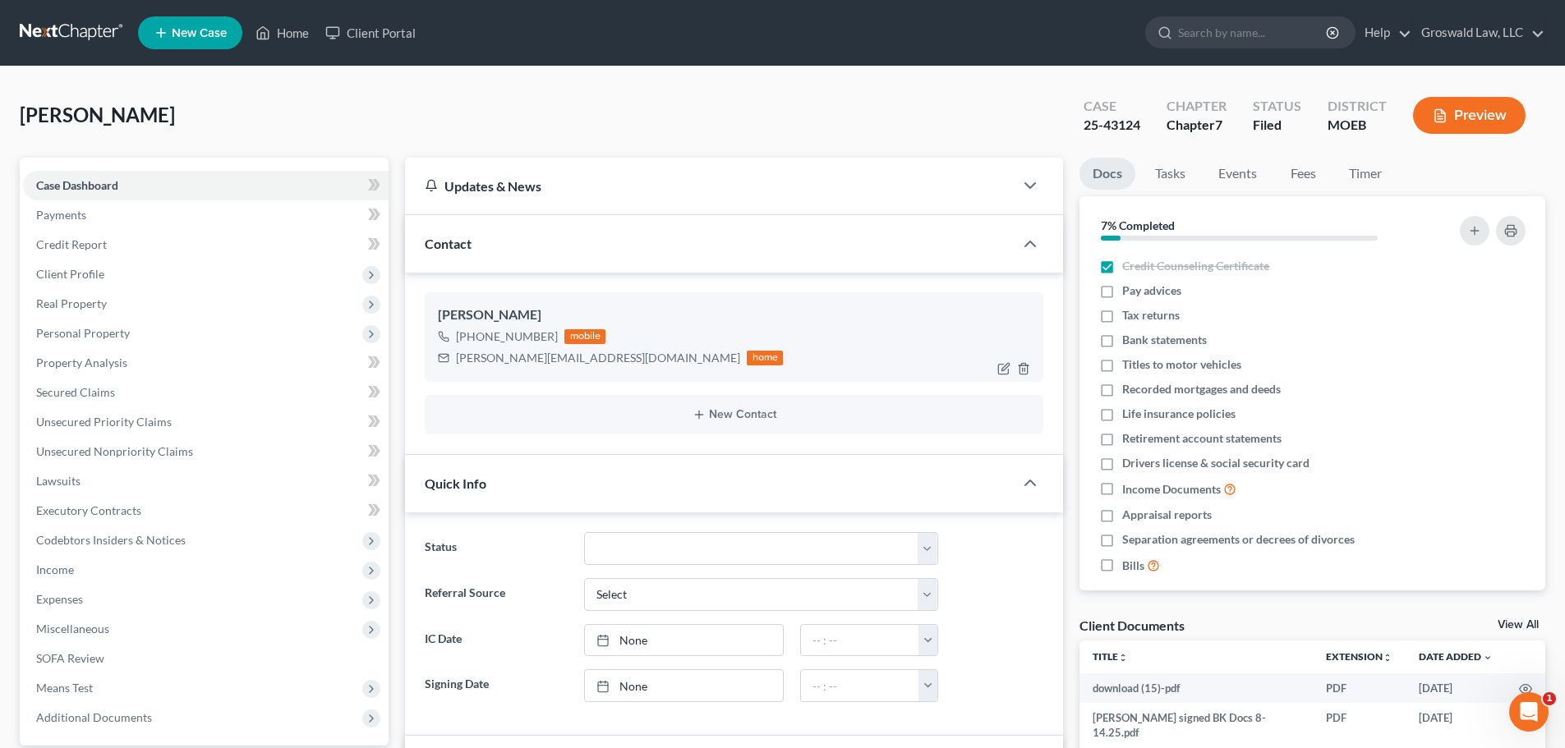
scroll to position [418, 0]
drag, startPoint x: 595, startPoint y: 357, endPoint x: 455, endPoint y: 352, distance: 139.7
click at [455, 352] on div "[PERSON_NAME][EMAIL_ADDRESS][DOMAIN_NAME] home" at bounding box center [610, 357] width 345 height 21
copy div "[PERSON_NAME][EMAIL_ADDRESS][DOMAIN_NAME]"
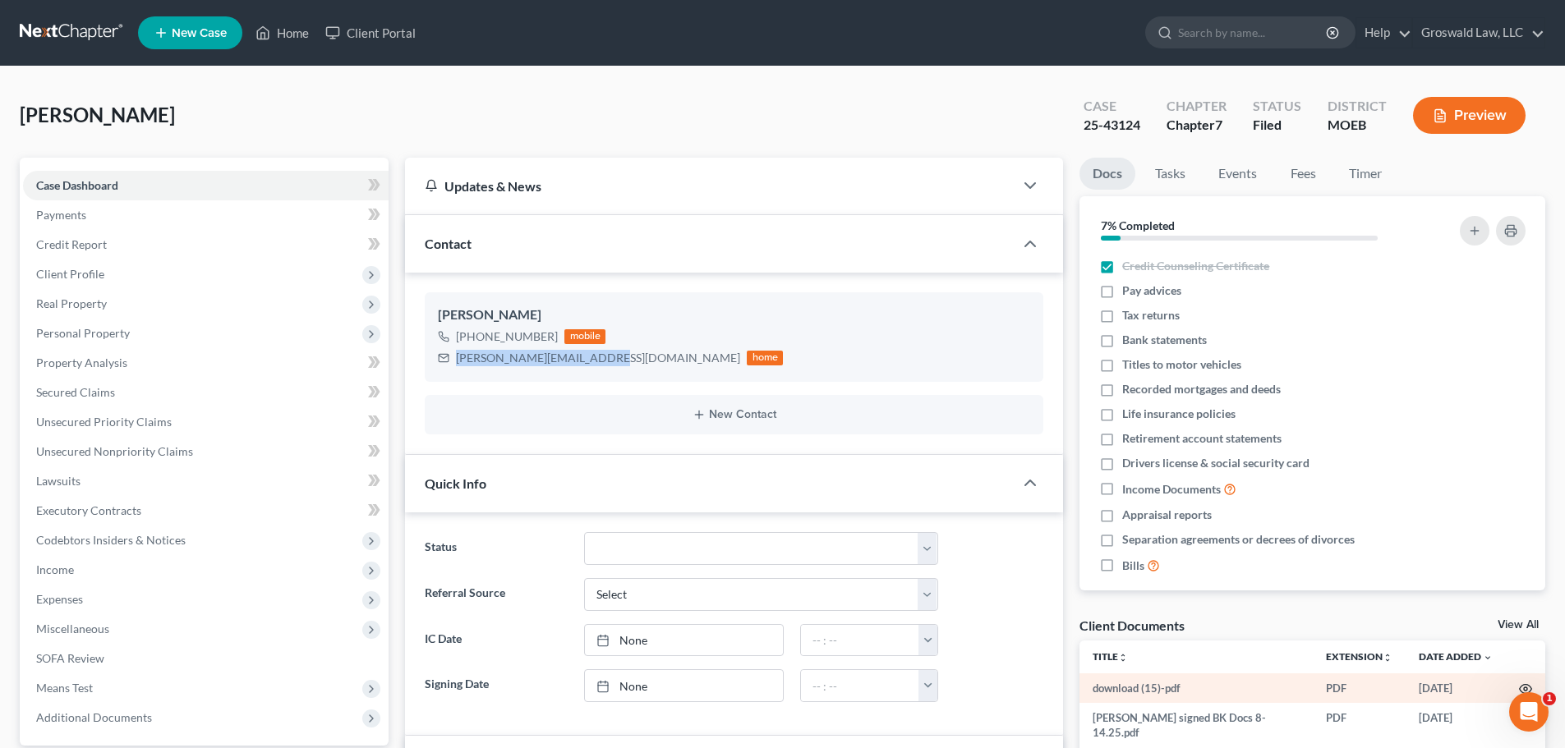
click at [1369, 644] on icon "button" at bounding box center [1525, 689] width 13 height 13
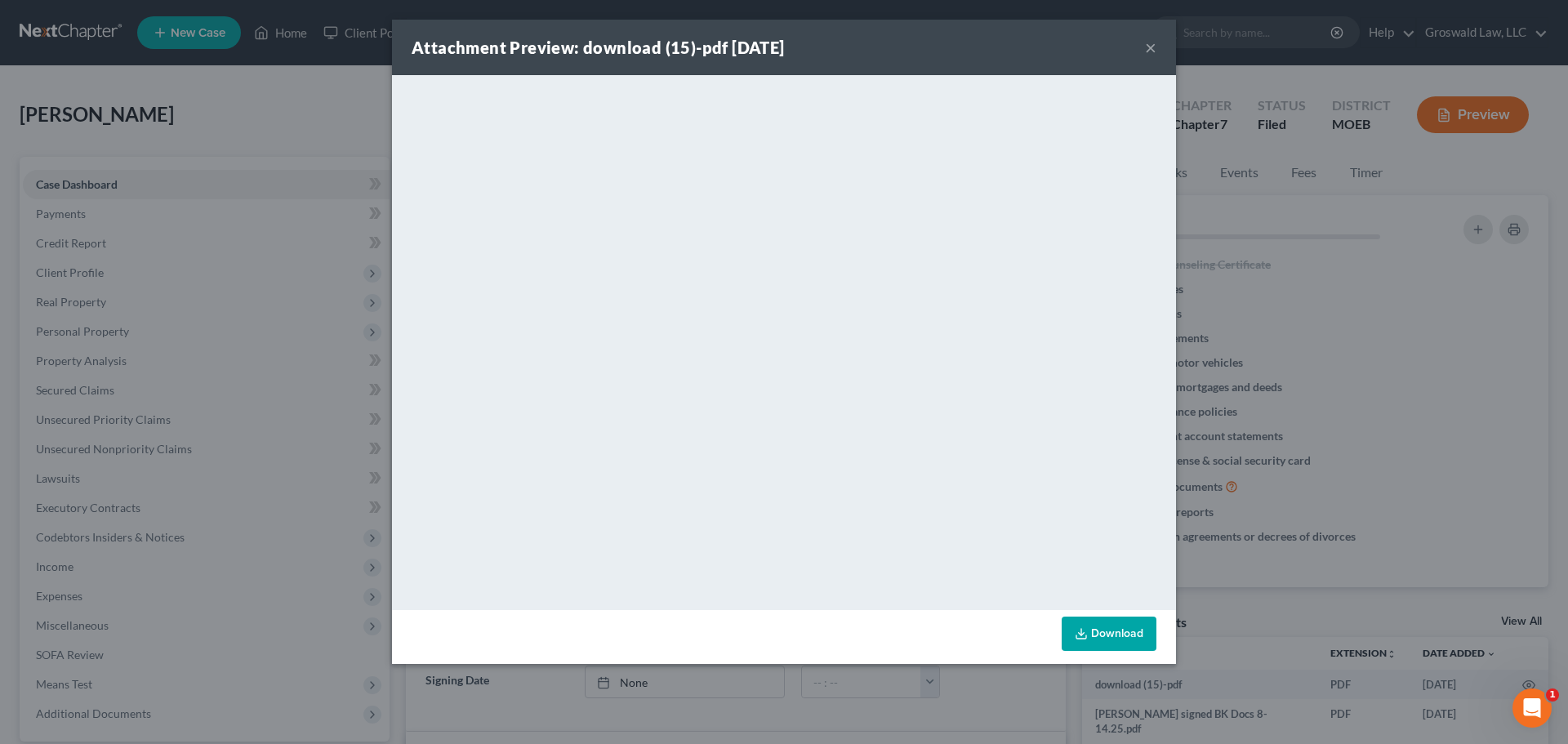
drag, startPoint x: 1147, startPoint y: 47, endPoint x: 1142, endPoint y: 57, distance: 11.2
click at [1148, 47] on button "×" at bounding box center [1151, 48] width 12 height 20
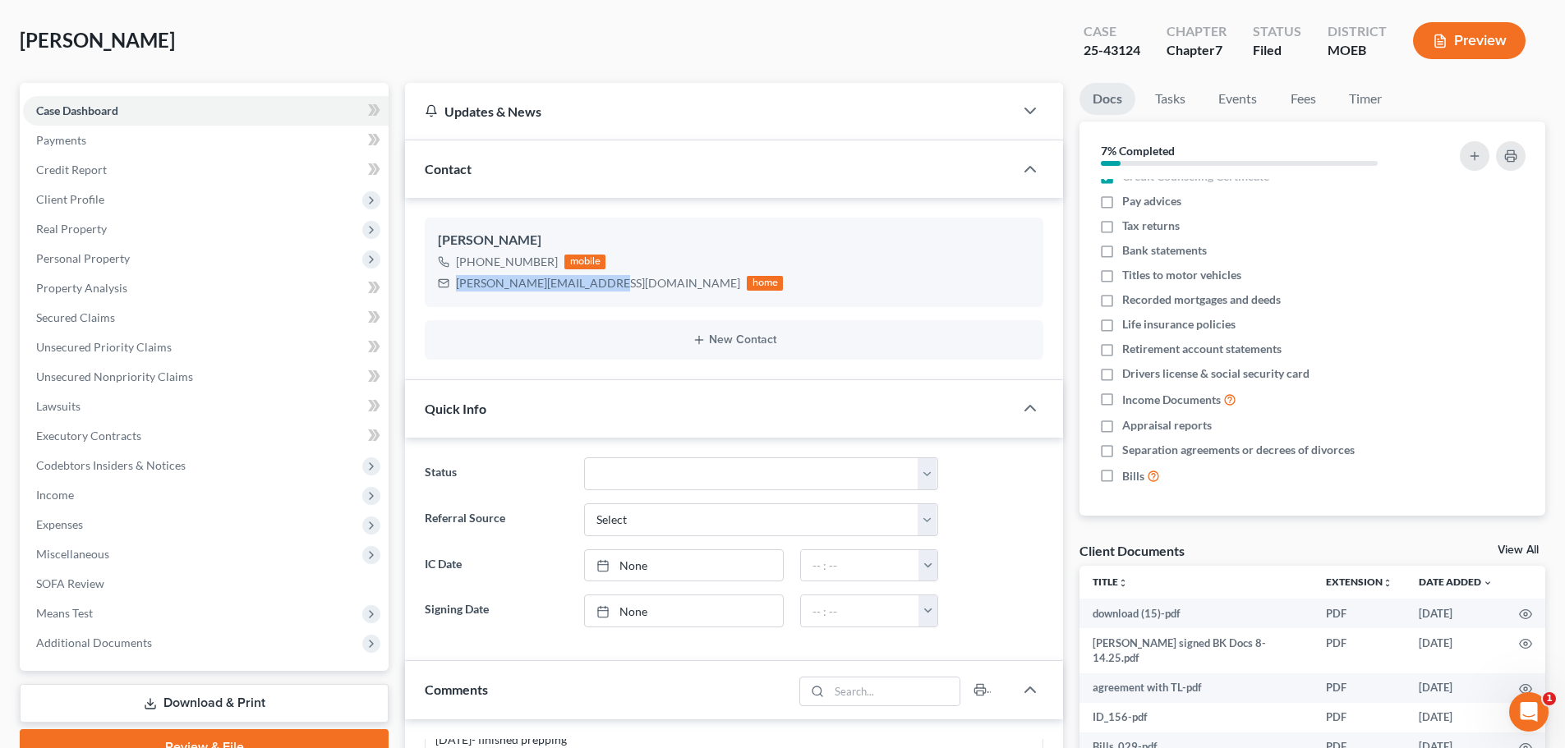
scroll to position [575, 0]
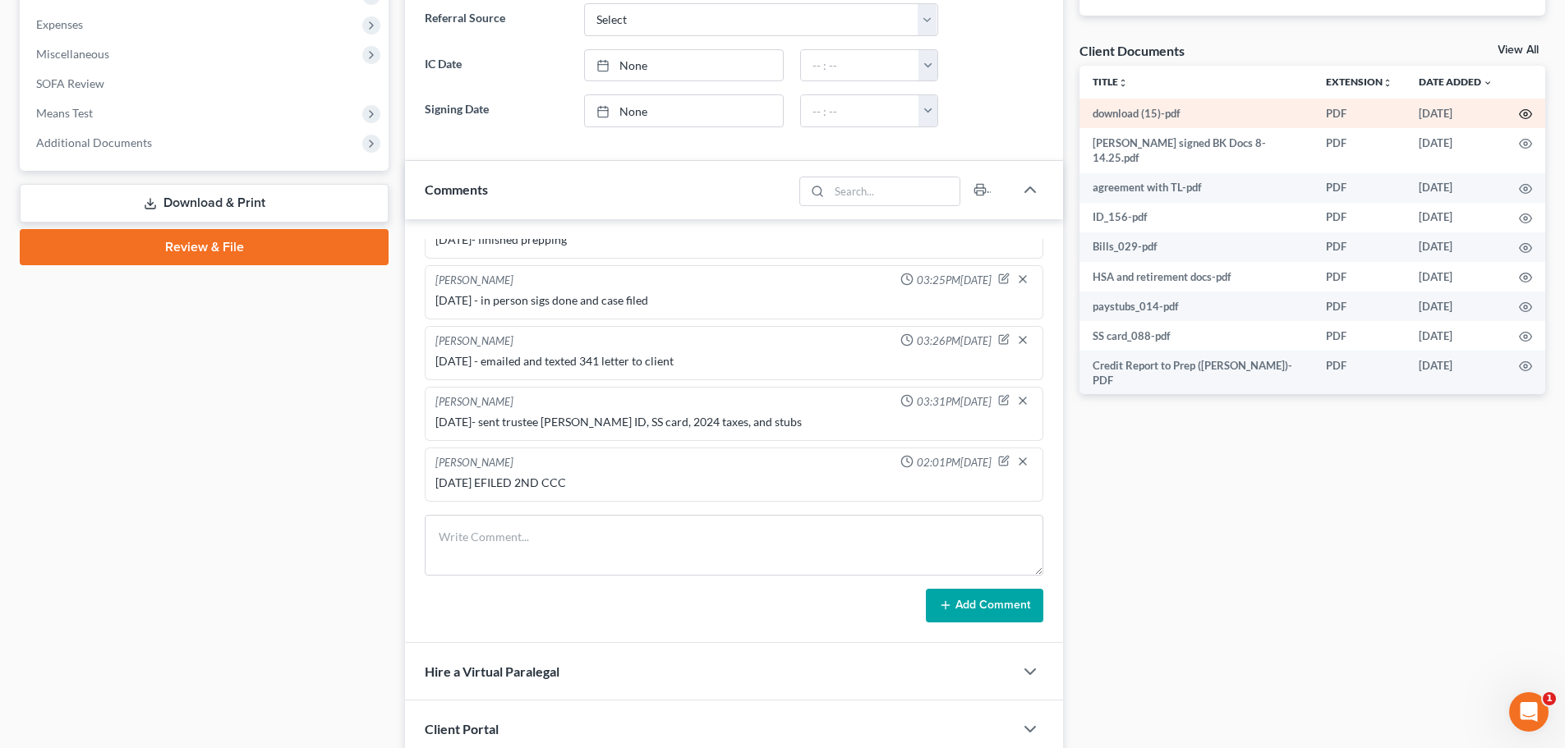
click at [1369, 117] on icon "button" at bounding box center [1525, 114] width 13 height 13
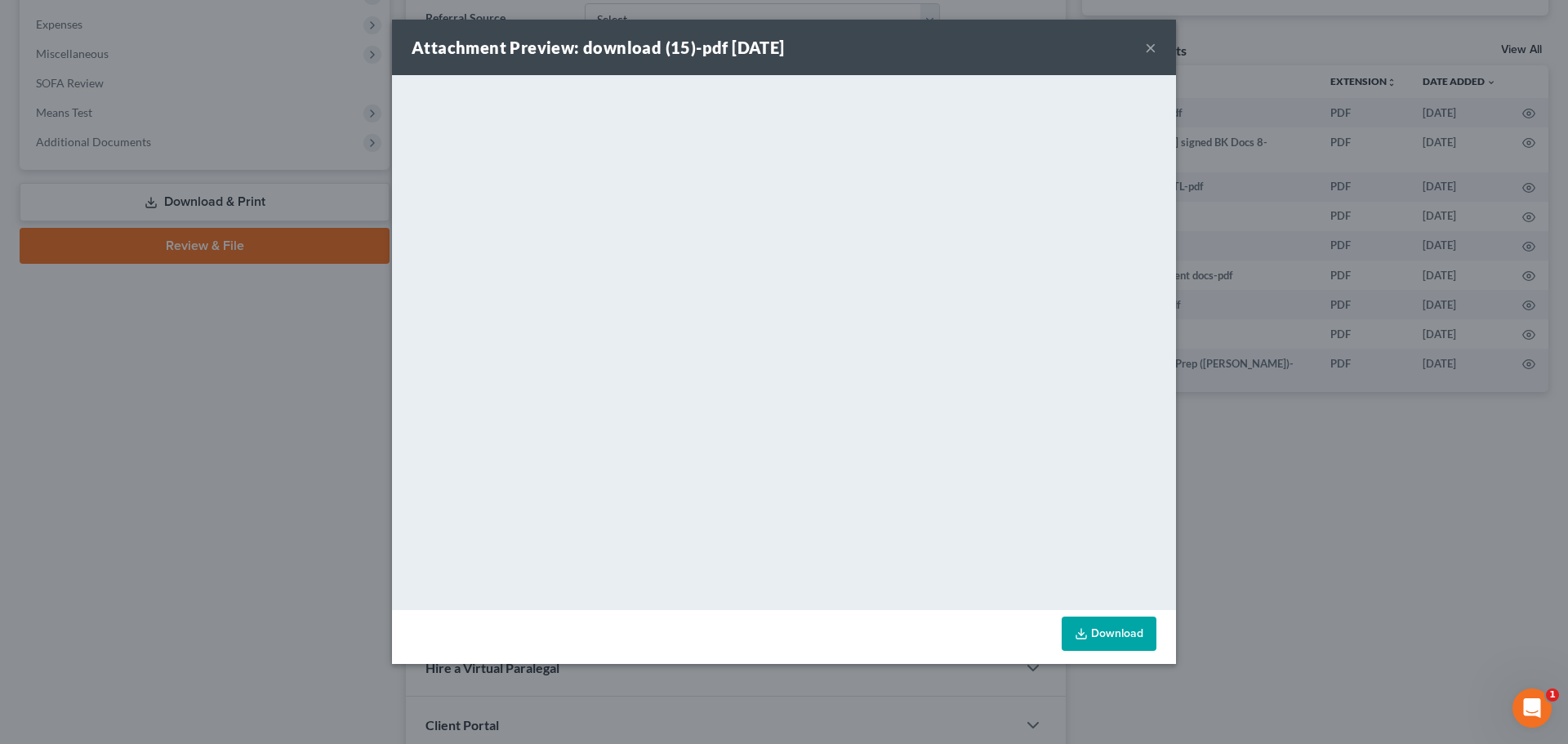
click at [1146, 48] on button "×" at bounding box center [1151, 48] width 12 height 20
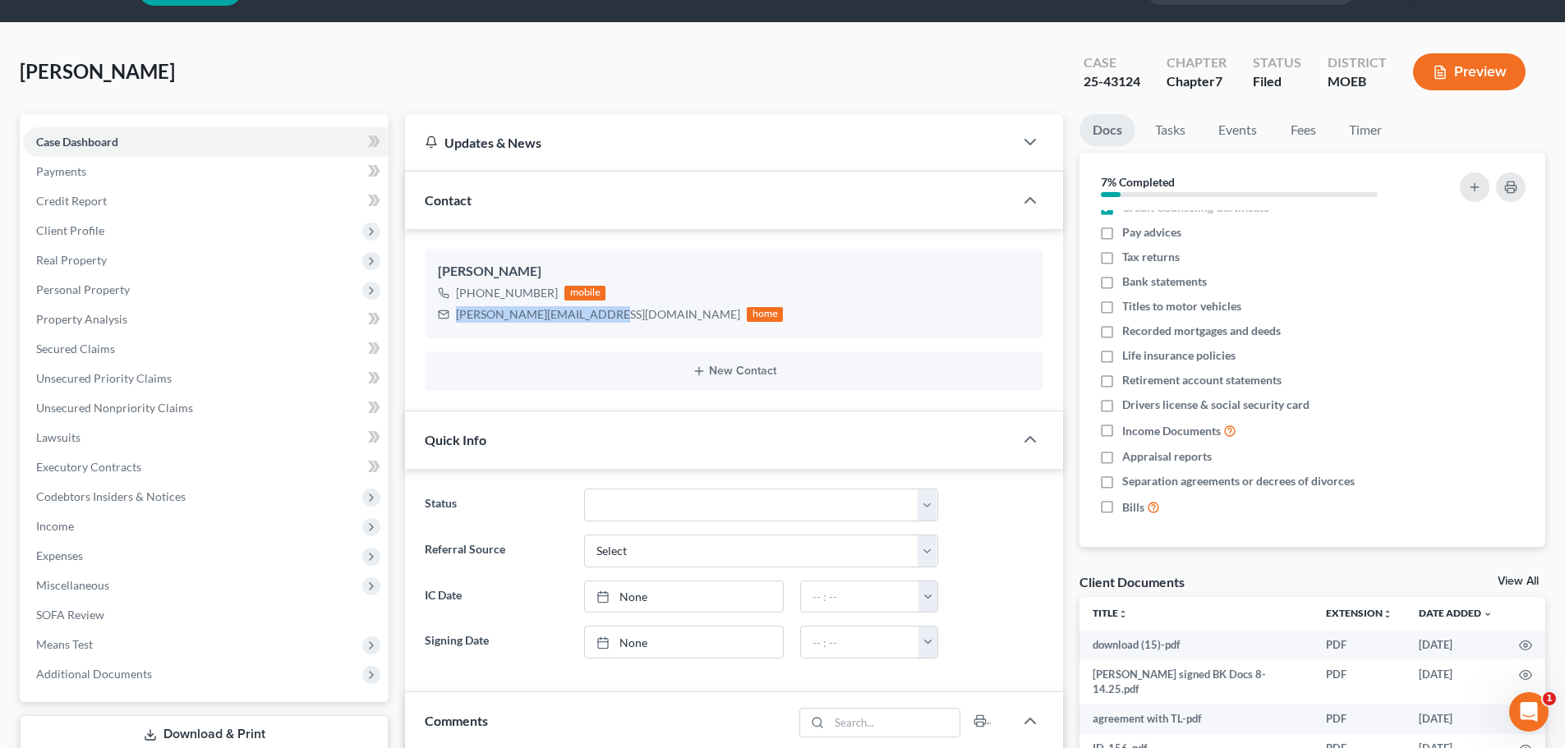
scroll to position [0, 0]
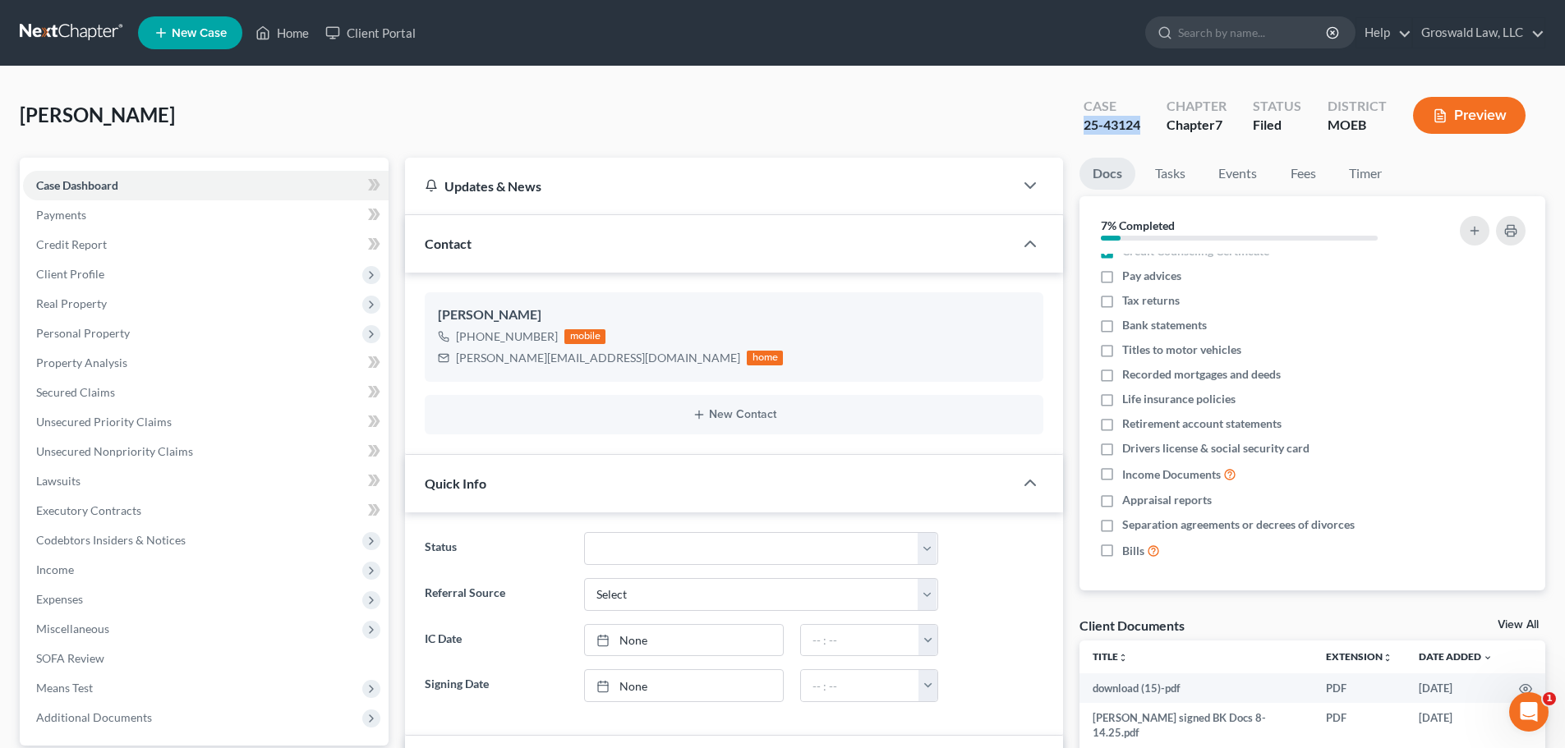
drag, startPoint x: 1146, startPoint y: 133, endPoint x: 1083, endPoint y: 131, distance: 63.3
click at [1083, 131] on div "Case 25-43124" at bounding box center [1111, 117] width 83 height 48
copy div "25-43124"
click at [110, 338] on span "Personal Property" at bounding box center [83, 333] width 94 height 14
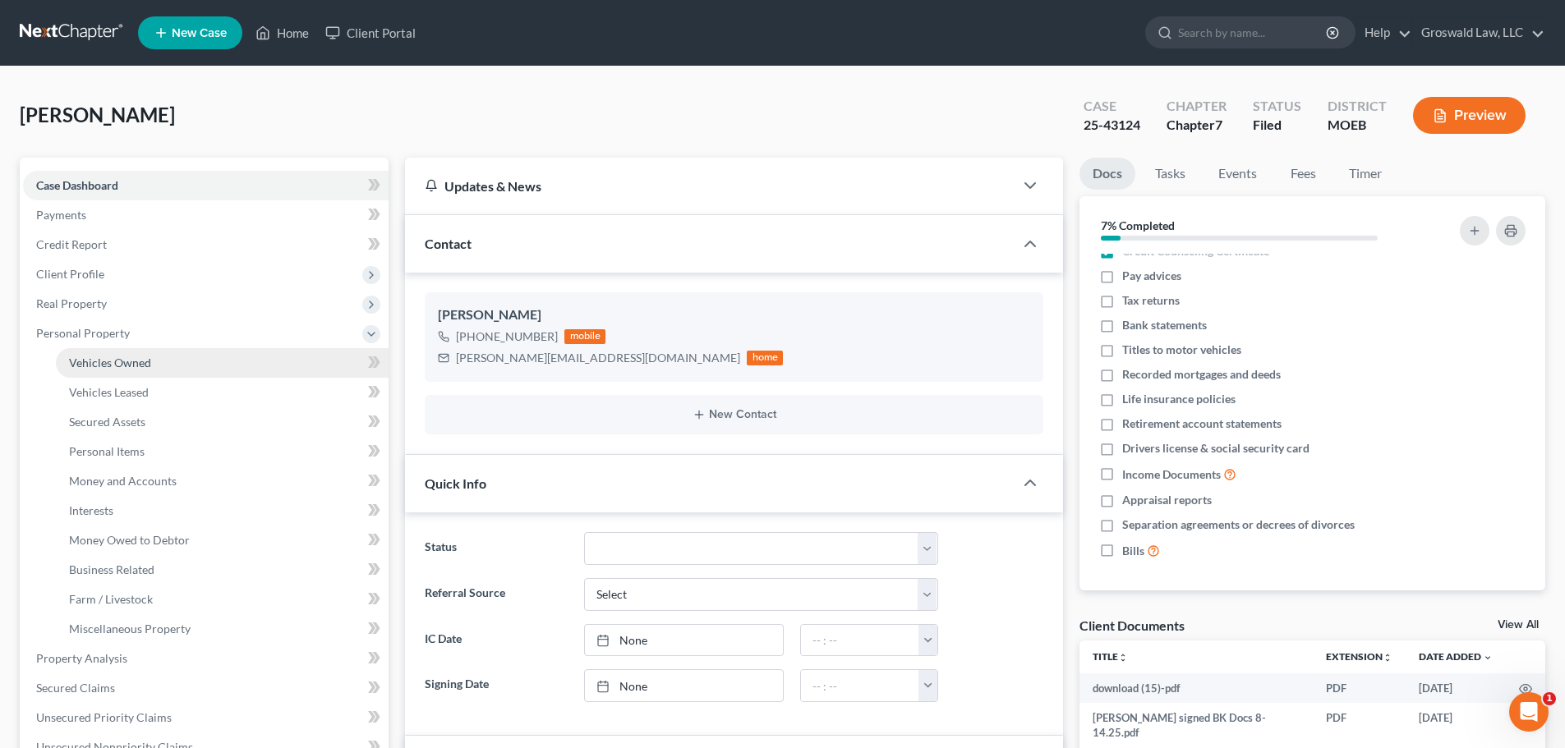
click at [149, 362] on span "Vehicles Owned" at bounding box center [110, 363] width 82 height 14
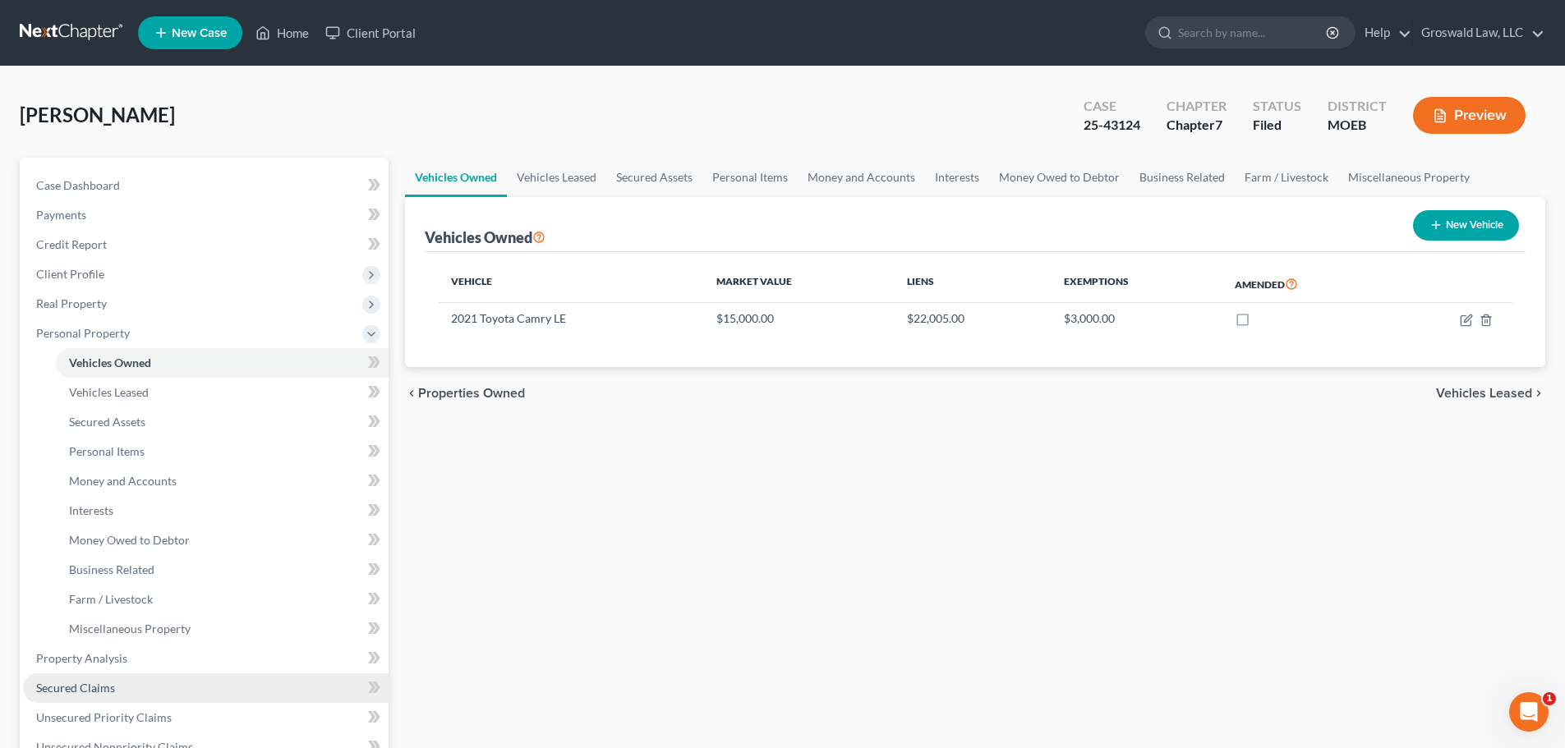
scroll to position [82, 0]
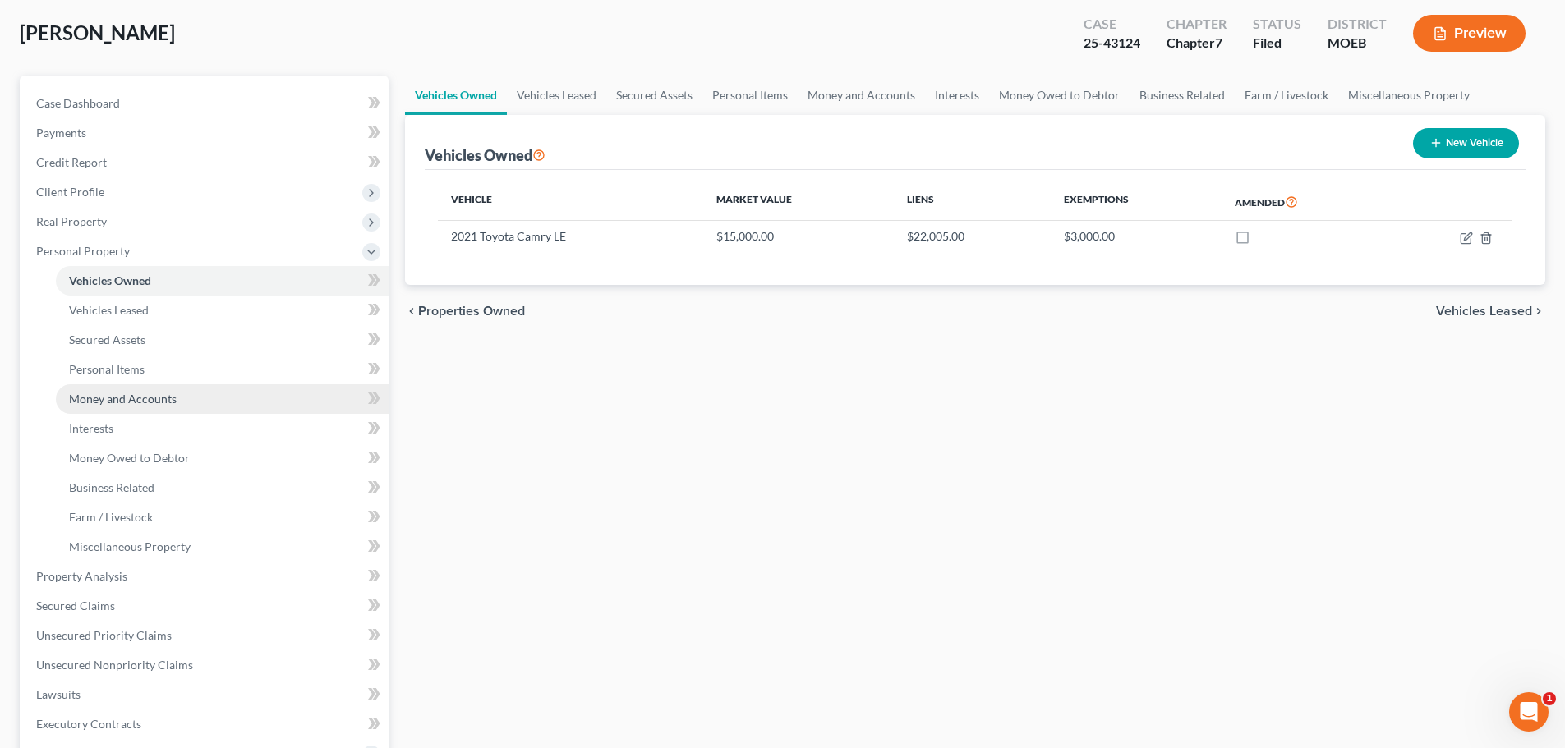
click at [184, 402] on link "Money and Accounts" at bounding box center [222, 399] width 333 height 30
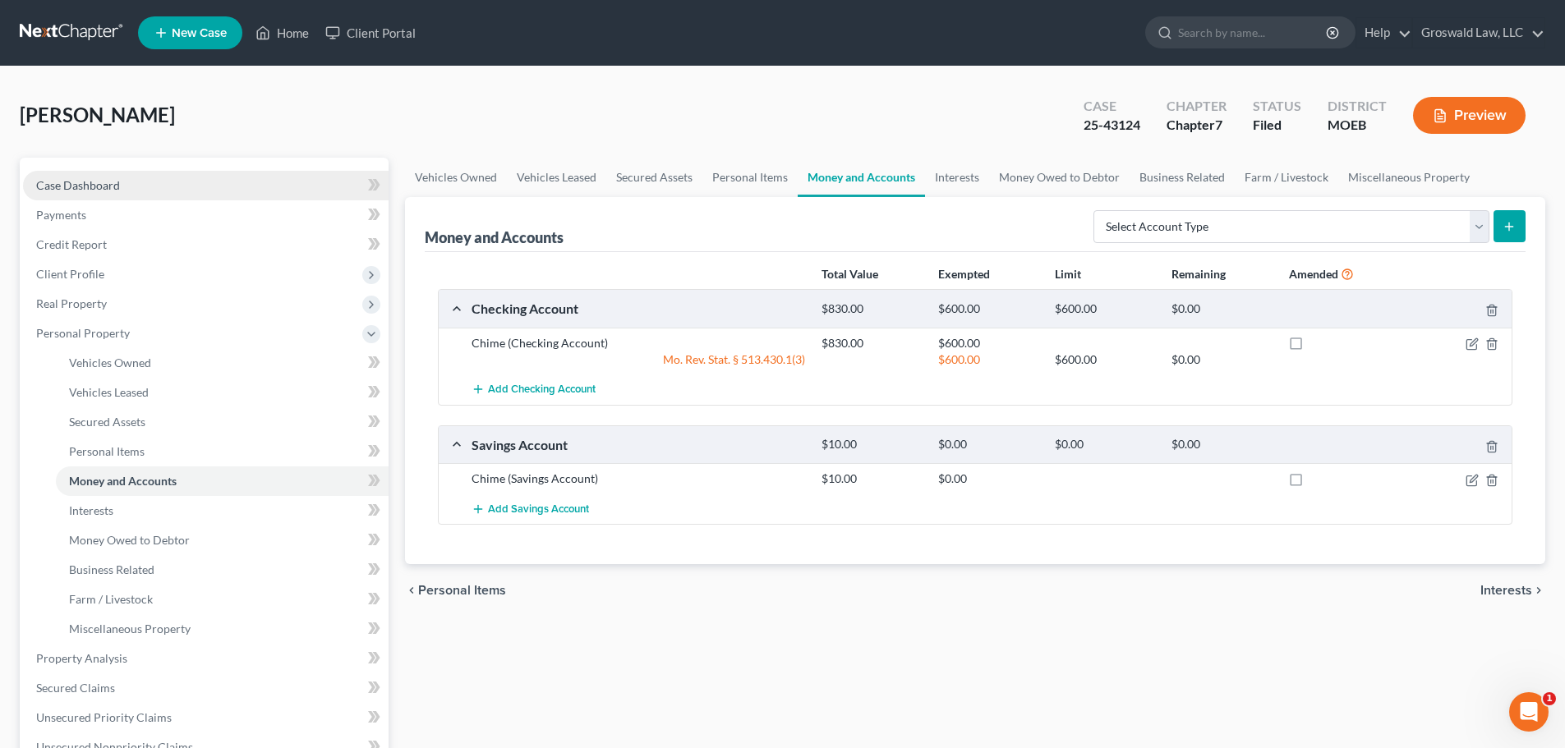
click at [108, 185] on span "Case Dashboard" at bounding box center [78, 185] width 84 height 14
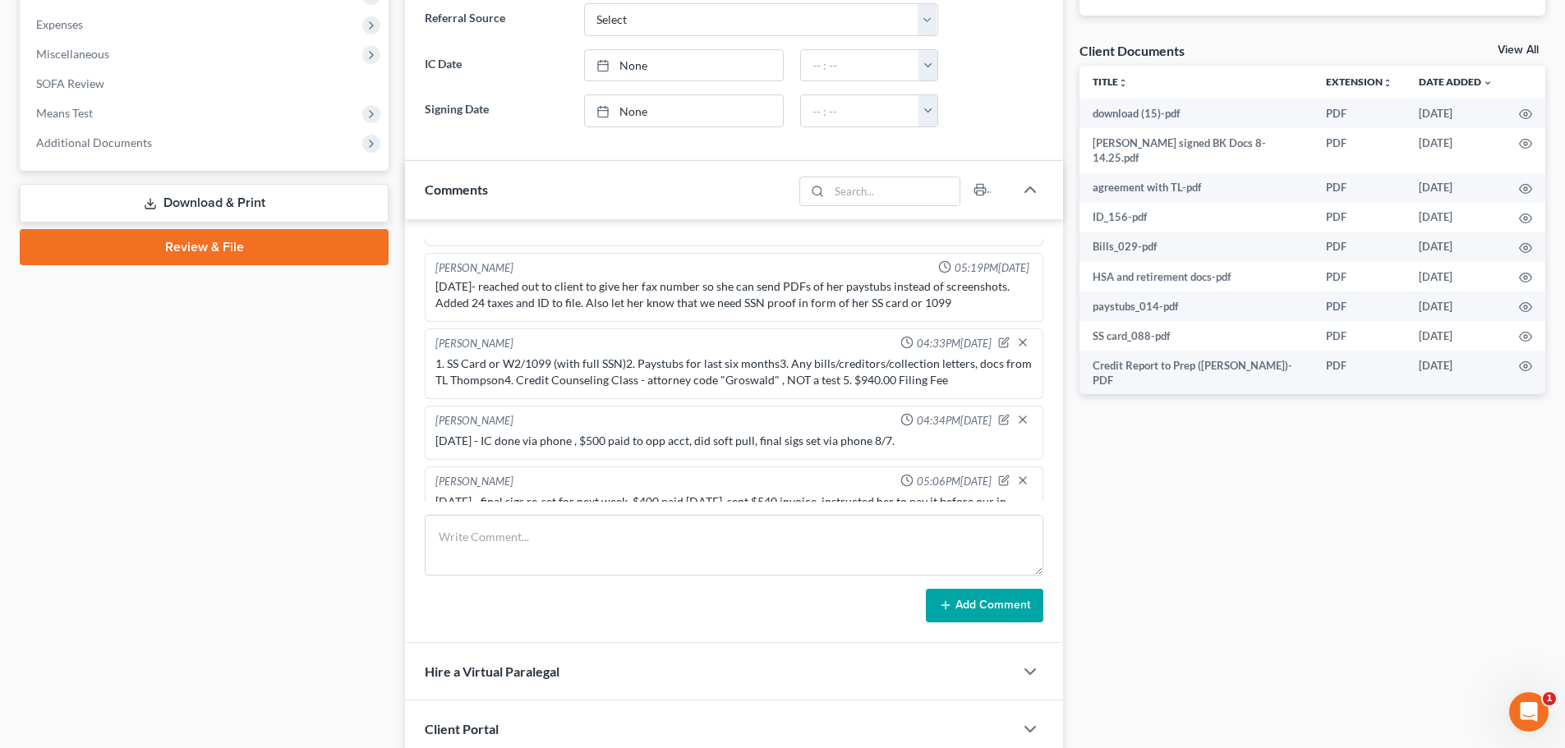
scroll to position [418, 0]
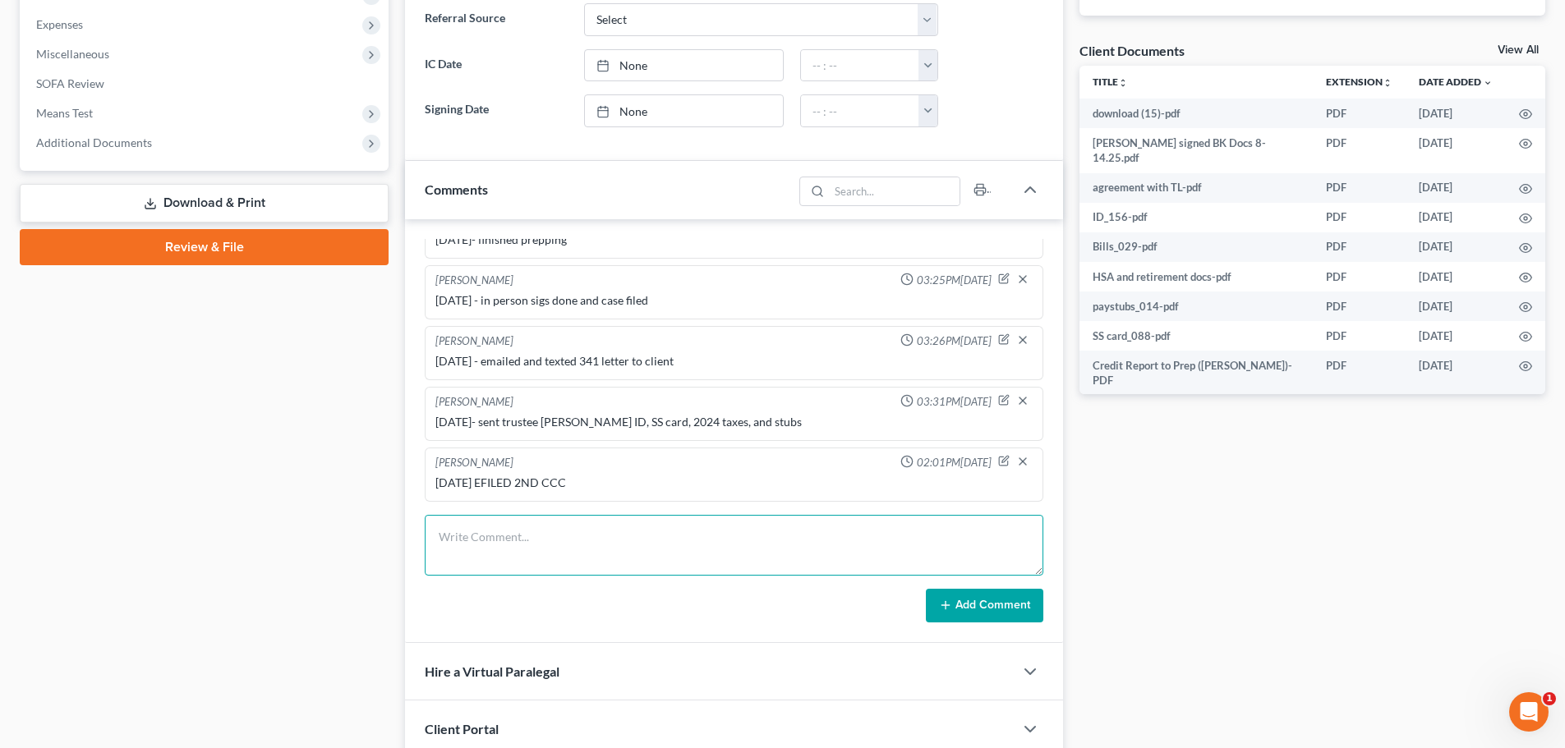
click at [471, 531] on textarea at bounding box center [734, 545] width 619 height 61
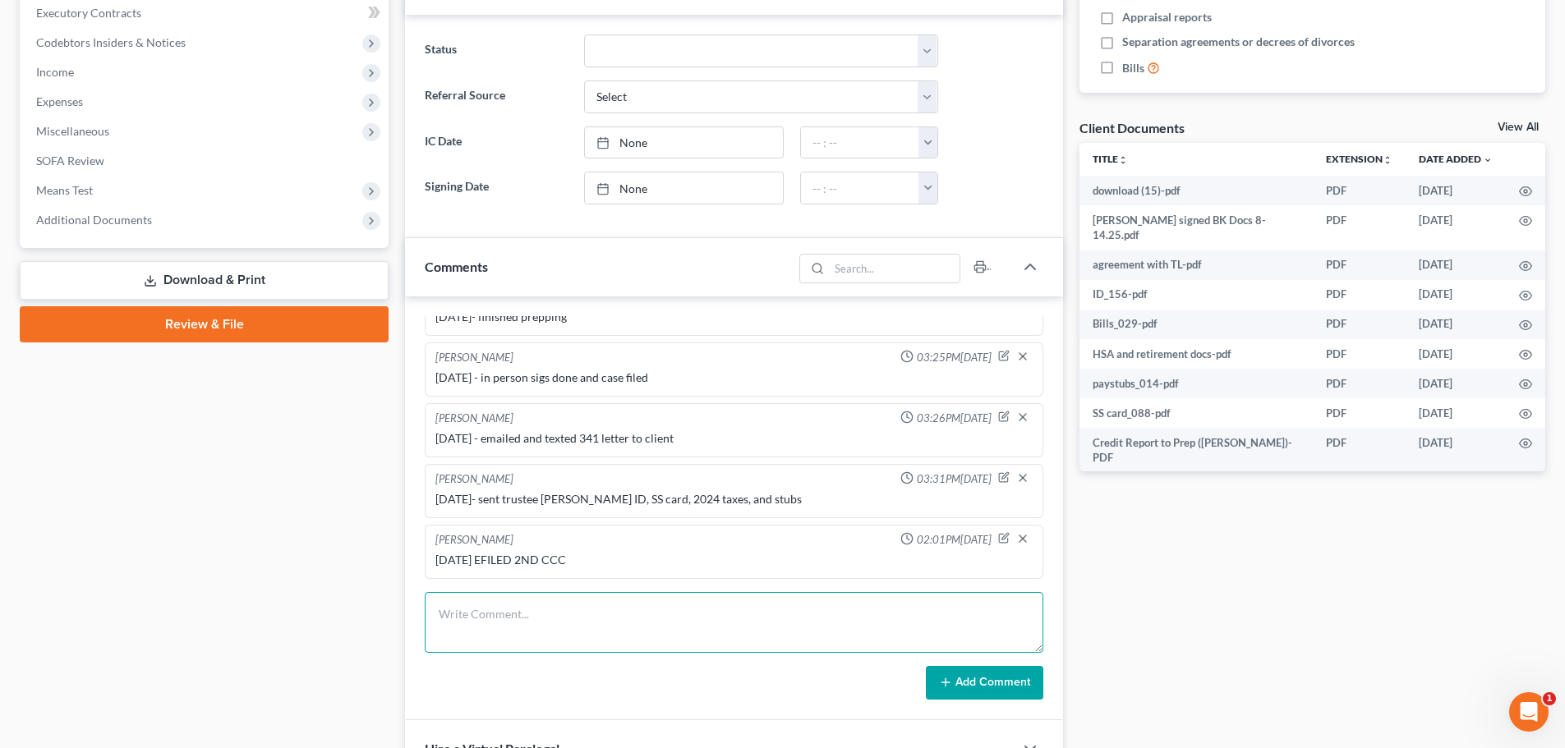
scroll to position [623, 0]
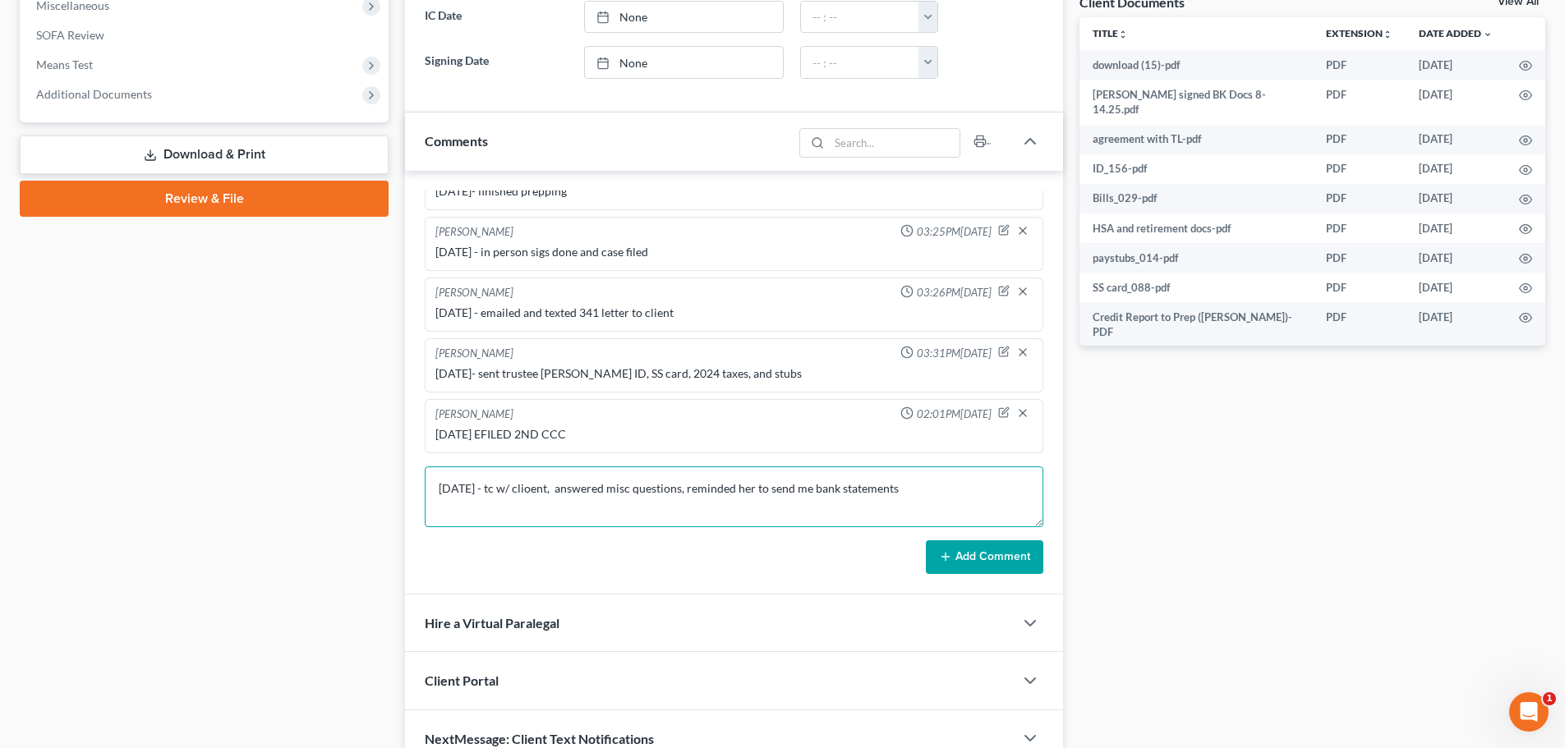
type textarea "[DATE] - tc w/ clioent, answered misc questions, reminded her to send me bank s…"
click at [974, 559] on button "Add Comment" at bounding box center [984, 558] width 117 height 35
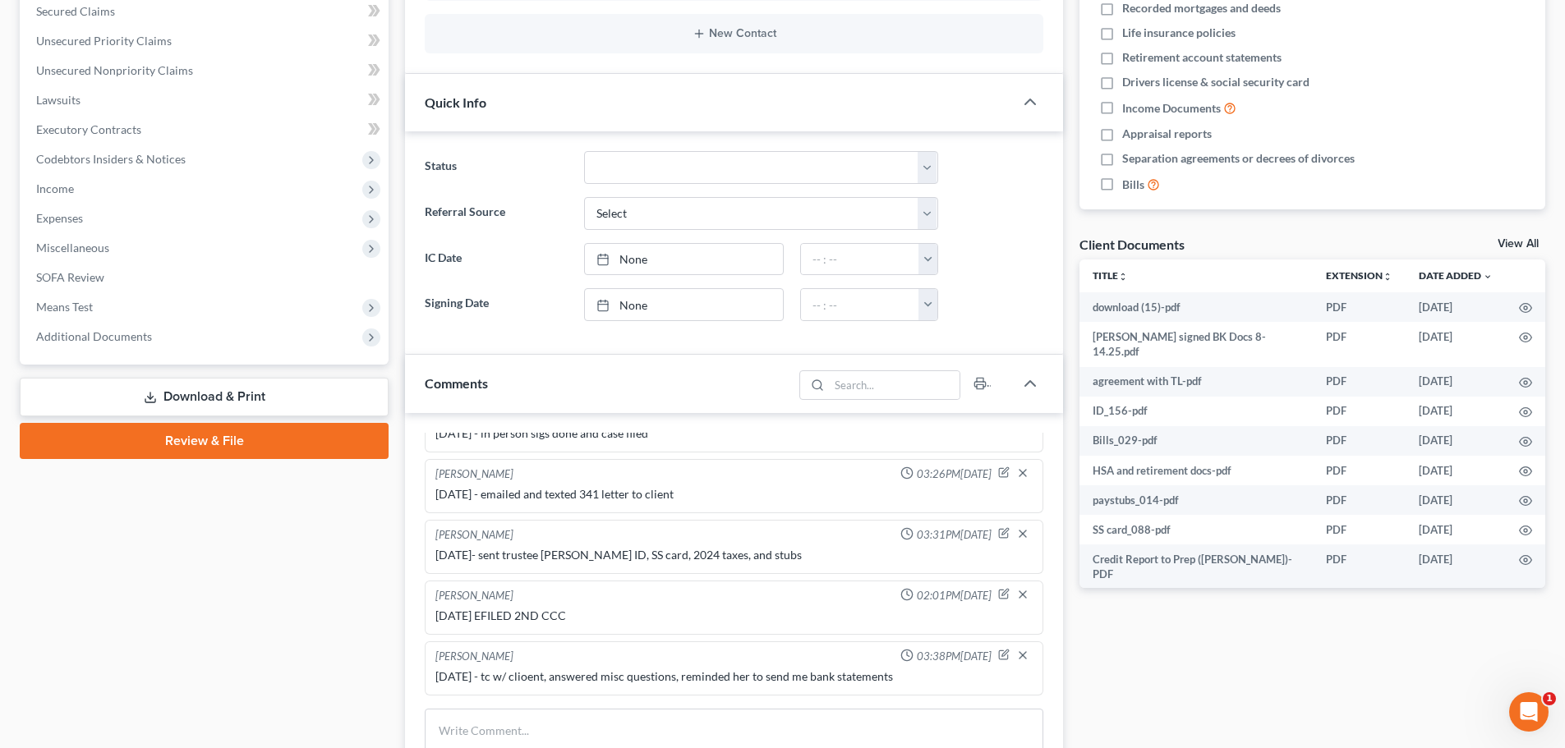
scroll to position [657, 0]
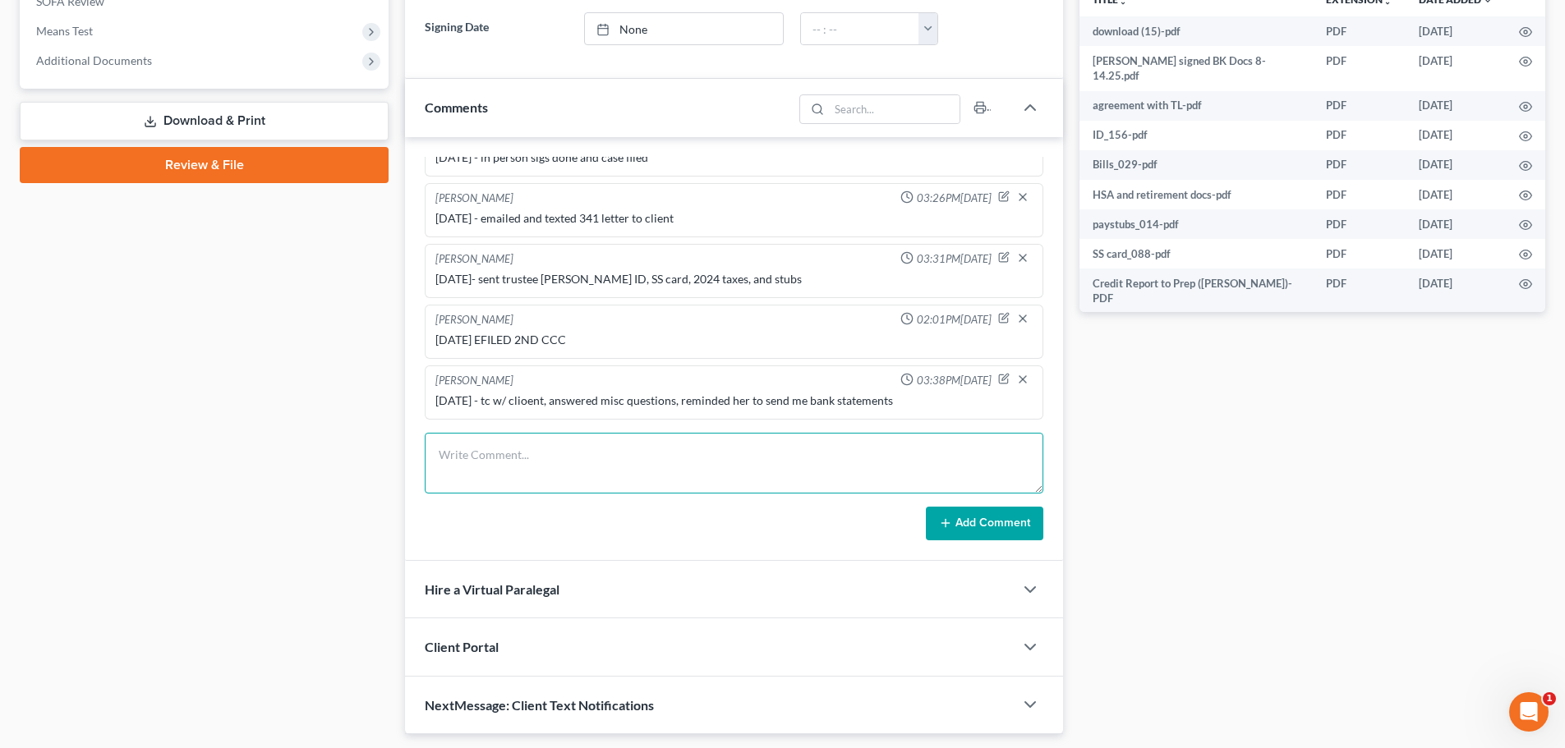
click at [641, 472] on textarea at bounding box center [734, 463] width 619 height 61
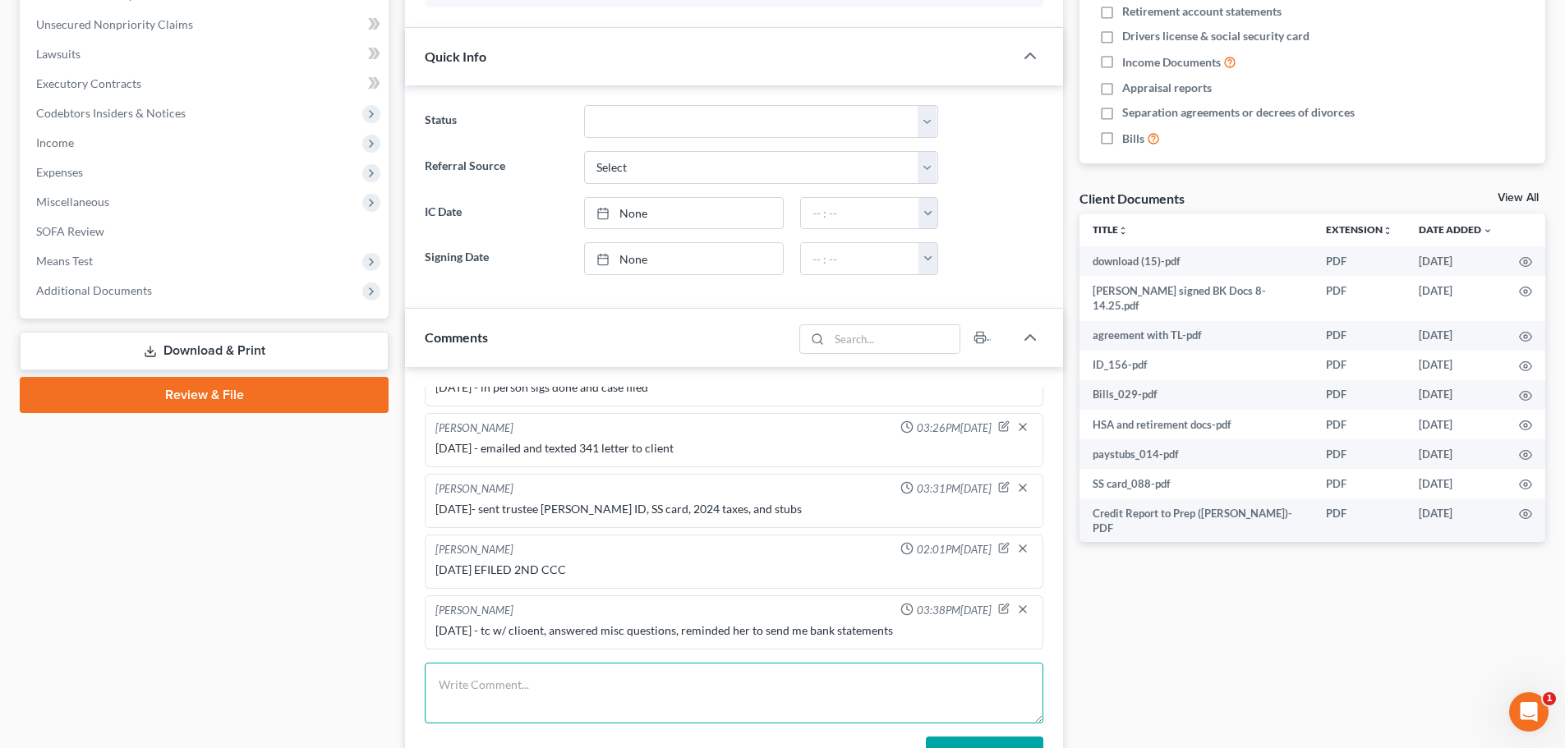
scroll to position [0, 0]
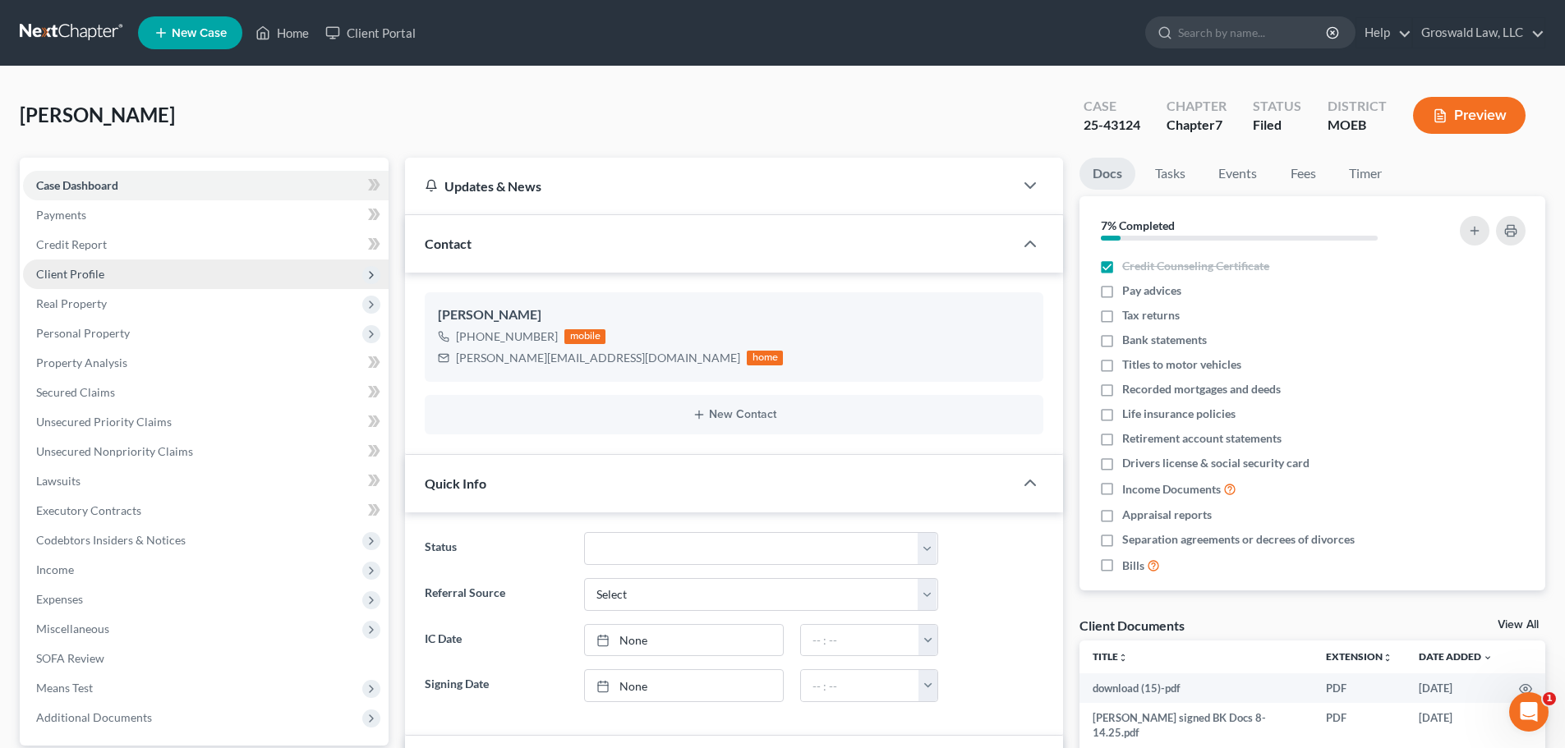
click at [67, 278] on span "Client Profile" at bounding box center [70, 274] width 68 height 14
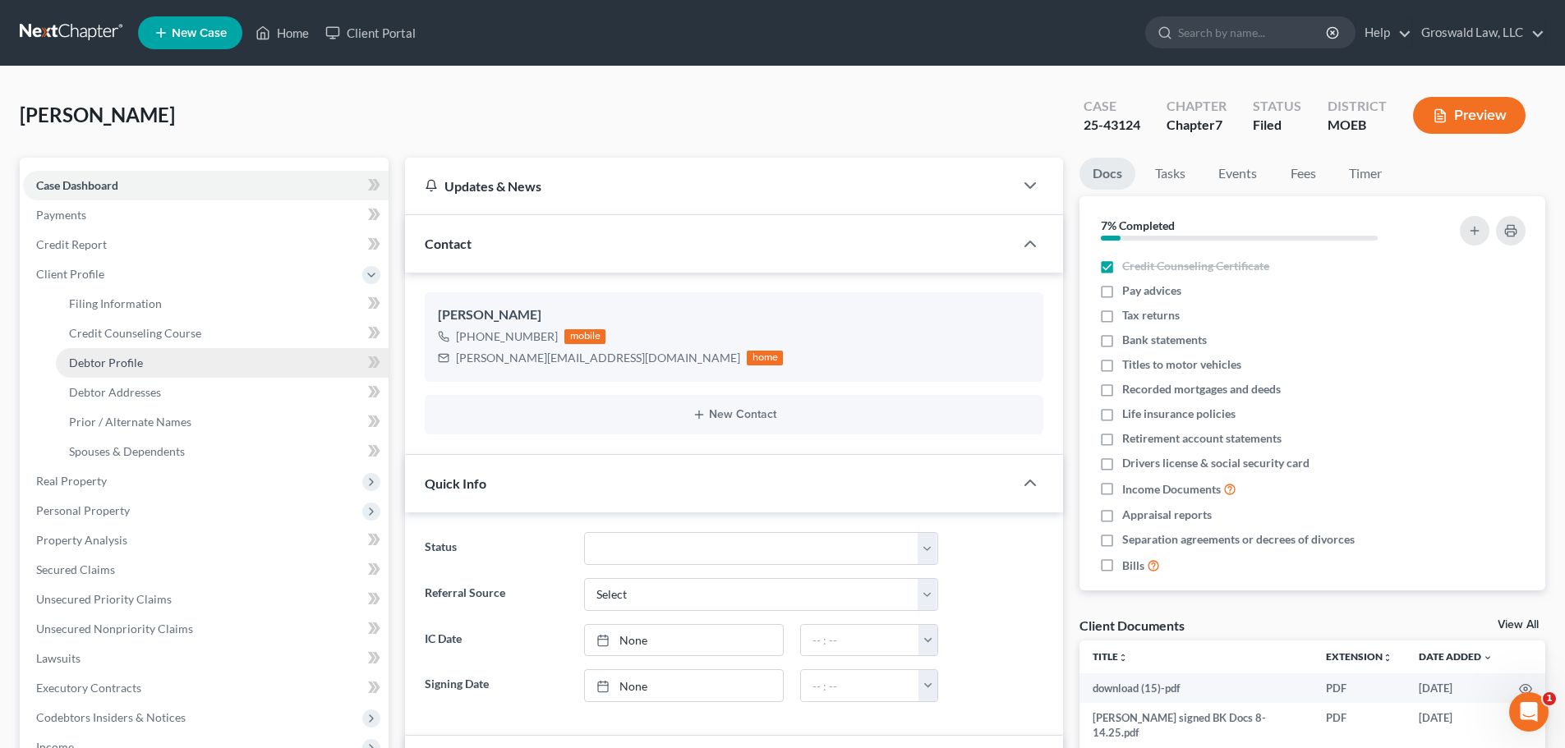
click at [95, 365] on span "Debtor Profile" at bounding box center [106, 363] width 74 height 14
select select "0"
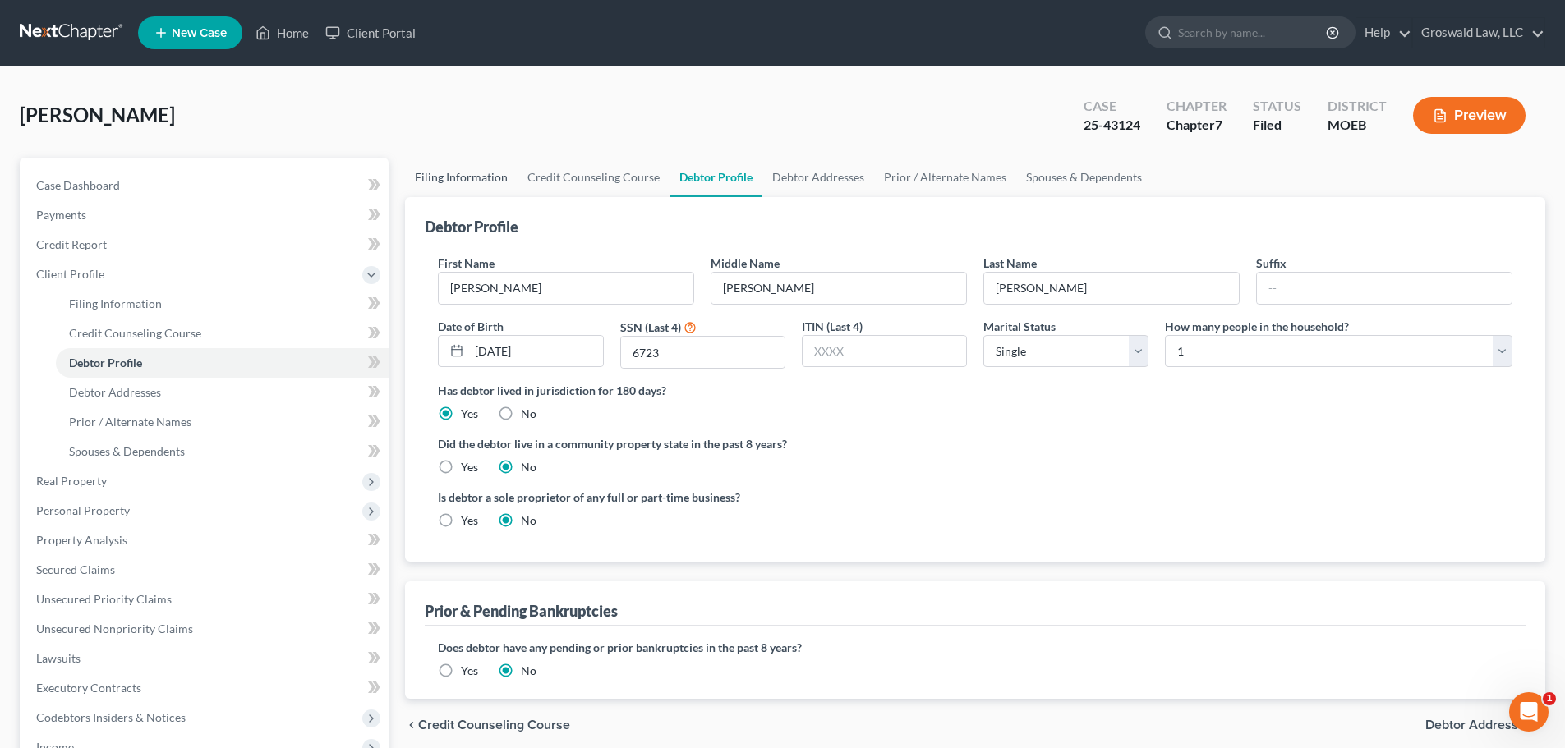
click at [440, 166] on link "Filing Information" at bounding box center [461, 177] width 113 height 39
select select "1"
select select "0"
select select "45"
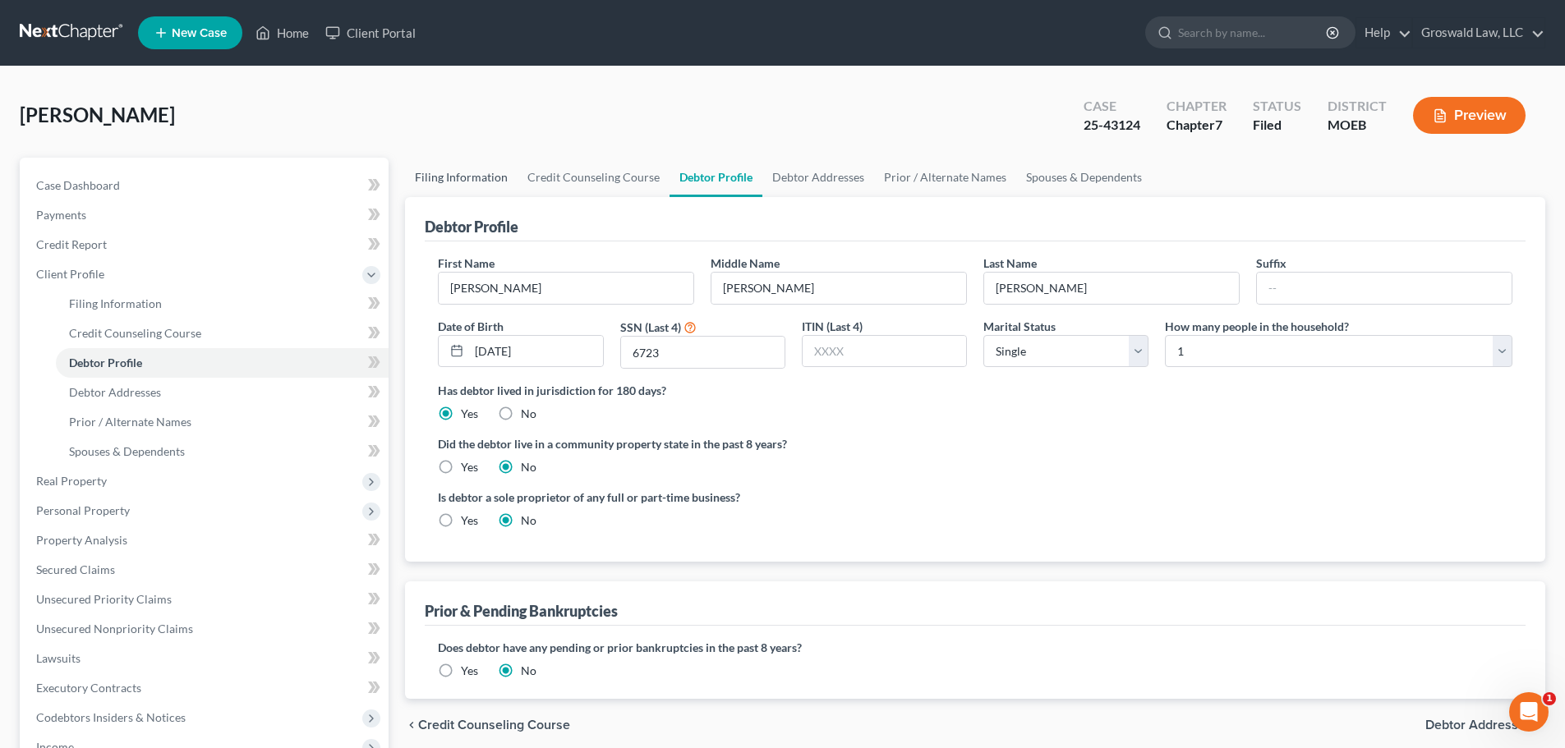
select select "26"
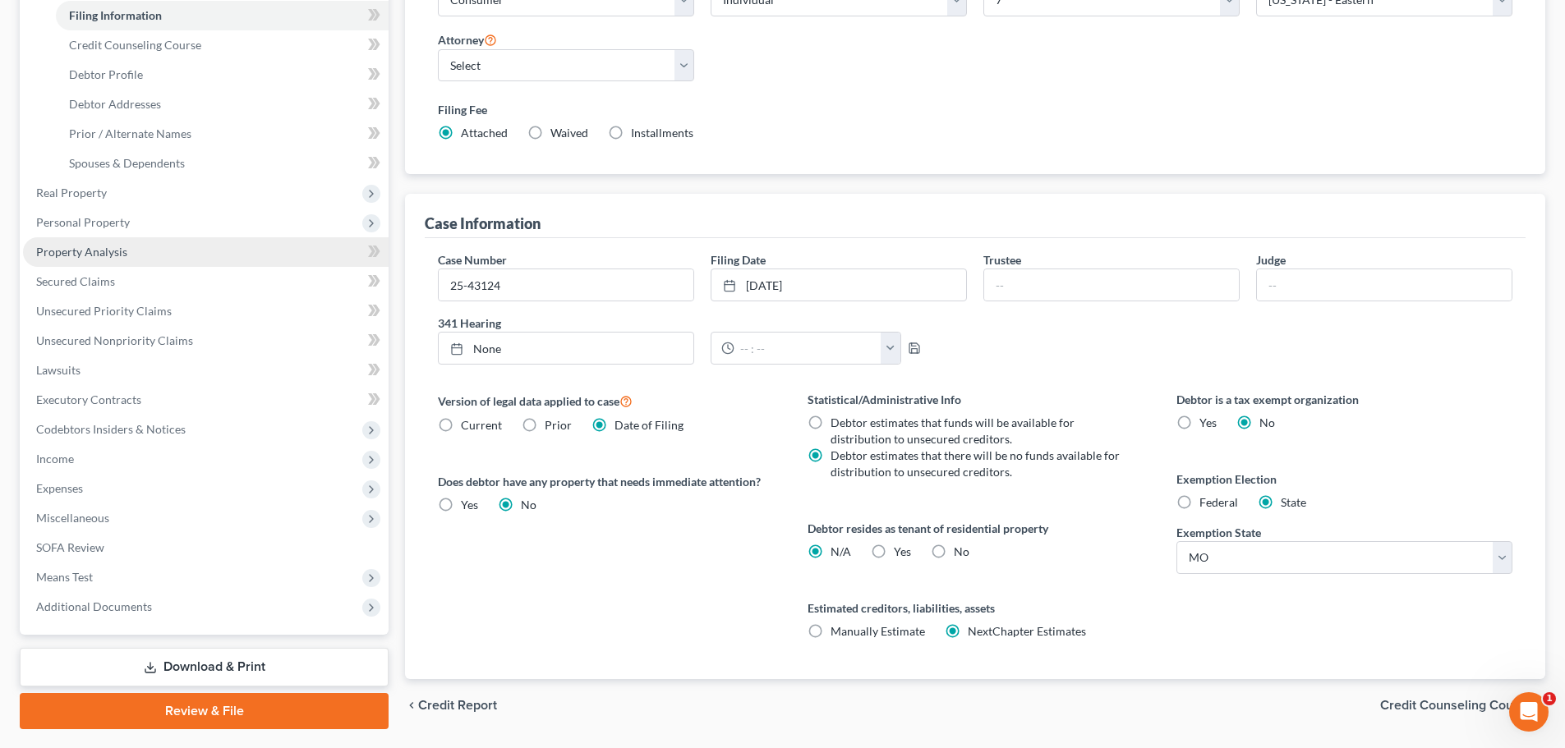
scroll to position [252, 0]
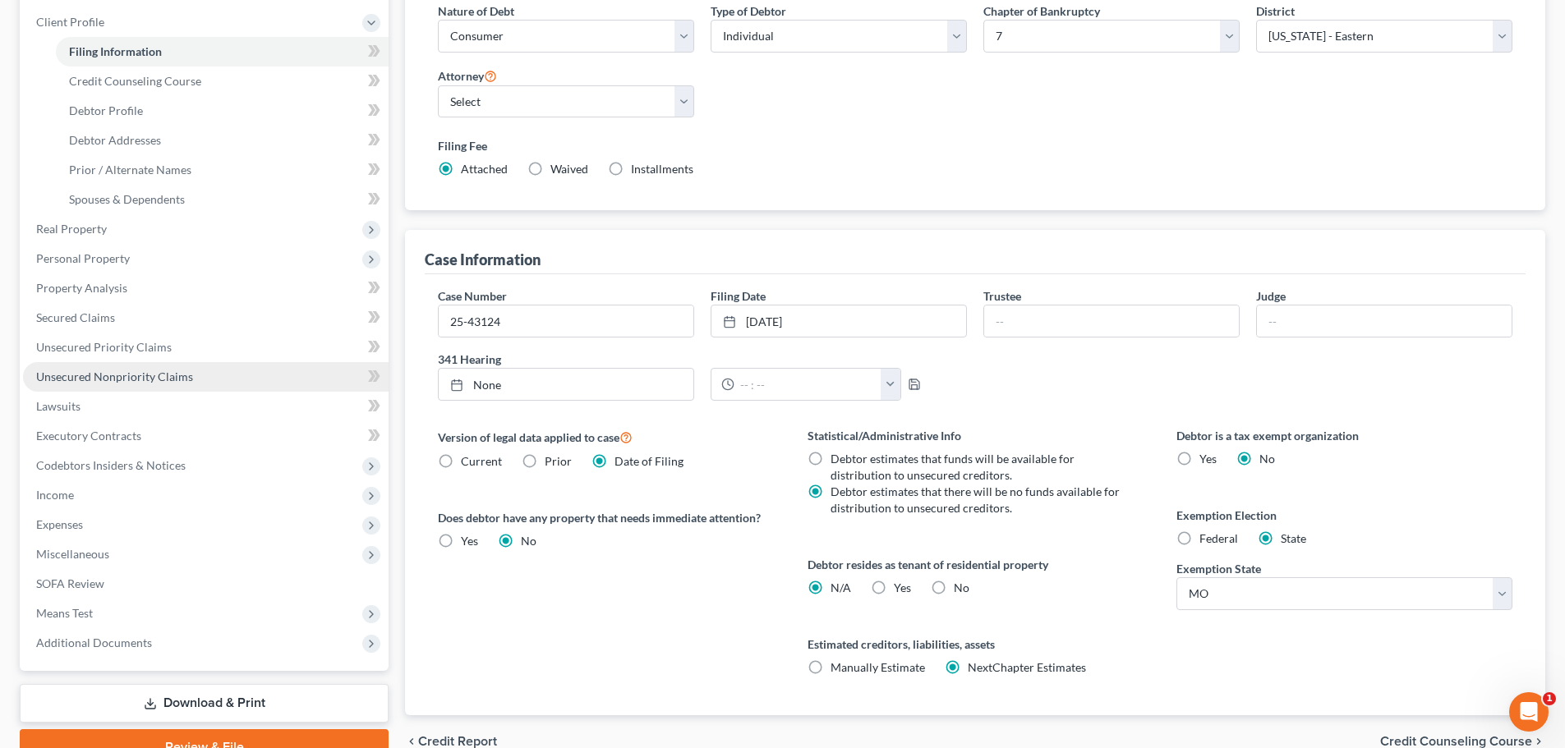
click at [166, 379] on span "Unsecured Nonpriority Claims" at bounding box center [114, 377] width 157 height 14
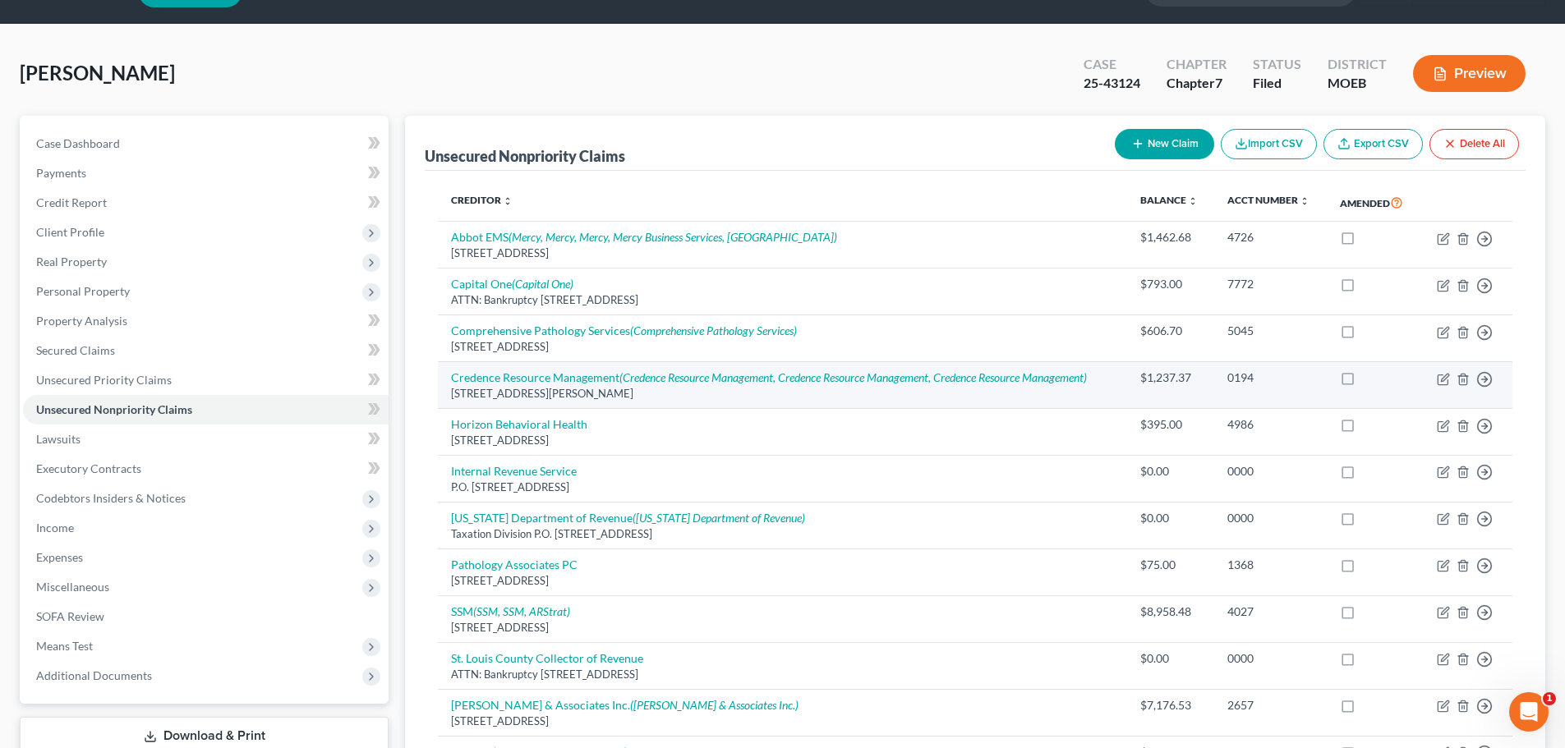
scroll to position [255, 0]
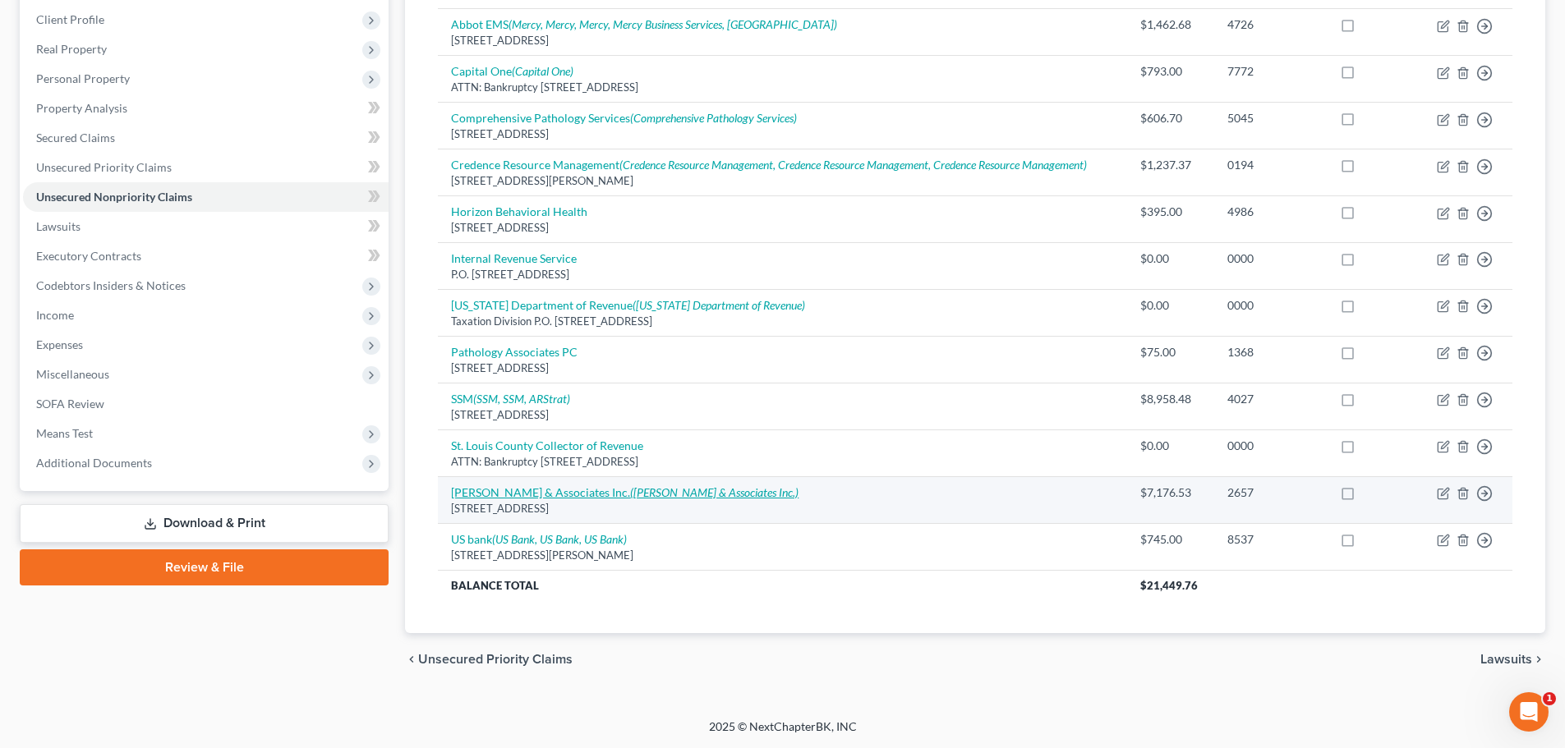
click at [559, 493] on link "[PERSON_NAME] & Associates Inc. ([PERSON_NAME] & Associates Inc.)" at bounding box center [624, 492] width 347 height 14
select select "45"
select select "14"
select select "0"
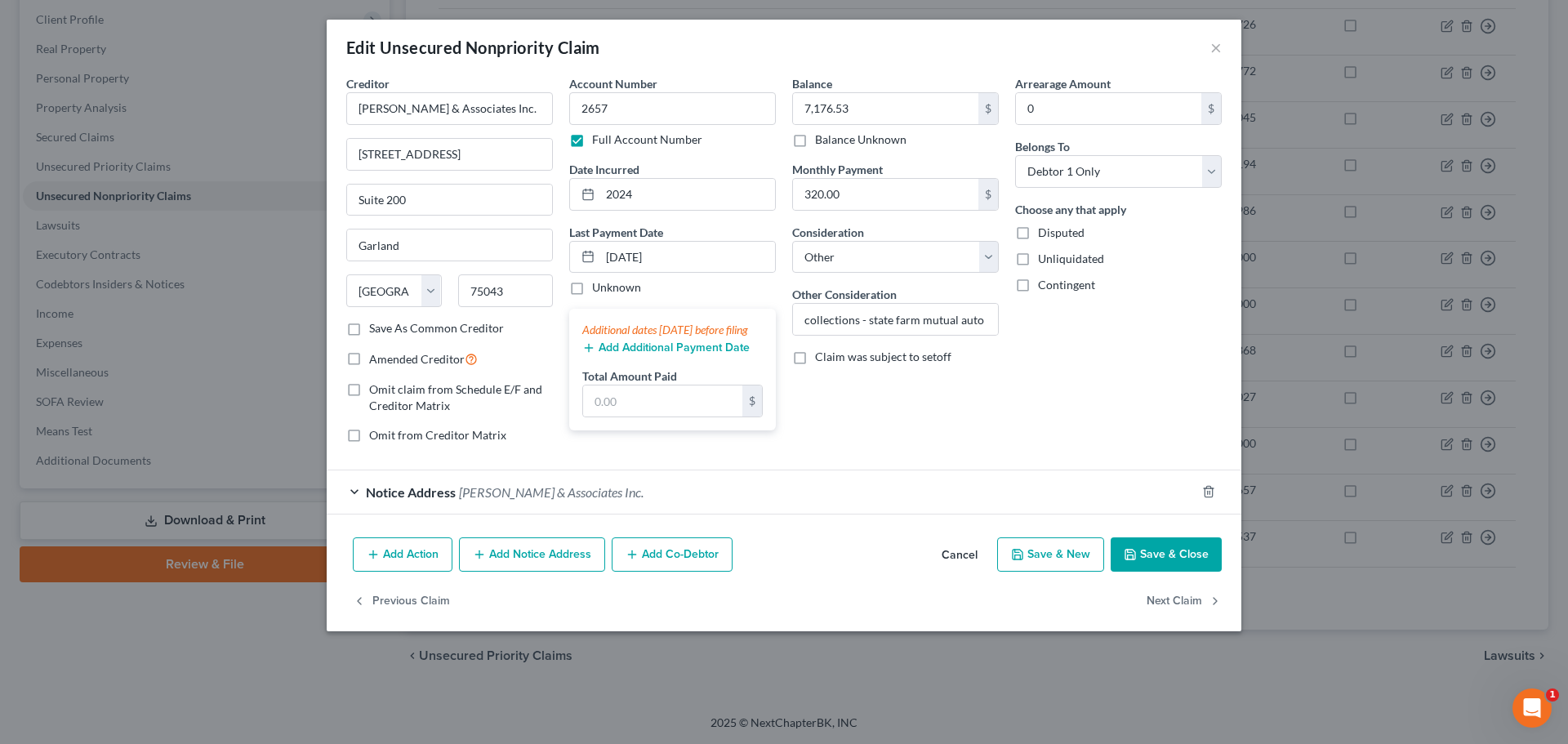
click at [933, 419] on div "Balance 7,176.53 $ Balance Unknown Balance Undetermined 7,176.53 $ Balance Unkn…" at bounding box center [896, 267] width 223 height 382
click at [961, 564] on button "Cancel" at bounding box center [959, 555] width 62 height 33
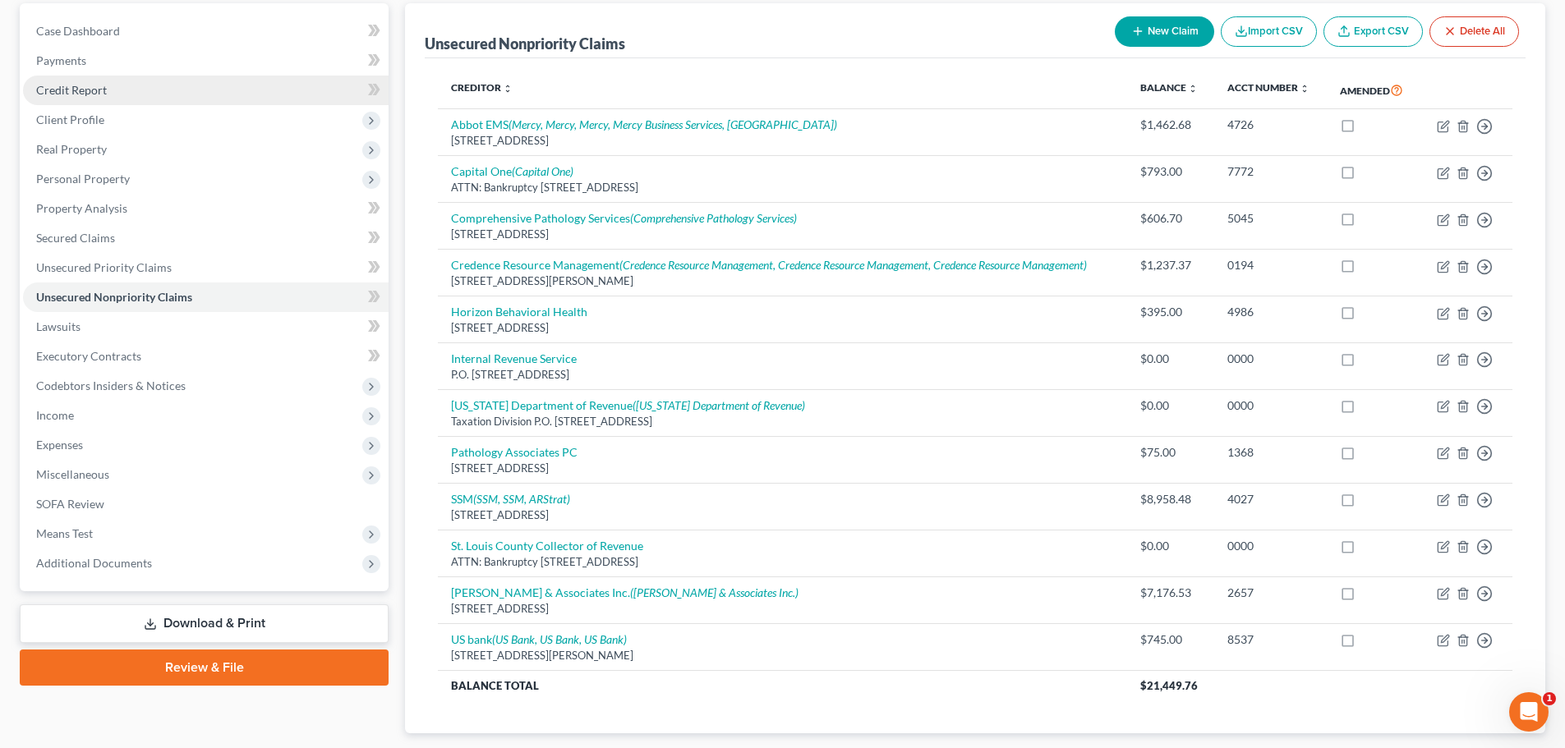
scroll to position [0, 0]
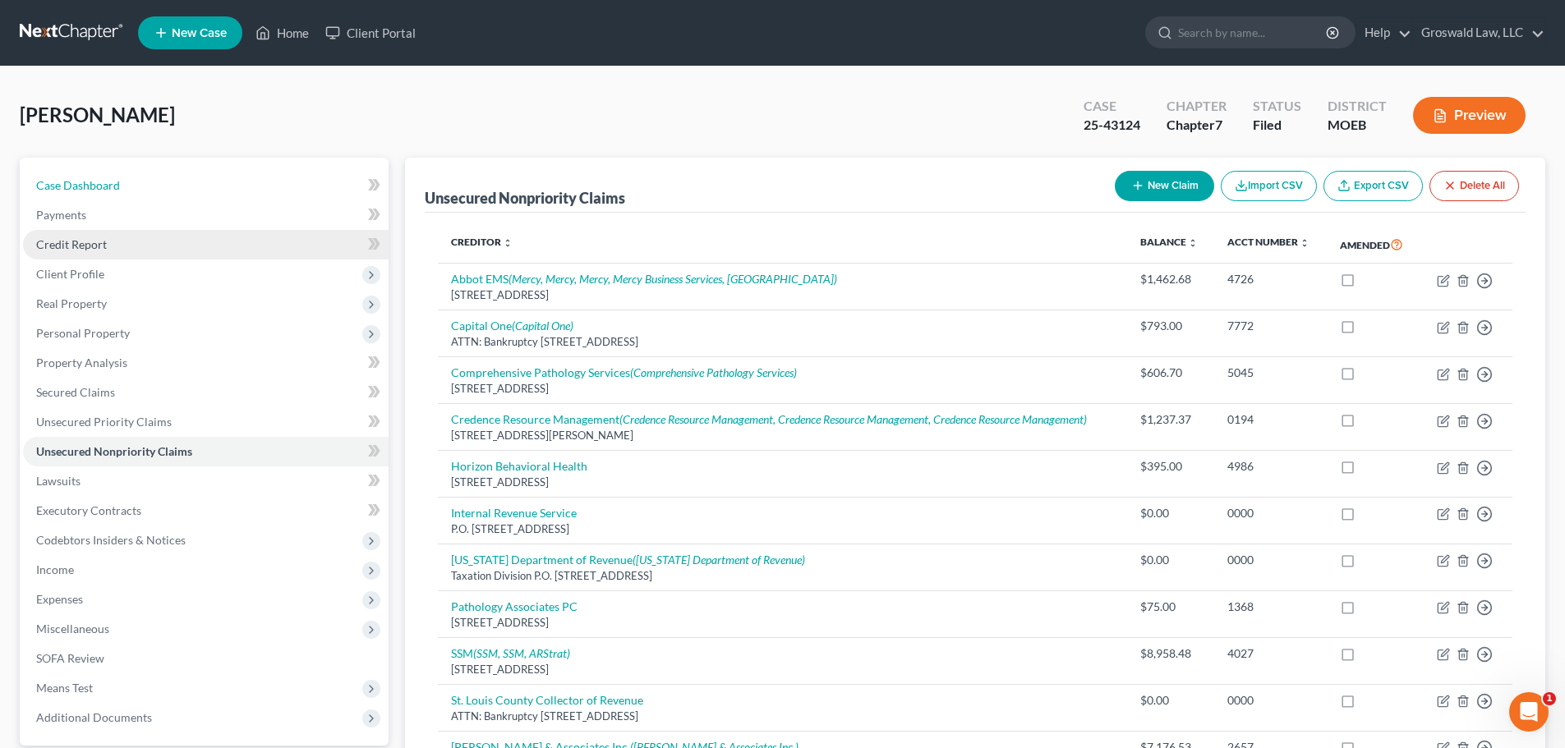
drag, startPoint x: 149, startPoint y: 176, endPoint x: 307, endPoint y: 246, distance: 173.2
click at [149, 176] on link "Case Dashboard" at bounding box center [206, 186] width 366 height 30
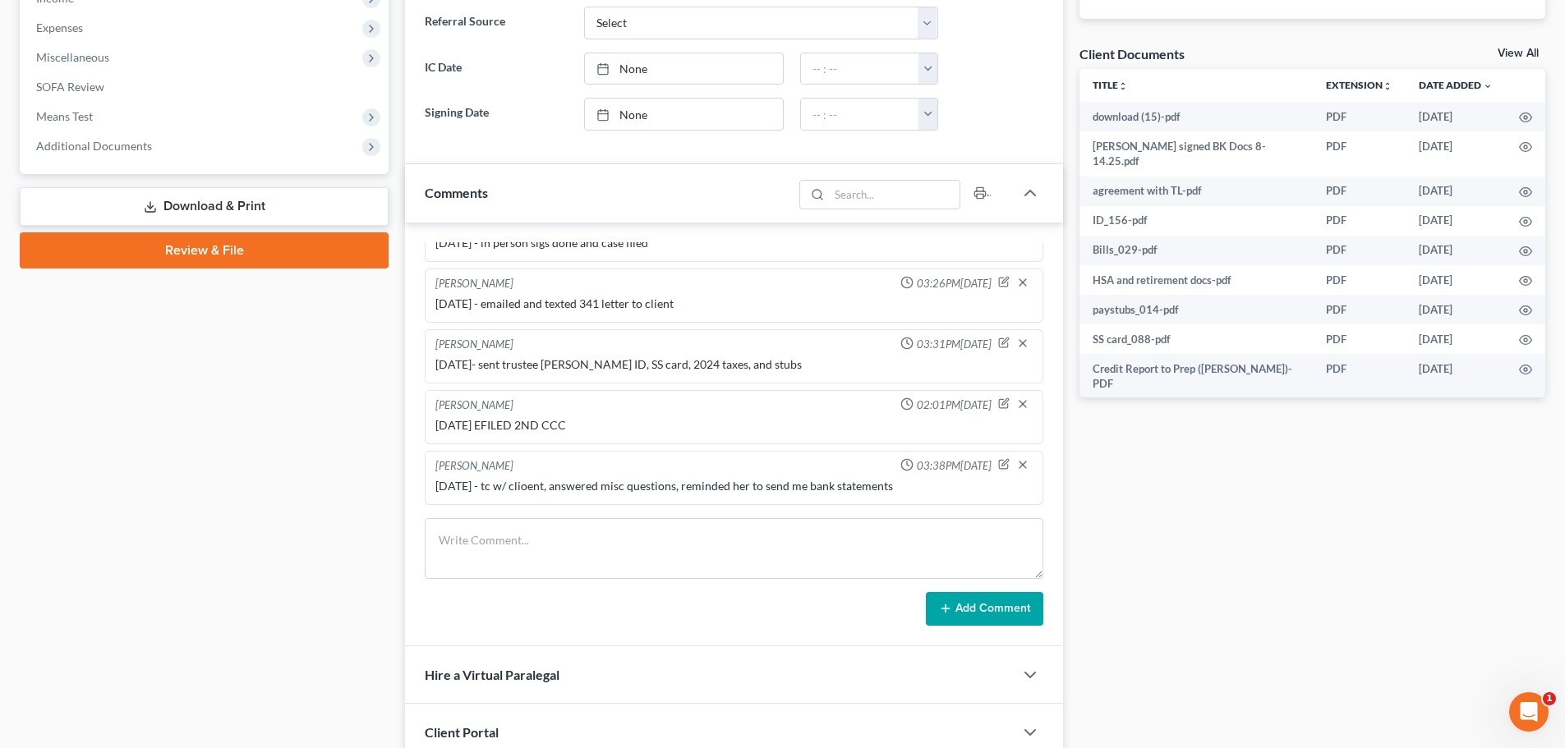
scroll to position [575, 0]
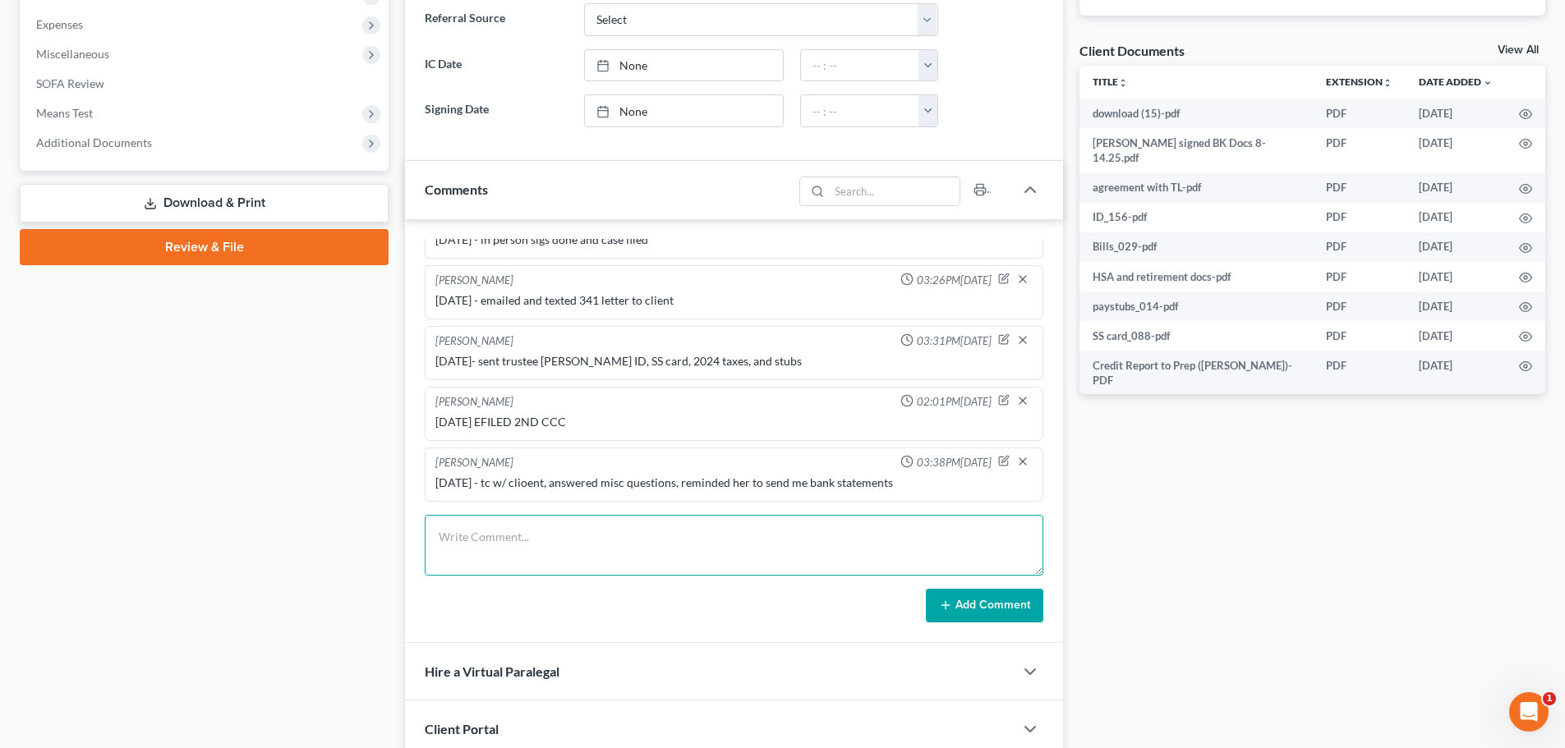
click at [545, 568] on textarea at bounding box center [734, 545] width 619 height 61
type textarea "[DATE] - spoke with customer service rep named [PERSON_NAME] at [PERSON_NAME], …"
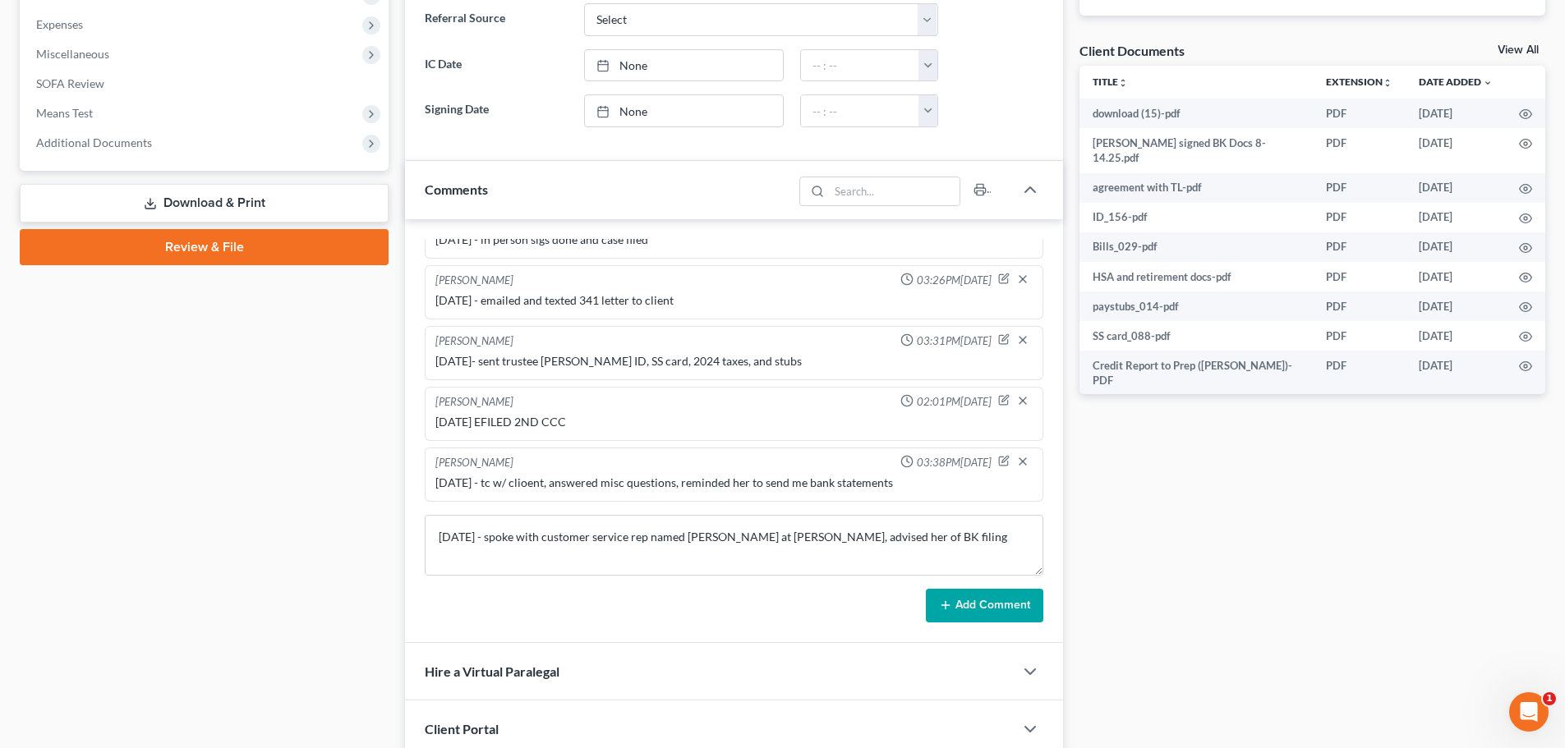
click at [965, 618] on button "Add Comment" at bounding box center [984, 606] width 117 height 35
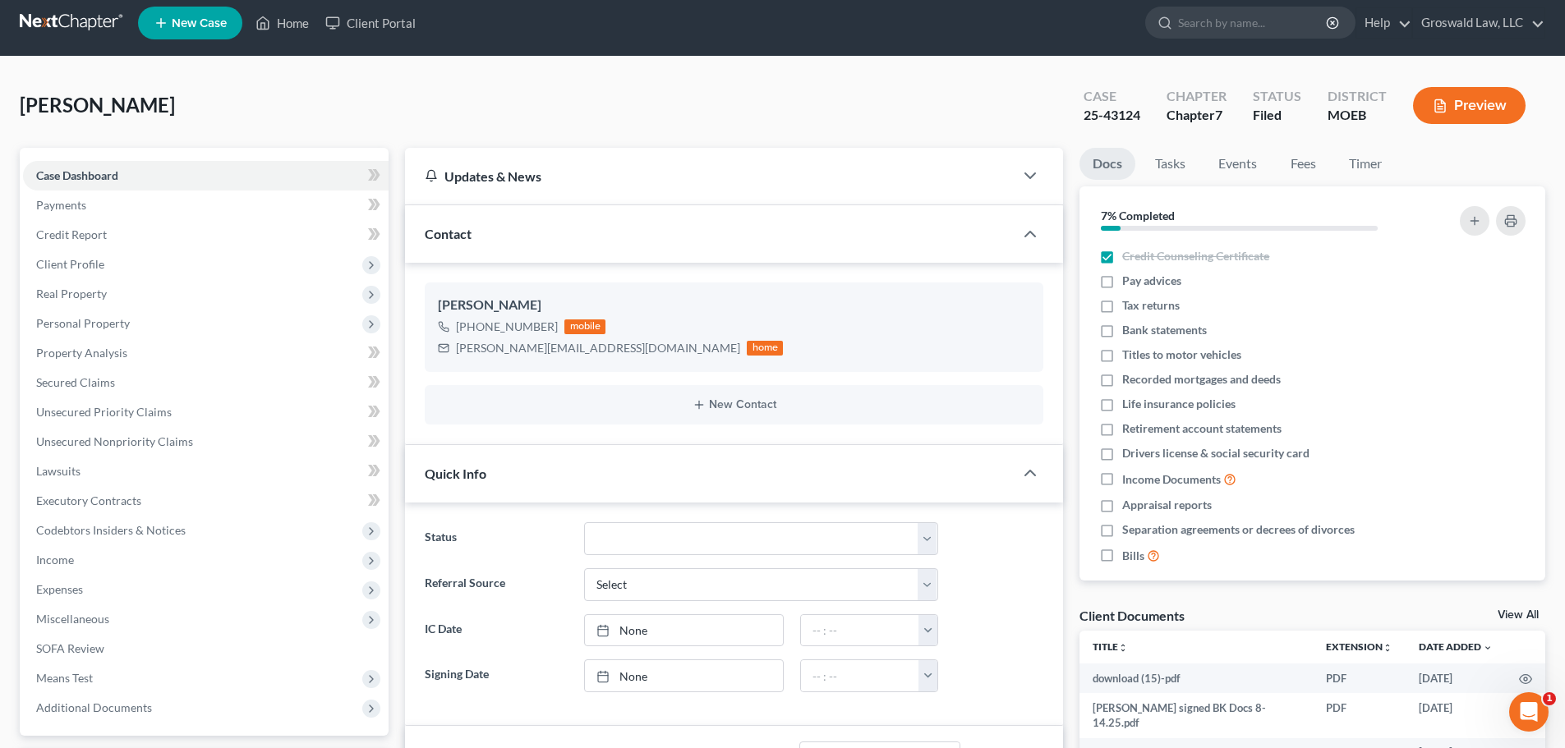
scroll to position [0, 0]
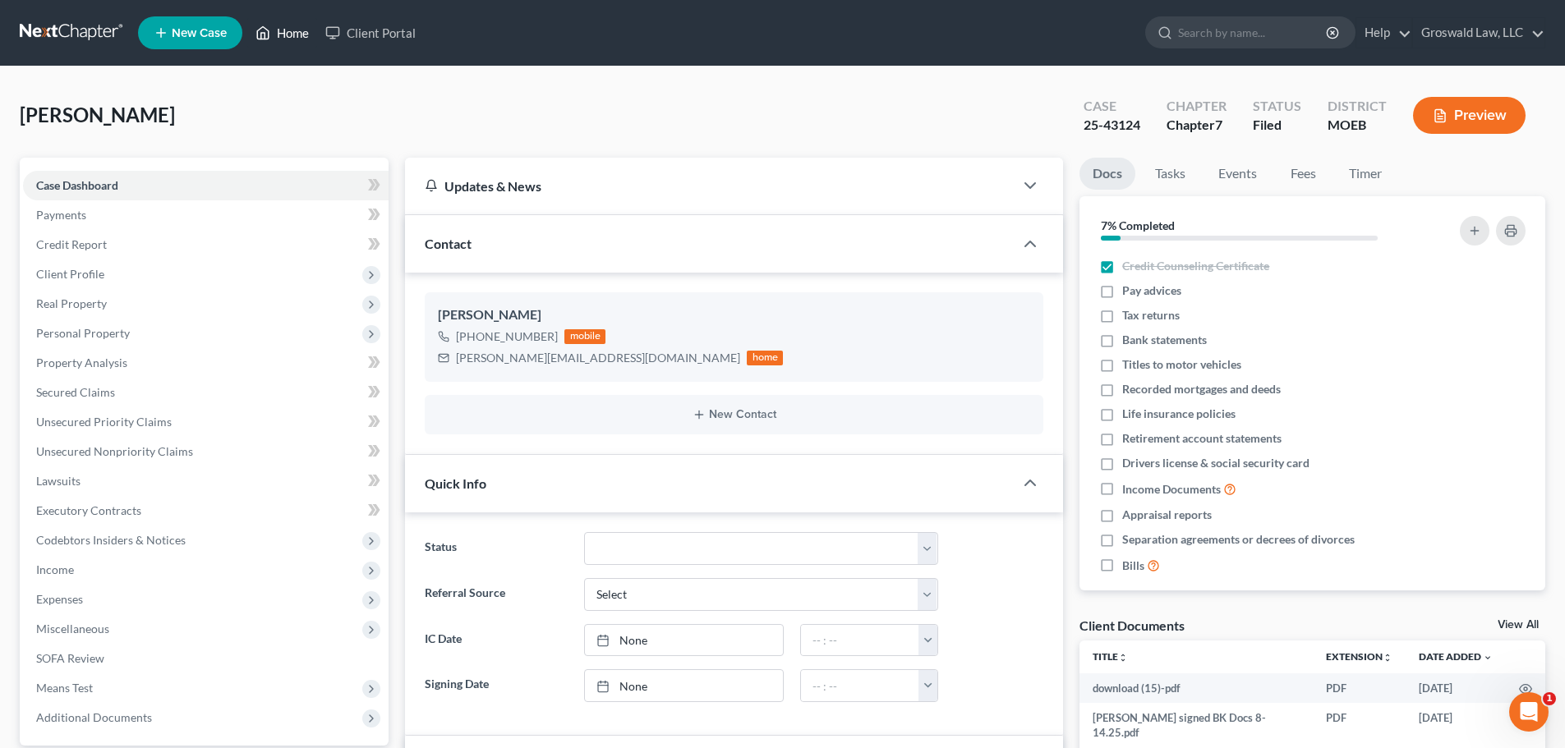
click at [298, 35] on link "Home" at bounding box center [282, 33] width 70 height 30
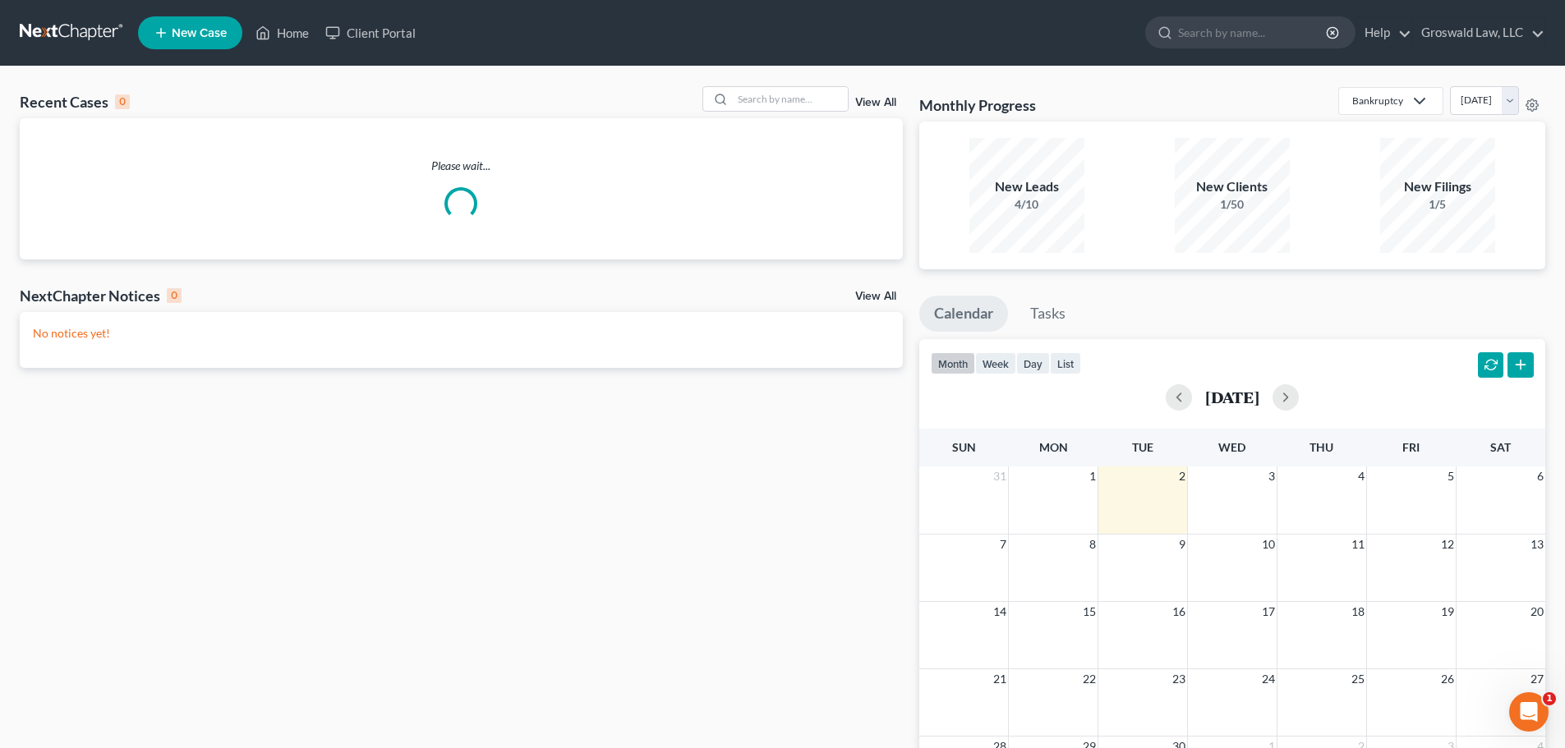
click at [808, 113] on div "Recent Cases 0 View All" at bounding box center [461, 102] width 883 height 32
click at [805, 101] on input "search" at bounding box center [790, 99] width 115 height 24
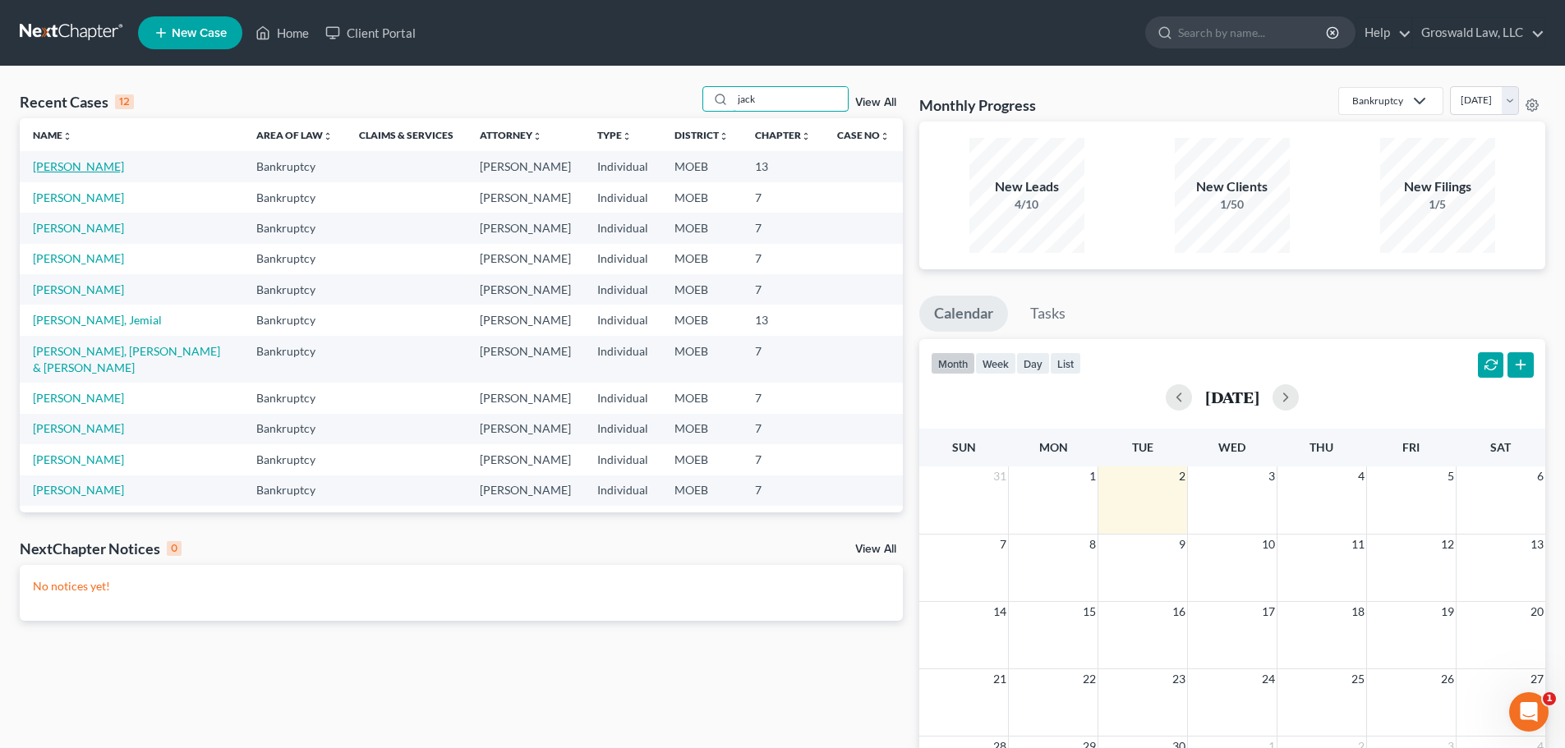
type input "jack"
click at [67, 162] on link "[PERSON_NAME]" at bounding box center [78, 166] width 91 height 14
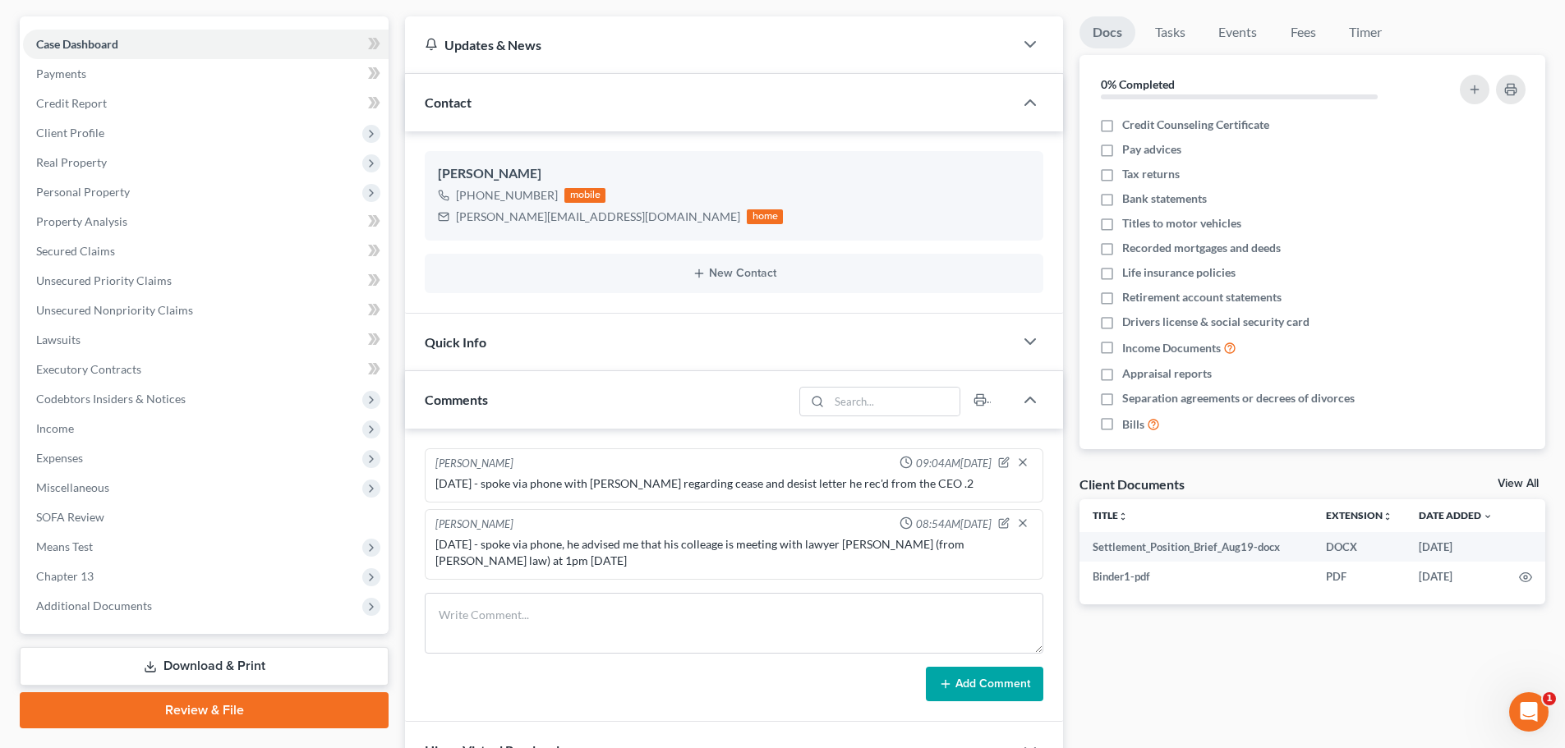
scroll to position [351, 0]
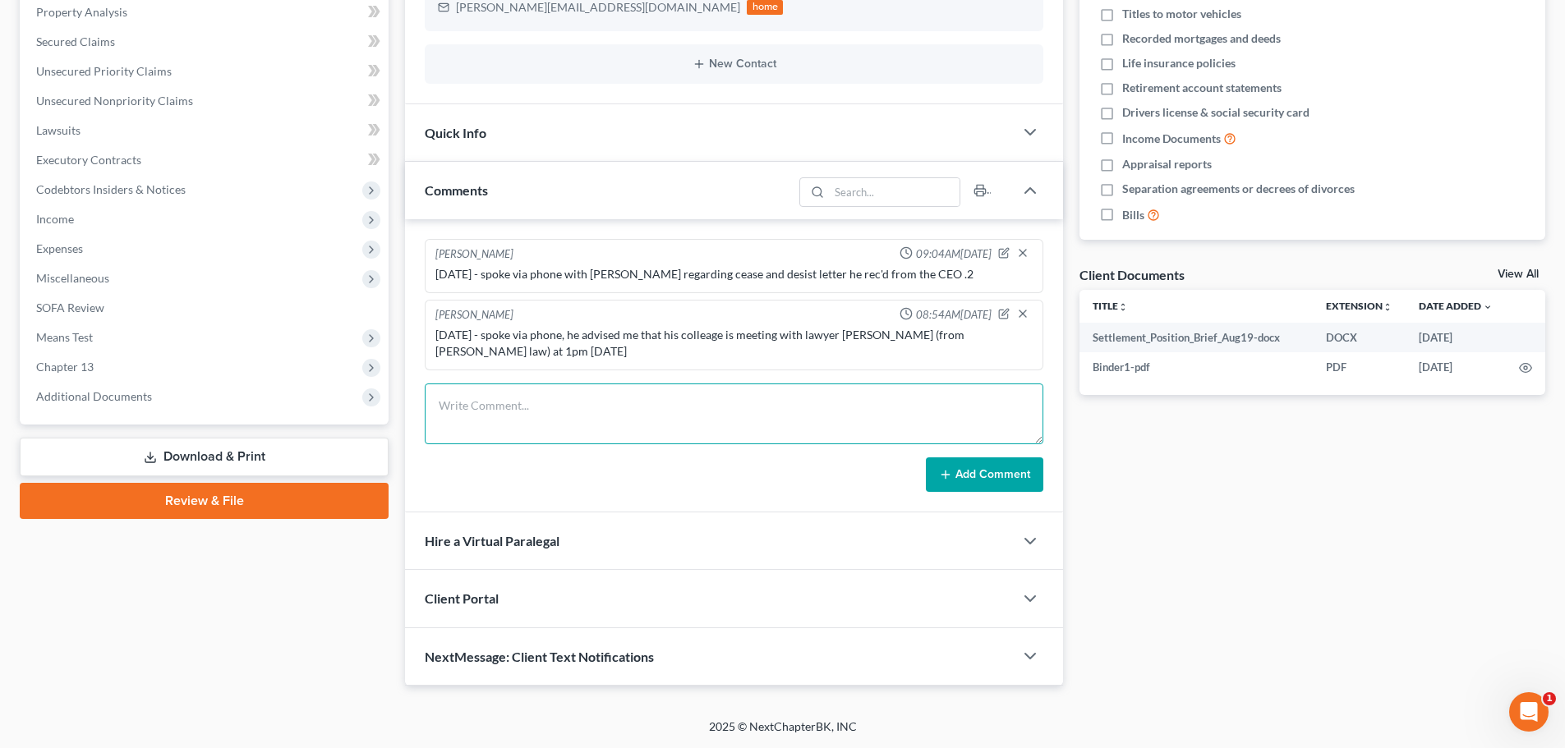
drag, startPoint x: 608, startPoint y: 403, endPoint x: 623, endPoint y: 368, distance: 37.5
click at [608, 403] on textarea at bounding box center [734, 414] width 619 height 61
type textarea "[DATE] - spoke brieefly via phone, [PERSON_NAME] just giving me an update"
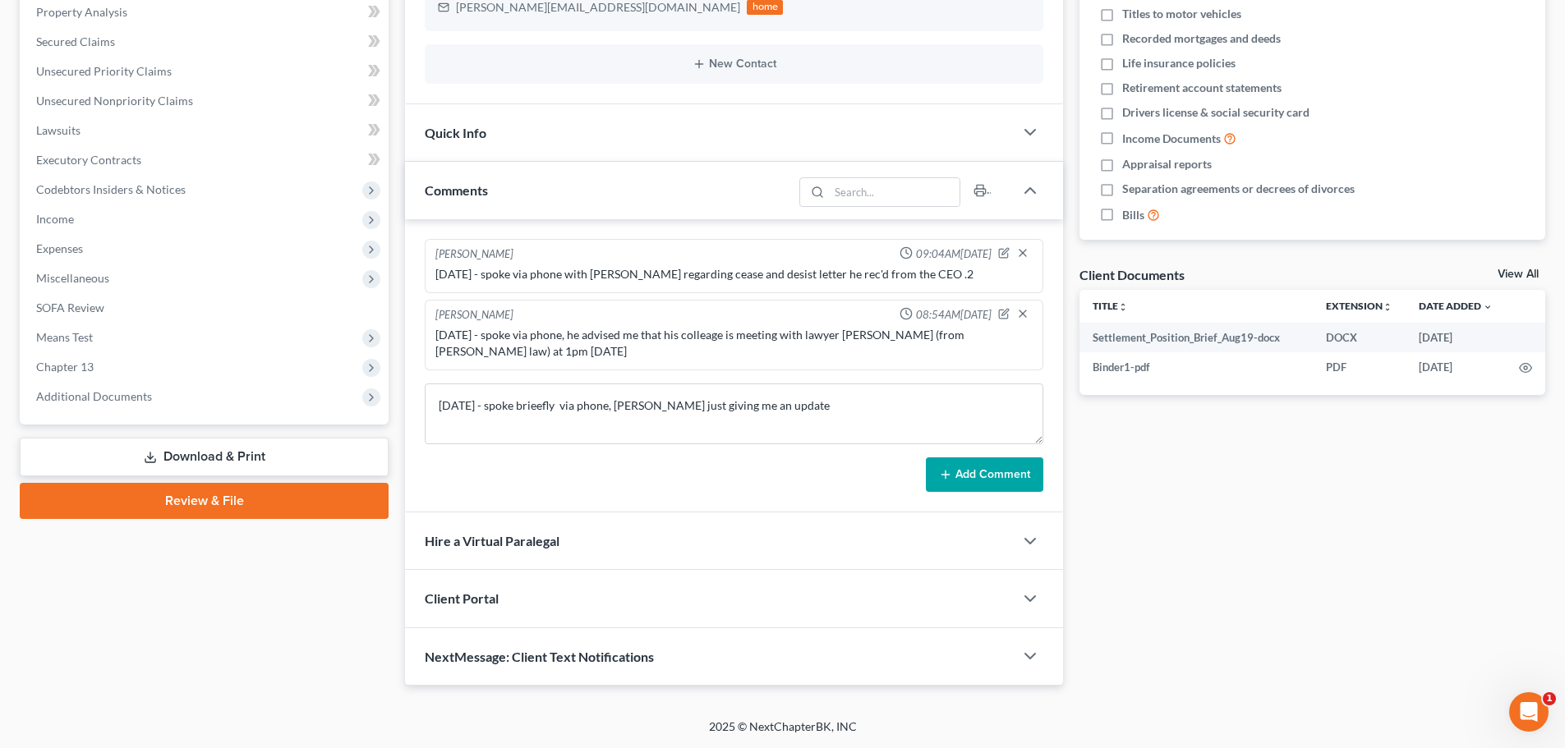
click at [941, 468] on icon at bounding box center [945, 474] width 13 height 13
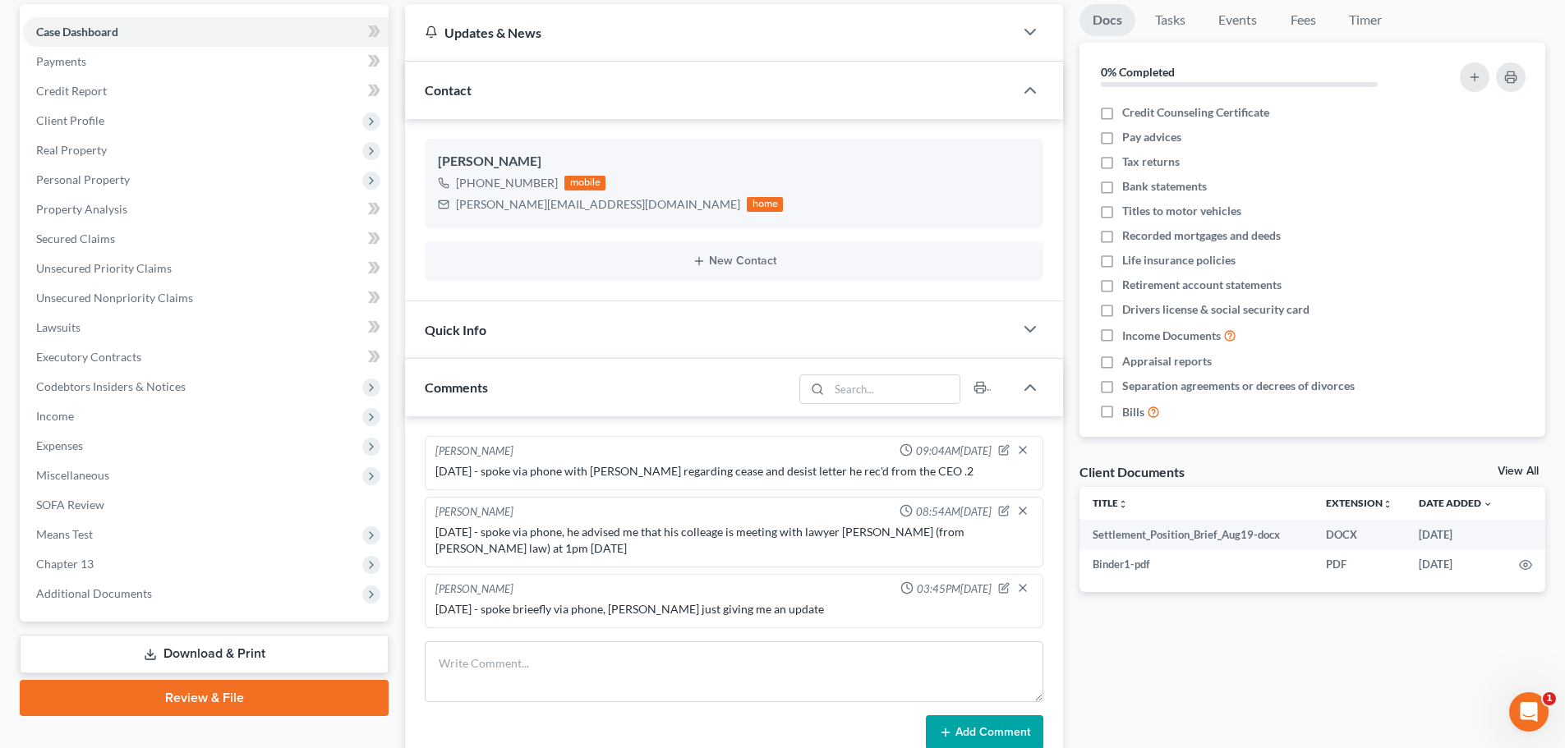
scroll to position [0, 0]
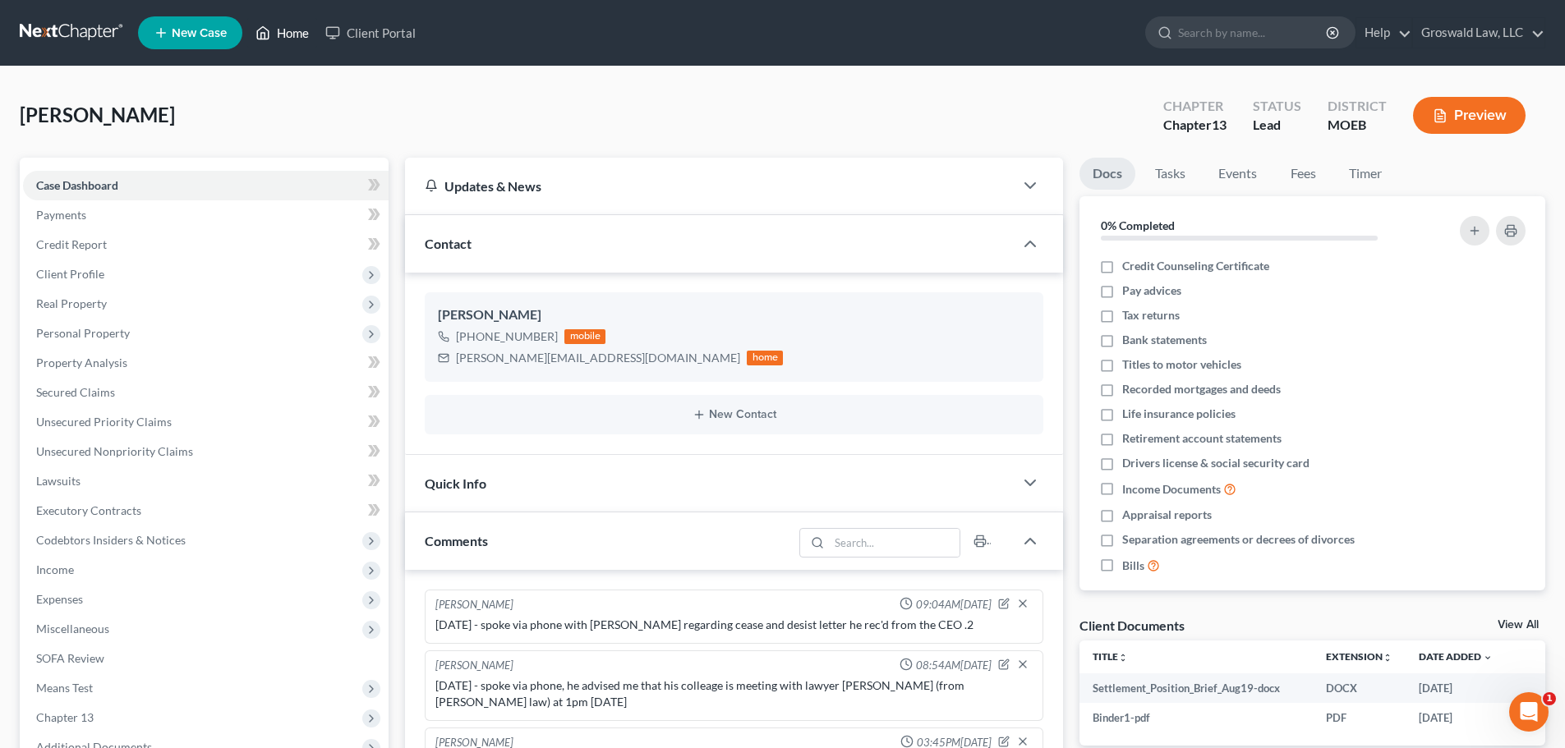
click at [297, 30] on link "Home" at bounding box center [282, 33] width 70 height 30
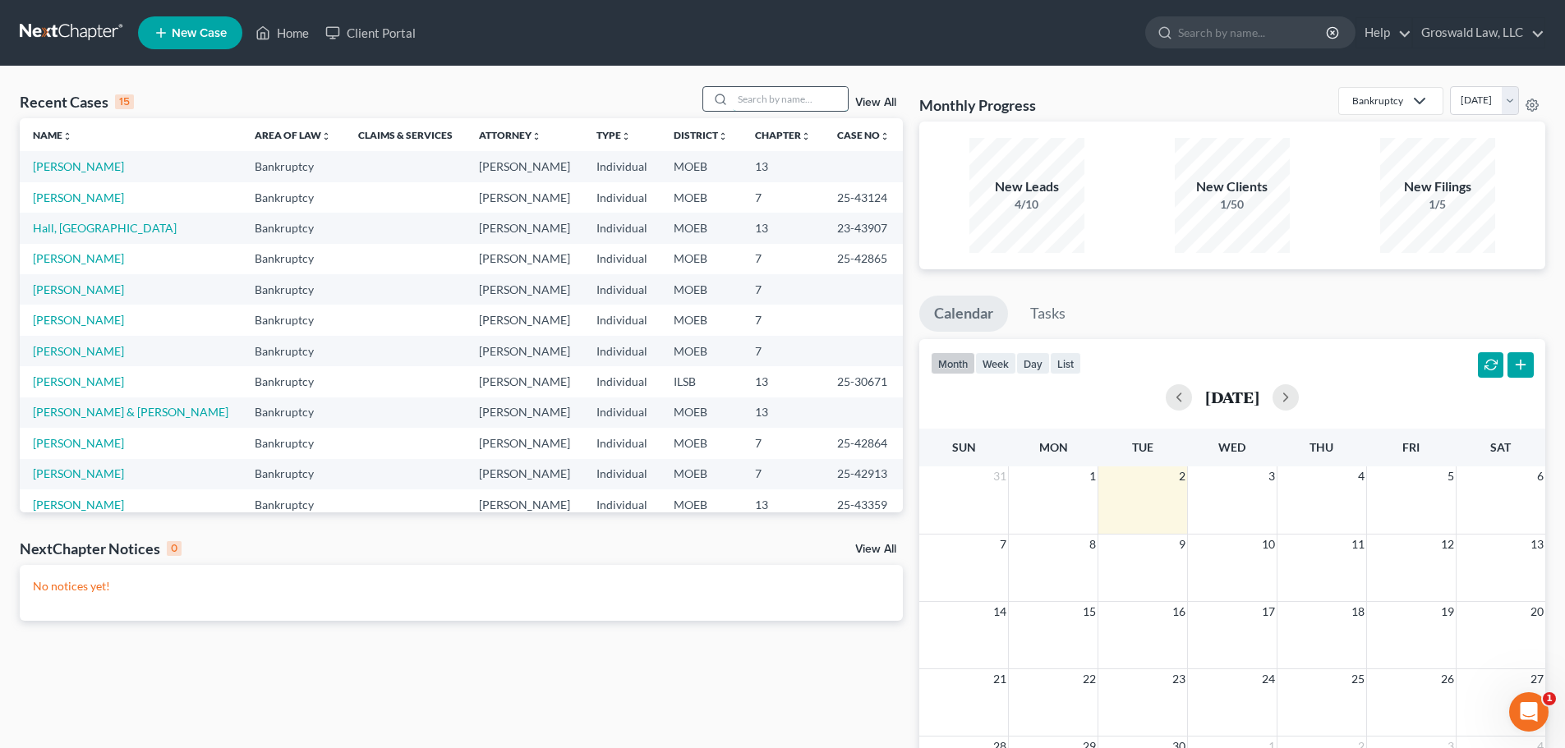
click at [794, 99] on input "search" at bounding box center [790, 99] width 115 height 24
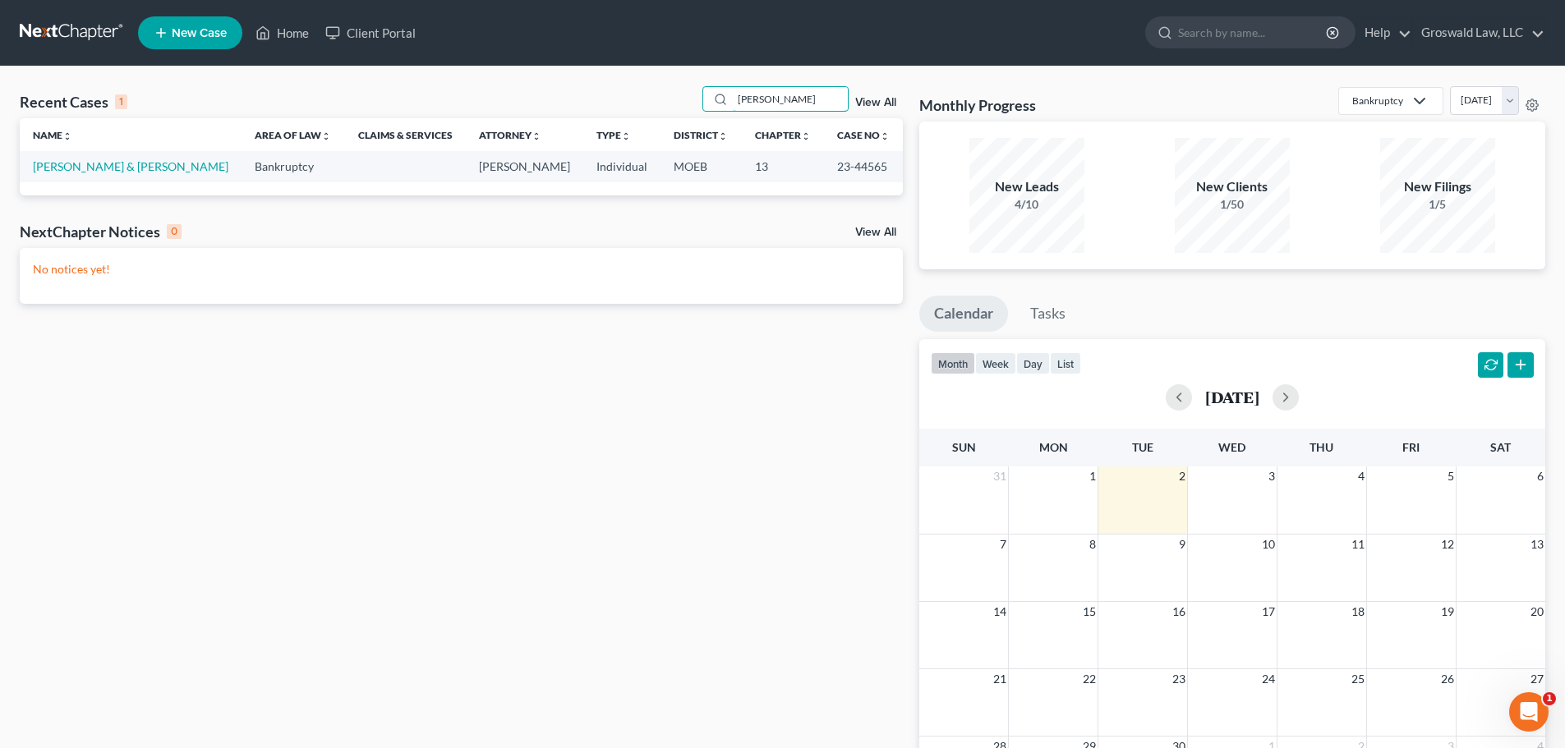
type input "[PERSON_NAME]"
click at [122, 159] on td "[PERSON_NAME] & [PERSON_NAME]" at bounding box center [131, 166] width 222 height 30
click at [121, 166] on link "[PERSON_NAME] & [PERSON_NAME]" at bounding box center [131, 166] width 196 height 14
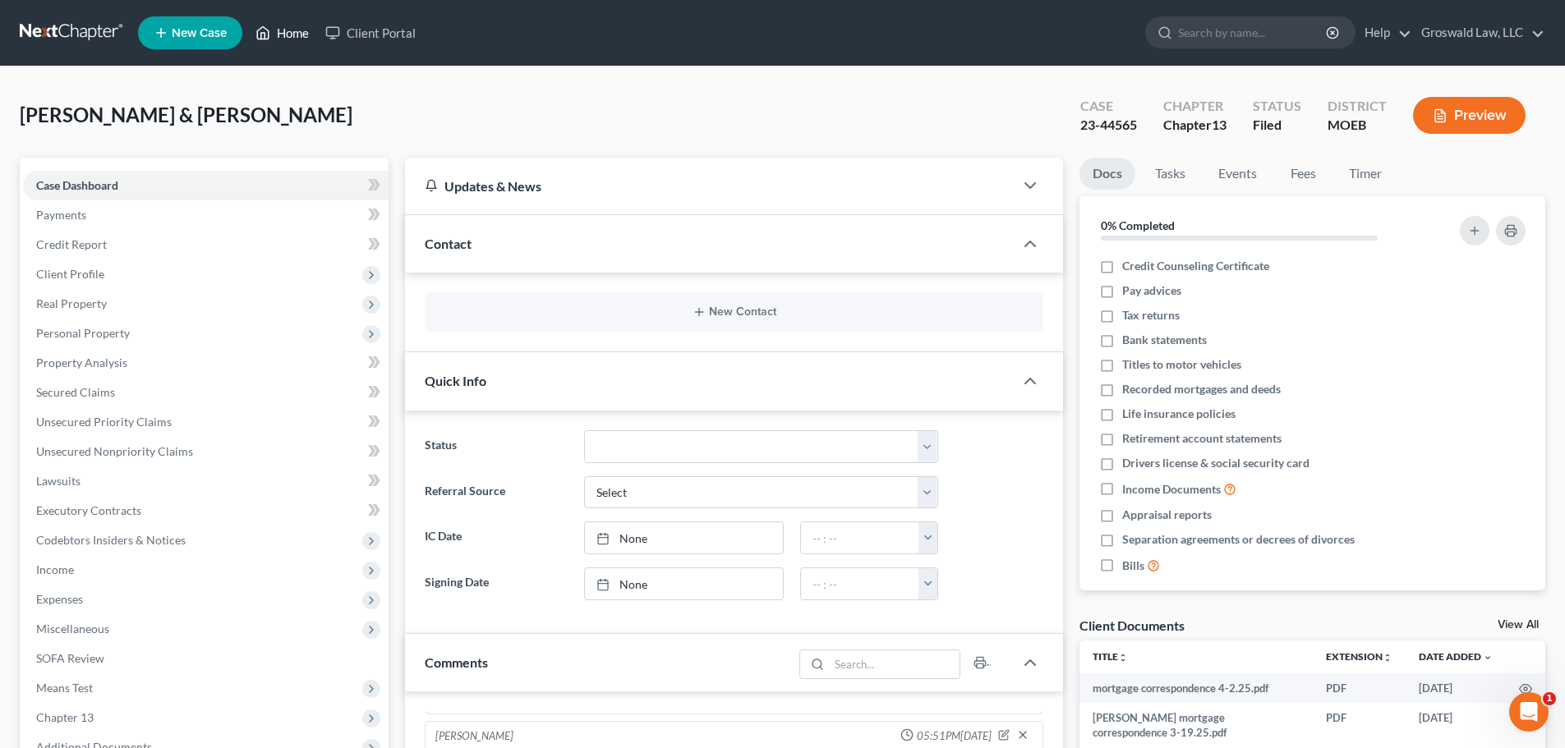
drag, startPoint x: 301, startPoint y: 25, endPoint x: 311, endPoint y: 87, distance: 63.2
click at [301, 25] on link "Home" at bounding box center [282, 33] width 70 height 30
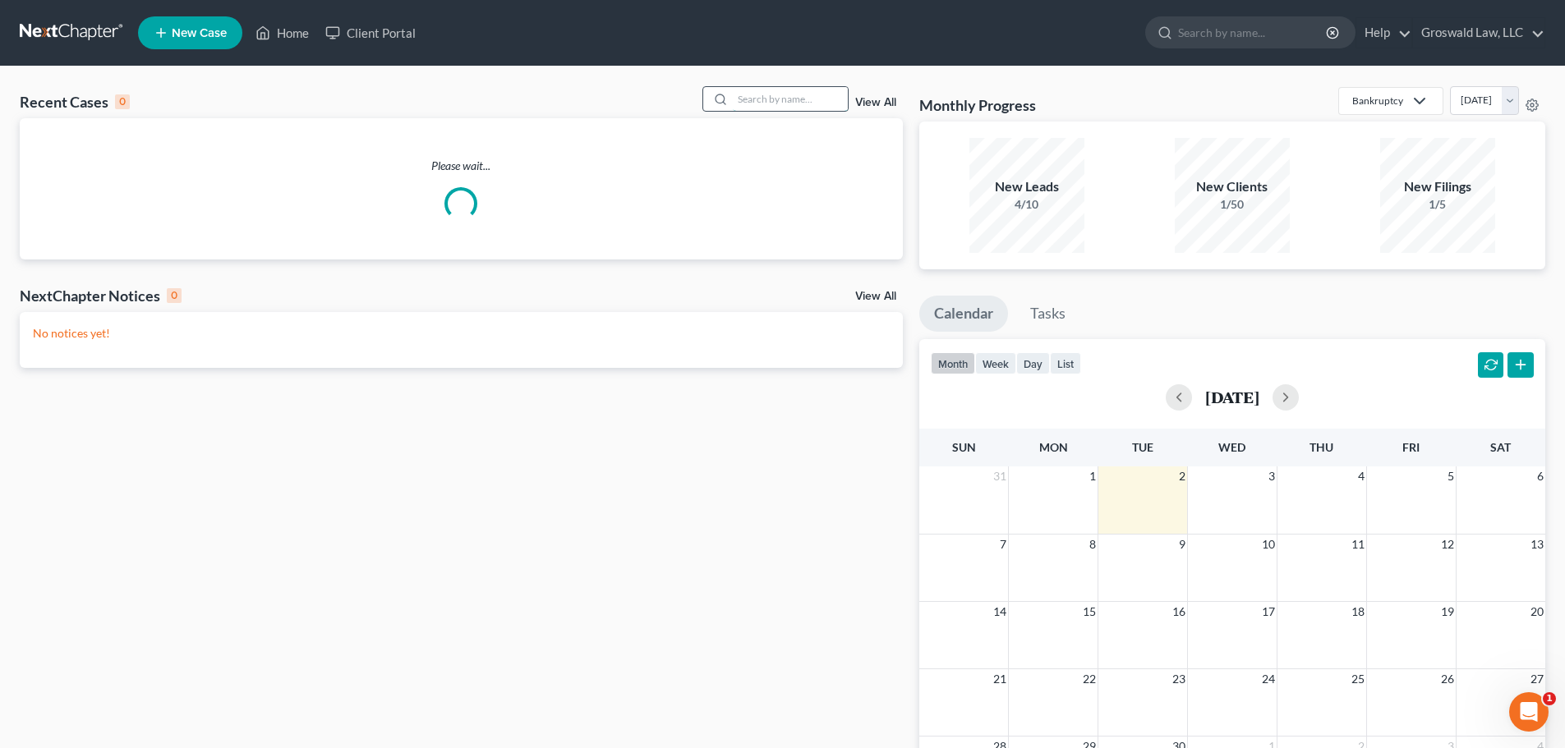
click at [786, 94] on input "search" at bounding box center [790, 99] width 115 height 24
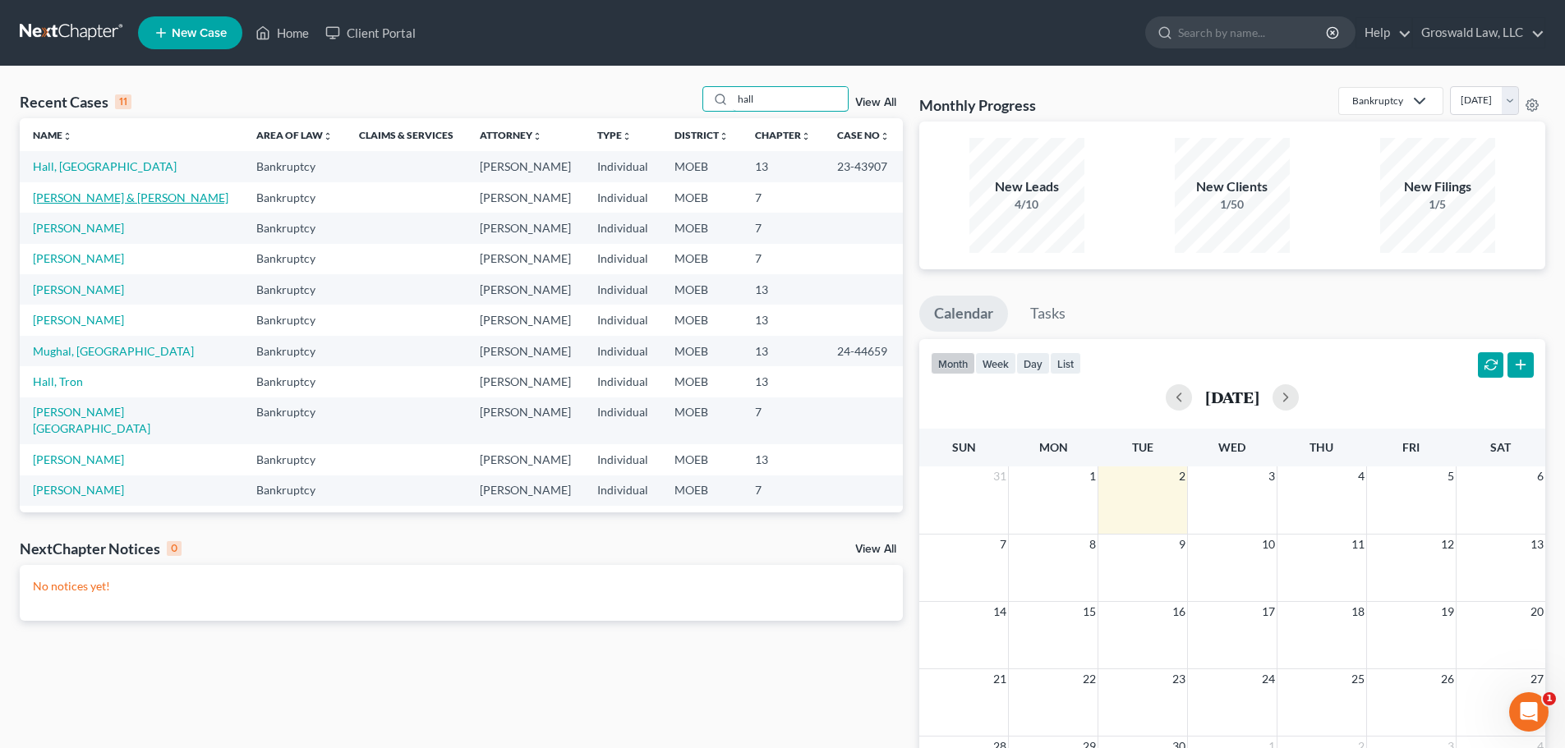
type input "hall"
click at [93, 199] on link "[PERSON_NAME] & [PERSON_NAME]" at bounding box center [131, 198] width 196 height 14
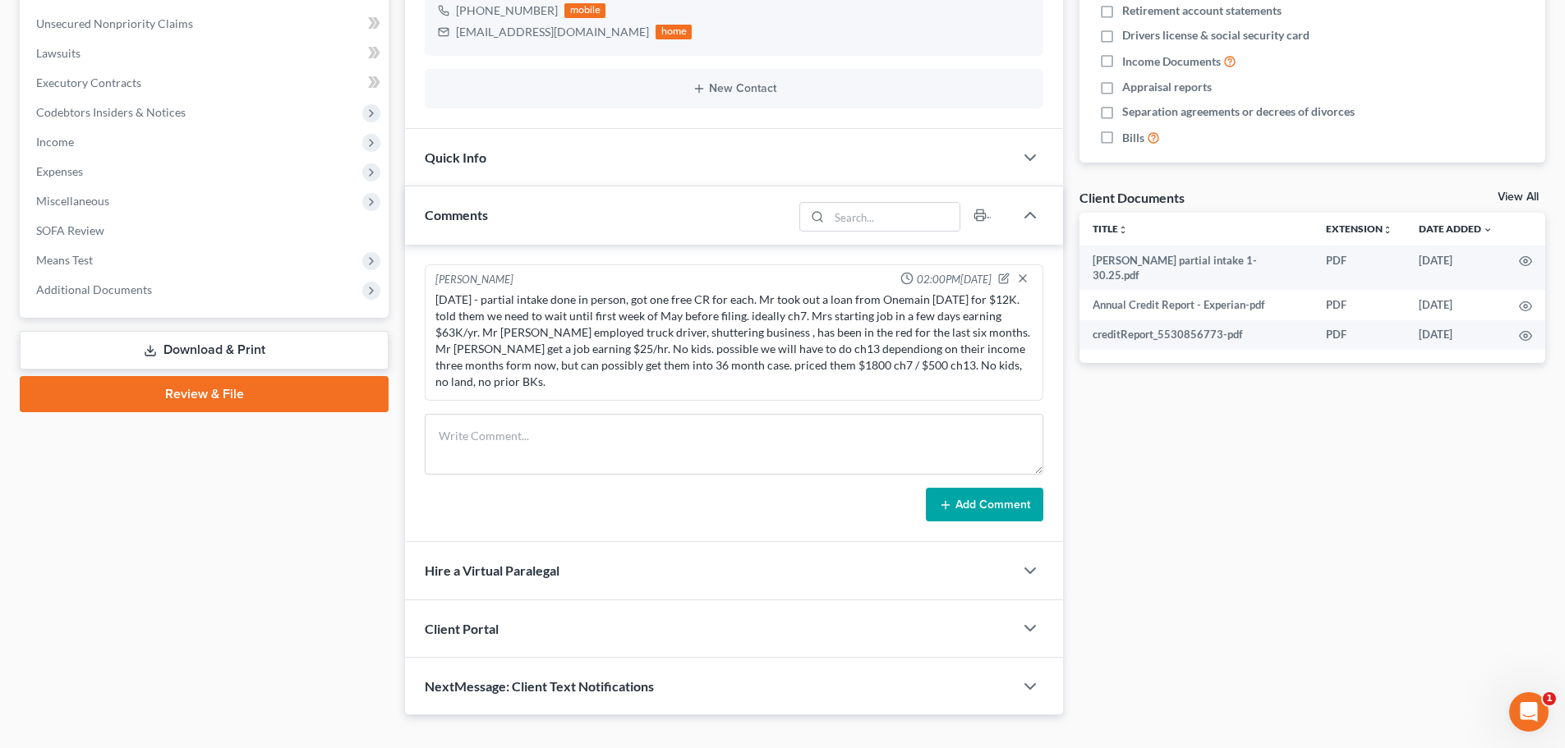
scroll to position [441, 0]
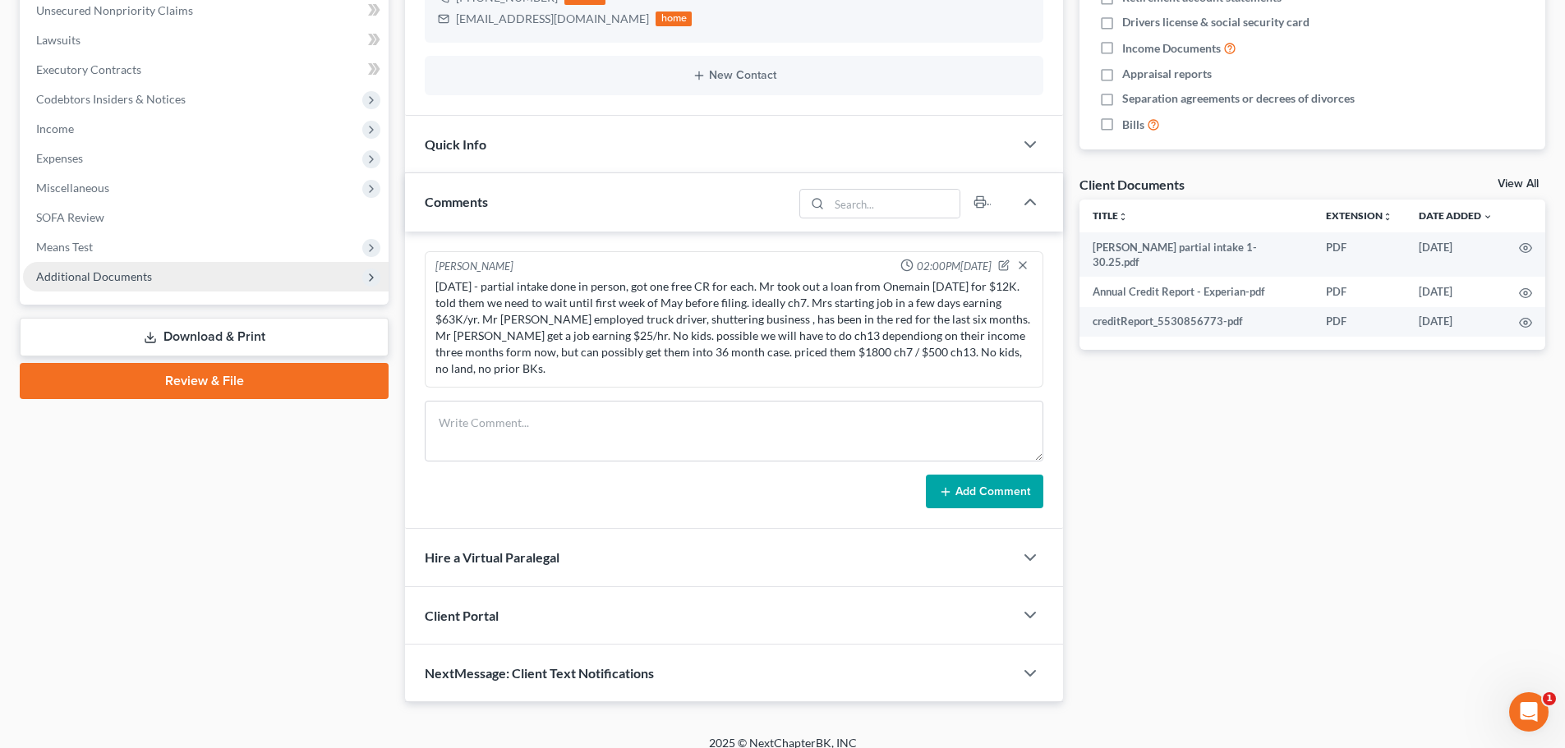
click at [190, 277] on span "Additional Documents" at bounding box center [206, 277] width 366 height 30
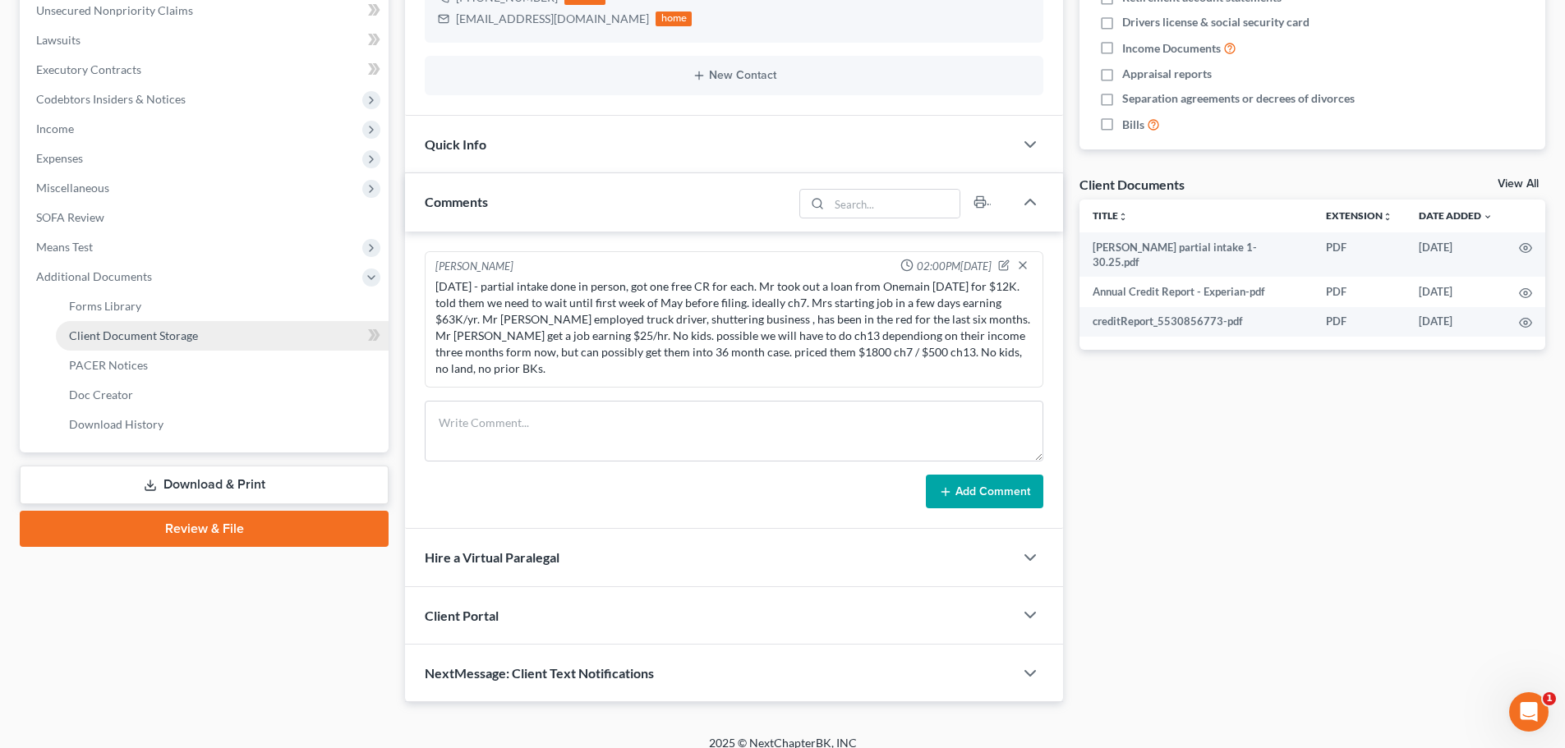
click at [144, 341] on span "Client Document Storage" at bounding box center [133, 336] width 129 height 14
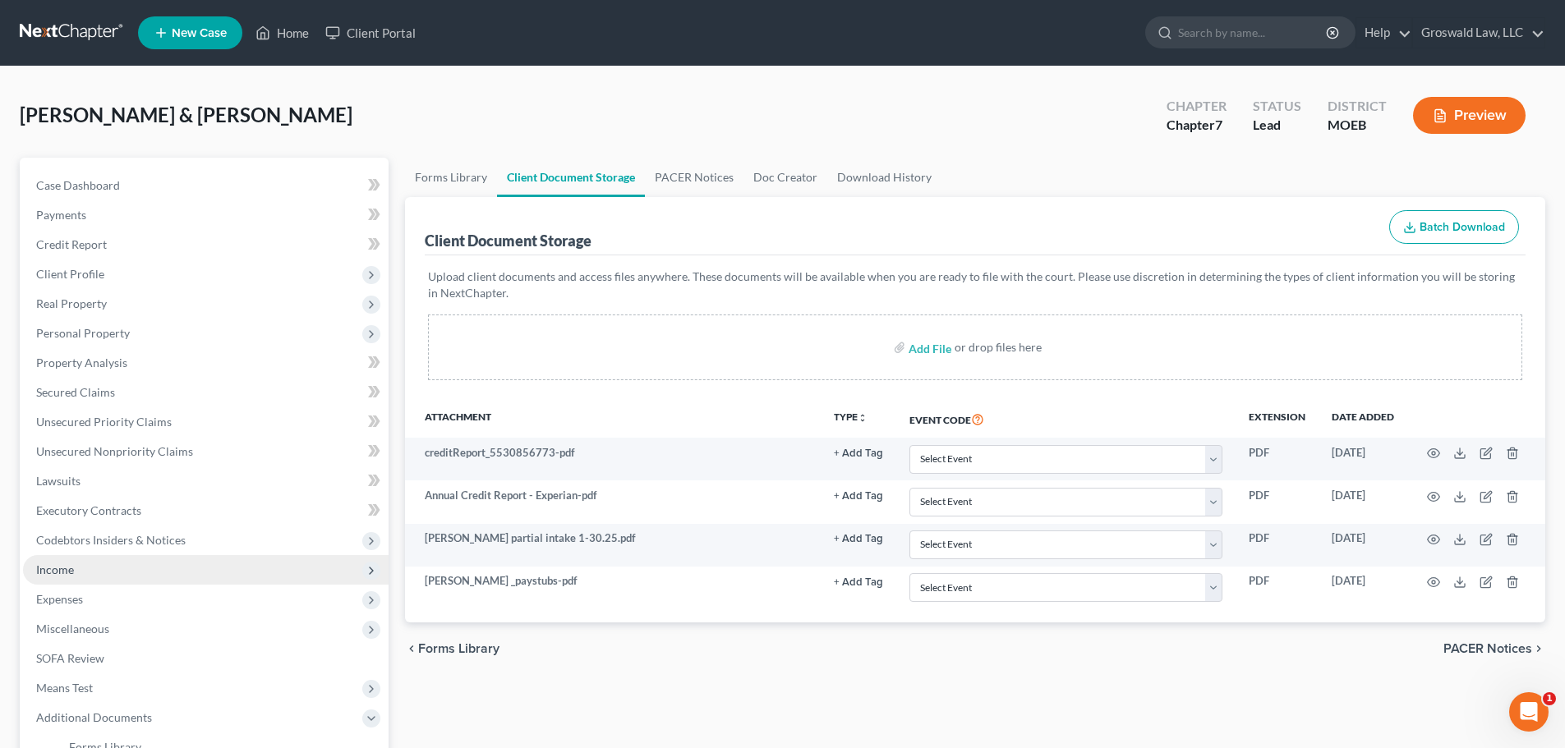
click at [92, 574] on span "Income" at bounding box center [206, 570] width 366 height 30
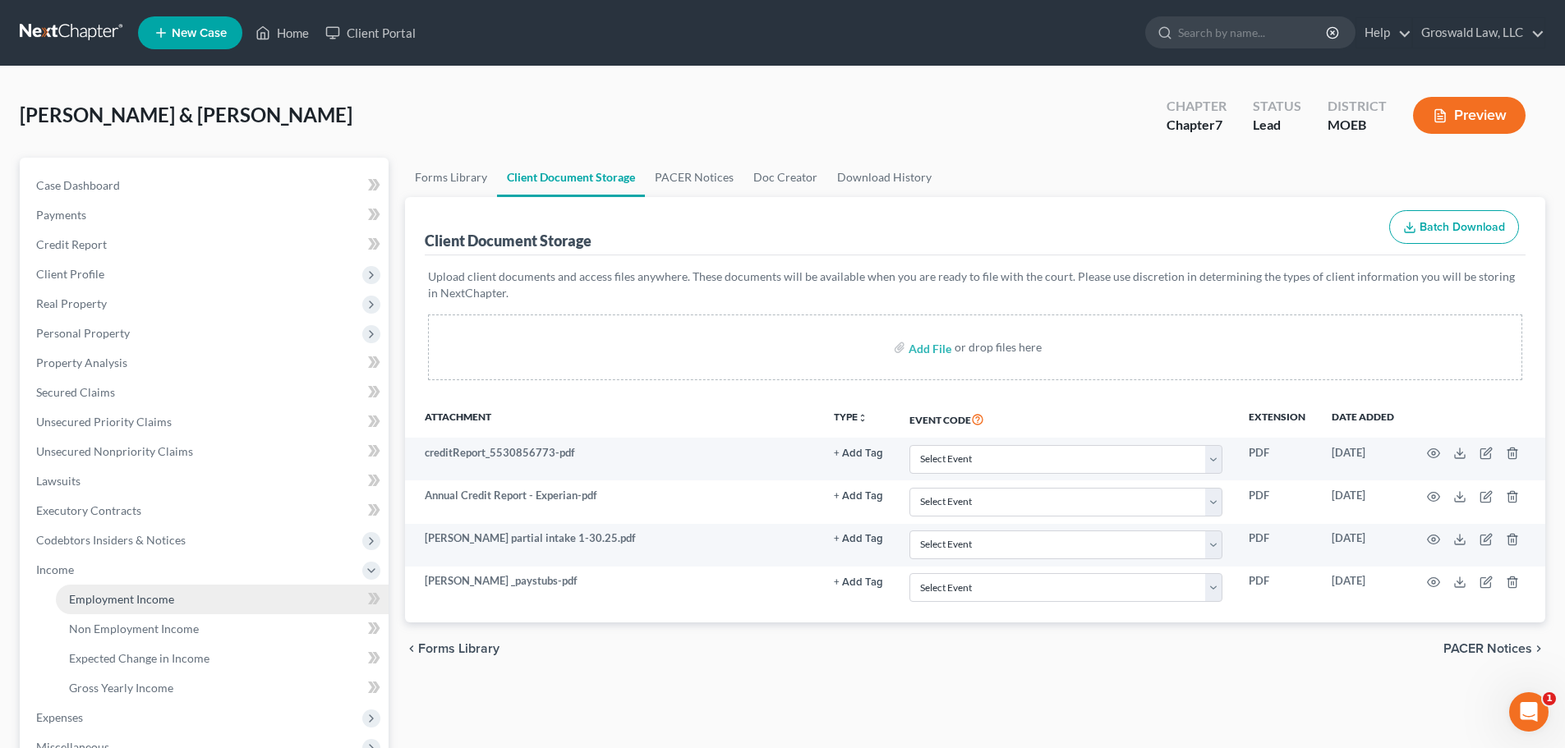
click at [122, 592] on span "Employment Income" at bounding box center [121, 599] width 105 height 14
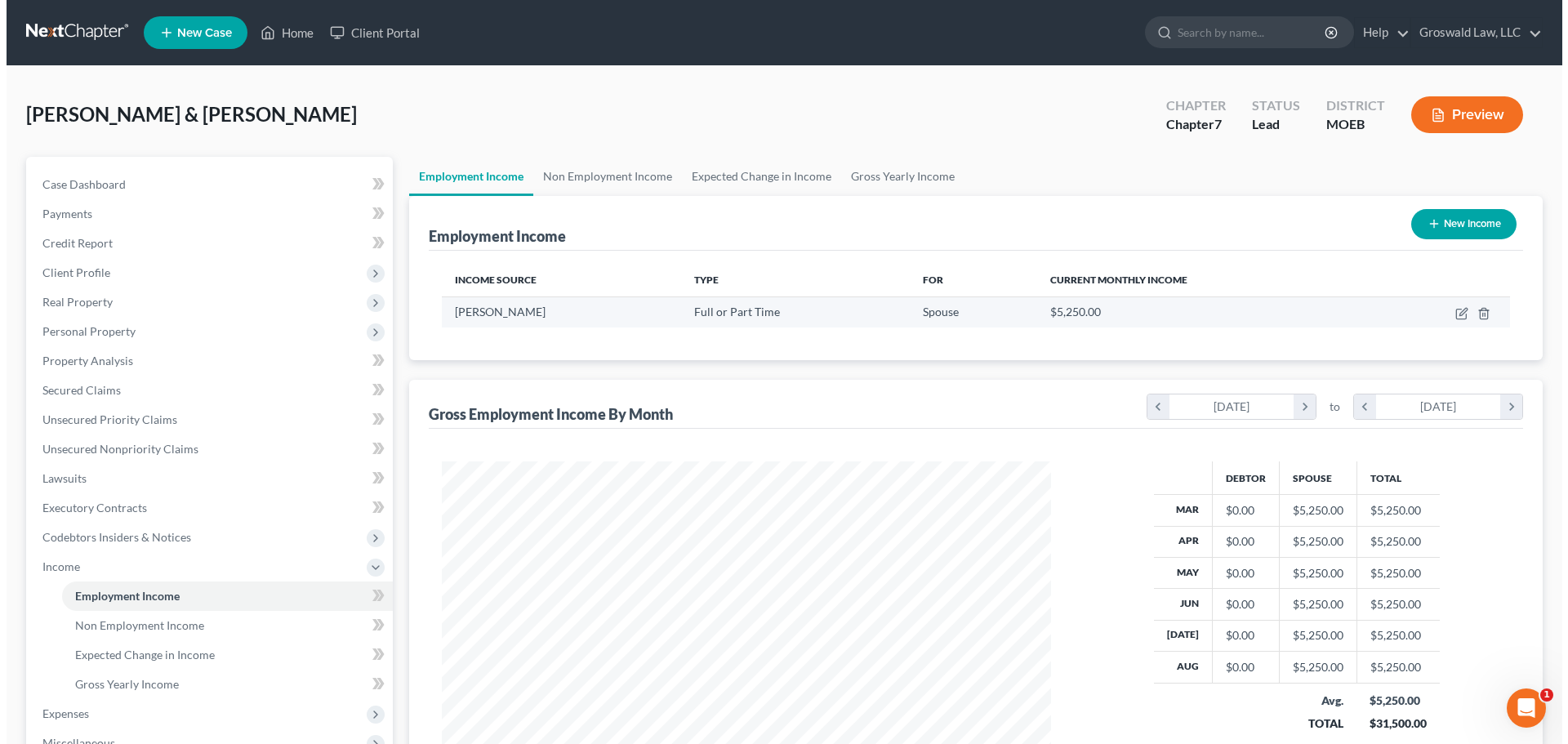
scroll to position [304, 642]
click at [1361, 319] on td at bounding box center [1435, 311] width 139 height 31
click at [1361, 315] on icon "button" at bounding box center [1456, 311] width 7 height 7
select select "0"
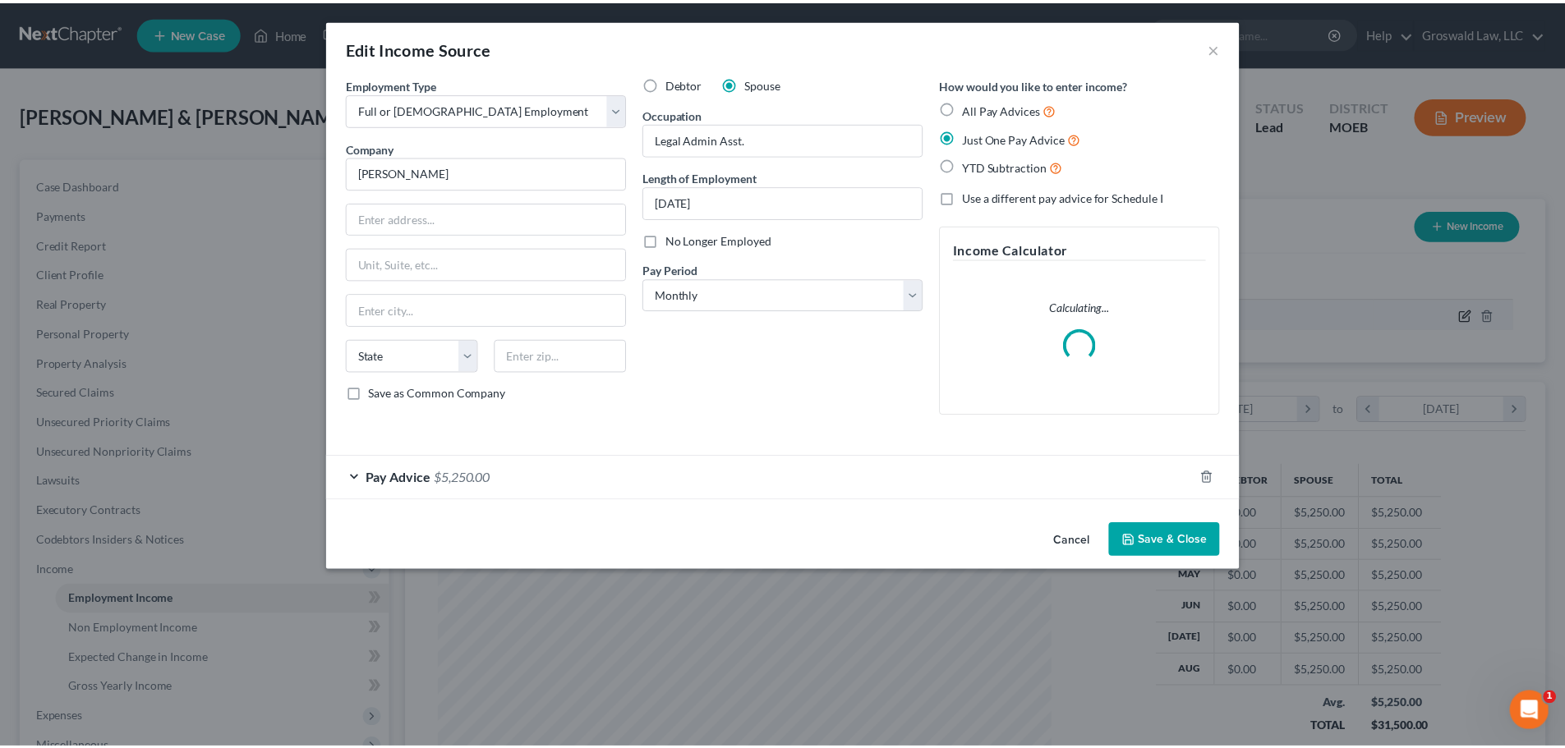
scroll to position [309, 651]
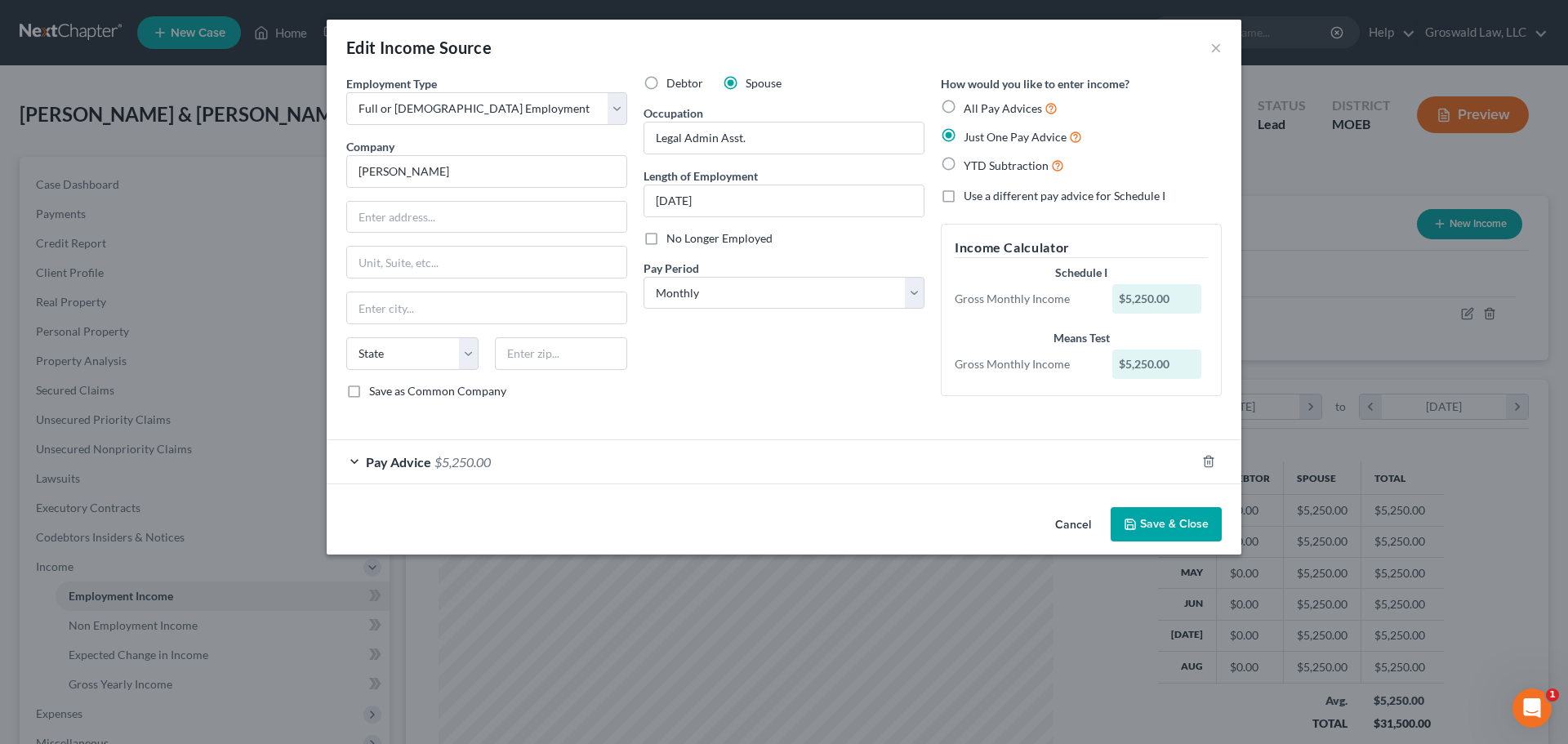
click at [902, 459] on div "Pay Advice $5,250.00" at bounding box center [762, 463] width 869 height 44
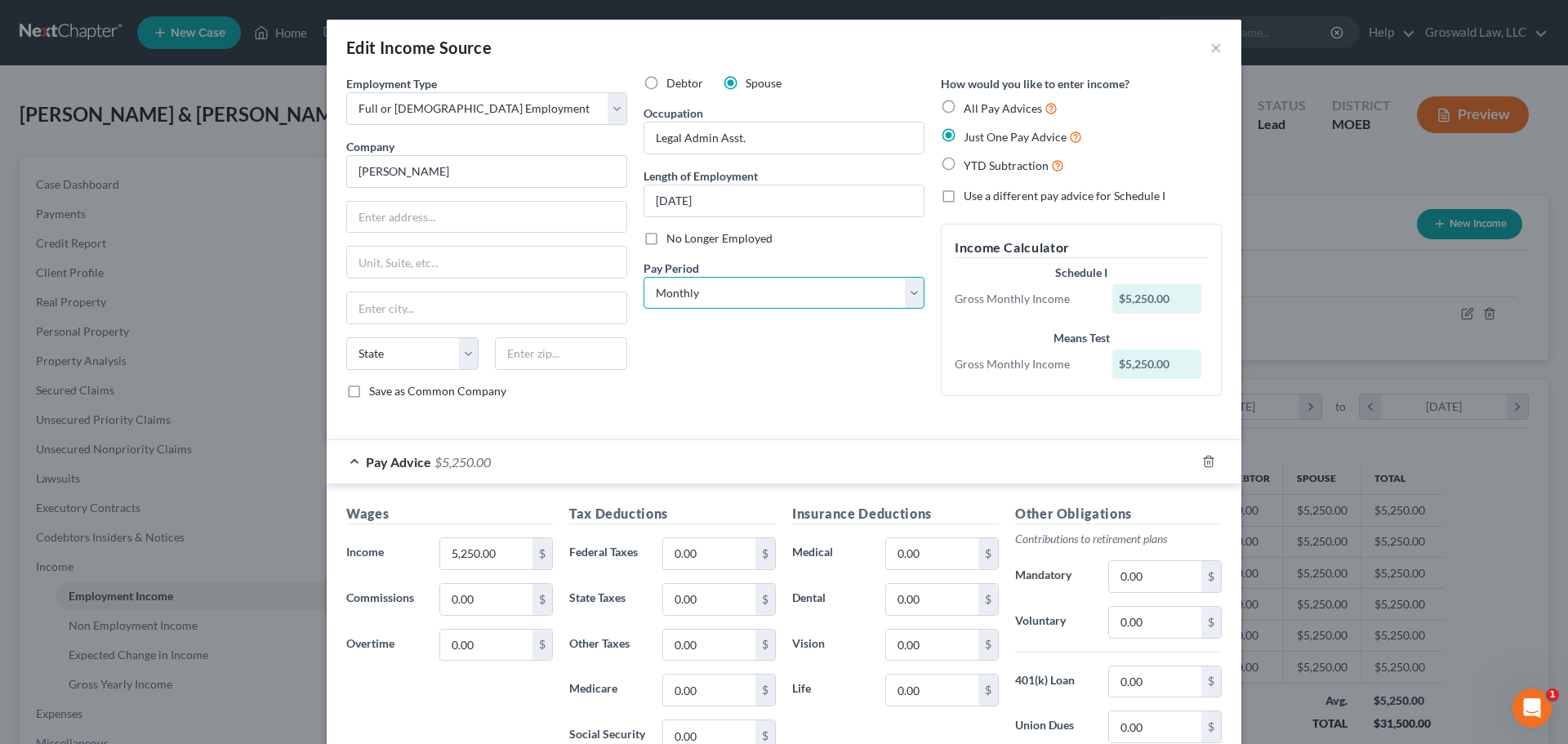
click at [789, 285] on select "Select Monthly Twice Monthly Every Other Week Weekly" at bounding box center [784, 292] width 281 height 33
select select "1"
click at [643, 277] on select "Select Monthly Twice Monthly Every Other Week Weekly" at bounding box center [784, 292] width 281 height 33
drag, startPoint x: 1206, startPoint y: 52, endPoint x: 1178, endPoint y: 55, distance: 28.2
click at [1210, 53] on button "×" at bounding box center [1216, 48] width 12 height 20
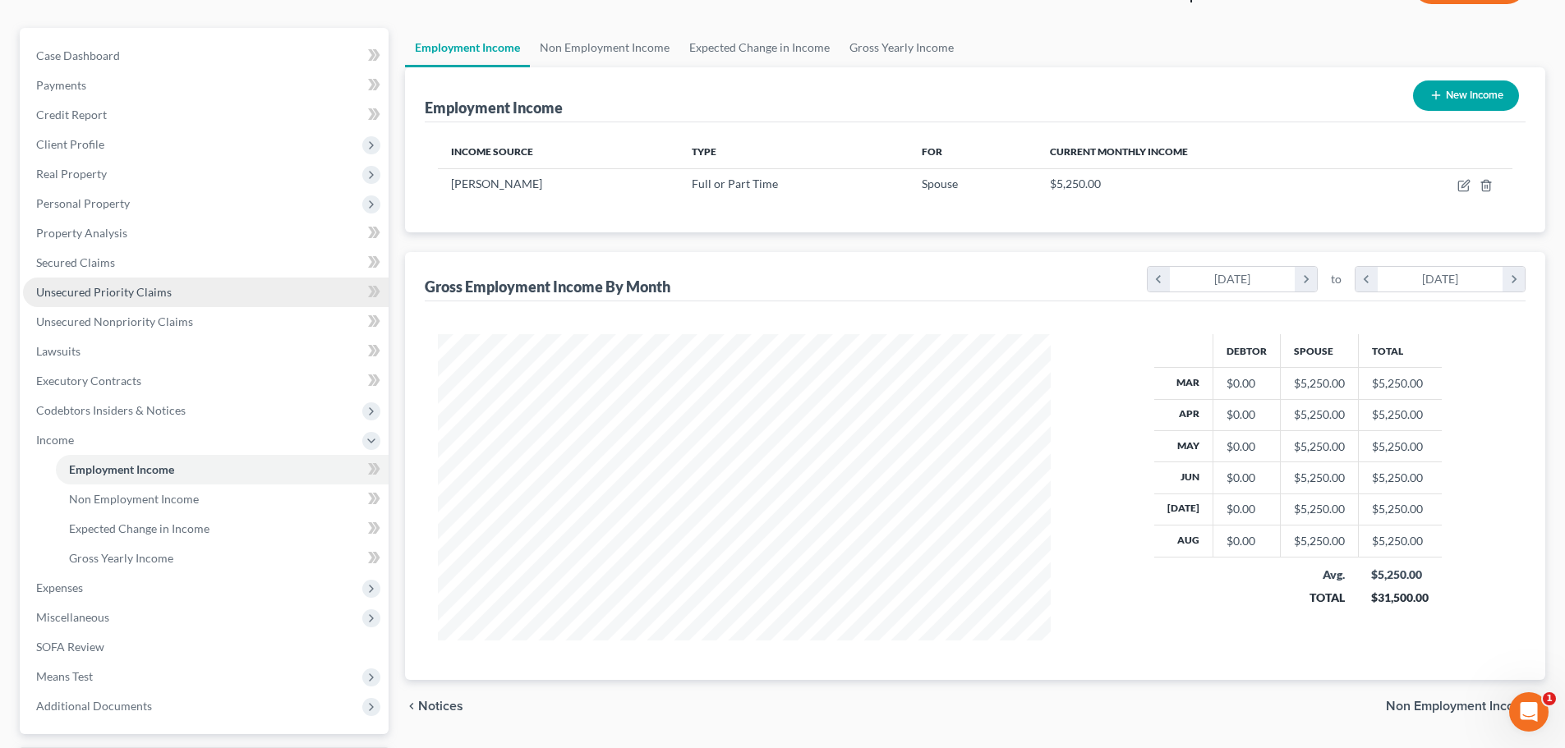
scroll to position [273, 0]
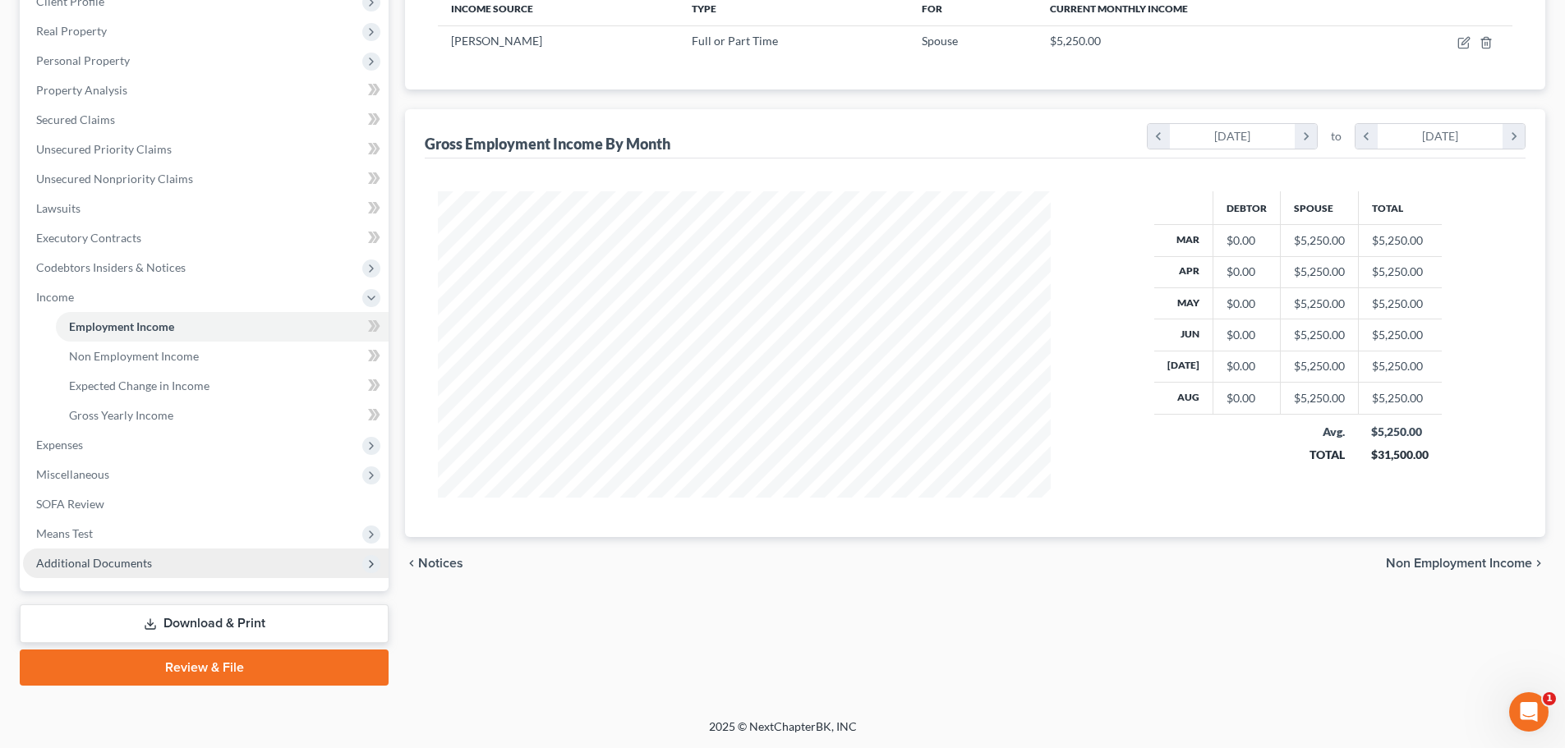
click at [145, 567] on span "Additional Documents" at bounding box center [94, 563] width 116 height 14
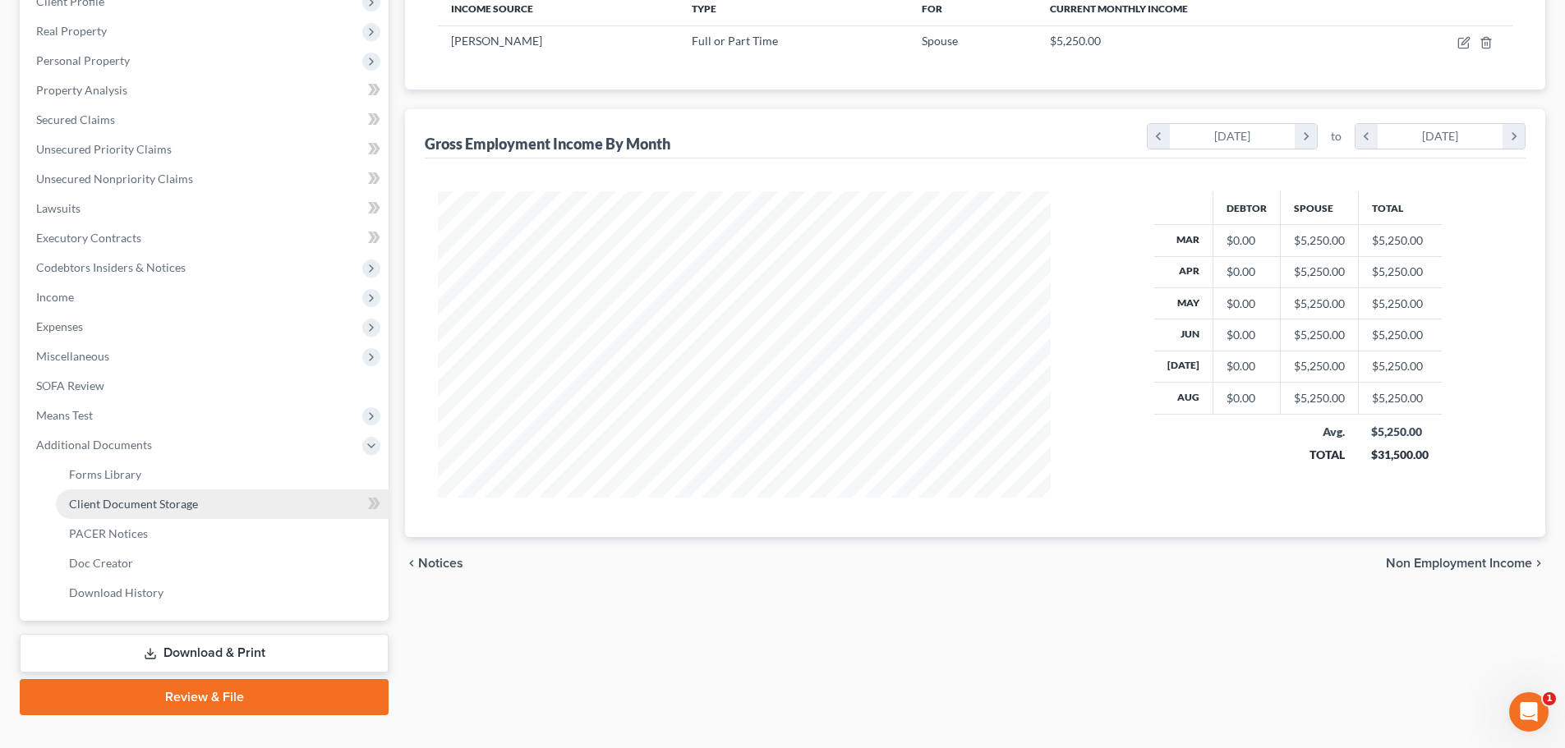
click at [200, 513] on link "Client Document Storage" at bounding box center [222, 505] width 333 height 30
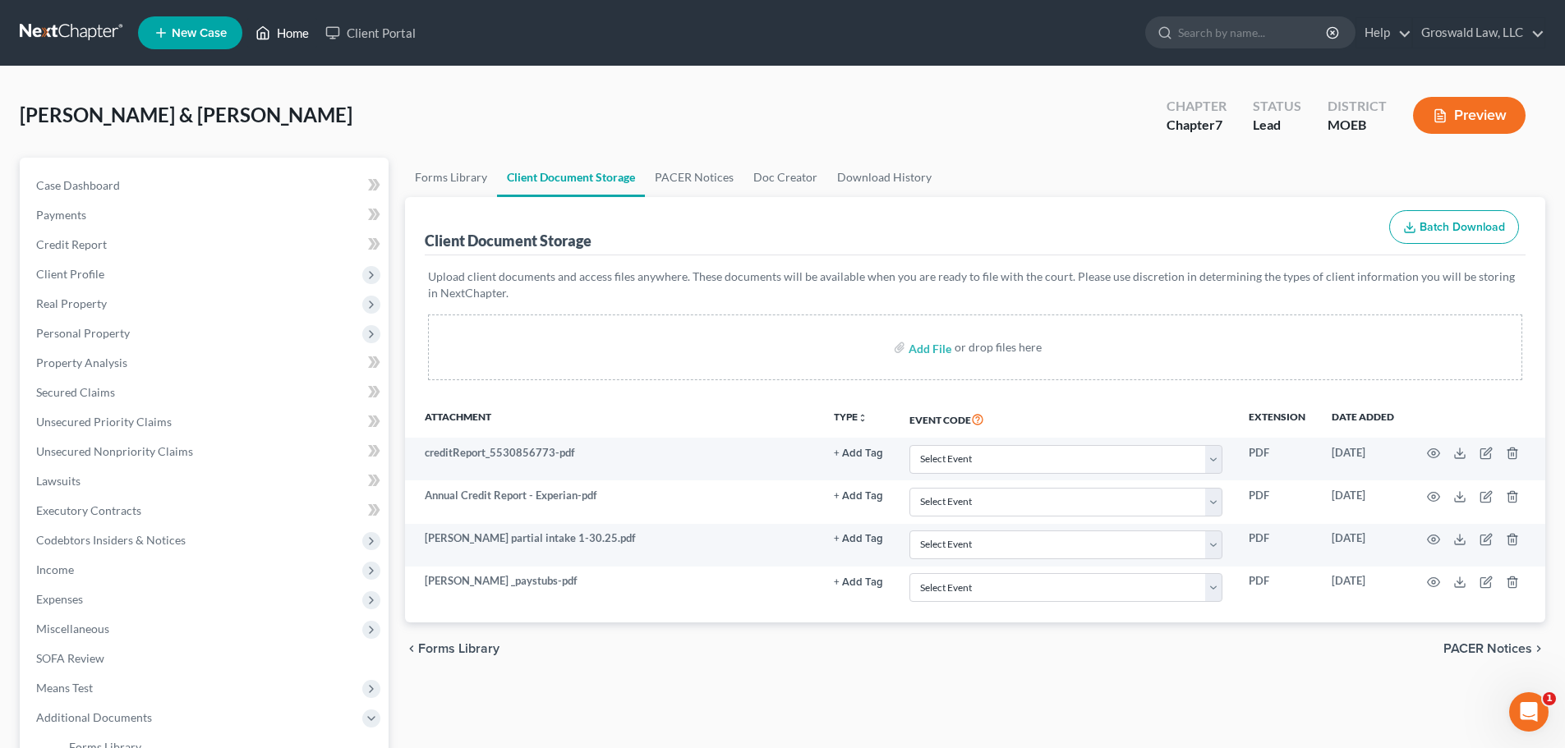
click at [294, 38] on link "Home" at bounding box center [282, 33] width 70 height 30
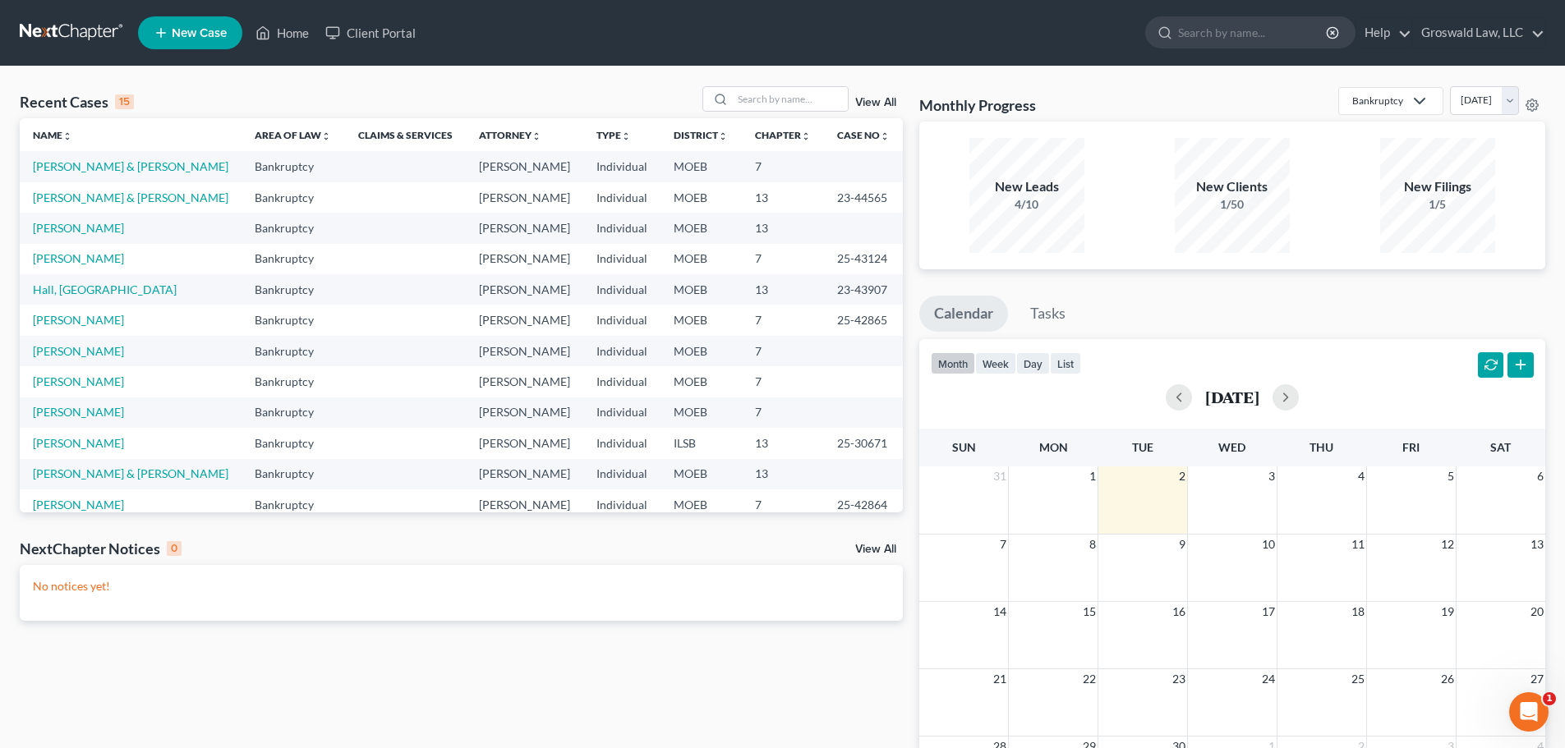
click at [172, 35] on span "New Case" at bounding box center [199, 33] width 55 height 12
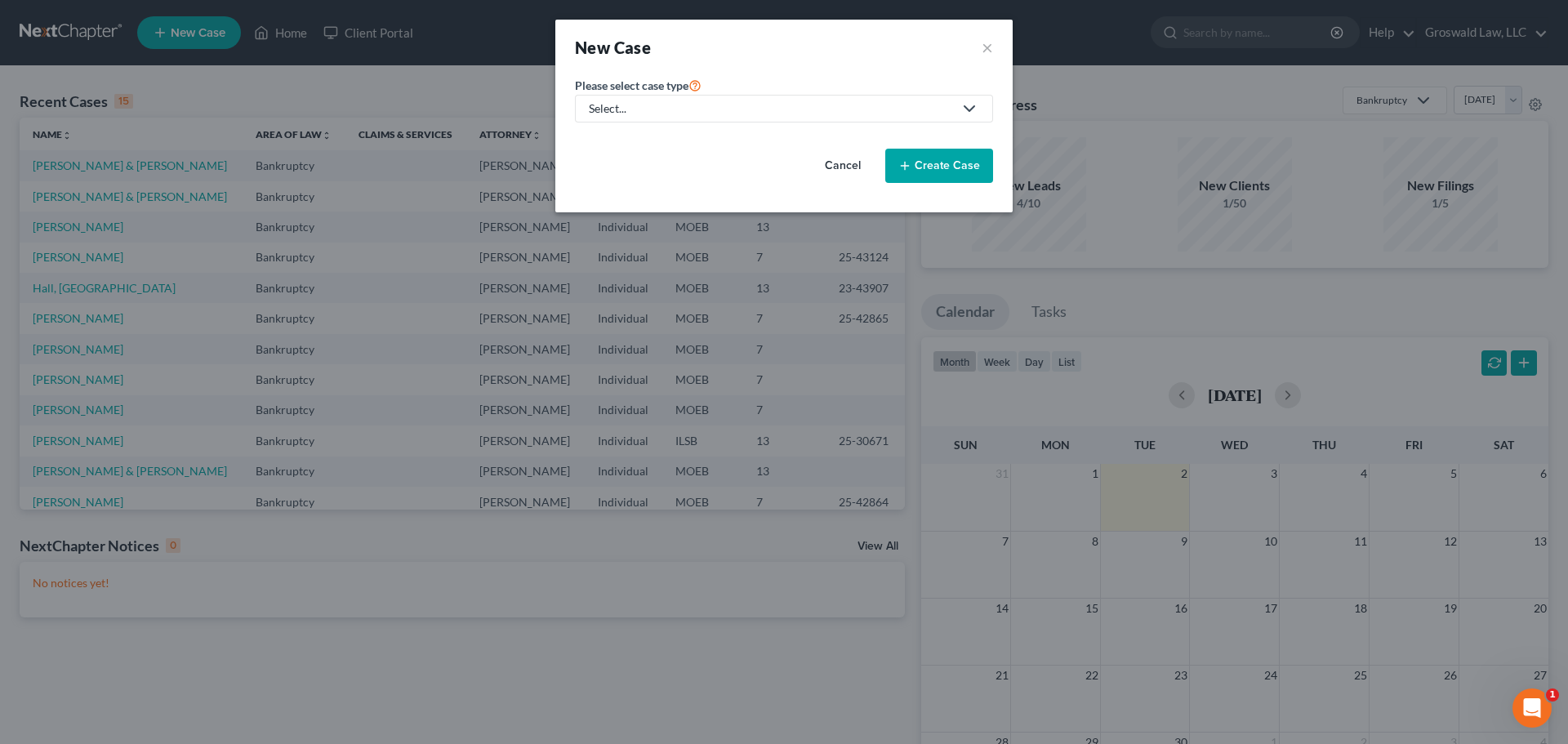
click at [640, 111] on div "Select..." at bounding box center [771, 108] width 364 height 16
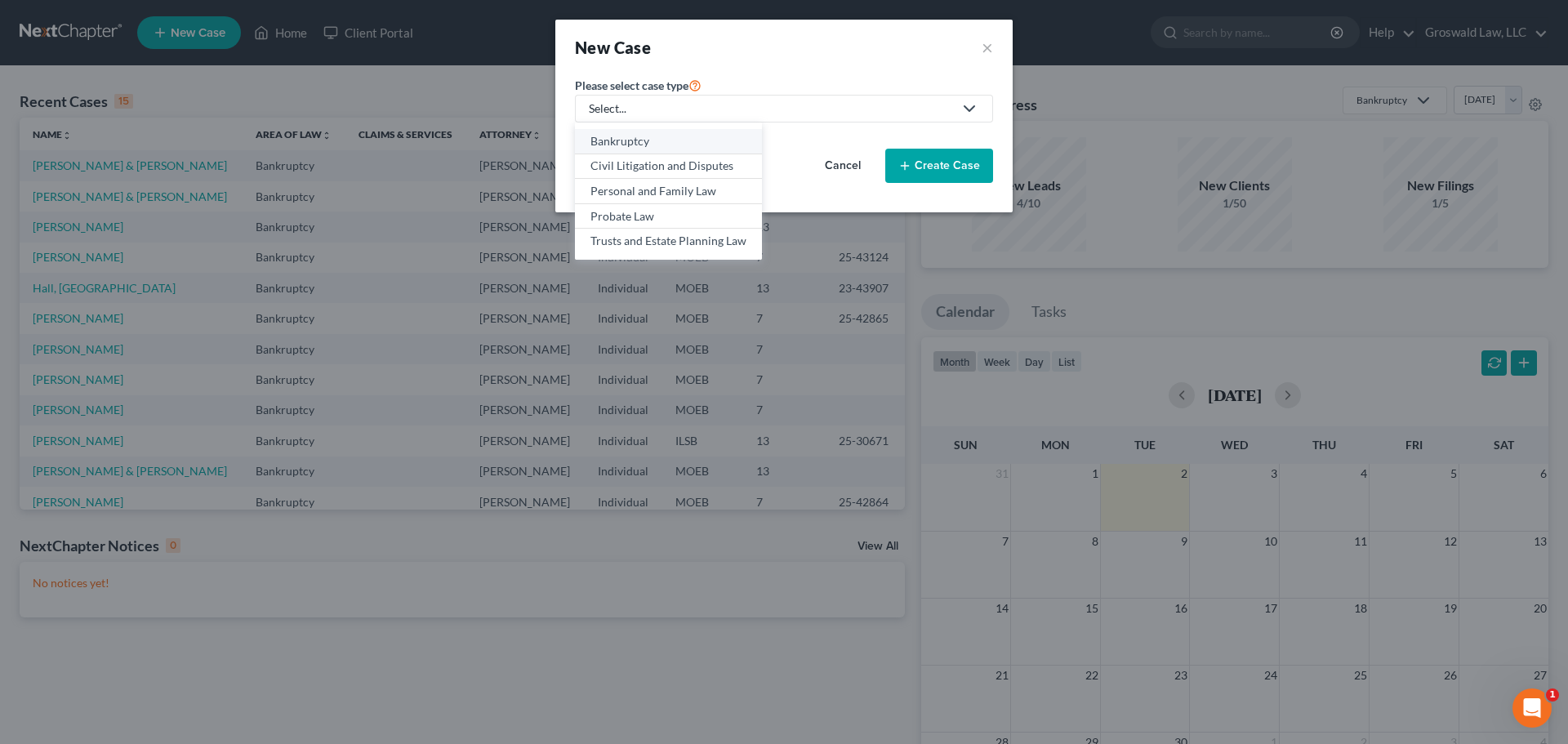
click at [631, 136] on div "Bankruptcy" at bounding box center [668, 141] width 156 height 16
select select "45"
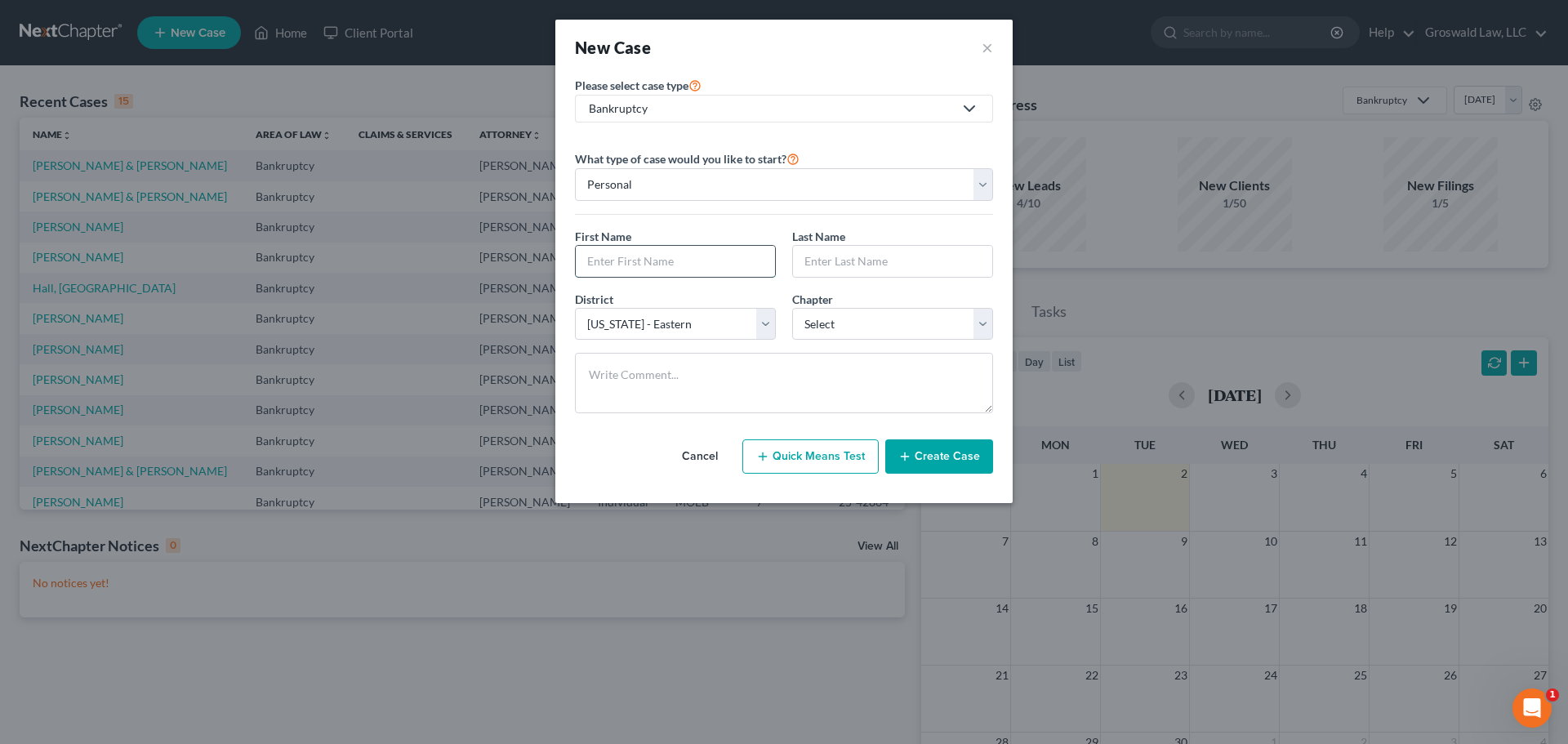
click at [633, 262] on input "text" at bounding box center [675, 261] width 199 height 31
type input "[PERSON_NAME]"
select select "0"
click at [924, 451] on button "Create Case" at bounding box center [939, 457] width 107 height 35
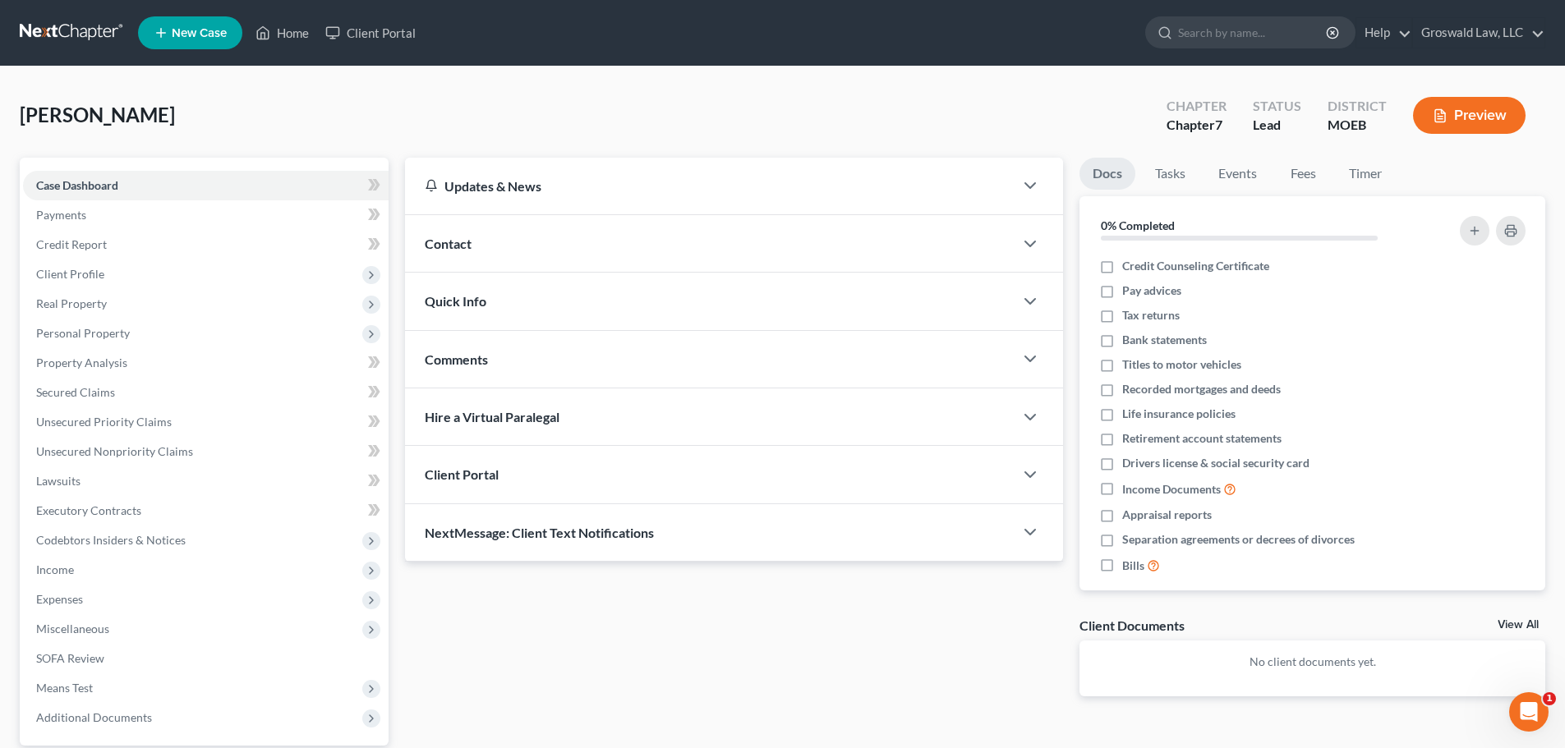
click at [630, 251] on div "Contact" at bounding box center [709, 243] width 609 height 57
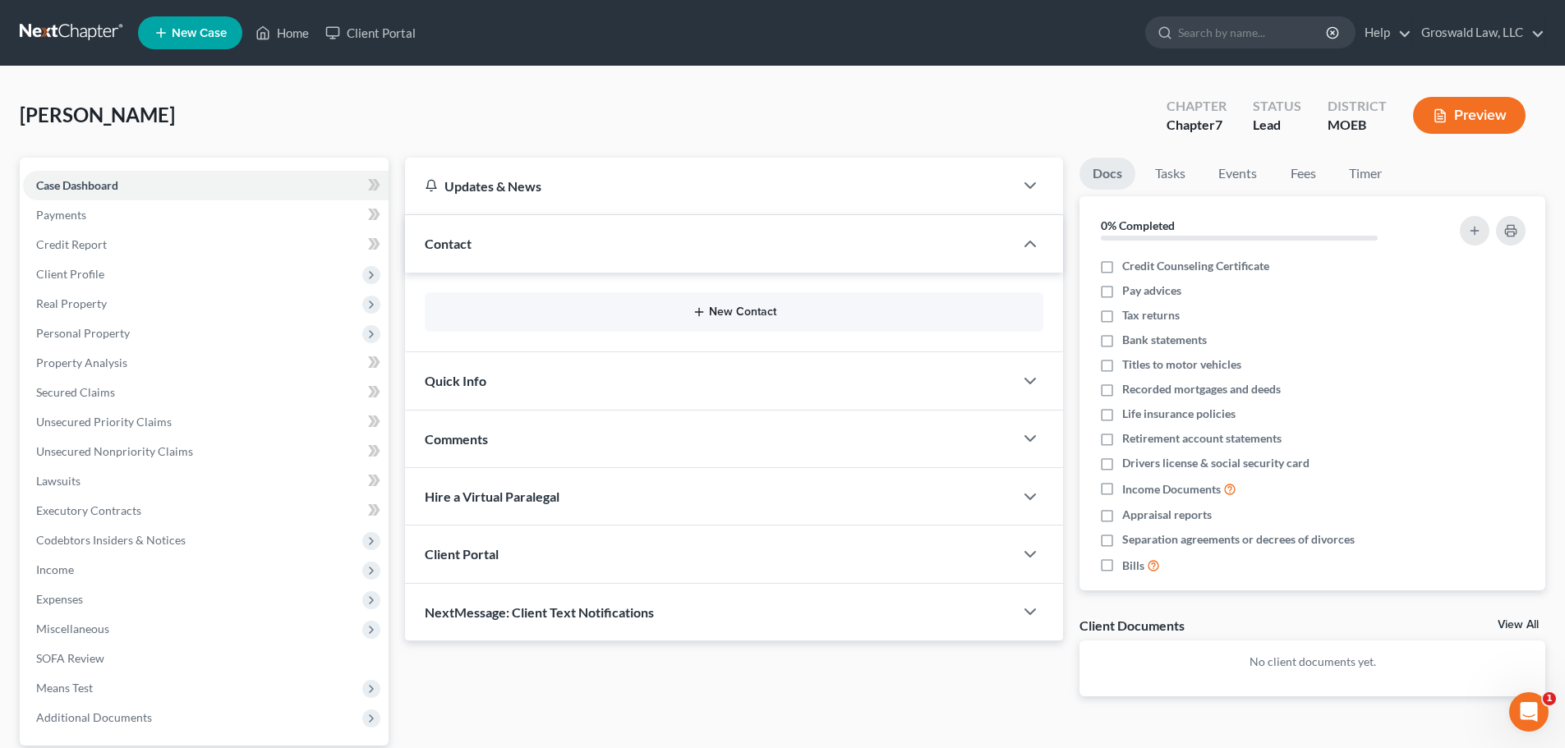
click at [706, 312] on icon "button" at bounding box center [698, 312] width 13 height 13
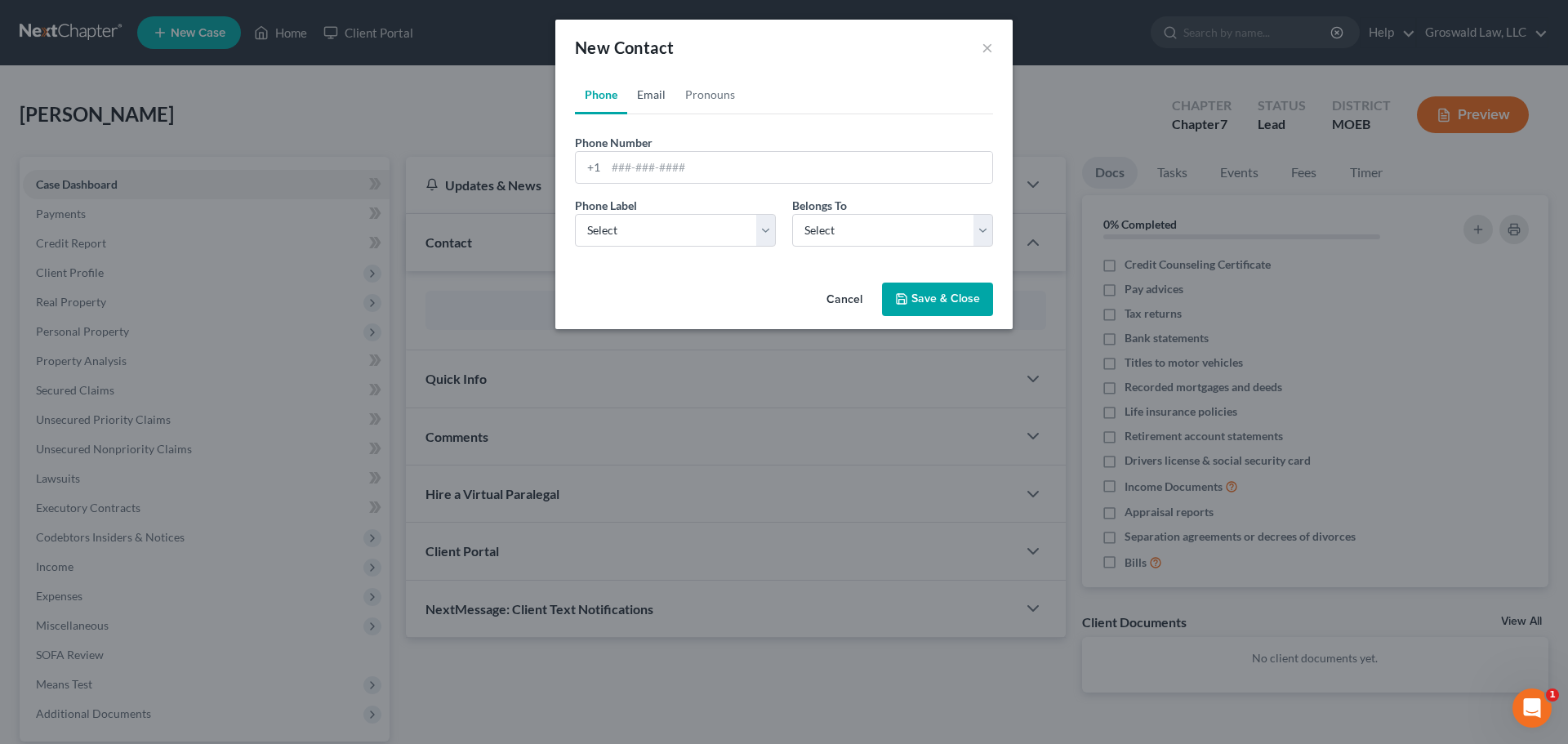
click at [658, 89] on link "Email" at bounding box center [651, 94] width 48 height 39
click at [676, 176] on input "email" at bounding box center [799, 167] width 387 height 31
paste input "[EMAIL_ADDRESS][DOMAIN_NAME]"
type input "[EMAIL_ADDRESS][DOMAIN_NAME]"
drag, startPoint x: 642, startPoint y: 227, endPoint x: 640, endPoint y: 241, distance: 14.1
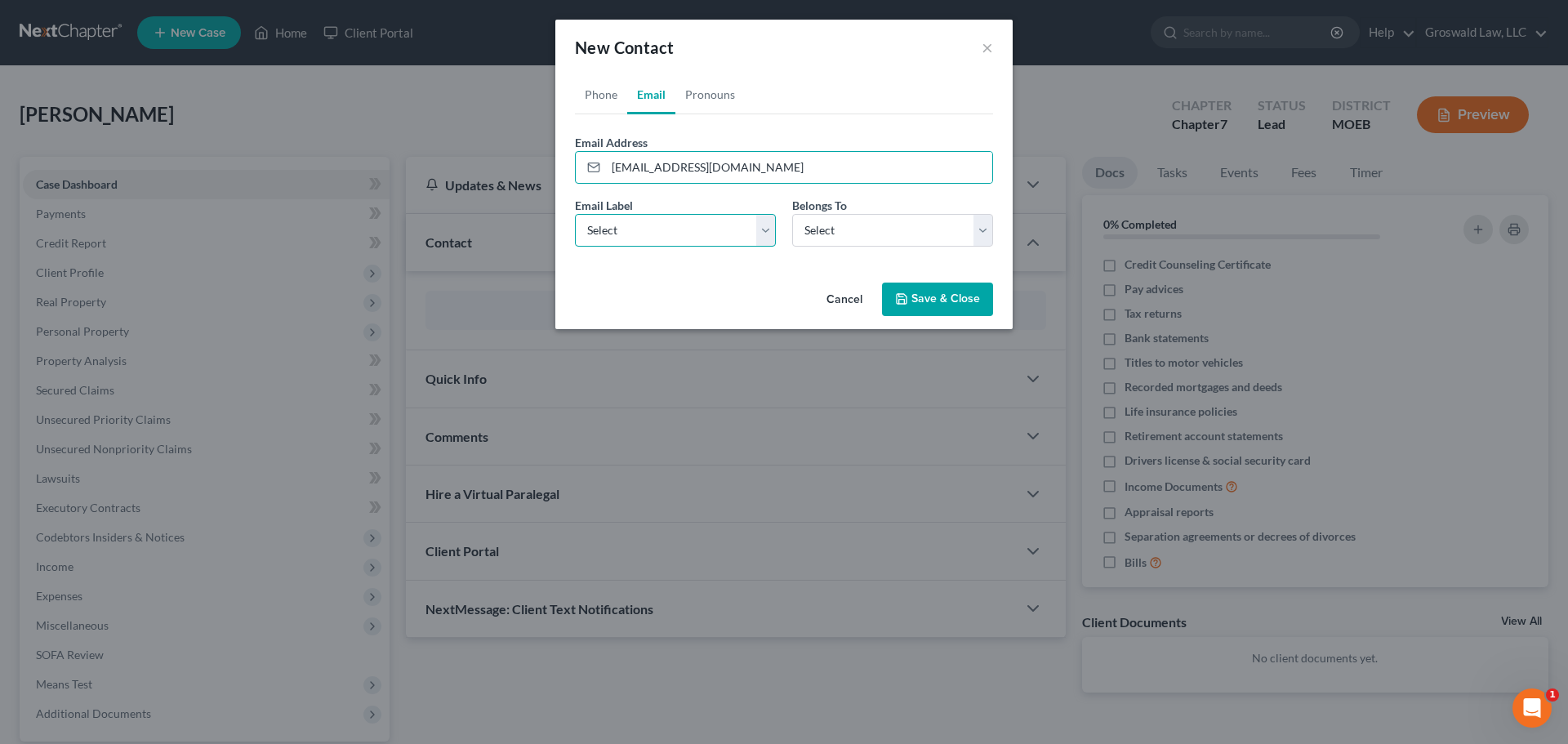
click at [642, 227] on select "Select Home Work Other" at bounding box center [675, 230] width 201 height 33
select select "0"
click at [575, 214] on select "Select Home Work Other" at bounding box center [675, 230] width 201 height 33
drag, startPoint x: 630, startPoint y: 231, endPoint x: 626, endPoint y: 244, distance: 13.6
click at [630, 231] on select "Select Home Work Other" at bounding box center [675, 230] width 201 height 33
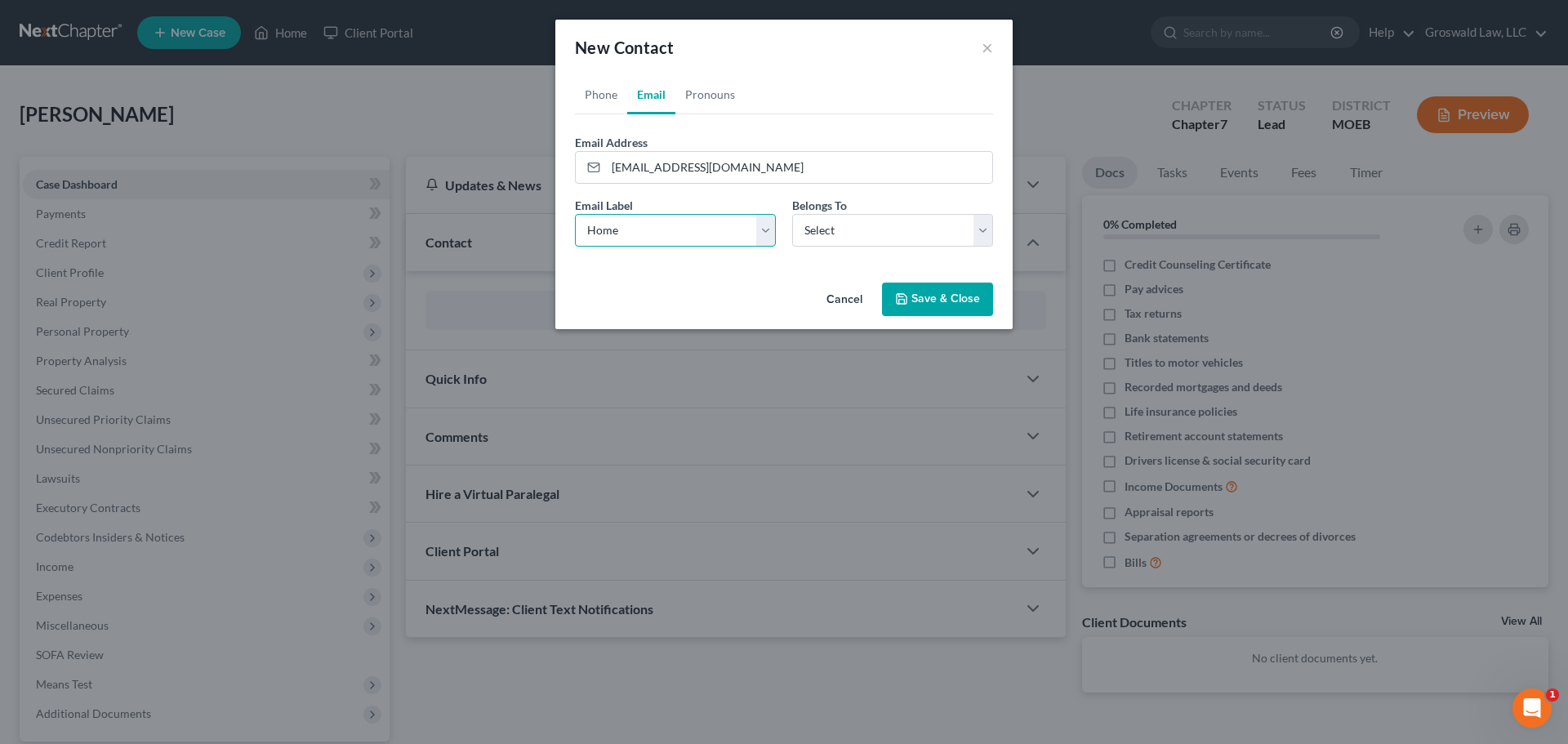
click at [575, 214] on select "Select Home Work Other" at bounding box center [675, 230] width 201 height 33
drag, startPoint x: 913, startPoint y: 239, endPoint x: 904, endPoint y: 245, distance: 10.8
click at [913, 239] on select "Select Client Other" at bounding box center [893, 230] width 201 height 33
select select "0"
click at [792, 214] on select "Select Client Other" at bounding box center [893, 230] width 201 height 33
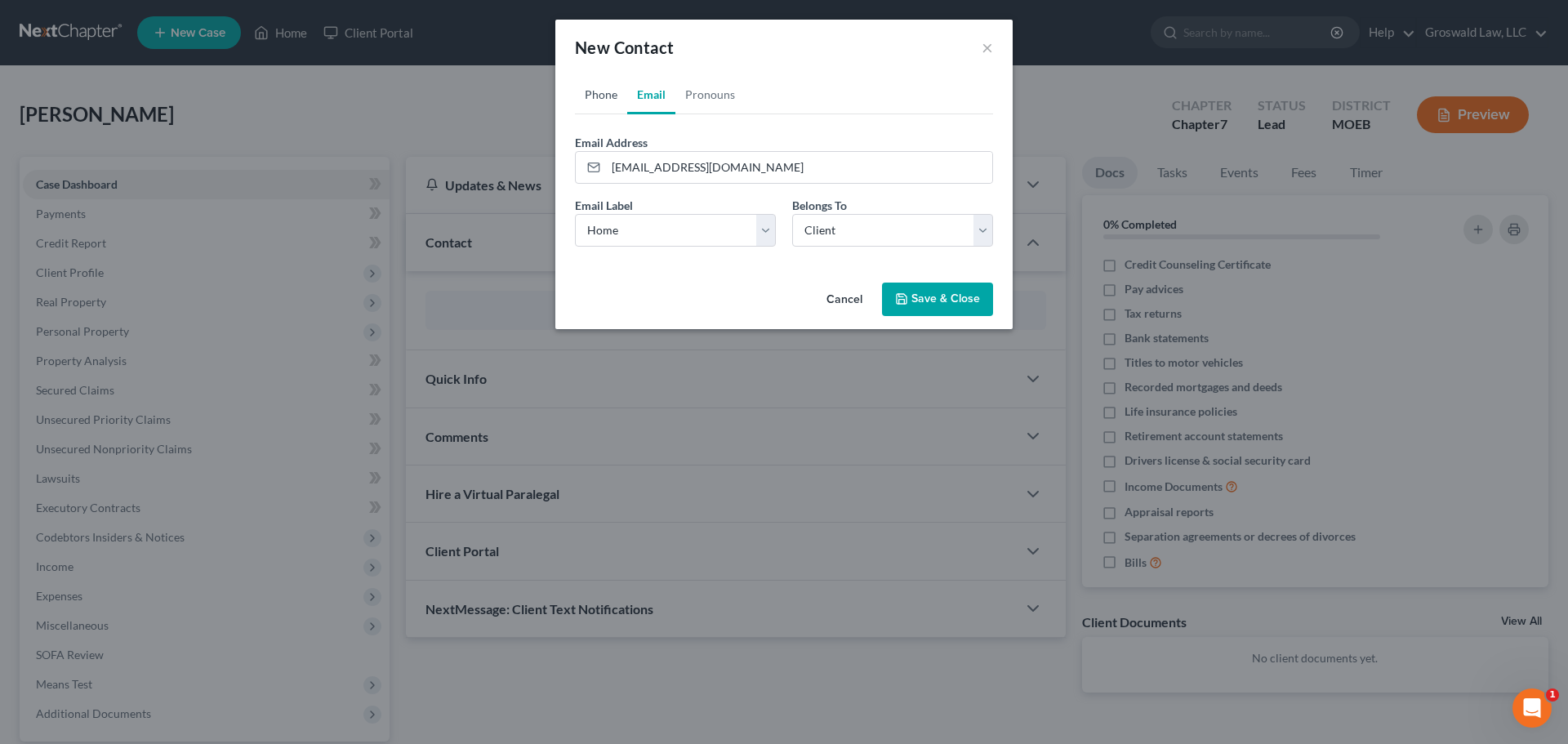
click at [588, 96] on link "Phone" at bounding box center [601, 94] width 53 height 39
click at [638, 170] on input "tel" at bounding box center [799, 167] width 387 height 31
paste input "200-1472"
click at [612, 173] on input "200-1472" at bounding box center [799, 167] width 387 height 31
type input "[PHONE_NUMBER]"
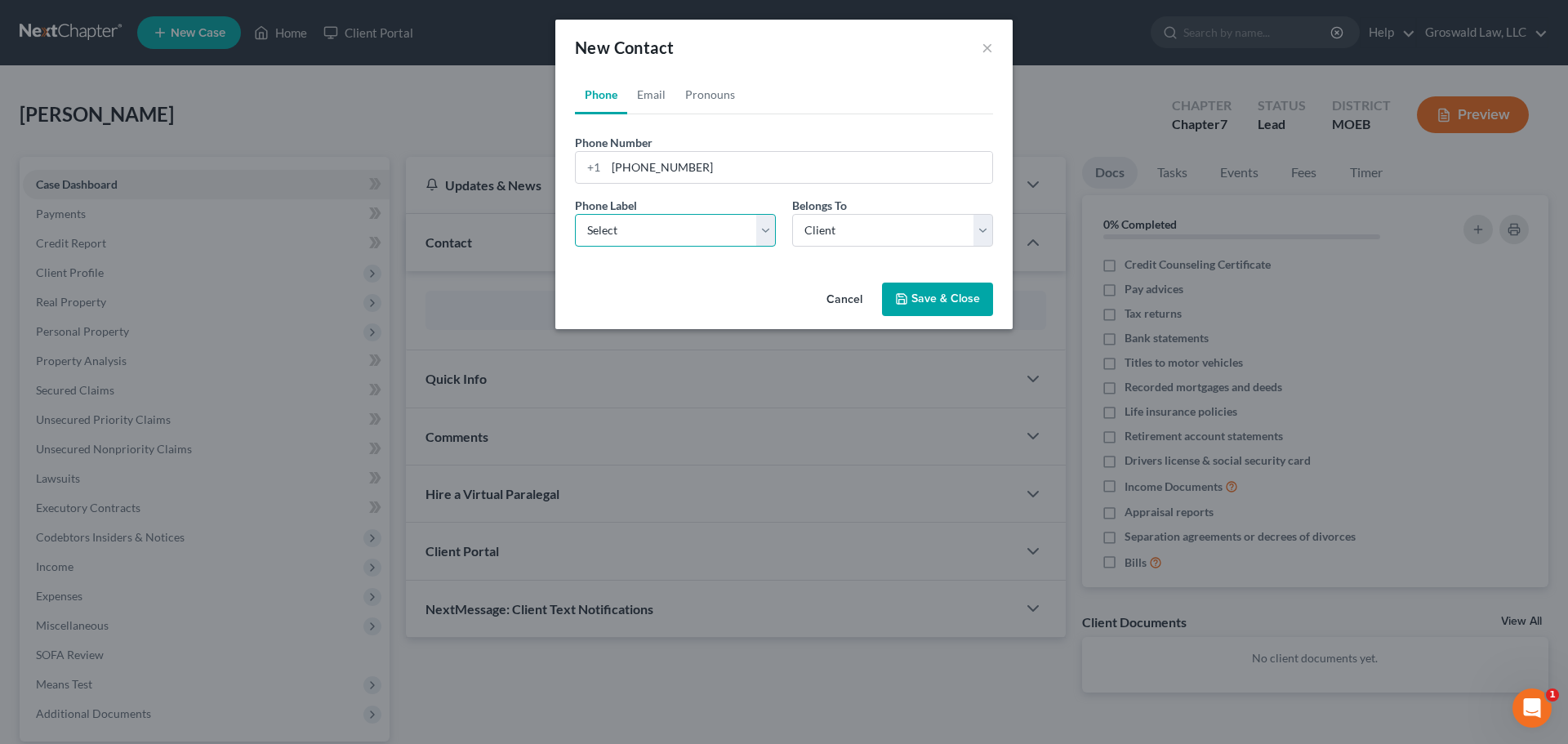
select select "0"
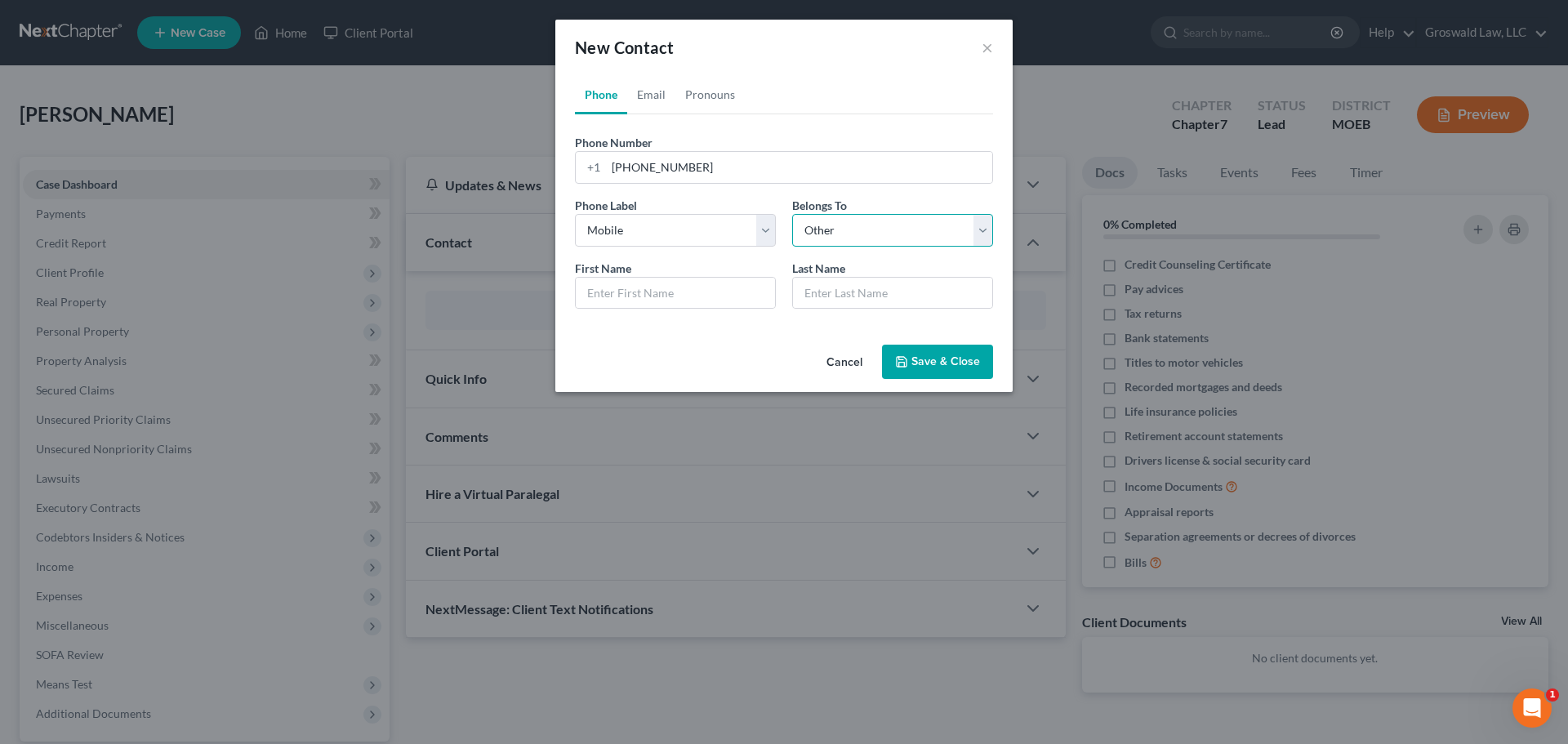
select select "0"
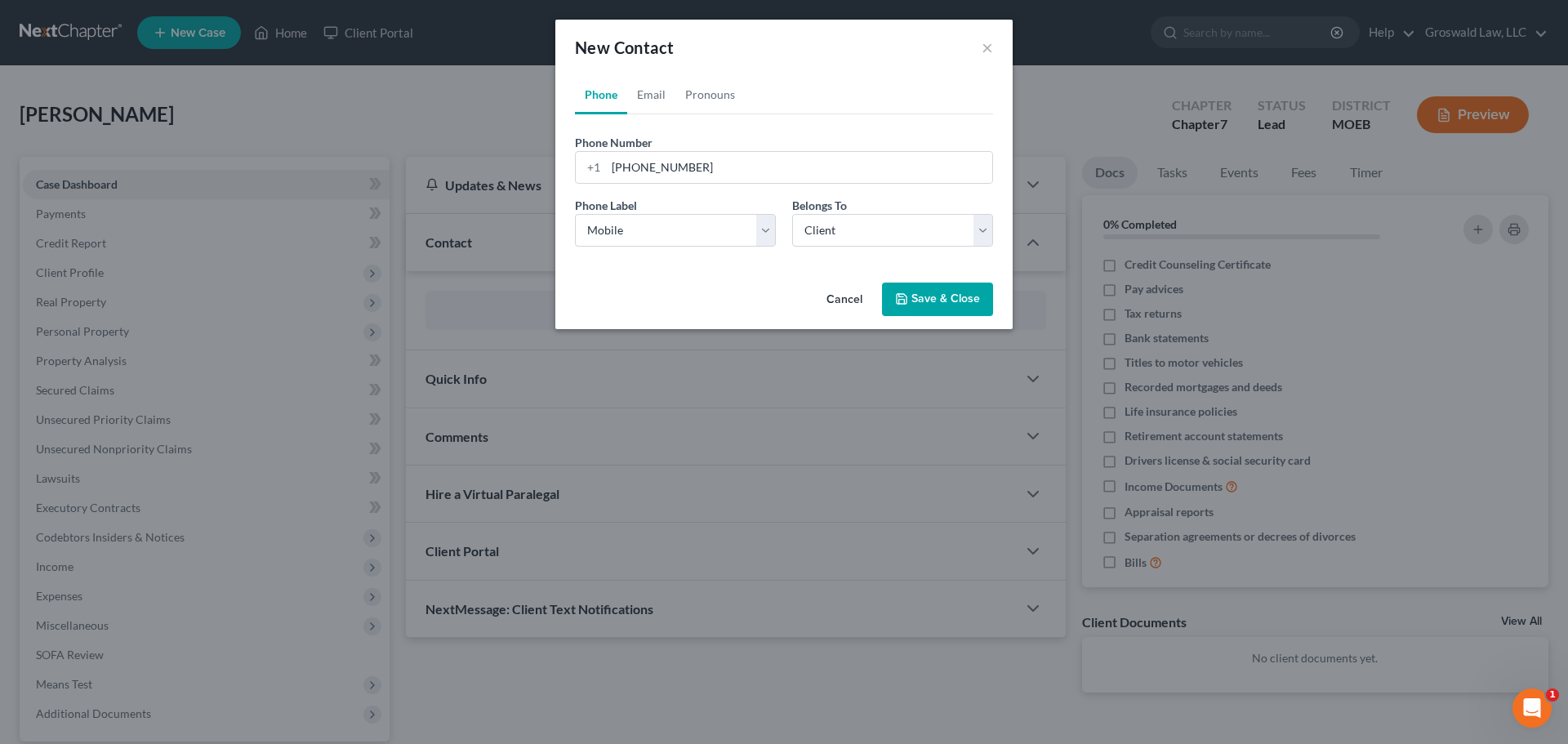
drag, startPoint x: 960, startPoint y: 282, endPoint x: 953, endPoint y: 289, distance: 9.9
click at [959, 283] on button "Save & Close" at bounding box center [938, 299] width 111 height 35
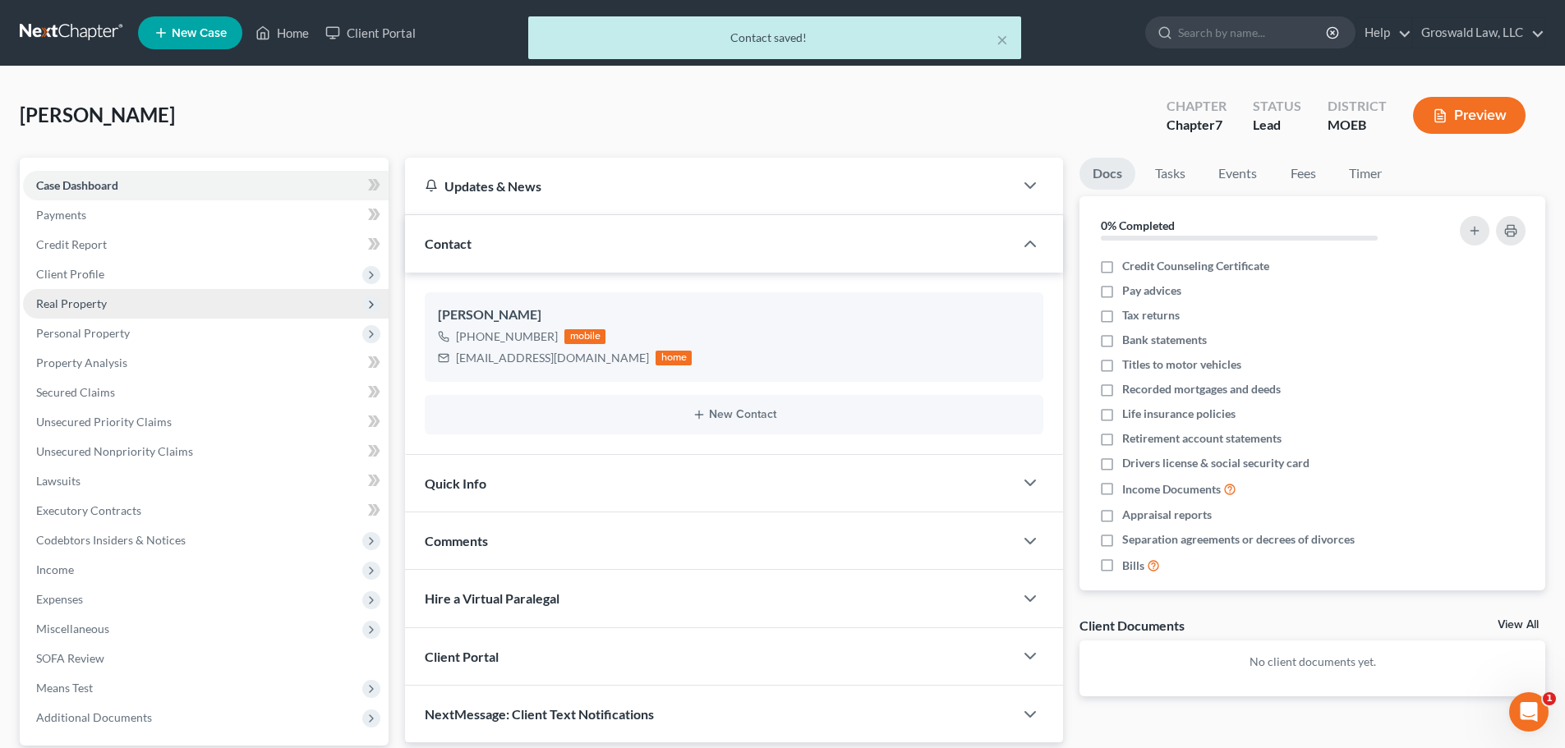
drag, startPoint x: 81, startPoint y: 278, endPoint x: 247, endPoint y: 312, distance: 169.3
click at [82, 278] on span "Client Profile" at bounding box center [70, 274] width 68 height 14
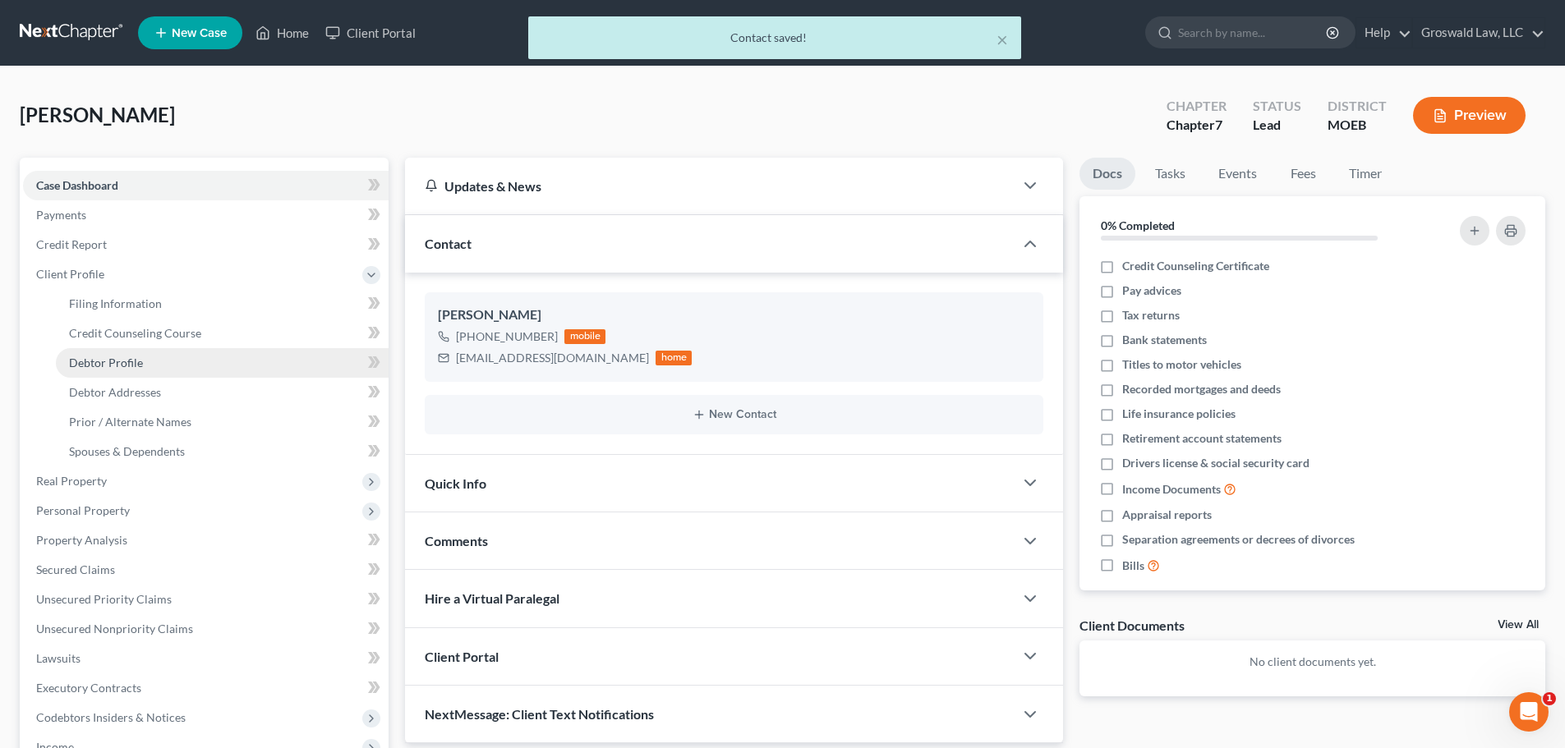
click at [131, 364] on span "Debtor Profile" at bounding box center [106, 363] width 74 height 14
select select "0"
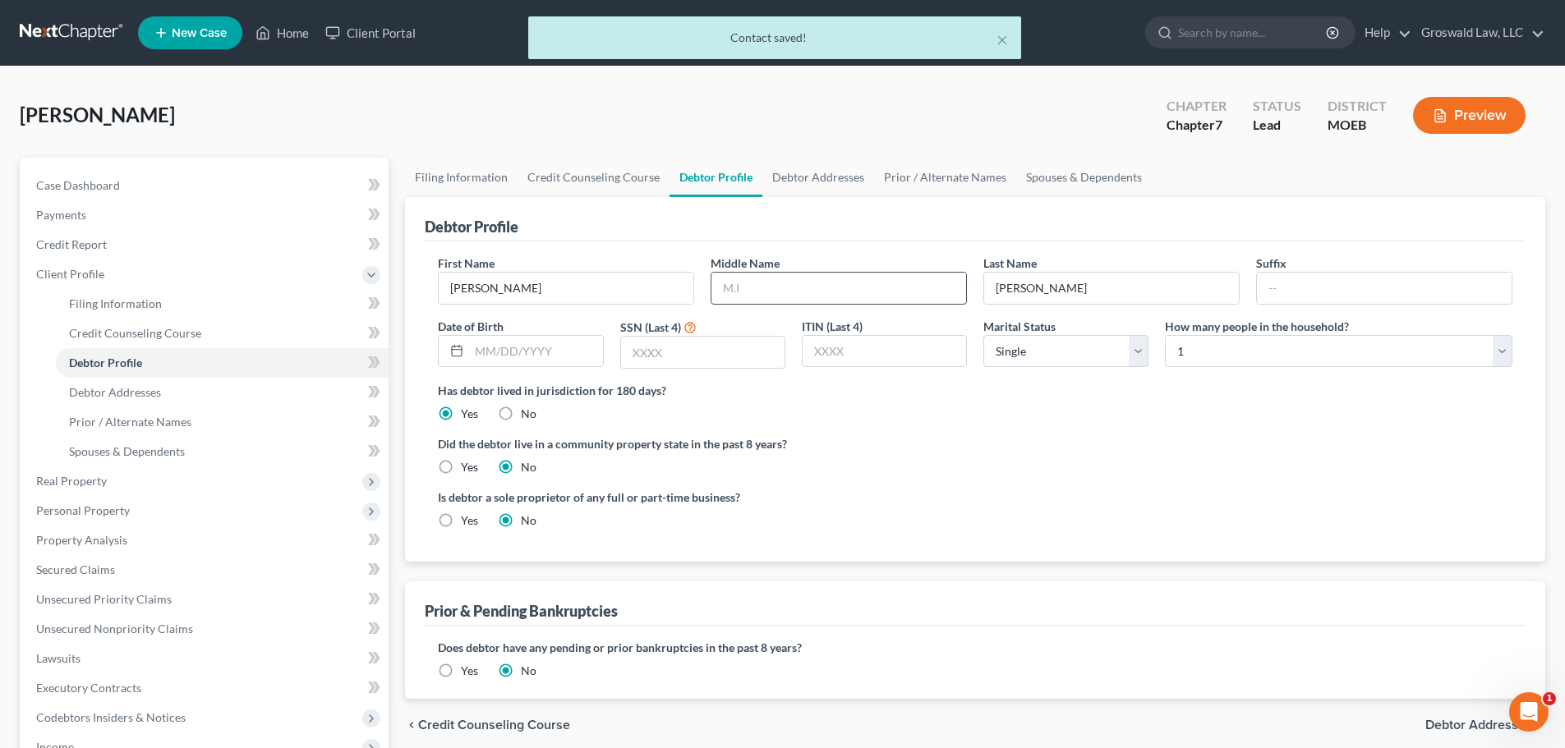
click at [766, 273] on input "text" at bounding box center [838, 288] width 255 height 31
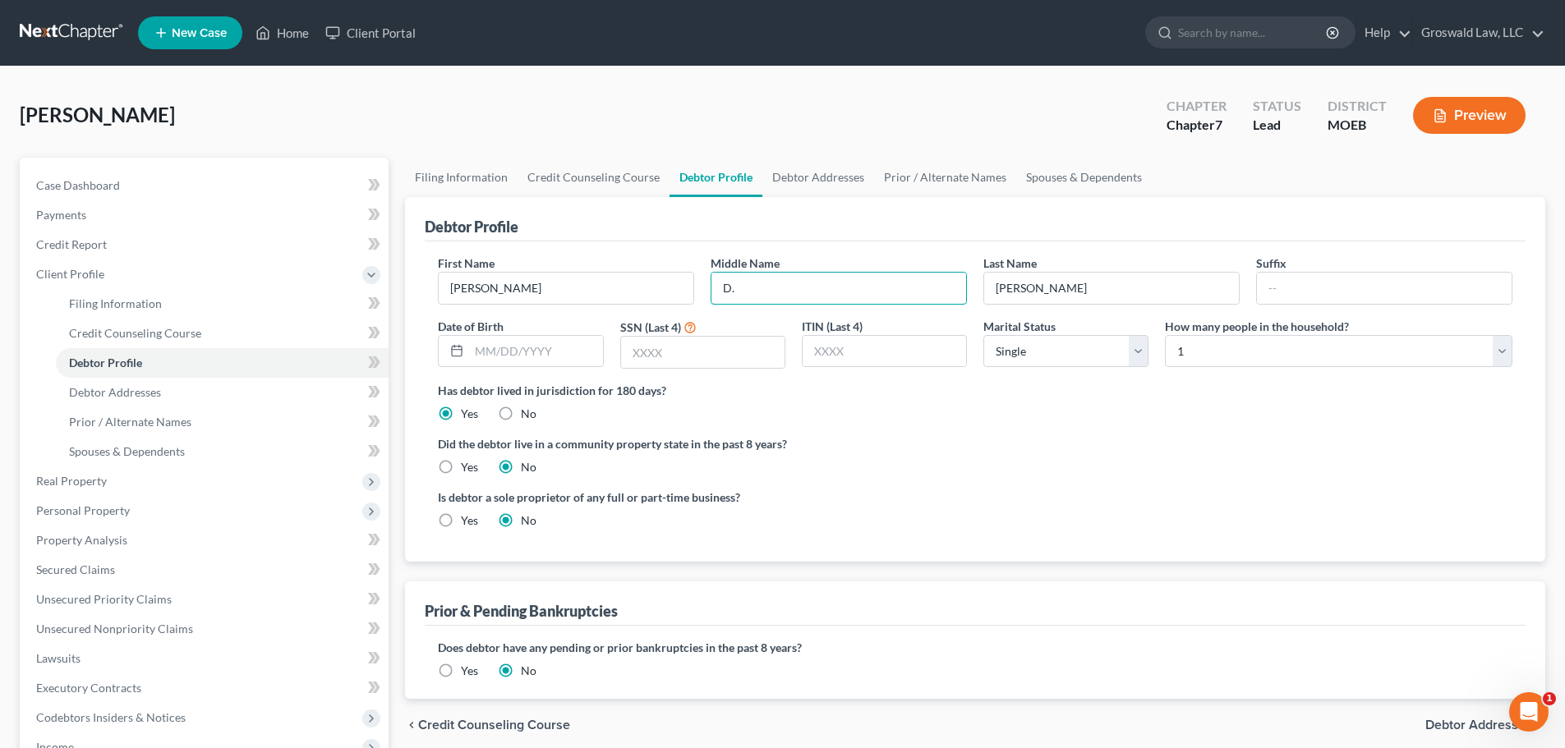
type input "D."
type input "[DATE]"
type input "9831"
click at [928, 485] on ng-include "First Name [PERSON_NAME] Middle Name D. Last Name [PERSON_NAME] Date of Birth […" at bounding box center [975, 399] width 1074 height 288
click at [791, 182] on link "Debtor Addresses" at bounding box center [818, 177] width 112 height 39
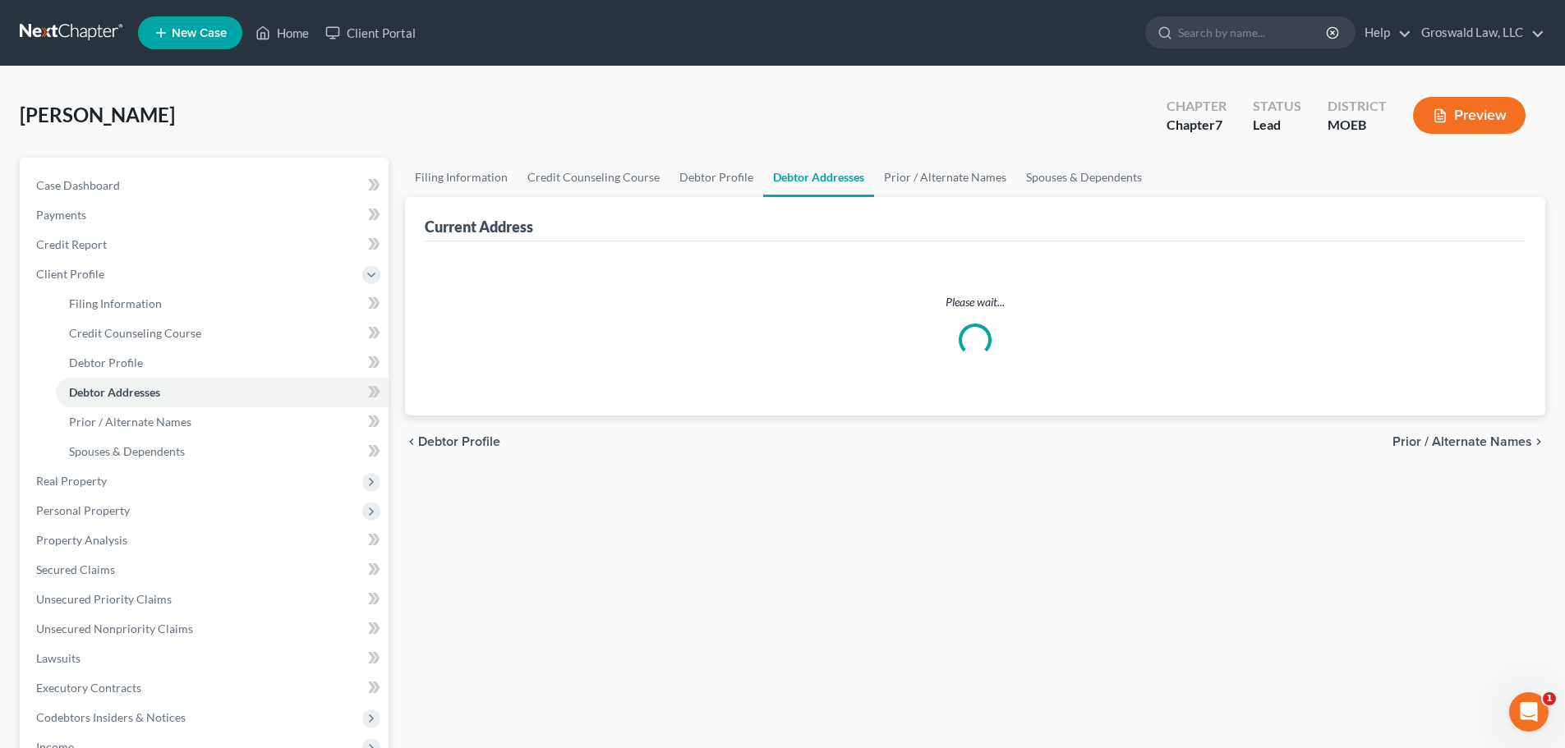
select select "0"
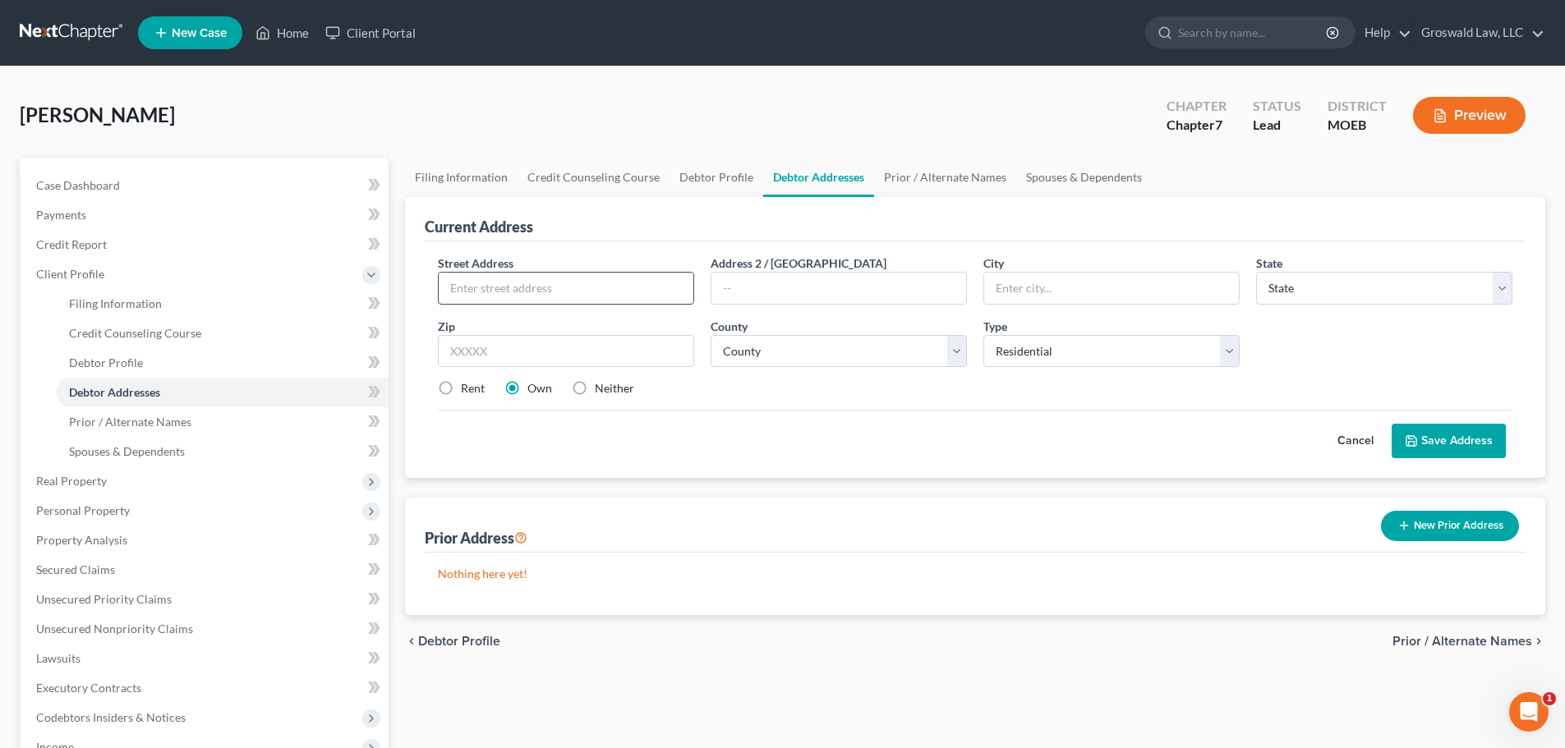
click at [650, 287] on input "text" at bounding box center [566, 288] width 255 height 31
type input "[STREET_ADDRESS]"
type input "63141"
type input "Saint Louis"
select select "26"
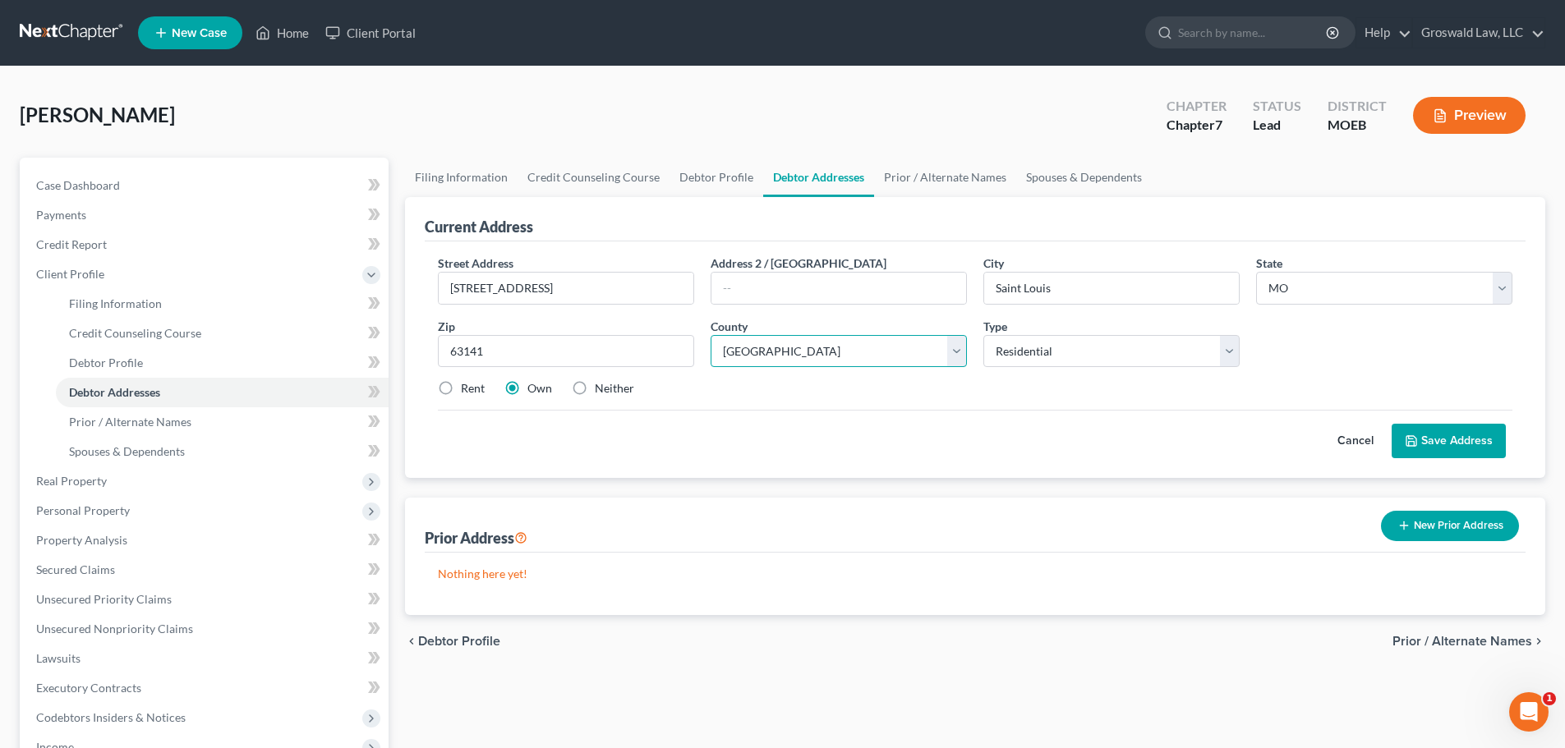
select select "100"
click at [610, 389] on label "Neither" at bounding box center [614, 388] width 39 height 16
click at [610, 389] on input "Neither" at bounding box center [606, 385] width 11 height 11
radio input "true"
click at [1369, 436] on button "Save Address" at bounding box center [1449, 441] width 114 height 35
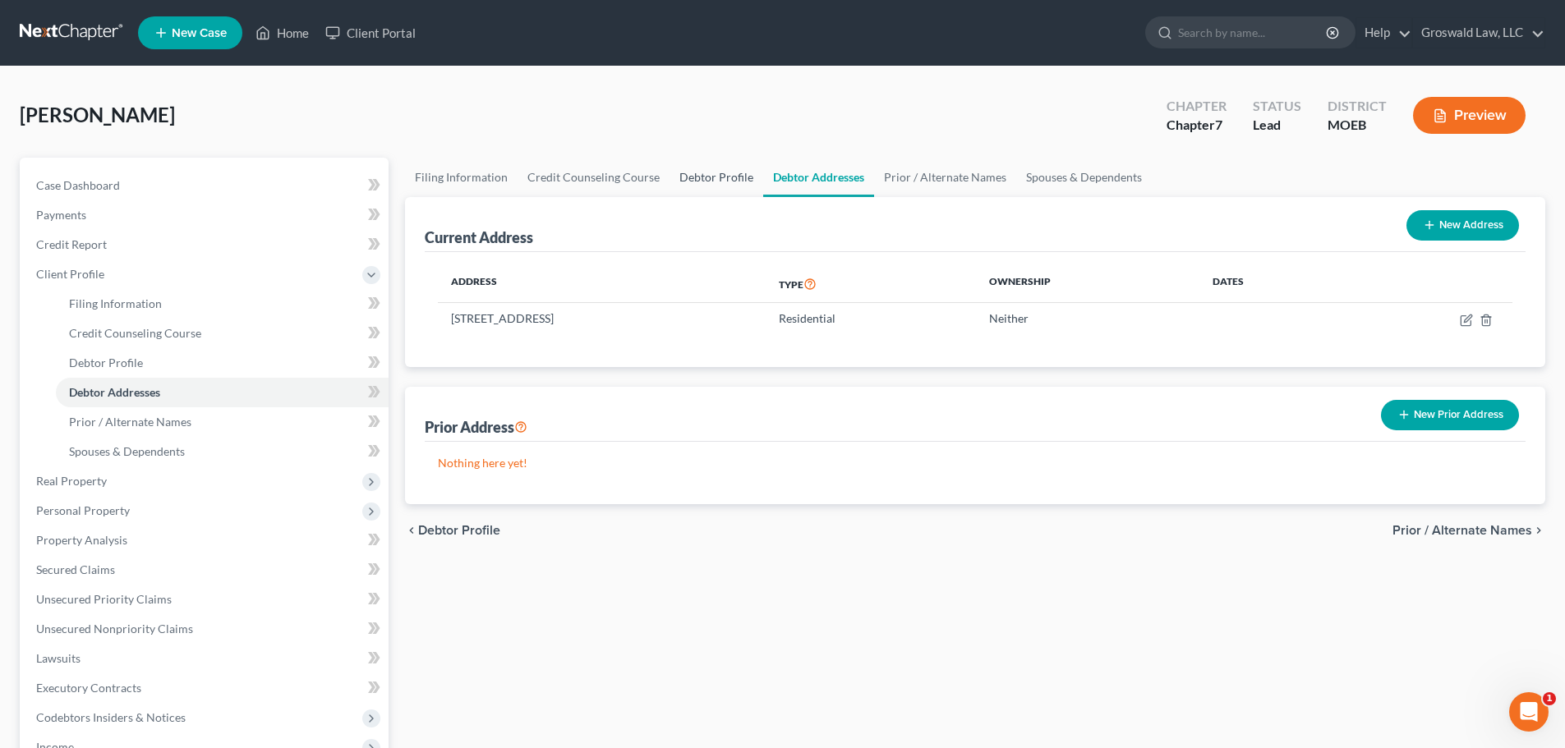
click at [729, 177] on link "Debtor Profile" at bounding box center [716, 177] width 94 height 39
select select "0"
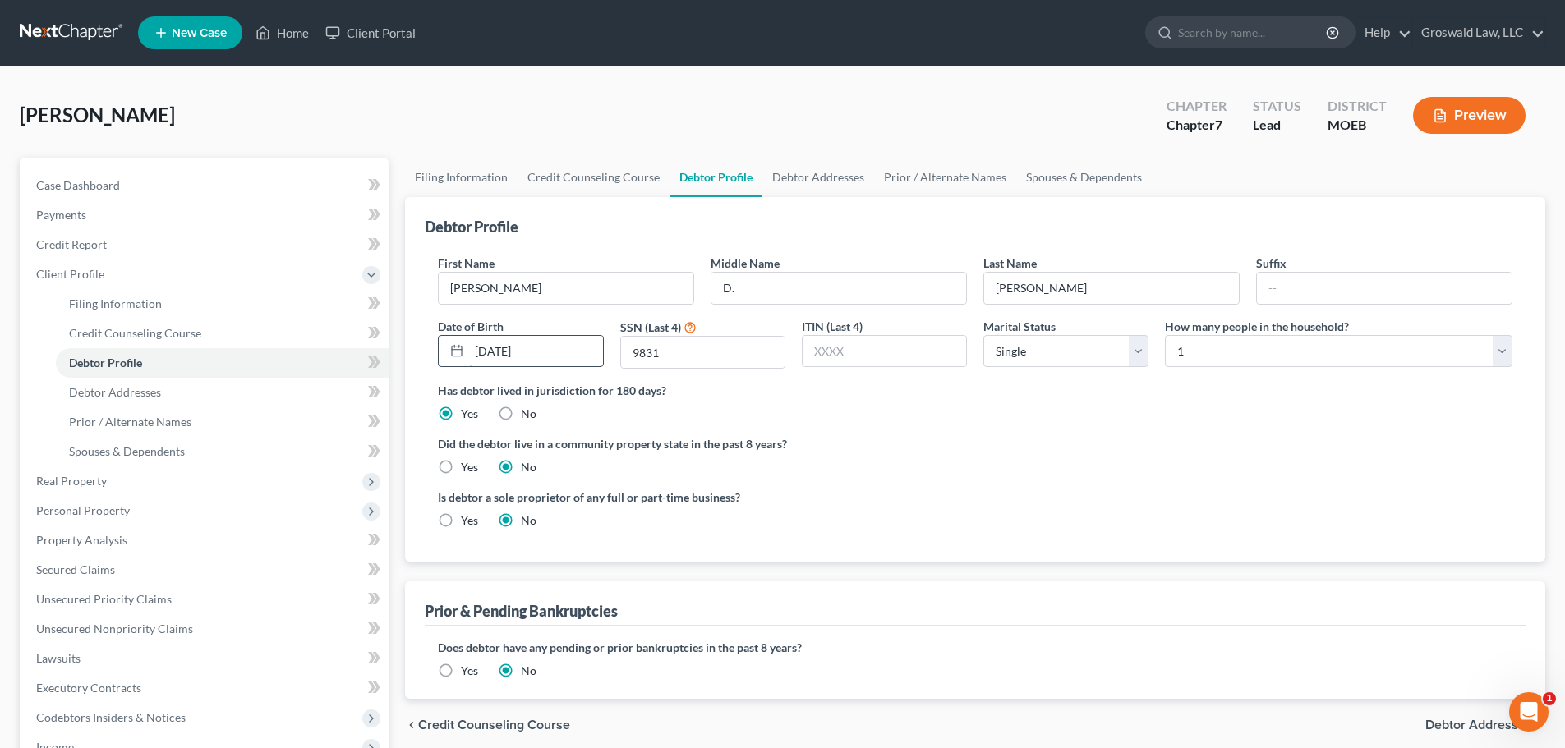
click at [523, 355] on input "[DATE]" at bounding box center [535, 351] width 133 height 31
drag, startPoint x: 808, startPoint y: 425, endPoint x: 848, endPoint y: 320, distance: 112.3
click at [809, 425] on ng-include "First Name [PERSON_NAME] Middle Name D. Last Name [PERSON_NAME] Date of Birth […" at bounding box center [975, 399] width 1074 height 288
drag, startPoint x: 1062, startPoint y: 173, endPoint x: 1047, endPoint y: 178, distance: 15.6
click at [1062, 174] on link "Spouses & Dependents" at bounding box center [1084, 177] width 136 height 39
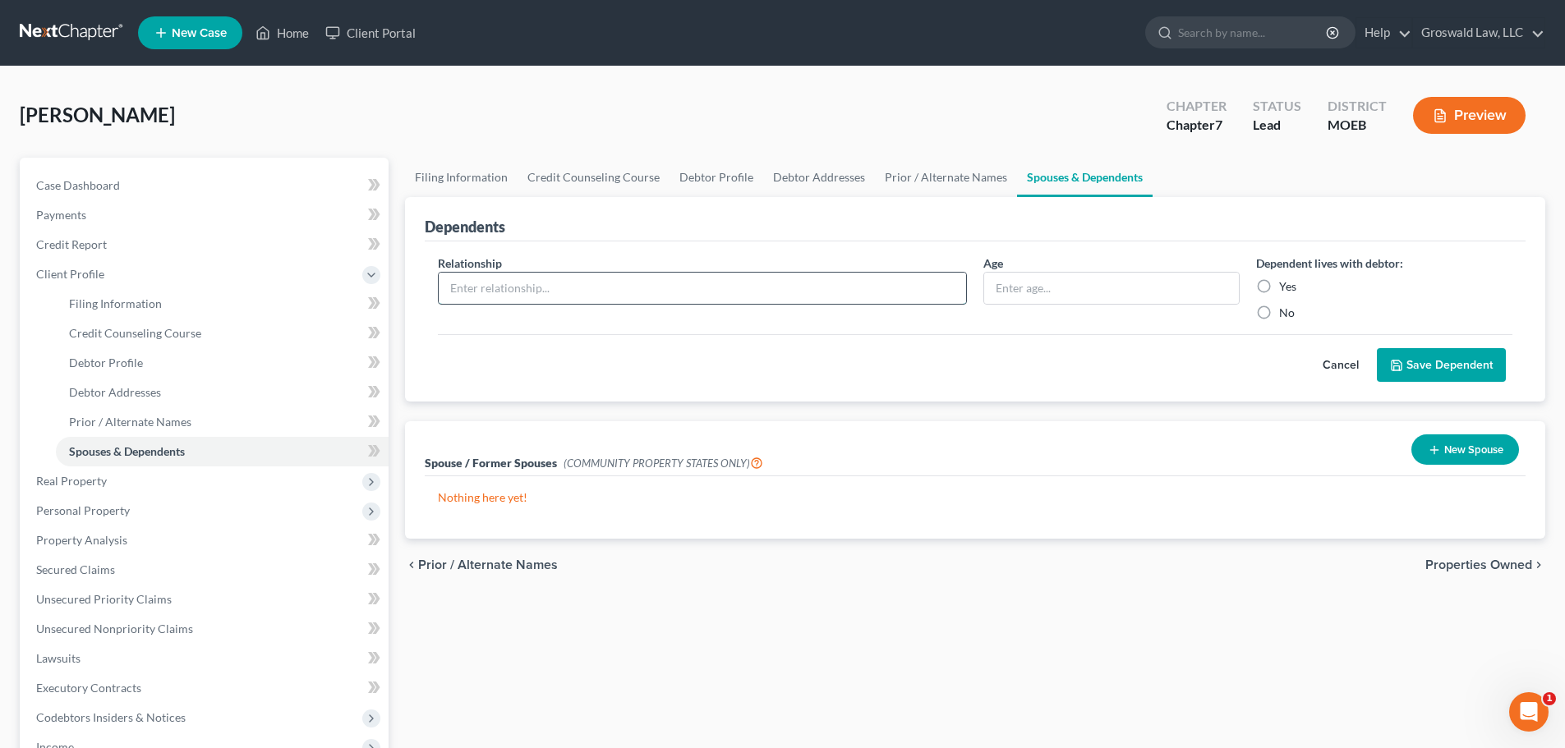
click at [518, 286] on input "text" at bounding box center [702, 288] width 527 height 31
type input "child"
type input "8"
click at [1280, 290] on label "Yes" at bounding box center [1287, 286] width 17 height 16
click at [1286, 289] on input "Yes" at bounding box center [1291, 283] width 11 height 11
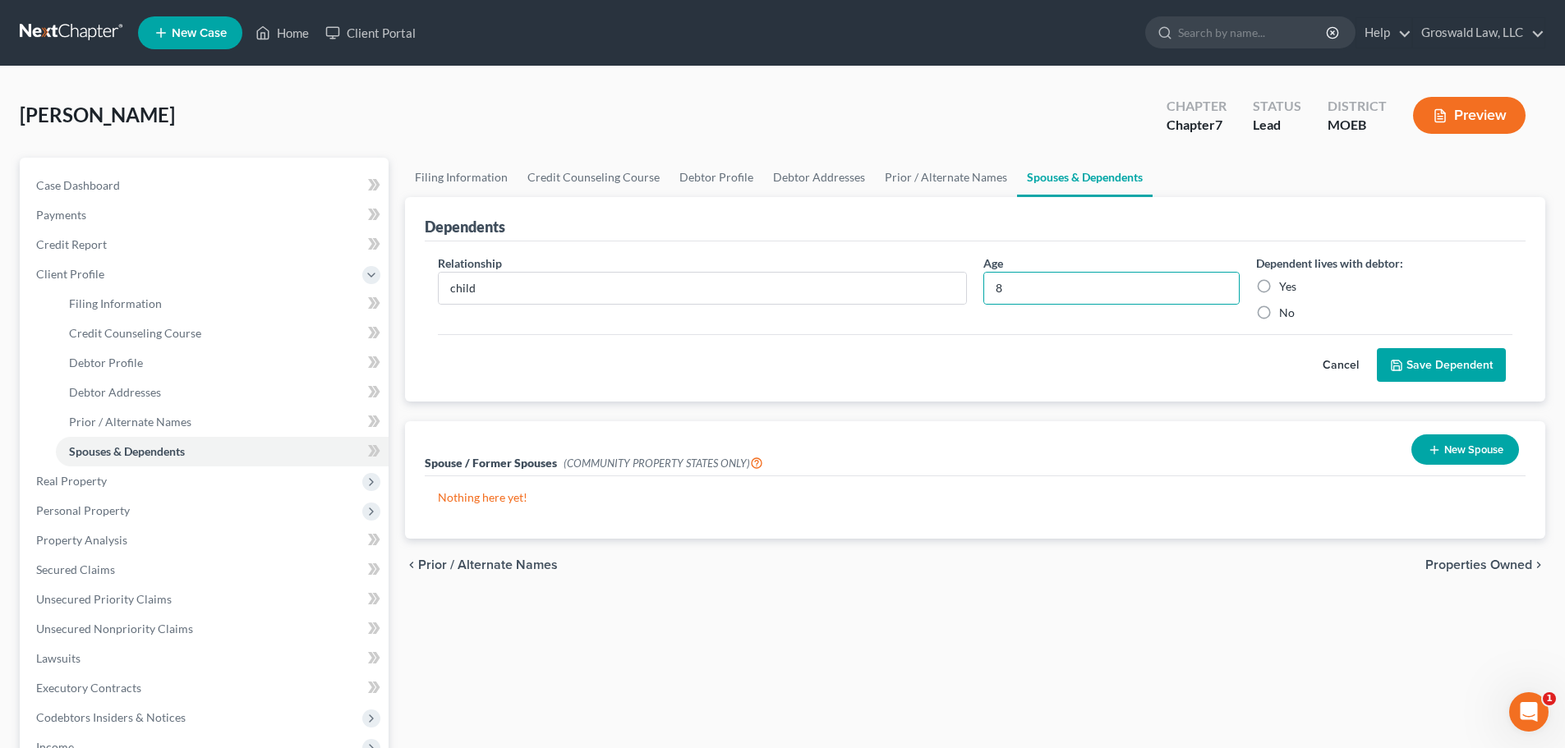
radio input "true"
click at [1369, 359] on icon "submit" at bounding box center [1396, 365] width 13 height 13
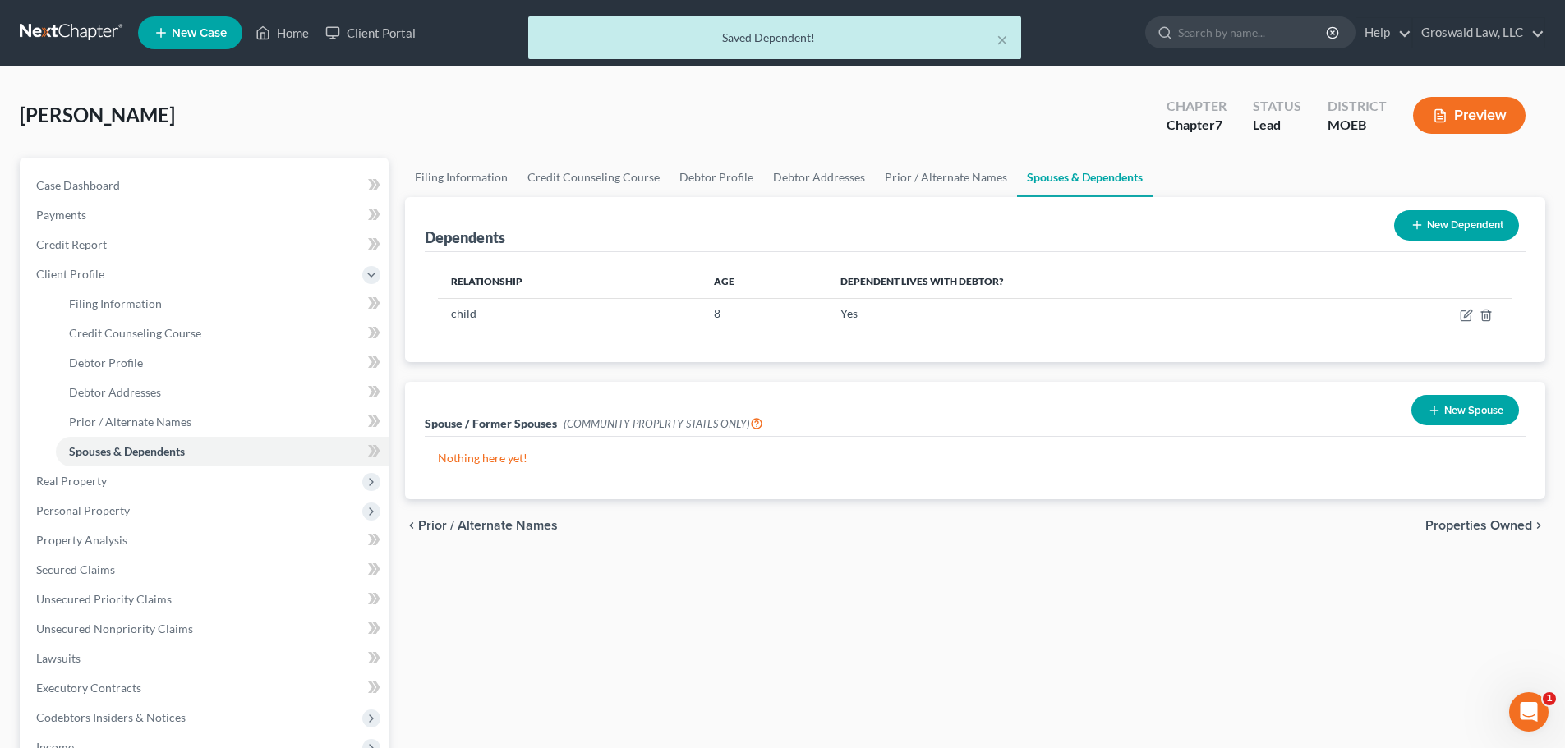
click at [1369, 220] on button "New Dependent" at bounding box center [1456, 225] width 125 height 30
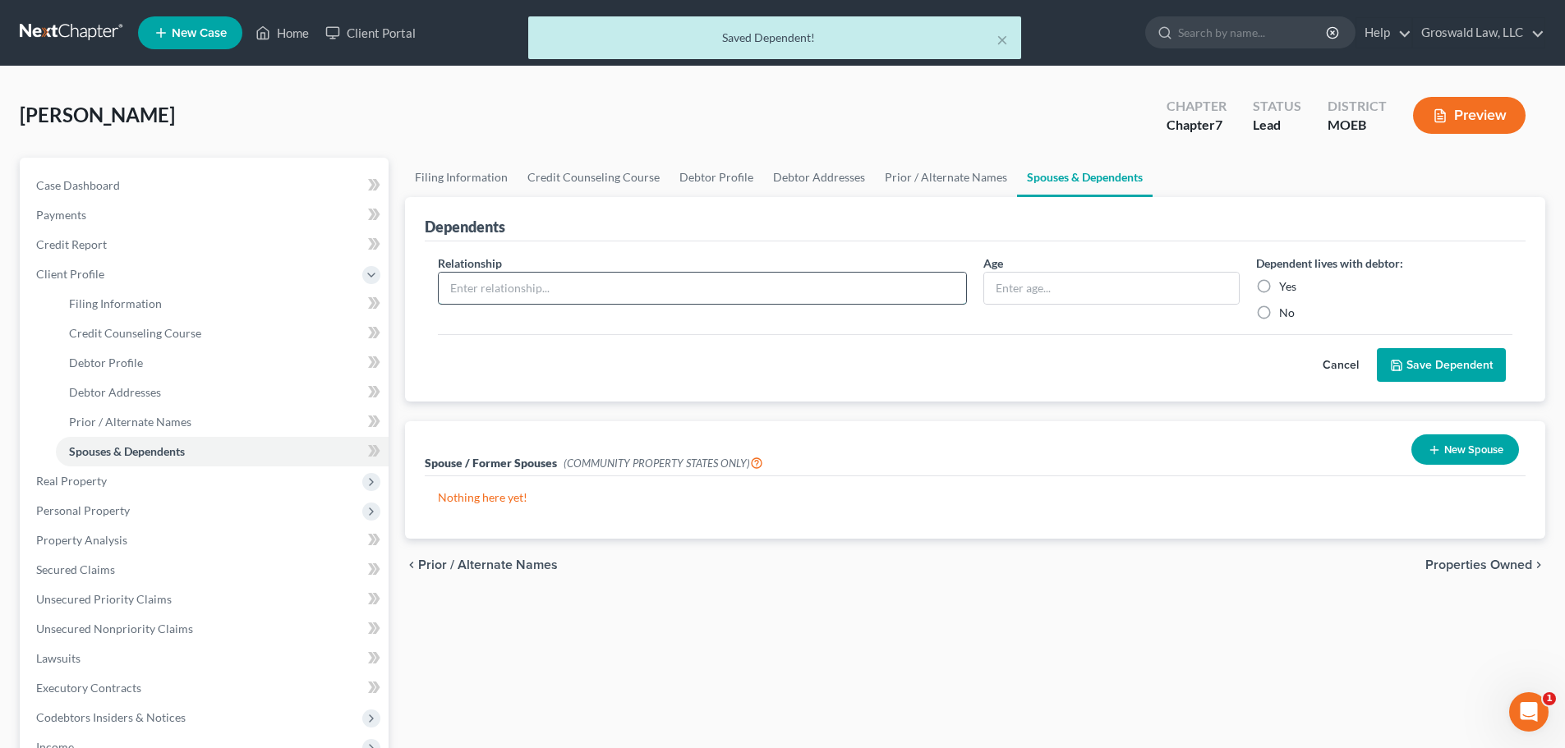
click at [574, 300] on input "text" at bounding box center [702, 288] width 527 height 31
type input "child"
type input "4"
click at [1278, 288] on div "Yes" at bounding box center [1384, 286] width 256 height 16
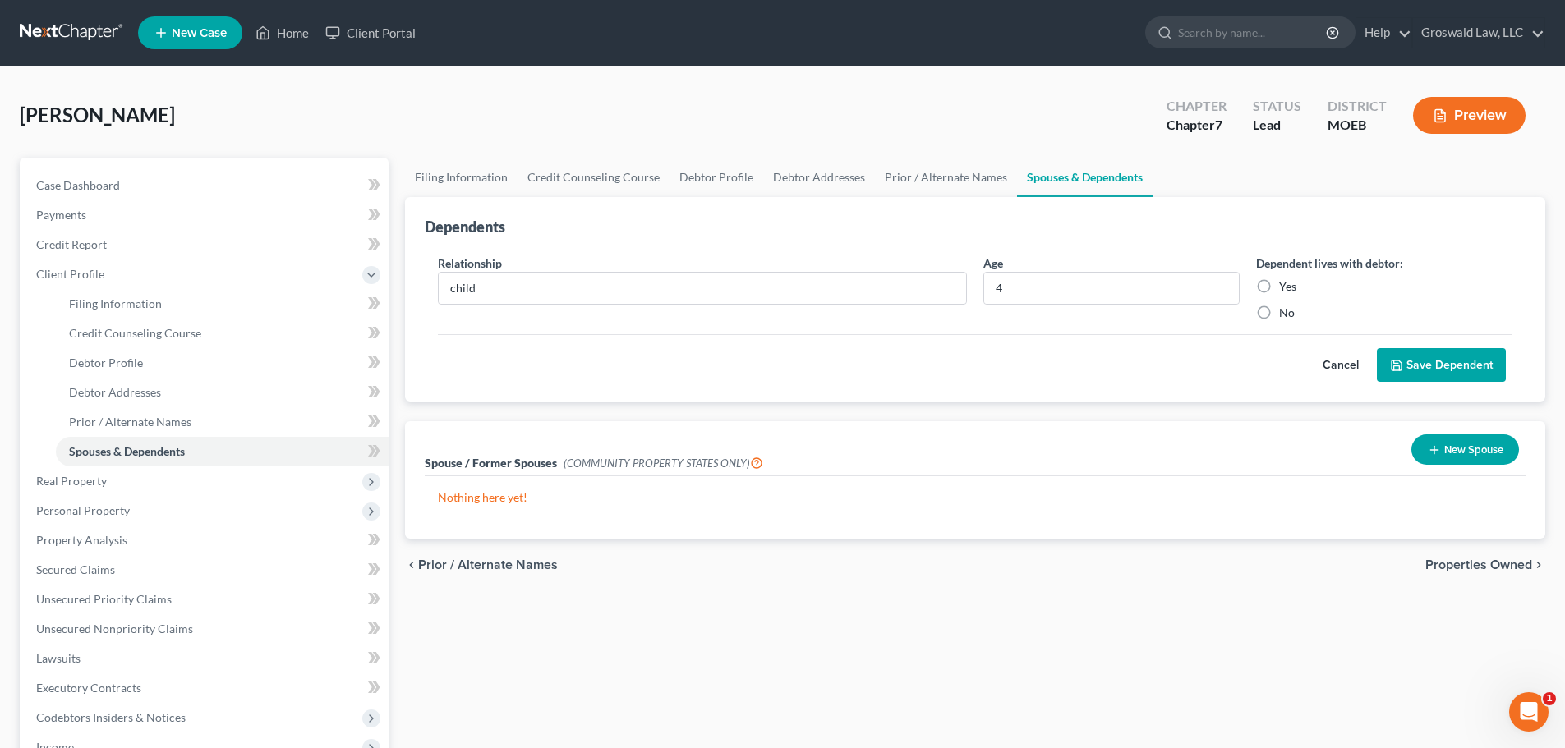
click at [1279, 284] on label "Yes" at bounding box center [1287, 286] width 17 height 16
click at [1286, 284] on input "Yes" at bounding box center [1291, 283] width 11 height 11
radio input "true"
click at [1369, 363] on button "Save Dependent" at bounding box center [1441, 365] width 129 height 35
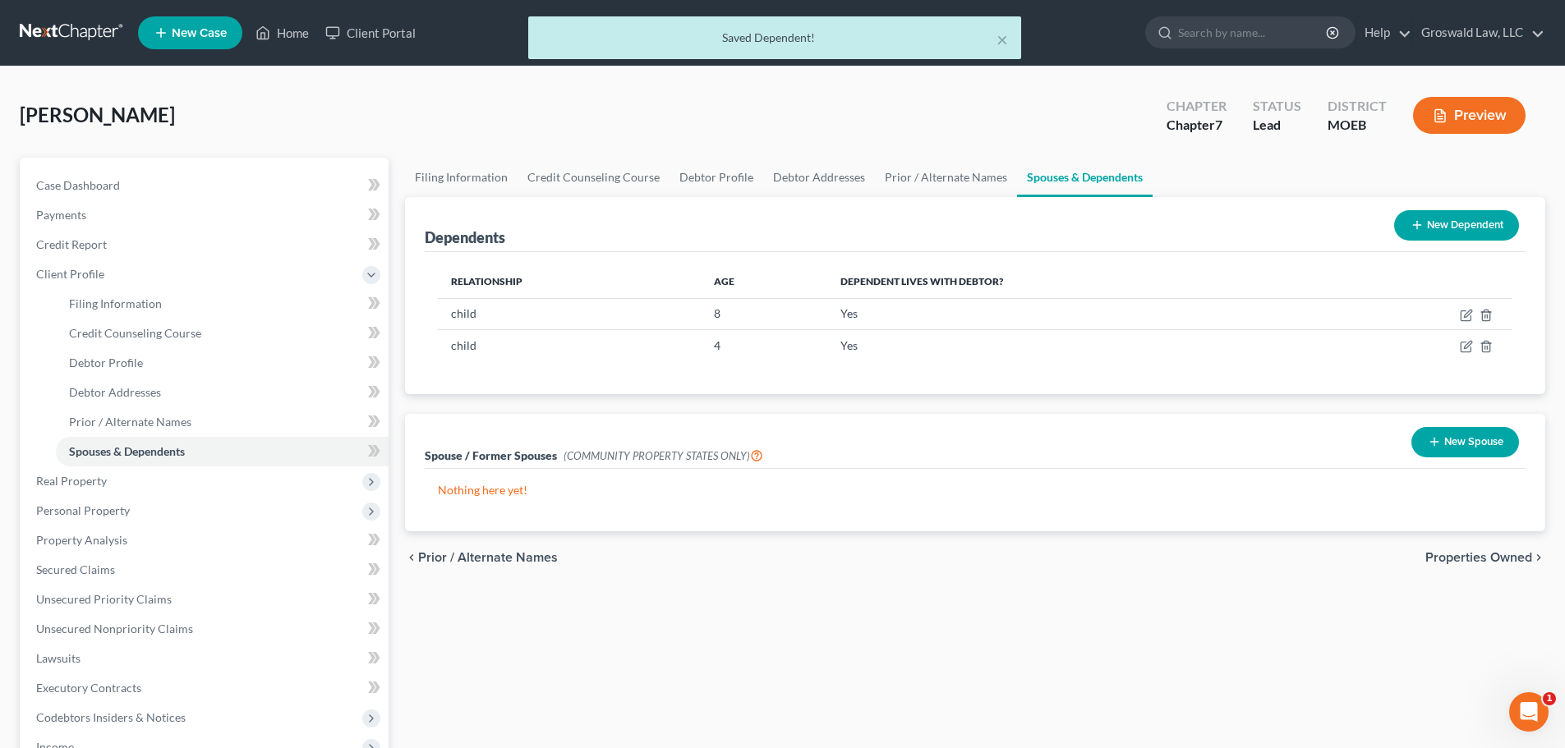
click at [1369, 222] on button "New Dependent" at bounding box center [1456, 225] width 125 height 30
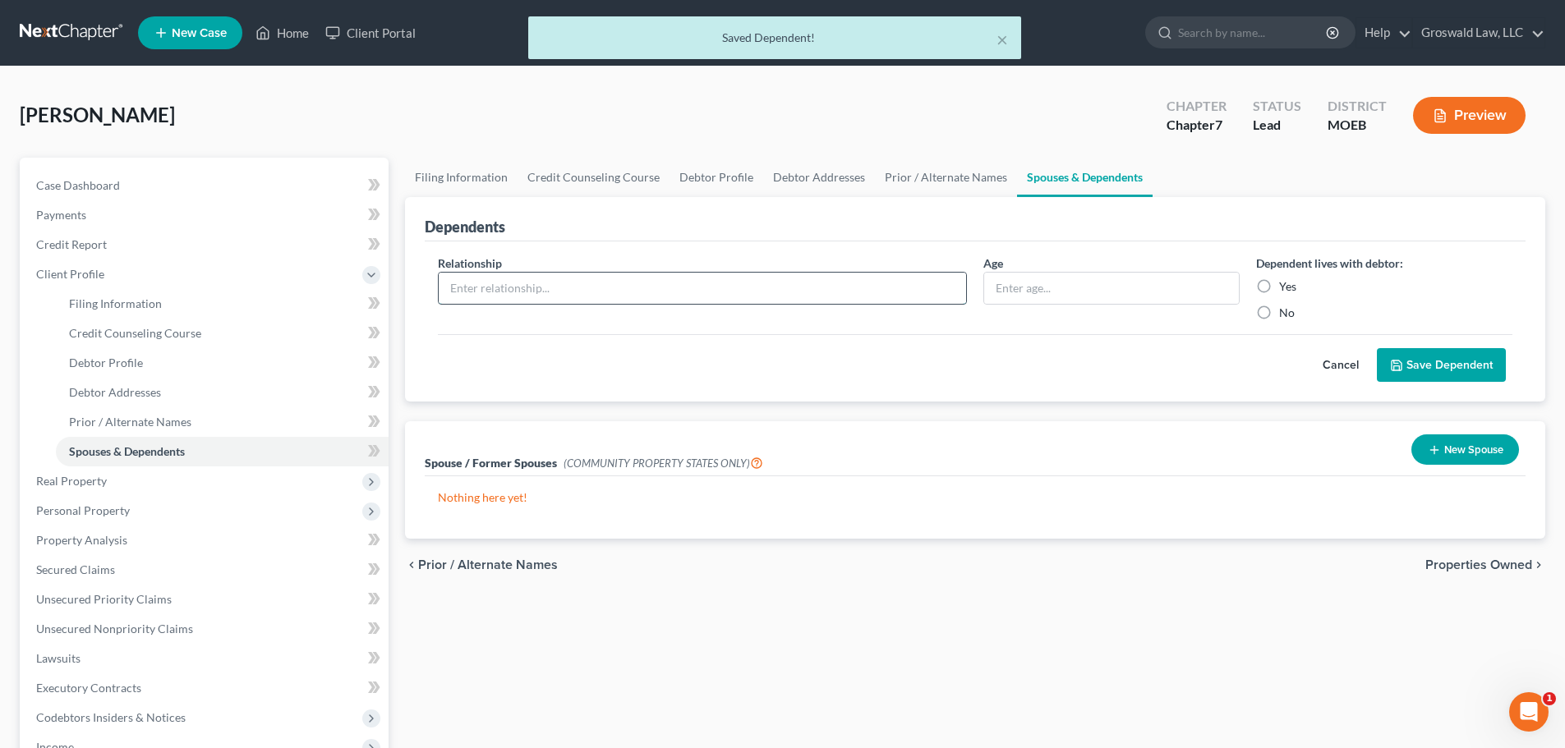
click at [598, 294] on input "text" at bounding box center [702, 288] width 527 height 31
type input "child"
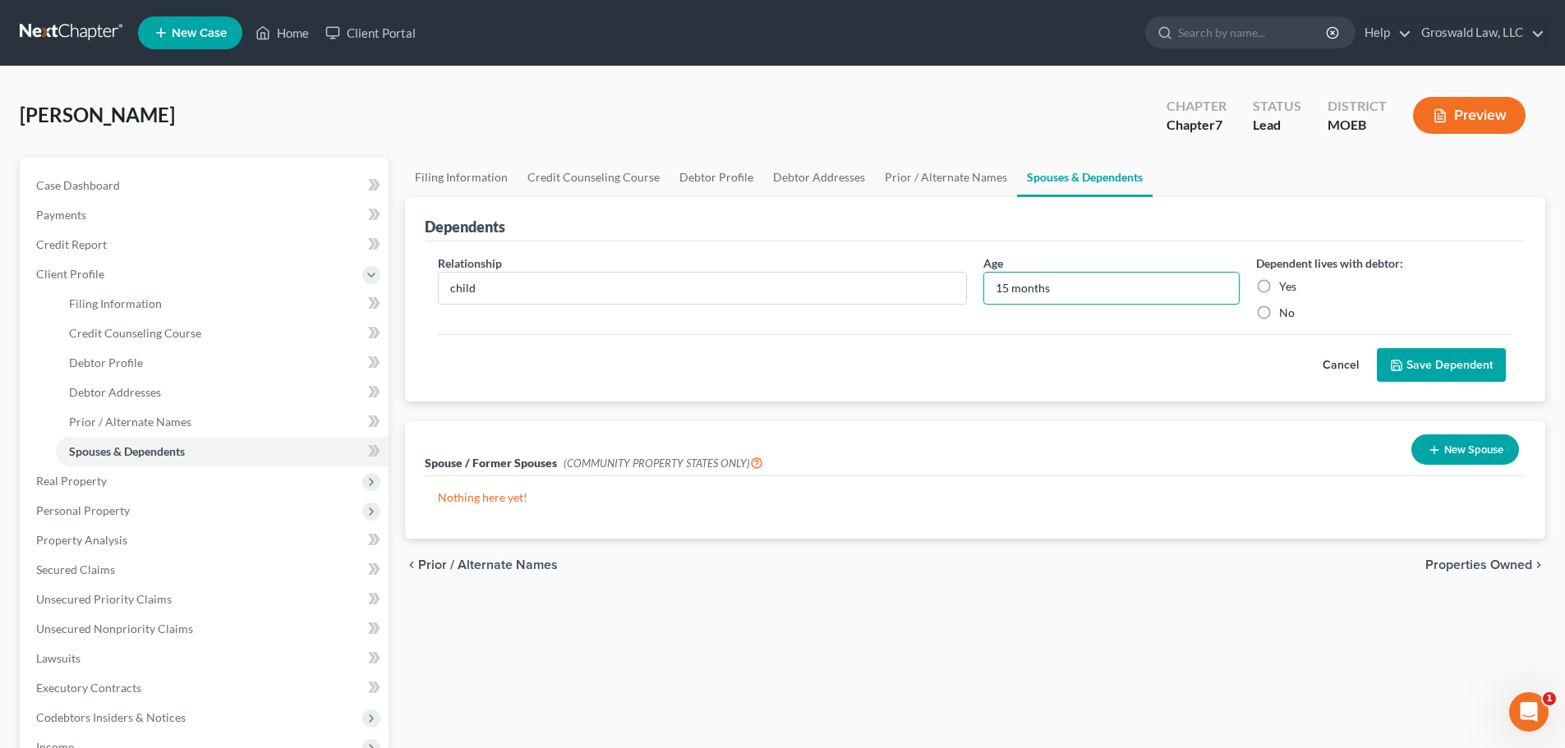
type input "15 months"
click at [1279, 283] on label "Yes" at bounding box center [1287, 286] width 17 height 16
click at [1286, 283] on input "Yes" at bounding box center [1291, 283] width 11 height 11
radio input "true"
click at [1369, 370] on button "Save Dependent" at bounding box center [1441, 365] width 129 height 35
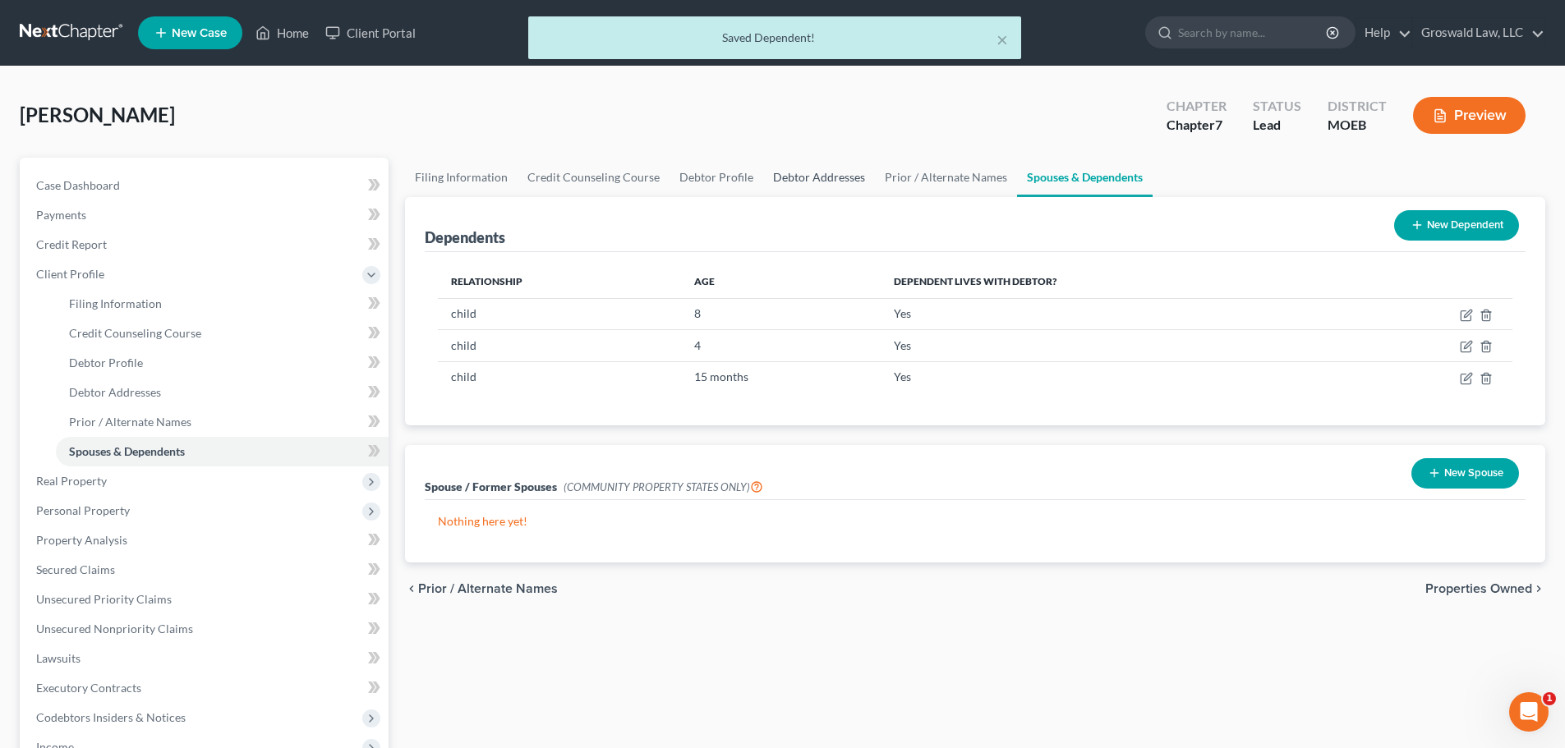
click at [813, 170] on link "Debtor Addresses" at bounding box center [819, 177] width 112 height 39
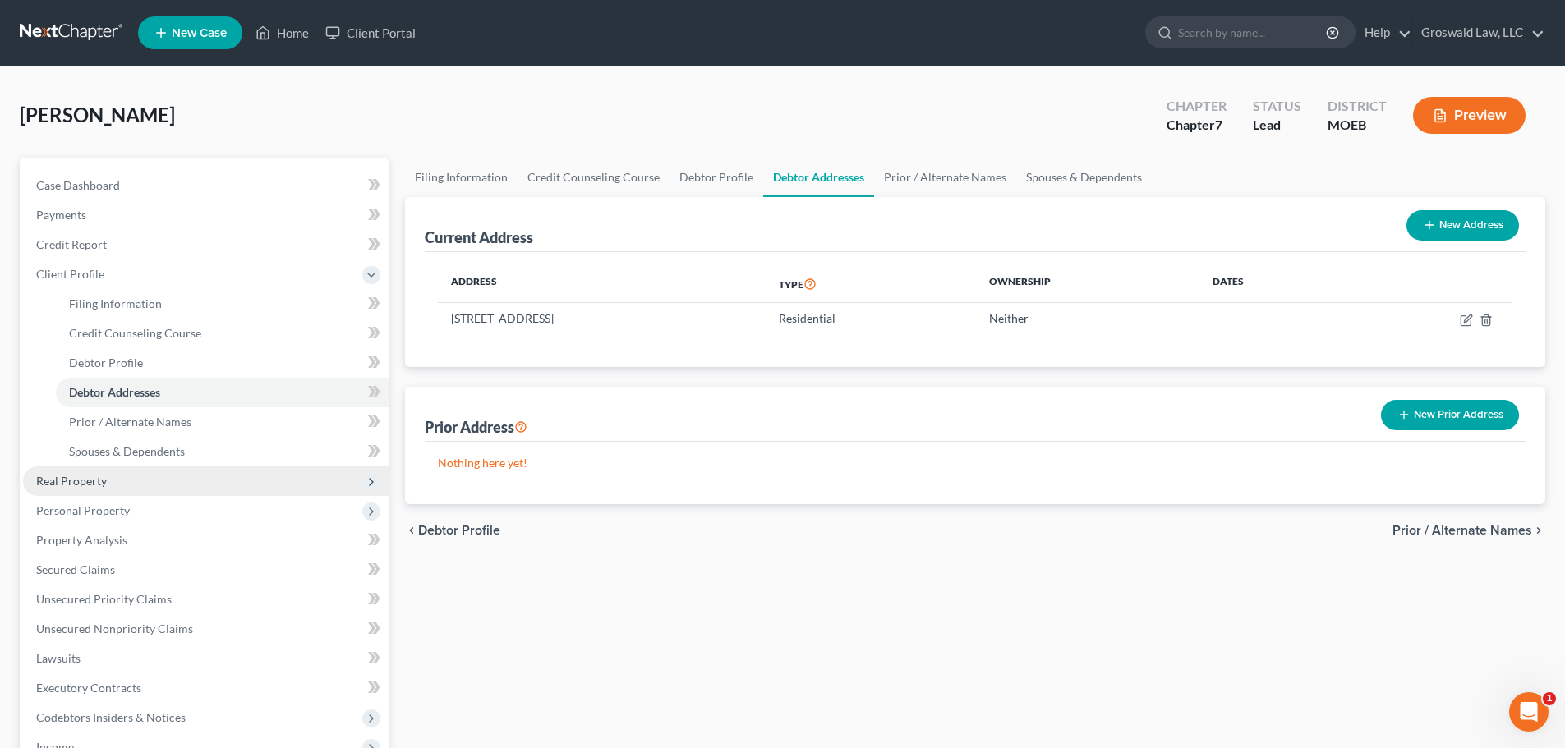
drag, startPoint x: 96, startPoint y: 478, endPoint x: 118, endPoint y: 488, distance: 24.3
click at [96, 478] on span "Real Property" at bounding box center [71, 481] width 71 height 14
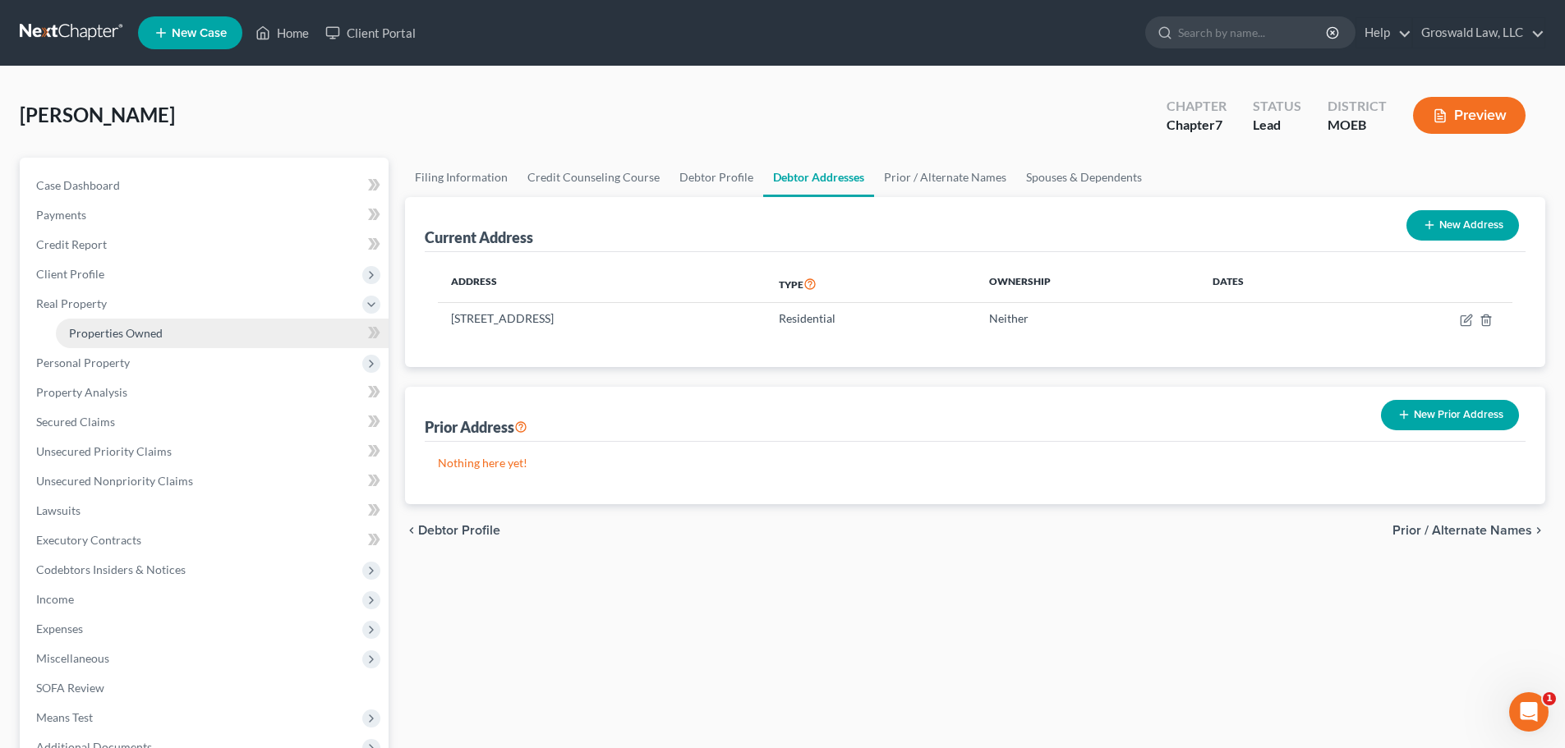
click at [144, 329] on span "Properties Owned" at bounding box center [116, 333] width 94 height 14
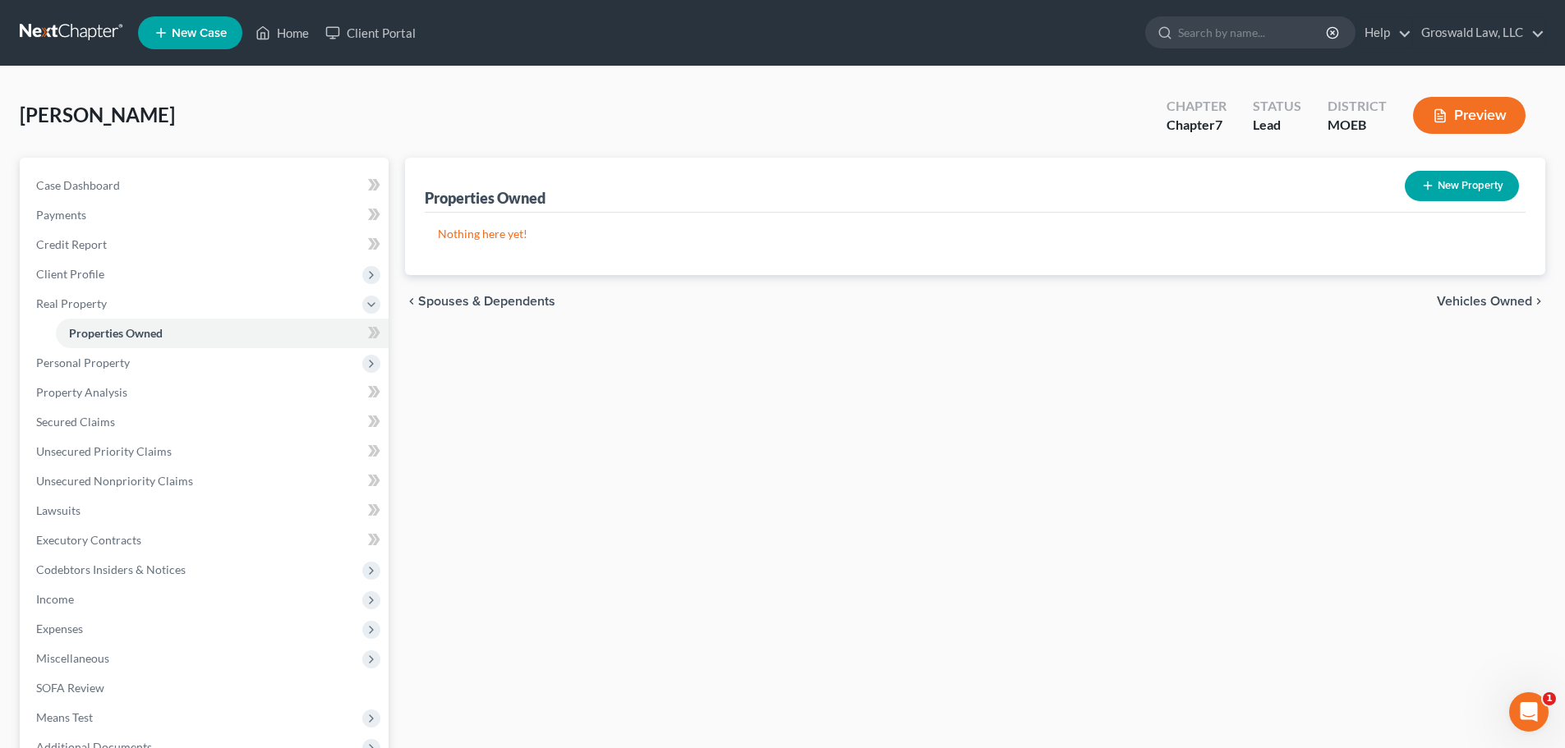
click at [1369, 180] on icon "button" at bounding box center [1427, 185] width 13 height 13
select select "26"
select select "100"
select select "0"
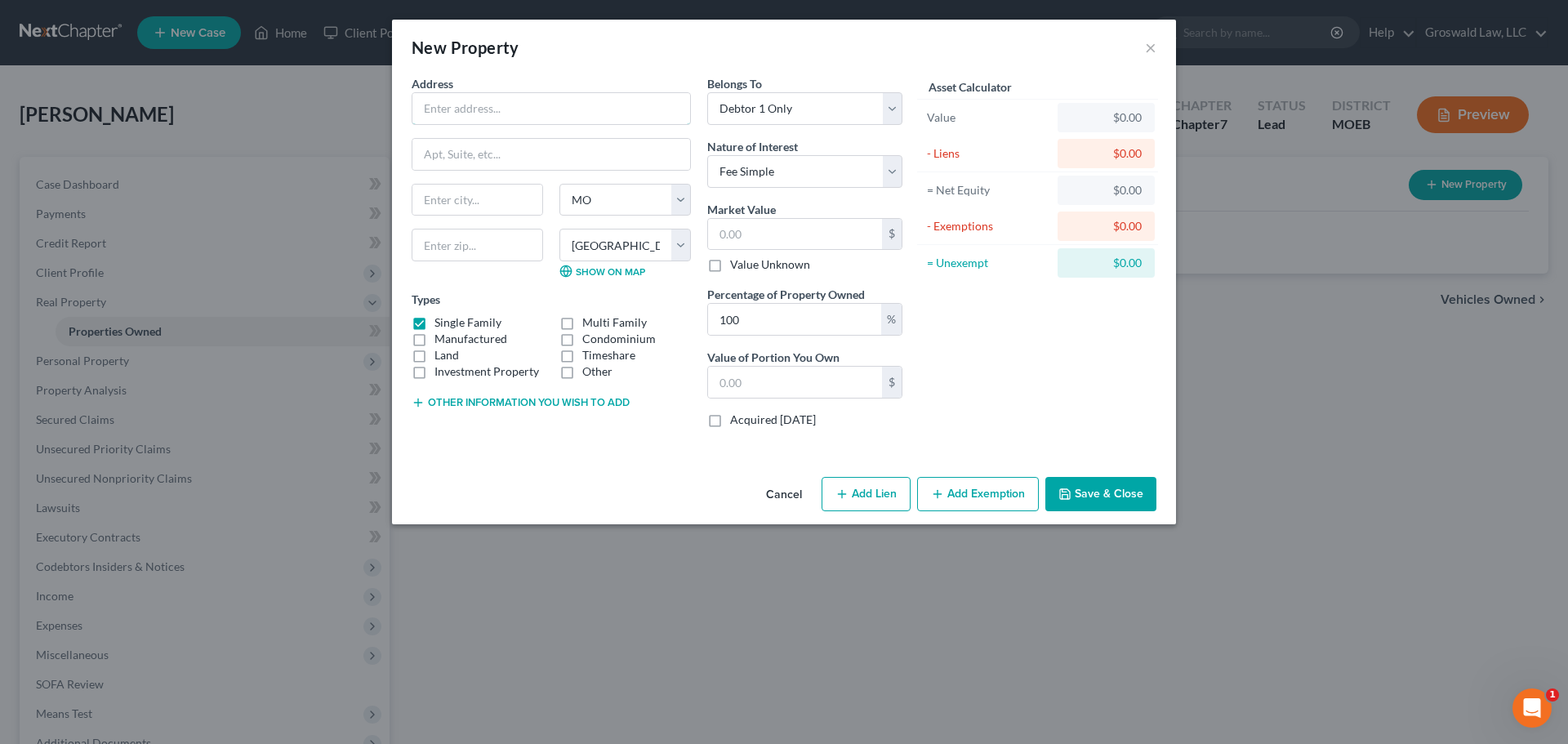
drag, startPoint x: 491, startPoint y: 108, endPoint x: 712, endPoint y: 75, distance: 223.5
click at [492, 107] on input "text" at bounding box center [551, 108] width 277 height 31
type input "[STREET_ADDRESS]"
type input "63141"
type input "Saint Louis"
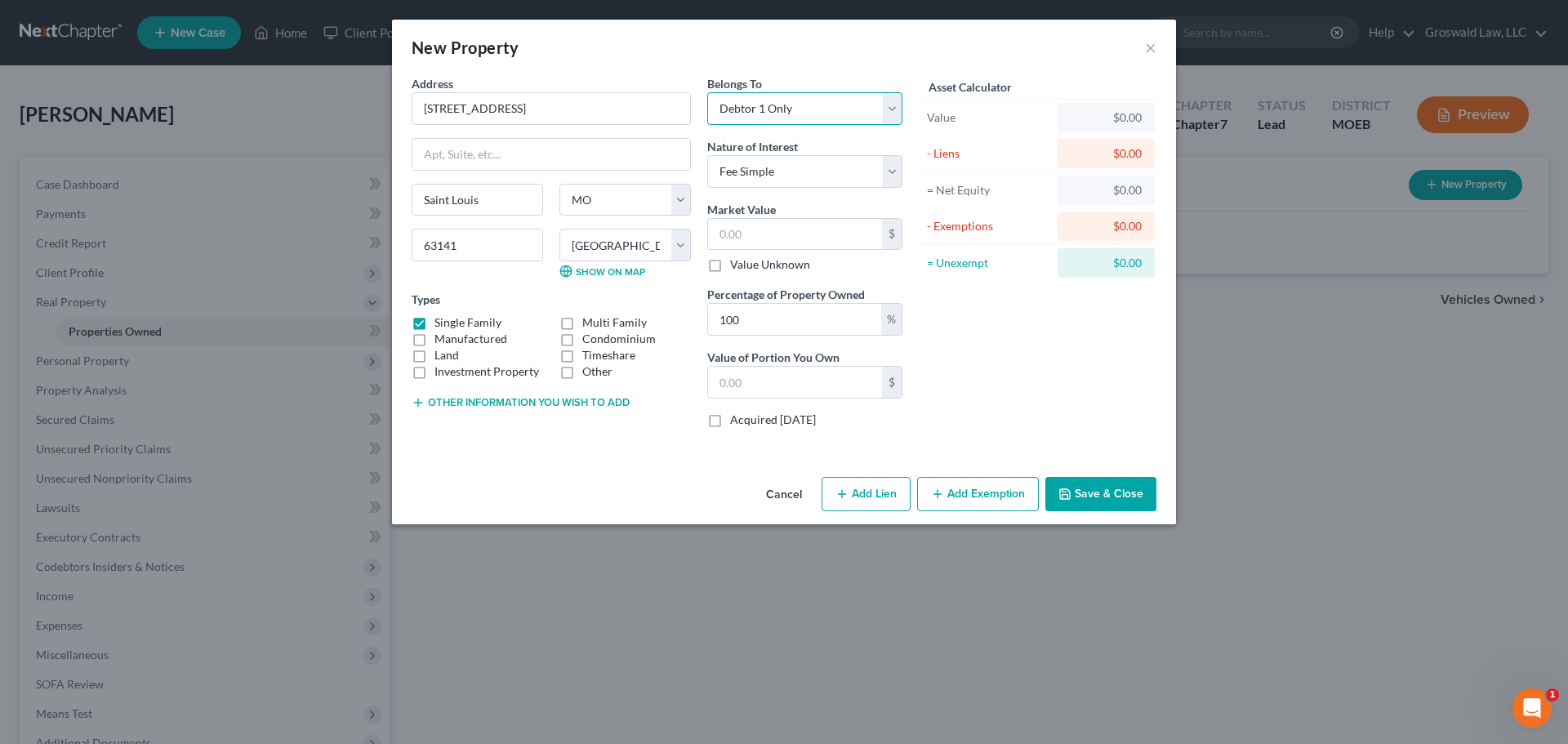
click at [771, 118] on select "Select Debtor 1 Only Debtor 2 Only Debtor 1 And Debtor 2 Only At Least One Of T…" at bounding box center [804, 108] width 195 height 33
select select "3"
click at [707, 93] on select "Select Debtor 1 Only Debtor 2 Only Debtor 1 And Debtor 2 Only At Least One Of T…" at bounding box center [804, 108] width 195 height 33
click at [752, 177] on select "Select Fee Simple Joint Tenant Life Estate Equitable Interest Future Interest T…" at bounding box center [804, 171] width 195 height 33
select select "5"
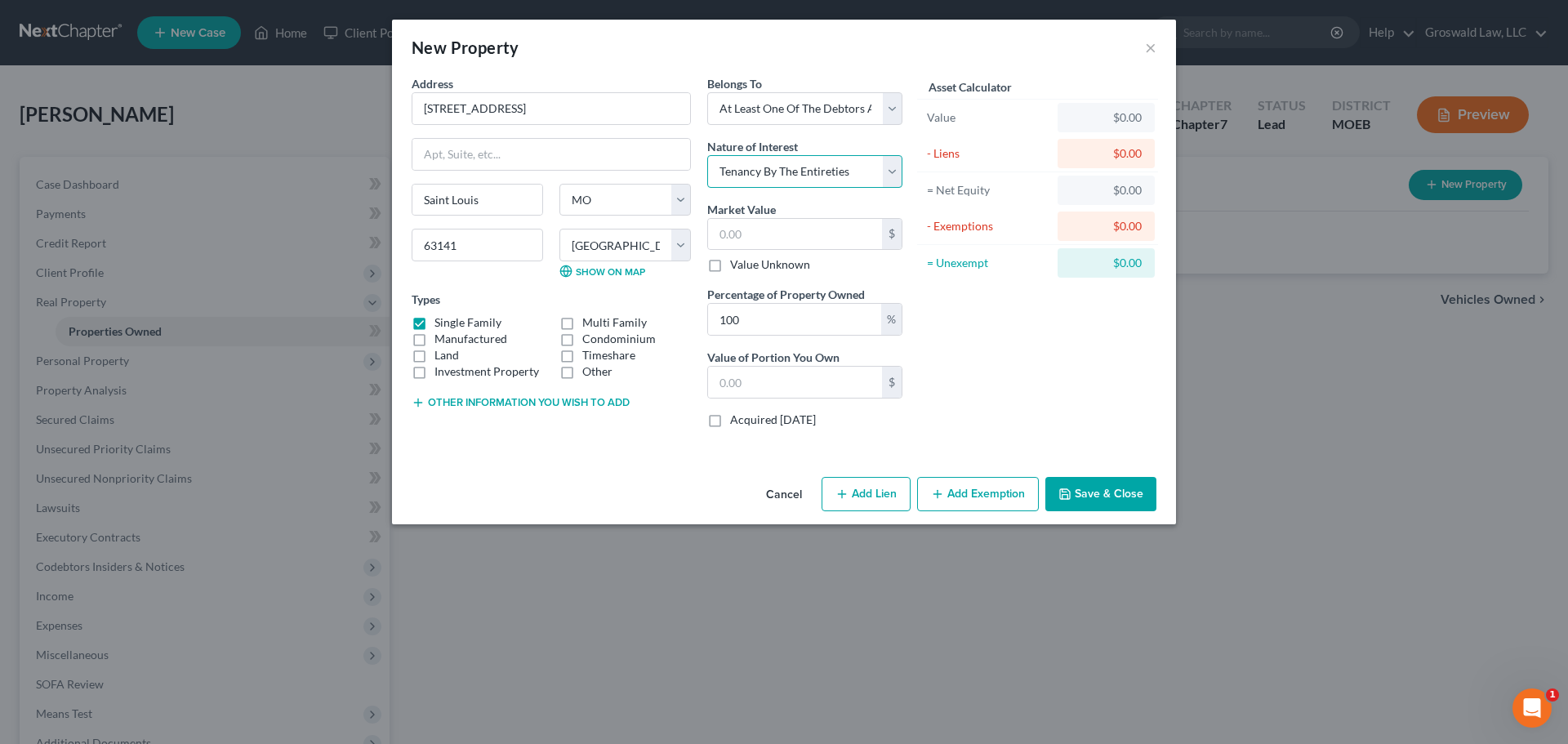
click at [707, 155] on select "Select Fee Simple Joint Tenant Life Estate Equitable Interest Future Interest T…" at bounding box center [804, 171] width 195 height 33
click at [1077, 489] on button "Save & Close" at bounding box center [1101, 494] width 111 height 35
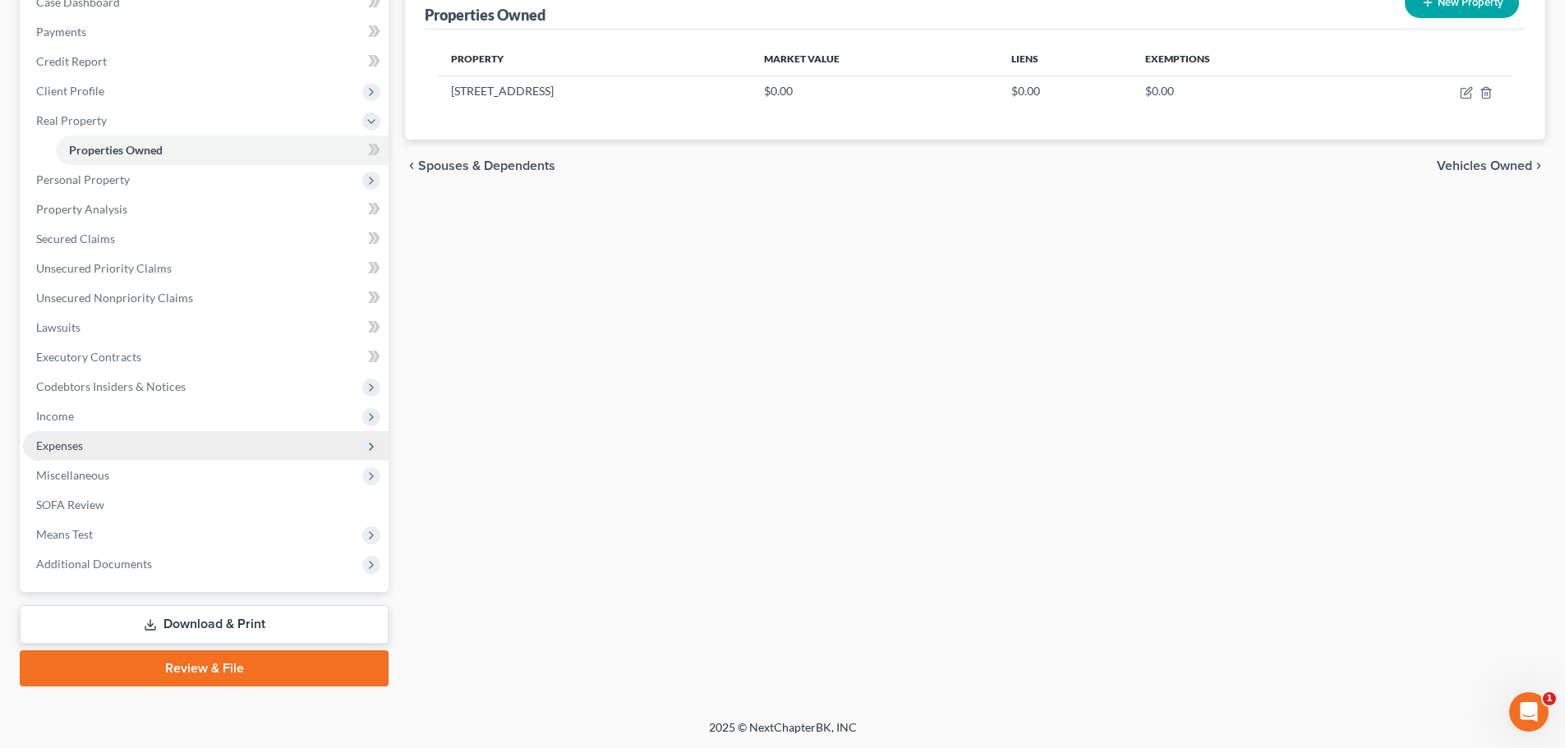
scroll to position [184, 0]
click at [58, 421] on span "Income" at bounding box center [55, 415] width 38 height 14
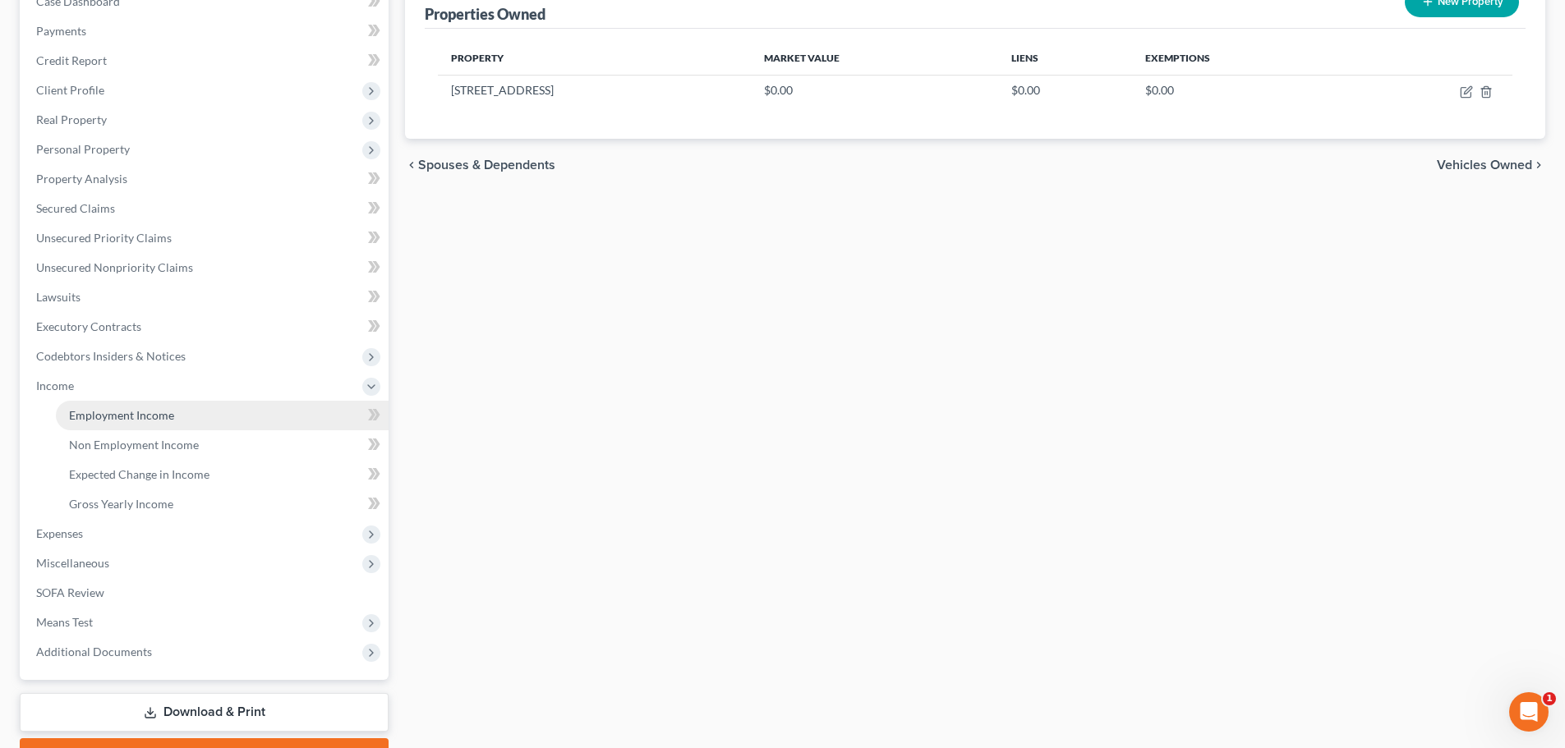
click at [127, 416] on span "Employment Income" at bounding box center [121, 415] width 105 height 14
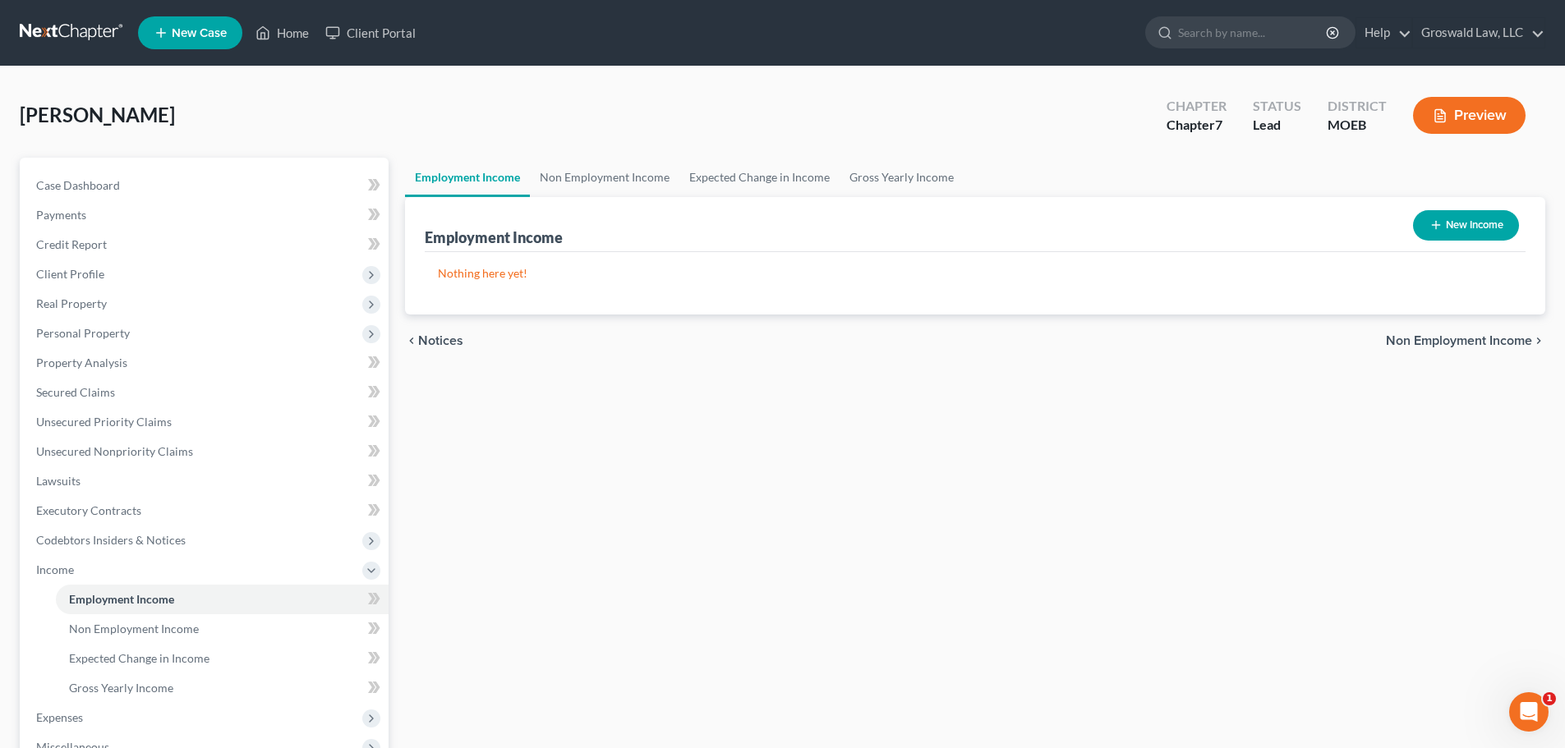
click at [1369, 228] on button "New Income" at bounding box center [1466, 225] width 106 height 30
select select "0"
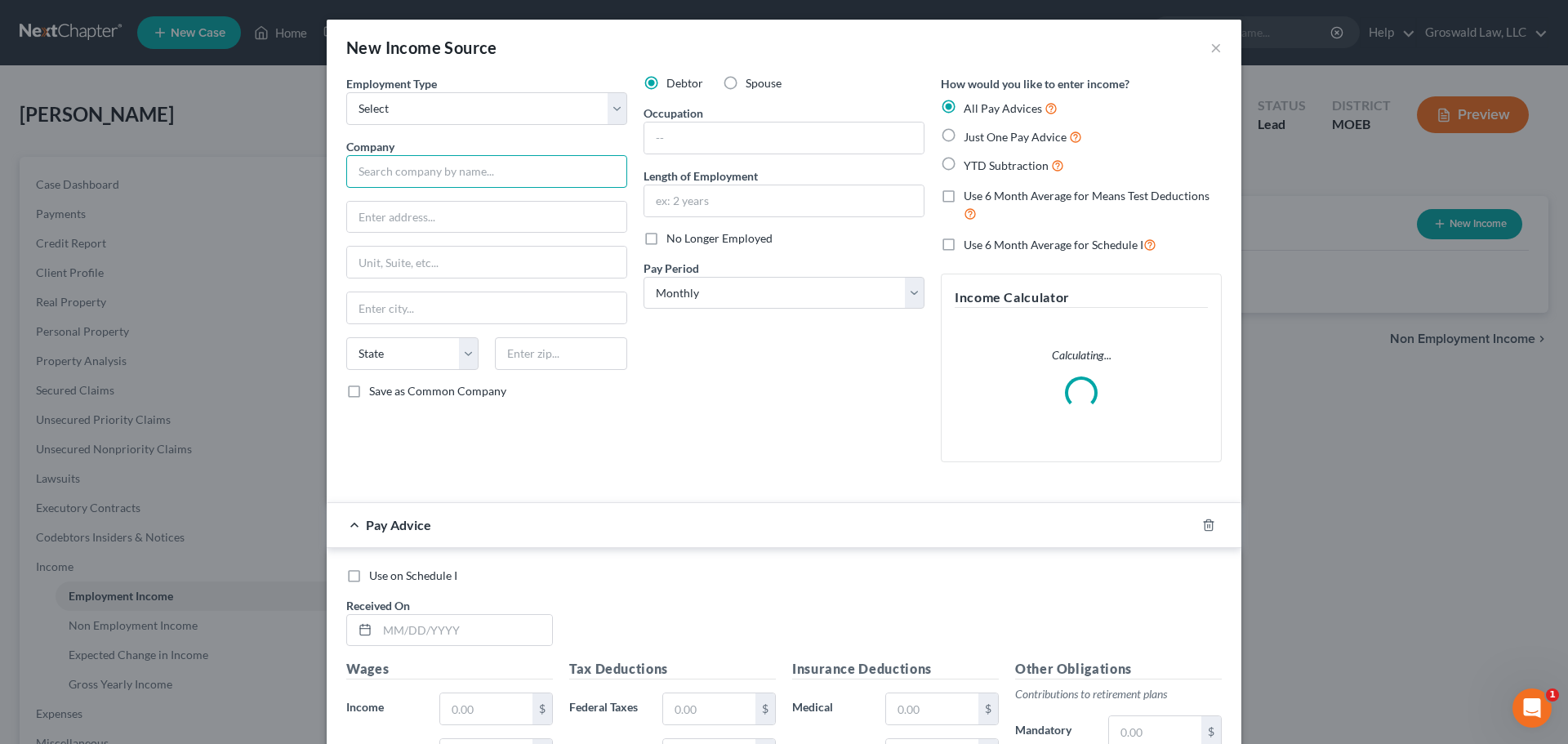
drag, startPoint x: 472, startPoint y: 166, endPoint x: 457, endPoint y: 167, distance: 15.0
click at [472, 166] on input "text" at bounding box center [486, 171] width 281 height 33
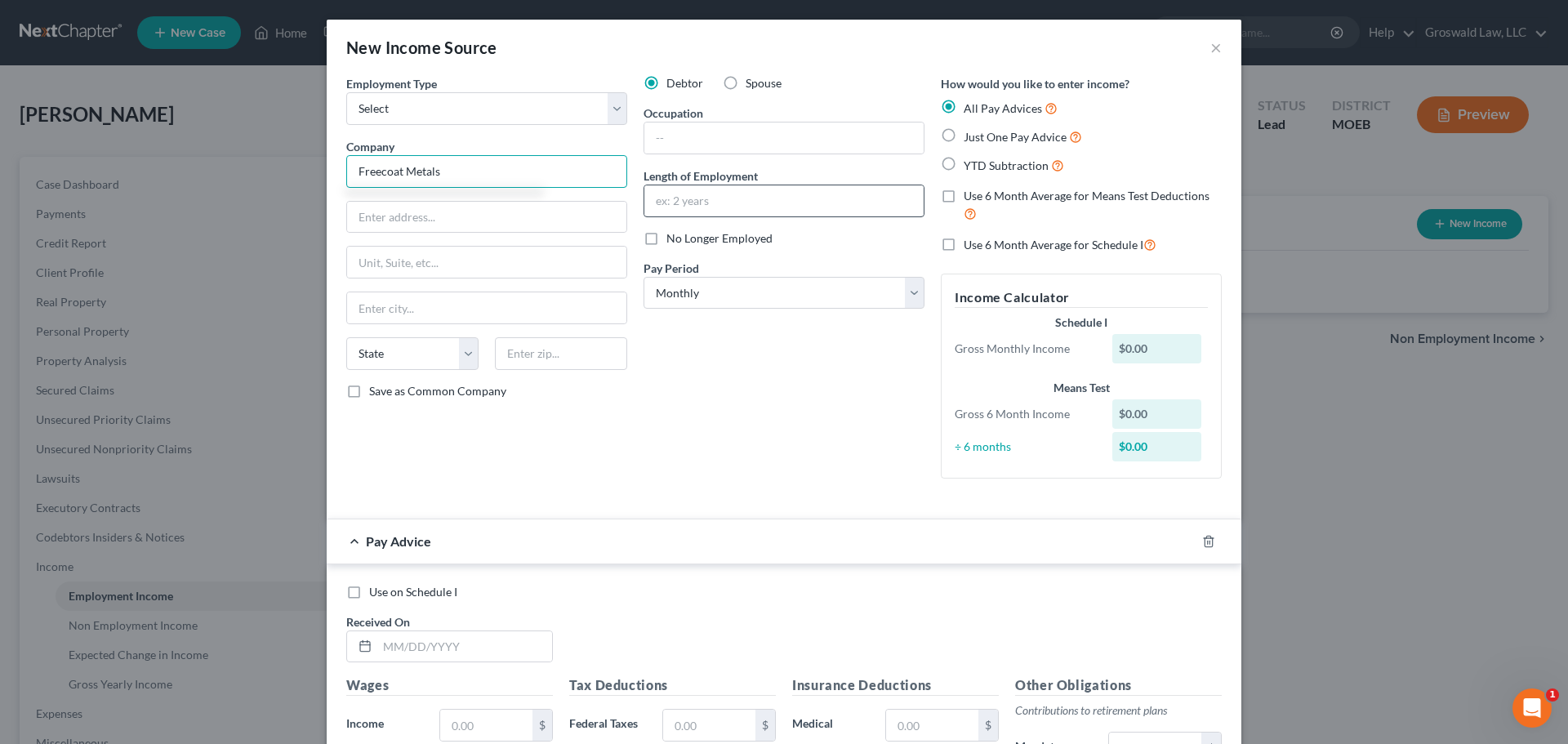
type input "Freecoat Metals"
drag, startPoint x: 710, startPoint y: 207, endPoint x: 669, endPoint y: 208, distance: 41.0
click at [711, 206] on input "text" at bounding box center [784, 200] width 279 height 31
type input "2023 to present"
drag, startPoint x: 498, startPoint y: 112, endPoint x: 492, endPoint y: 120, distance: 10.0
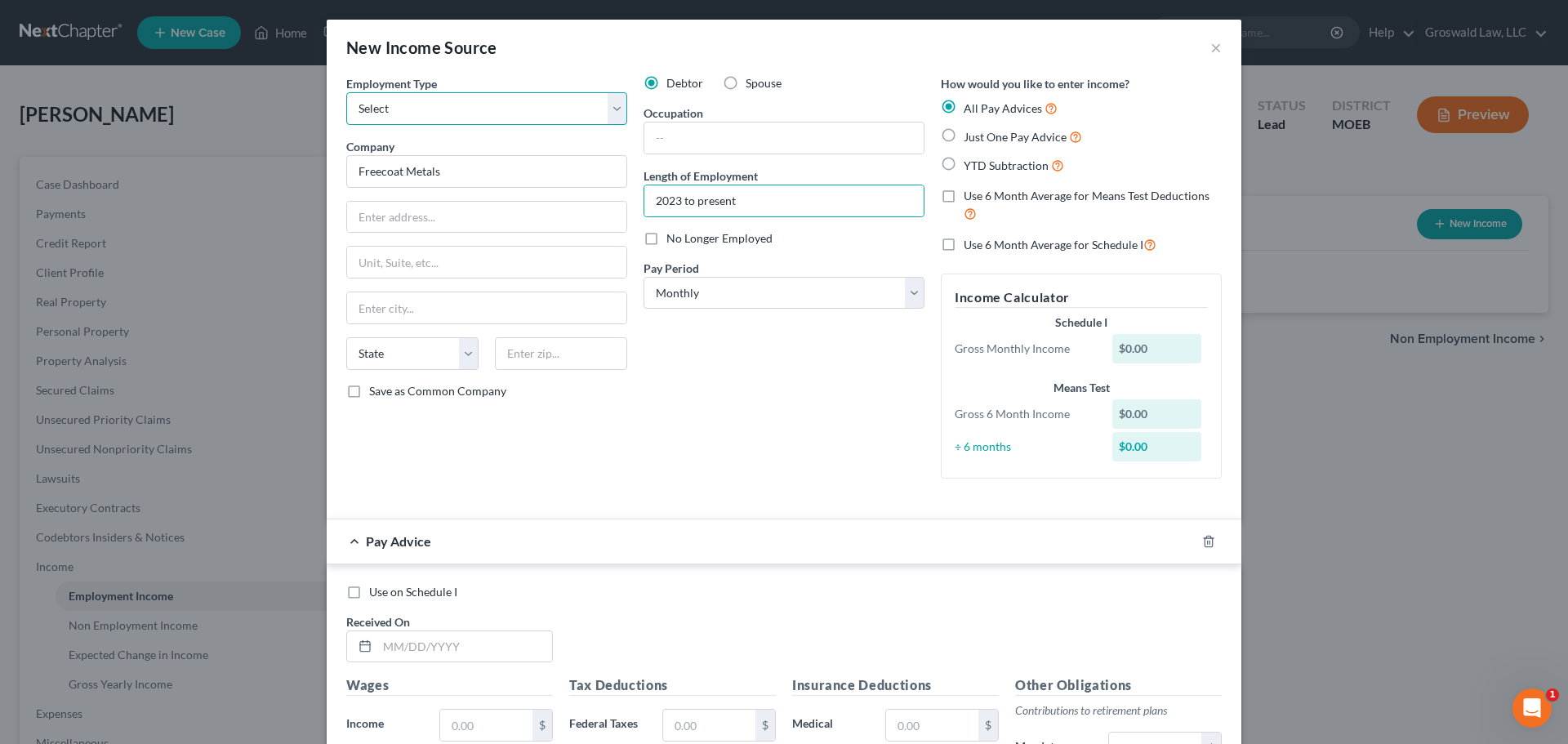
click at [498, 112] on select "Select Full or [DEMOGRAPHIC_DATA] Employment Self Employment" at bounding box center [486, 108] width 281 height 33
select select "0"
click at [346, 93] on select "Select Full or [DEMOGRAPHIC_DATA] Employment Self Employment" at bounding box center [486, 108] width 281 height 33
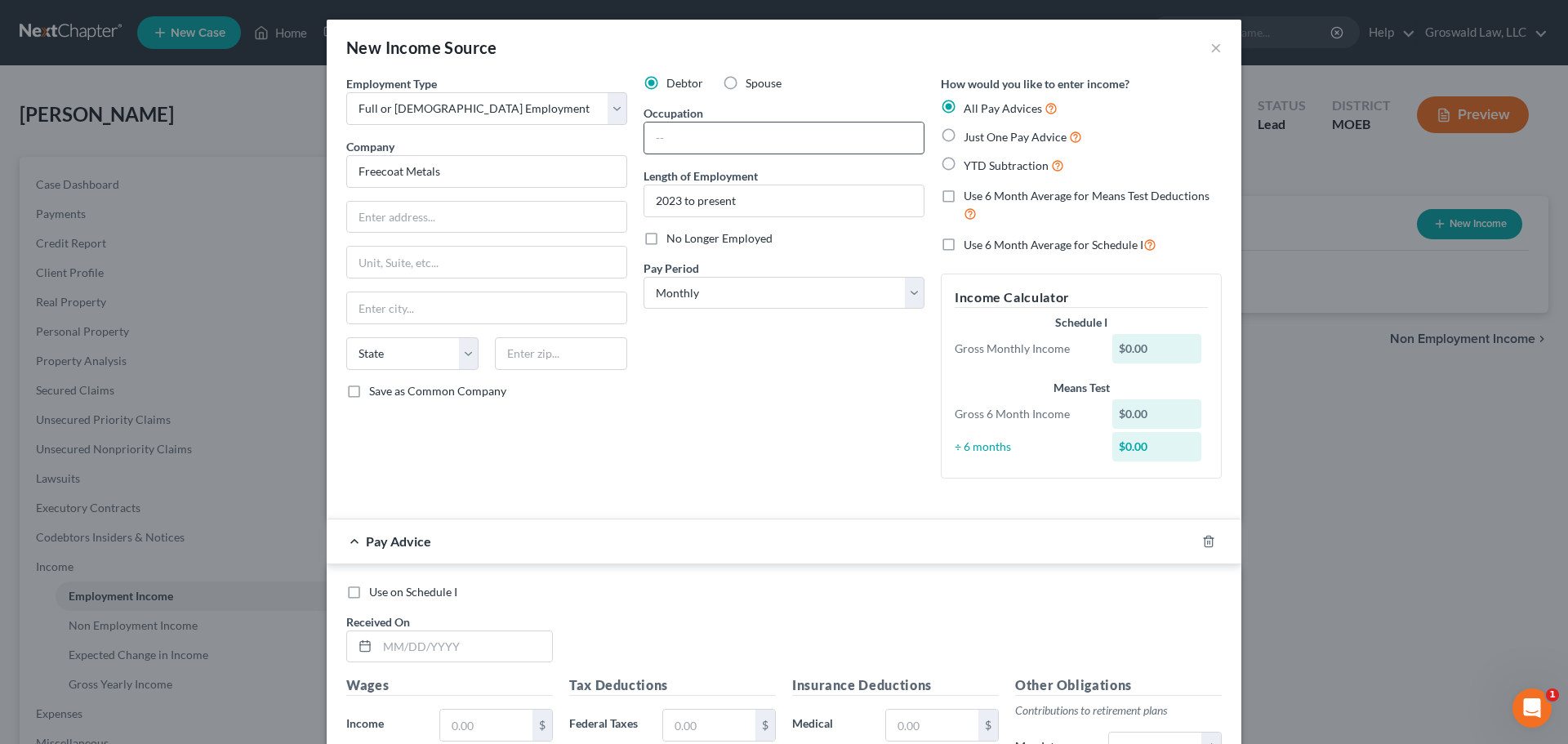
click at [690, 157] on div "Debtor Spouse Occupation Length of Employment 2023 to present No Longer Employe…" at bounding box center [784, 283] width 297 height 417
click at [696, 144] on input "text" at bounding box center [784, 137] width 279 height 31
type input "Payroll Dept."
click at [836, 401] on div "Debtor Spouse Occupation Payroll Dept. Length of Employment 2023 to present No …" at bounding box center [784, 283] width 297 height 417
click at [1205, 546] on div at bounding box center [1219, 541] width 46 height 26
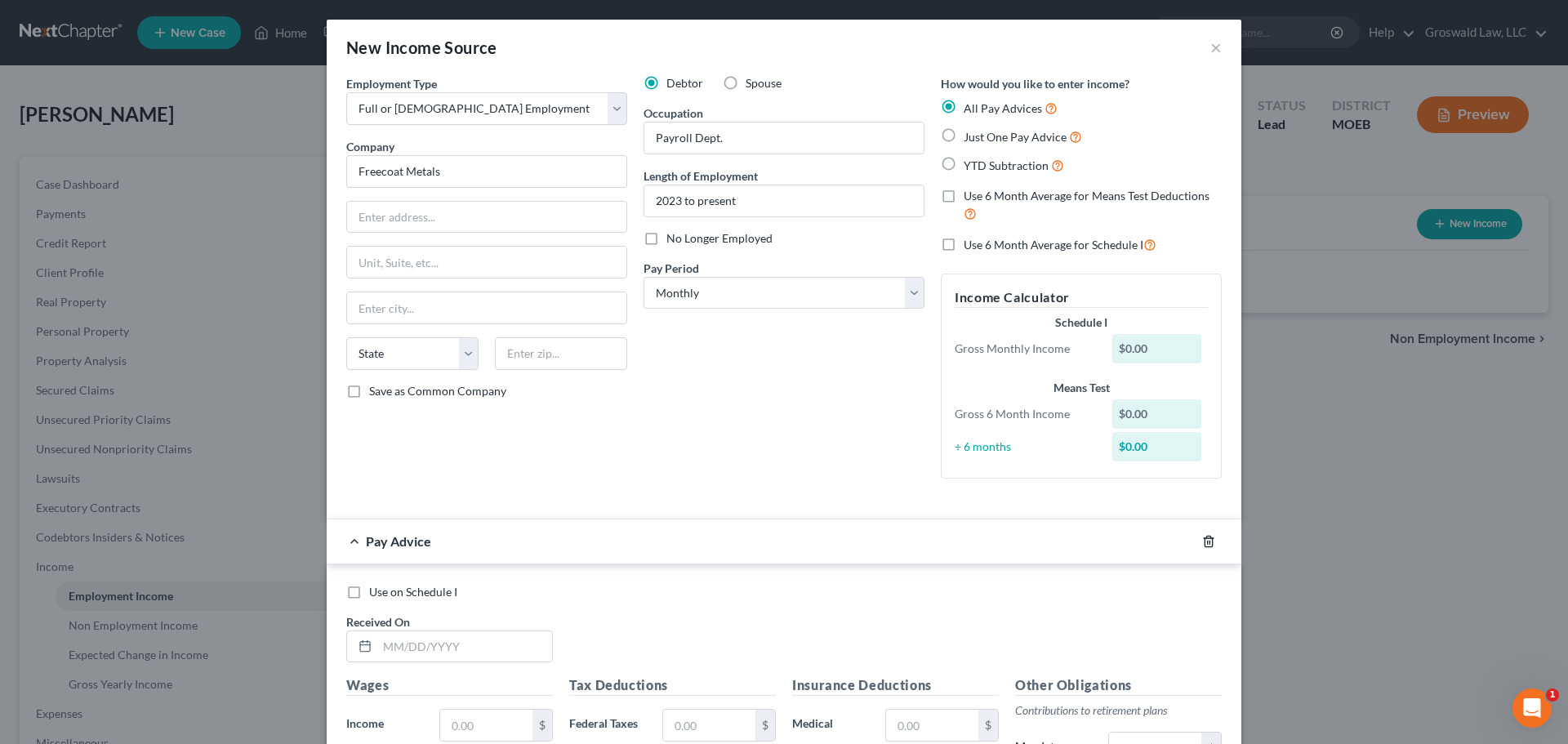
click at [1202, 535] on icon "button" at bounding box center [1208, 541] width 13 height 13
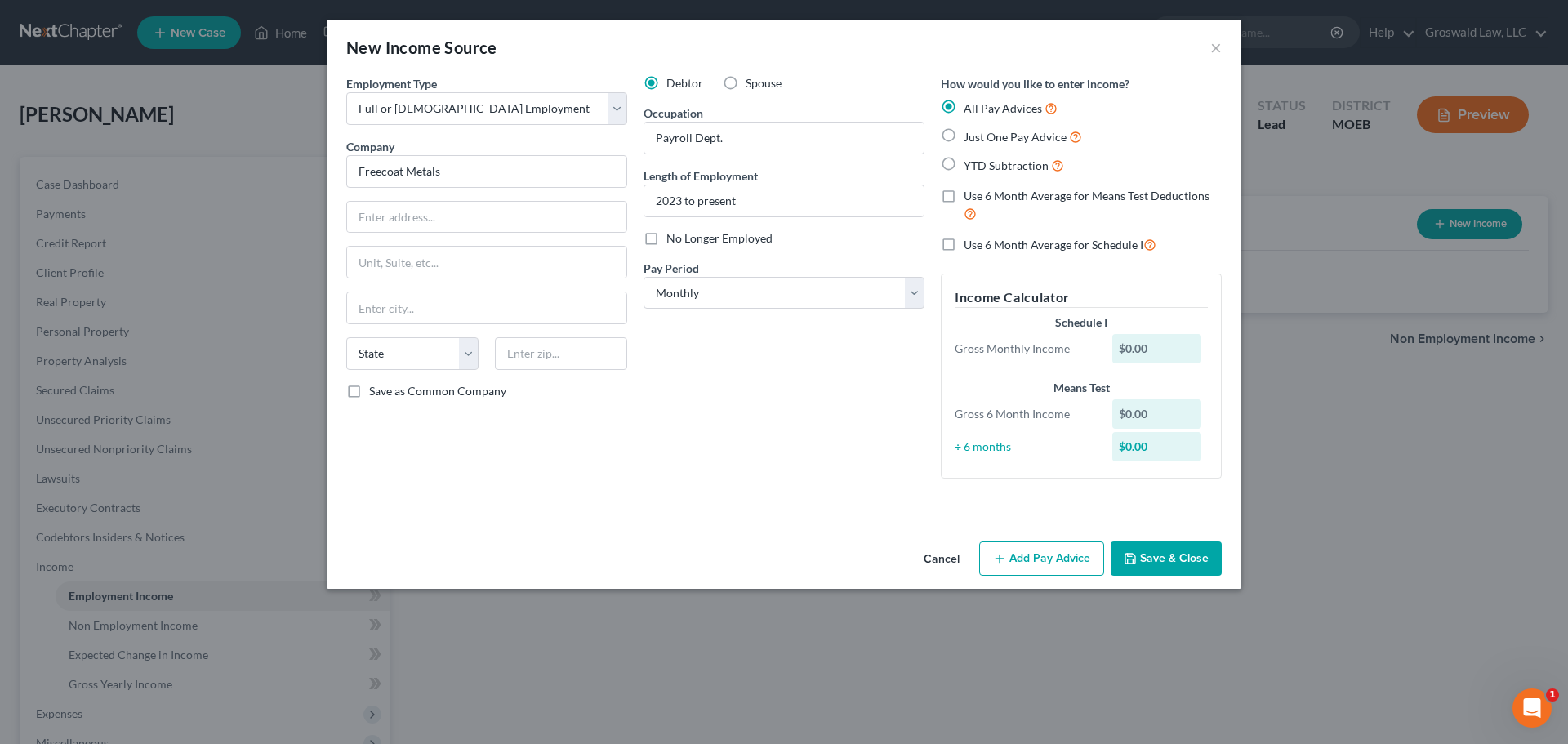
click at [1187, 556] on button "Save & Close" at bounding box center [1166, 559] width 111 height 35
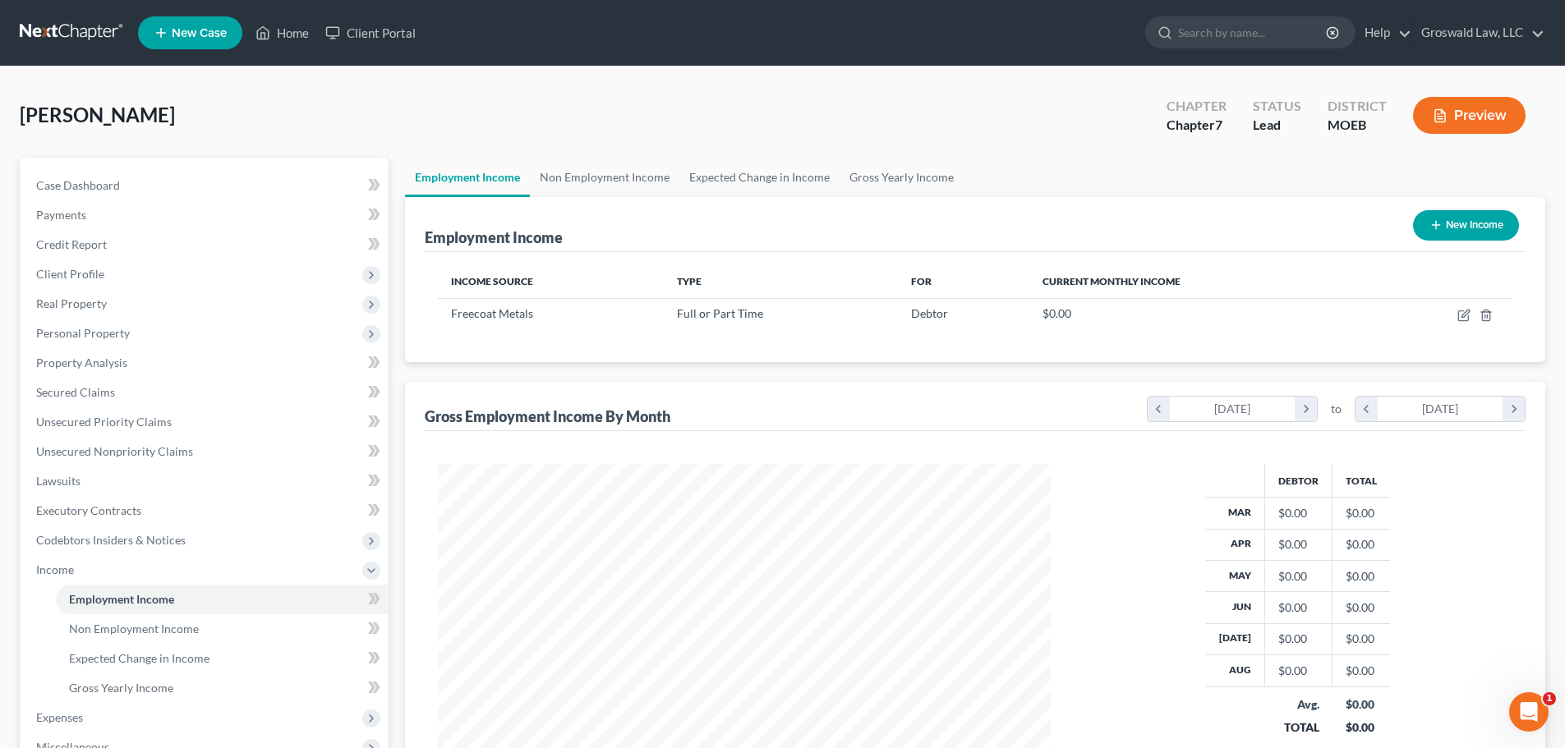
click at [1369, 222] on button "New Income" at bounding box center [1466, 225] width 106 height 30
select select "0"
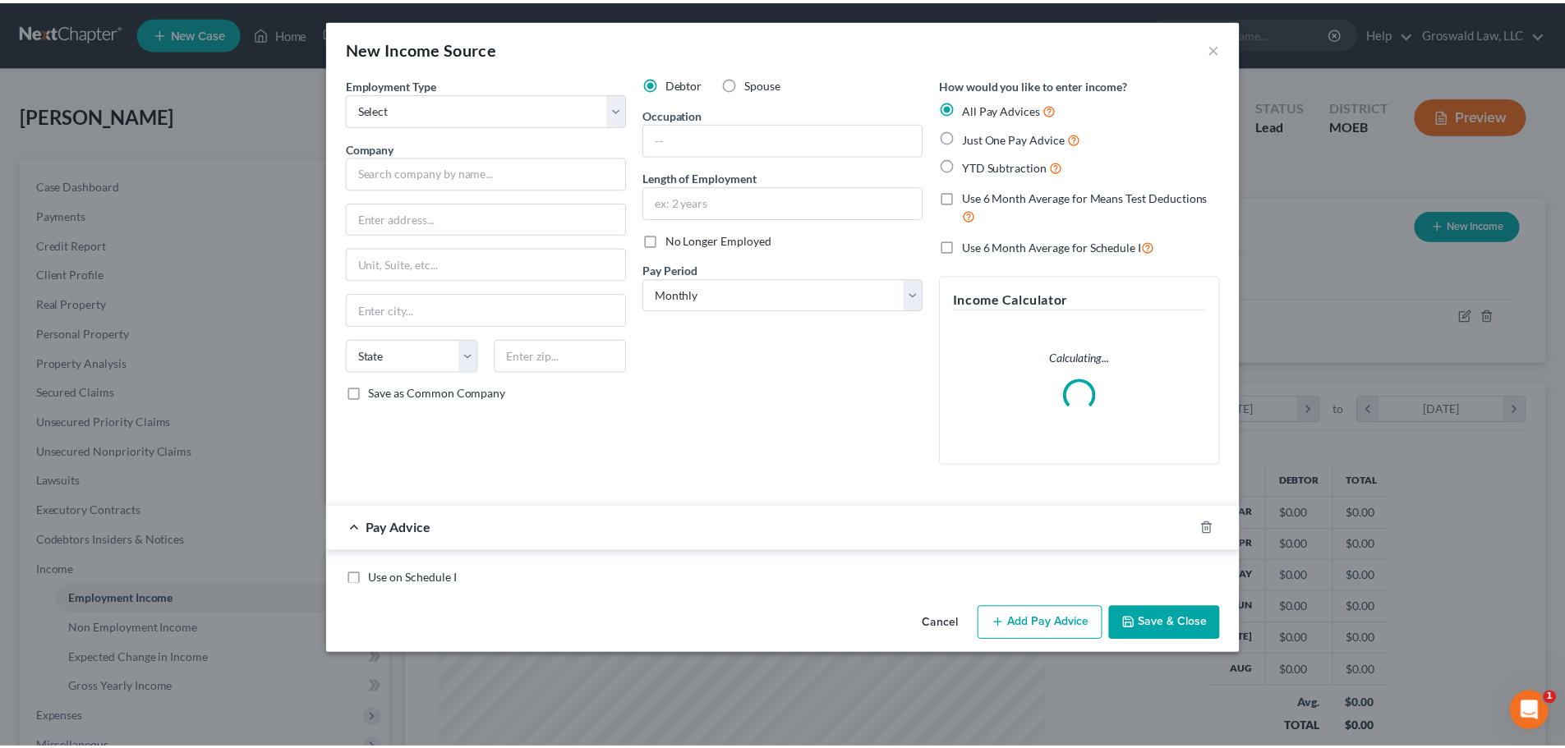
scroll to position [309, 651]
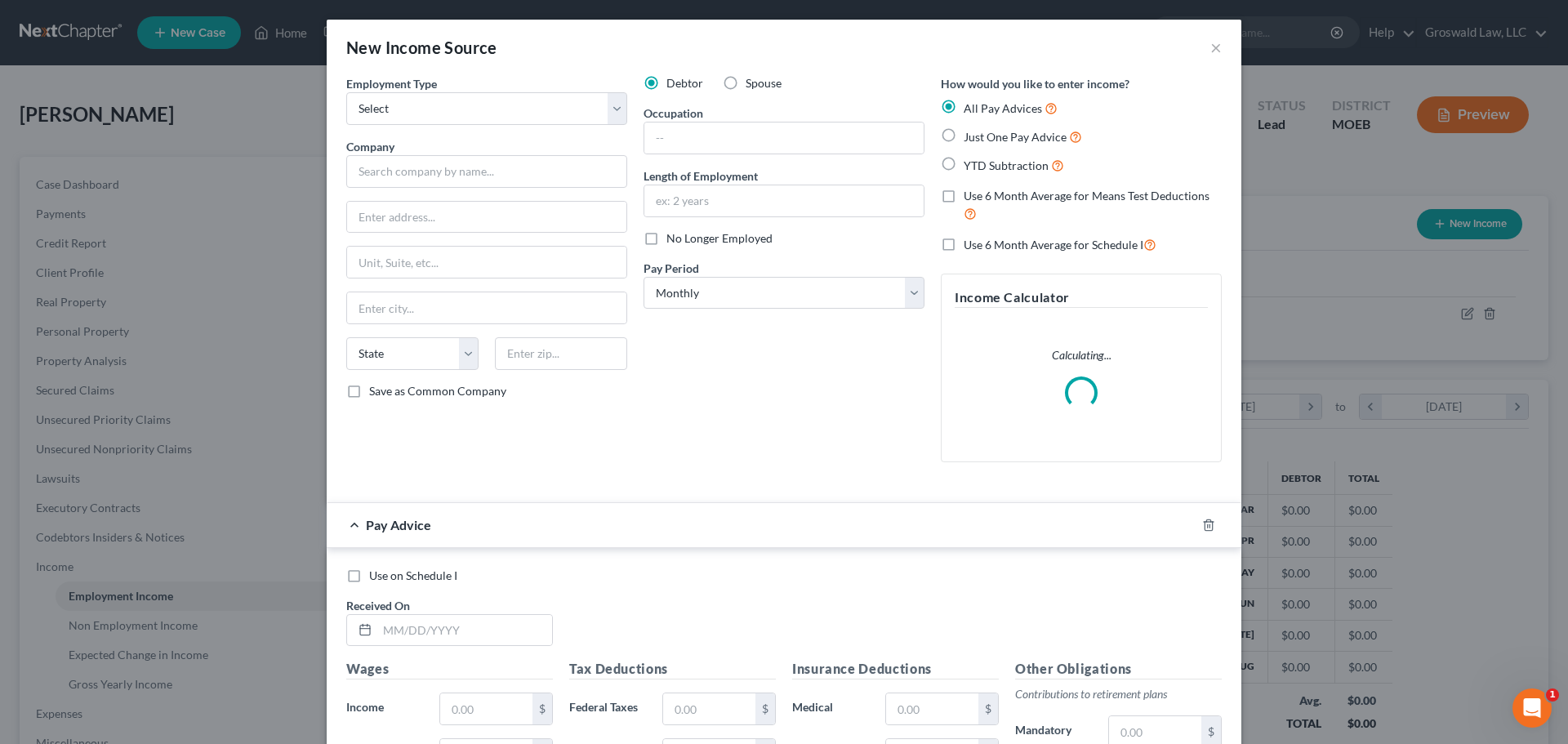
click at [746, 83] on label "Spouse" at bounding box center [764, 84] width 36 height 16
click at [753, 83] on input "Spouse" at bounding box center [758, 81] width 11 height 11
radio input "true"
click at [558, 100] on select "Select Full or [DEMOGRAPHIC_DATA] Employment Self Employment" at bounding box center [486, 108] width 281 height 33
select select "0"
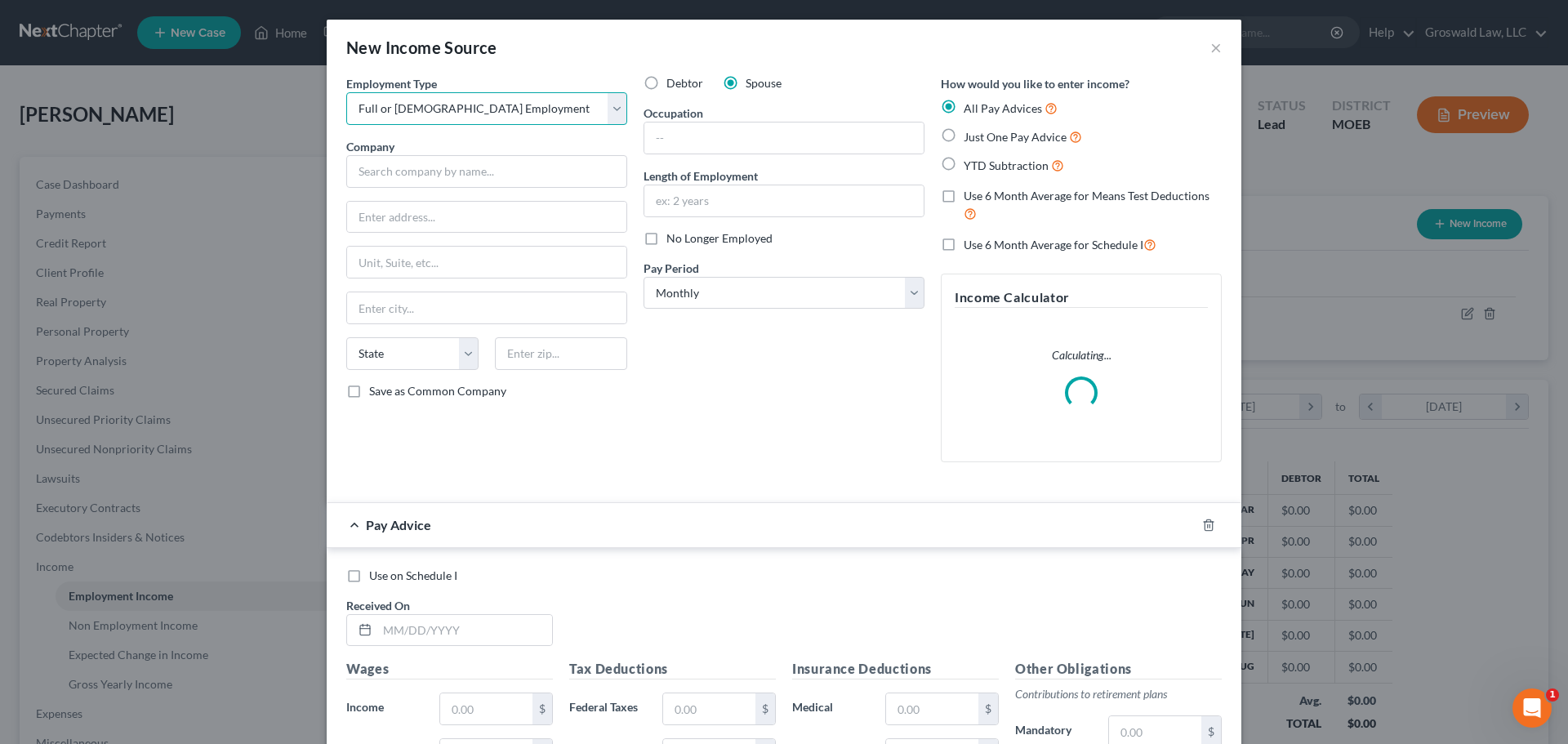
click at [346, 93] on select "Select Full or [DEMOGRAPHIC_DATA] Employment Self Employment" at bounding box center [486, 108] width 281 height 33
click at [469, 167] on input "text" at bounding box center [486, 171] width 281 height 33
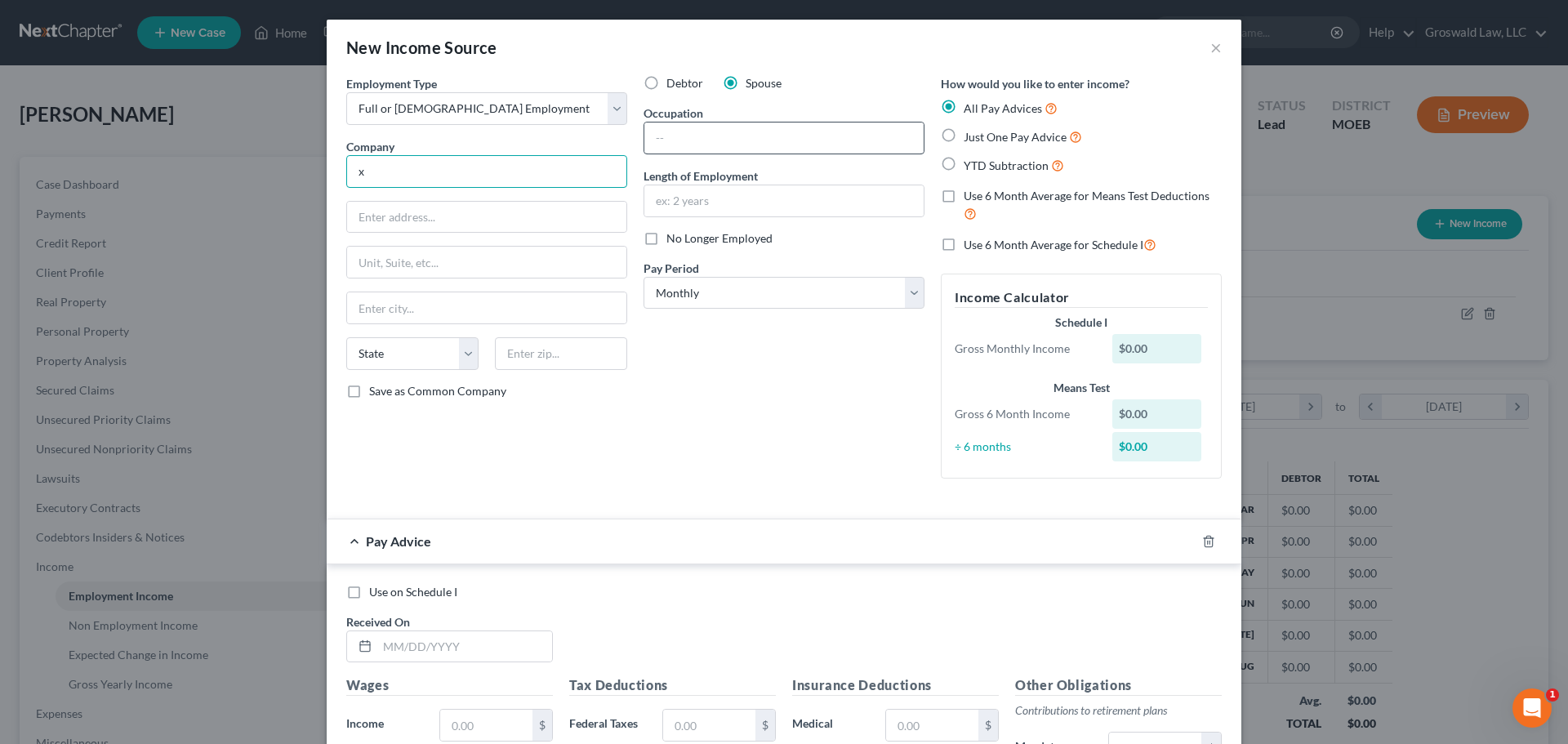
type input "x"
click at [753, 145] on input "text" at bounding box center [784, 137] width 279 height 31
type input "x"
click at [712, 207] on input "text" at bounding box center [784, 200] width 279 height 31
type input "c"
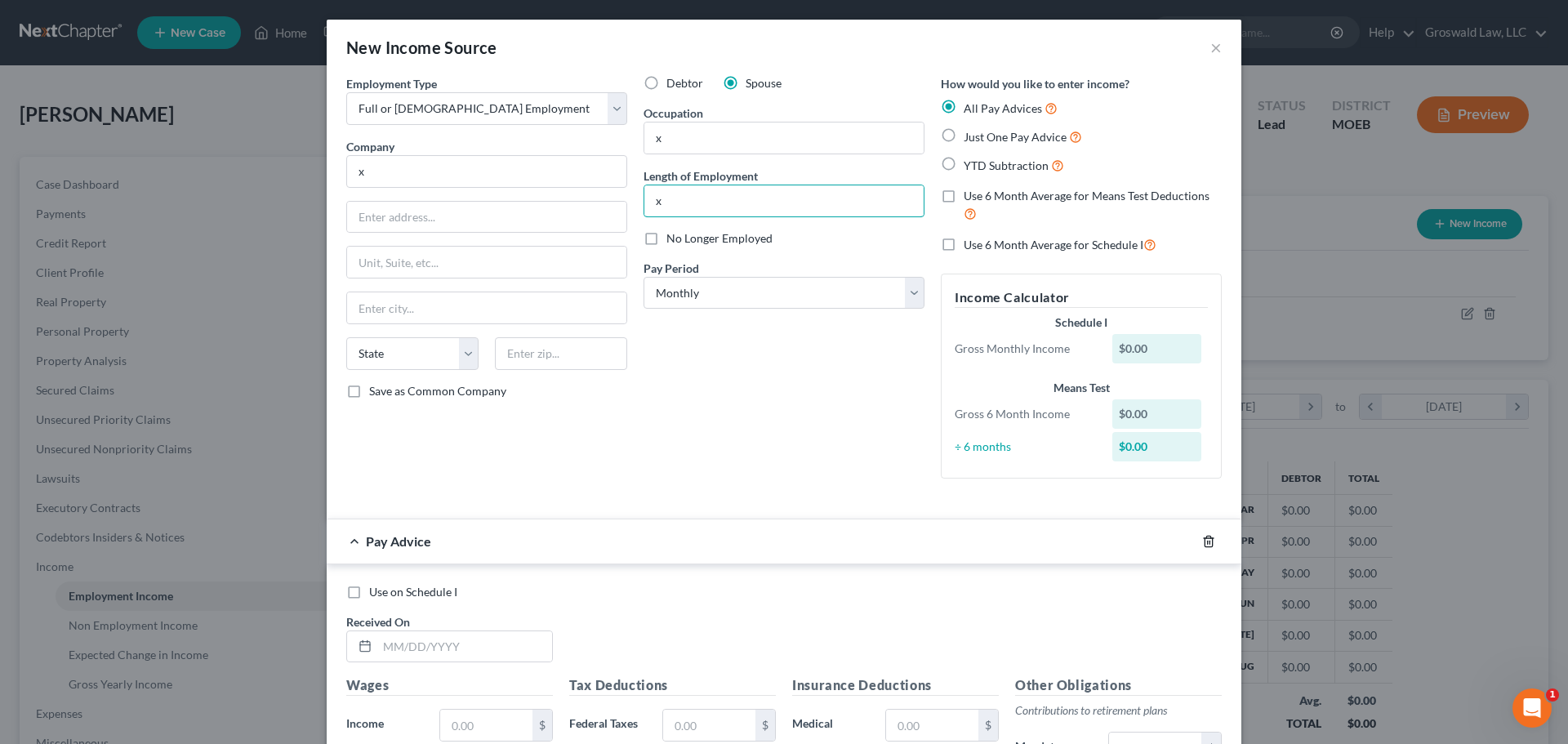
type input "x"
click at [1202, 539] on icon "button" at bounding box center [1208, 541] width 13 height 13
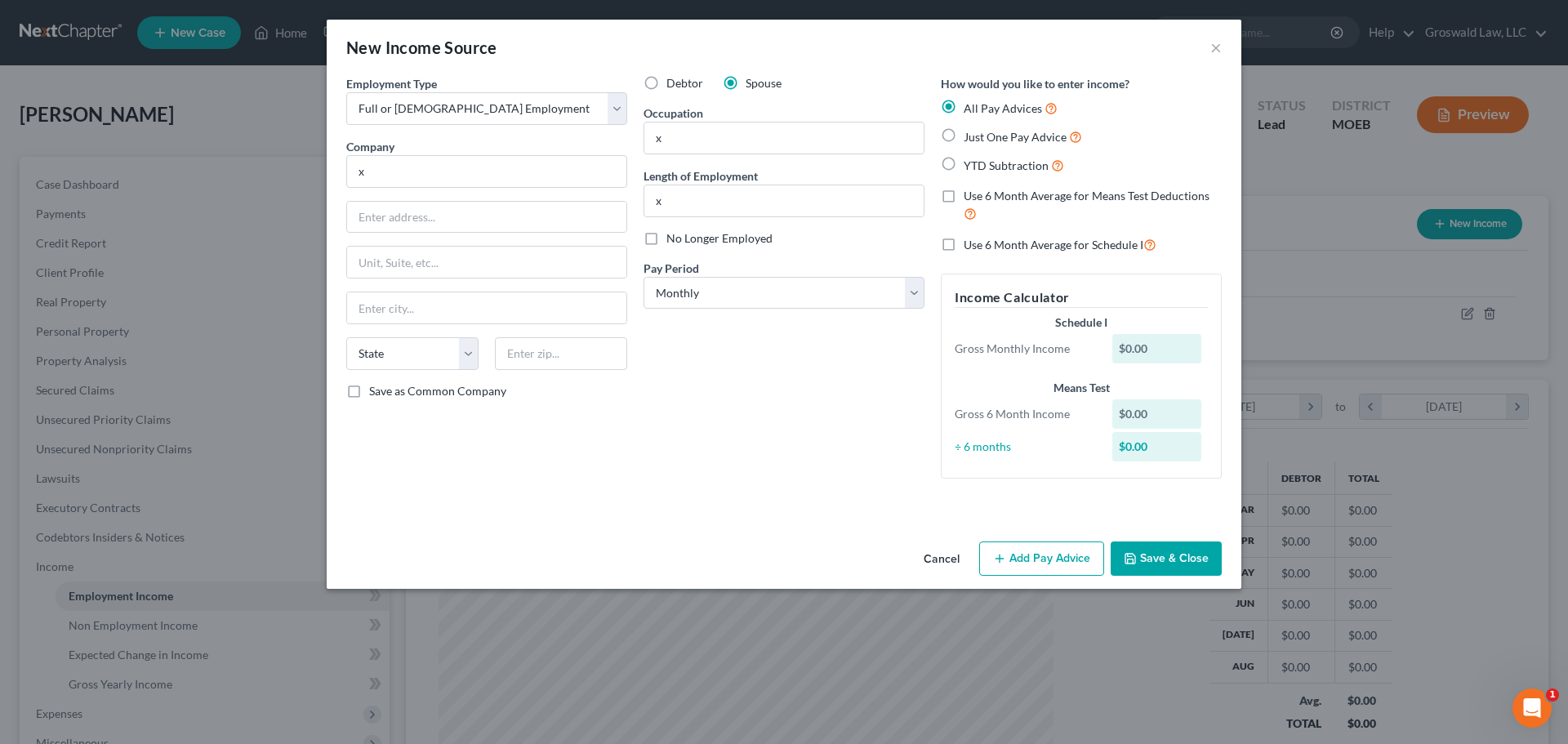
click at [1172, 548] on button "Save & Close" at bounding box center [1166, 559] width 111 height 35
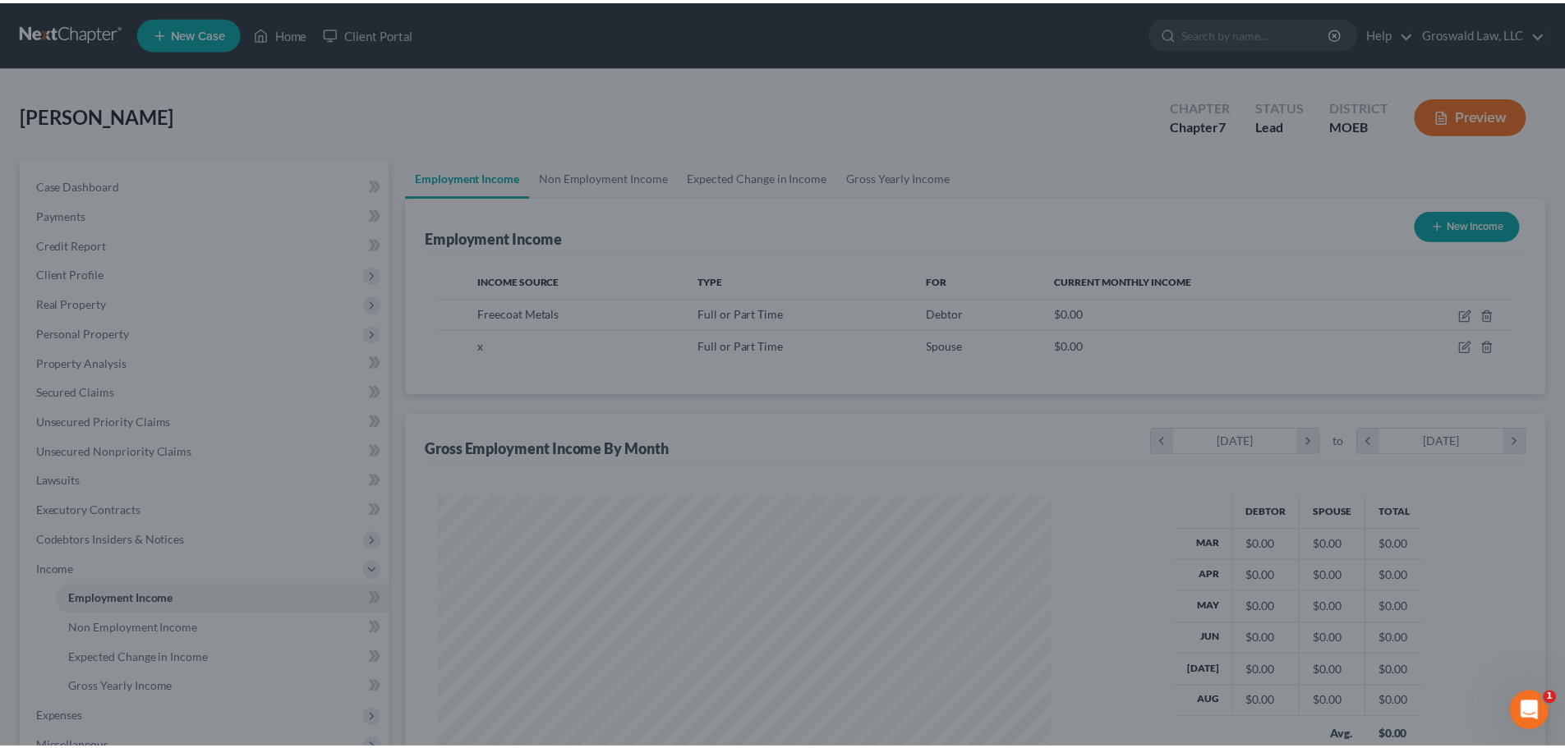
scroll to position [821134, 820795]
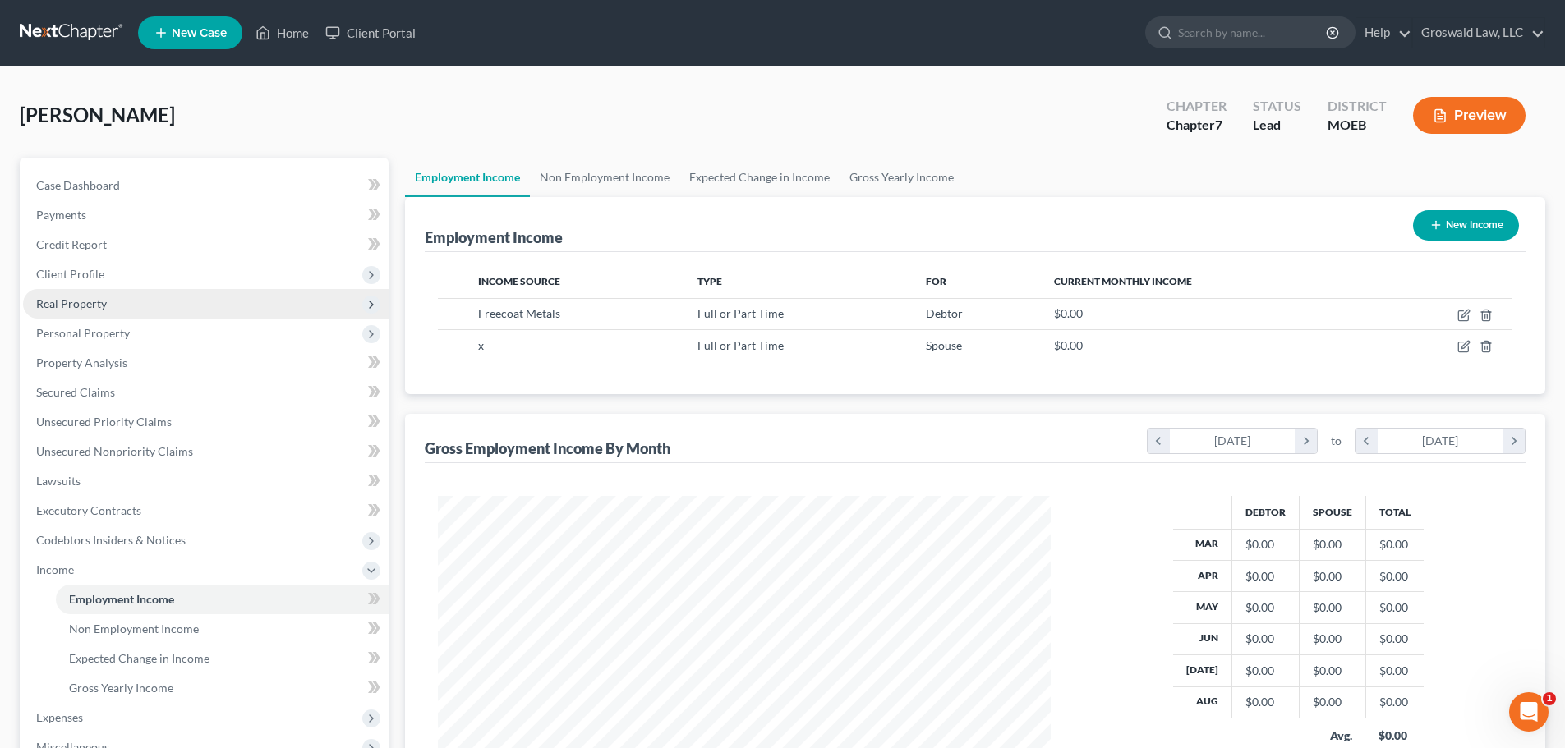
click at [56, 301] on span "Real Property" at bounding box center [71, 304] width 71 height 14
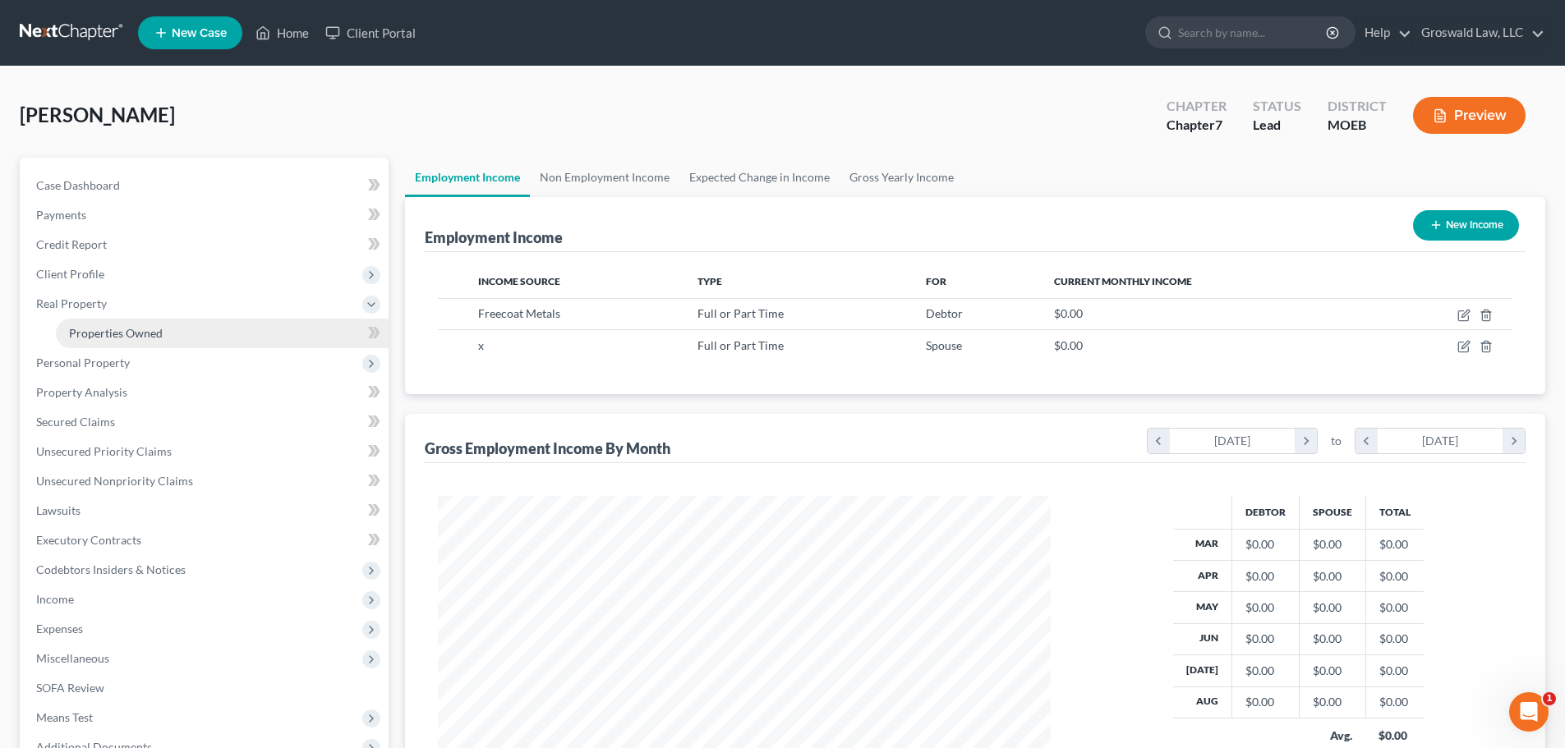
click at [124, 340] on link "Properties Owned" at bounding box center [222, 334] width 333 height 30
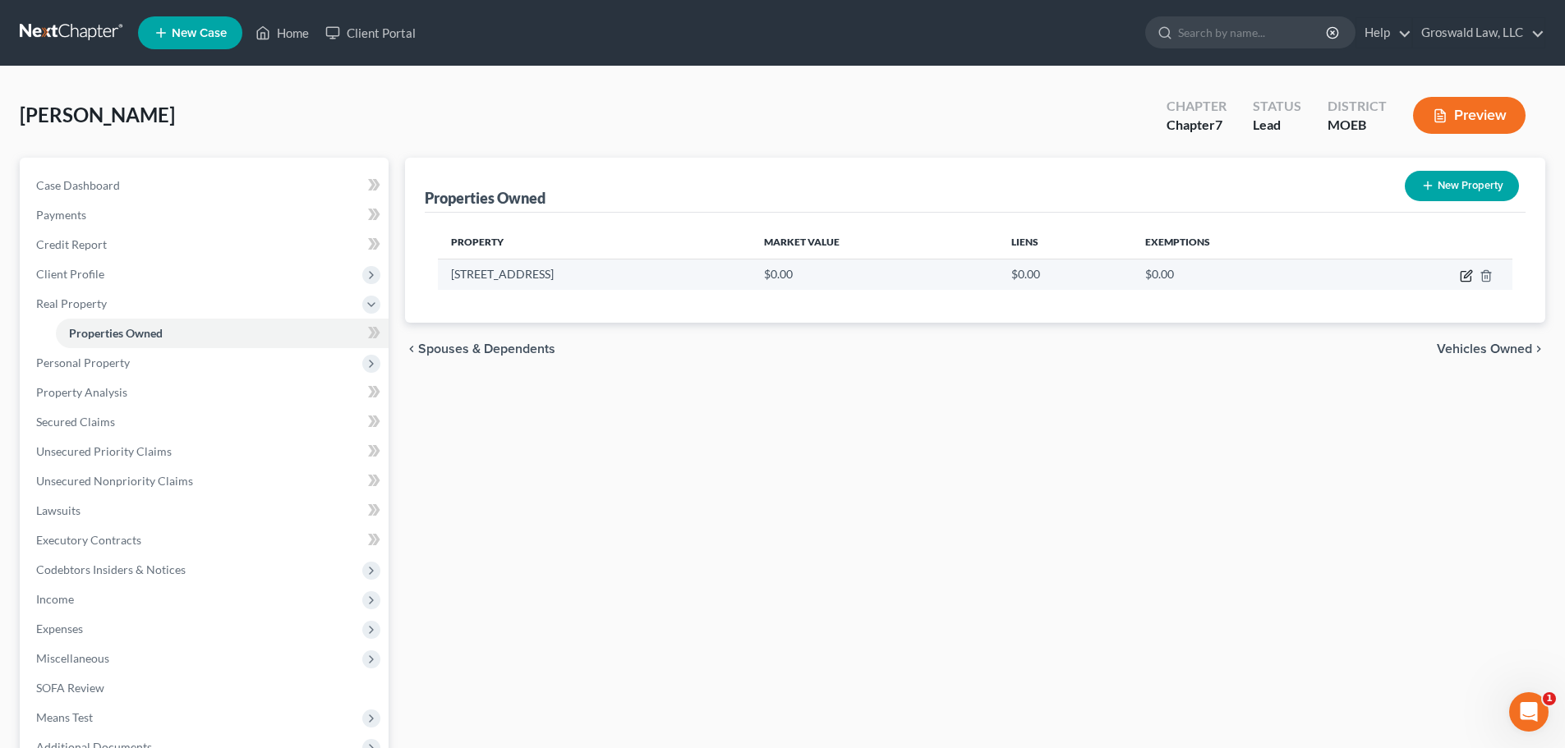
click at [1369, 278] on icon "button" at bounding box center [1466, 277] width 10 height 10
select select "26"
select select "100"
select select "3"
select select "5"
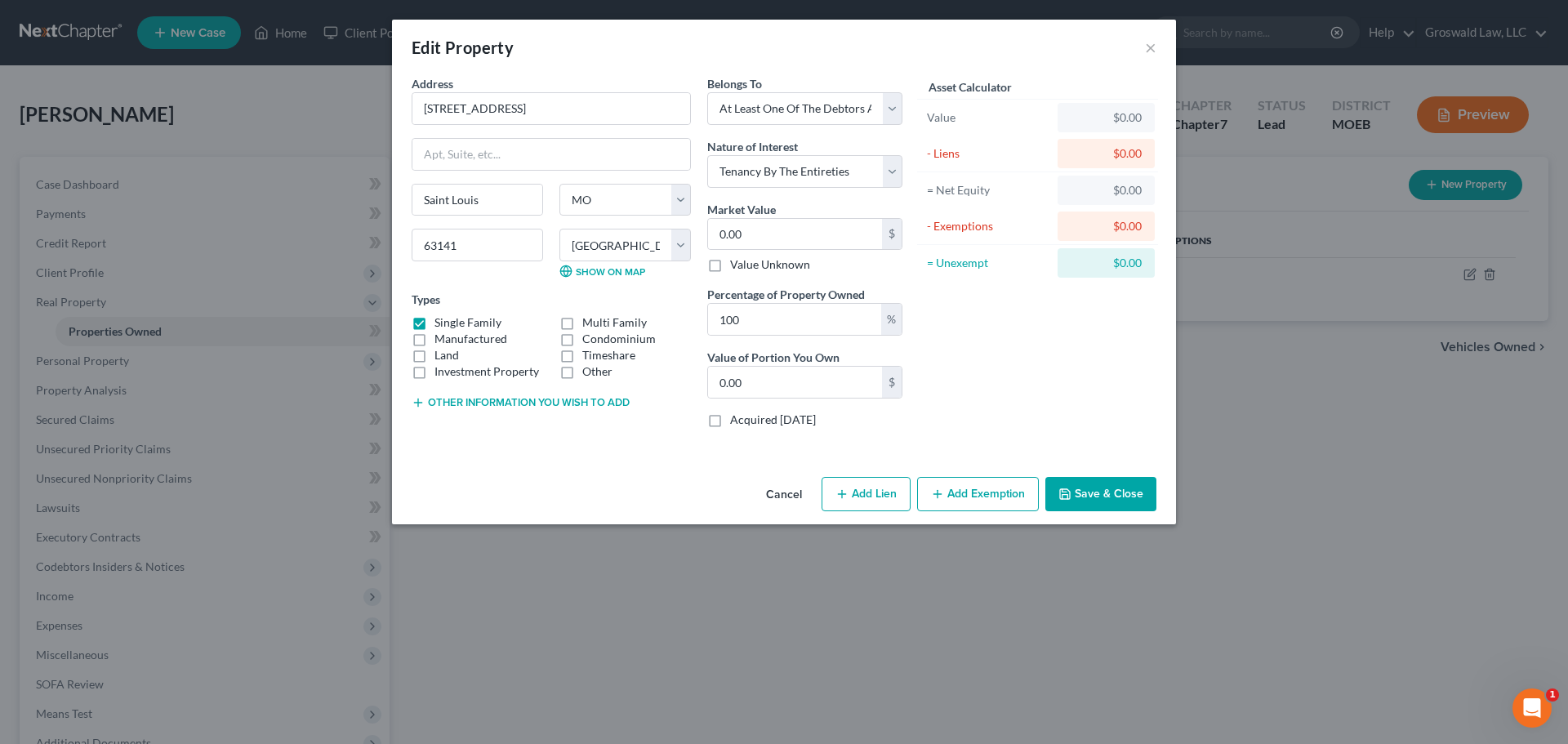
click at [489, 405] on button "Other information you wish to add" at bounding box center [520, 402] width 218 height 13
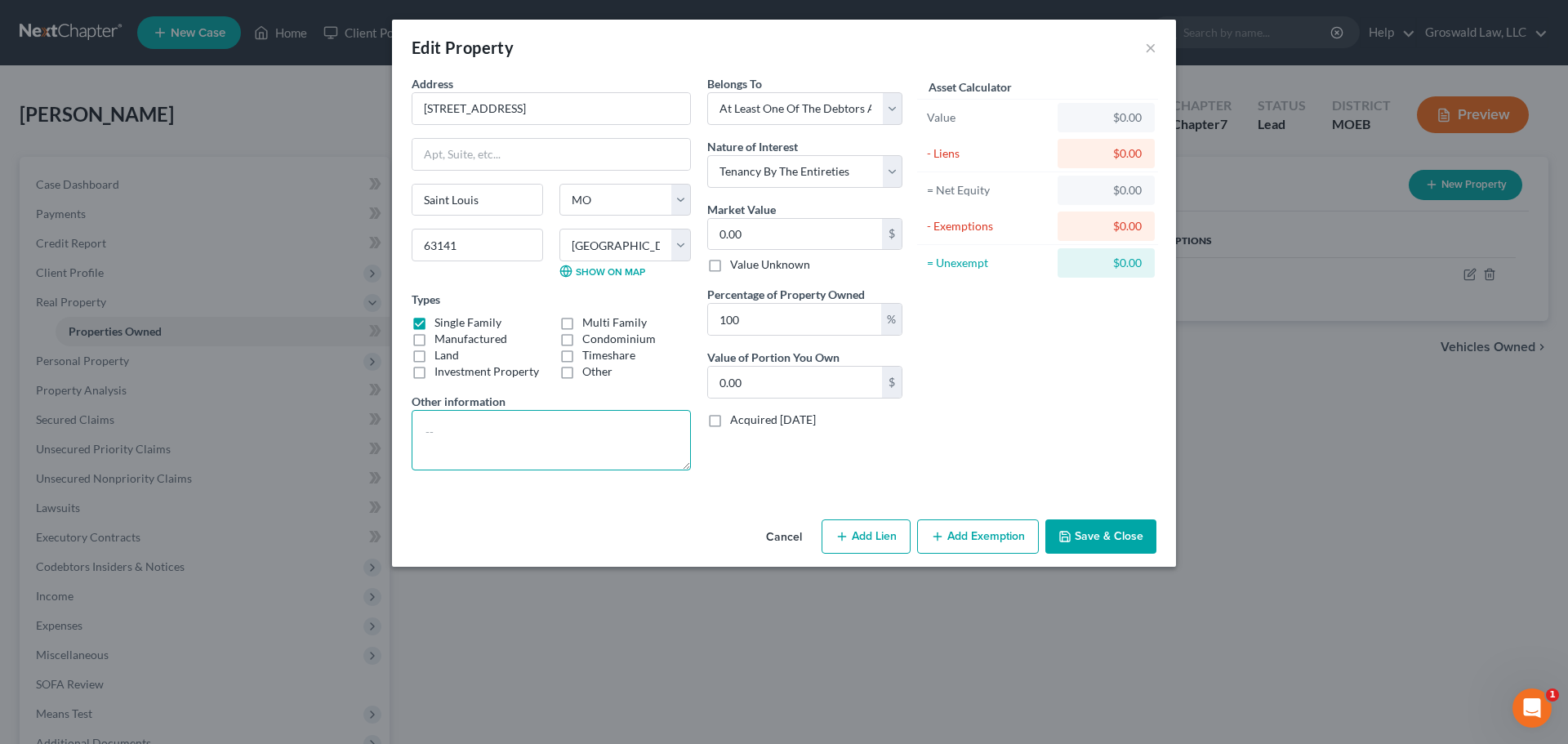
click at [503, 443] on textarea at bounding box center [551, 440] width 279 height 61
type textarea "Debtor and non-filing spouse are both on deed, only NFS is on the mortgage"
click at [1091, 533] on button "Save & Close" at bounding box center [1101, 536] width 111 height 35
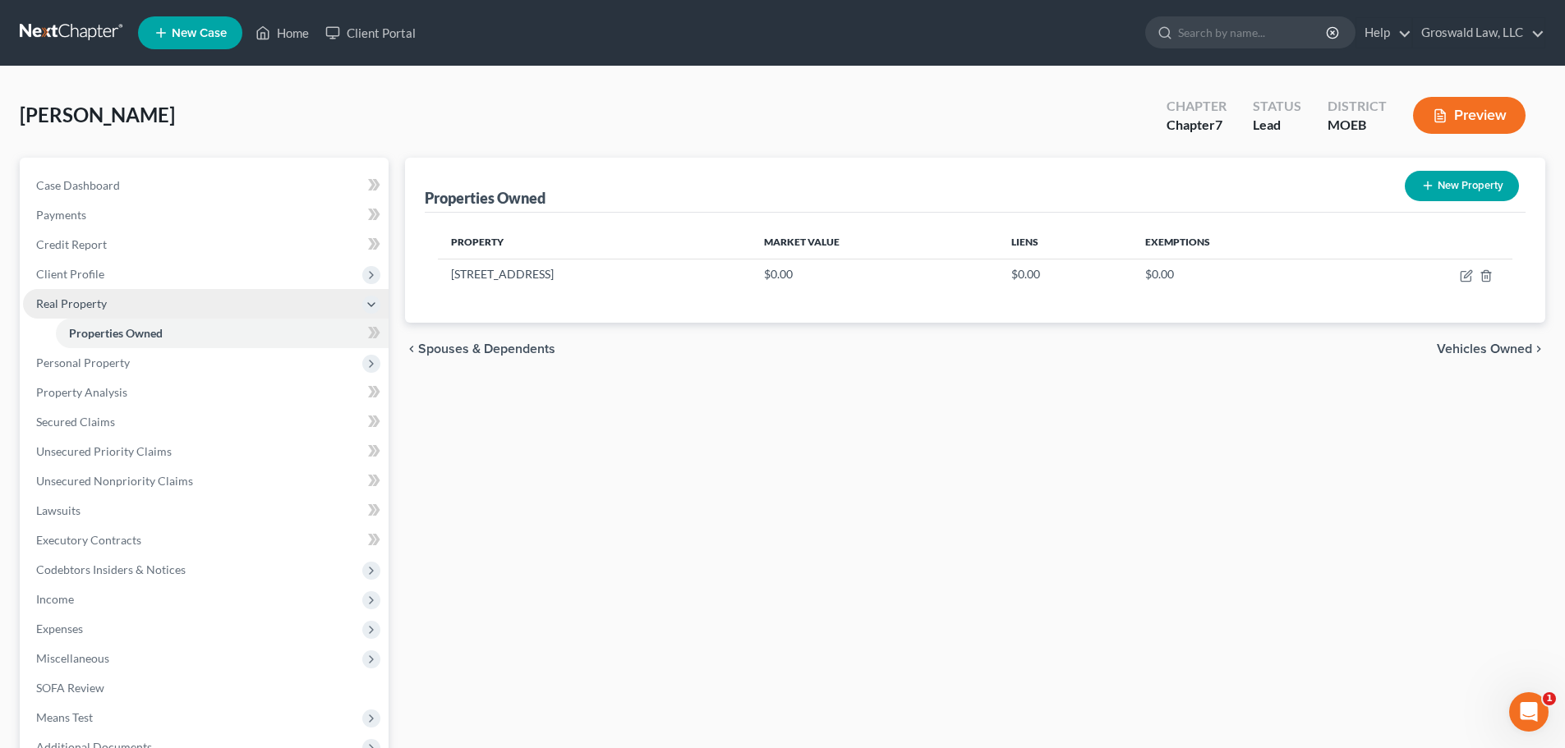
click at [81, 301] on span "Real Property" at bounding box center [71, 304] width 71 height 14
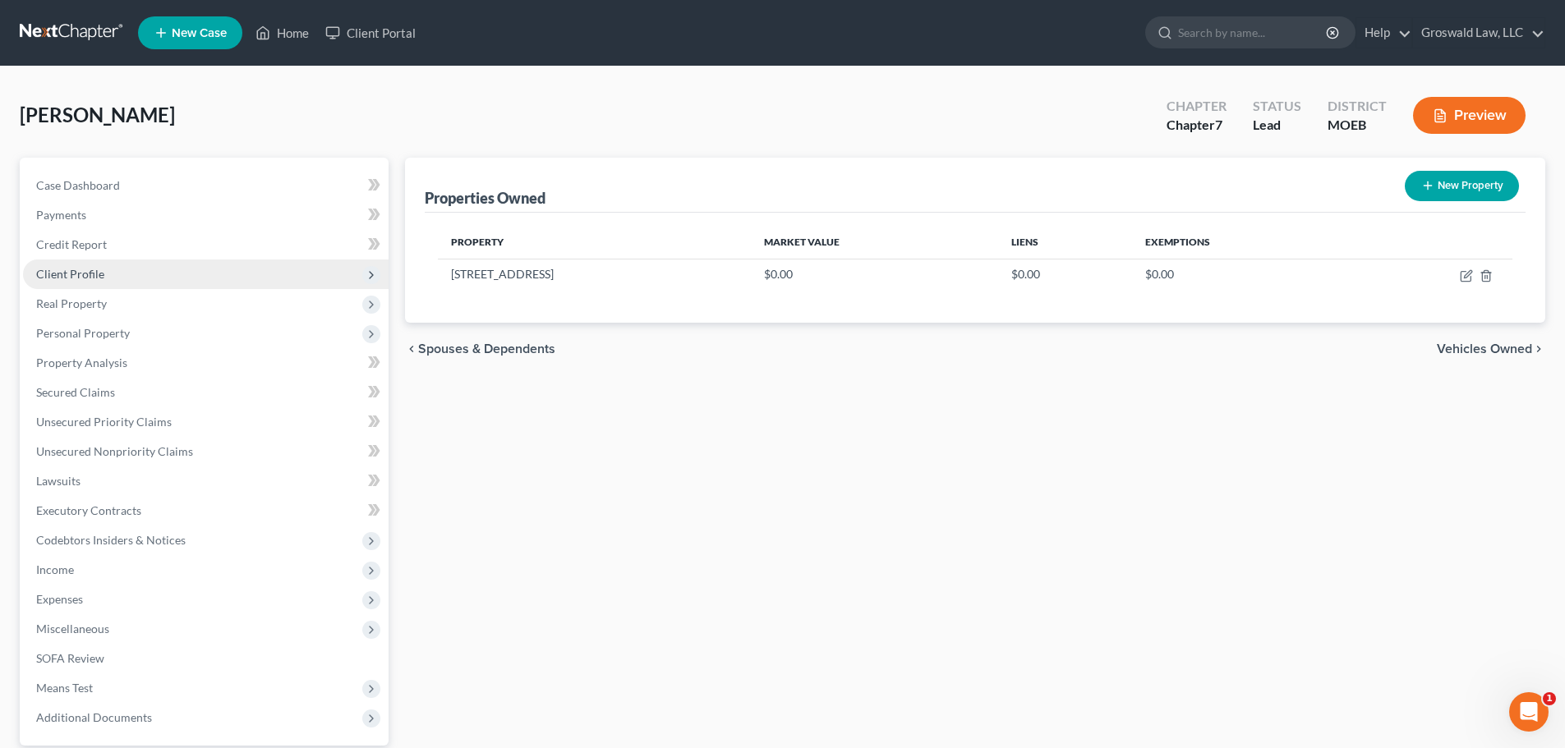
click at [81, 267] on span "Client Profile" at bounding box center [70, 274] width 68 height 14
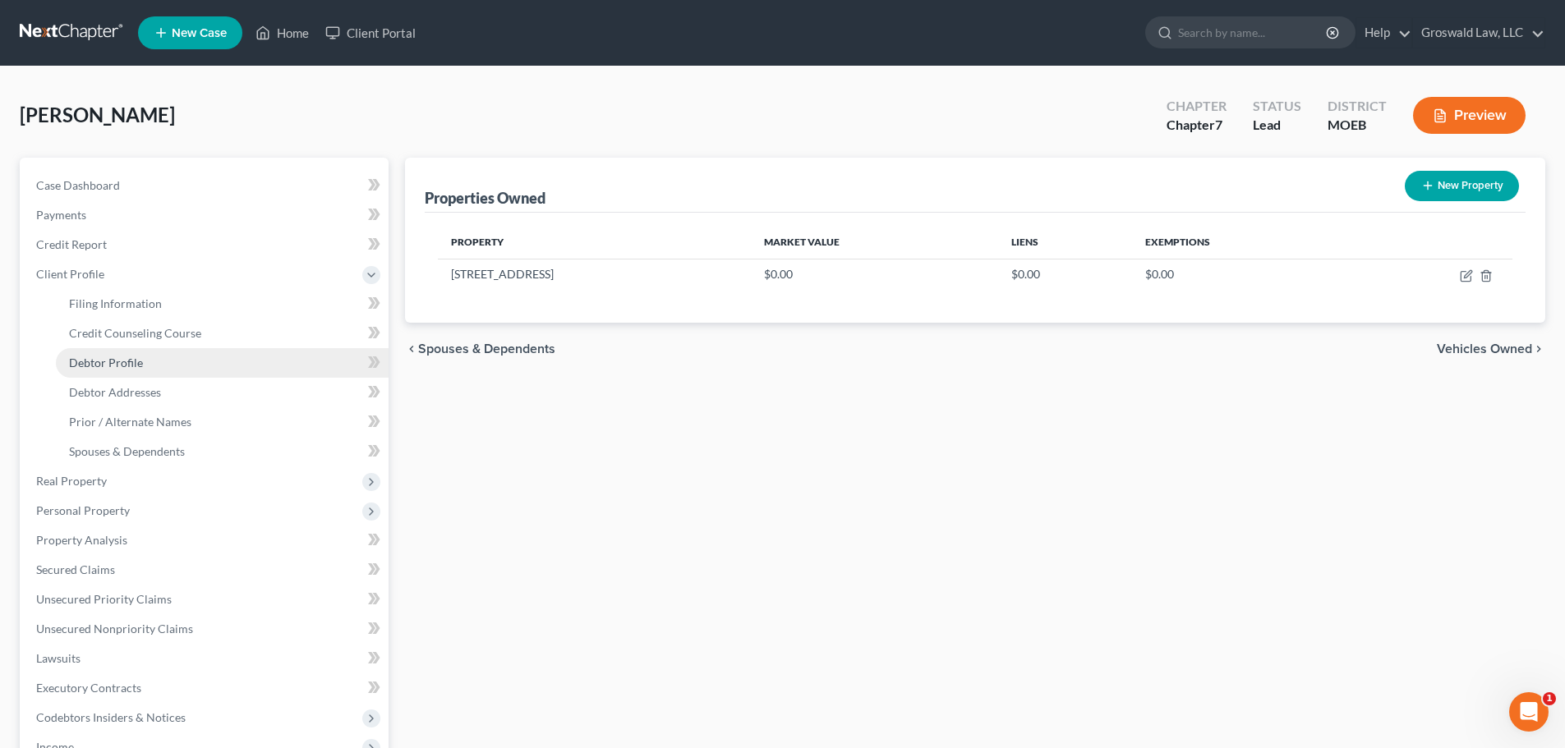
click at [123, 360] on span "Debtor Profile" at bounding box center [106, 363] width 74 height 14
select select "0"
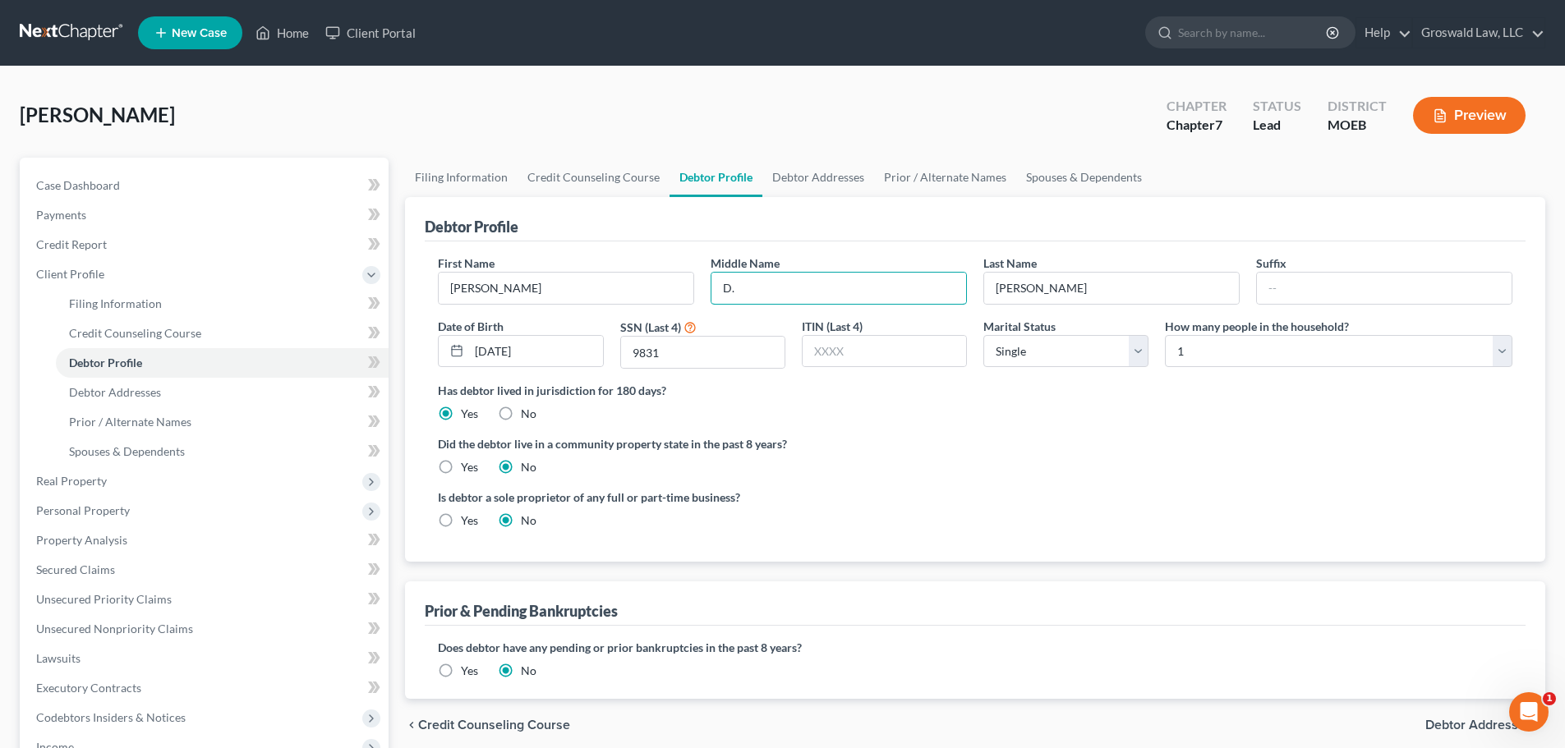
drag, startPoint x: 821, startPoint y: 292, endPoint x: 443, endPoint y: 265, distance: 379.7
click at [474, 249] on div "First Name [PERSON_NAME] Middle Name D. Last Name [PERSON_NAME] Date of Birth […" at bounding box center [975, 402] width 1101 height 320
type input "[PERSON_NAME]"
click at [879, 209] on div "Debtor Profile" at bounding box center [975, 219] width 1101 height 44
click at [814, 170] on link "Debtor Addresses" at bounding box center [818, 177] width 112 height 39
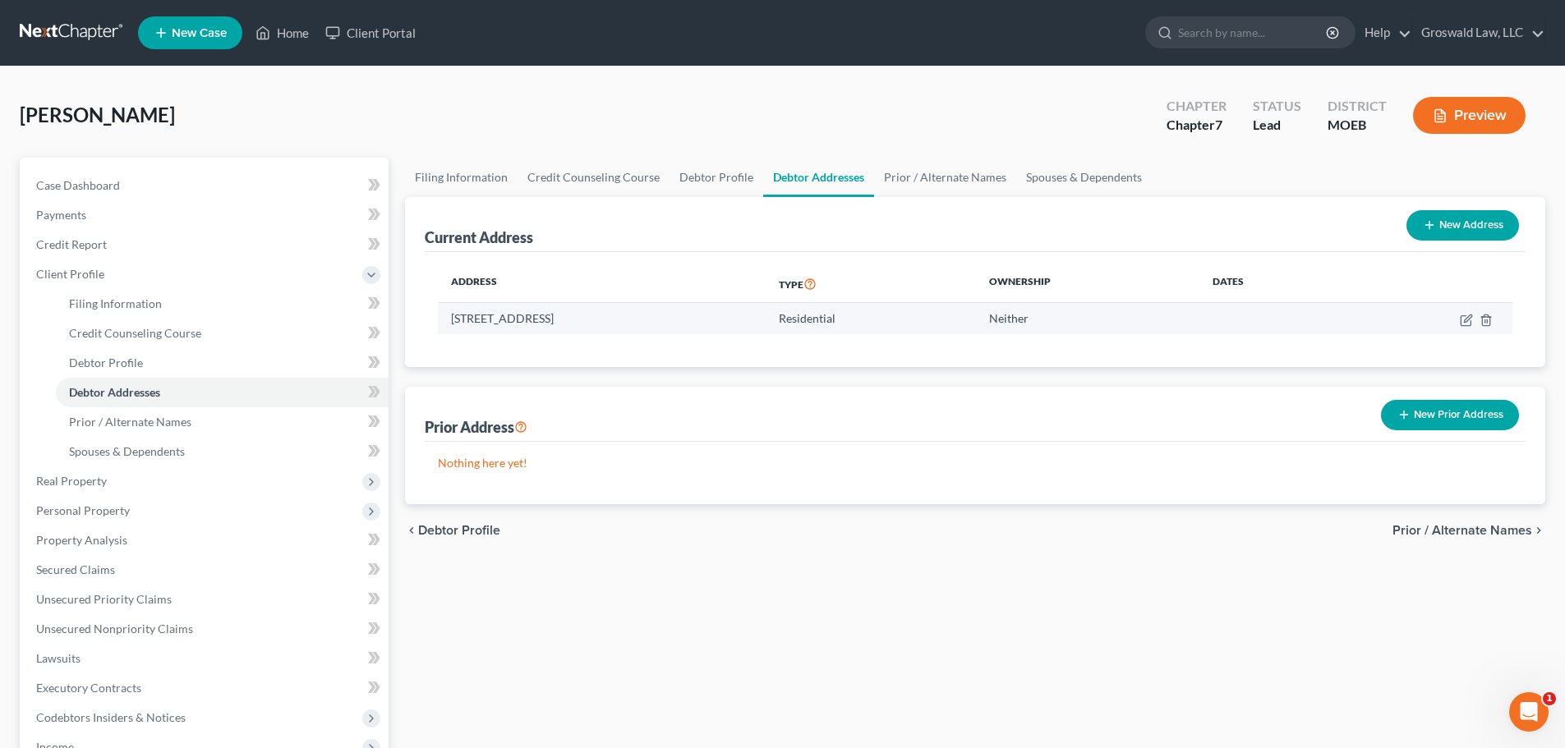
drag, startPoint x: 575, startPoint y: 323, endPoint x: 453, endPoint y: 325, distance: 121.6
click at [453, 325] on td "[STREET_ADDRESS]" at bounding box center [602, 318] width 328 height 31
copy td "[STREET_ADDRESS]"
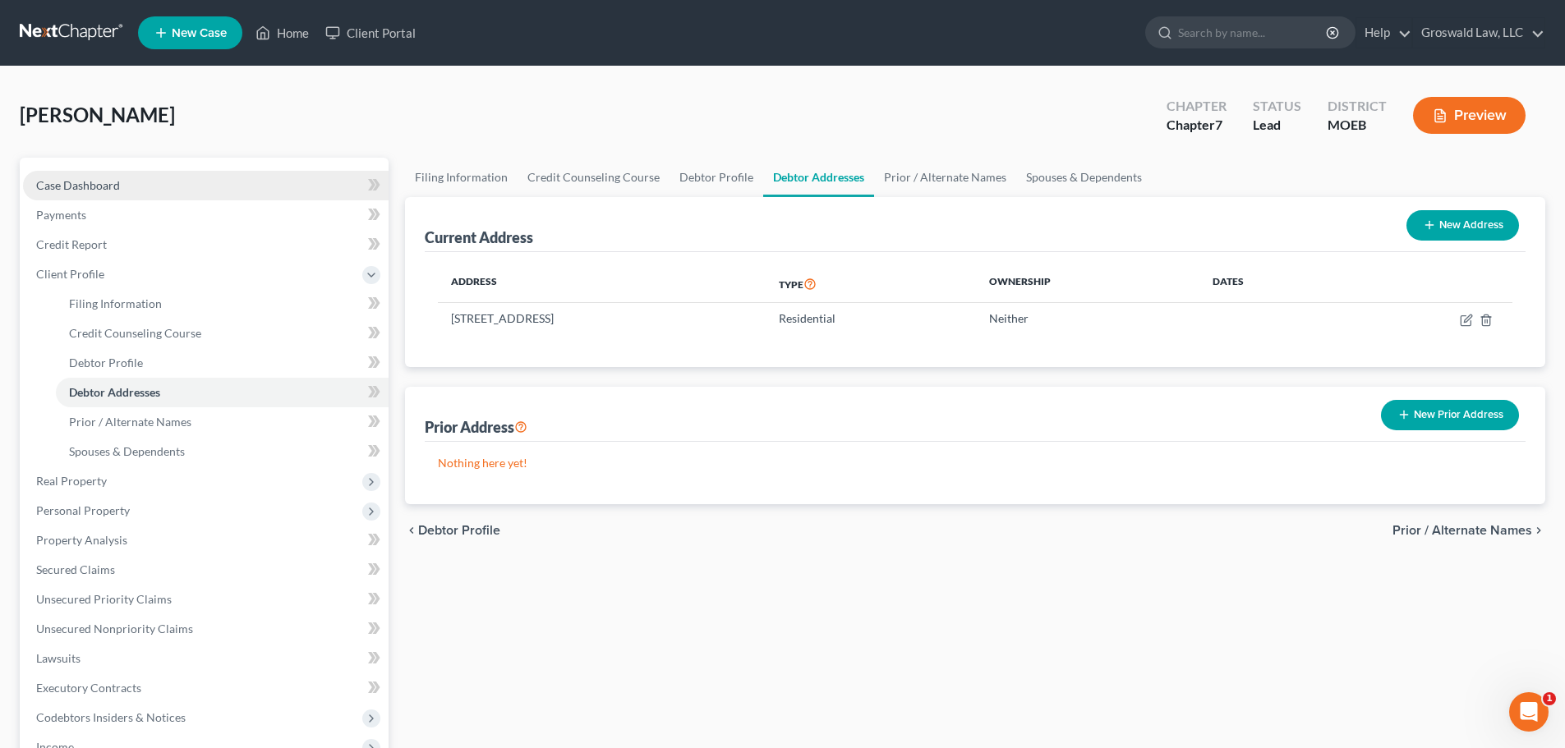
click at [135, 187] on link "Case Dashboard" at bounding box center [206, 186] width 366 height 30
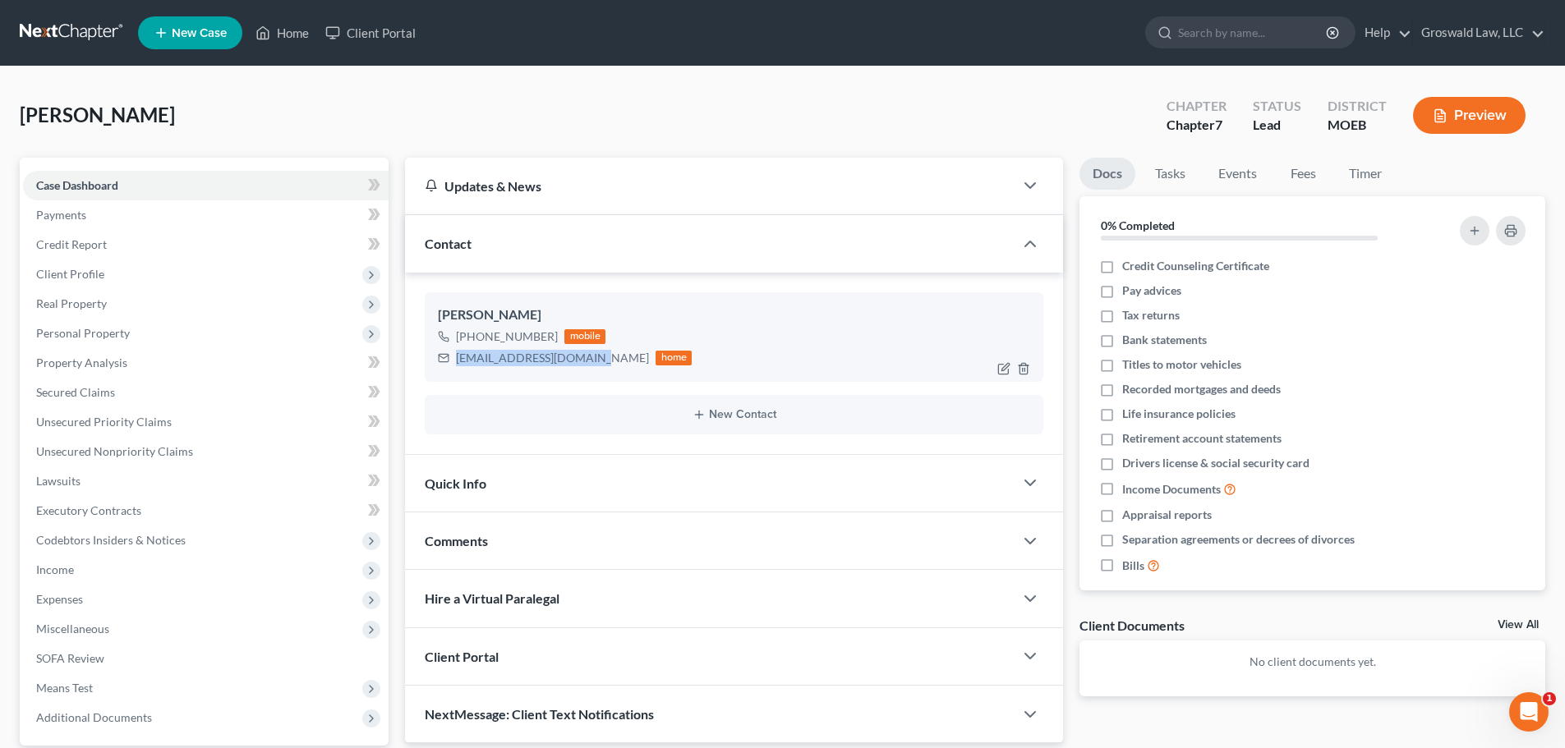
drag, startPoint x: 588, startPoint y: 359, endPoint x: 456, endPoint y: 370, distance: 132.7
click at [456, 370] on div "[PERSON_NAME] [PHONE_NUMBER] mobile [EMAIL_ADDRESS][DOMAIN_NAME] home" at bounding box center [734, 336] width 619 height 89
copy div "[EMAIL_ADDRESS][DOMAIN_NAME]"
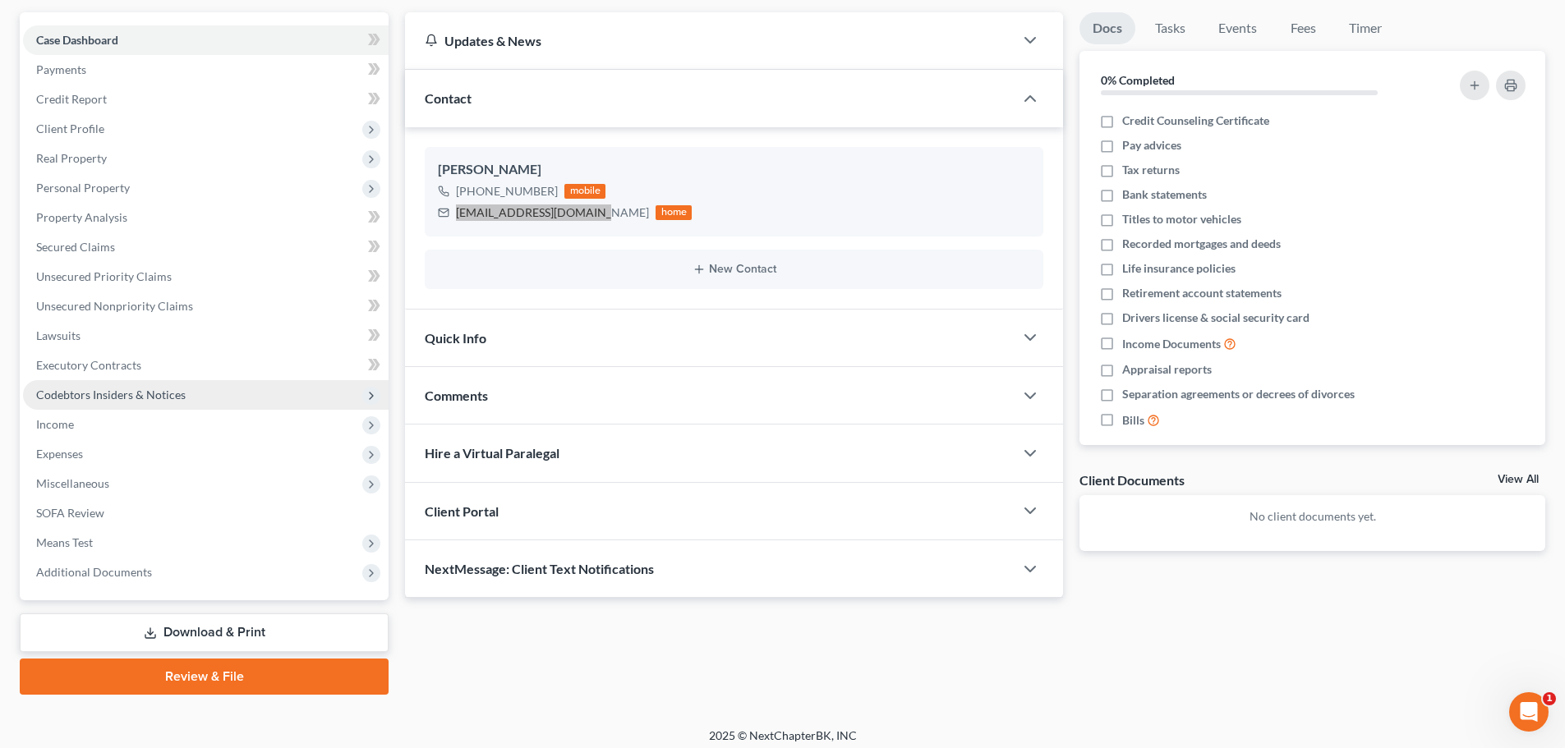
scroll to position [154, 0]
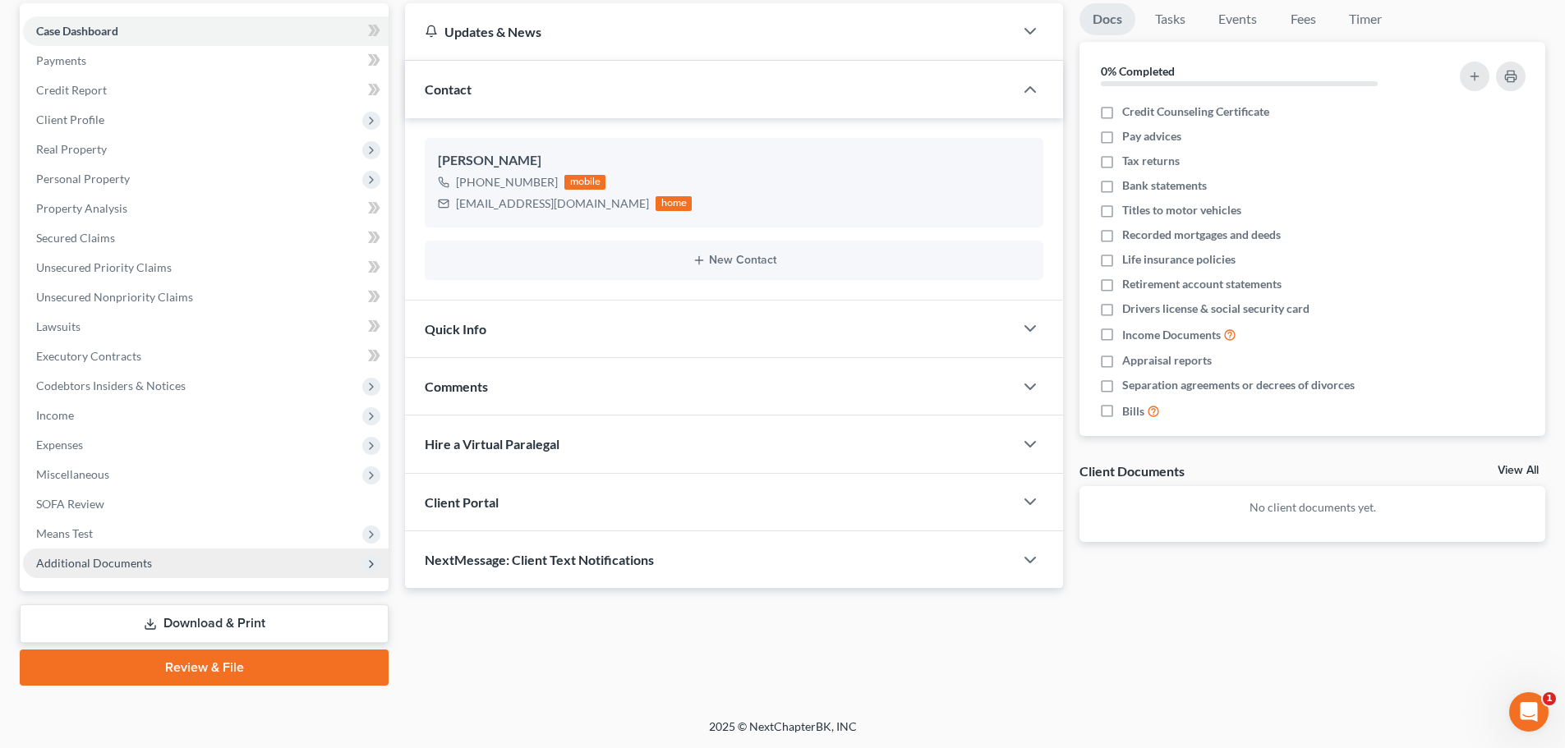
click at [154, 571] on span "Additional Documents" at bounding box center [206, 564] width 366 height 30
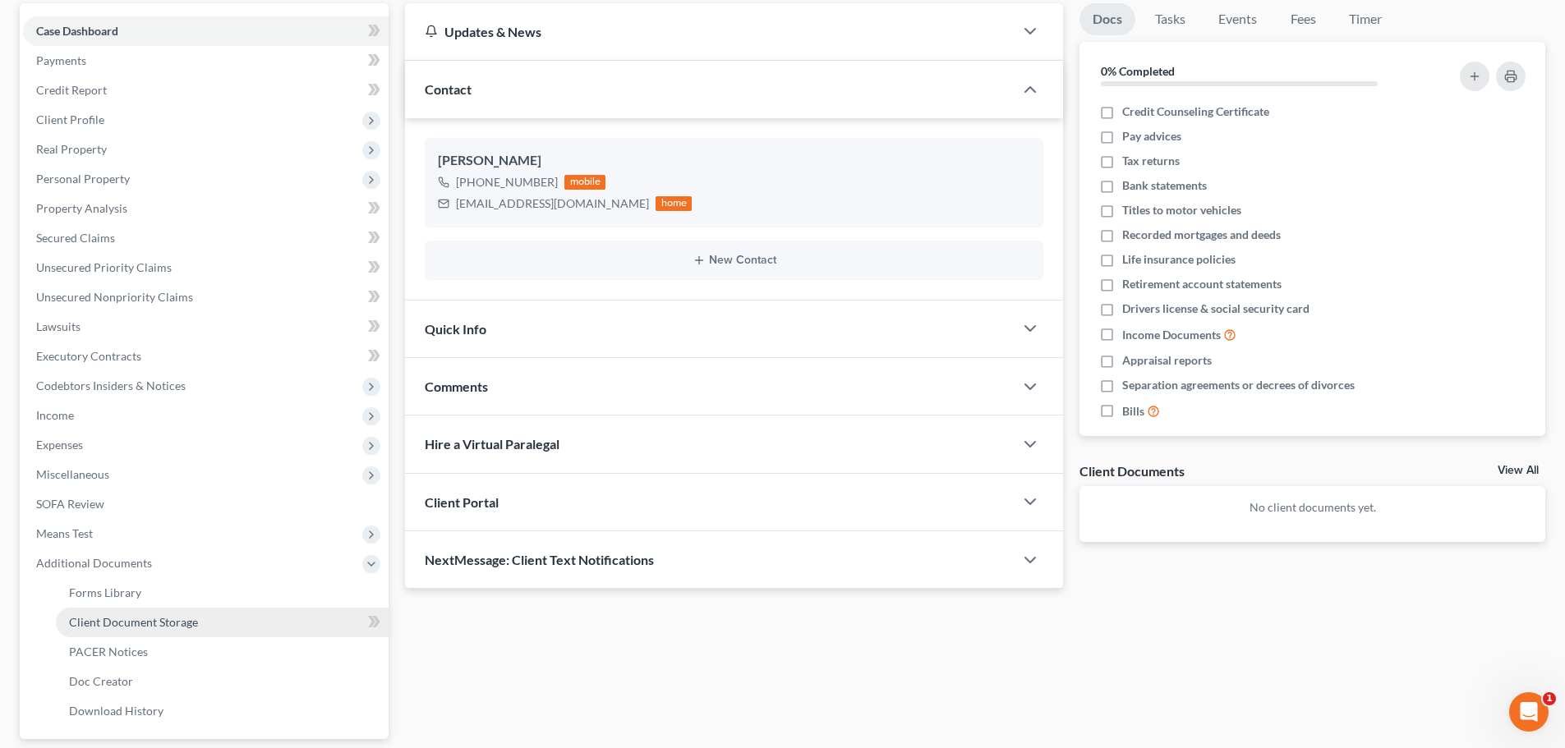
click at [171, 625] on span "Client Document Storage" at bounding box center [133, 622] width 129 height 14
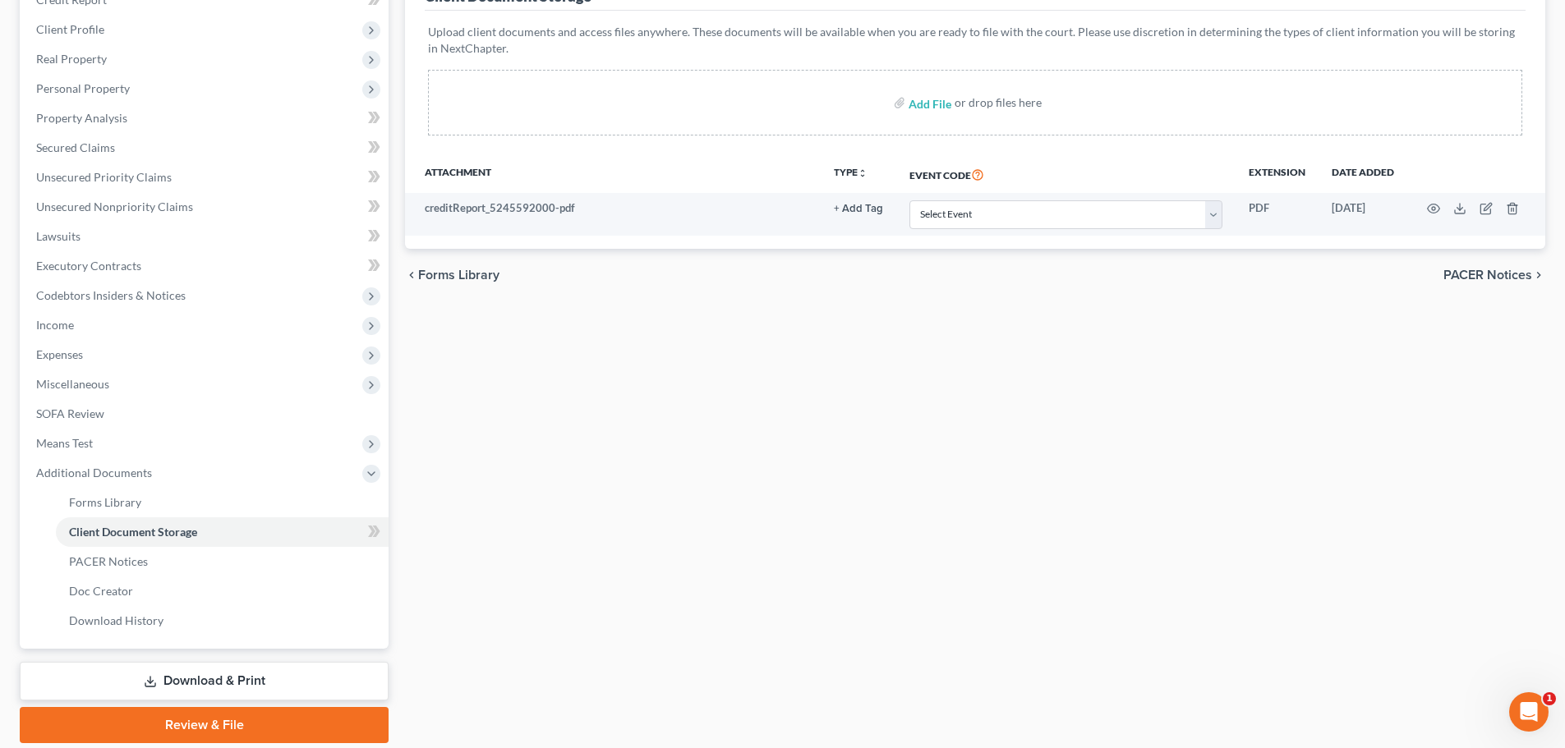
scroll to position [302, 0]
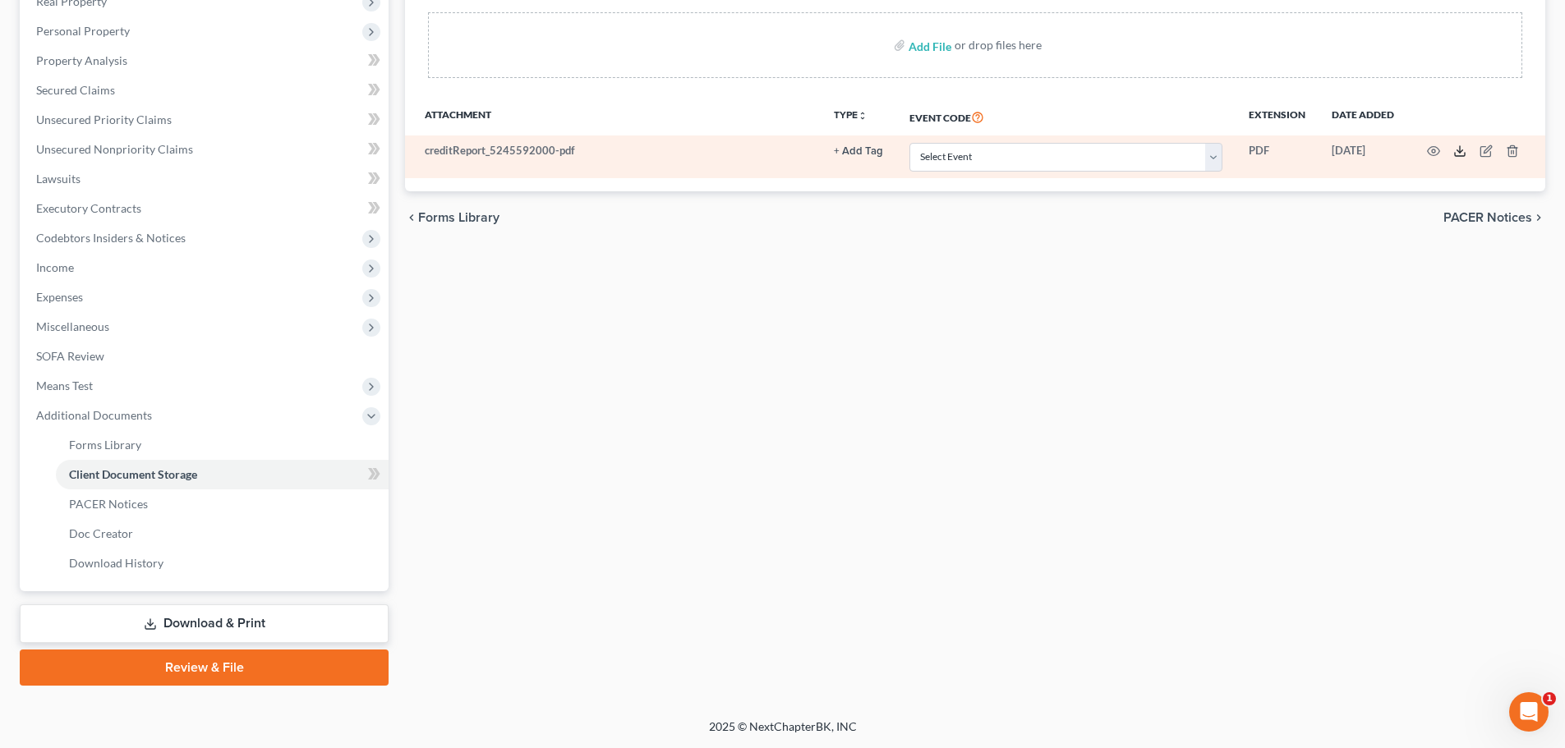
click at [1369, 150] on icon at bounding box center [1459, 151] width 13 height 13
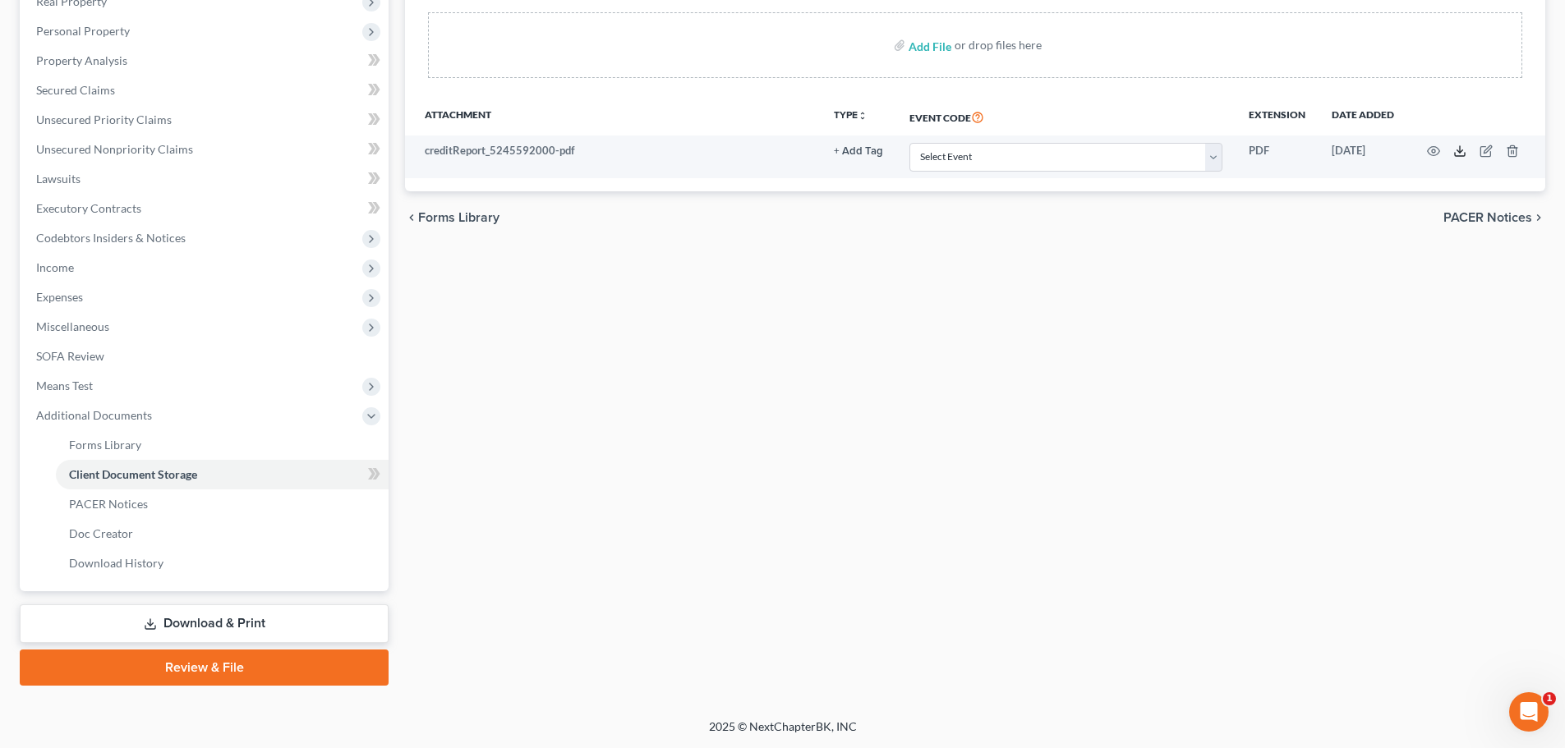
scroll to position [0, 0]
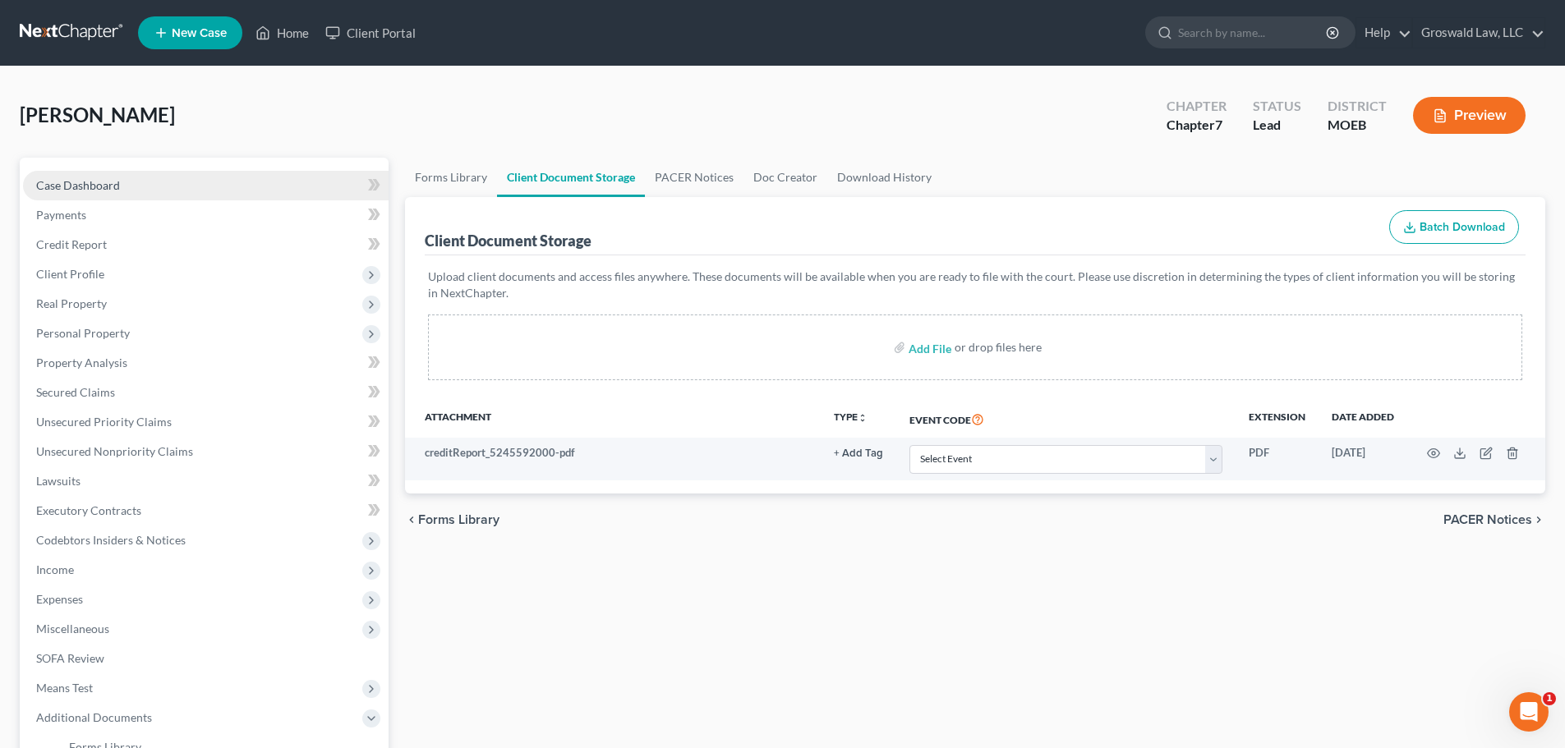
click at [196, 182] on link "Case Dashboard" at bounding box center [206, 186] width 366 height 30
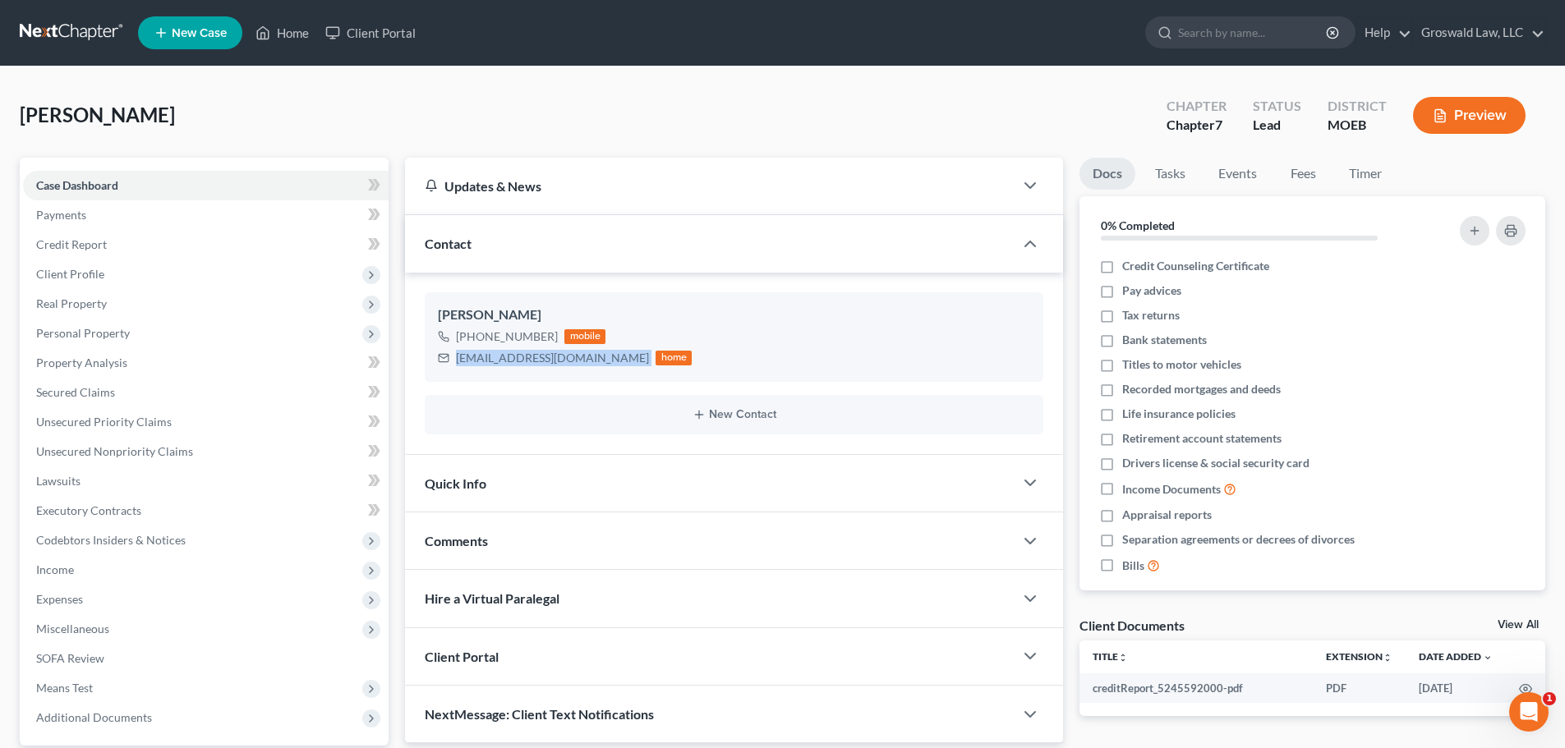
drag, startPoint x: 598, startPoint y: 361, endPoint x: 417, endPoint y: 352, distance: 180.9
click at [417, 352] on div "[PERSON_NAME] [PHONE_NUMBER] mobile [EMAIL_ADDRESS][DOMAIN_NAME] home New Conta…" at bounding box center [734, 364] width 658 height 182
copy div "[EMAIL_ADDRESS][DOMAIN_NAME]"
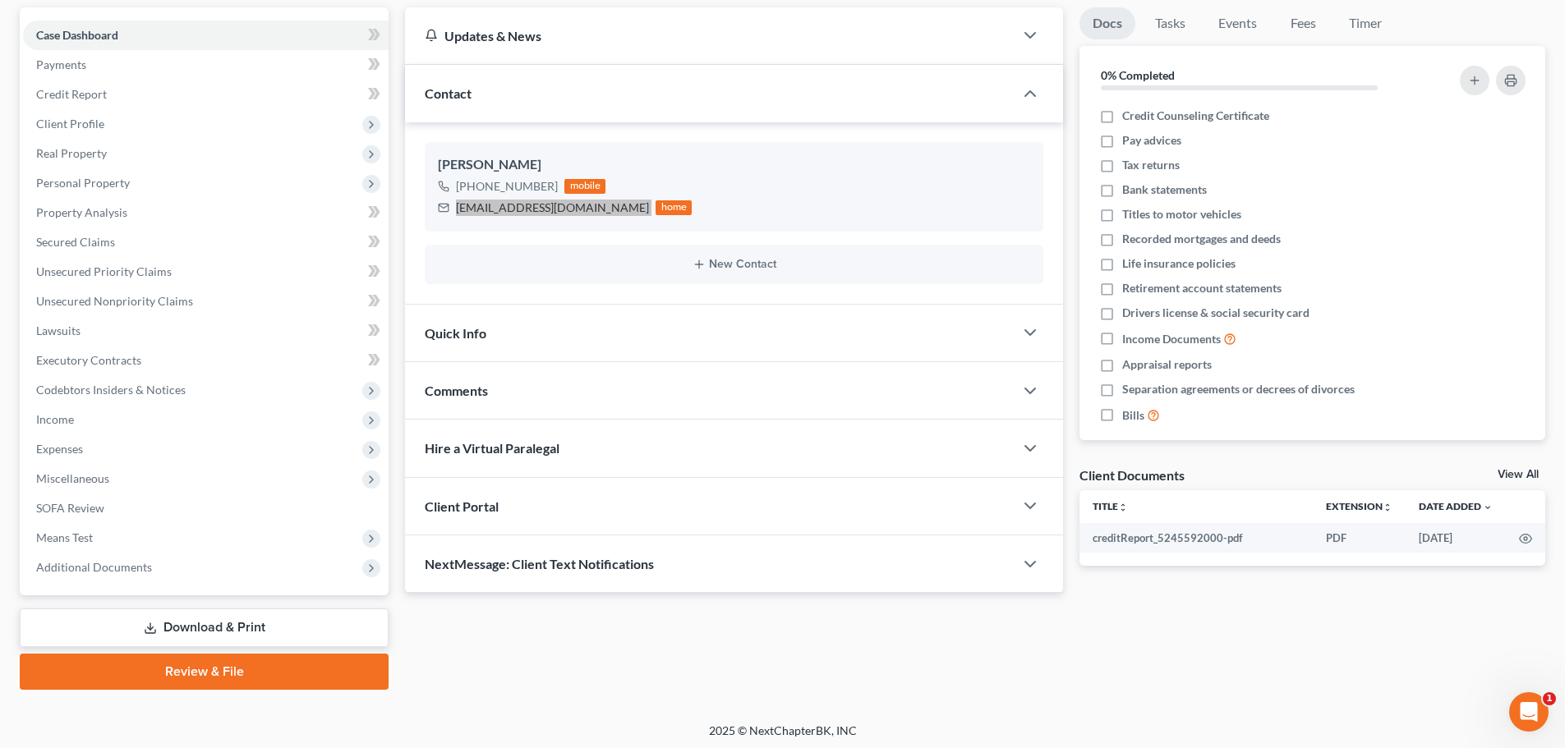
scroll to position [154, 0]
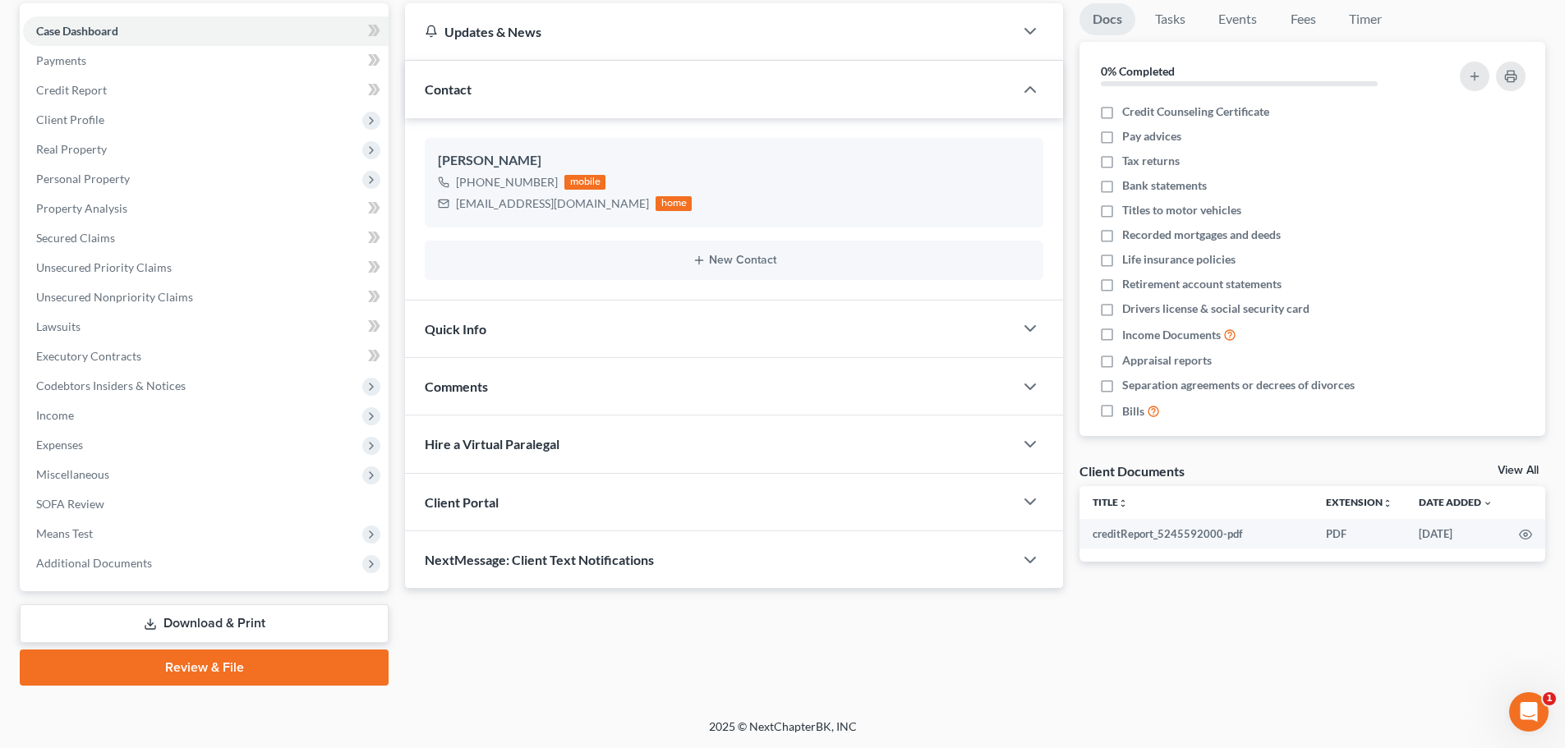
click at [508, 390] on div "Comments" at bounding box center [709, 386] width 609 height 57
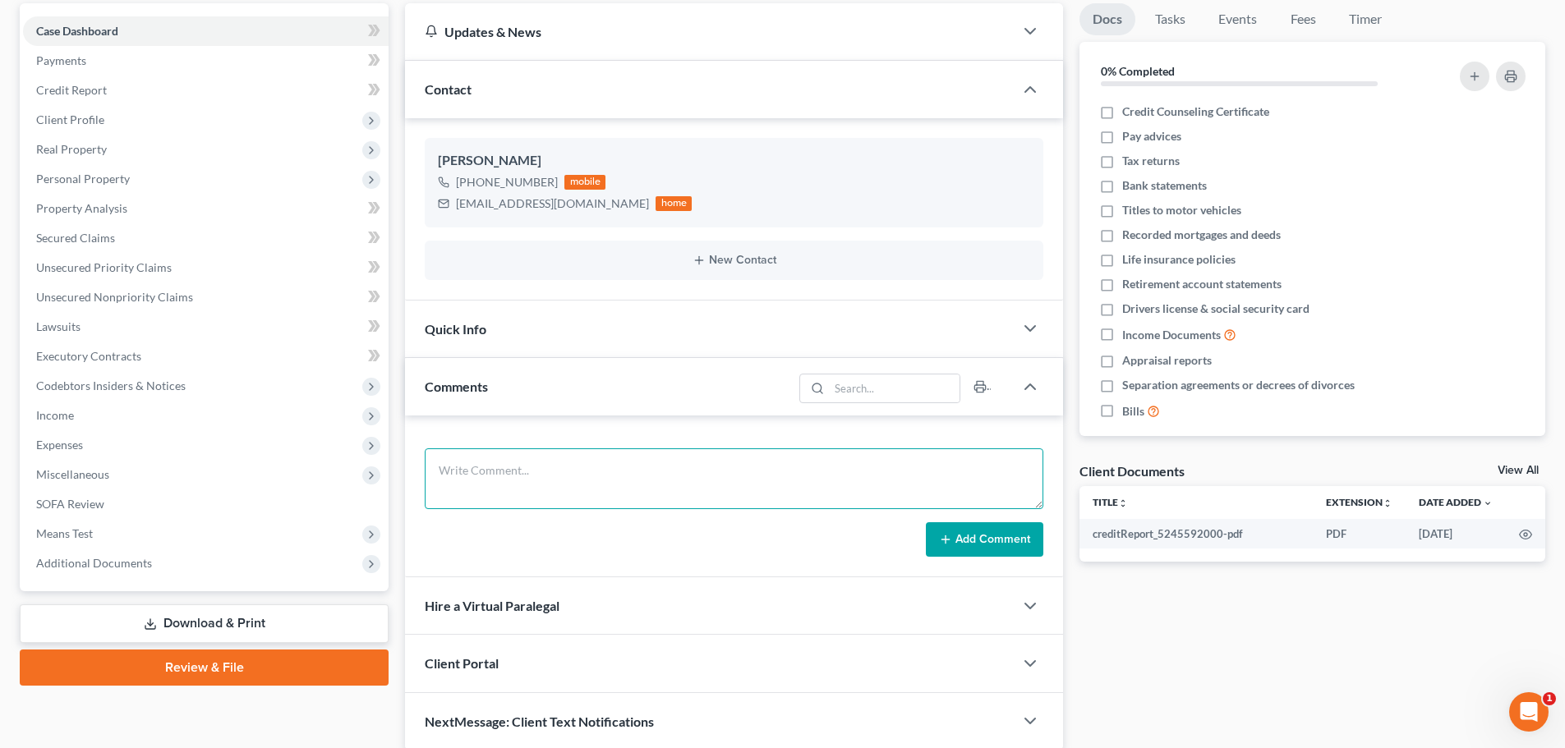
click at [531, 481] on textarea at bounding box center [734, 479] width 619 height 61
paste textarea "1. Send me paystubs for the last six months2. File 2024 tax returns (state and …"
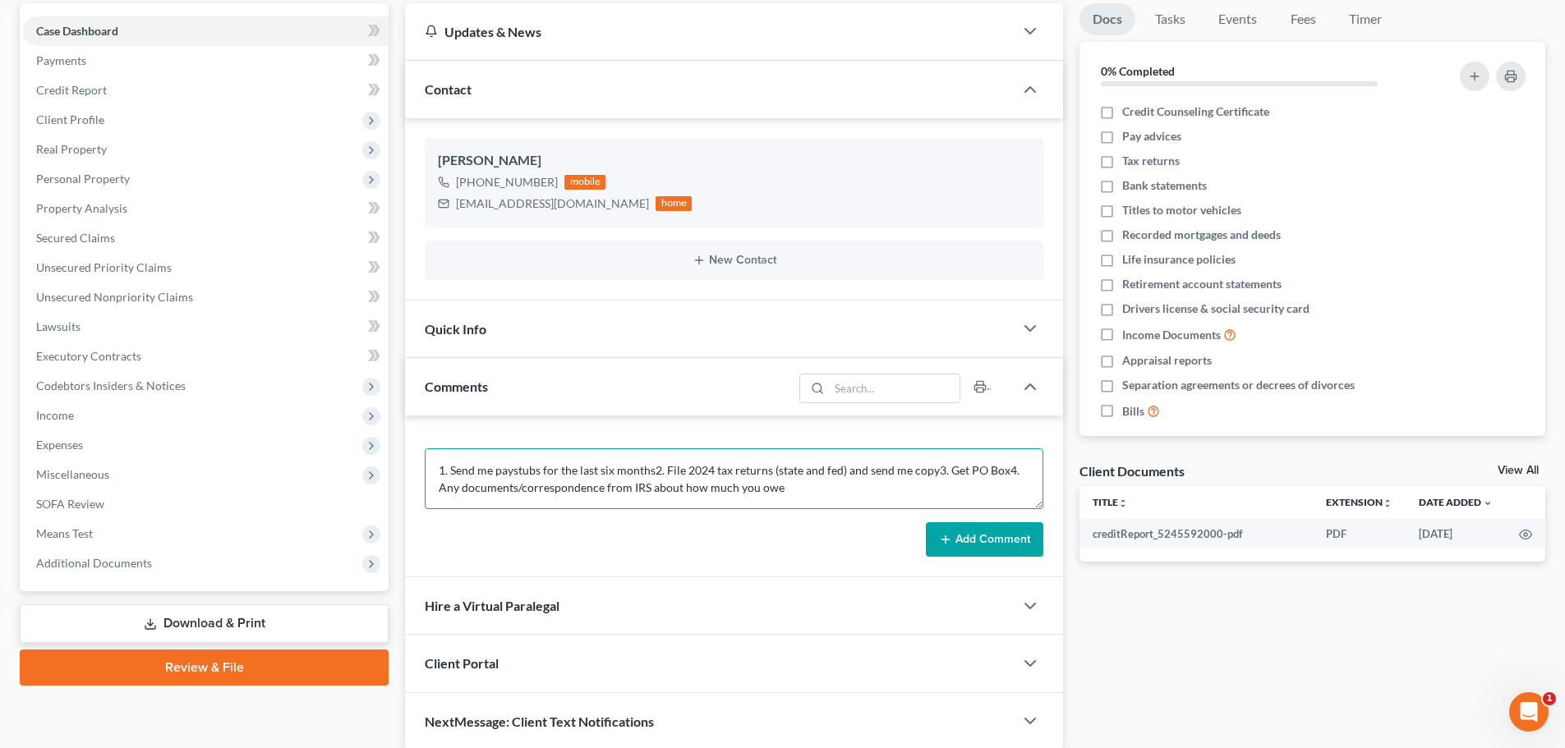
type textarea "1. Send me paystubs for the last six months2. File 2024 tax returns (state and …"
click at [1007, 538] on button "Add Comment" at bounding box center [984, 539] width 117 height 35
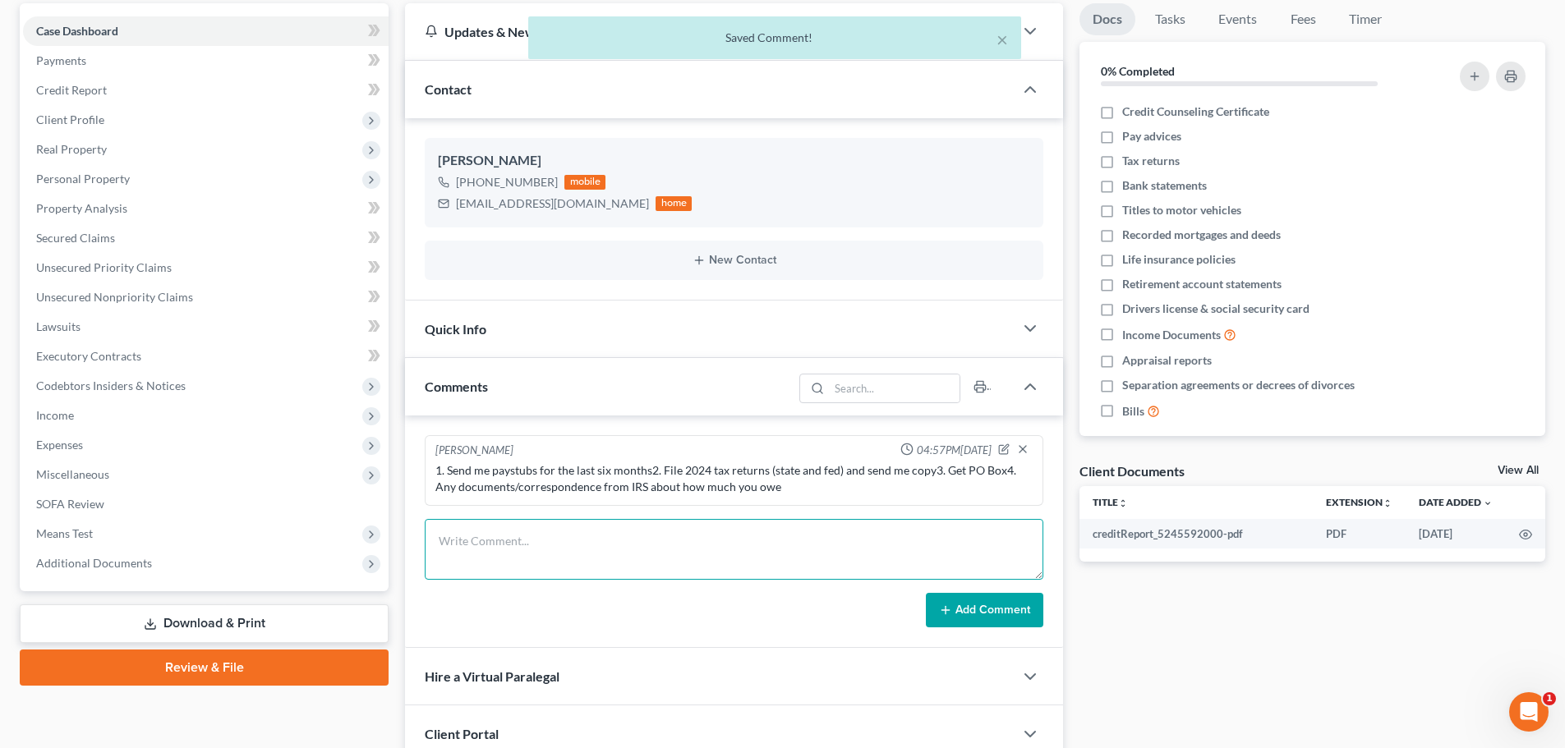
click at [635, 564] on textarea at bounding box center [734, 549] width 619 height 61
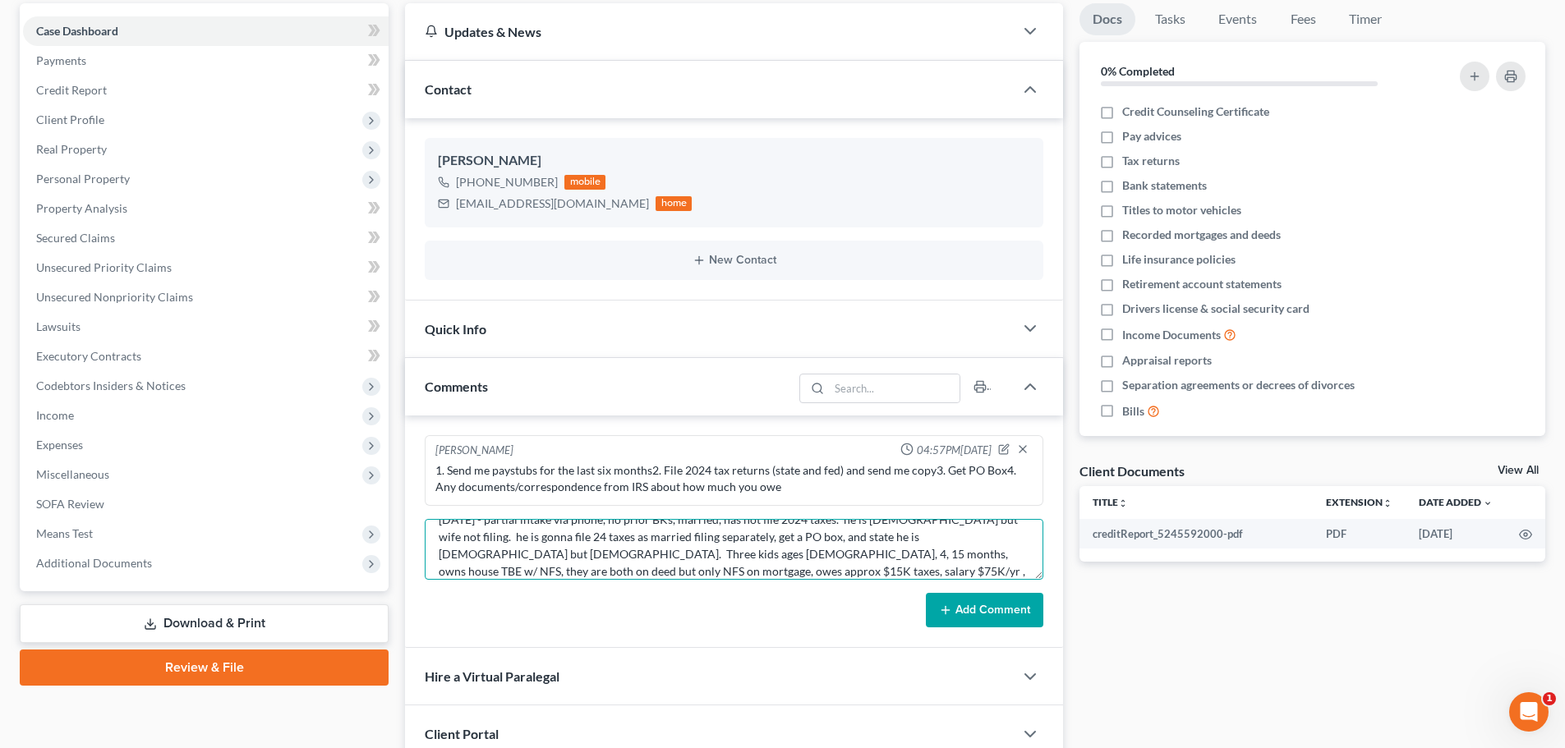
scroll to position [39, 0]
type textarea "[DATE] - partial intake via phone, no prior BKs, married, has not file 2024 tax…"
click at [1009, 600] on button "Add Comment" at bounding box center [984, 610] width 117 height 35
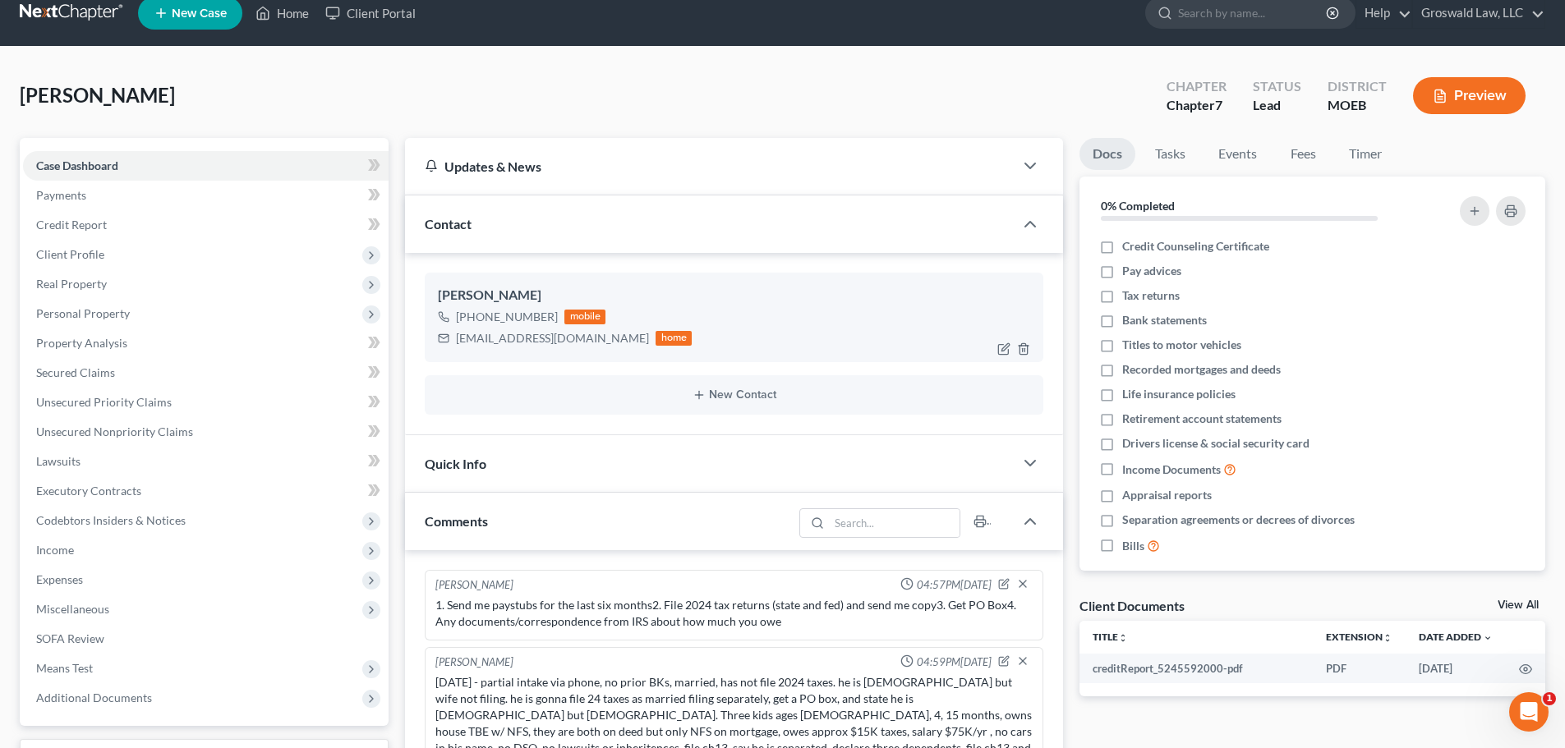
scroll to position [0, 0]
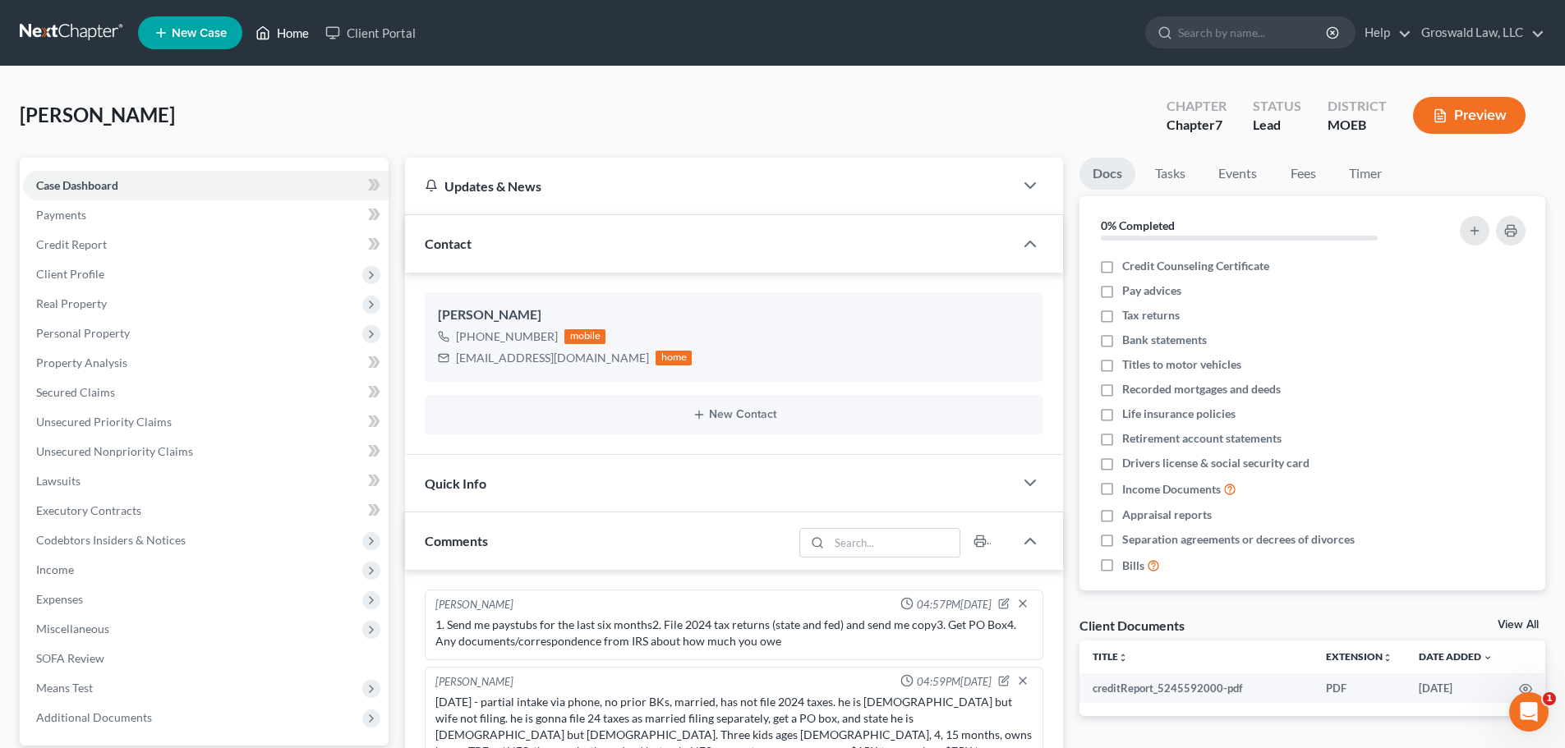
click at [282, 32] on link "Home" at bounding box center [282, 33] width 70 height 30
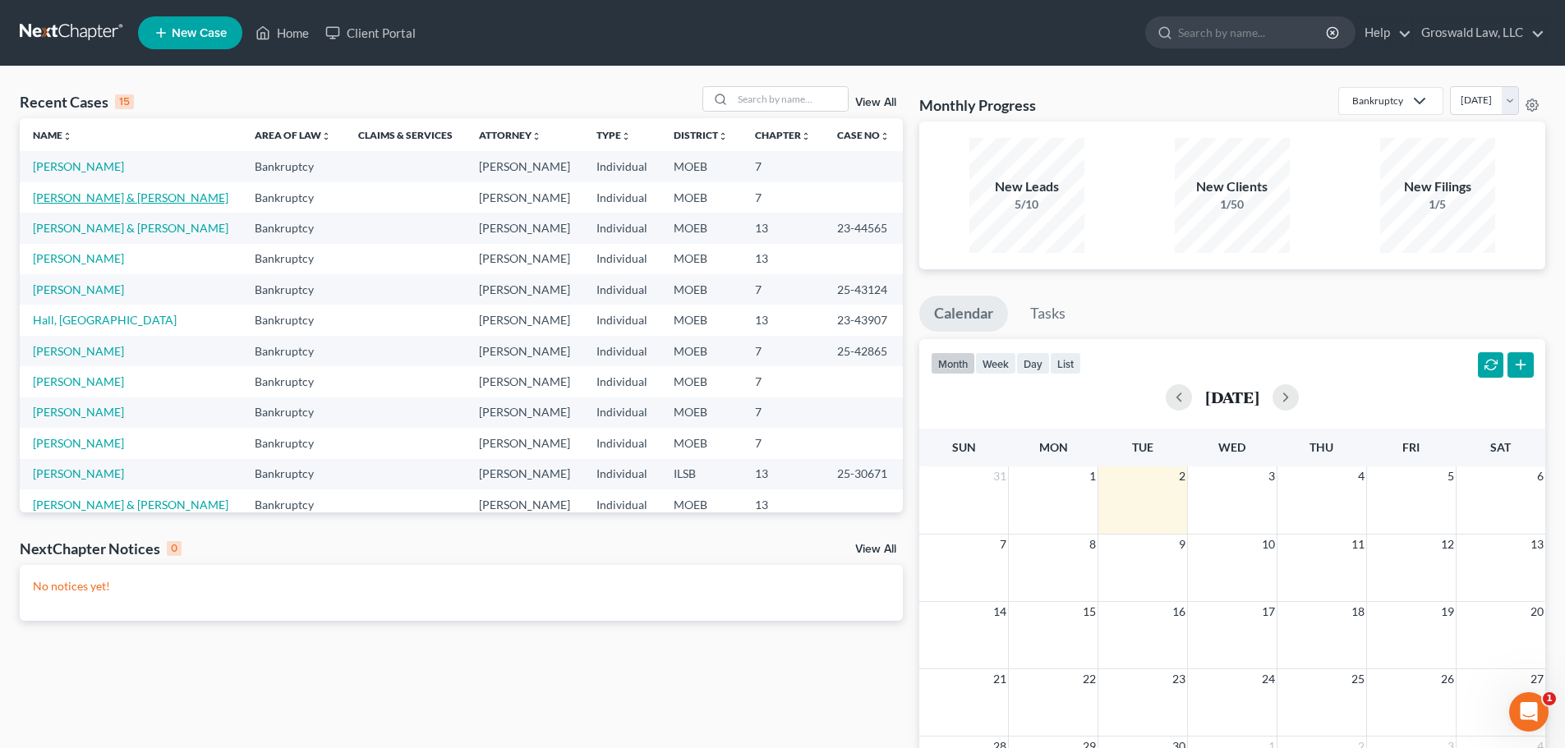
click at [114, 195] on link "[PERSON_NAME] & [PERSON_NAME]" at bounding box center [131, 198] width 196 height 14
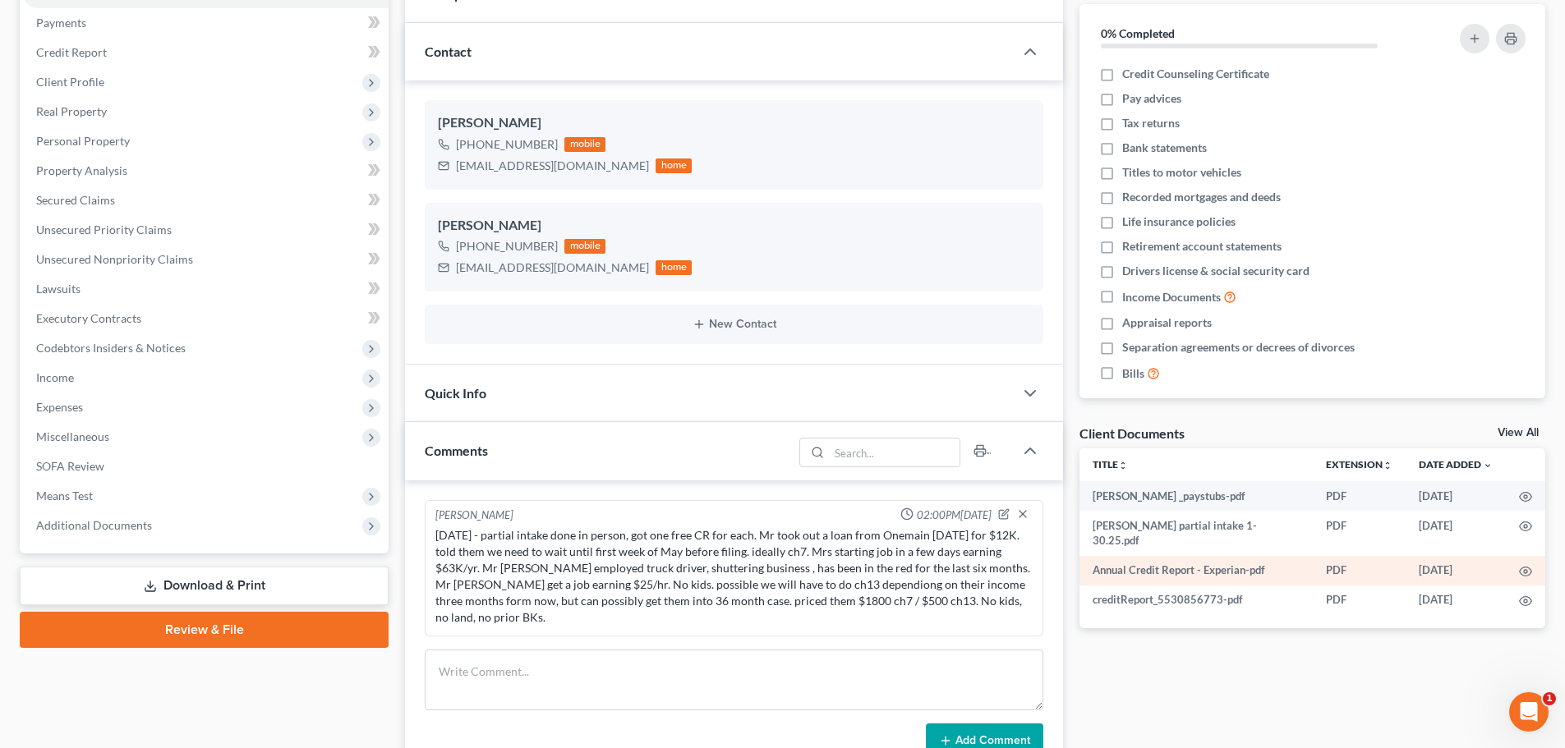
scroll to position [246, 0]
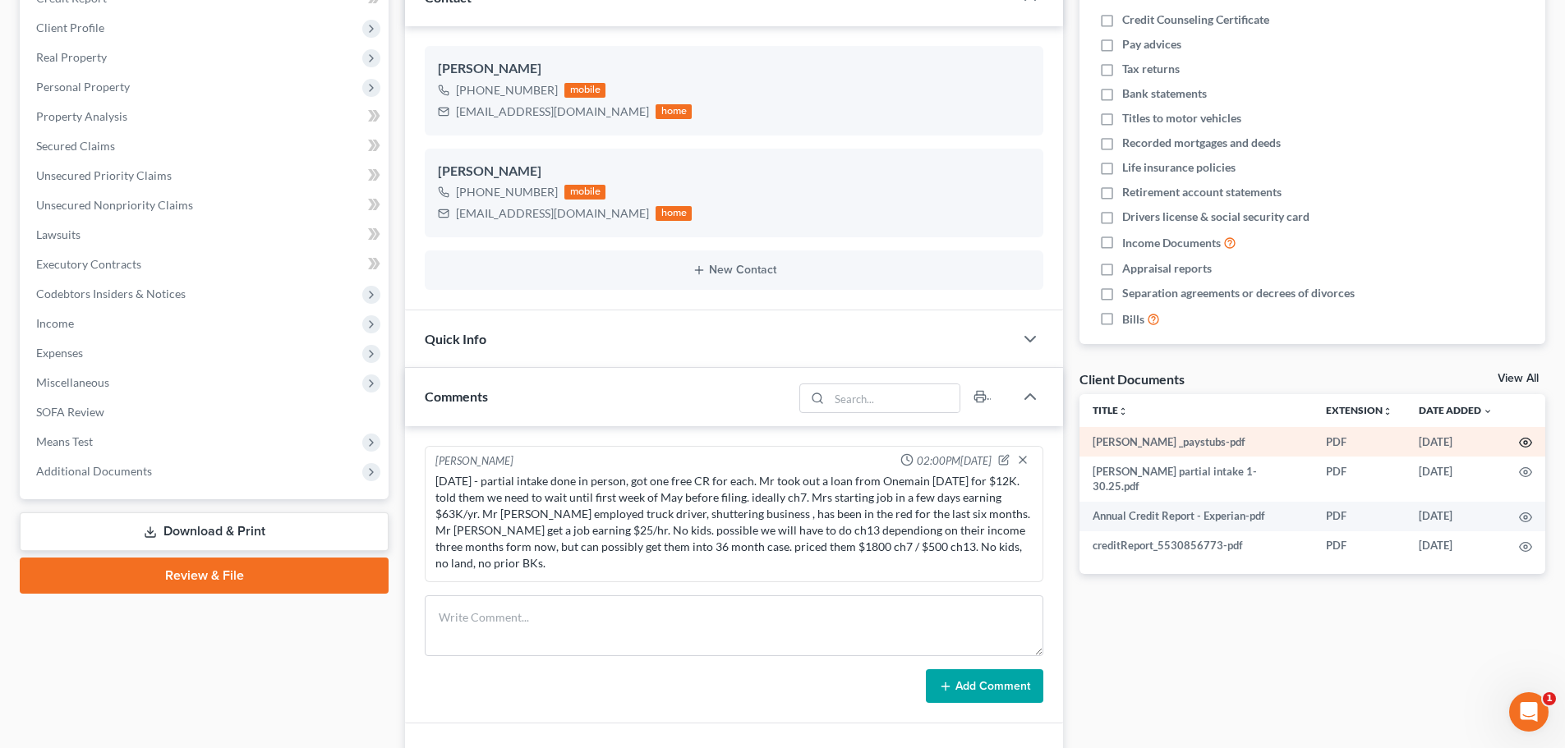
click at [1369, 439] on icon "button" at bounding box center [1525, 442] width 13 height 13
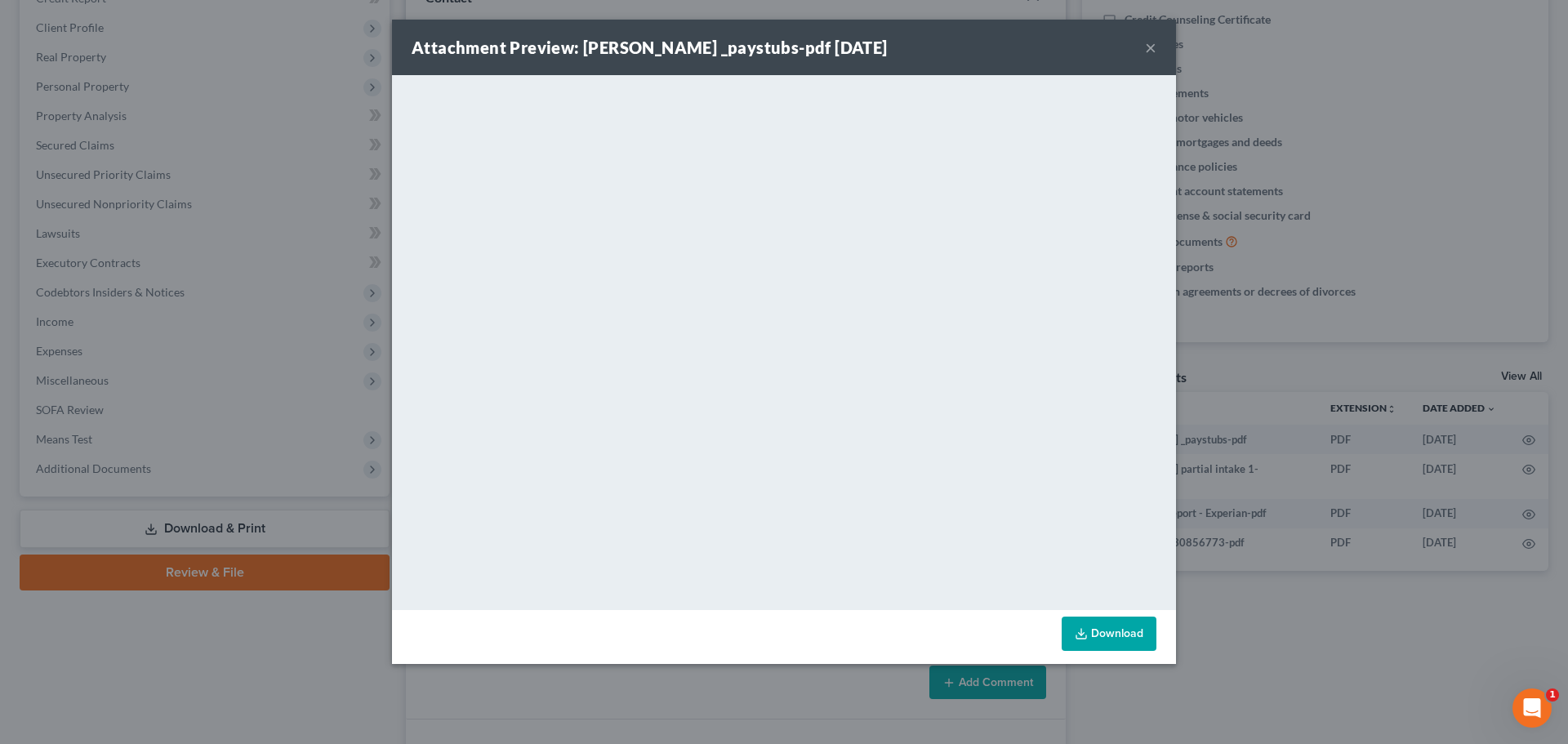
click at [1102, 637] on link "Download" at bounding box center [1109, 634] width 94 height 35
drag, startPoint x: 1141, startPoint y: 51, endPoint x: 1159, endPoint y: 51, distance: 18.0
click at [1148, 51] on div "Attachment Preview: [PERSON_NAME] _paystubs-pdf [DATE] ×" at bounding box center [784, 48] width 784 height 56
click at [1159, 51] on div "Attachment Preview: [PERSON_NAME] _paystubs-pdf [DATE] ×" at bounding box center [784, 48] width 784 height 56
drag, startPoint x: 1148, startPoint y: 46, endPoint x: 784, endPoint y: 76, distance: 365.2
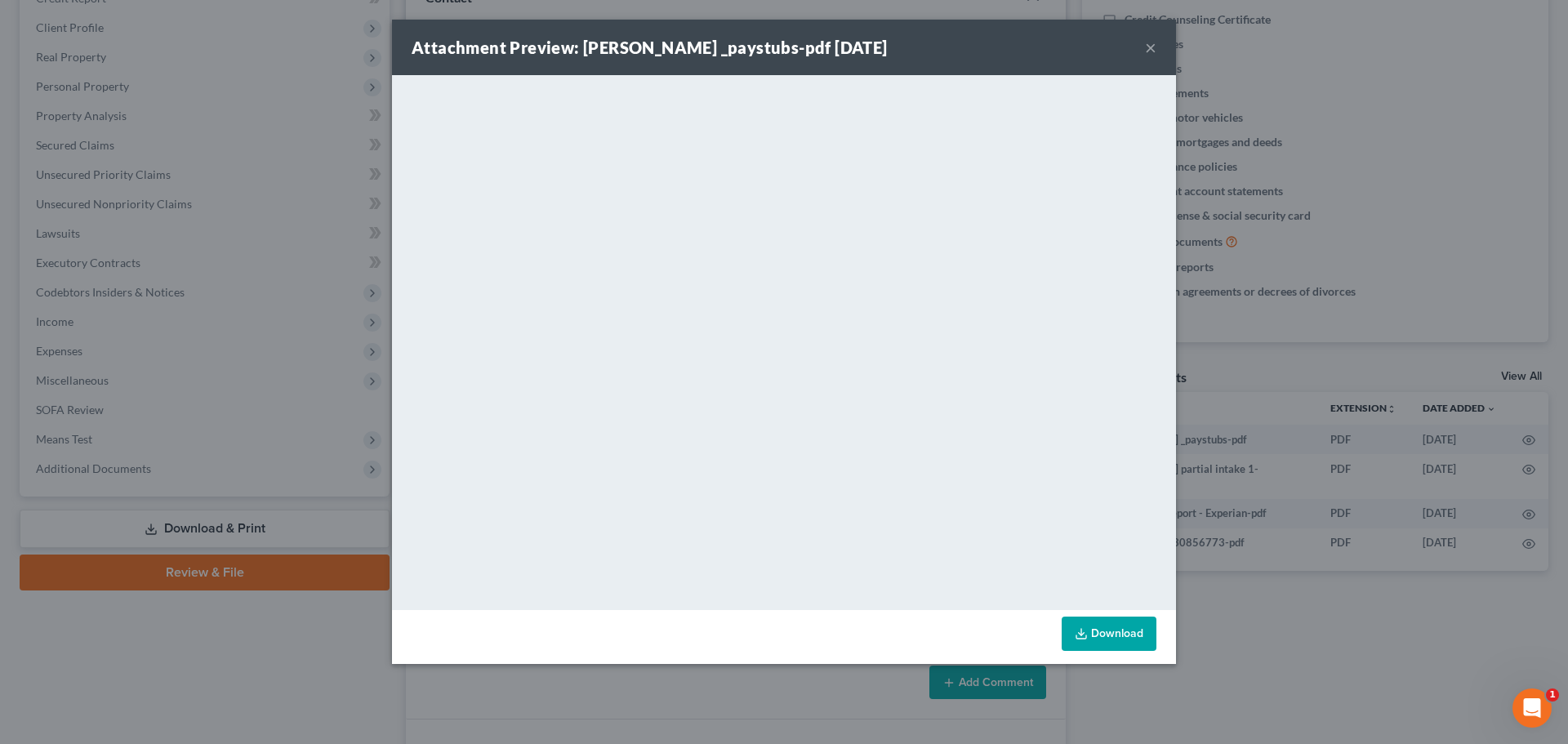
click at [1147, 46] on button "×" at bounding box center [1151, 48] width 12 height 20
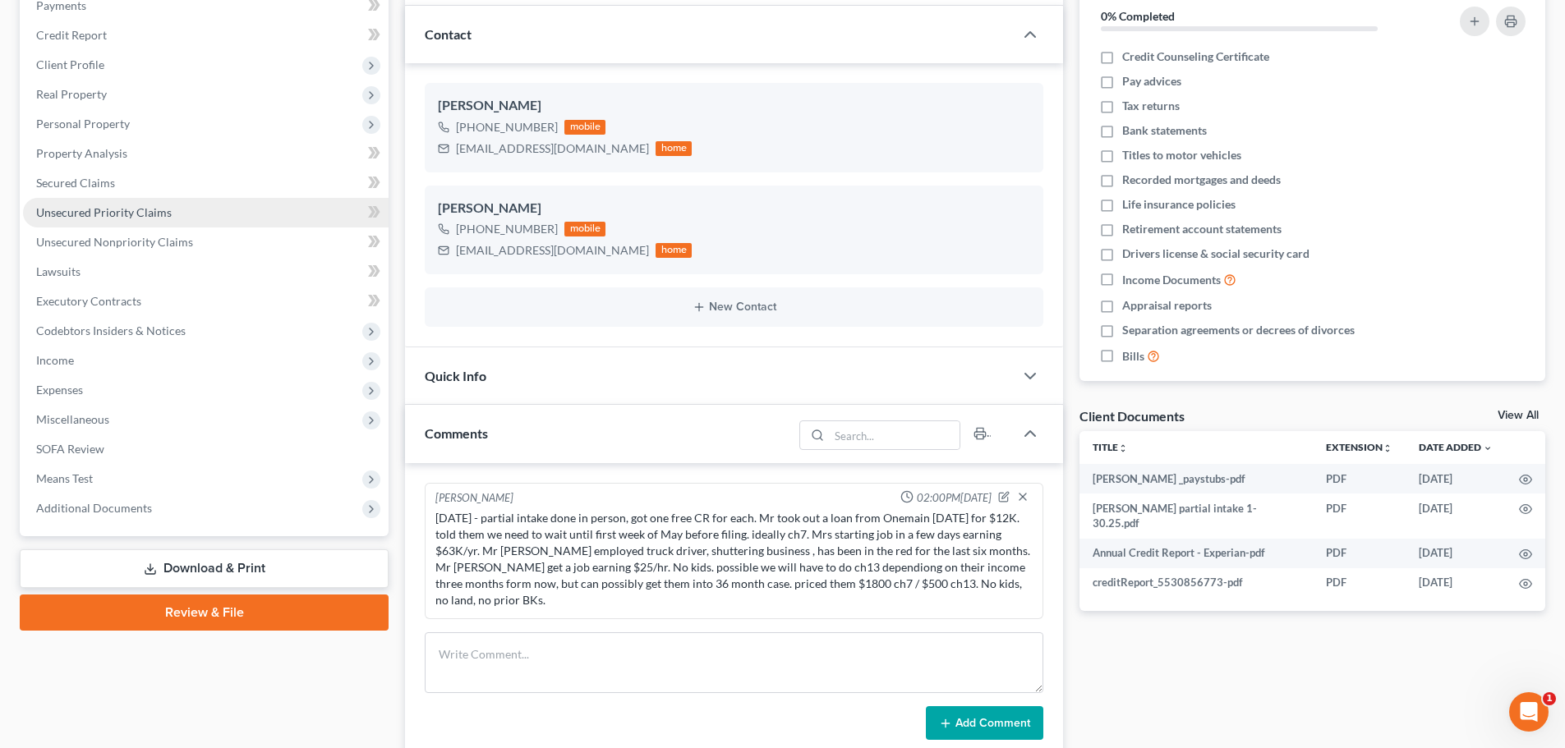
scroll to position [164, 0]
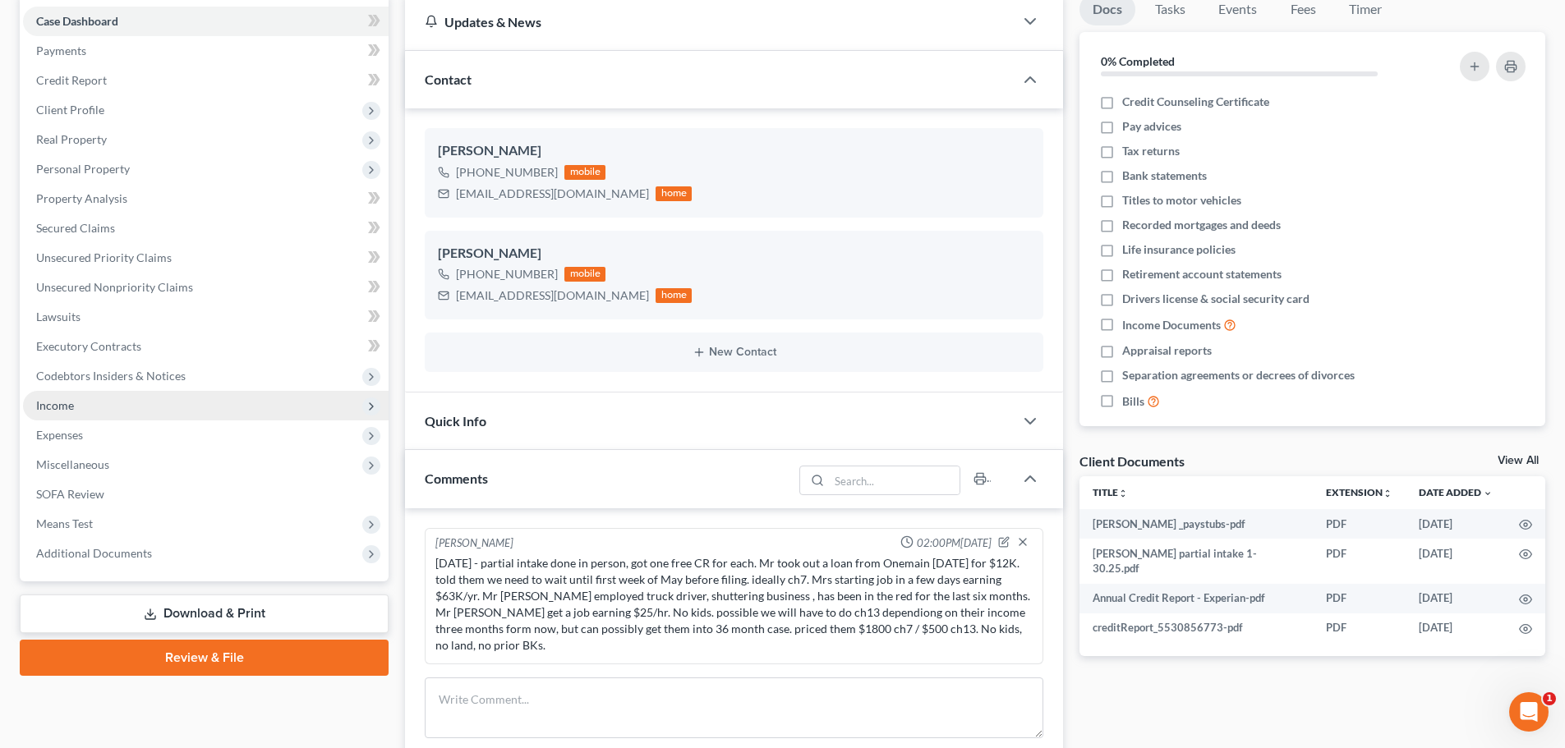
click at [91, 416] on span "Income" at bounding box center [206, 406] width 366 height 30
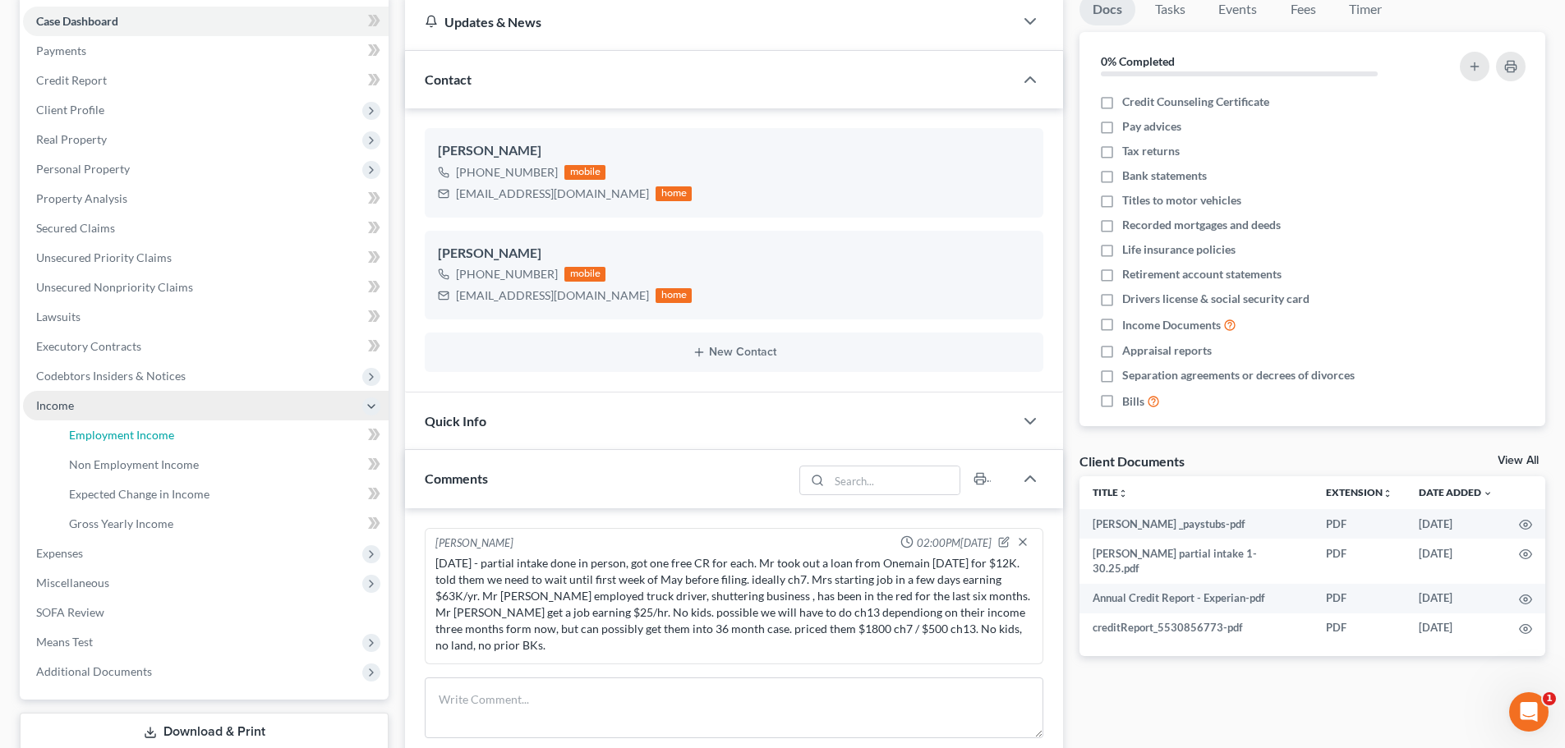
drag, startPoint x: 117, startPoint y: 426, endPoint x: 362, endPoint y: 410, distance: 245.3
click at [117, 426] on link "Employment Income" at bounding box center [222, 436] width 333 height 30
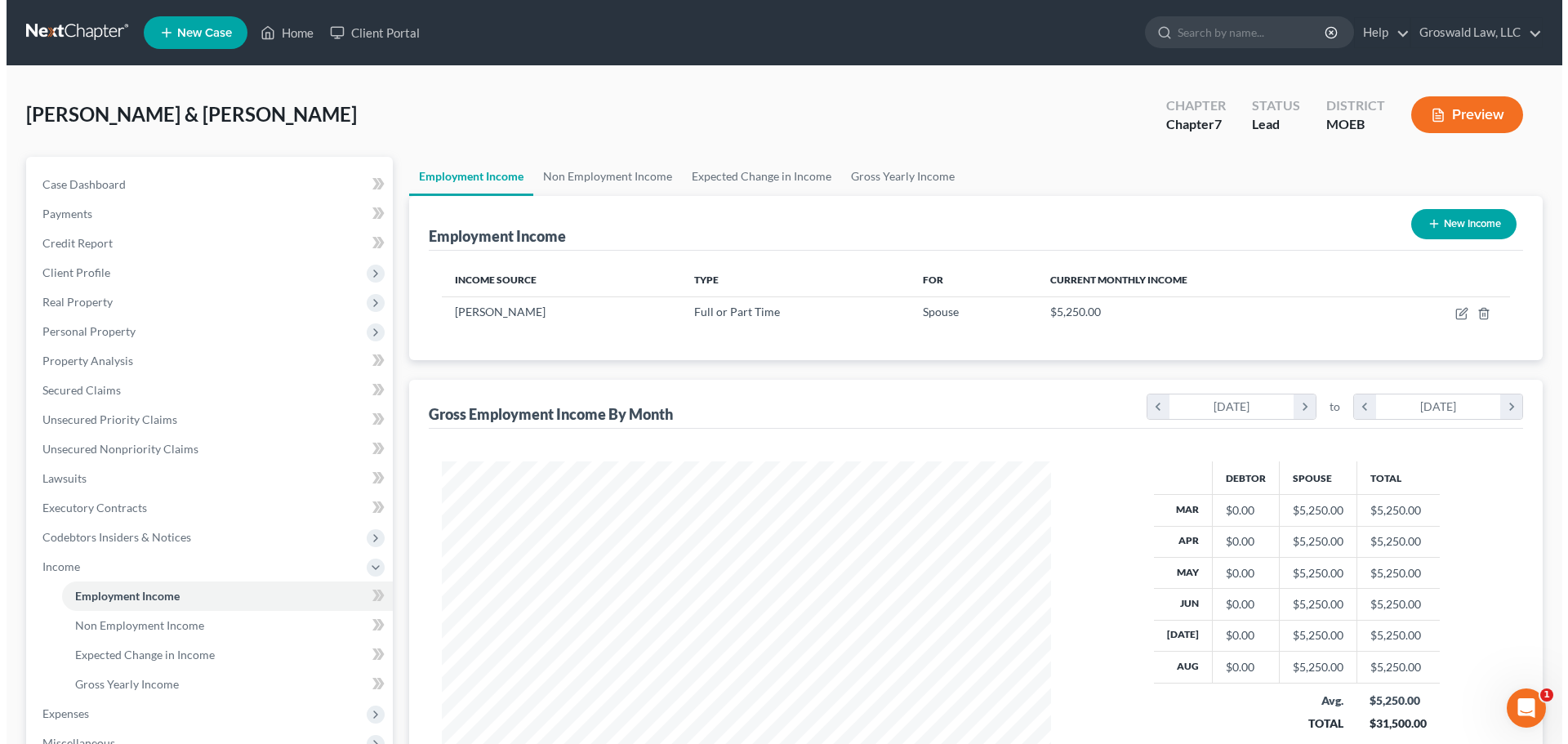
scroll to position [304, 642]
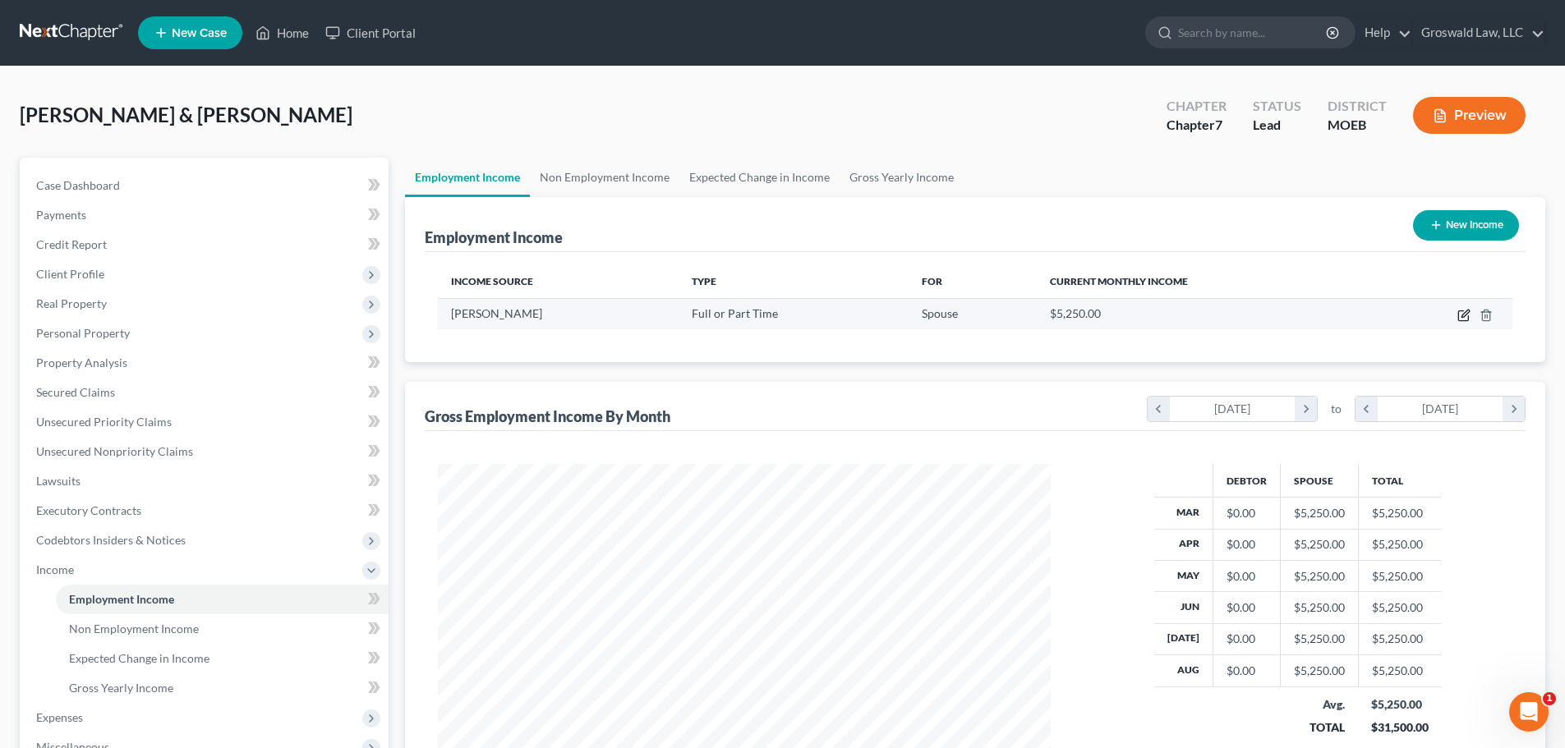
click at [1369, 312] on icon "button" at bounding box center [1464, 313] width 7 height 7
select select "0"
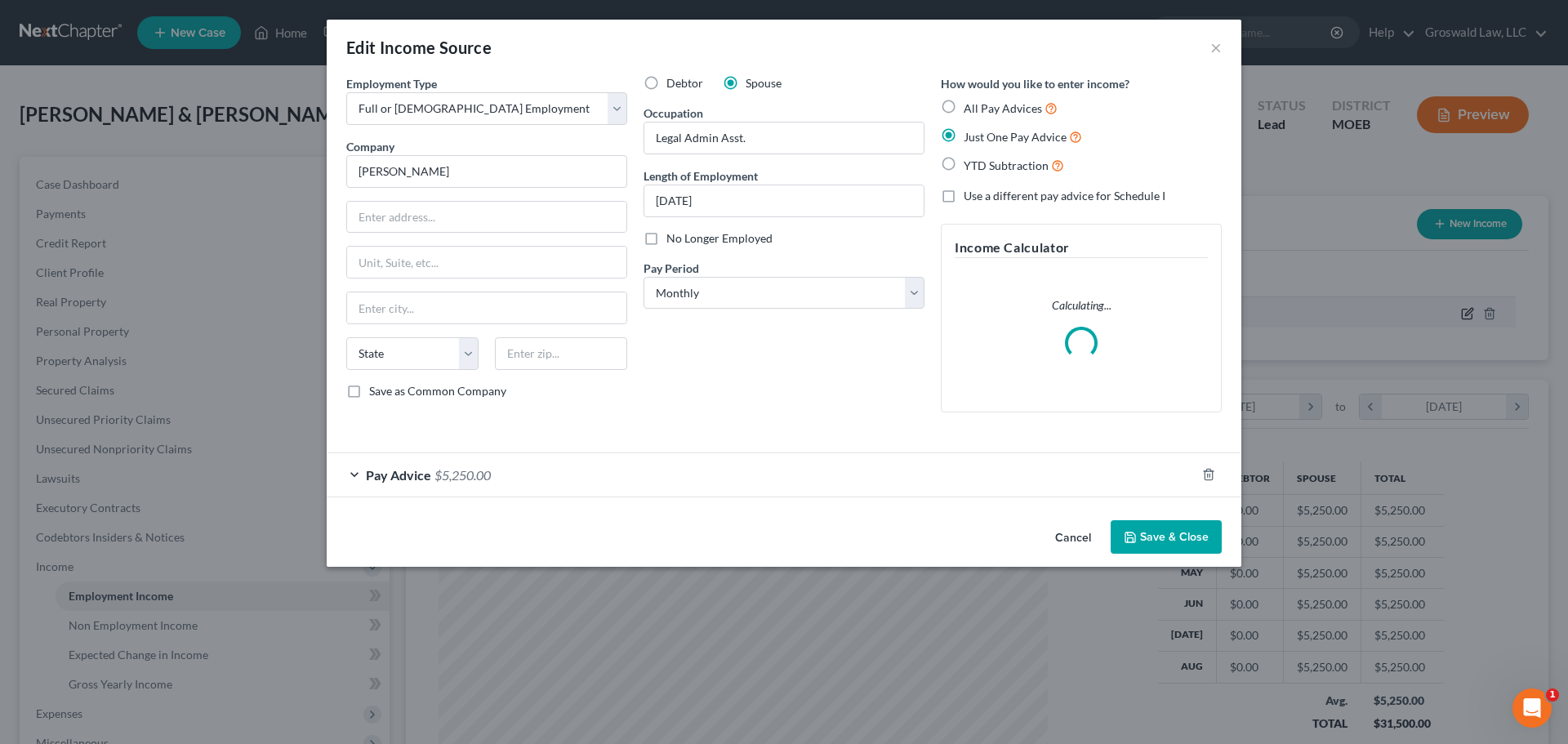
scroll to position [307, 647]
click at [1001, 166] on span "YTD Subtraction" at bounding box center [1005, 165] width 85 height 14
click at [981, 166] on input "YTD Subtraction" at bounding box center [975, 161] width 11 height 11
radio input "true"
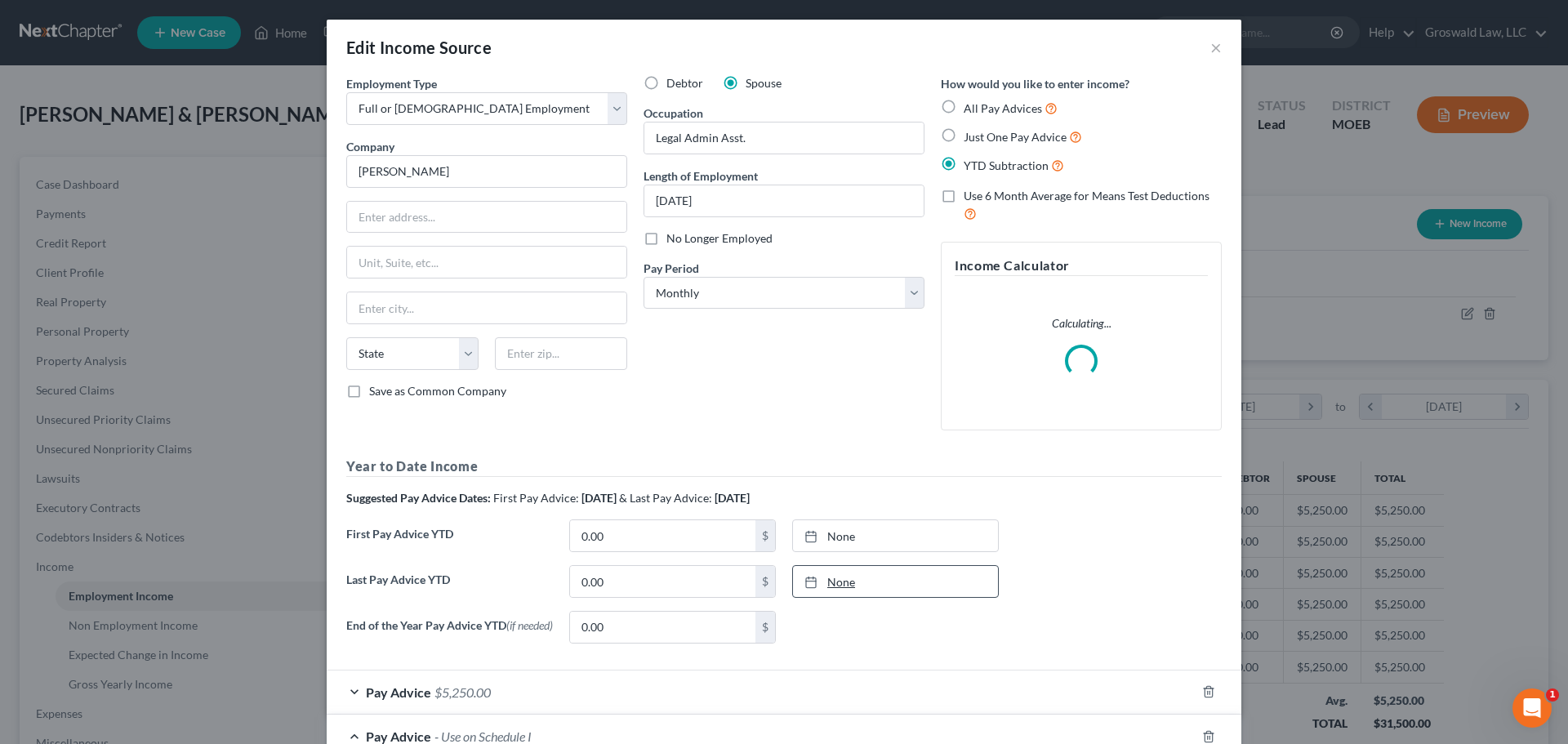
type input "[DATE]"
click at [863, 586] on link "None" at bounding box center [896, 581] width 205 height 31
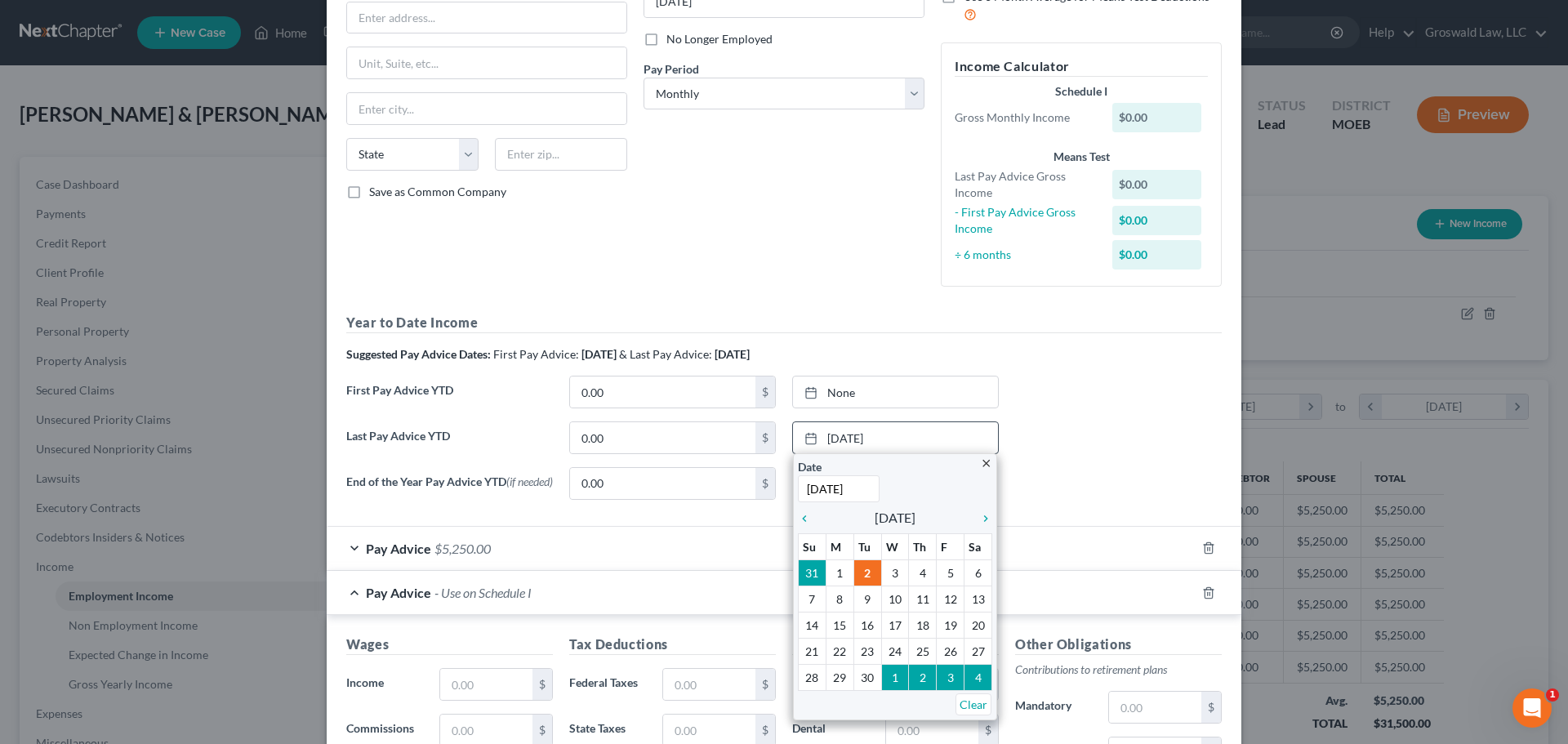
scroll to position [245, 0]
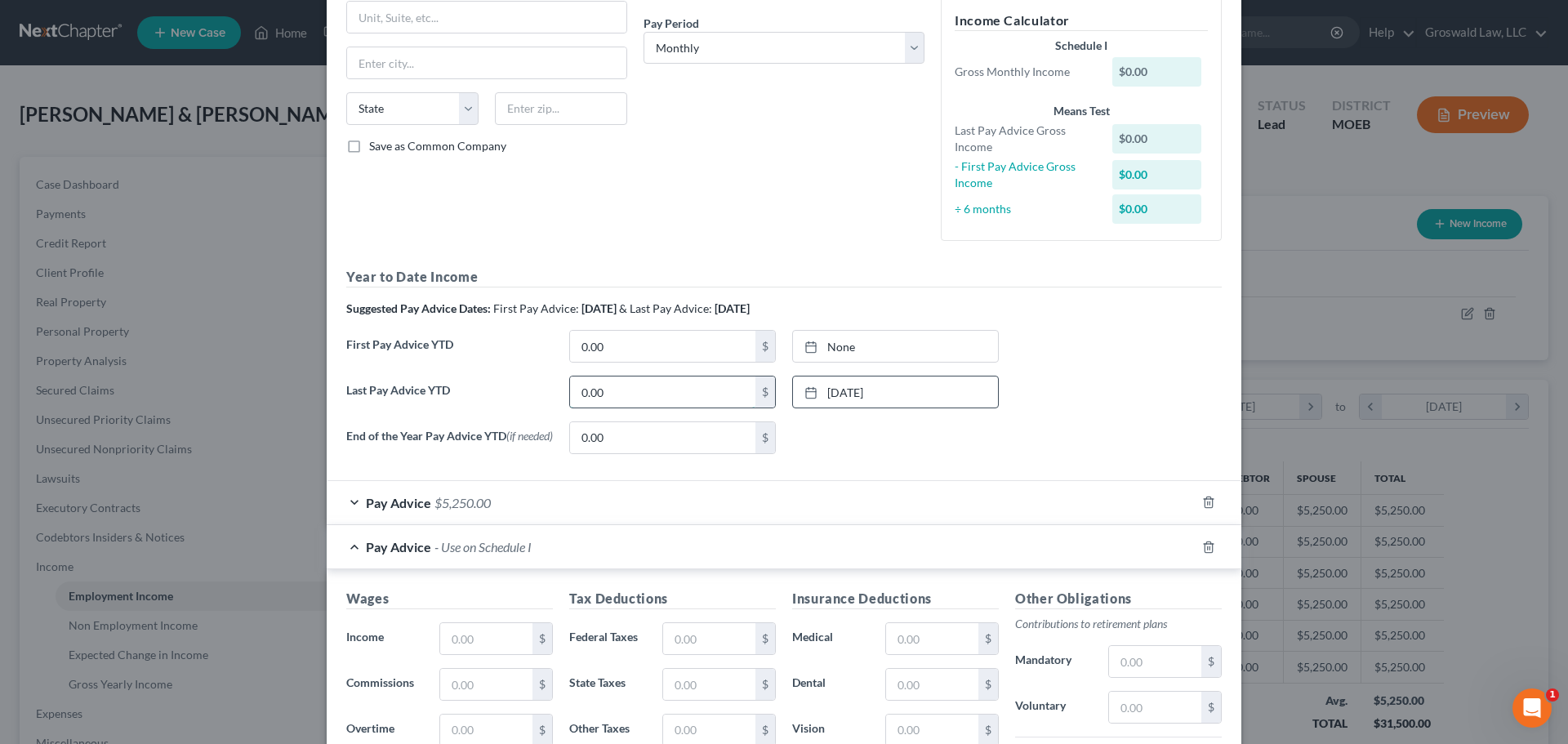
drag, startPoint x: 684, startPoint y: 398, endPoint x: 676, endPoint y: 402, distance: 8.9
click at [683, 398] on input "0.00" at bounding box center [662, 392] width 185 height 31
click at [661, 396] on input "0.00" at bounding box center [662, 392] width 185 height 31
drag, startPoint x: 661, startPoint y: 396, endPoint x: 531, endPoint y: 371, distance: 132.4
click at [531, 371] on div "Year to Date Income Suggested Pay Advice Dates: First Pay Advice: [DATE] & Last…" at bounding box center [784, 367] width 876 height 199
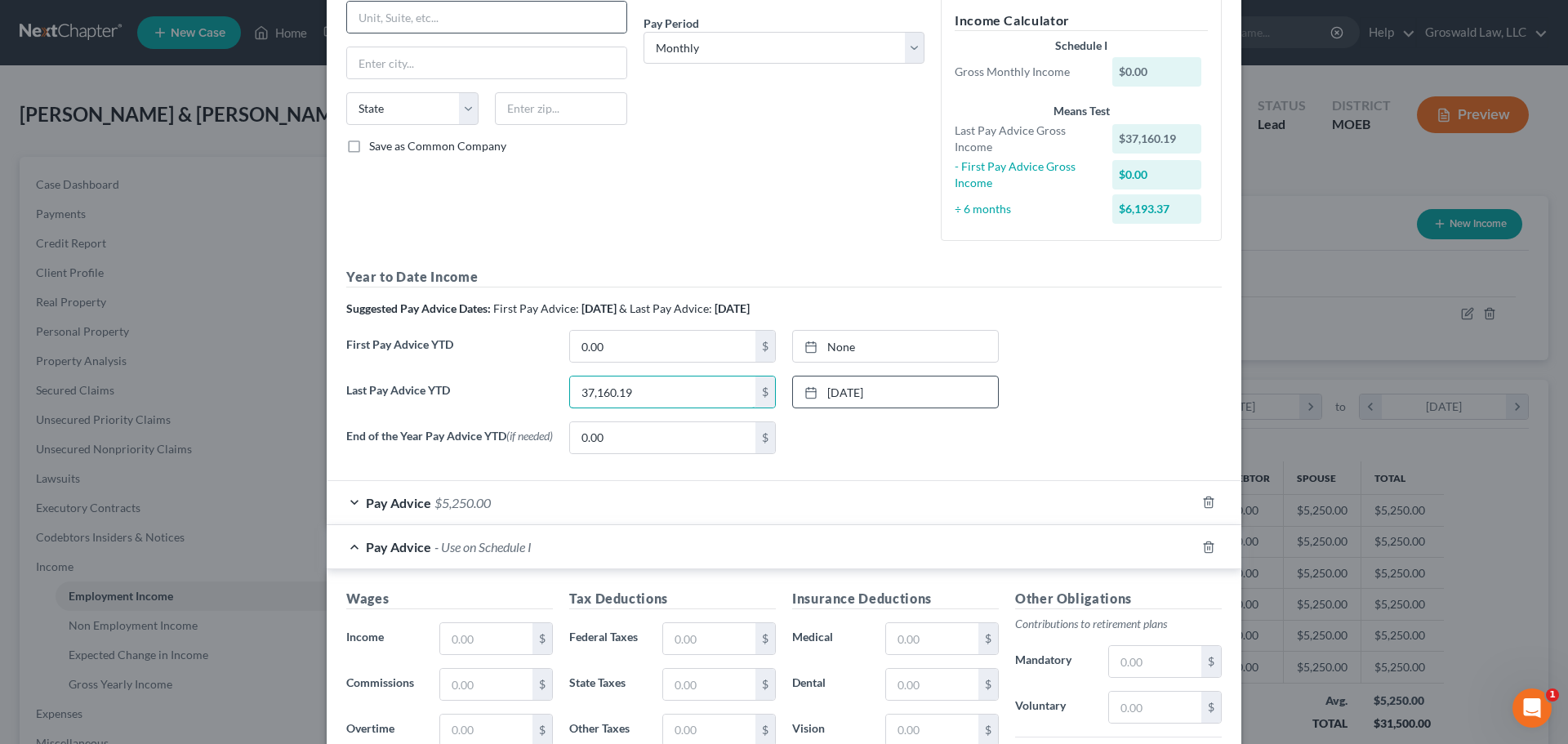
type input "37,160.19"
type input "[DATE]"
click at [839, 348] on link "[DATE]" at bounding box center [896, 346] width 205 height 31
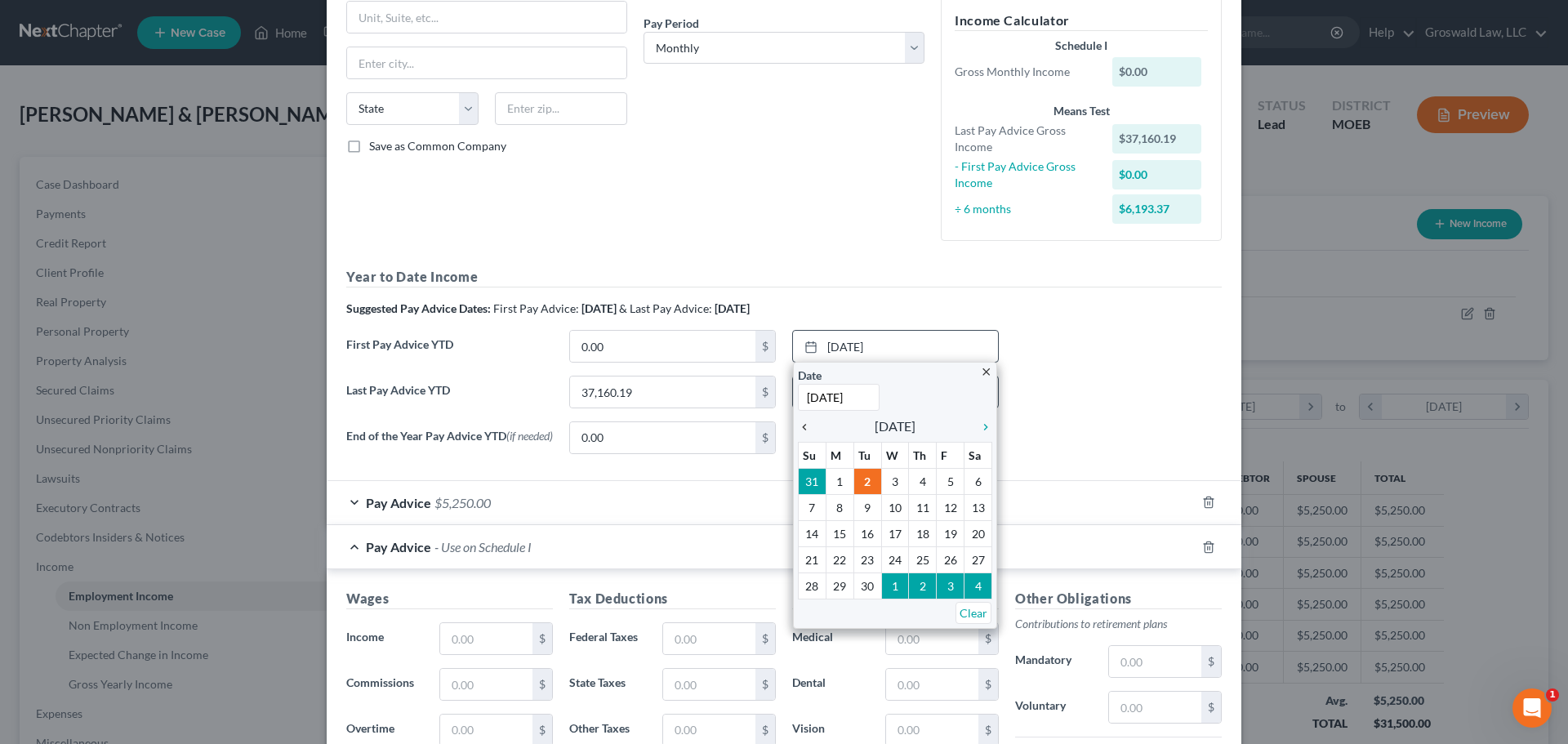
click at [798, 431] on icon "chevron_left" at bounding box center [808, 427] width 21 height 13
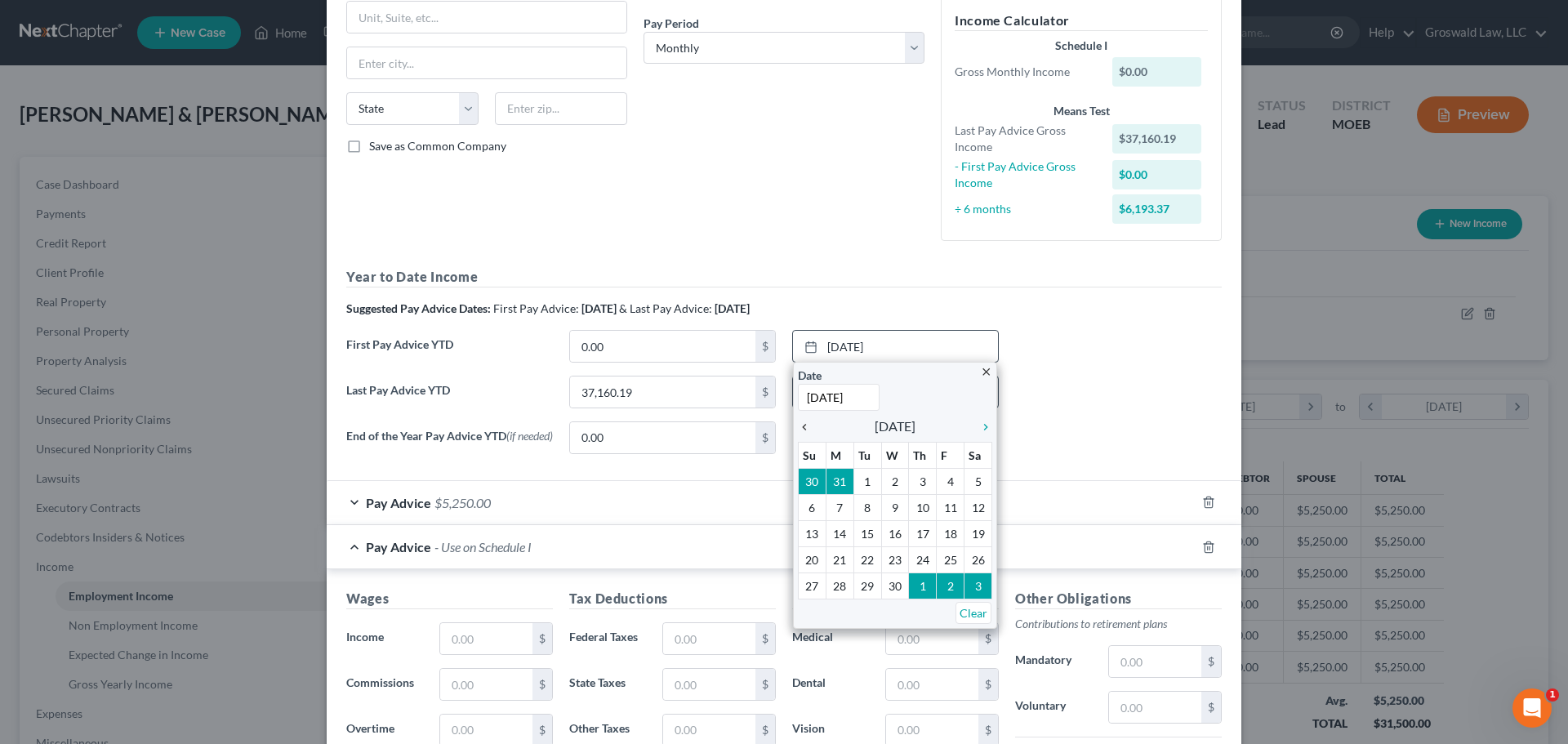
click at [798, 431] on icon "chevron_left" at bounding box center [808, 427] width 21 height 13
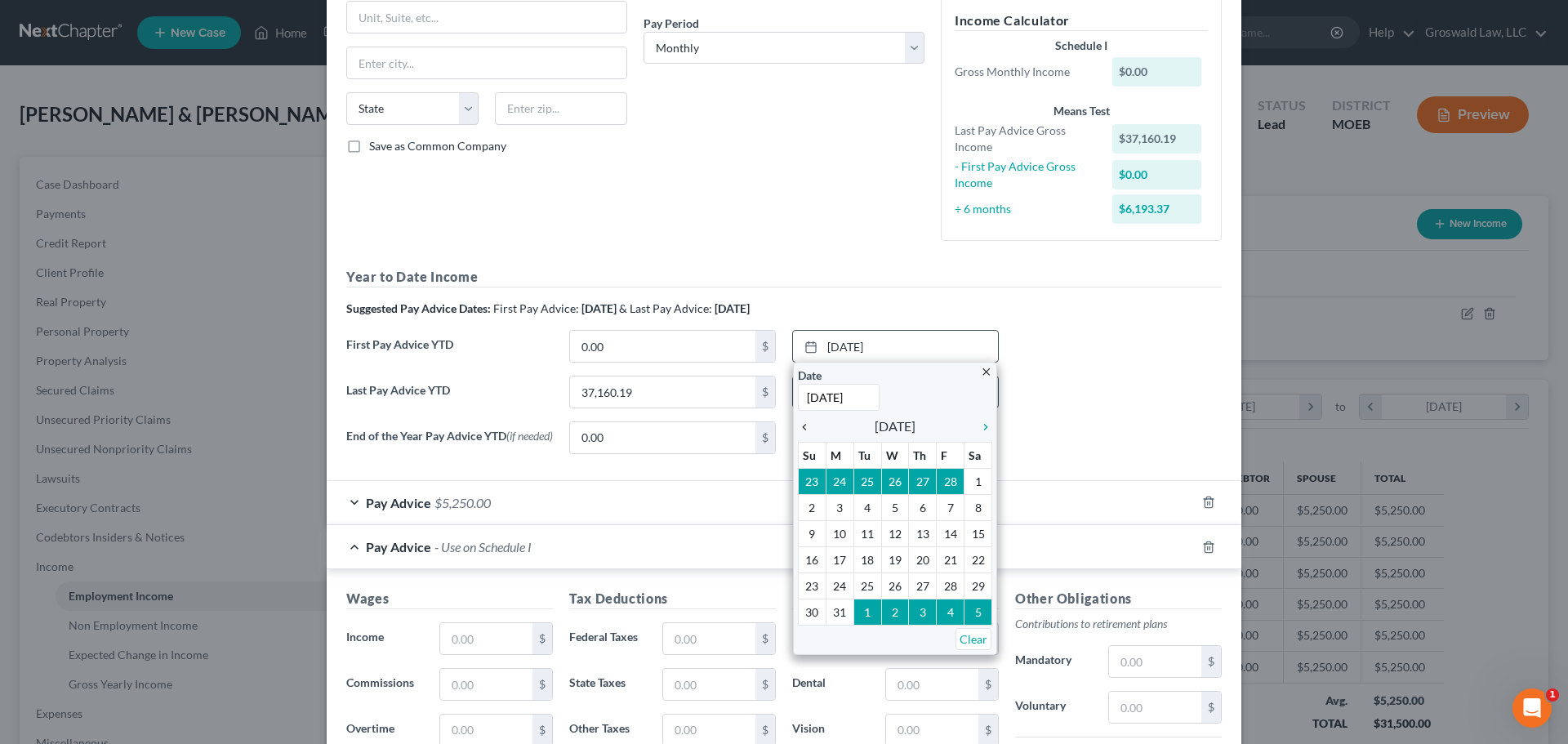
click at [798, 431] on icon "chevron_left" at bounding box center [808, 427] width 21 height 13
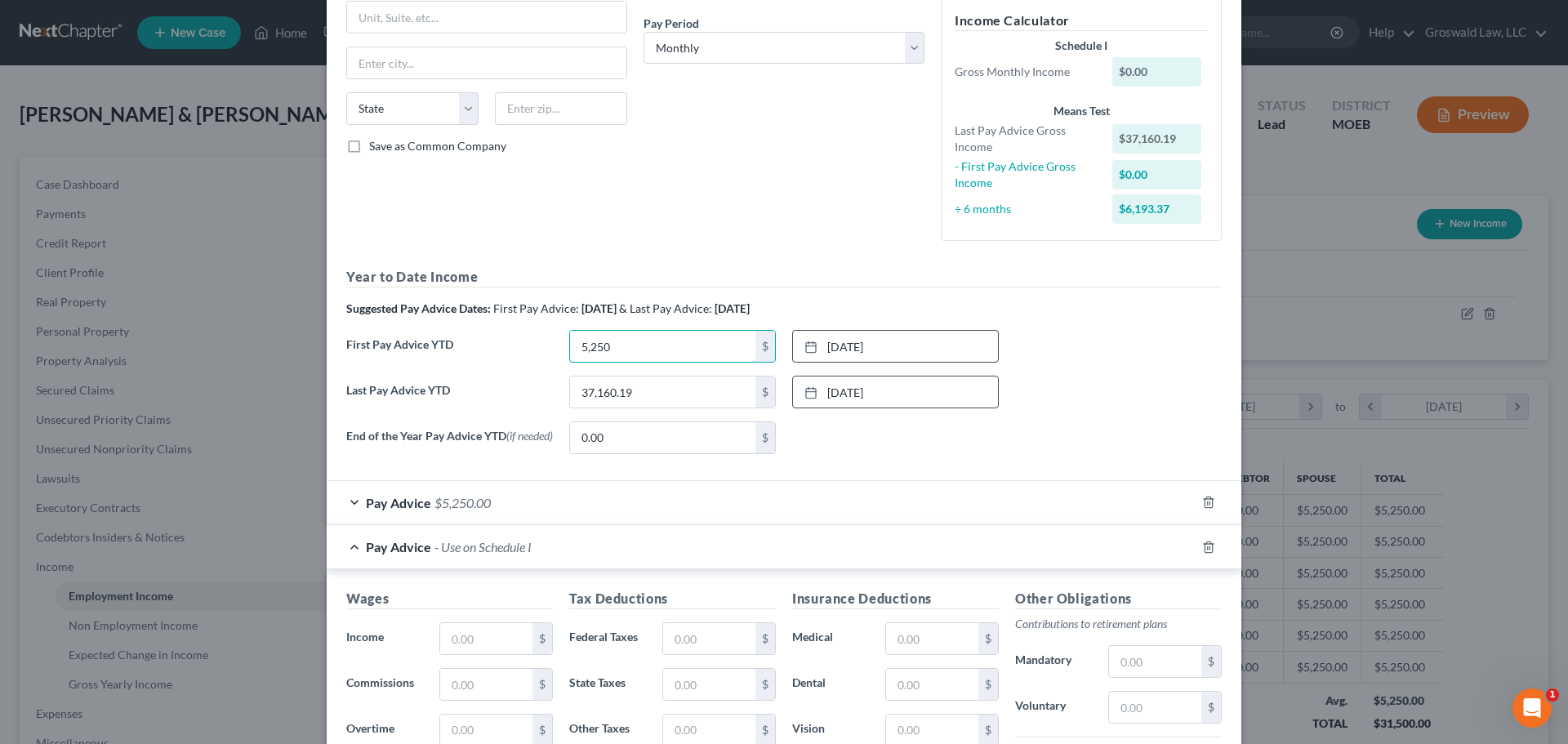
type input "5,250"
click at [1103, 423] on div "End of the Year Pay Advice YTD (if needed) 0.00 $ None close Date Time chevron_…" at bounding box center [784, 445] width 892 height 46
click at [1204, 506] on icon "button" at bounding box center [1208, 502] width 13 height 13
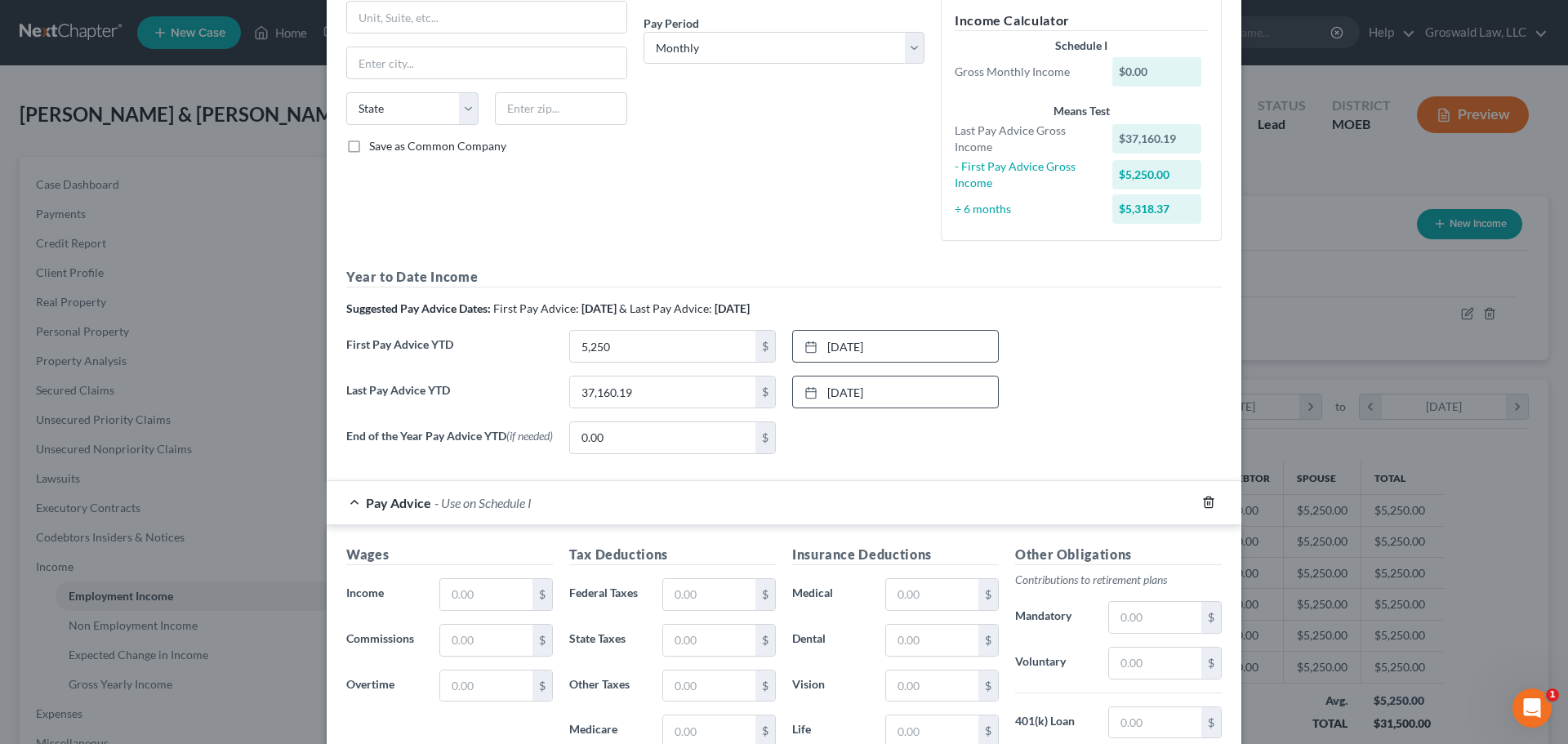
click at [1205, 509] on icon "button" at bounding box center [1208, 502] width 13 height 13
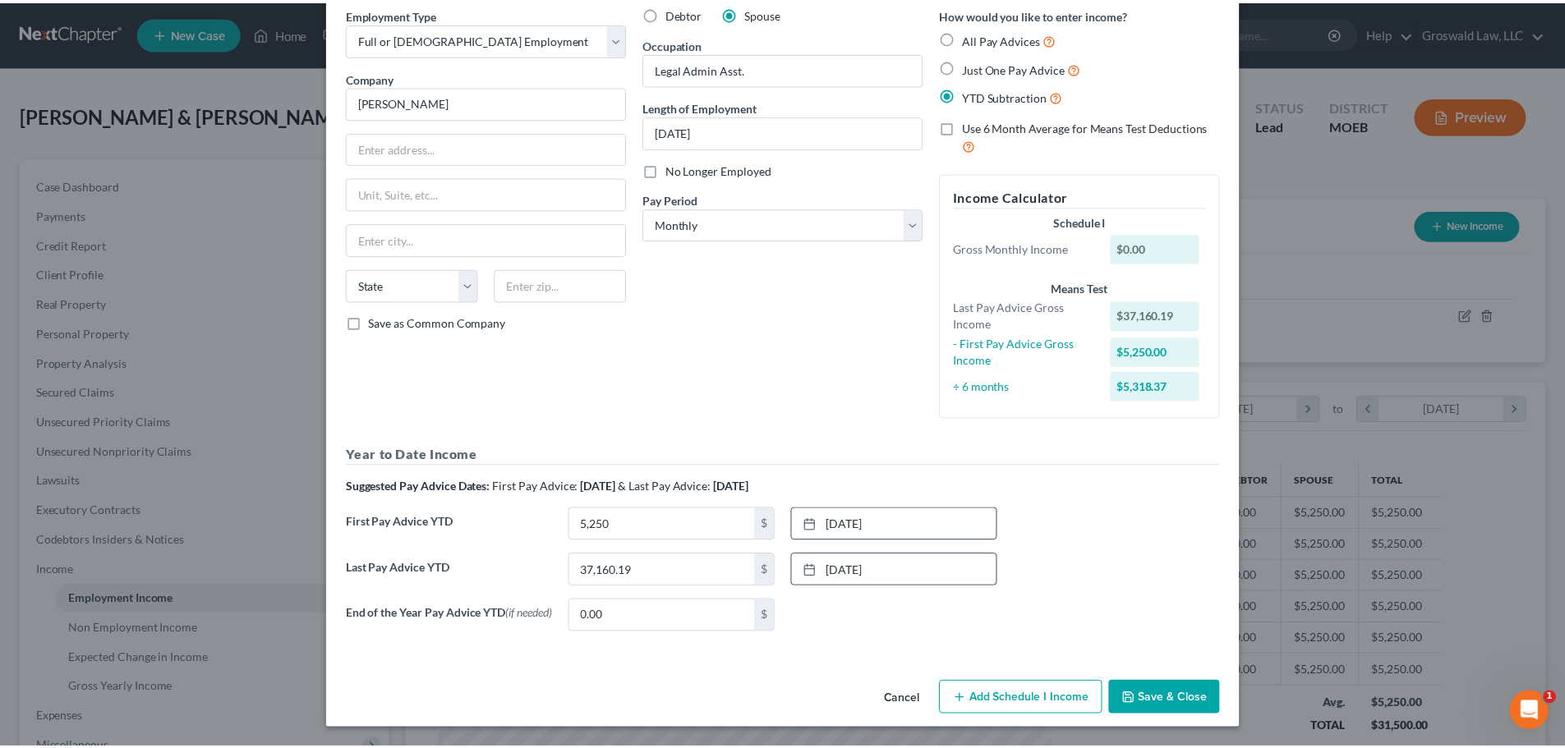
scroll to position [75, 0]
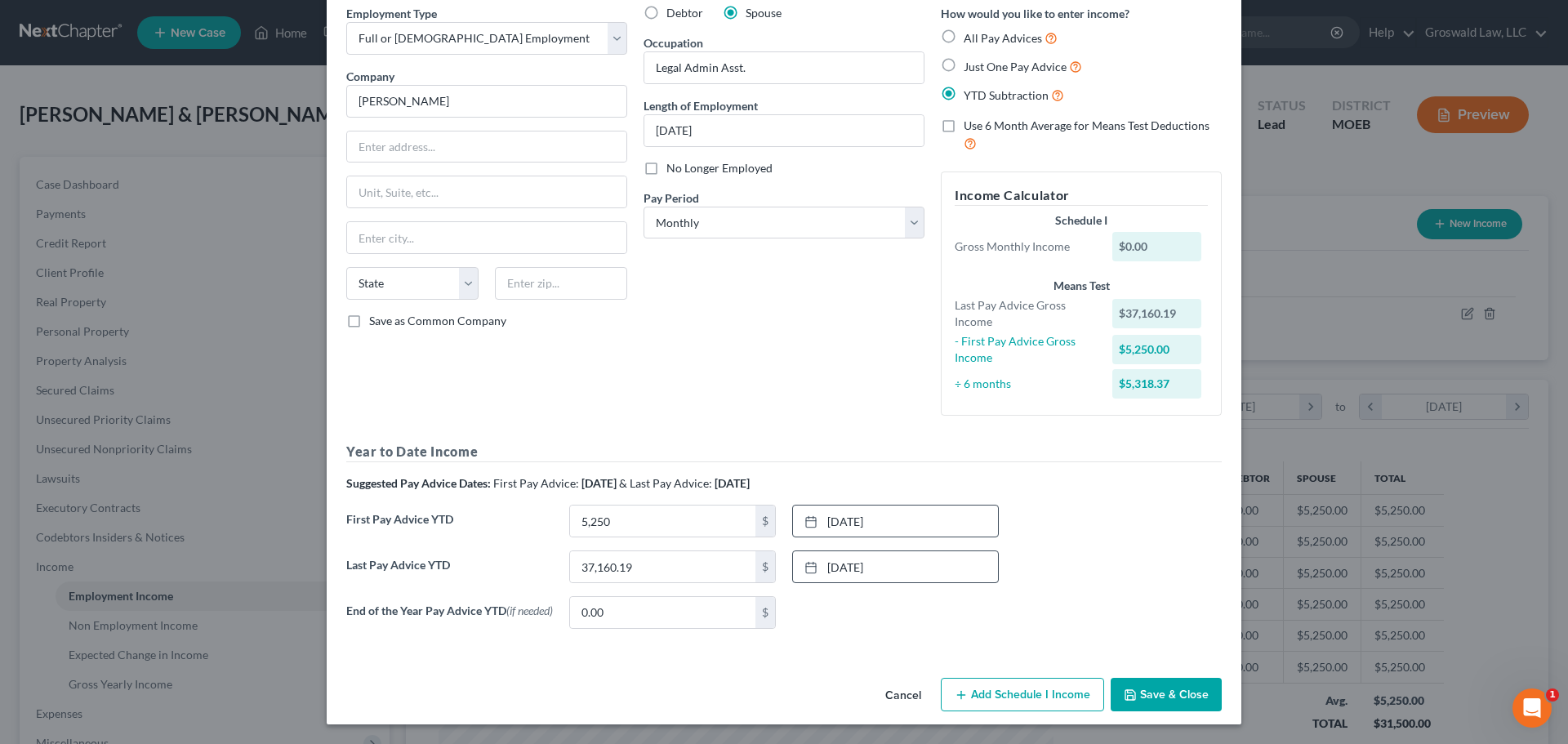
click at [1174, 641] on button "Save & Close" at bounding box center [1166, 695] width 111 height 35
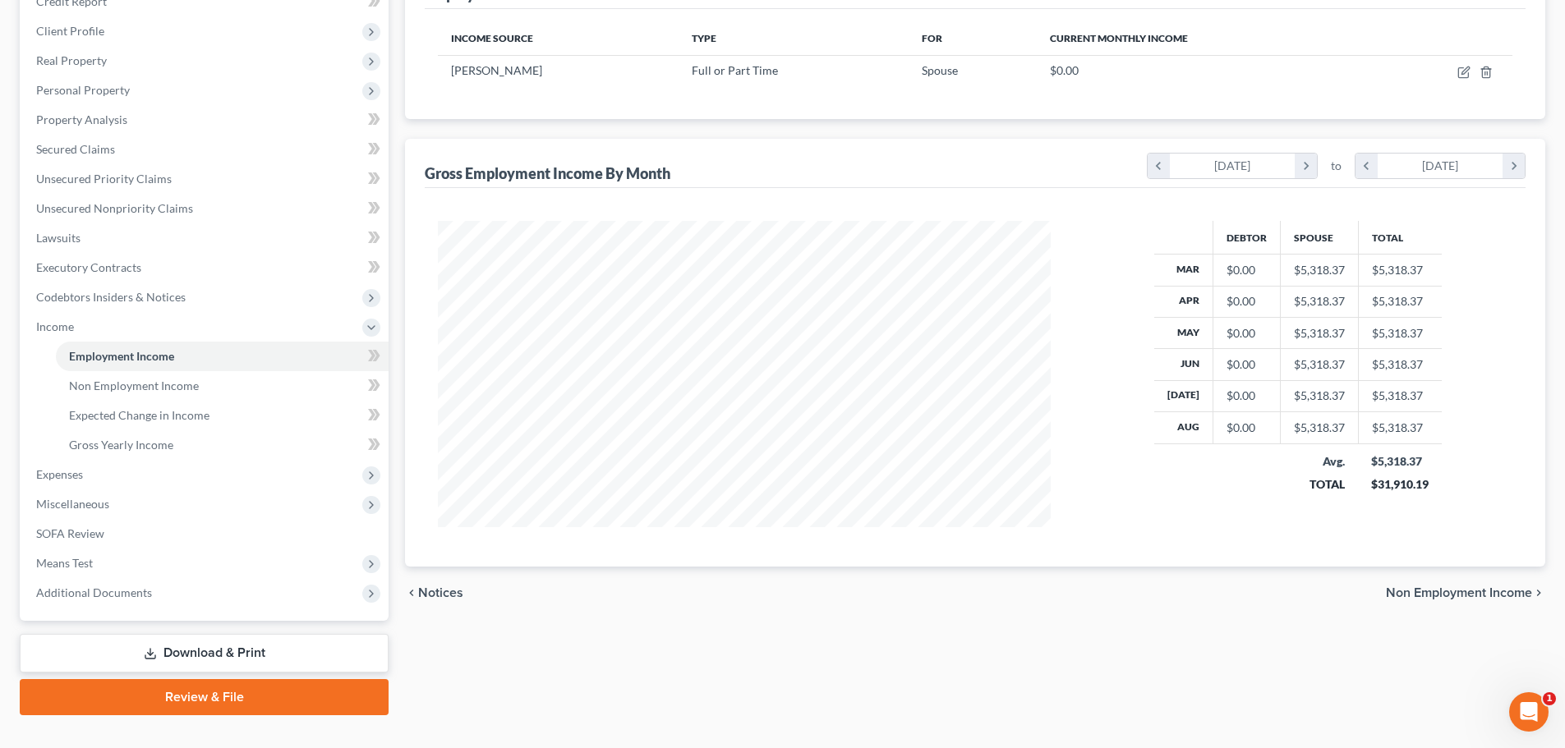
scroll to position [273, 0]
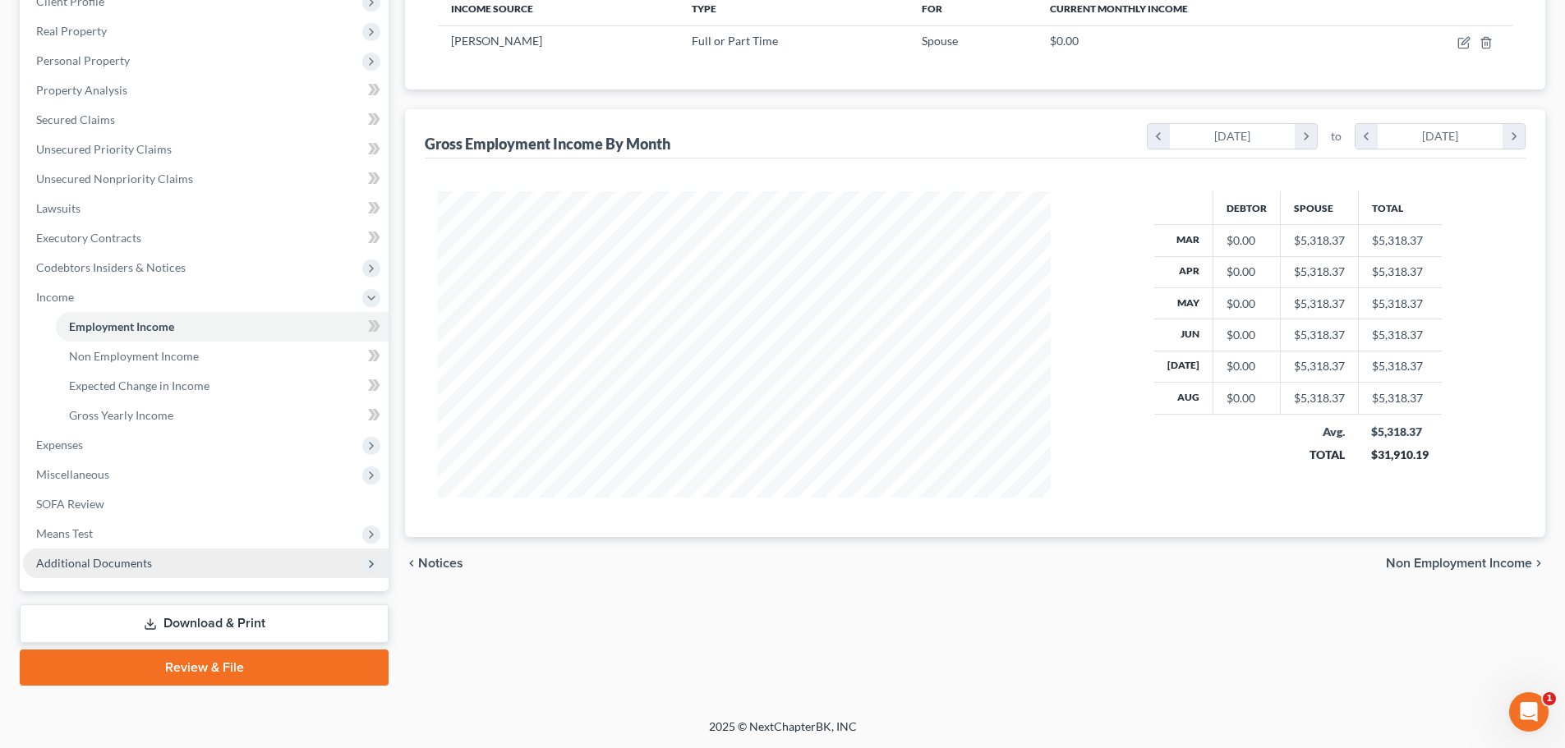
click at [130, 564] on span "Additional Documents" at bounding box center [94, 563] width 116 height 14
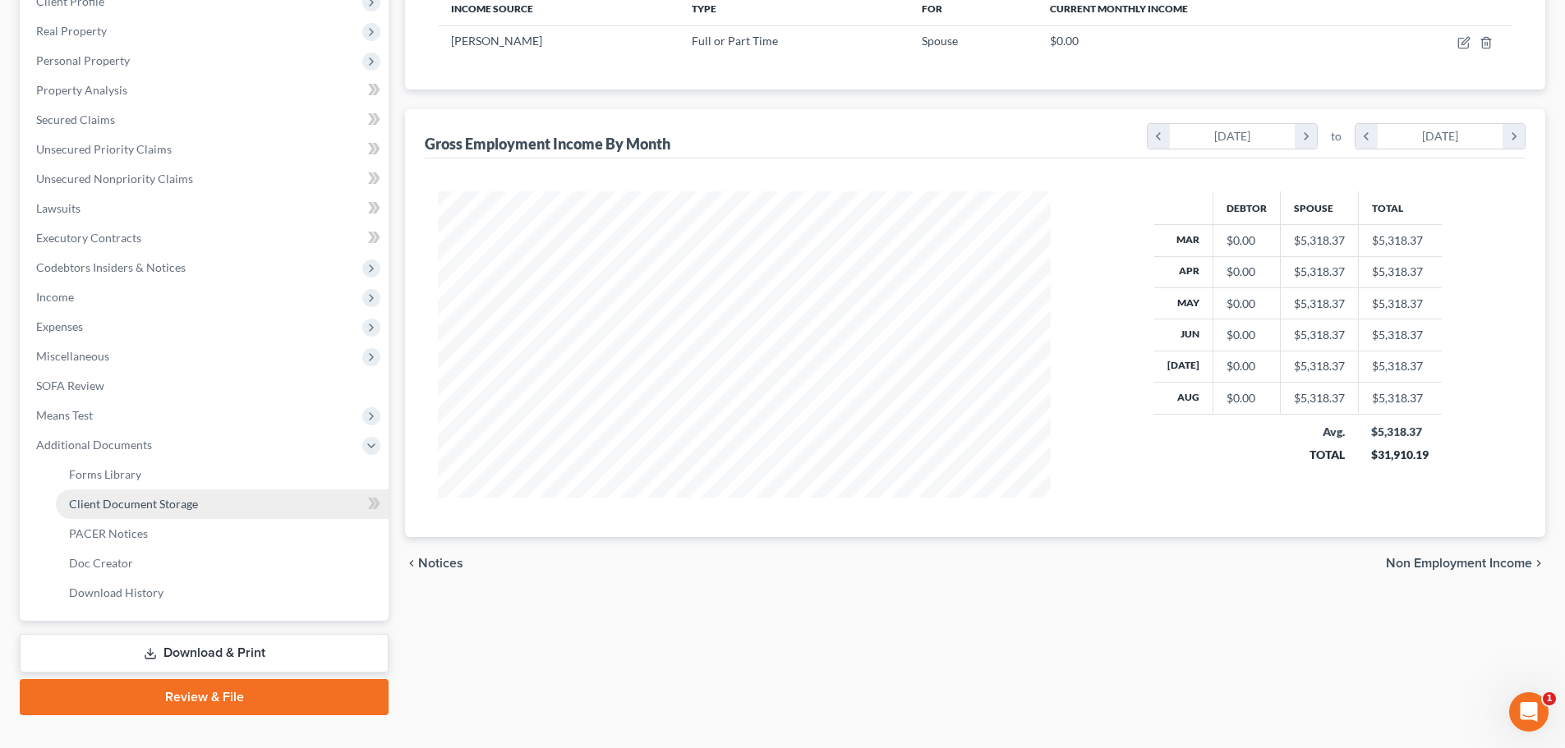
click at [150, 503] on span "Client Document Storage" at bounding box center [133, 504] width 129 height 14
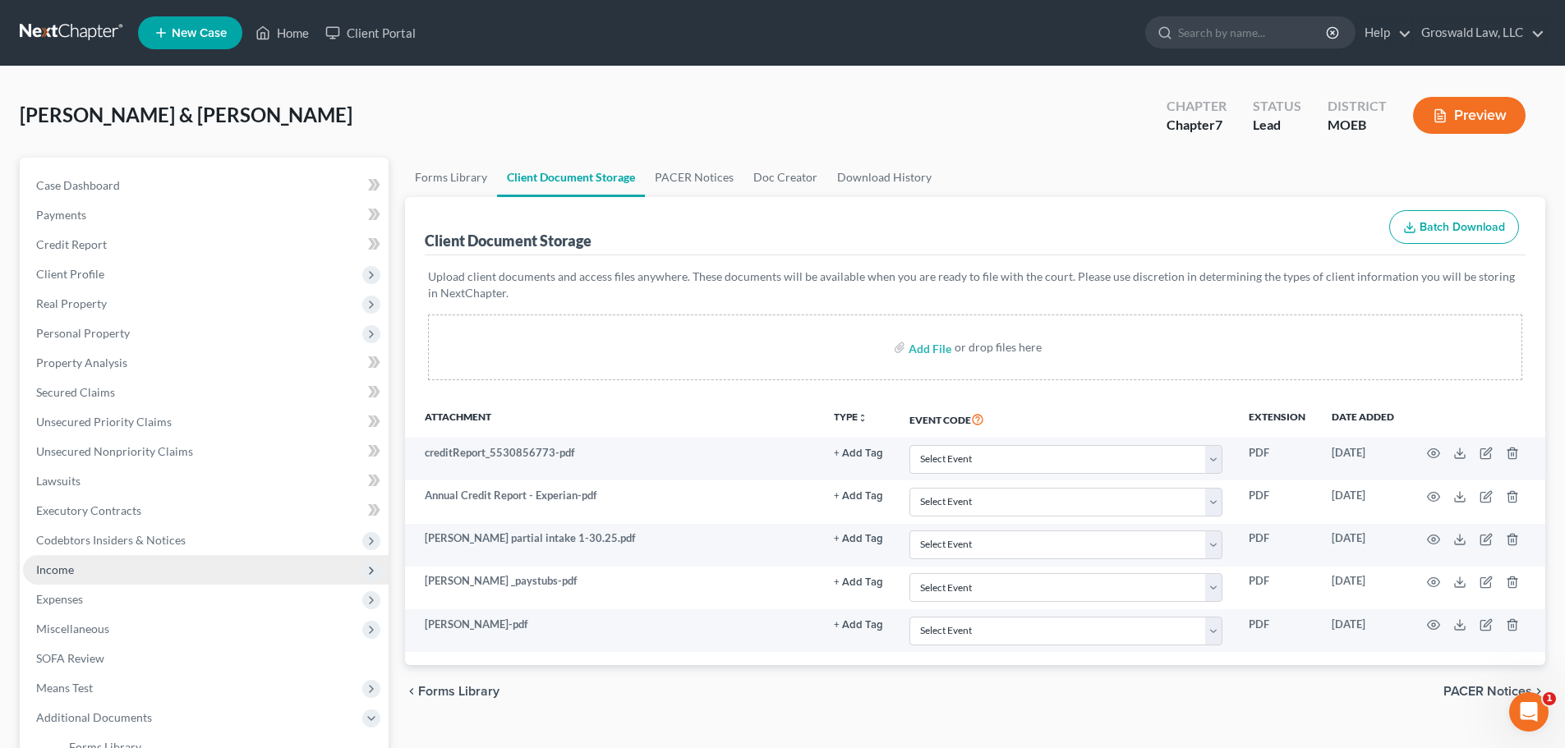
click at [76, 559] on span "Income" at bounding box center [206, 570] width 366 height 30
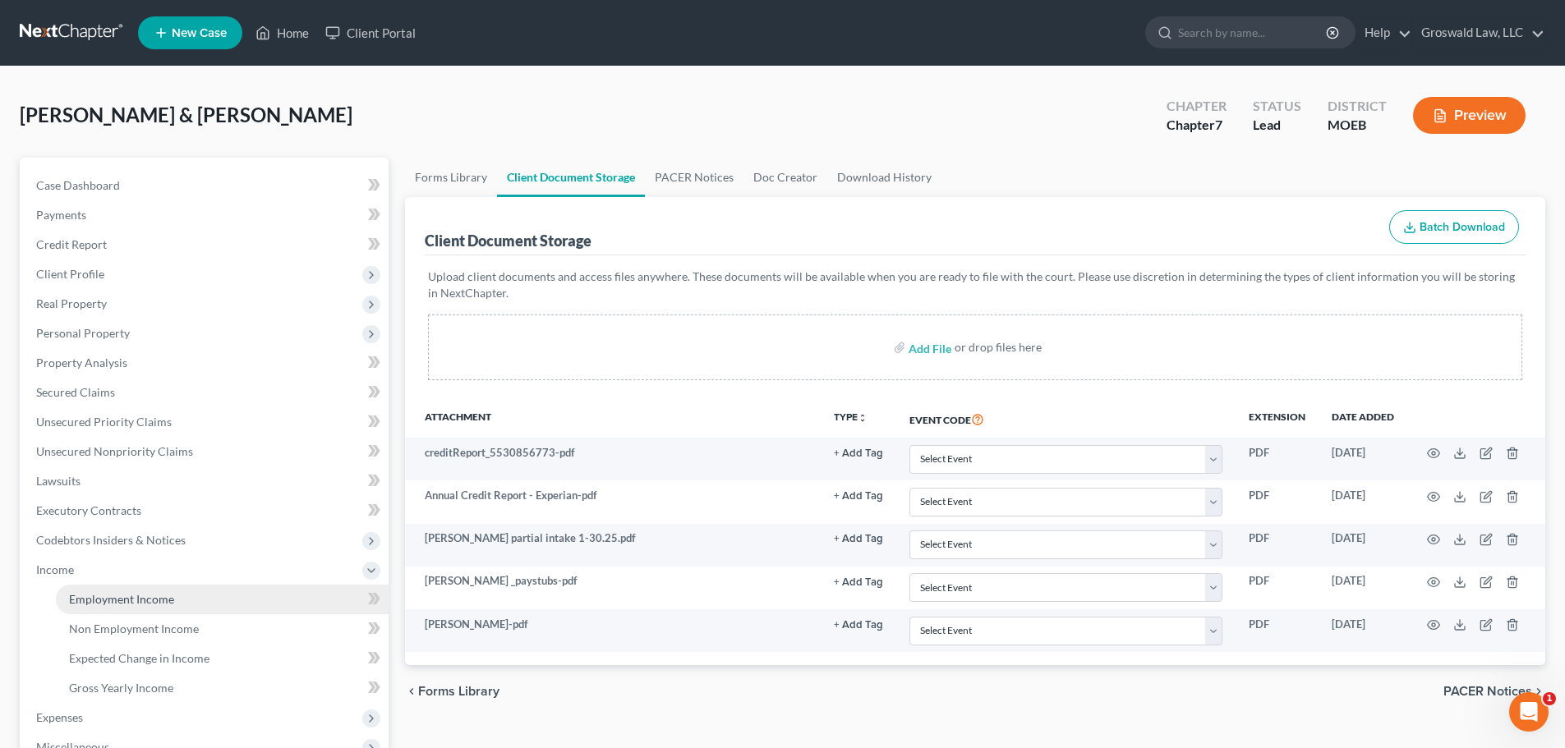
click at [92, 587] on link "Employment Income" at bounding box center [222, 600] width 333 height 30
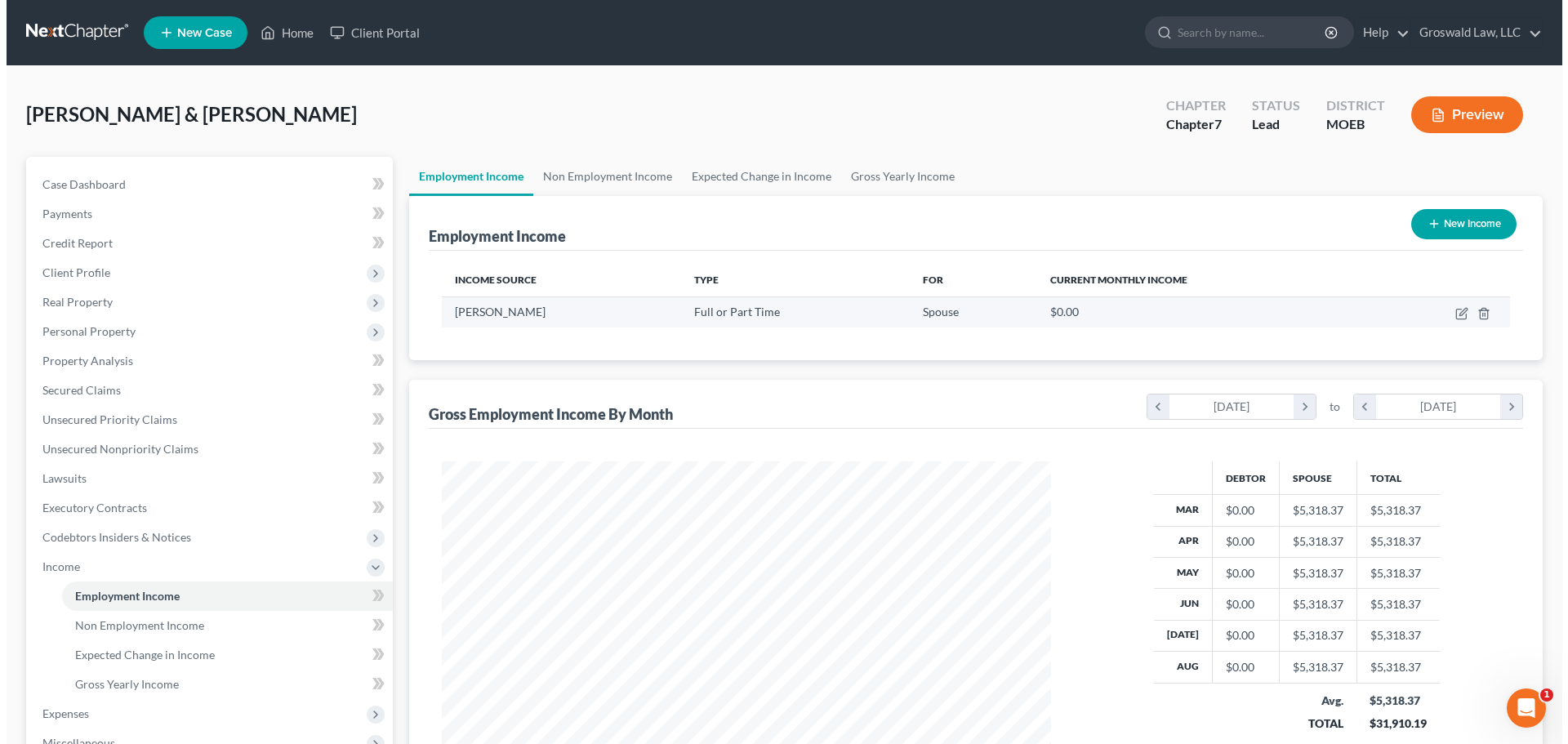
scroll to position [304, 642]
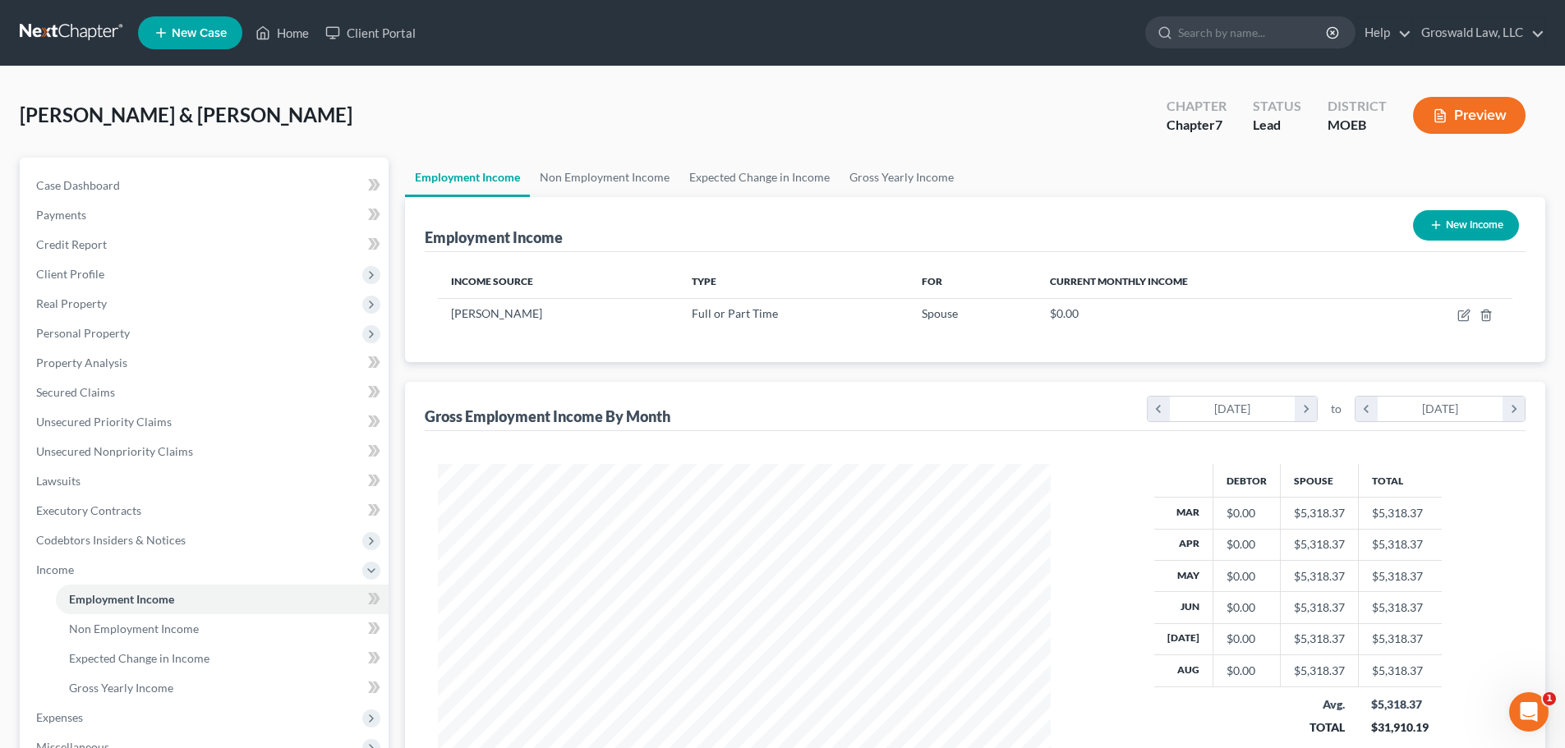
click at [1369, 224] on button "New Income" at bounding box center [1466, 225] width 106 height 30
select select "0"
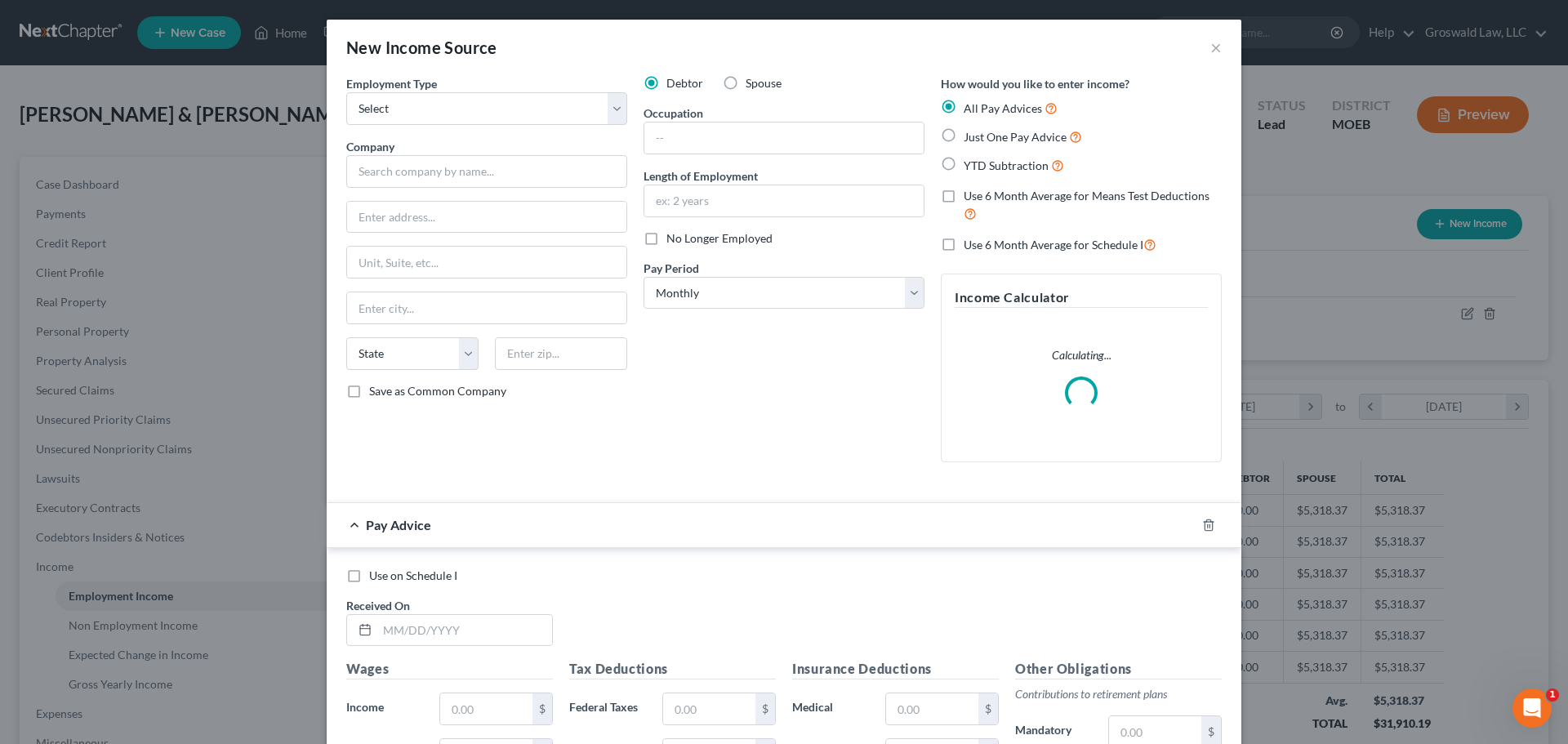
scroll to position [307, 647]
drag, startPoint x: 448, startPoint y: 105, endPoint x: 439, endPoint y: 122, distance: 19.2
click at [448, 105] on select "Select Full or [DEMOGRAPHIC_DATA] Employment Self Employment" at bounding box center [486, 108] width 281 height 33
select select "0"
click at [346, 93] on select "Select Full or [DEMOGRAPHIC_DATA] Employment Self Employment" at bounding box center [486, 108] width 281 height 33
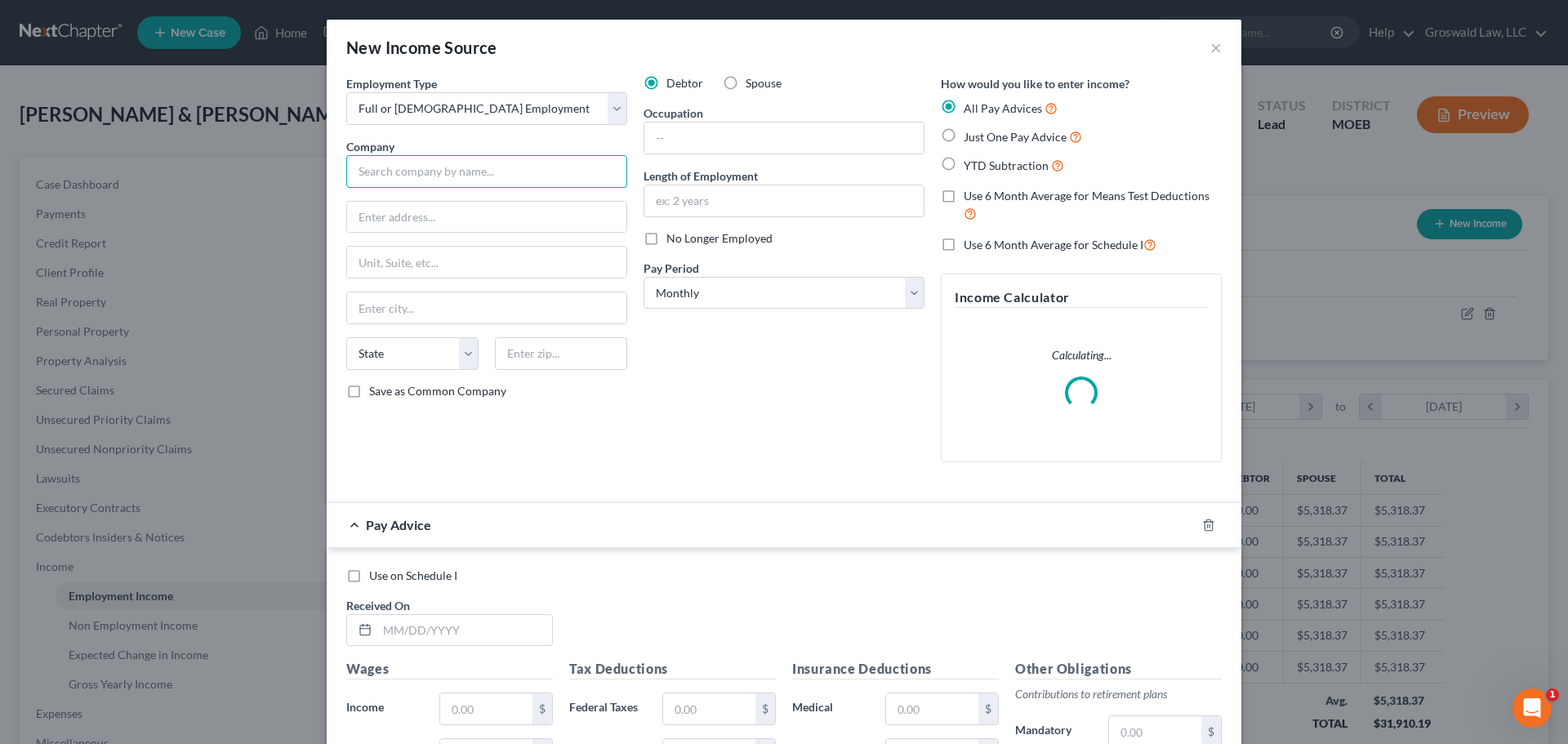
click at [420, 168] on input "text" at bounding box center [486, 171] width 281 height 33
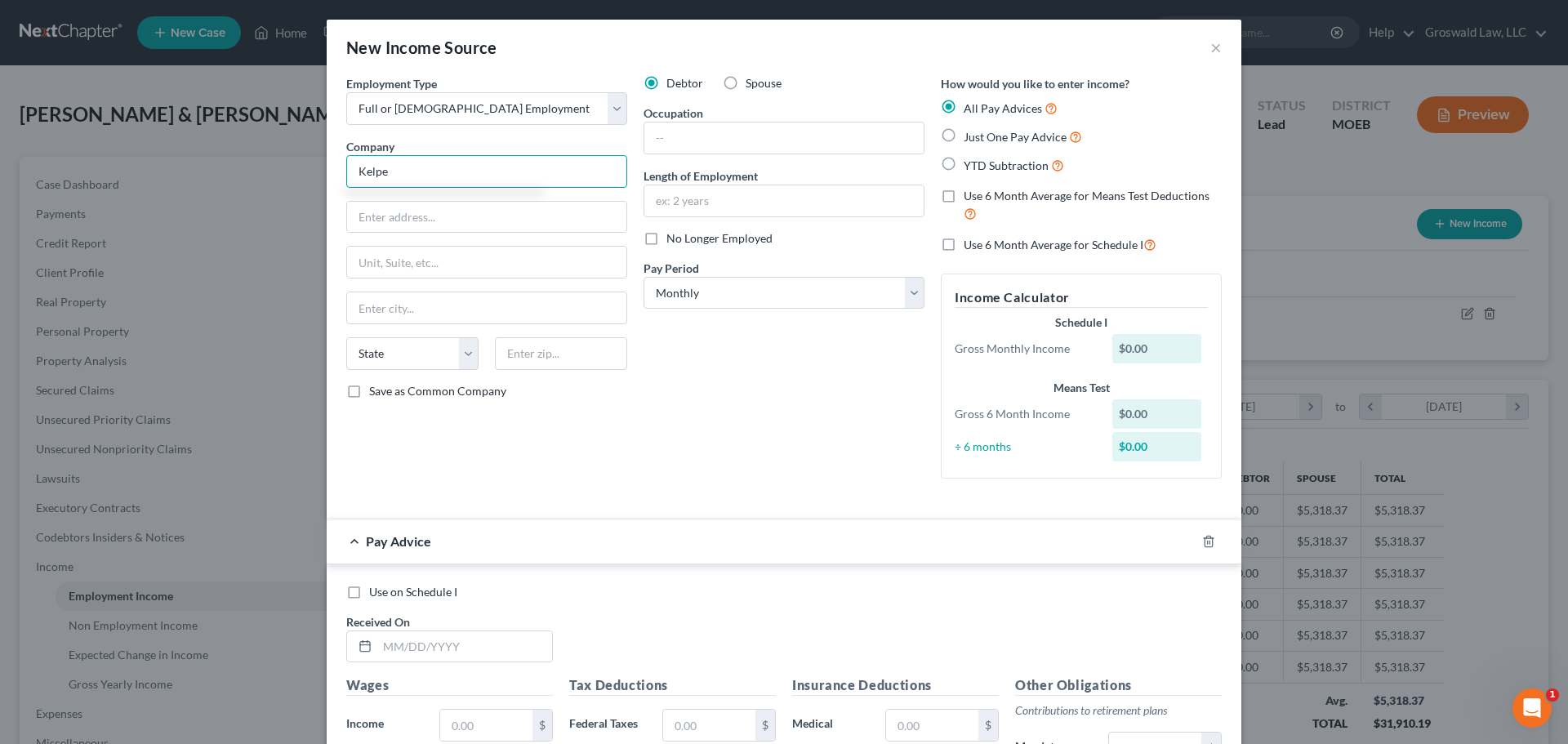
type input "Kelpe"
drag, startPoint x: 970, startPoint y: 165, endPoint x: 981, endPoint y: 248, distance: 83.7
click at [970, 165] on span "YTD Subtraction" at bounding box center [1005, 165] width 85 height 14
click at [970, 165] on input "YTD Subtraction" at bounding box center [975, 161] width 11 height 11
radio input "true"
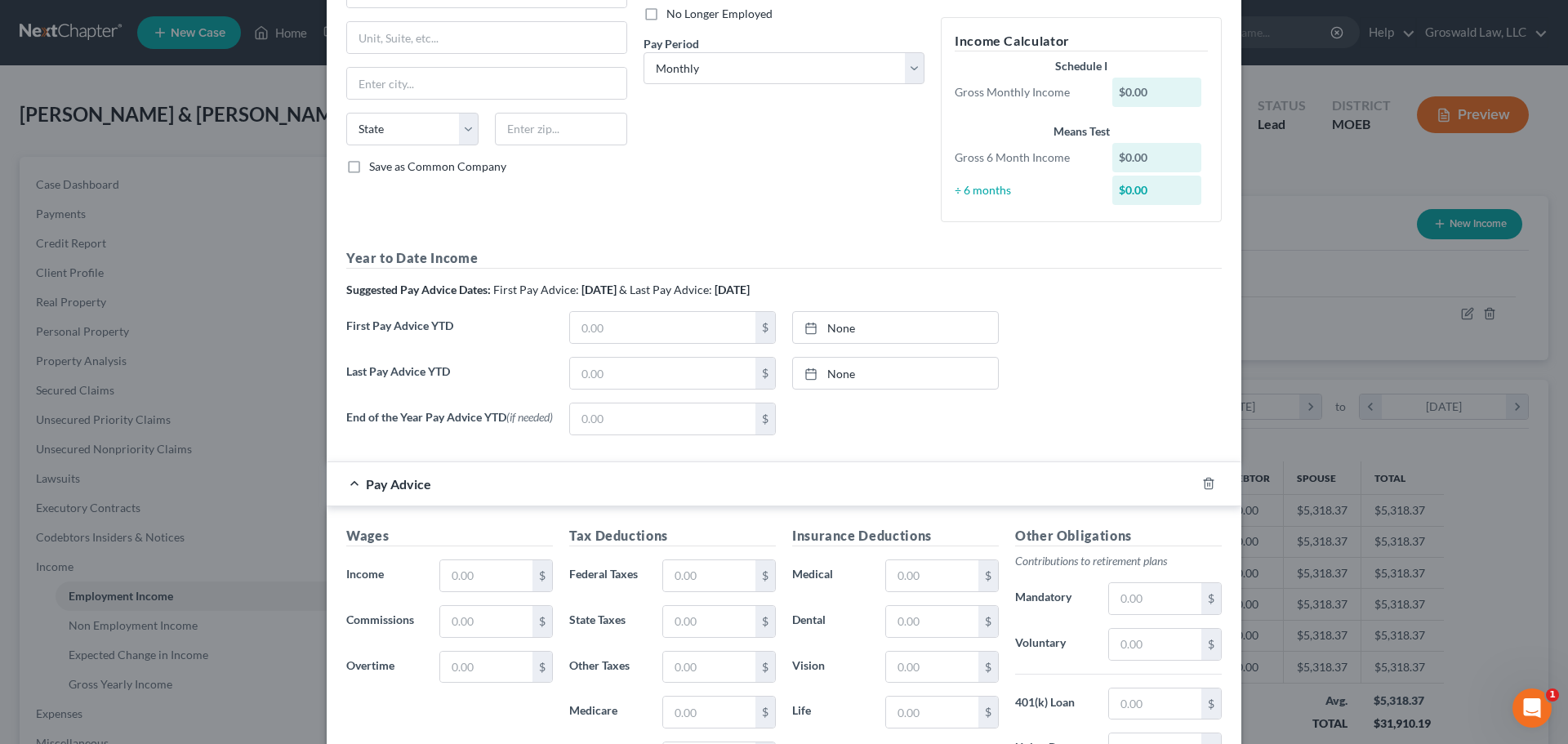
scroll to position [327, 0]
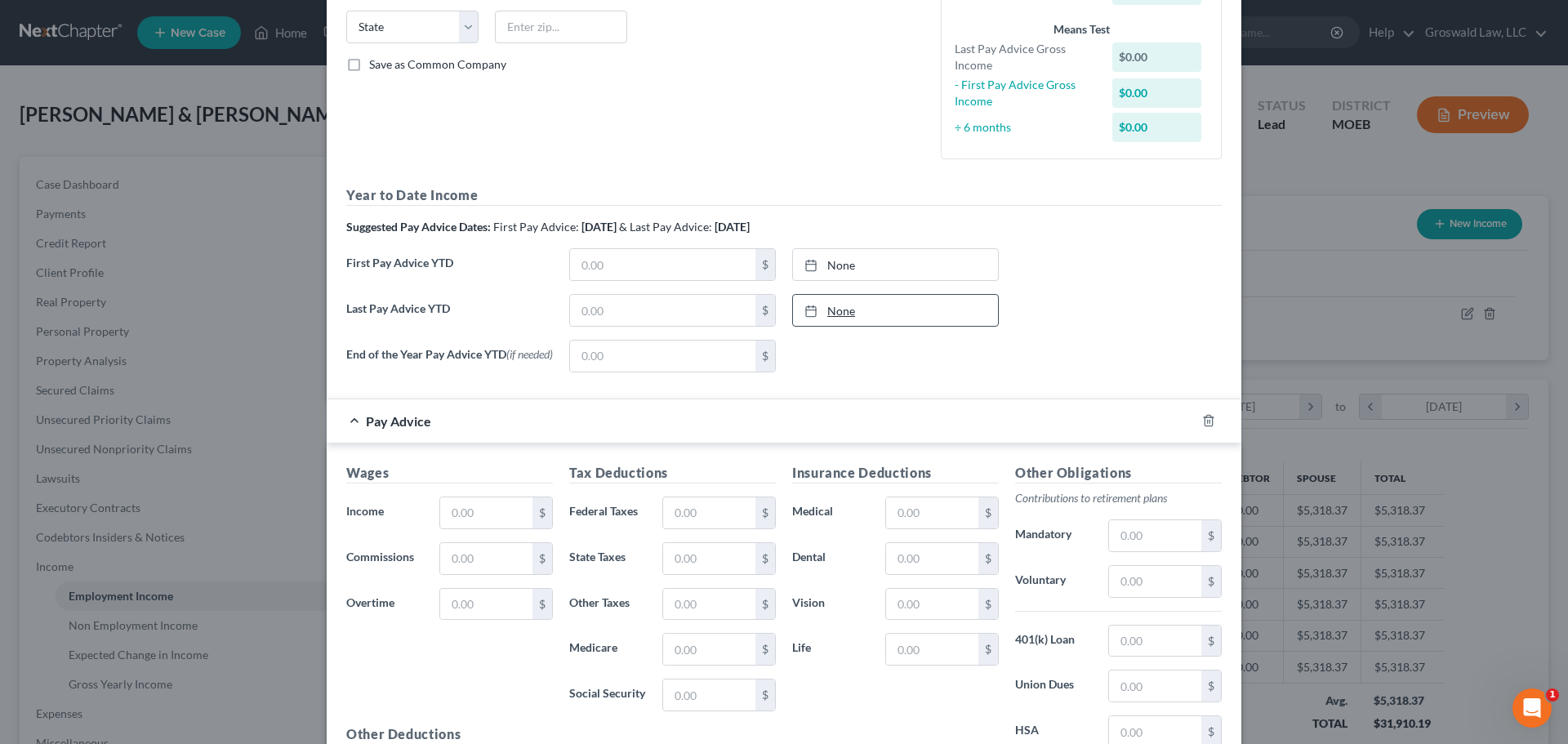
type input "[DATE]"
drag, startPoint x: 858, startPoint y: 309, endPoint x: 836, endPoint y: 313, distance: 22.4
click at [858, 309] on link "None" at bounding box center [896, 310] width 205 height 31
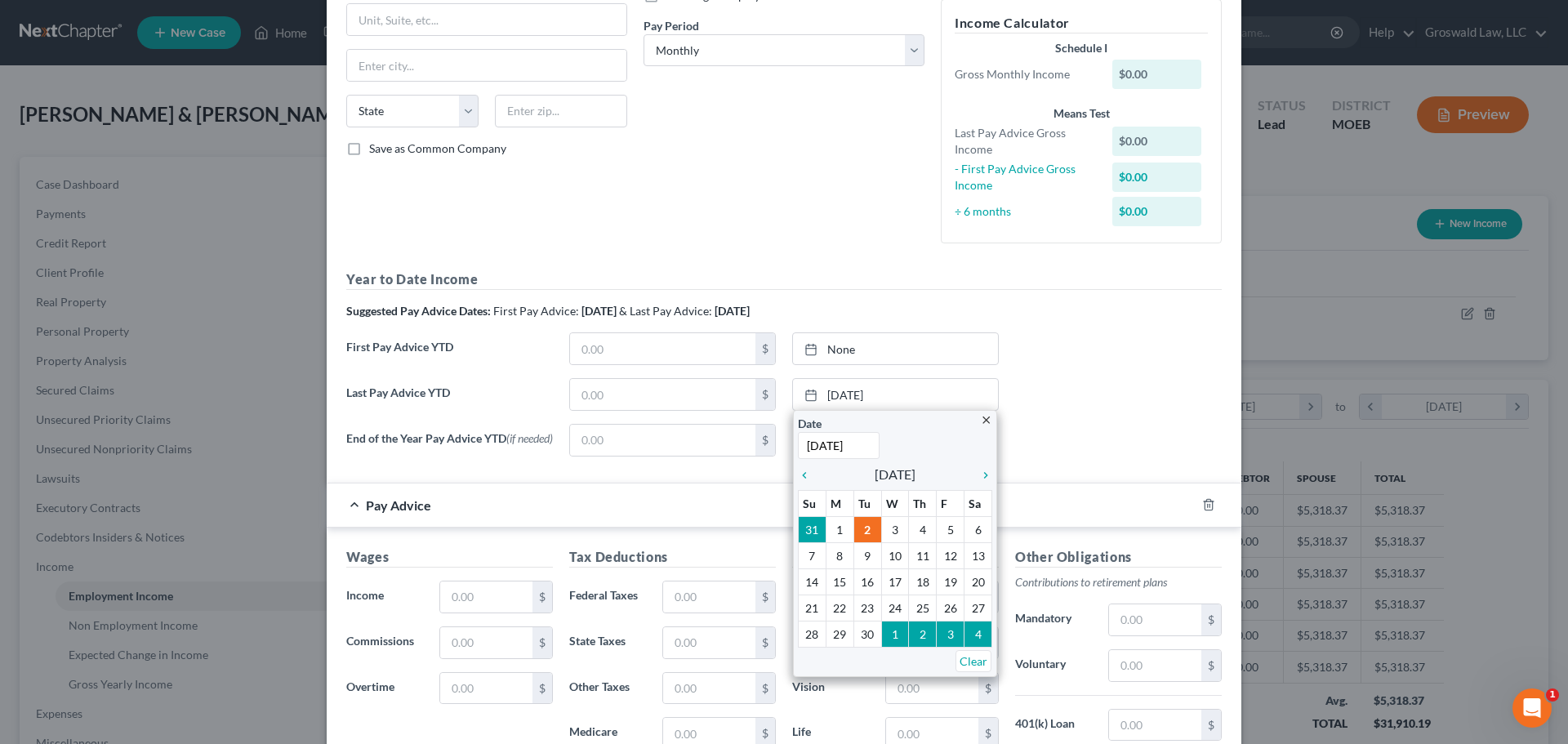
scroll to position [0, 0]
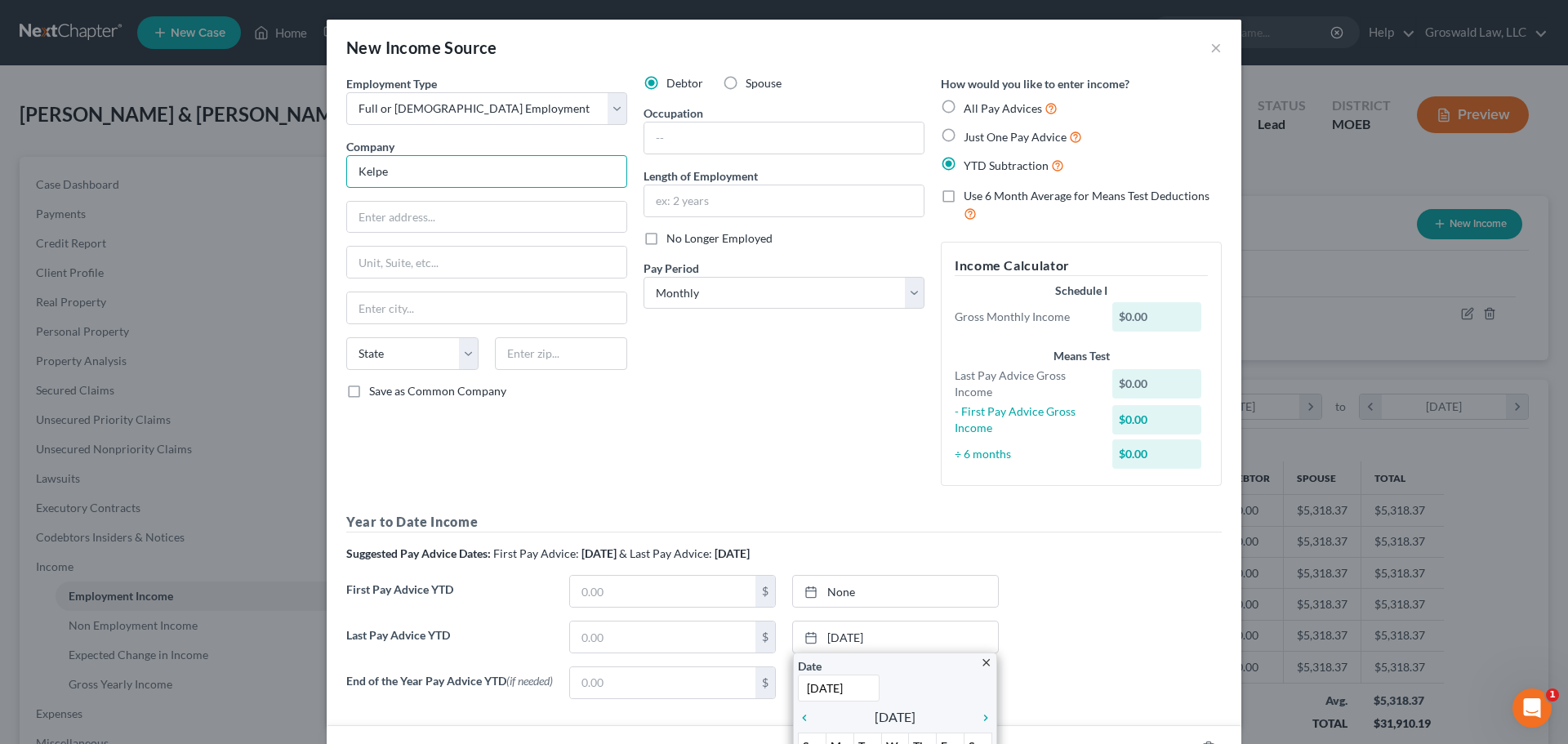
drag, startPoint x: 515, startPoint y: 180, endPoint x: 351, endPoint y: 144, distance: 167.9
click at [338, 152] on div "Employment Type * Select Full or [DEMOGRAPHIC_DATA] Employment Self Employment …" at bounding box center [486, 287] width 297 height 424
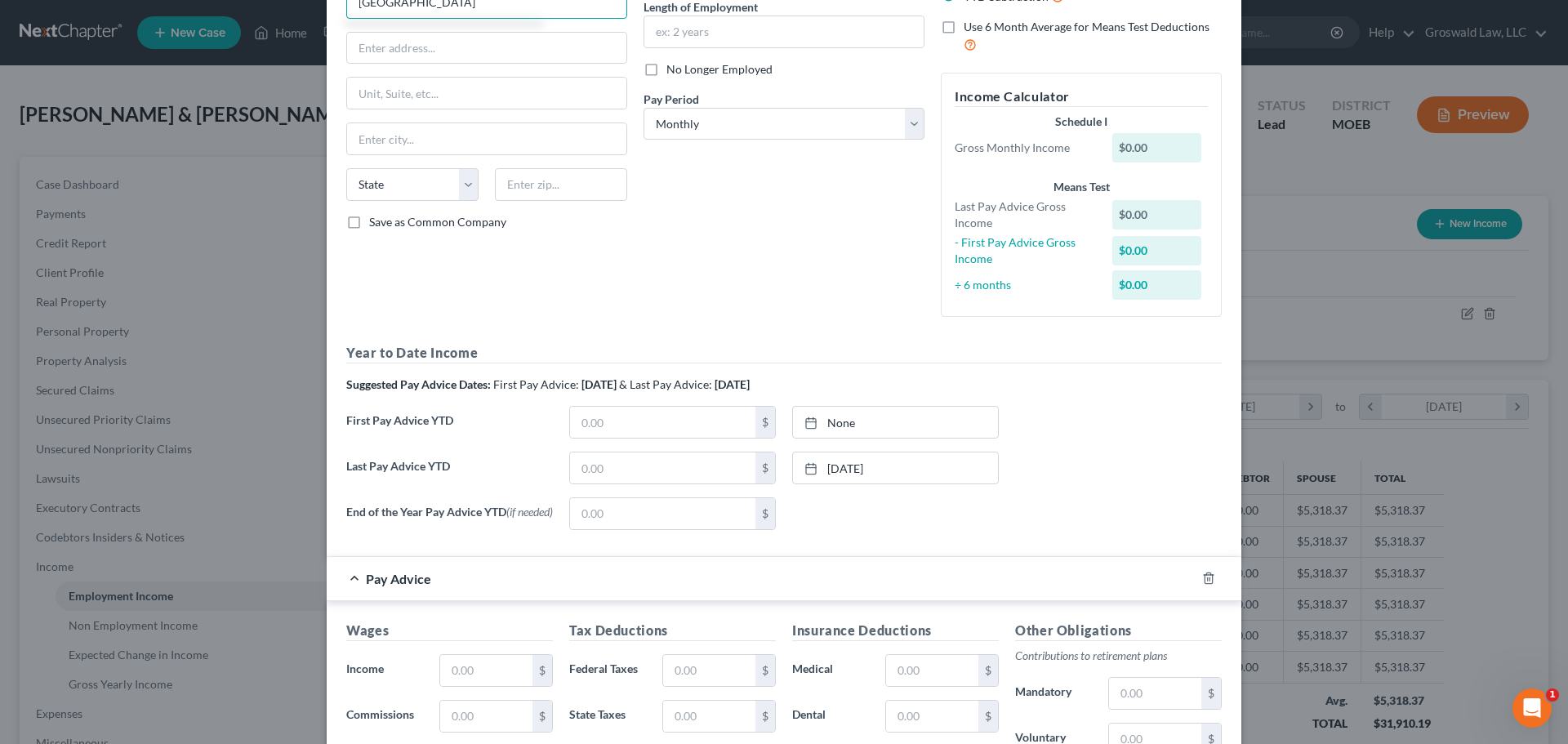
scroll to position [245, 0]
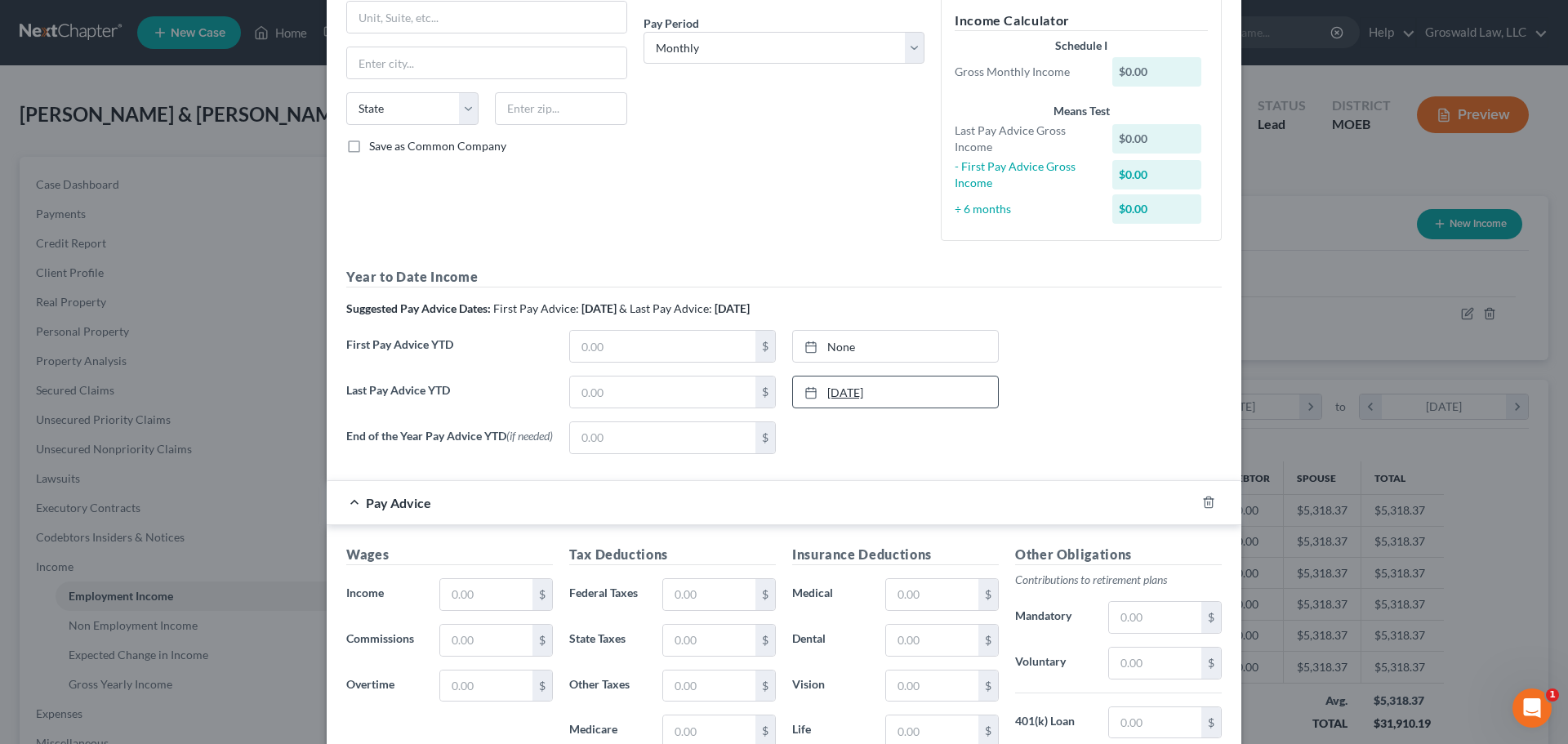
type input "[GEOGRAPHIC_DATA]"
click at [808, 393] on icon at bounding box center [810, 393] width 13 height 13
click at [660, 400] on input "text" at bounding box center [662, 392] width 185 height 31
type input "10,330.06"
drag, startPoint x: 940, startPoint y: 447, endPoint x: 988, endPoint y: 445, distance: 48.0
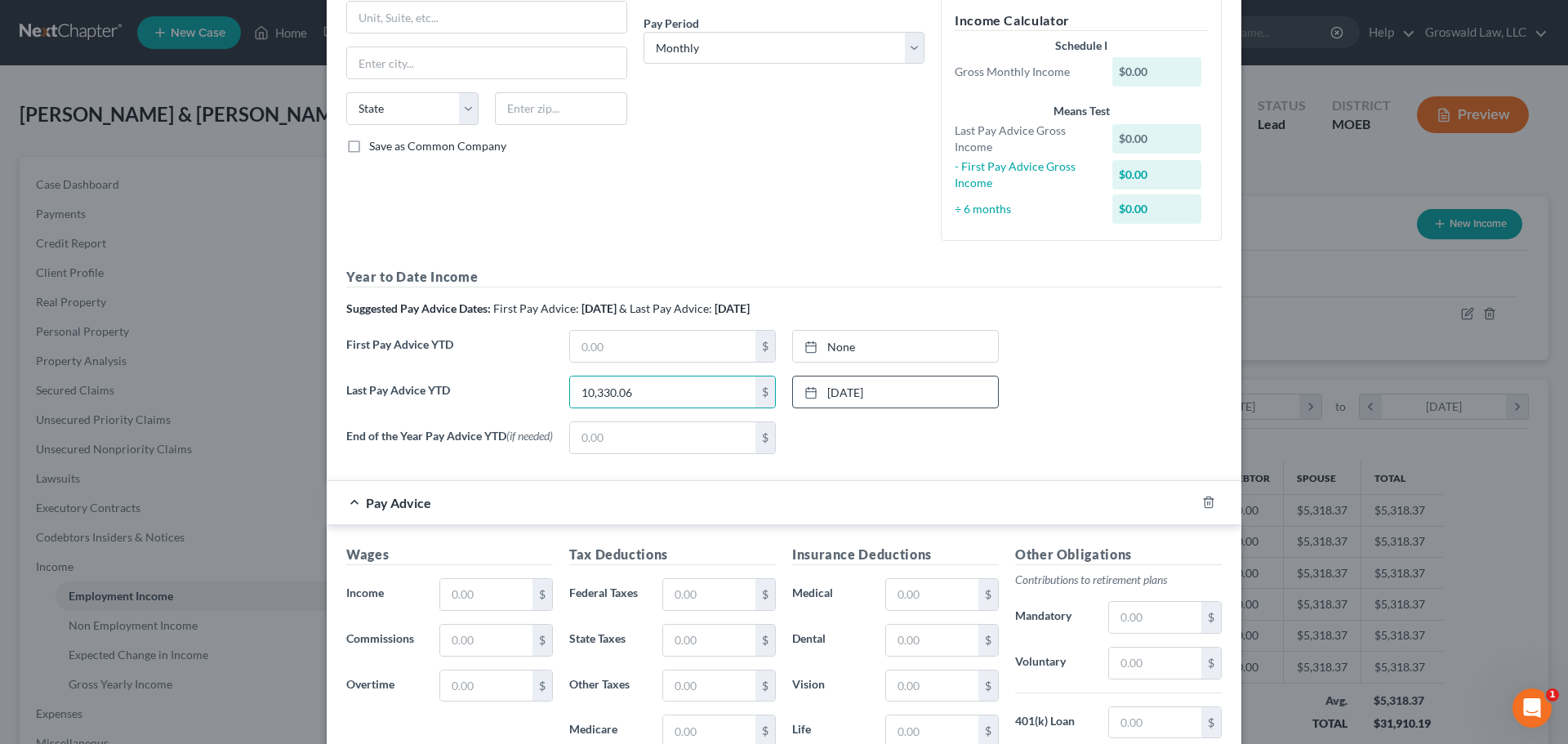
click at [940, 447] on div "None close Date Time chevron_left [DATE] chevron_right Su M Tu W Th F Sa 31 1 2…" at bounding box center [896, 438] width 223 height 33
click at [1202, 507] on icon "button" at bounding box center [1208, 502] width 13 height 13
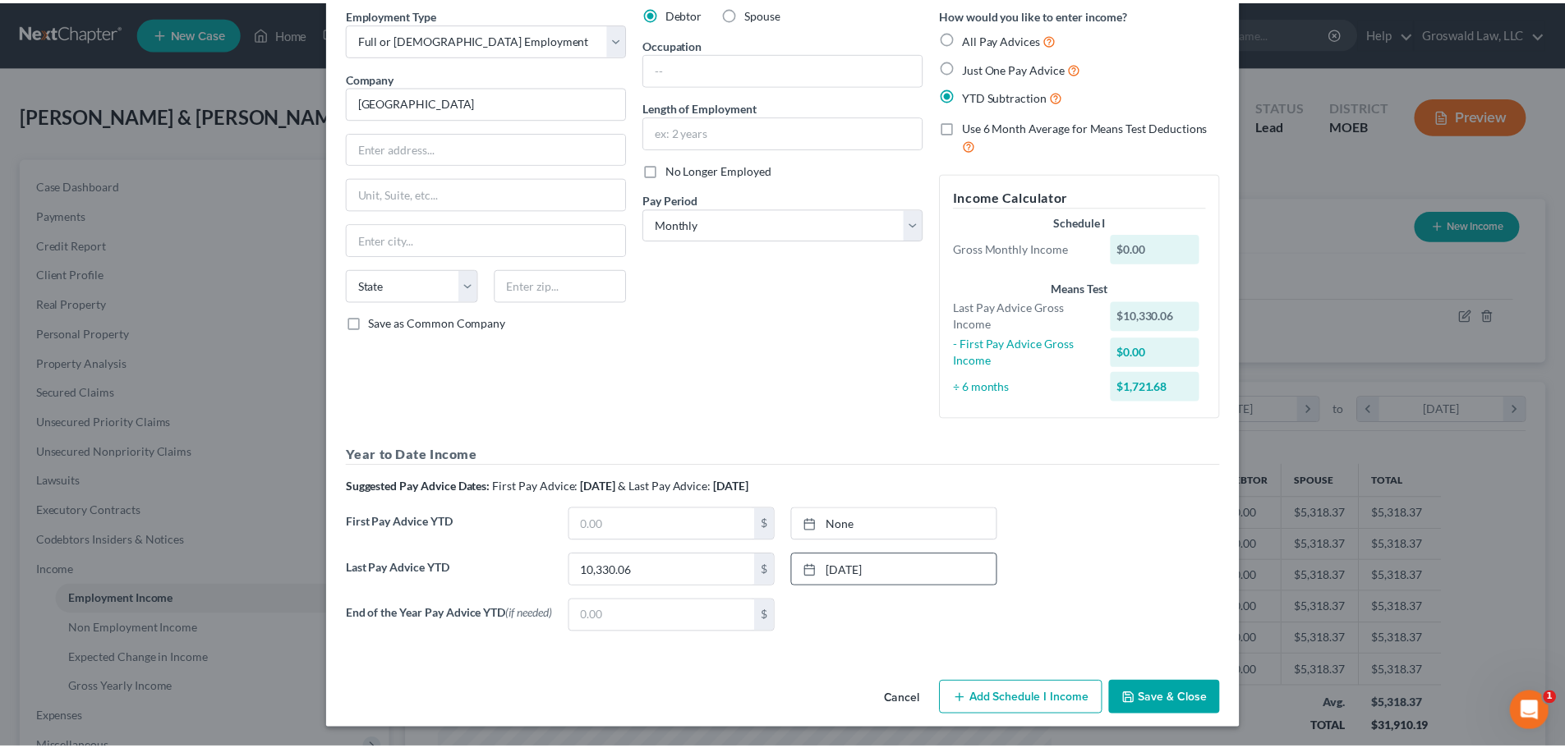
scroll to position [75, 0]
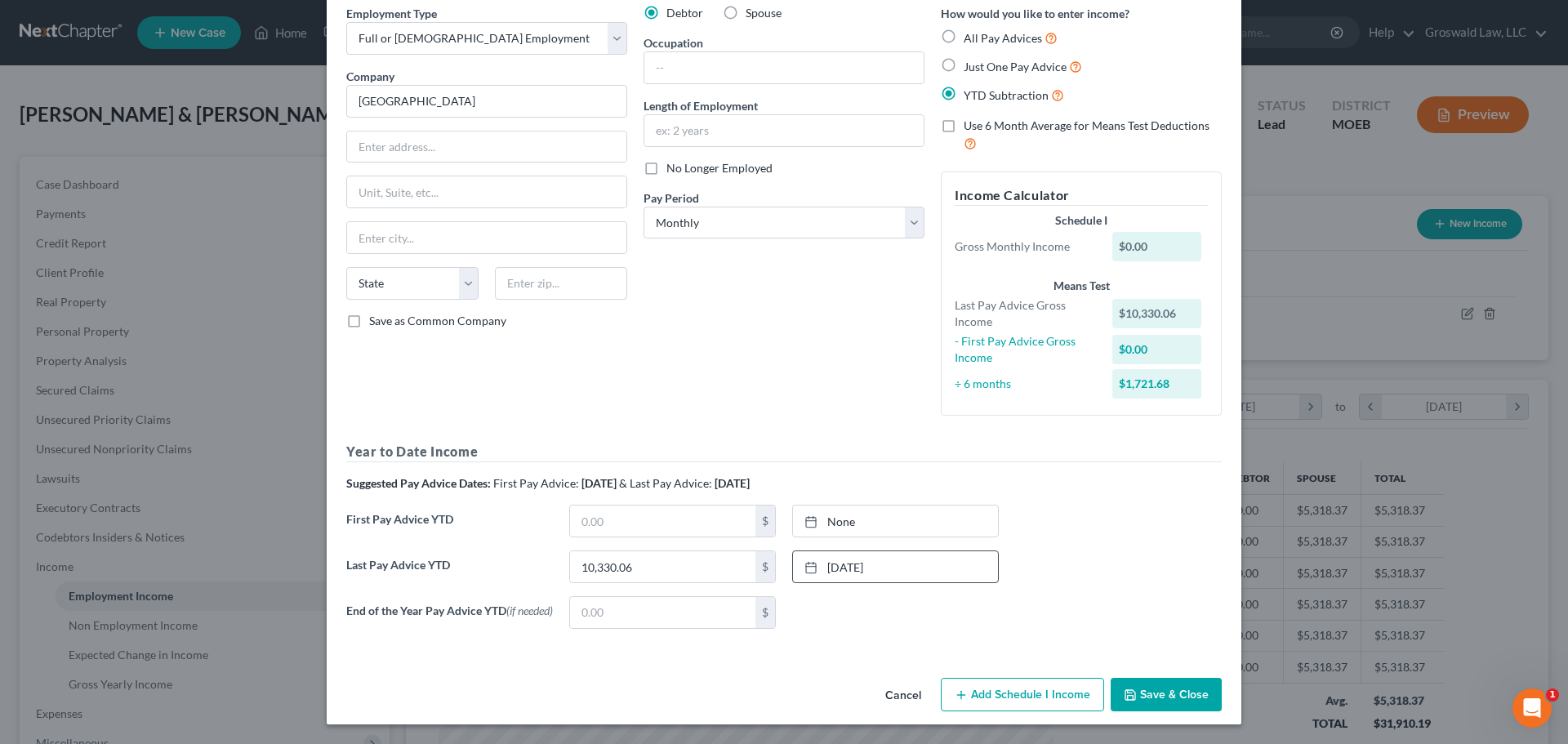
click at [1145, 641] on button "Save & Close" at bounding box center [1166, 695] width 111 height 35
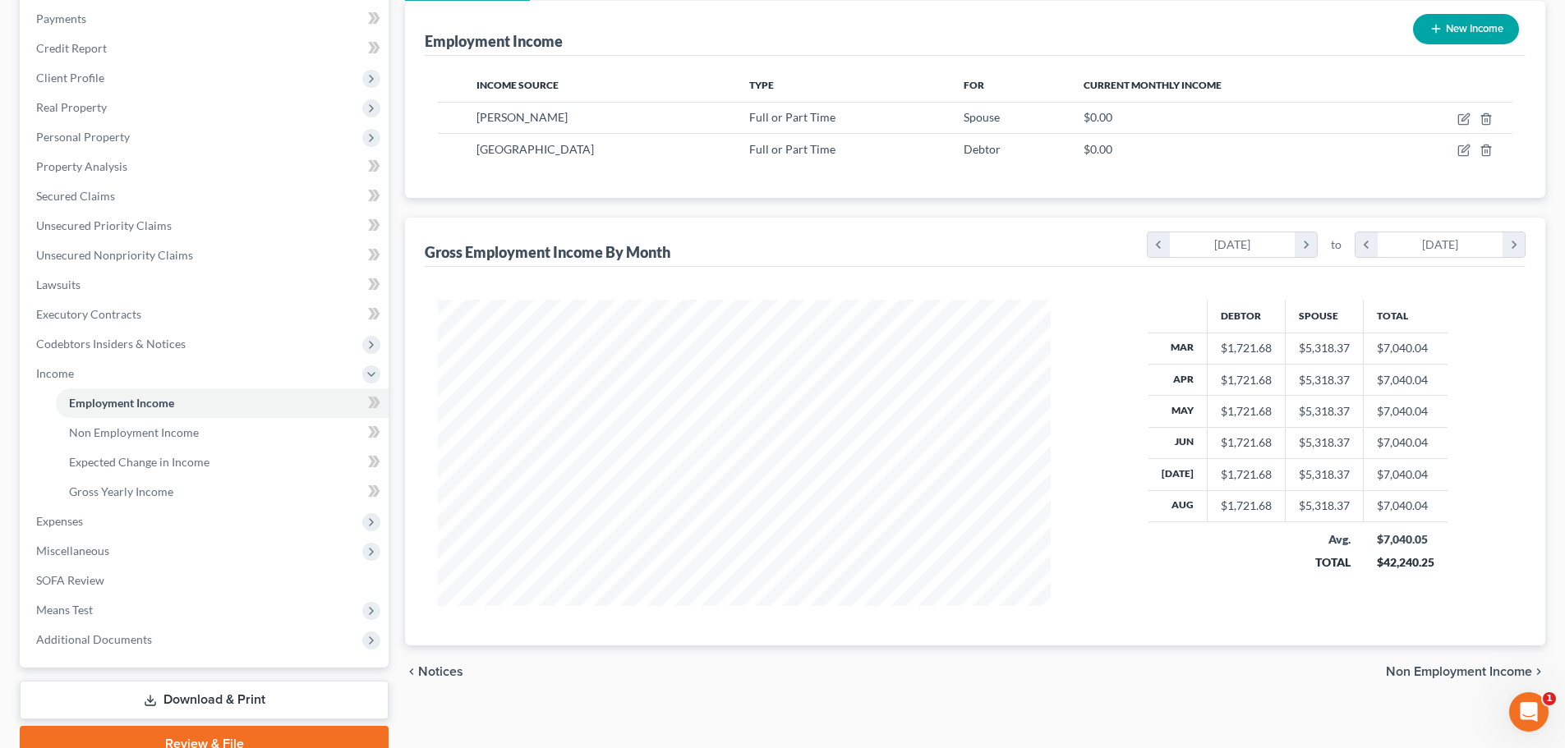
scroll to position [273, 0]
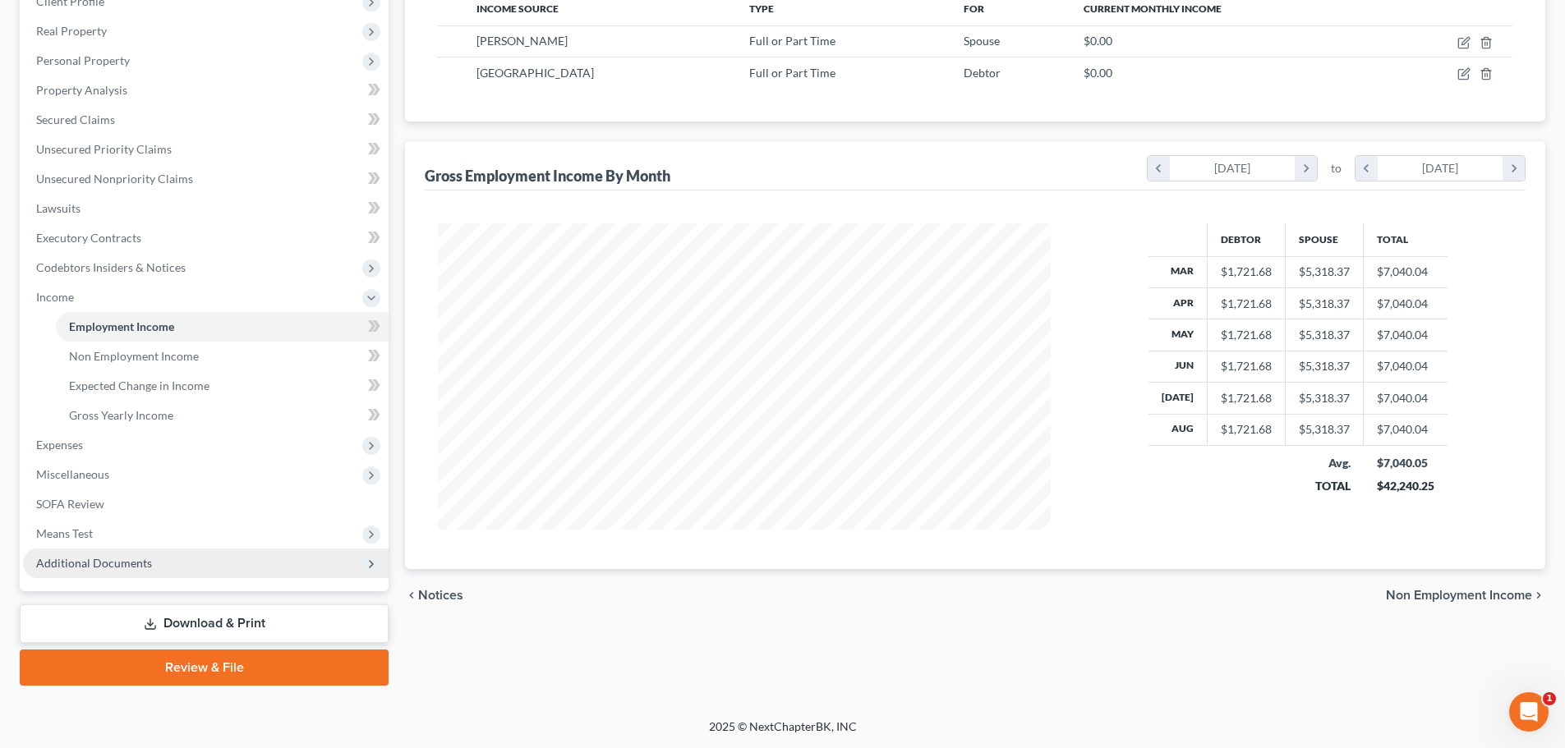
click at [115, 569] on span "Additional Documents" at bounding box center [94, 563] width 116 height 14
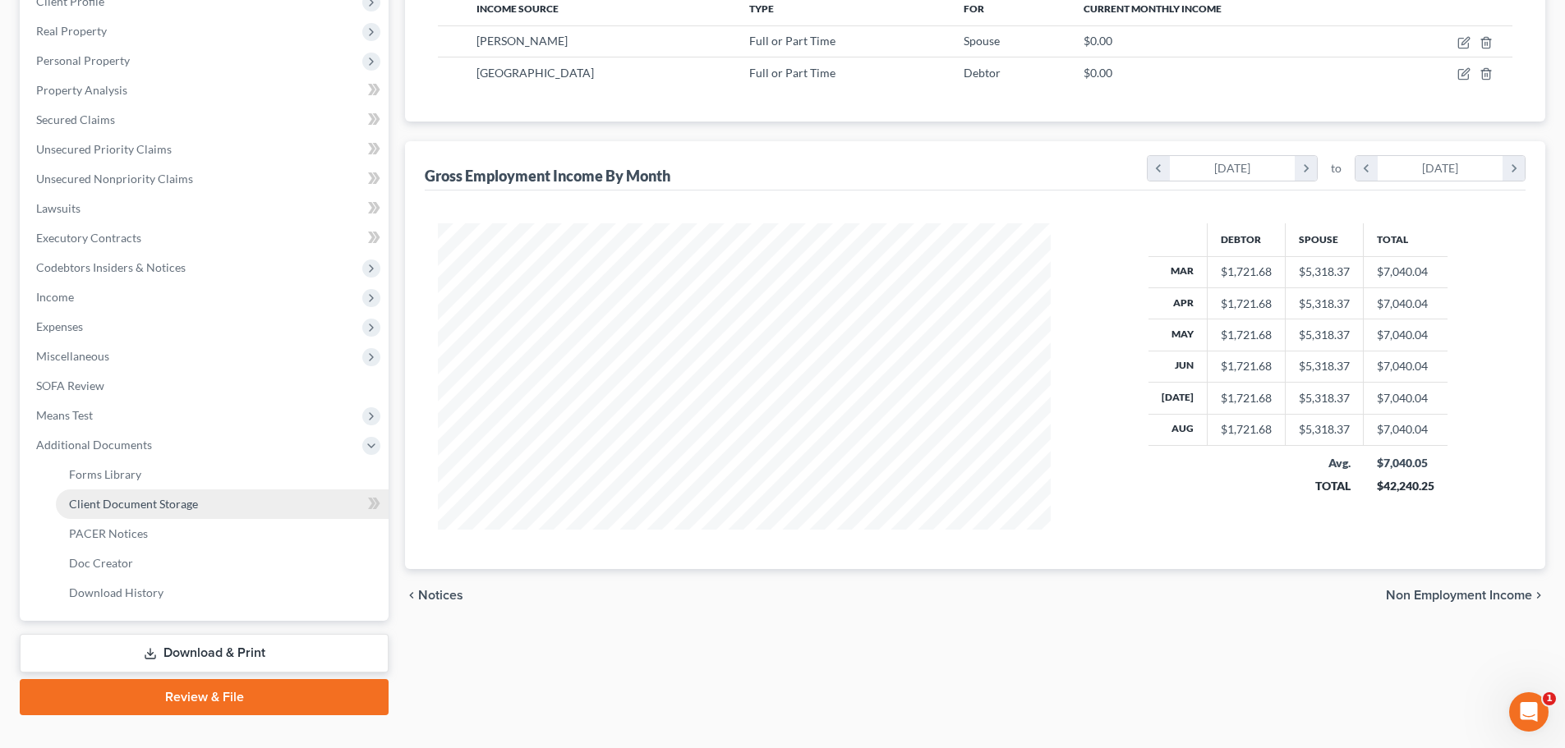
click at [138, 505] on span "Client Document Storage" at bounding box center [133, 504] width 129 height 14
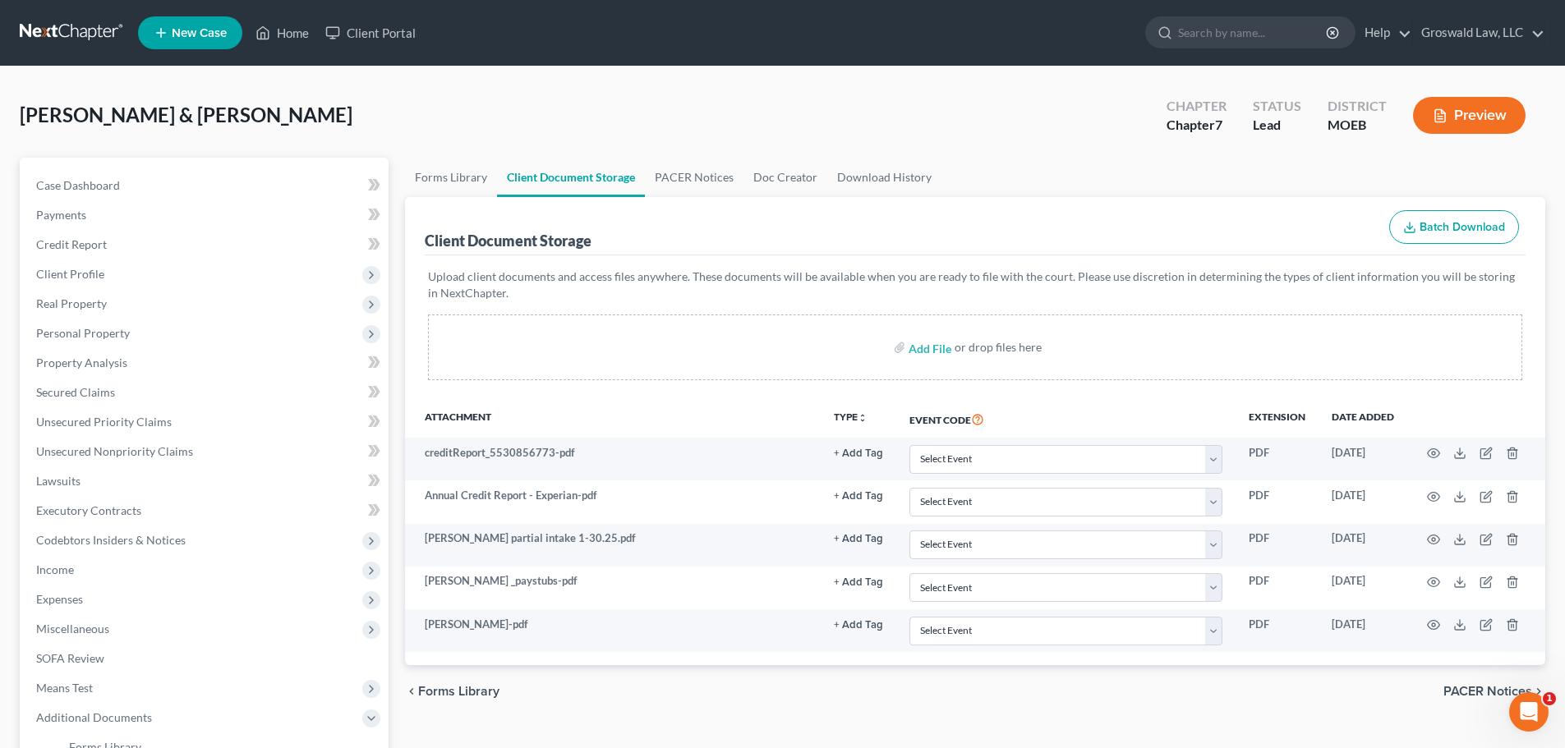
click at [193, 27] on span "New Case" at bounding box center [199, 33] width 55 height 12
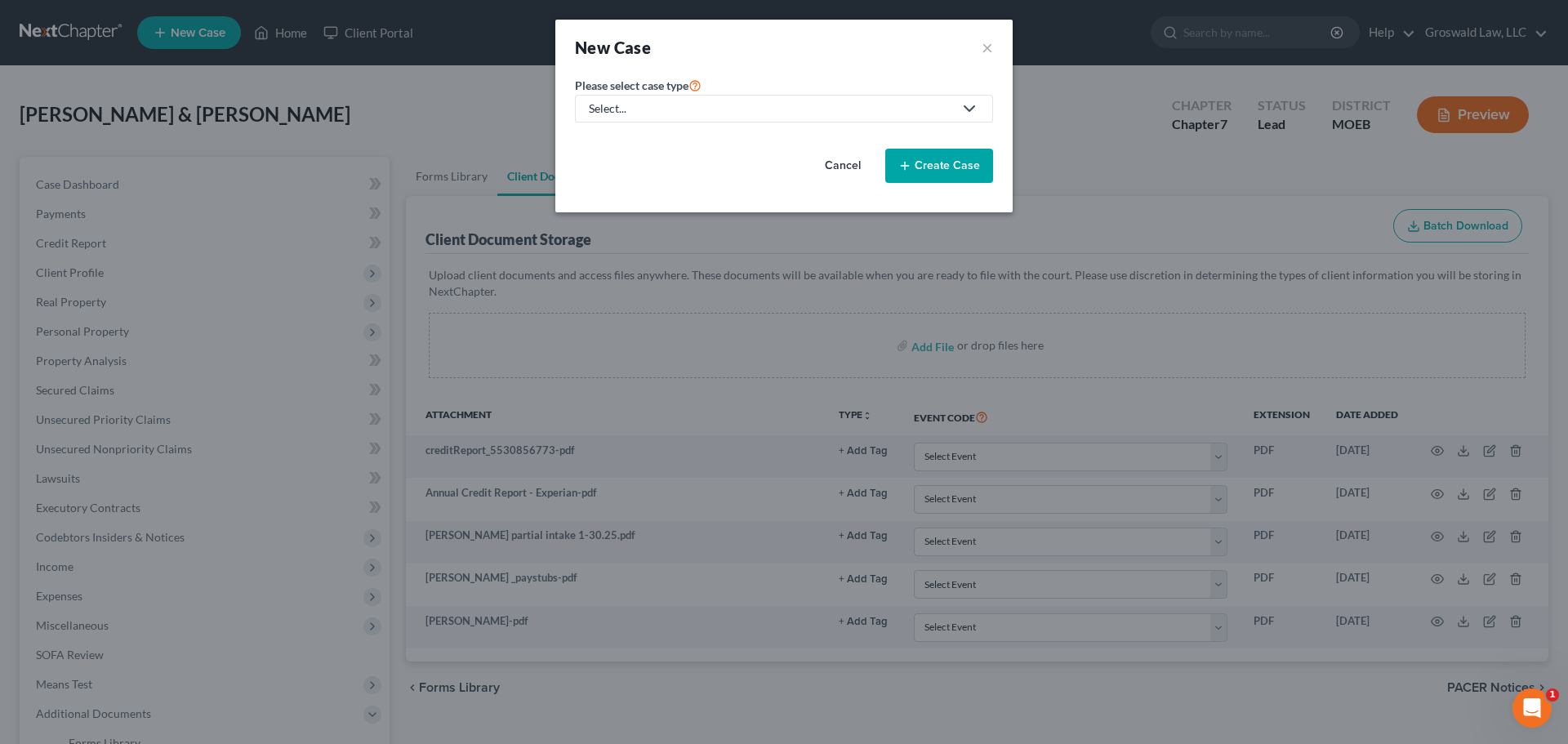
click at [711, 103] on div "Select..." at bounding box center [771, 108] width 364 height 16
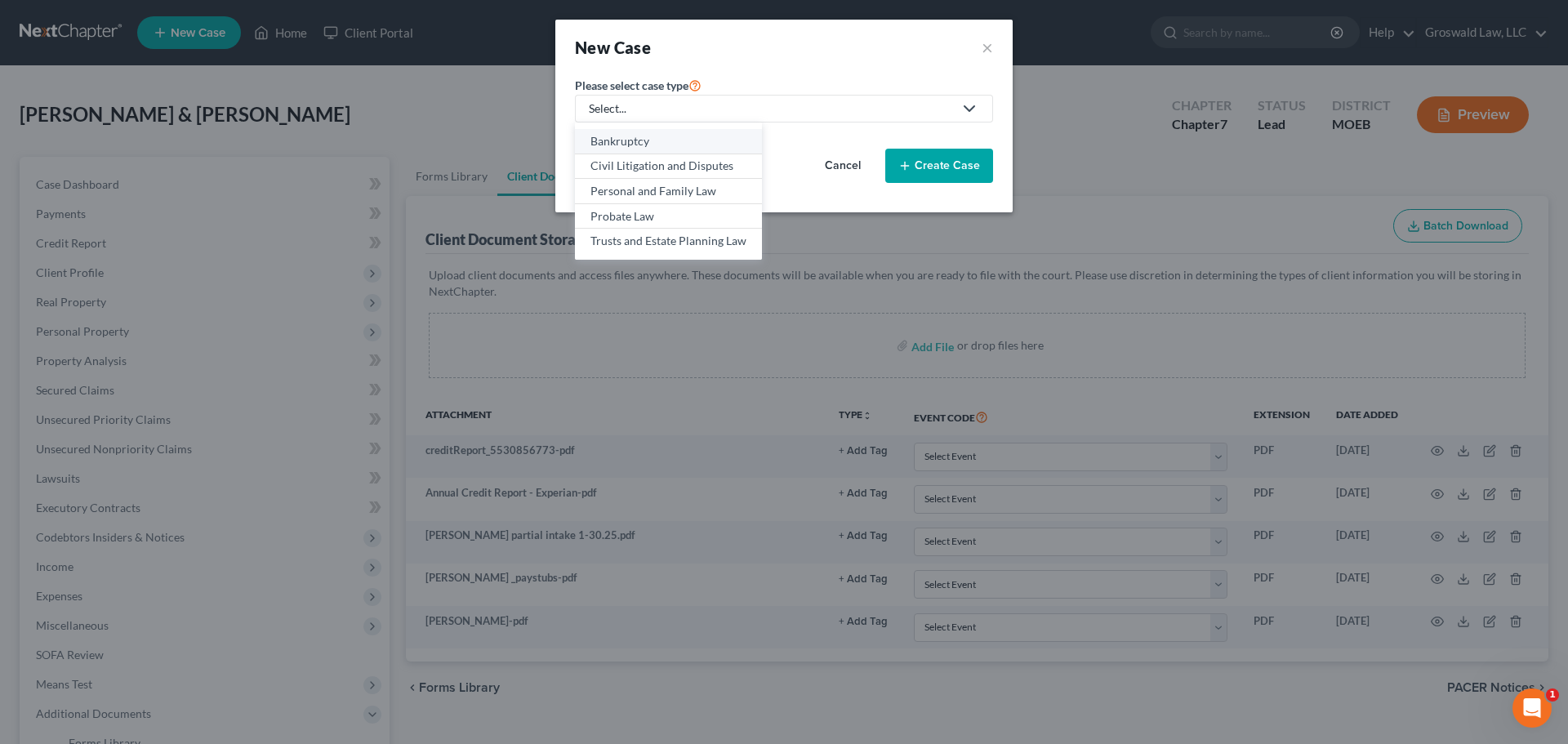
click at [688, 145] on div "Bankruptcy" at bounding box center [668, 141] width 156 height 16
select select "45"
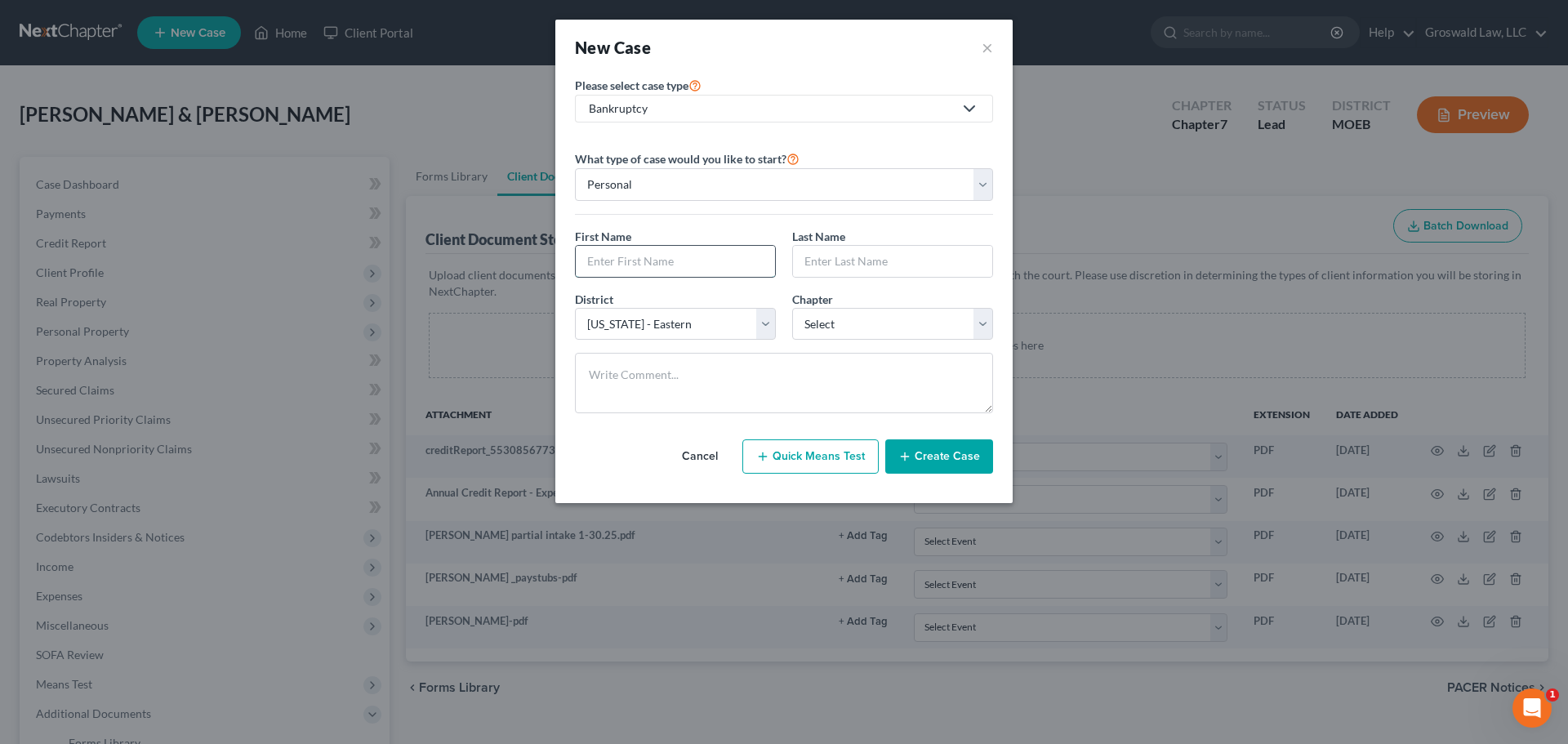
click at [635, 257] on input "text" at bounding box center [675, 261] width 199 height 31
type input "[PERSON_NAME]"
select select "0"
click at [957, 456] on button "Create Case" at bounding box center [939, 457] width 107 height 35
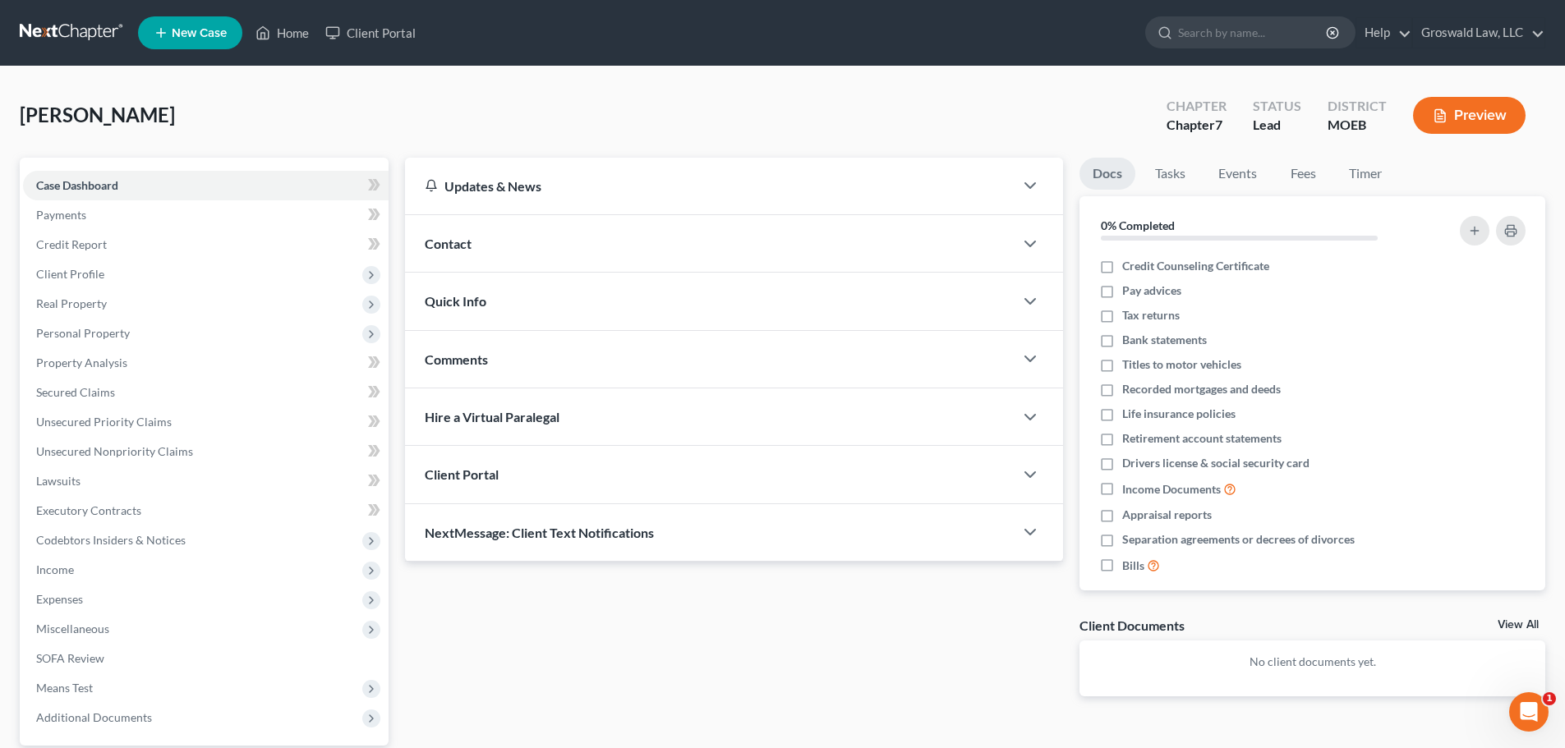
click at [757, 251] on div "Contact" at bounding box center [709, 243] width 609 height 57
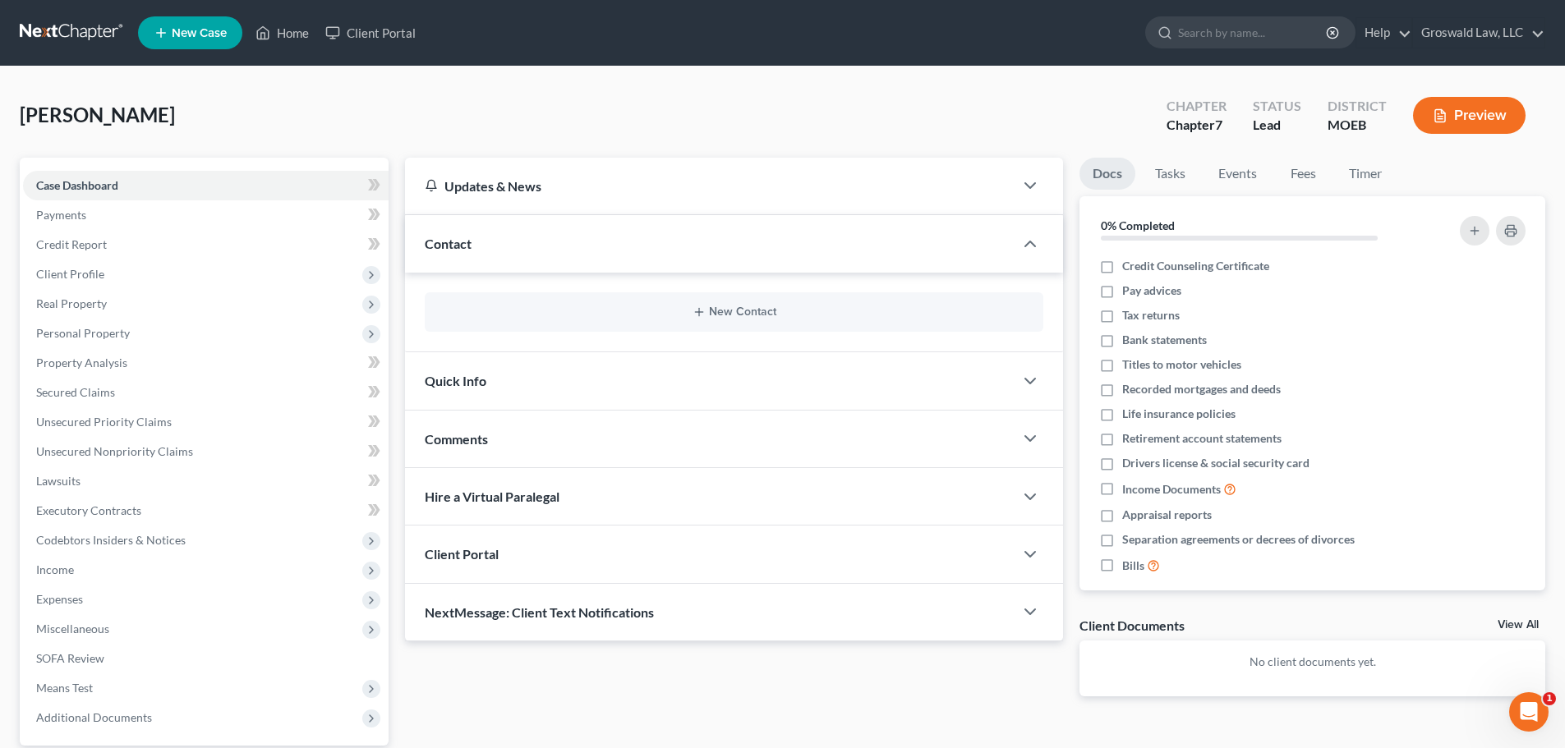
drag, startPoint x: 750, startPoint y: 331, endPoint x: 756, endPoint y: 320, distance: 12.1
click at [751, 331] on div "New Contact" at bounding box center [734, 311] width 619 height 39
click at [756, 320] on div "New Contact" at bounding box center [734, 311] width 619 height 39
click at [748, 314] on button "New Contact" at bounding box center [734, 312] width 592 height 13
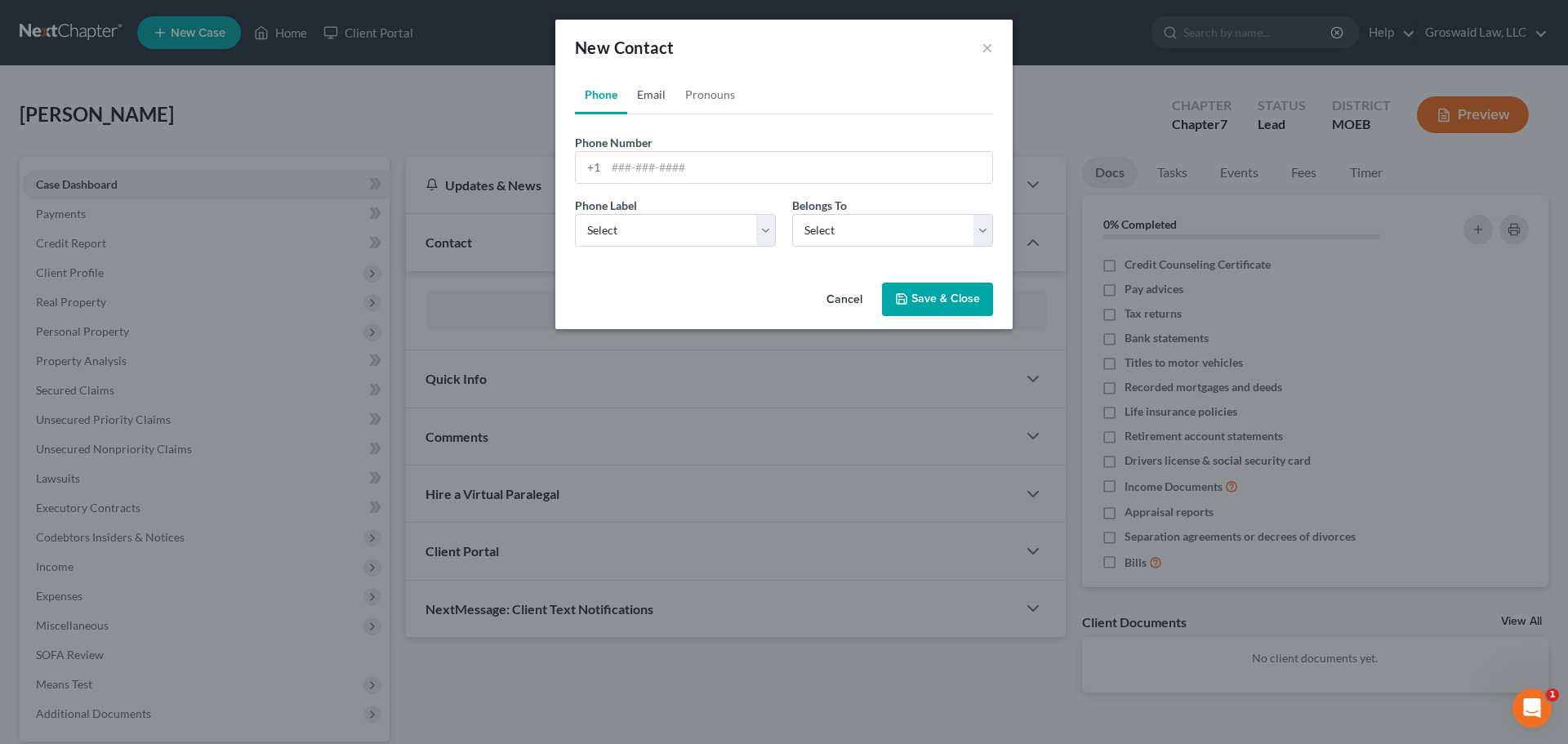
click at [658, 90] on link "Email" at bounding box center [651, 94] width 48 height 39
click at [656, 170] on input "email" at bounding box center [799, 167] width 387 height 31
paste input "[EMAIL_ADDRESS][DOMAIN_NAME]"
type input "[EMAIL_ADDRESS][DOMAIN_NAME]"
click at [649, 242] on select "Select Home Work Other" at bounding box center [675, 230] width 201 height 33
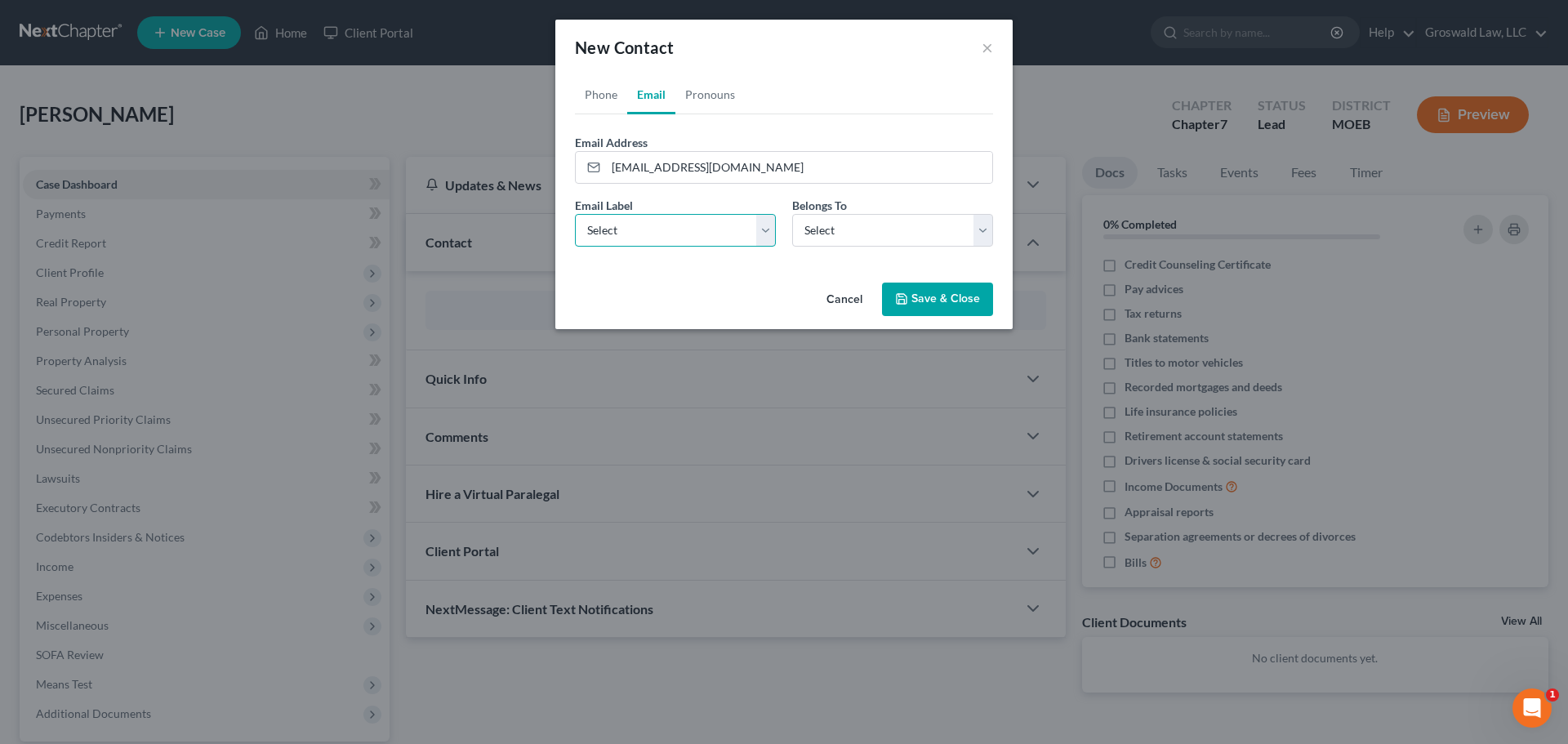
select select "0"
click at [575, 214] on select "Select Home Work Other" at bounding box center [675, 230] width 201 height 33
click at [904, 218] on select "Select Client Other" at bounding box center [893, 230] width 201 height 33
select select "0"
click at [792, 214] on select "Select Client Other" at bounding box center [893, 230] width 201 height 33
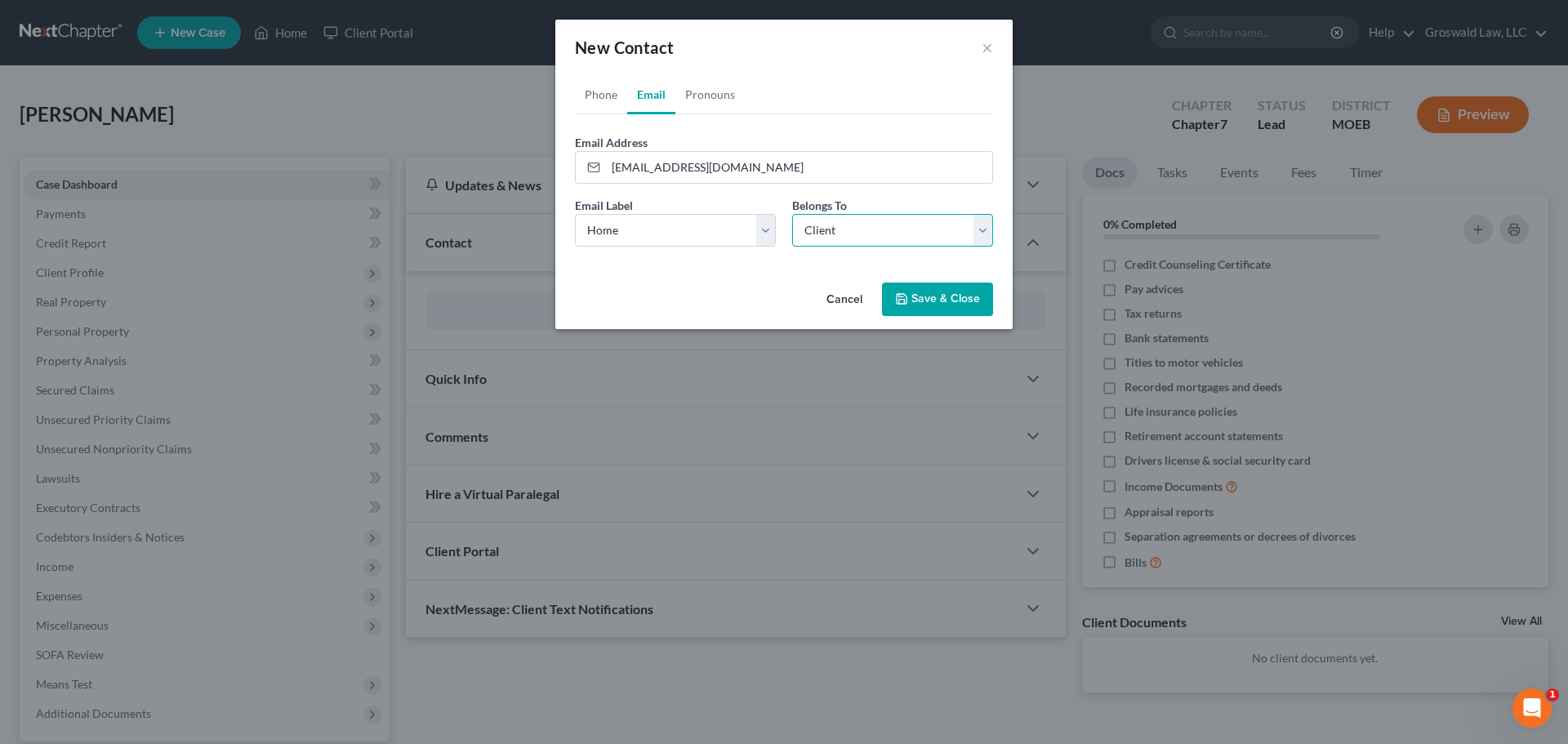
select select "0"
click at [595, 98] on link "Phone" at bounding box center [601, 94] width 53 height 39
click at [664, 174] on input "tel" at bounding box center [799, 167] width 387 height 31
paste input "505-4788"
type input "[PHONE_NUMBER]"
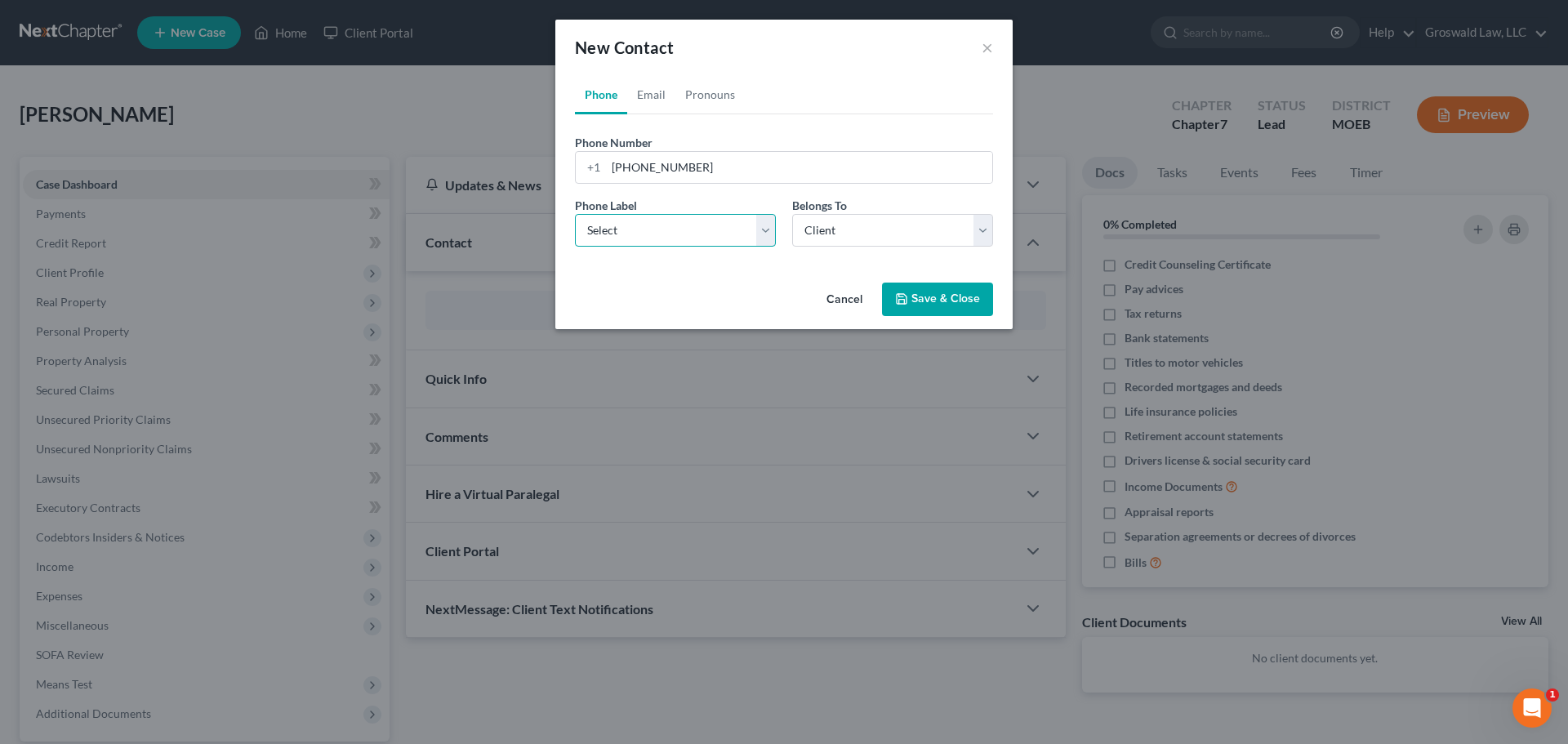
select select "0"
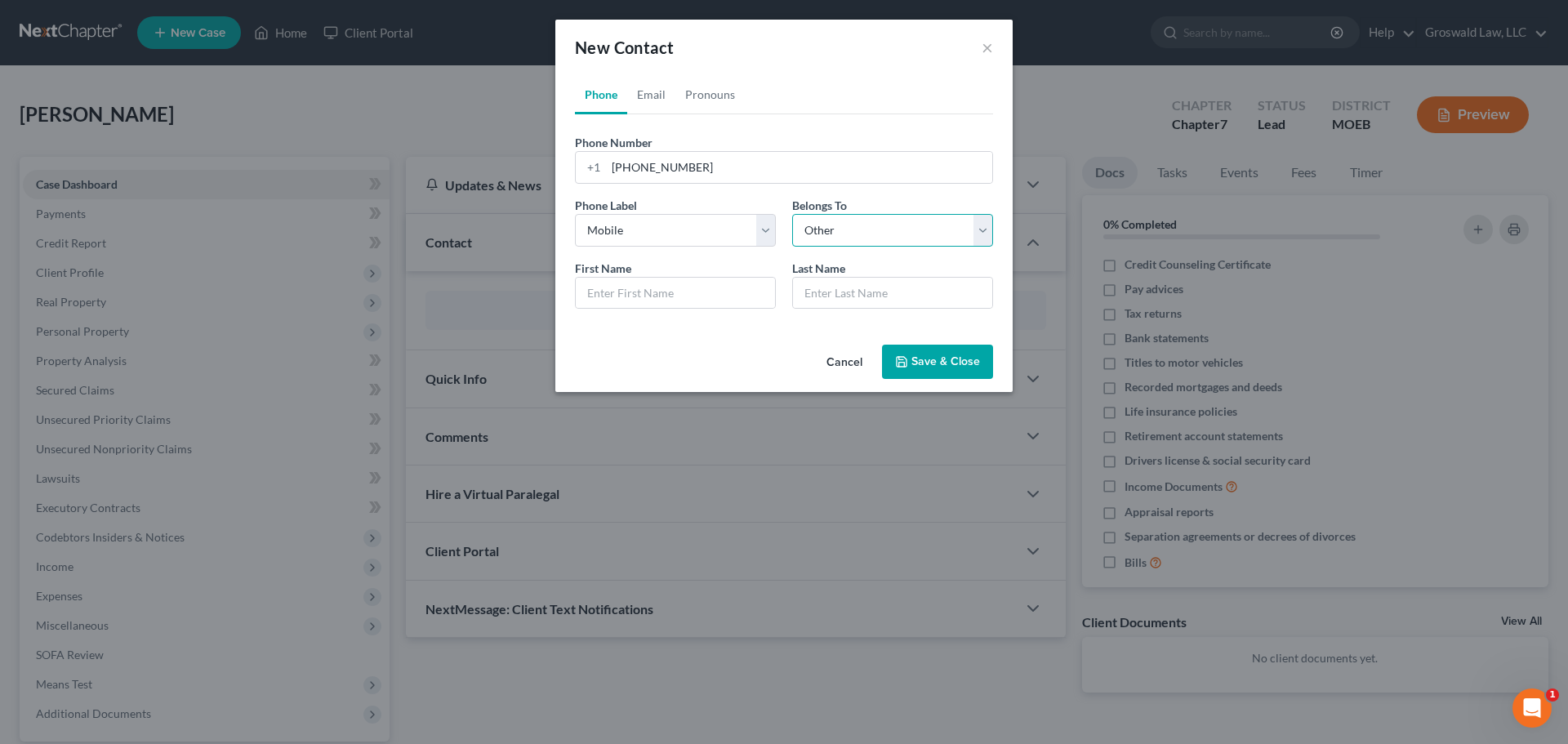
select select "0"
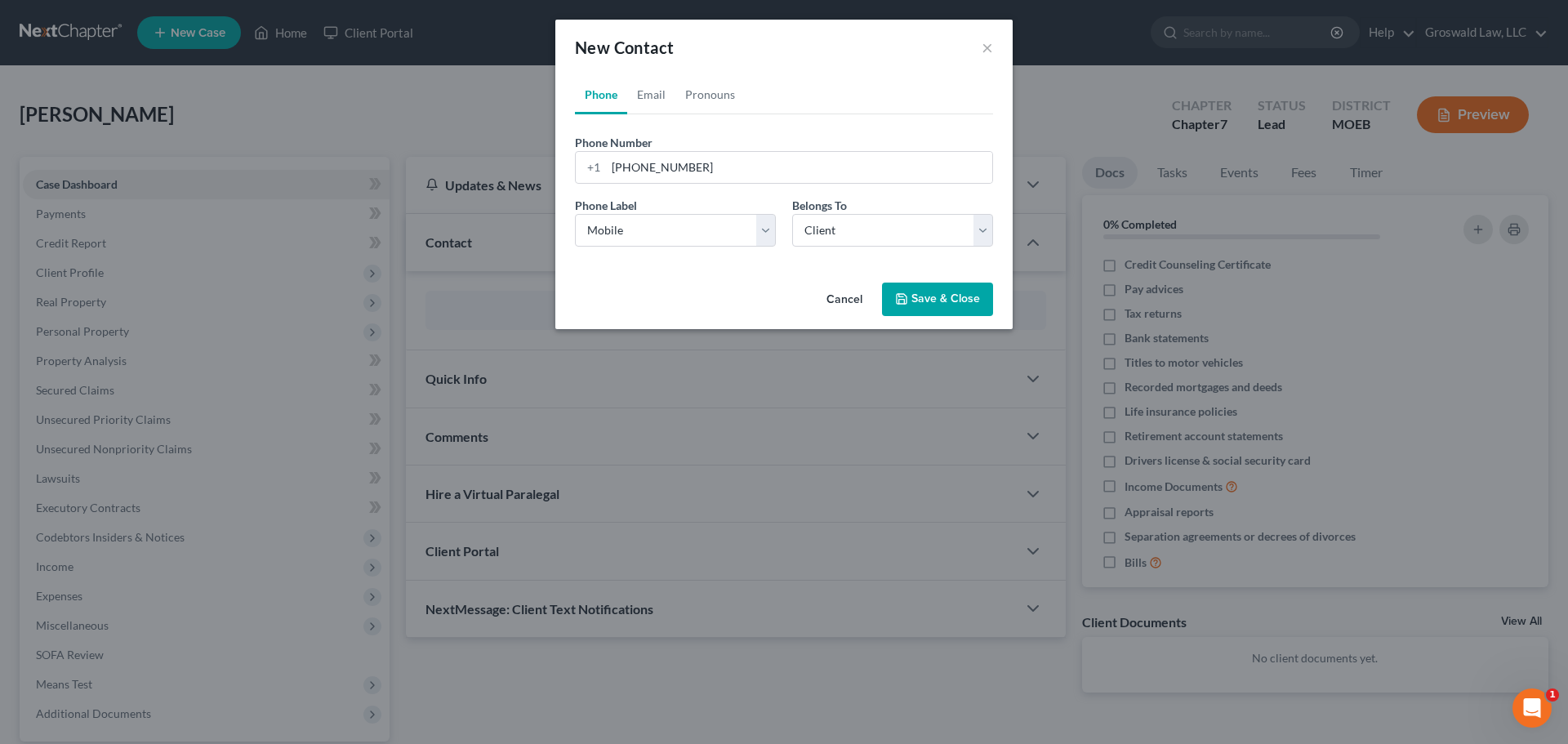
click at [899, 304] on icon "button" at bounding box center [901, 298] width 13 height 13
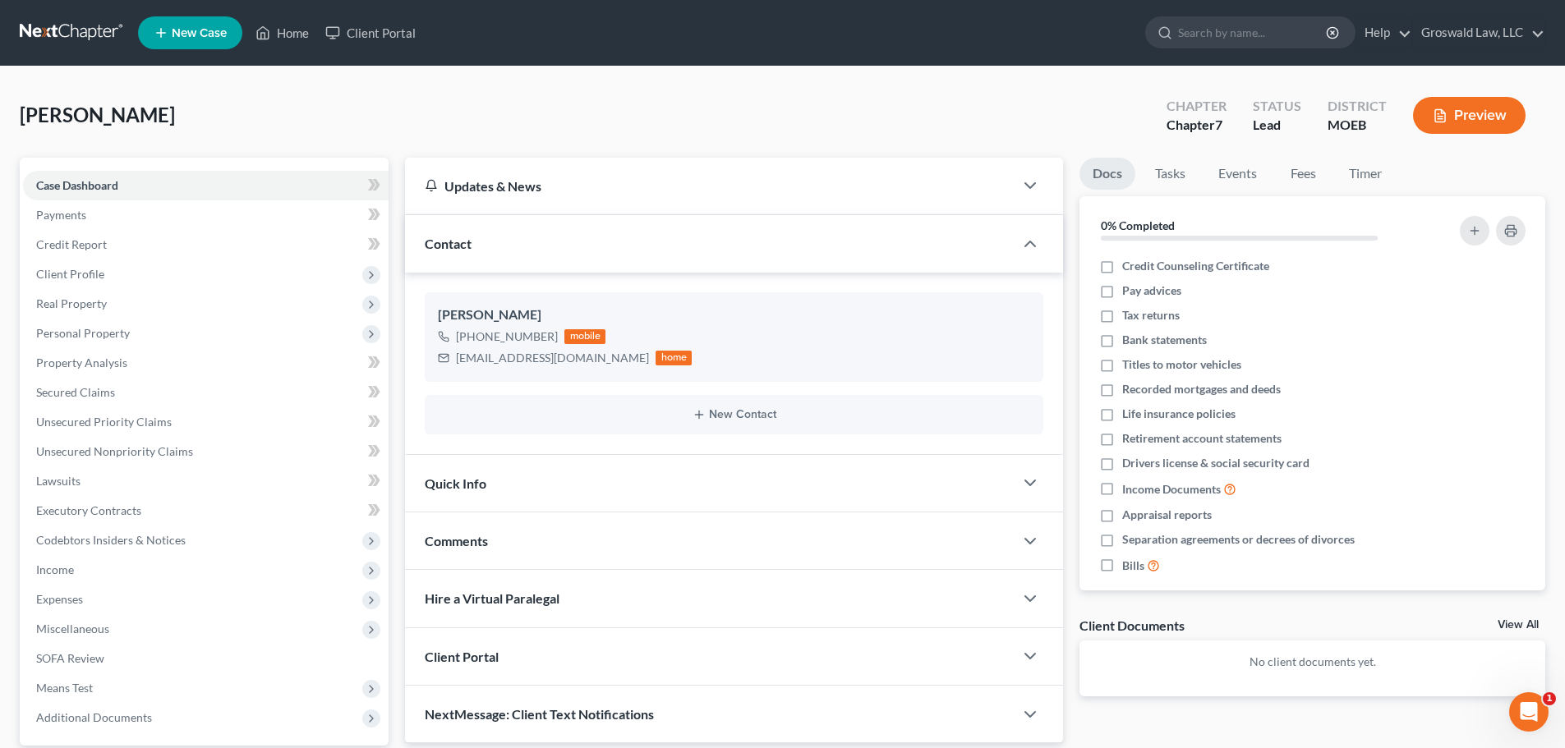
scroll to position [154, 0]
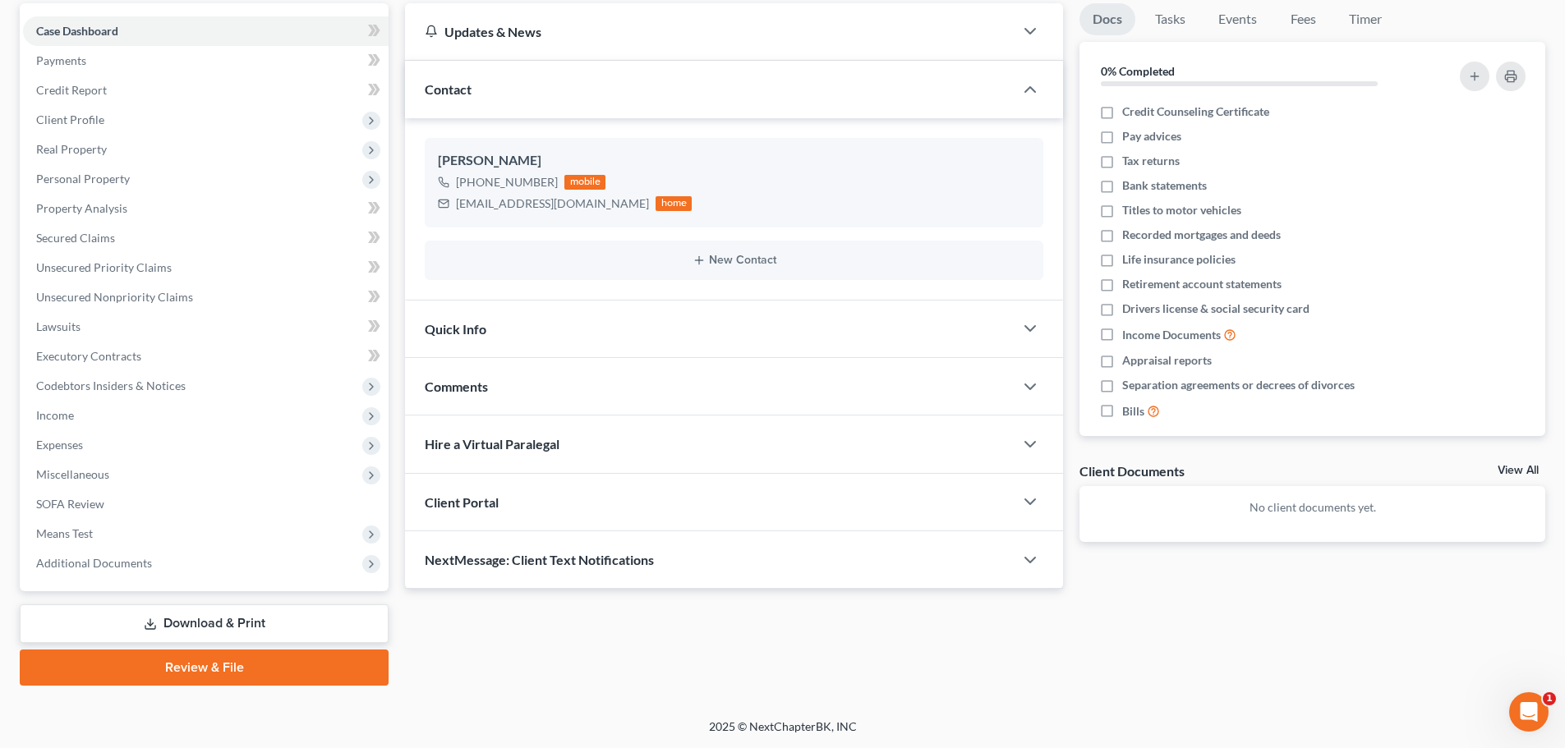
click at [504, 389] on div "Comments" at bounding box center [709, 386] width 609 height 57
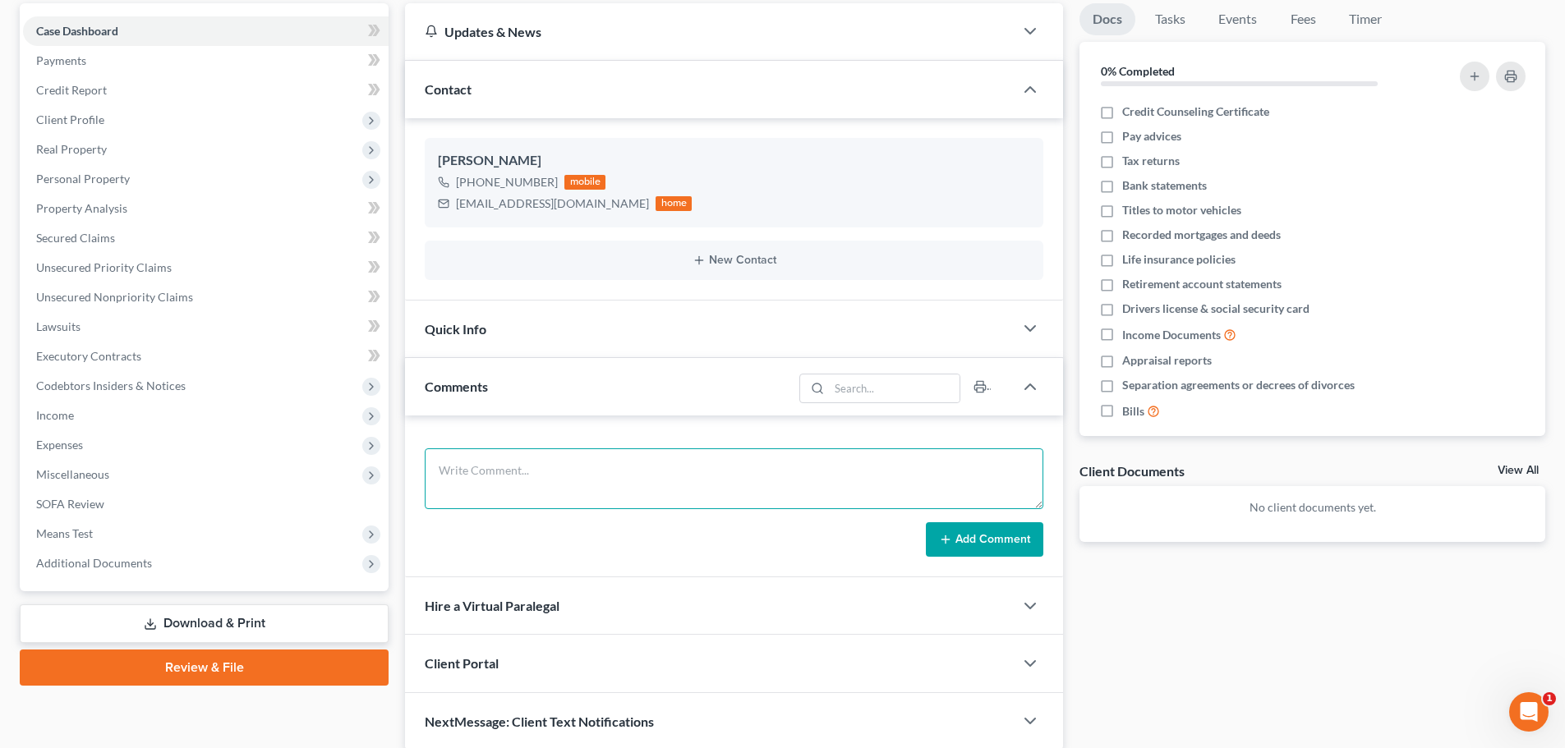
drag, startPoint x: 519, startPoint y: 449, endPoint x: 536, endPoint y: 433, distance: 22.7
click at [517, 454] on textarea at bounding box center [734, 479] width 619 height 61
type textarea "[DATE] - briefly spoke, he lives in [GEOGRAPHIC_DATA], cannot help"
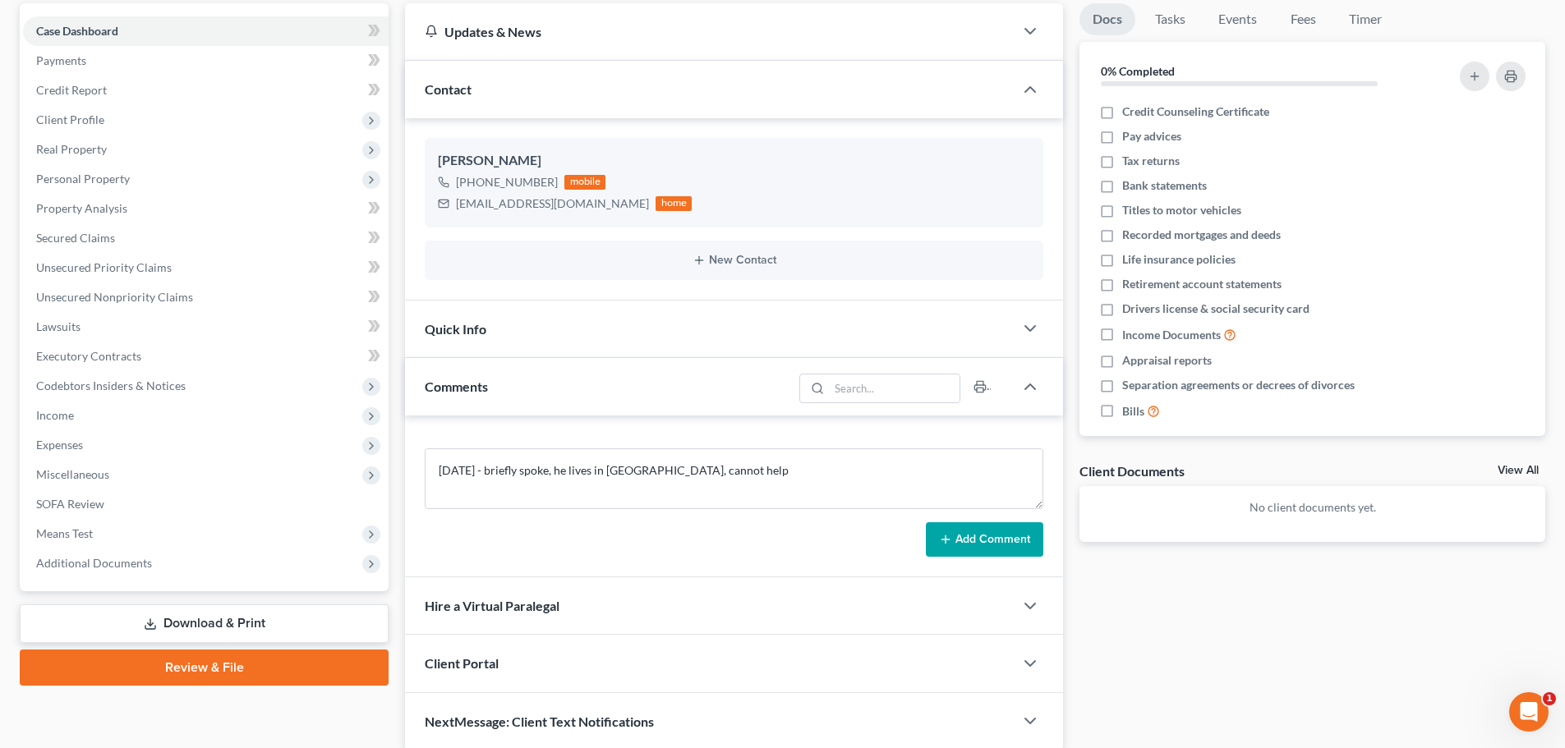
click at [1003, 541] on button "Add Comment" at bounding box center [984, 539] width 117 height 35
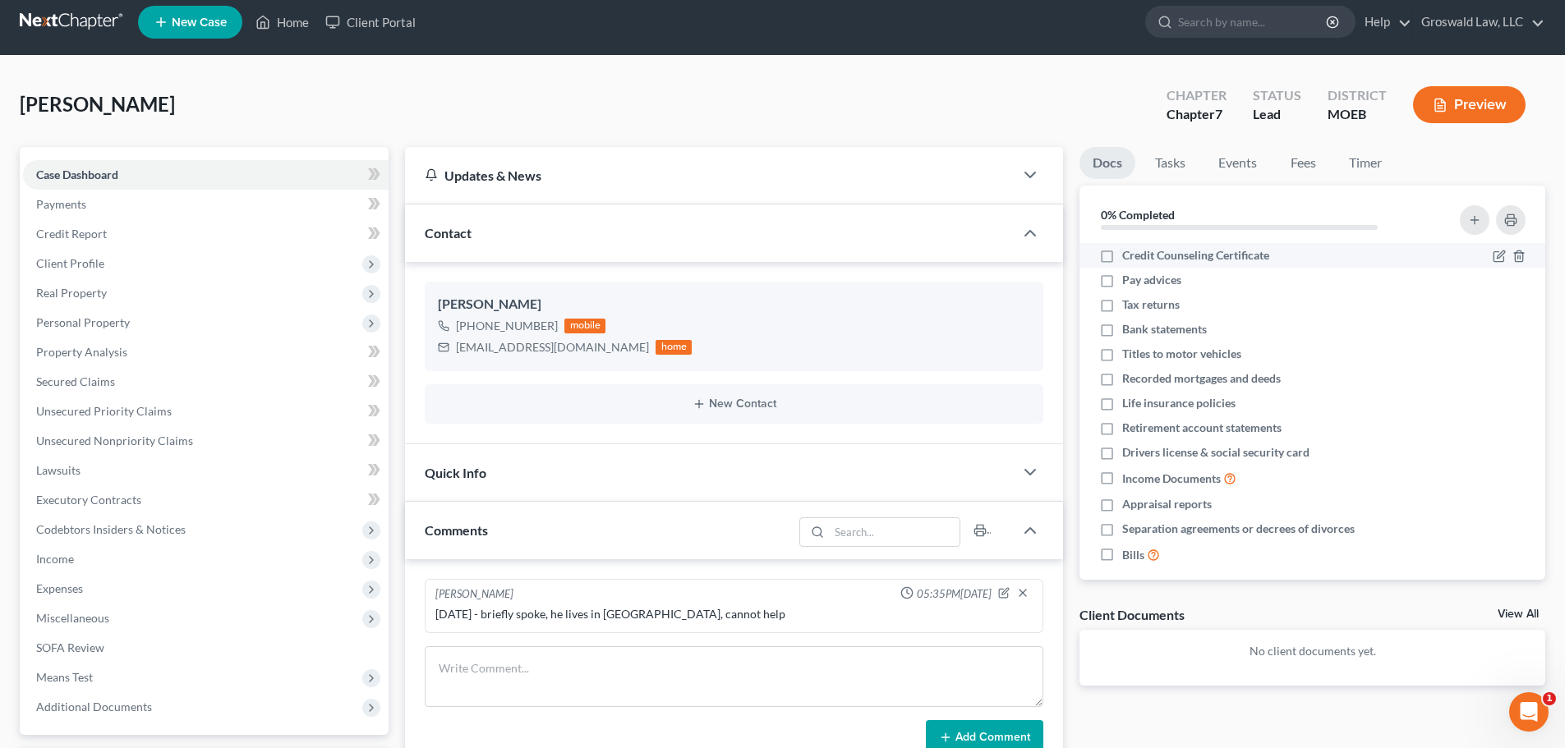
scroll to position [0, 0]
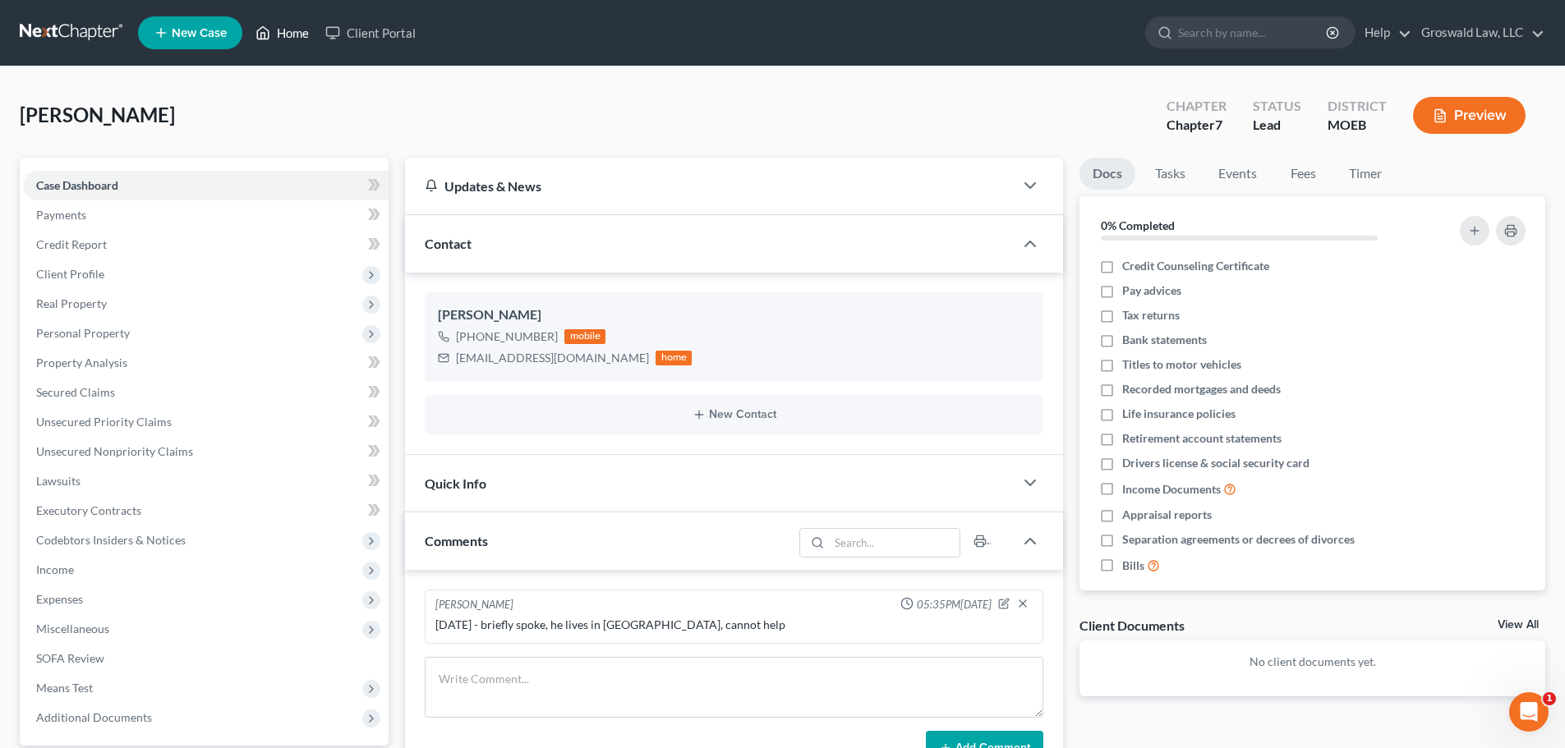
click at [290, 28] on link "Home" at bounding box center [282, 33] width 70 height 30
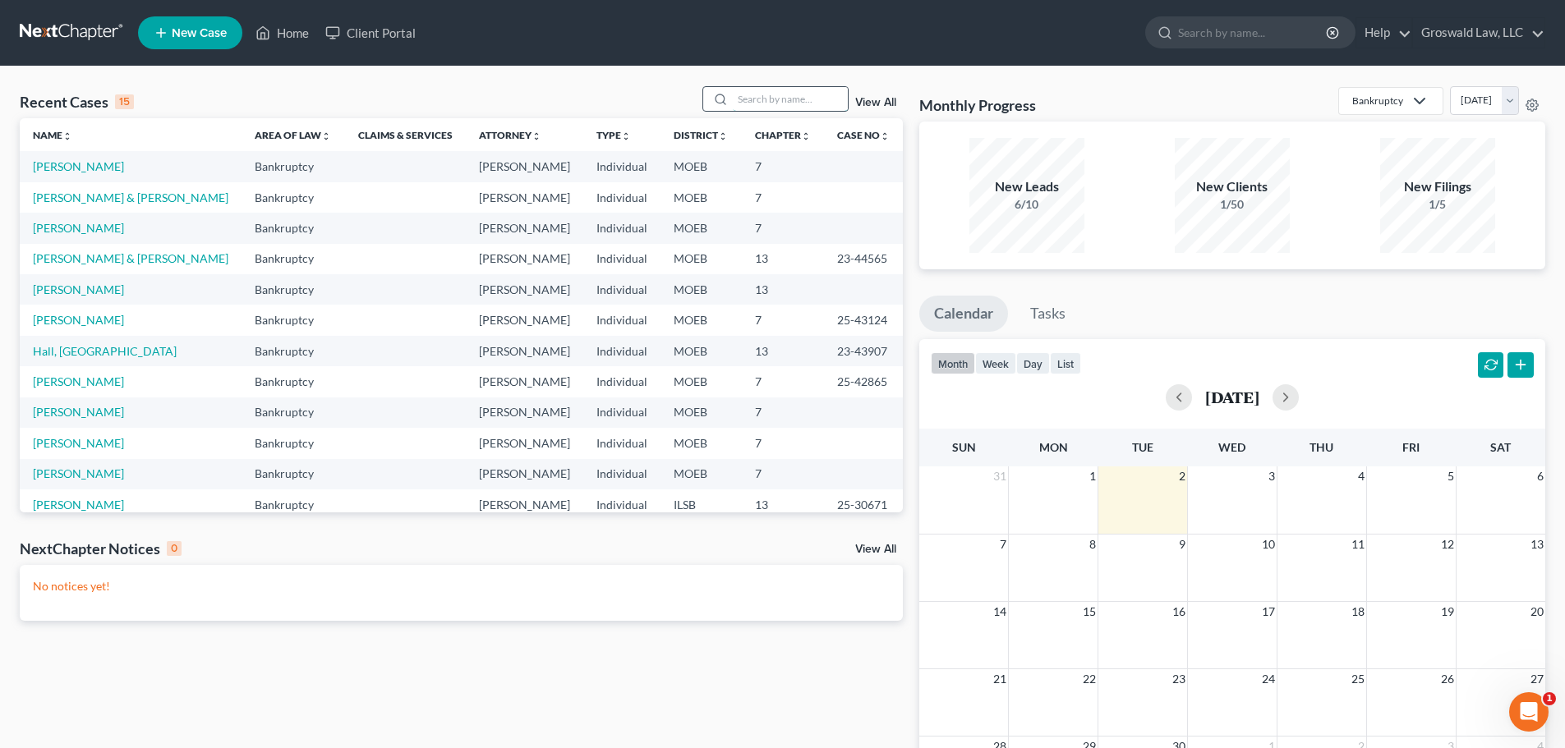
click at [798, 88] on input "search" at bounding box center [790, 99] width 115 height 24
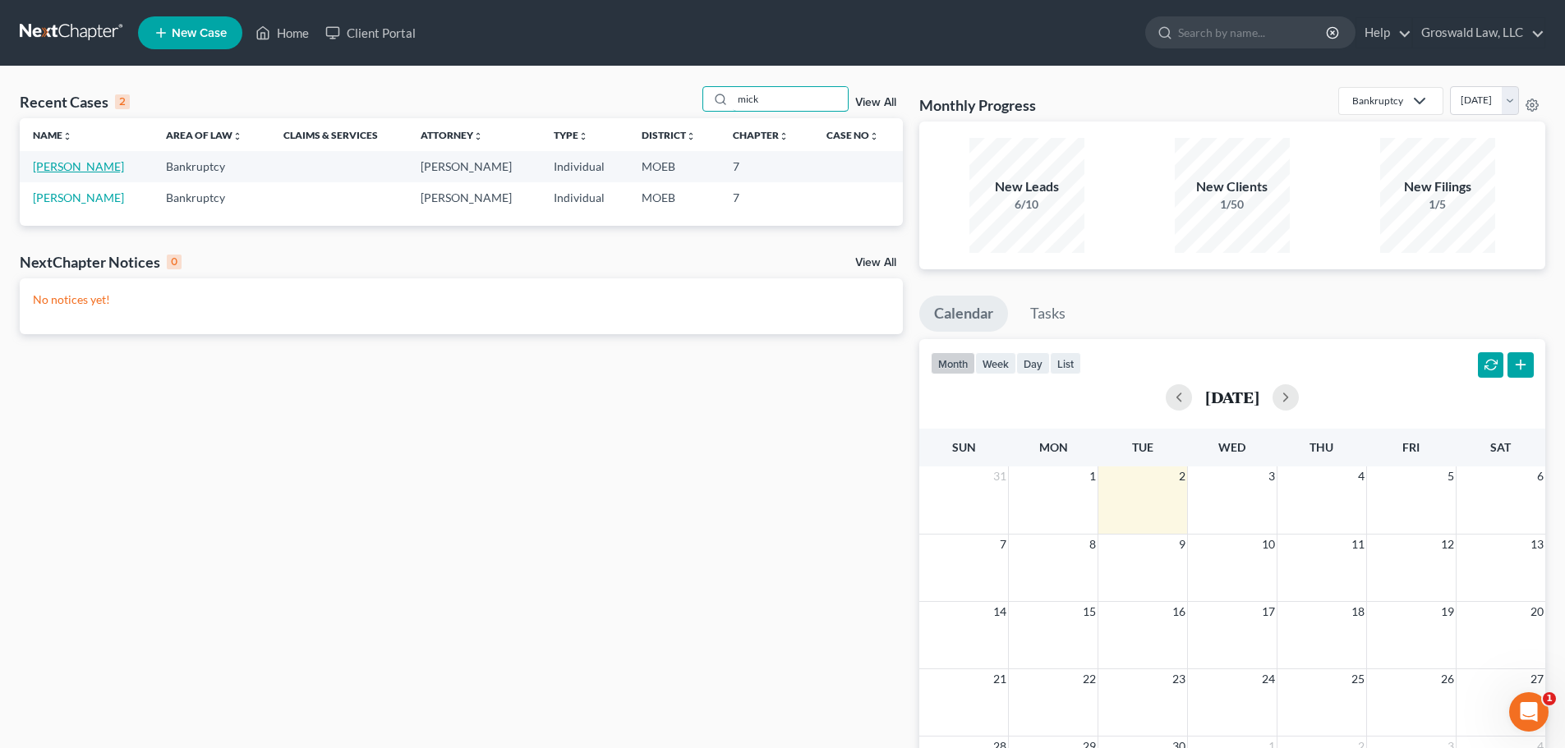
type input "mick"
click at [104, 166] on link "[PERSON_NAME]" at bounding box center [78, 166] width 91 height 14
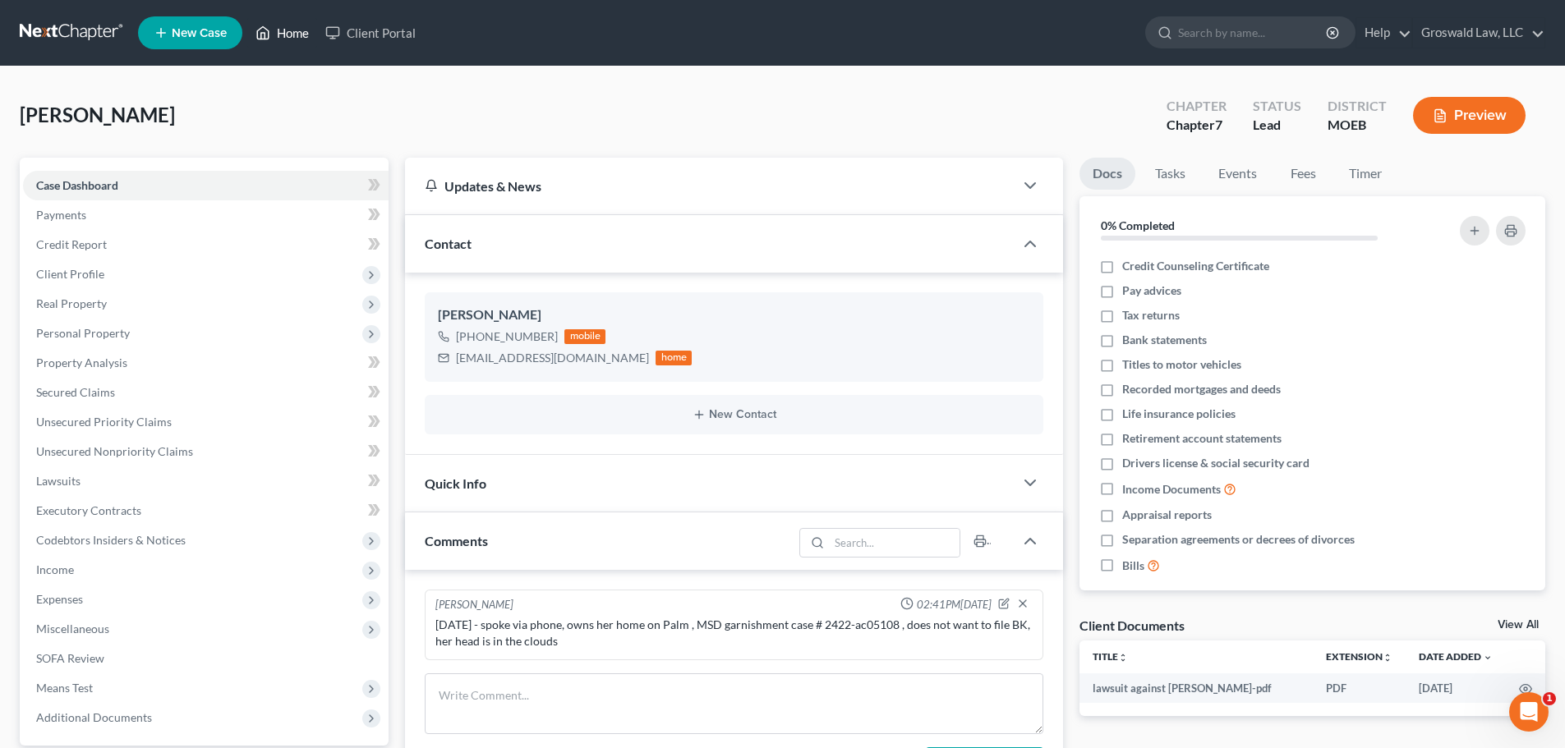
drag, startPoint x: 287, startPoint y: 29, endPoint x: 115, endPoint y: 2, distance: 173.8
click at [286, 29] on link "Home" at bounding box center [282, 33] width 70 height 30
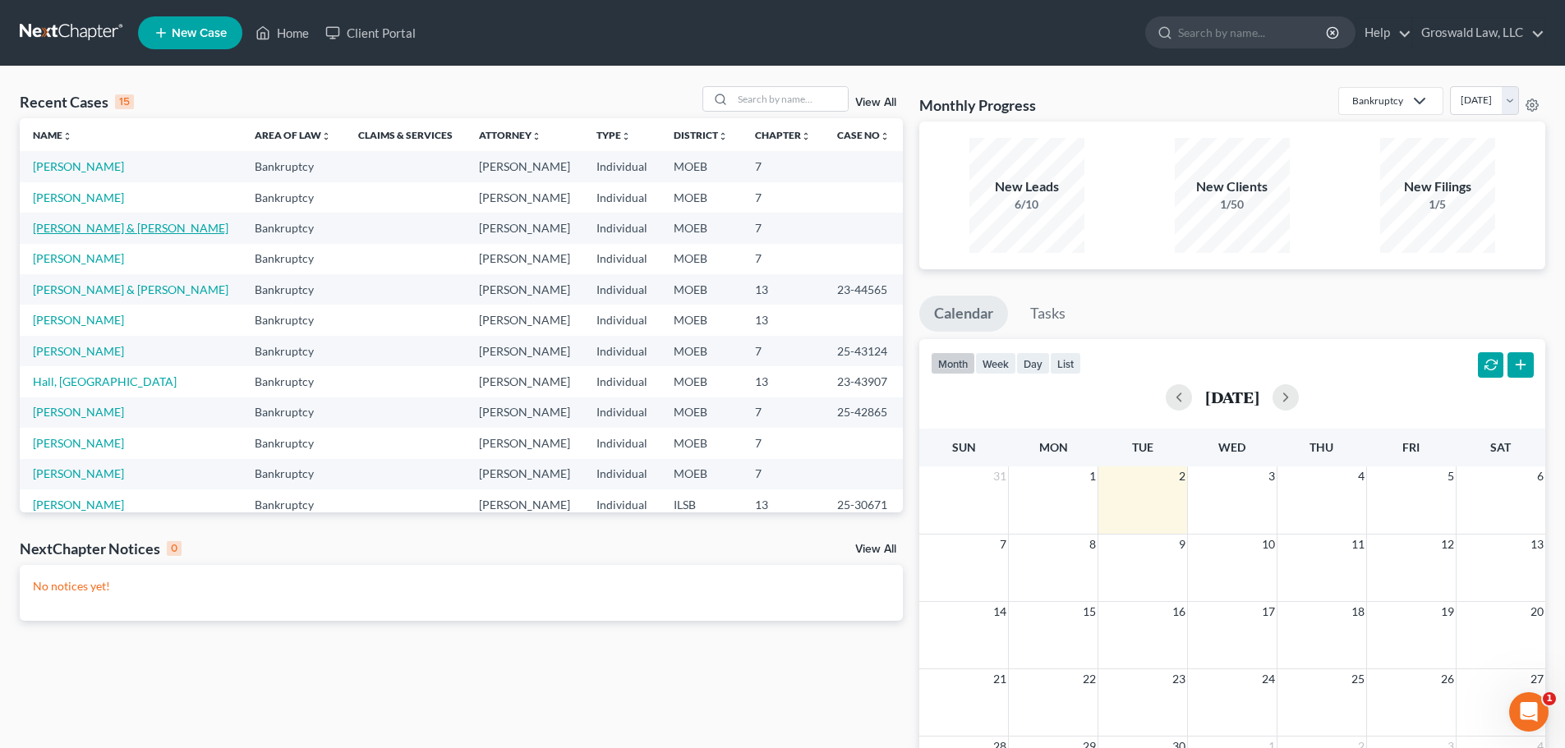
click at [94, 230] on link "[PERSON_NAME] & [PERSON_NAME]" at bounding box center [131, 228] width 196 height 14
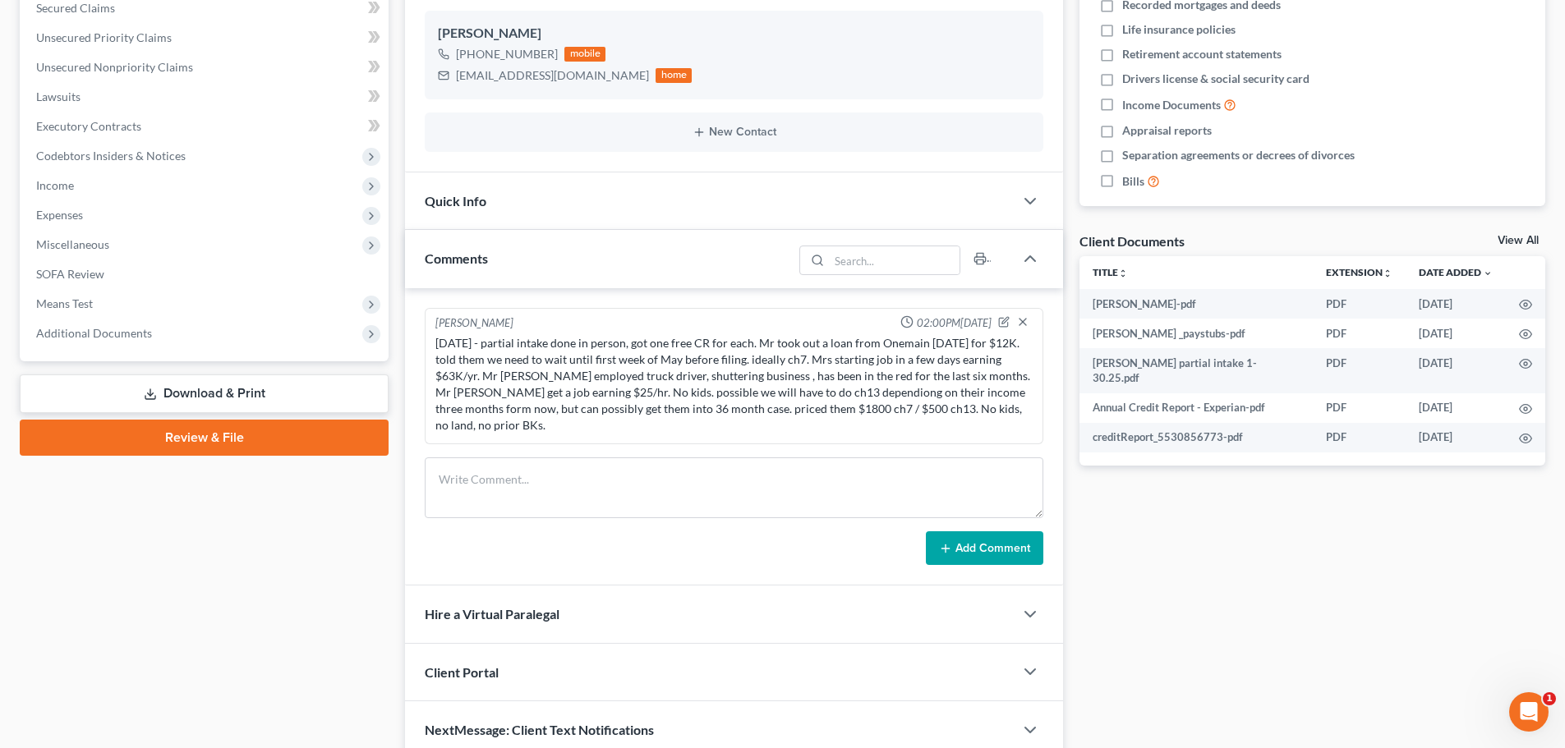
scroll to position [411, 0]
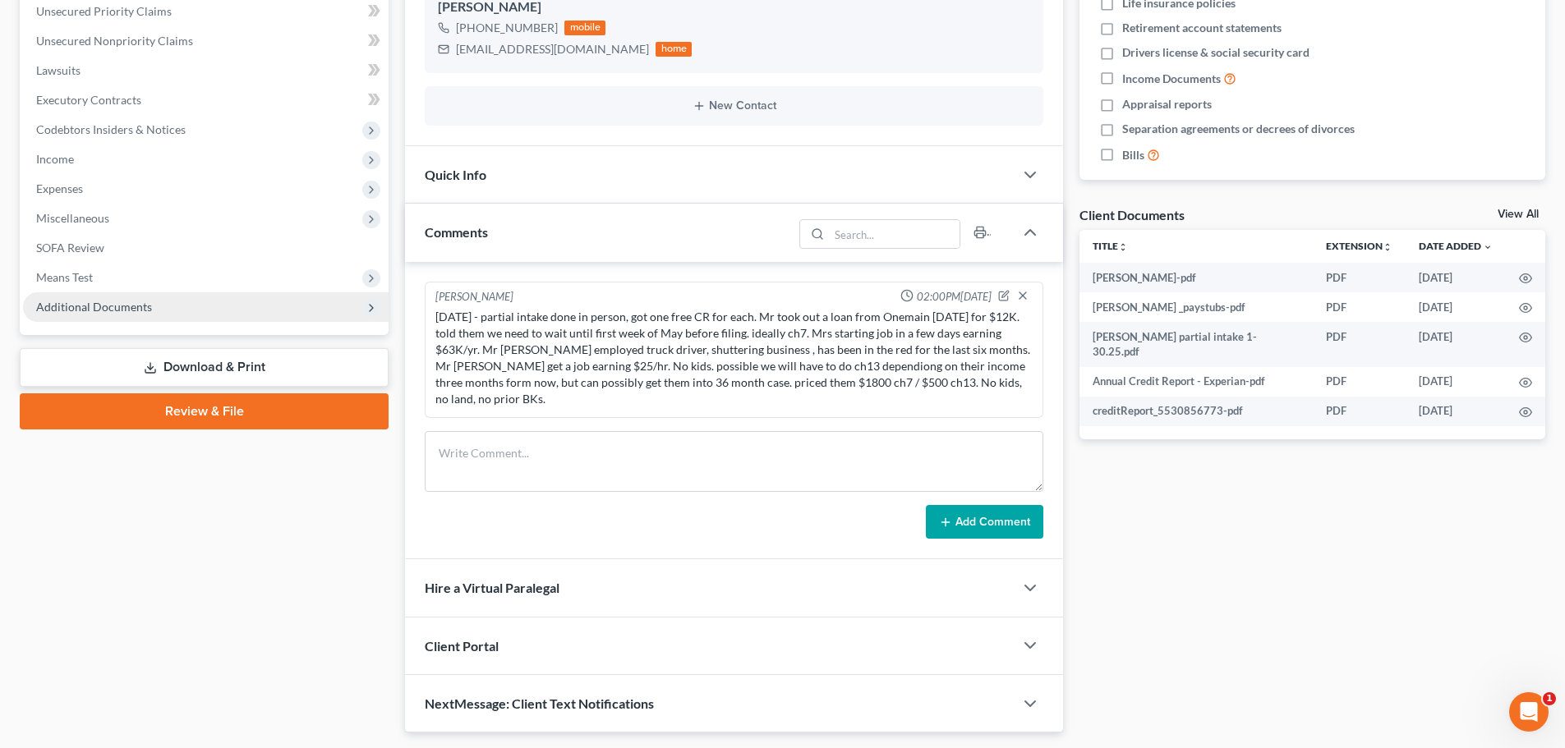
click at [128, 315] on span "Additional Documents" at bounding box center [206, 307] width 366 height 30
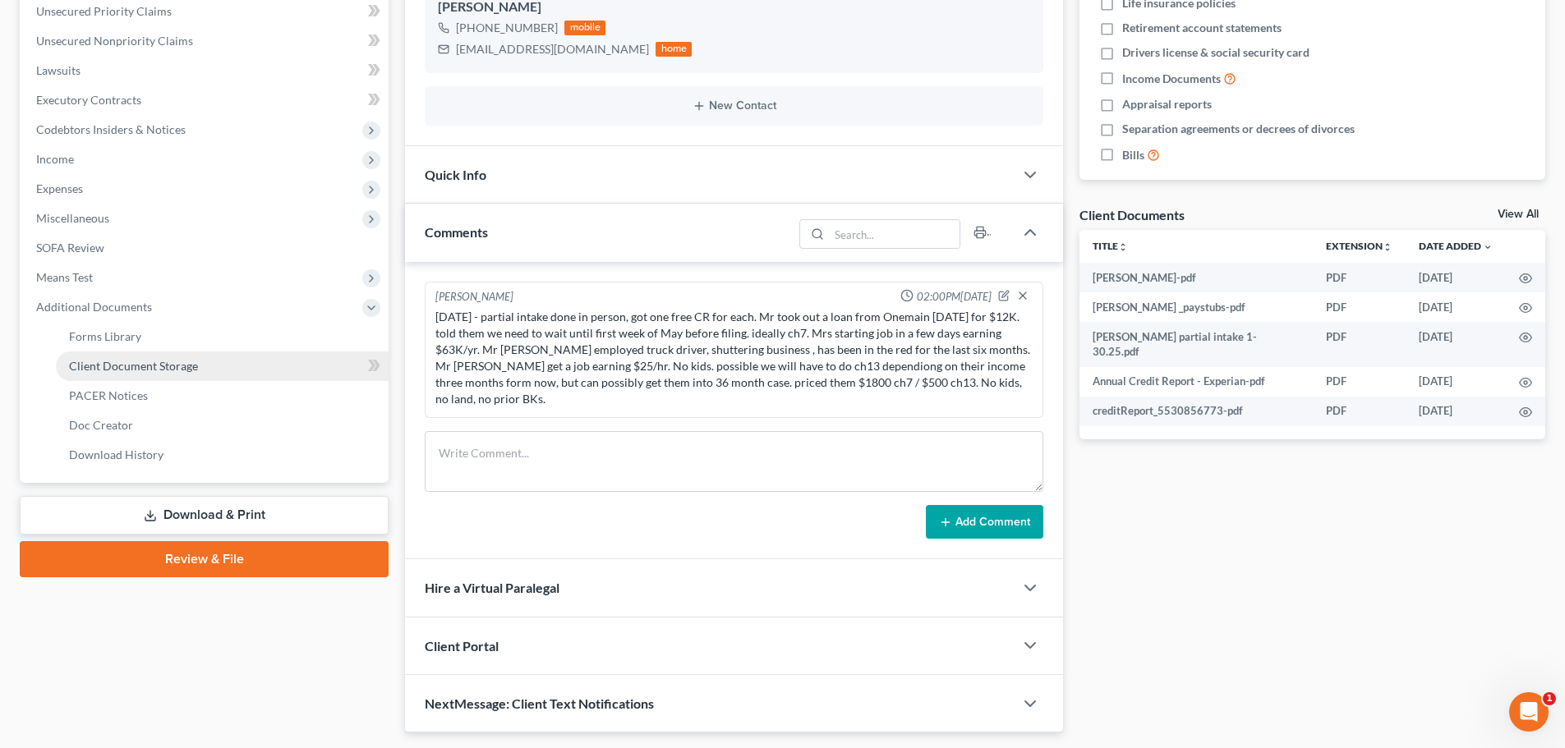
click at [146, 378] on link "Client Document Storage" at bounding box center [222, 367] width 333 height 30
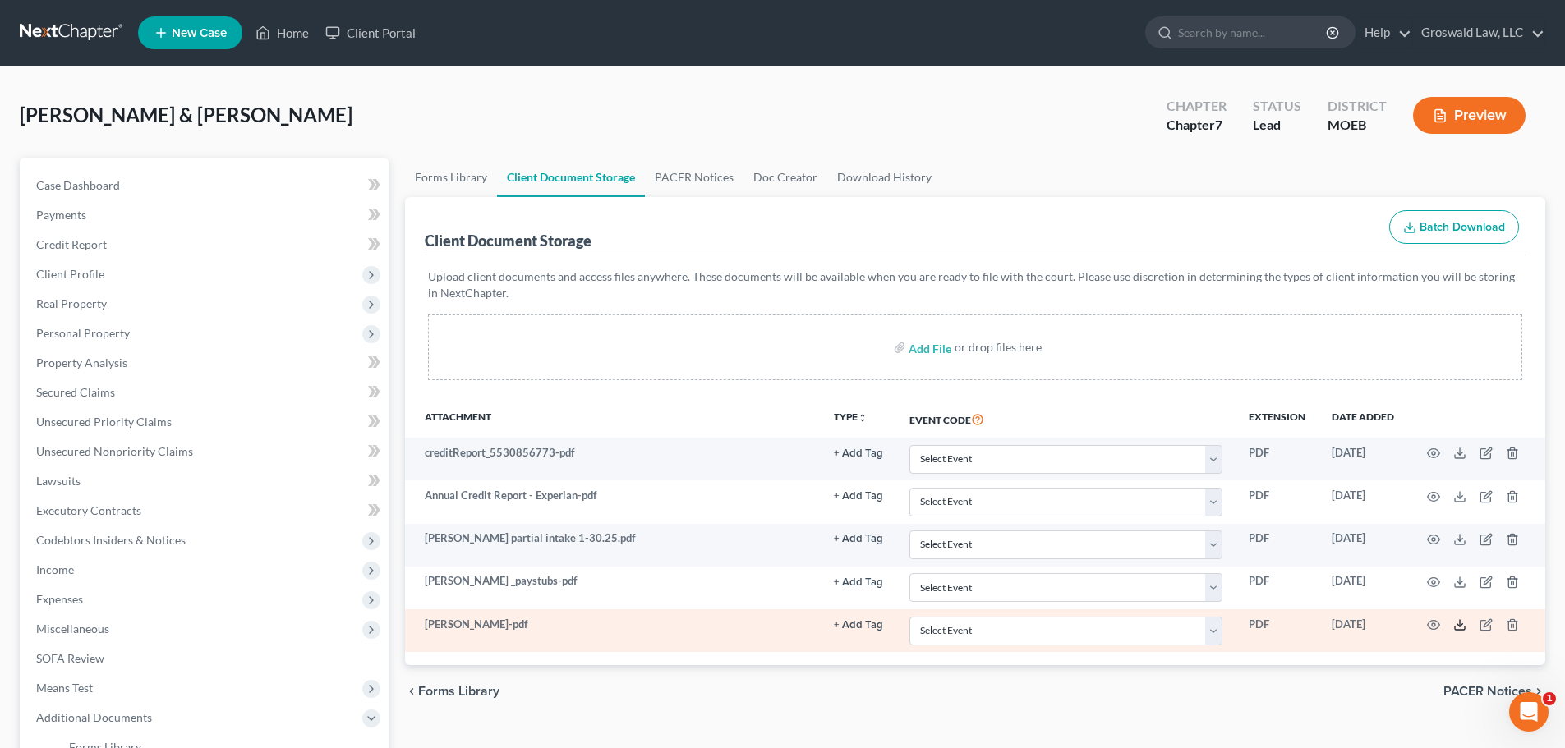
click at [1461, 623] on icon at bounding box center [1459, 625] width 13 height 13
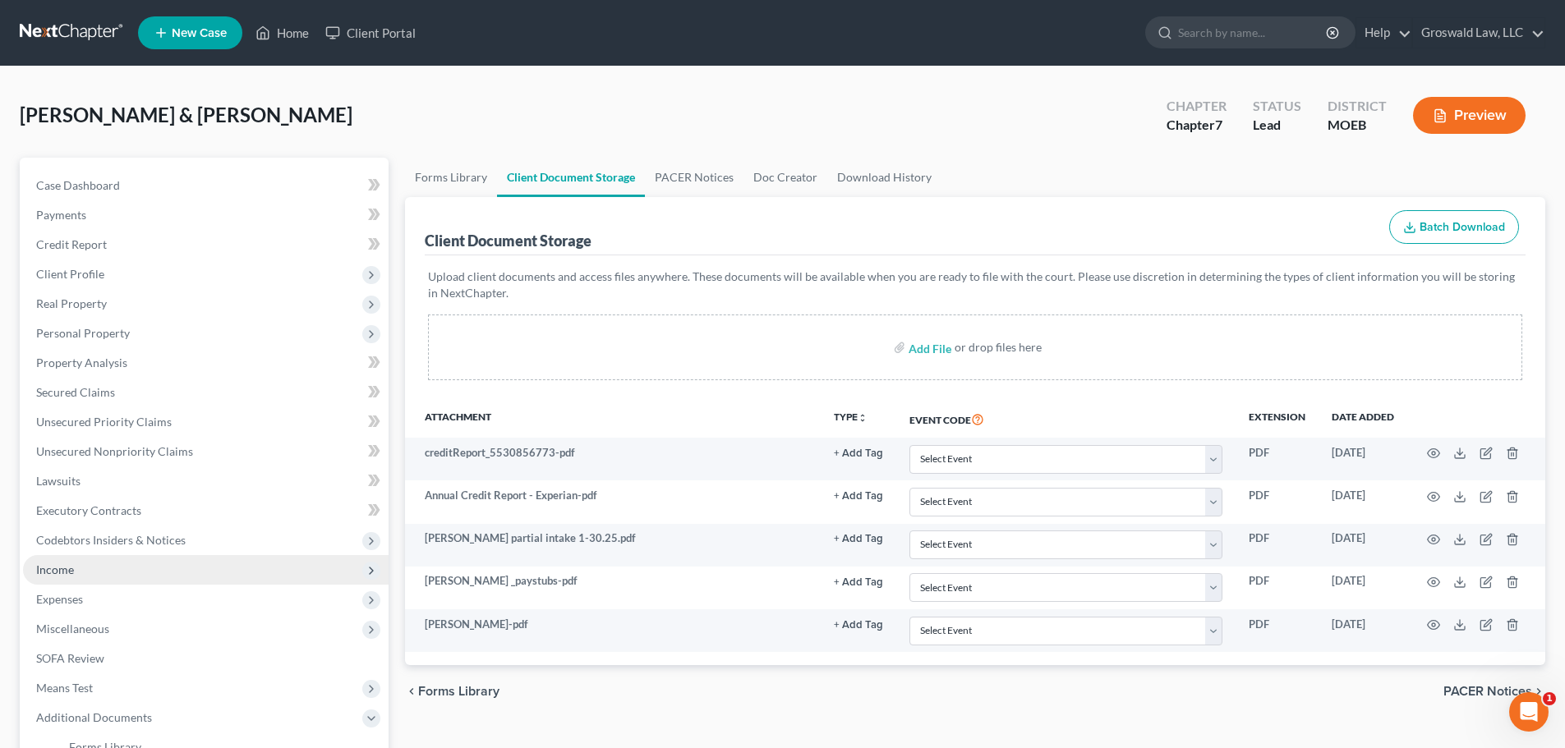
click at [109, 568] on span "Income" at bounding box center [206, 570] width 366 height 30
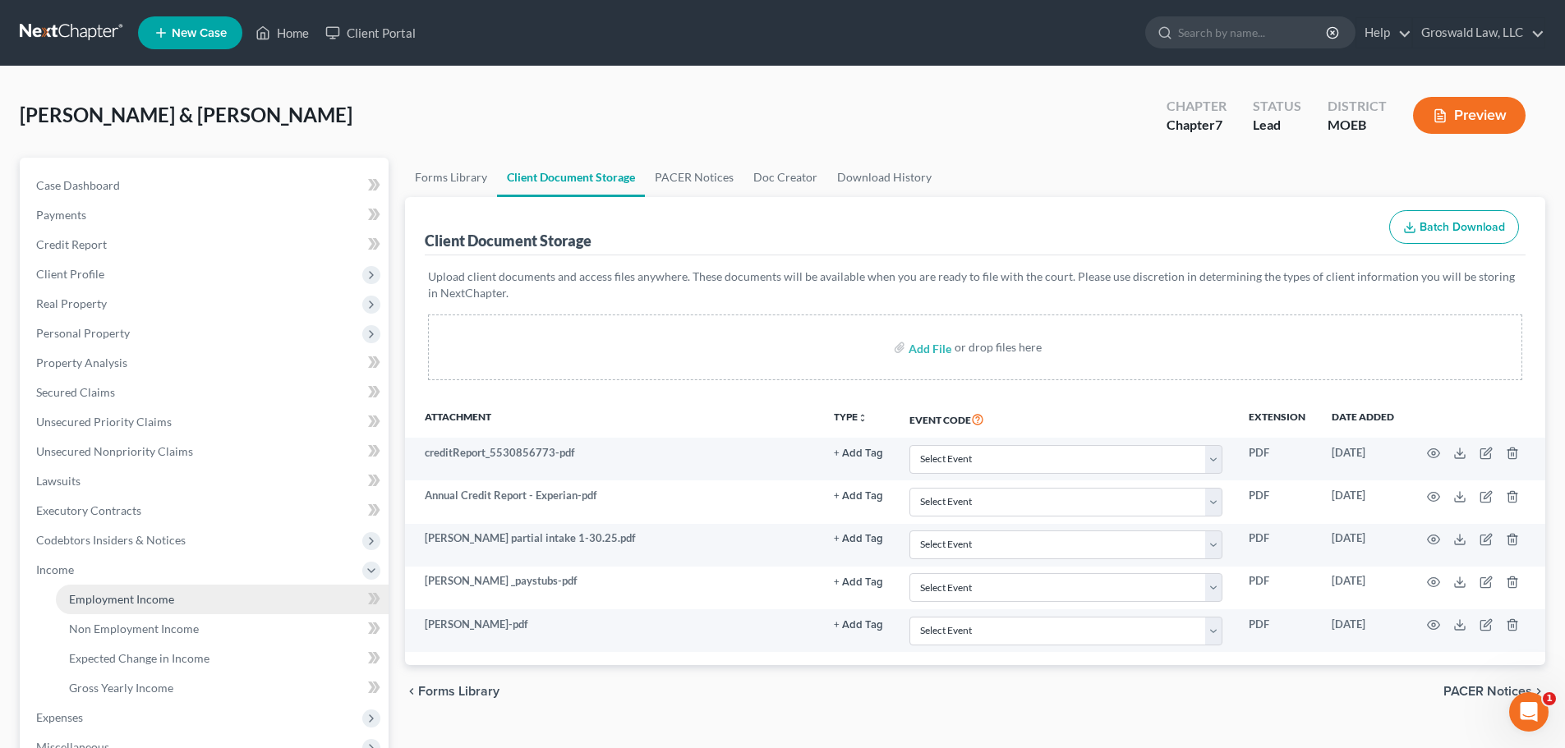
click at [162, 599] on span "Employment Income" at bounding box center [121, 599] width 105 height 14
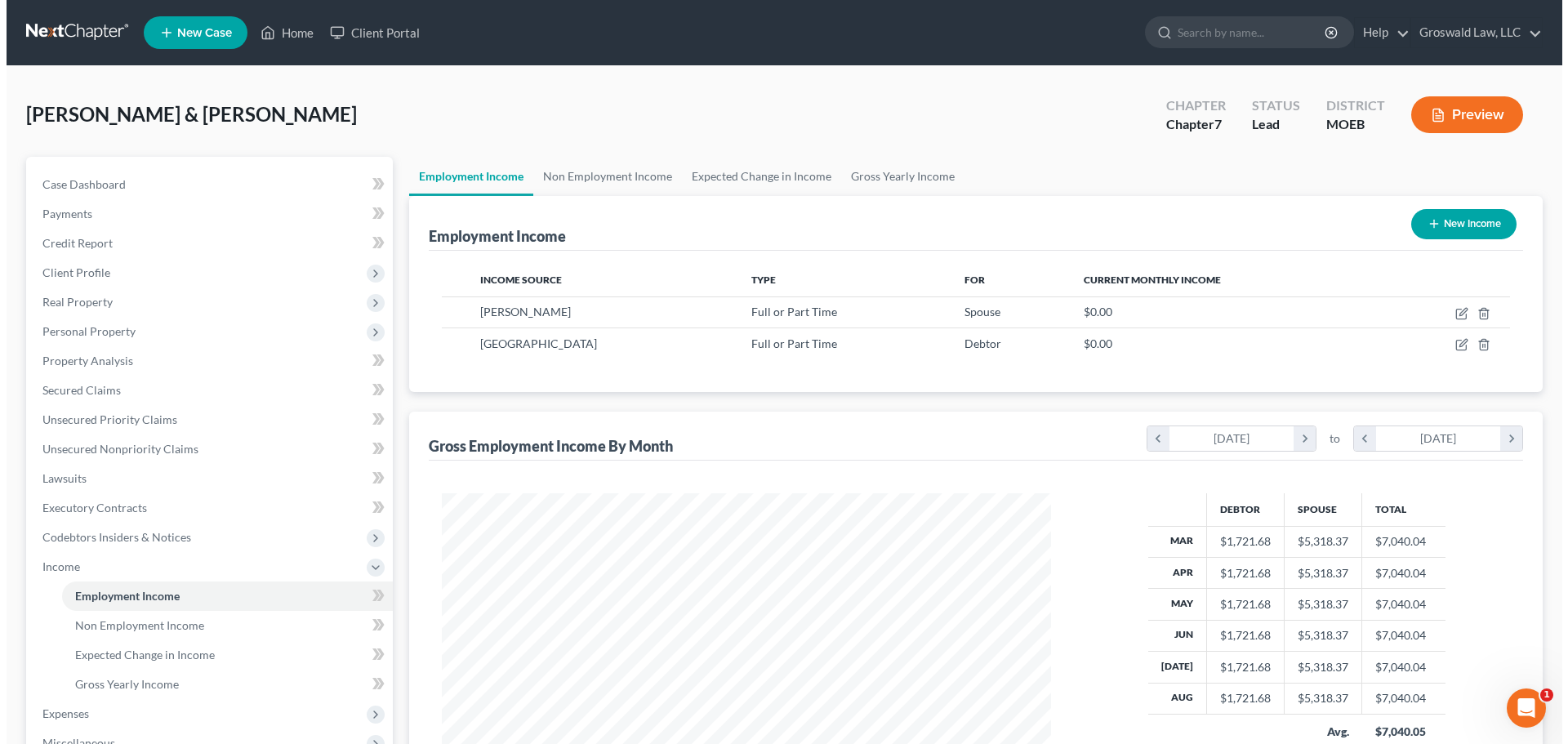
scroll to position [304, 642]
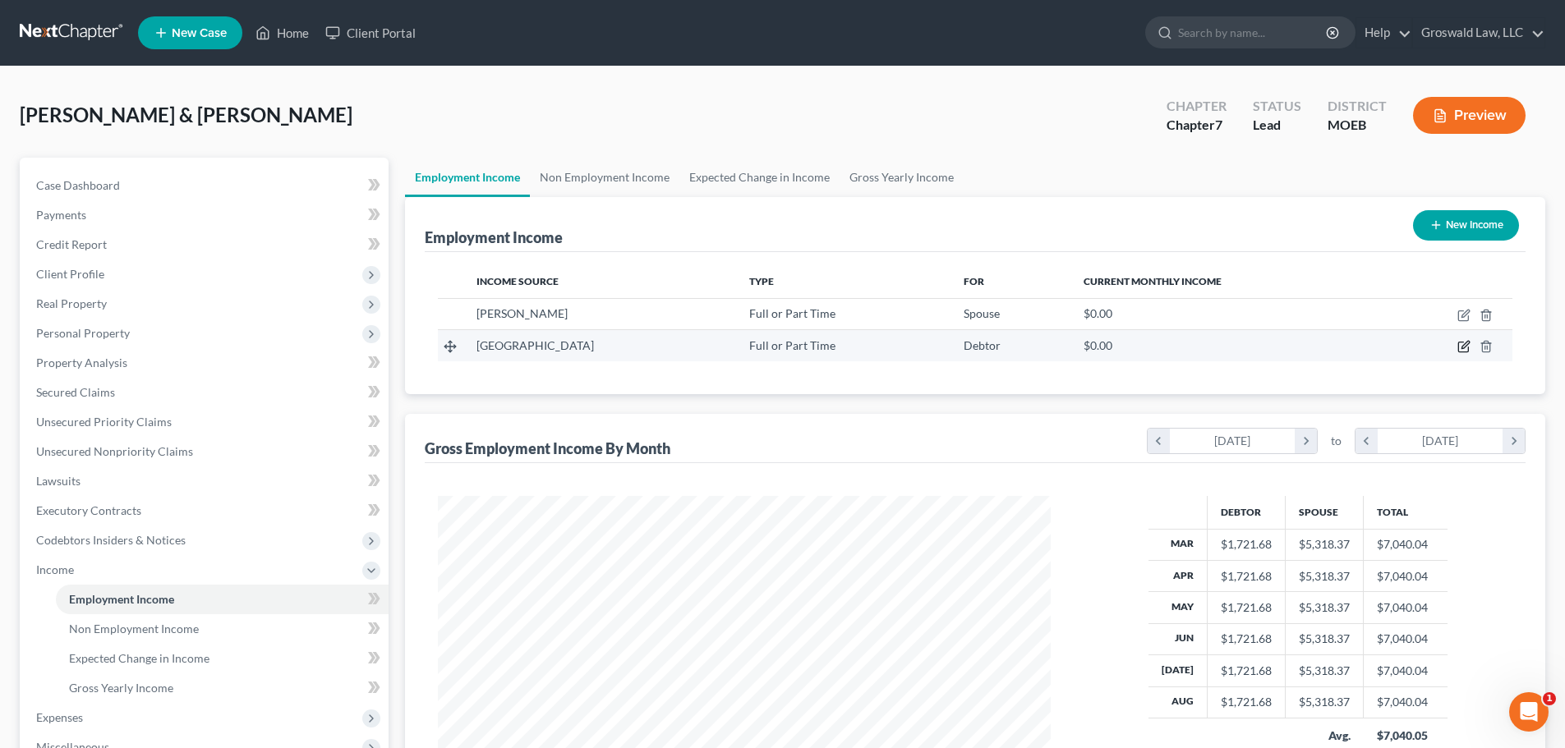
click at [1461, 348] on icon "button" at bounding box center [1463, 346] width 13 height 13
select select "0"
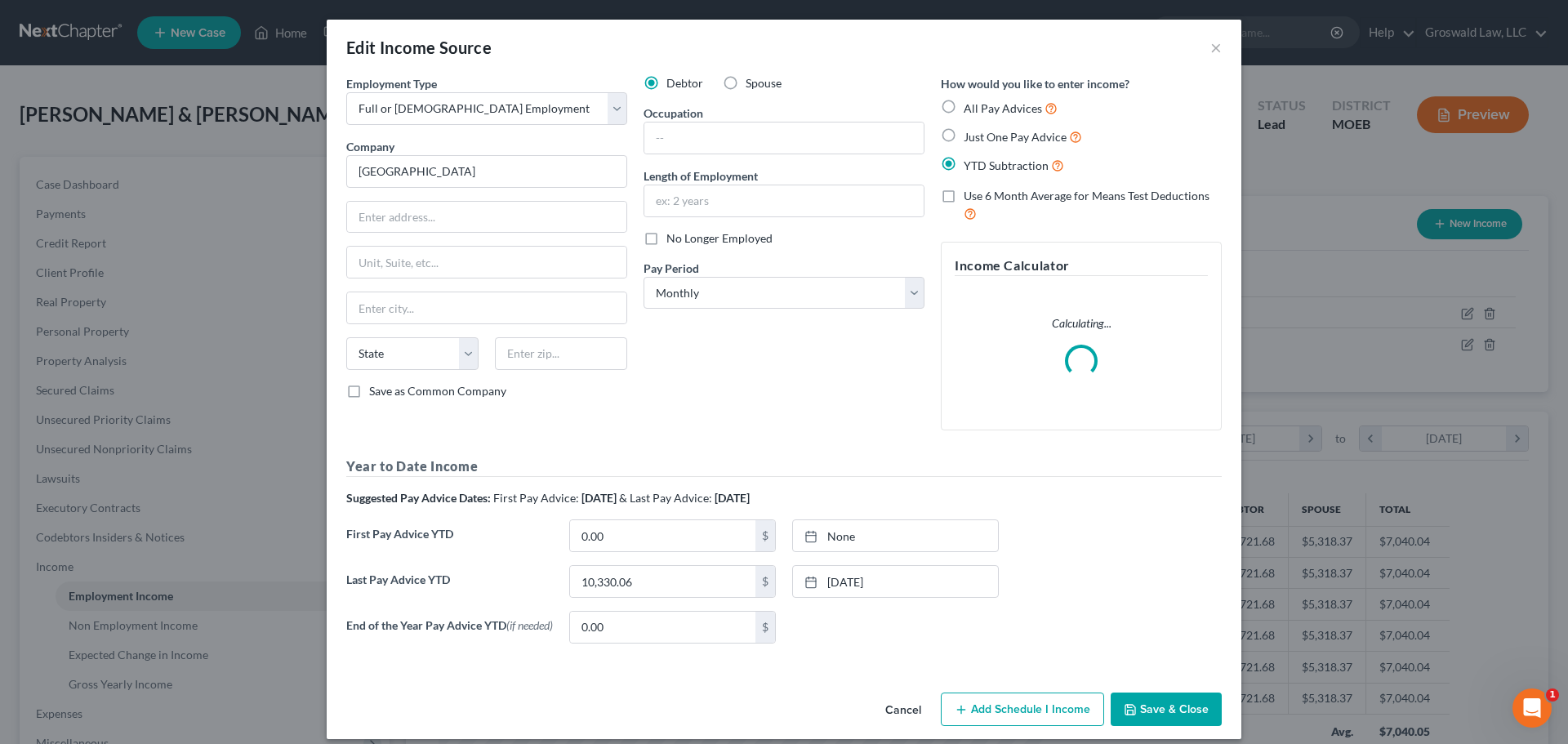
scroll to position [307, 647]
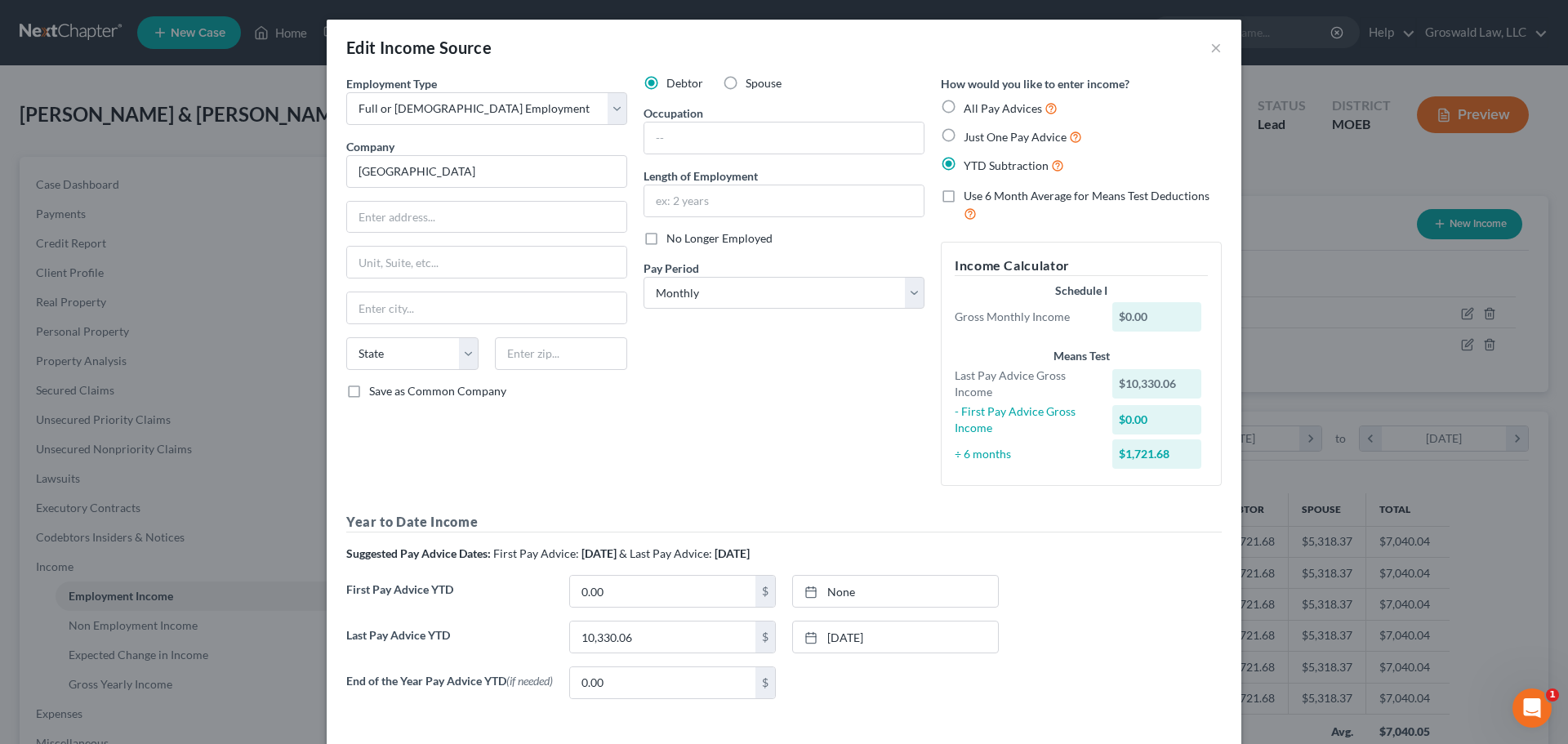
click at [990, 105] on span "All Pay Advices" at bounding box center [1002, 108] width 79 height 14
click at [981, 105] on input "All Pay Advices" at bounding box center [975, 103] width 11 height 11
radio input "true"
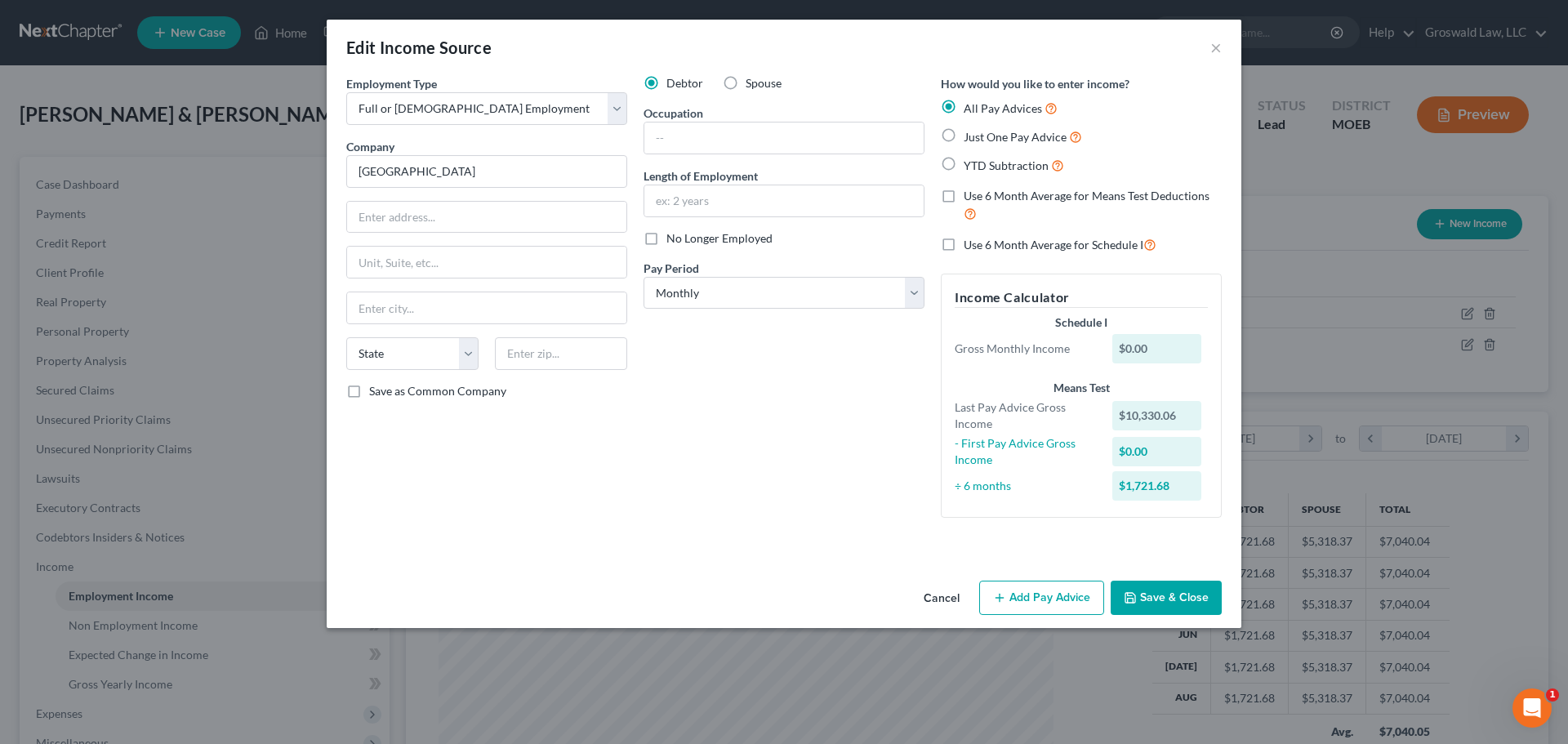
click at [1061, 611] on button "Add Pay Advice" at bounding box center [1042, 598] width 125 height 35
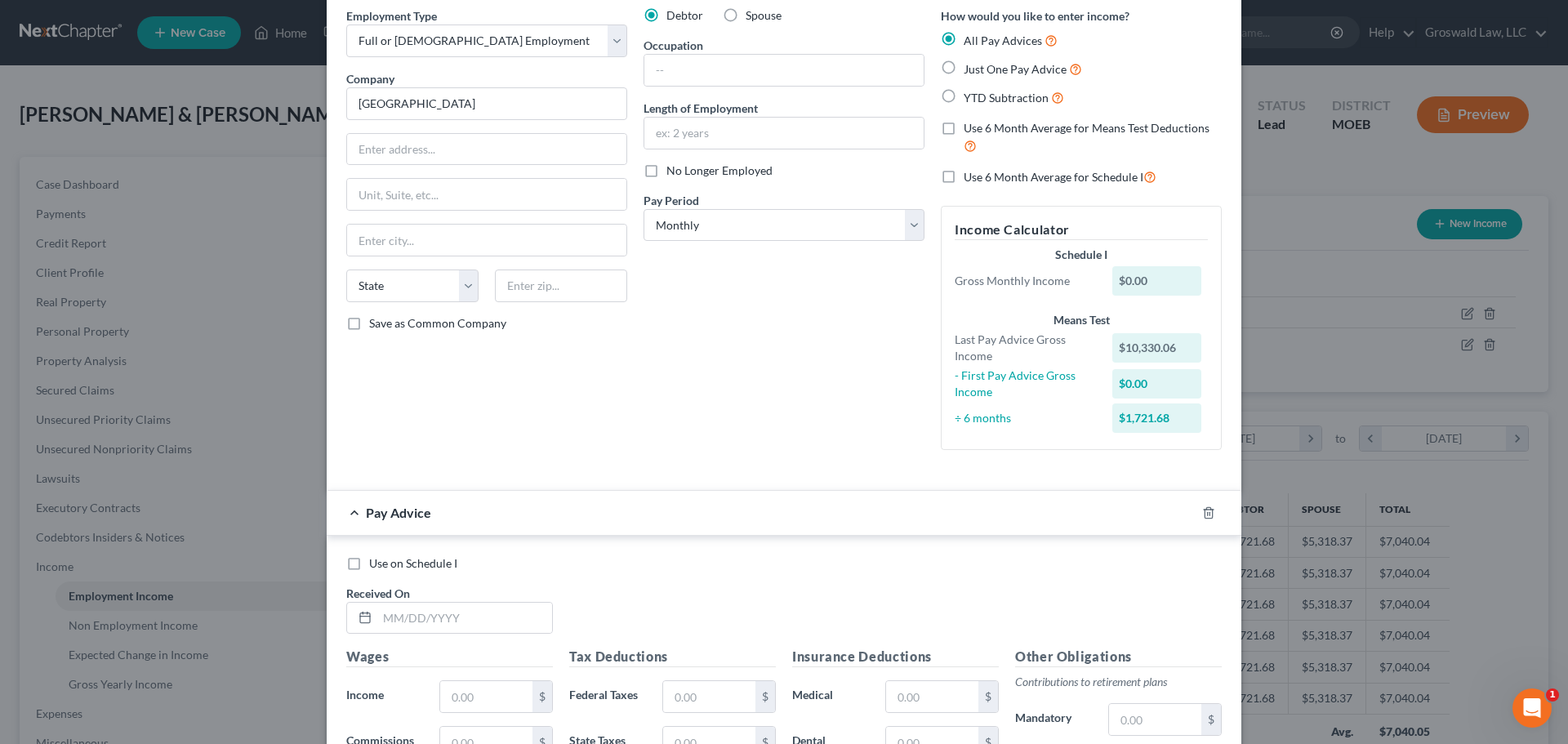
scroll to position [327, 0]
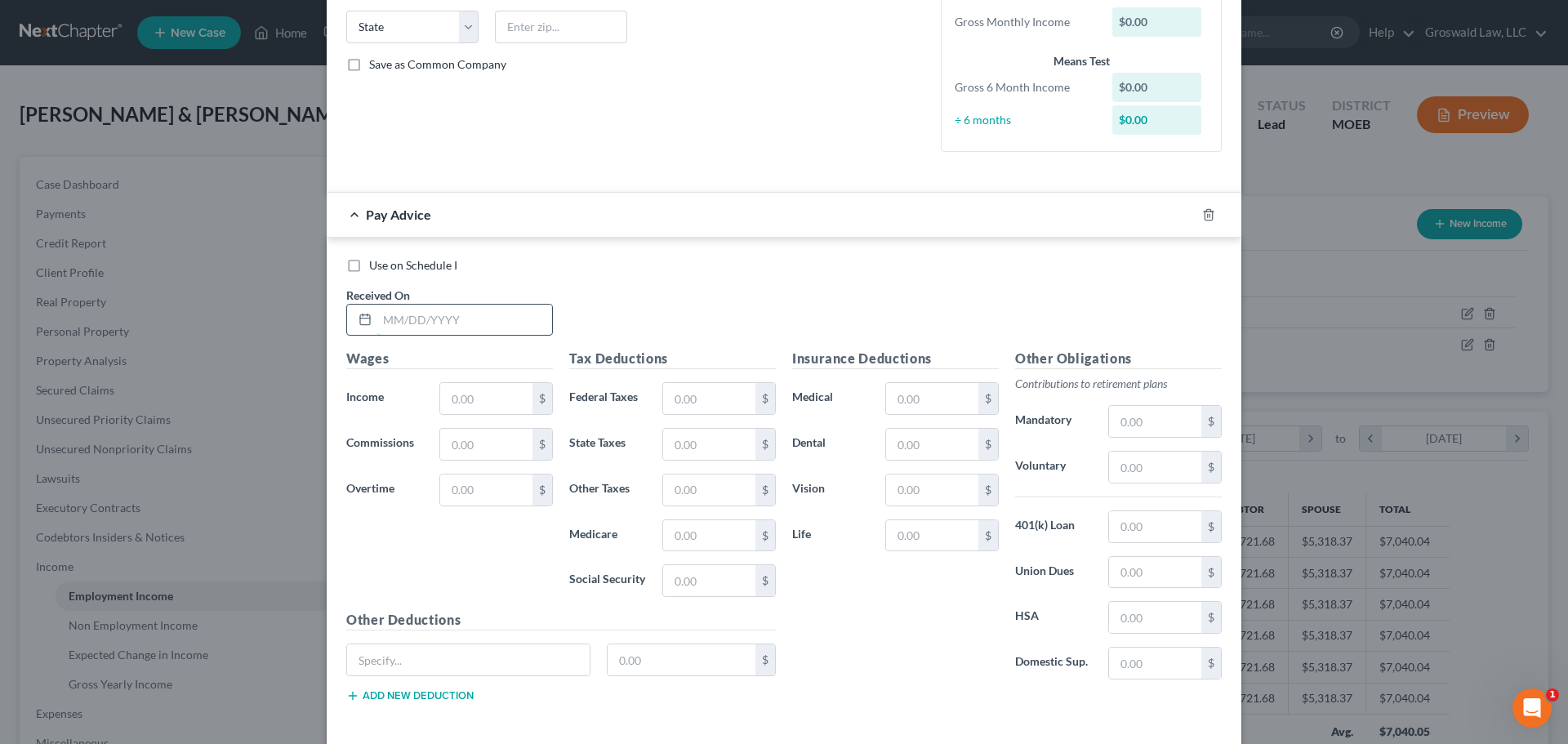
click at [480, 317] on input "text" at bounding box center [465, 319] width 175 height 31
type input "[DATE]"
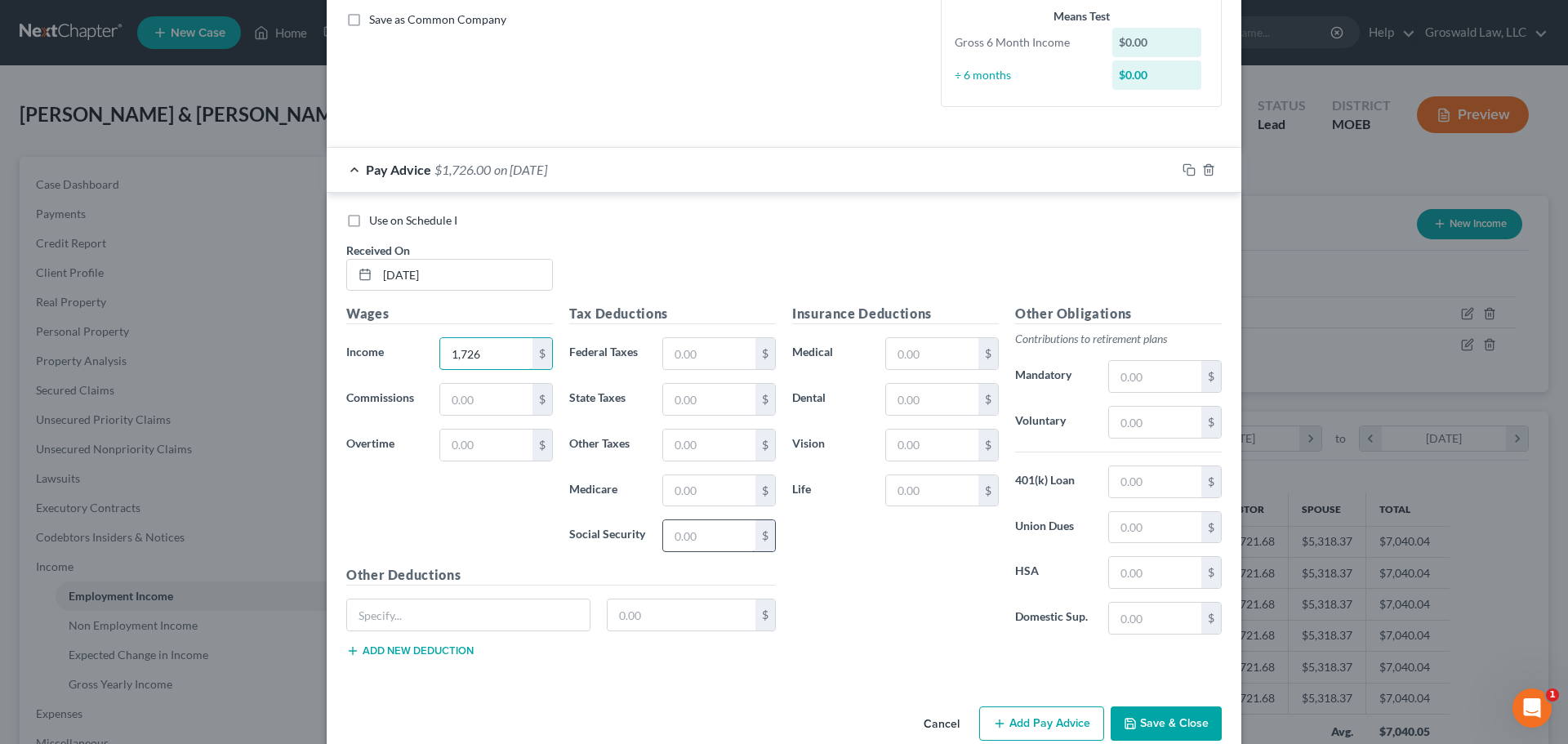
scroll to position [401, 0]
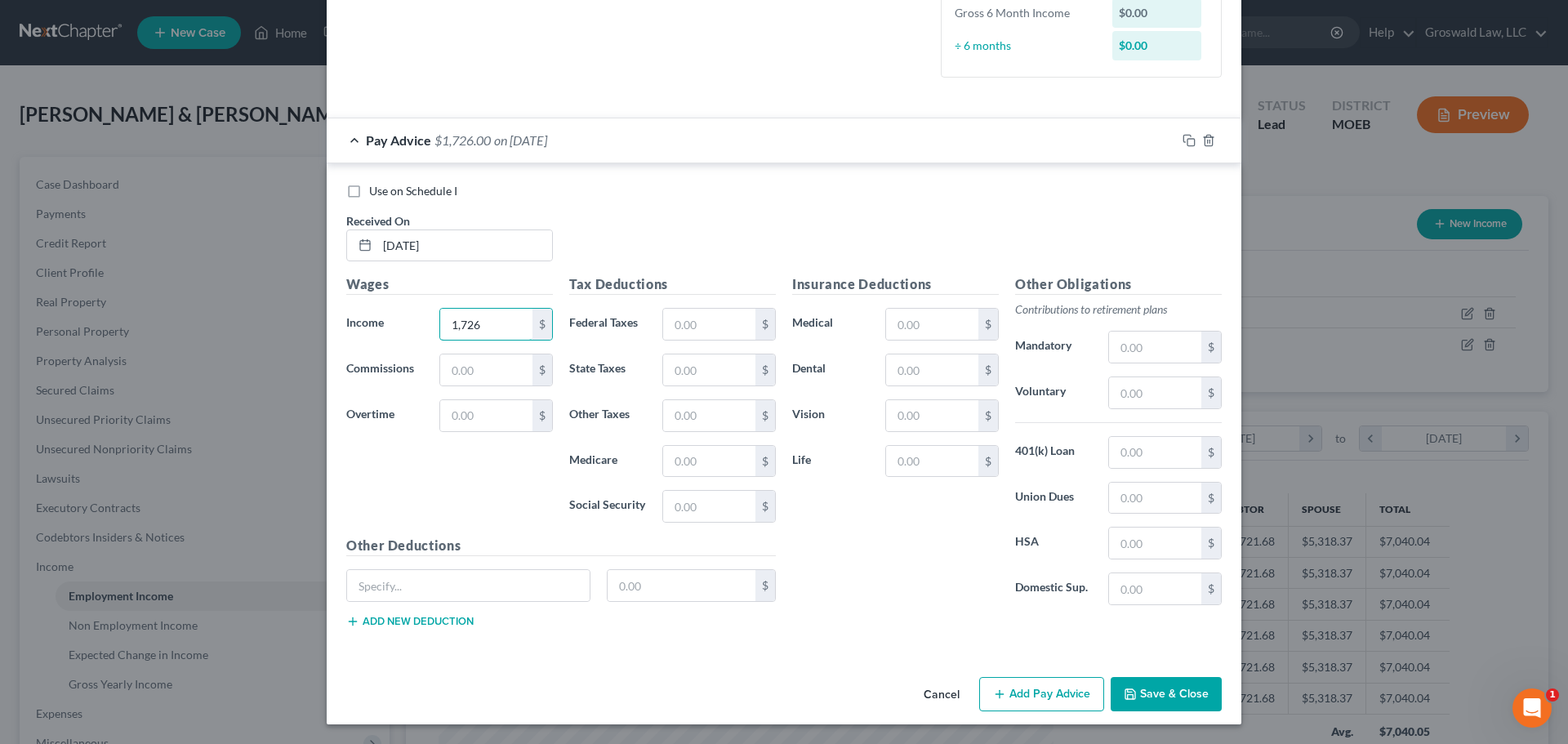
type input "1,726"
click at [1030, 706] on button "Add Pay Advice" at bounding box center [1042, 694] width 125 height 35
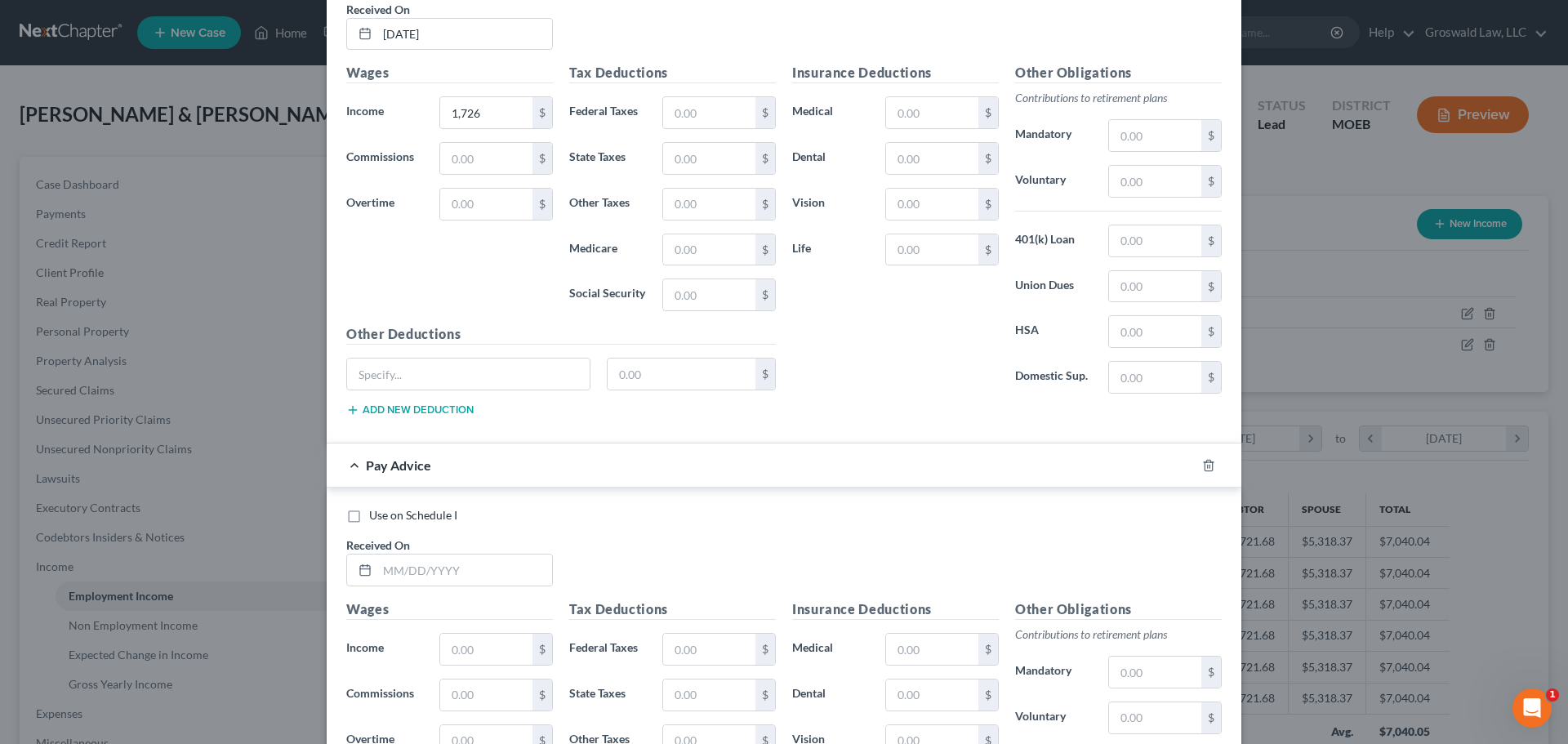
scroll to position [647, 0]
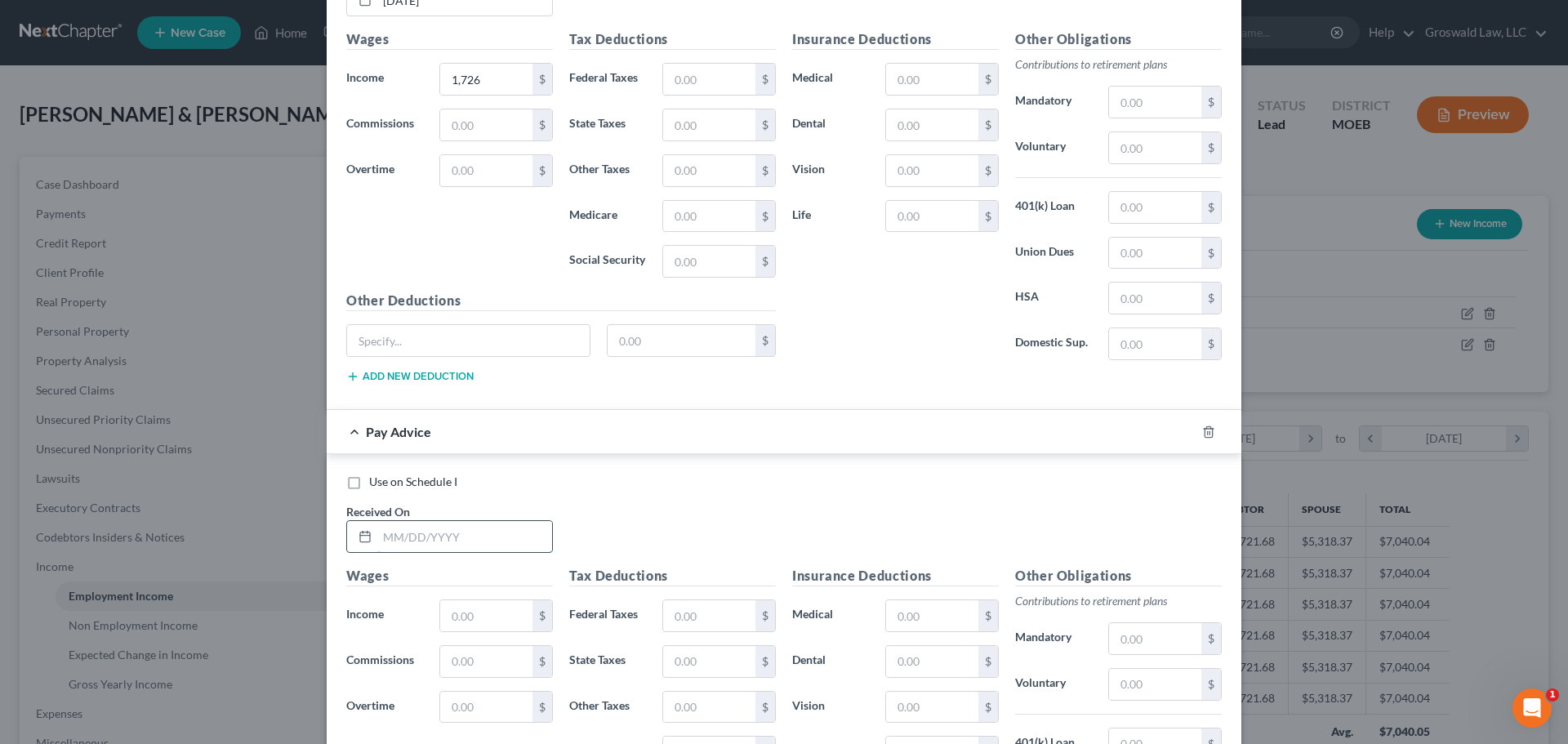
drag, startPoint x: 394, startPoint y: 535, endPoint x: 399, endPoint y: 521, distance: 14.9
click at [394, 535] on input "text" at bounding box center [465, 536] width 175 height 31
type input "08/22/2025"
drag, startPoint x: 459, startPoint y: 620, endPoint x: 332, endPoint y: 647, distance: 129.8
click at [460, 620] on input "text" at bounding box center [486, 616] width 92 height 31
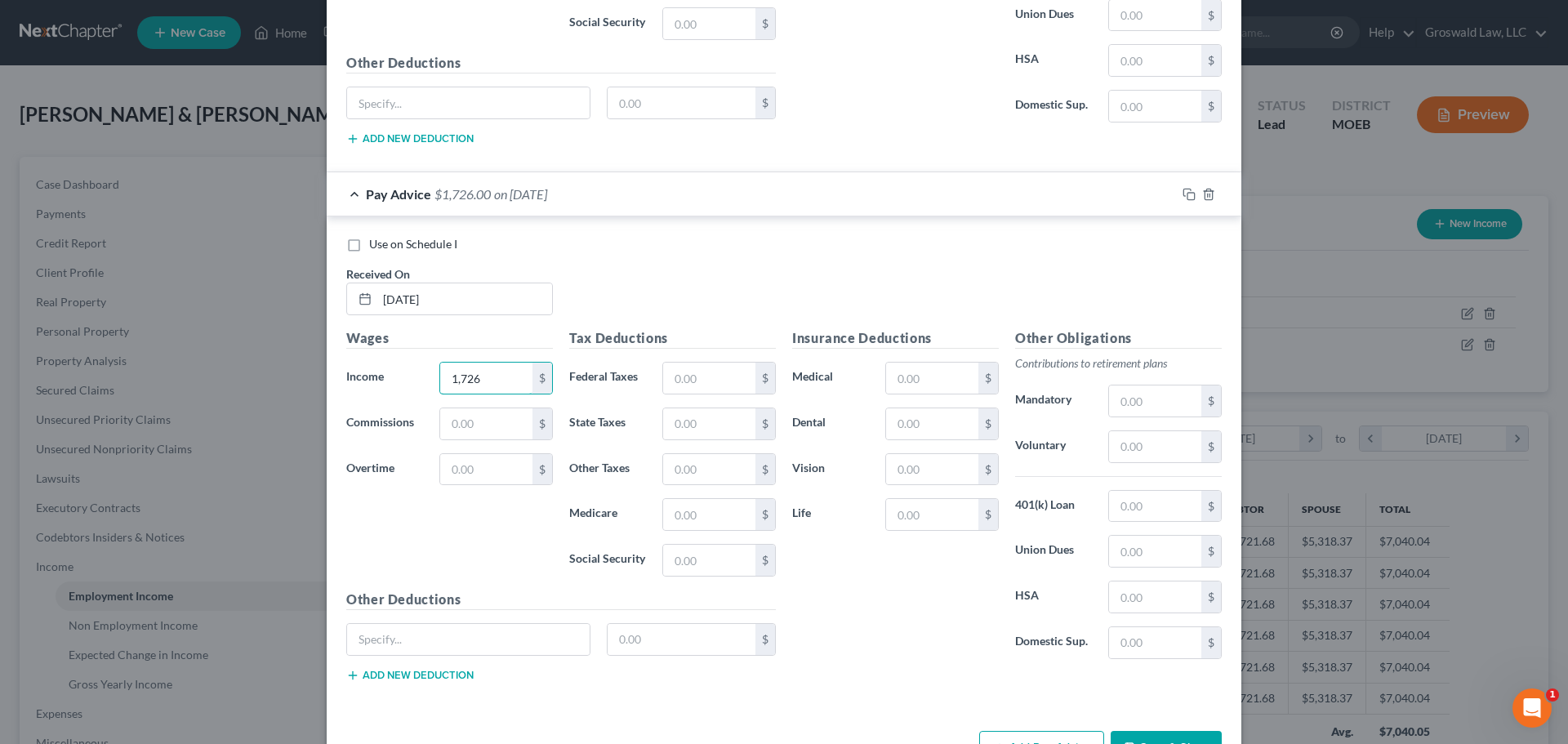
scroll to position [937, 0]
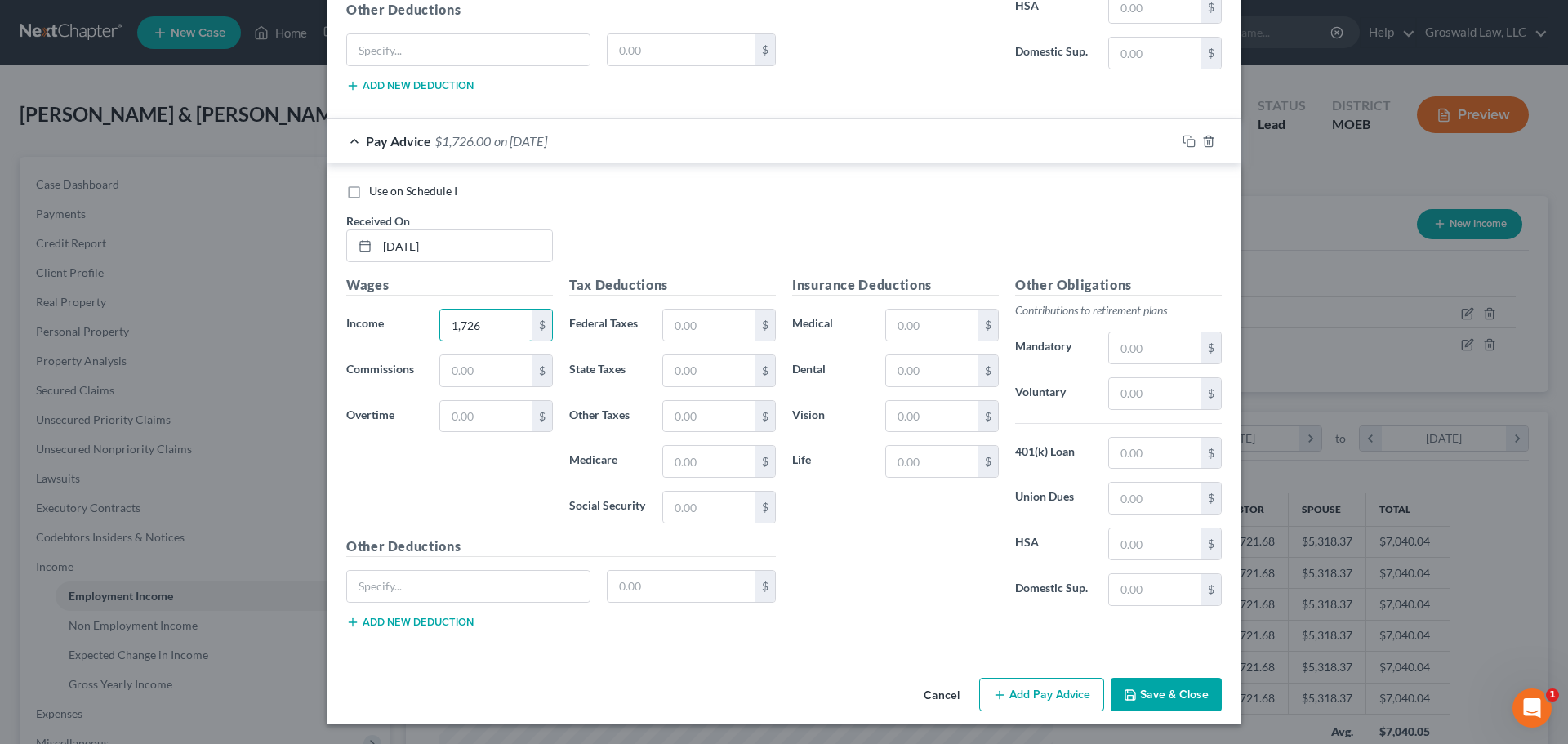
type input "1,726"
click at [1026, 688] on button "Add Pay Advice" at bounding box center [1042, 695] width 125 height 35
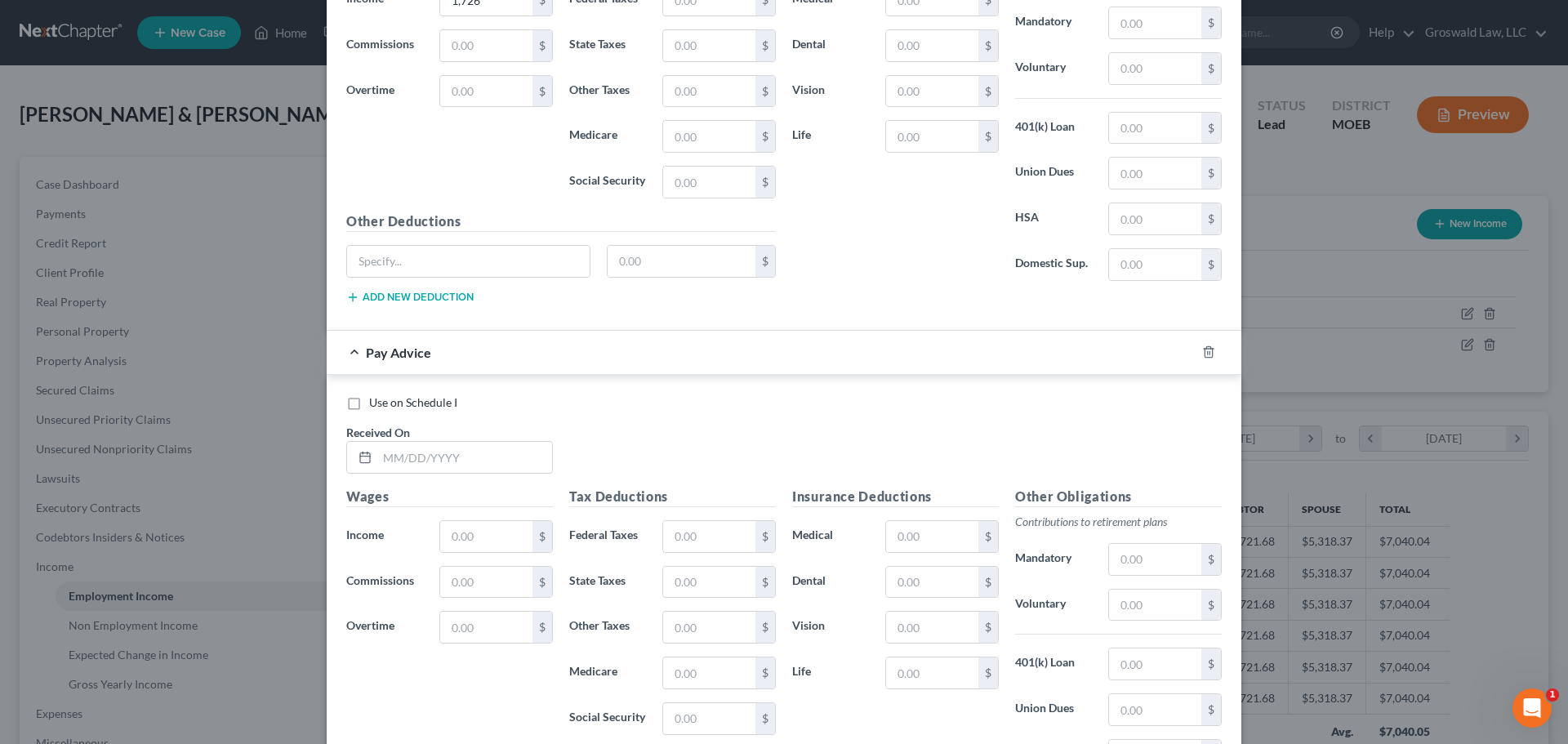
scroll to position [1264, 0]
click at [476, 451] on input "text" at bounding box center [465, 456] width 175 height 31
type input "[DATE]"
type input "1"
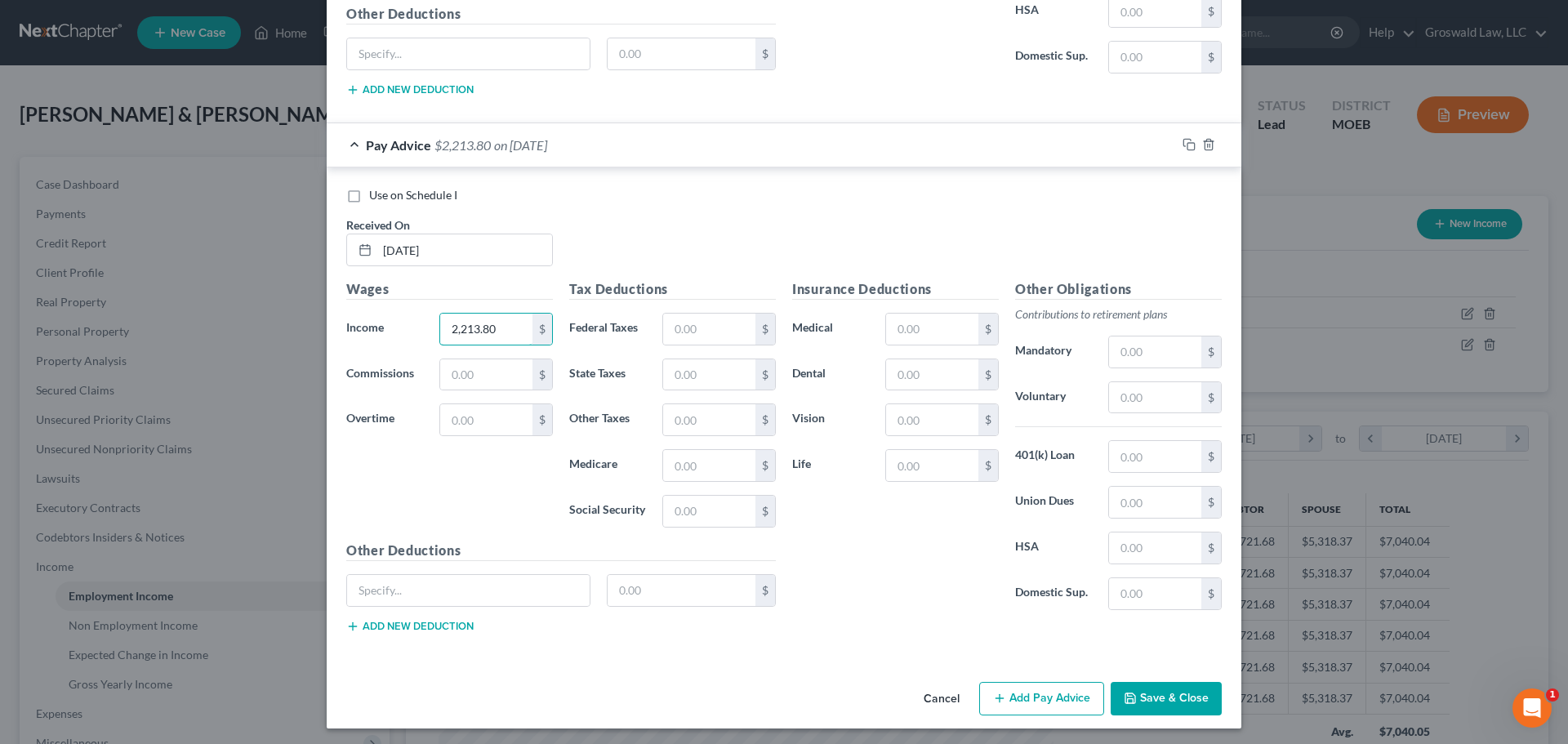
scroll to position [1474, 0]
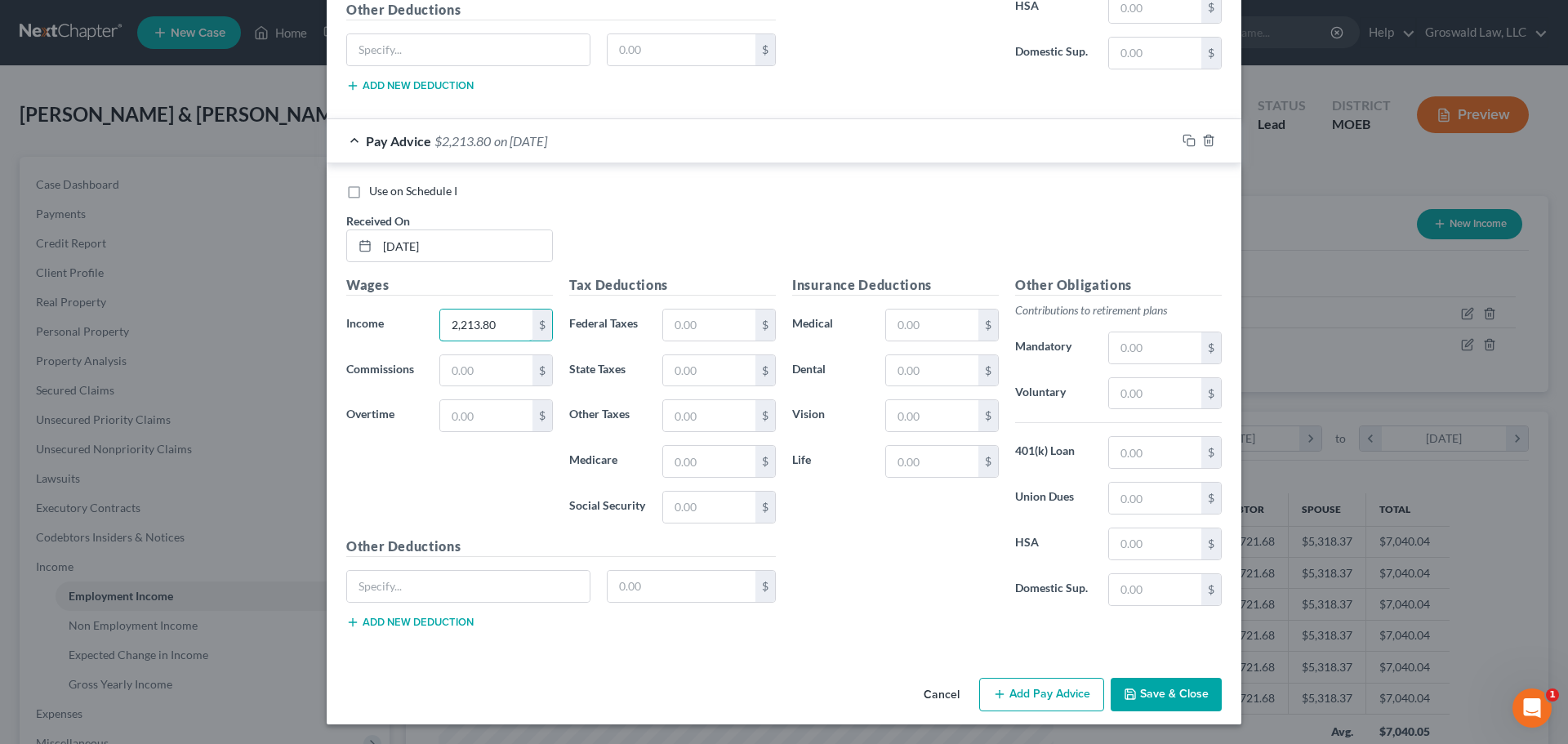
type input "2,213.80"
click at [1039, 699] on button "Add Pay Advice" at bounding box center [1042, 695] width 125 height 35
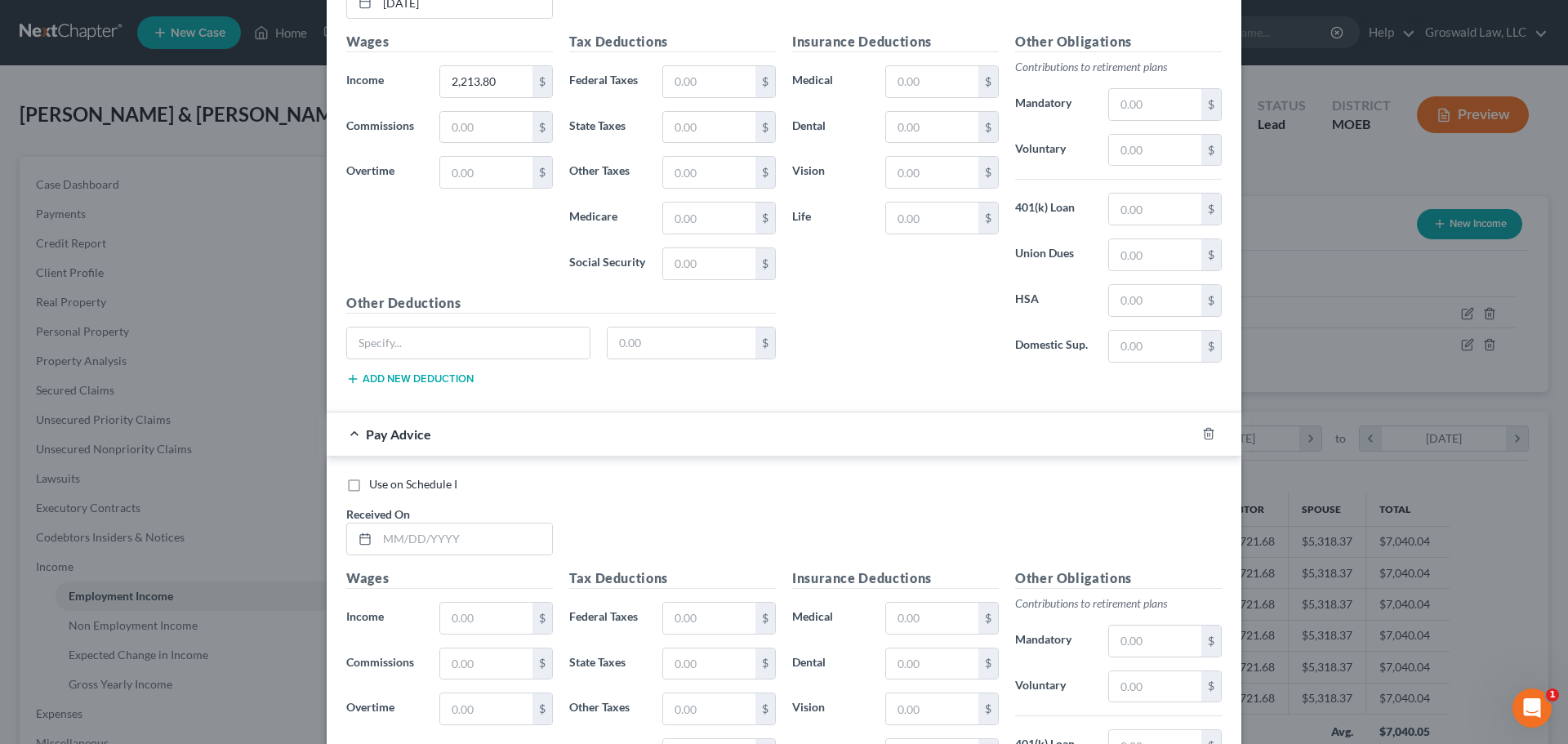
scroll to position [1719, 0]
click at [453, 538] on input "text" at bounding box center [465, 537] width 175 height 31
type input "[DATE]"
click at [458, 604] on input "text" at bounding box center [486, 617] width 92 height 31
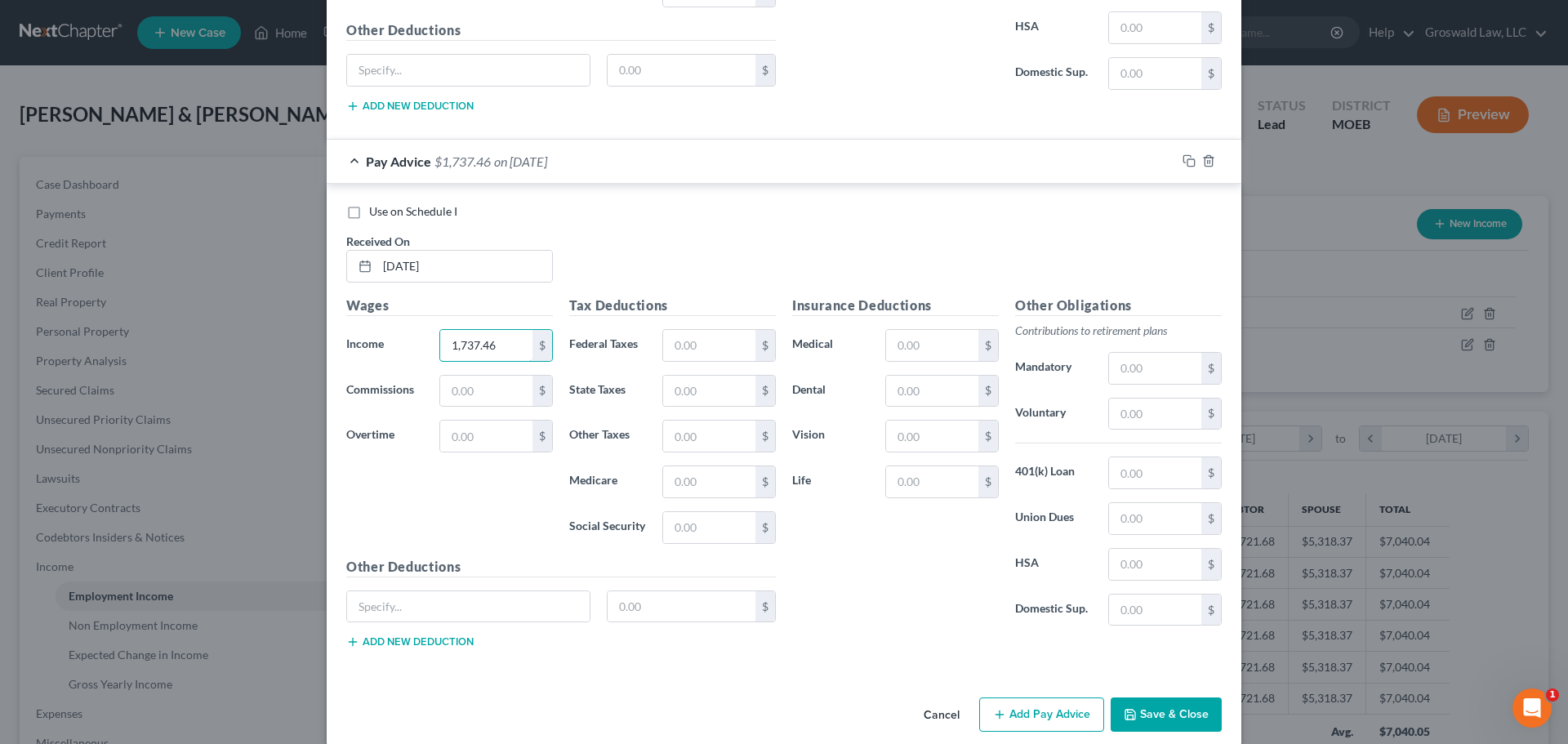
scroll to position [2011, 0]
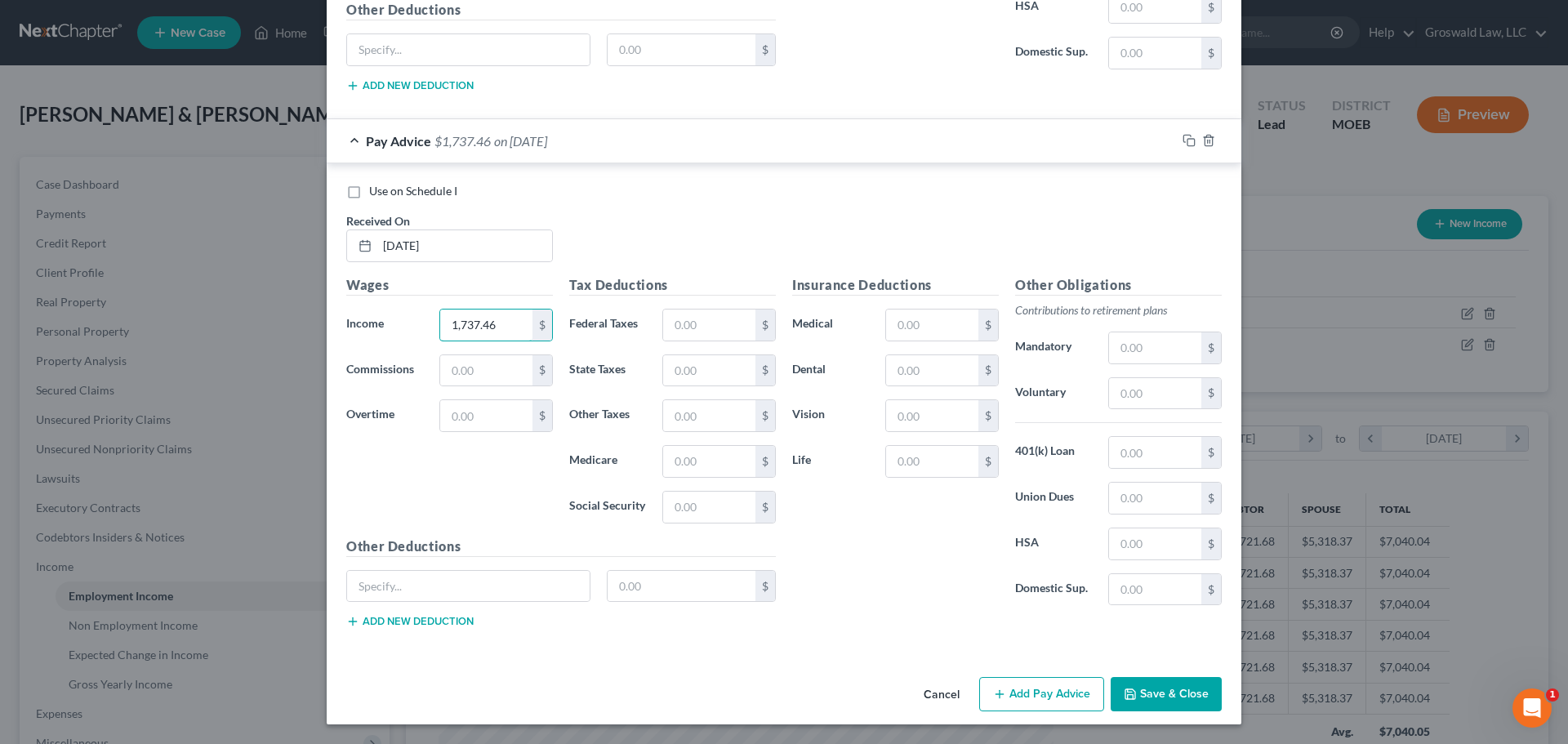
type input "1,737.46"
click at [1007, 695] on button "Add Pay Advice" at bounding box center [1042, 694] width 125 height 35
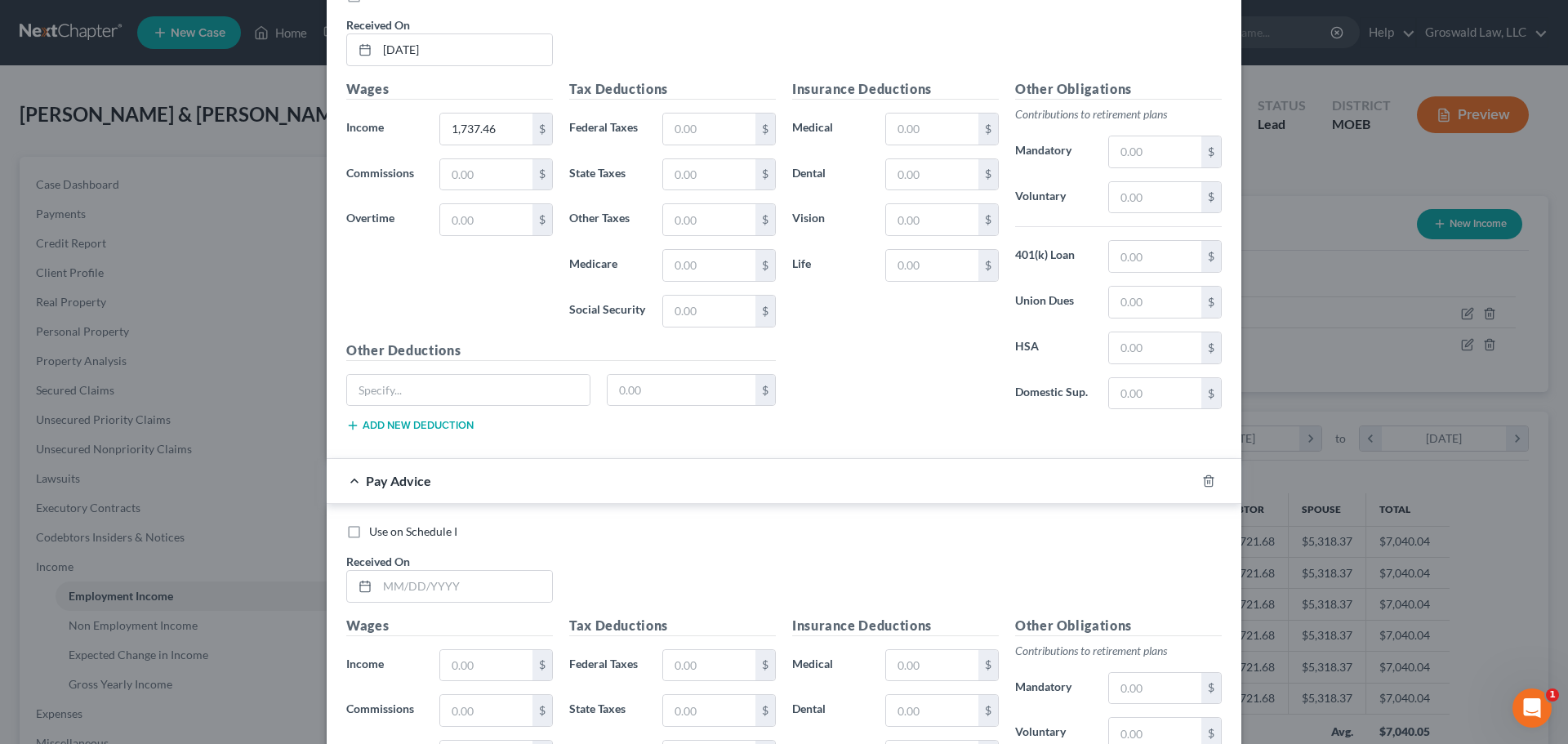
scroll to position [2256, 0]
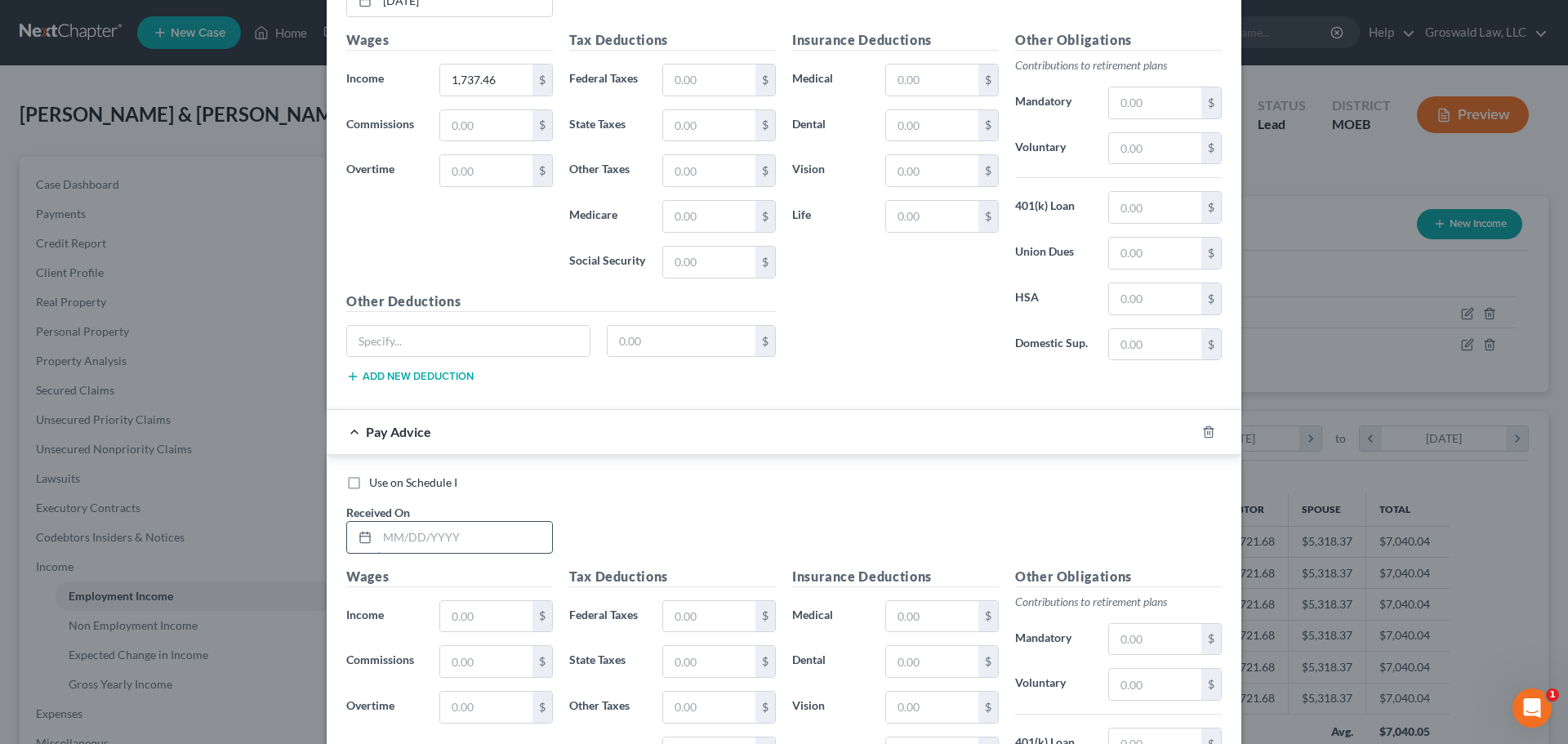
click at [416, 536] on input "text" at bounding box center [465, 537] width 175 height 31
type input "08/01/2025"
type input "1,300.80"
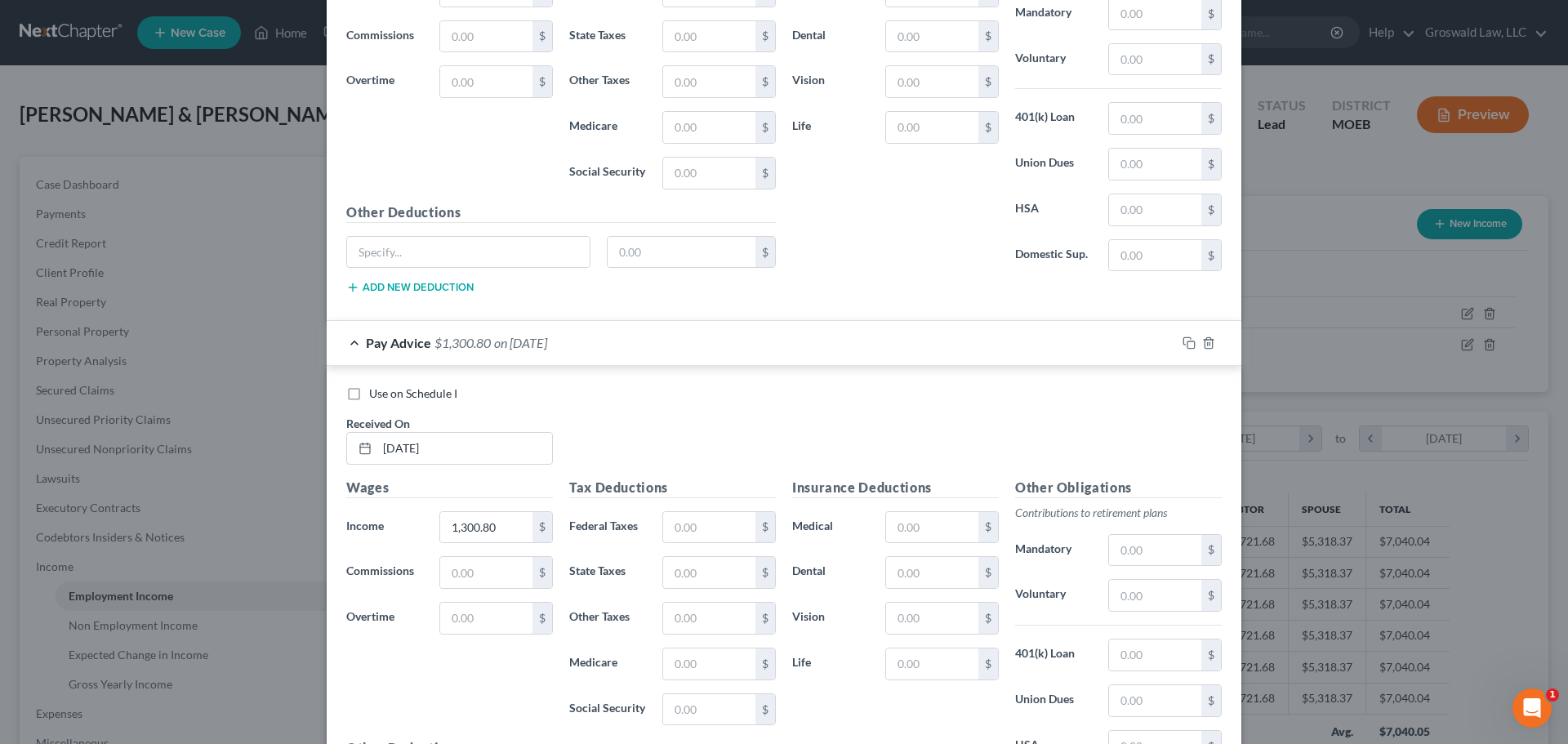
scroll to position [2547, 0]
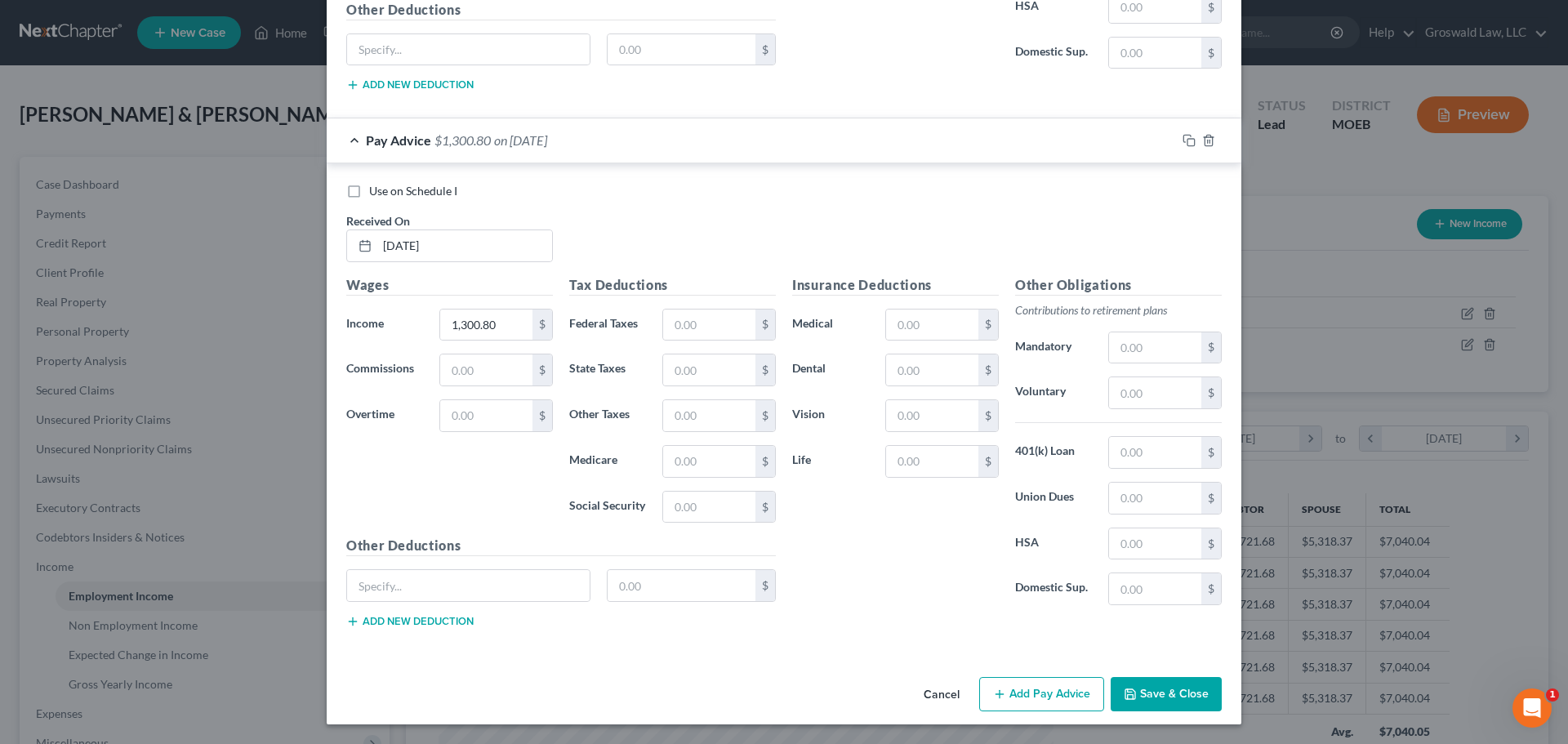
drag, startPoint x: 1076, startPoint y: 698, endPoint x: 958, endPoint y: 646, distance: 128.9
click at [1076, 698] on button "Add Pay Advice" at bounding box center [1042, 694] width 125 height 35
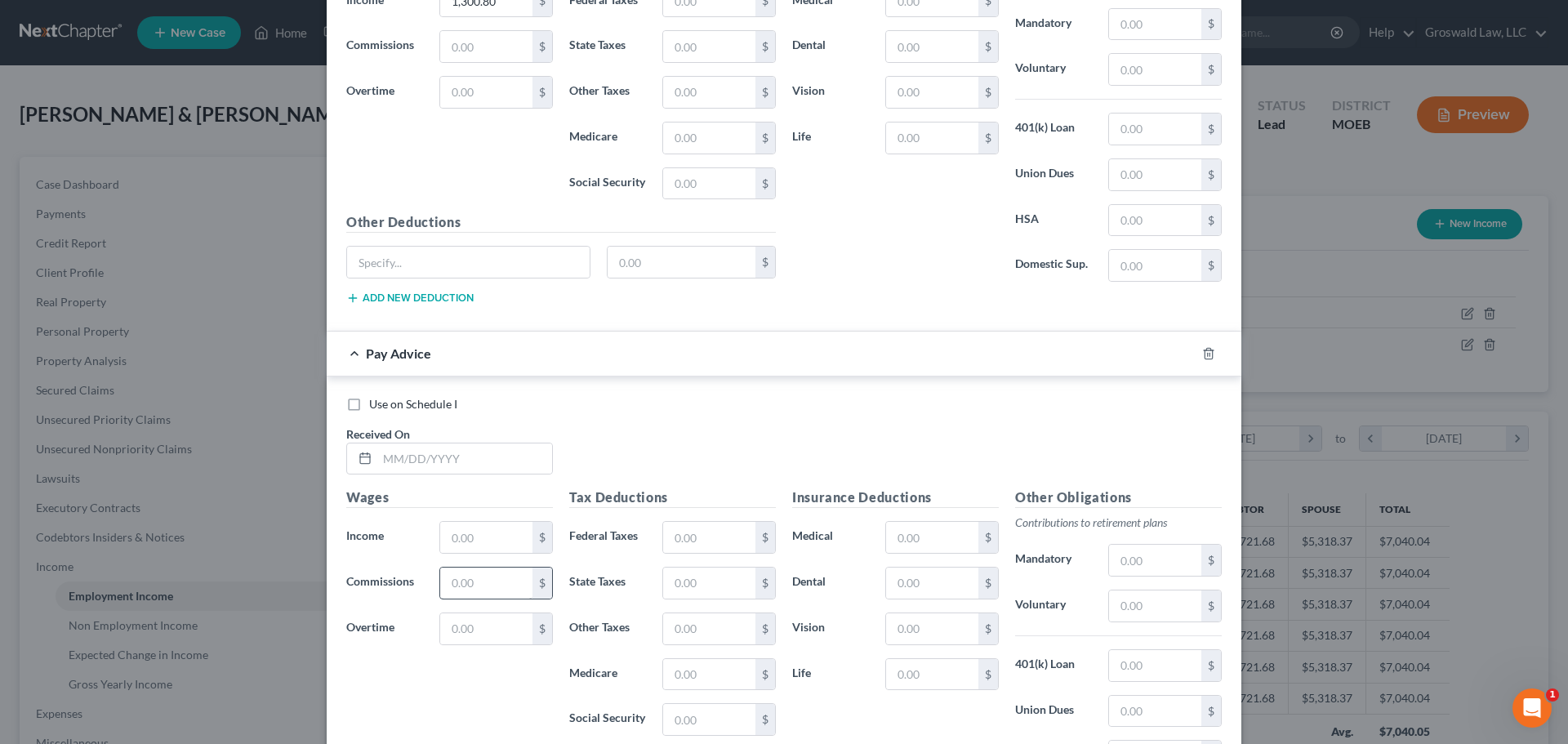
scroll to position [2956, 0]
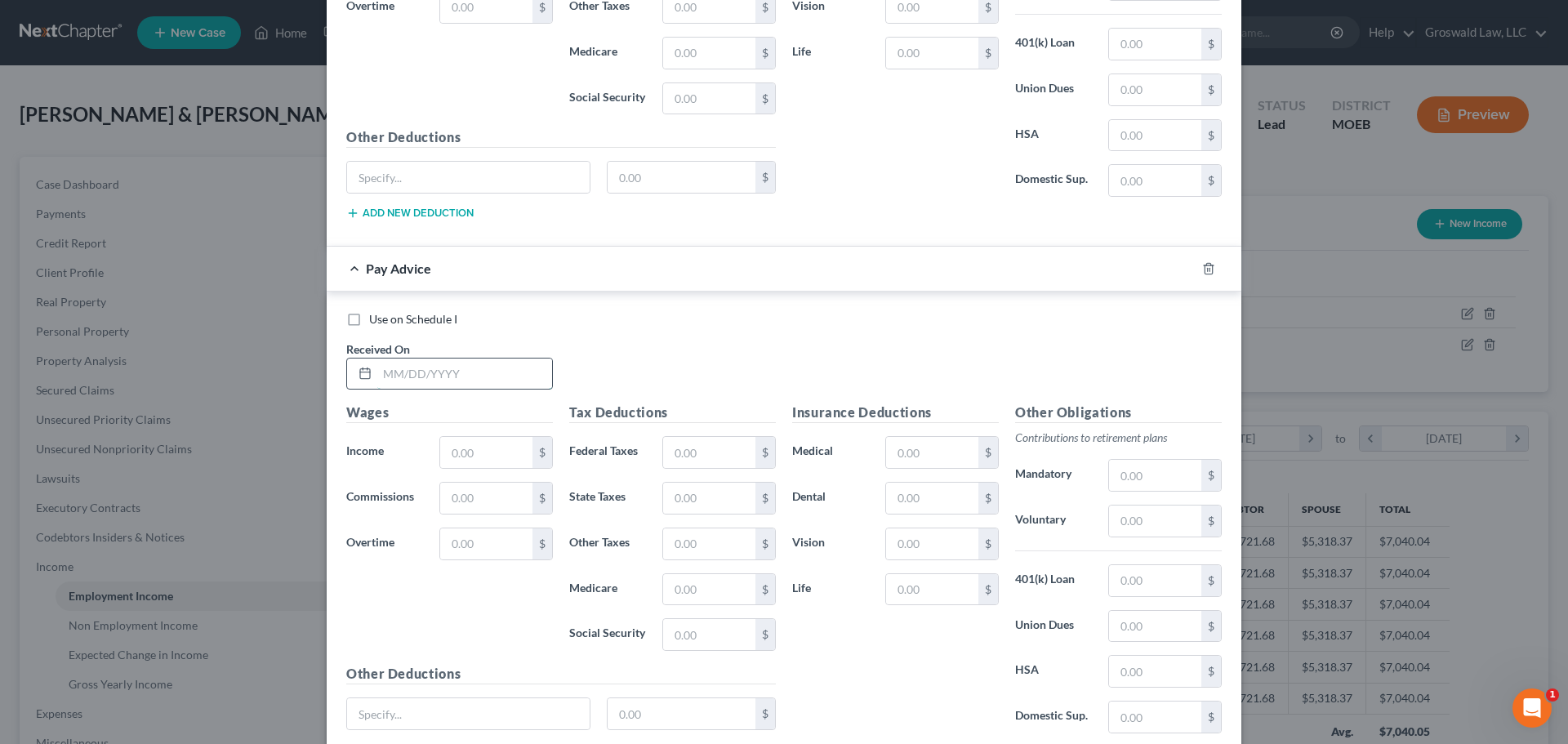
drag, startPoint x: 429, startPoint y: 360, endPoint x: 427, endPoint y: 371, distance: 11.2
click at [429, 360] on input "text" at bounding box center [465, 374] width 175 height 31
type input "07/25/2025"
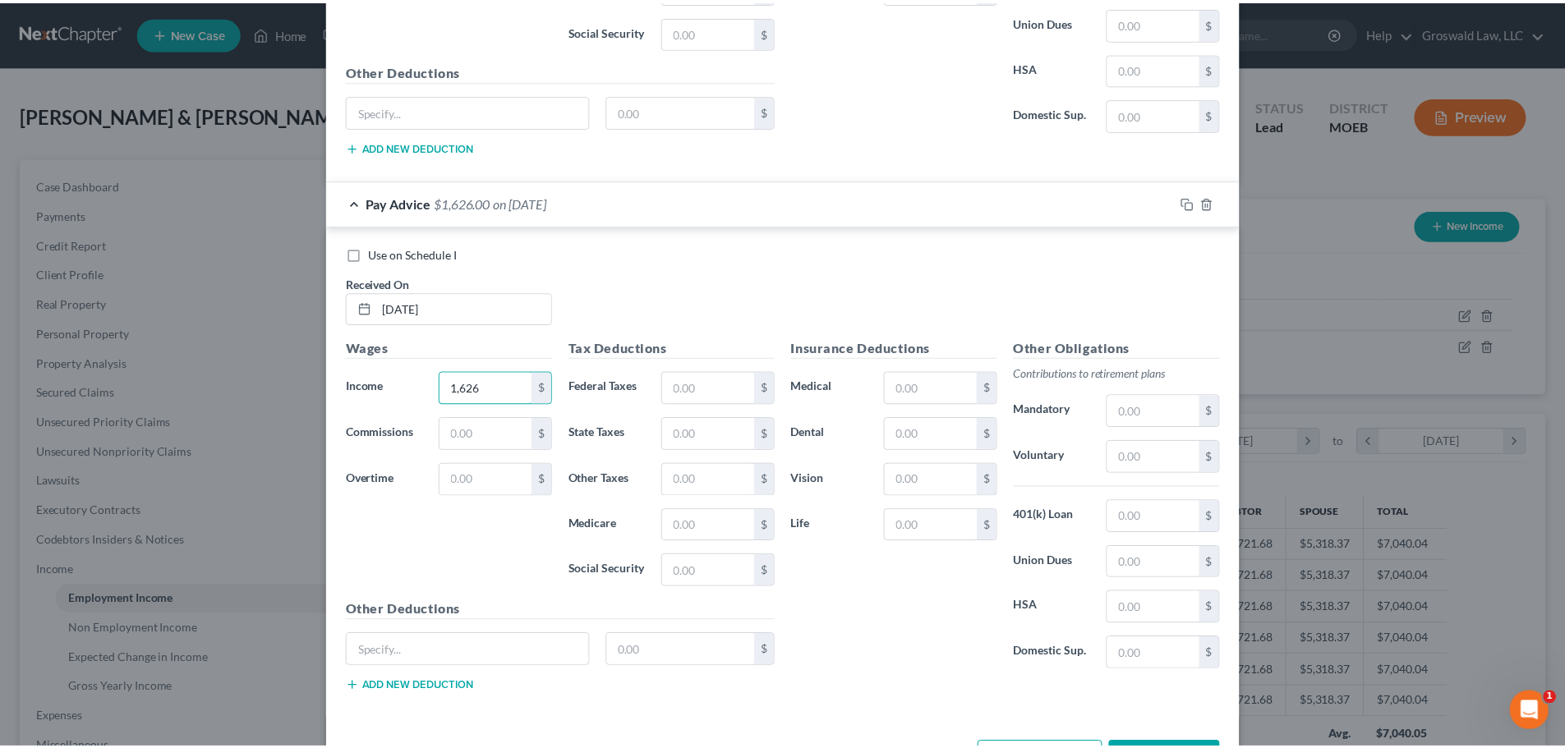
scroll to position [3101, 0]
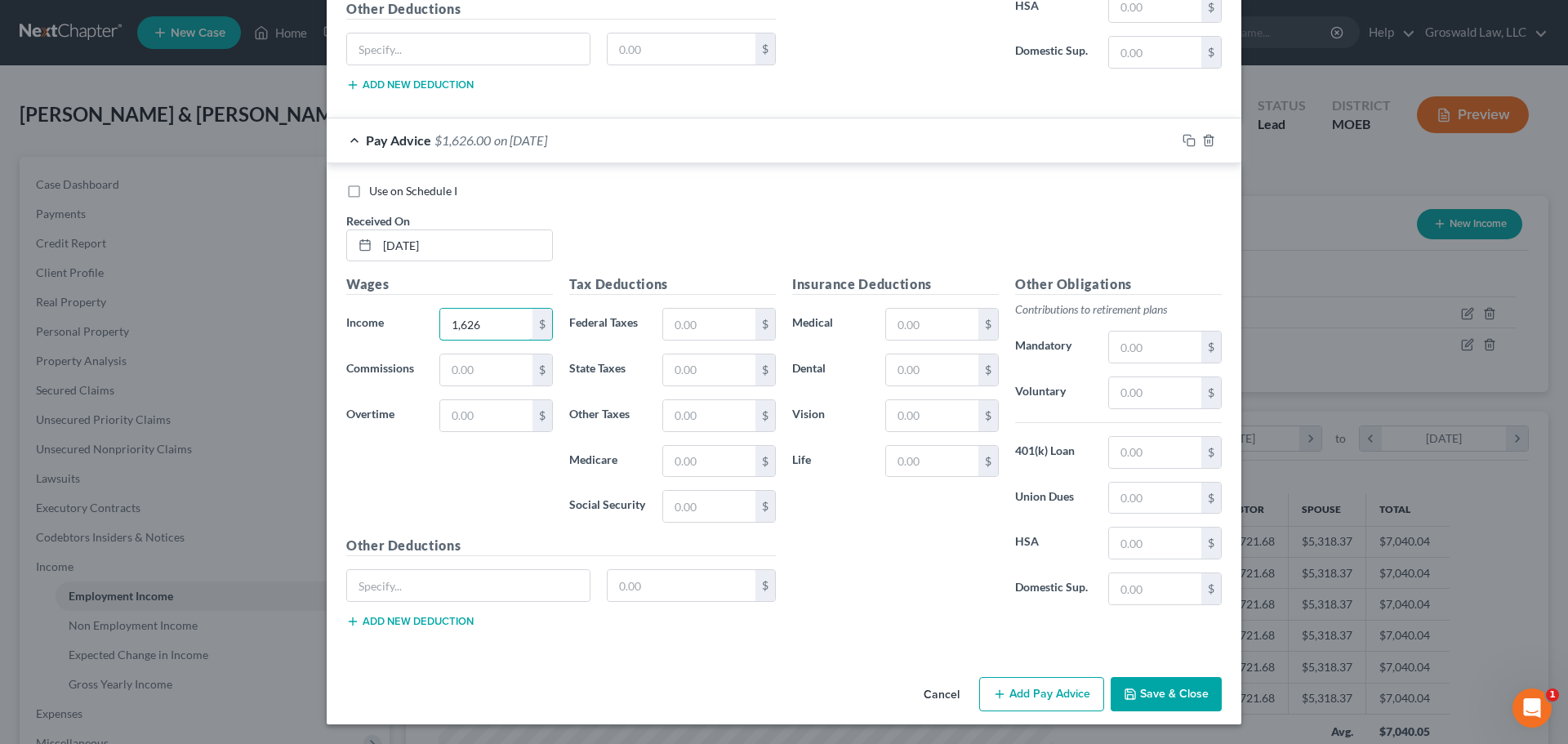
type input "1,626"
click at [1160, 702] on button "Save & Close" at bounding box center [1166, 694] width 111 height 35
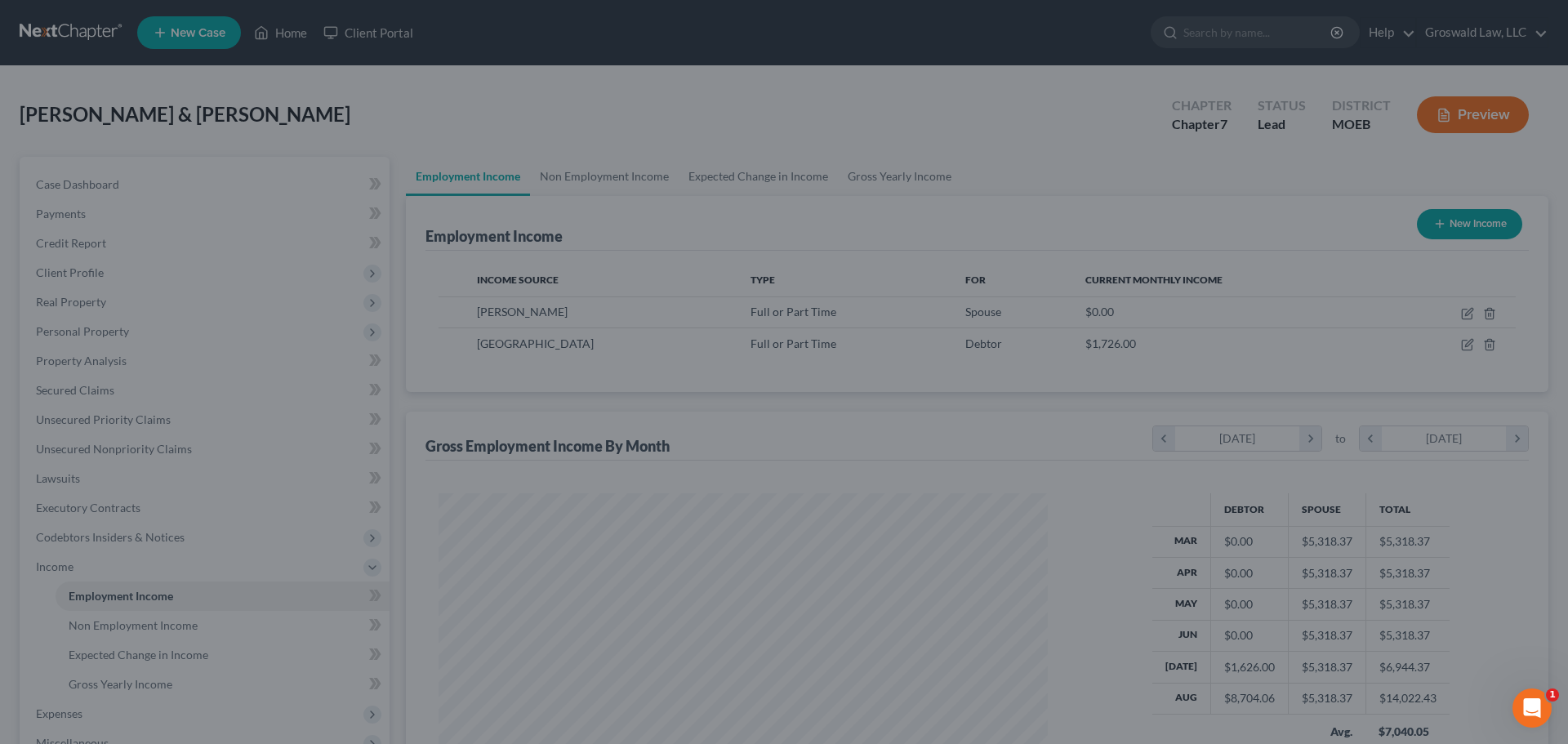
scroll to position [816743, 816111]
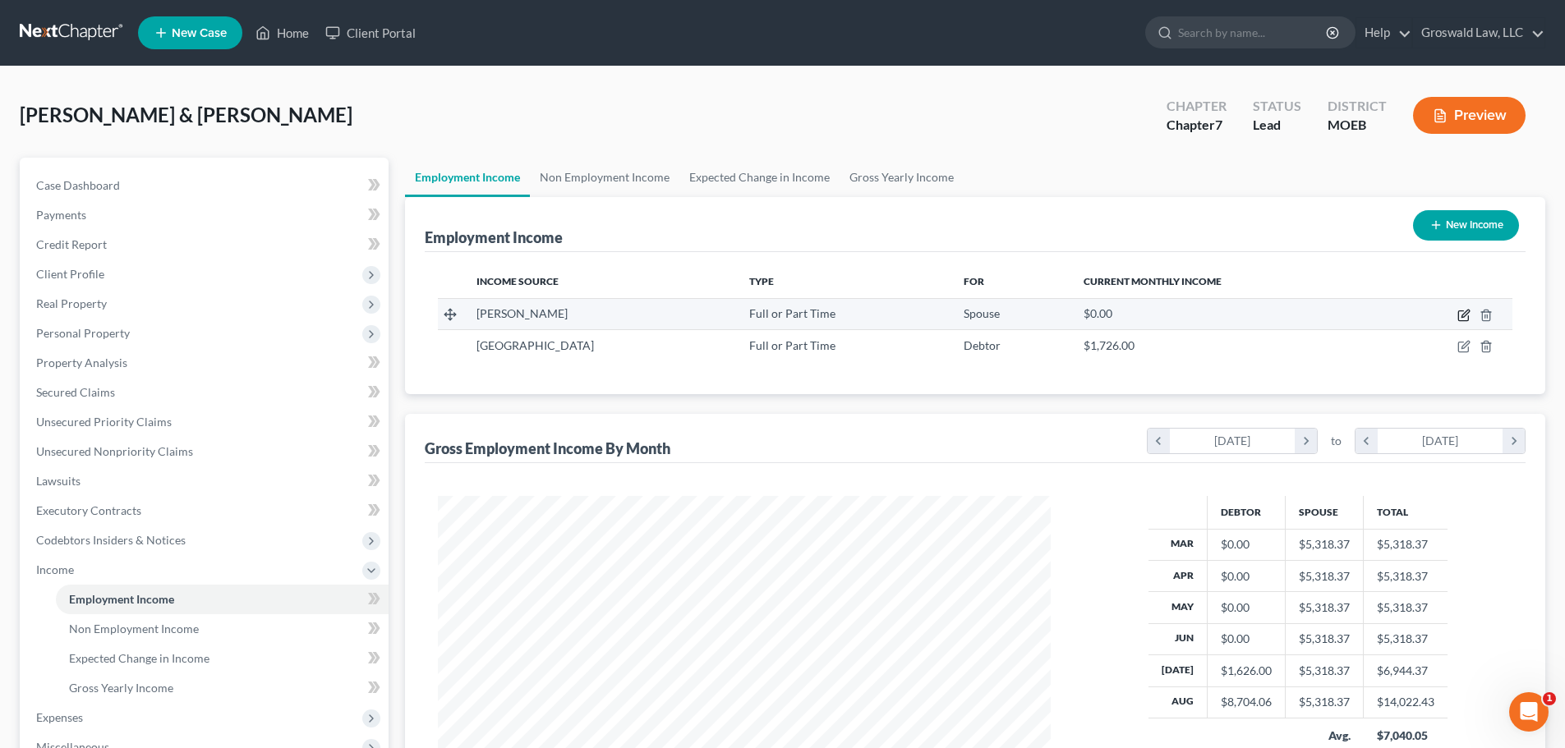
click at [1465, 313] on icon "button" at bounding box center [1464, 313] width 7 height 7
select select "0"
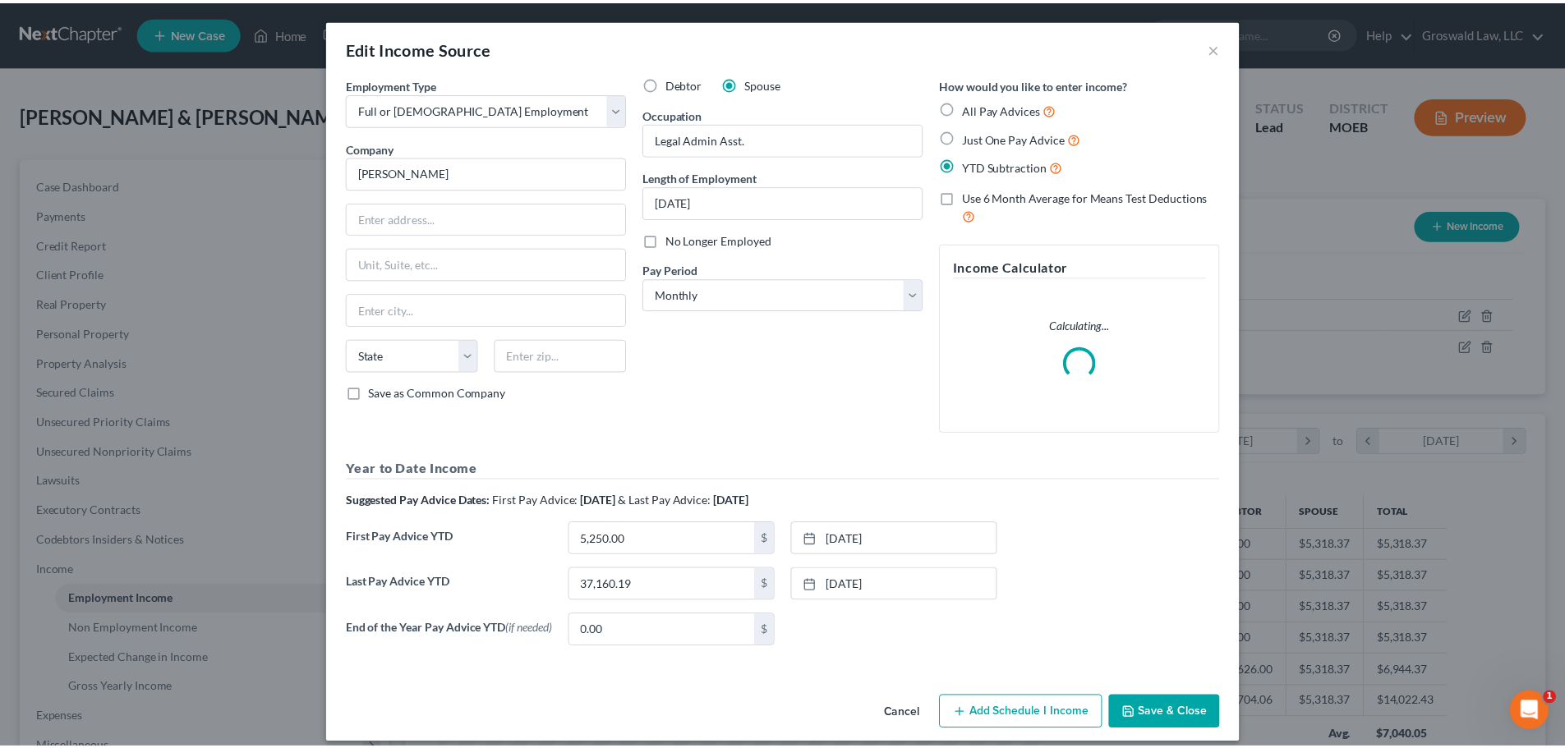
scroll to position [309, 651]
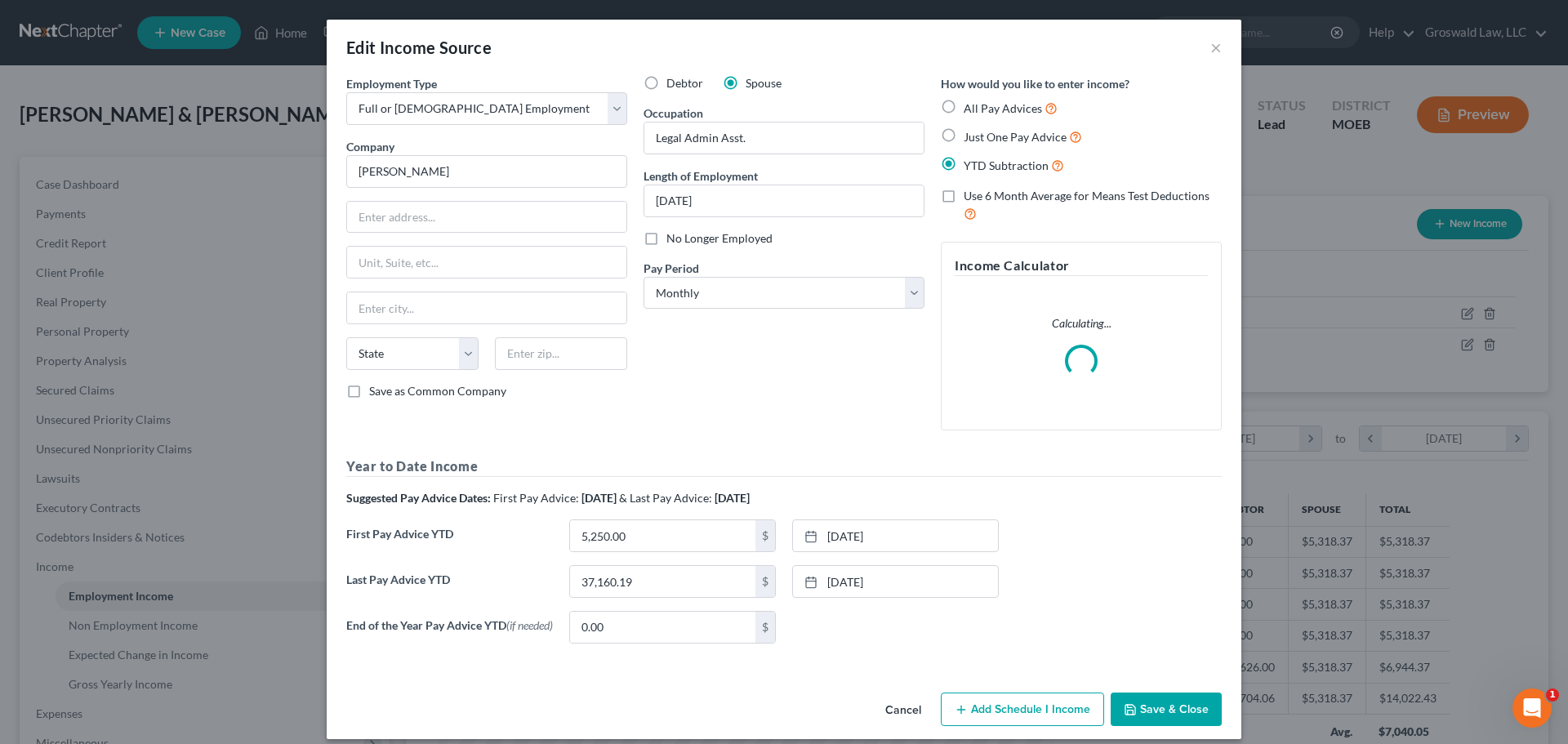
click at [910, 711] on button "Cancel" at bounding box center [903, 710] width 62 height 33
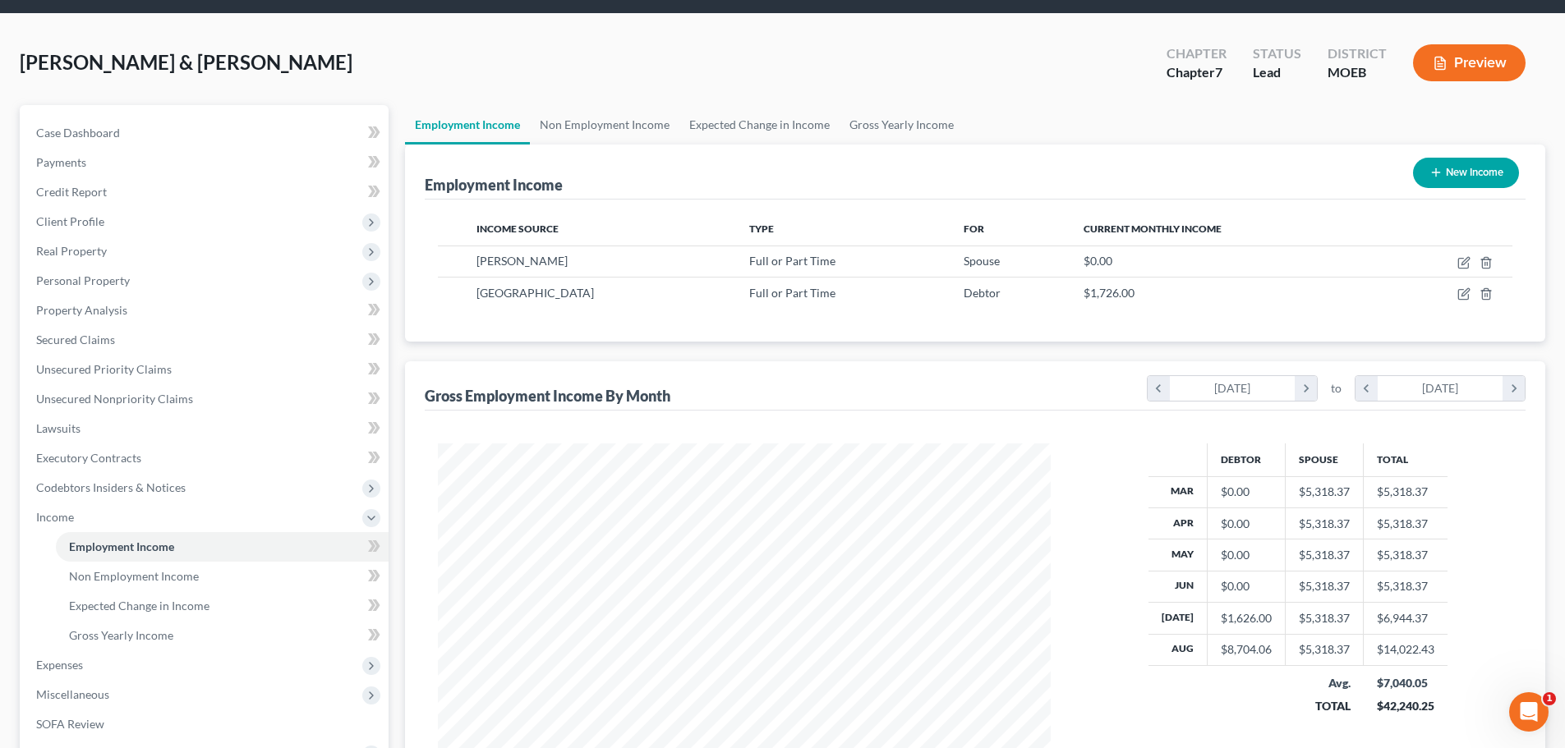
scroll to position [273, 0]
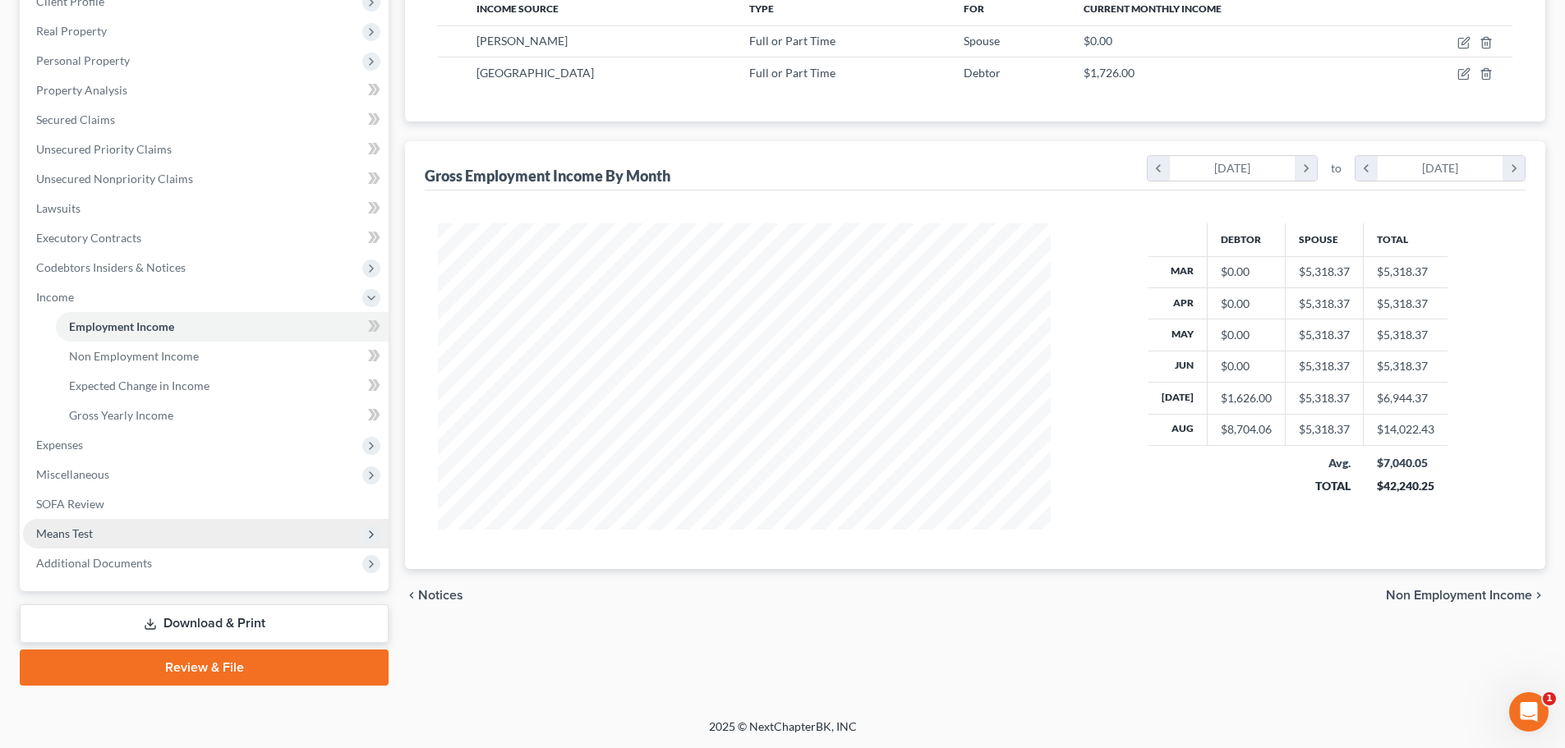
click at [107, 537] on span "Means Test" at bounding box center [206, 534] width 366 height 30
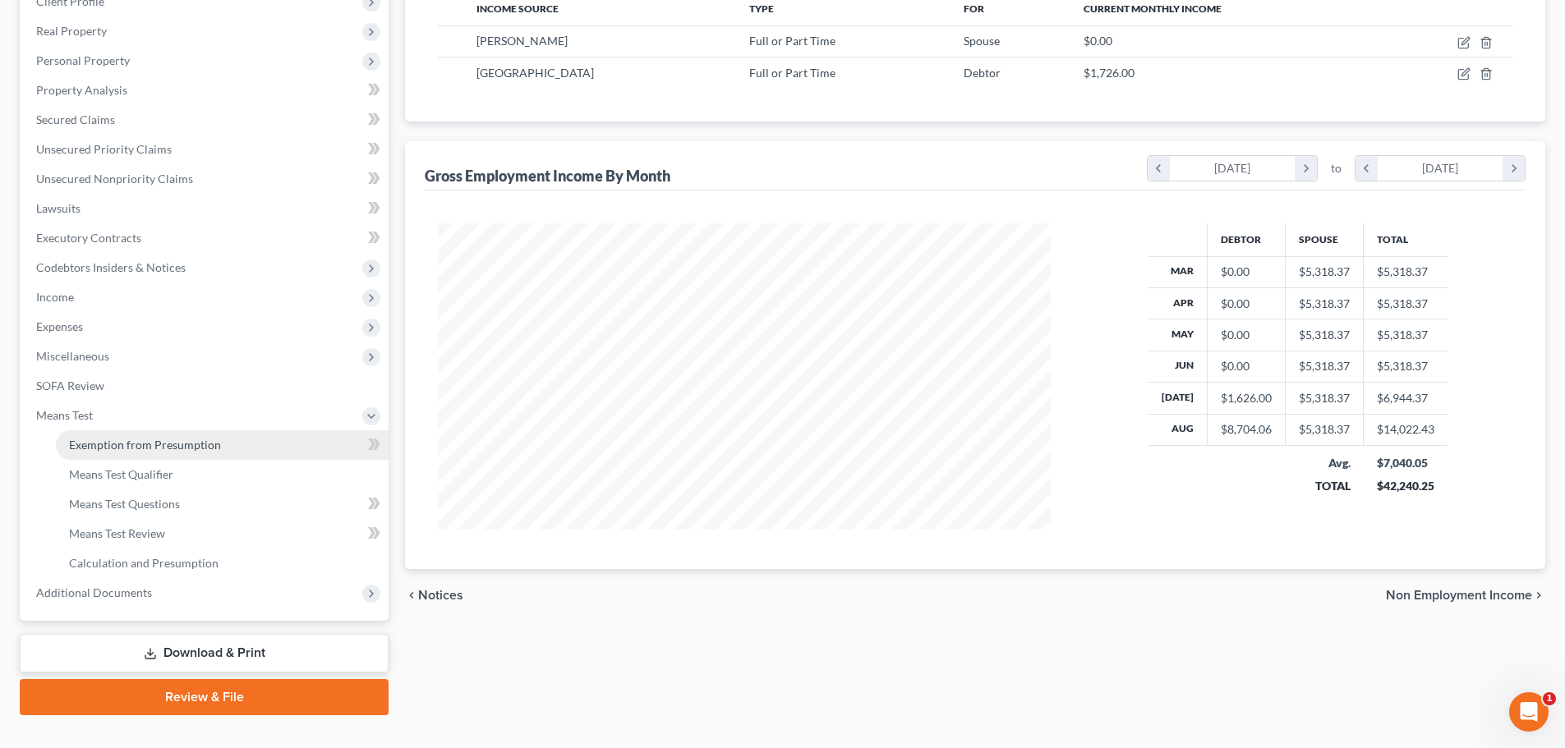
click at [157, 443] on span "Exemption from Presumption" at bounding box center [145, 445] width 152 height 14
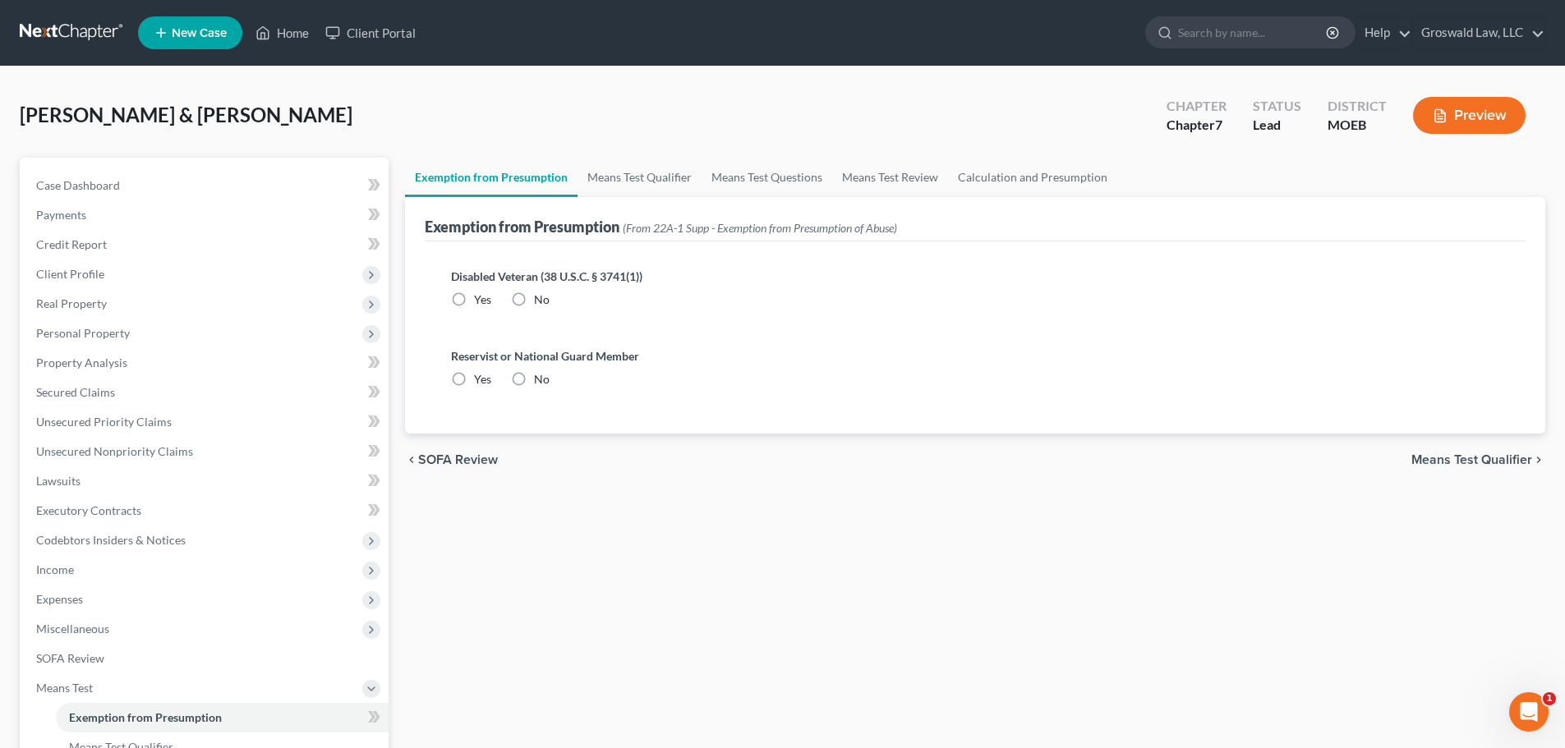
click at [534, 300] on label "No" at bounding box center [542, 300] width 16 height 16
click at [541, 300] on input "No" at bounding box center [546, 297] width 11 height 11
radio input "true"
click at [534, 380] on label "No" at bounding box center [542, 379] width 16 height 16
click at [541, 380] on input "No" at bounding box center [546, 376] width 11 height 11
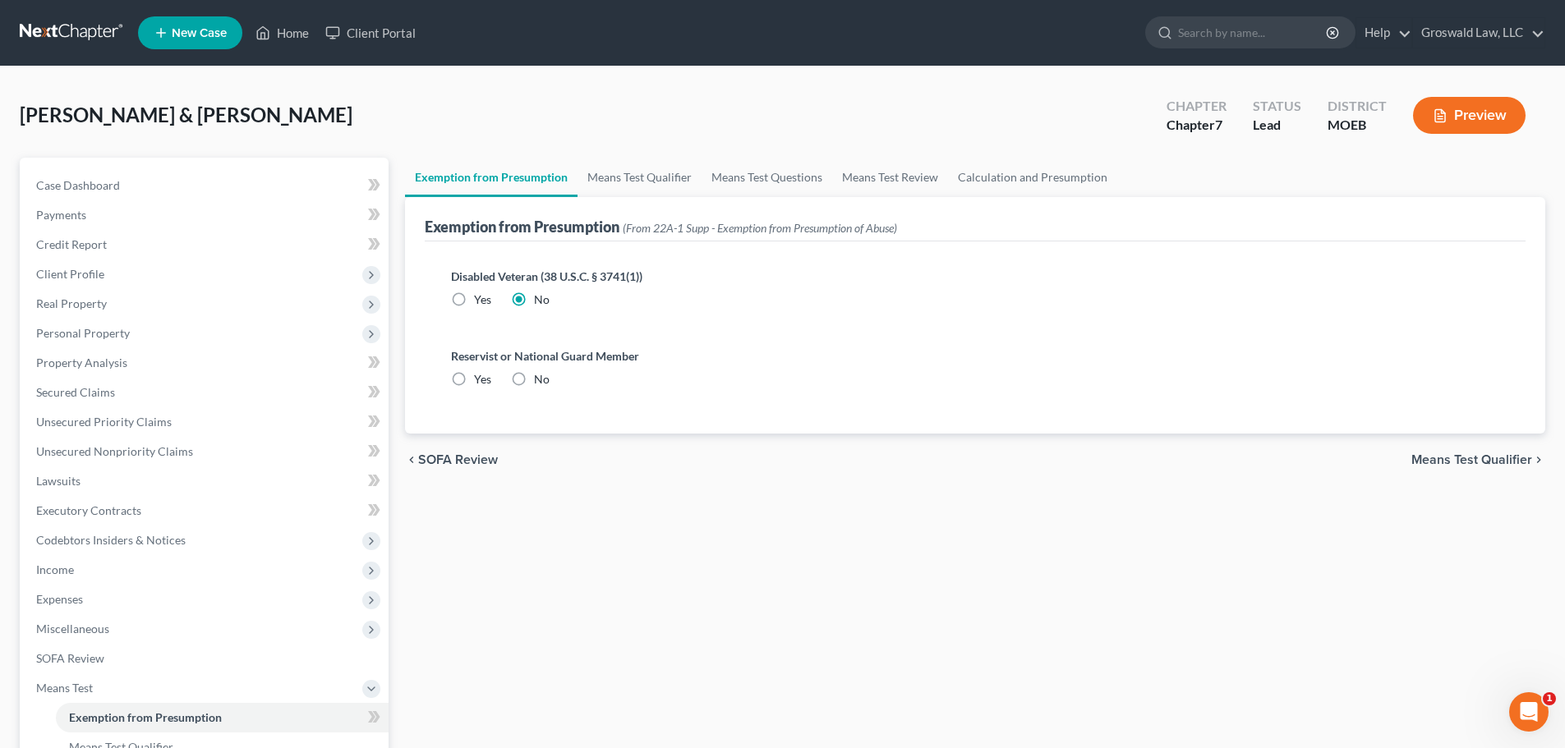
radio input "true"
click at [642, 177] on link "Means Test Qualifier" at bounding box center [639, 177] width 124 height 39
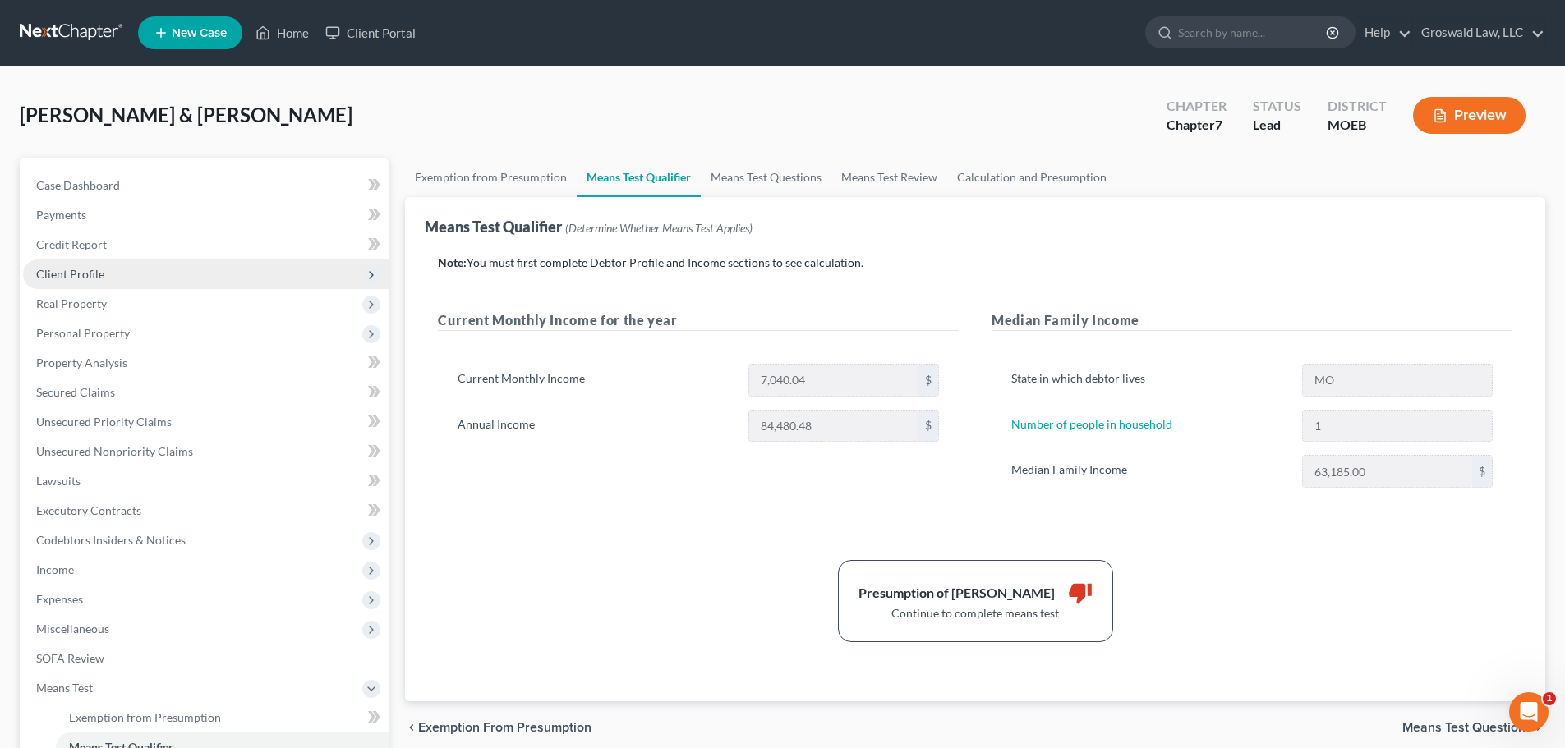
click at [122, 275] on span "Client Profile" at bounding box center [206, 275] width 366 height 30
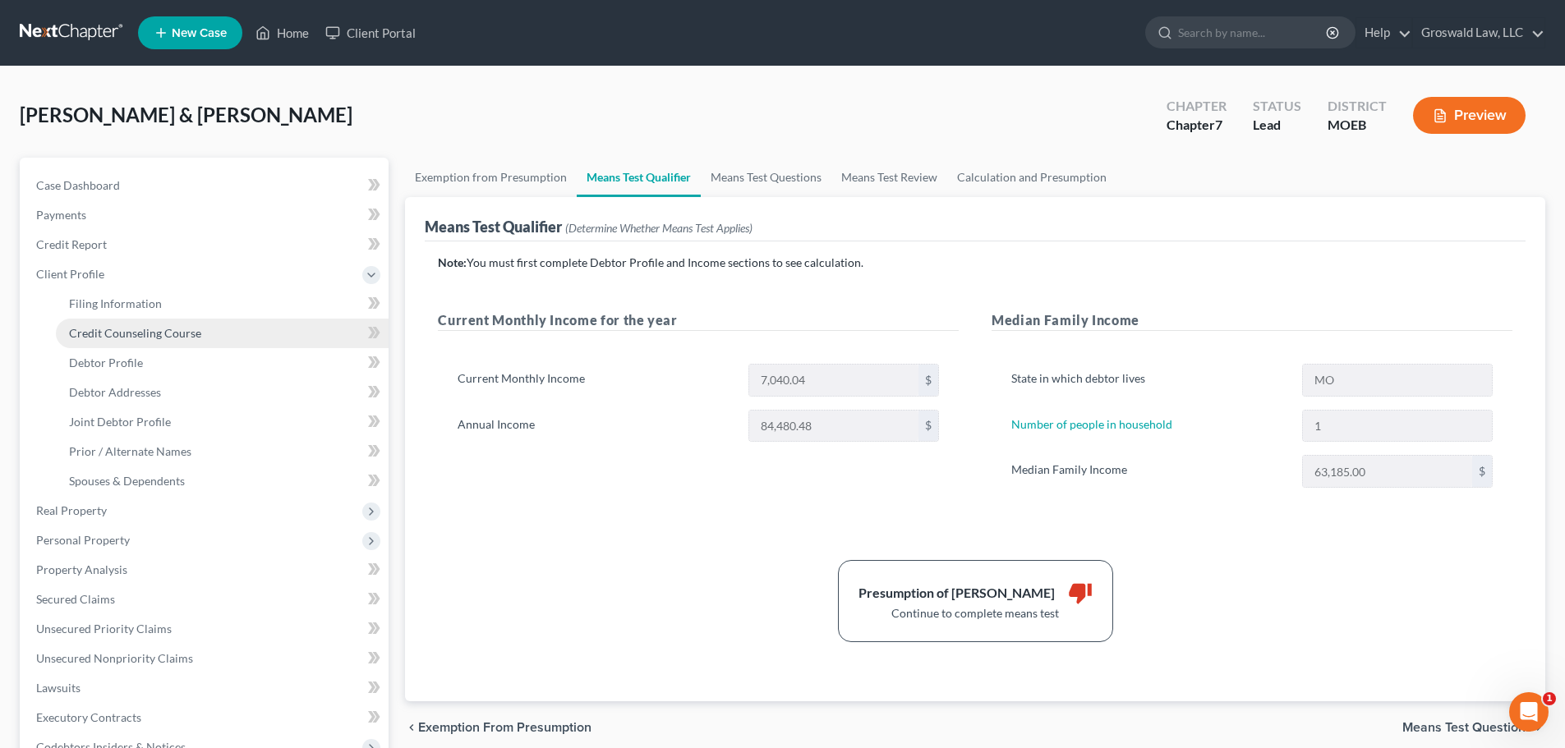
click at [116, 334] on span "Credit Counseling Course" at bounding box center [135, 333] width 132 height 14
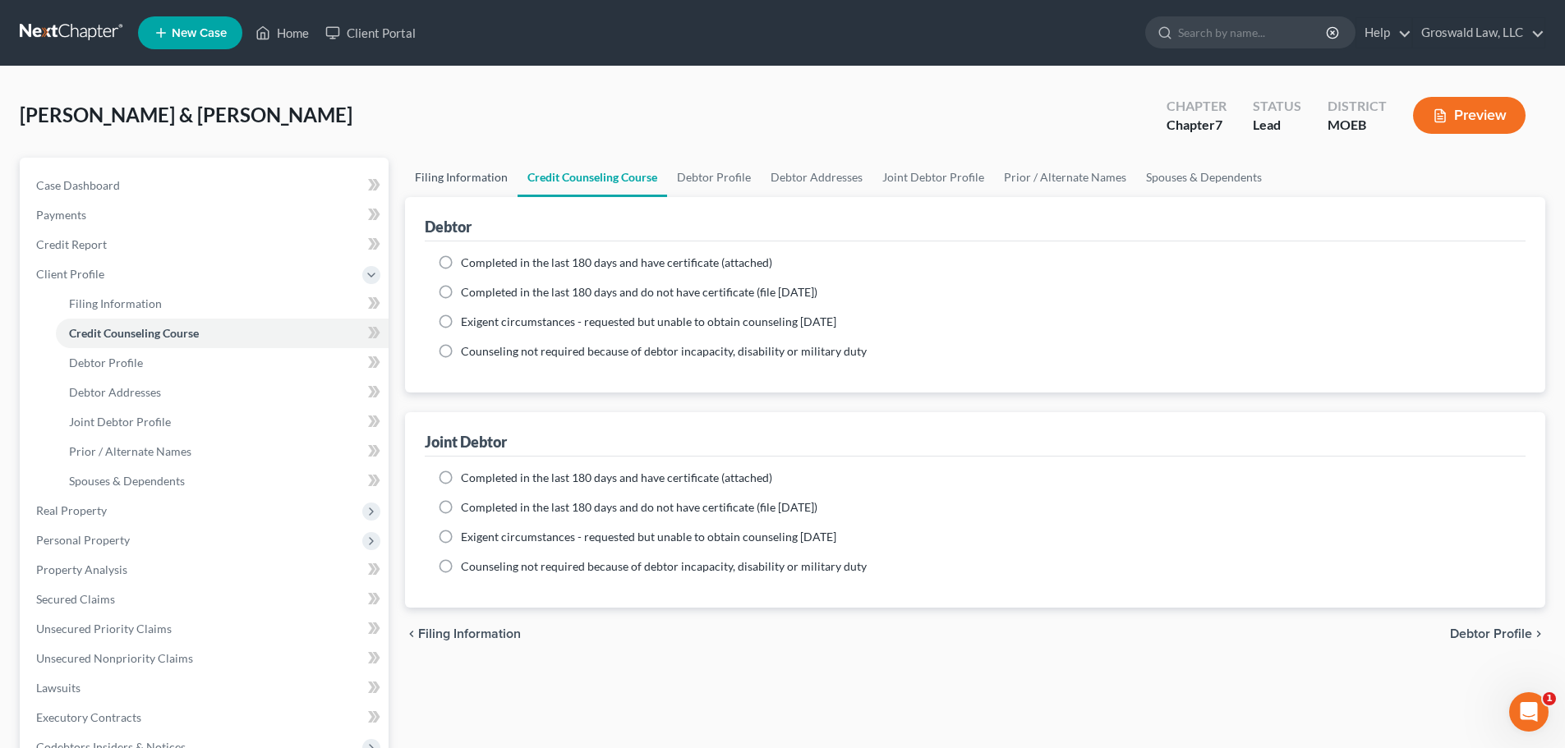
click at [478, 172] on link "Filing Information" at bounding box center [461, 177] width 113 height 39
select select "1"
select select "0"
select select "45"
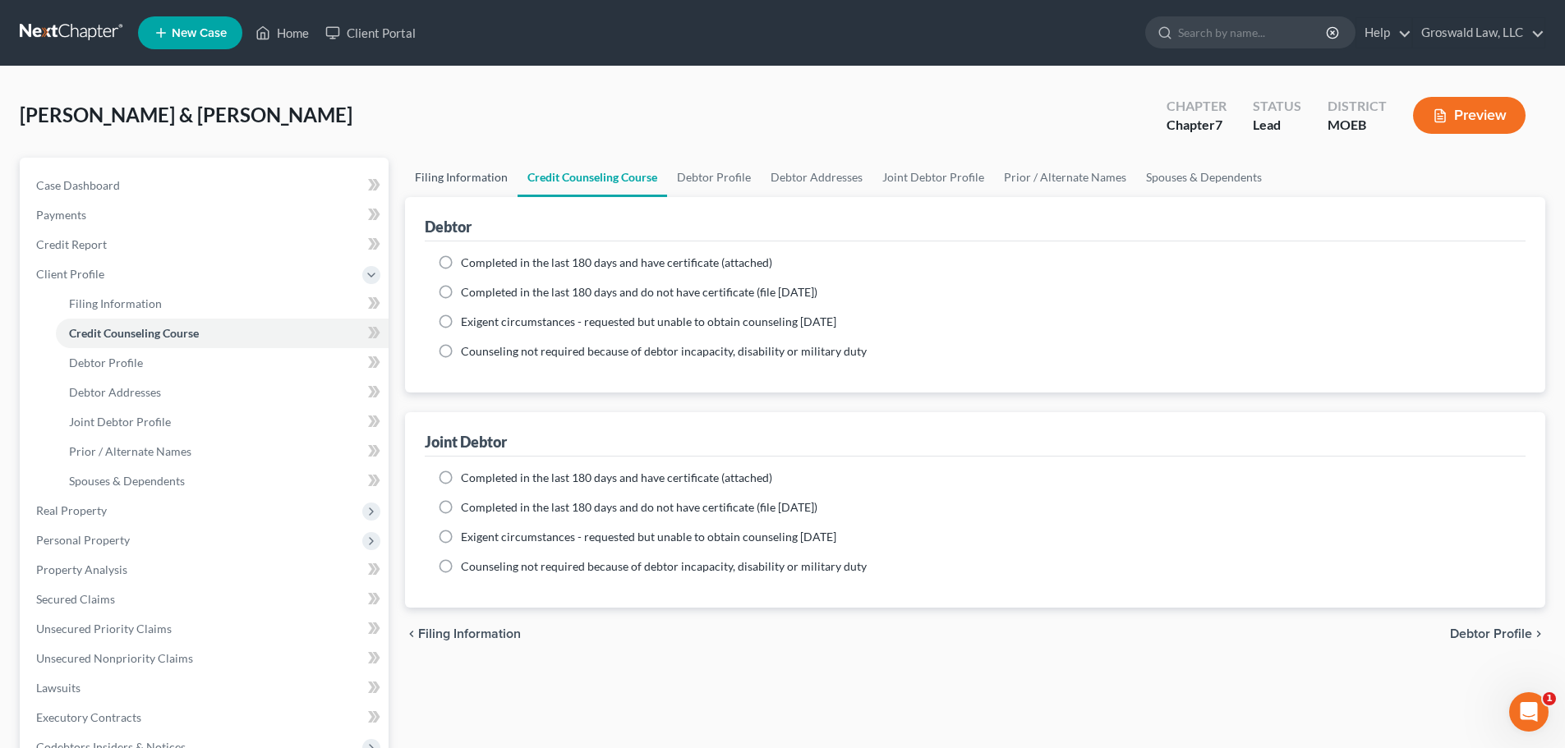
select select "0"
select select "26"
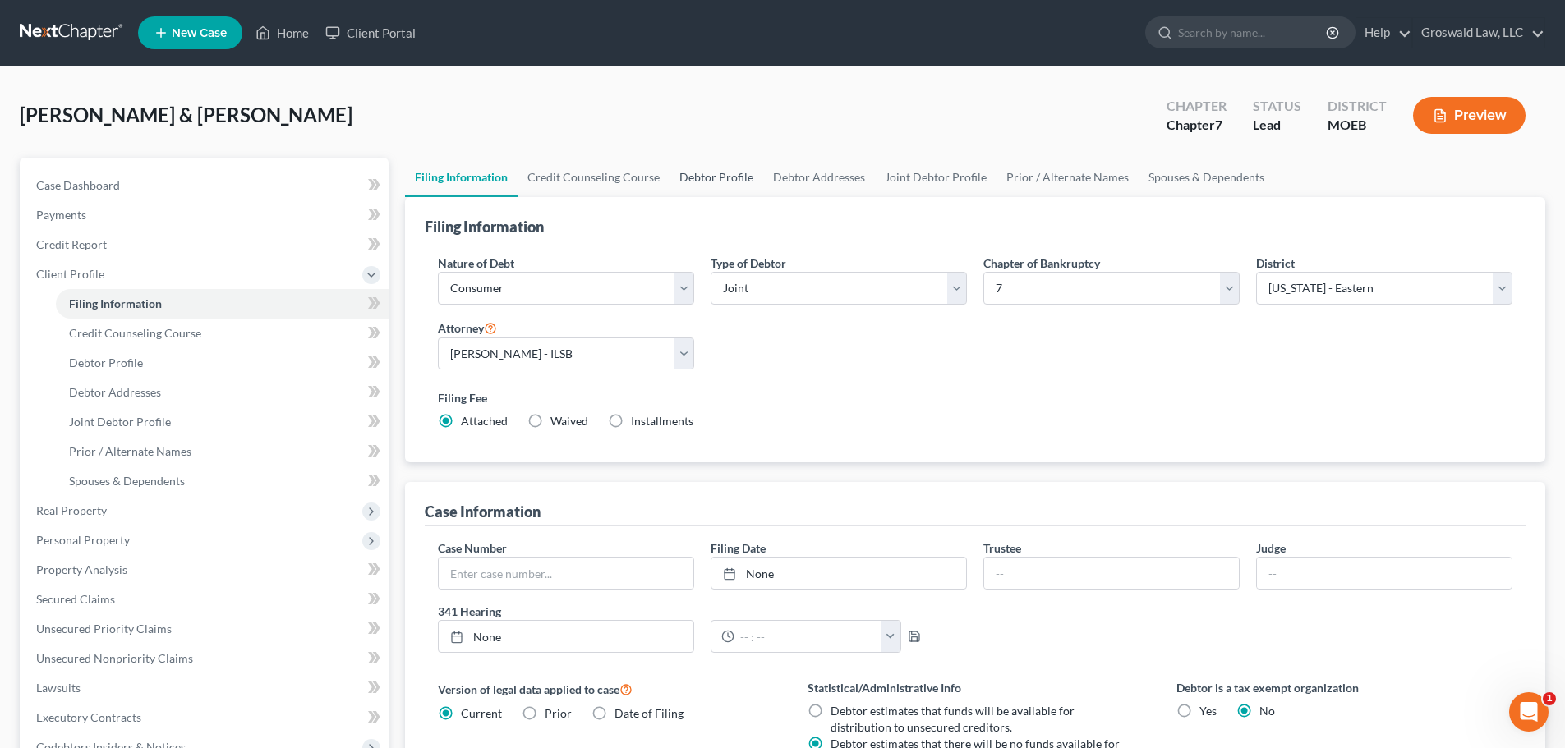
click at [693, 169] on link "Debtor Profile" at bounding box center [716, 177] width 94 height 39
select select "1"
select select "0"
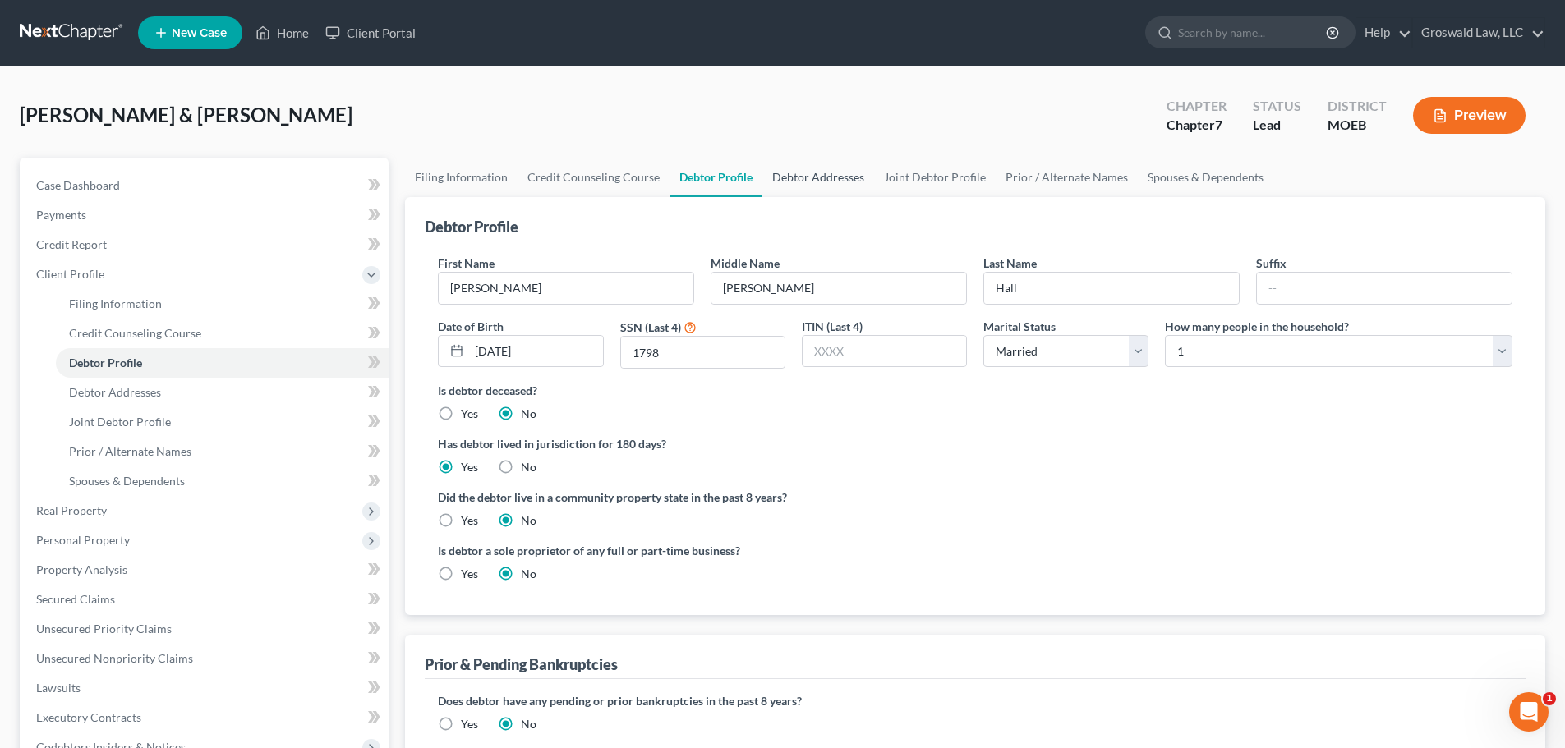
click at [790, 174] on link "Debtor Addresses" at bounding box center [818, 177] width 112 height 39
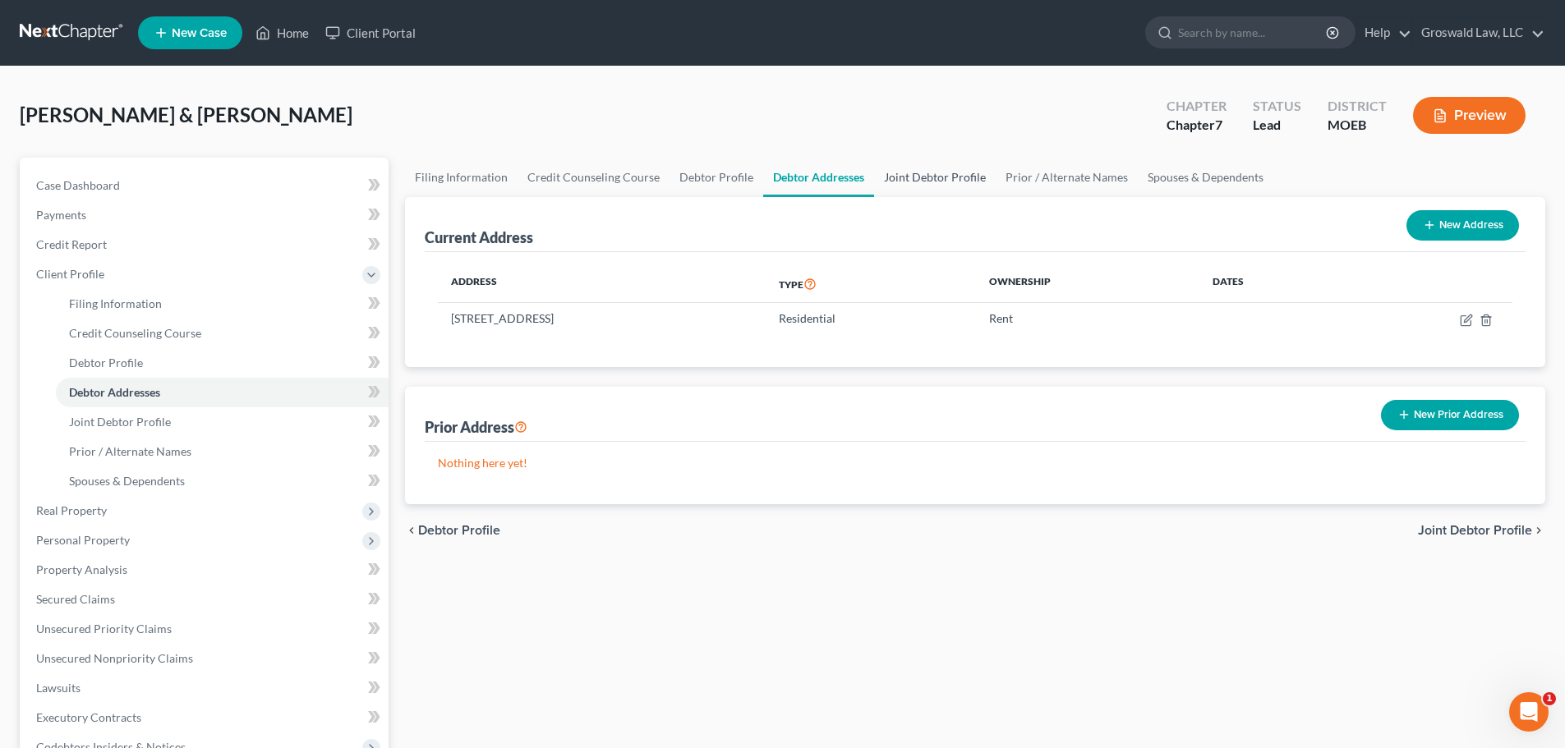
click at [904, 181] on link "Joint Debtor Profile" at bounding box center [935, 177] width 122 height 39
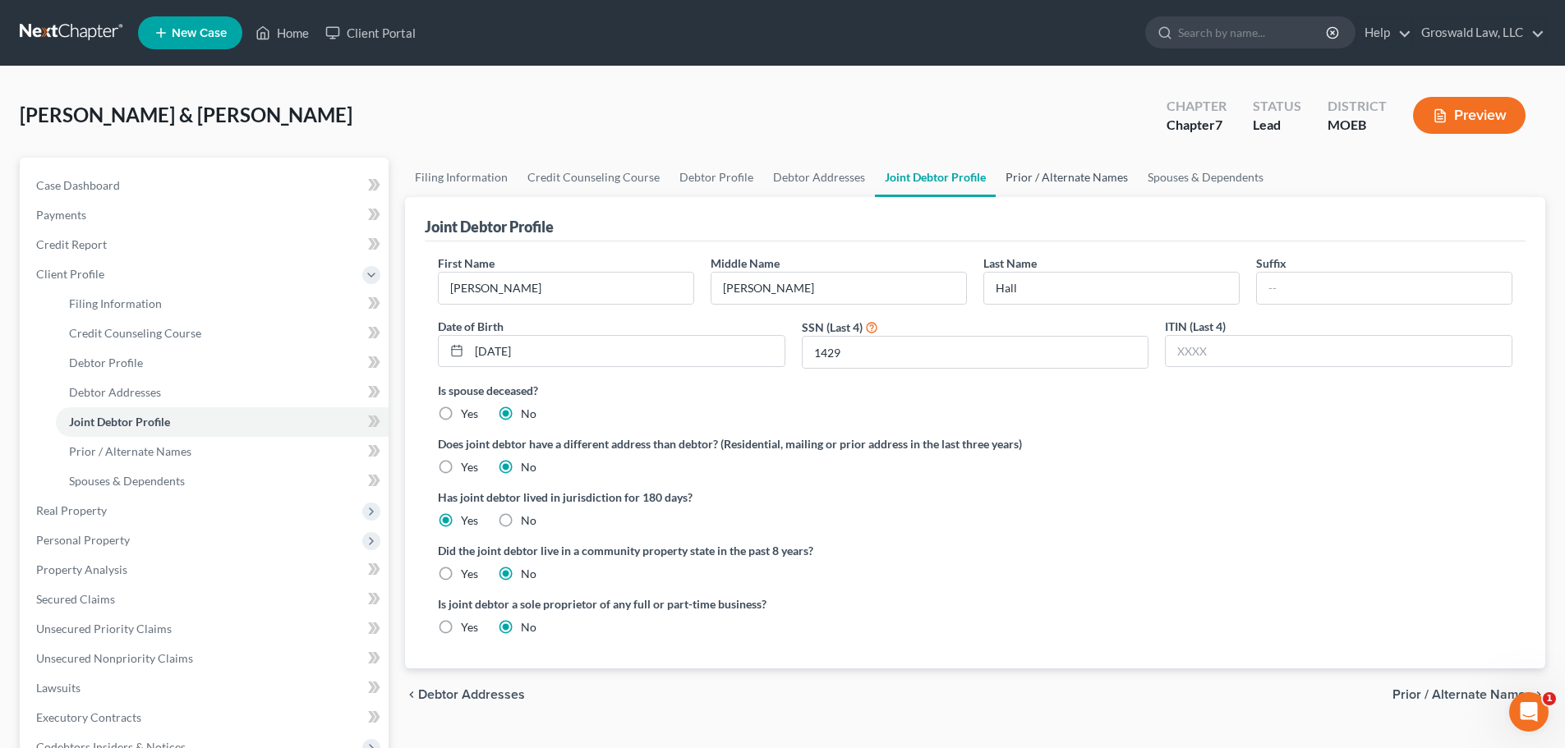
click at [1044, 173] on link "Prior / Alternate Names" at bounding box center [1067, 177] width 142 height 39
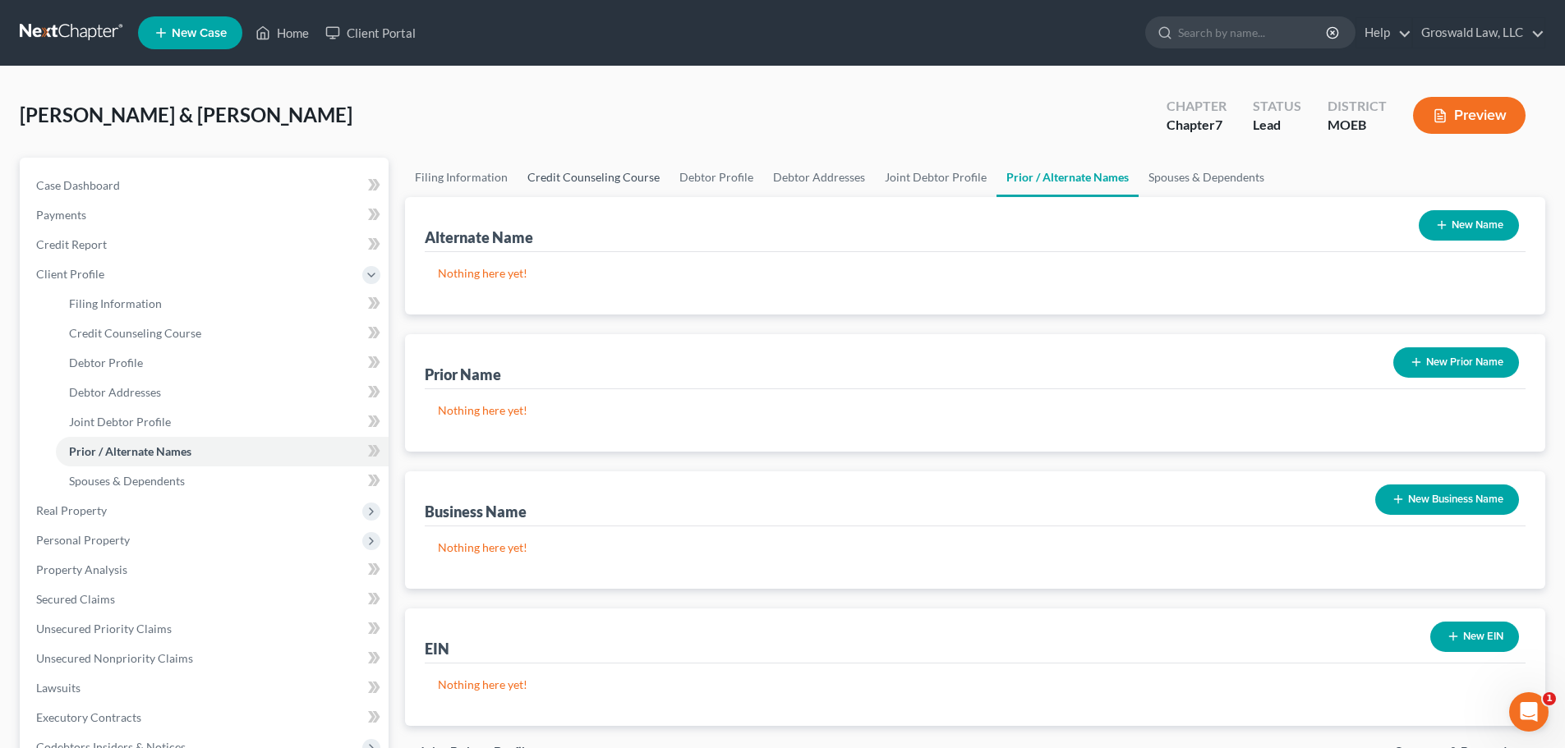
click at [605, 184] on link "Credit Counseling Course" at bounding box center [594, 177] width 152 height 39
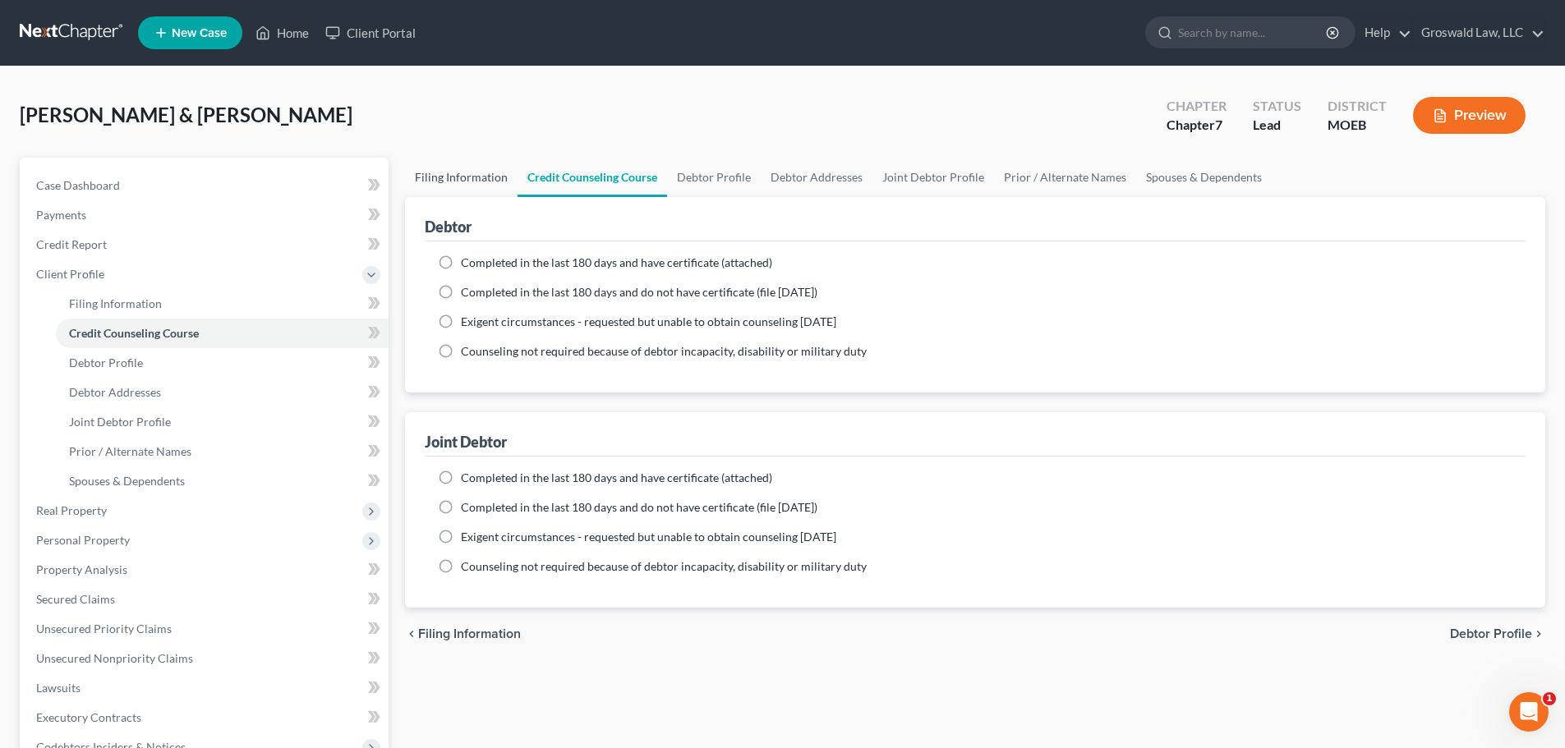
click at [436, 182] on link "Filing Information" at bounding box center [461, 177] width 113 height 39
select select "1"
select select "0"
select select "45"
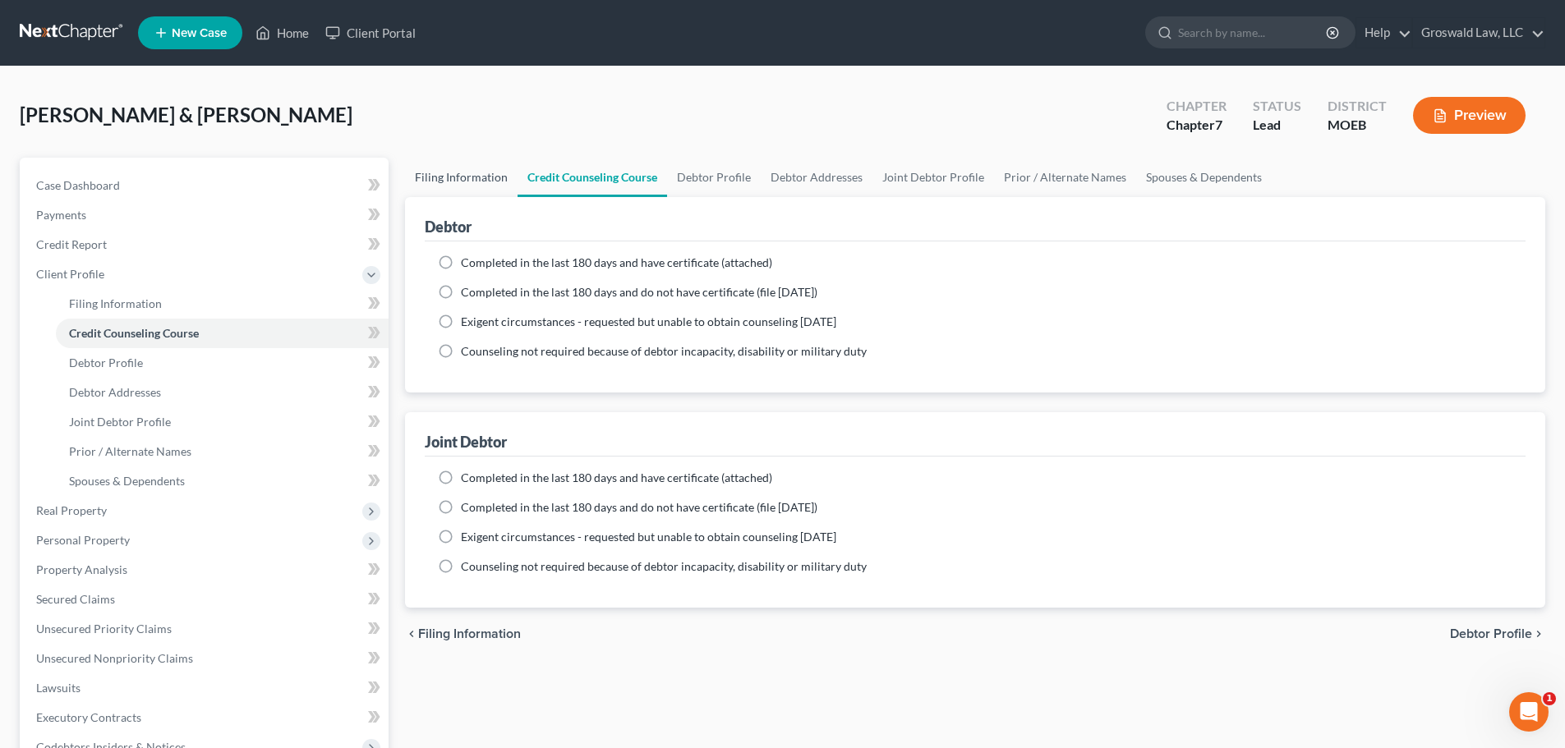
select select "0"
select select "26"
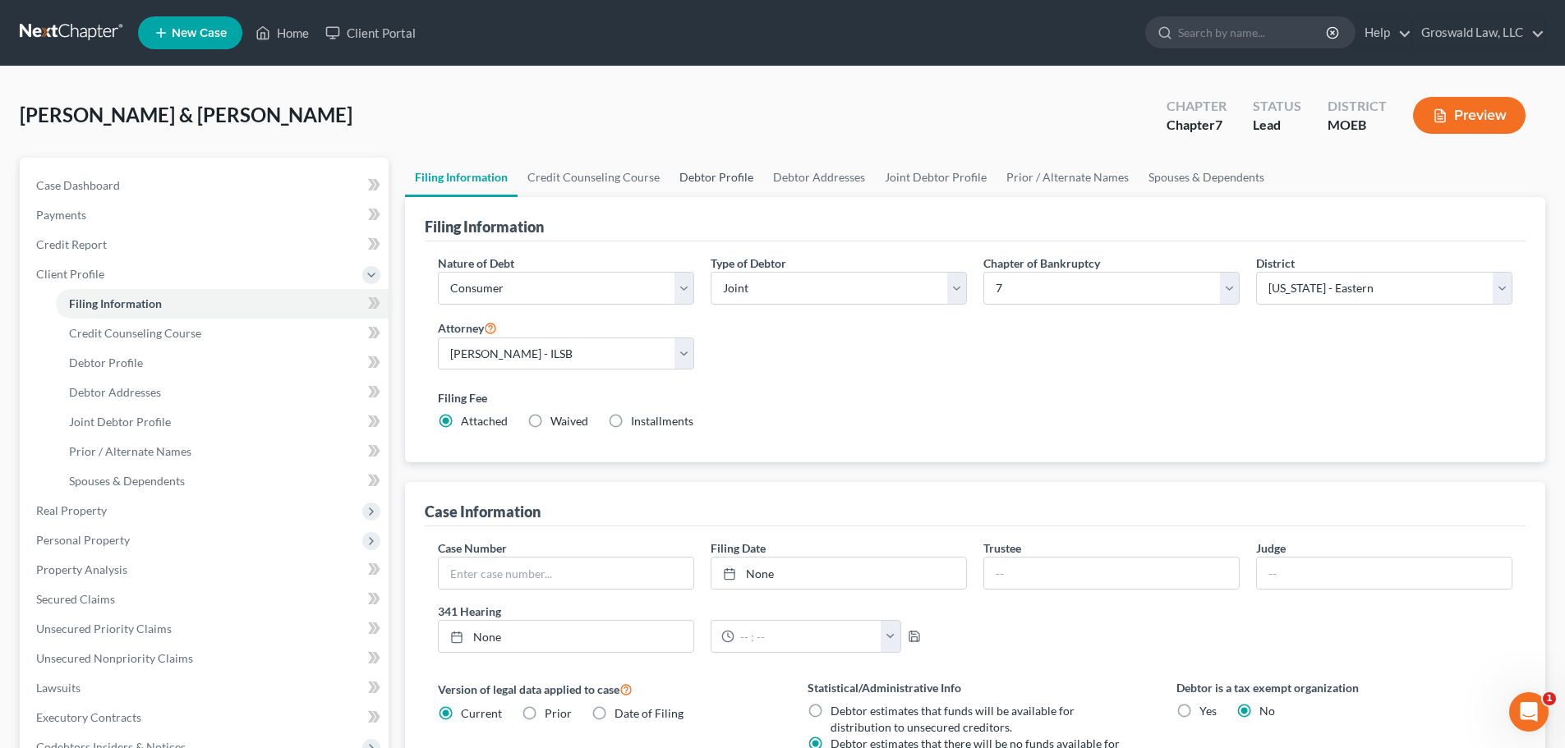
click at [721, 177] on link "Debtor Profile" at bounding box center [716, 177] width 94 height 39
select select "1"
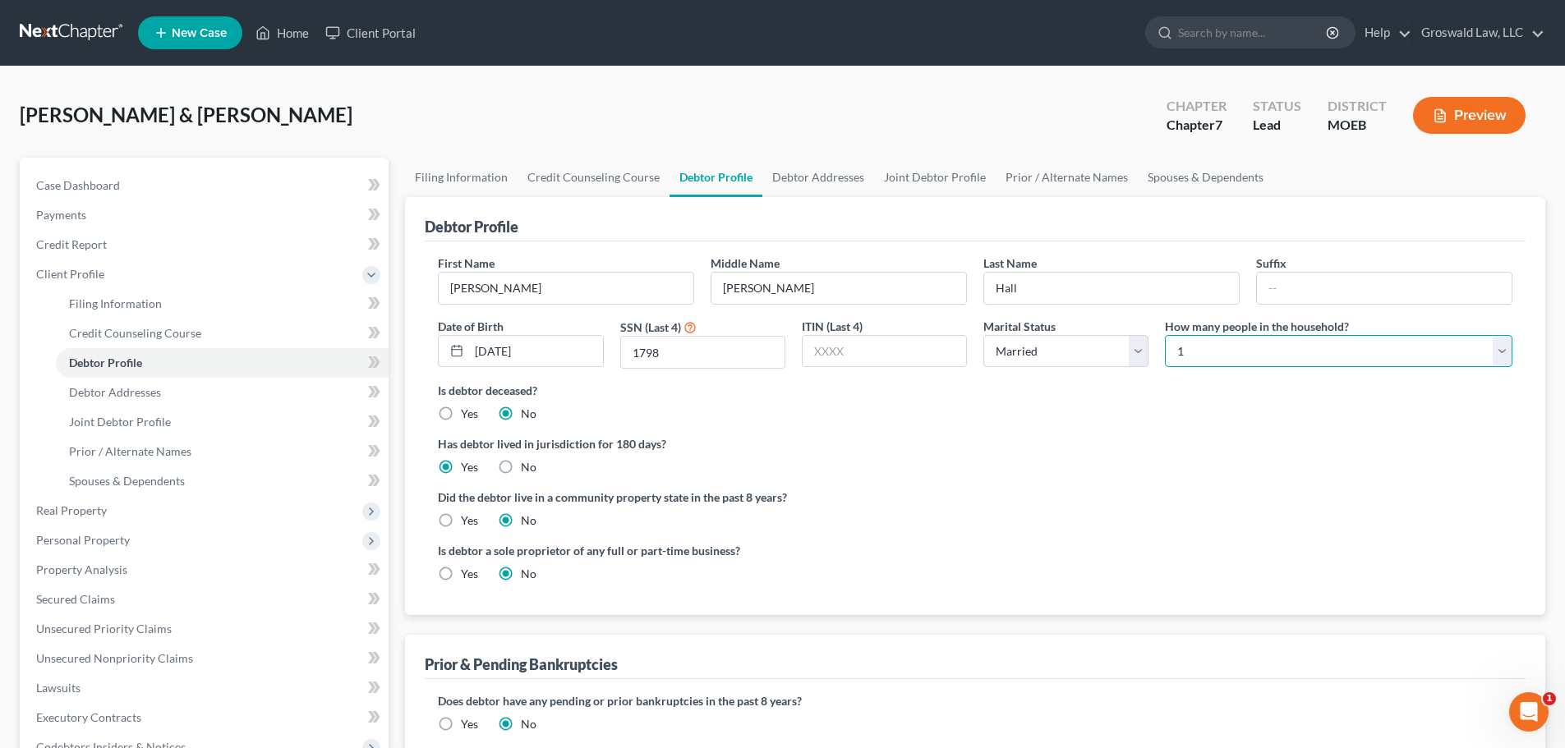
click at [1235, 355] on select "Select 1 2 3 4 5 6 7 8 9 10 11 12 13 14 15 16 17 18 19 20" at bounding box center [1338, 351] width 347 height 33
select select "1"
click at [1165, 335] on select "Select 1 2 3 4 5 6 7 8 9 10 11 12 13 14 15 16 17 18 19 20" at bounding box center [1338, 351] width 347 height 33
click at [973, 122] on div "Hall, Ronald & Shannan Upgraded Chapter Chapter 7 Status Lead District MOEB Pre…" at bounding box center [782, 121] width 1525 height 71
drag, startPoint x: 1141, startPoint y: 516, endPoint x: 540, endPoint y: 533, distance: 601.5
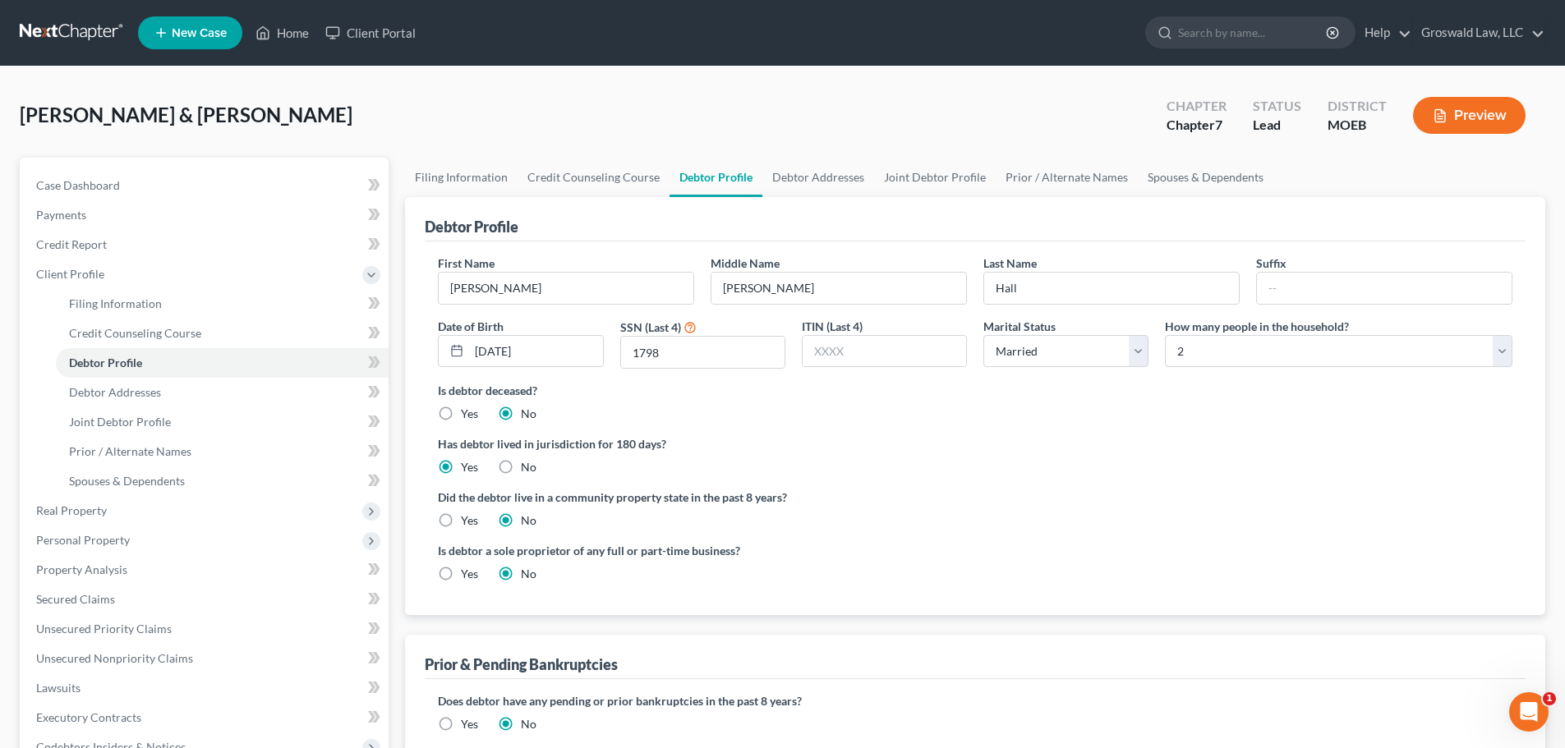
click at [1141, 515] on div "Did the debtor live in a community property state in the past 8 years? Yes No" at bounding box center [975, 509] width 1074 height 40
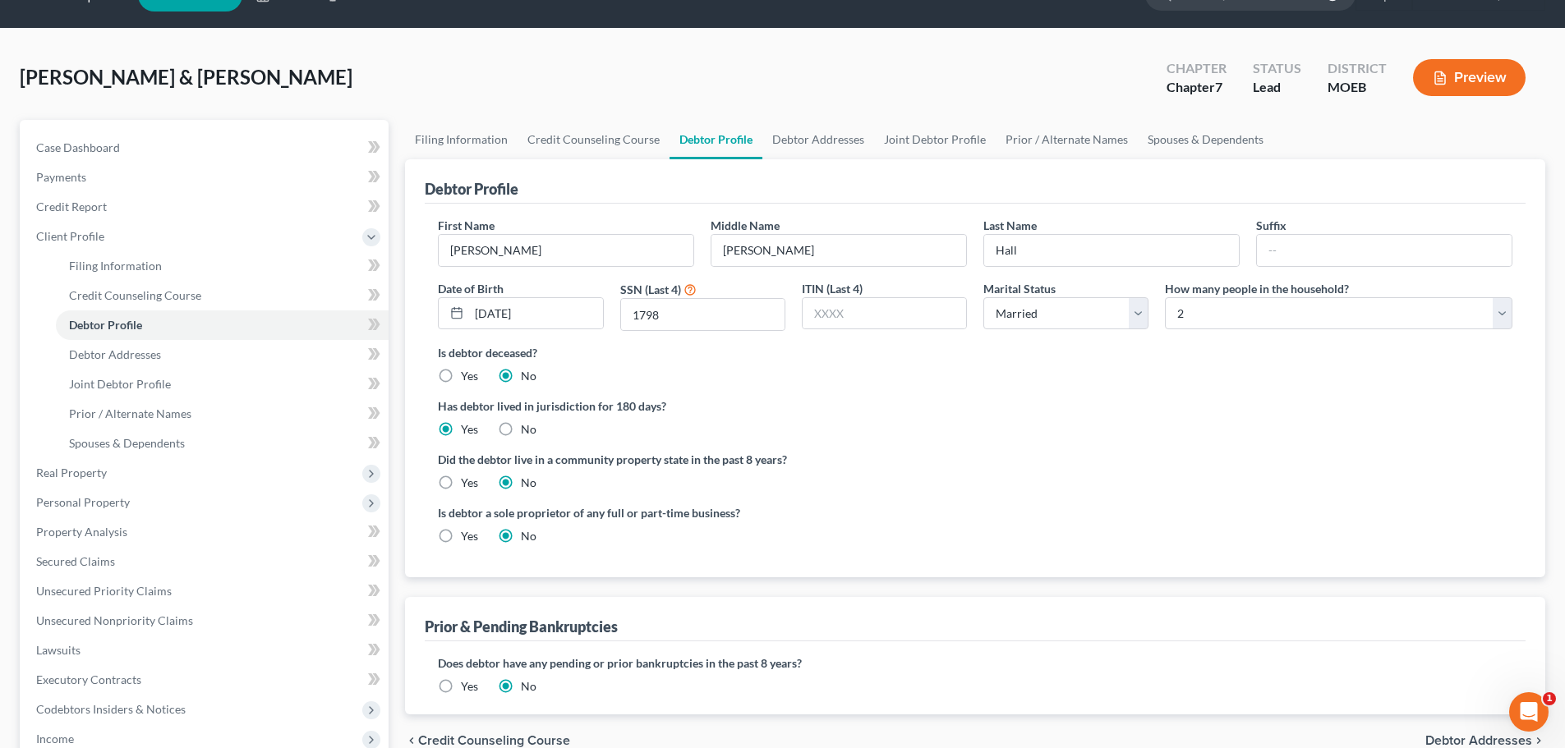
scroll to position [164, 0]
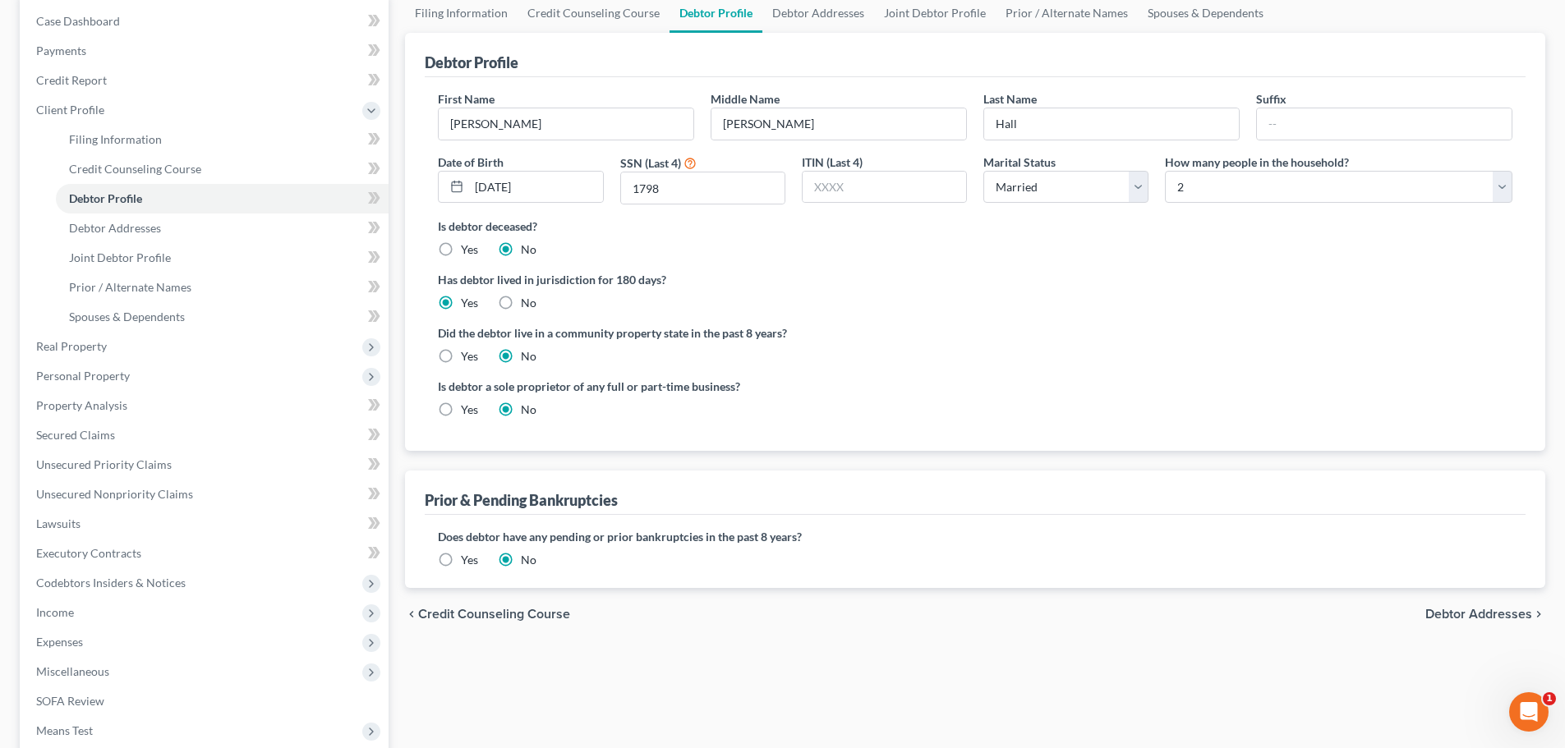
click at [1075, 359] on div "Did the debtor live in a community property state in the past 8 years? Yes No" at bounding box center [975, 344] width 1074 height 40
